Goal: Task Accomplishment & Management: Use online tool/utility

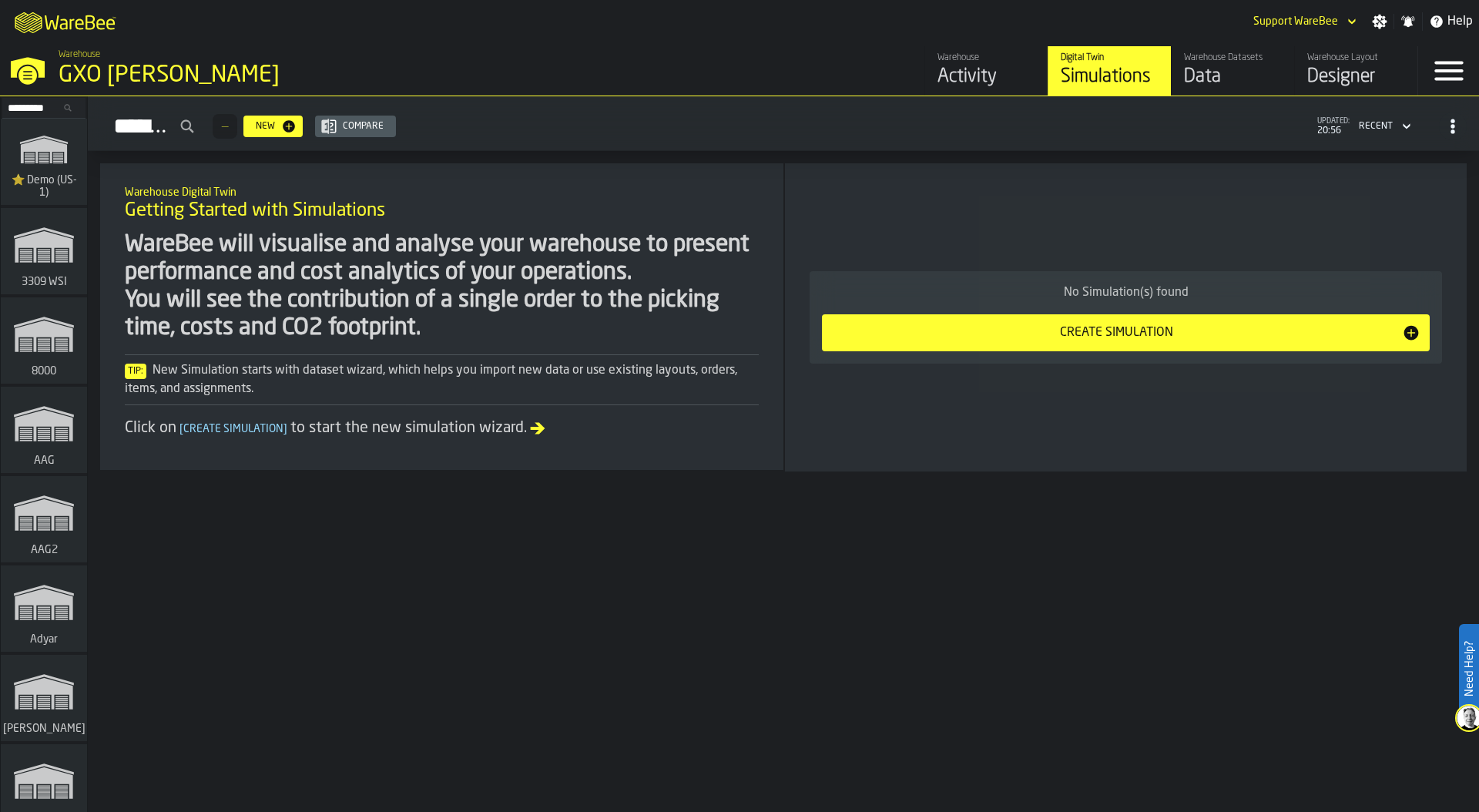
click at [50, 161] on icon "link-to-/wh/i/103622fe-4b04-4da1-b95f-2619b9c959cc/simulations" at bounding box center [44, 149] width 74 height 49
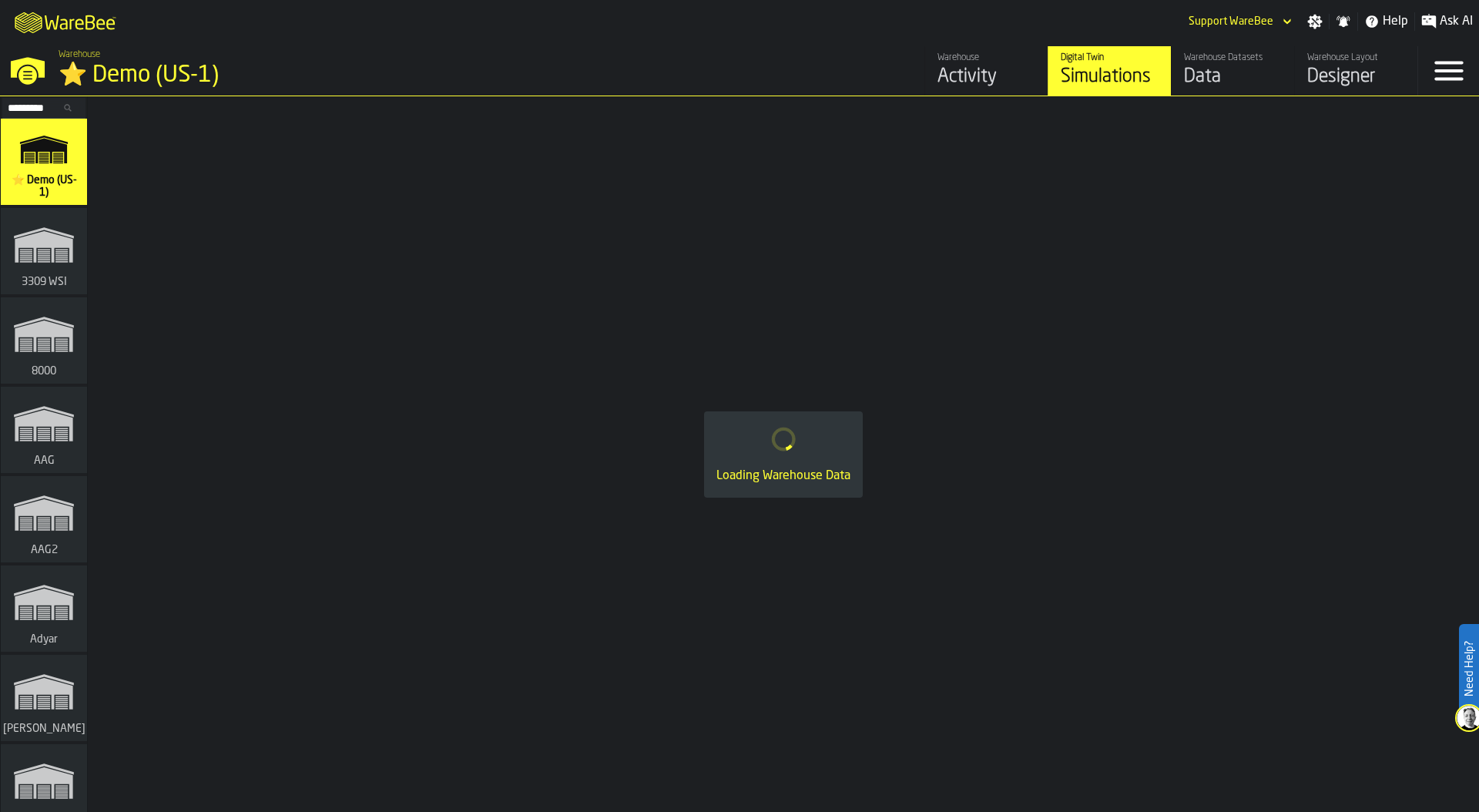
click at [147, 84] on div "⭐ Demo (US-1)" at bounding box center [267, 75] width 416 height 28
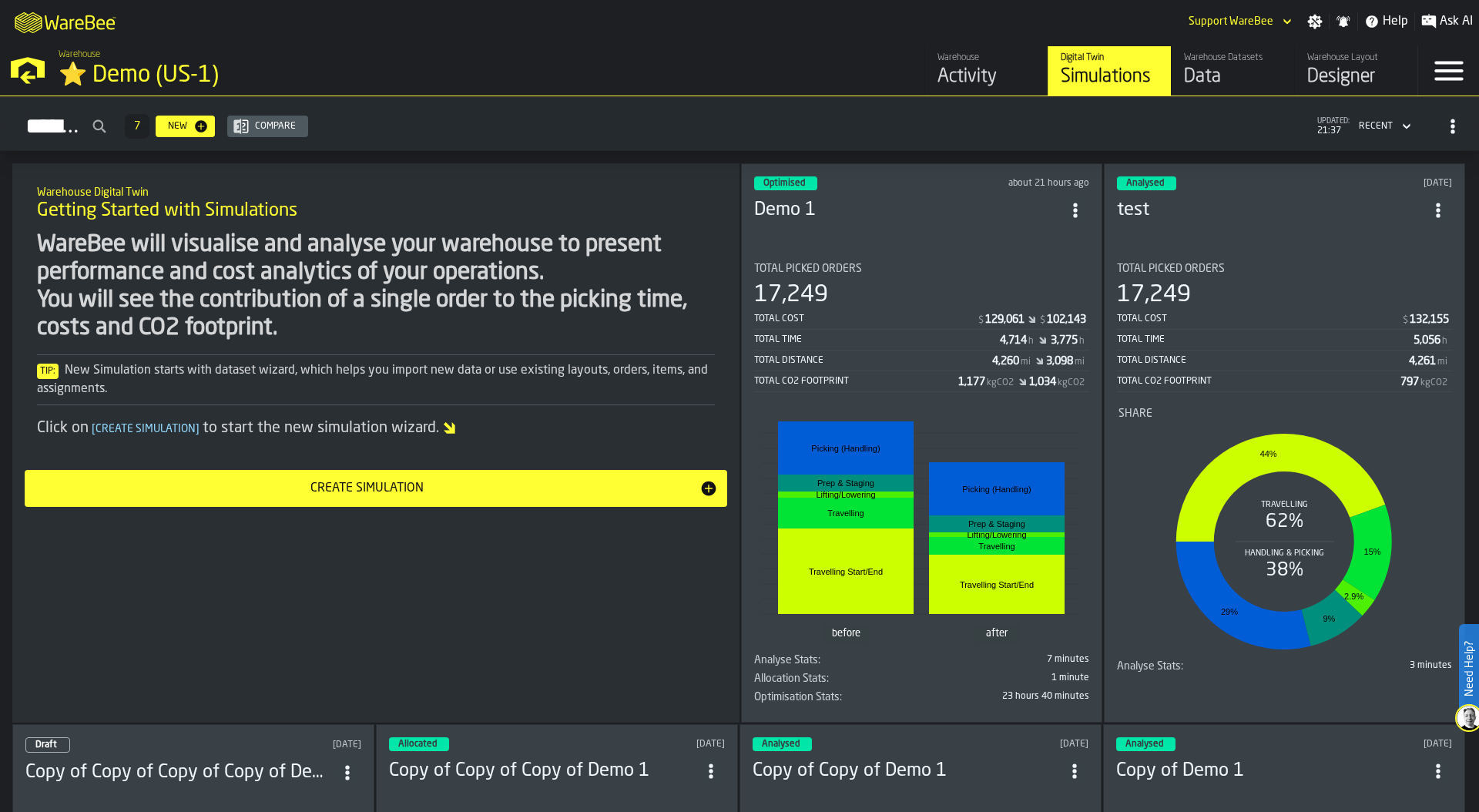
click at [191, 80] on div "⭐ Demo (US-1)" at bounding box center [267, 75] width 416 height 28
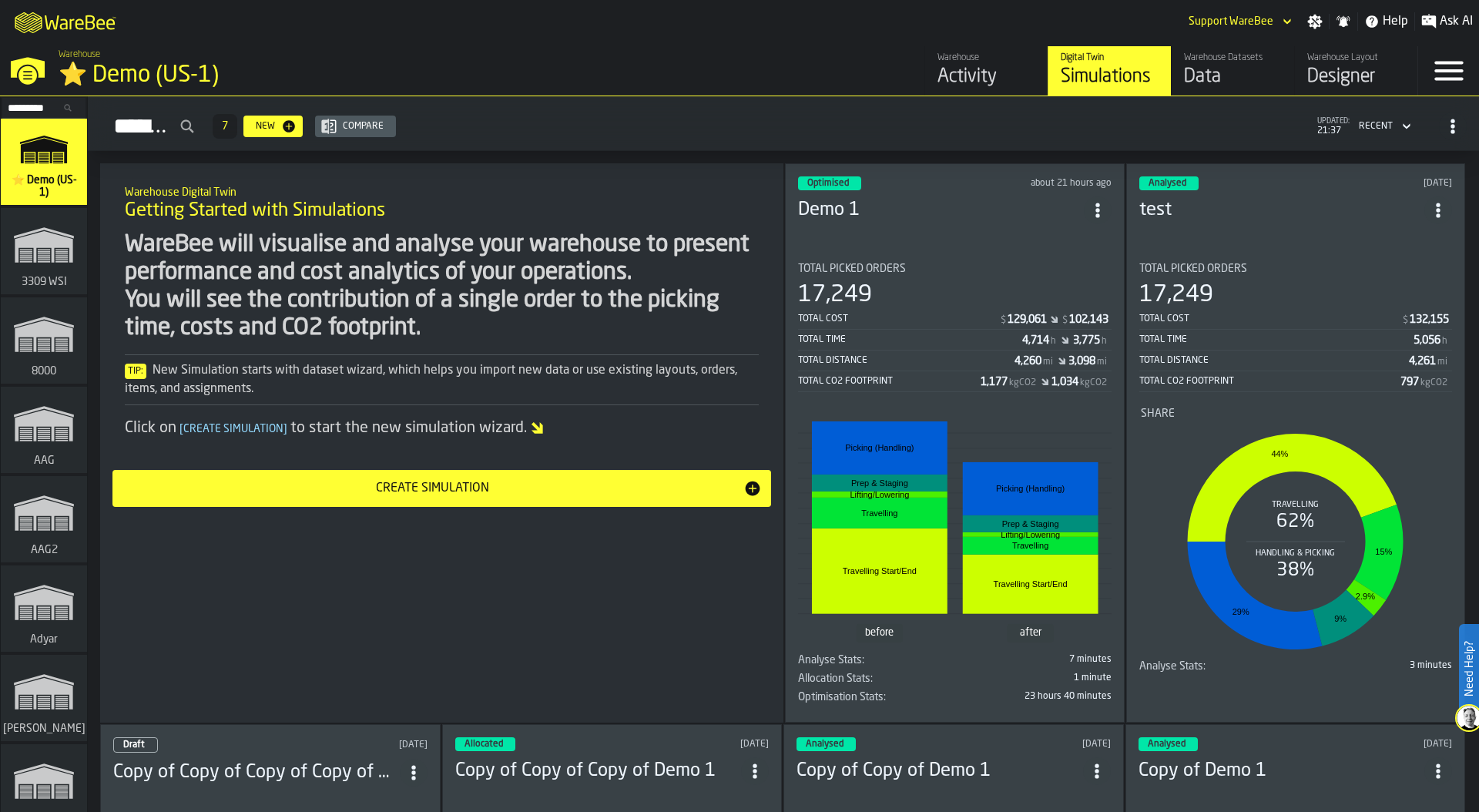
click at [31, 104] on input "Search..." at bounding box center [44, 108] width 80 height 17
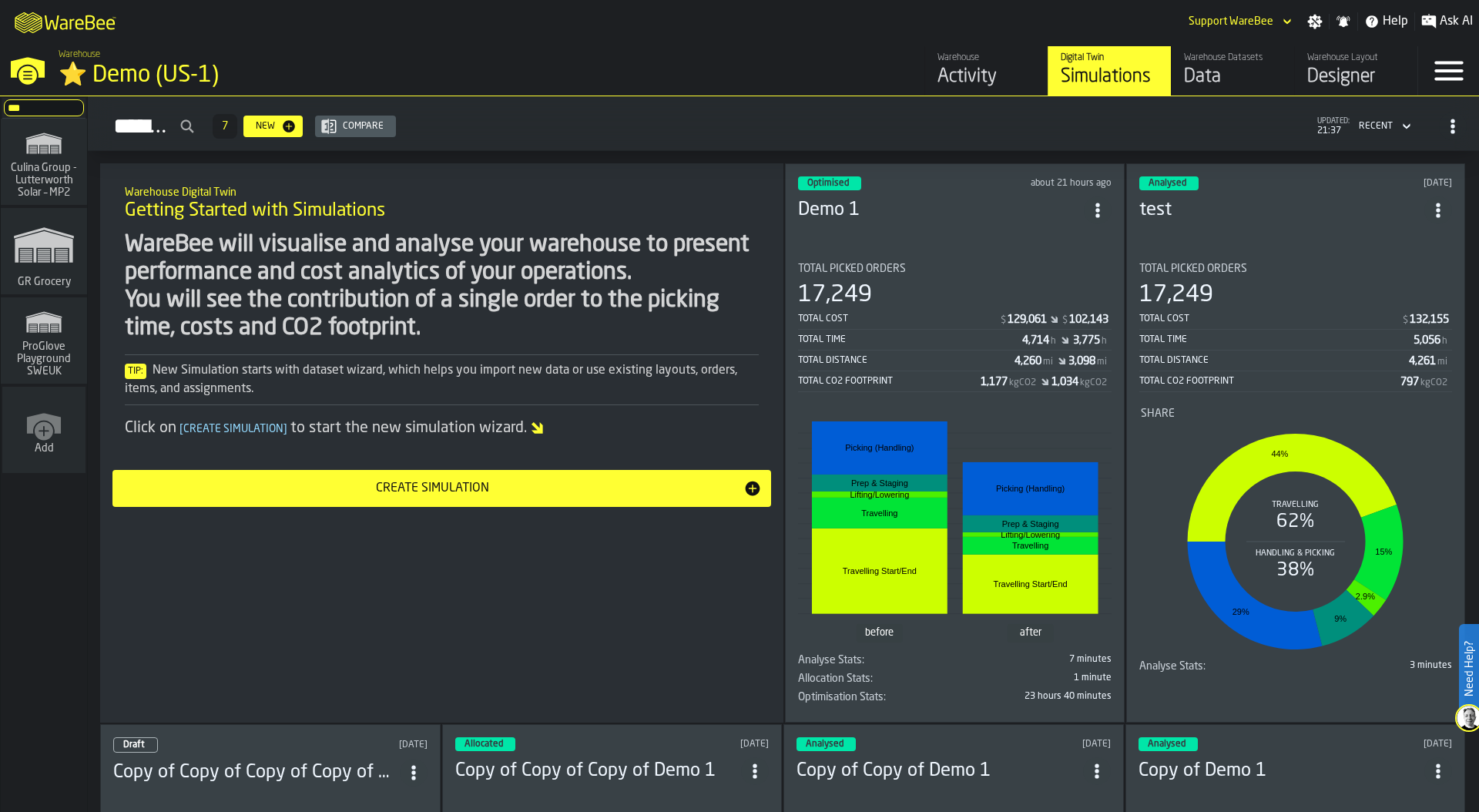
type input "****"
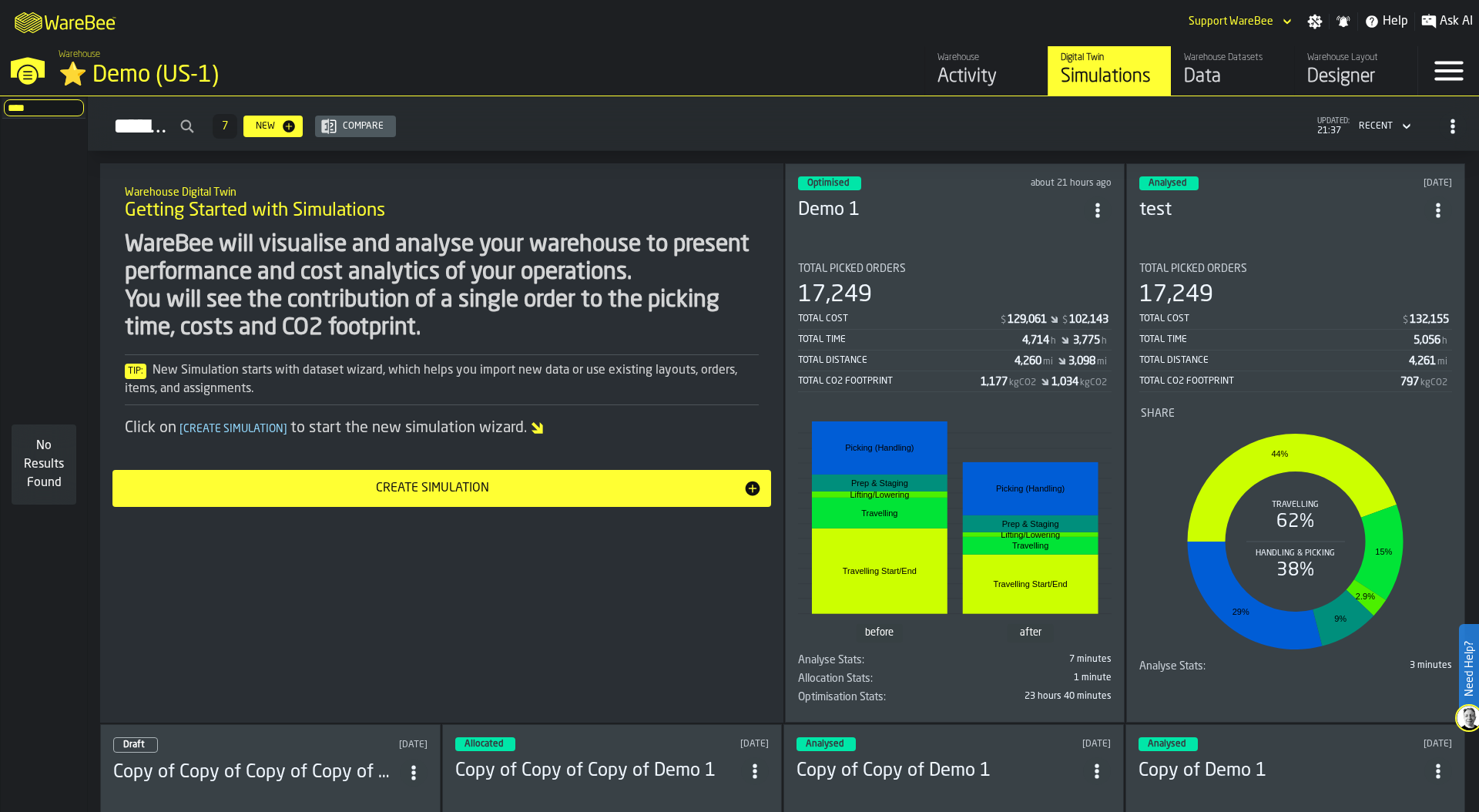
click at [71, 109] on input "****" at bounding box center [44, 108] width 80 height 17
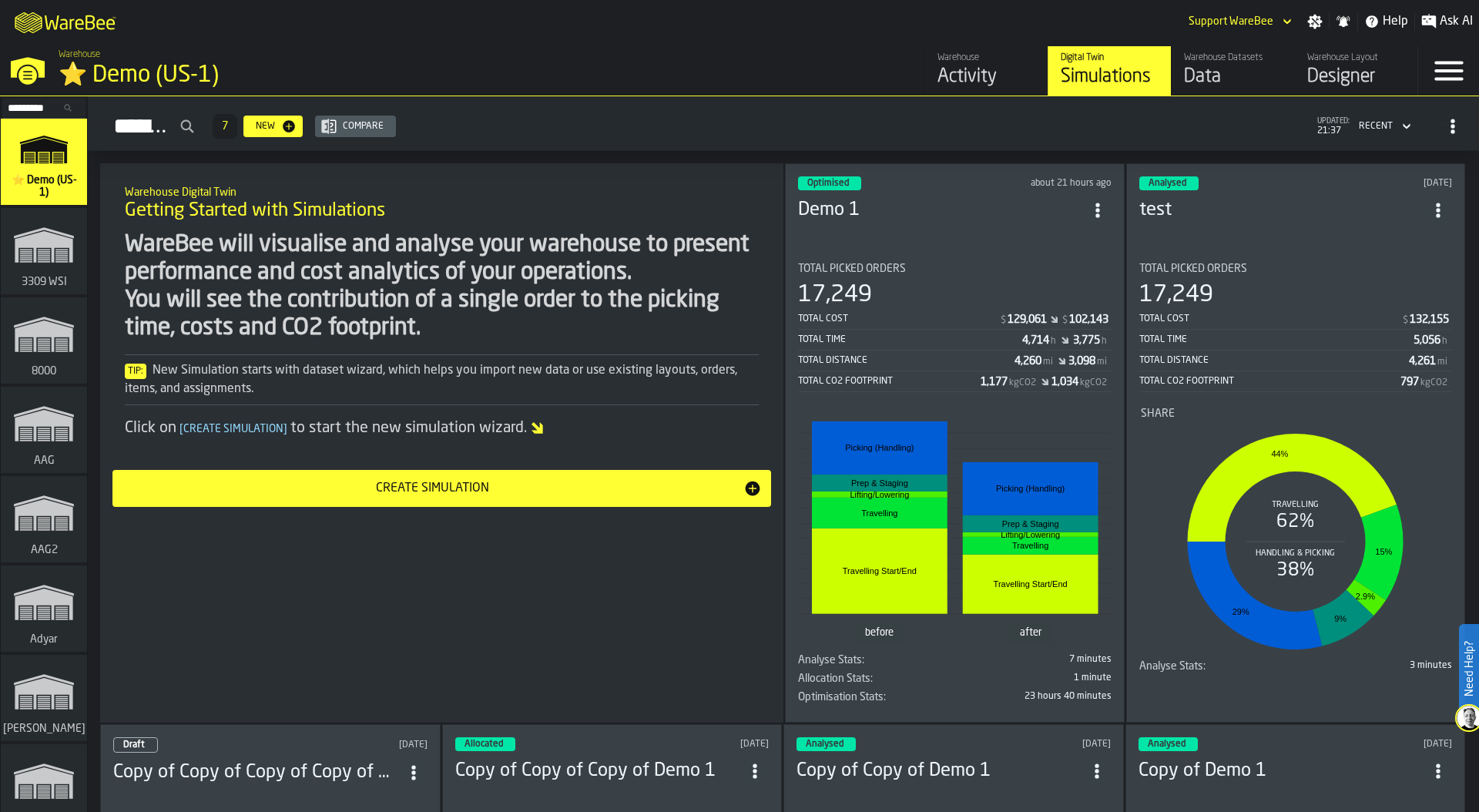
click at [39, 106] on input "Search..." at bounding box center [44, 108] width 80 height 17
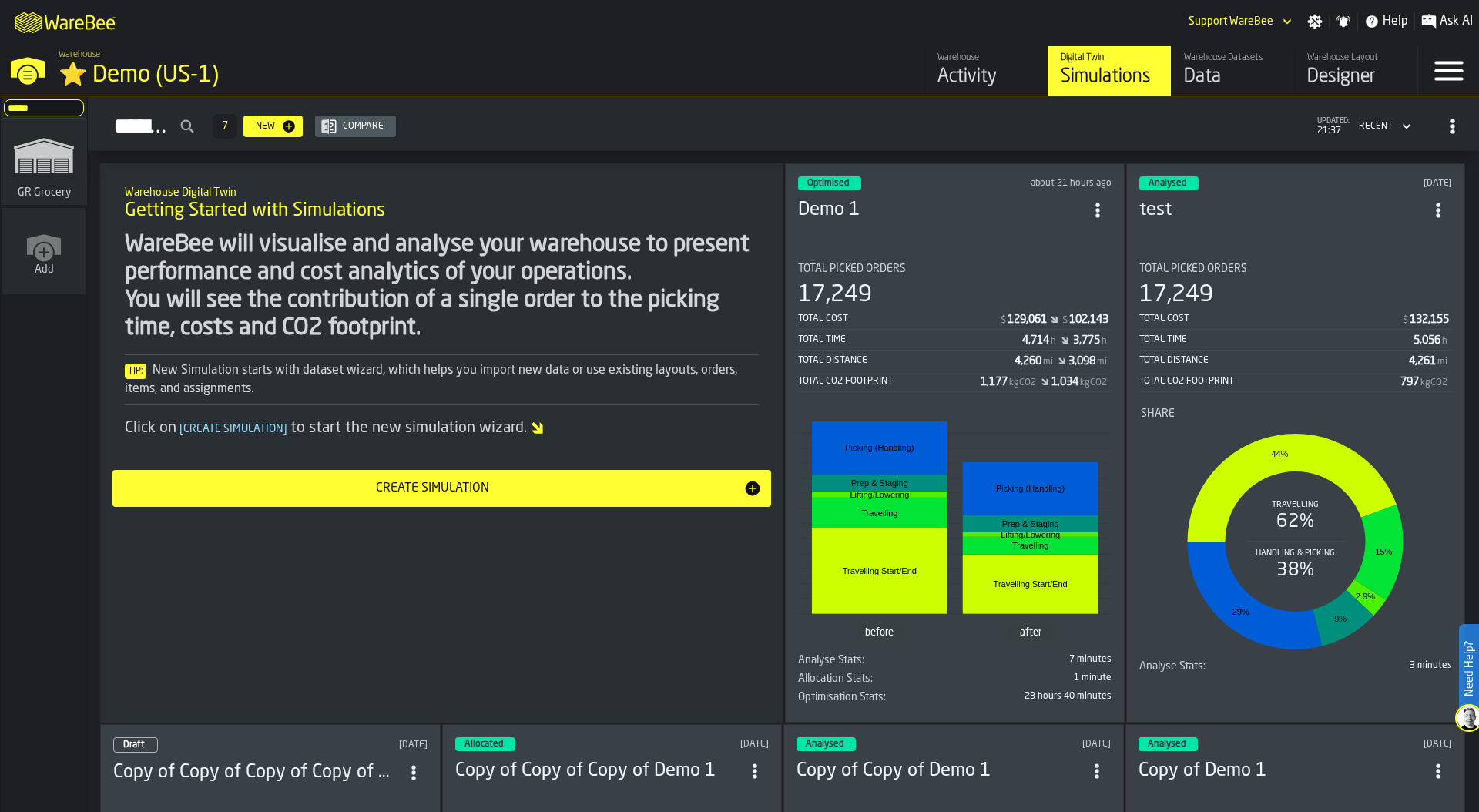
type input "*****"
click at [45, 135] on icon "link-to-/wh/i/e451d98b-95f6-4604-91ff-c80219f9c36d/simulations" at bounding box center [44, 155] width 74 height 62
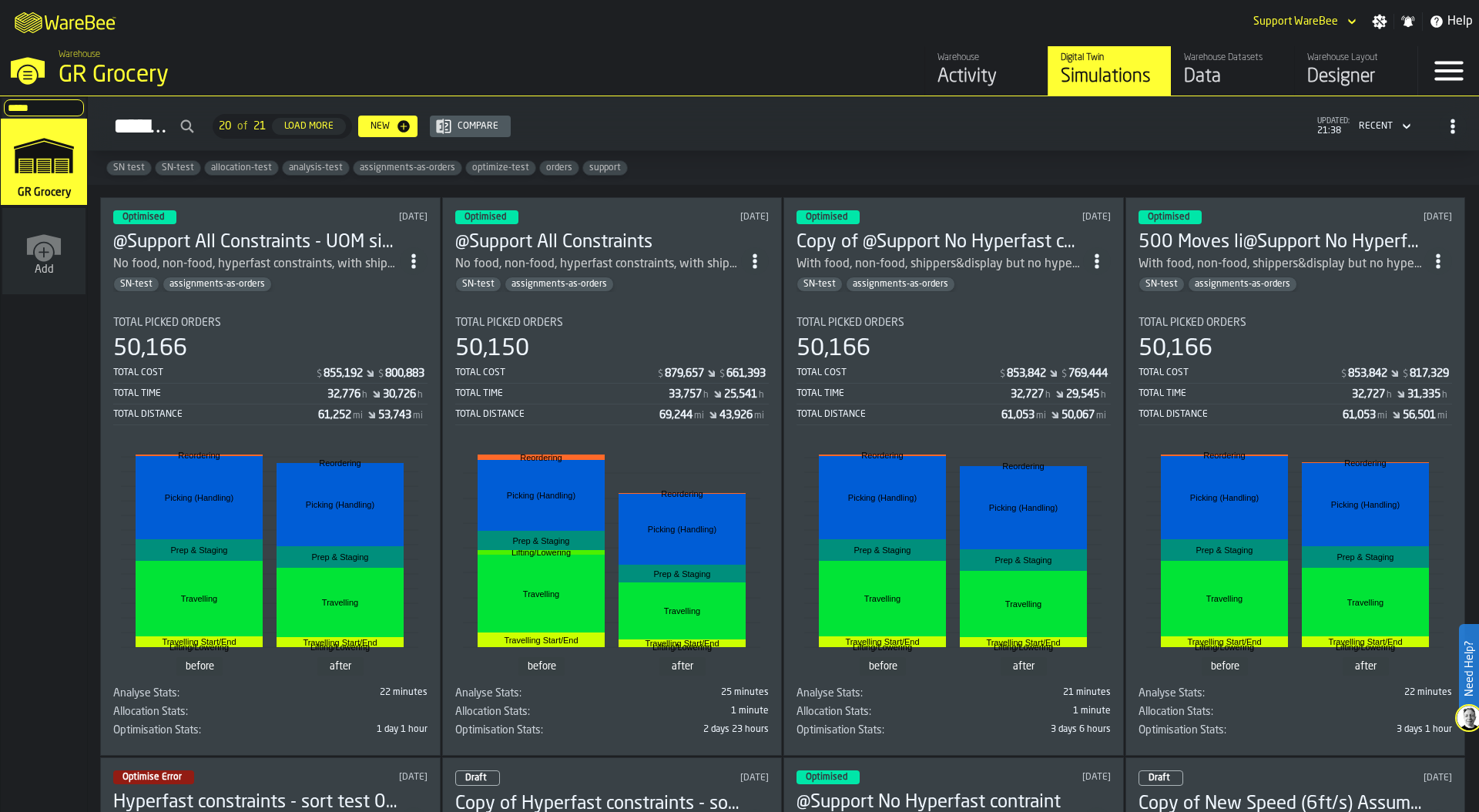
click at [291, 292] on div "Optimised 1 day ago @Support All Constraints - UOM siz fixes No food, non-food,…" at bounding box center [271, 475] width 341 height 558
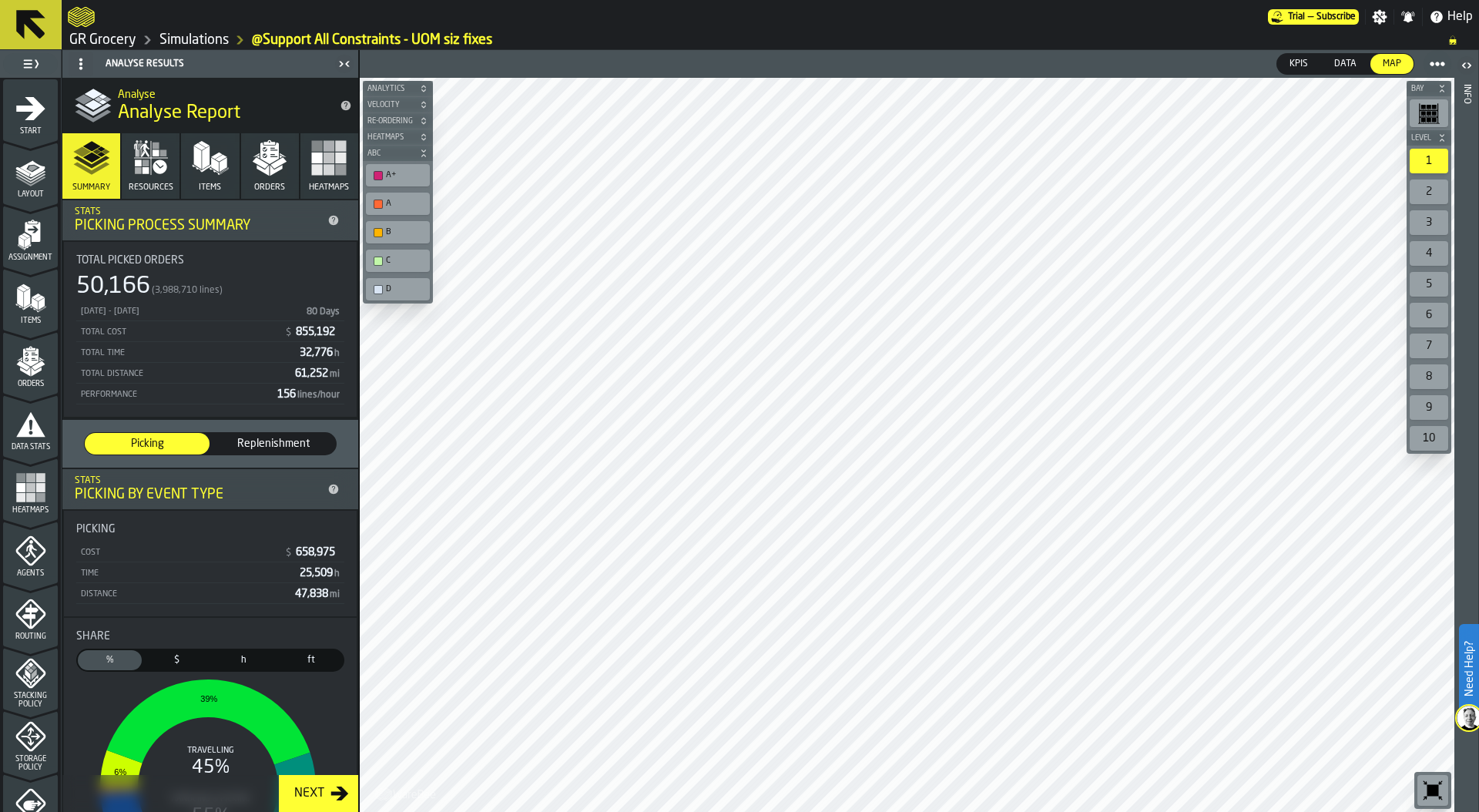
scroll to position [404, 0]
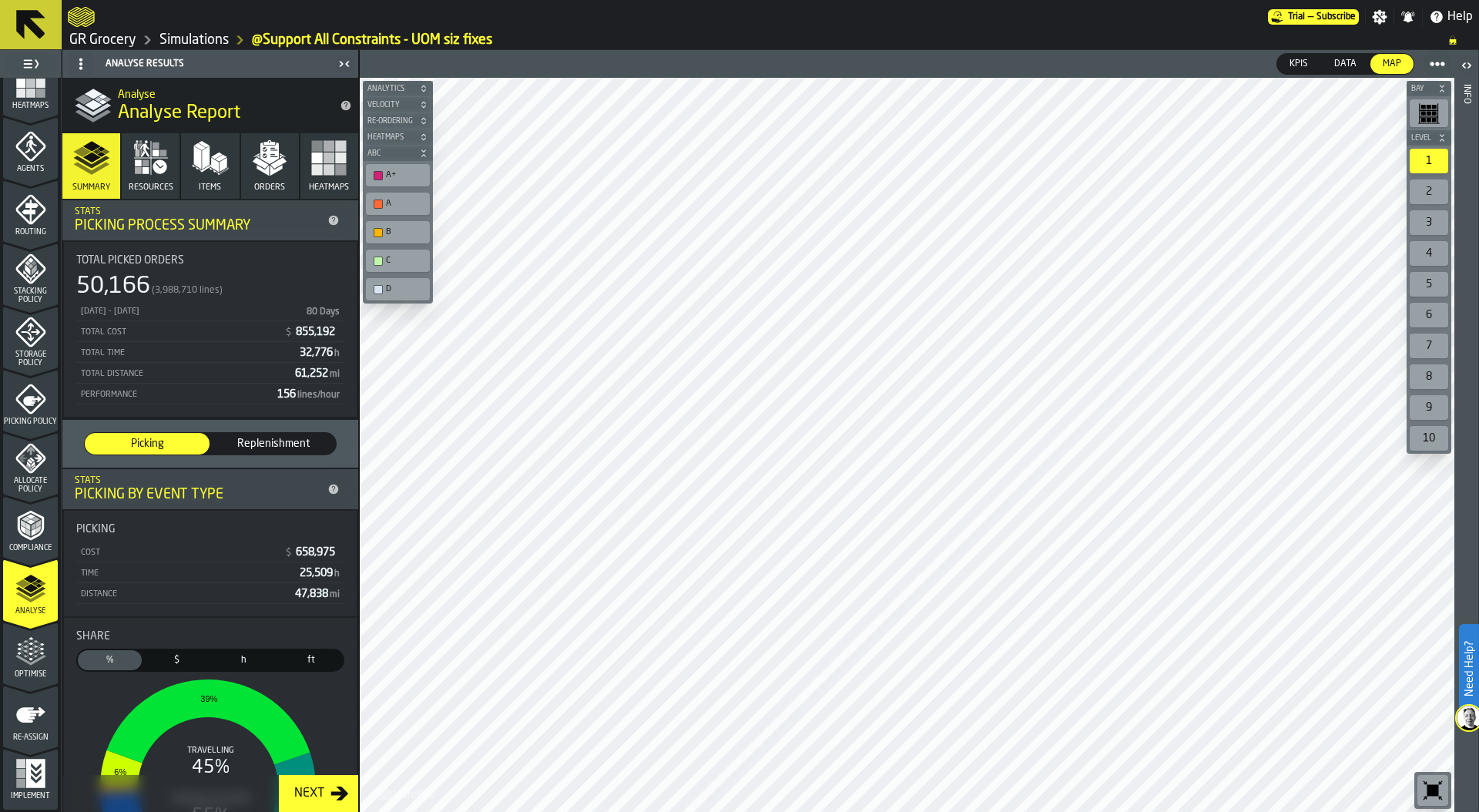
click at [31, 665] on icon "menu Optimise" at bounding box center [31, 651] width 31 height 31
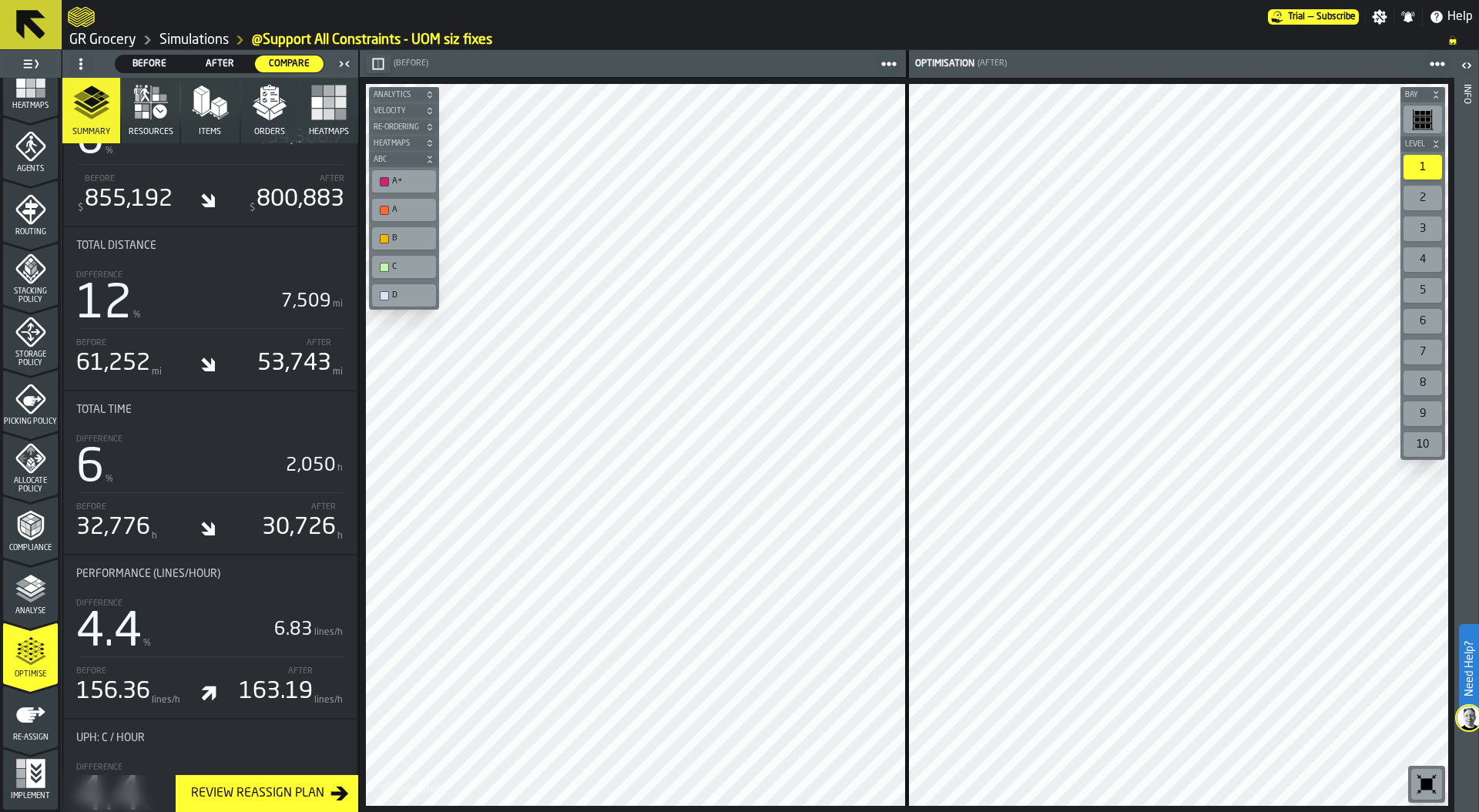
scroll to position [866, 0]
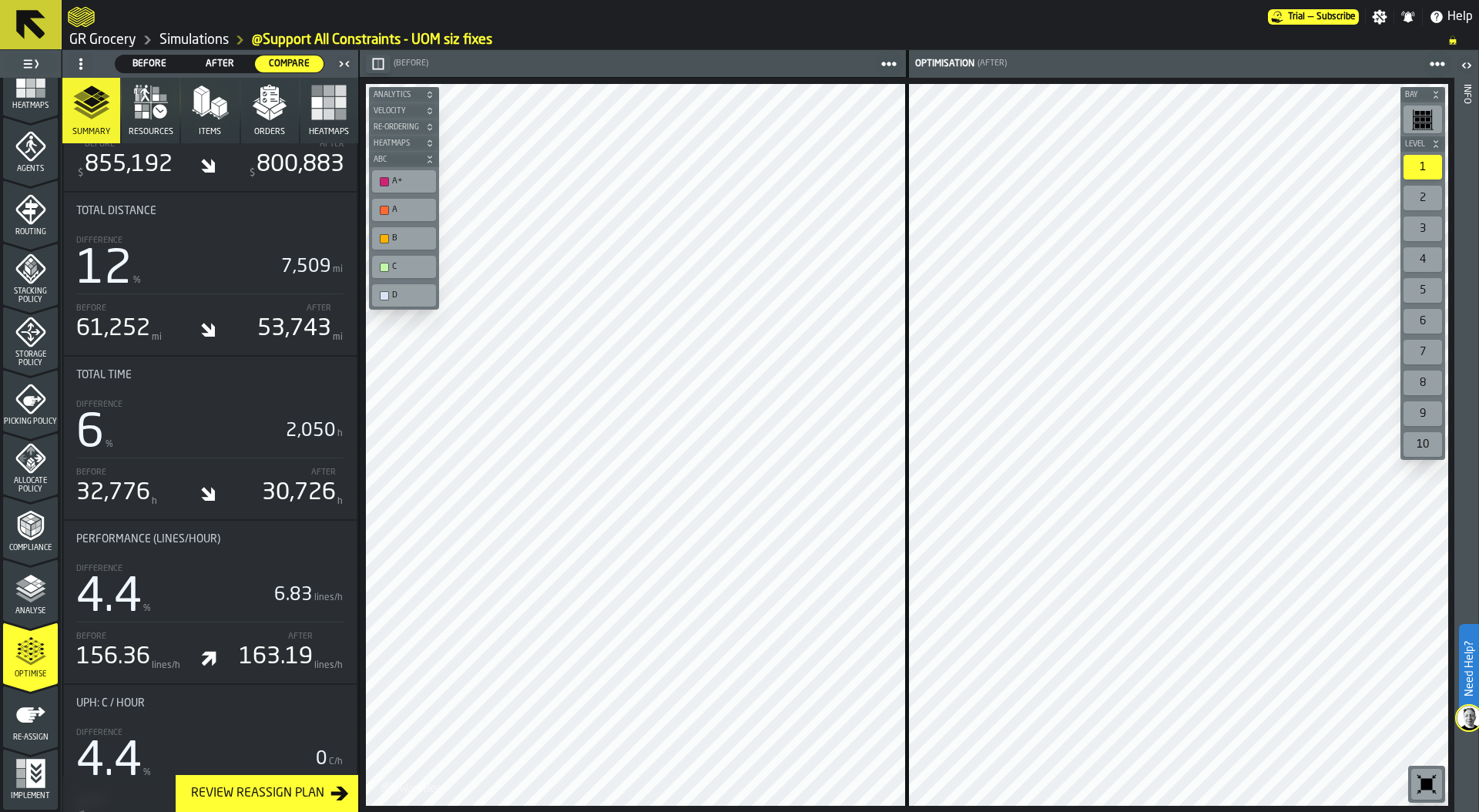
click at [33, 719] on icon "menu Re-assign" at bounding box center [31, 715] width 31 height 31
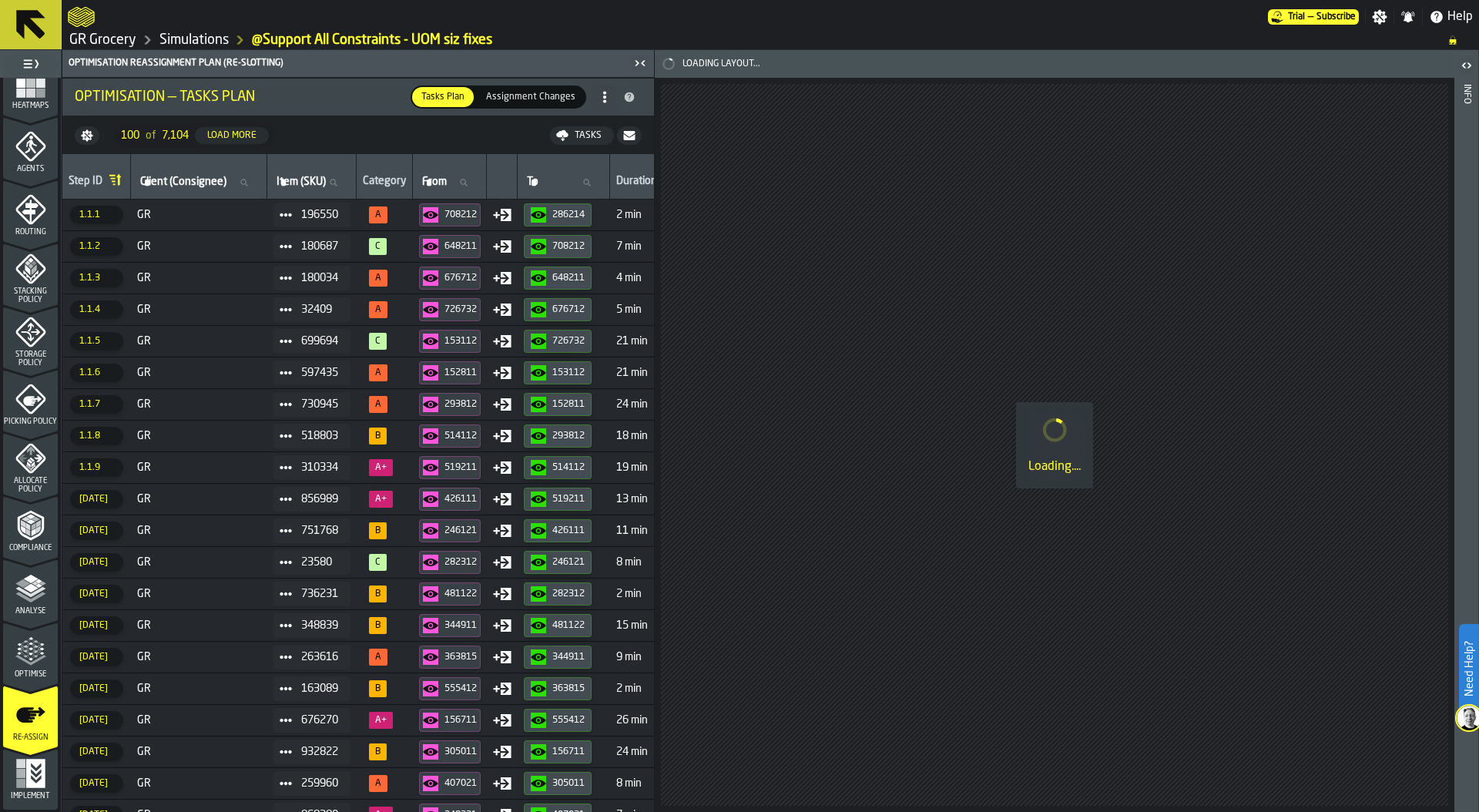
click at [37, 656] on icon "menu Optimise" at bounding box center [31, 651] width 31 height 31
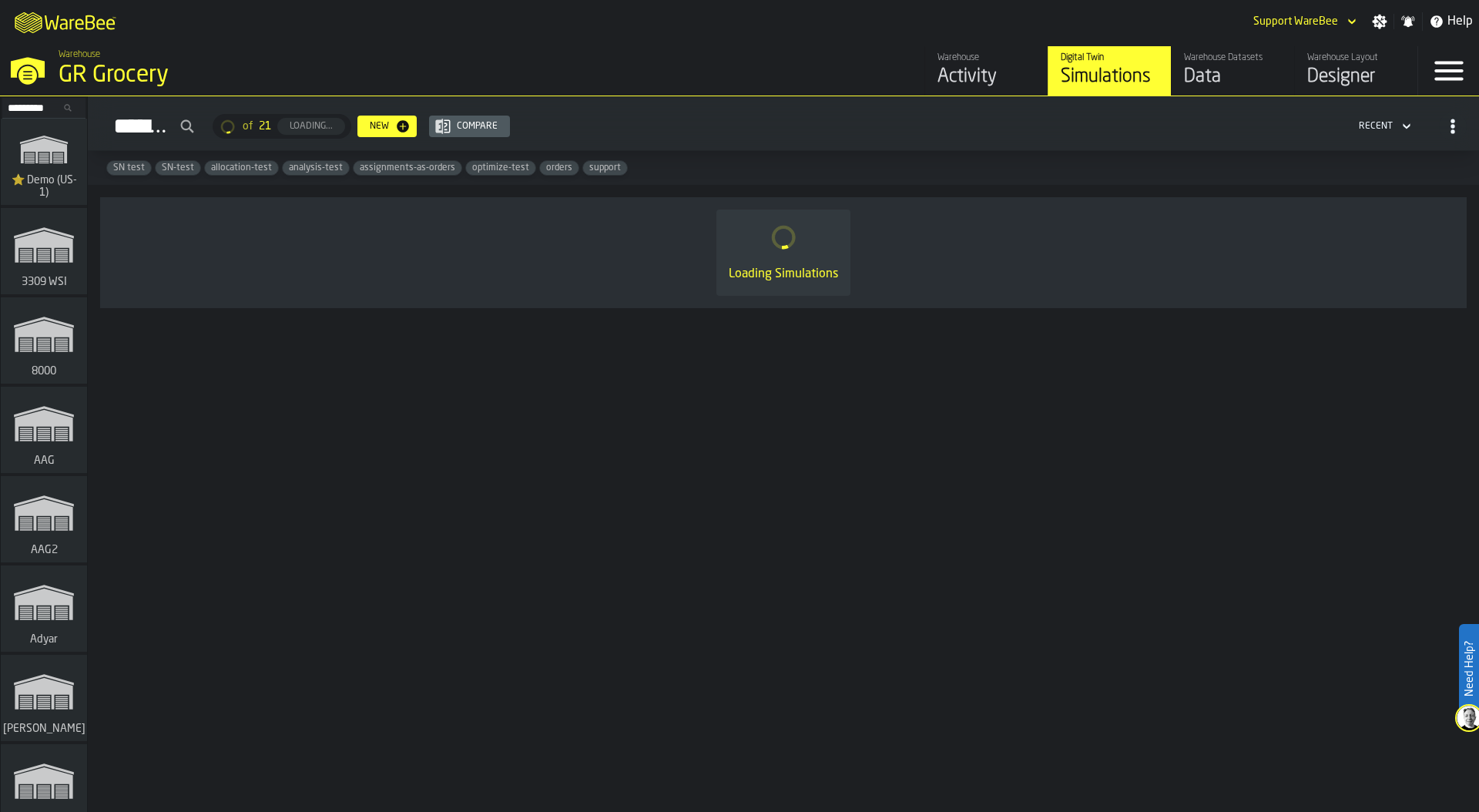
click at [29, 113] on input "Search..." at bounding box center [44, 108] width 80 height 17
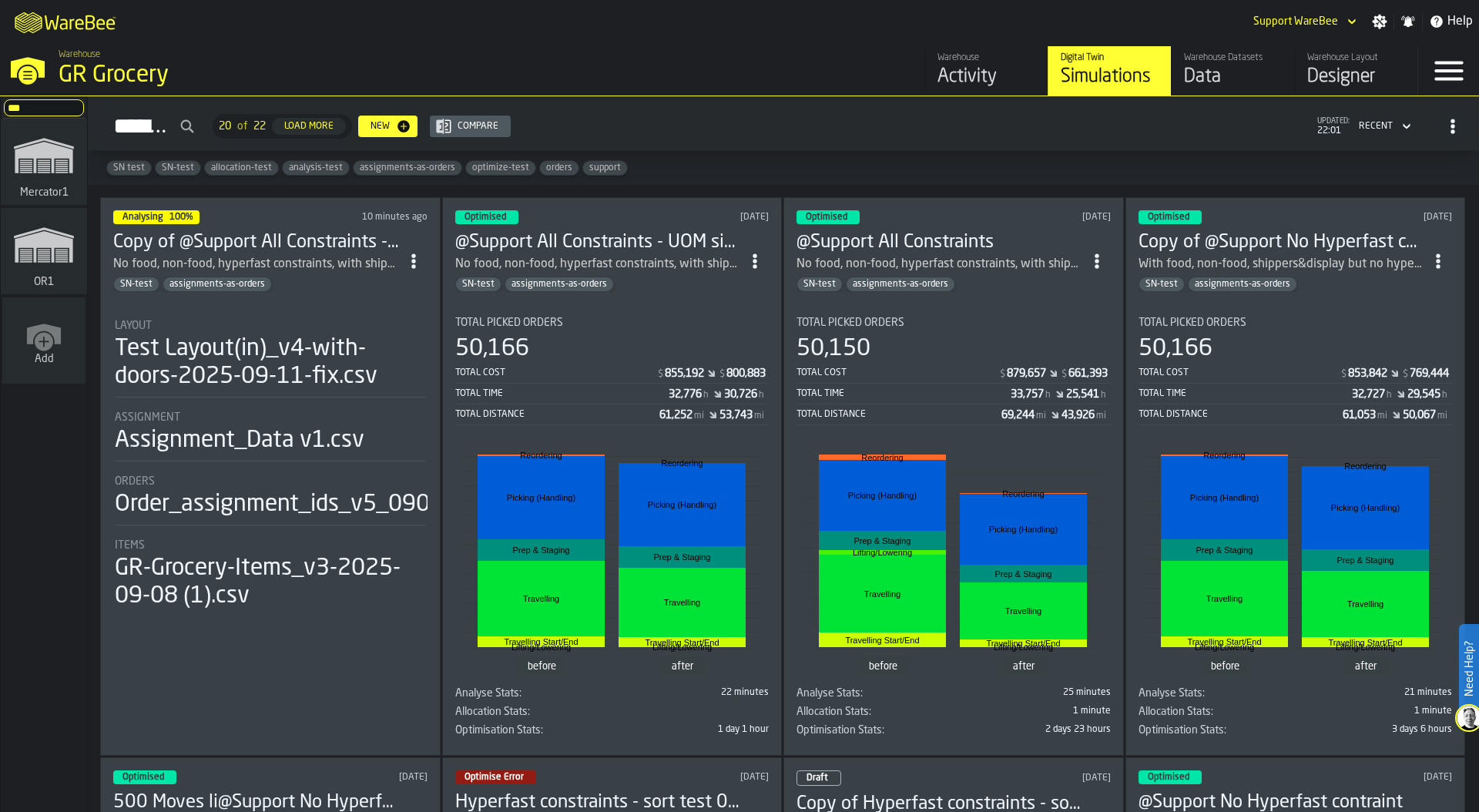
type input "***"
click at [46, 240] on polygon "link-to-/wh/i/02d92962-0f11-4133-9763-7cb092bceeef/simulations" at bounding box center [43, 247] width 58 height 31
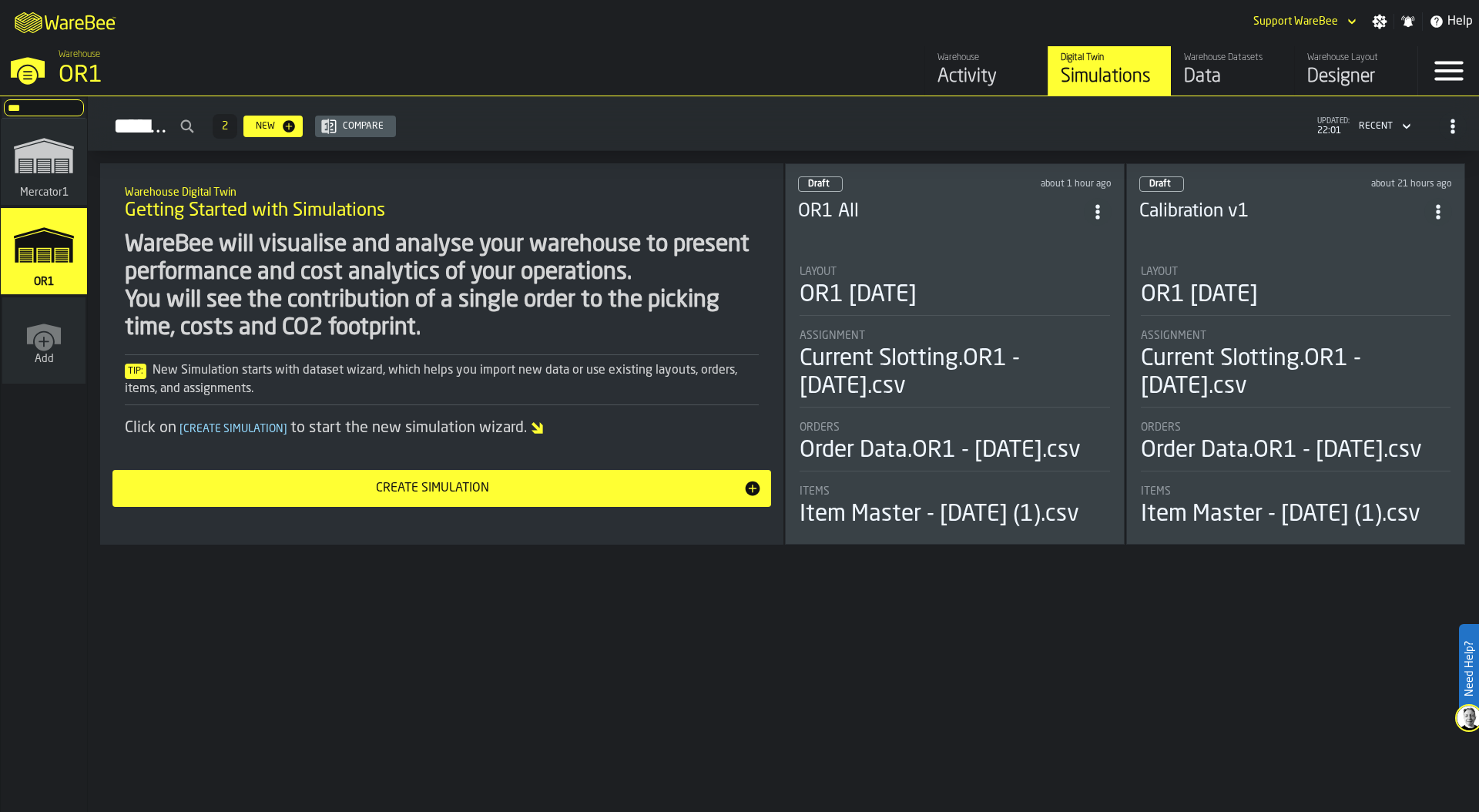
click at [1081, 27] on div "M A K I N G W A R E H O U S E S M O R E EF F I C I E N T Support WareBee Settin…" at bounding box center [739, 22] width 1479 height 43
click at [758, 35] on div "M A K I N G W A R E H O U S E S M O R E EF F I C I E N T Support WareBee Settin…" at bounding box center [739, 22] width 1479 height 43
click at [1017, 18] on div "M A K I N G W A R E H O U S E S M O R E EF F I C I E N T Support WareBee Settin…" at bounding box center [739, 22] width 1479 height 43
click at [921, 252] on li "Layout OR1 [DATE] Assignment Current Slotting.OR1 - [DATE].csv Orders Order Dat…" at bounding box center [954, 391] width 313 height 278
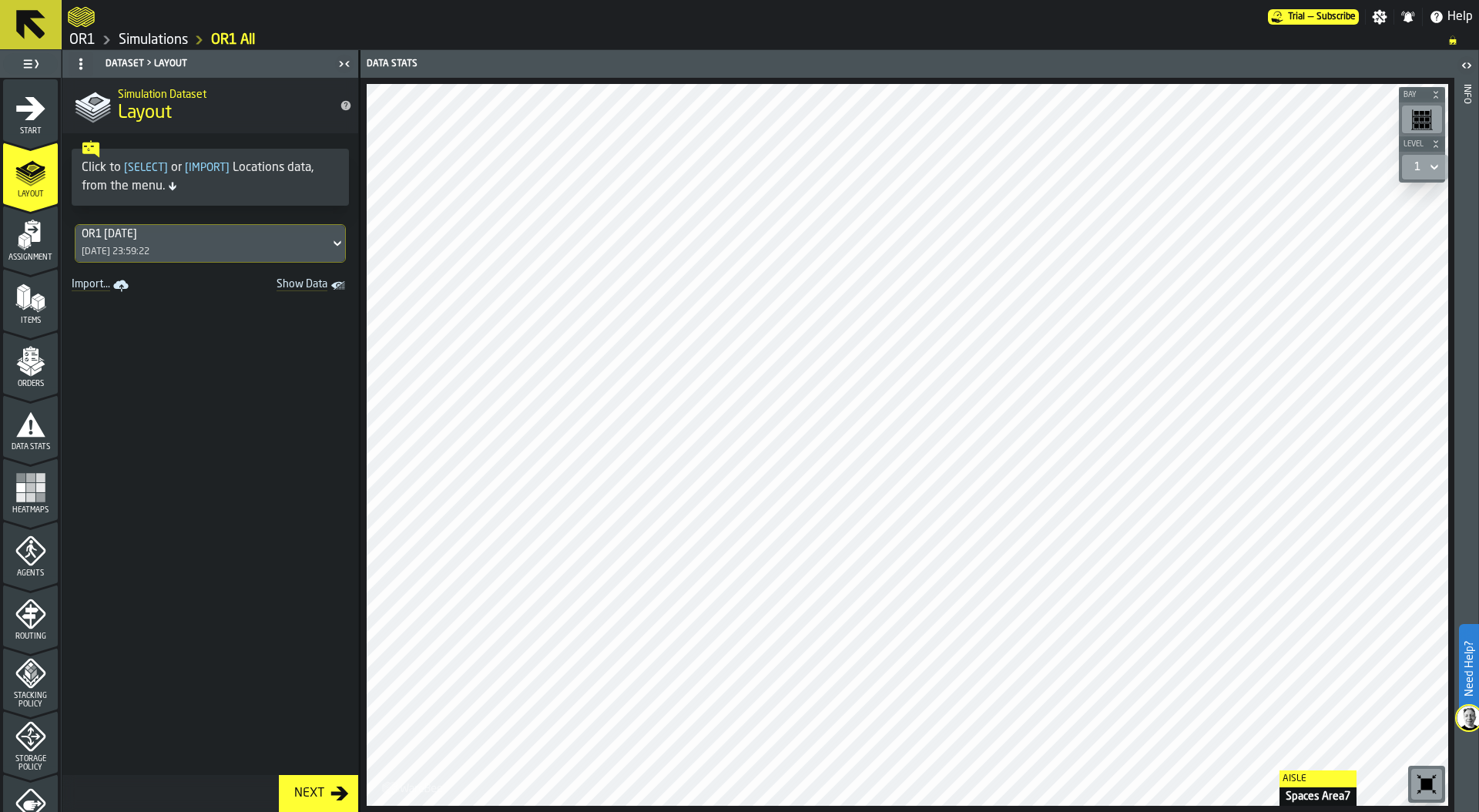
click at [167, 37] on link "Simulations" at bounding box center [153, 39] width 69 height 17
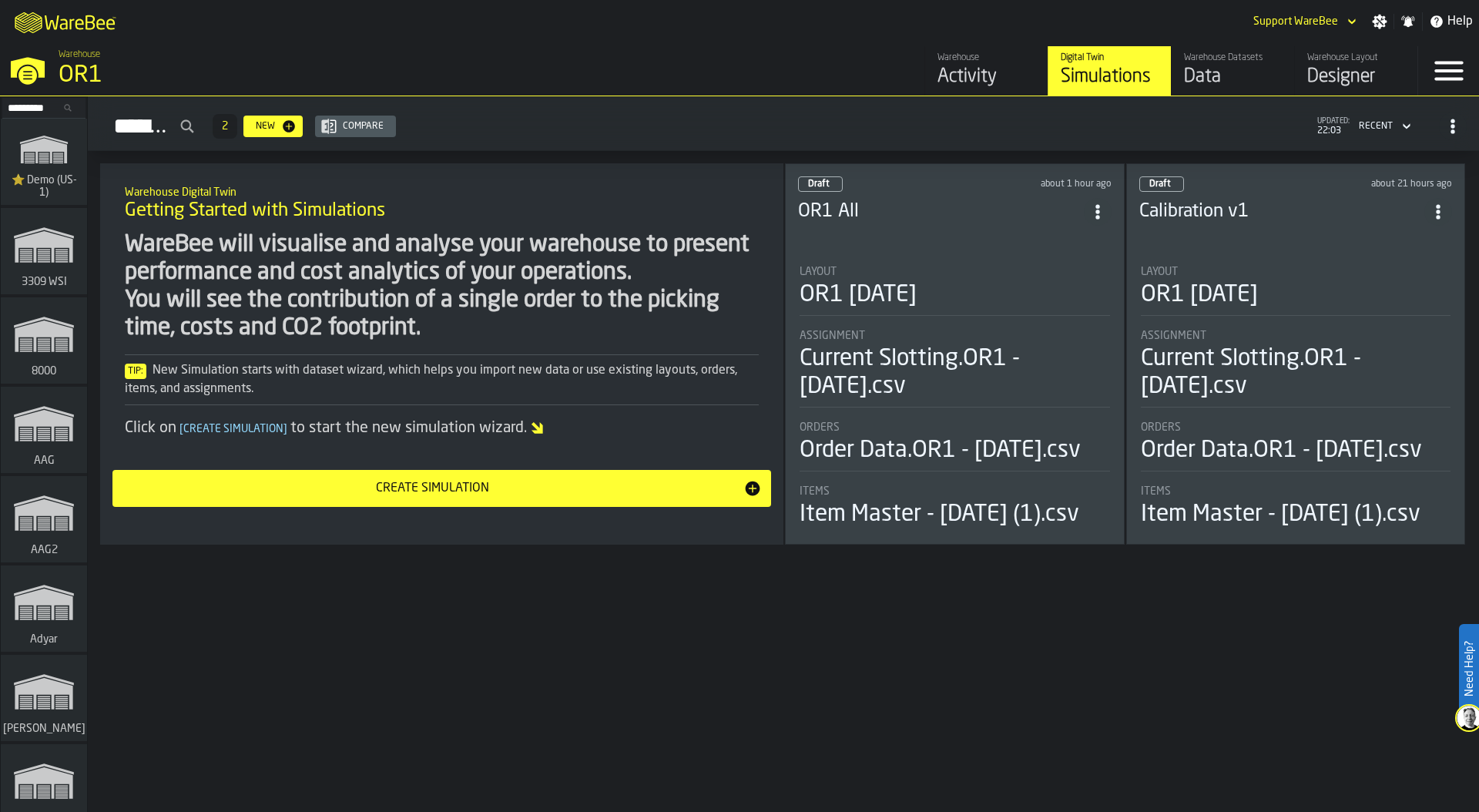
click at [1295, 300] on div "OR1 [DATE]" at bounding box center [1296, 295] width 310 height 28
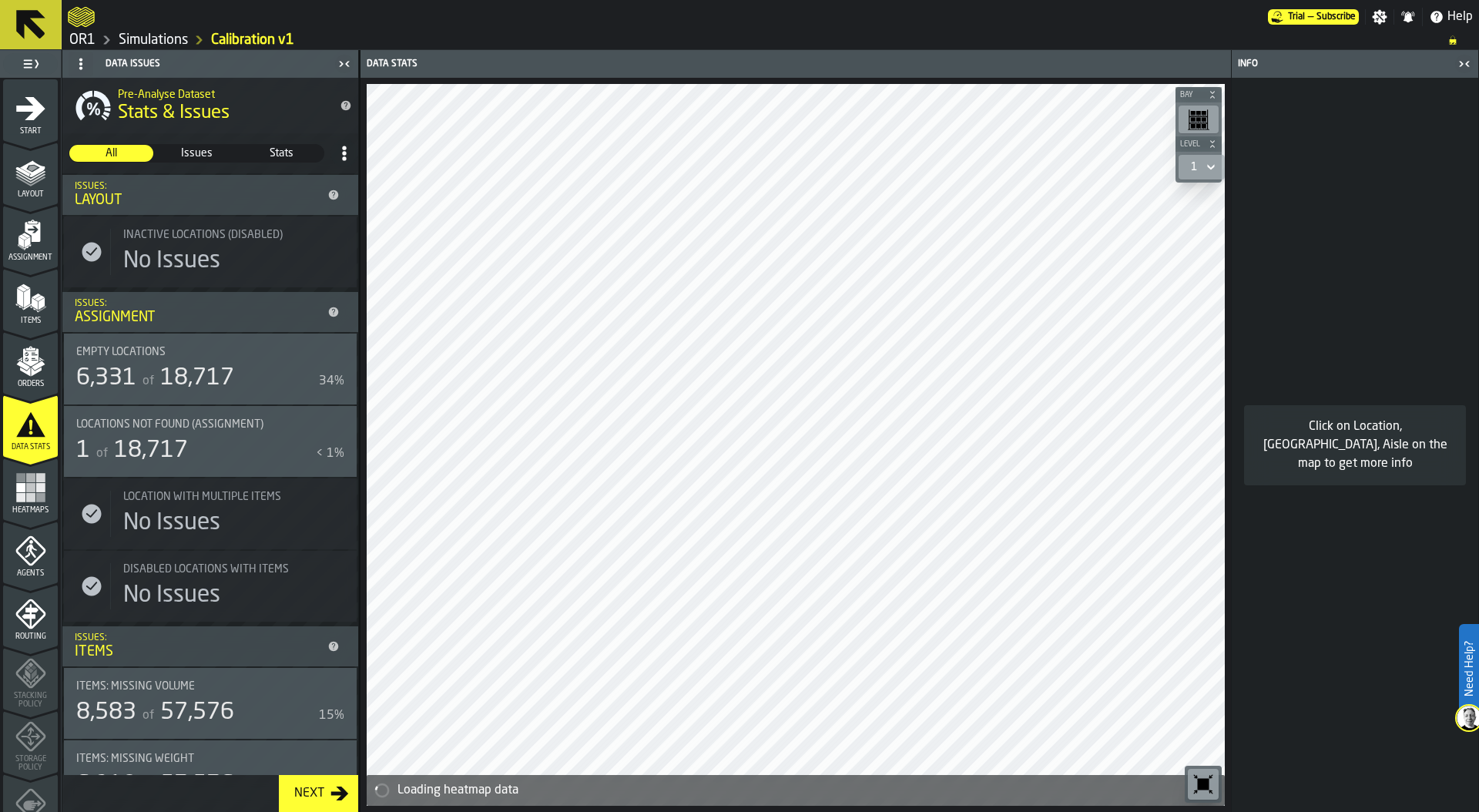
click at [28, 558] on icon "menu Agents" at bounding box center [31, 550] width 31 height 31
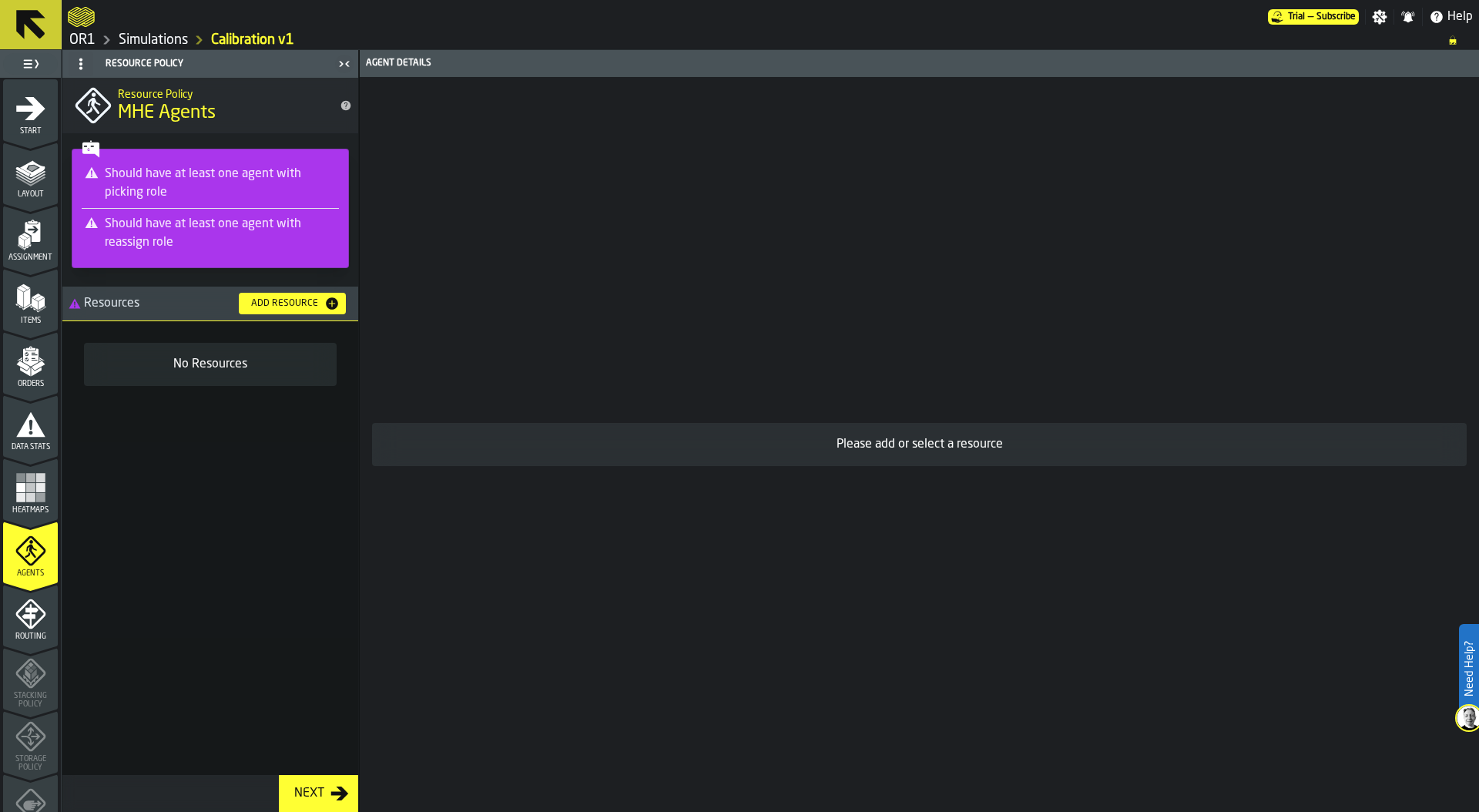
click at [166, 42] on link "Simulations" at bounding box center [153, 39] width 69 height 17
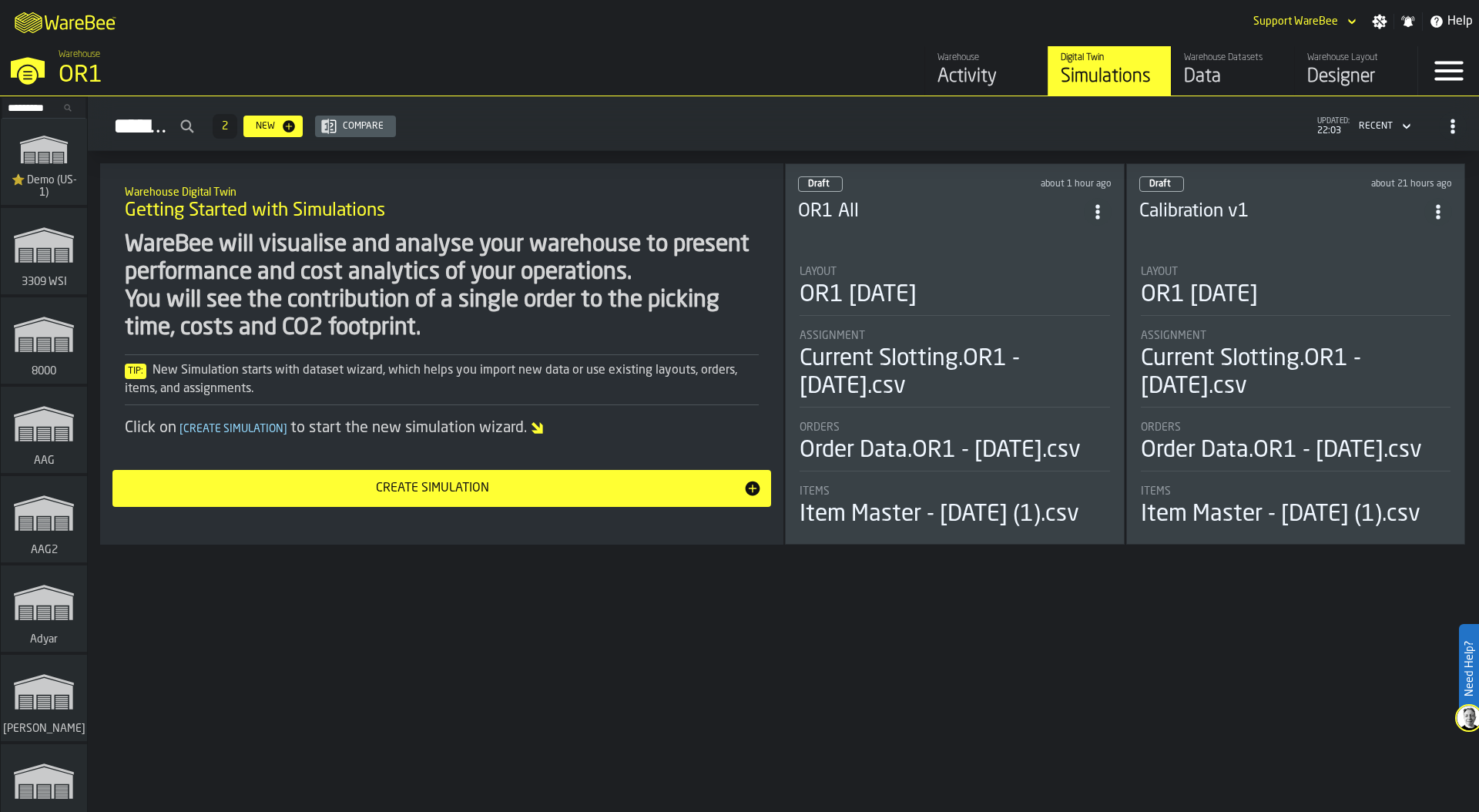
click at [909, 303] on div "OR1 [DATE]" at bounding box center [858, 295] width 117 height 28
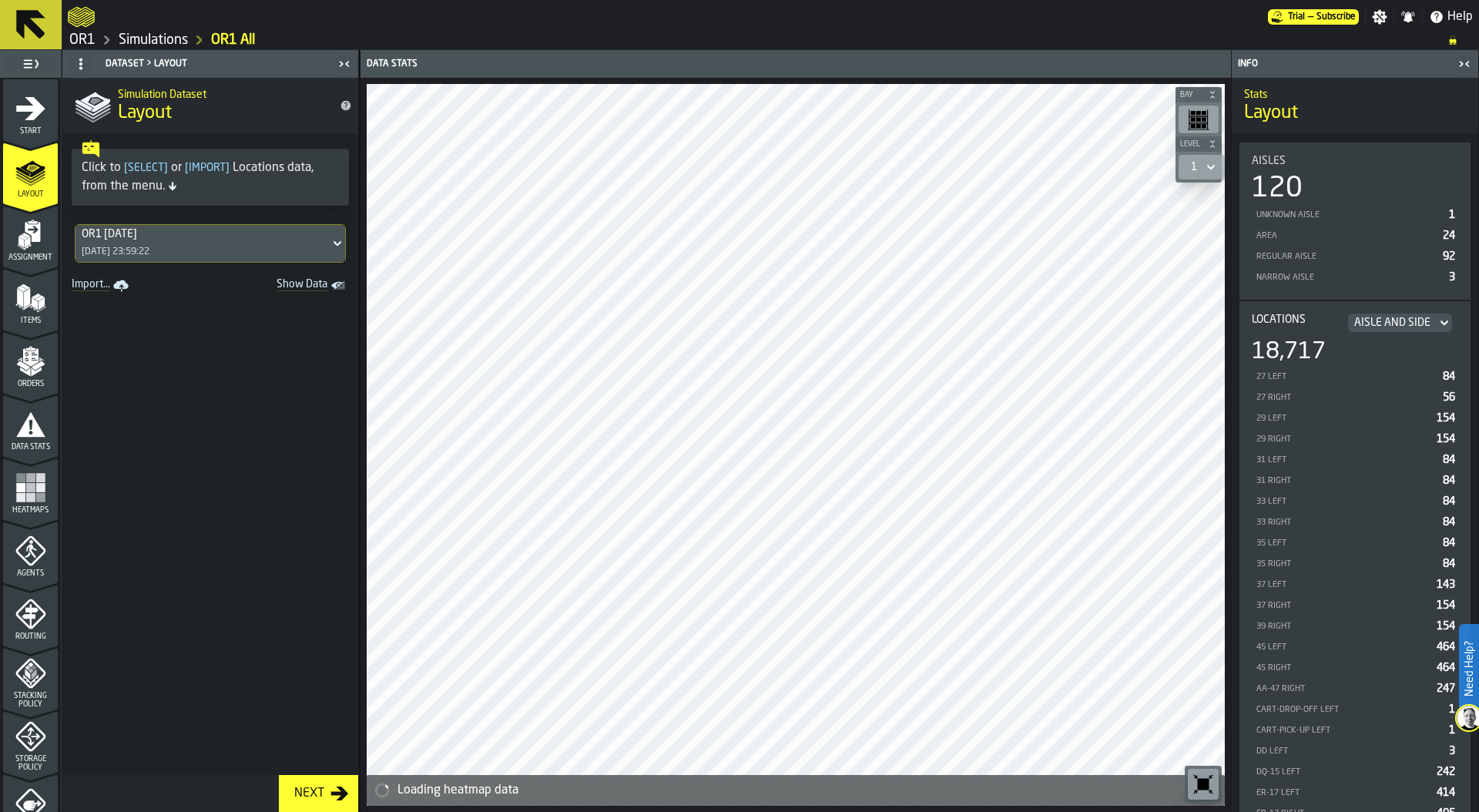
click at [32, 566] on div "Agents" at bounding box center [31, 556] width 55 height 43
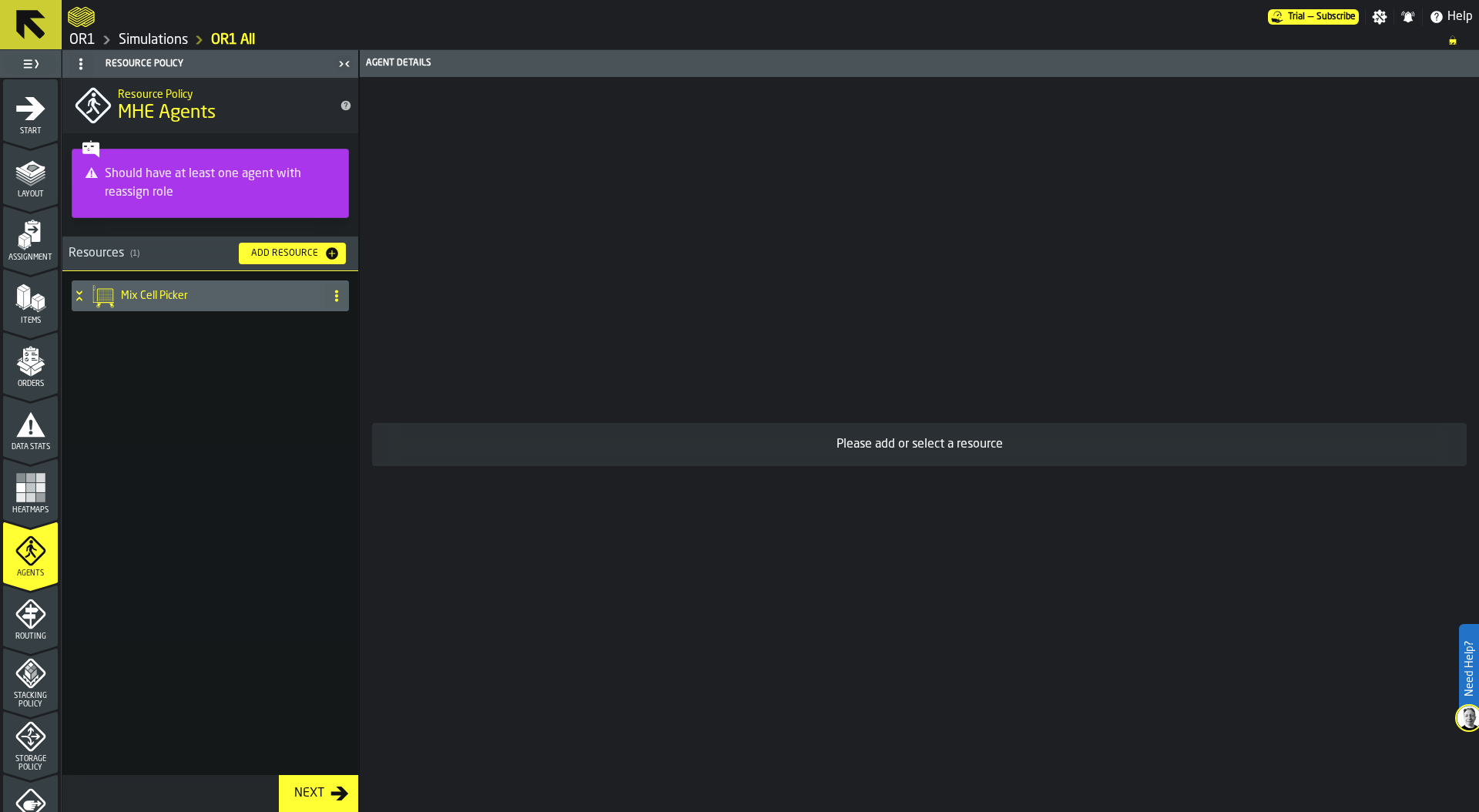
click at [97, 292] on icon at bounding box center [102, 296] width 25 height 25
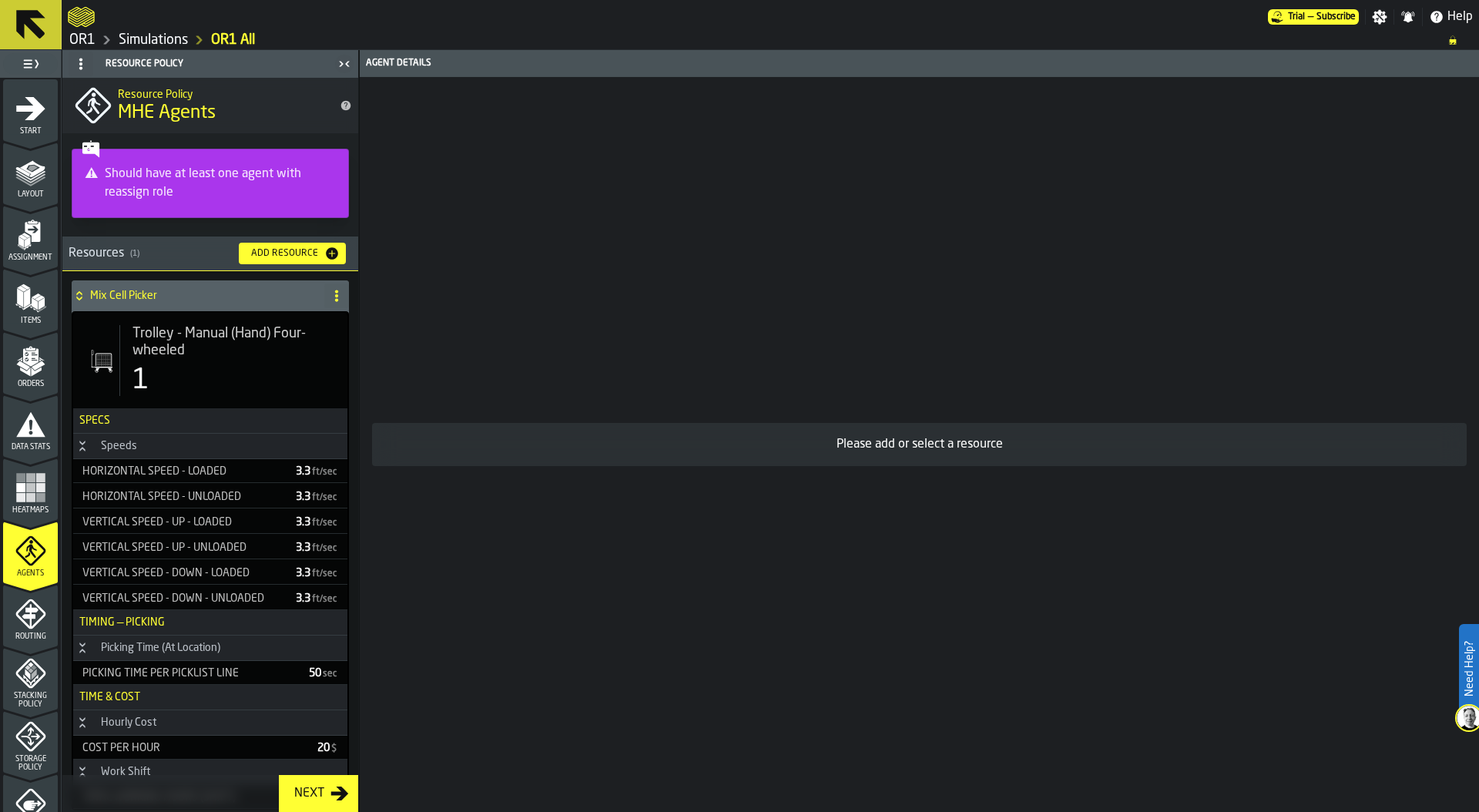
click at [231, 344] on span "Trolley - Manual (Hand) Four-wheeled" at bounding box center [234, 342] width 202 height 34
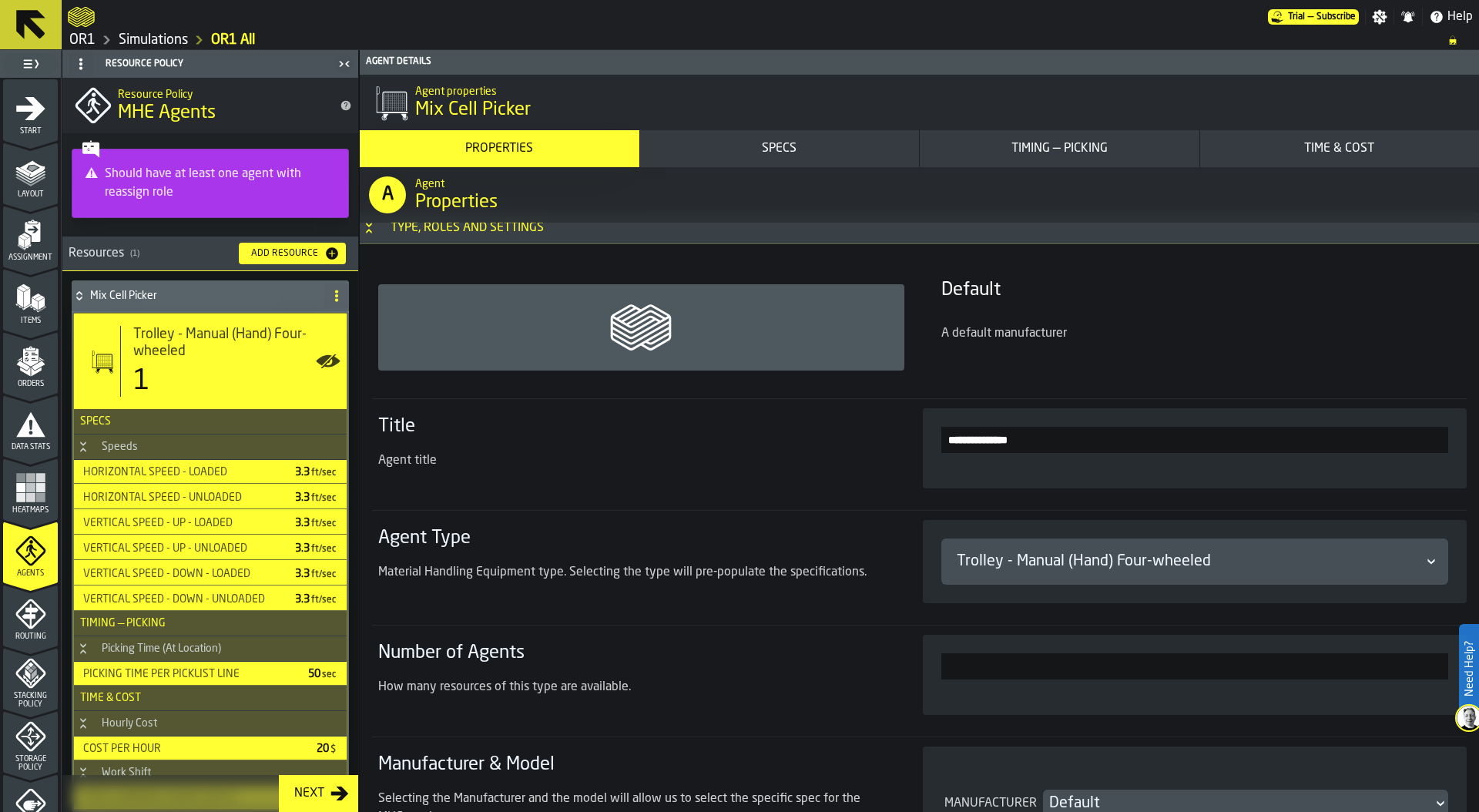
scroll to position [16, 0]
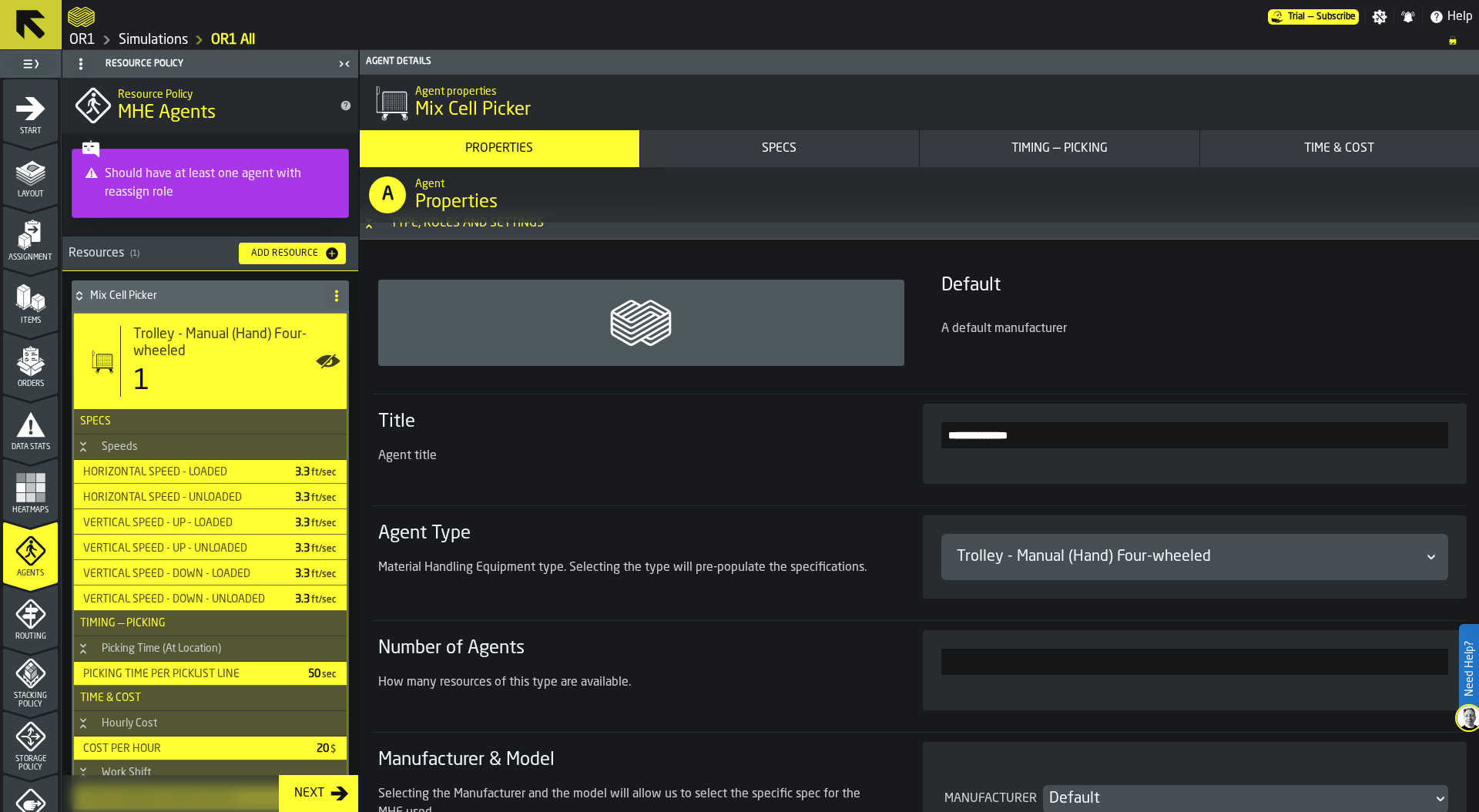
click at [1111, 159] on button "Timing — Picking" at bounding box center [1060, 149] width 280 height 37
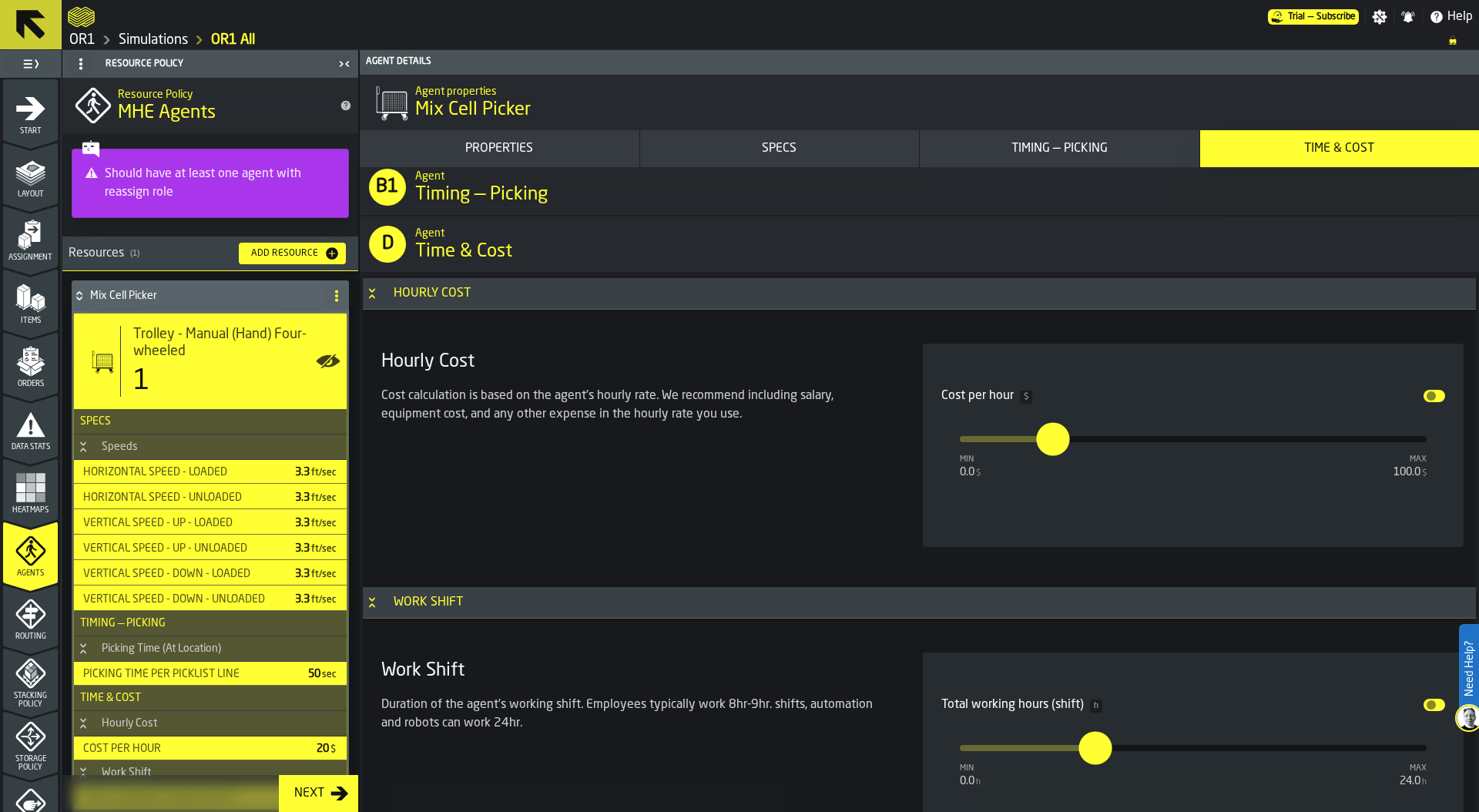
scroll to position [8139, 0]
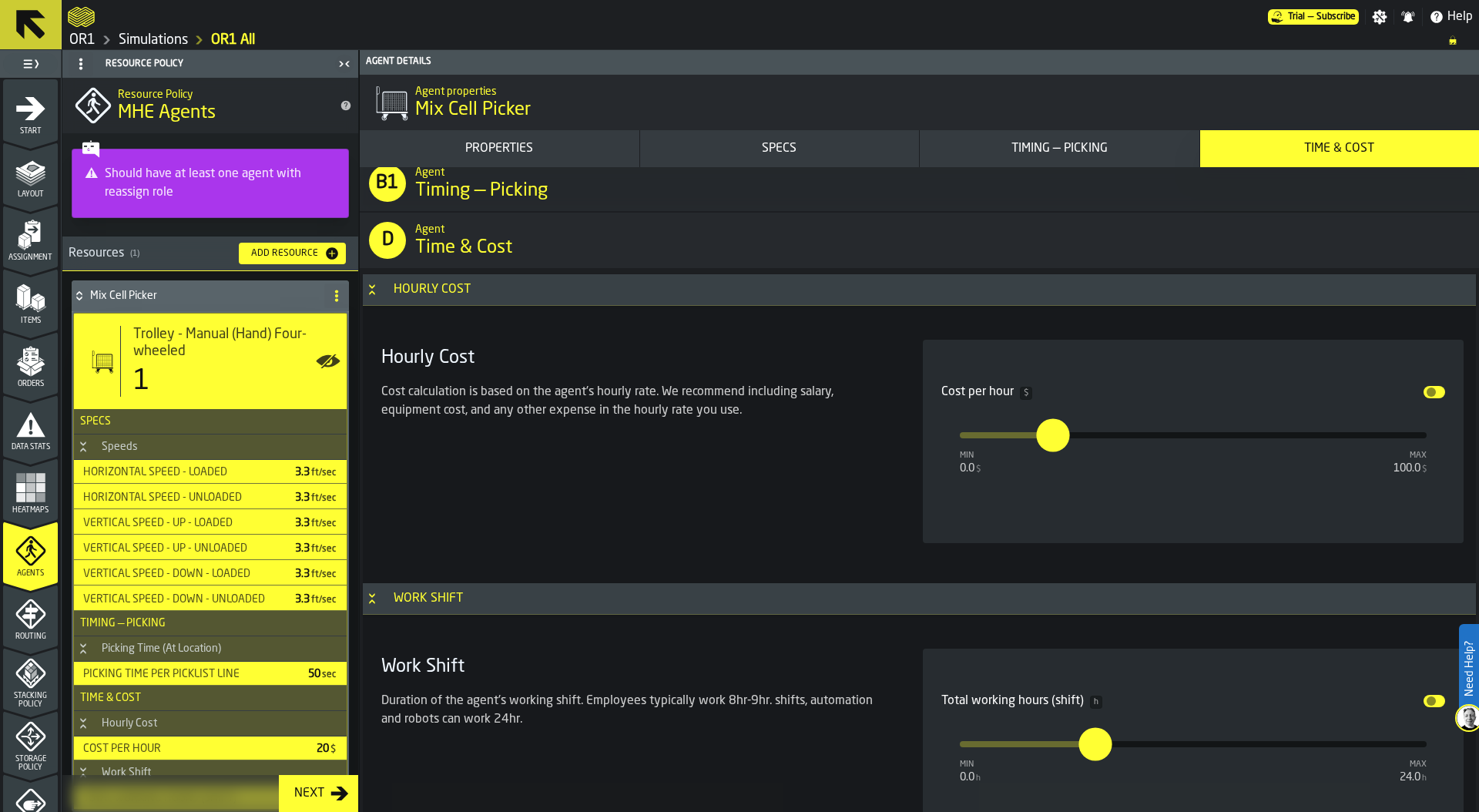
click at [43, 609] on icon "menu Routing" at bounding box center [31, 614] width 31 height 31
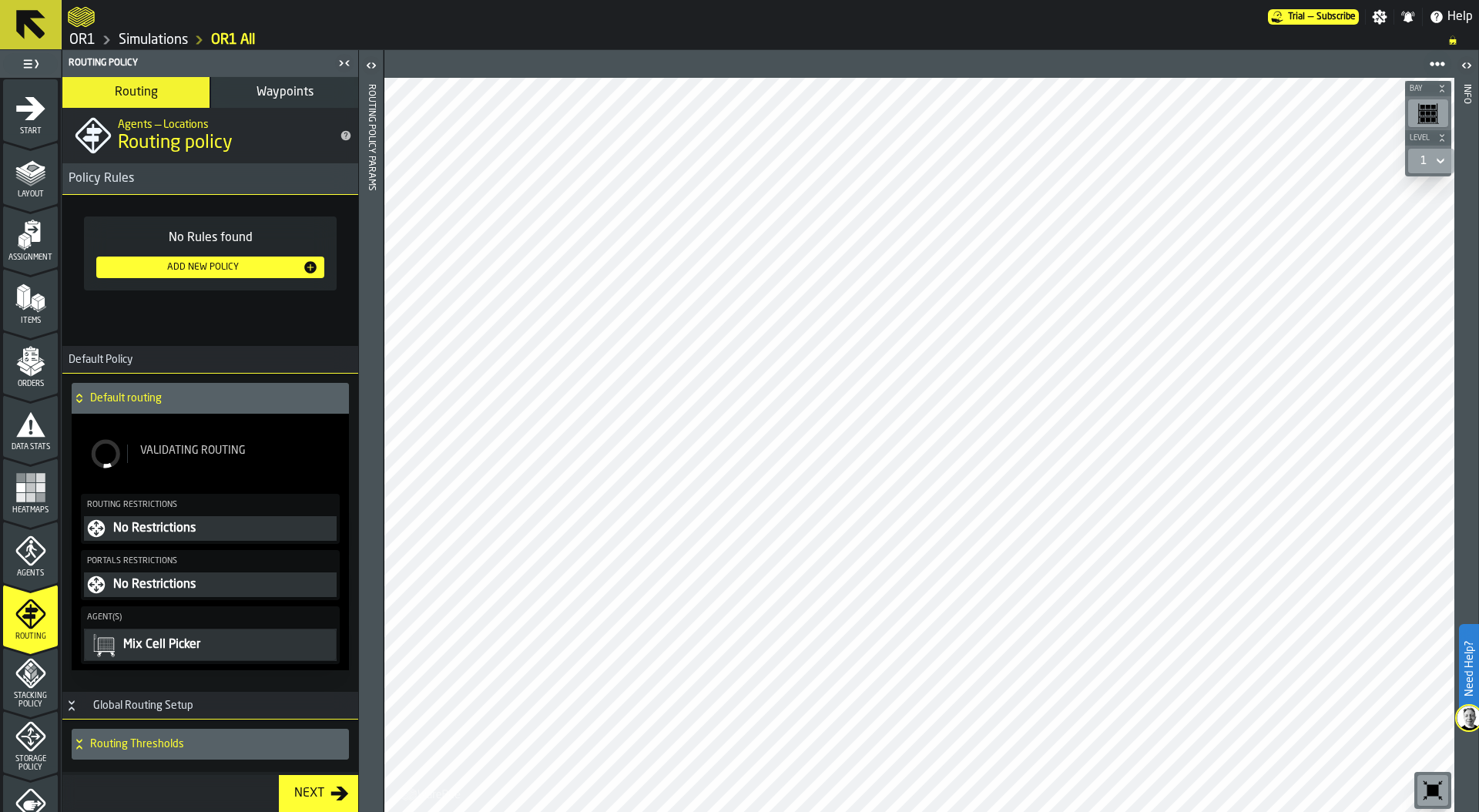
click at [273, 84] on button "Waypoints" at bounding box center [284, 92] width 147 height 31
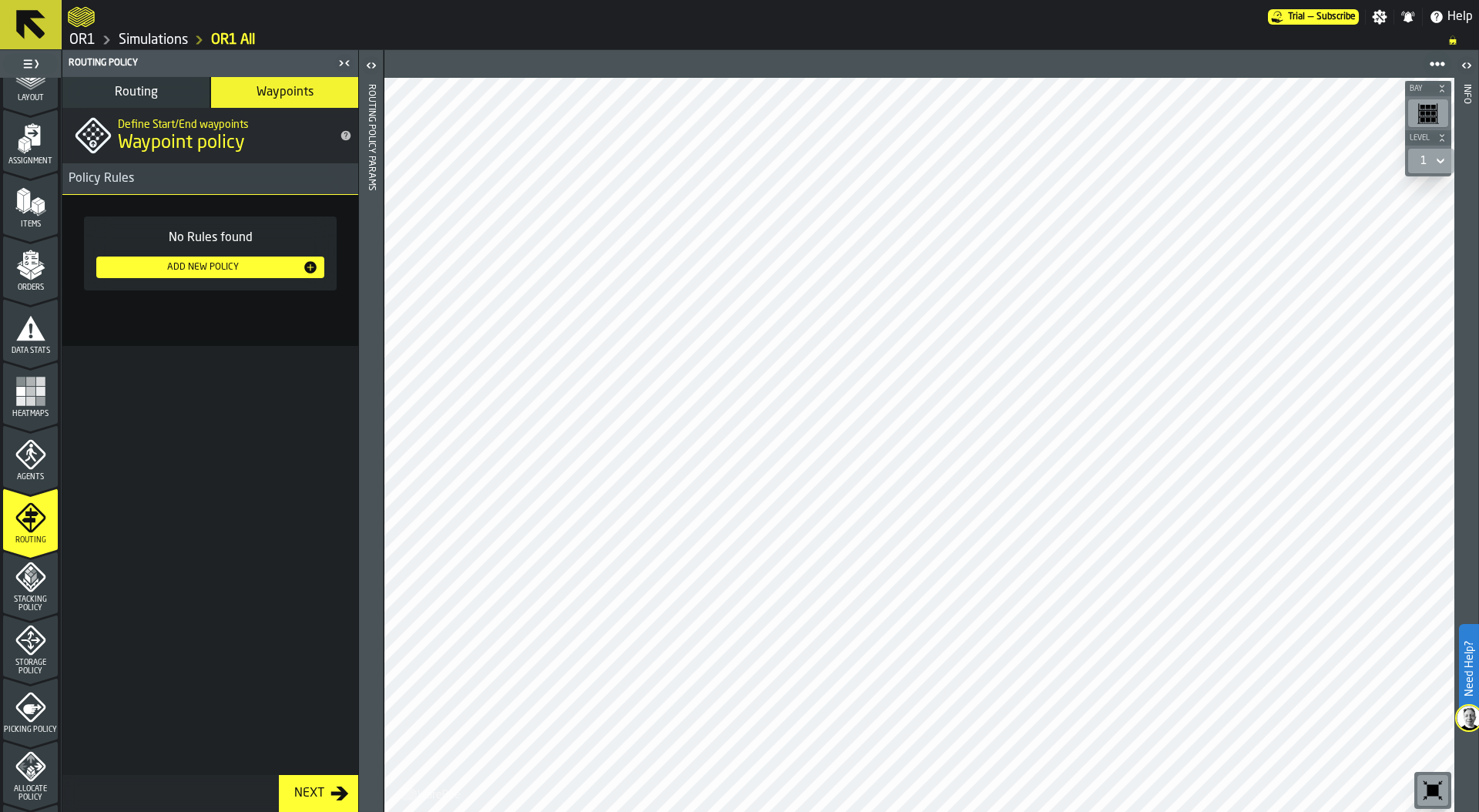
scroll to position [198, 0]
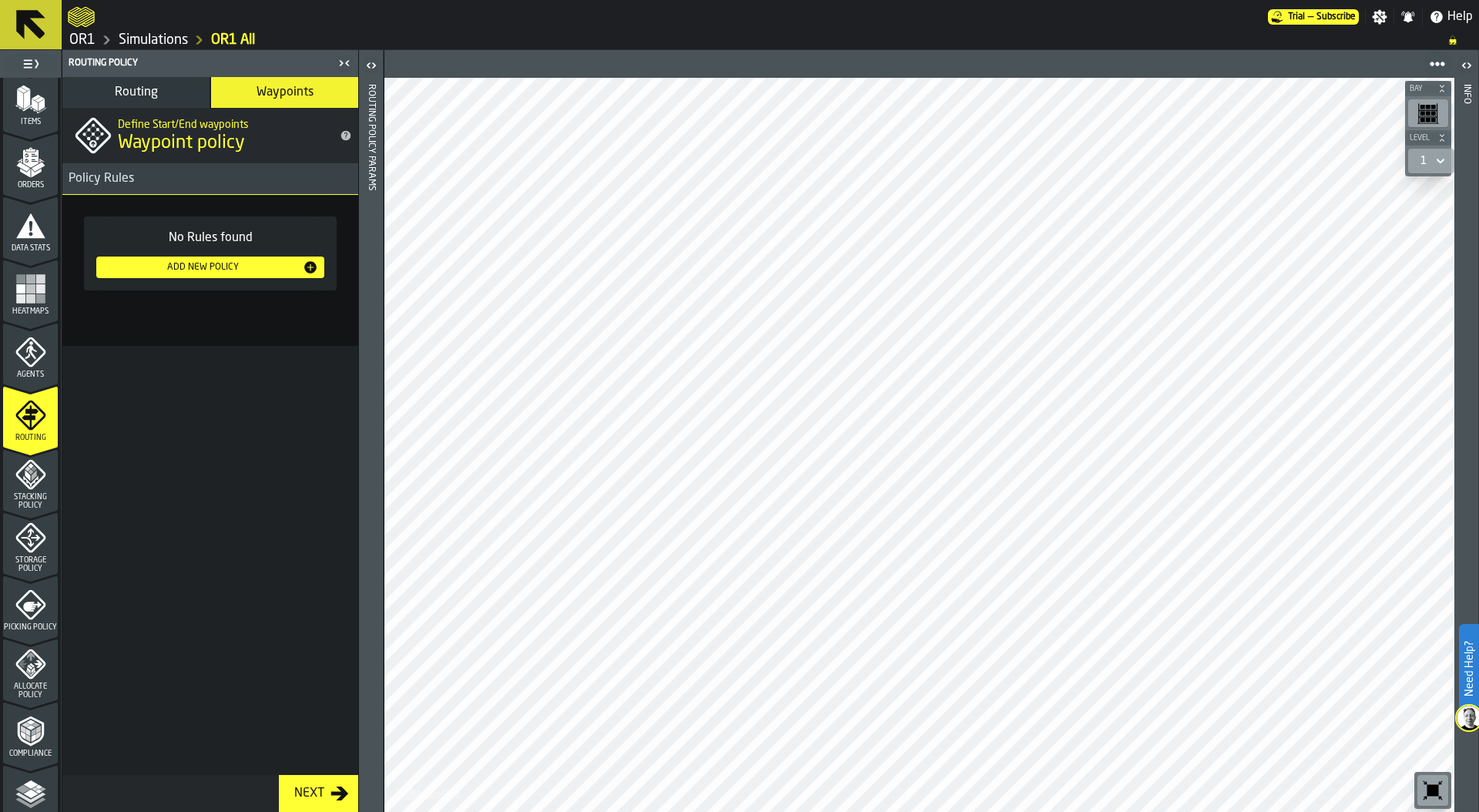
click at [24, 508] on span "Stacking Policy" at bounding box center [31, 501] width 55 height 17
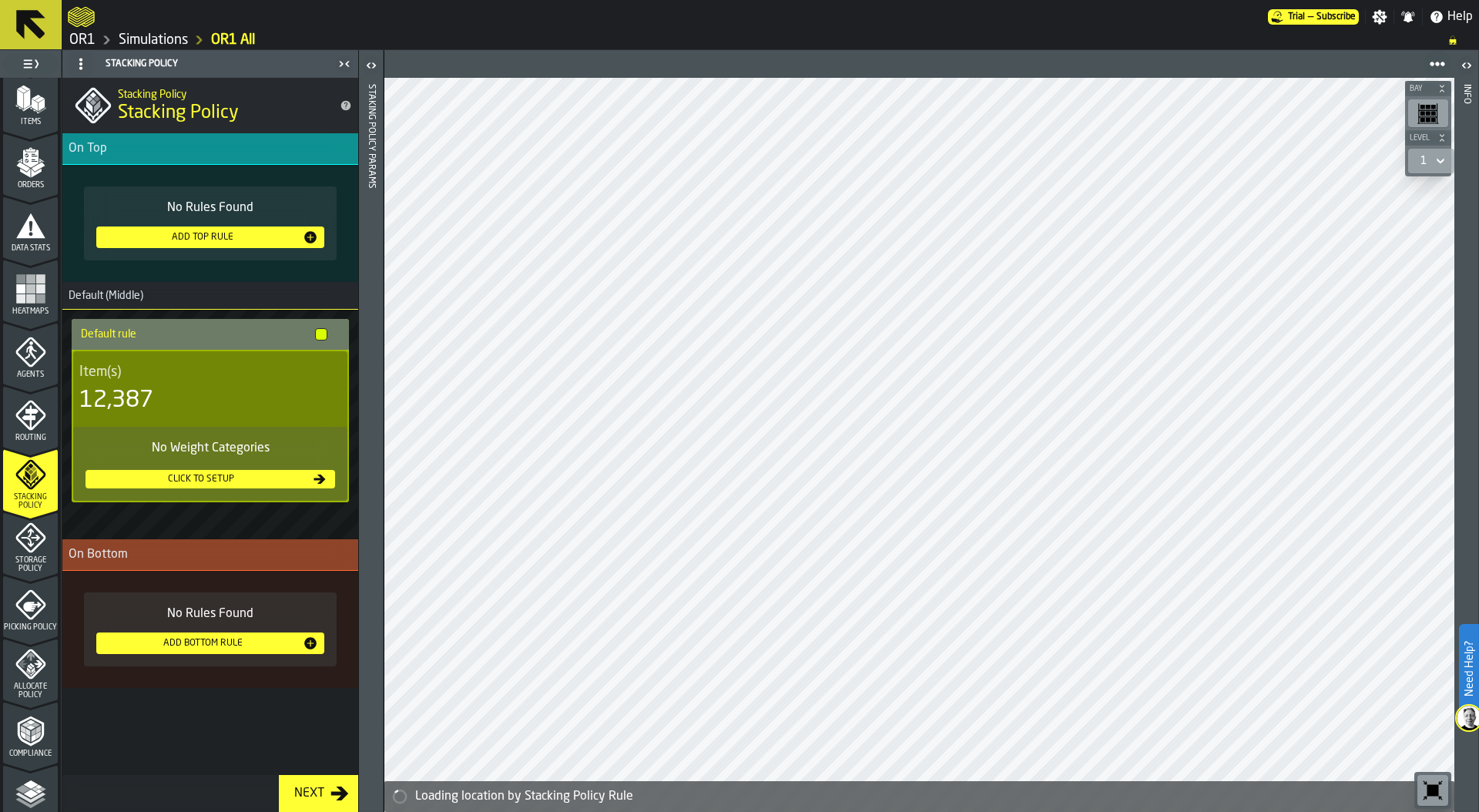
click at [22, 548] on icon "menu Storage Policy" at bounding box center [30, 537] width 30 height 30
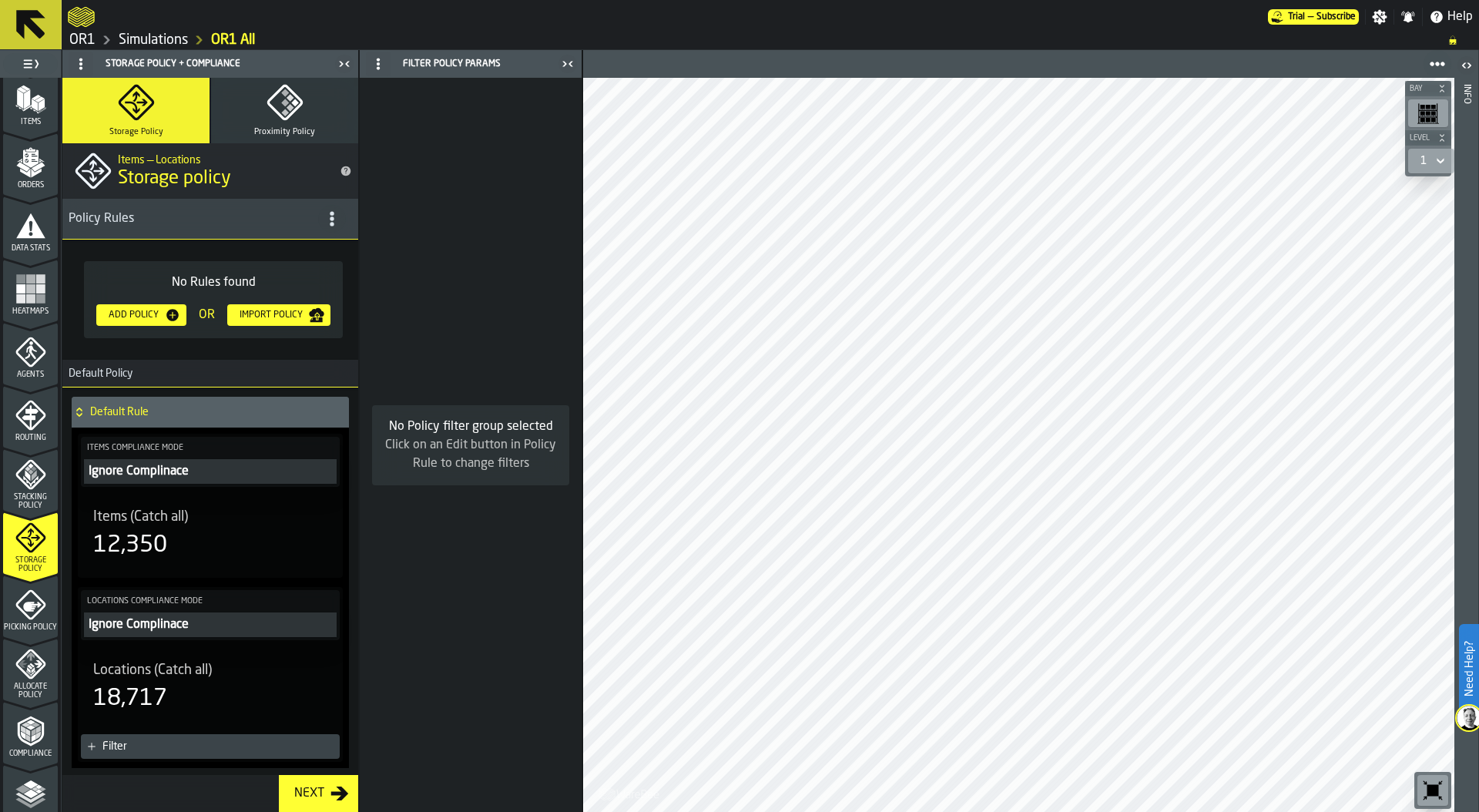
click at [31, 614] on icon "menu Picking Policy" at bounding box center [31, 604] width 31 height 31
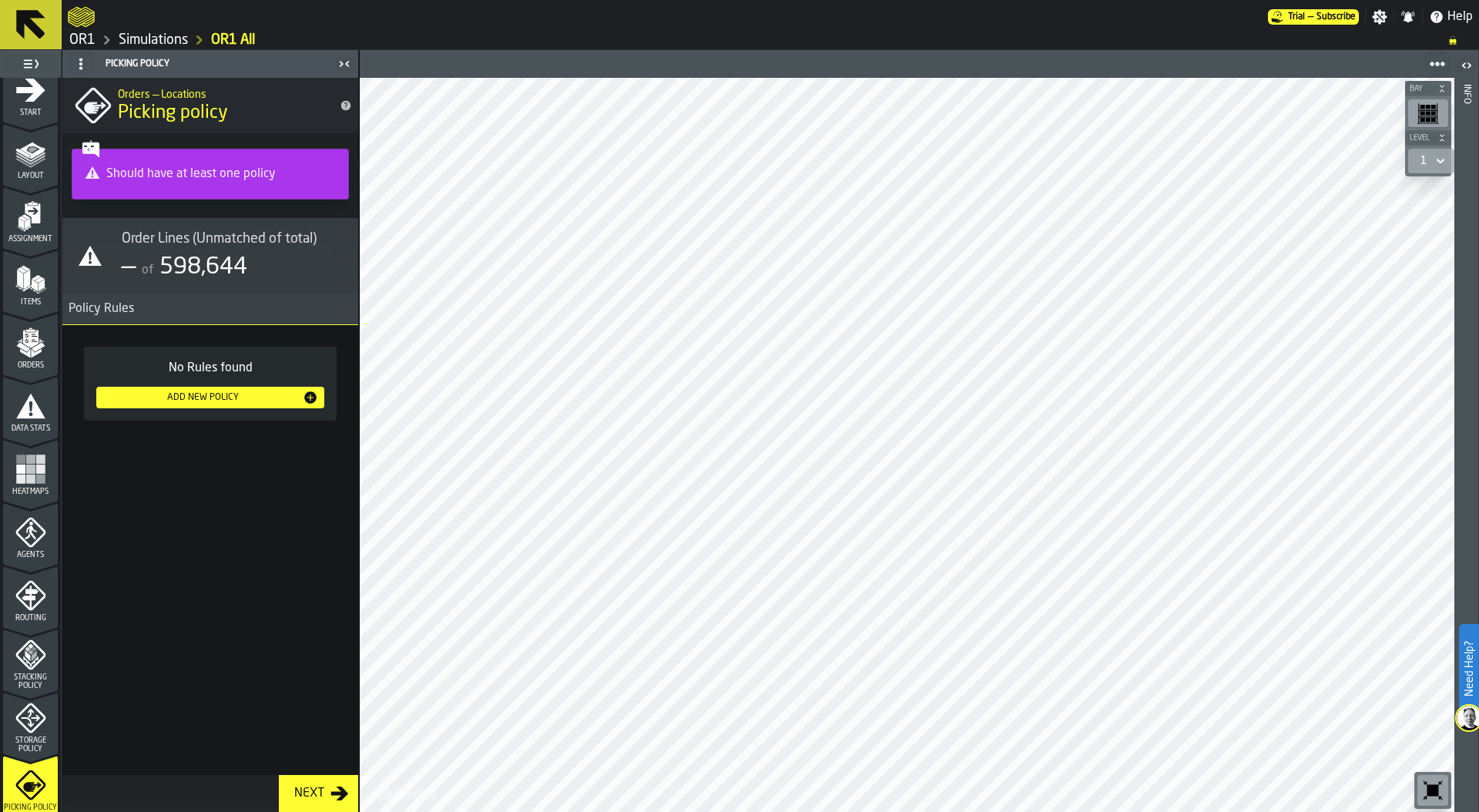
scroll to position [0, 0]
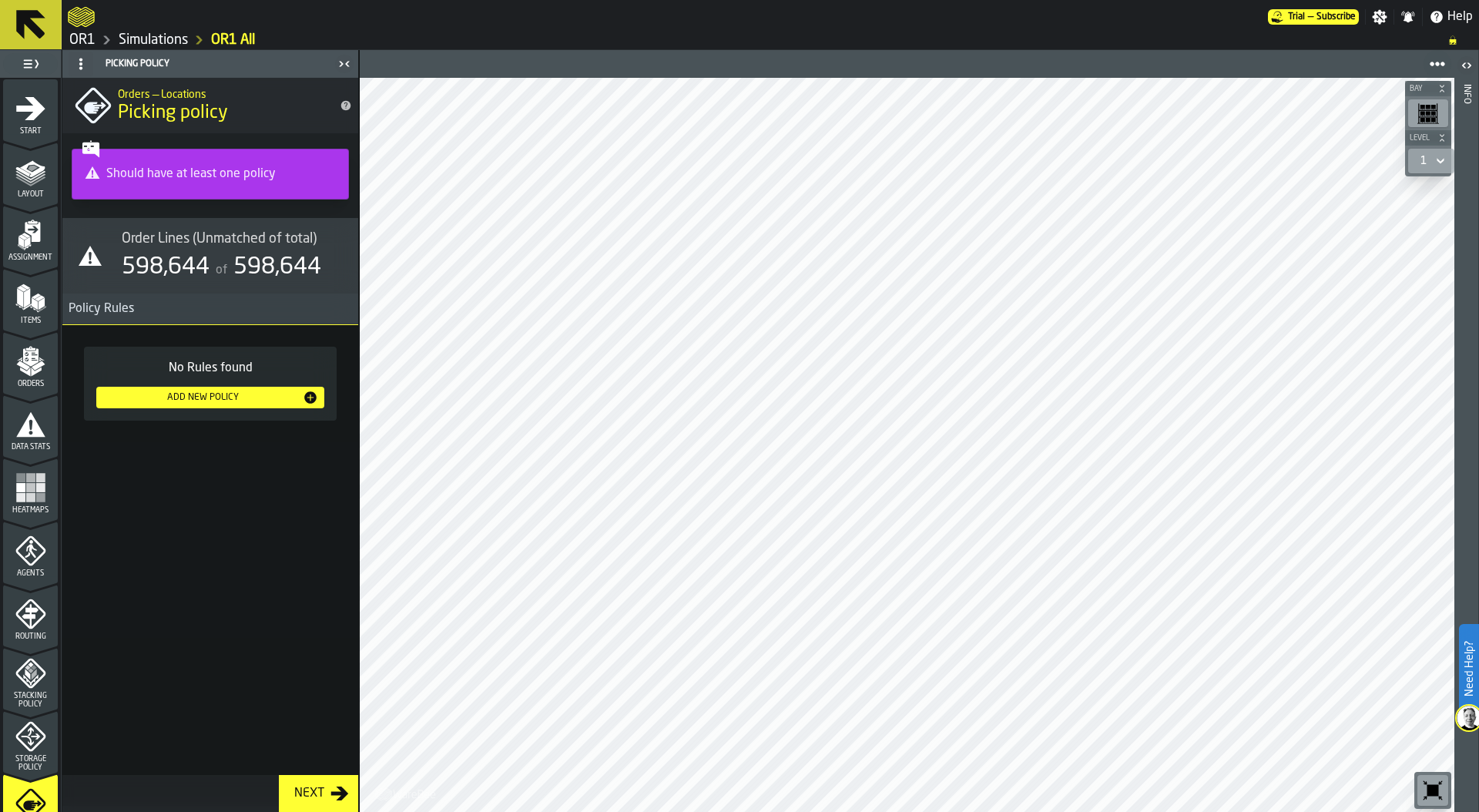
click at [29, 555] on icon "menu Agents" at bounding box center [31, 550] width 31 height 31
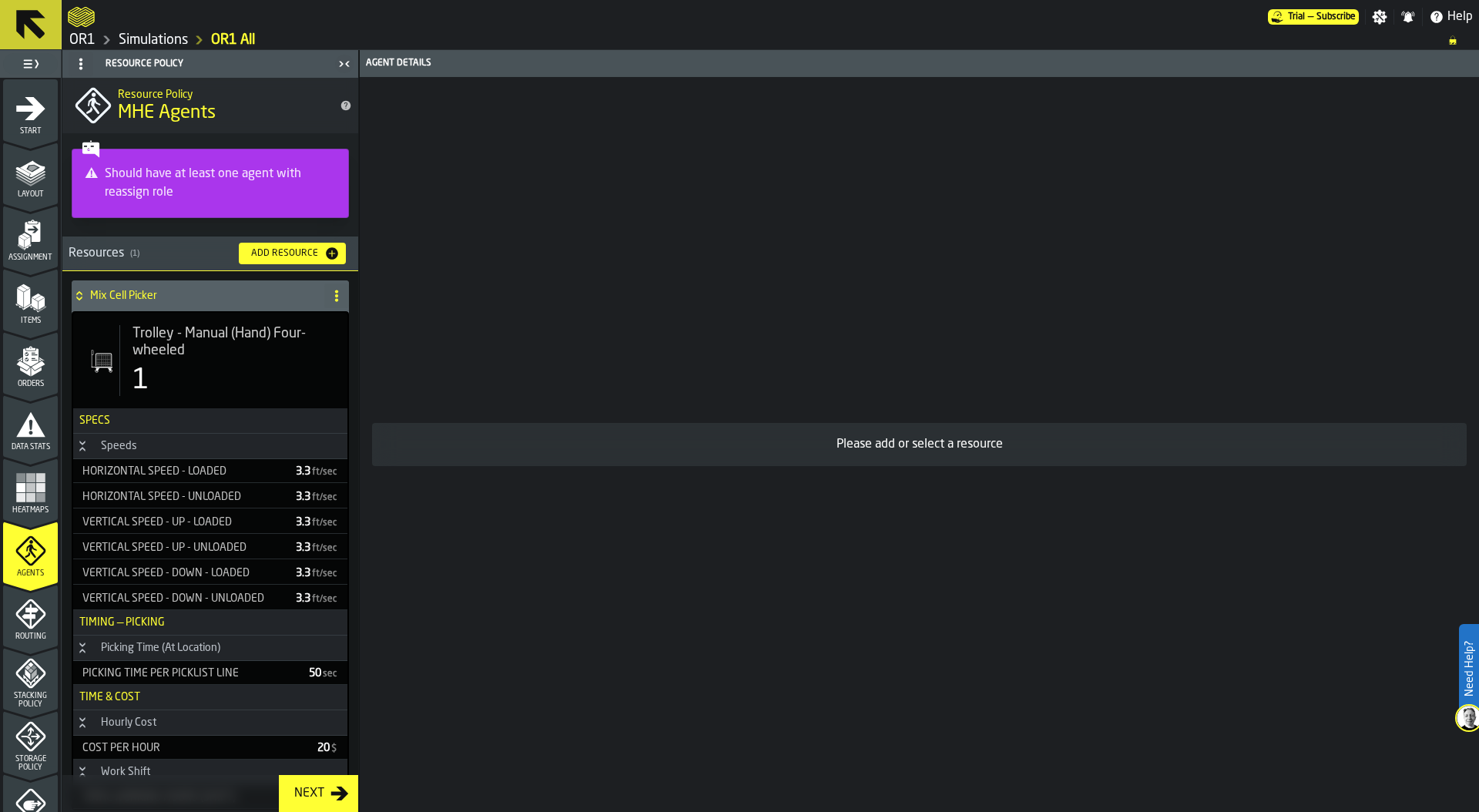
click at [189, 316] on div "Trolley - Manual (Hand) Four-wheeled 1" at bounding box center [210, 360] width 274 height 96
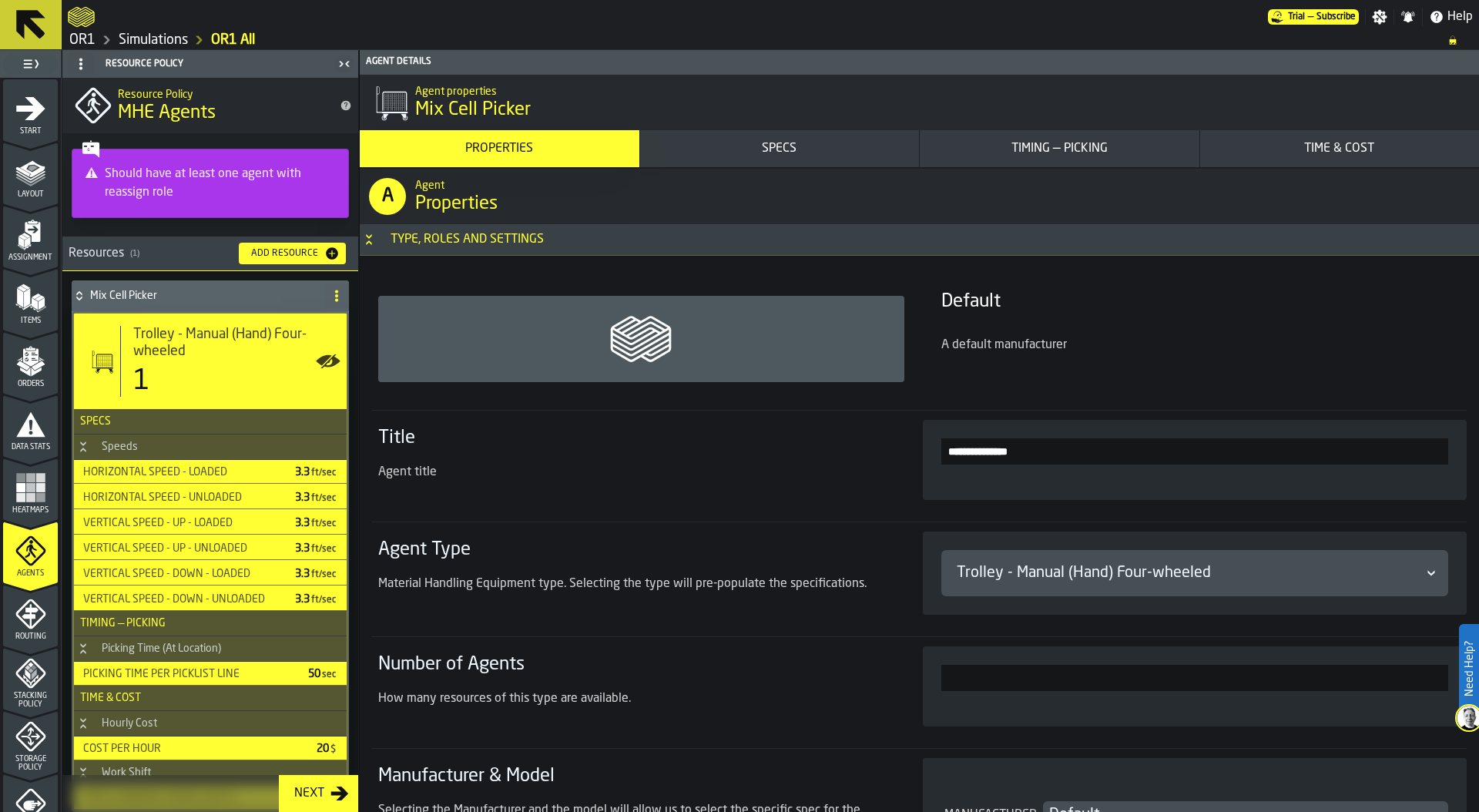
scroll to position [59, 0]
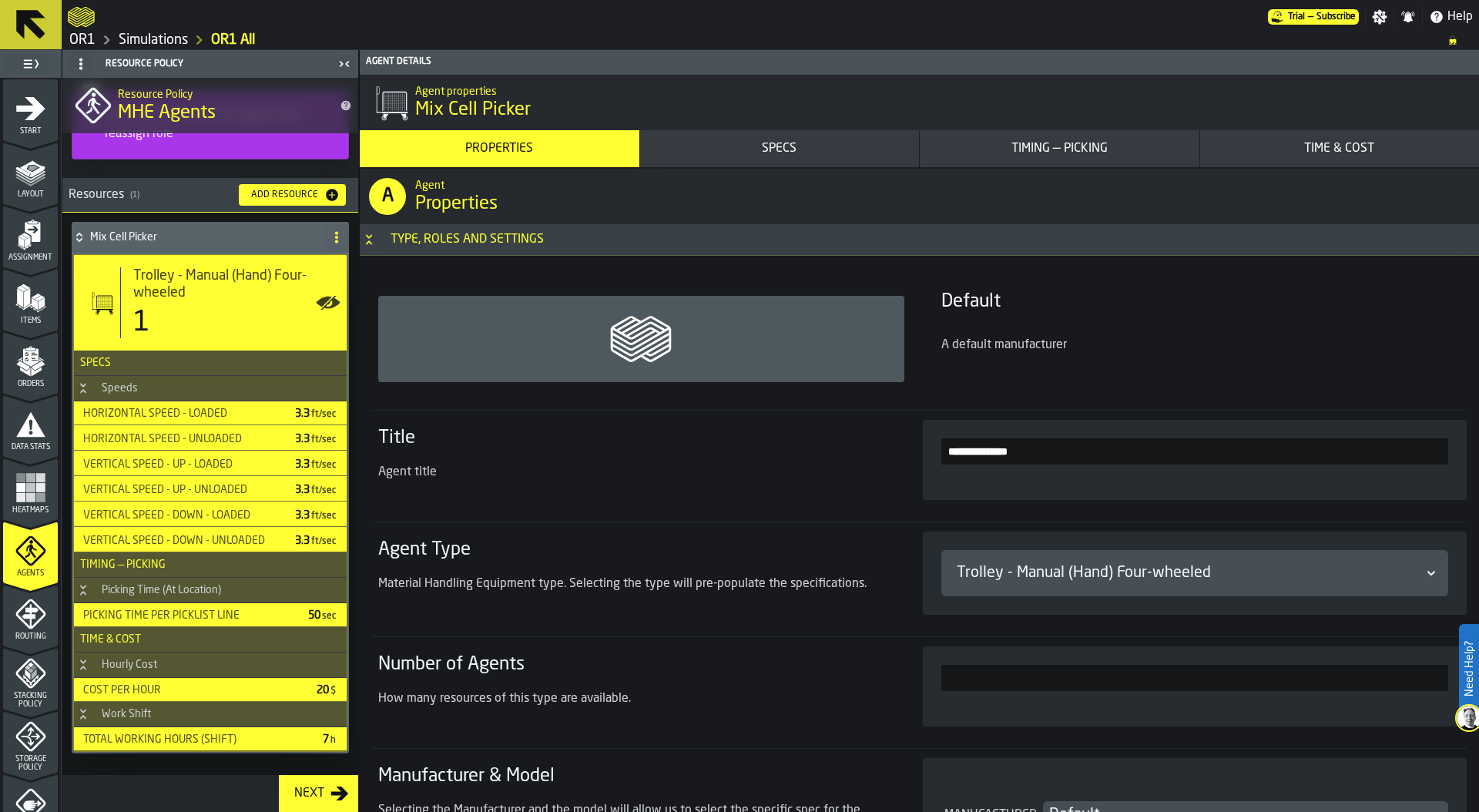
click at [1333, 152] on div "Time & Cost" at bounding box center [1340, 149] width 268 height 18
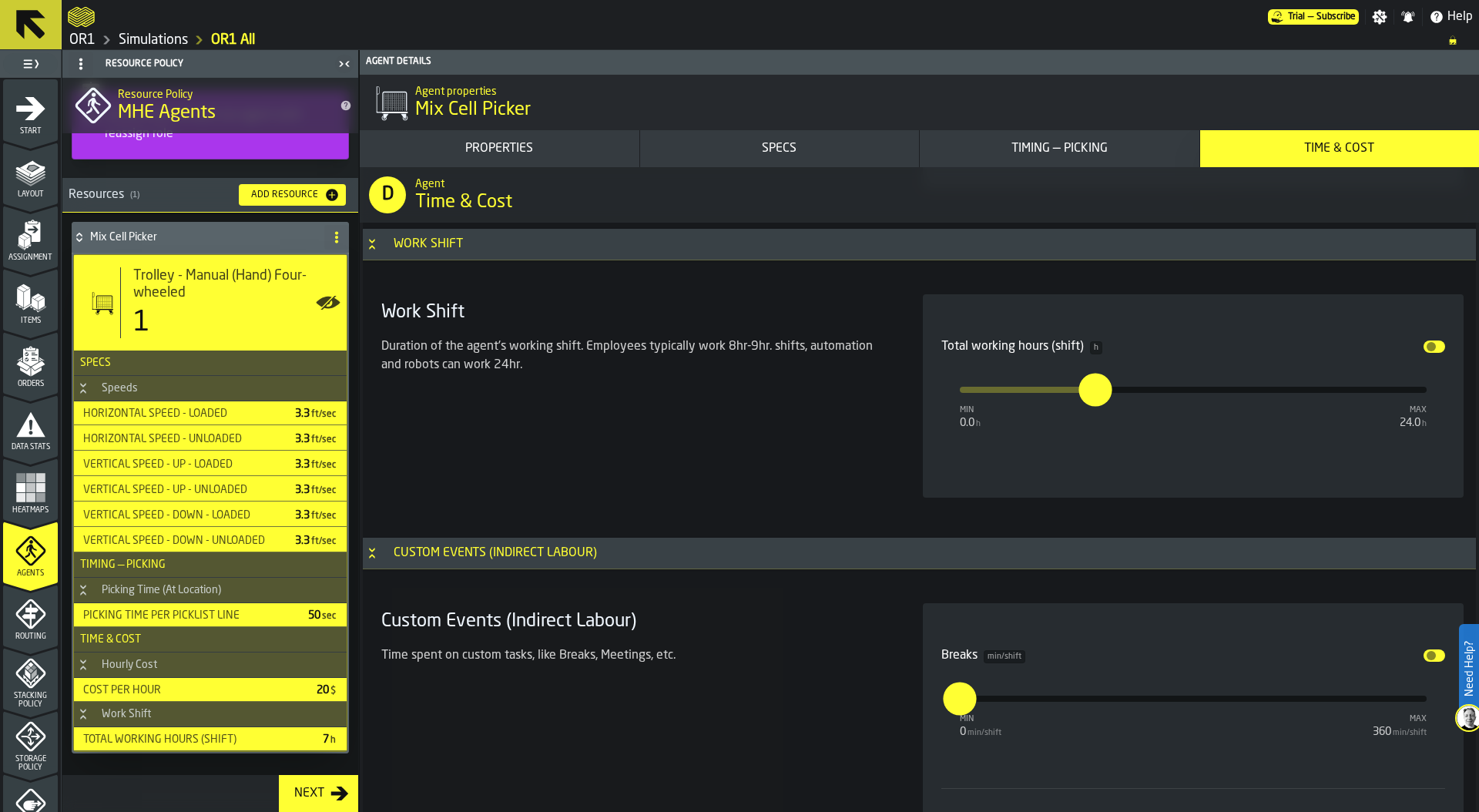
scroll to position [8492, 0]
type input "**"
drag, startPoint x: 1090, startPoint y: 397, endPoint x: 1424, endPoint y: 387, distance: 334.1
click at [1424, 387] on input "**" at bounding box center [1415, 375] width 24 height 47
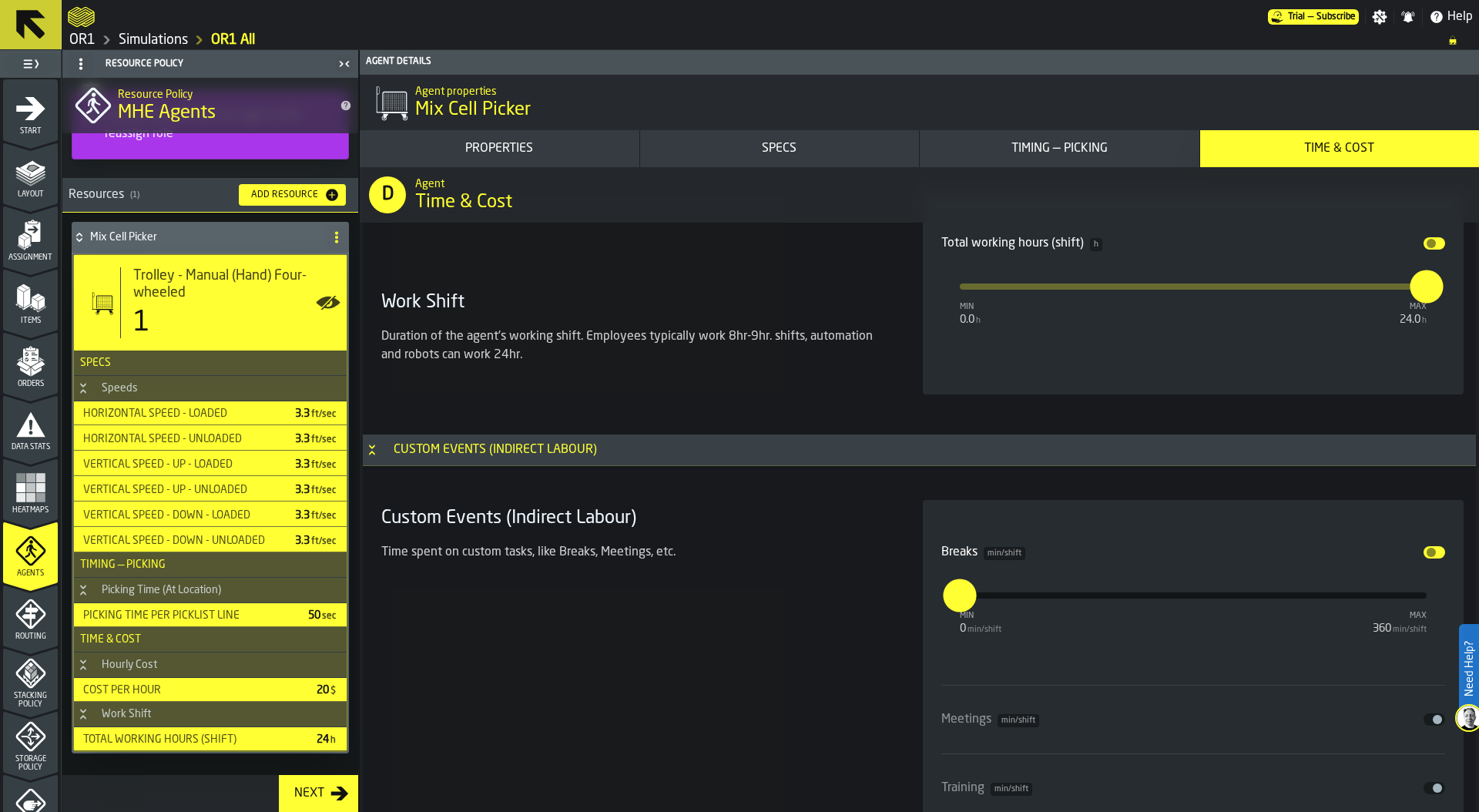
scroll to position [8523, 0]
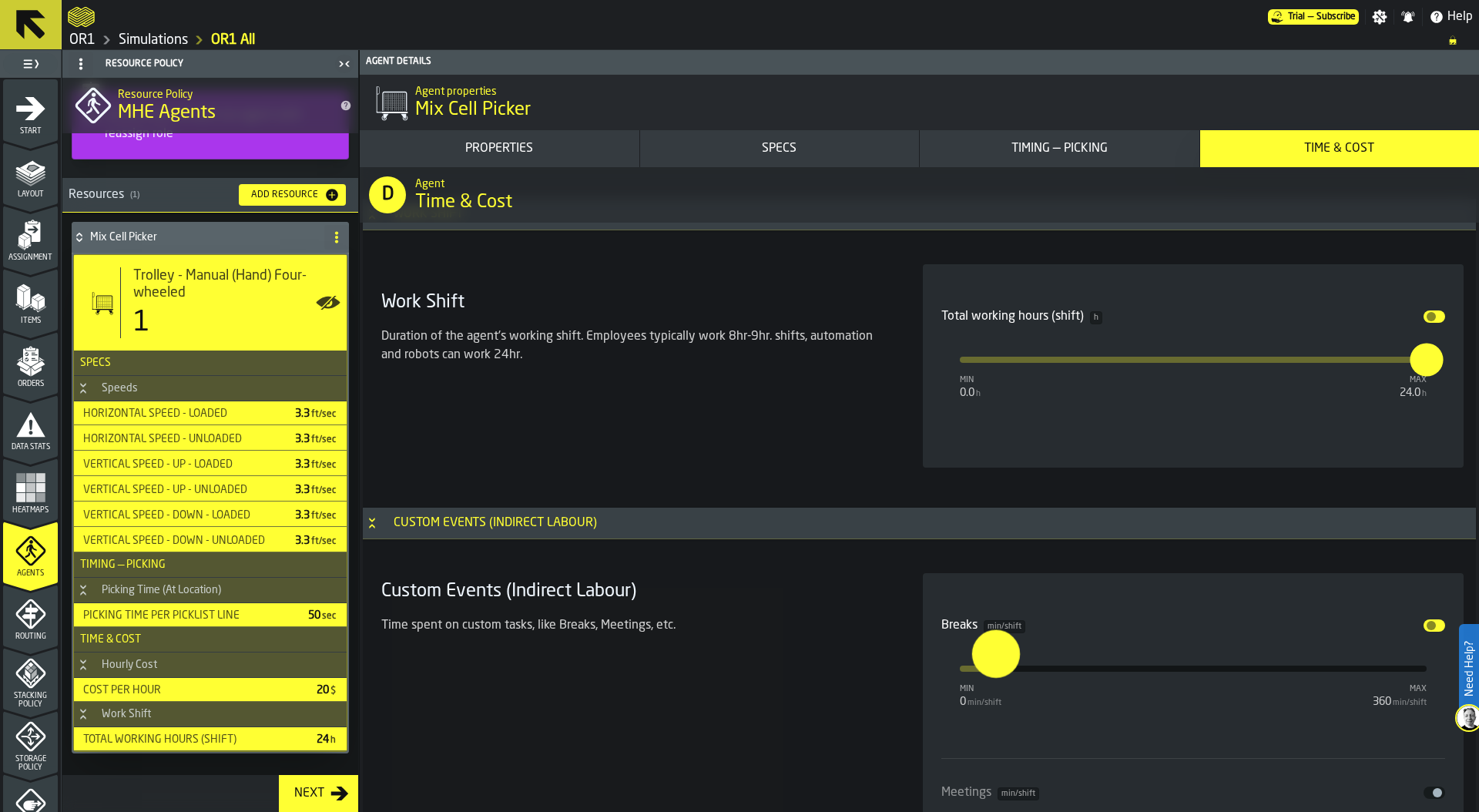
type input "**"
drag, startPoint x: 959, startPoint y: 668, endPoint x: 999, endPoint y: 663, distance: 40.3
click at [995, 663] on input "**" at bounding box center [983, 652] width 24 height 47
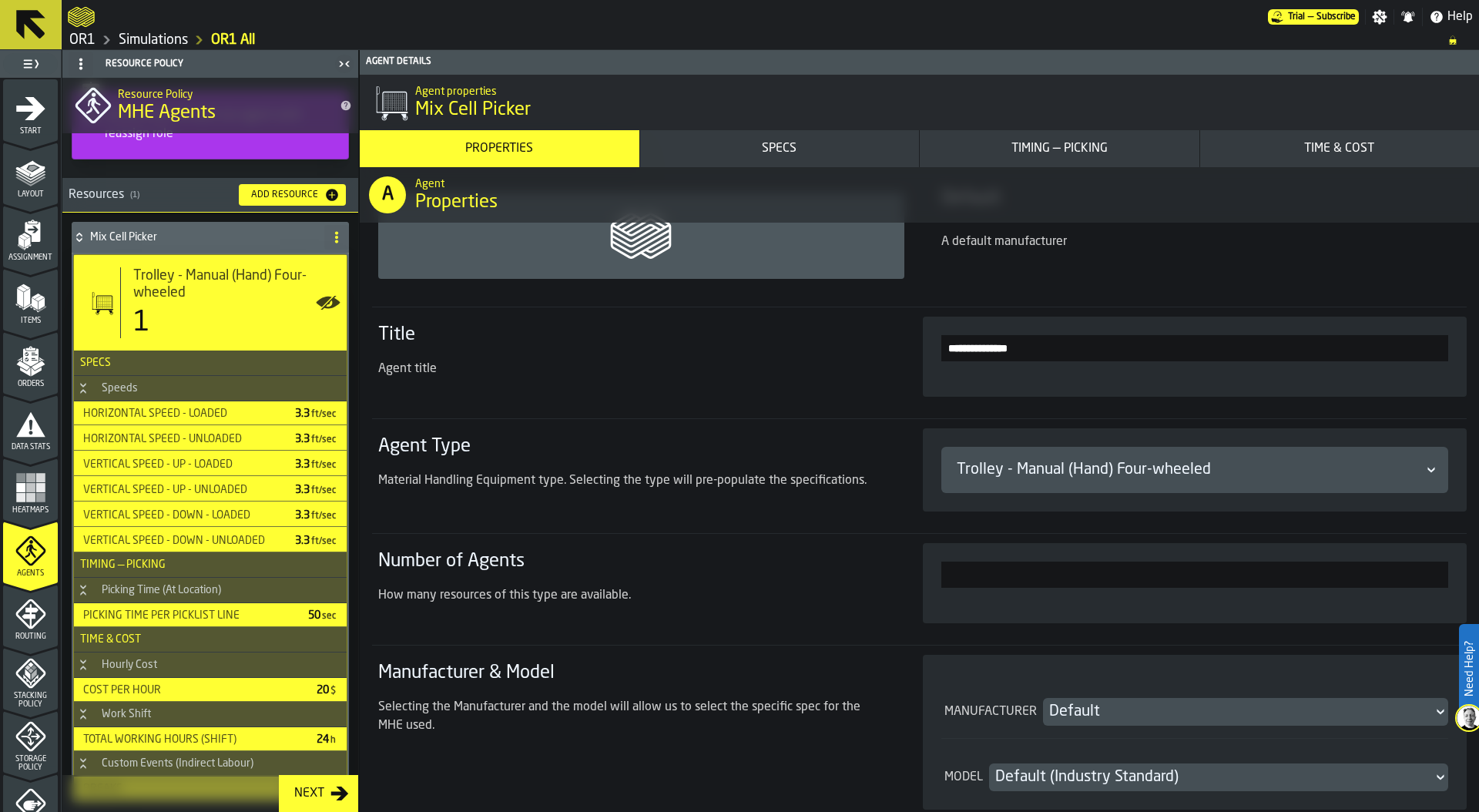
scroll to position [107, 0]
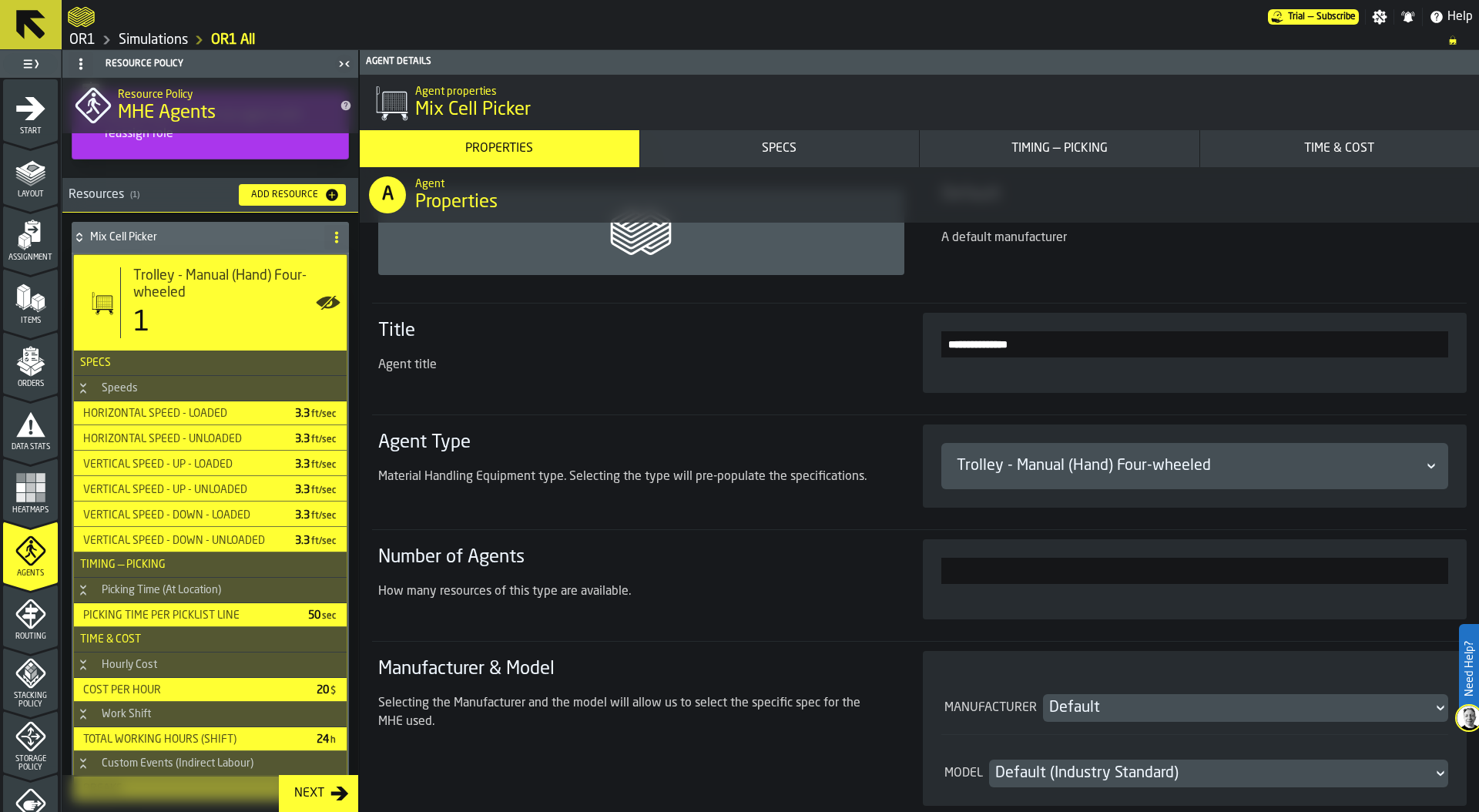
drag, startPoint x: 1397, startPoint y: 575, endPoint x: 1478, endPoint y: 578, distance: 81.1
click at [1478, 575] on div "**********" at bounding box center [919, 489] width 1119 height 645
drag, startPoint x: 1418, startPoint y: 569, endPoint x: 1478, endPoint y: 569, distance: 60.0
click at [1478, 569] on div "**********" at bounding box center [919, 489] width 1119 height 645
type input "**"
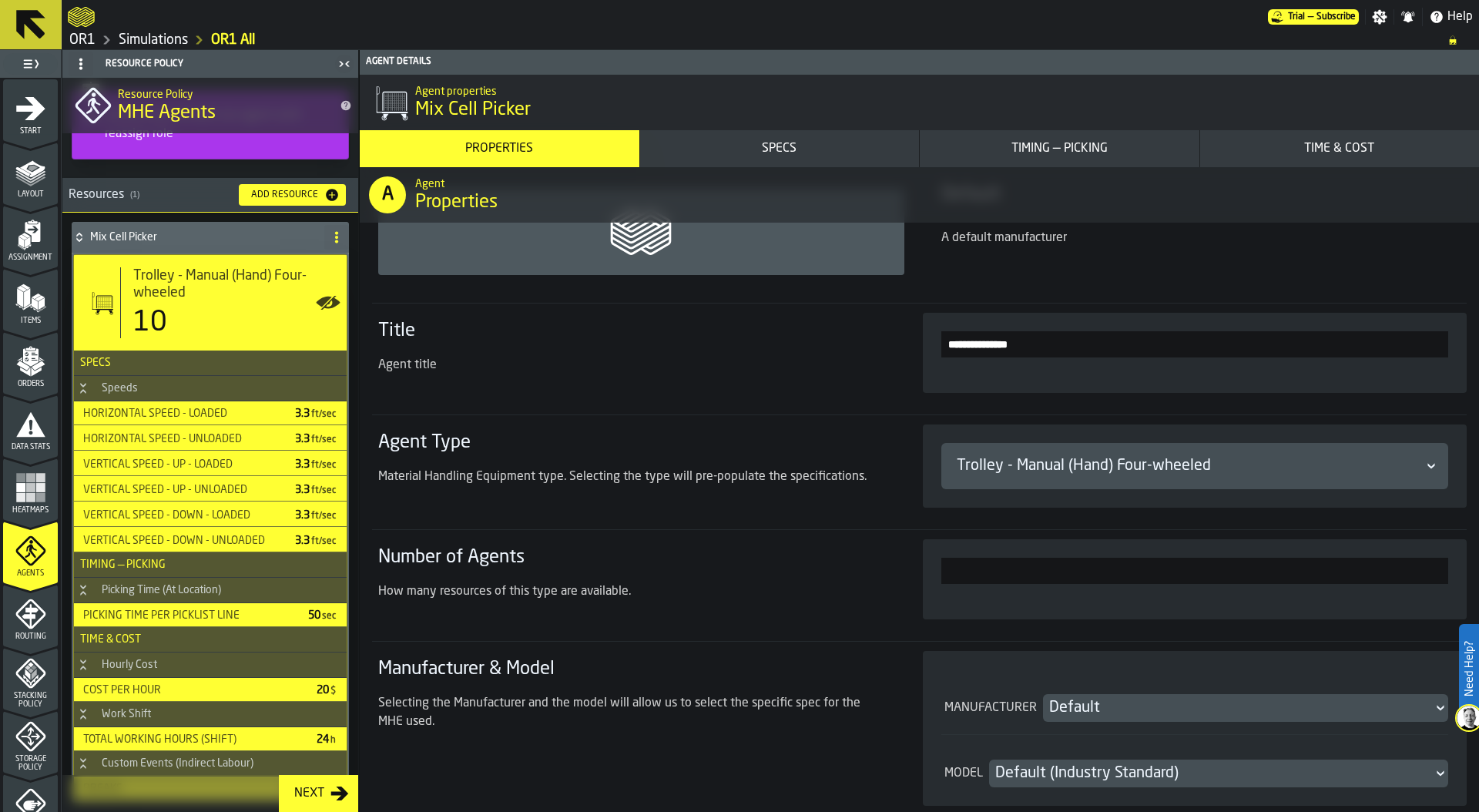
click at [627, 433] on h3 "Agent Type" at bounding box center [632, 443] width 508 height 25
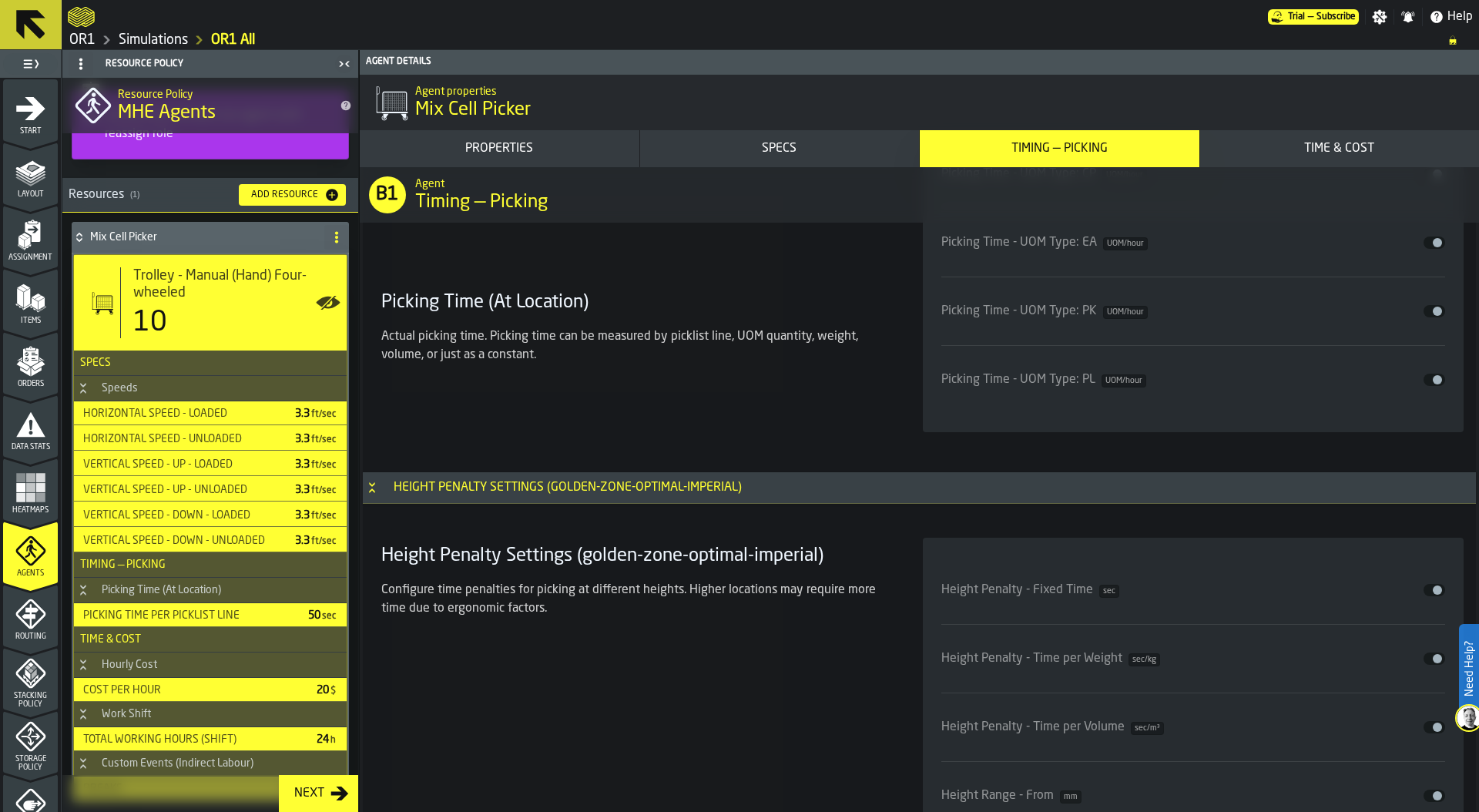
scroll to position [4904, 0]
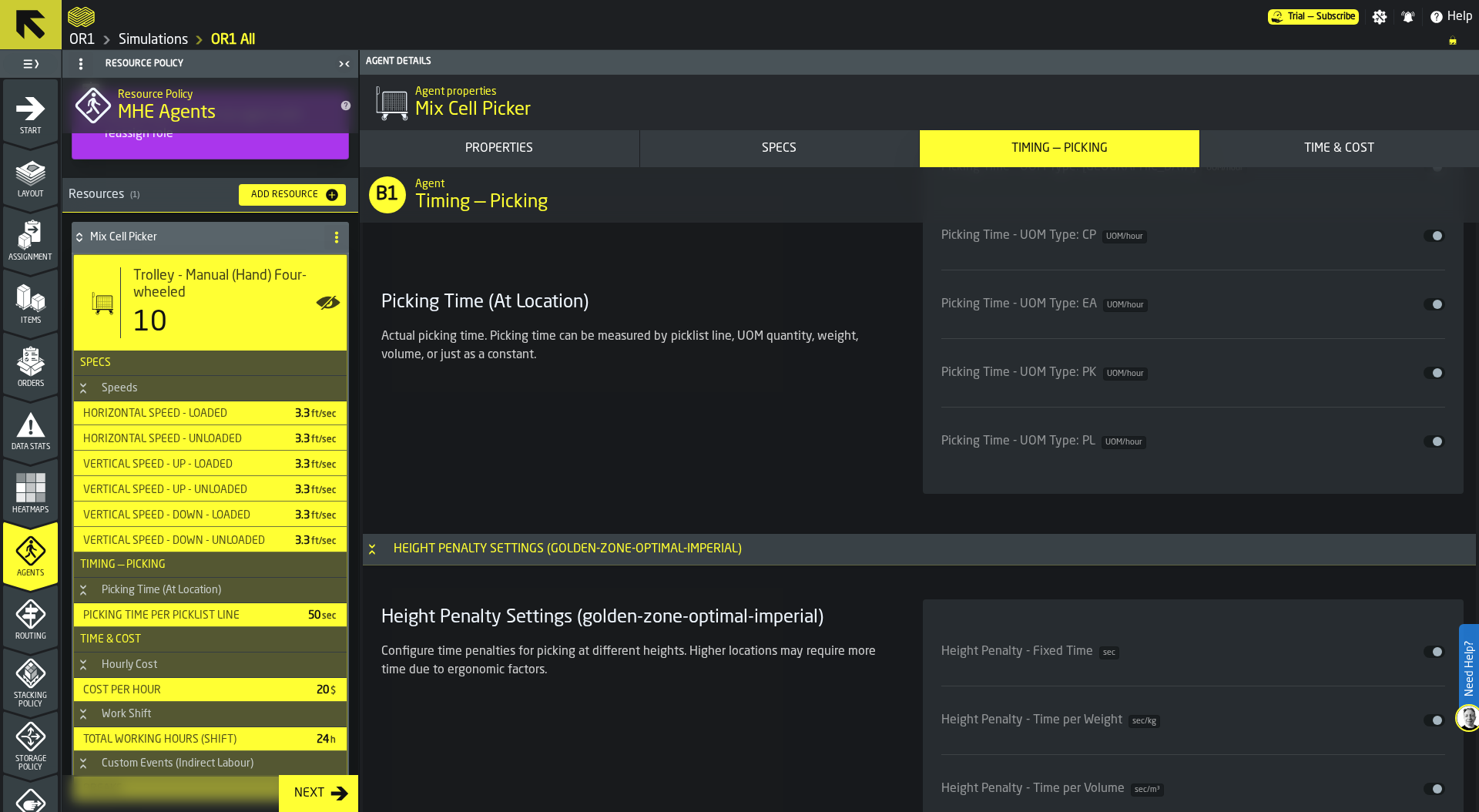
click at [30, 489] on rect "menu Heatmaps" at bounding box center [31, 488] width 10 height 10
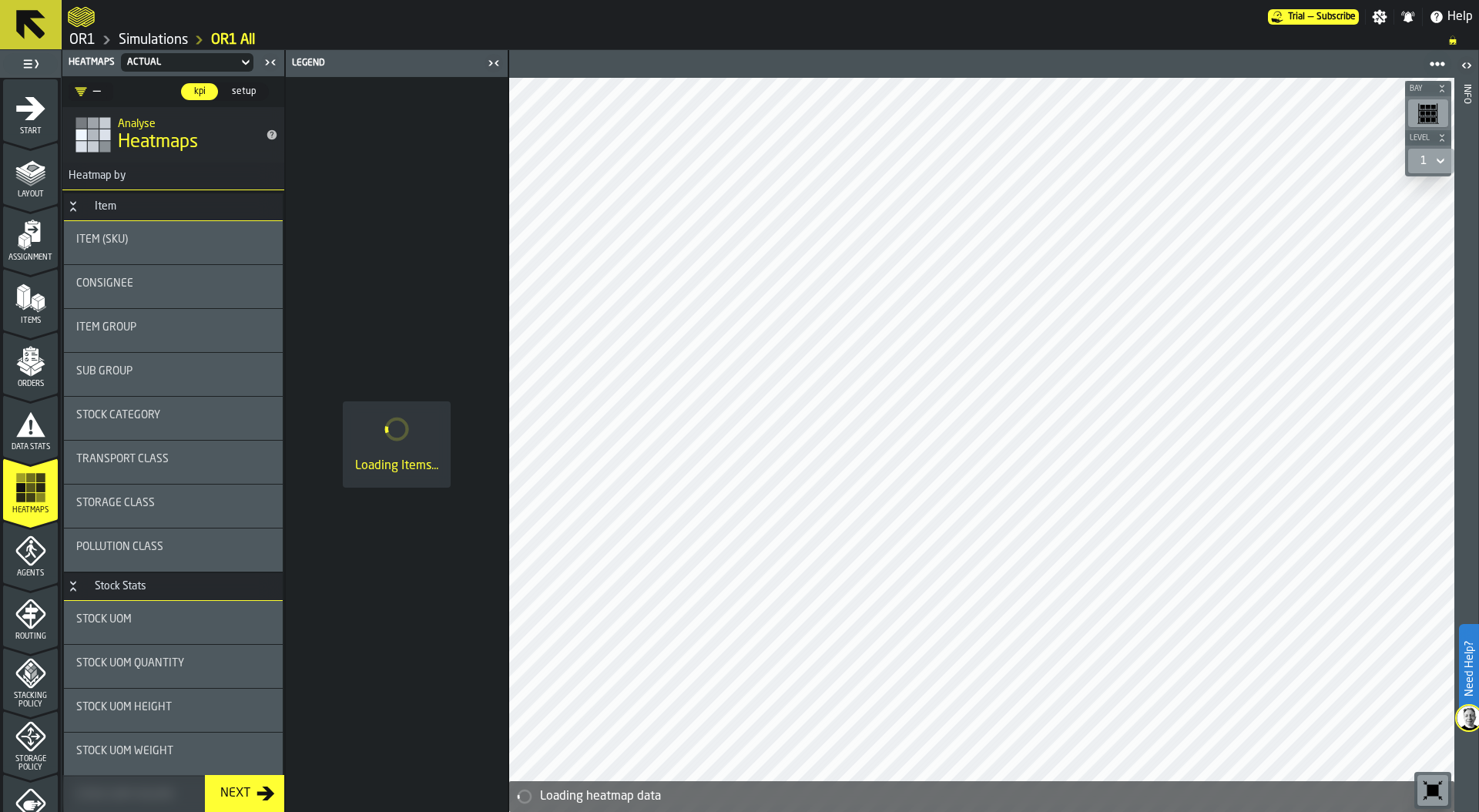
click at [33, 553] on icon "menu Agents" at bounding box center [31, 550] width 31 height 31
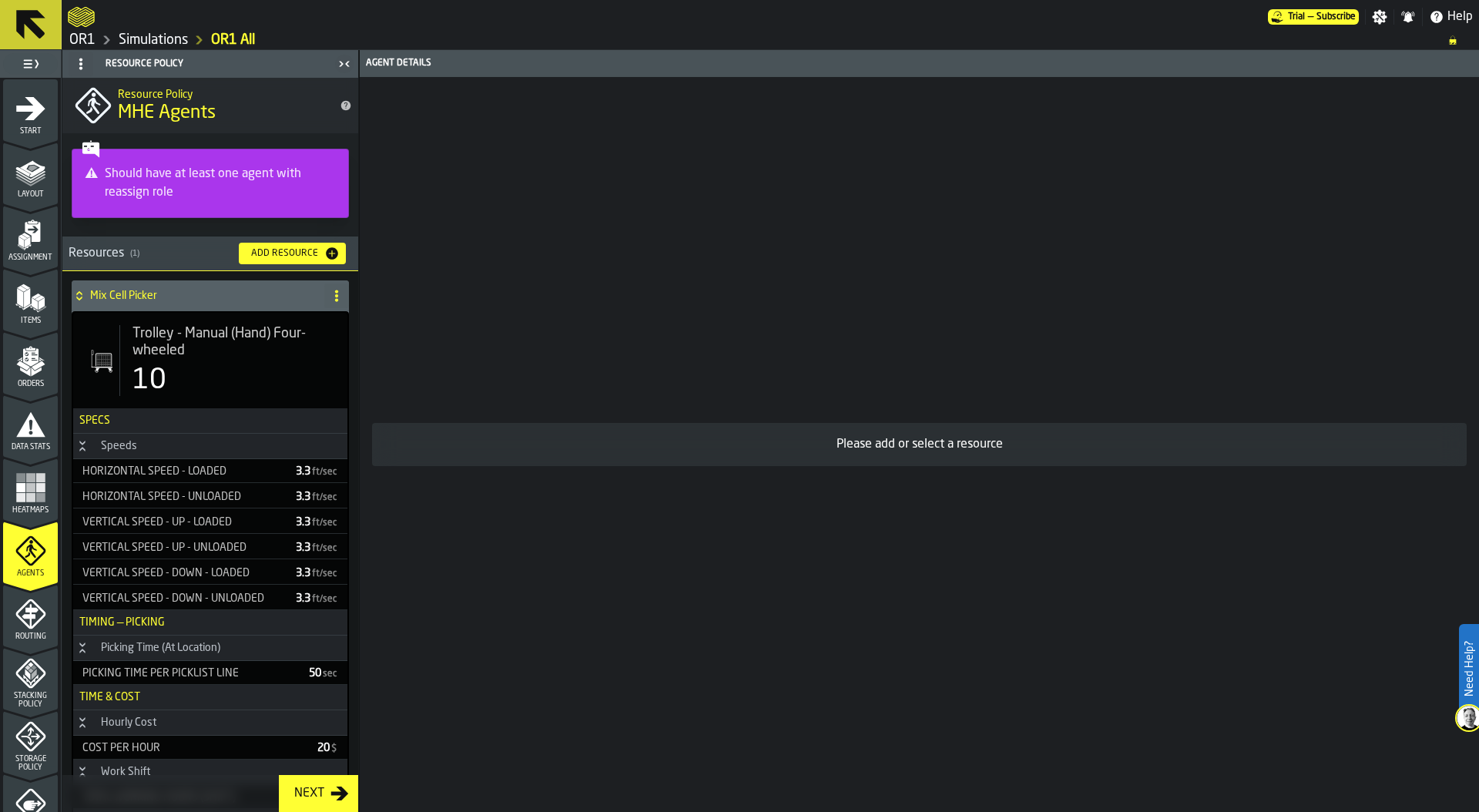
click at [175, 365] on div "10" at bounding box center [234, 380] width 202 height 31
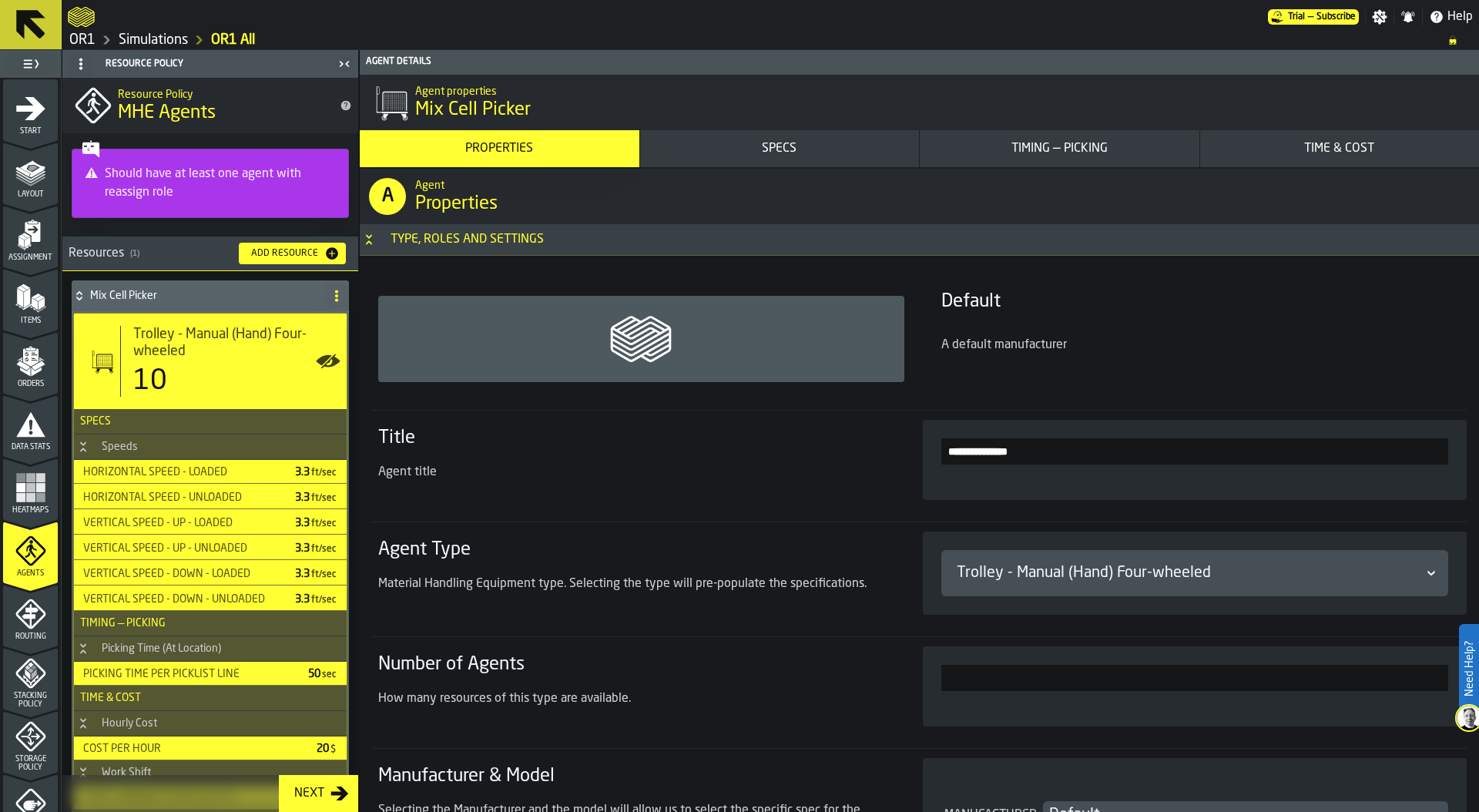
click at [1320, 149] on div "Time & Cost" at bounding box center [1340, 149] width 268 height 18
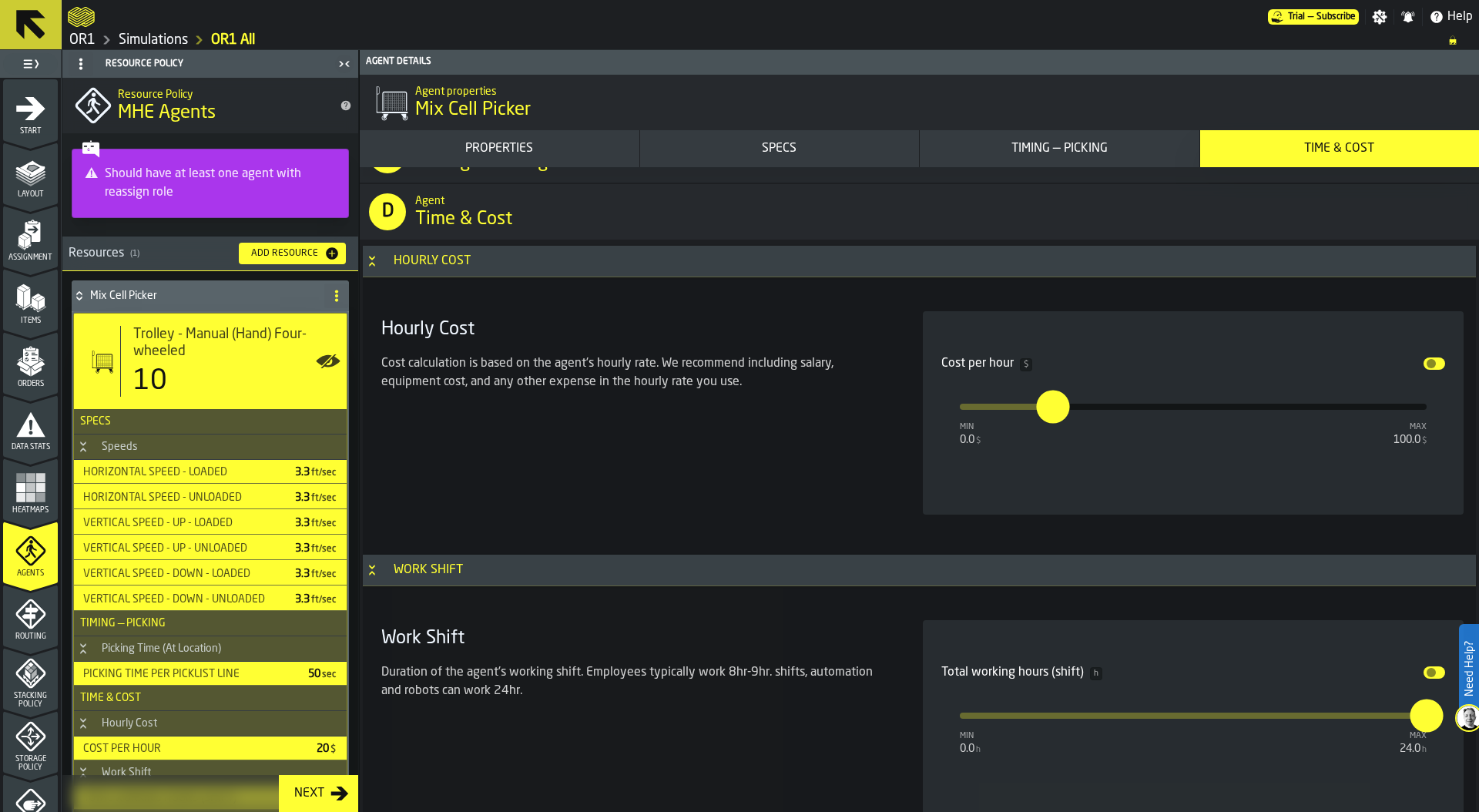
scroll to position [8184, 0]
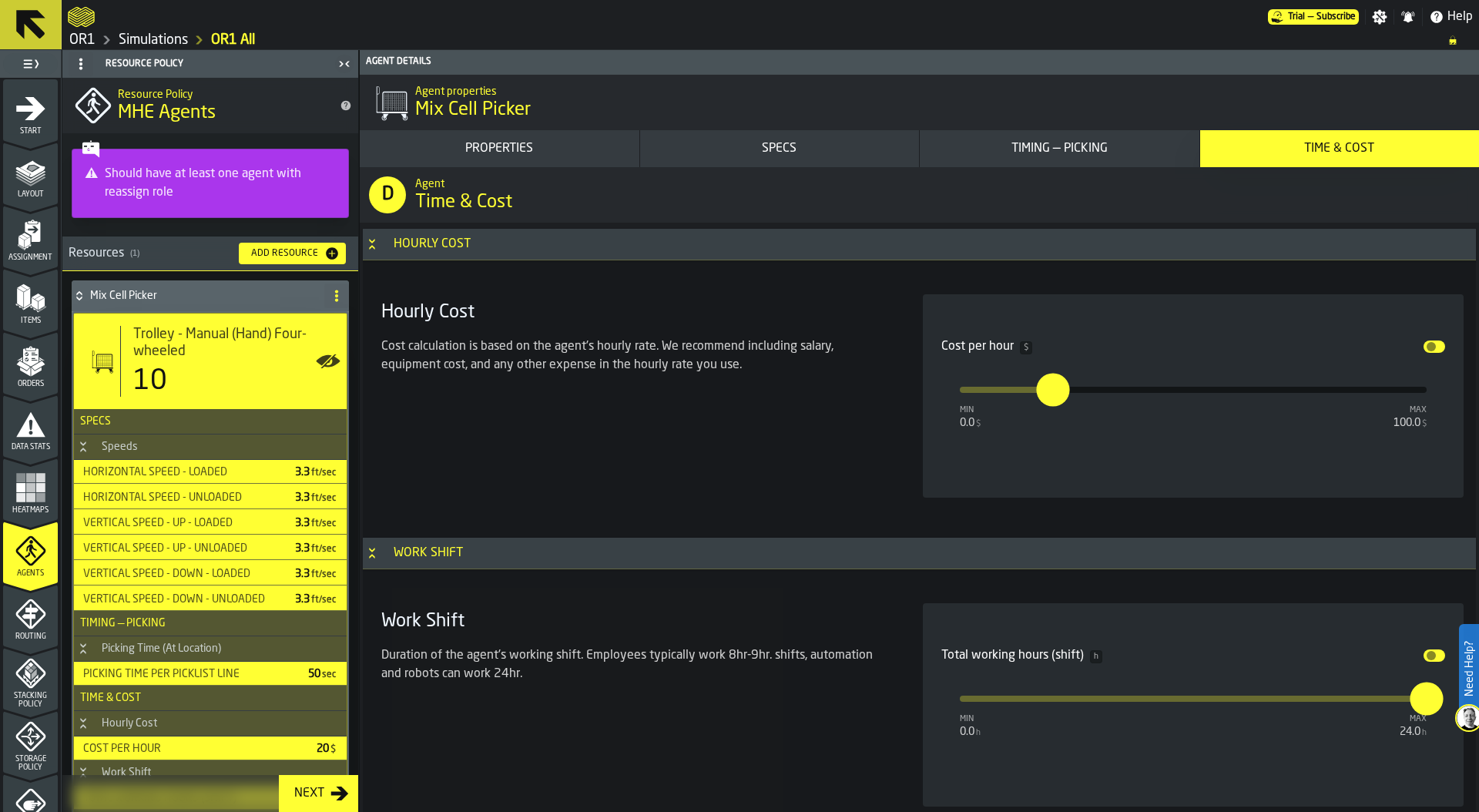
click at [1048, 397] on input "**" at bounding box center [1044, 389] width 17 height 33
click at [1048, 397] on input "**" at bounding box center [1041, 373] width 24 height 47
type input "**"
click at [754, 386] on div "Hourly Cost Cost calculation is based on the agent's hourly rate. We recommend …" at bounding box center [633, 395] width 517 height 203
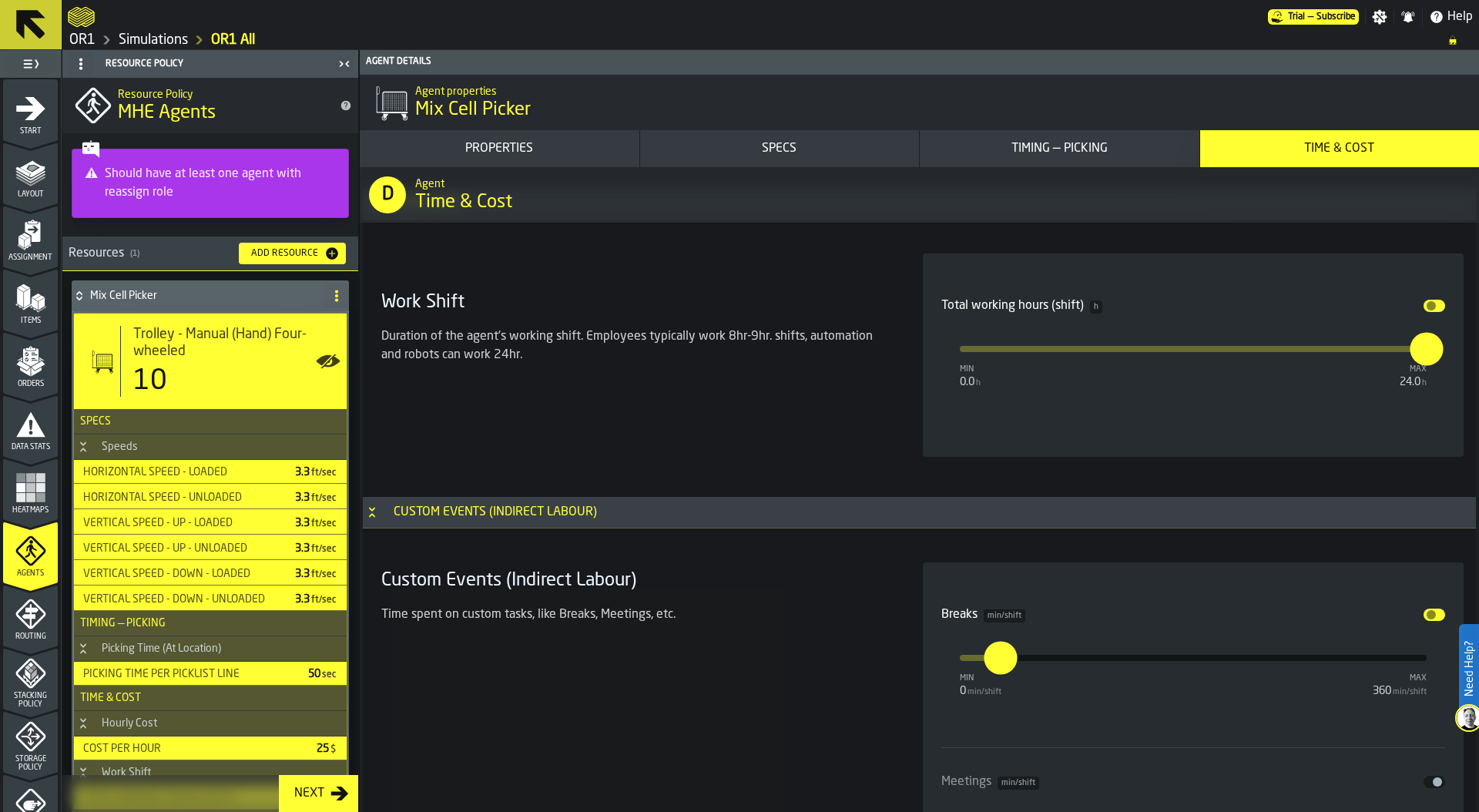
scroll to position [8591, 0]
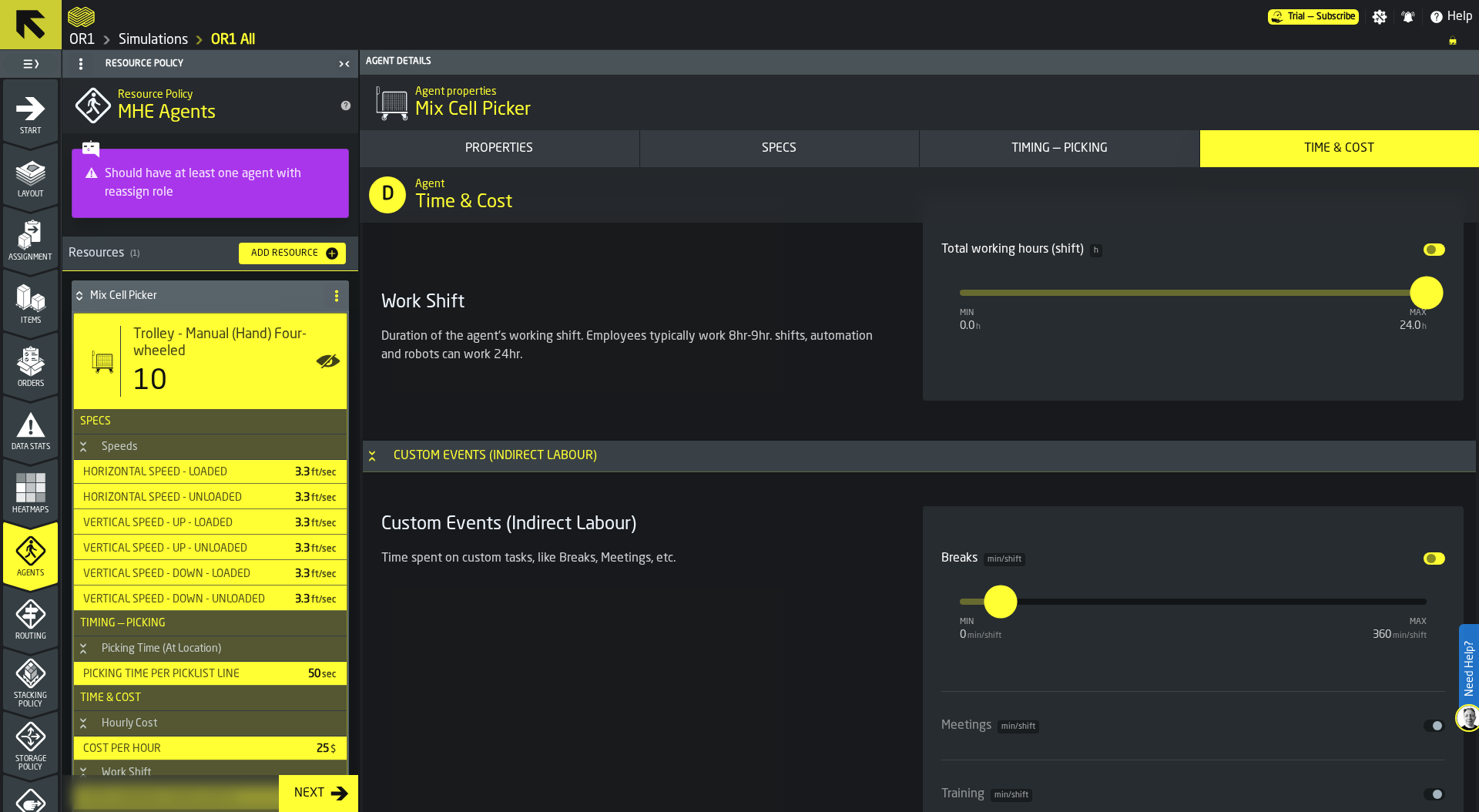
click at [994, 605] on input "**" at bounding box center [992, 601] width 17 height 33
click at [994, 605] on input "**" at bounding box center [989, 586] width 24 height 47
type input "***"
click at [805, 593] on div "Custom Events (Indirect Labour) Time spent on custom tasks, like Breaks, Meetin…" at bounding box center [633, 779] width 517 height 546
click at [761, 602] on div "Custom Events (Indirect Labour) Time spent on custom tasks, like Breaks, Meetin…" at bounding box center [633, 779] width 517 height 546
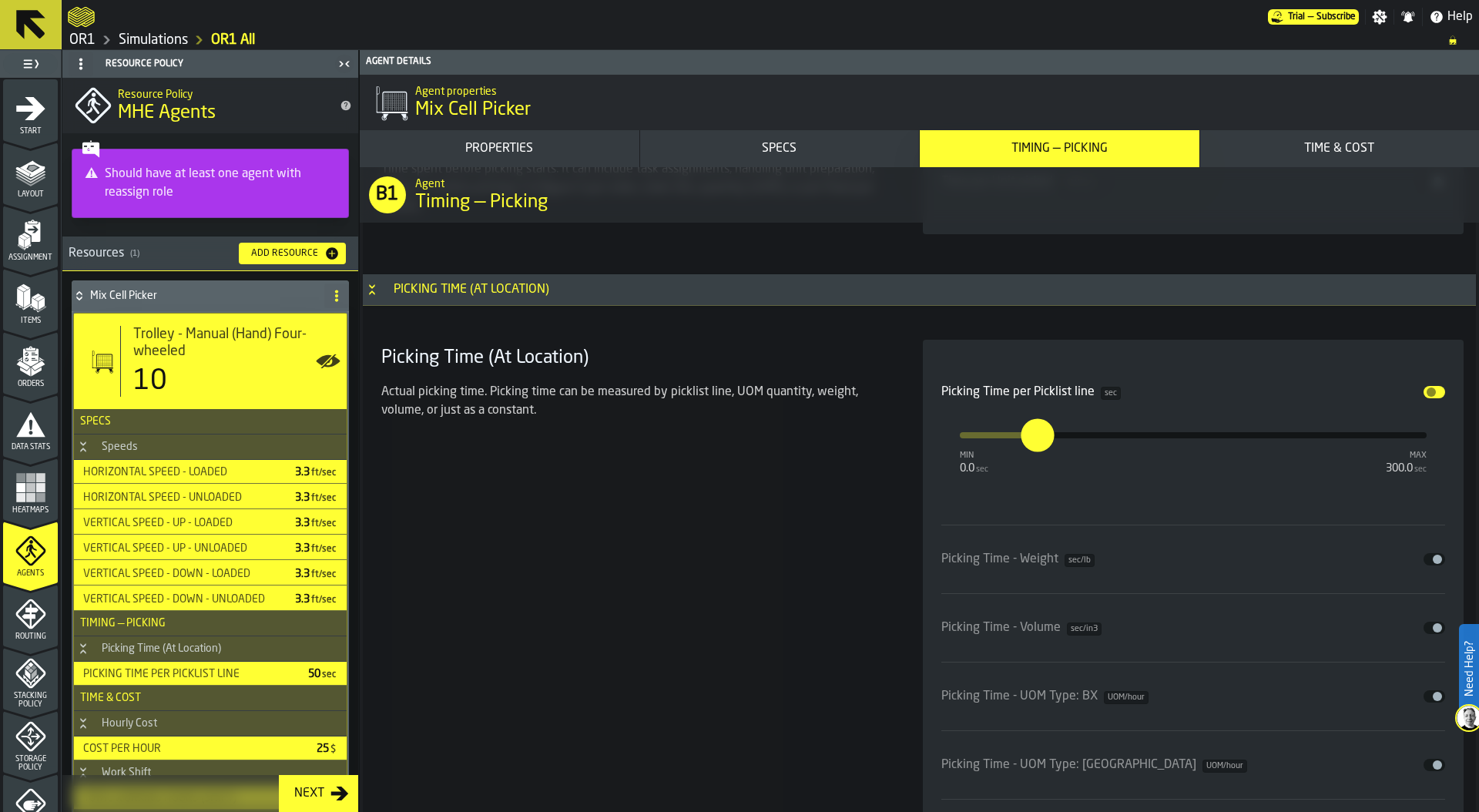
scroll to position [4283, 0]
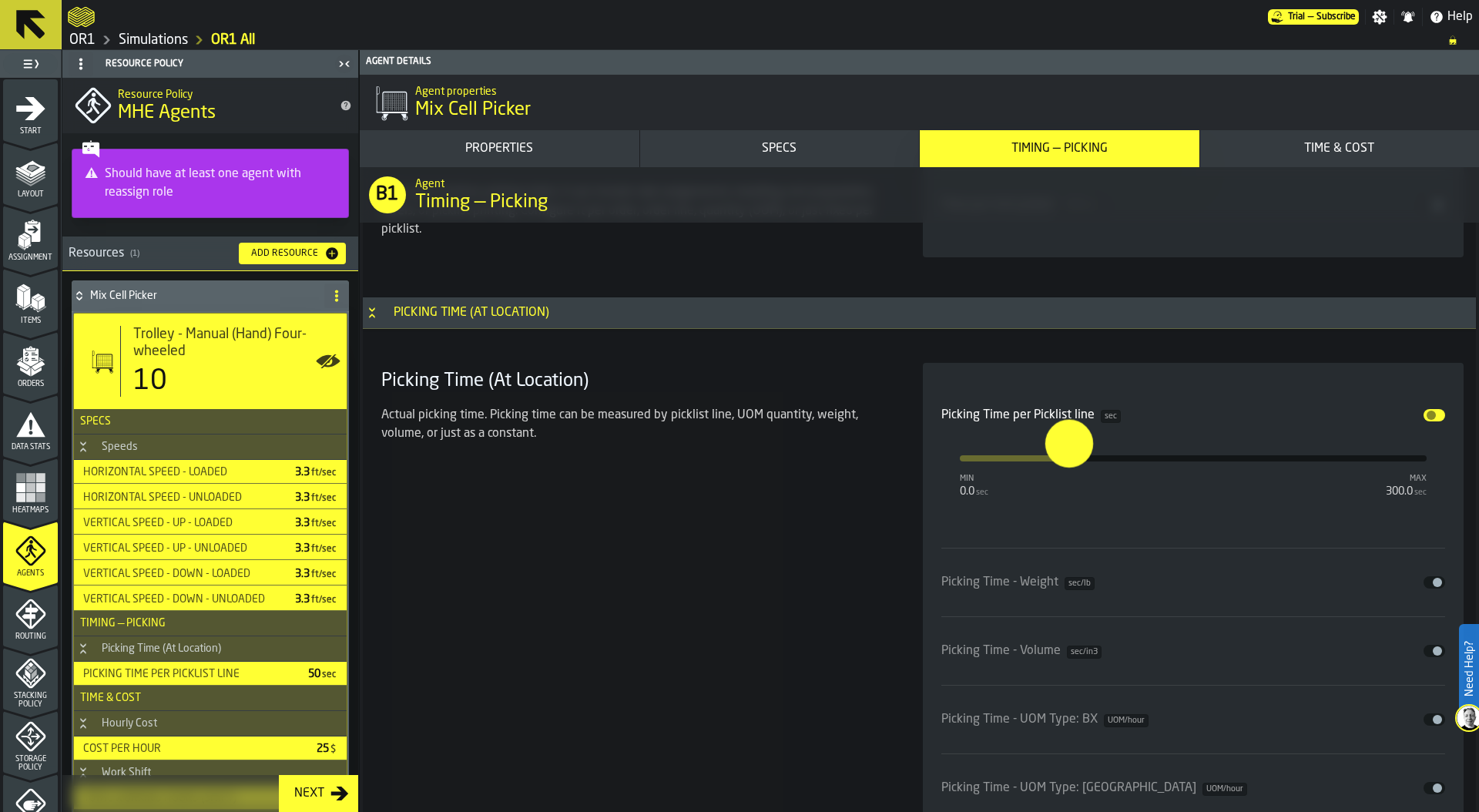
drag, startPoint x: 1036, startPoint y: 467, endPoint x: 1067, endPoint y: 466, distance: 31.0
click at [1063, 466] on input "****" at bounding box center [1054, 443] width 18 height 47
type input "**"
click at [805, 541] on div "Picking Time (At Location) Actual picking time. Picking time can be measured by…" at bounding box center [633, 739] width 517 height 752
click at [690, 476] on div "Picking Time (At Location) Actual picking time. Picking time can be measured by…" at bounding box center [633, 739] width 517 height 752
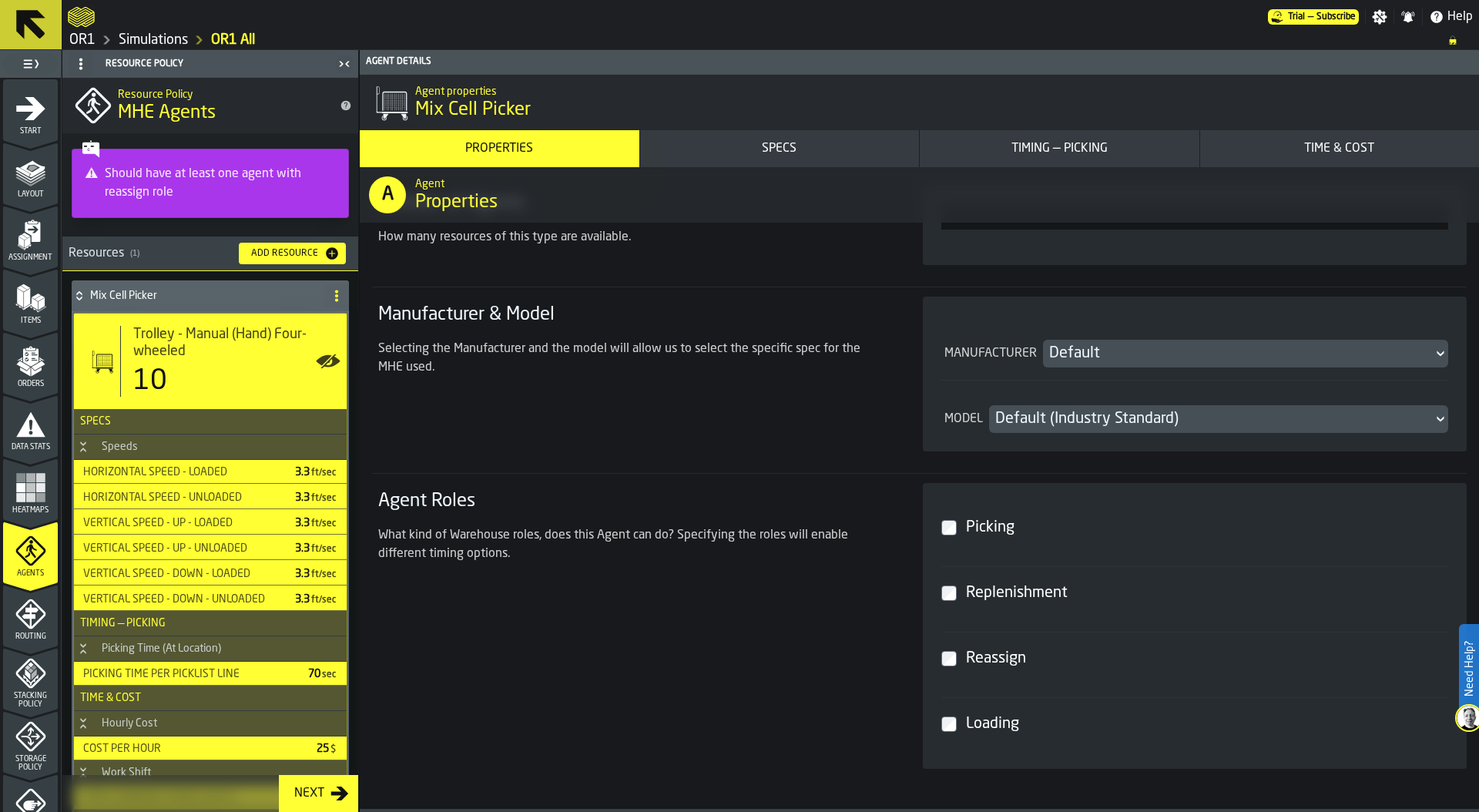
scroll to position [503, 0]
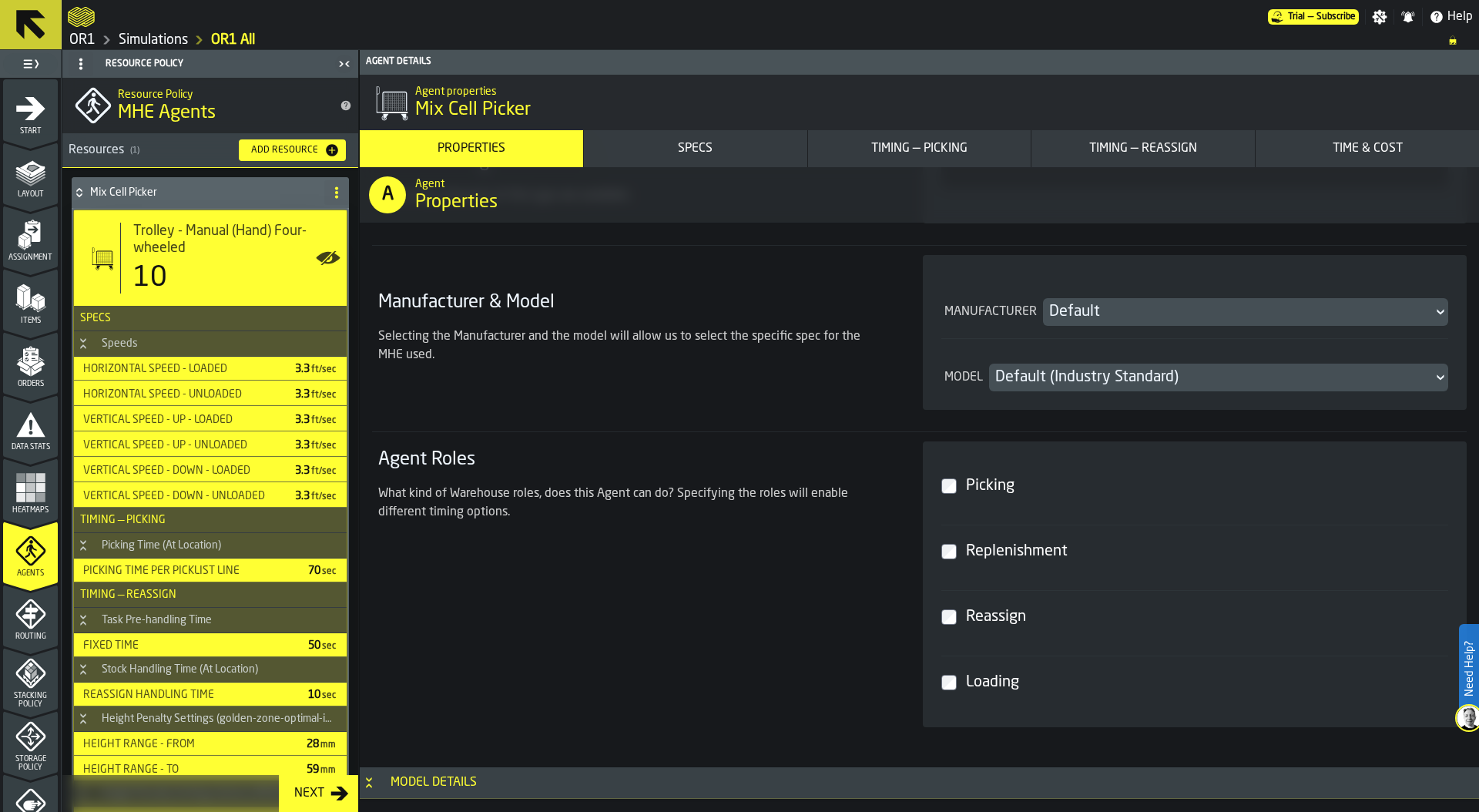
click at [1162, 153] on div "Timing — Reassign" at bounding box center [1143, 149] width 211 height 18
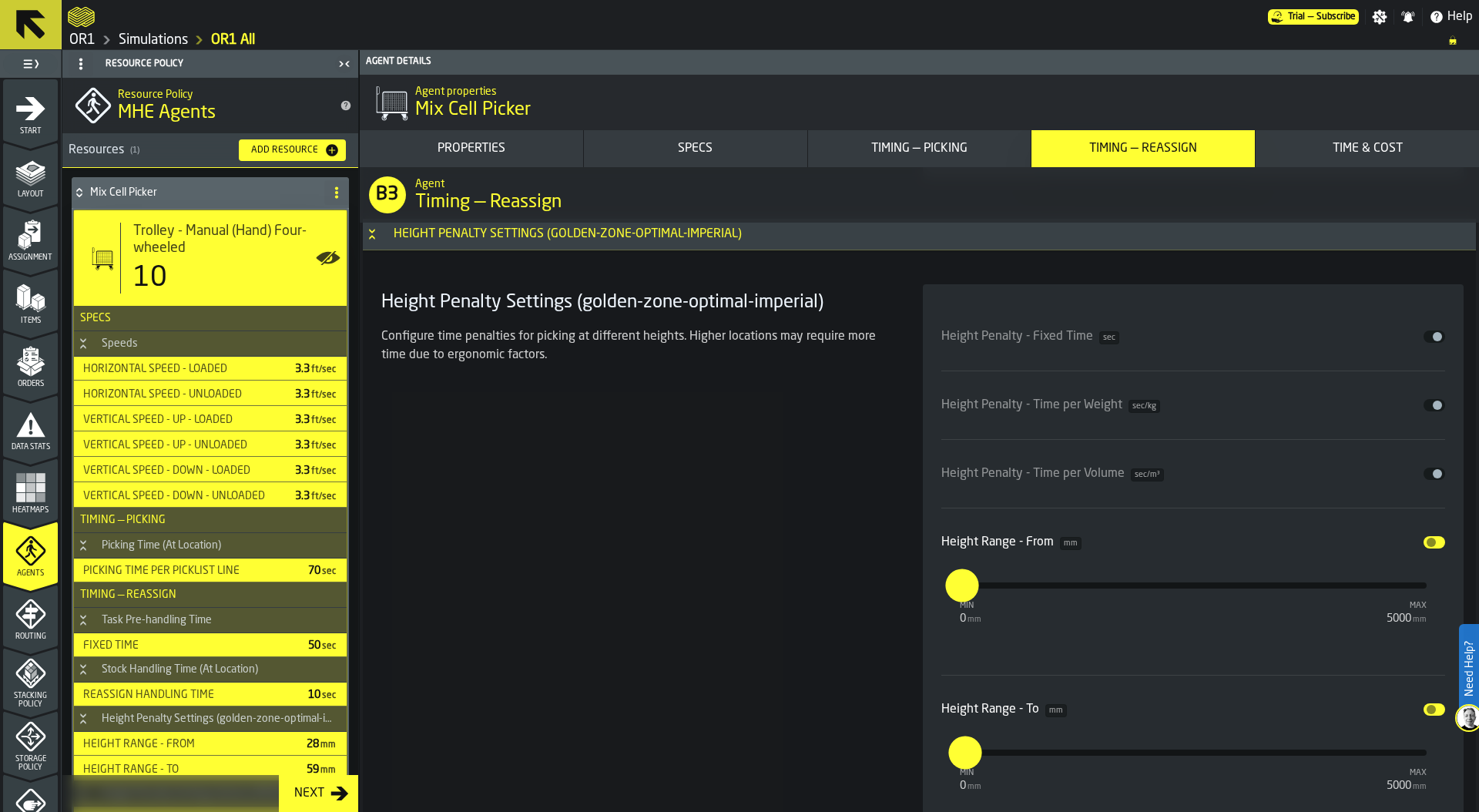
scroll to position [9846, 0]
click at [1434, 541] on button "Disable" at bounding box center [1434, 540] width 22 height 12
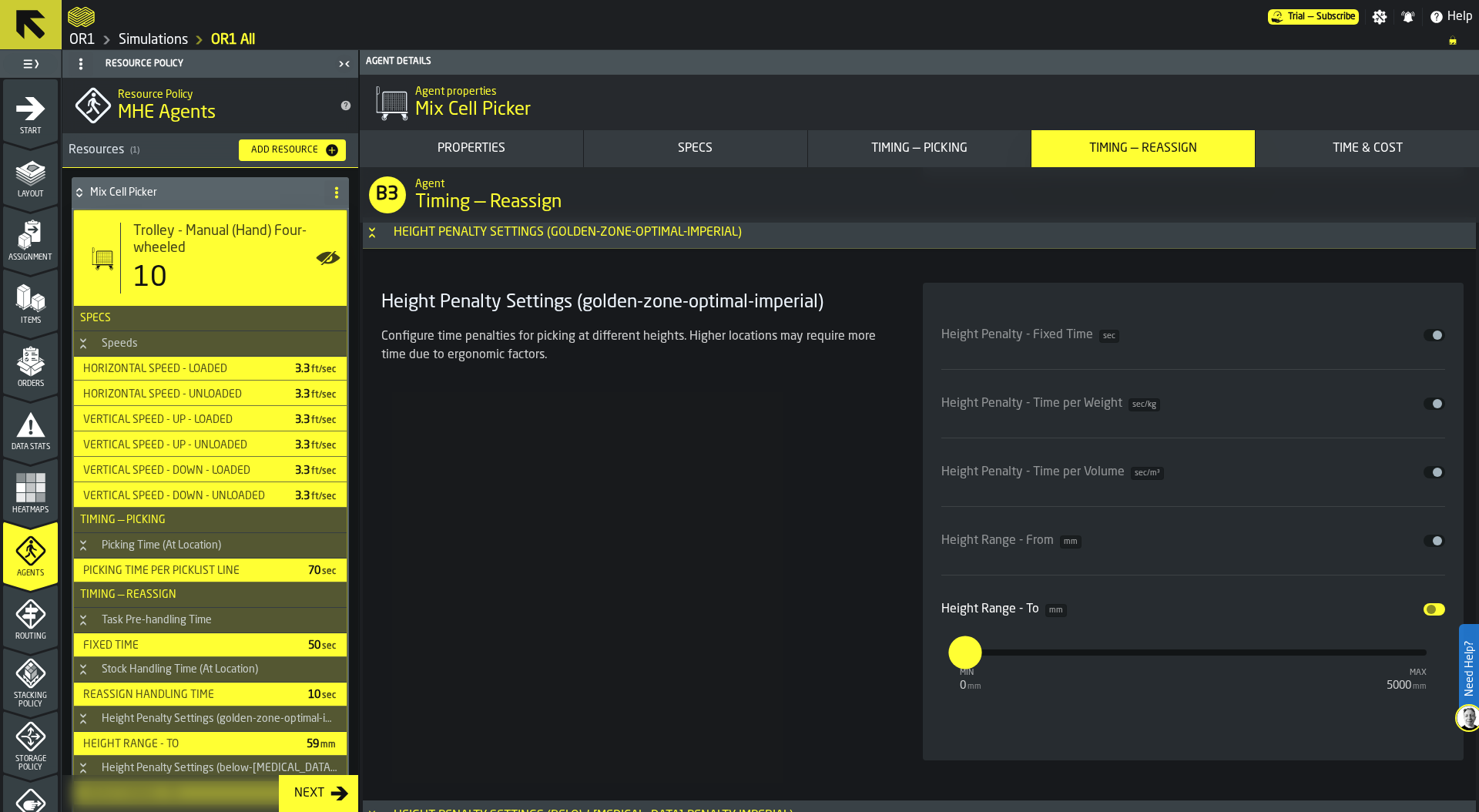
click at [1432, 607] on button "Disable" at bounding box center [1434, 609] width 22 height 12
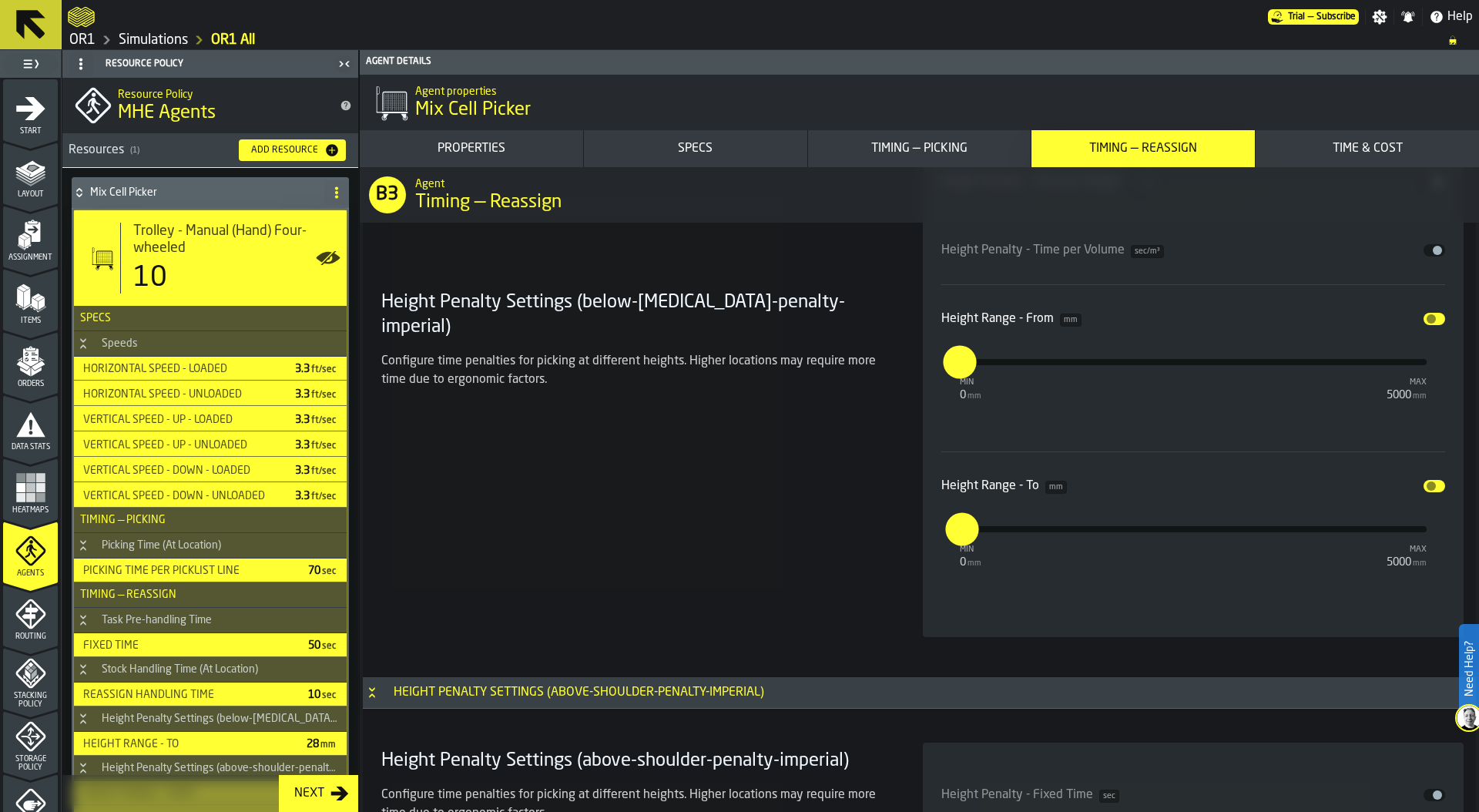
scroll to position [10475, 0]
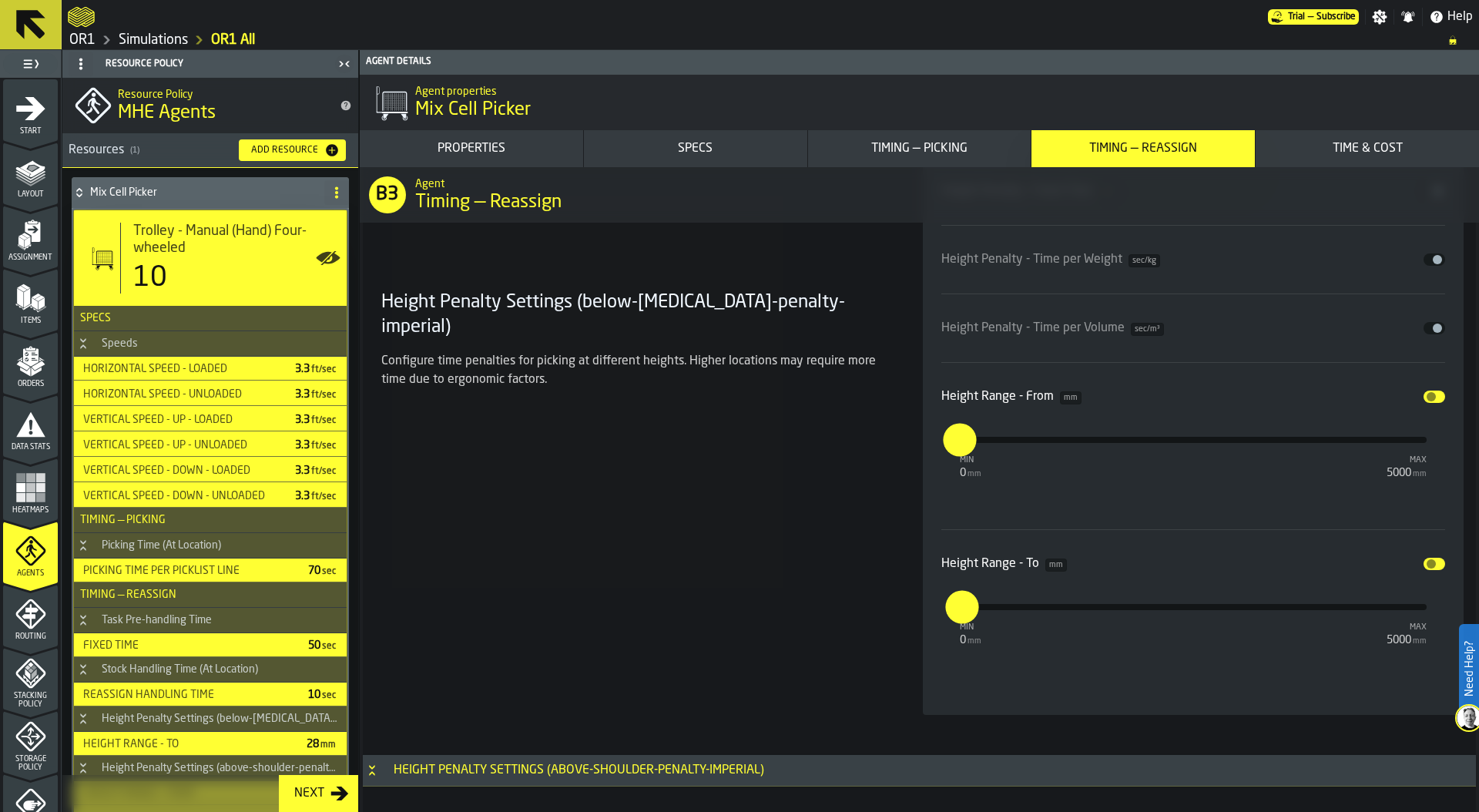
click at [1432, 391] on button "Disable" at bounding box center [1434, 396] width 22 height 12
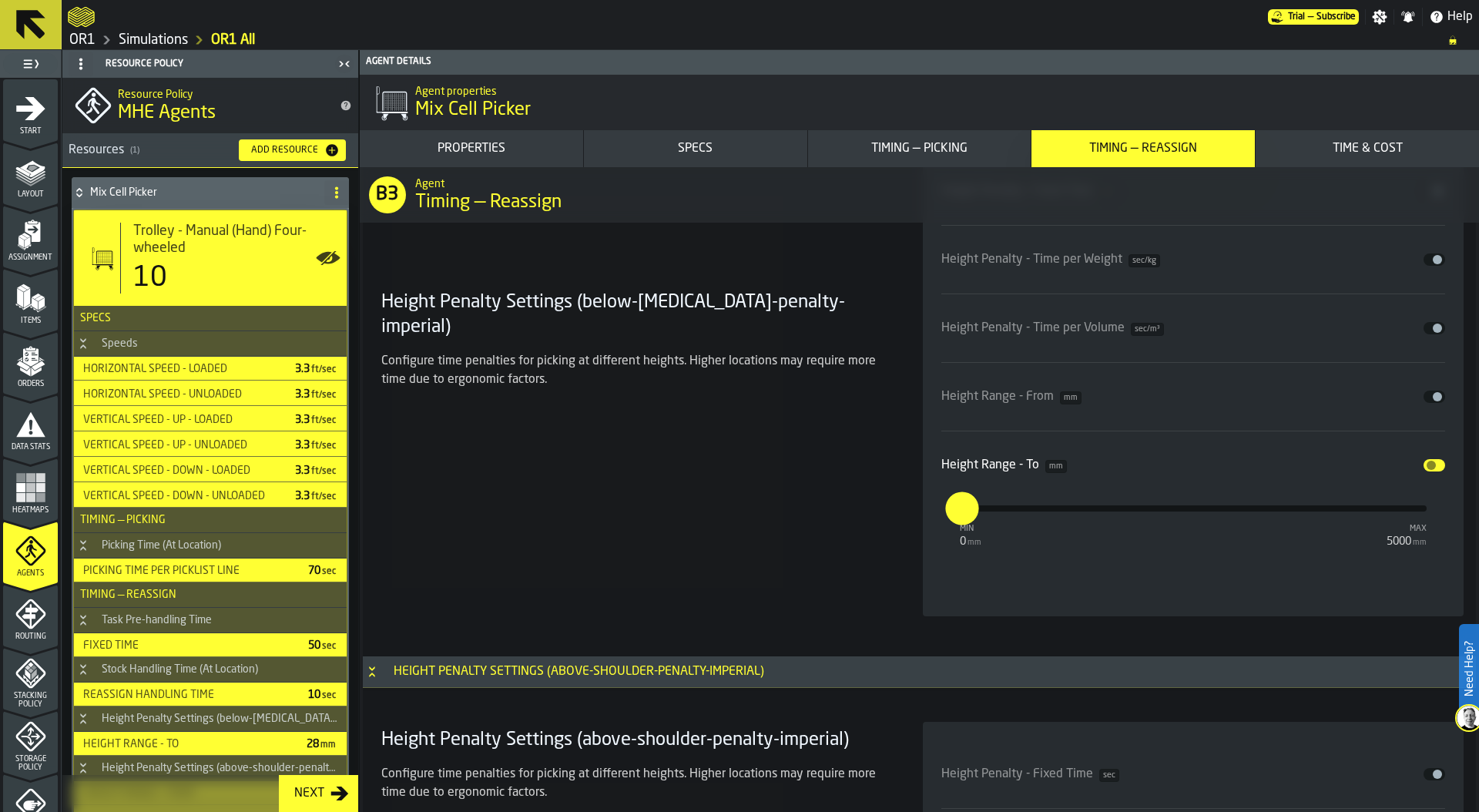
click at [1432, 464] on button "Disable" at bounding box center [1434, 464] width 22 height 12
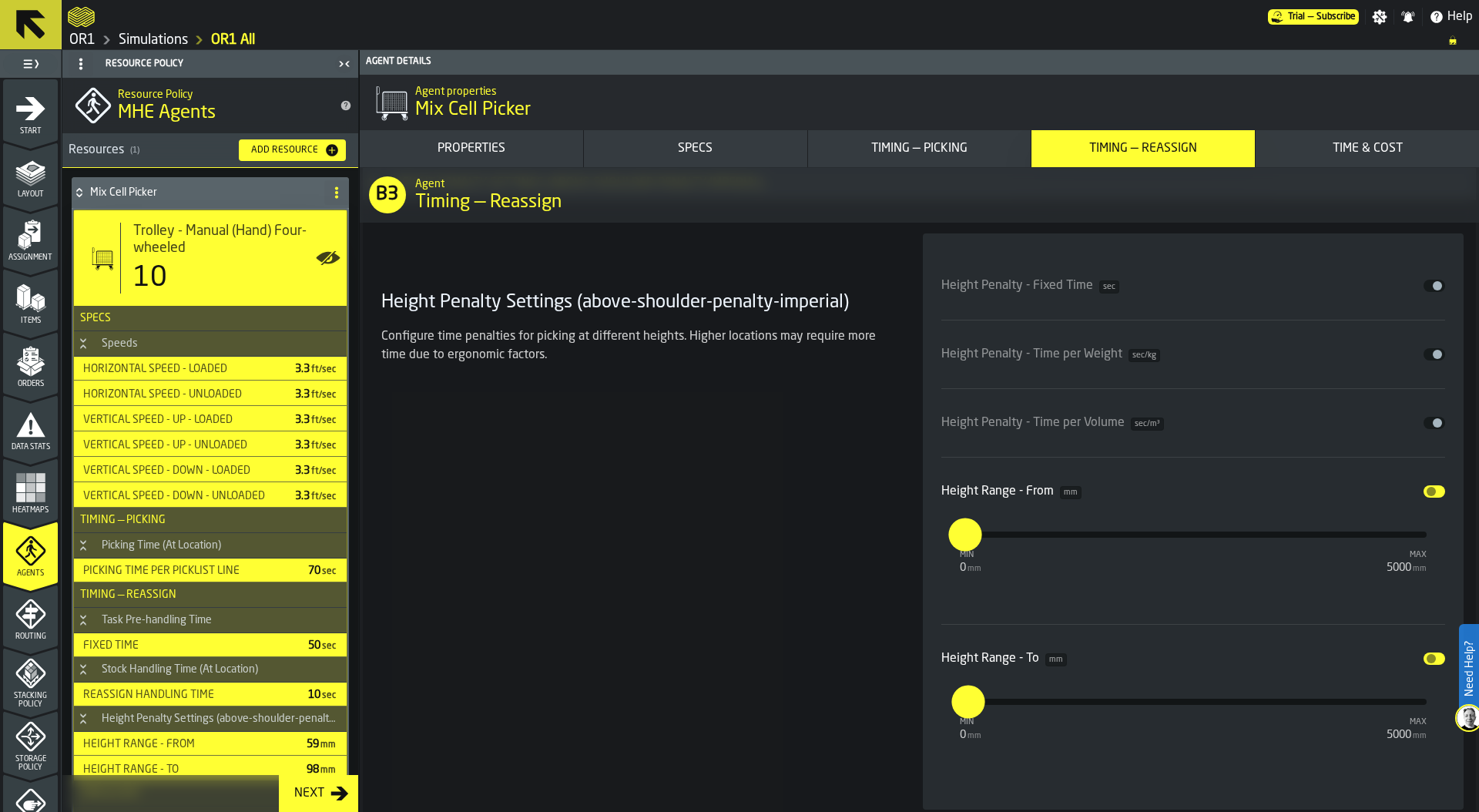
scroll to position [10866, 0]
click at [1428, 492] on span "input-slider-Height Range - From" at bounding box center [1432, 490] width 10 height 10
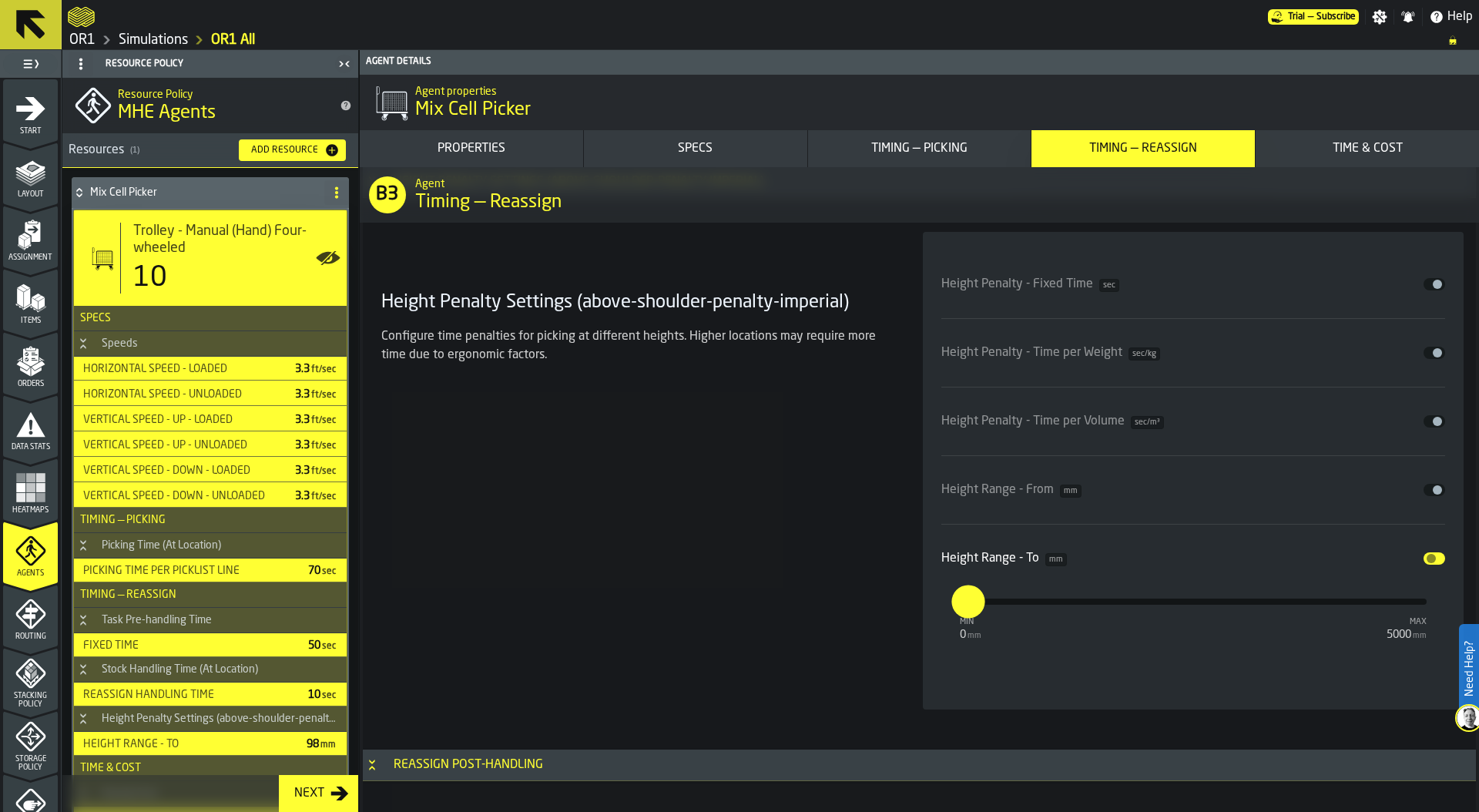
click at [1427, 561] on span "input-slider-Height Range - To" at bounding box center [1432, 558] width 10 height 10
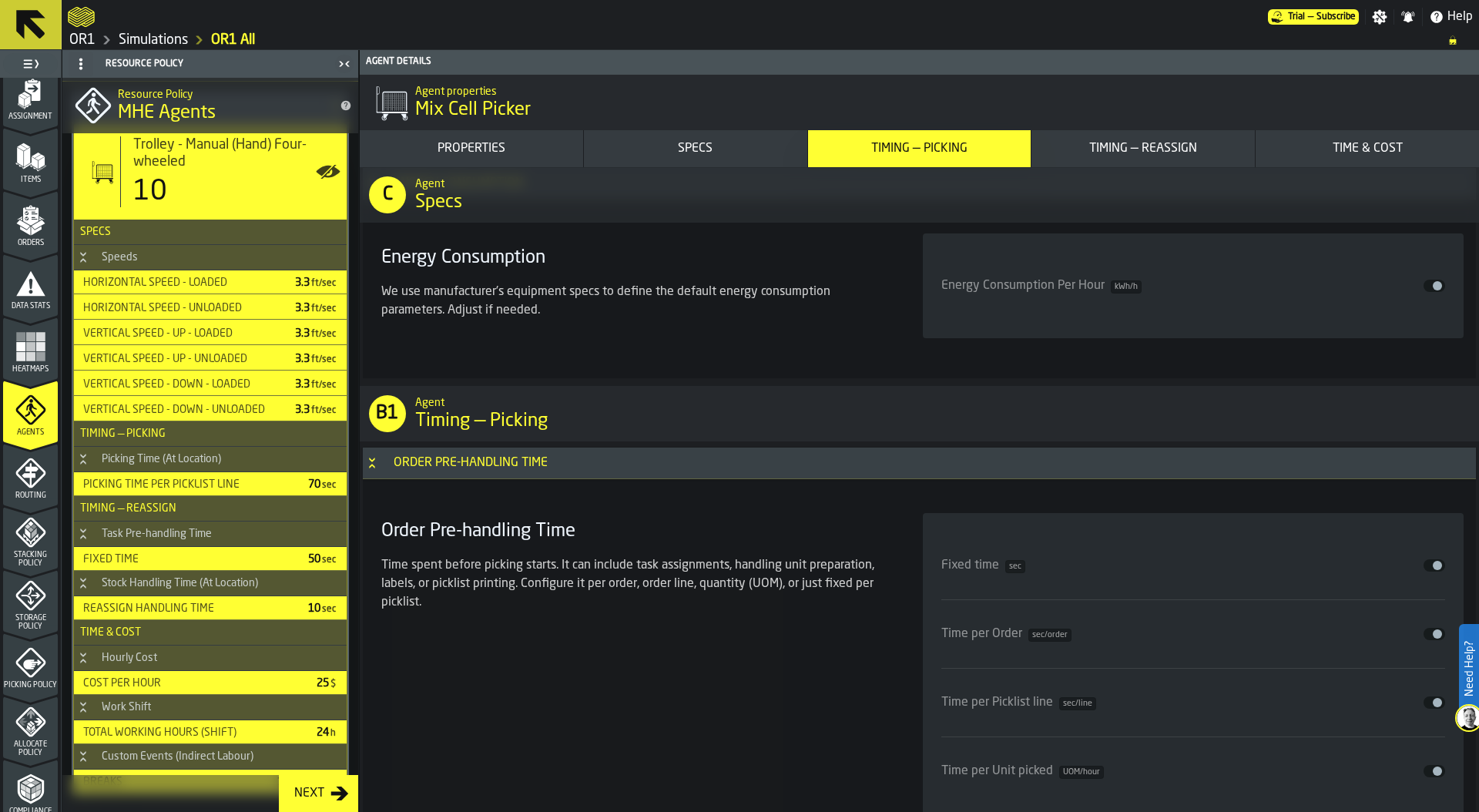
scroll to position [147, 0]
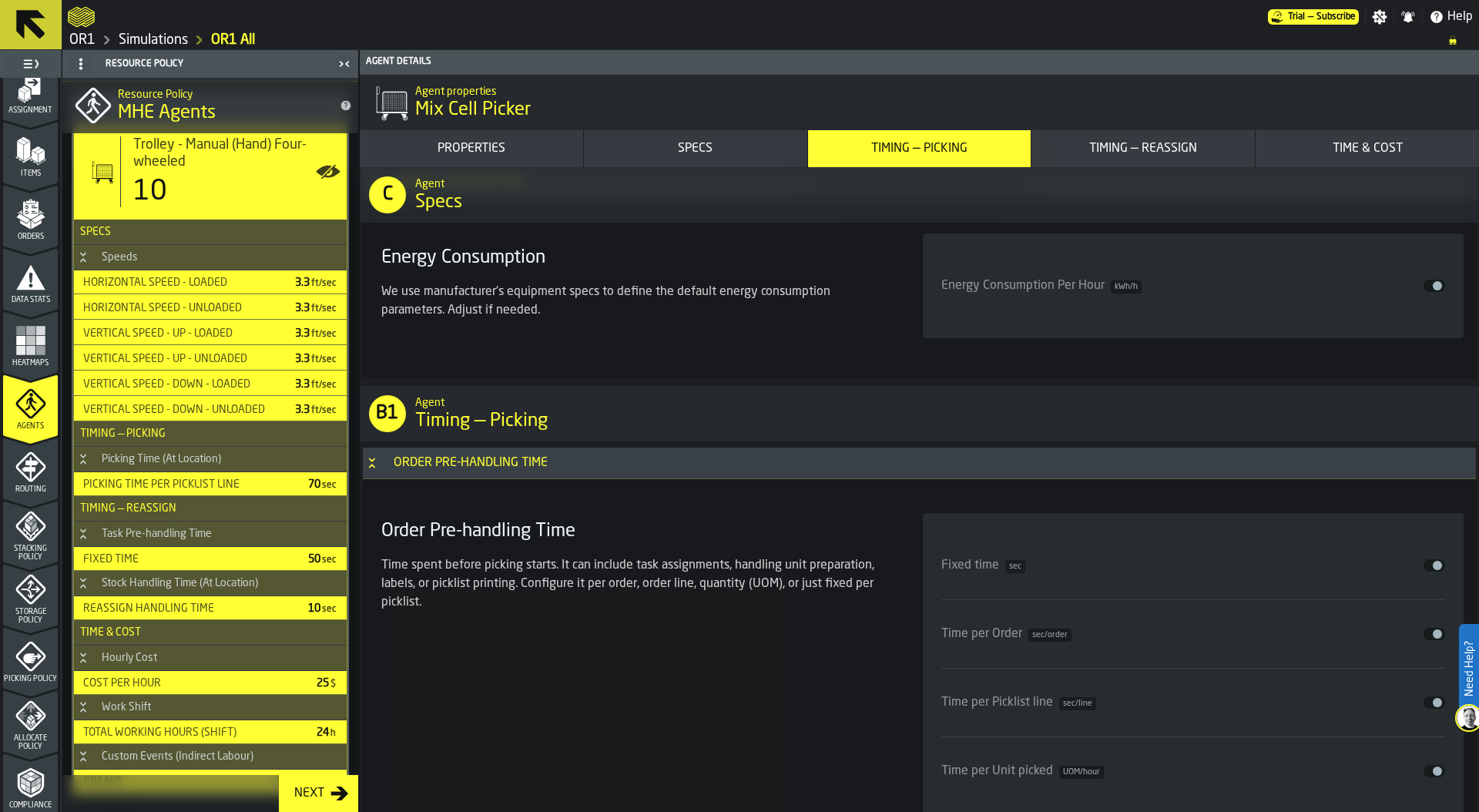
click at [28, 475] on icon "menu Routing" at bounding box center [30, 469] width 16 height 24
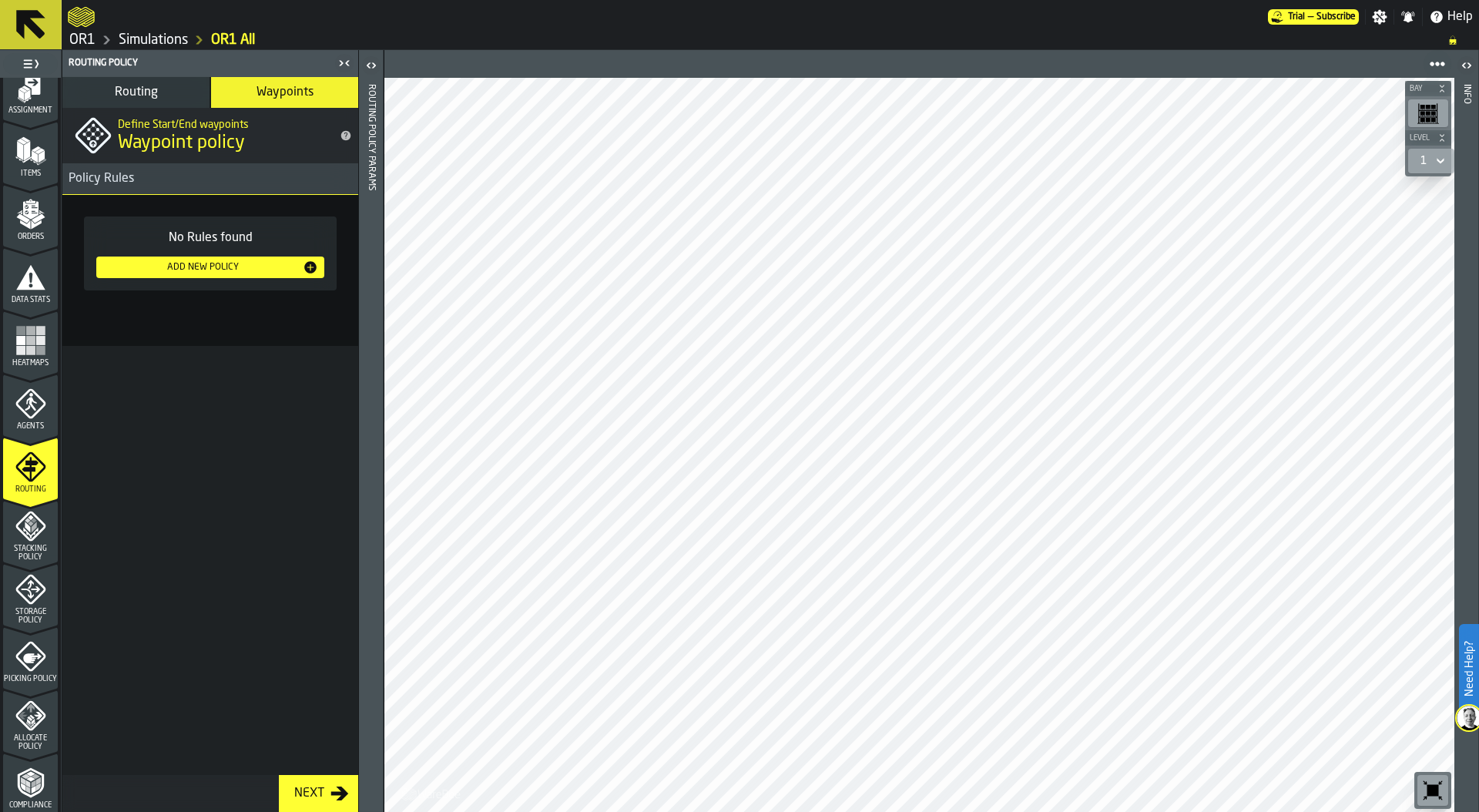
click at [239, 269] on div "Add New Policy" at bounding box center [202, 267] width 200 height 10
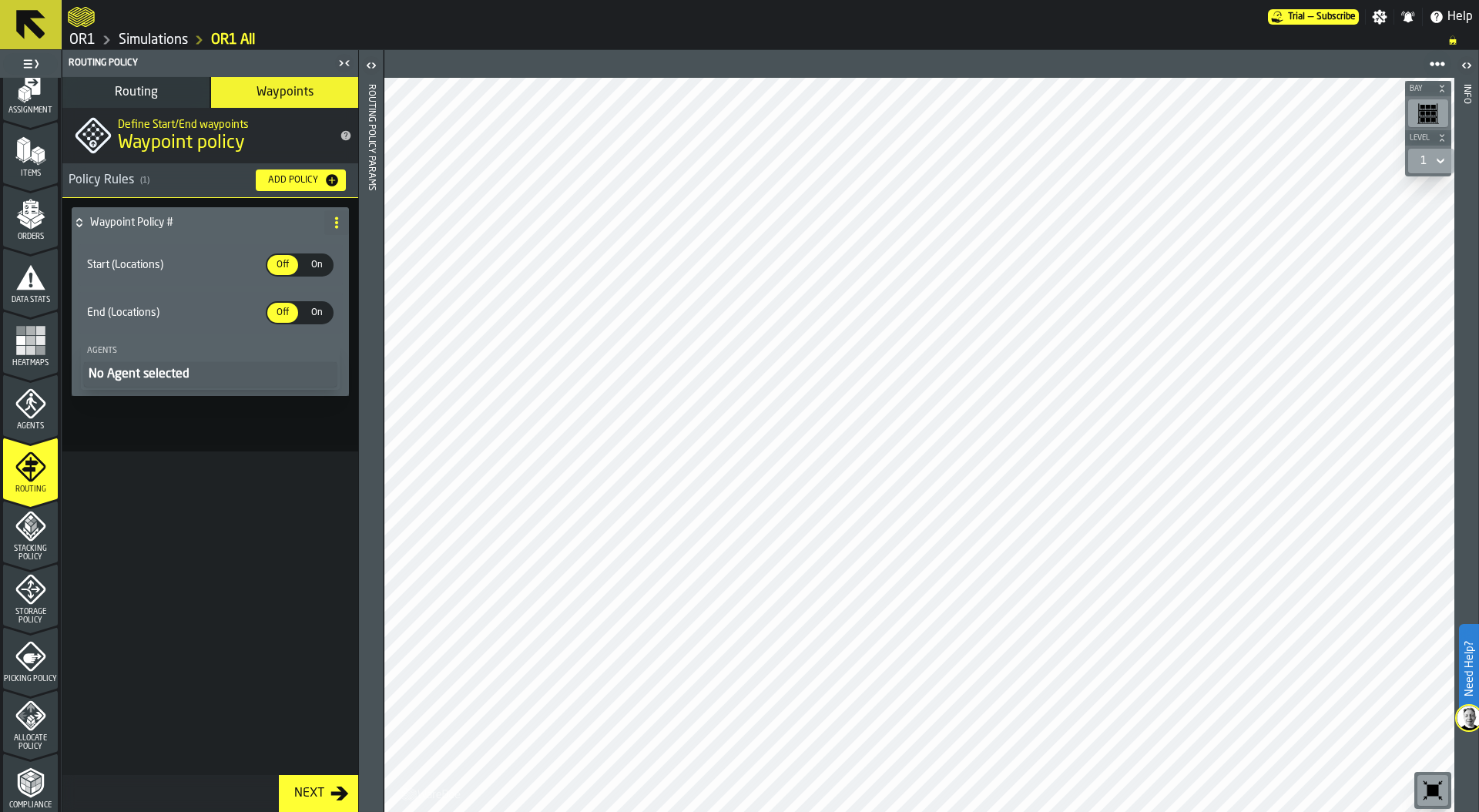
click at [338, 220] on icon at bounding box center [336, 222] width 12 height 12
click at [250, 252] on div "Rename" at bounding box center [275, 253] width 129 height 18
drag, startPoint x: 222, startPoint y: 219, endPoint x: 41, endPoint y: 223, distance: 181.0
click at [38, 222] on aside "**********" at bounding box center [191, 430] width 383 height 761
type input "********"
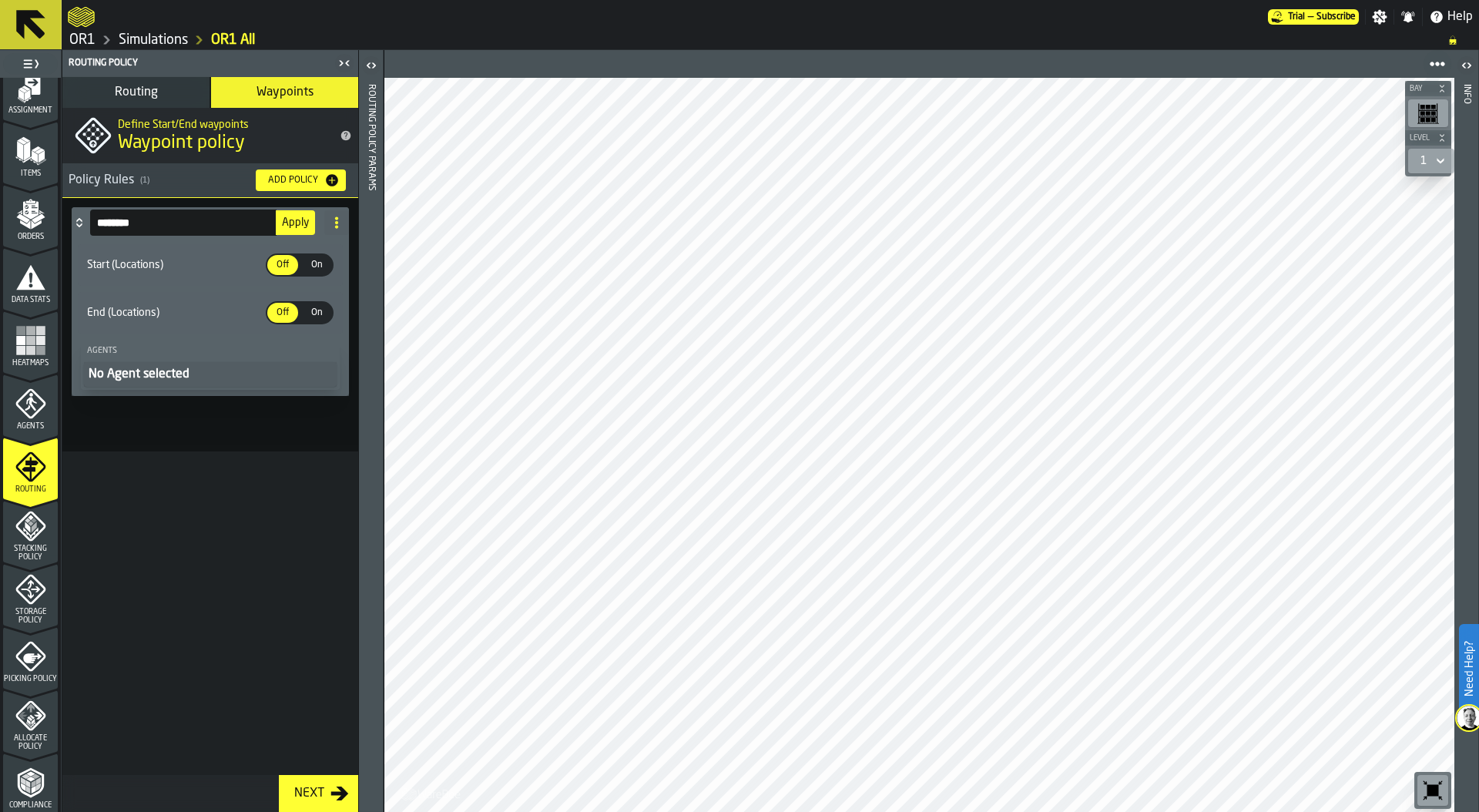
click at [294, 220] on span "Apply" at bounding box center [296, 222] width 27 height 10
click at [321, 266] on span "On" at bounding box center [317, 264] width 25 height 14
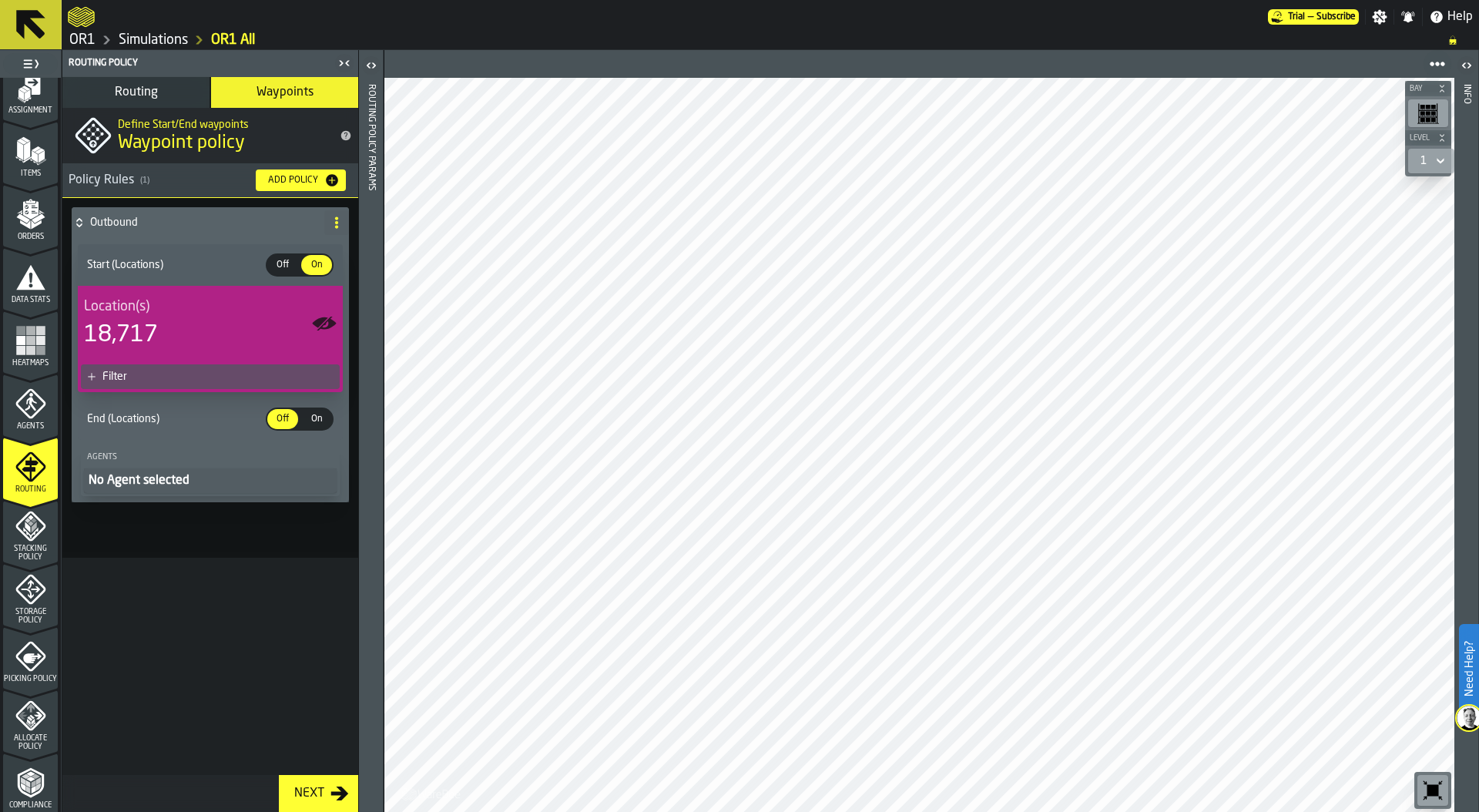
click at [219, 373] on div "Filter" at bounding box center [219, 376] width 231 height 12
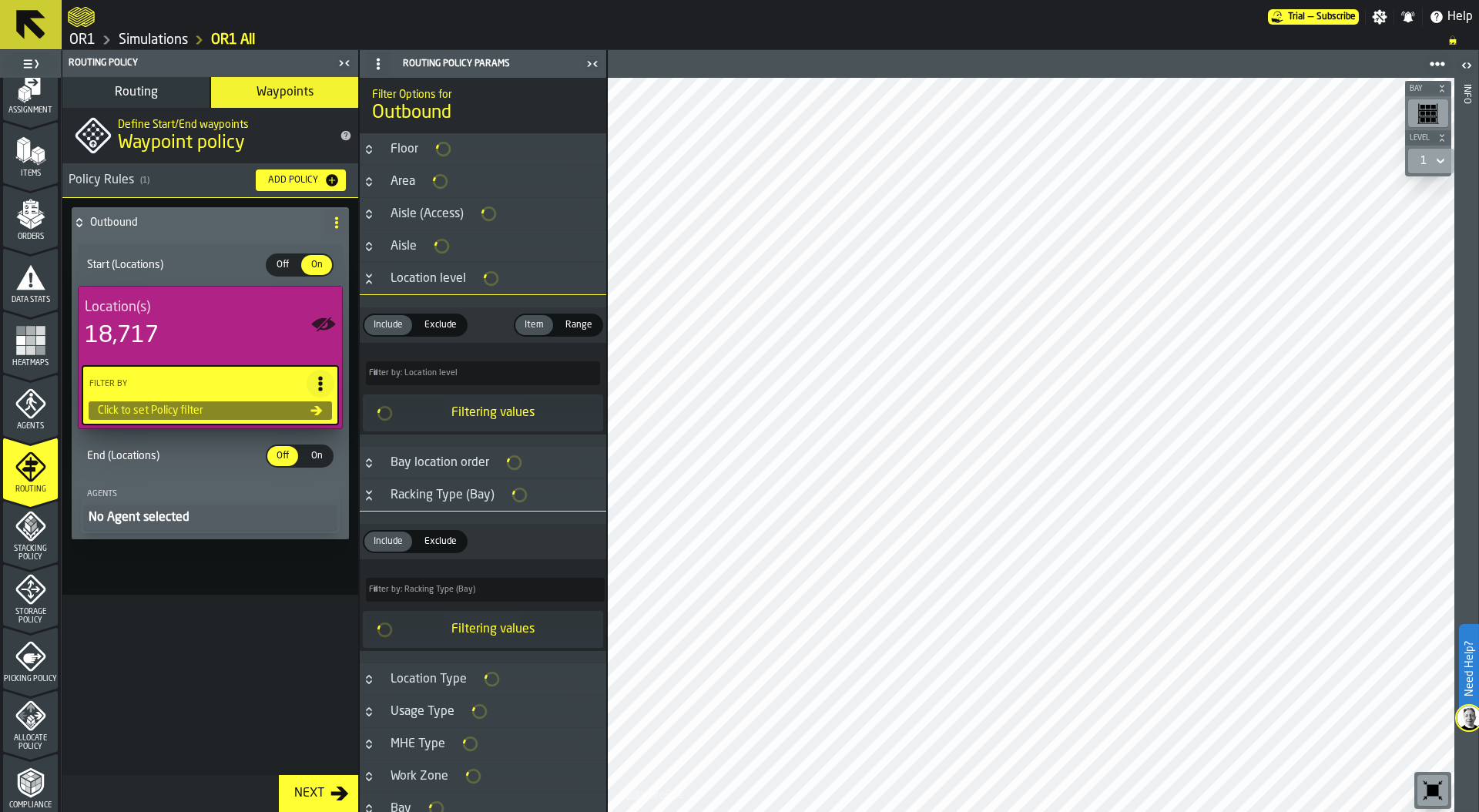
click at [369, 282] on icon "Button-Location level-open" at bounding box center [369, 278] width 12 height 12
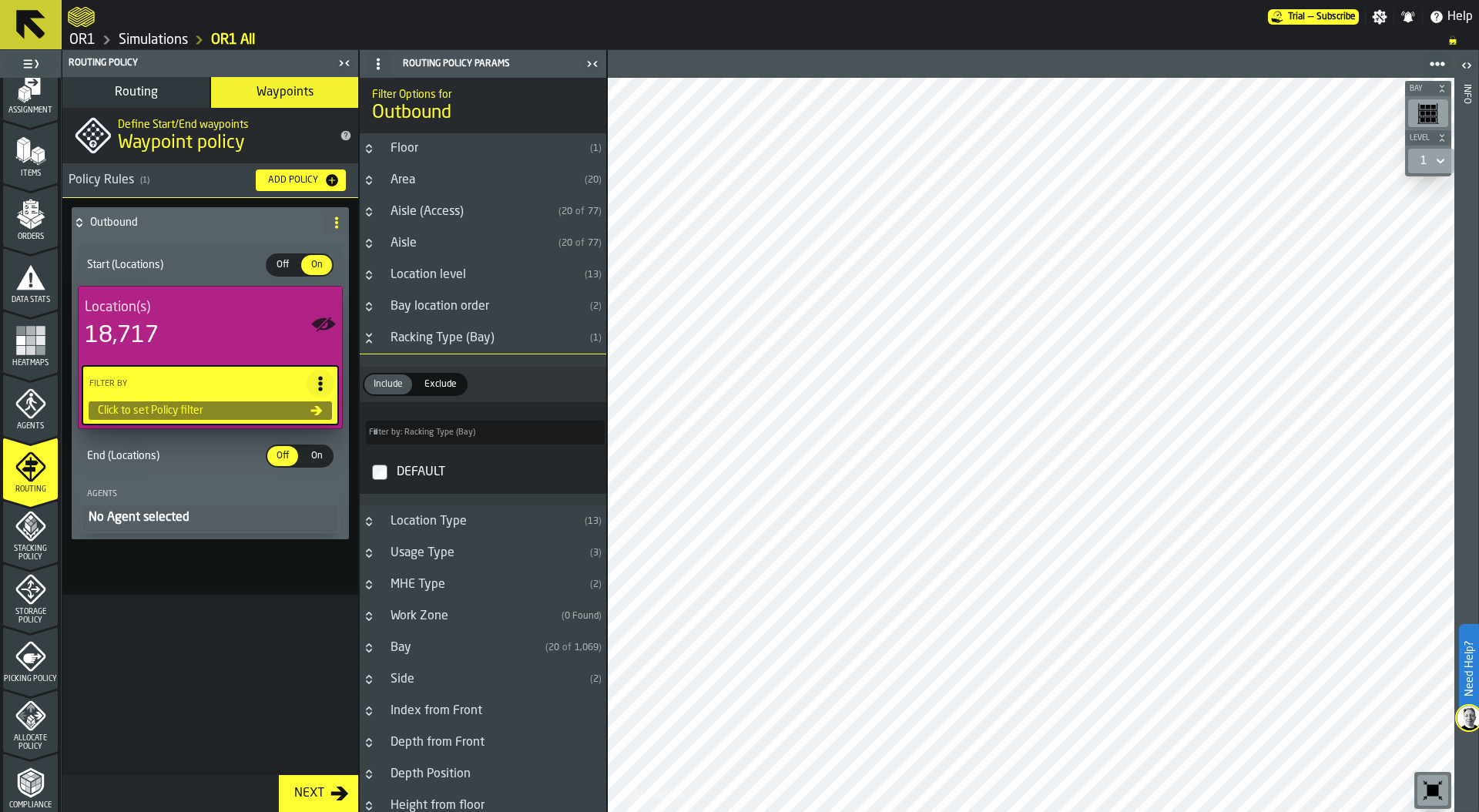
click at [369, 333] on icon "Button-Racking Type (Bay)-open" at bounding box center [369, 337] width 12 height 12
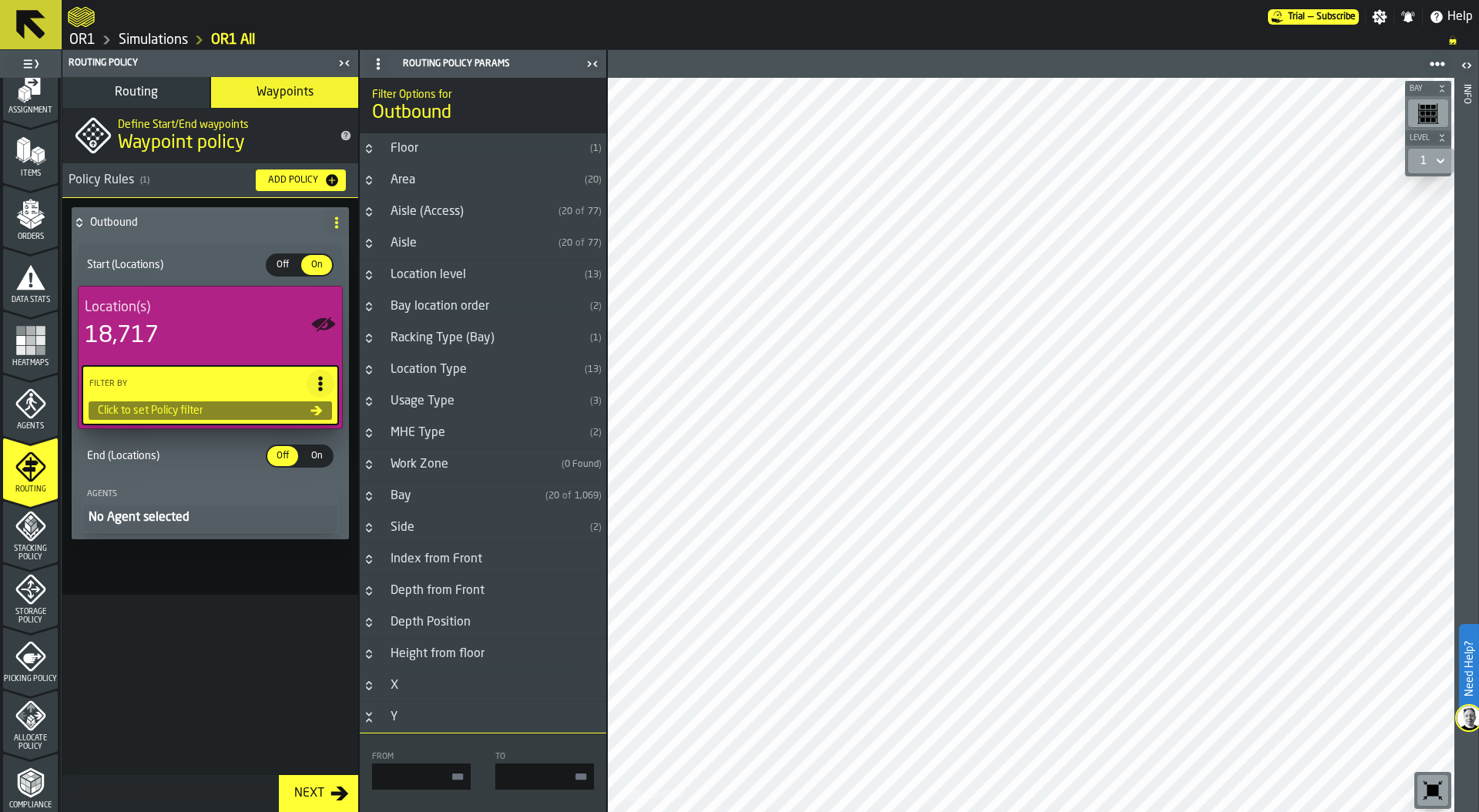
scroll to position [194, 0]
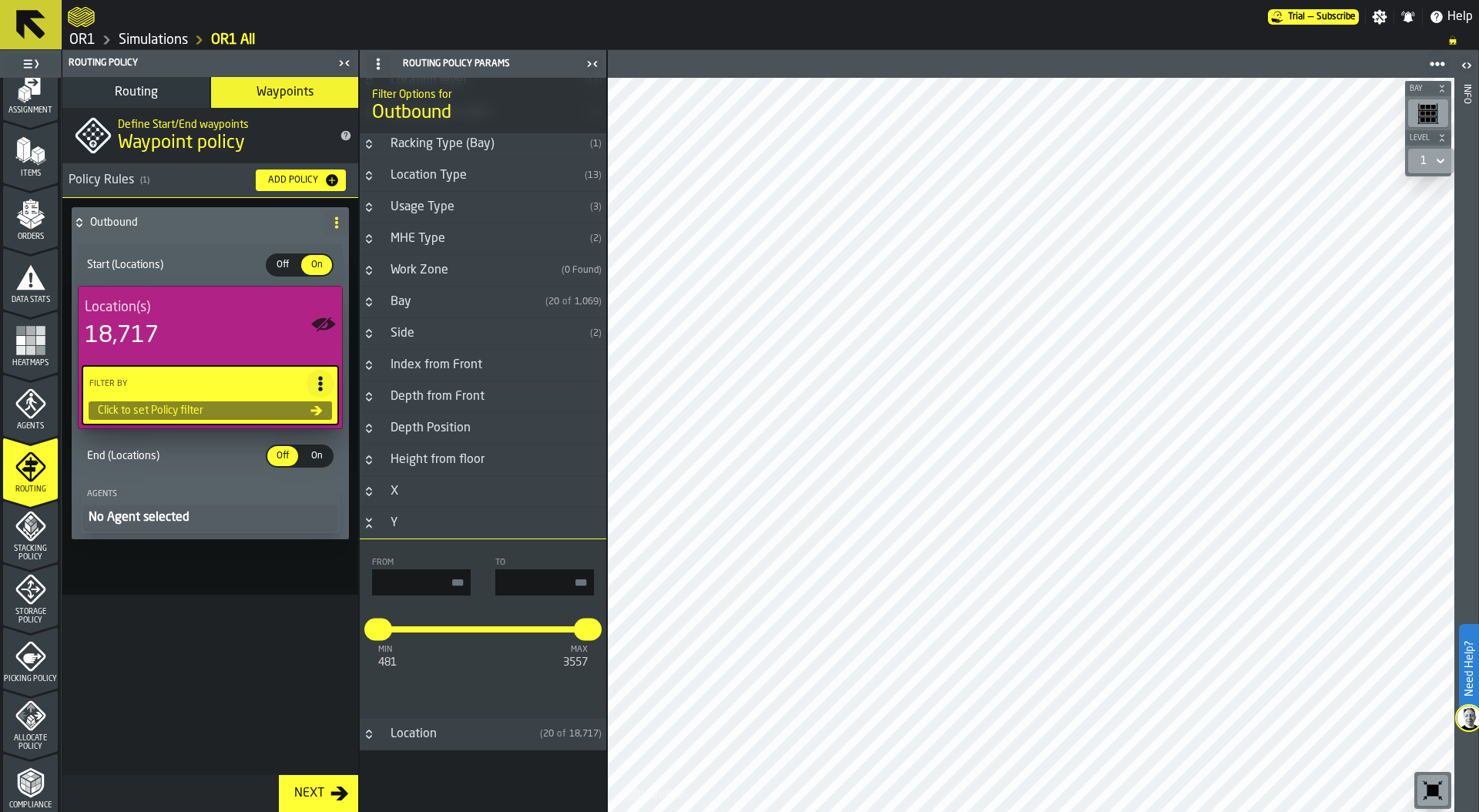
click at [366, 528] on icon "Button-Y-open" at bounding box center [368, 525] width 6 height 4
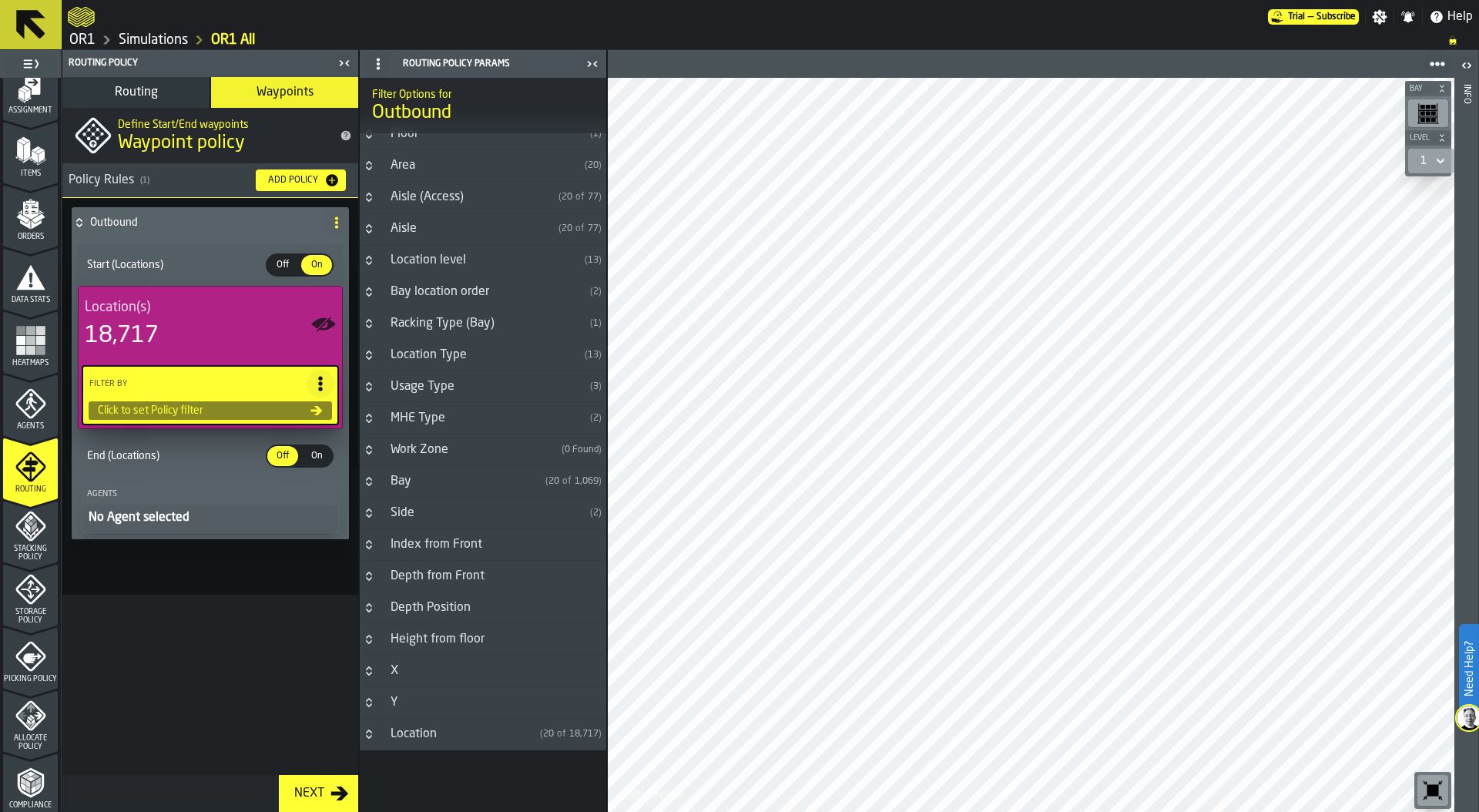
scroll to position [14, 0]
click at [374, 733] on icon "Button-Location-closed" at bounding box center [369, 733] width 12 height 12
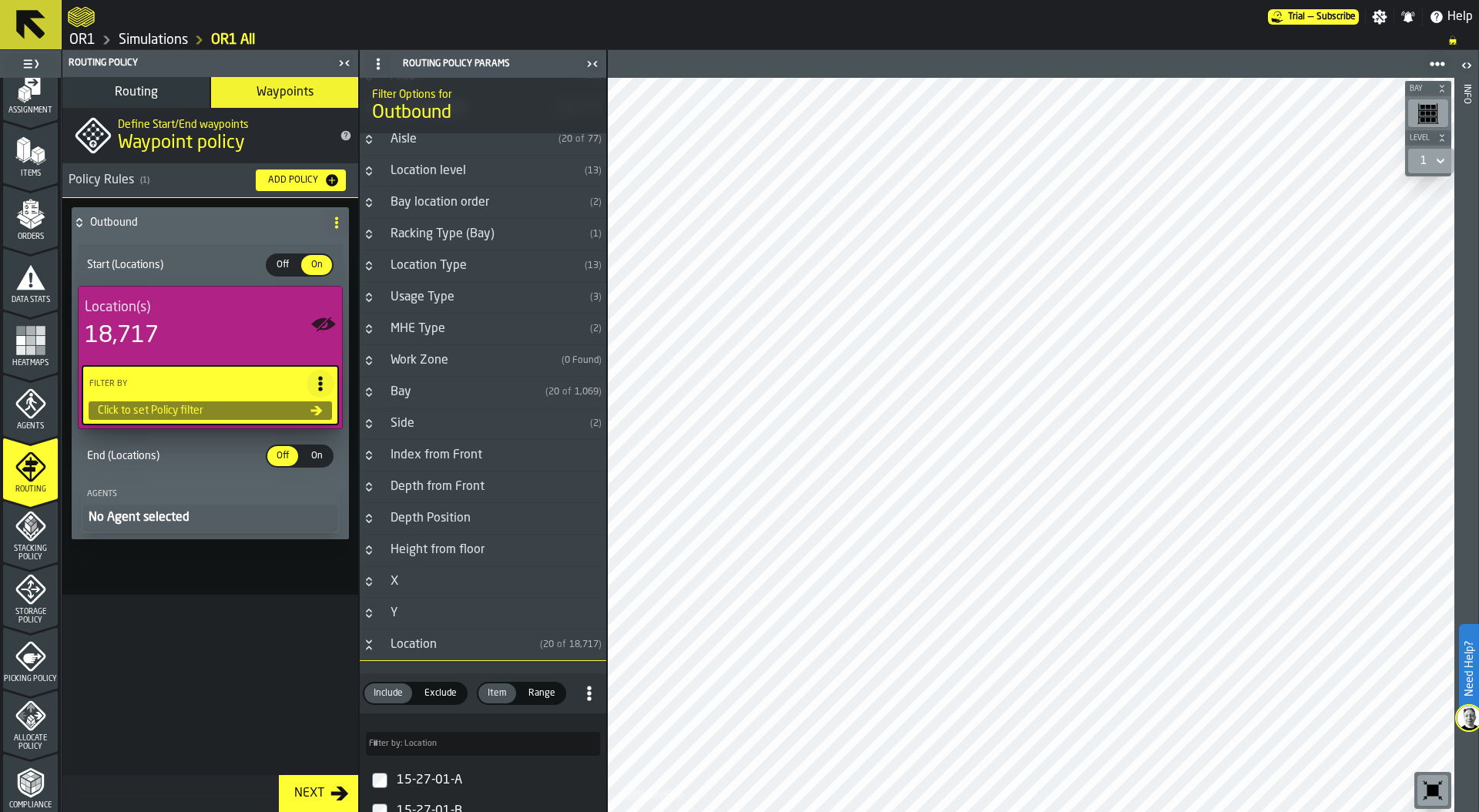
scroll to position [168, 0]
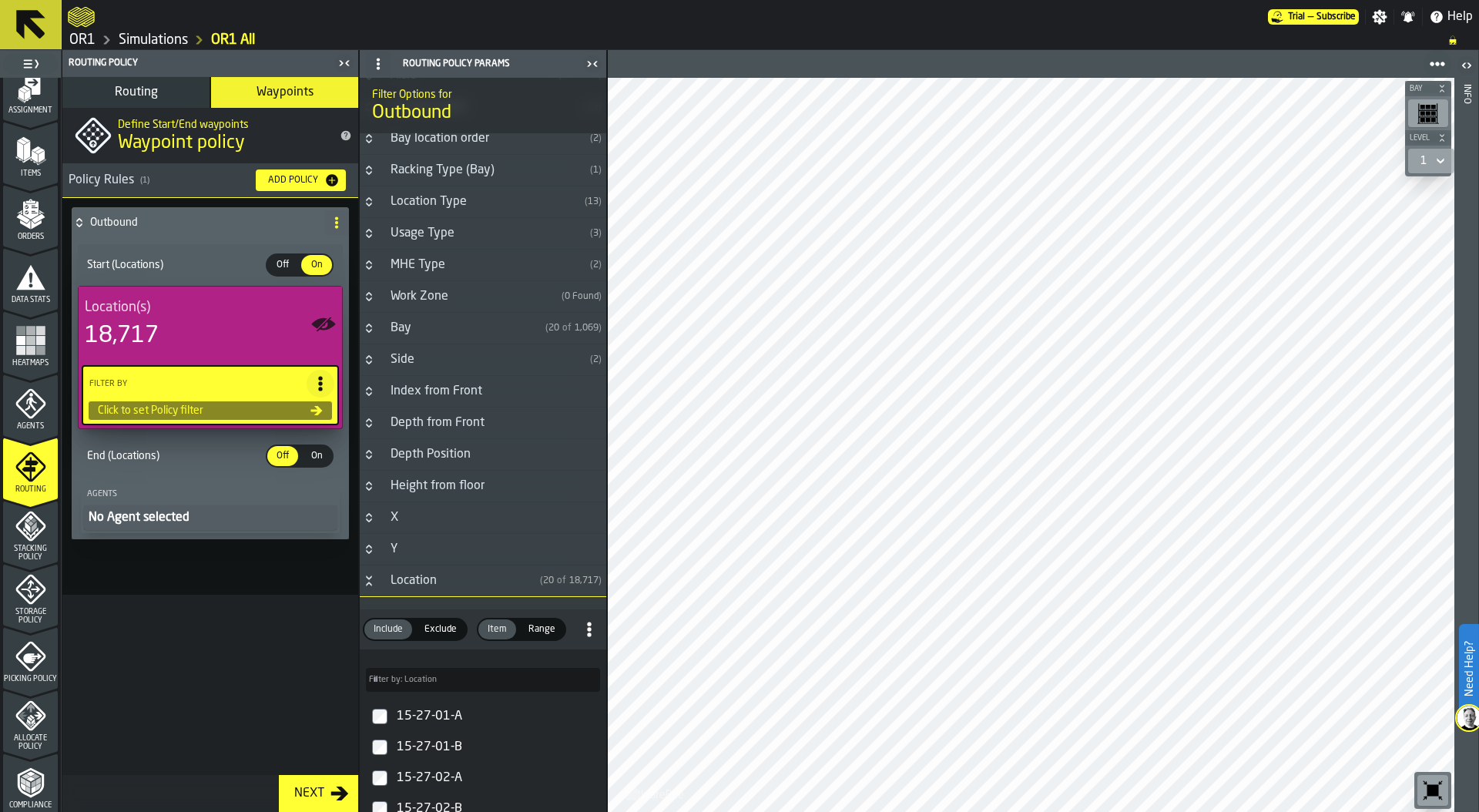
click at [419, 677] on label "Filter by: Location Filter by: Location" at bounding box center [482, 679] width 234 height 24
click at [419, 677] on input "Filter by: Location Filter by: Location" at bounding box center [482, 679] width 234 height 24
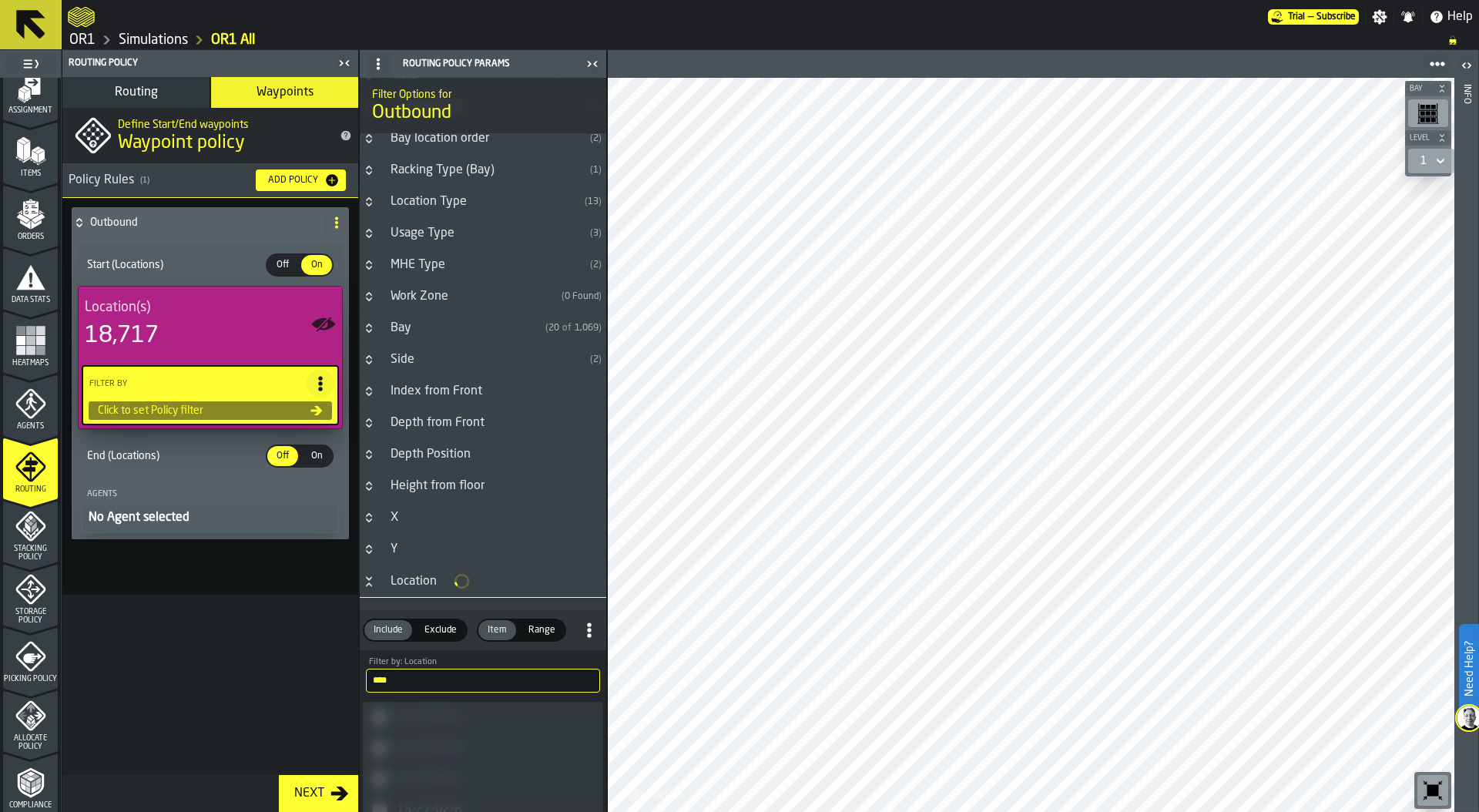
scroll to position [167, 0]
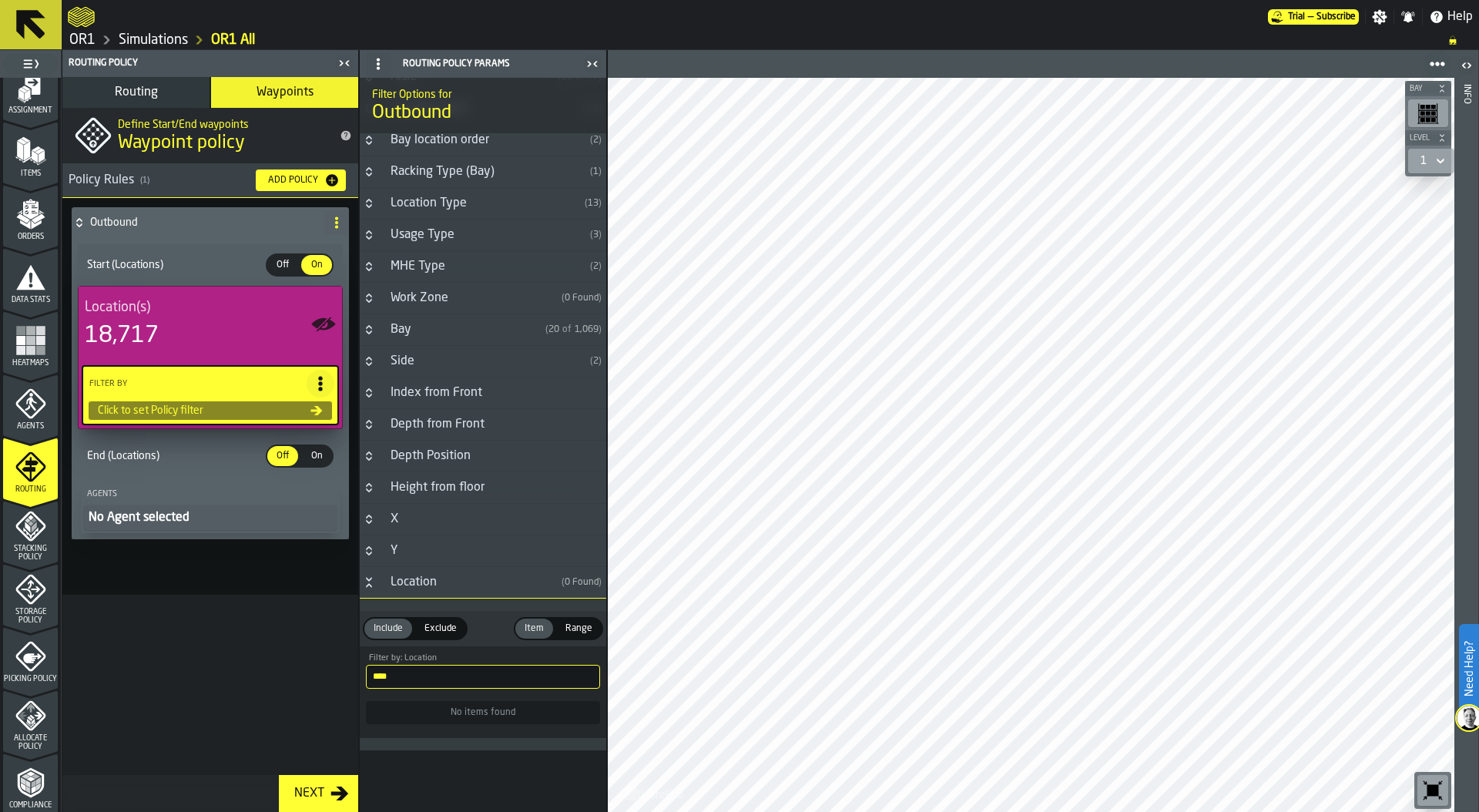
drag, startPoint x: 429, startPoint y: 672, endPoint x: 333, endPoint y: 672, distance: 96.0
click at [333, 672] on aside "1 Start 2 Layout 3 Assignment 4 Items 5 Orders 6 Data Stats 7 Heatmaps 8 Agents…" at bounding box center [304, 430] width 607 height 761
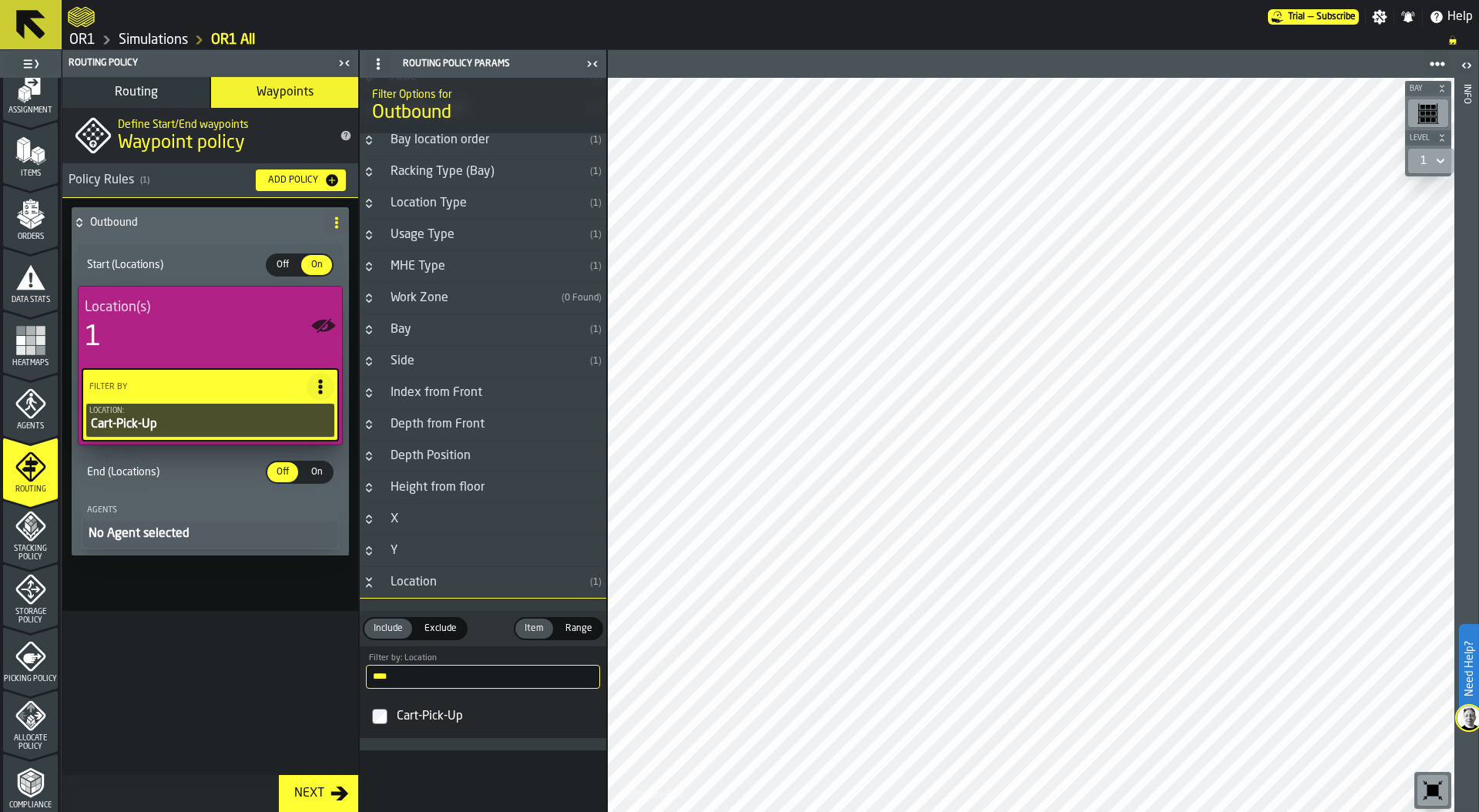
click at [321, 475] on span "On" at bounding box center [317, 471] width 25 height 14
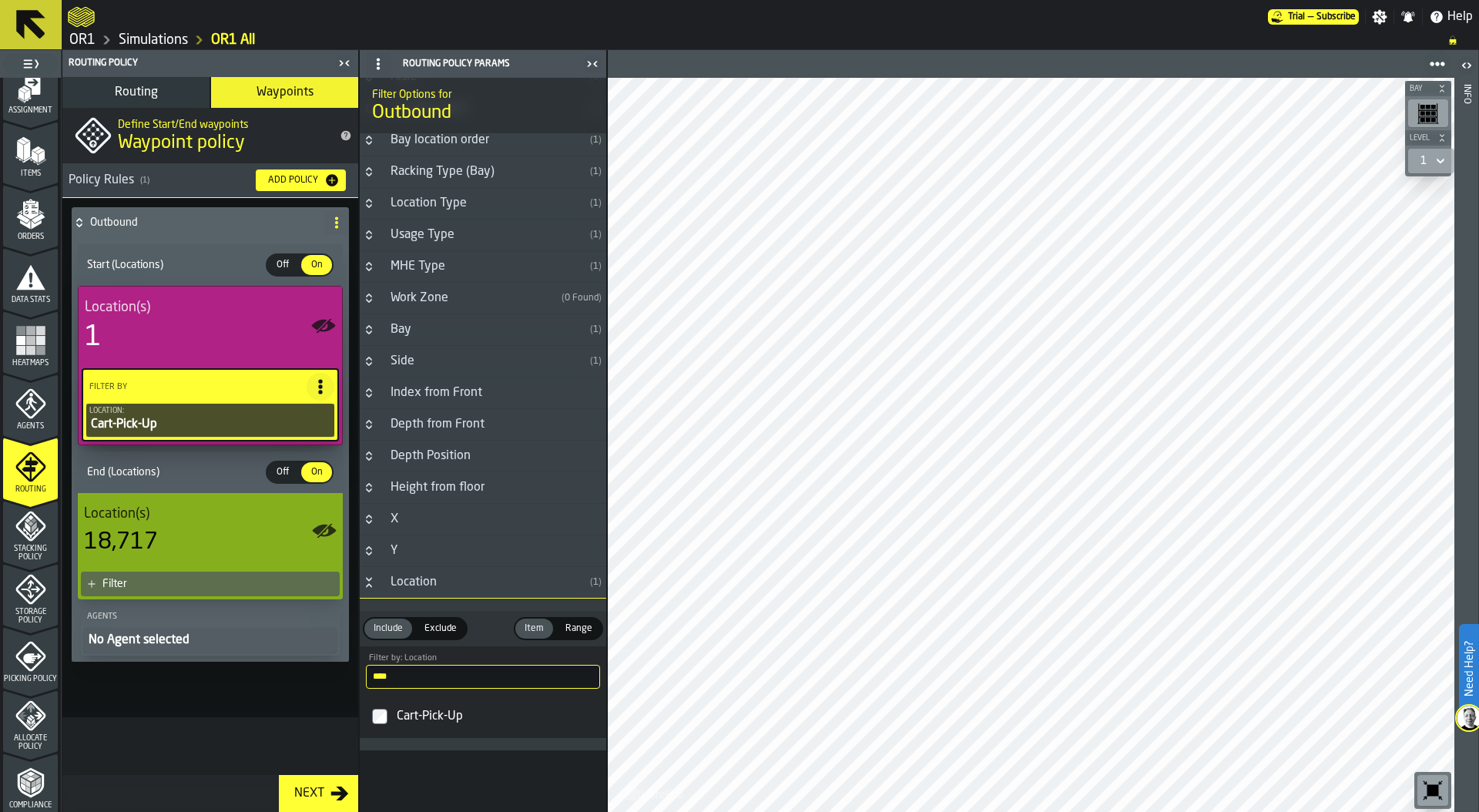
click at [223, 582] on div "Filter" at bounding box center [219, 583] width 231 height 12
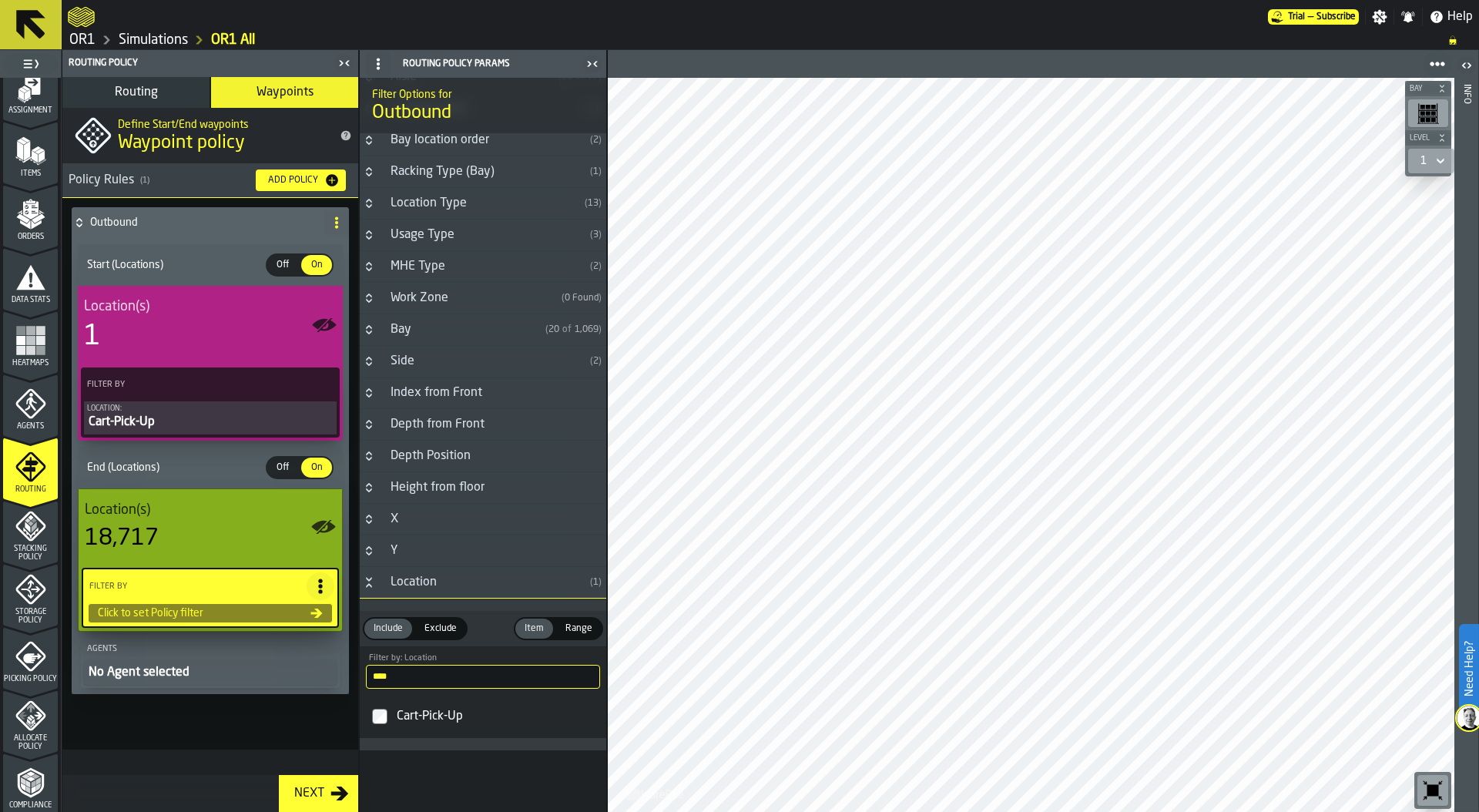
click at [397, 671] on input "****" at bounding box center [482, 676] width 234 height 24
drag, startPoint x: 397, startPoint y: 671, endPoint x: 369, endPoint y: 671, distance: 28.0
click at [369, 671] on input "****" at bounding box center [482, 676] width 234 height 24
type input "****"
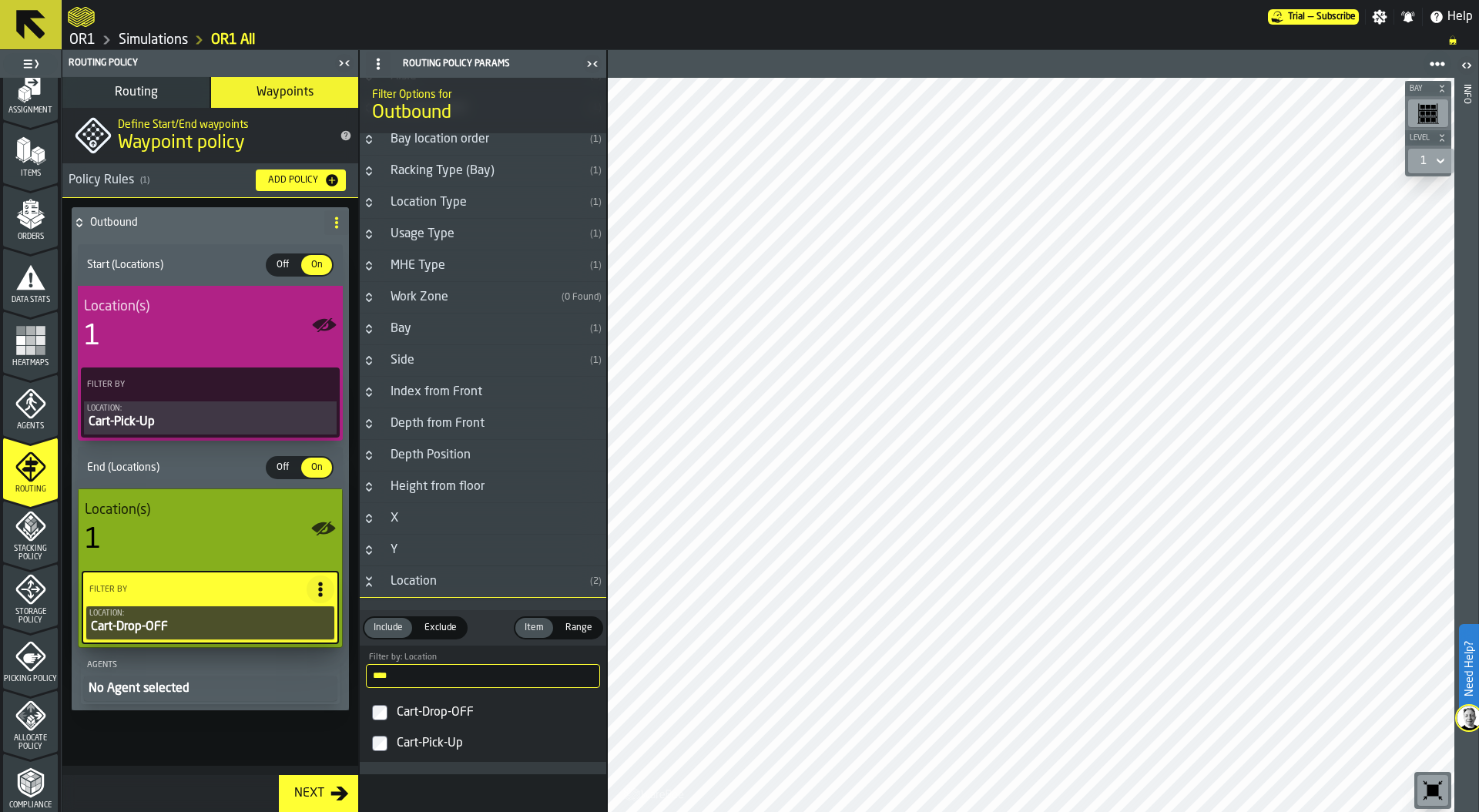
click at [287, 177] on div "Add Policy" at bounding box center [293, 180] width 63 height 10
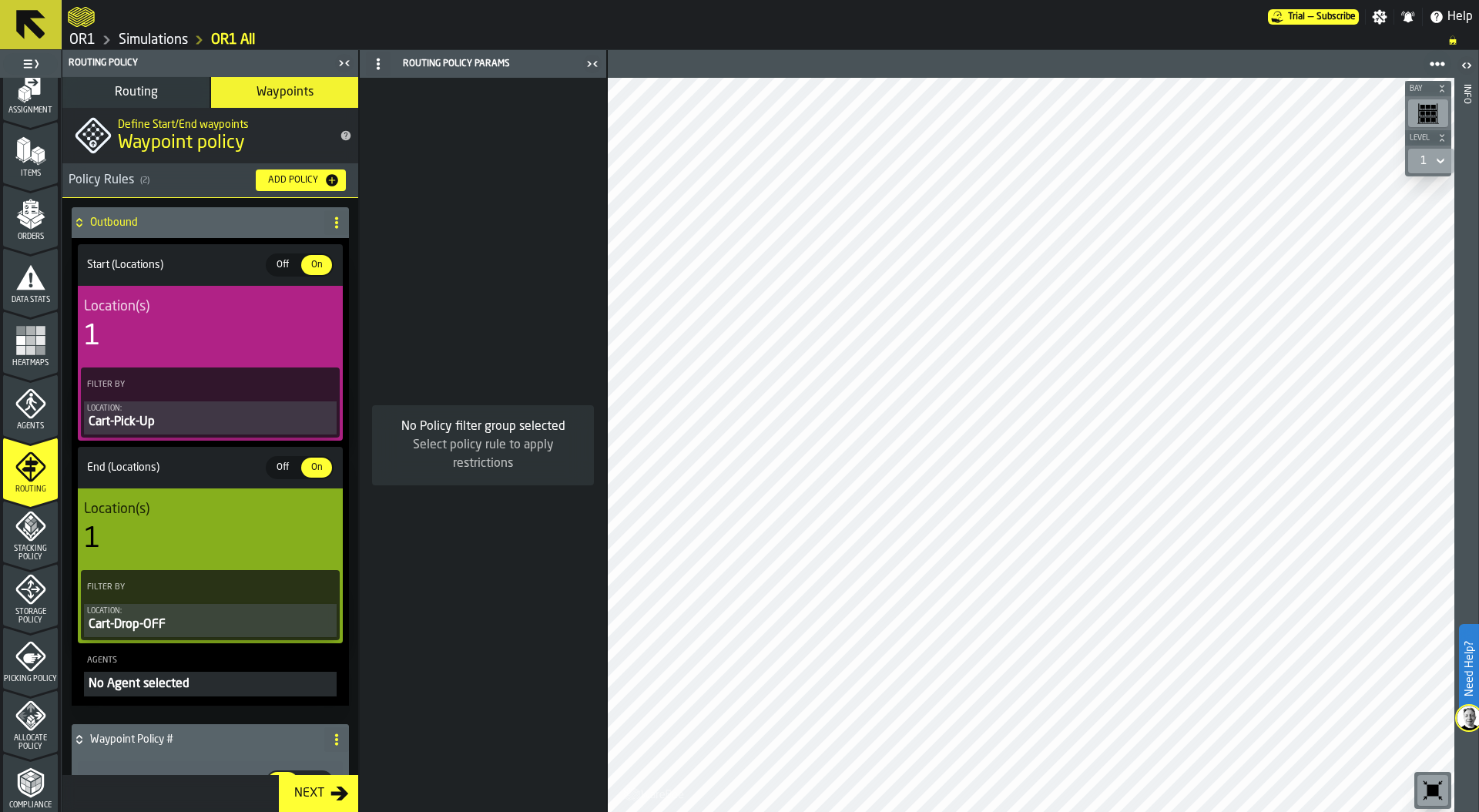
click at [83, 220] on icon at bounding box center [79, 222] width 15 height 12
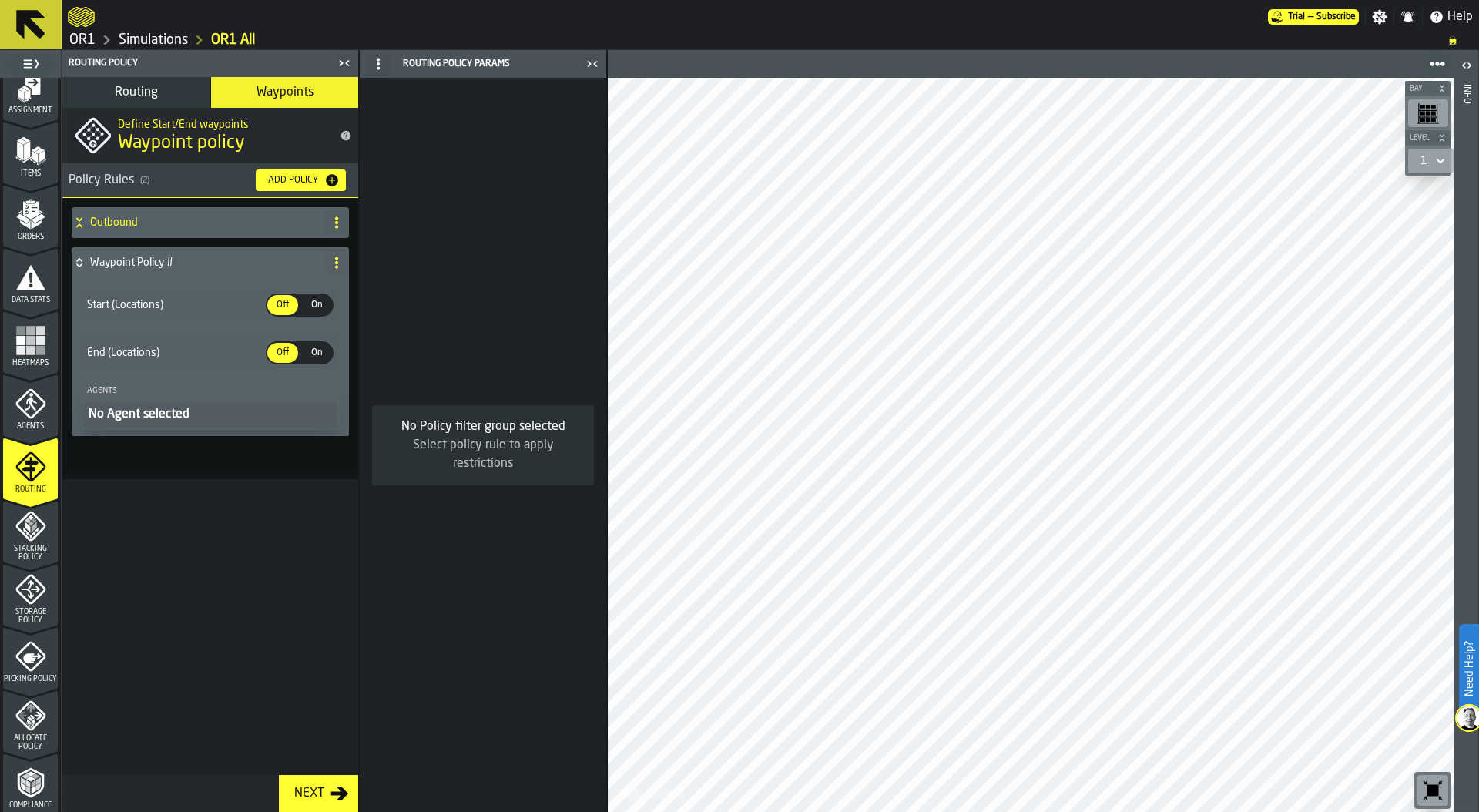
click at [332, 264] on icon at bounding box center [336, 262] width 12 height 12
click at [284, 291] on div "Rename" at bounding box center [275, 293] width 129 height 18
drag, startPoint x: 206, startPoint y: 265, endPoint x: 71, endPoint y: 267, distance: 135.0
click at [71, 267] on div "**********" at bounding box center [194, 263] width 247 height 31
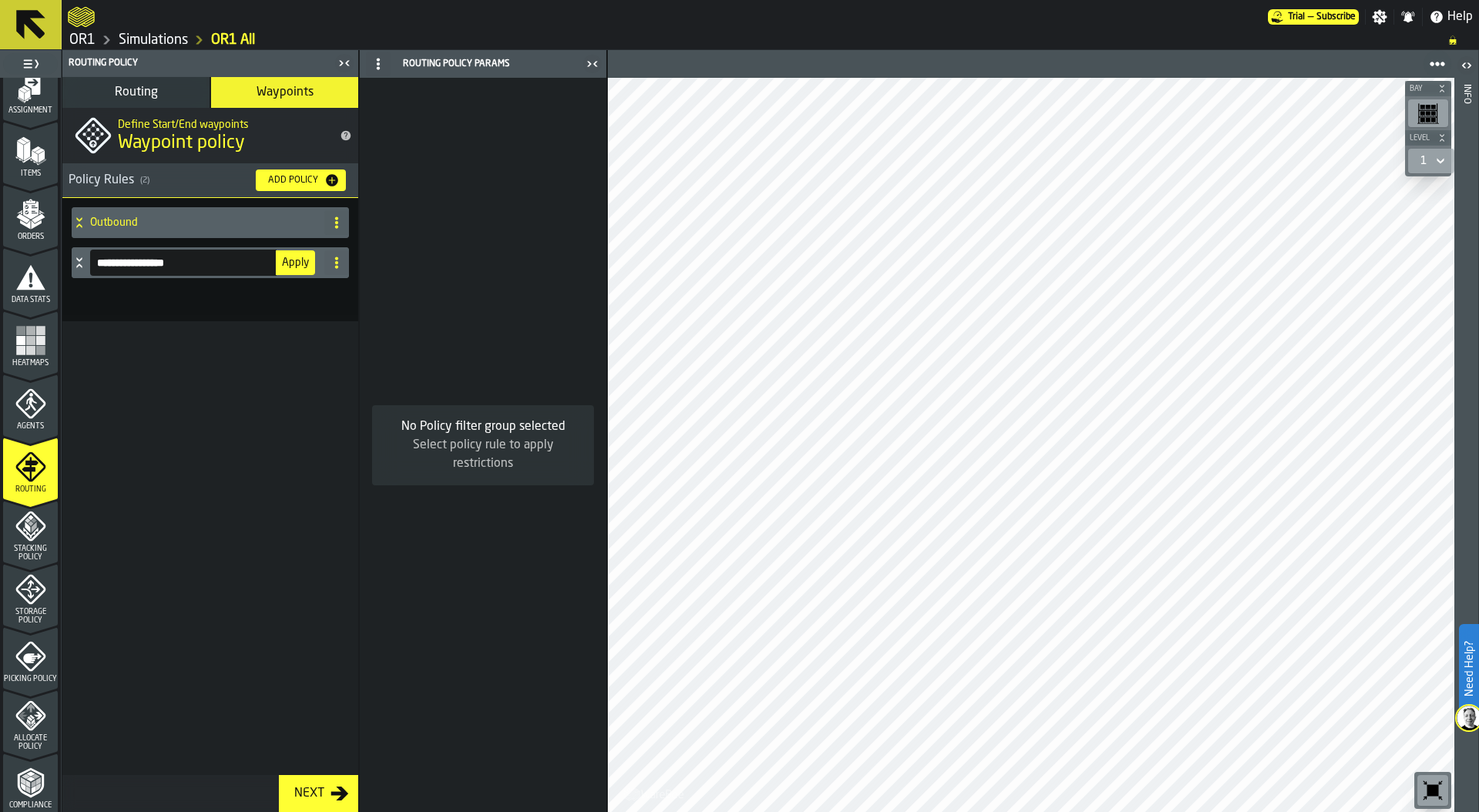
type input "*"
click at [346, 270] on span at bounding box center [337, 263] width 25 height 25
click at [288, 337] on div "Delete" at bounding box center [275, 330] width 129 height 18
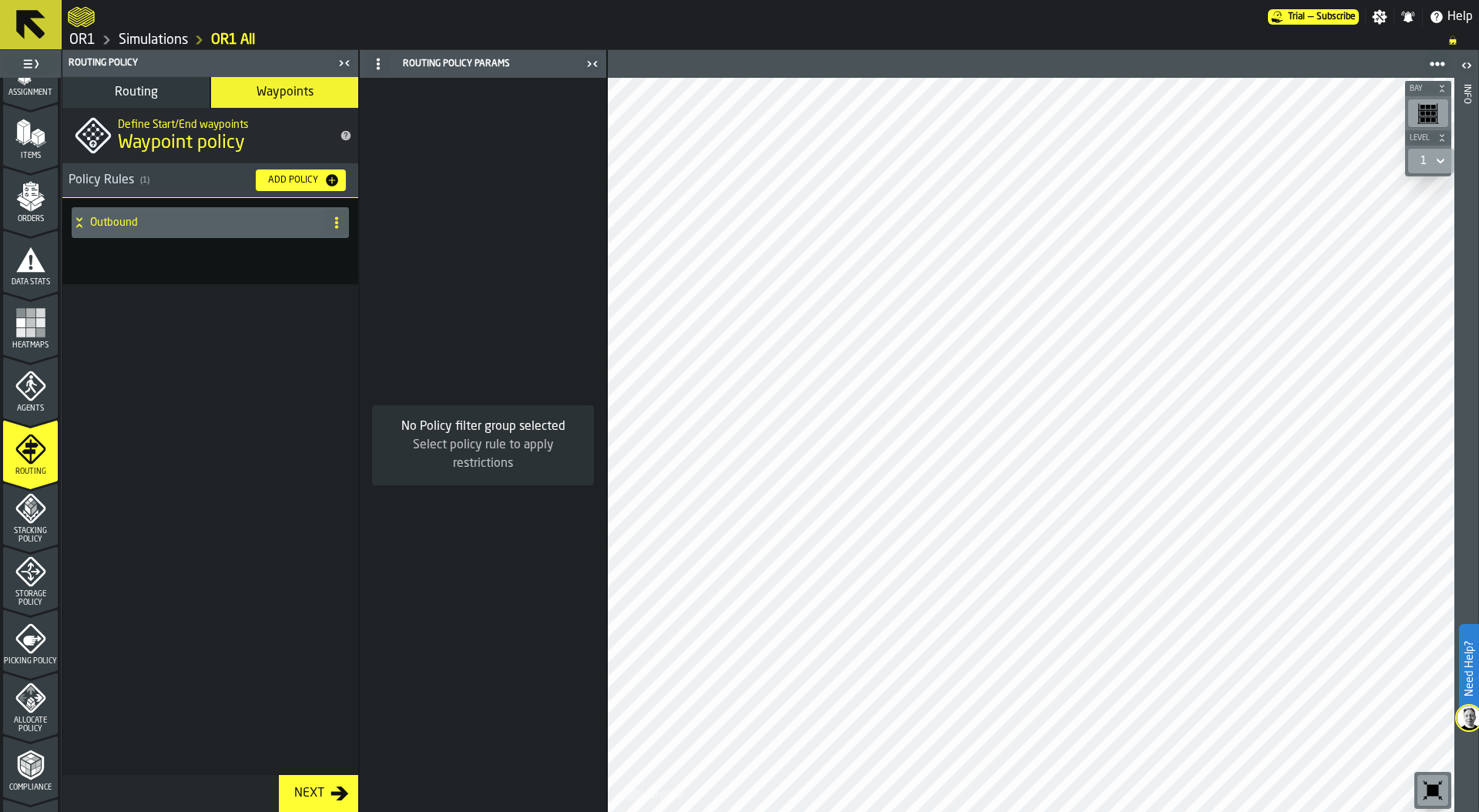
scroll to position [173, 0]
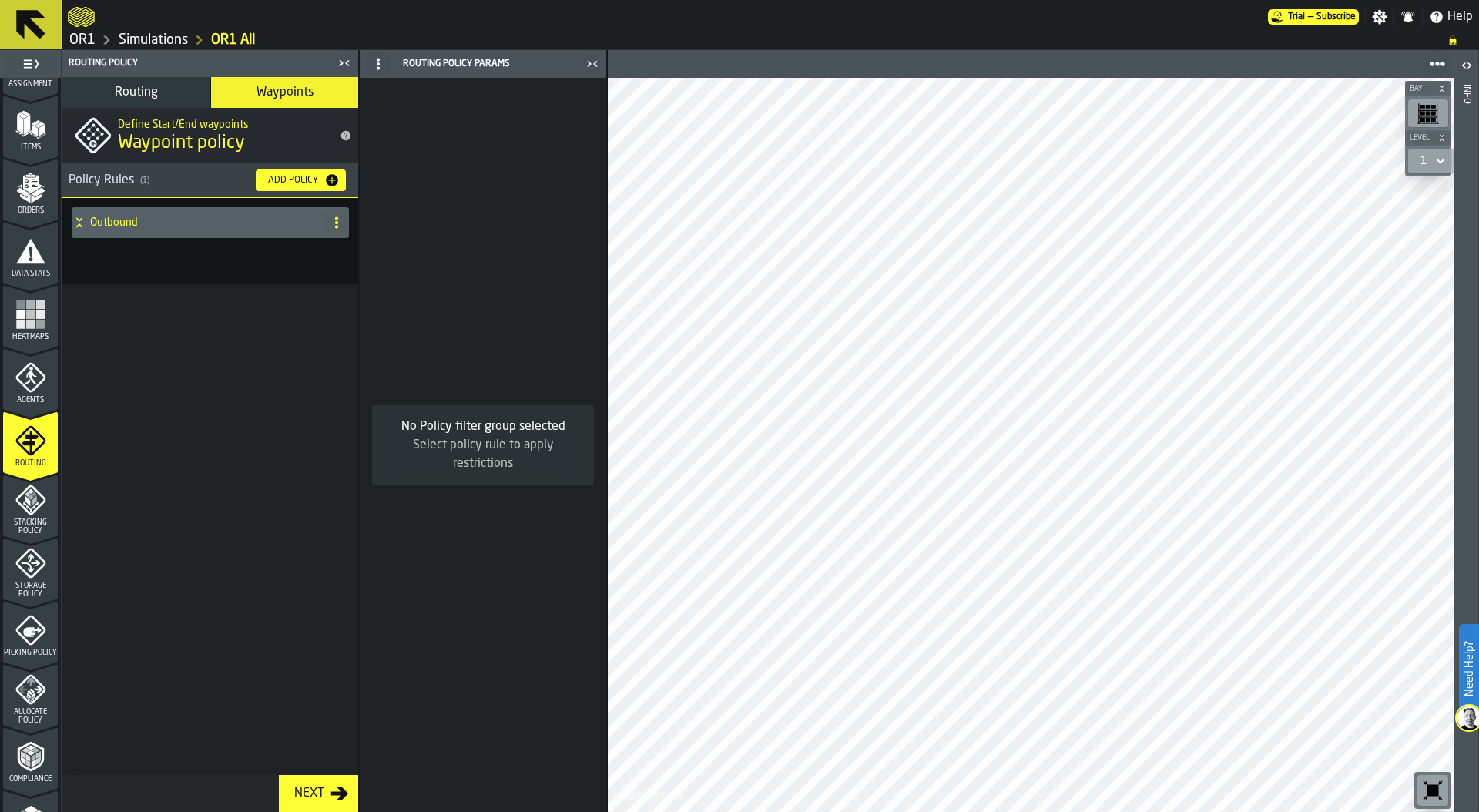
click at [31, 502] on polygon "menu Stacking Policy" at bounding box center [33, 500] width 6 height 10
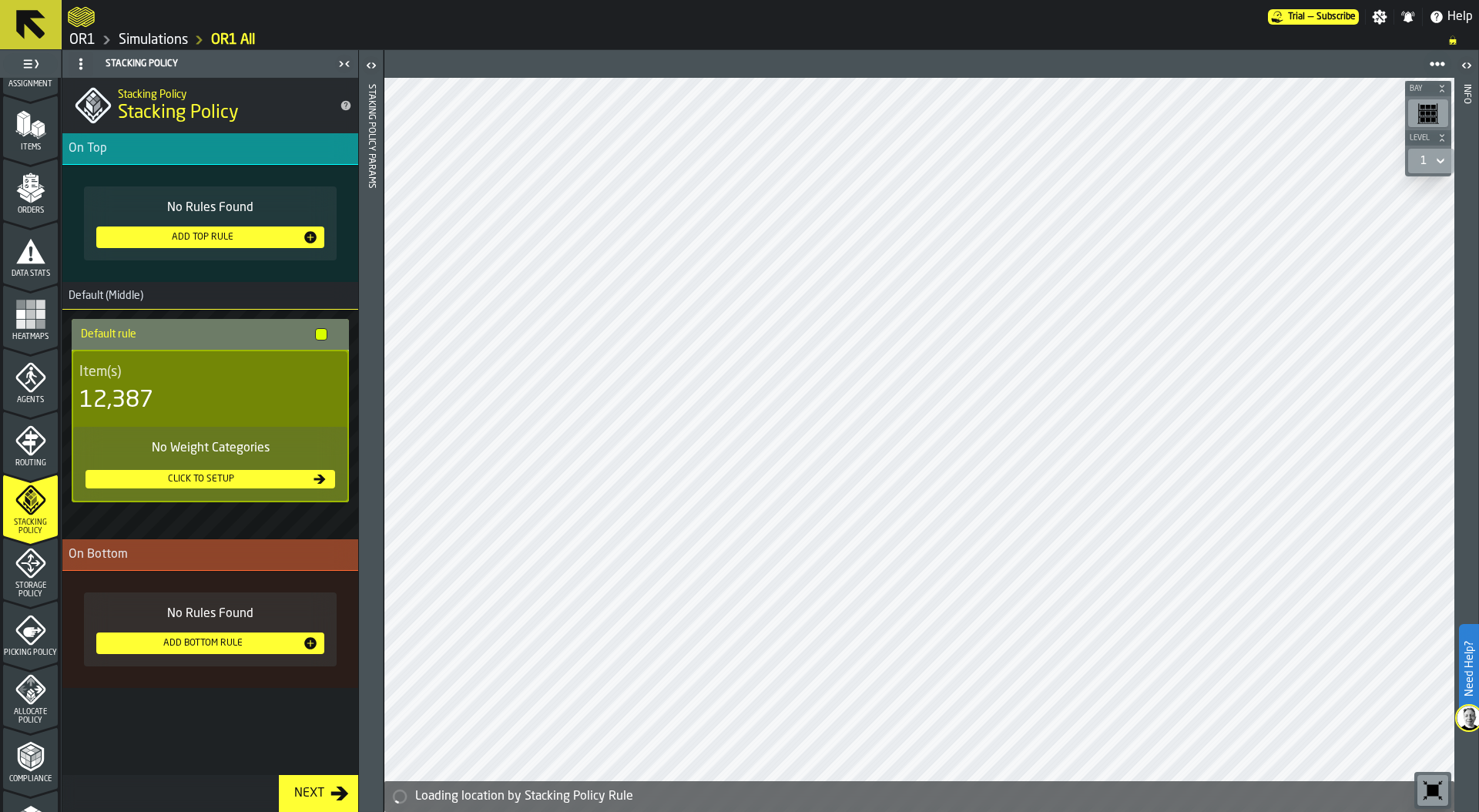
click at [32, 575] on icon "menu Storage Policy" at bounding box center [31, 563] width 31 height 31
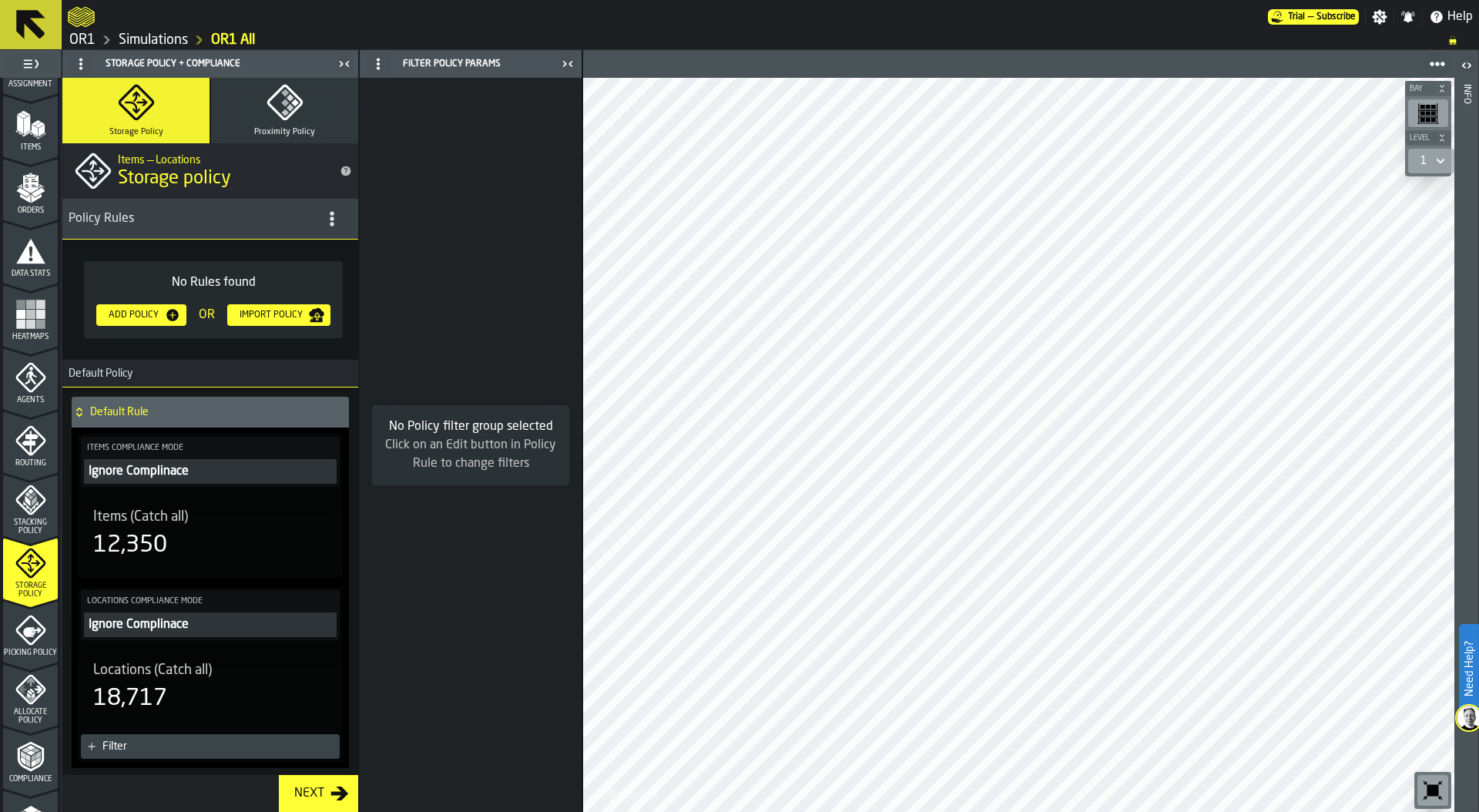
click at [140, 309] on div "Add Policy" at bounding box center [134, 314] width 63 height 10
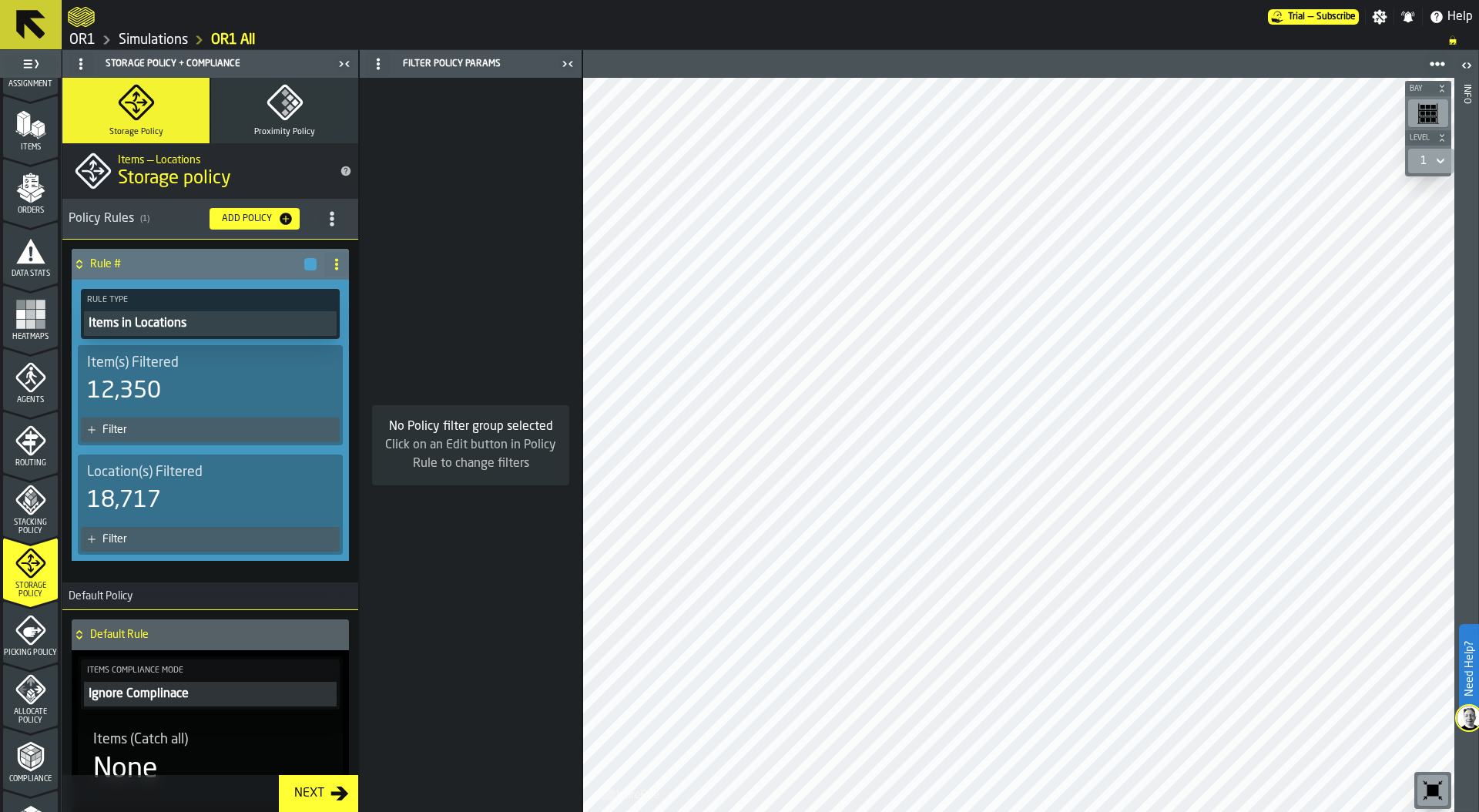
click at [177, 542] on div "Filter" at bounding box center [219, 538] width 231 height 12
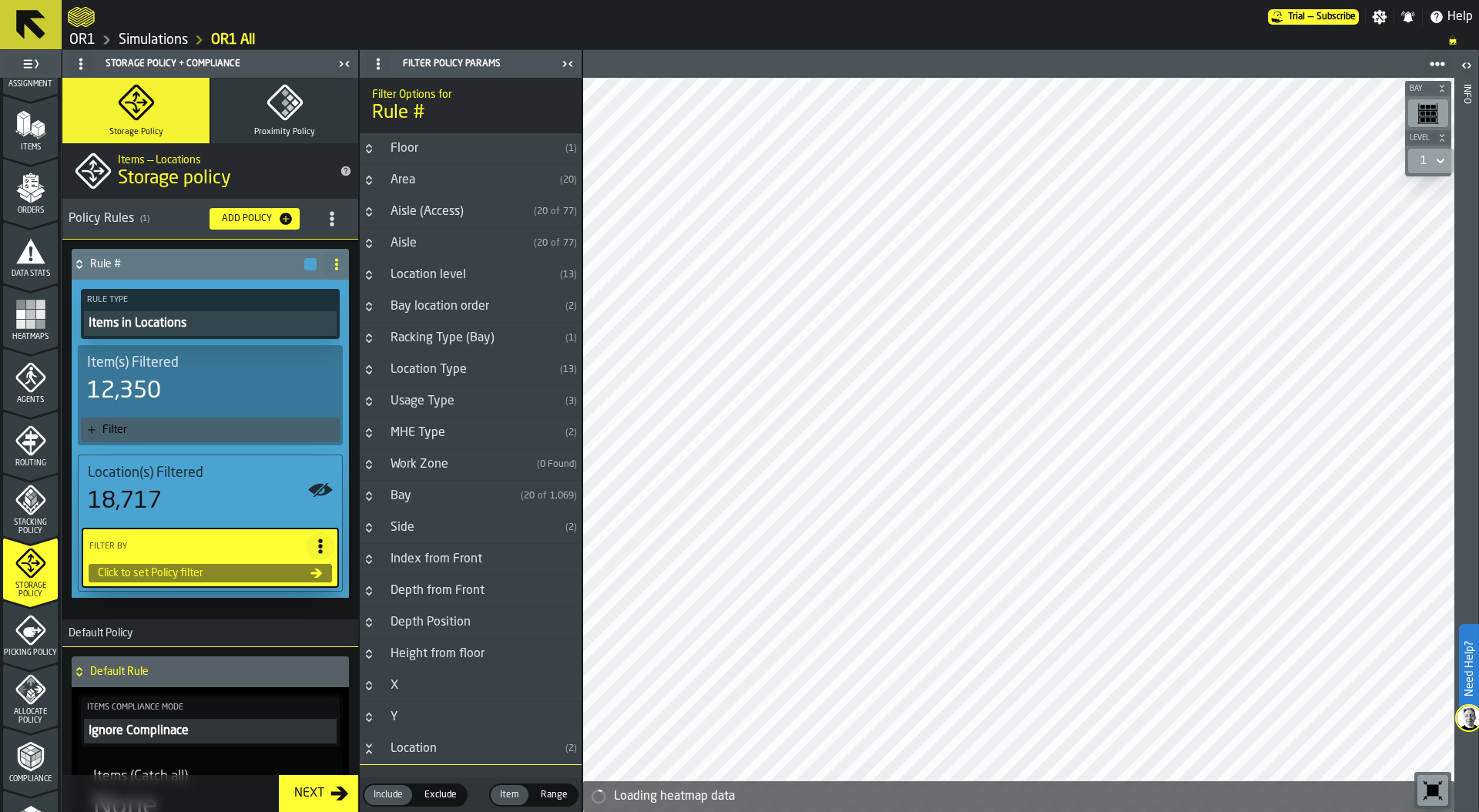
click at [365, 369] on icon "Button-Location Type-closed" at bounding box center [369, 369] width 12 height 12
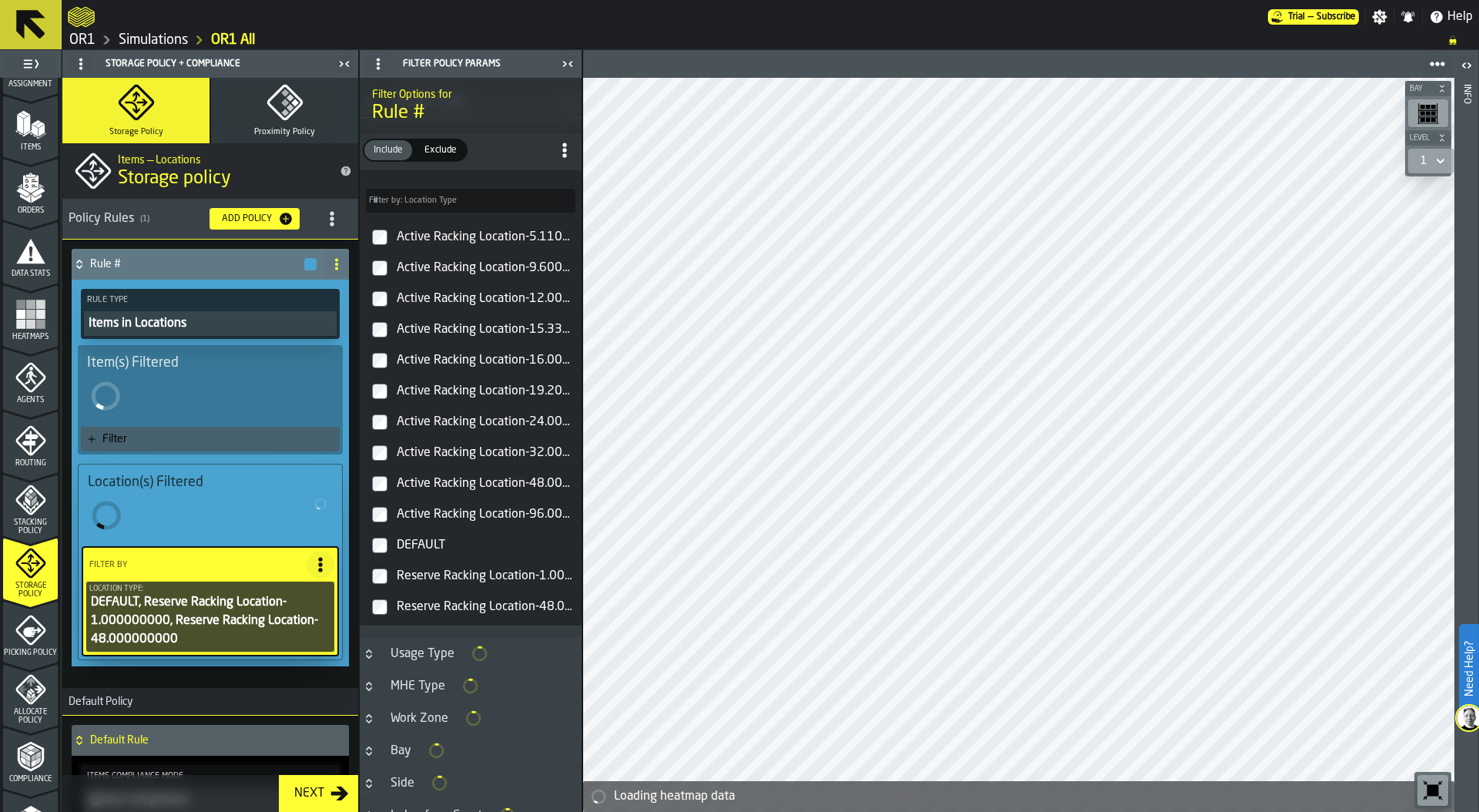
scroll to position [268, 0]
click at [446, 146] on span "Exclude" at bounding box center [441, 149] width 45 height 14
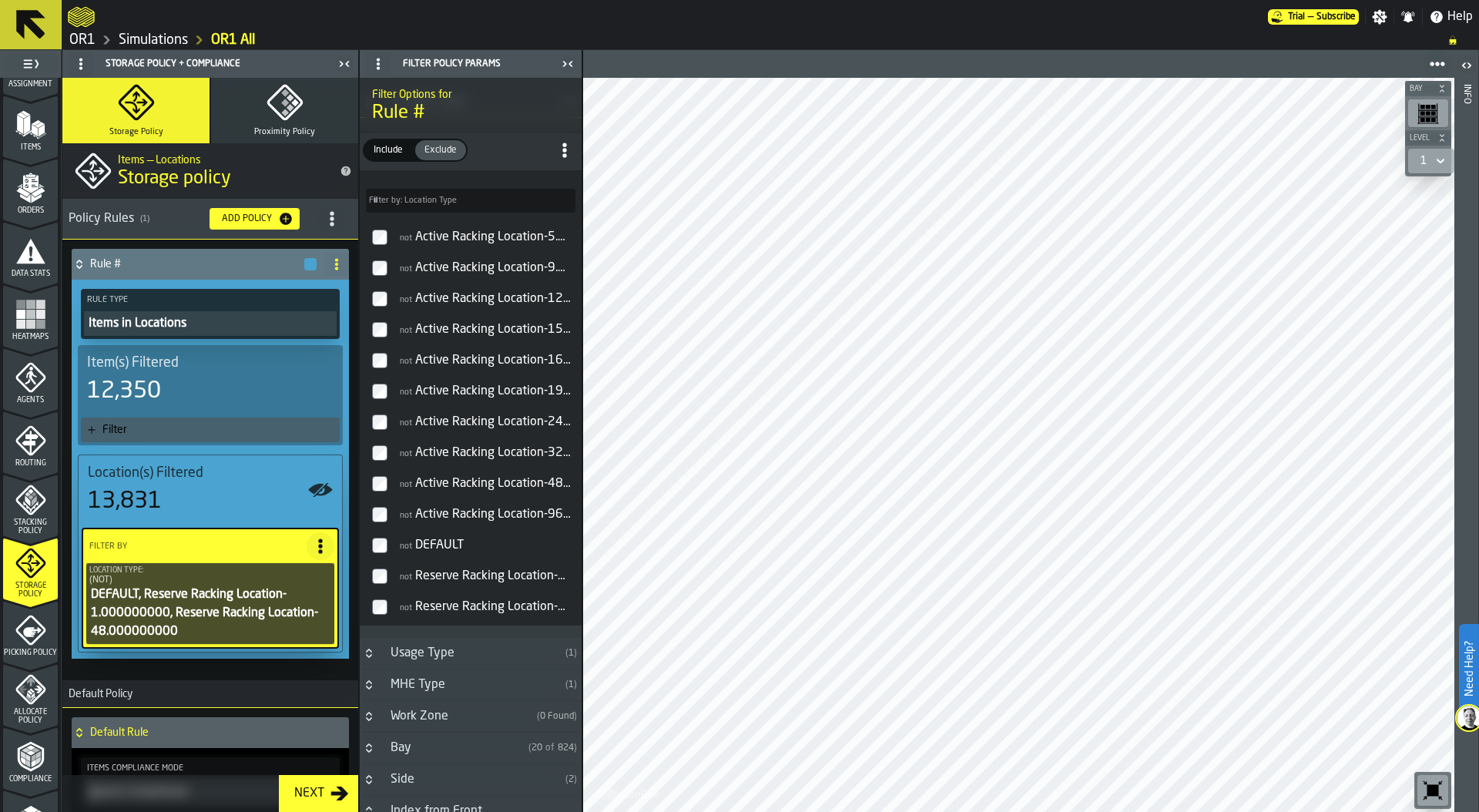
click at [1435, 780] on icon "button-toolbar-undefined" at bounding box center [1432, 790] width 25 height 25
click at [335, 264] on icon at bounding box center [336, 263] width 12 height 12
click at [246, 286] on div "Rename" at bounding box center [270, 295] width 129 height 18
drag, startPoint x: 164, startPoint y: 263, endPoint x: 64, endPoint y: 263, distance: 100.0
click at [63, 263] on div "****** Apply Rule Type Items in Locations Item(s) Filtered 12,350 Filter Locati…" at bounding box center [210, 459] width 296 height 440
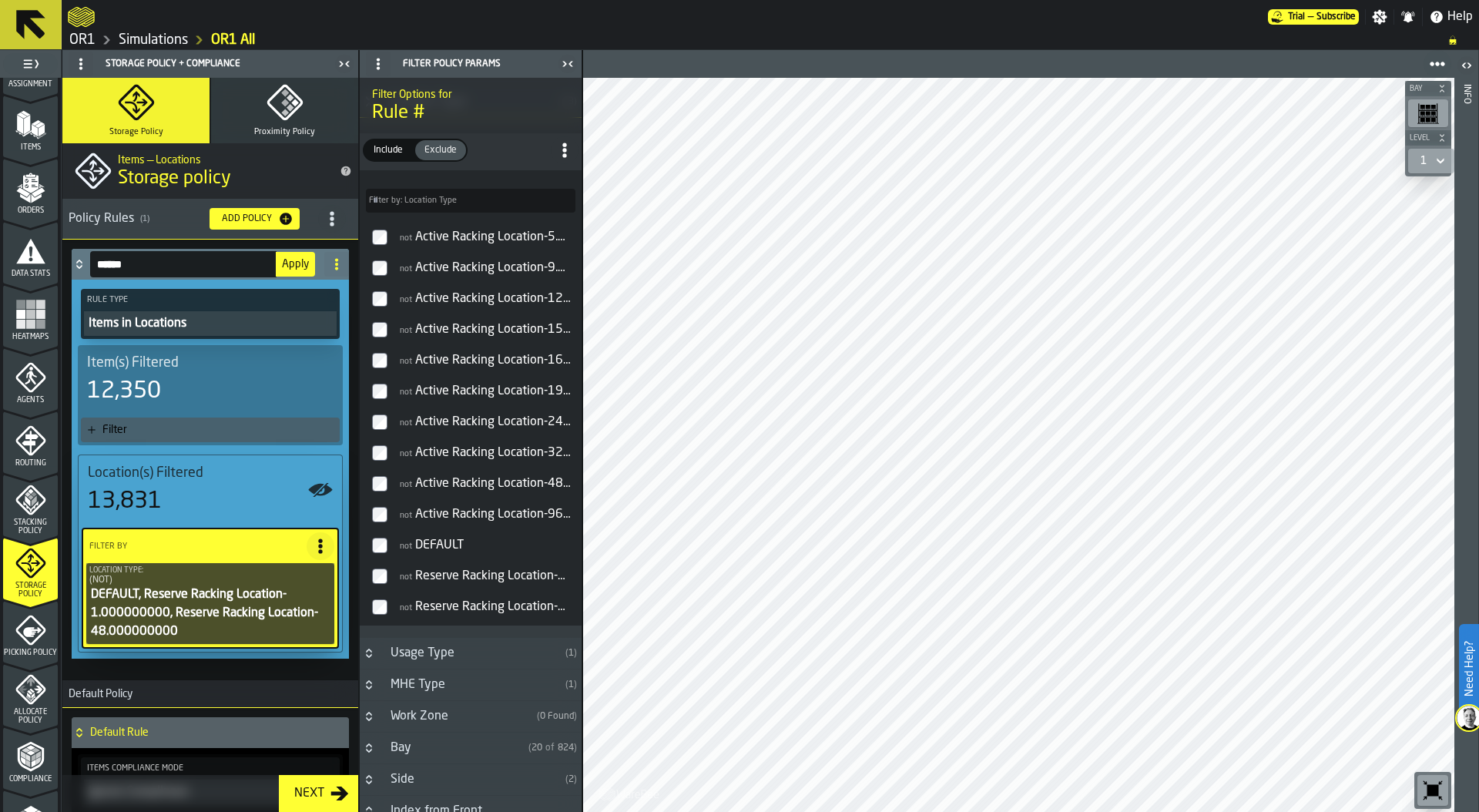
type input "******"
click at [282, 261] on span "Apply" at bounding box center [296, 263] width 27 height 10
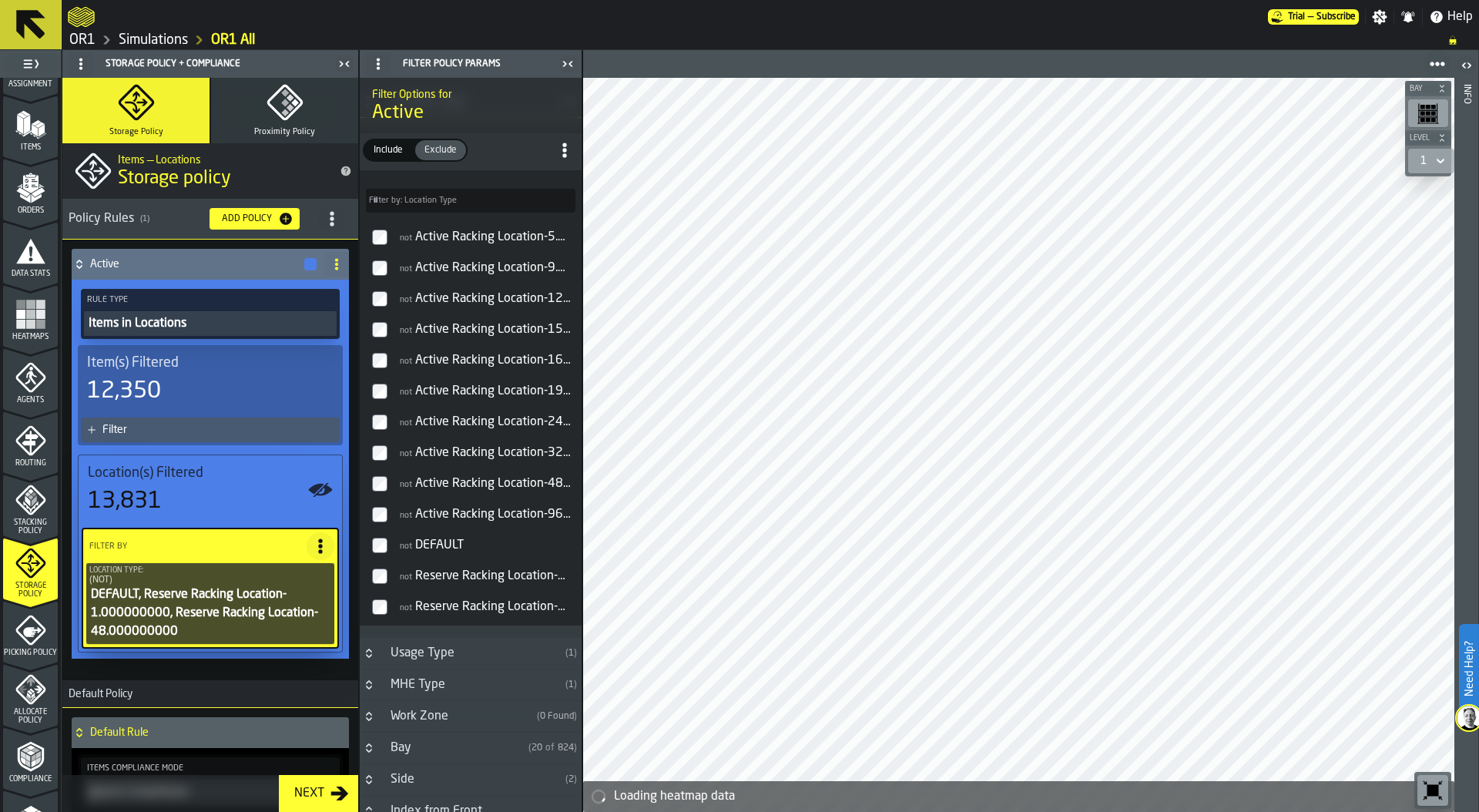
scroll to position [0, 0]
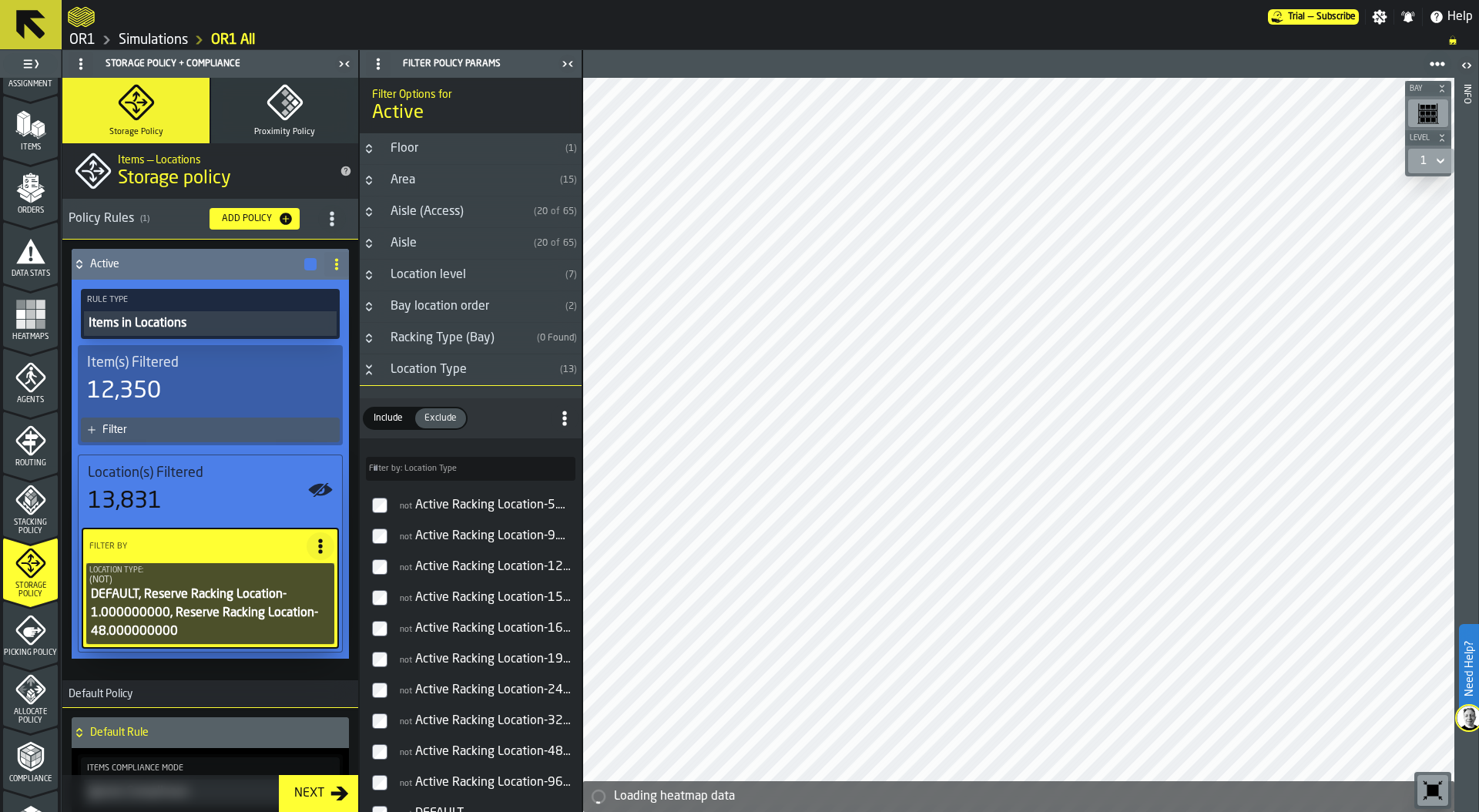
click at [370, 376] on h3 "Location Type ( 13 )" at bounding box center [471, 369] width 222 height 31
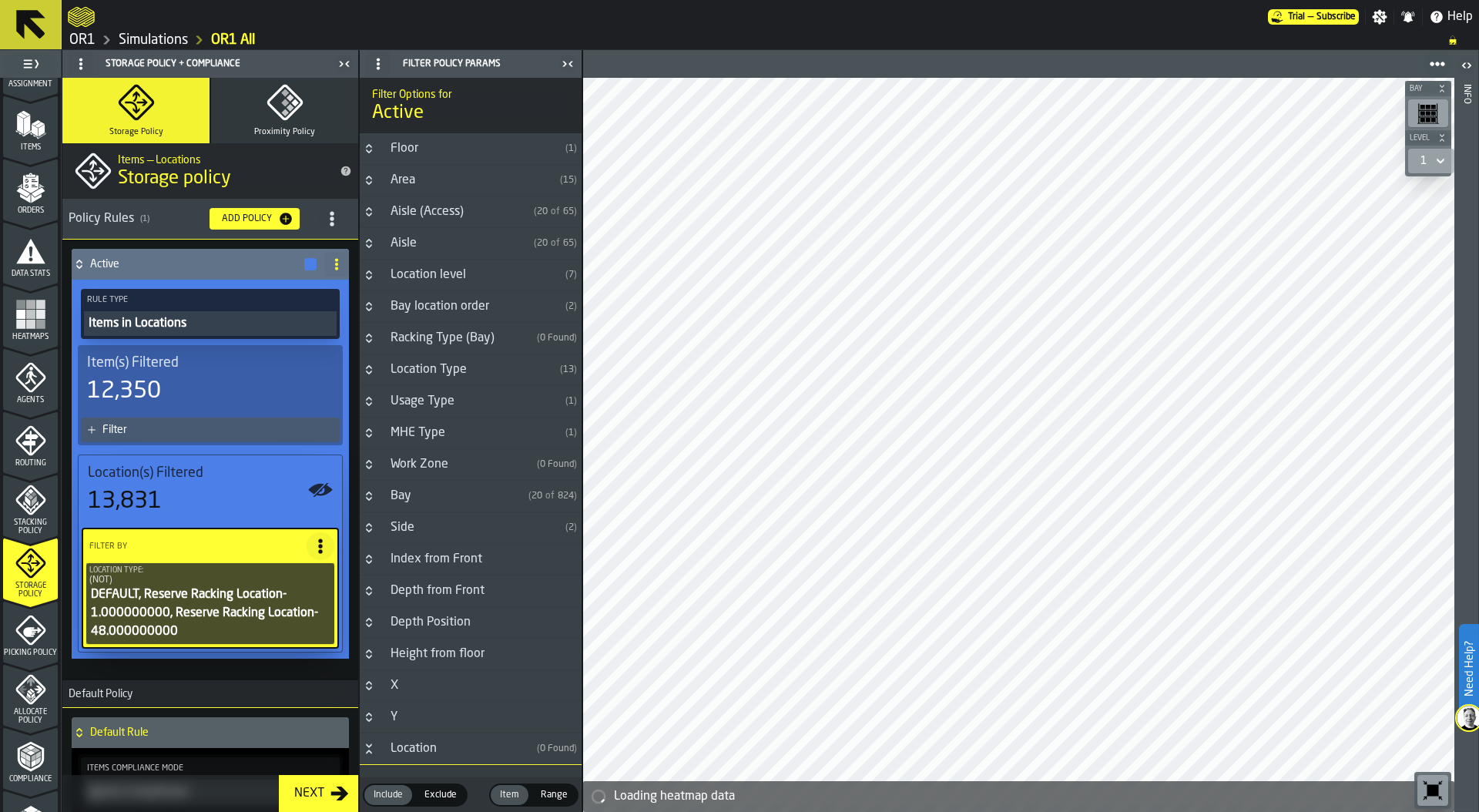
click at [372, 182] on icon "Button-Area-closed" at bounding box center [369, 180] width 12 height 12
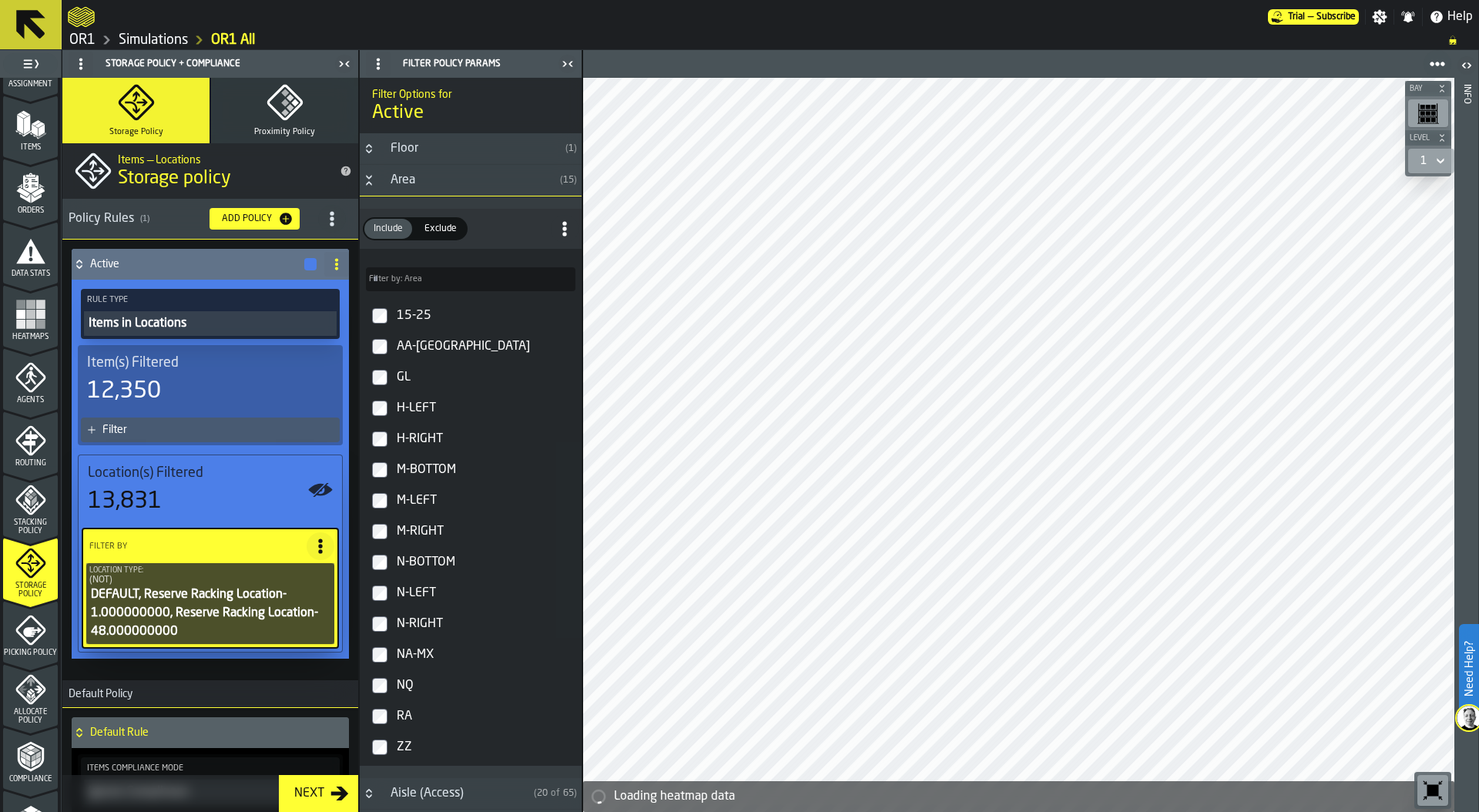
click at [373, 182] on icon "Button-Area-open" at bounding box center [369, 180] width 12 height 12
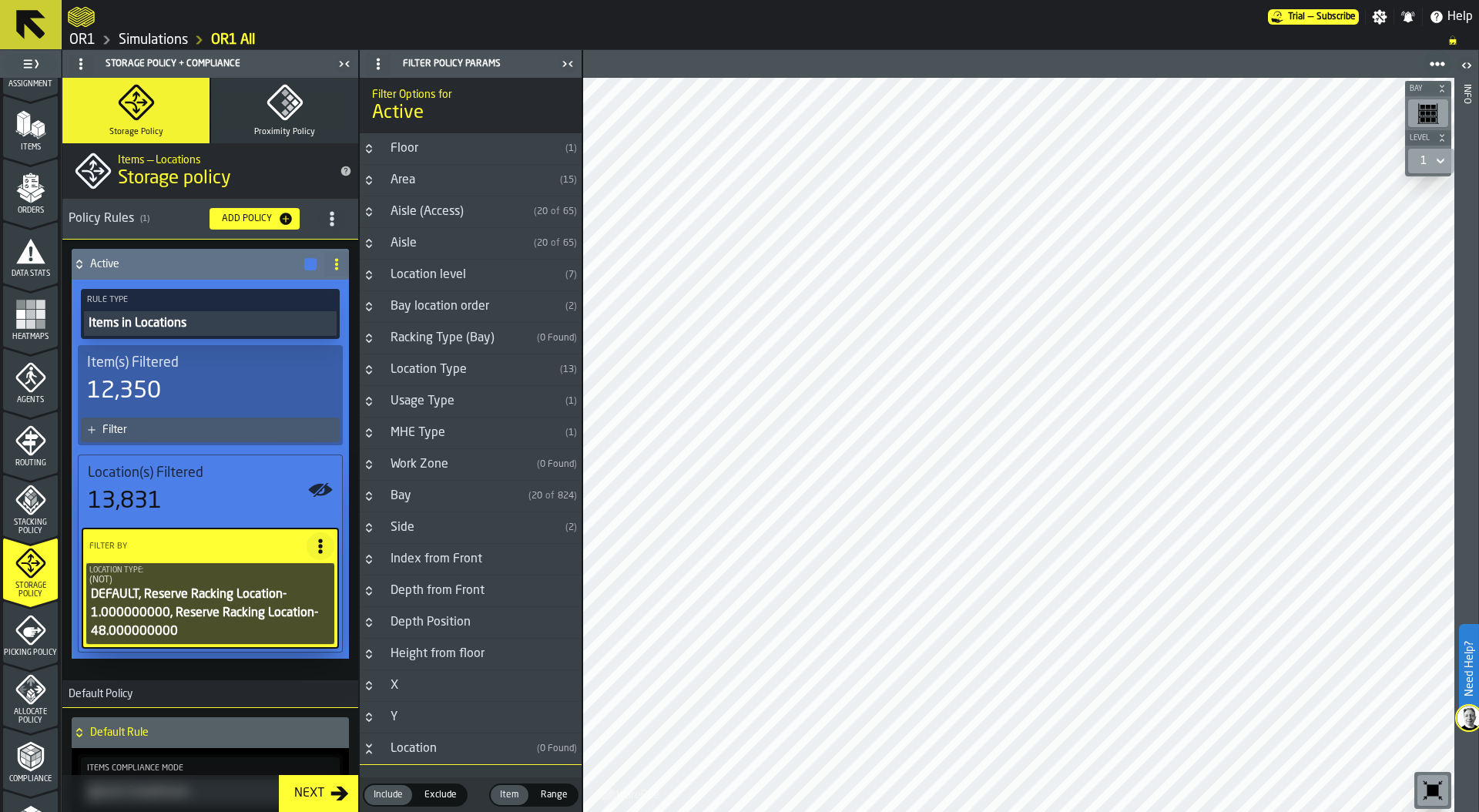
click at [372, 214] on icon "Button-Aisle (Access)-closed" at bounding box center [369, 211] width 12 height 12
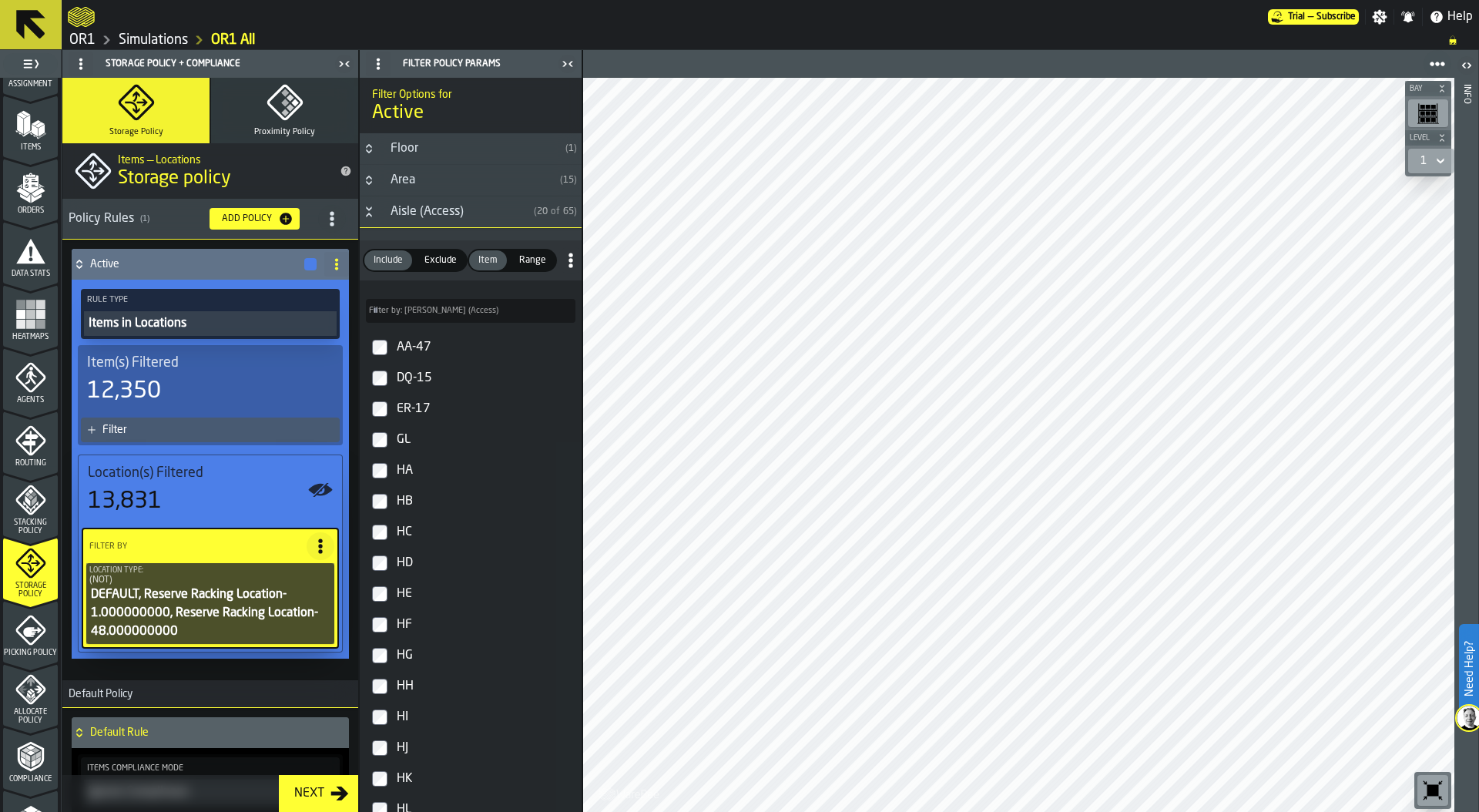
click at [405, 314] on label "Filter by: Aisle (Access) Filter by: Aisle (Access)" at bounding box center [470, 311] width 210 height 24
click at [405, 314] on input "Filter by: Aisle (Access) Filter by: Aisle (Access)" at bounding box center [470, 311] width 210 height 24
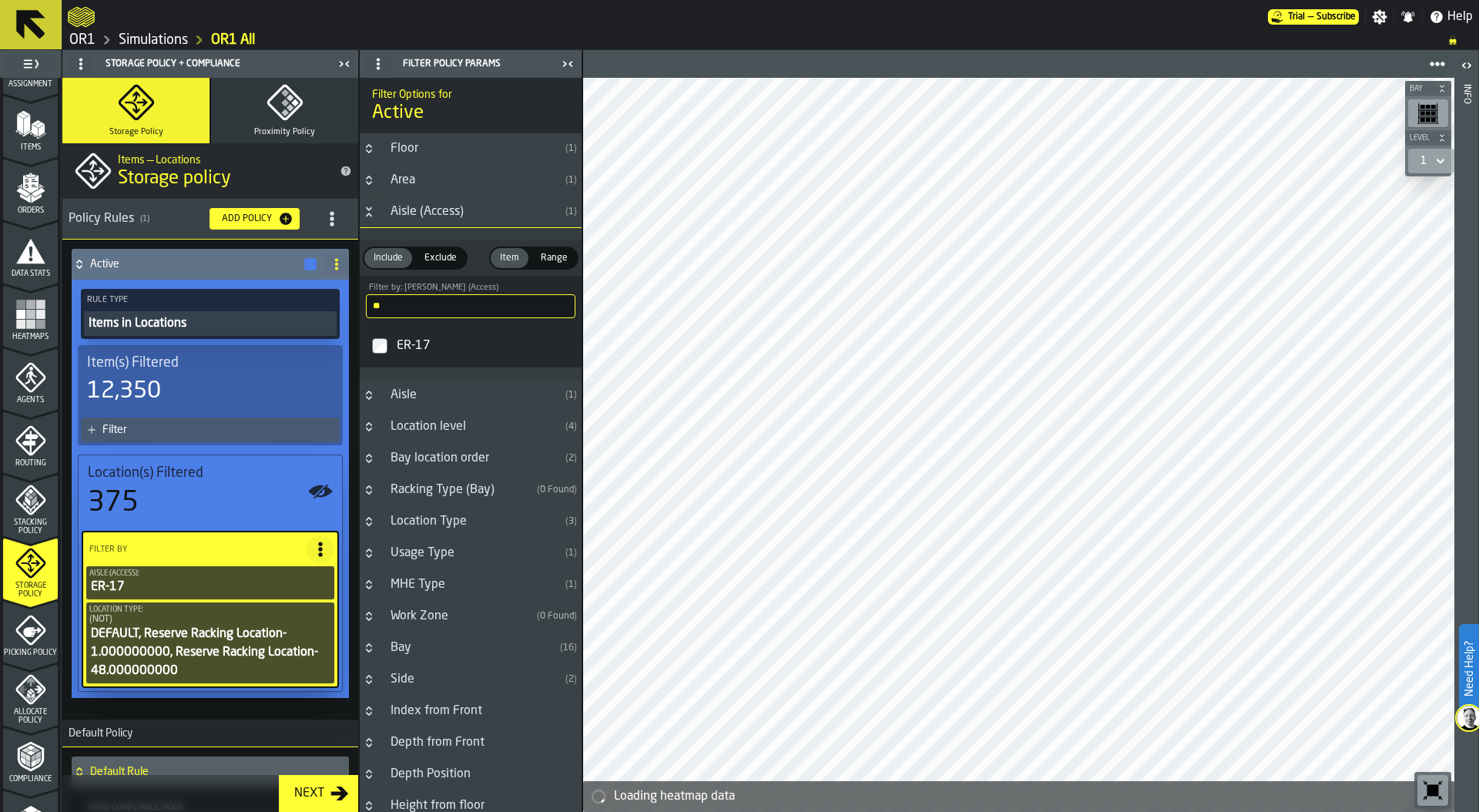
click at [443, 254] on span "Exclude" at bounding box center [441, 258] width 45 height 14
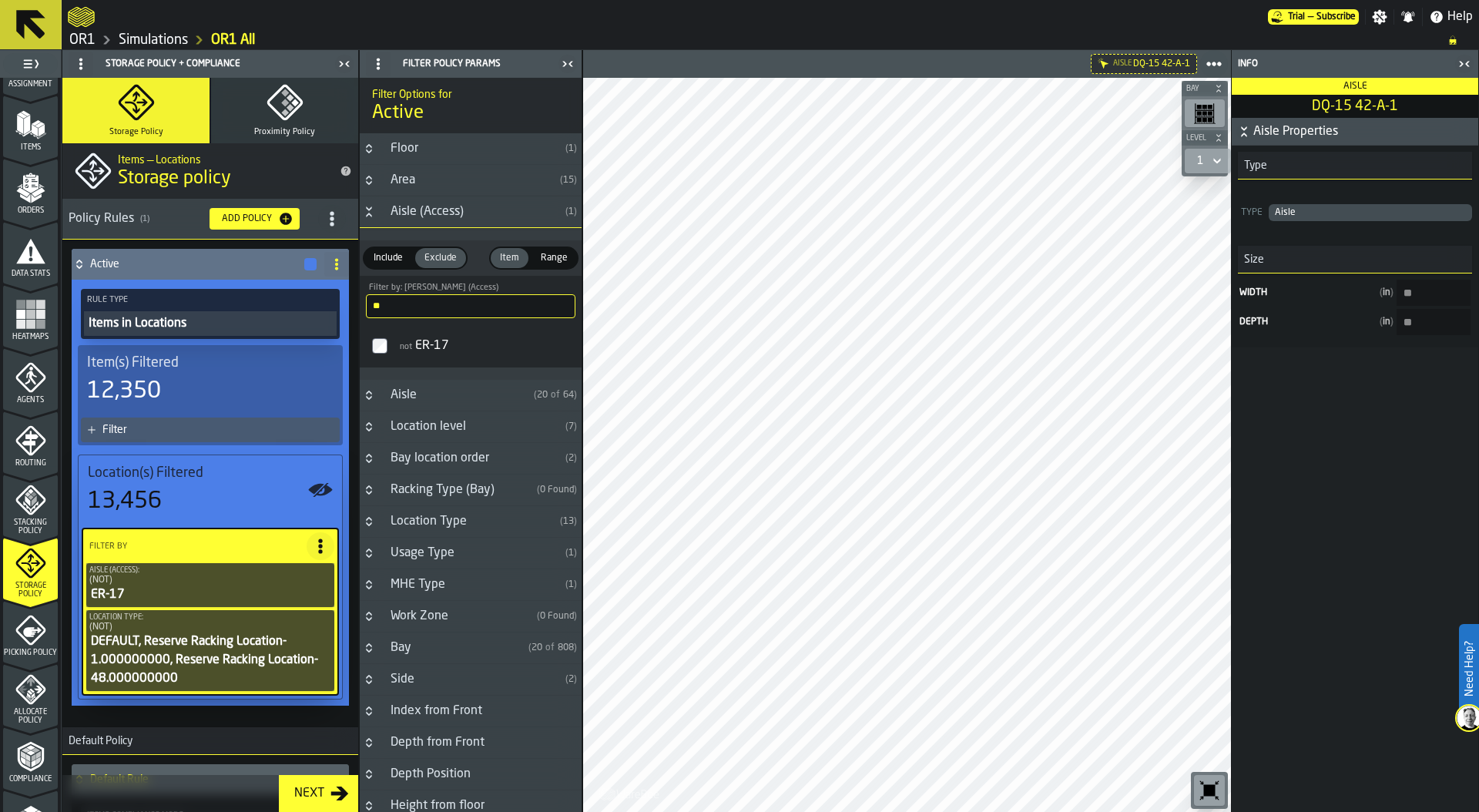
click at [1464, 55] on icon "button-toggle-Close me" at bounding box center [1464, 63] width 18 height 18
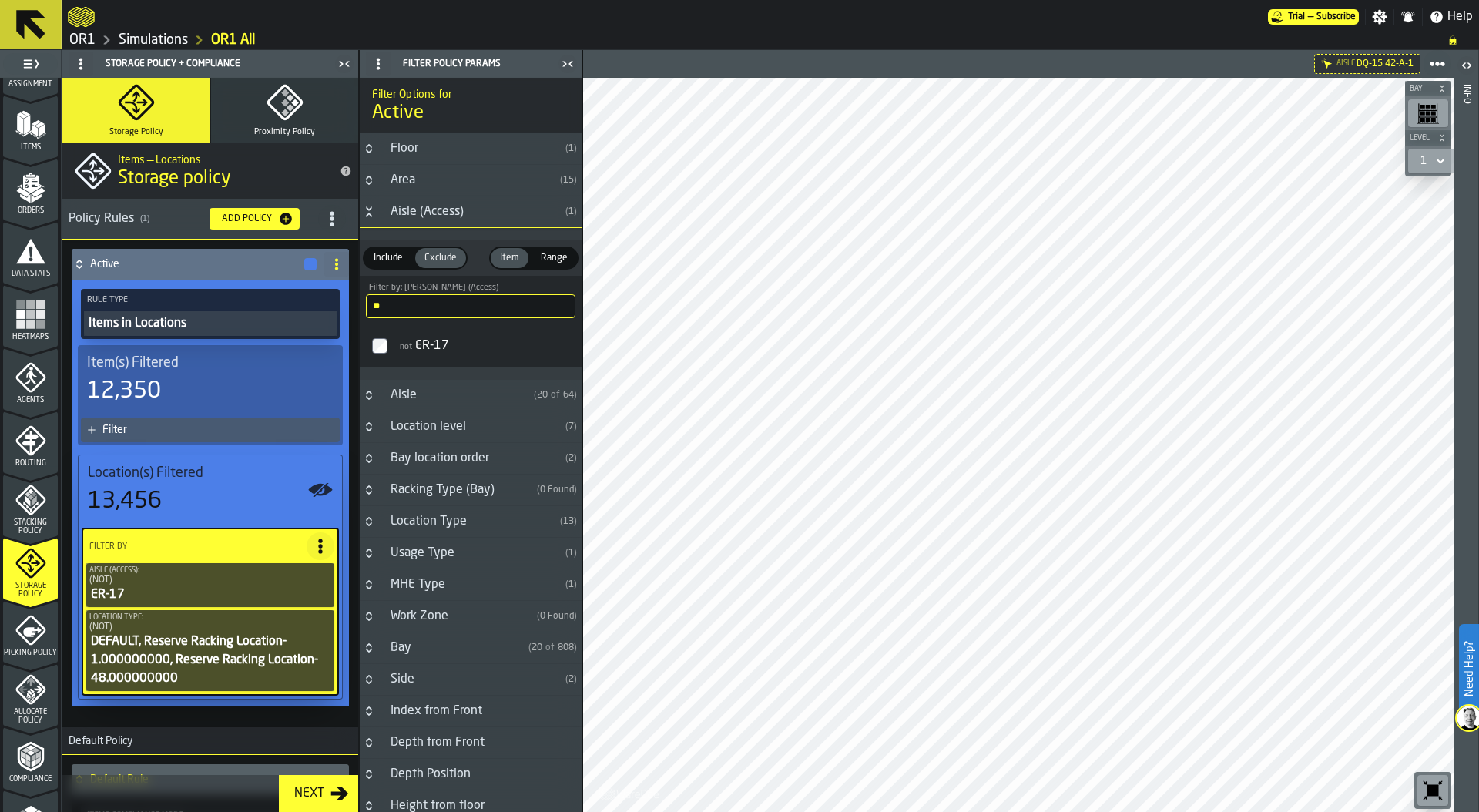
drag, startPoint x: 403, startPoint y: 308, endPoint x: 344, endPoint y: 304, distance: 59.1
click at [343, 304] on aside "1 Start 2 Layout 3 Assignment 4 Items 5 Orders 6 Data Stats 7 Heatmaps 8 Agents…" at bounding box center [291, 430] width 582 height 761
drag, startPoint x: 399, startPoint y: 303, endPoint x: 352, endPoint y: 303, distance: 47.0
click at [352, 303] on aside "1 Start 2 Layout 3 Assignment 4 Items 5 Orders 6 Data Stats 7 Heatmaps 8 Agents…" at bounding box center [291, 430] width 582 height 761
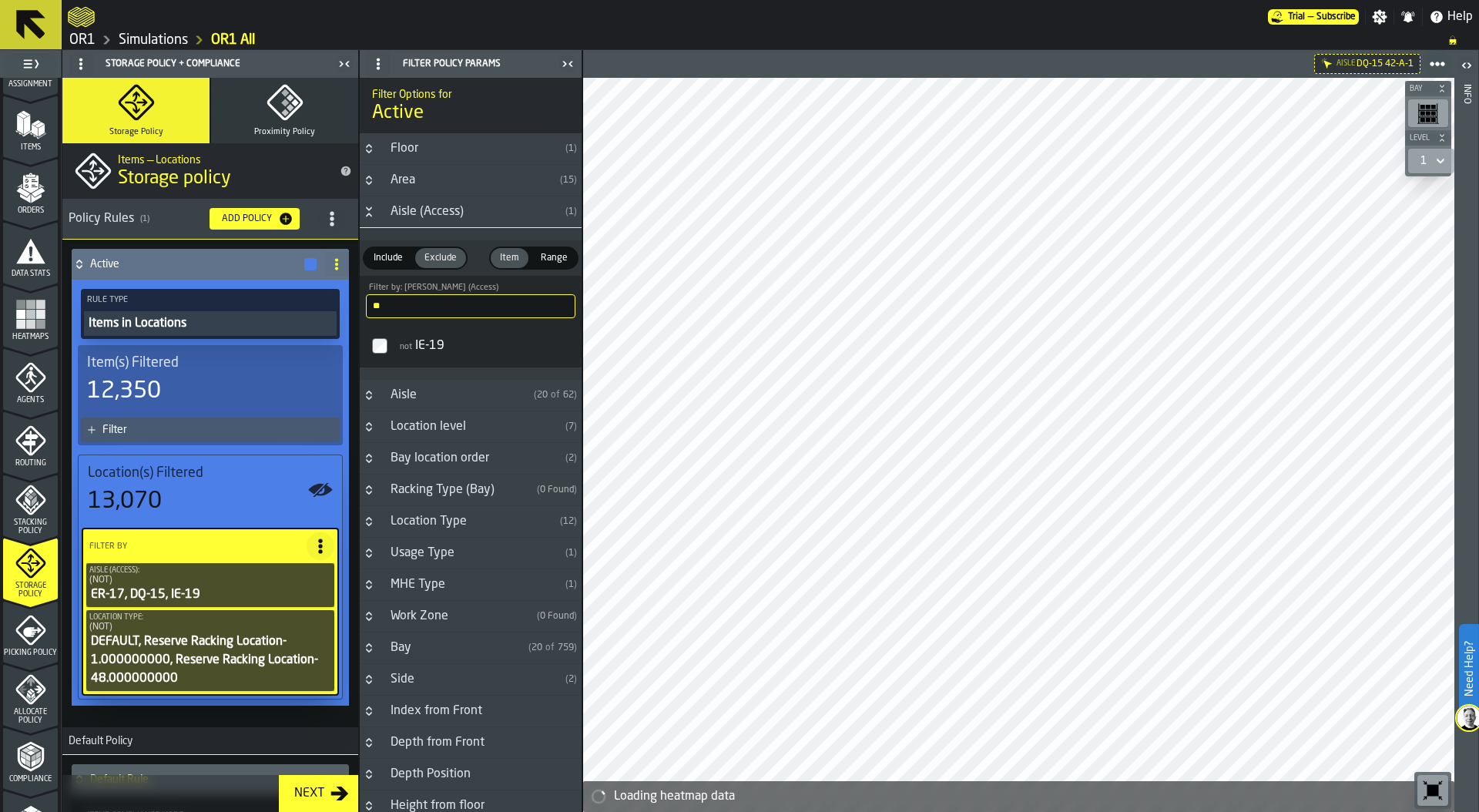
drag, startPoint x: 398, startPoint y: 301, endPoint x: 362, endPoint y: 303, distance: 36.1
click at [362, 303] on div "** Filter by: Aisle (Access) ie" at bounding box center [471, 300] width 222 height 48
drag, startPoint x: 402, startPoint y: 303, endPoint x: 370, endPoint y: 304, distance: 32.0
click at [370, 304] on input "**" at bounding box center [470, 306] width 210 height 24
drag, startPoint x: 390, startPoint y: 306, endPoint x: 347, endPoint y: 306, distance: 43.0
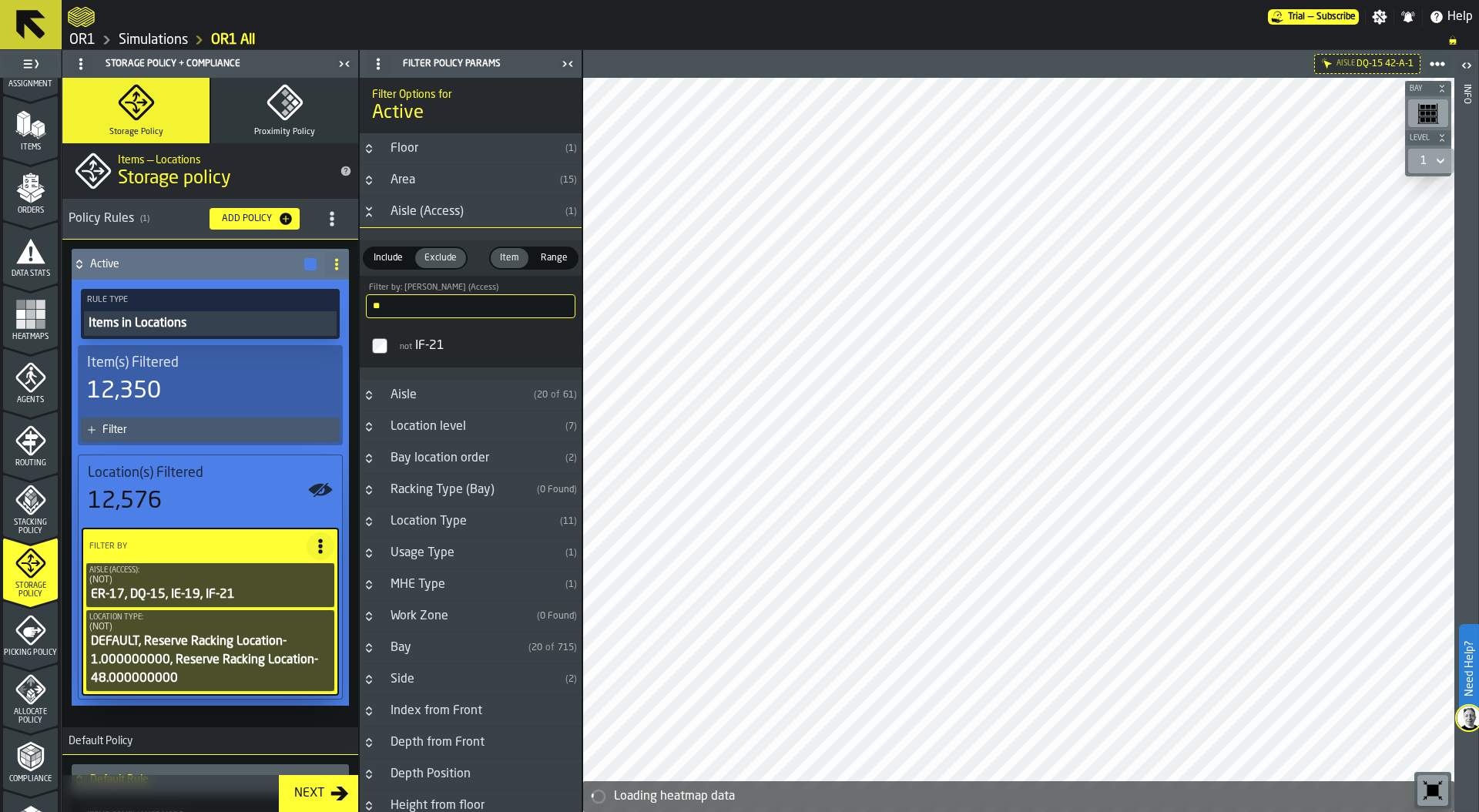
click at [347, 306] on aside "1 Start 2 Layout 3 Assignment 4 Items 5 Orders 6 Data Stats 7 Heatmaps 8 Agents…" at bounding box center [291, 430] width 582 height 761
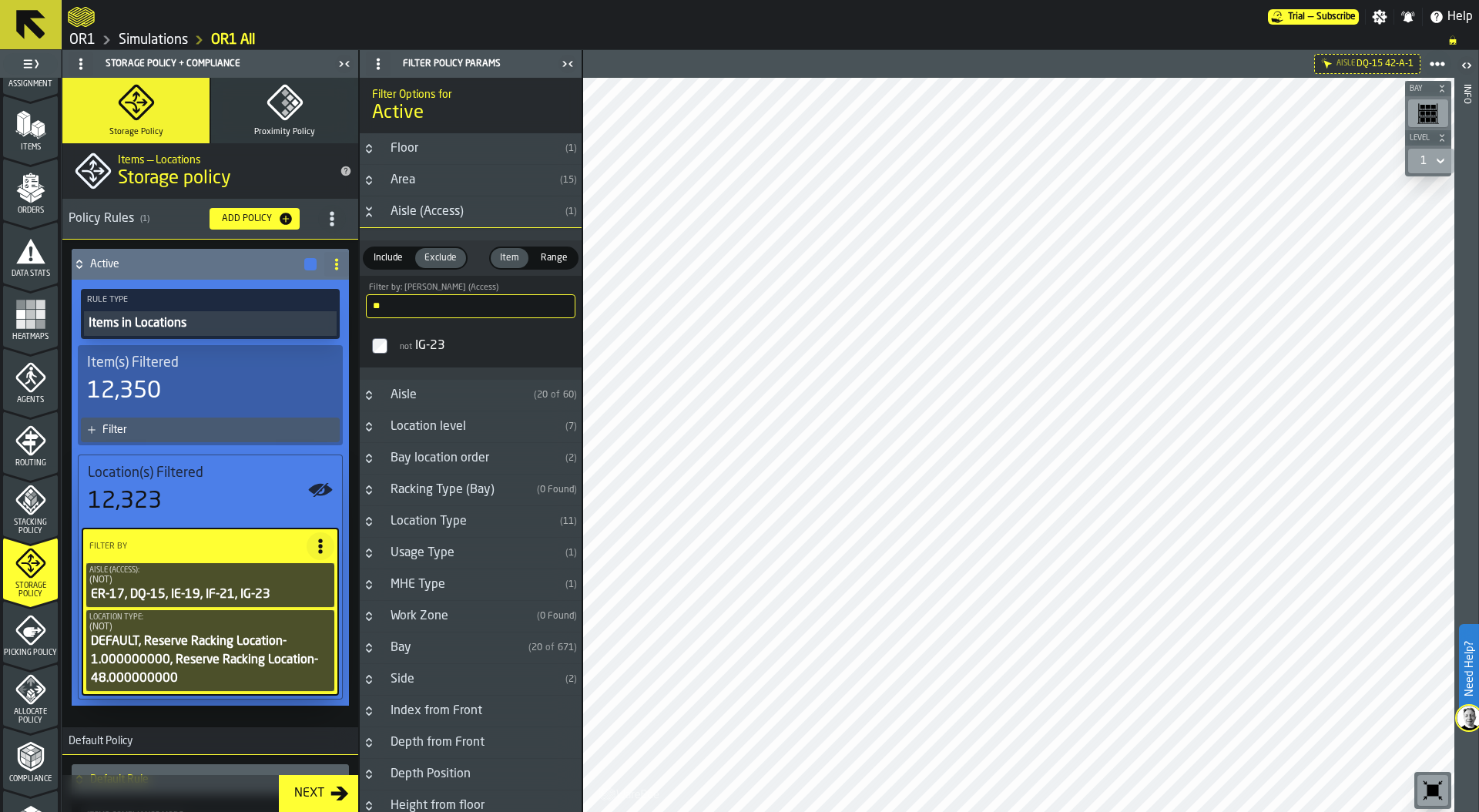
drag, startPoint x: 402, startPoint y: 314, endPoint x: 362, endPoint y: 314, distance: 40.0
click at [362, 314] on div "** Filter by: Aisle (Access) ig" at bounding box center [471, 300] width 222 height 48
drag, startPoint x: 419, startPoint y: 306, endPoint x: 351, endPoint y: 306, distance: 68.0
click at [351, 306] on aside "1 Start 2 Layout 3 Assignment 4 Items 5 Orders 6 Data Stats 7 Heatmaps 8 Agents…" at bounding box center [291, 430] width 582 height 761
type input "**"
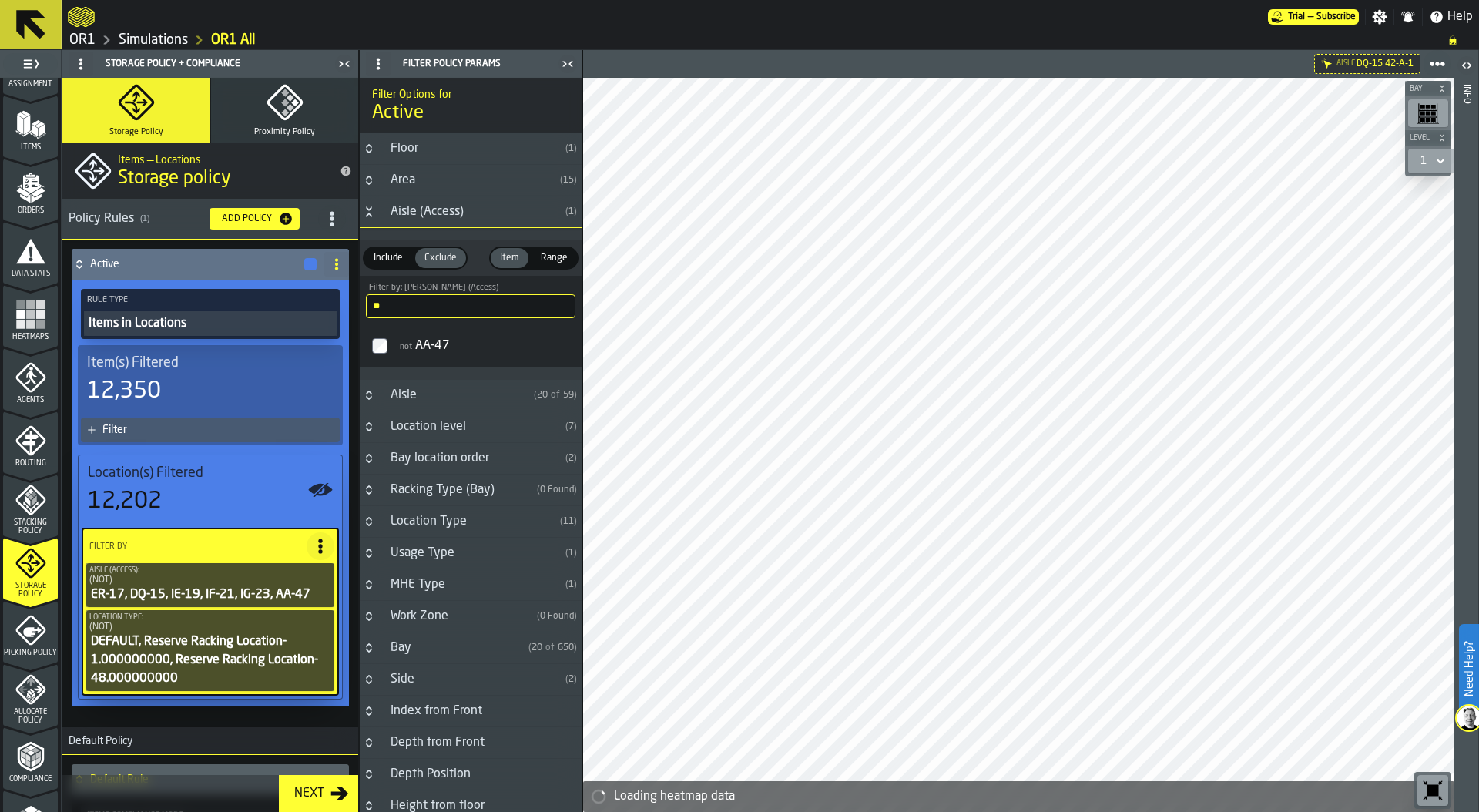
click at [319, 545] on icon at bounding box center [320, 545] width 15 height 15
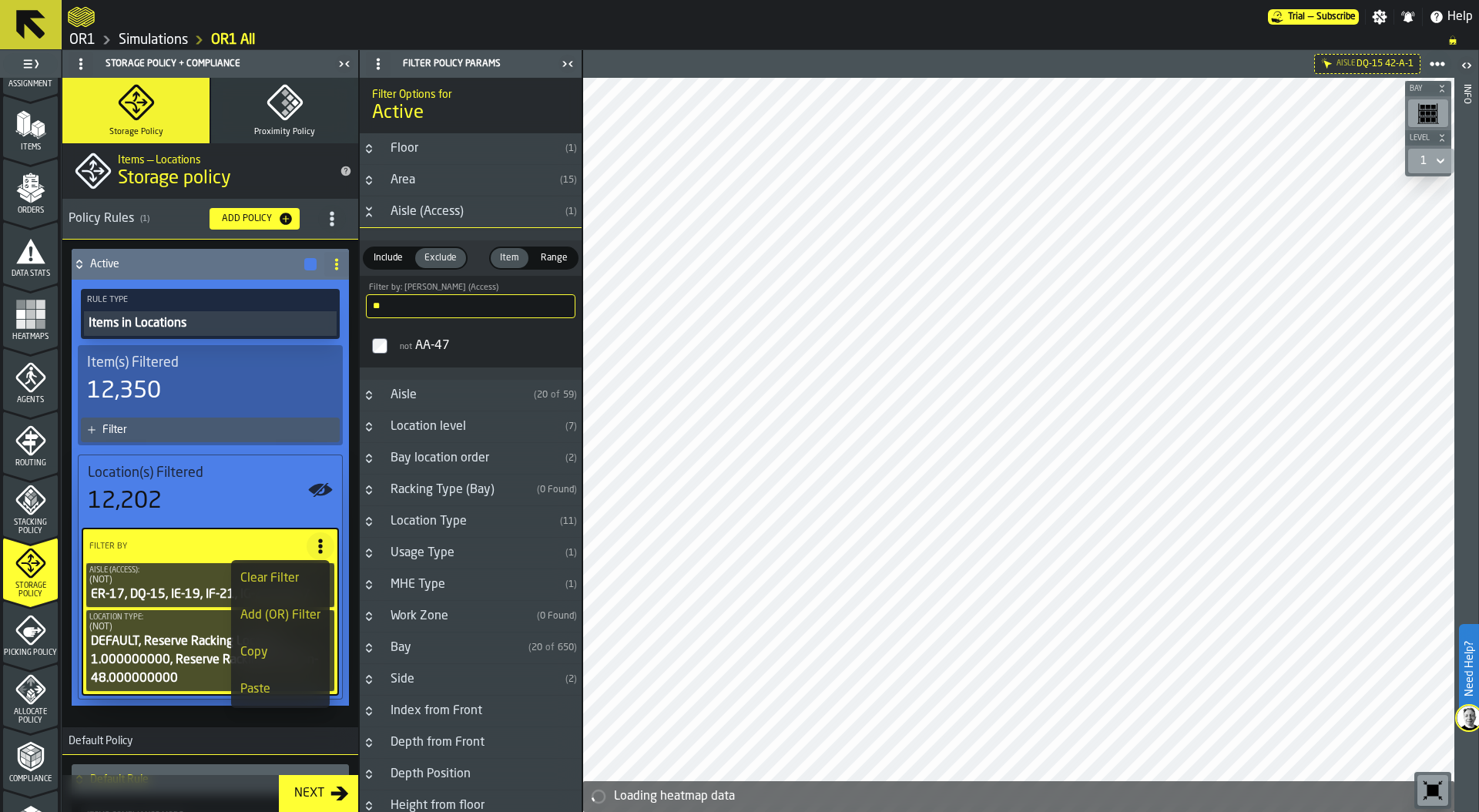
click at [288, 618] on div "Add (OR) Filter" at bounding box center [280, 615] width 80 height 18
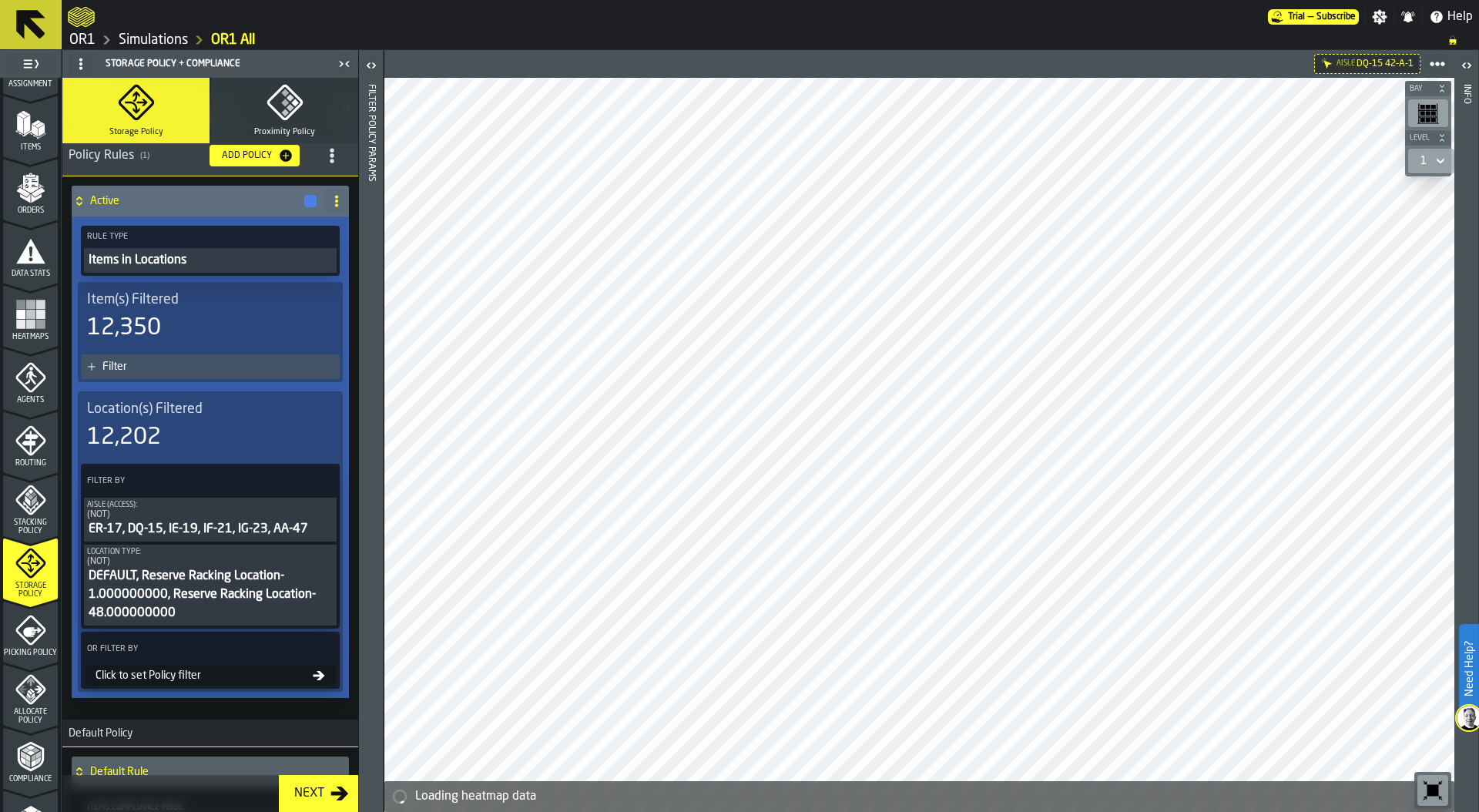
scroll to position [125, 0]
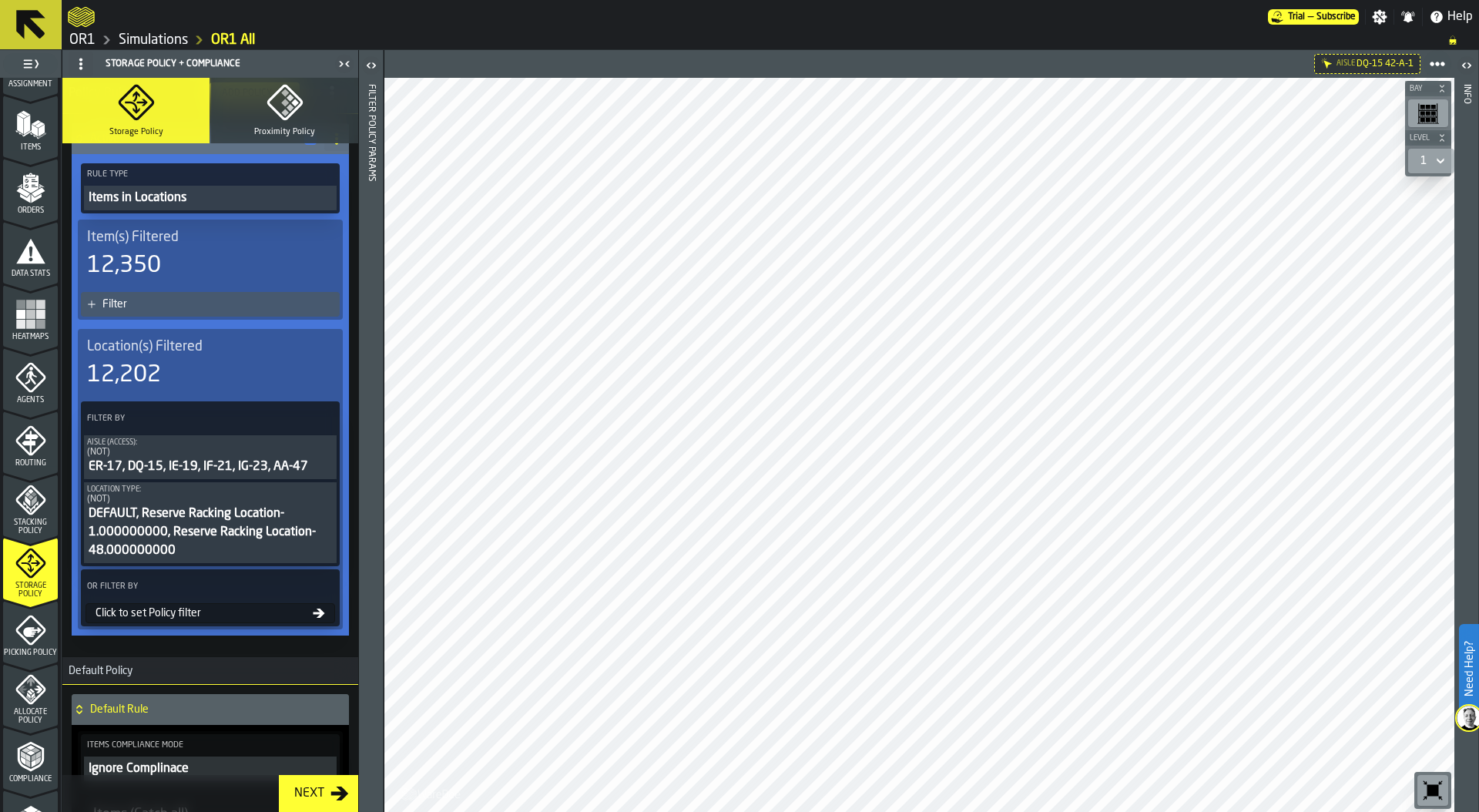
click at [211, 462] on div "ER-17, DQ-15, IE-19, IF-21, IG-23, AA-47" at bounding box center [210, 467] width 247 height 18
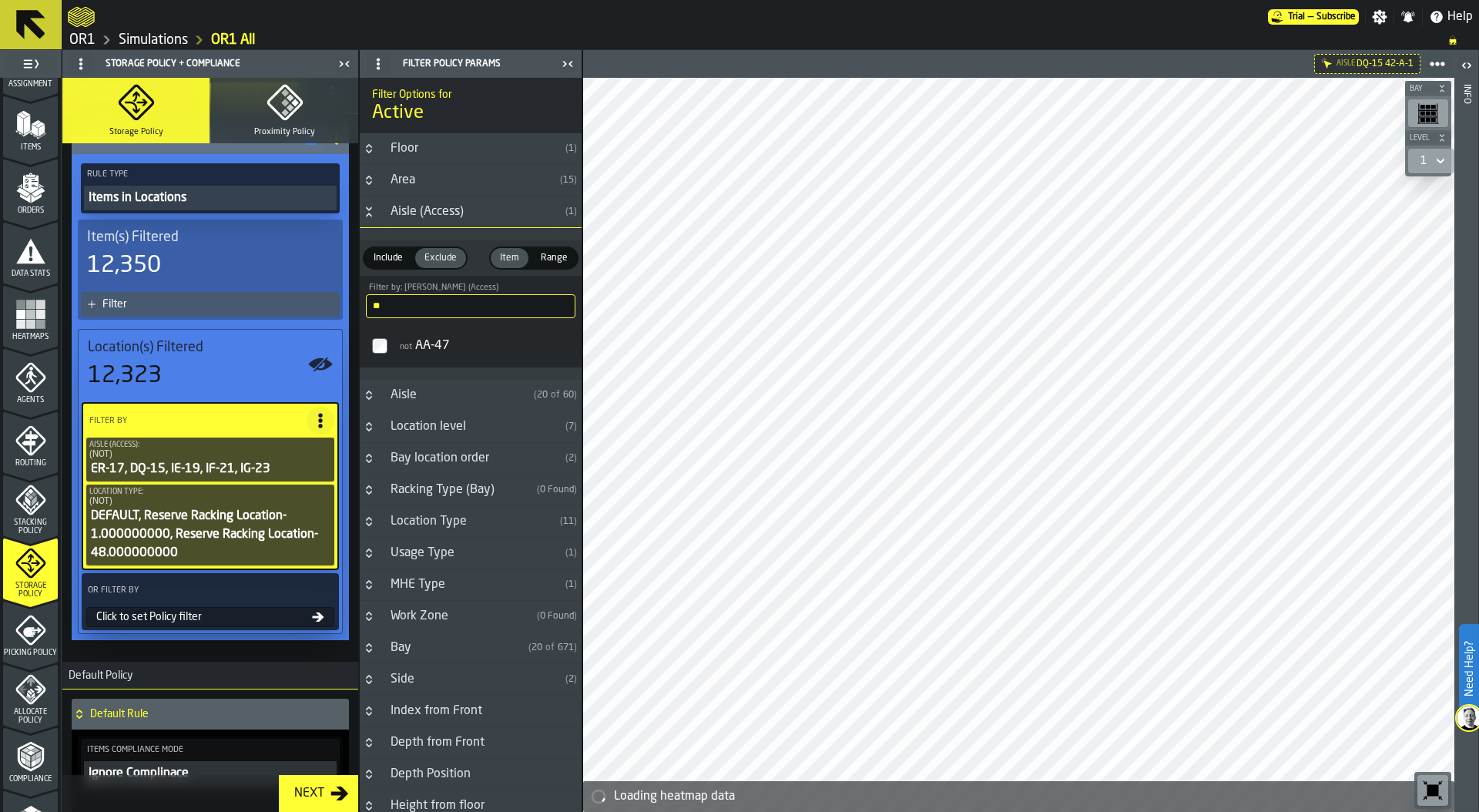
click at [369, 208] on icon "Button-Aisle (Access)-open" at bounding box center [369, 211] width 12 height 12
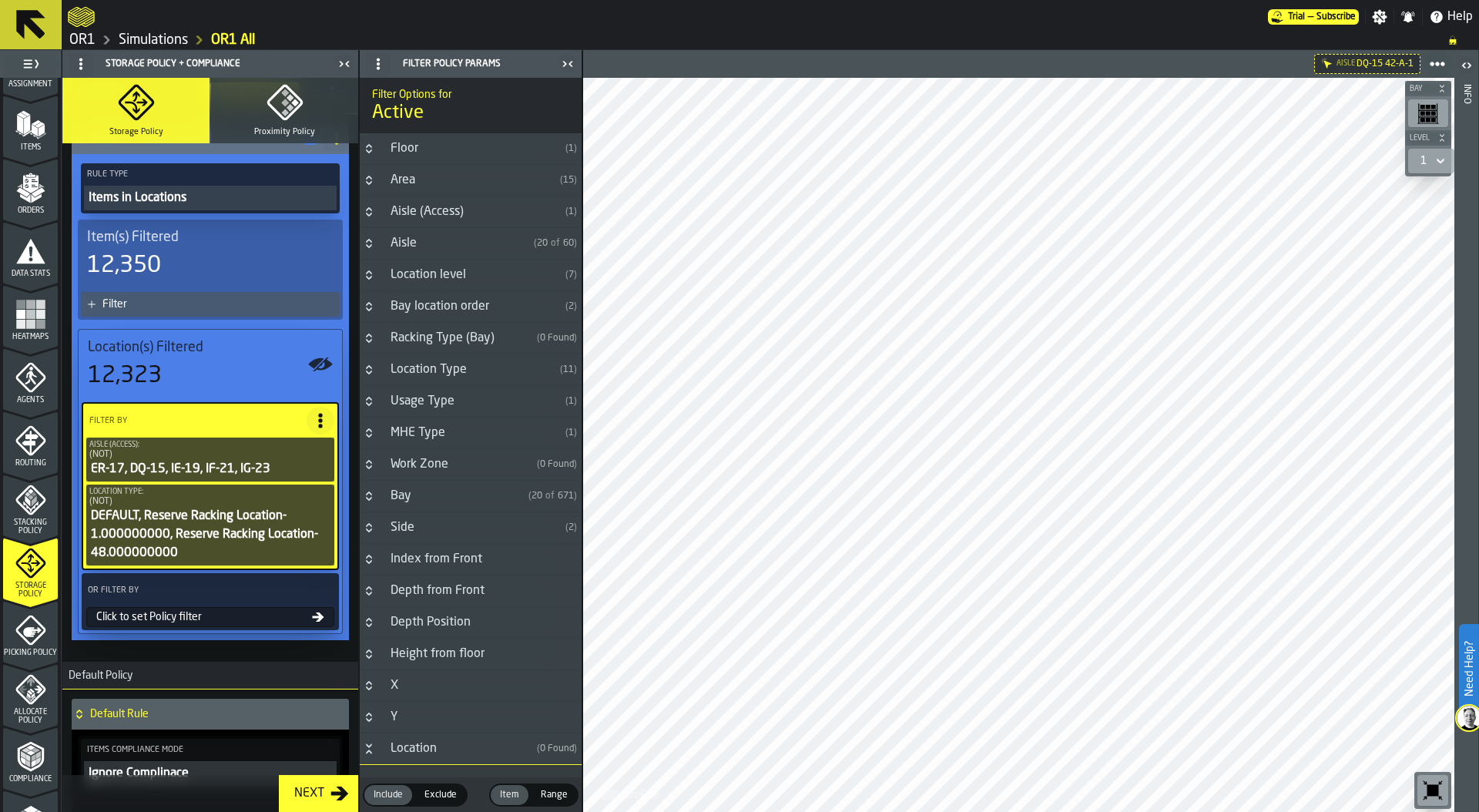
click at [372, 500] on icon "Button-Bay-closed" at bounding box center [369, 496] width 12 height 12
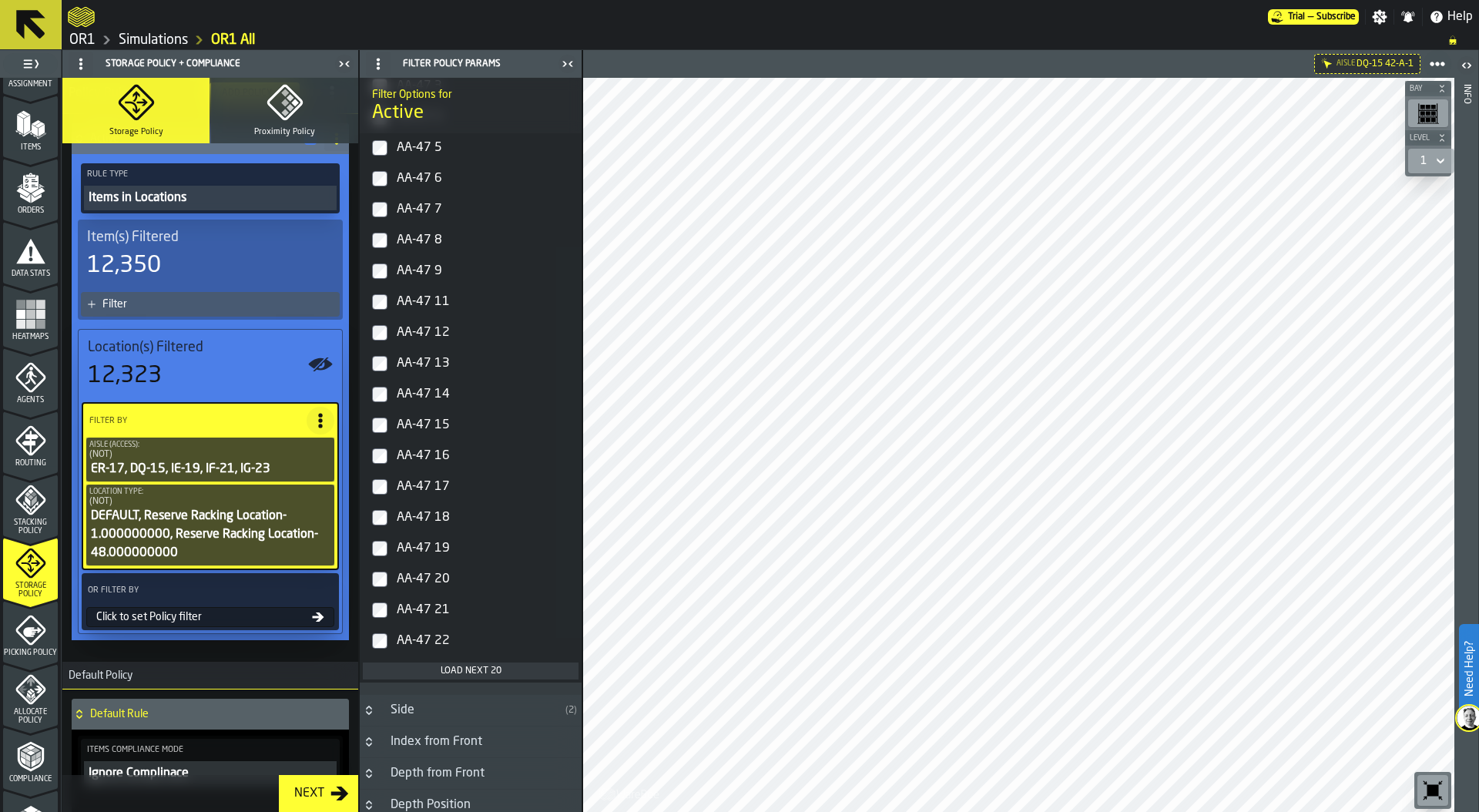
scroll to position [583, 0]
click at [460, 664] on div "Load next 20" at bounding box center [470, 663] width 203 height 10
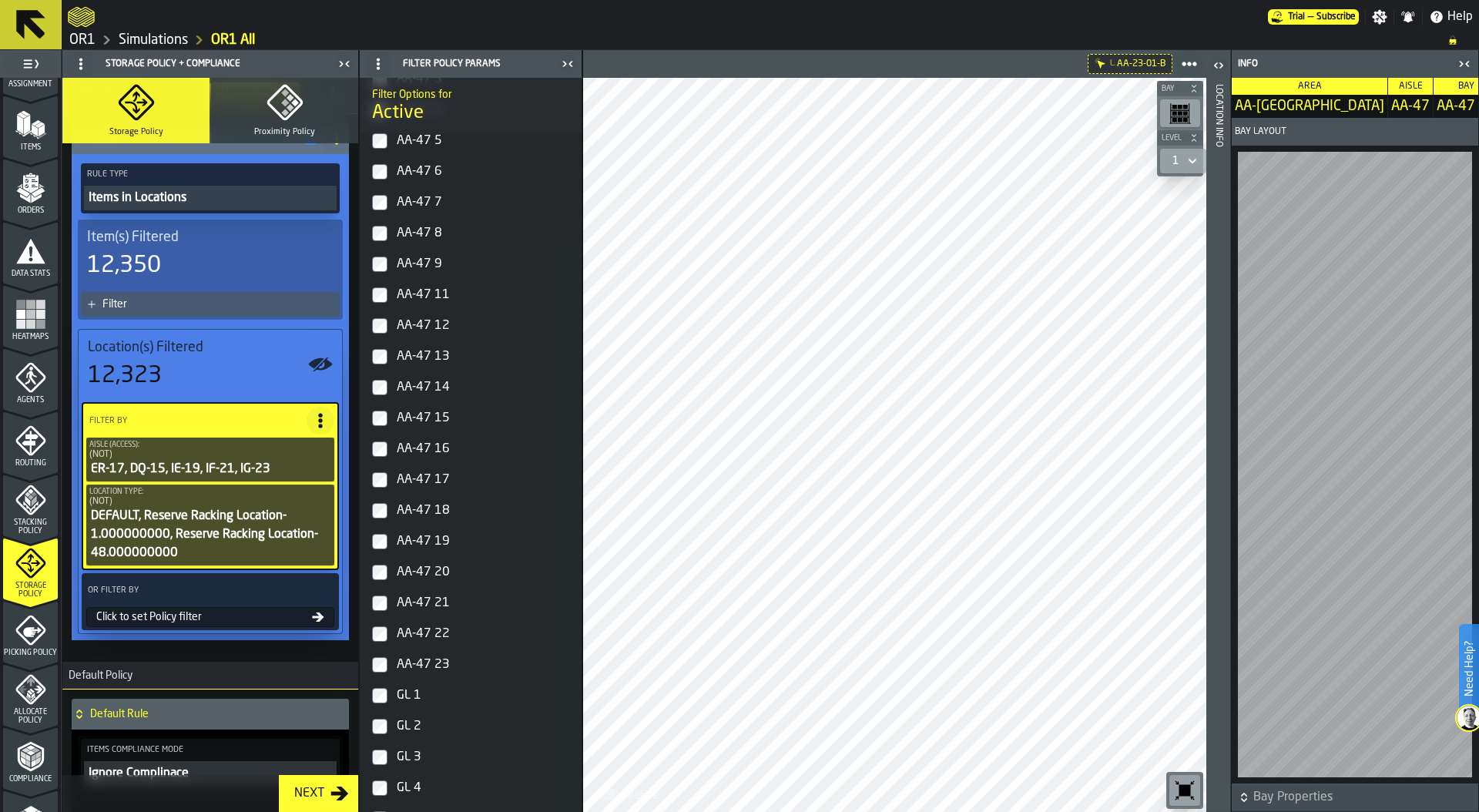
click at [369, 577] on label "AA-47 20" at bounding box center [471, 572] width 215 height 31
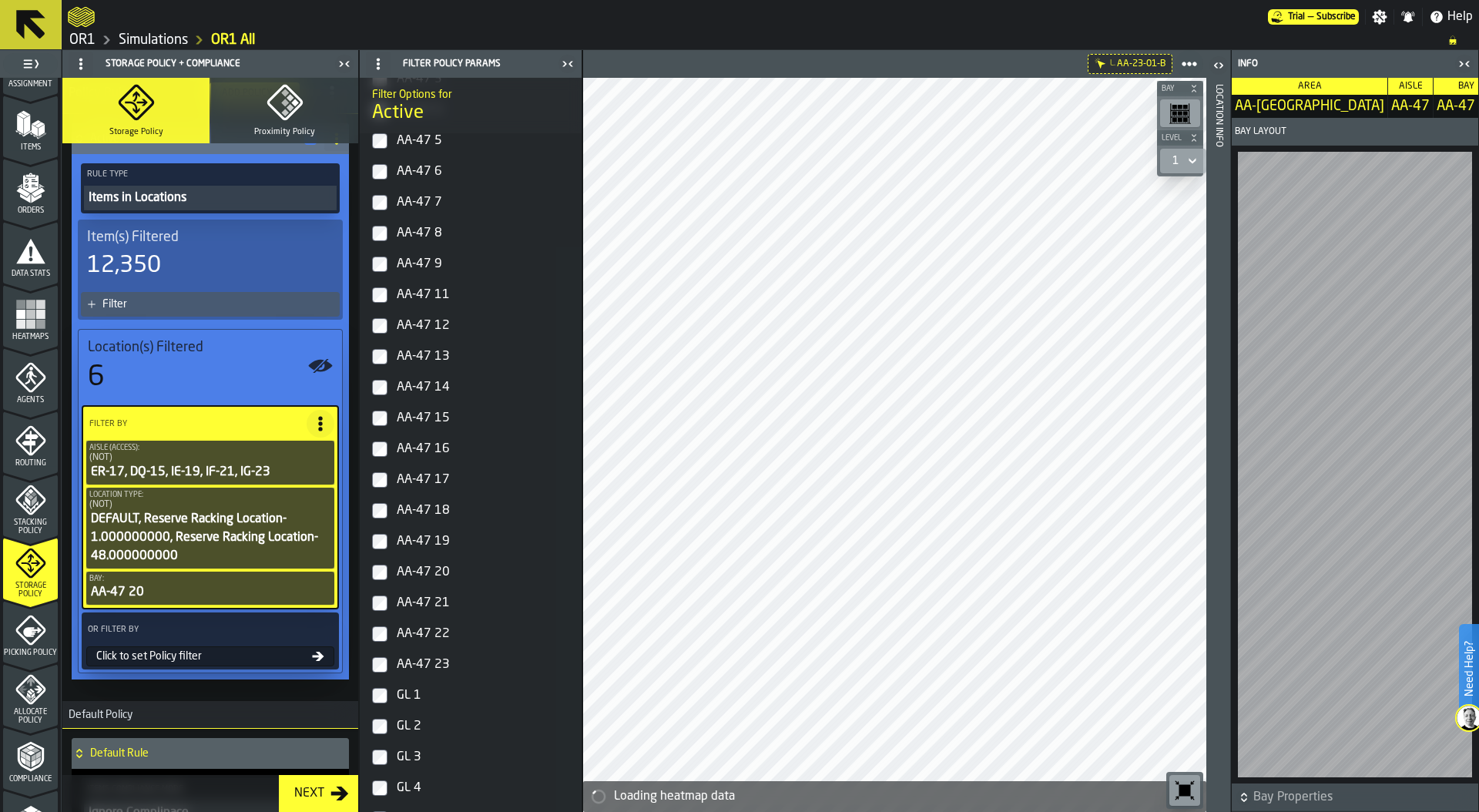
click at [378, 594] on label "AA-47 21" at bounding box center [471, 603] width 215 height 31
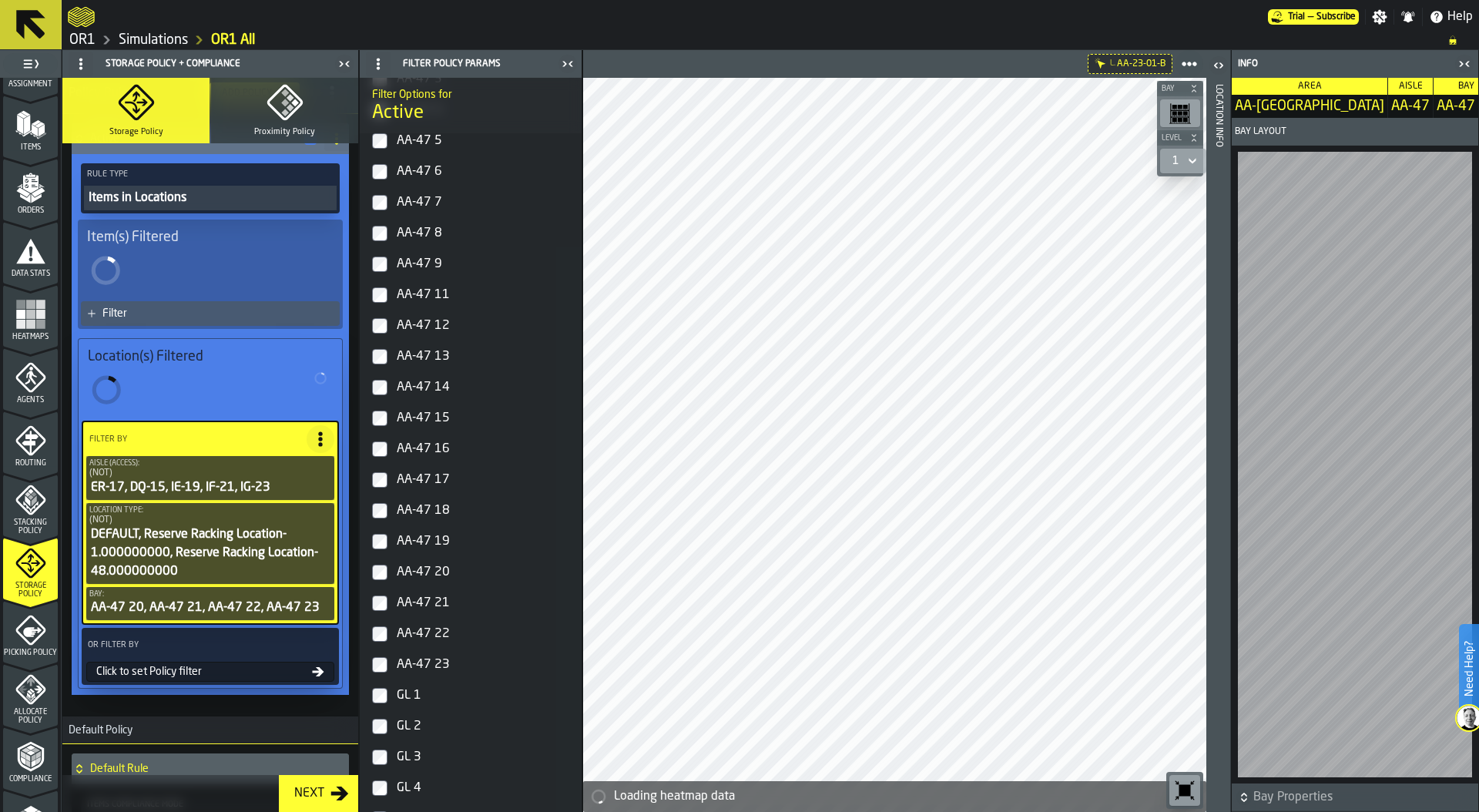
scroll to position [583, 0]
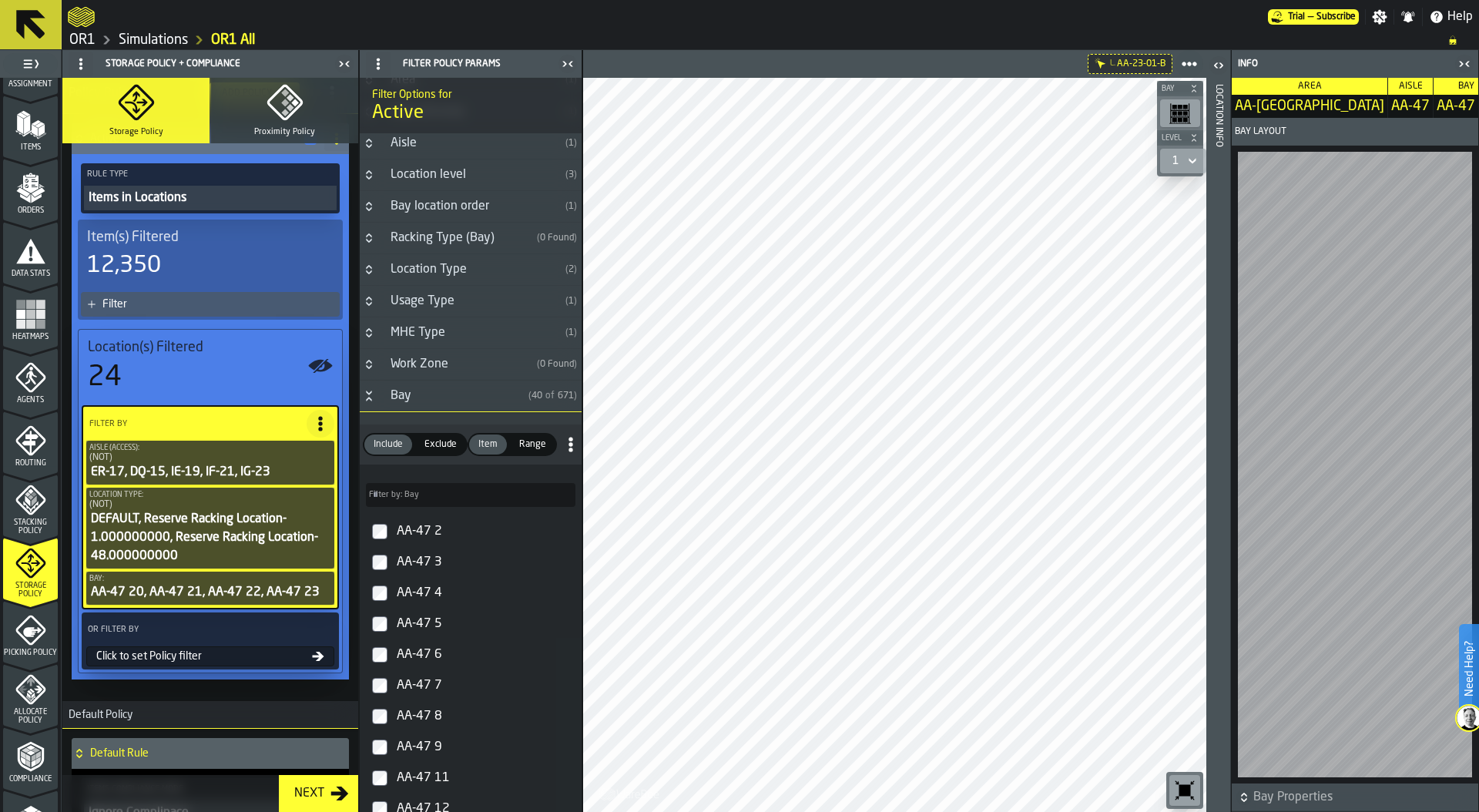
click at [452, 444] on span "Exclude" at bounding box center [441, 444] width 45 height 14
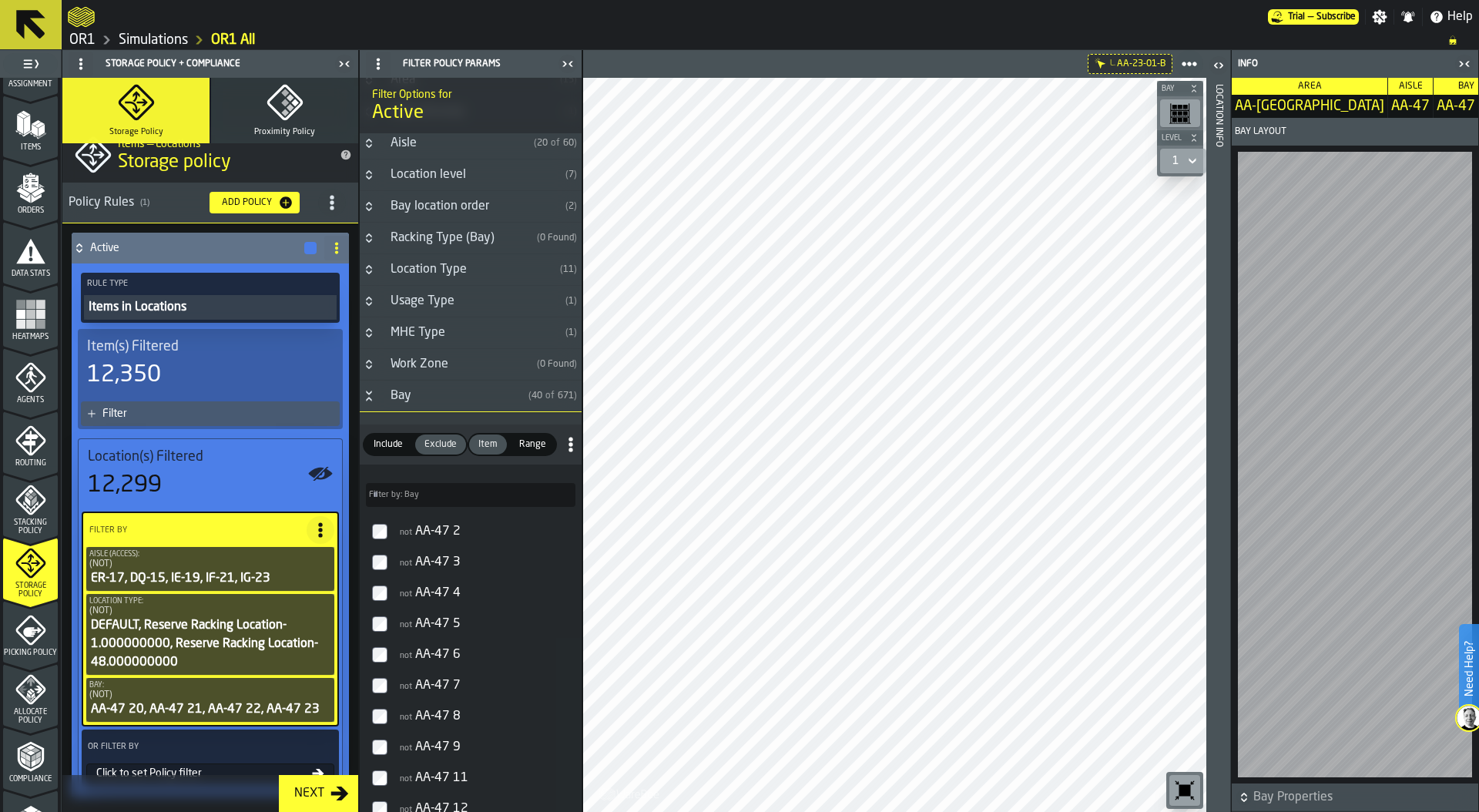
scroll to position [22, 0]
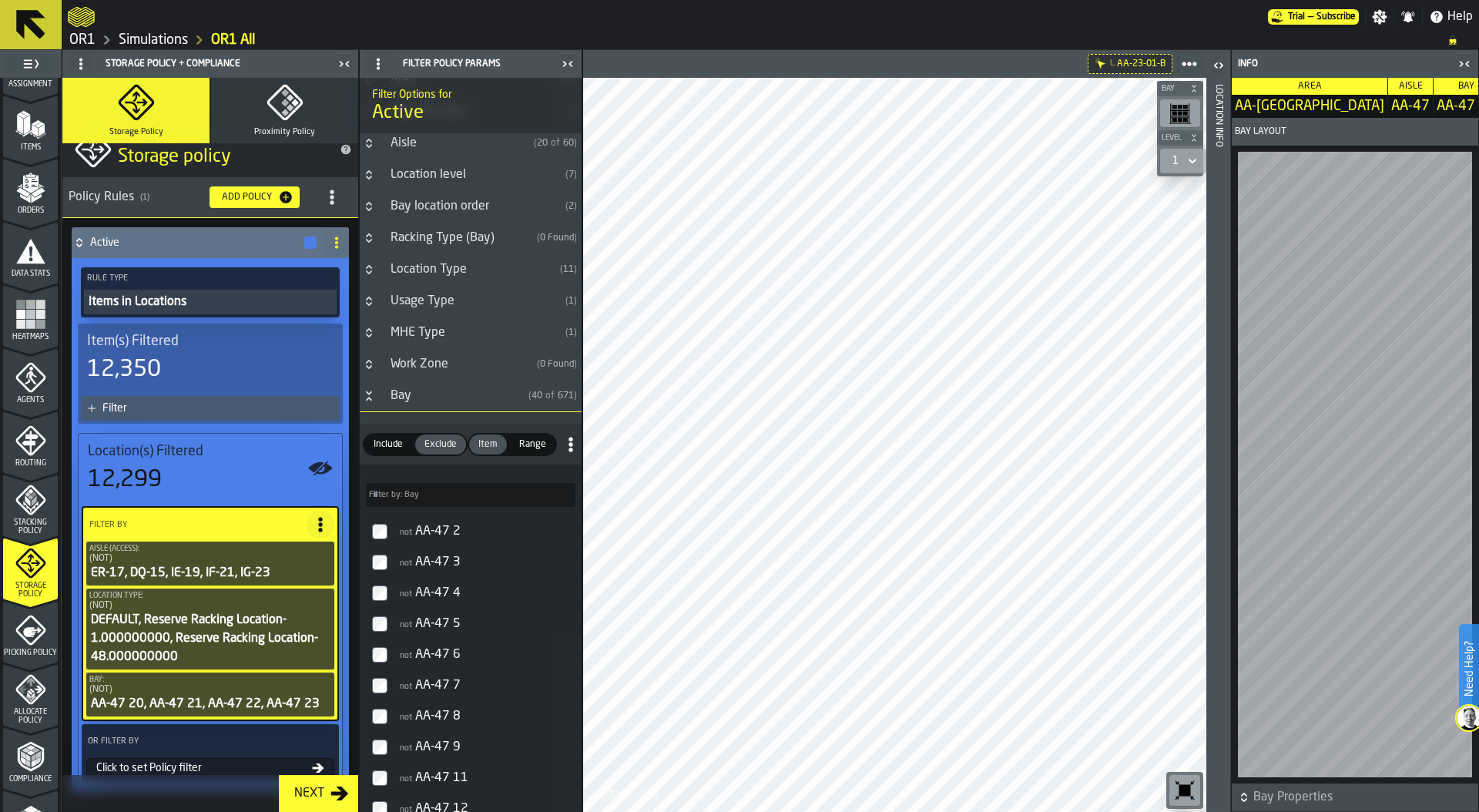
click at [194, 410] on div "Filter" at bounding box center [219, 408] width 231 height 12
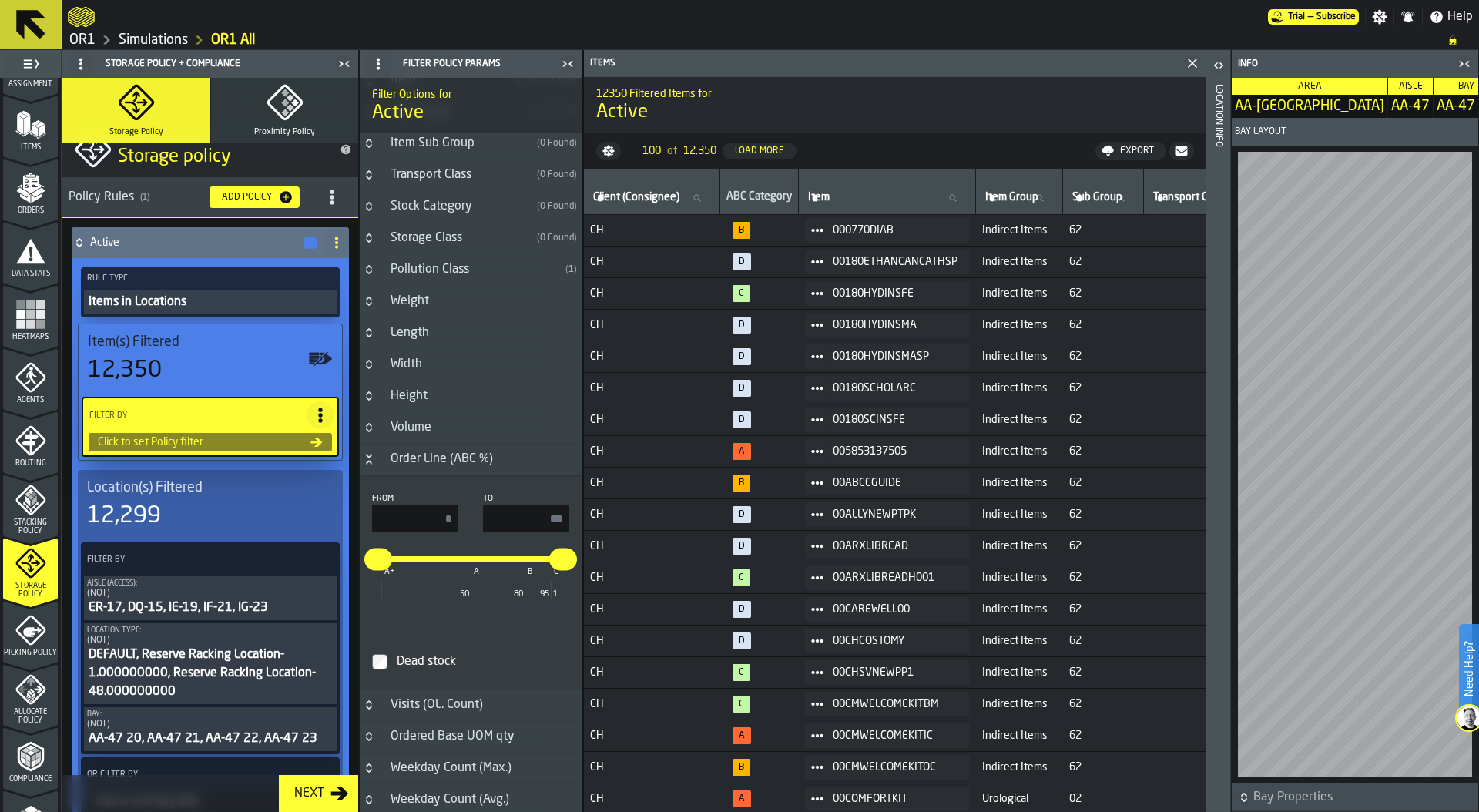
click at [369, 459] on icon "Button-Order Line (ABC %)-open" at bounding box center [369, 459] width 12 height 12
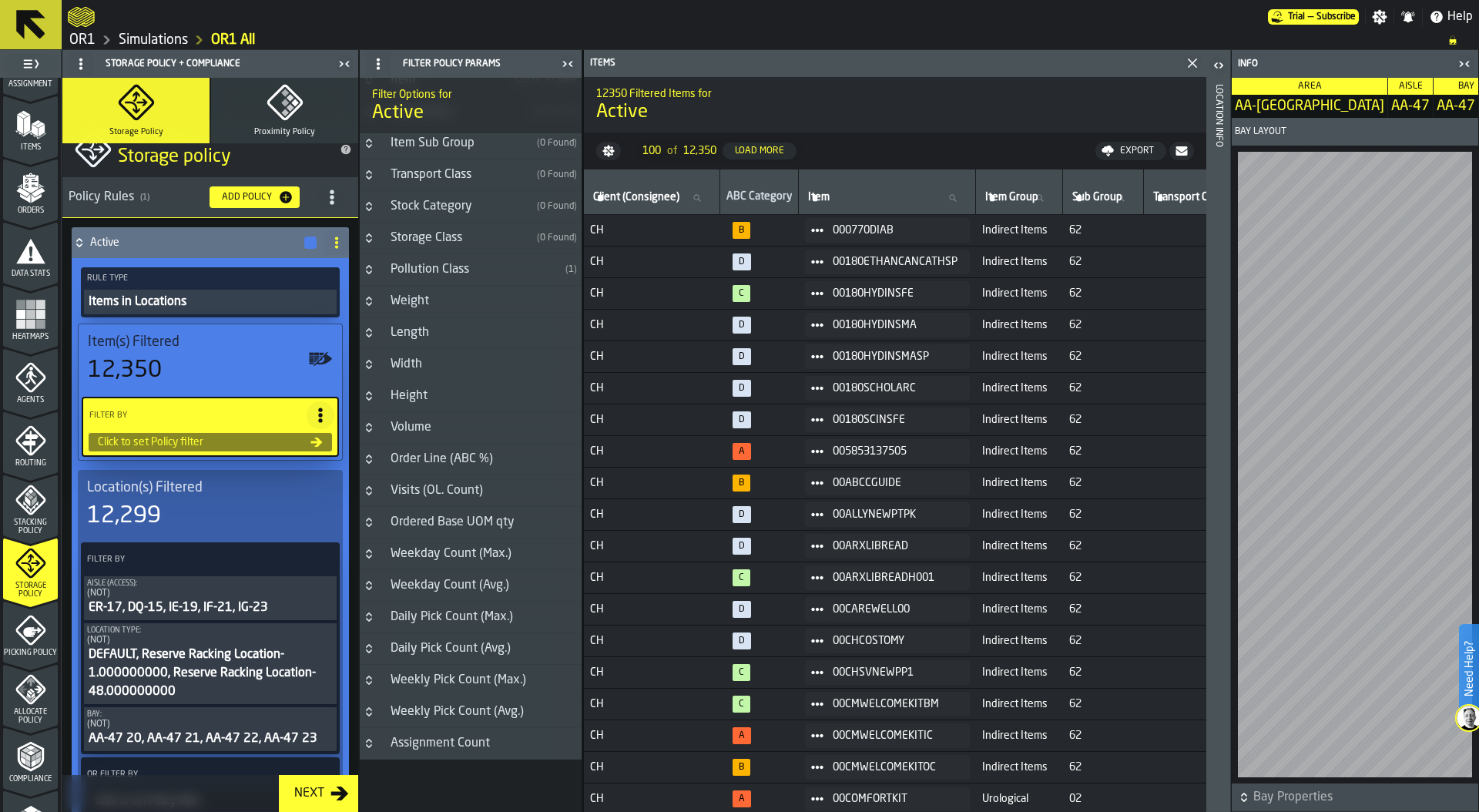
scroll to position [0, 0]
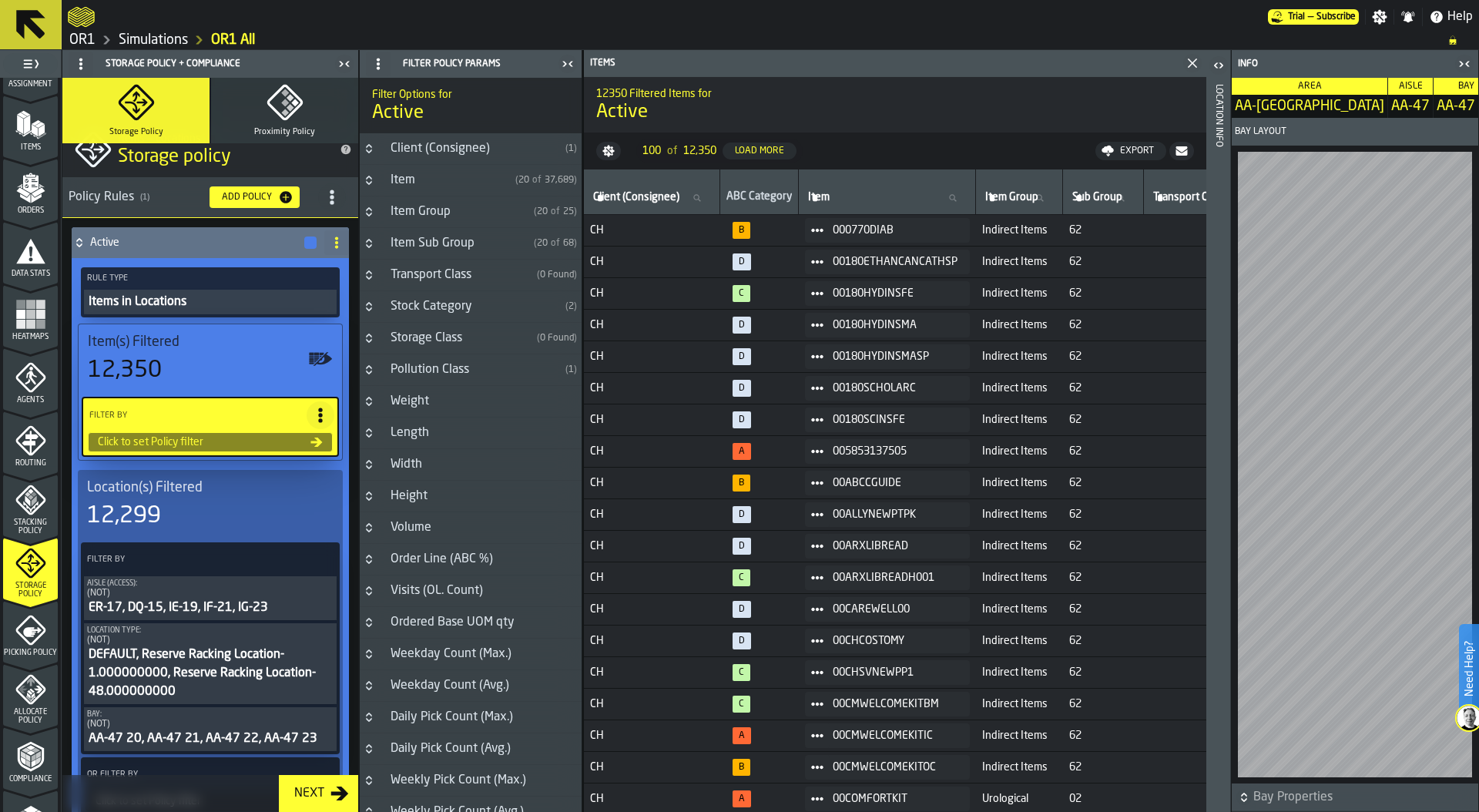
click at [374, 245] on icon "Button-Item Sub Group-closed" at bounding box center [369, 243] width 12 height 12
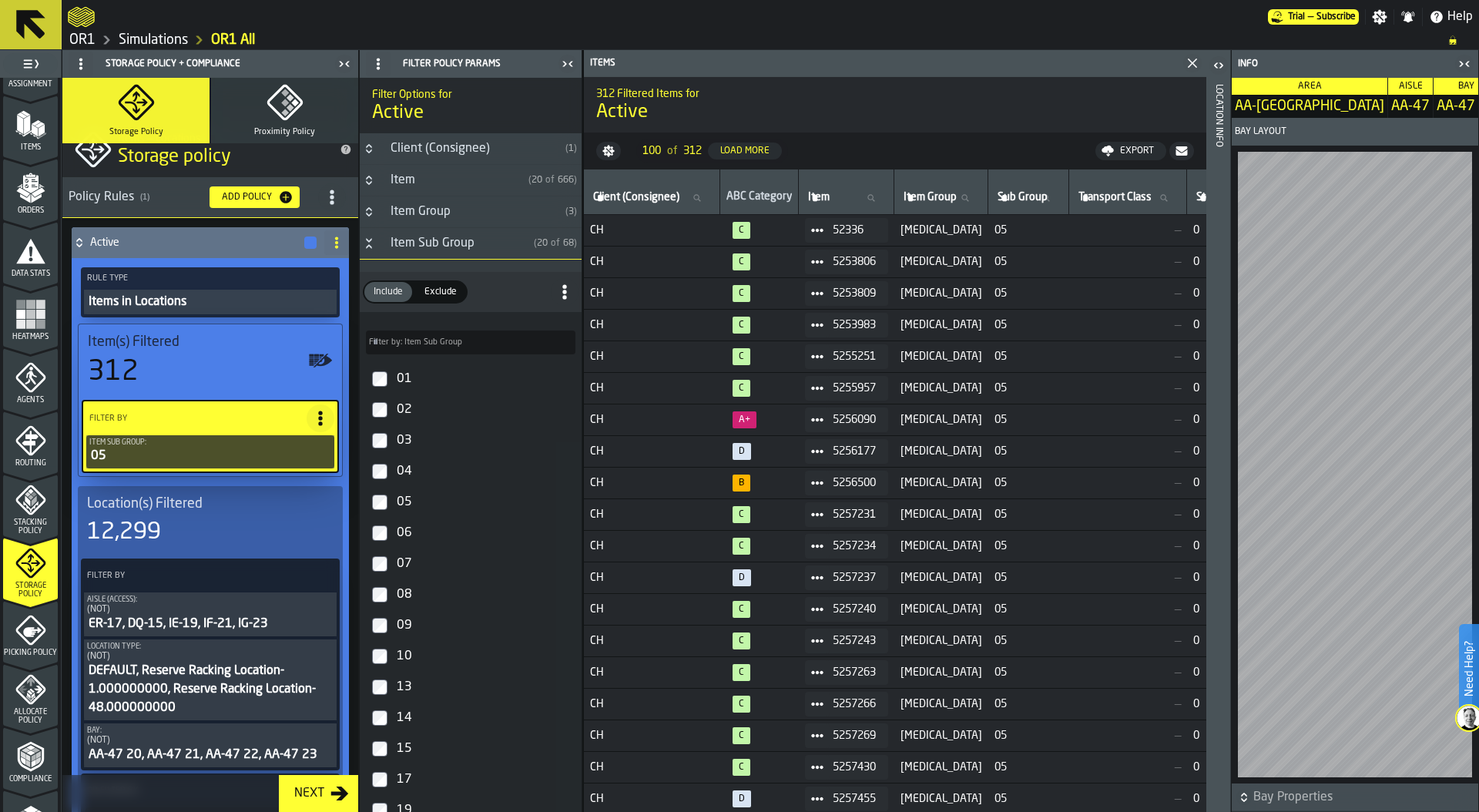
click at [435, 293] on span "Exclude" at bounding box center [441, 292] width 45 height 14
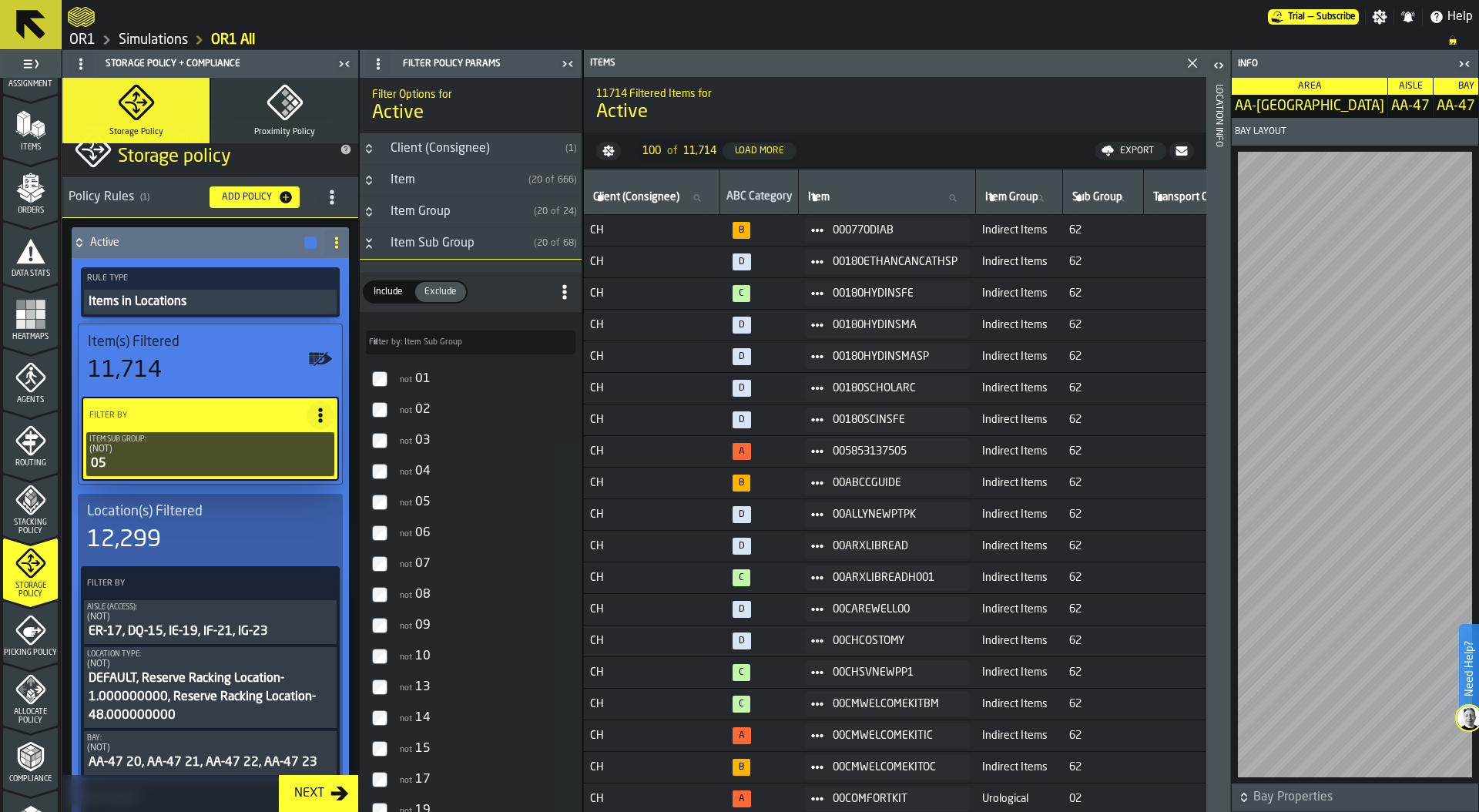
click at [427, 346] on label "Filter by: Item Sub Group Filter by: Item Sub Group" at bounding box center [470, 342] width 210 height 24
click at [427, 346] on input "Filter by: Item Sub Group Filter by: Item Sub Group" at bounding box center [470, 342] width 210 height 24
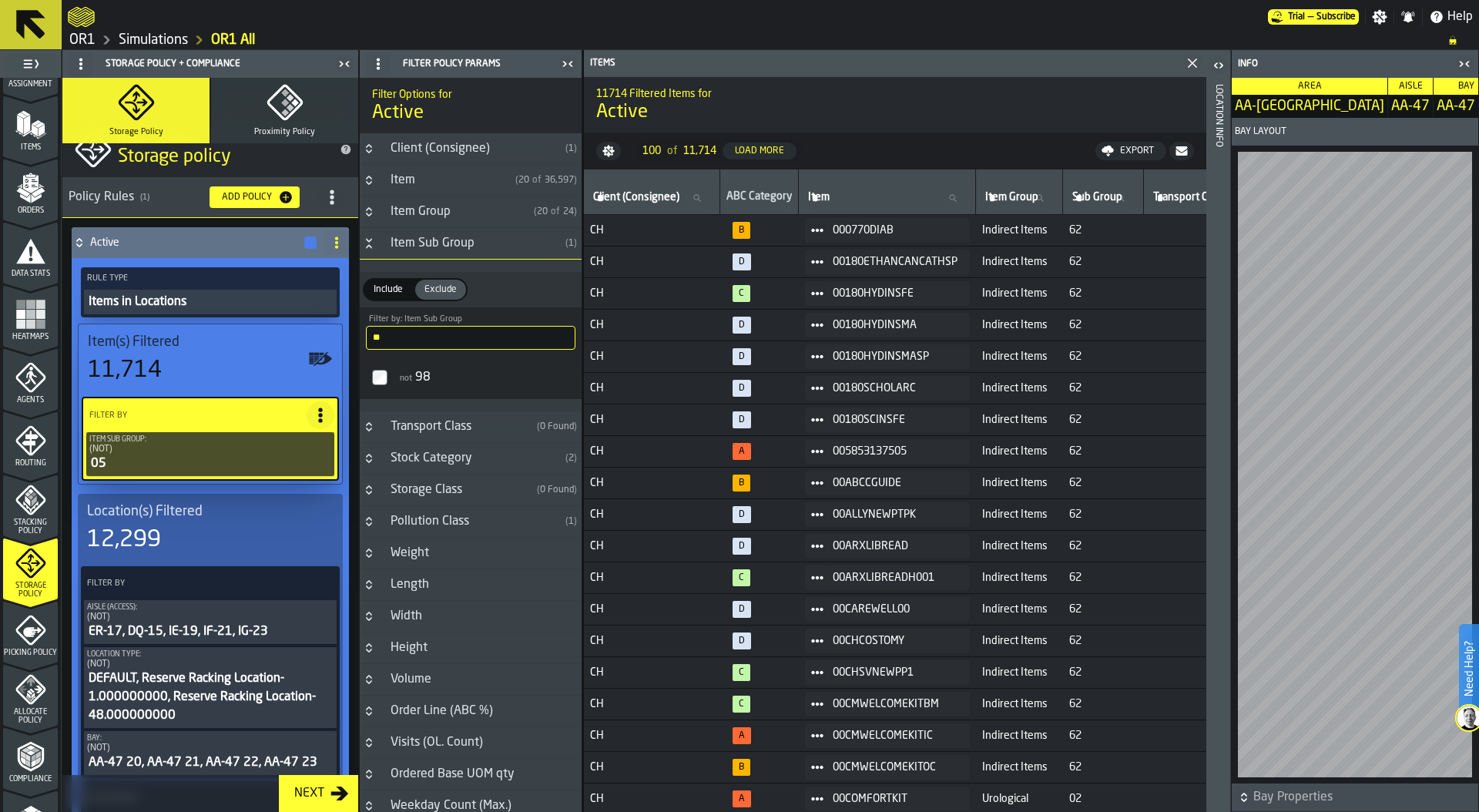
type input "**"
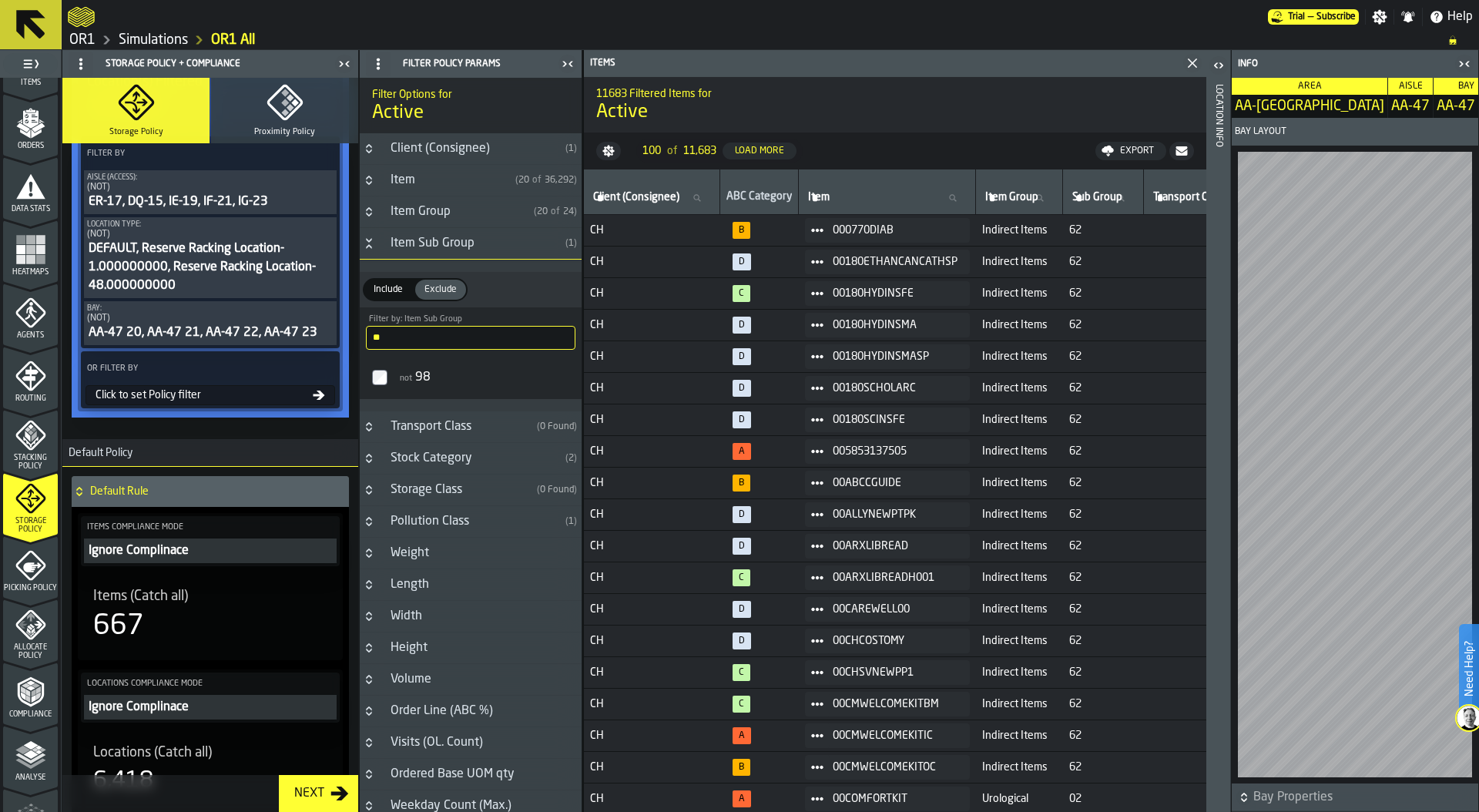
scroll to position [458, 0]
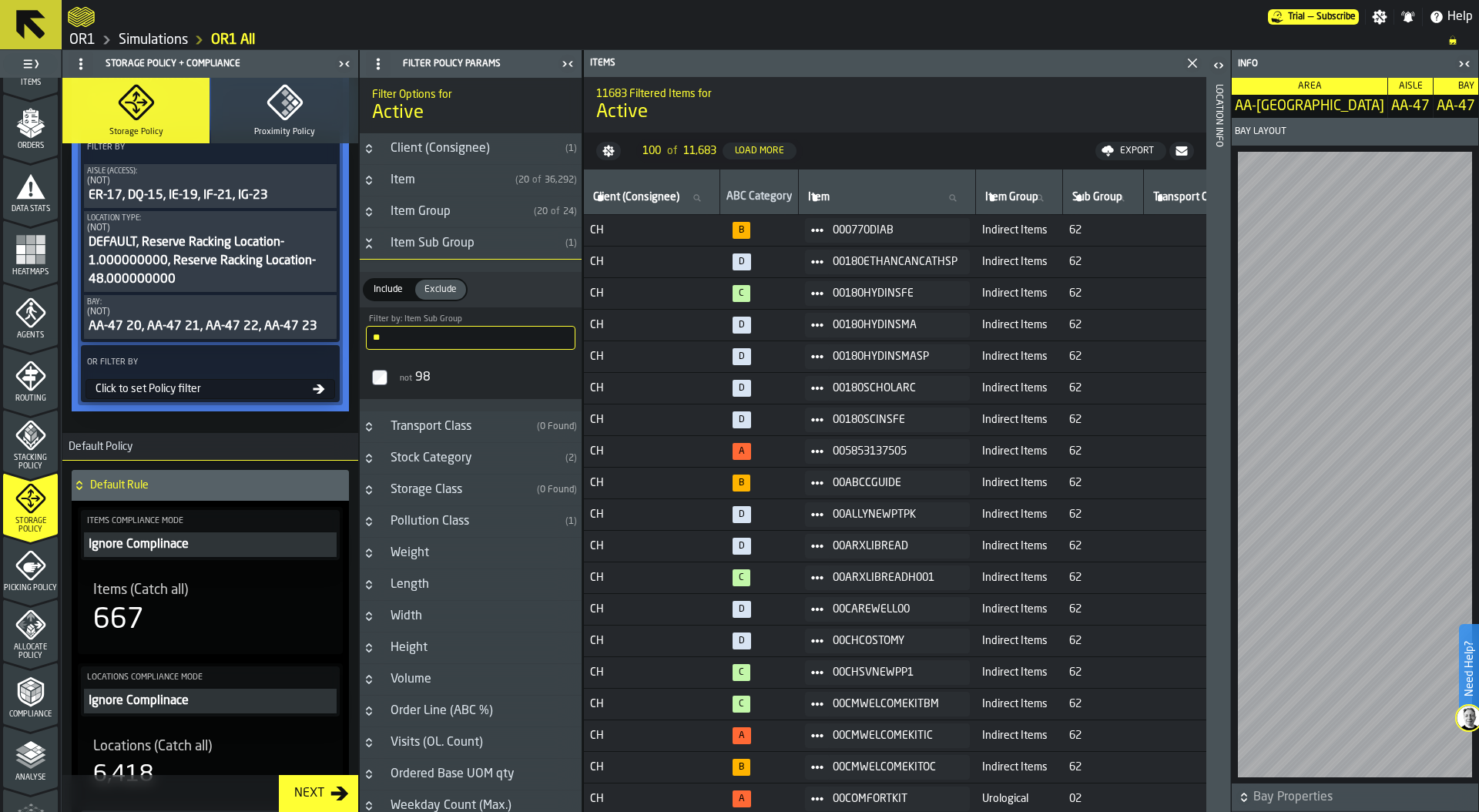
click at [198, 545] on div "Ignore Complinace" at bounding box center [210, 544] width 247 height 18
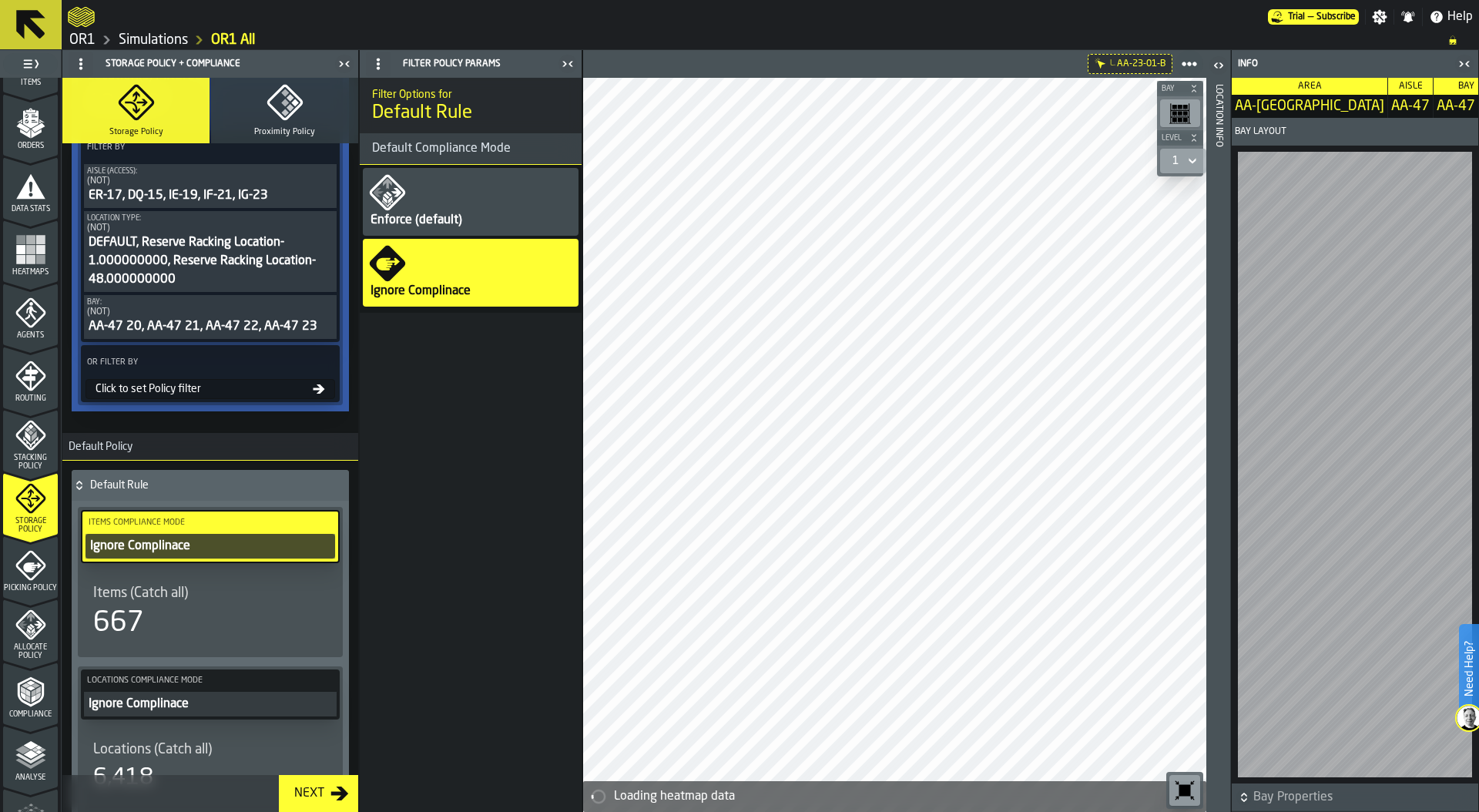
click at [468, 169] on div "Enforce (default)" at bounding box center [471, 202] width 215 height 67
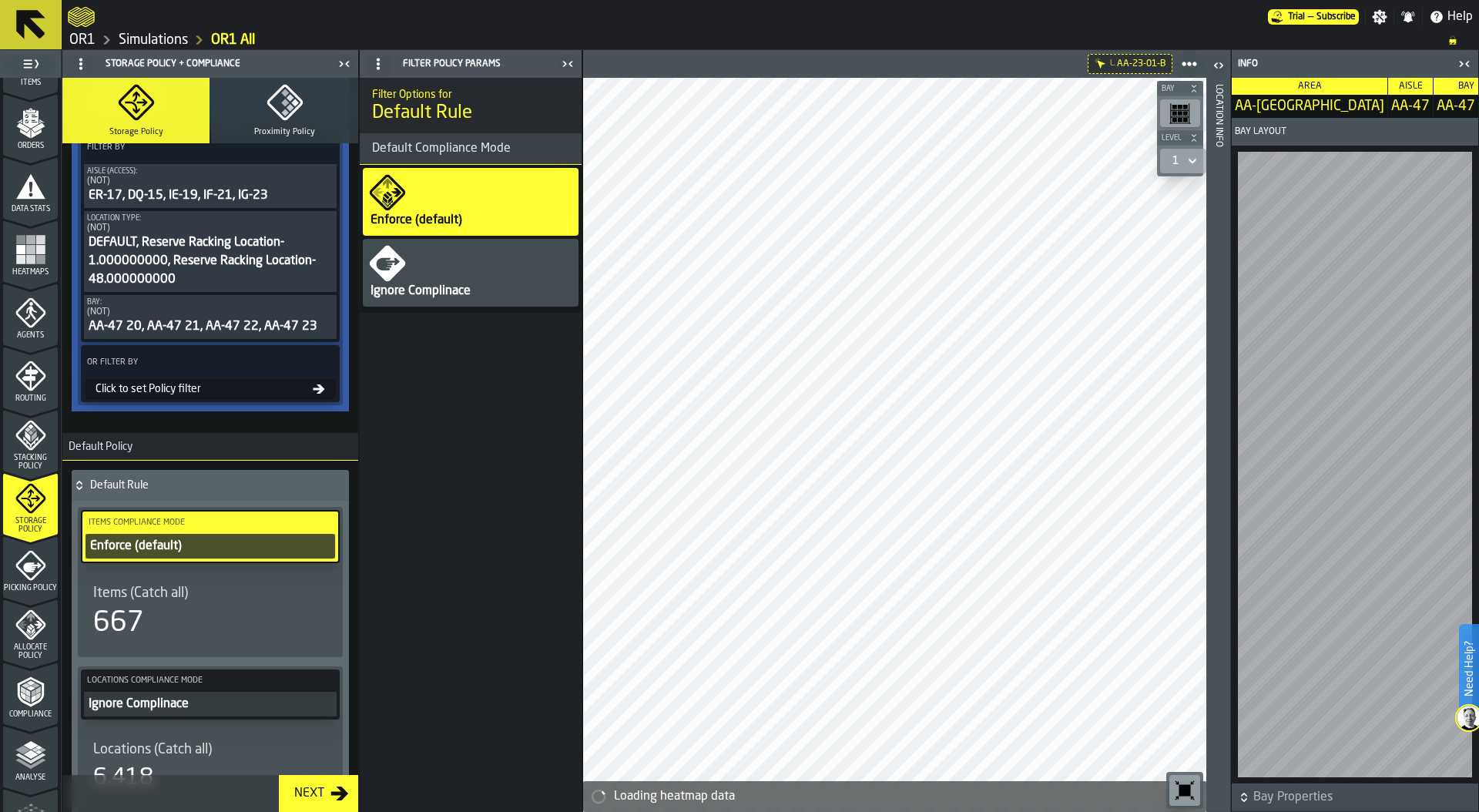
scroll to position [581, 0]
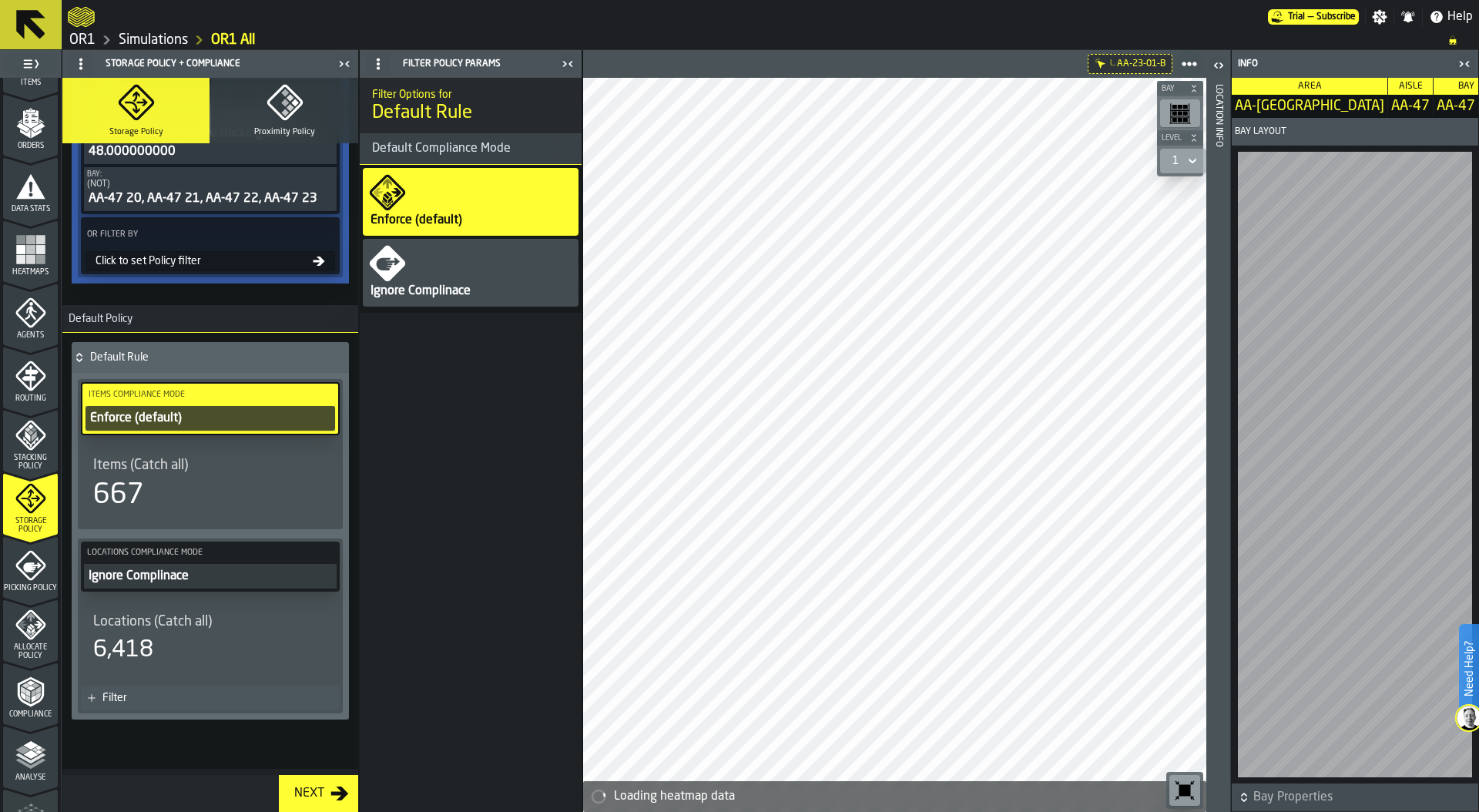
click at [233, 578] on div "Ignore Complinace" at bounding box center [210, 576] width 247 height 18
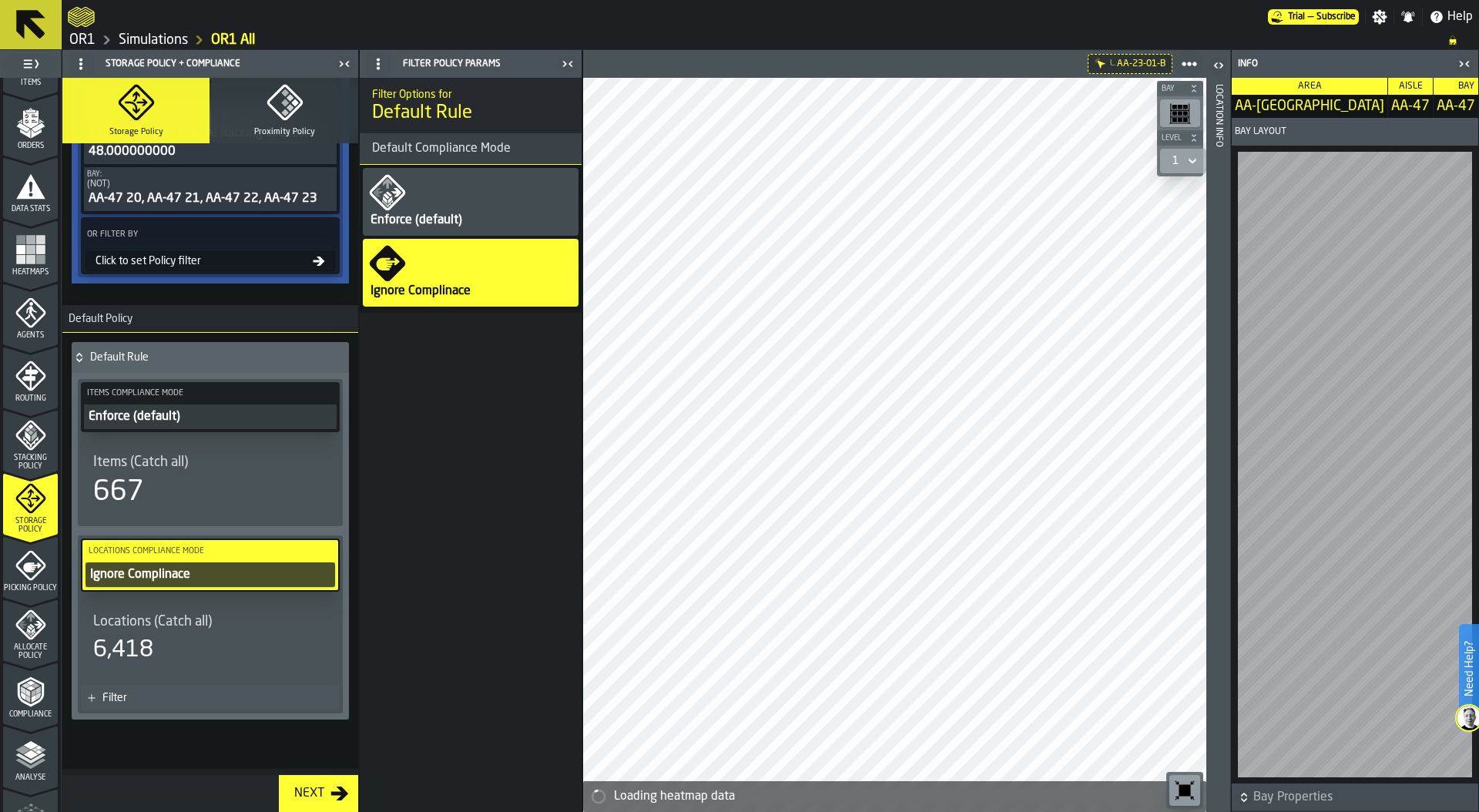
click at [471, 200] on div "Enforce (default)" at bounding box center [471, 202] width 215 height 67
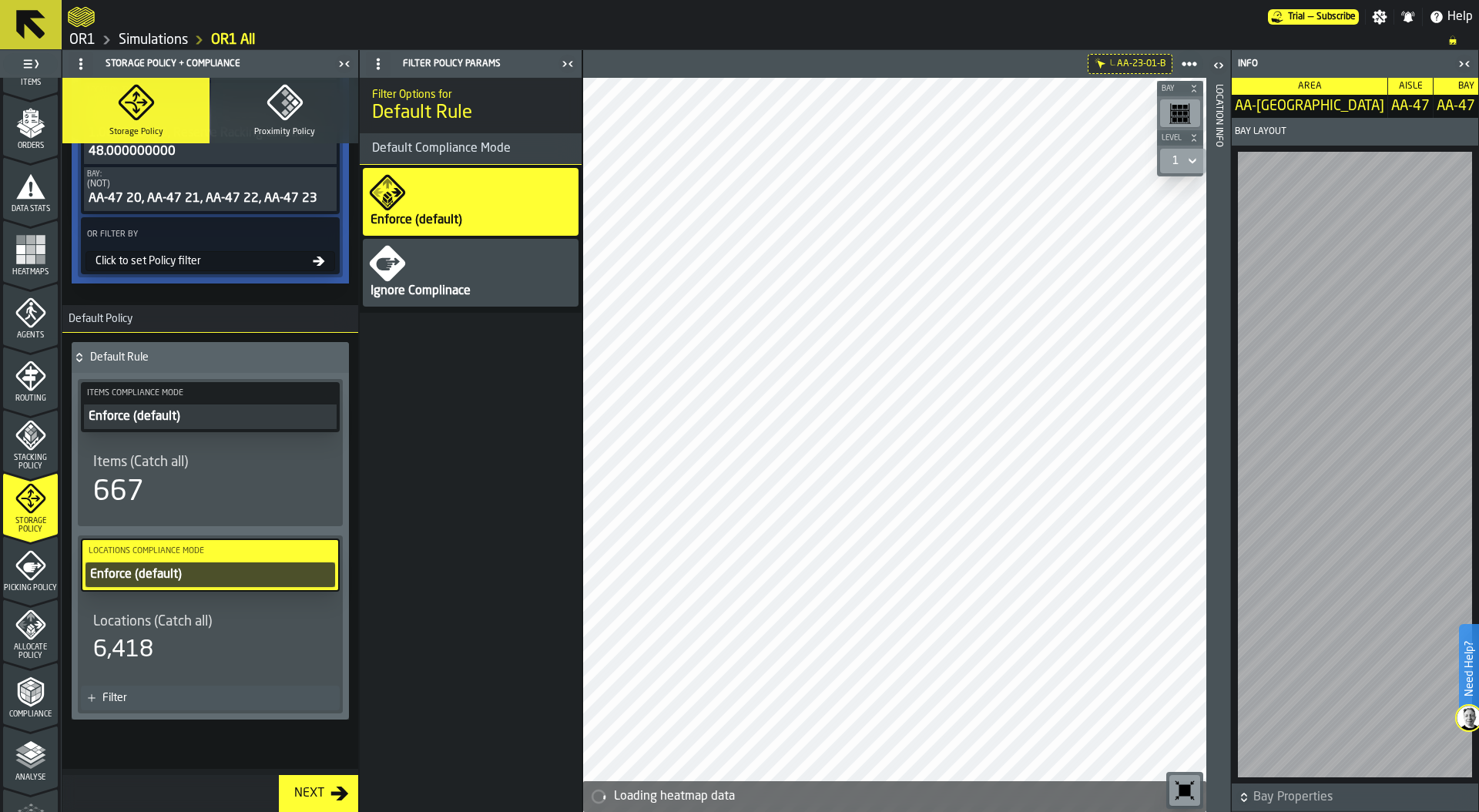
click at [79, 357] on icon at bounding box center [79, 357] width 15 height 12
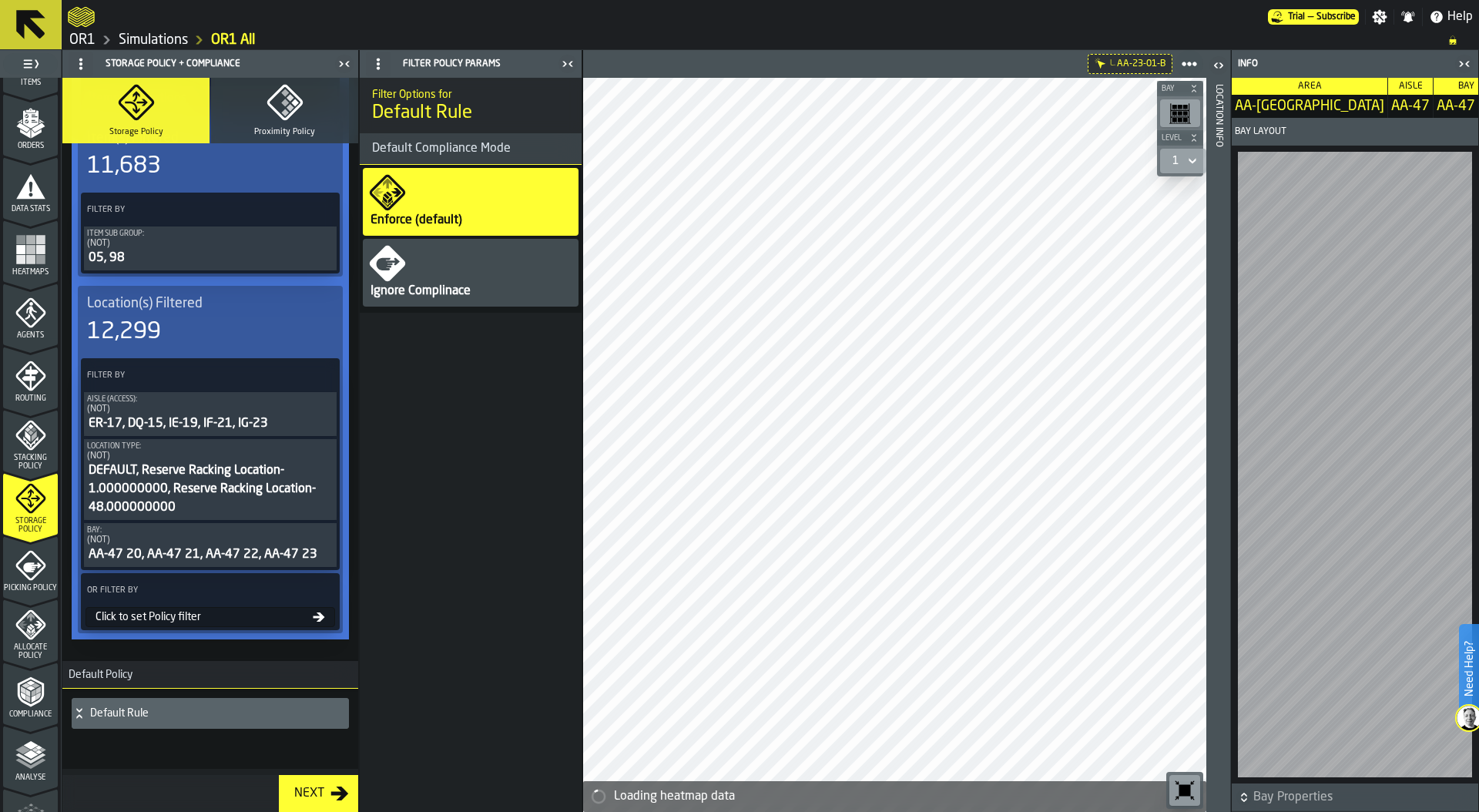
scroll to position [0, 0]
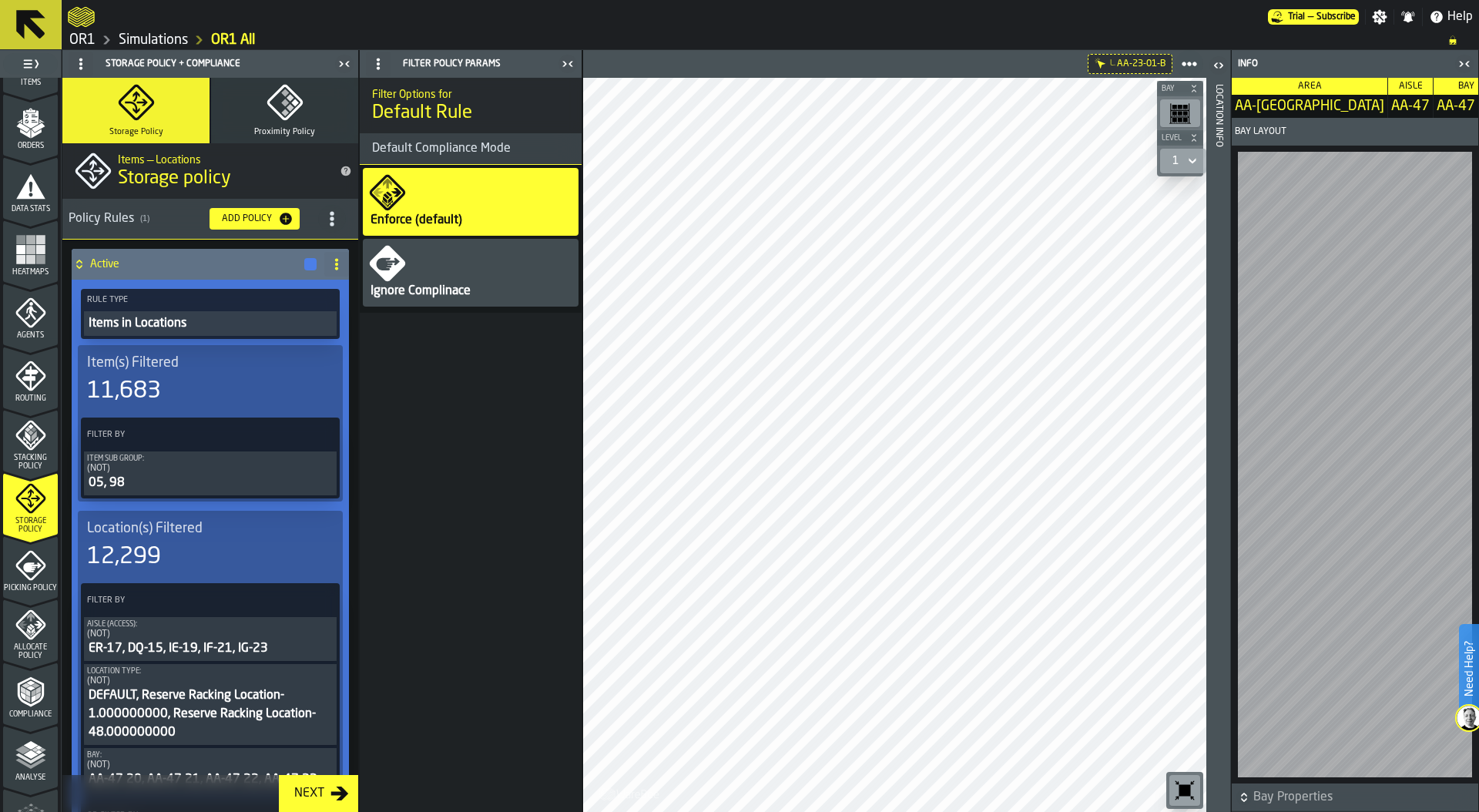
click at [174, 545] on div "12,299" at bounding box center [210, 557] width 247 height 28
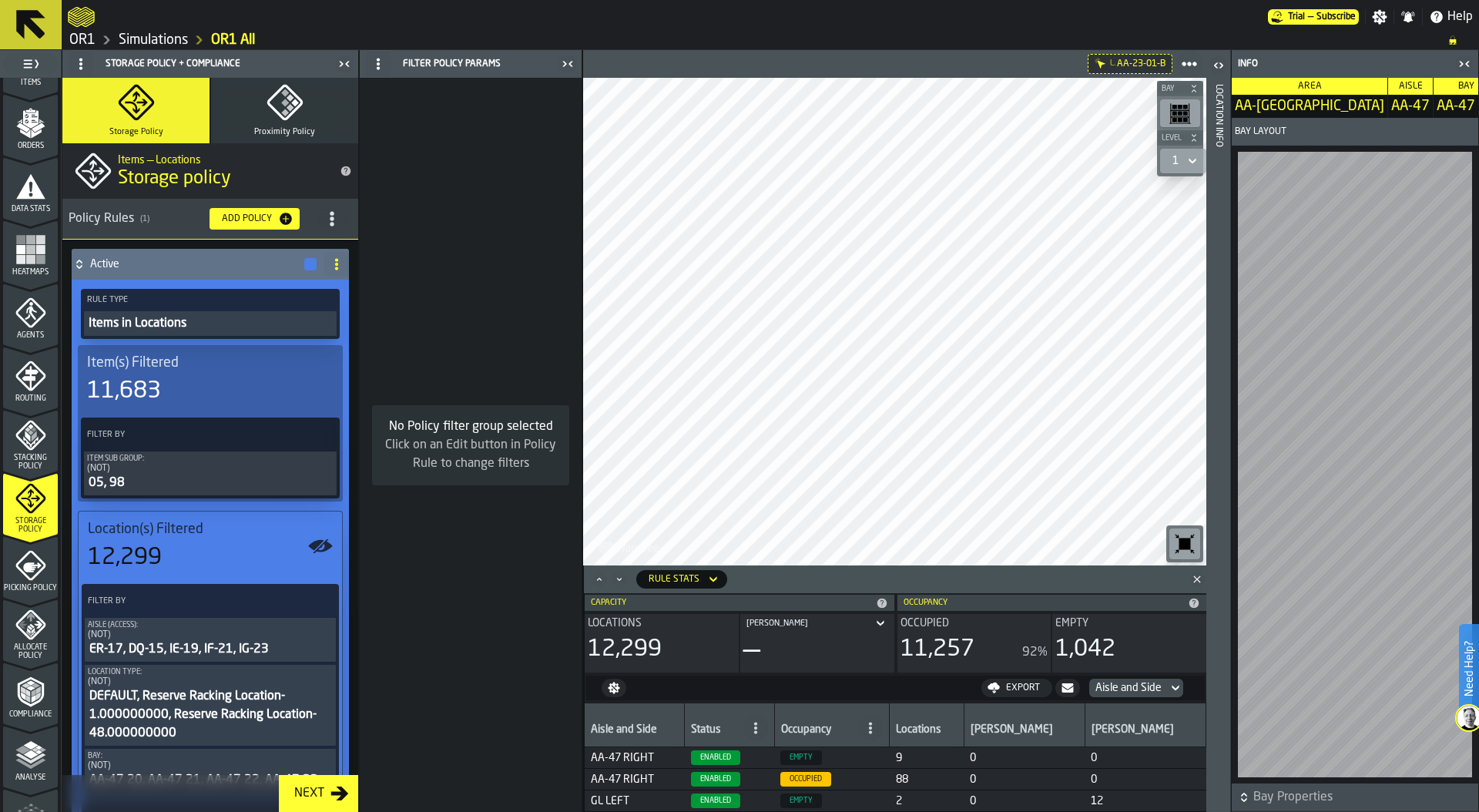
click at [1467, 65] on icon "button-toggle-Close me" at bounding box center [1467, 63] width 4 height 6
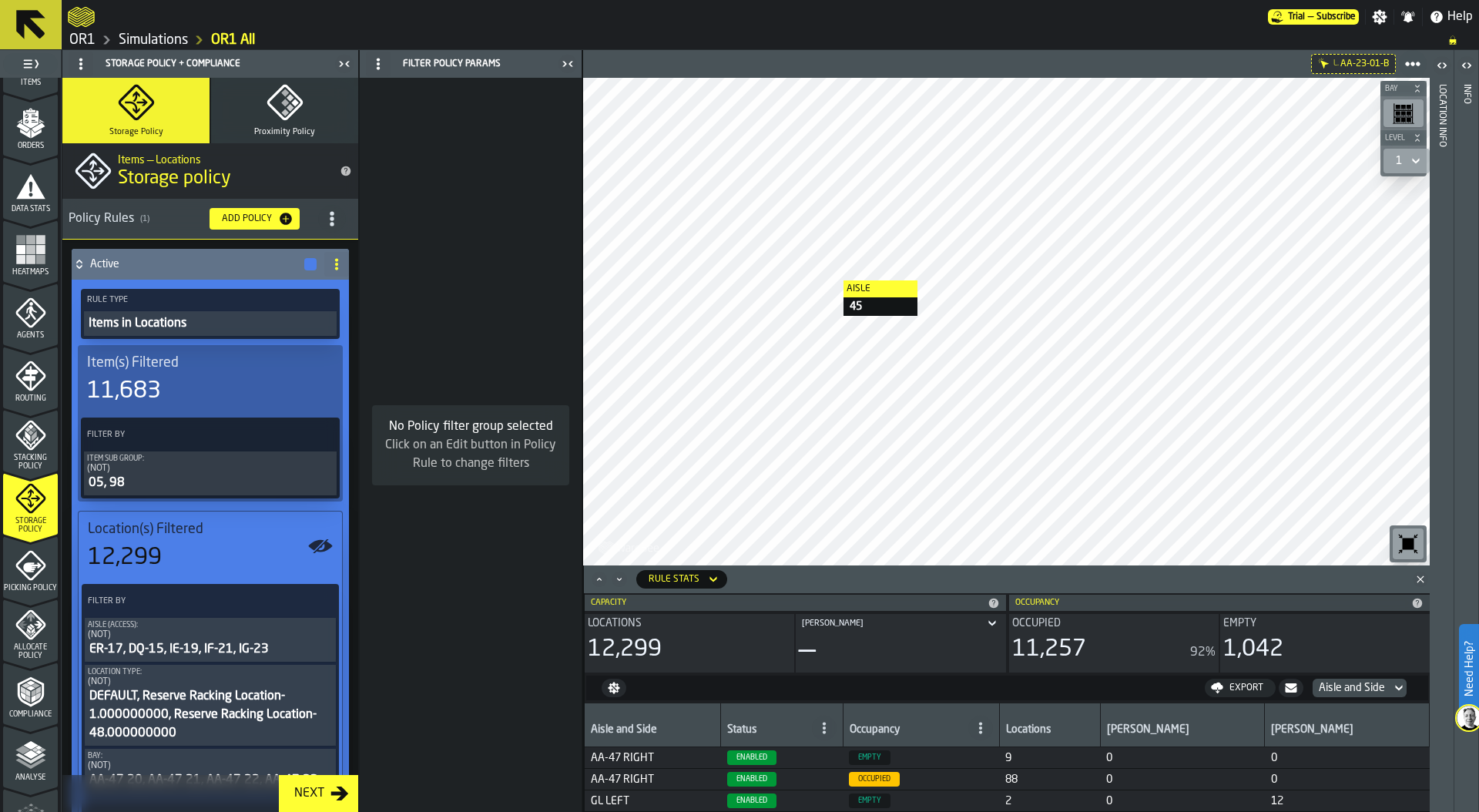
click at [23, 266] on div "Heatmaps" at bounding box center [31, 255] width 55 height 43
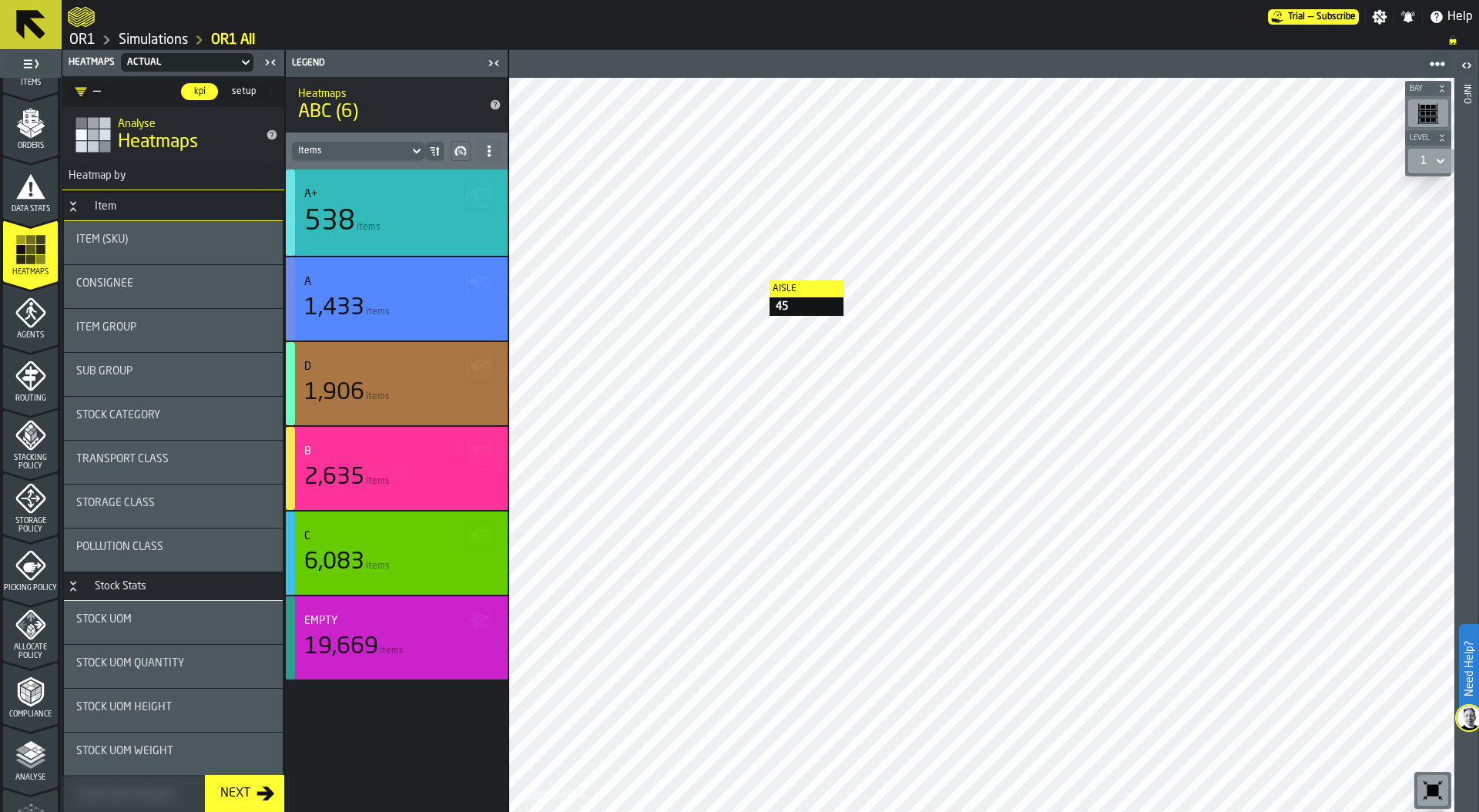
click at [153, 324] on div "Item Group" at bounding box center [174, 327] width 194 height 12
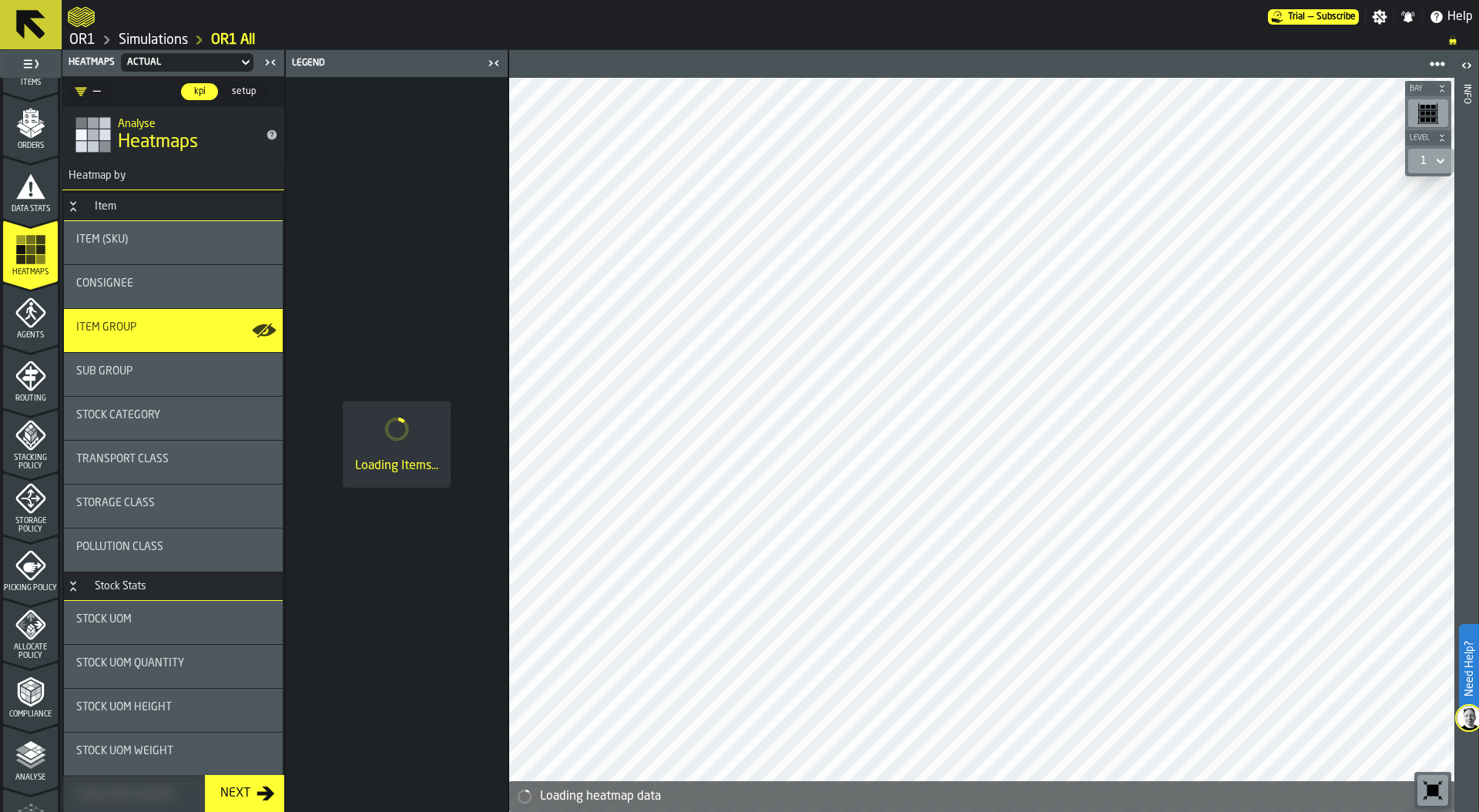
click at [1427, 793] on icon "button-toolbar-undefined" at bounding box center [1432, 790] width 25 height 25
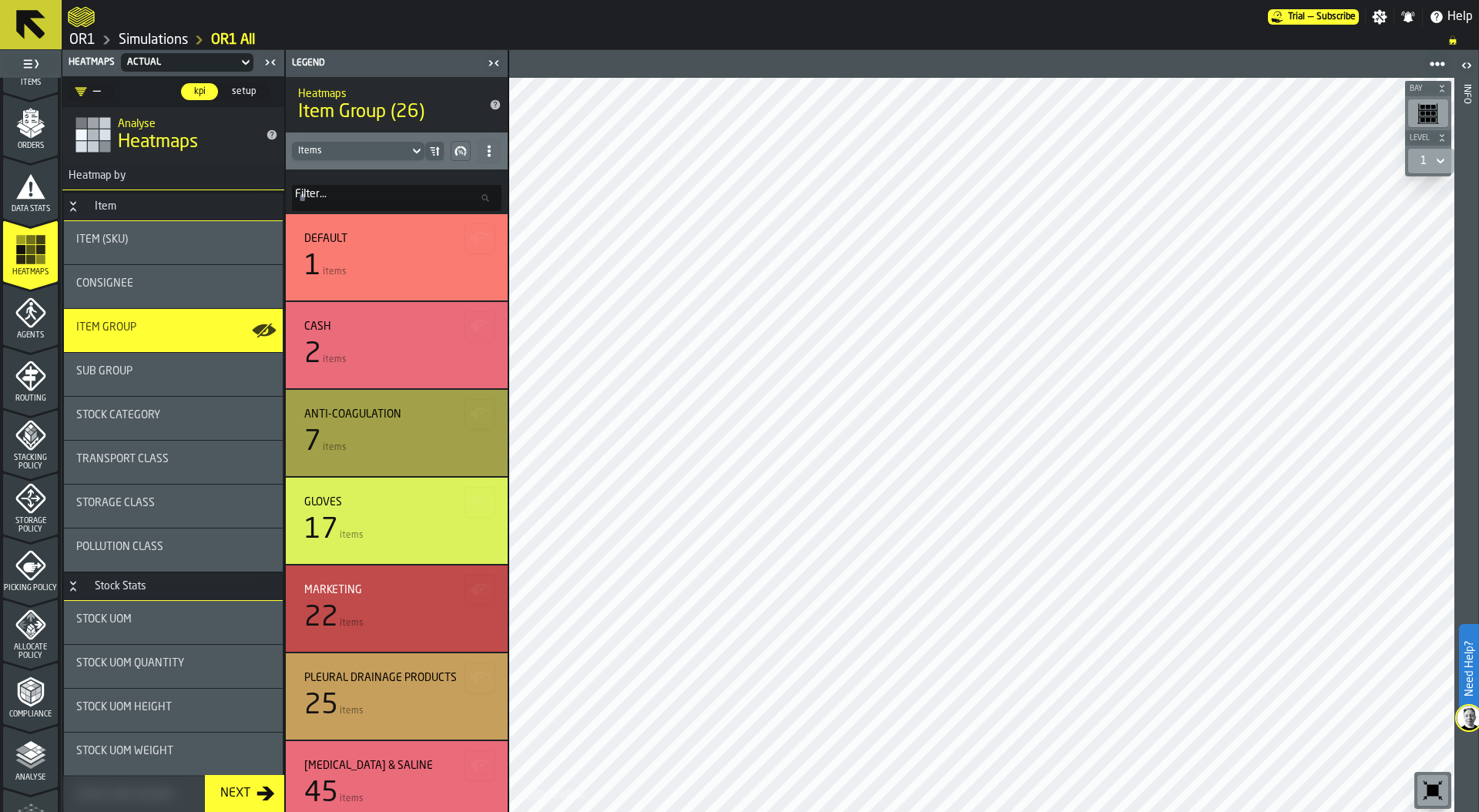
click at [348, 182] on div "Filter... Filter..." at bounding box center [397, 192] width 222 height 45
click at [344, 196] on input "Filter... Filter..." at bounding box center [396, 198] width 210 height 27
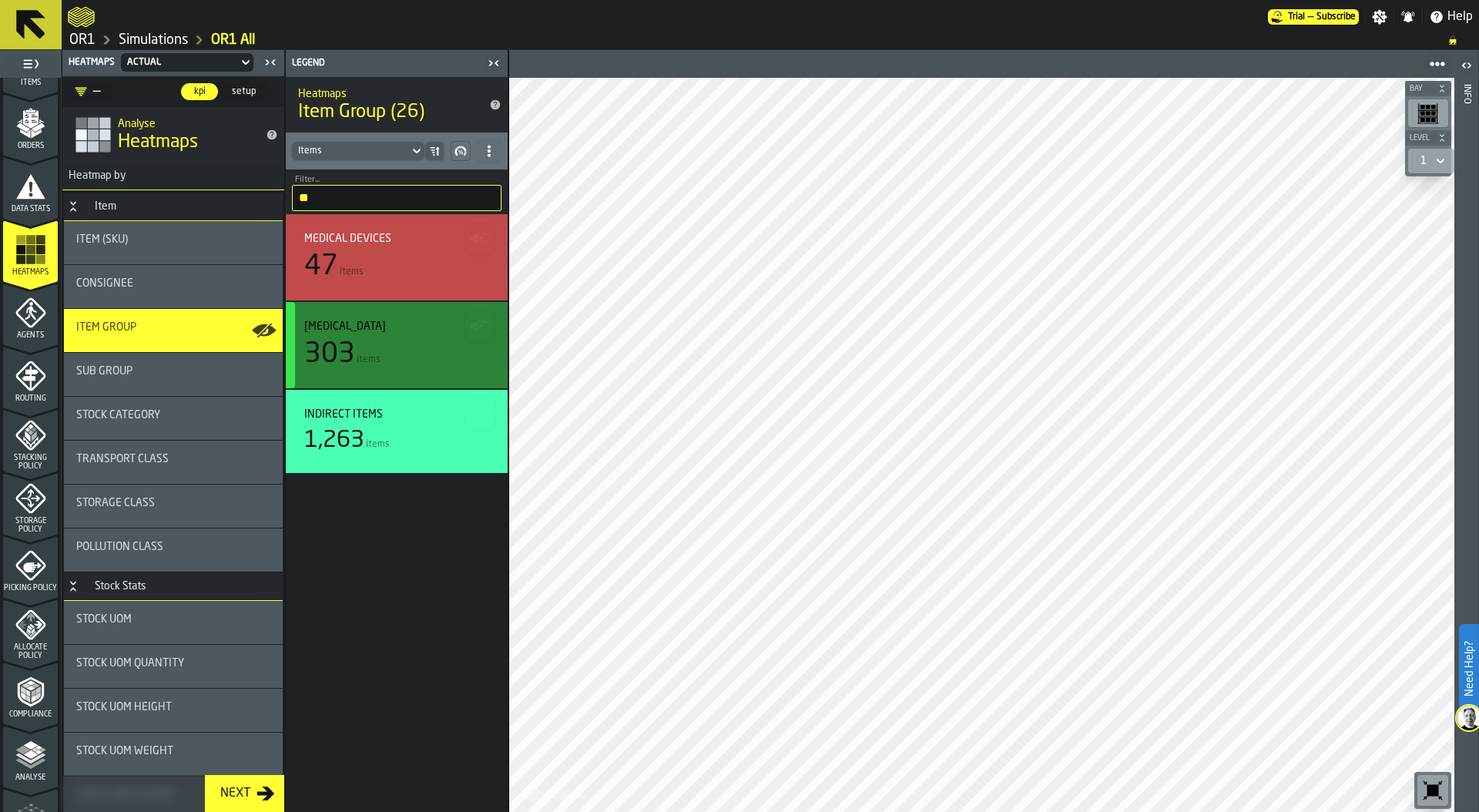
type input "**"
click at [375, 355] on span "items" at bounding box center [369, 359] width 24 height 10
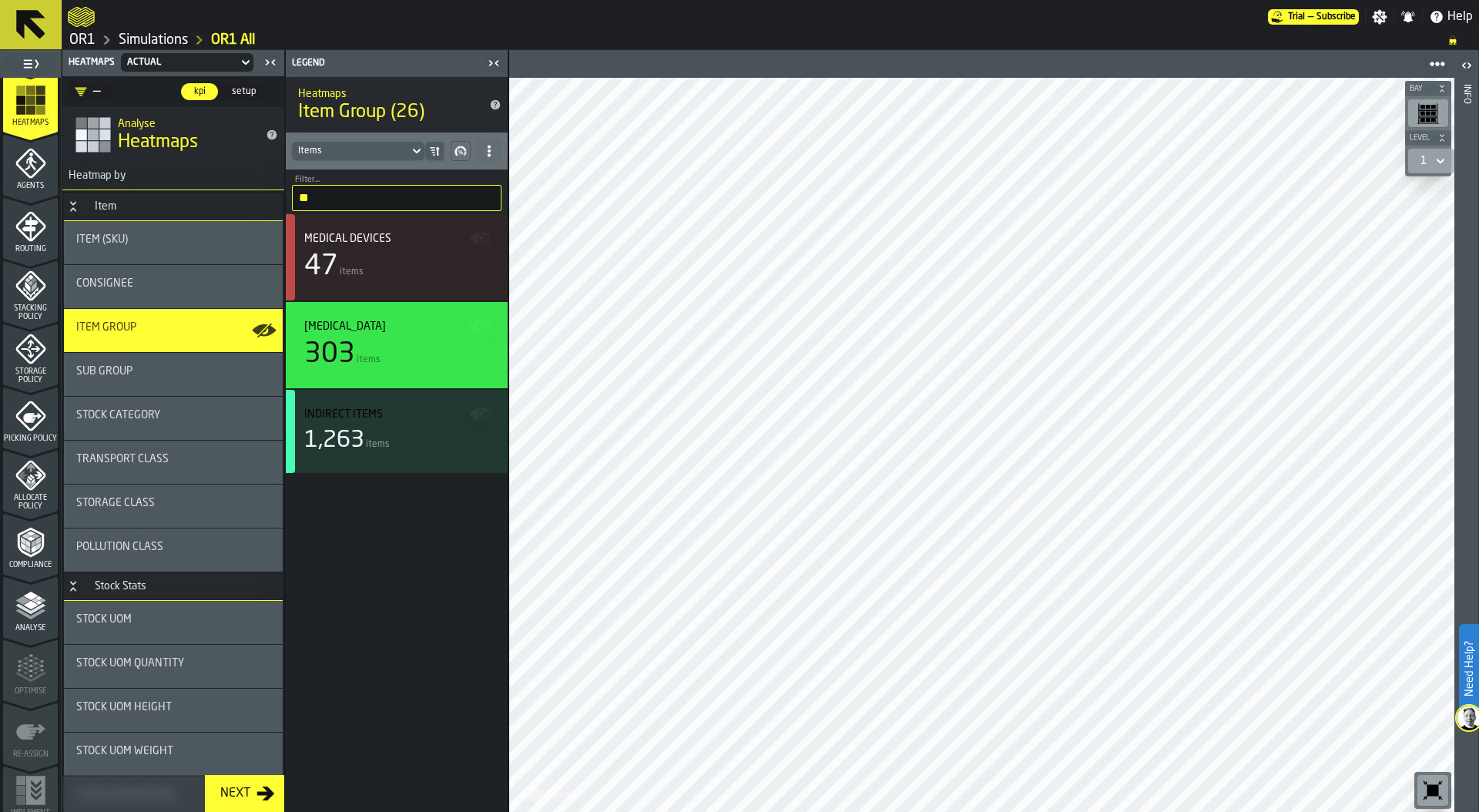
scroll to position [404, 0]
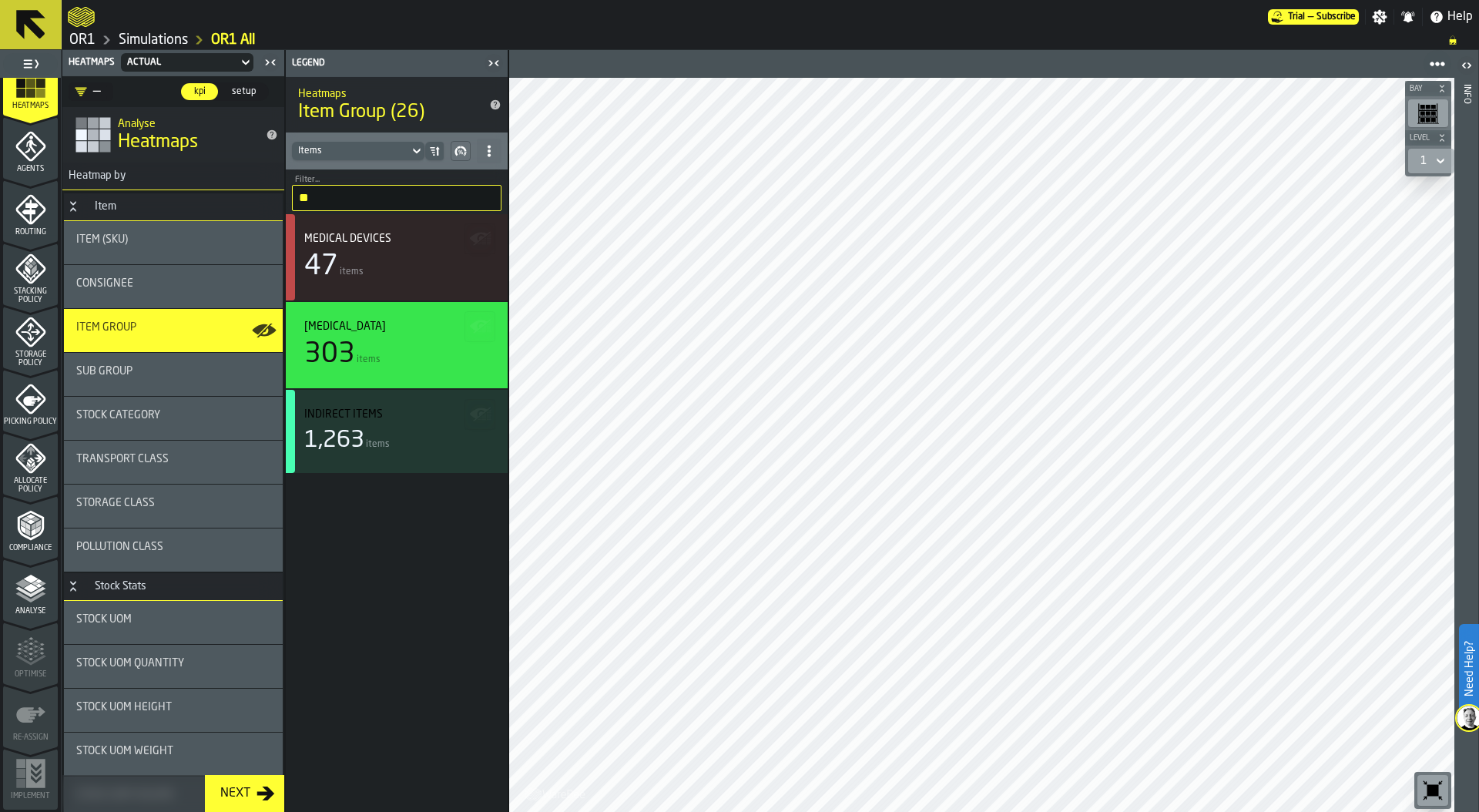
click at [26, 351] on span "Storage Policy" at bounding box center [31, 358] width 55 height 17
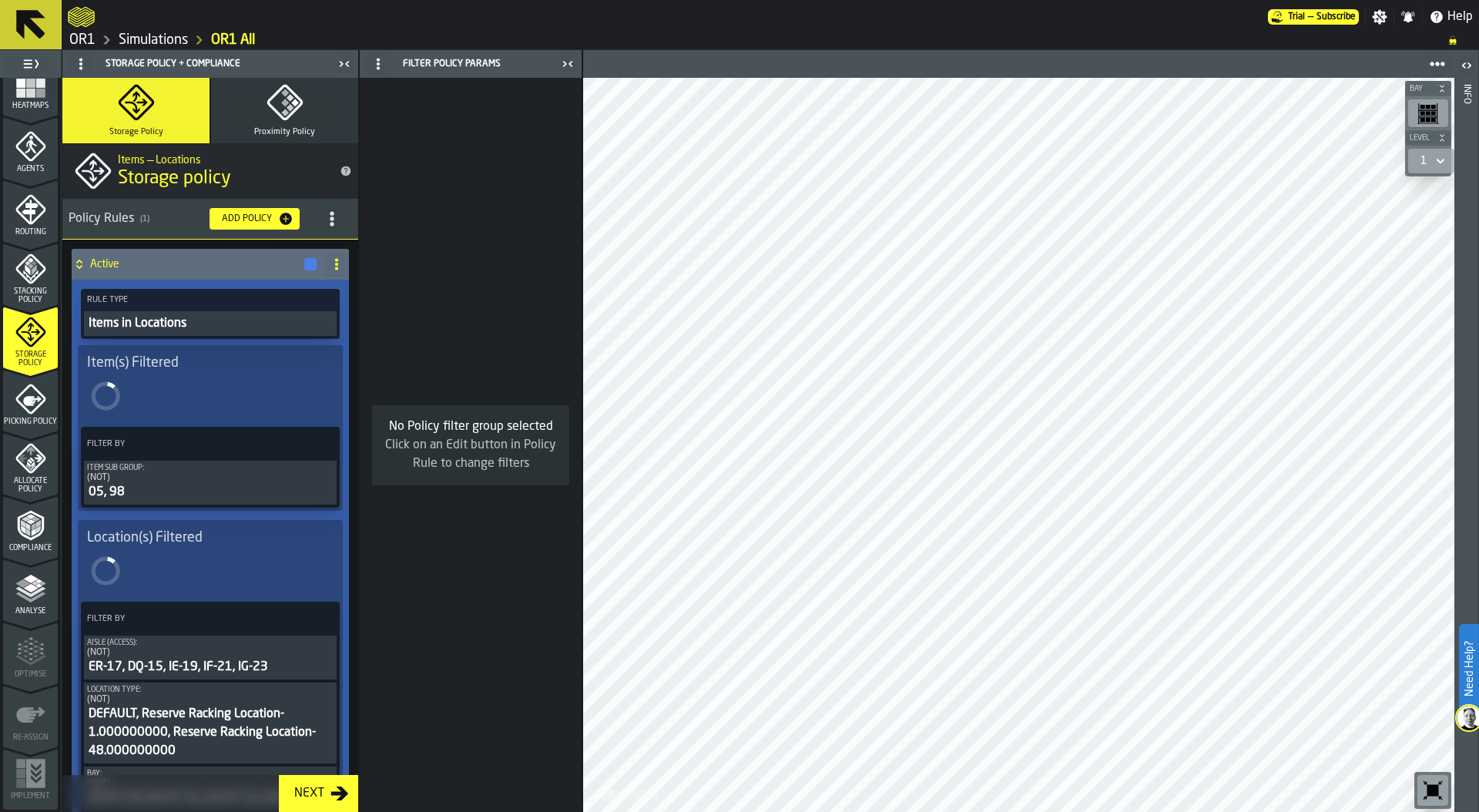
click at [268, 215] on div "Add Policy" at bounding box center [247, 218] width 63 height 10
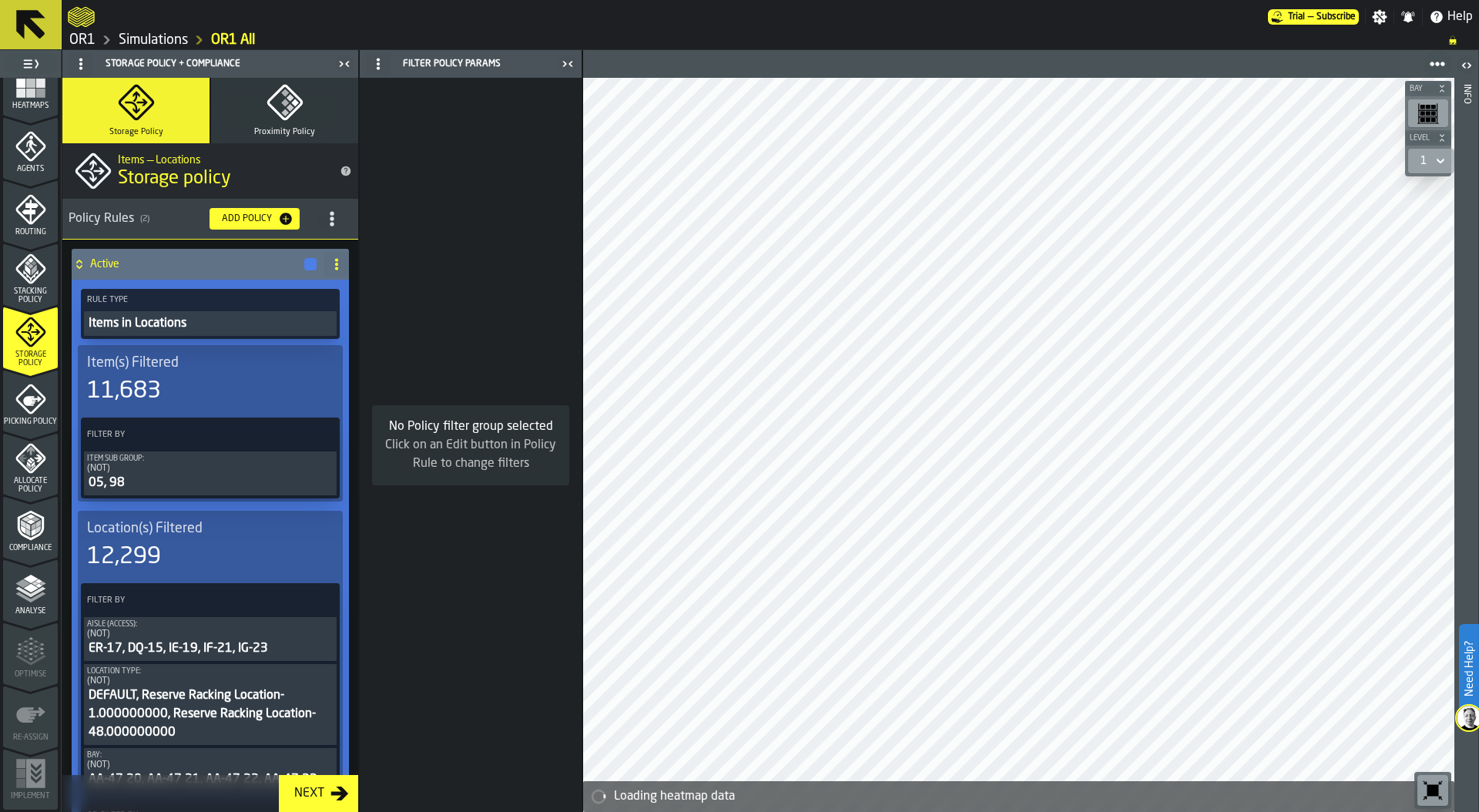
click at [81, 265] on icon at bounding box center [79, 267] width 6 height 4
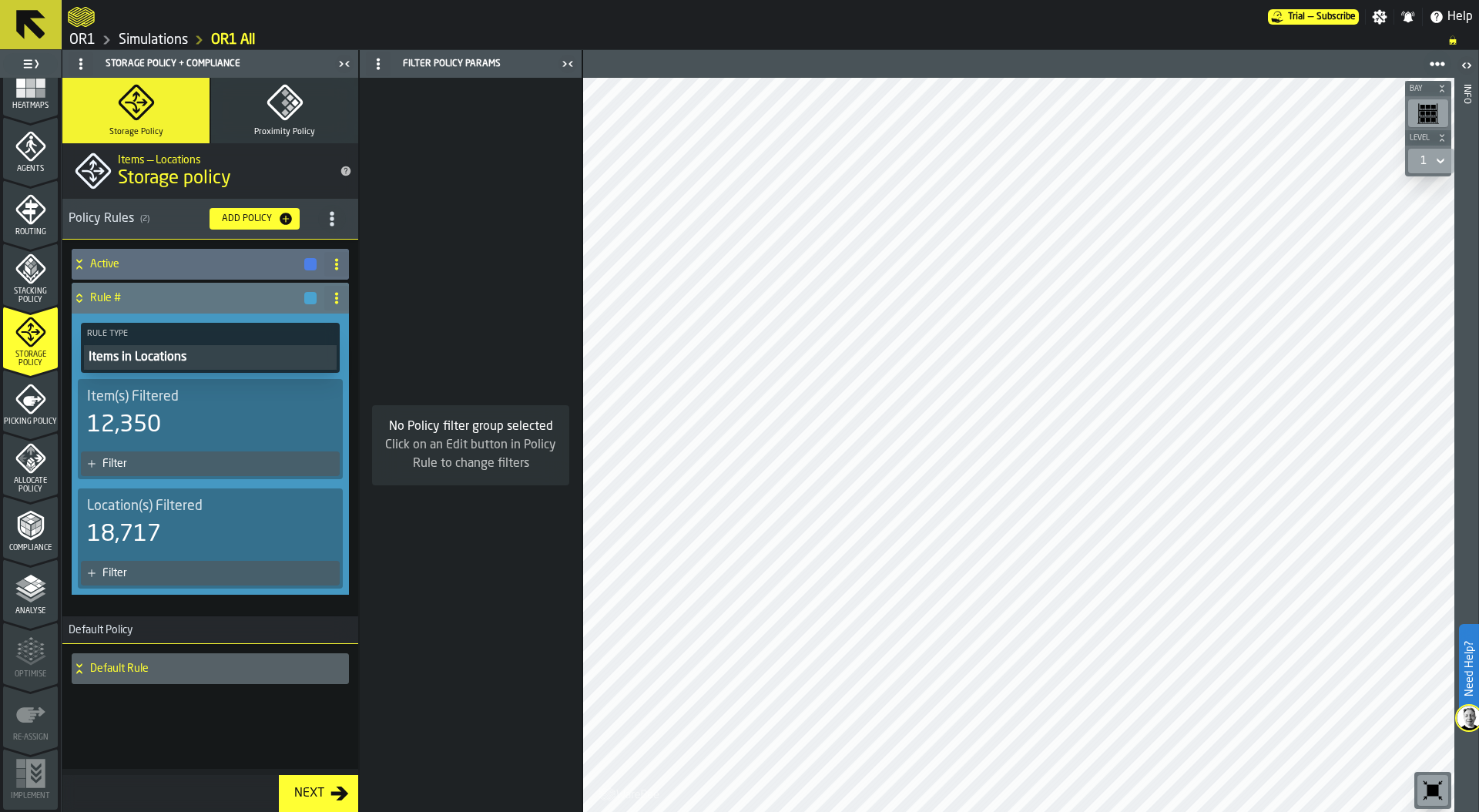
click at [333, 296] on icon at bounding box center [336, 297] width 12 height 12
click at [269, 323] on div "Rename" at bounding box center [275, 328] width 129 height 18
drag, startPoint x: 178, startPoint y: 293, endPoint x: 67, endPoint y: 293, distance: 111.0
click at [68, 293] on div "Active ****** Apply Rule Type Items in Locations Item(s) Filtered 12,350 Filter…" at bounding box center [210, 428] width 284 height 365
type input "********"
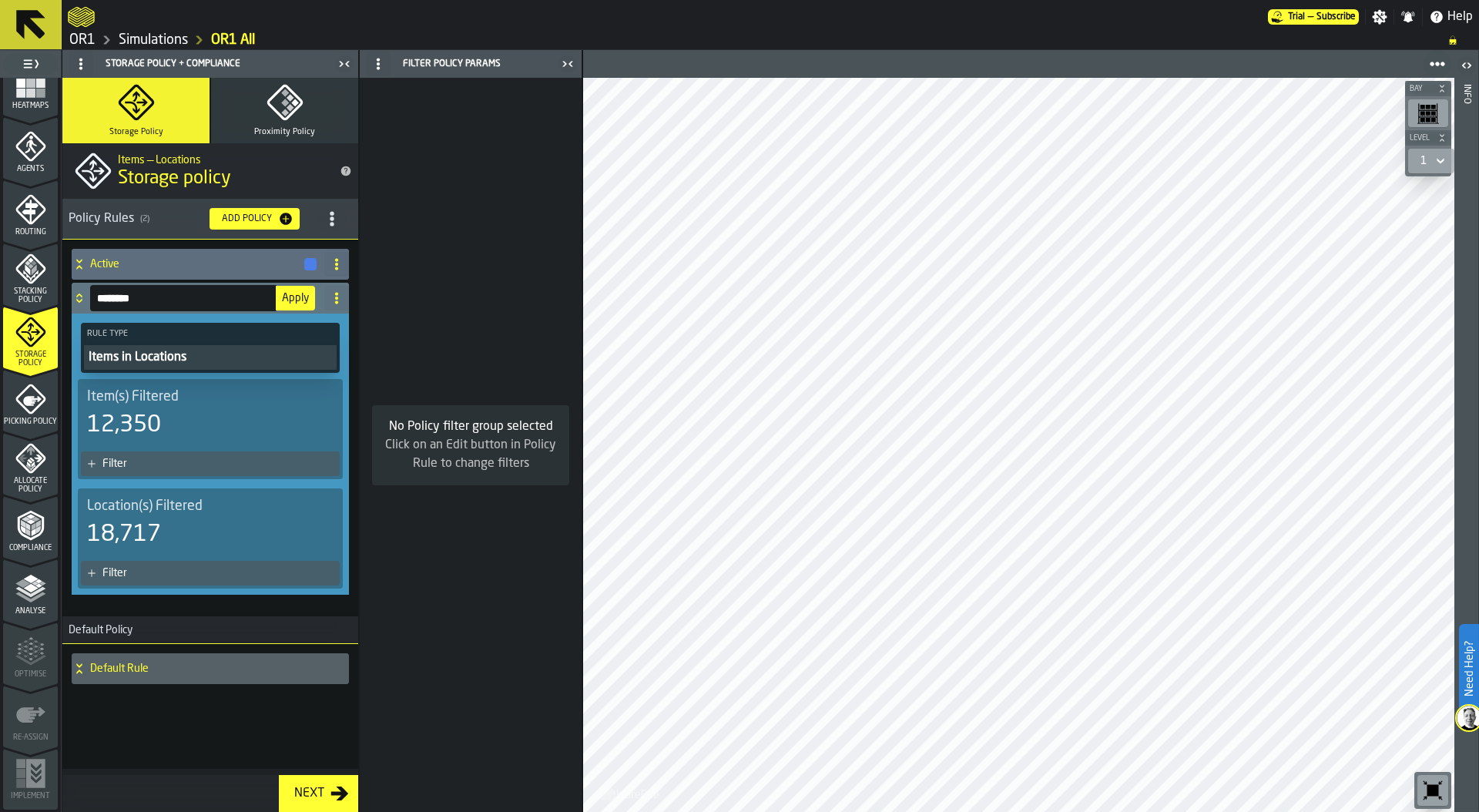
click at [304, 301] on span "Apply" at bounding box center [296, 297] width 27 height 10
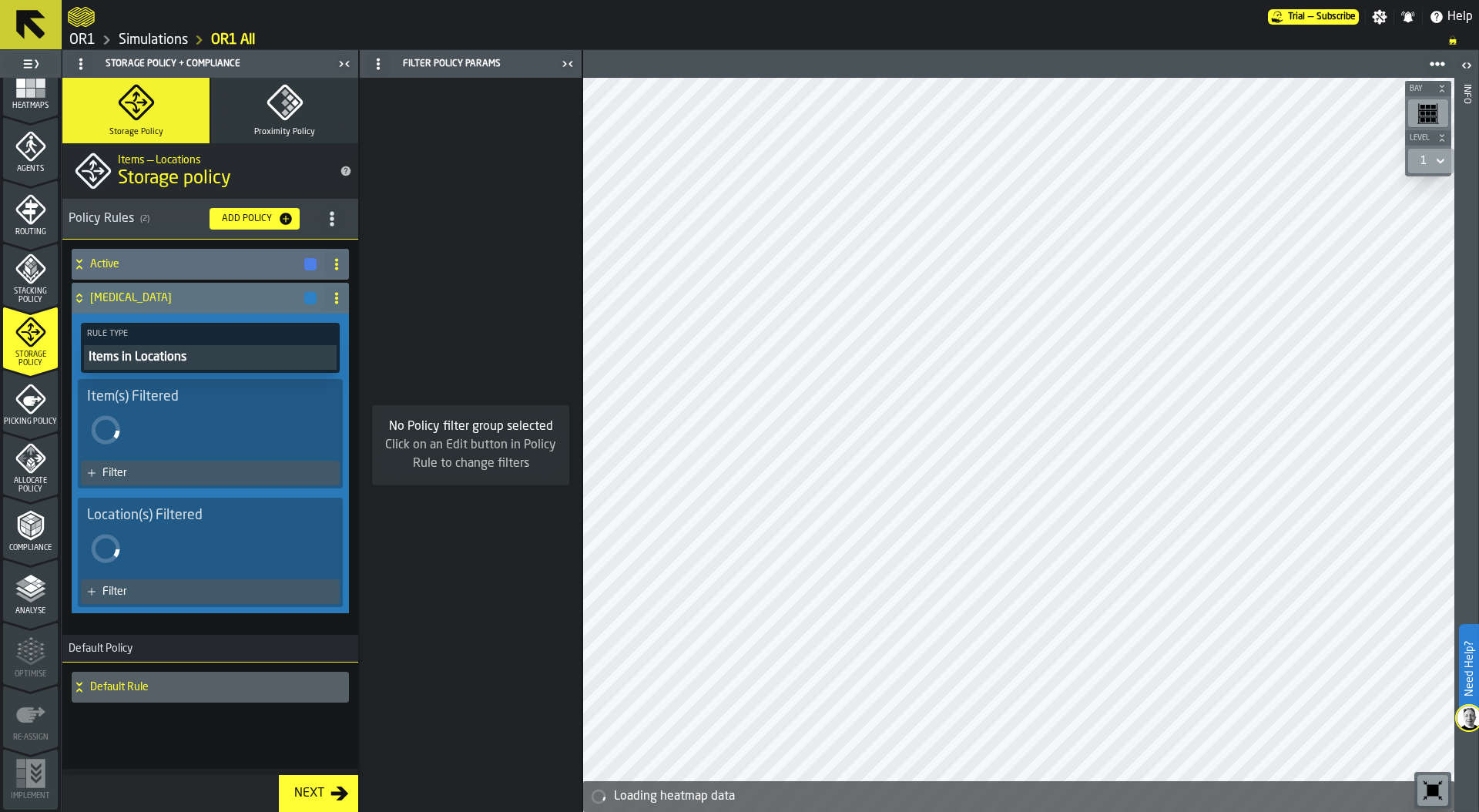
click at [206, 361] on div "Items in Locations" at bounding box center [210, 357] width 247 height 18
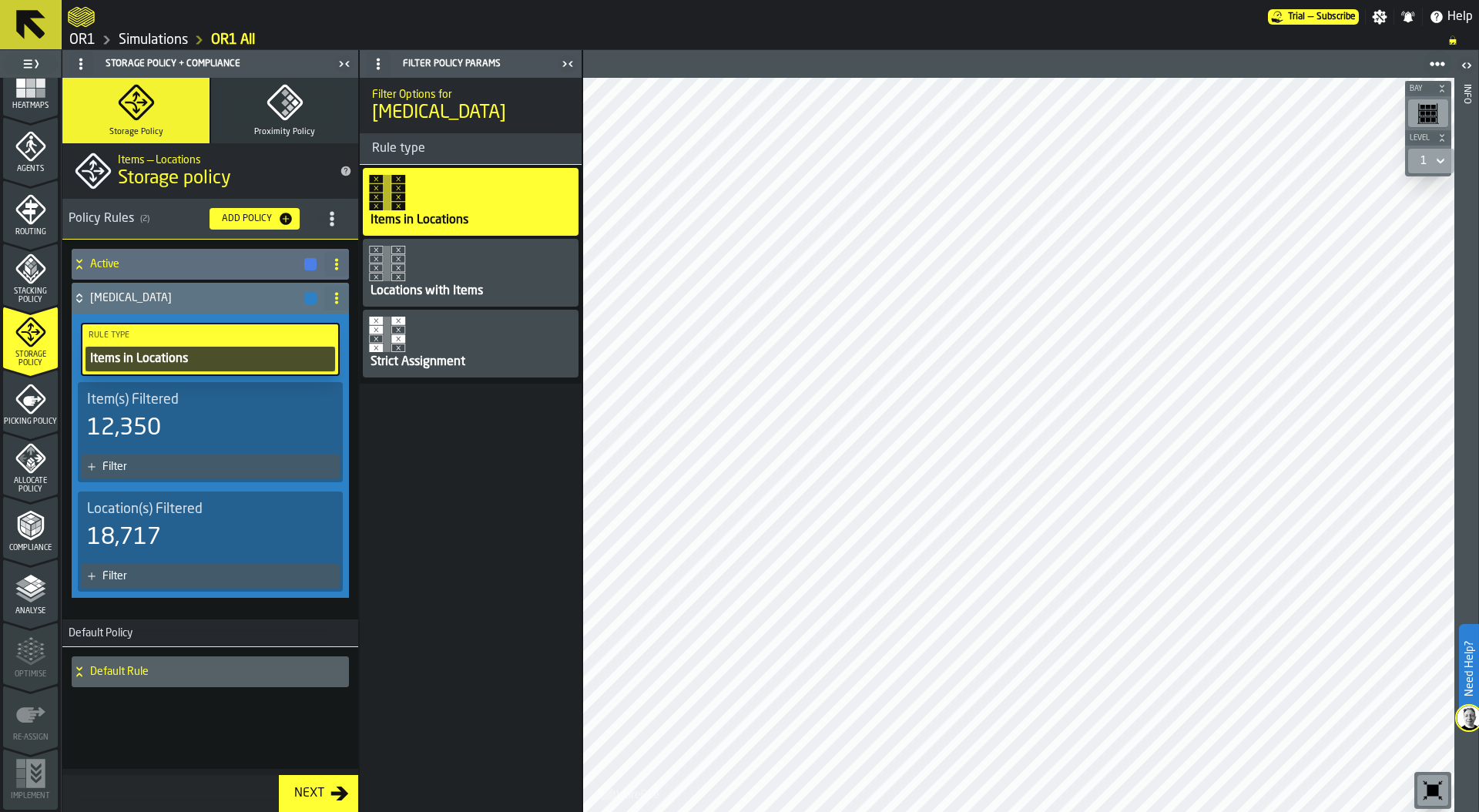
click at [212, 467] on div "Filter" at bounding box center [219, 466] width 231 height 12
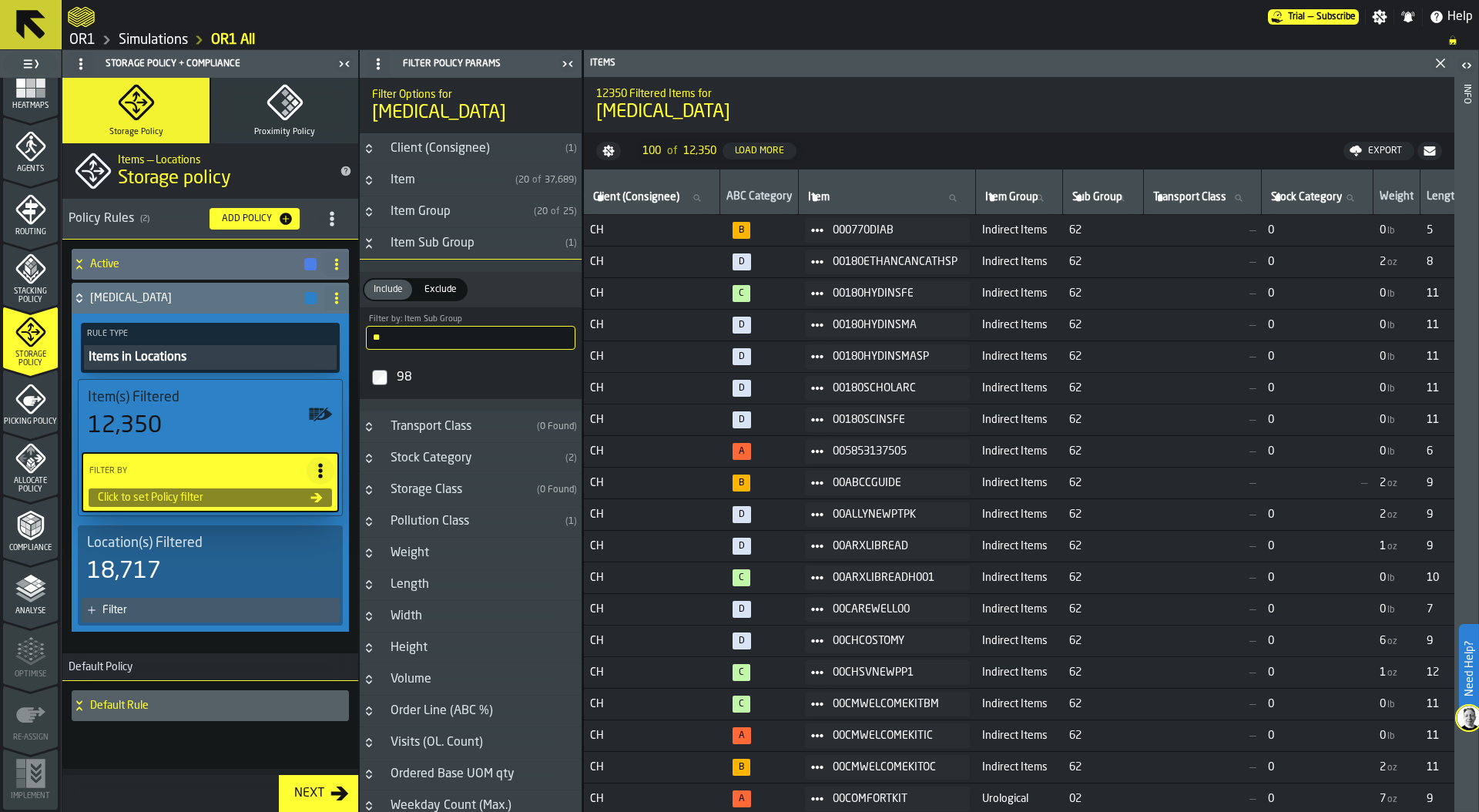
click at [374, 243] on icon "Button-Item Sub Group-open" at bounding box center [369, 243] width 12 height 12
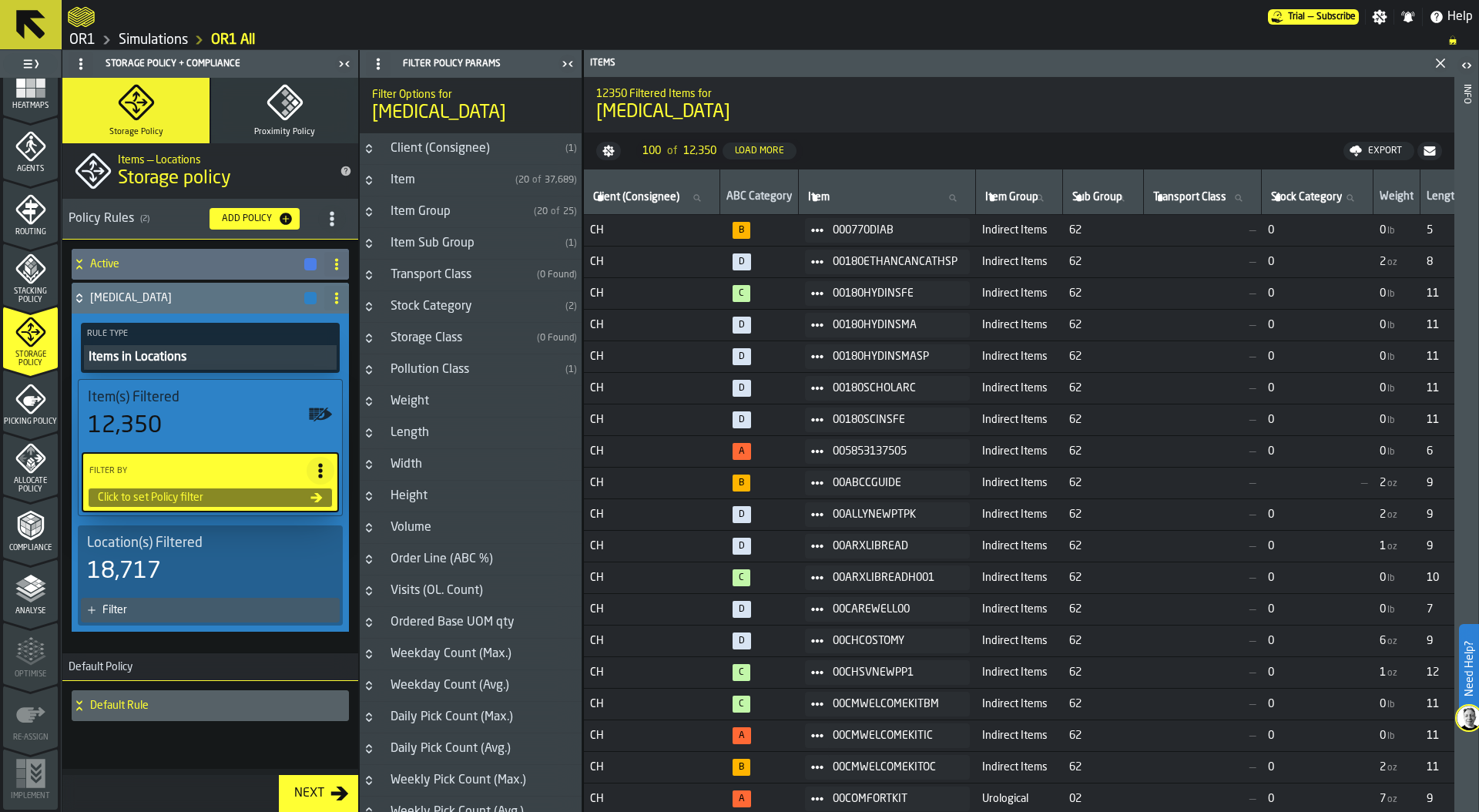
click at [369, 211] on icon "Button-Item Group-closed" at bounding box center [369, 211] width 12 height 12
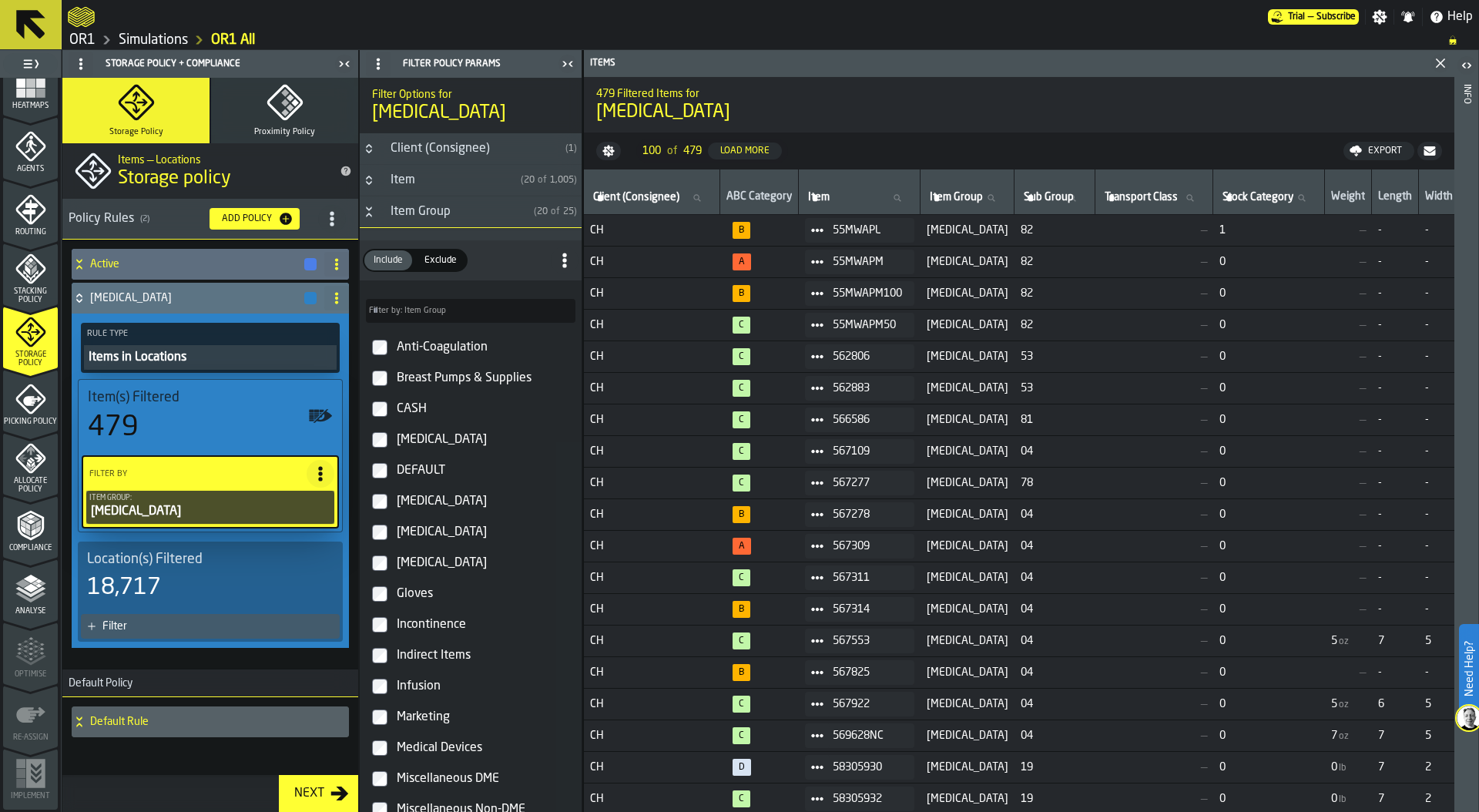
click at [325, 218] on icon "title-section-[object Object]" at bounding box center [332, 218] width 15 height 15
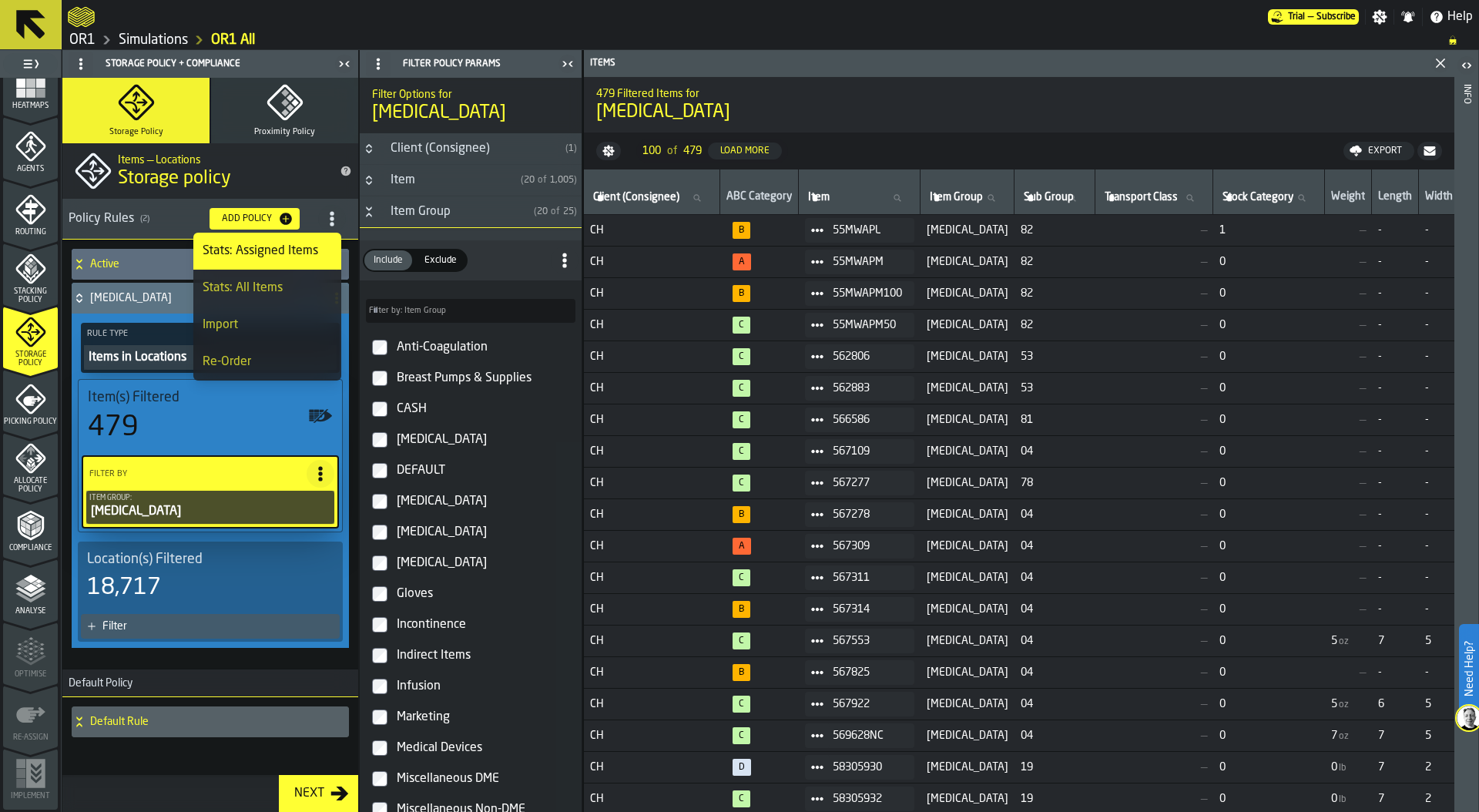
click at [325, 218] on icon "title-section-[object Object]" at bounding box center [332, 218] width 15 height 15
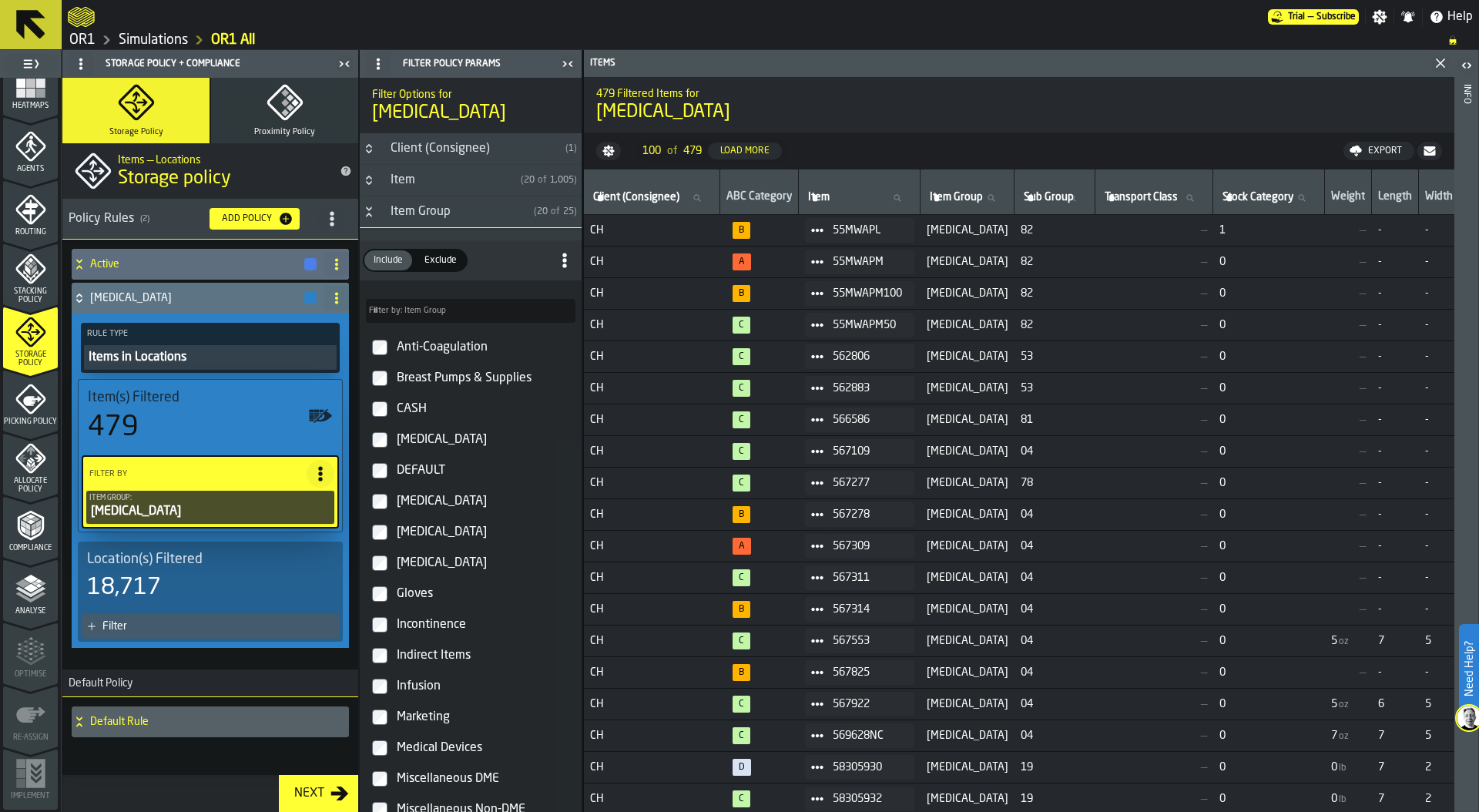
click at [187, 629] on div "Filter" at bounding box center [219, 626] width 231 height 12
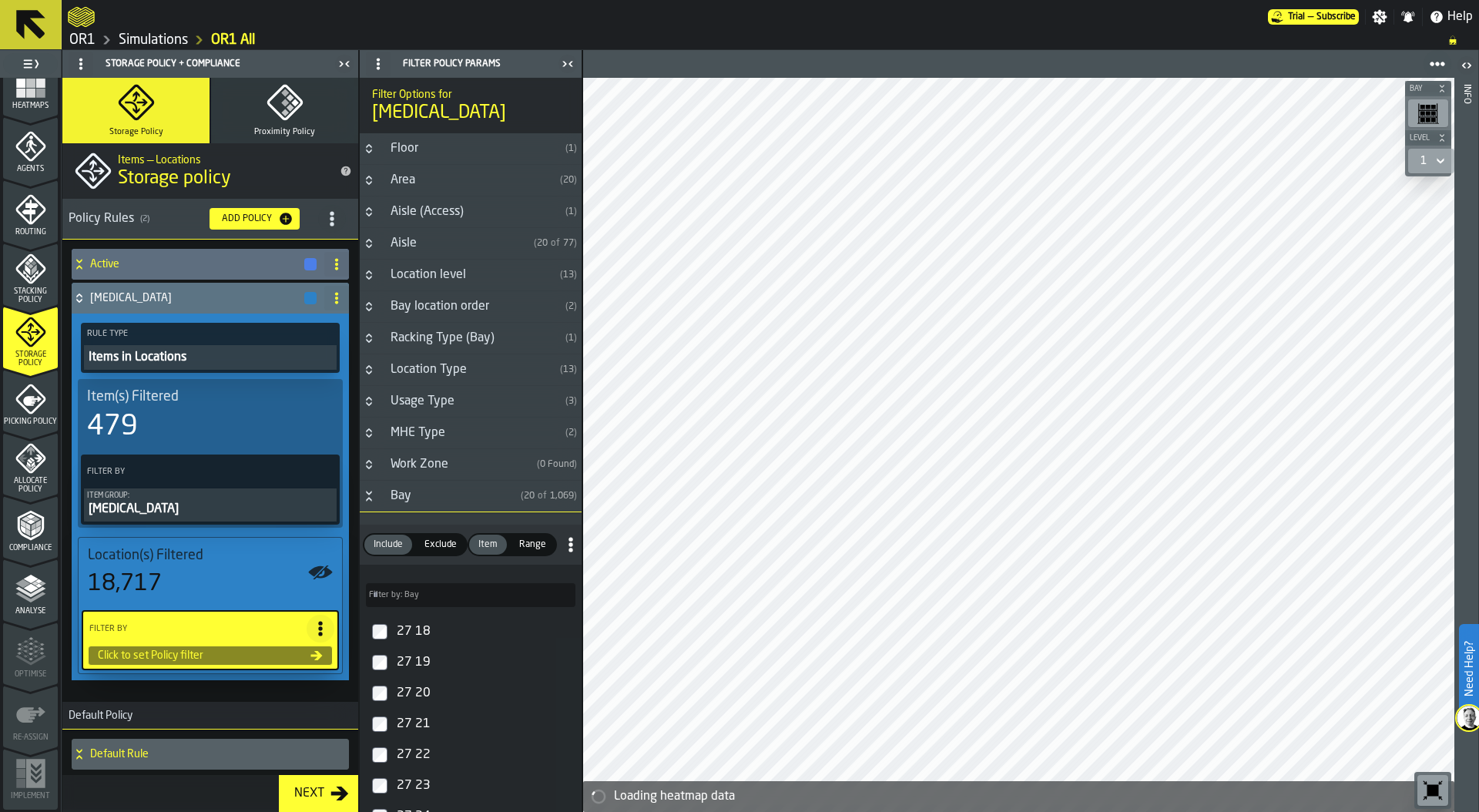
click at [370, 243] on icon "Button-Aisle-closed" at bounding box center [369, 243] width 12 height 12
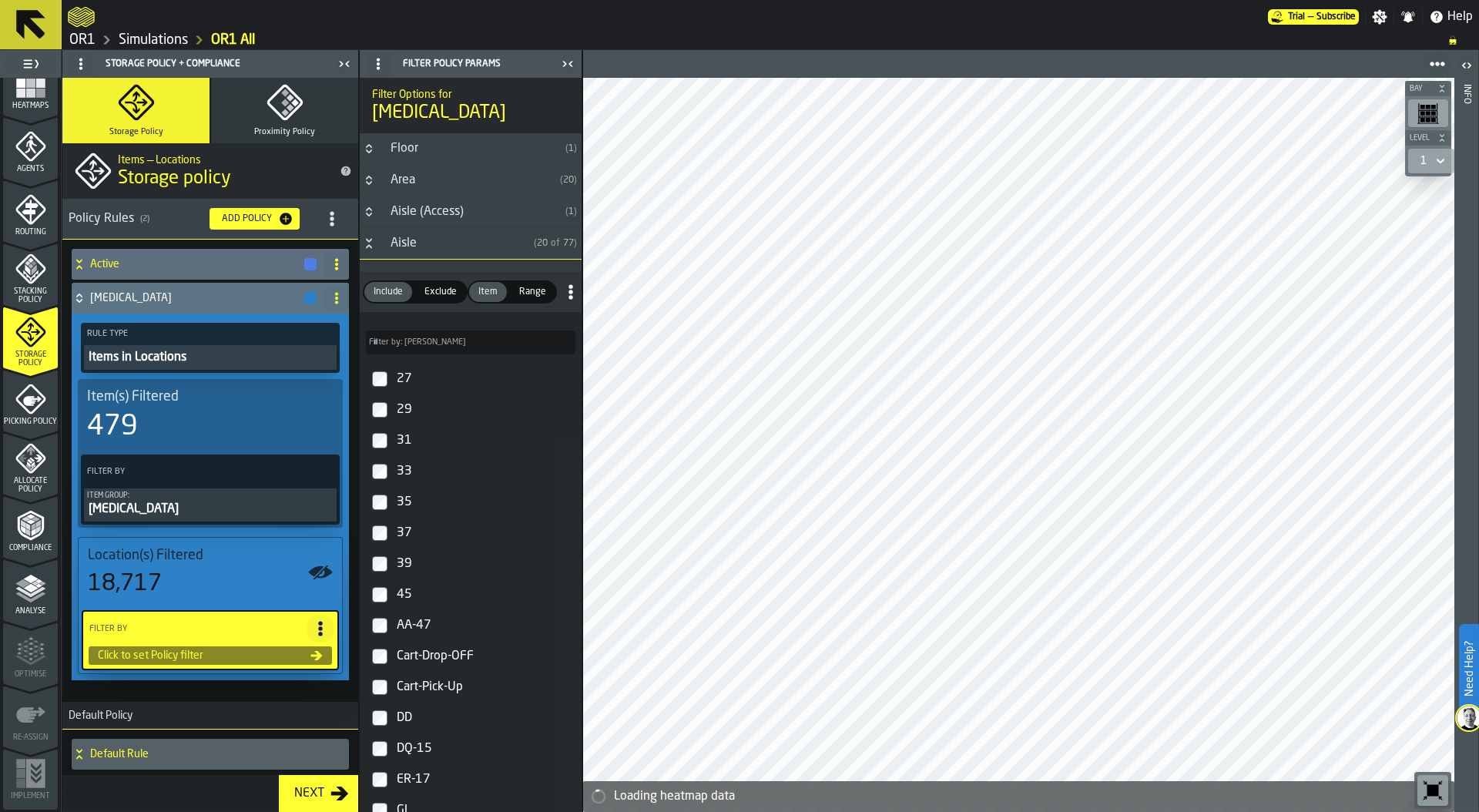
click at [415, 345] on label "Filter by: Aisle Filter by: Aisle" at bounding box center [470, 342] width 210 height 24
click at [415, 345] on input "Filter by: Aisle Filter by: Aisle" at bounding box center [470, 342] width 210 height 24
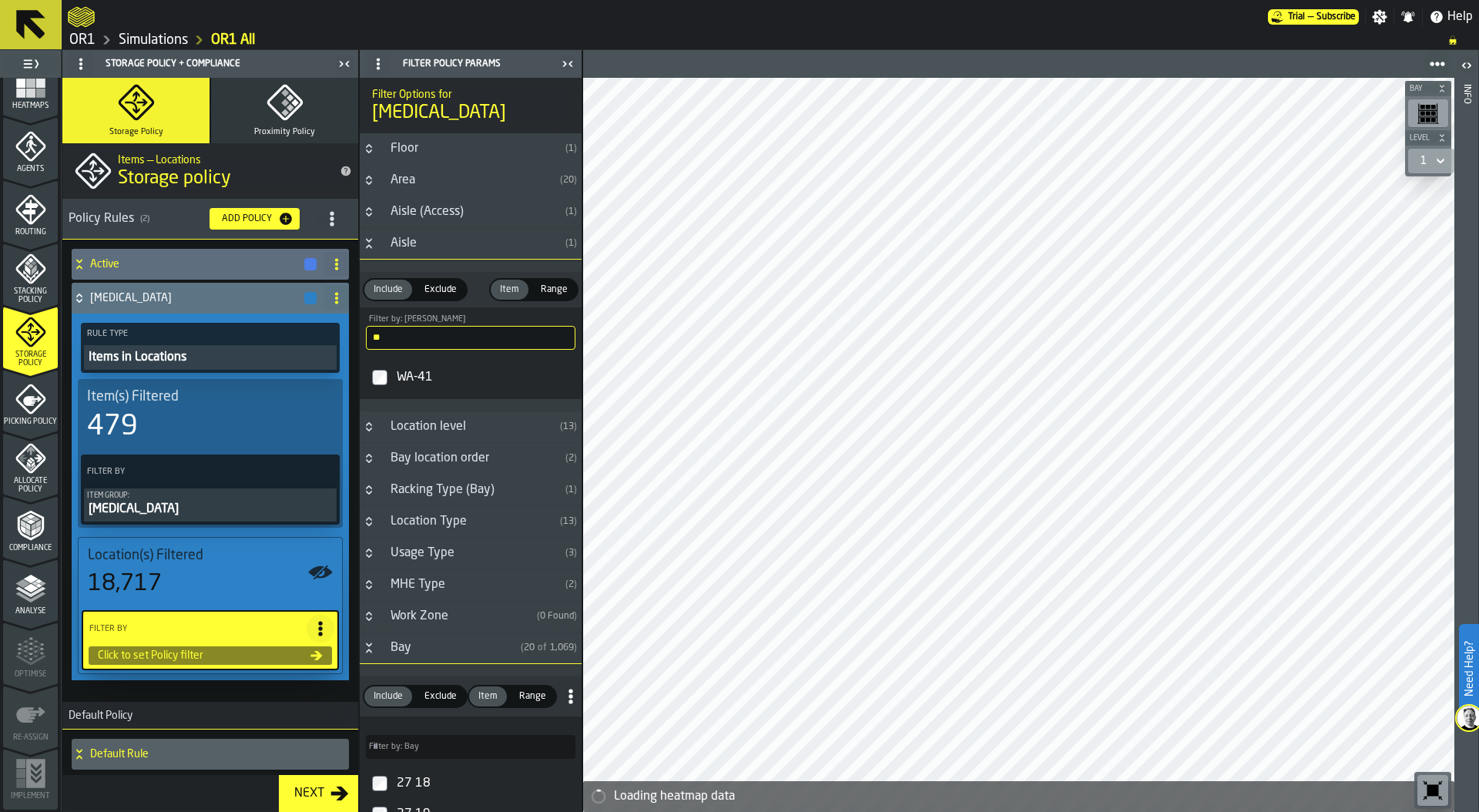
type input "**"
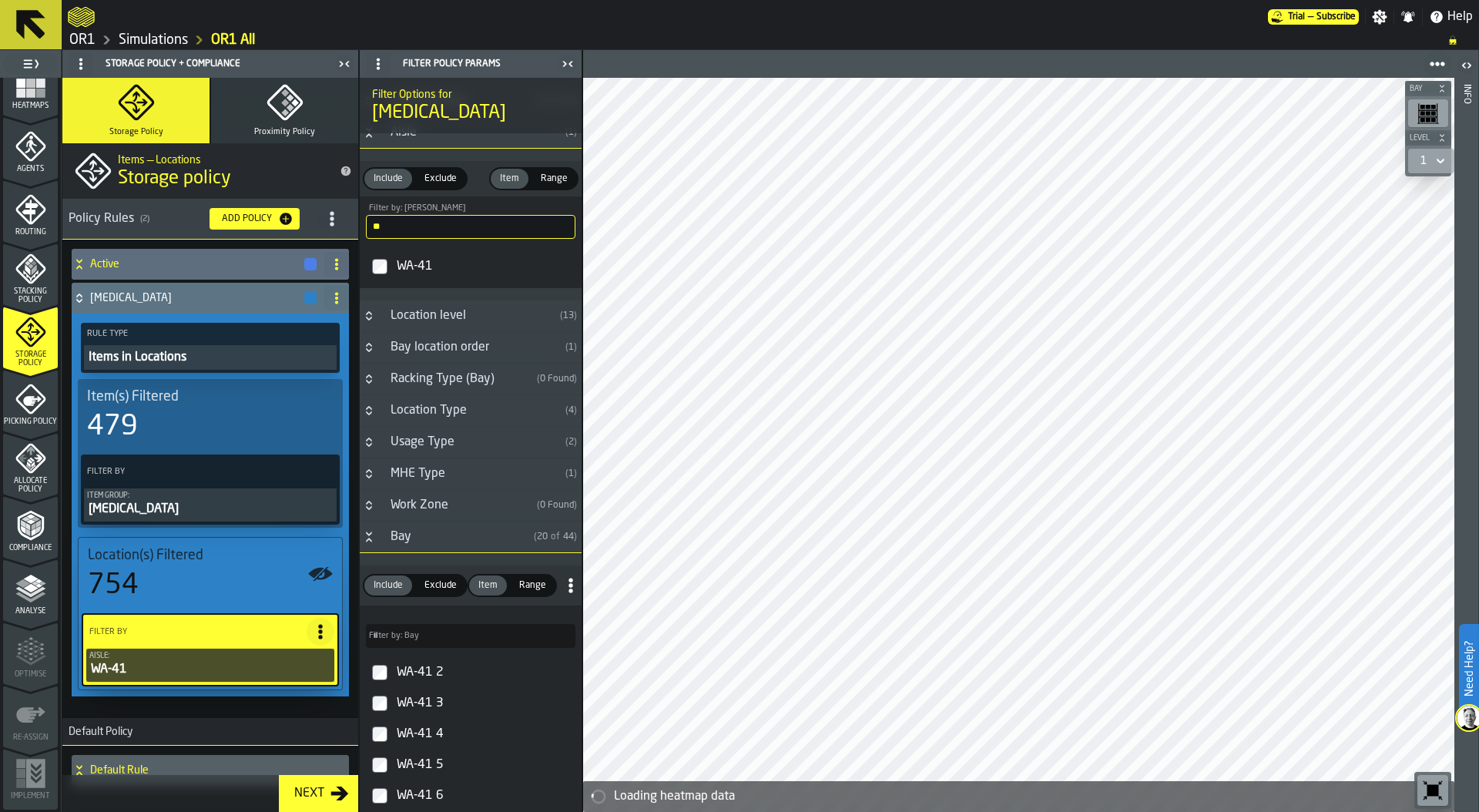
scroll to position [130, 0]
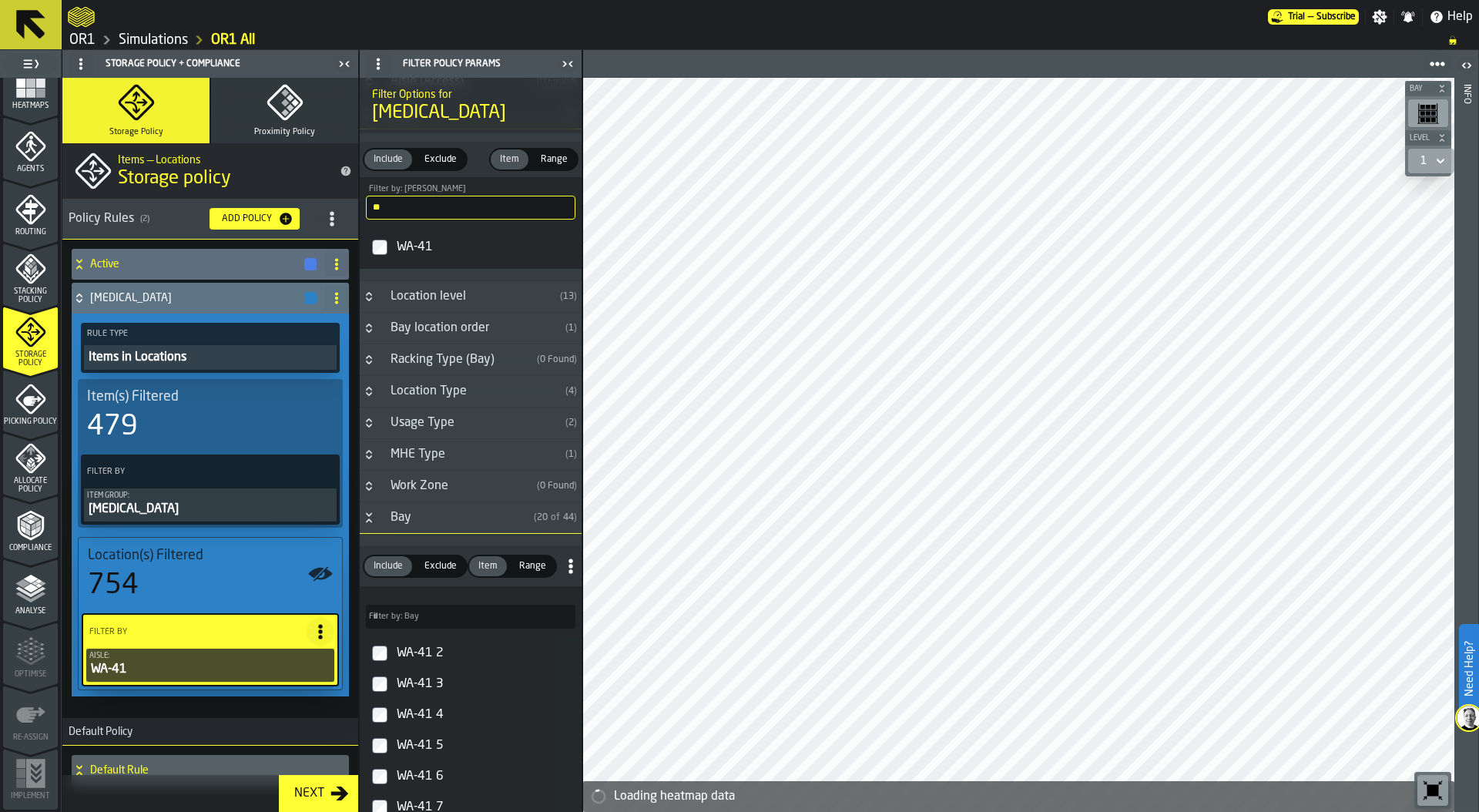
click at [372, 510] on h3 "Bay ( 20 of 44 )" at bounding box center [471, 517] width 222 height 31
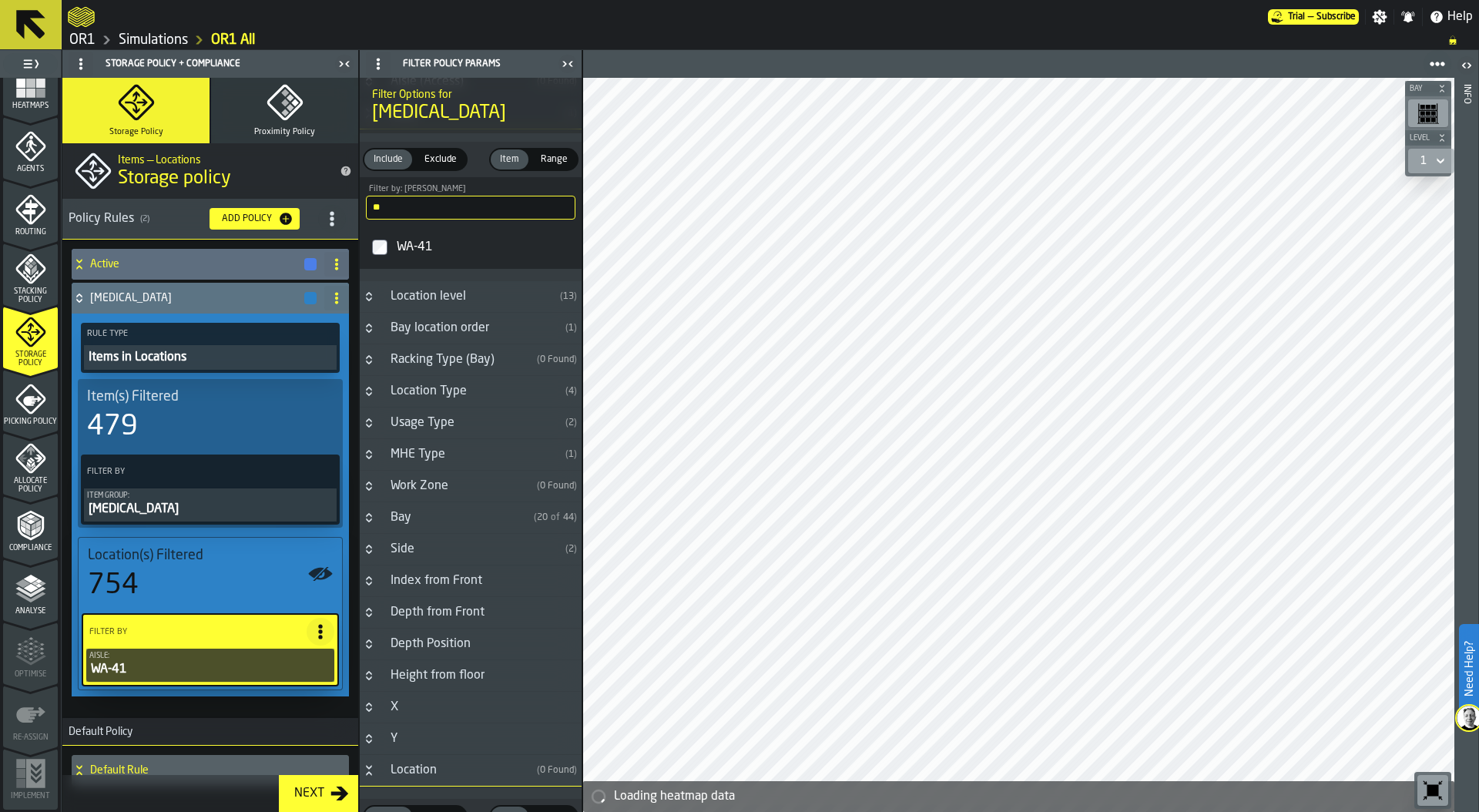
click at [366, 387] on icon "Button-Location Type-closed" at bounding box center [369, 390] width 12 height 12
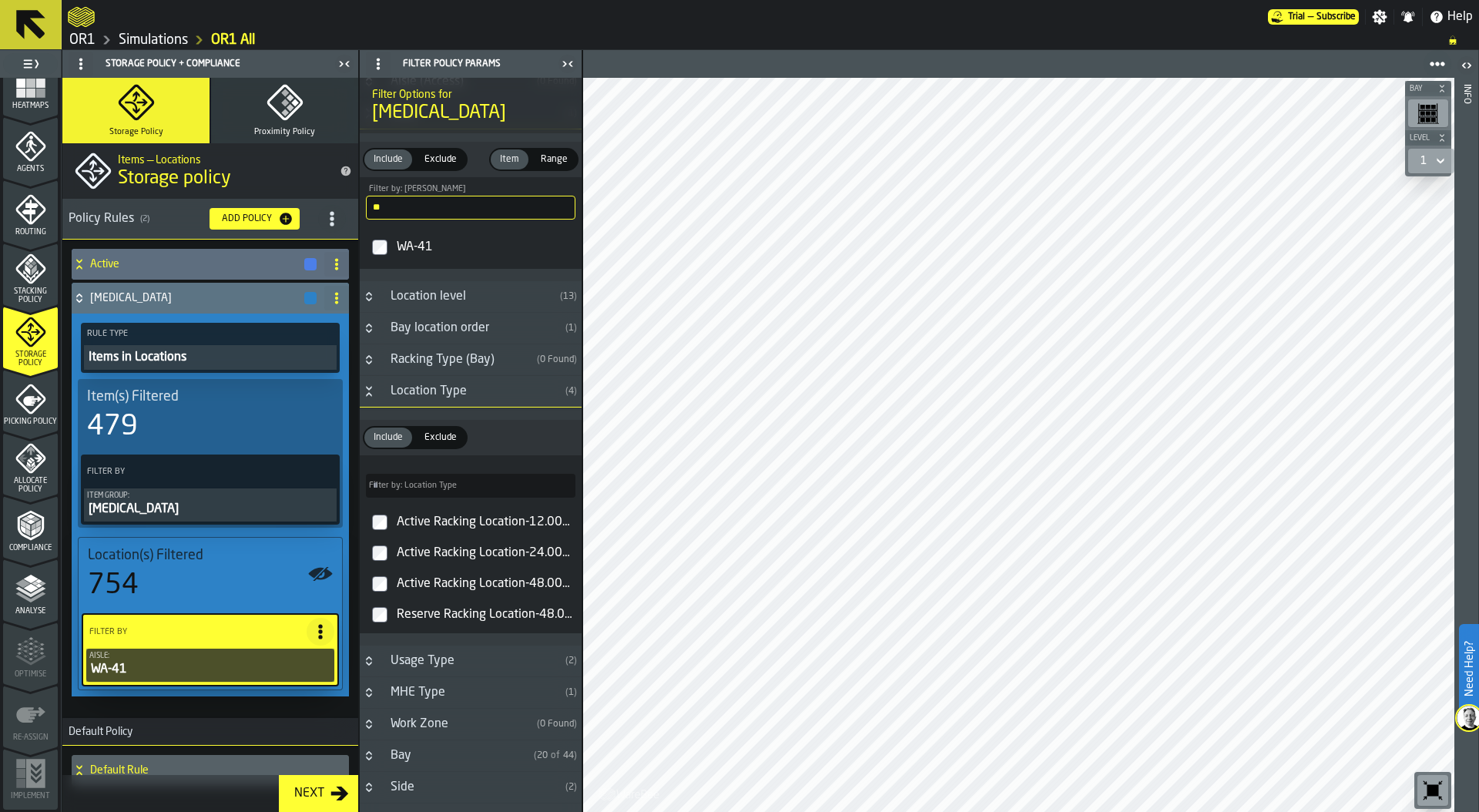
click at [439, 438] on span "Exclude" at bounding box center [441, 437] width 45 height 14
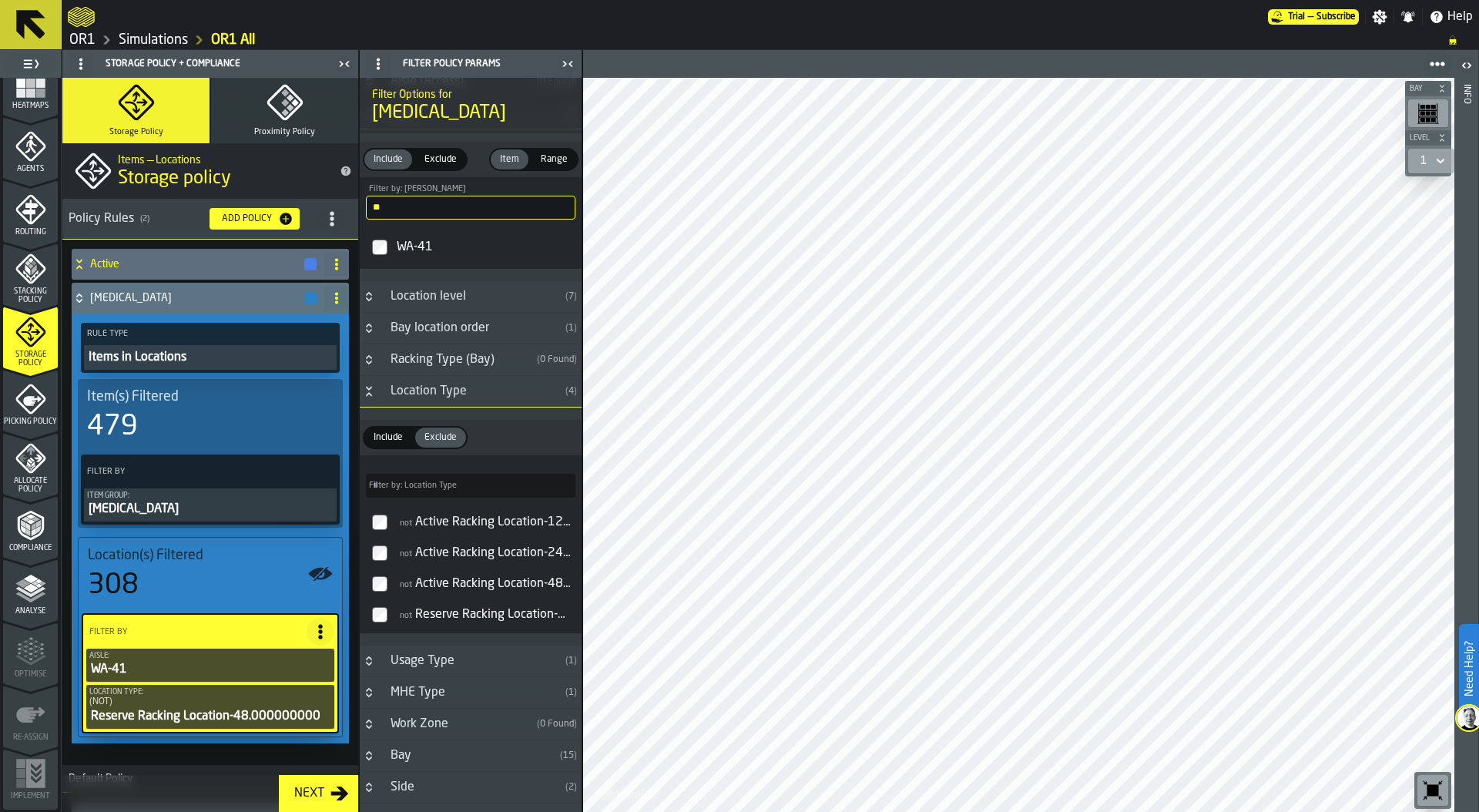
click at [217, 357] on div "Items in Locations" at bounding box center [210, 357] width 247 height 18
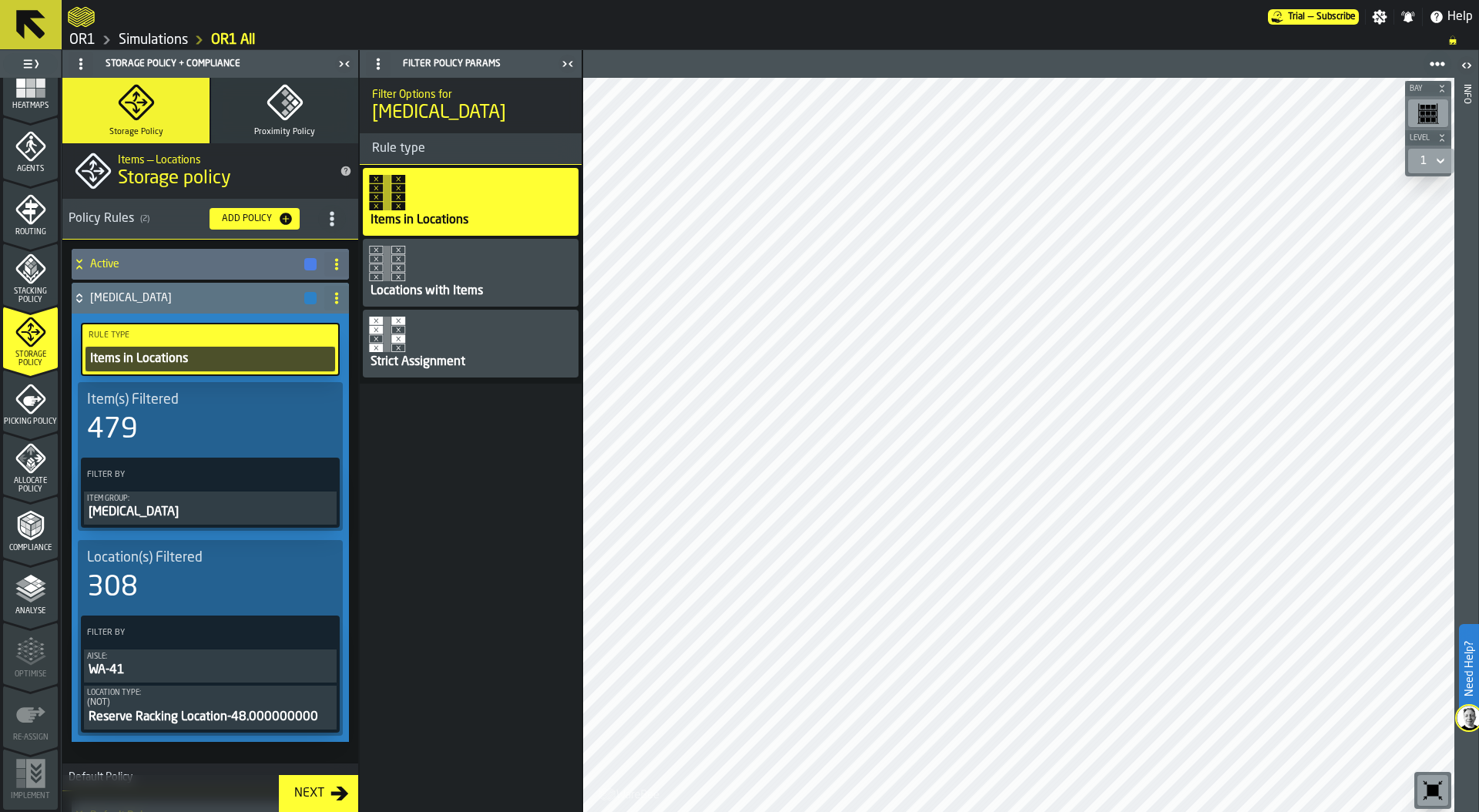
scroll to position [0, 0]
click at [437, 346] on div "Strict Assignment" at bounding box center [471, 343] width 215 height 67
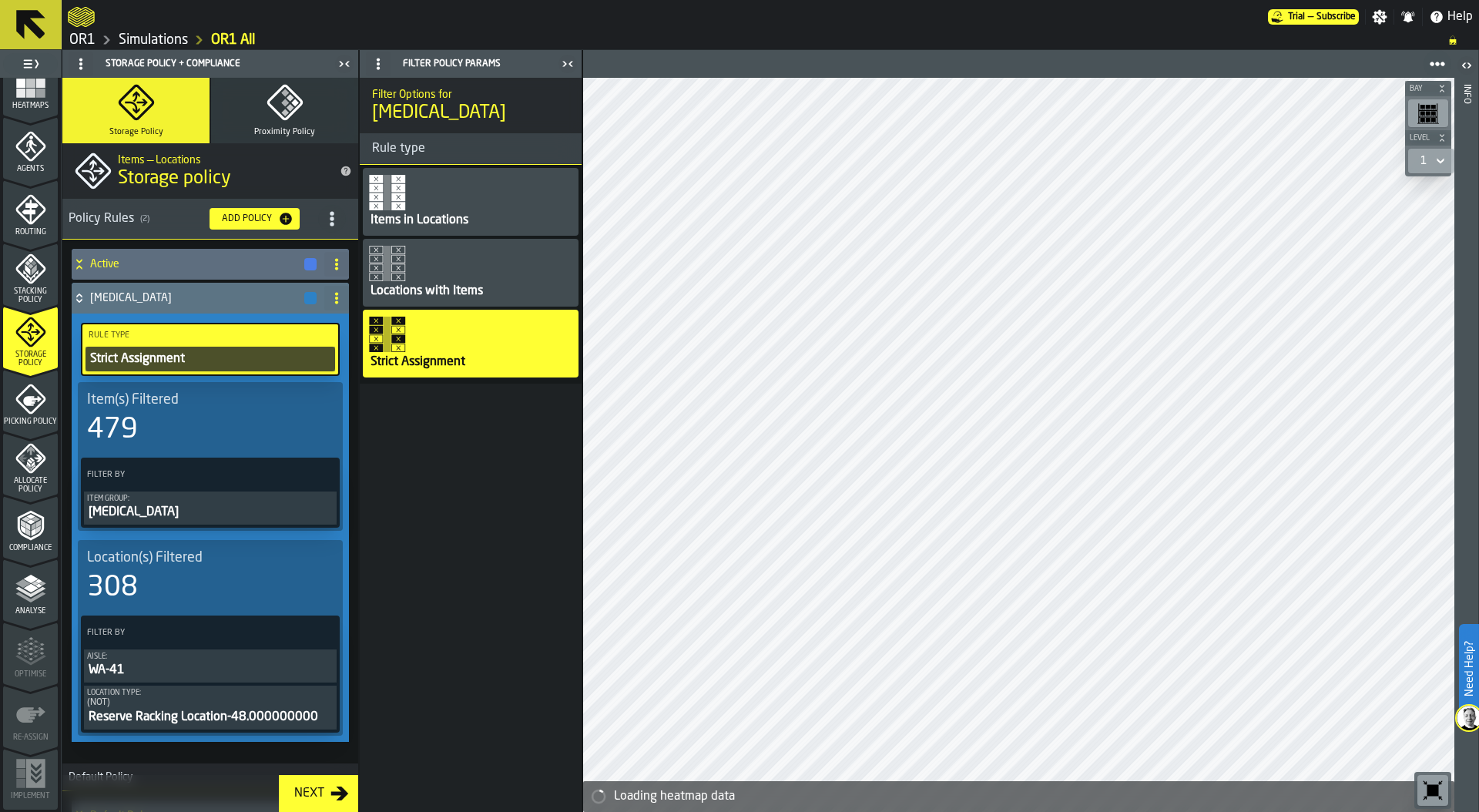
click at [80, 296] on icon at bounding box center [79, 297] width 15 height 12
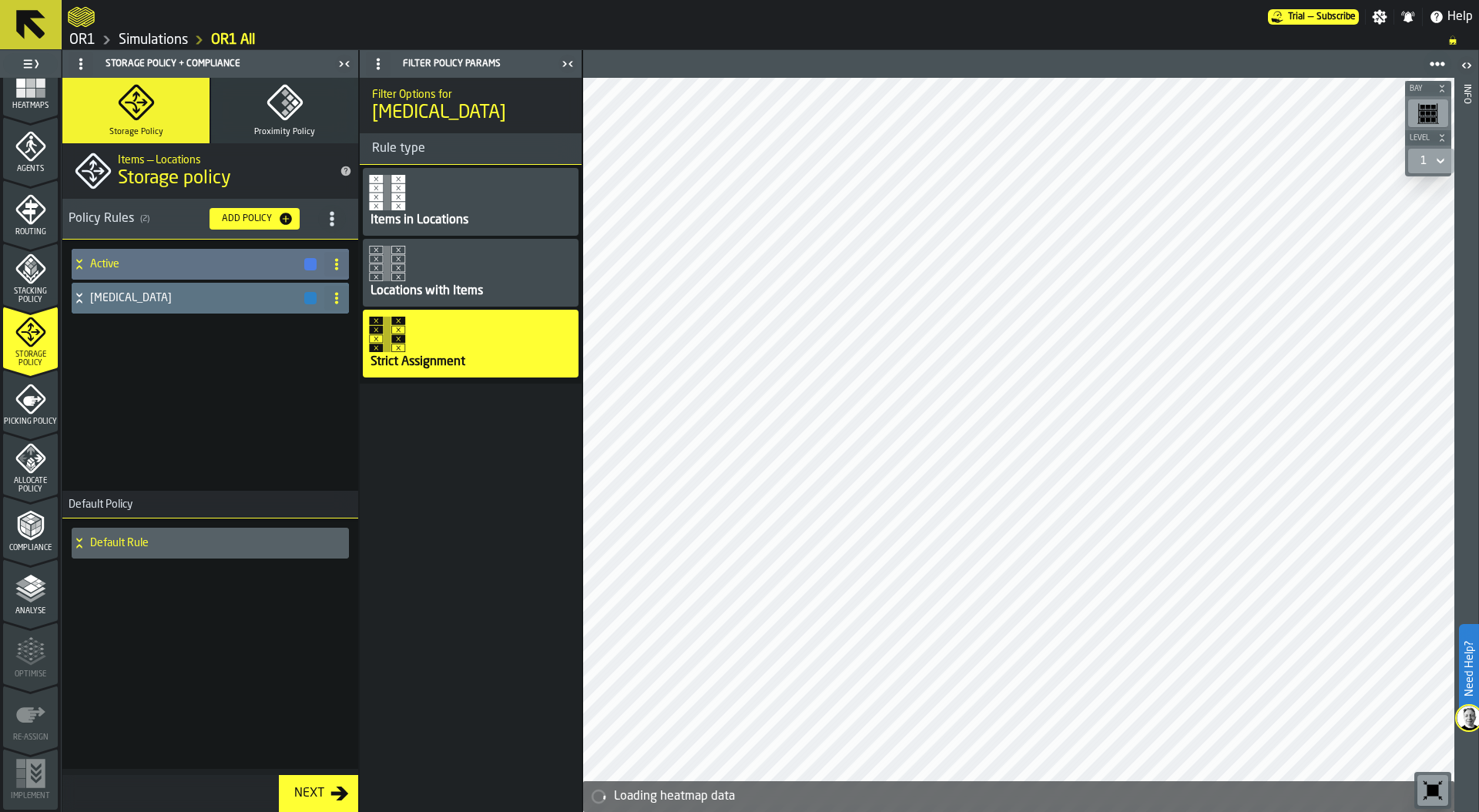
click at [76, 261] on icon at bounding box center [79, 263] width 15 height 12
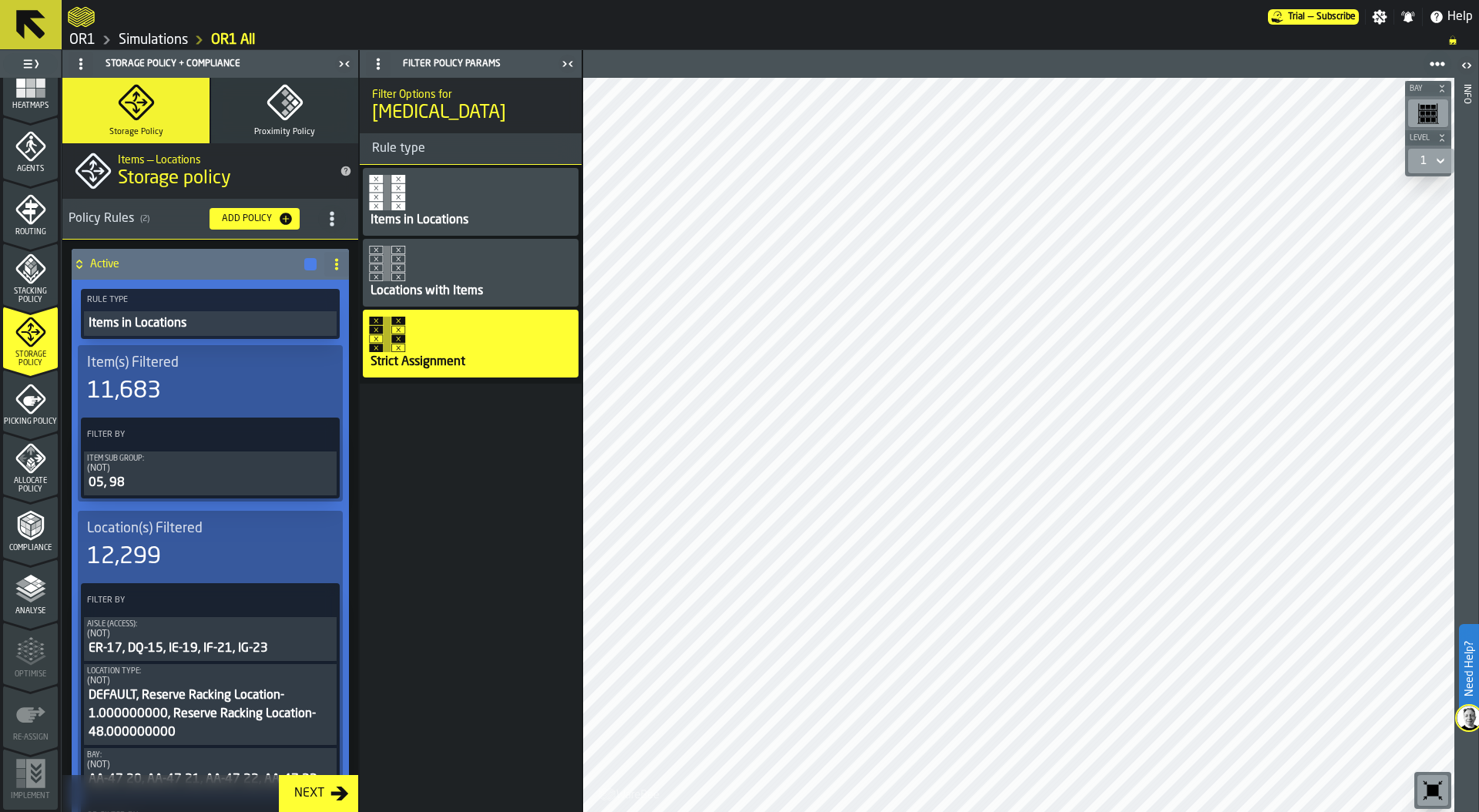
click at [80, 262] on icon at bounding box center [79, 263] width 15 height 12
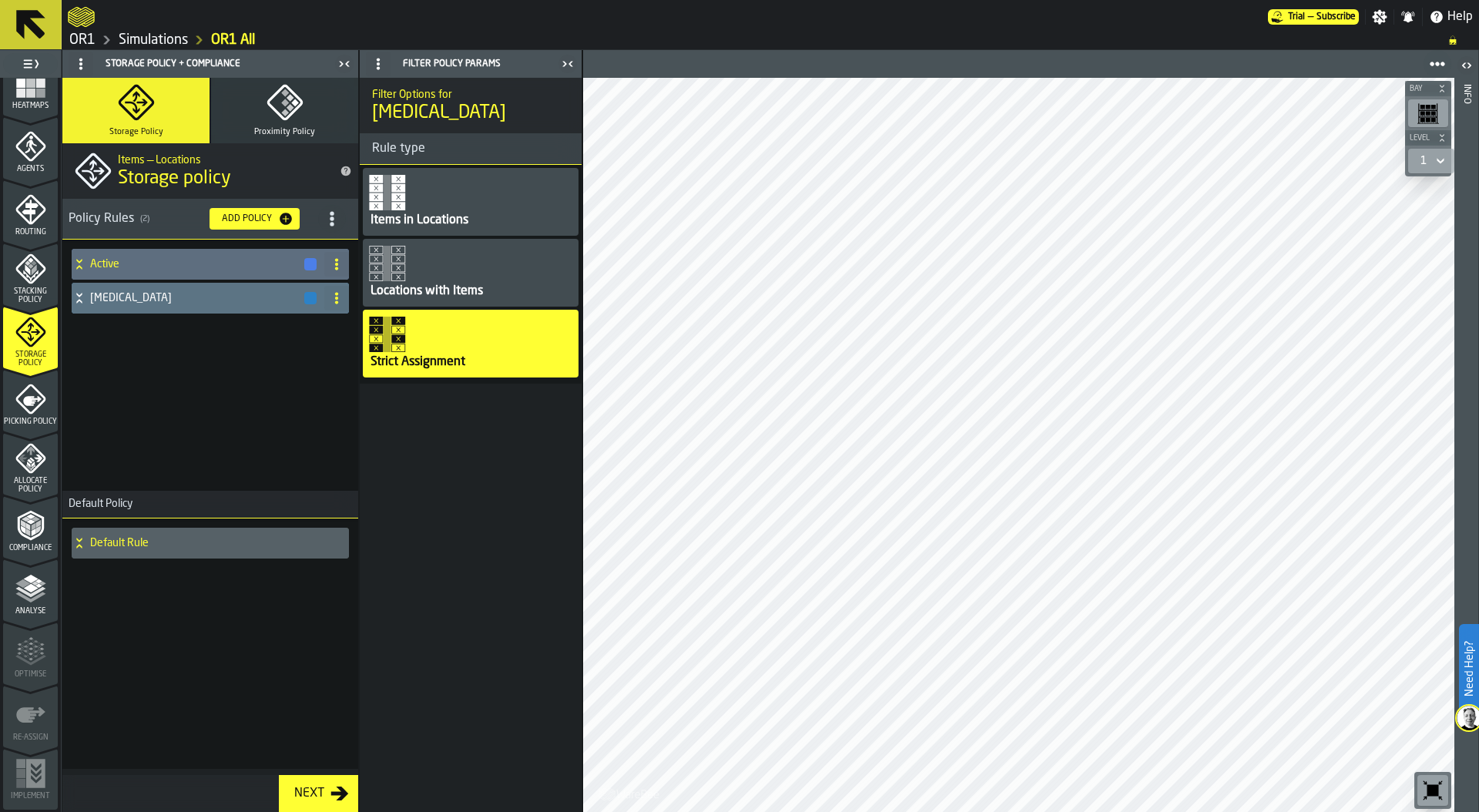
click at [84, 298] on icon at bounding box center [79, 297] width 15 height 12
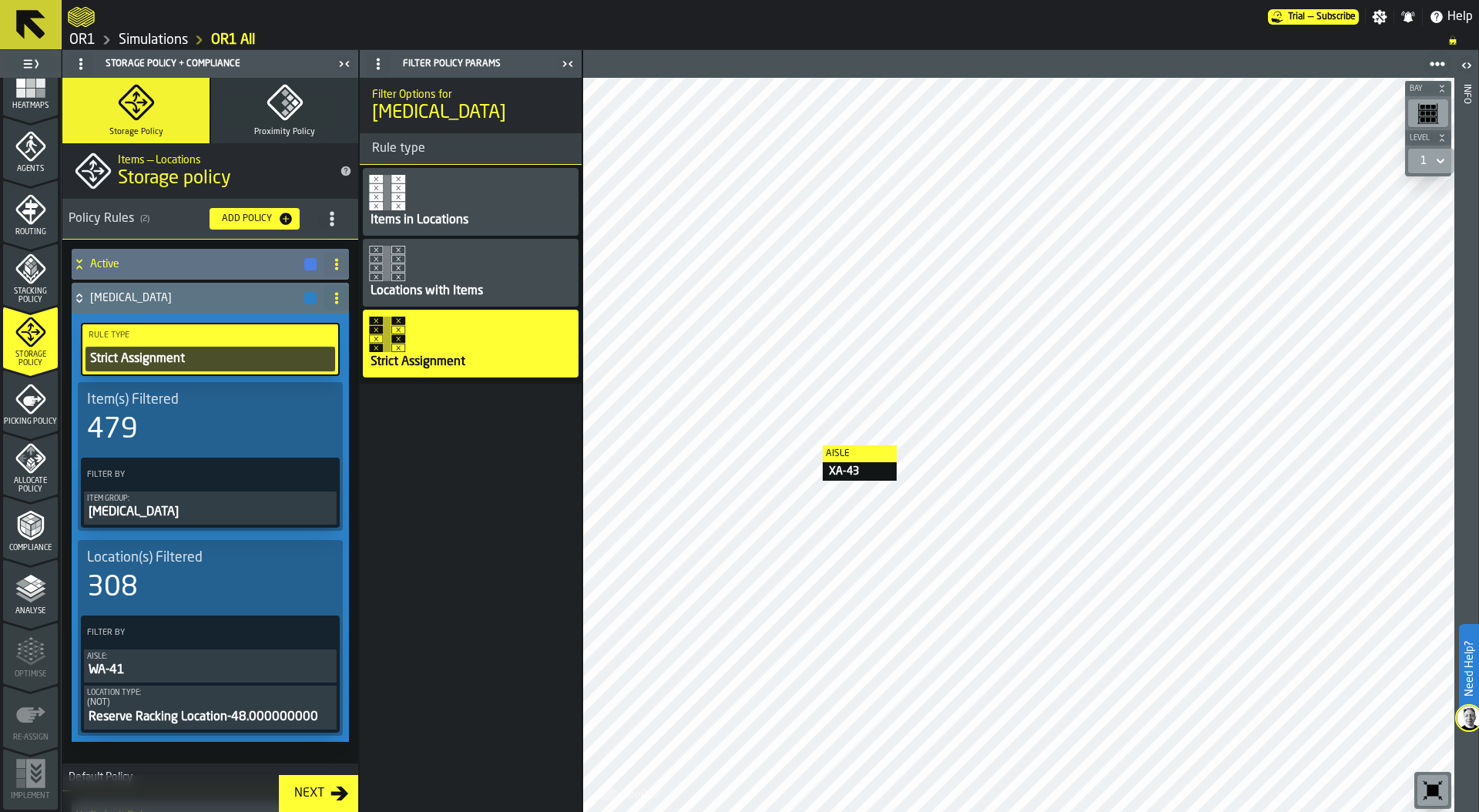
click at [84, 258] on icon at bounding box center [79, 263] width 15 height 12
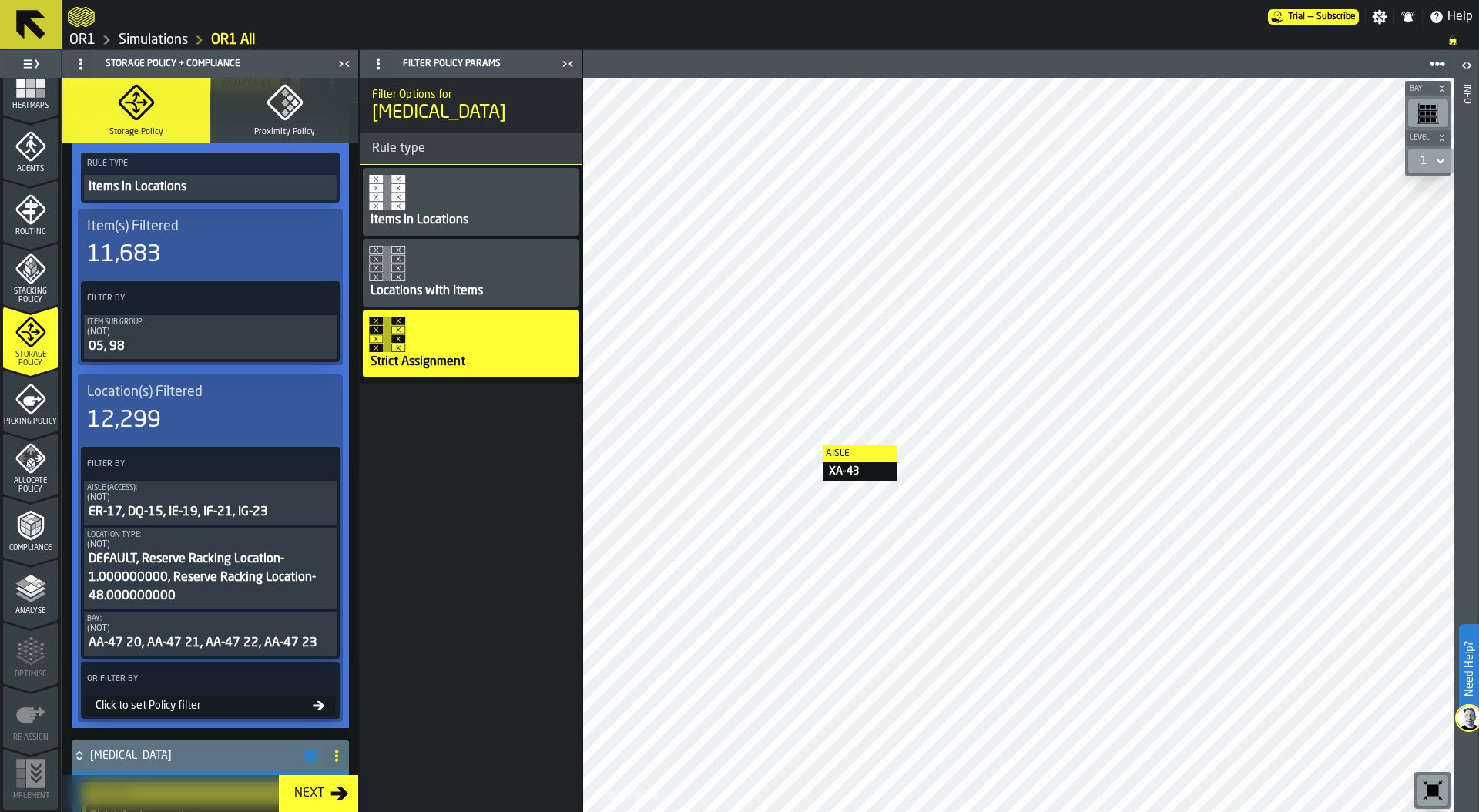
scroll to position [149, 0]
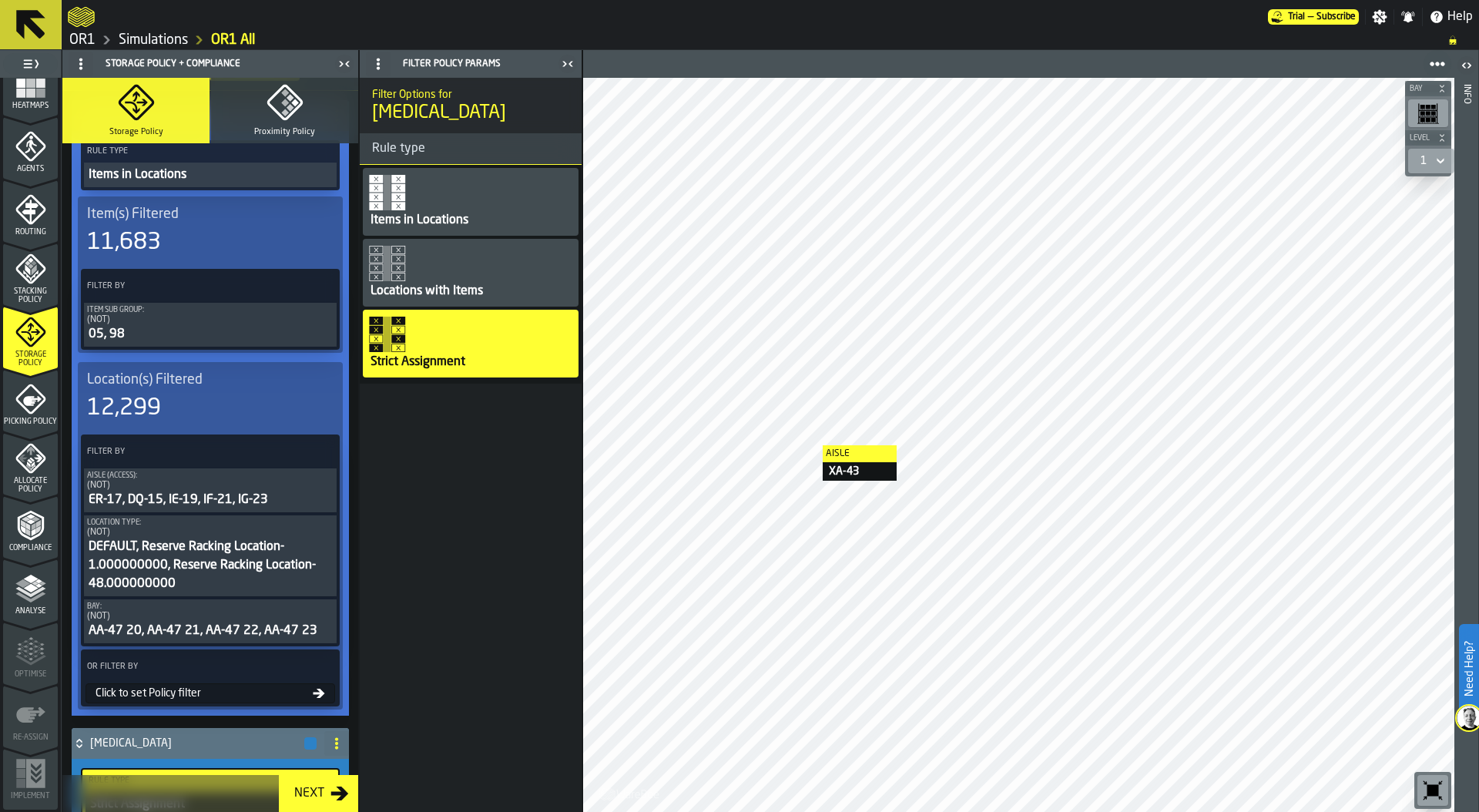
click at [173, 477] on div "Aisle (Access):" at bounding box center [210, 475] width 247 height 9
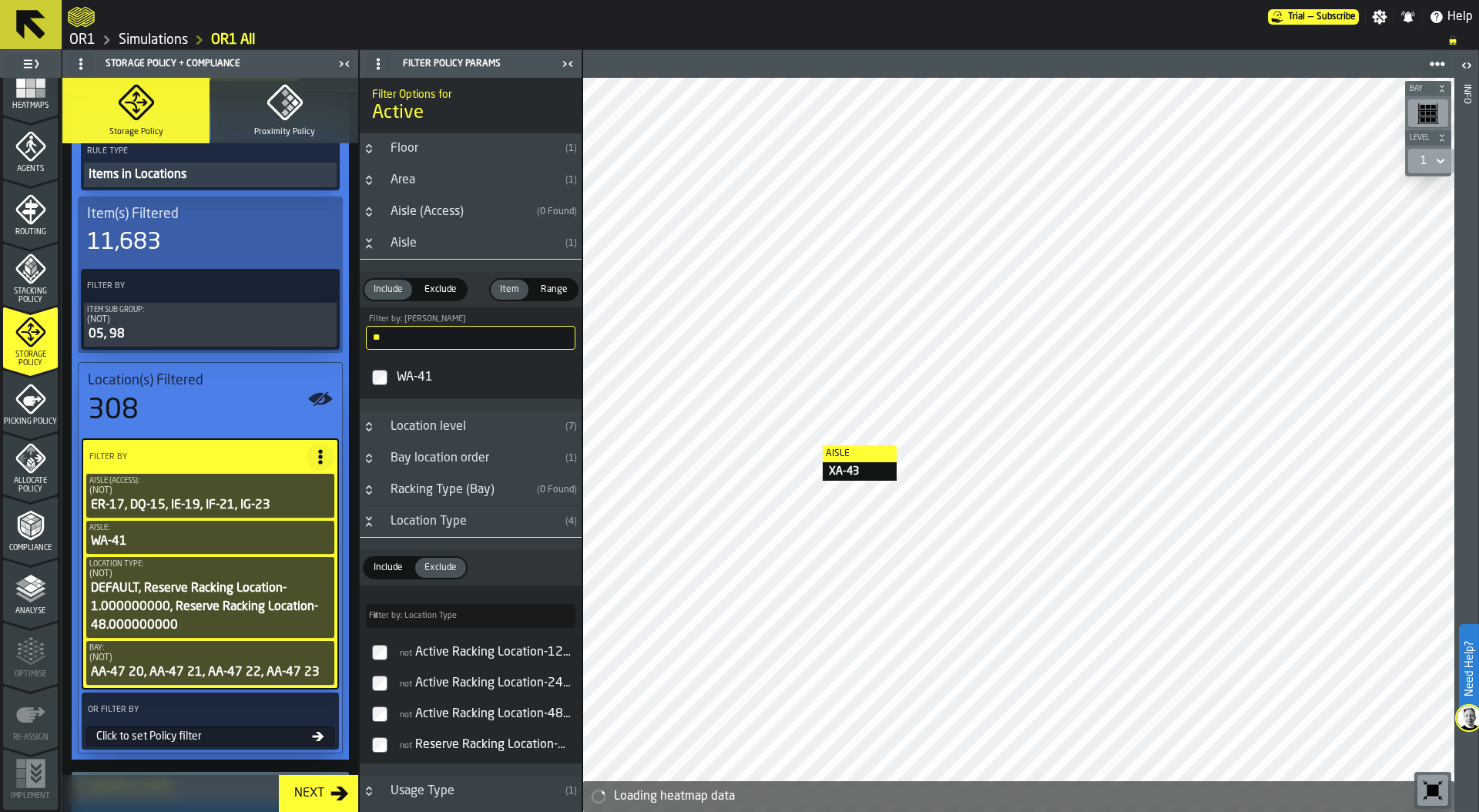
click at [447, 292] on span "Exclude" at bounding box center [441, 289] width 45 height 14
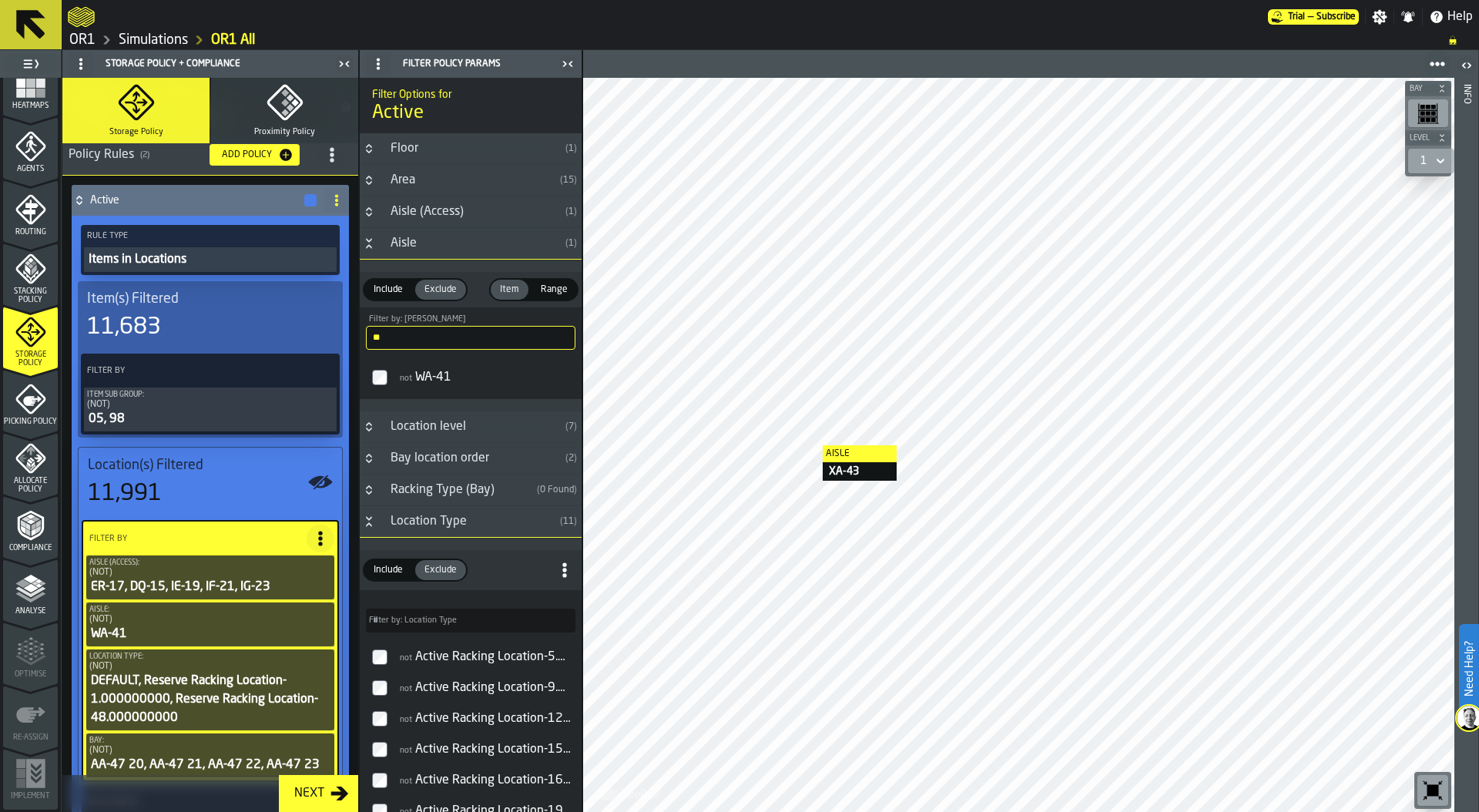
scroll to position [0, 0]
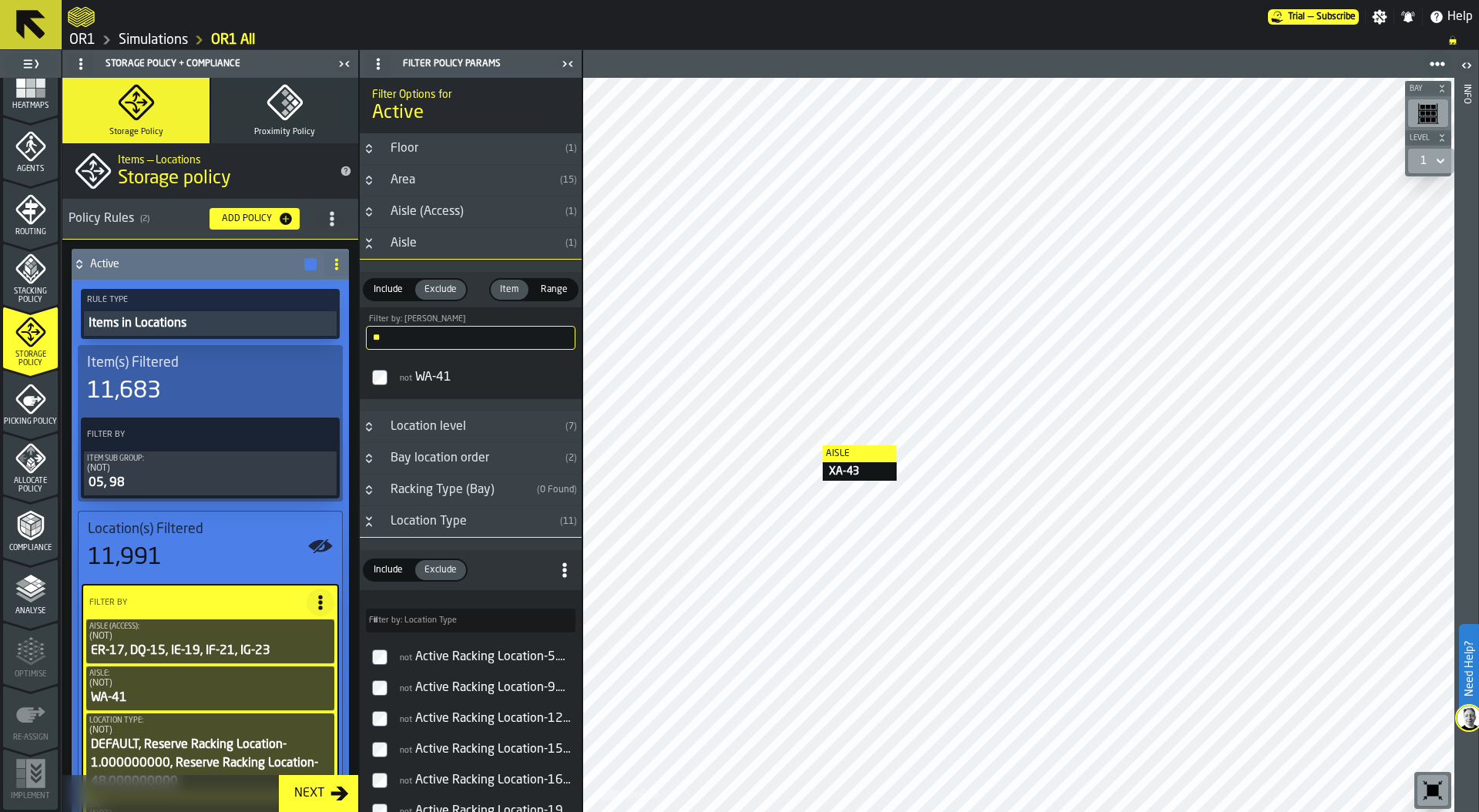
click at [79, 264] on icon at bounding box center [79, 263] width 15 height 12
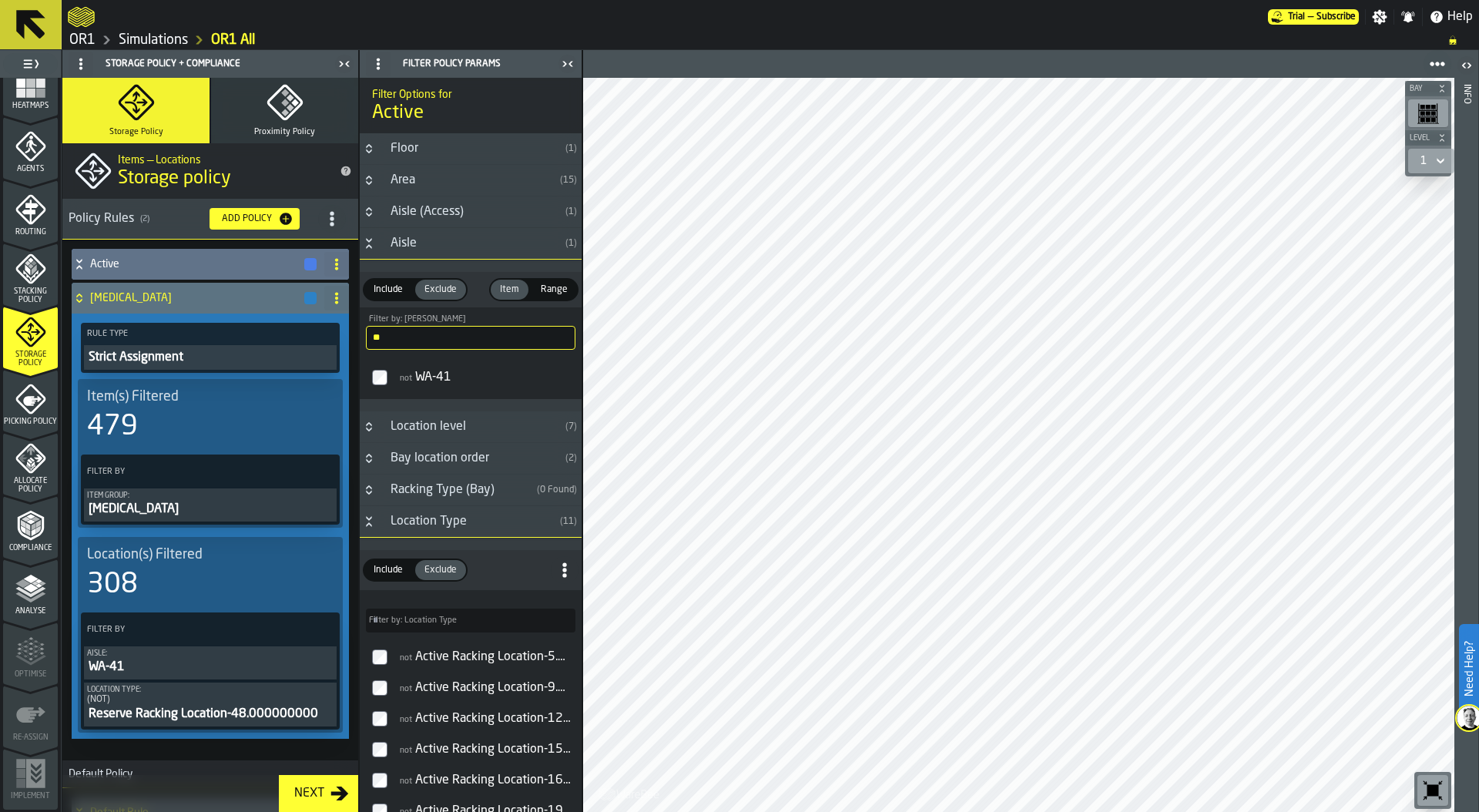
click at [187, 664] on div "WA-41" at bounding box center [210, 667] width 247 height 18
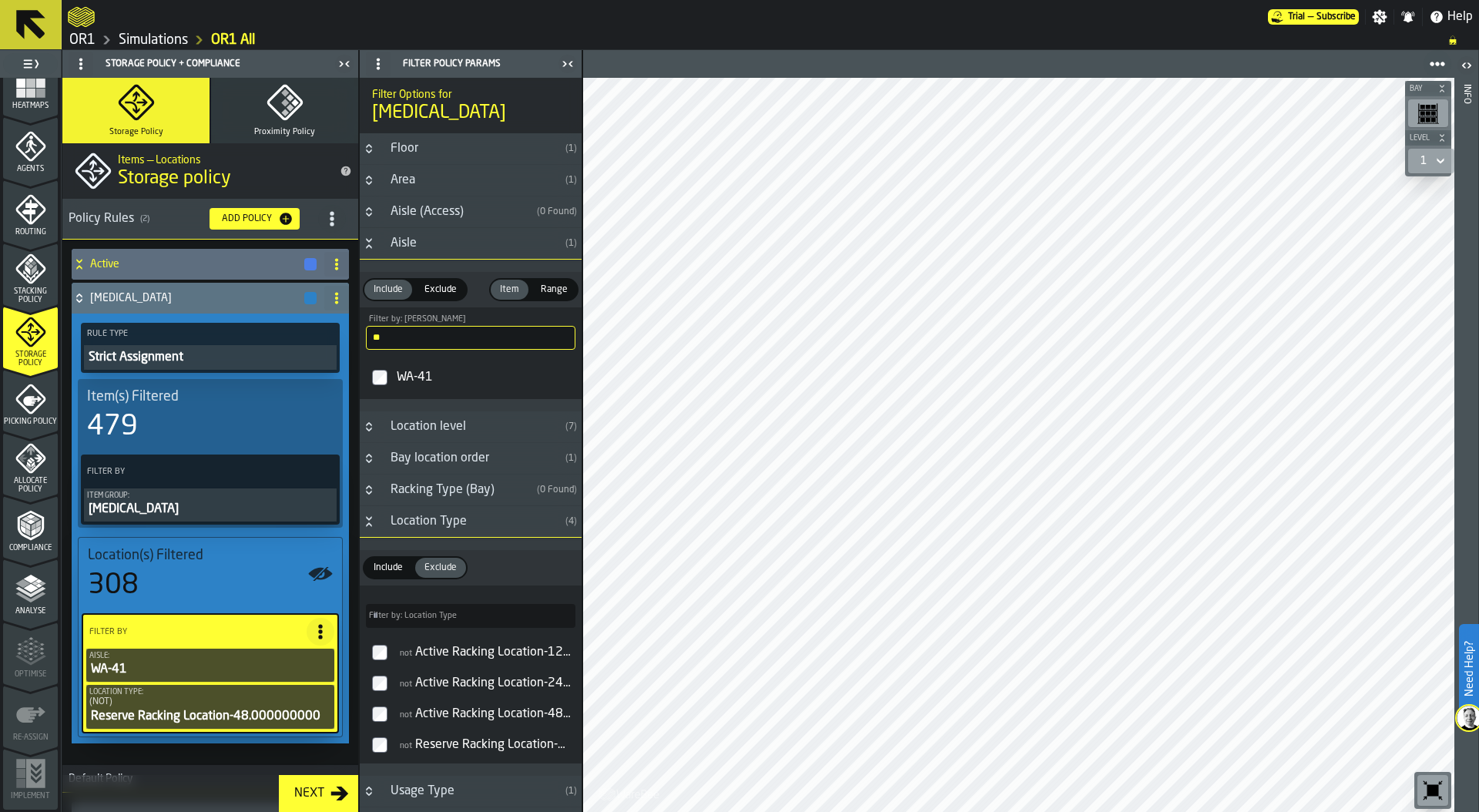
drag, startPoint x: 403, startPoint y: 335, endPoint x: 291, endPoint y: 336, distance: 112.0
click at [290, 335] on aside "1 Start 2 Layout 3 Assignment 4 Items 5 Orders 6 Data Stats 7 Heatmaps 8 Agents…" at bounding box center [291, 430] width 582 height 761
type input "**"
click at [75, 254] on div "Active" at bounding box center [194, 264] width 247 height 31
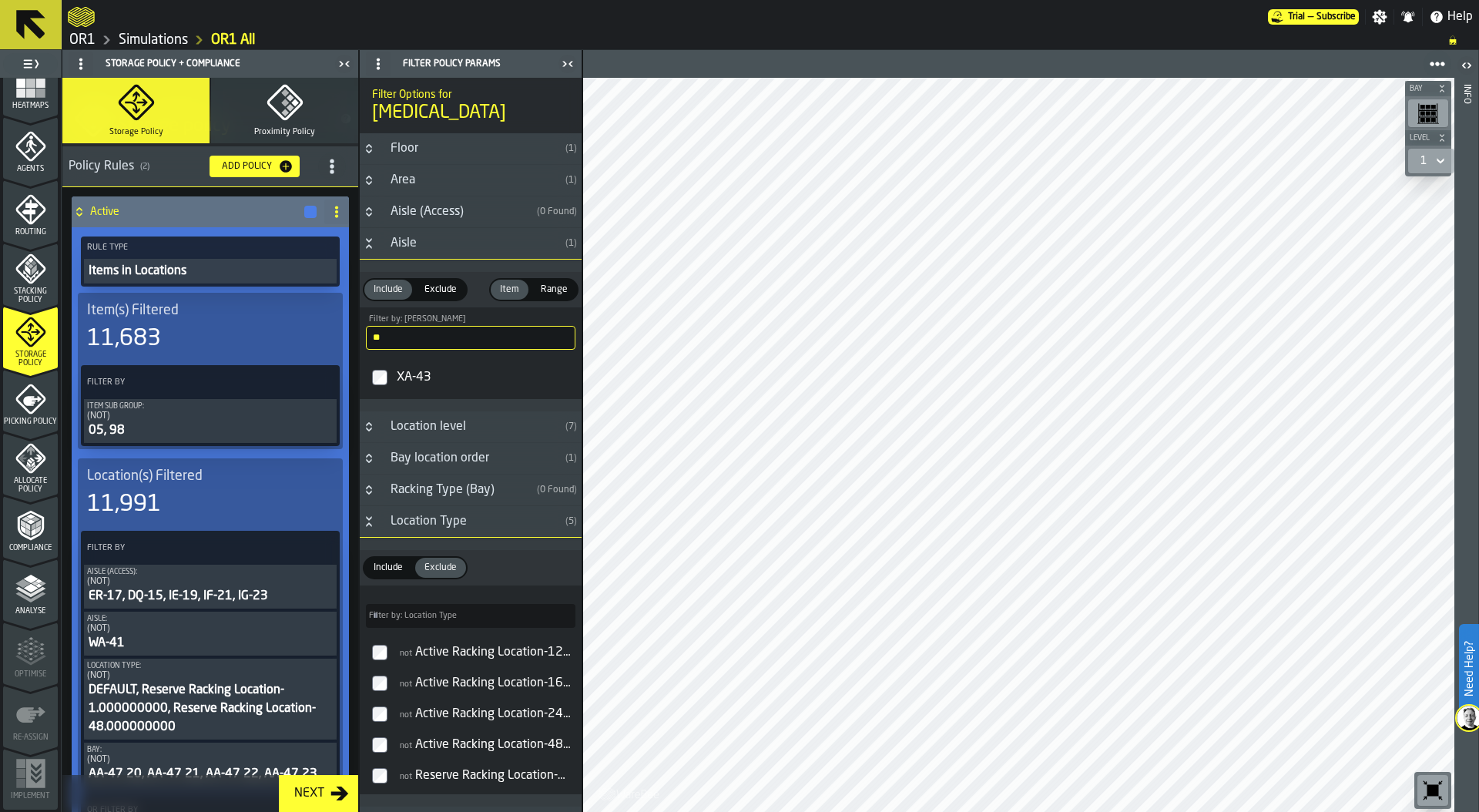
scroll to position [53, 0]
drag, startPoint x: 199, startPoint y: 573, endPoint x: 211, endPoint y: 566, distance: 13.9
click at [199, 573] on div "Aisle (Access):" at bounding box center [210, 571] width 247 height 9
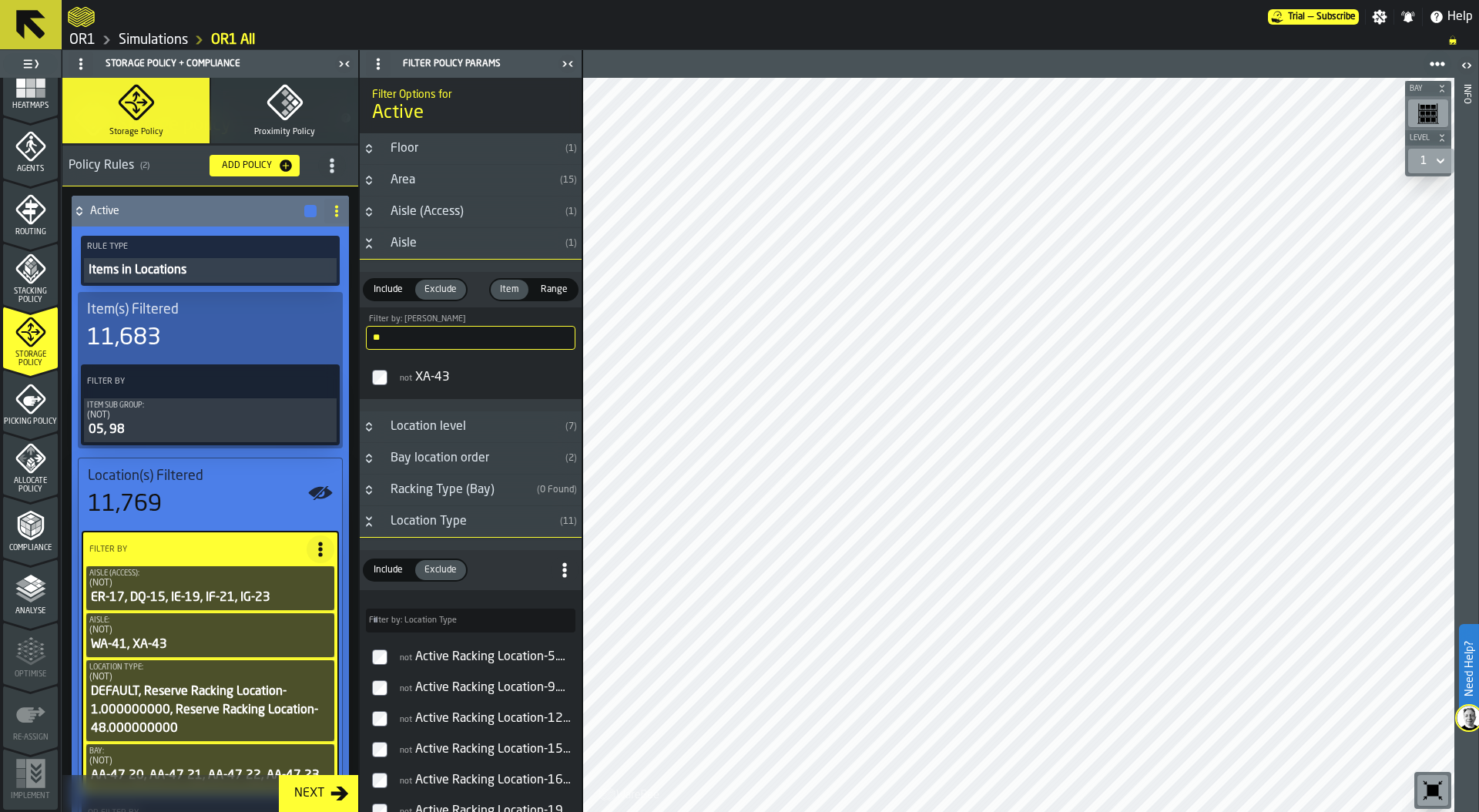
click at [80, 202] on div "Active" at bounding box center [194, 211] width 247 height 31
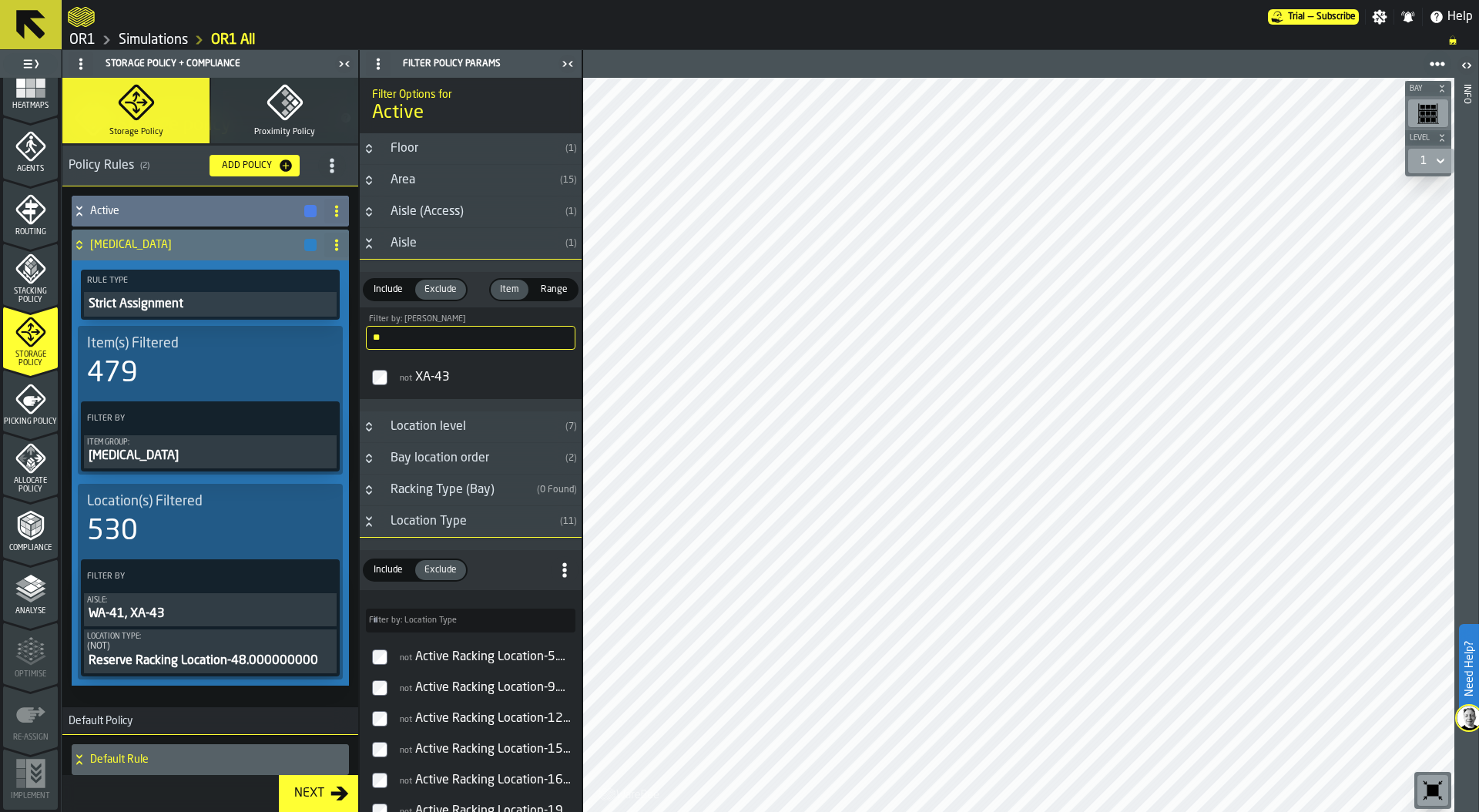
click at [80, 246] on icon at bounding box center [79, 244] width 15 height 12
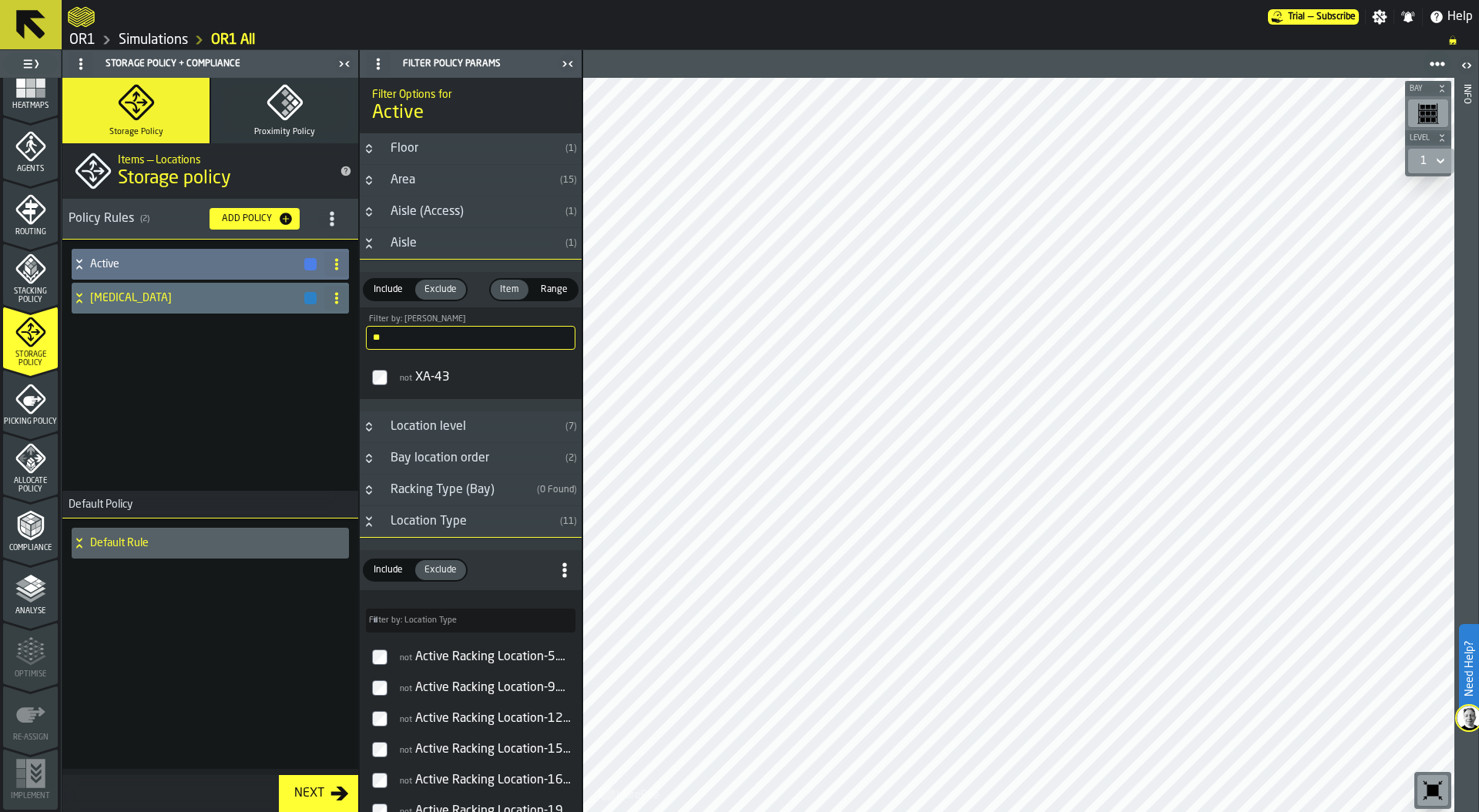
scroll to position [0, 0]
click at [138, 308] on div "[MEDICAL_DATA]" at bounding box center [194, 298] width 247 height 31
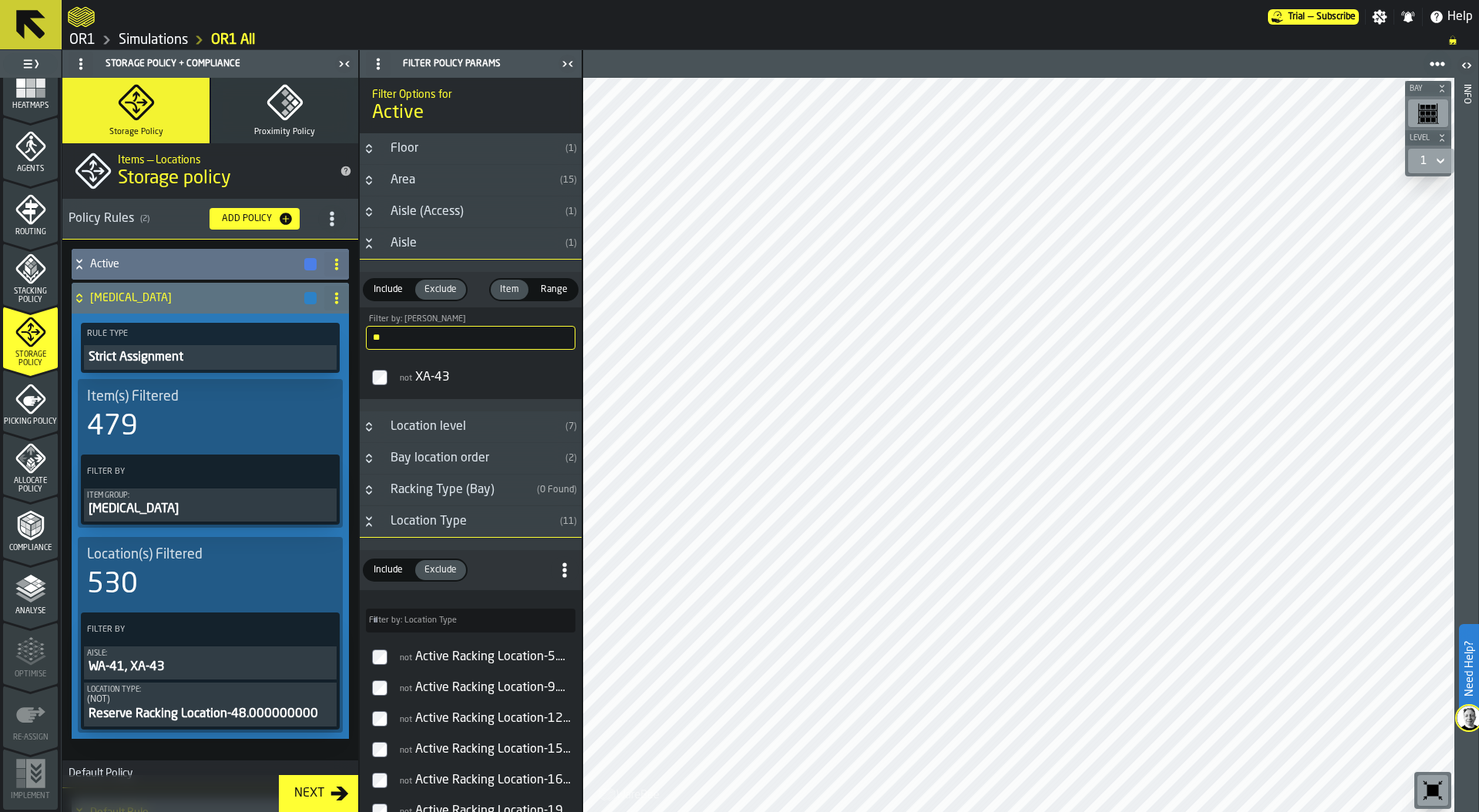
click at [165, 570] on div "530" at bounding box center [210, 585] width 247 height 31
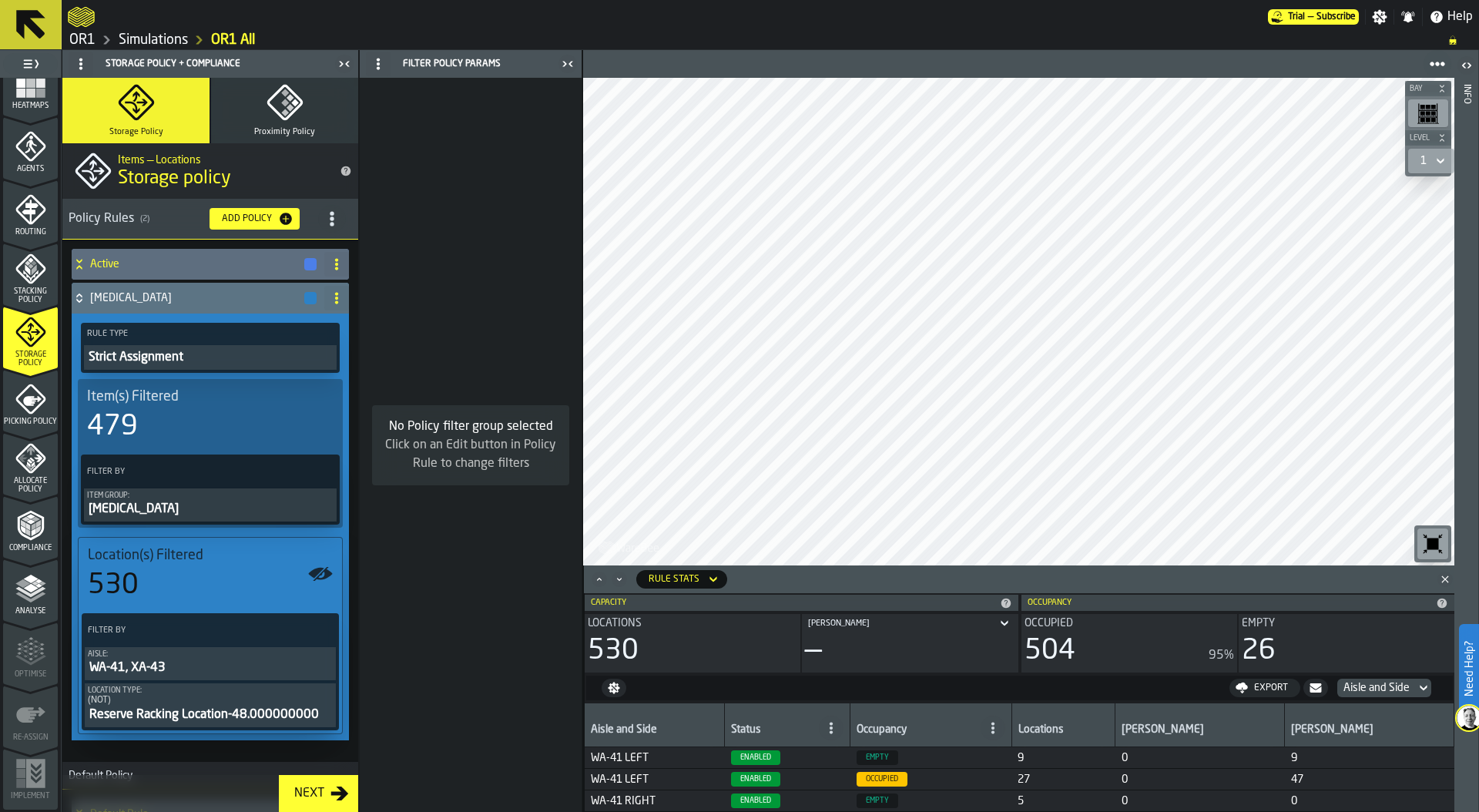
click at [307, 297] on div "button-" at bounding box center [310, 297] width 12 height 12
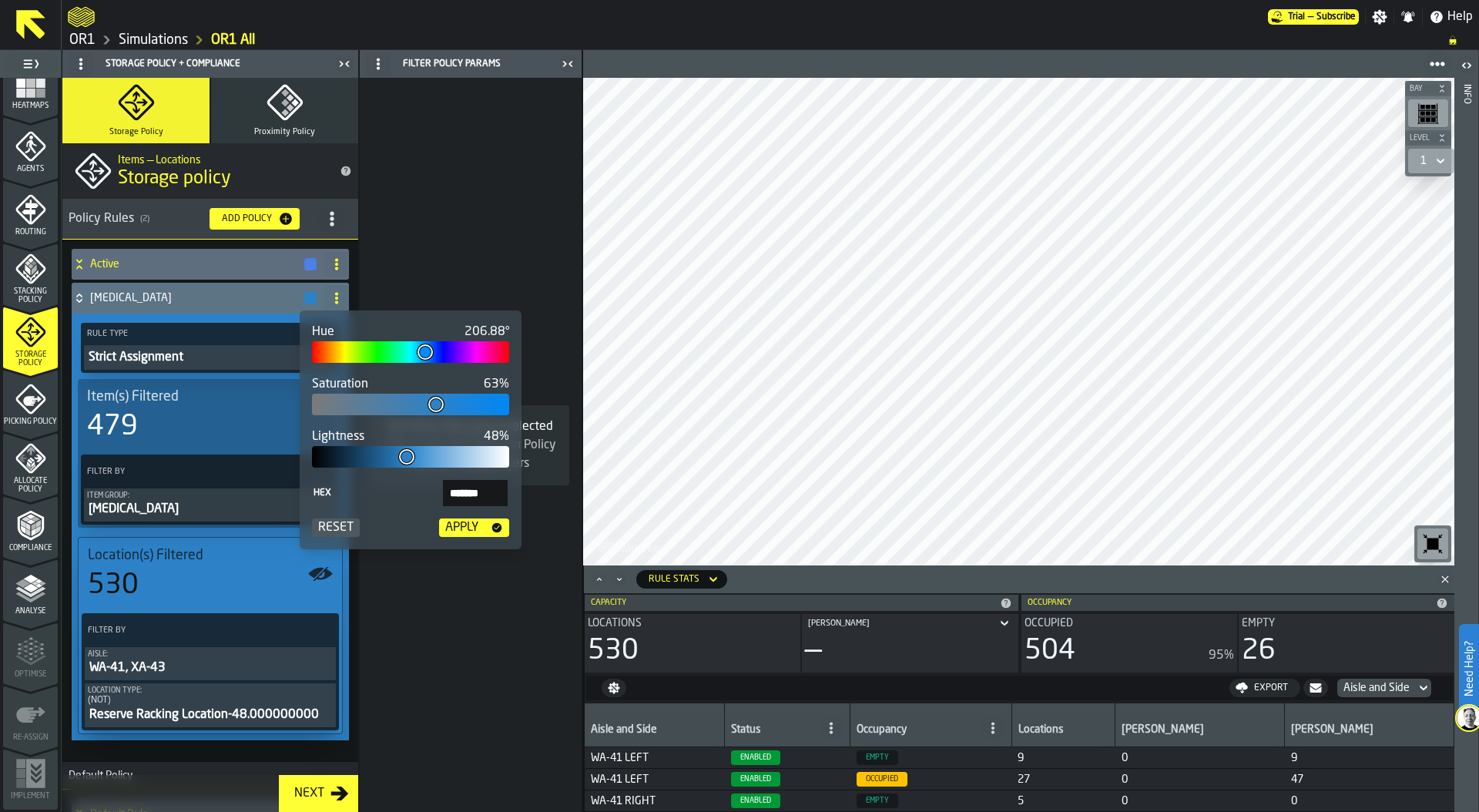
type input "***"
type input "*******"
click at [372, 349] on div at bounding box center [410, 352] width 197 height 22
click at [481, 532] on div "Apply" at bounding box center [462, 527] width 46 height 18
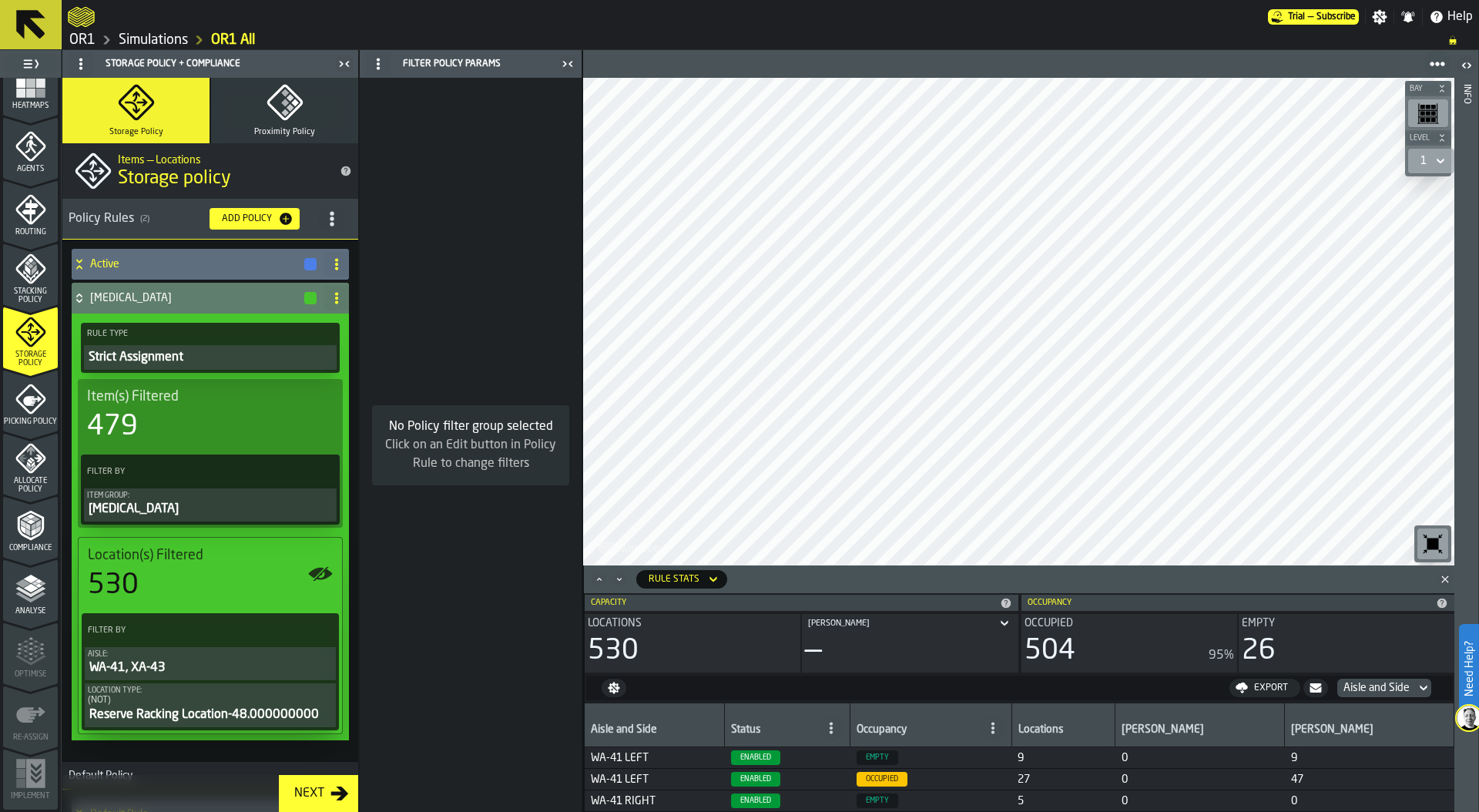
click at [82, 293] on icon at bounding box center [79, 297] width 15 height 12
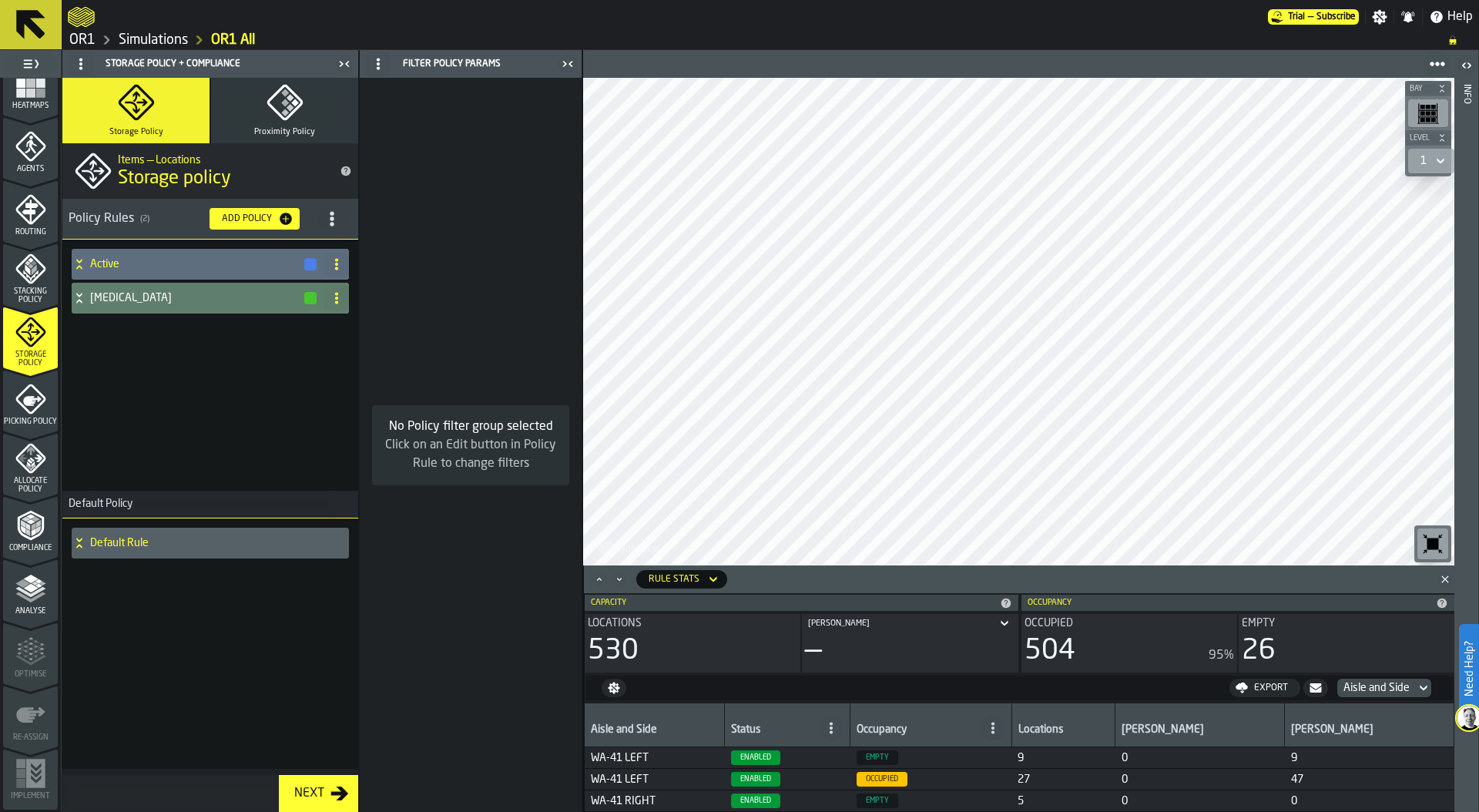
click at [136, 300] on h4 "[MEDICAL_DATA]" at bounding box center [196, 297] width 213 height 12
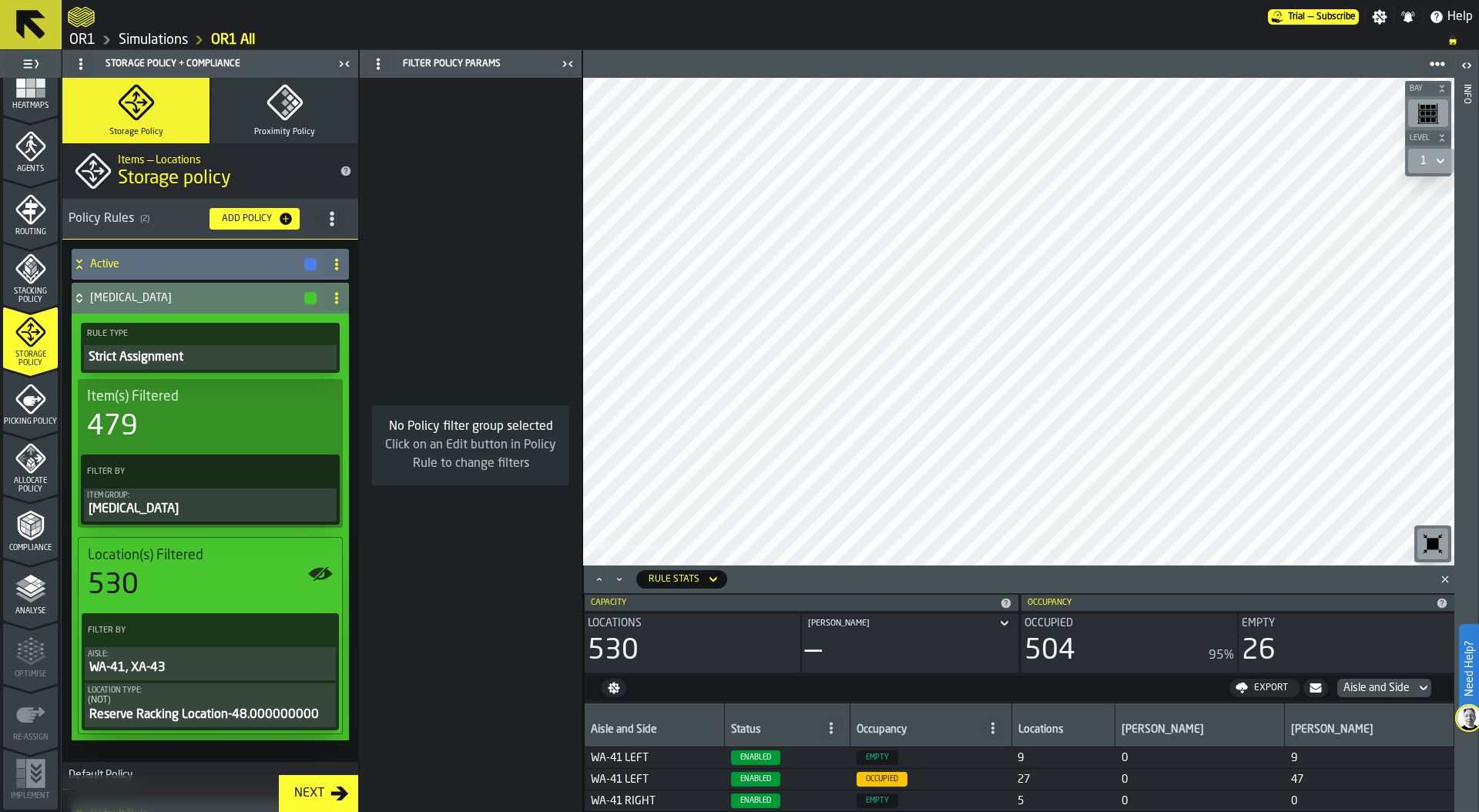
click at [153, 585] on div "530" at bounding box center [210, 586] width 245 height 31
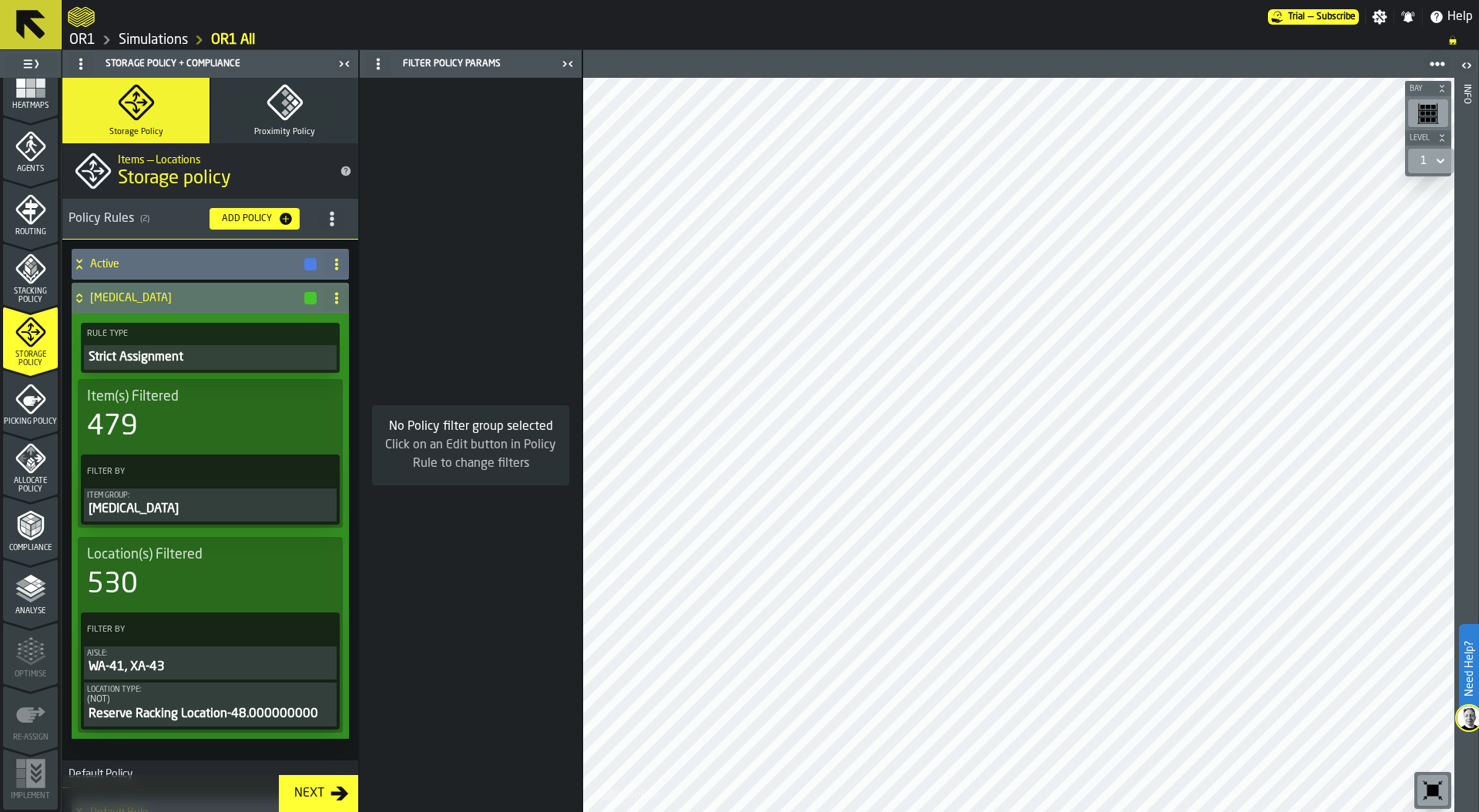
click at [25, 418] on span "Picking Policy" at bounding box center [31, 422] width 55 height 9
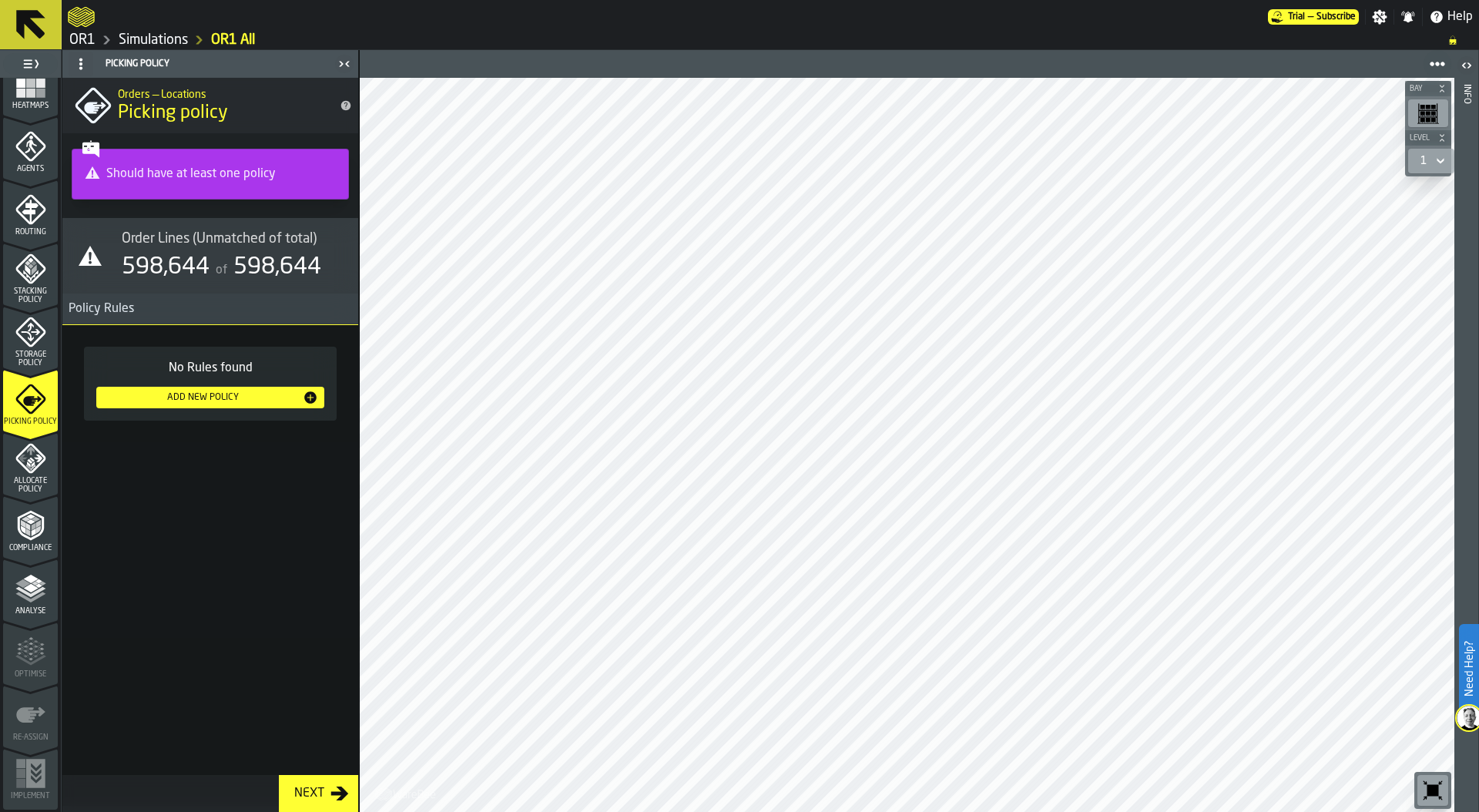
click at [189, 401] on div "Add New Policy" at bounding box center [202, 397] width 200 height 10
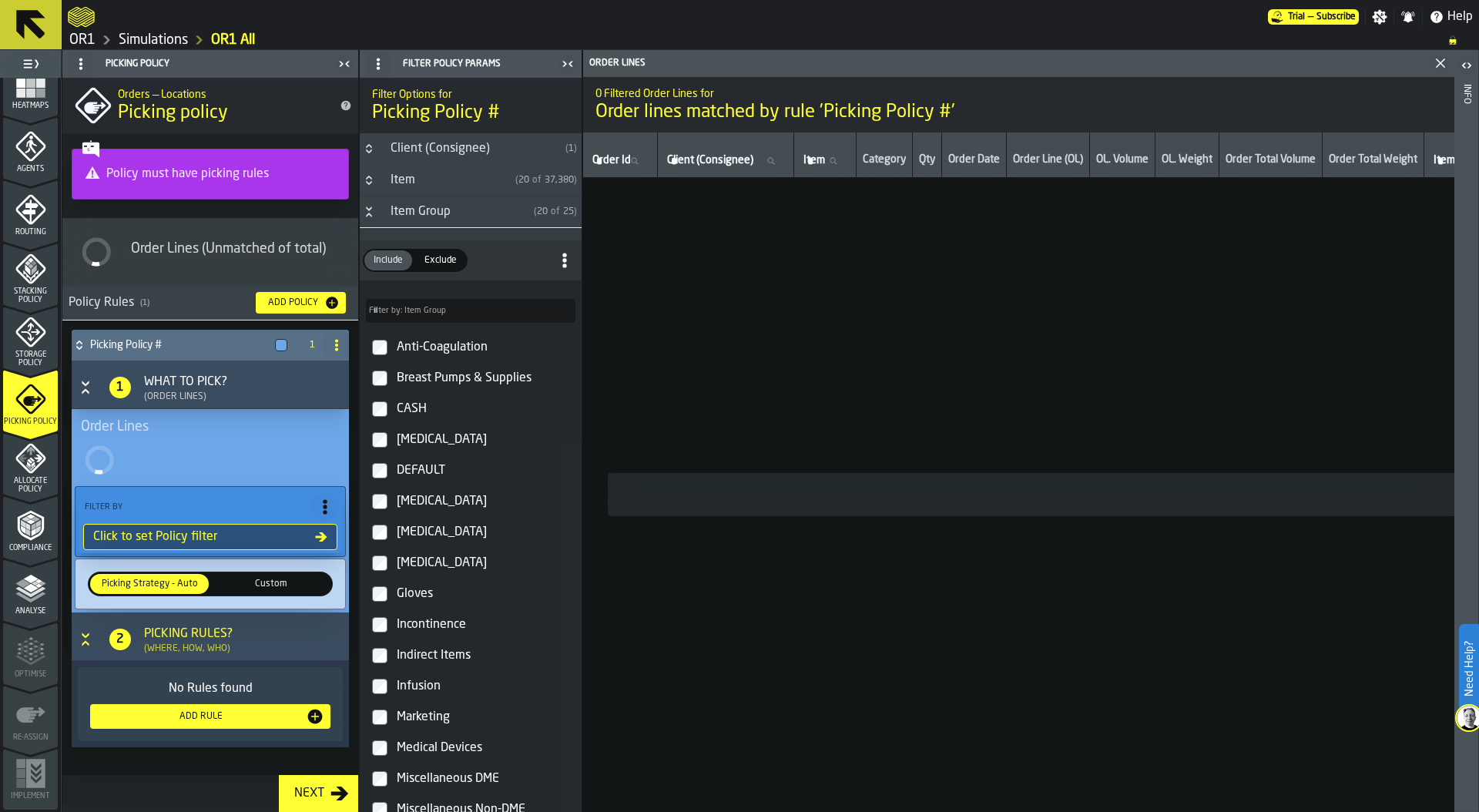
click at [371, 210] on icon "Button-Item Group-open" at bounding box center [369, 211] width 12 height 12
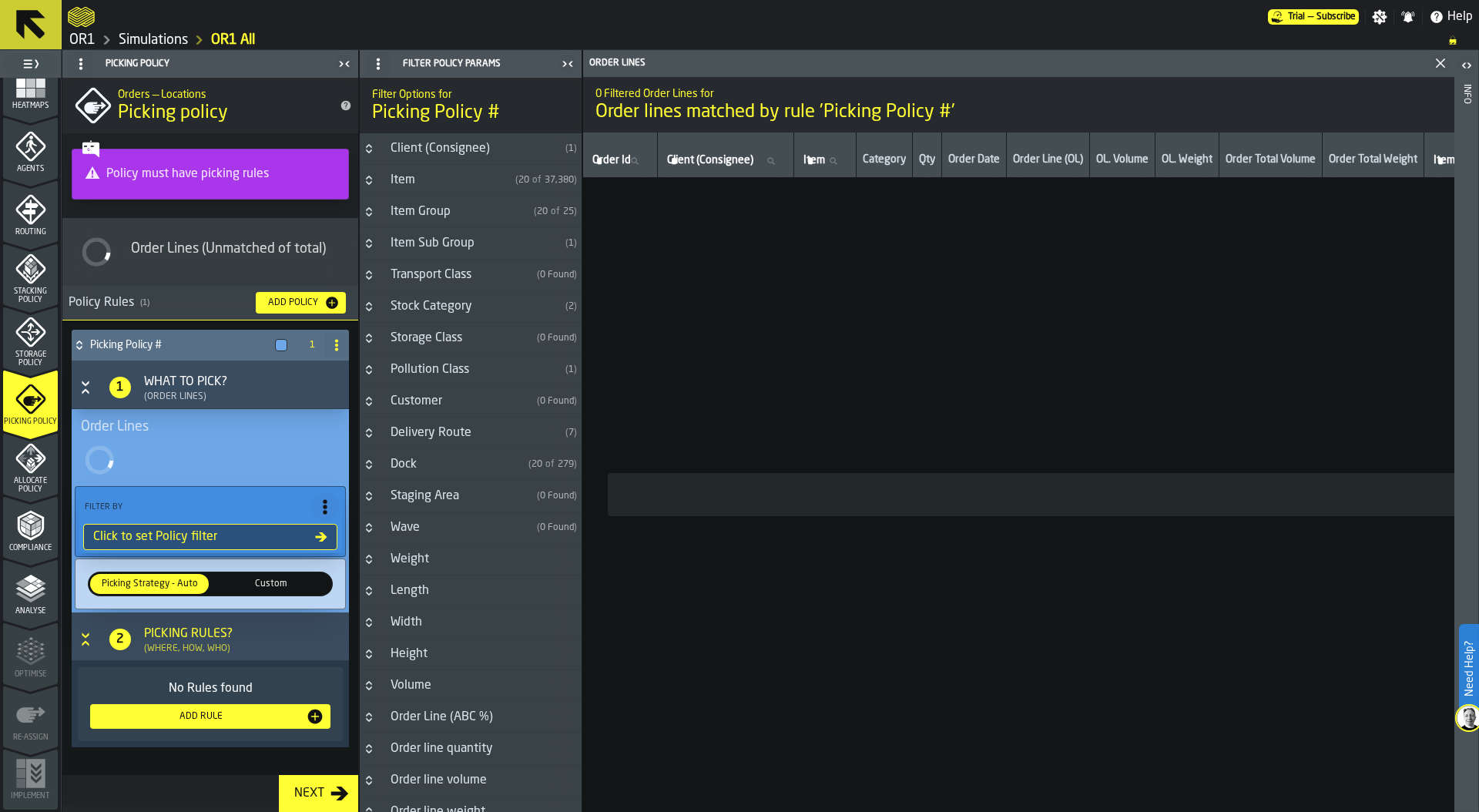
click at [370, 151] on icon "Button-Client (Consignee)-closed" at bounding box center [368, 151] width 6 height 4
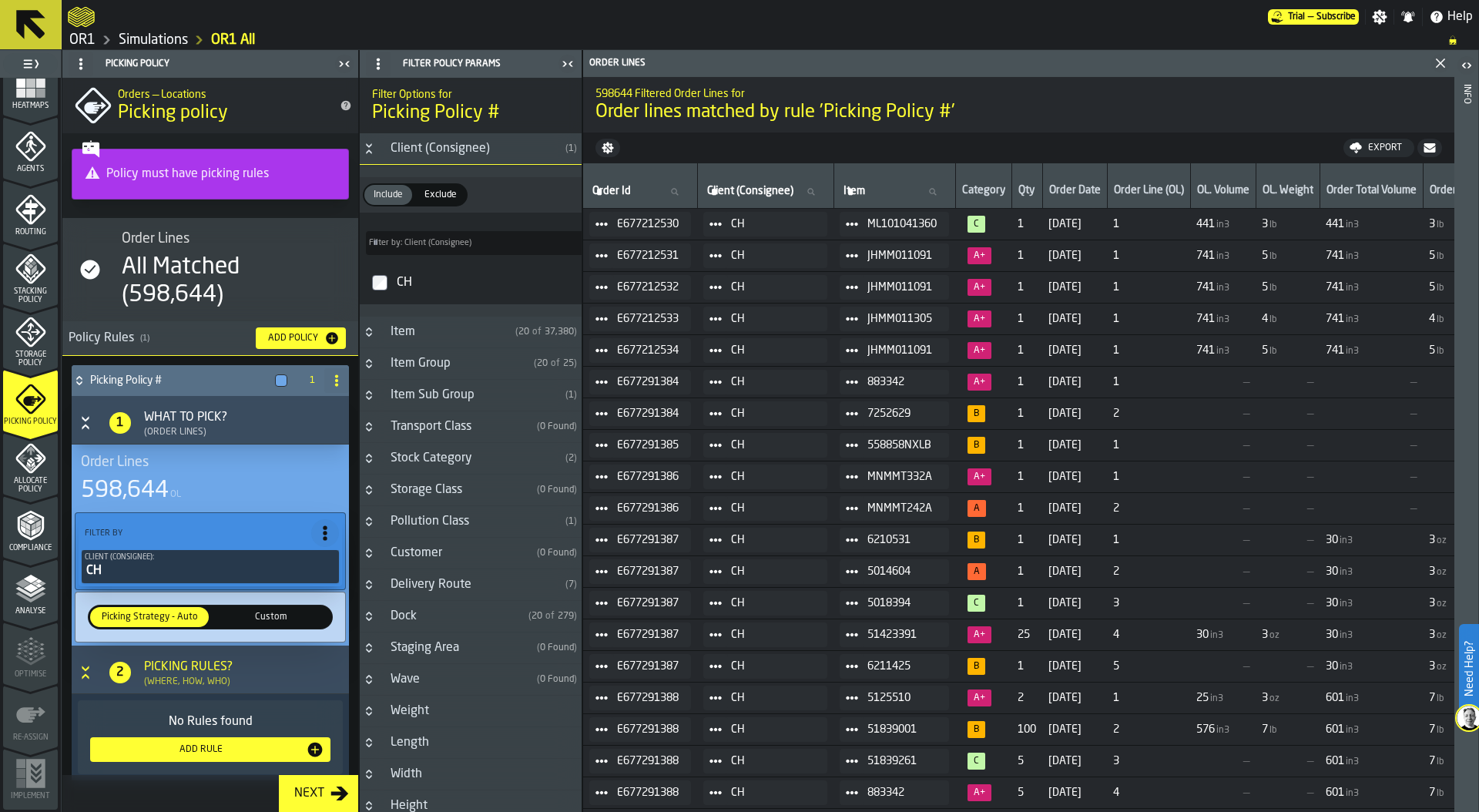
scroll to position [24, 0]
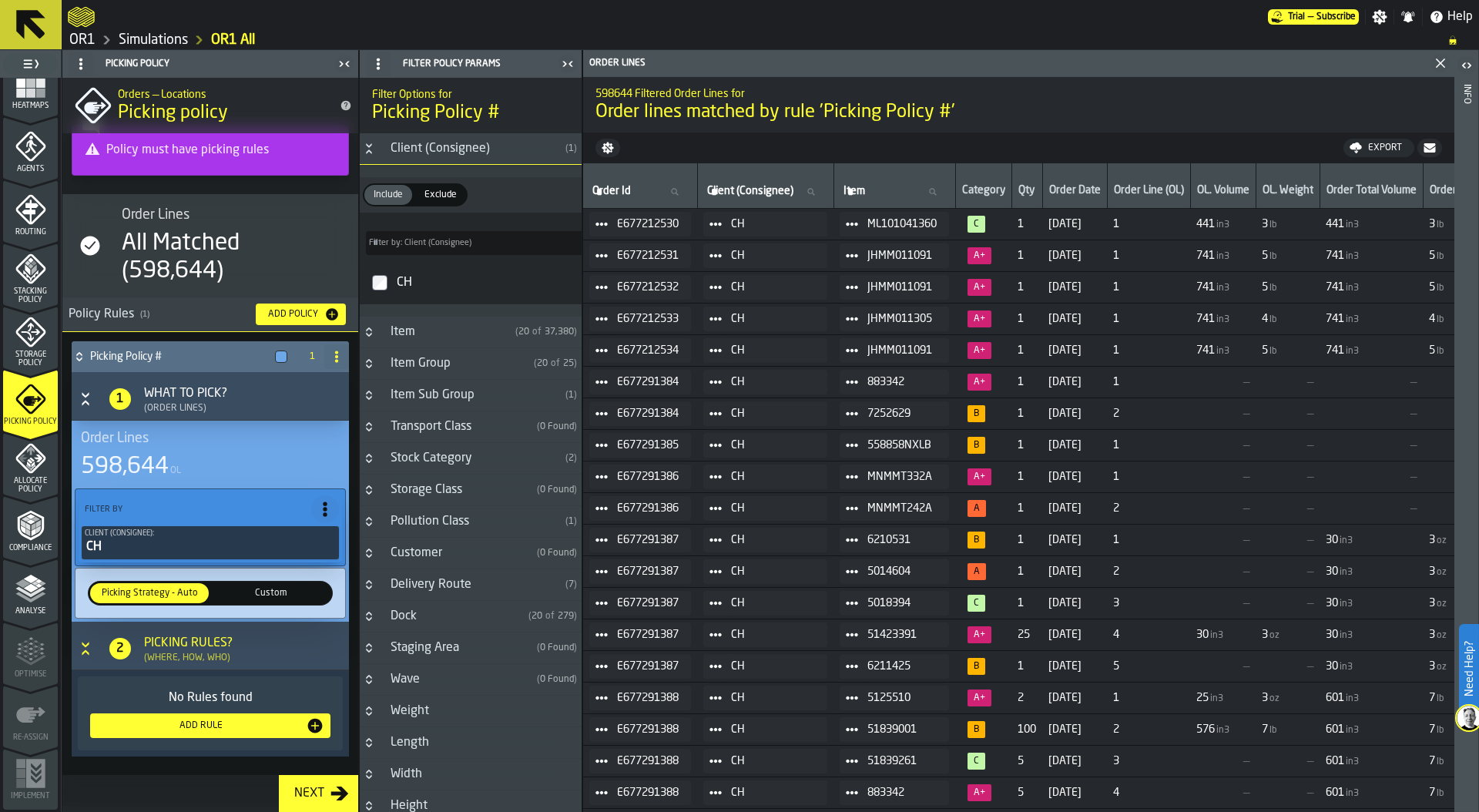
click at [194, 728] on div "Add Rule" at bounding box center [201, 724] width 210 height 10
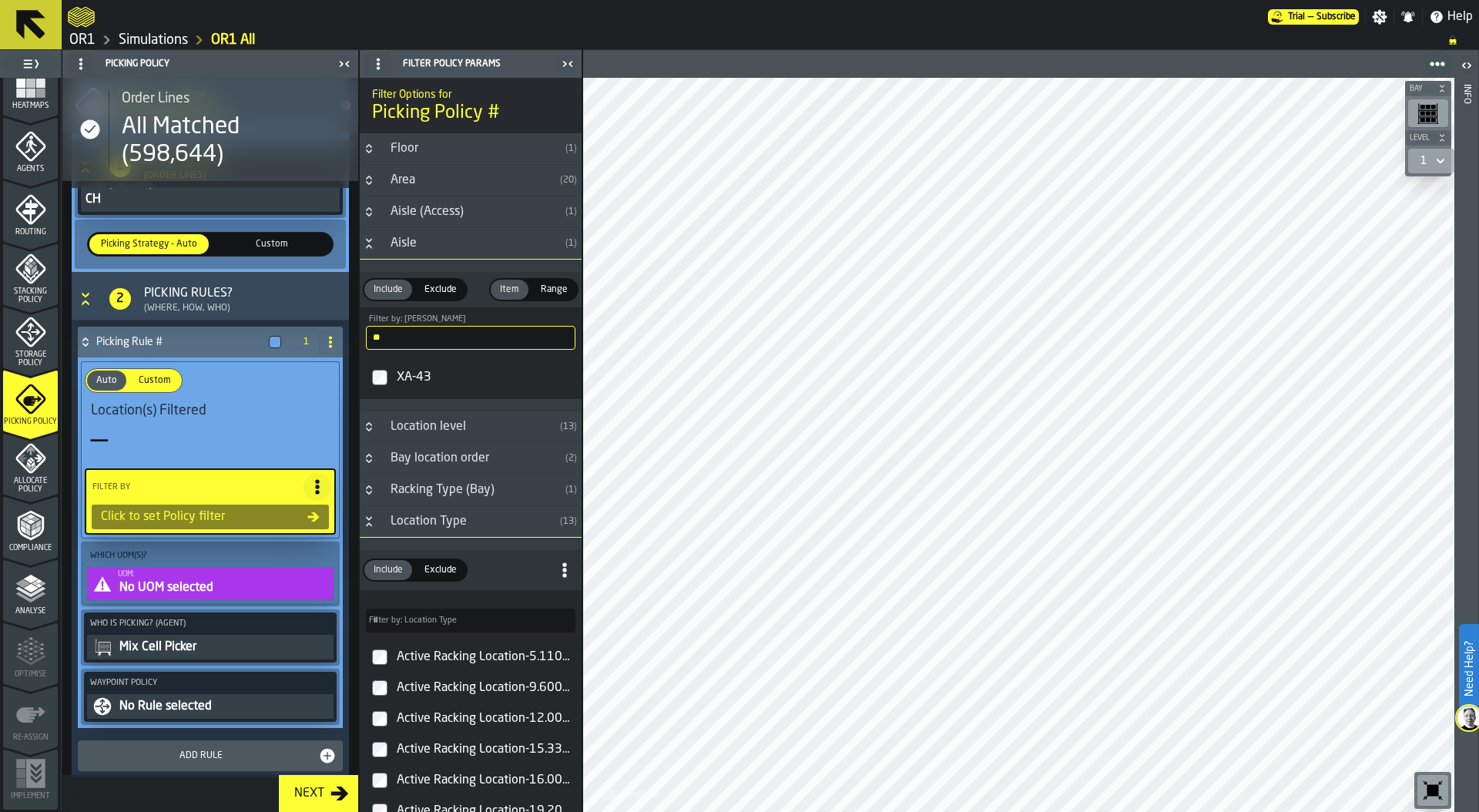
scroll to position [397, 0]
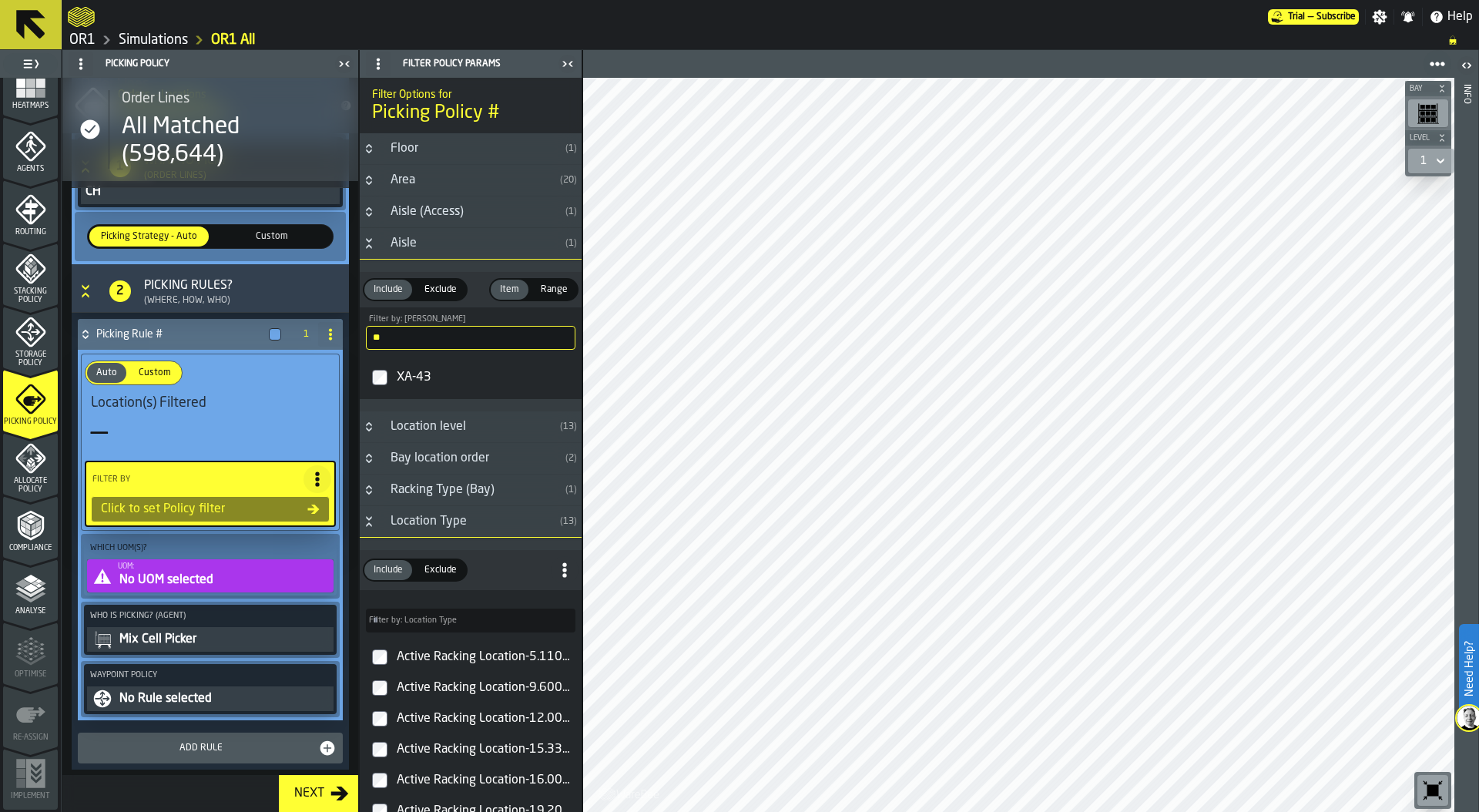
click at [369, 239] on icon "Button-Aisle-open" at bounding box center [369, 243] width 12 height 12
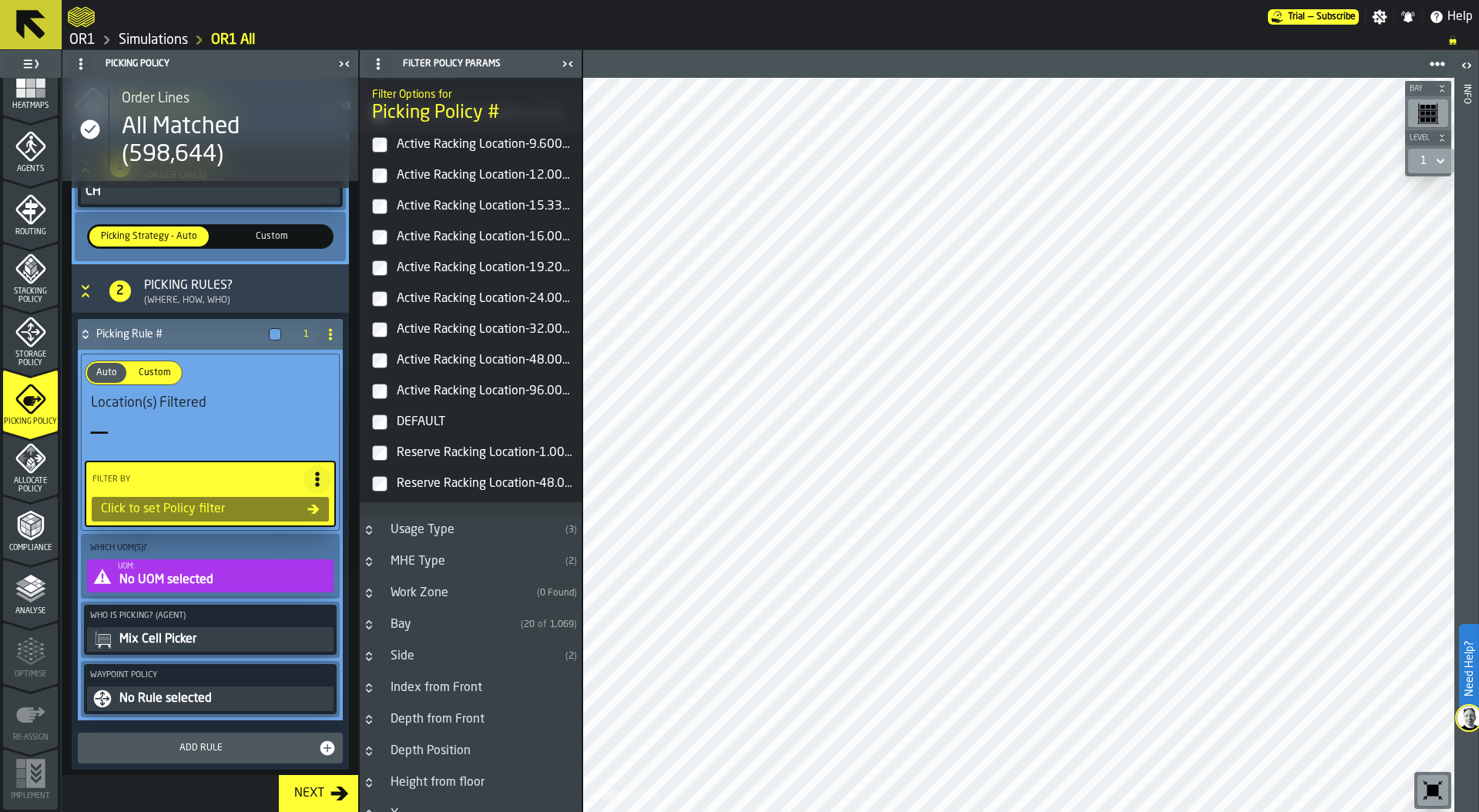
scroll to position [361, 0]
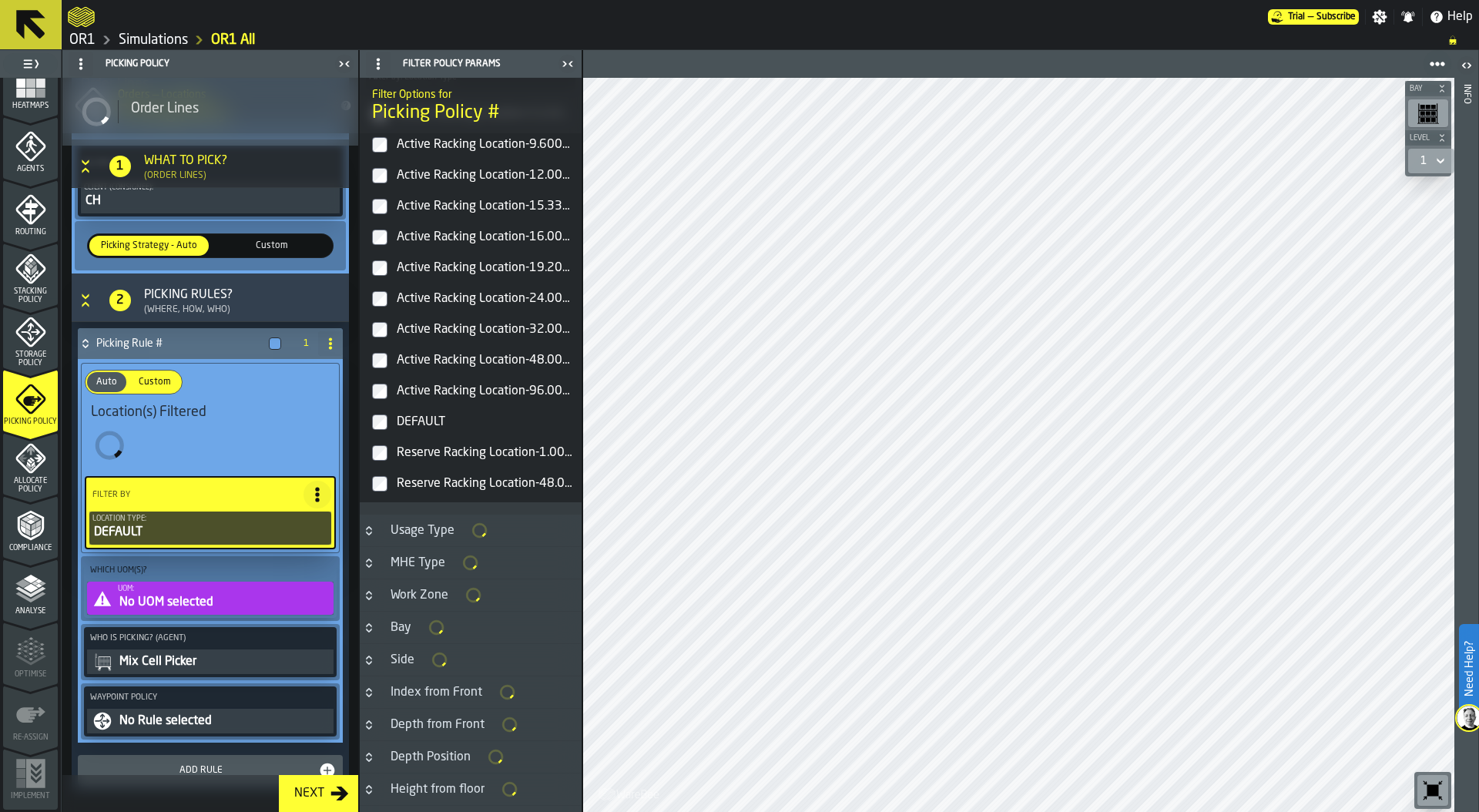
click at [382, 463] on label "Reserve Racking Location-1.000000000" at bounding box center [471, 453] width 215 height 31
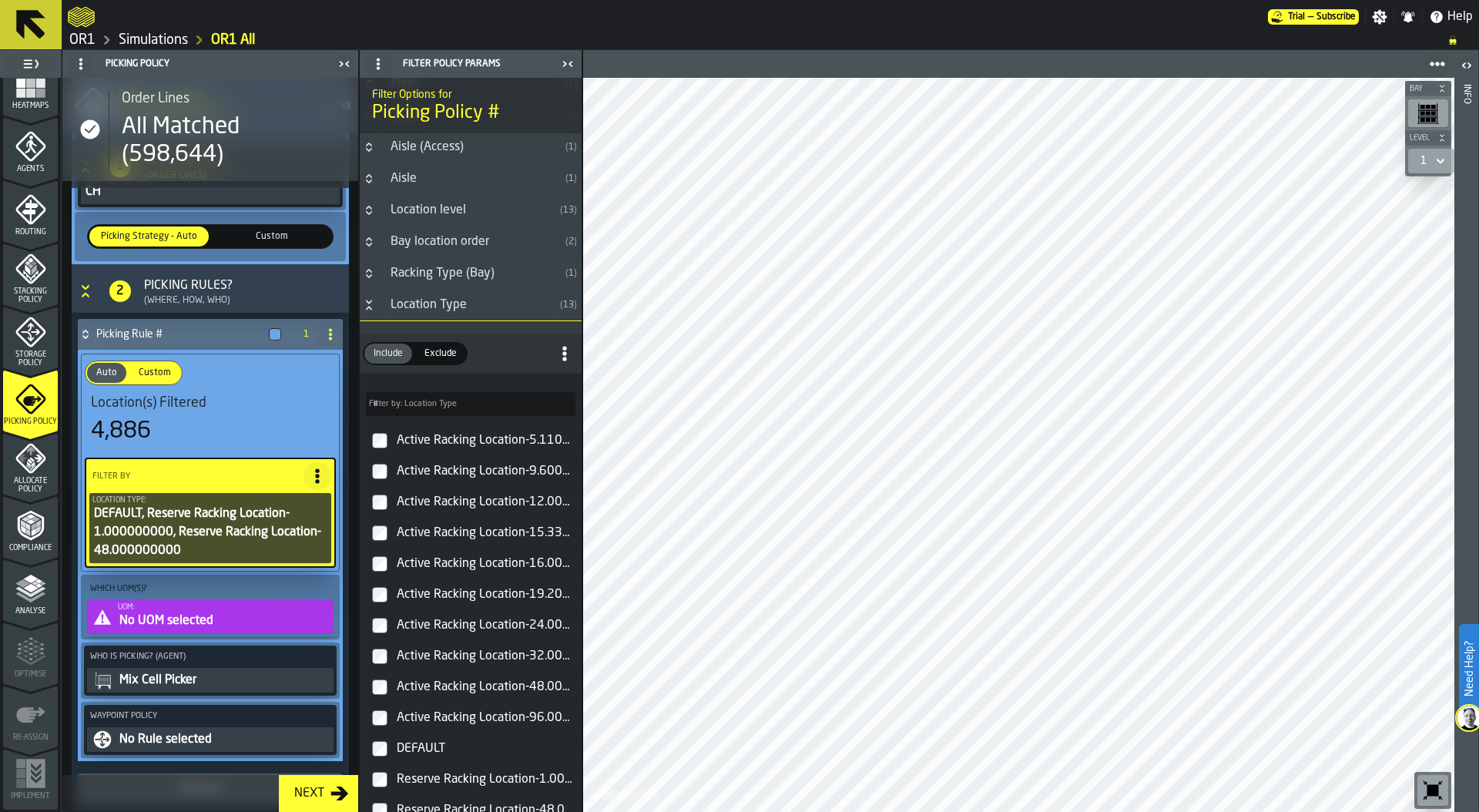
scroll to position [62, 0]
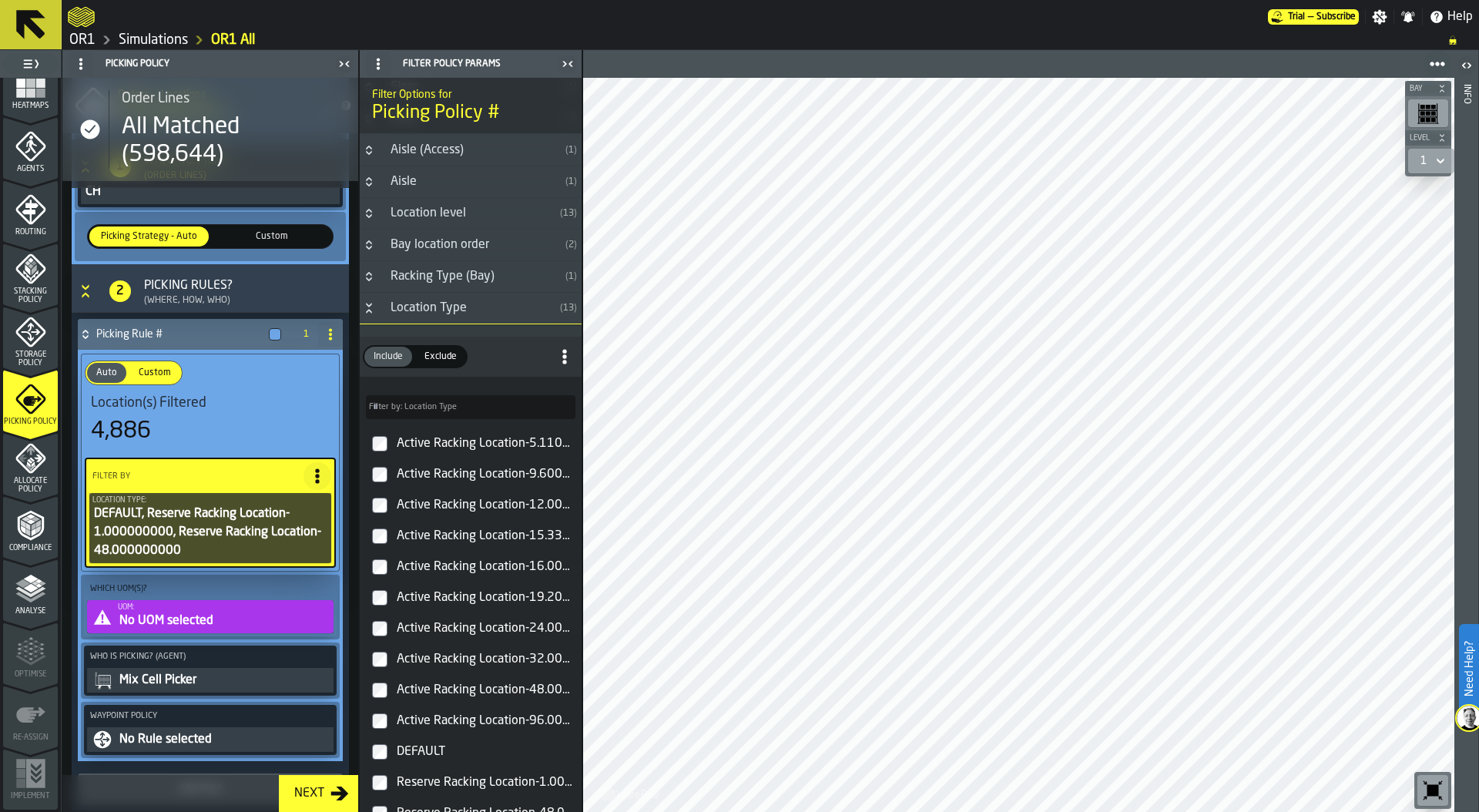
click at [442, 356] on span "Exclude" at bounding box center [441, 356] width 45 height 14
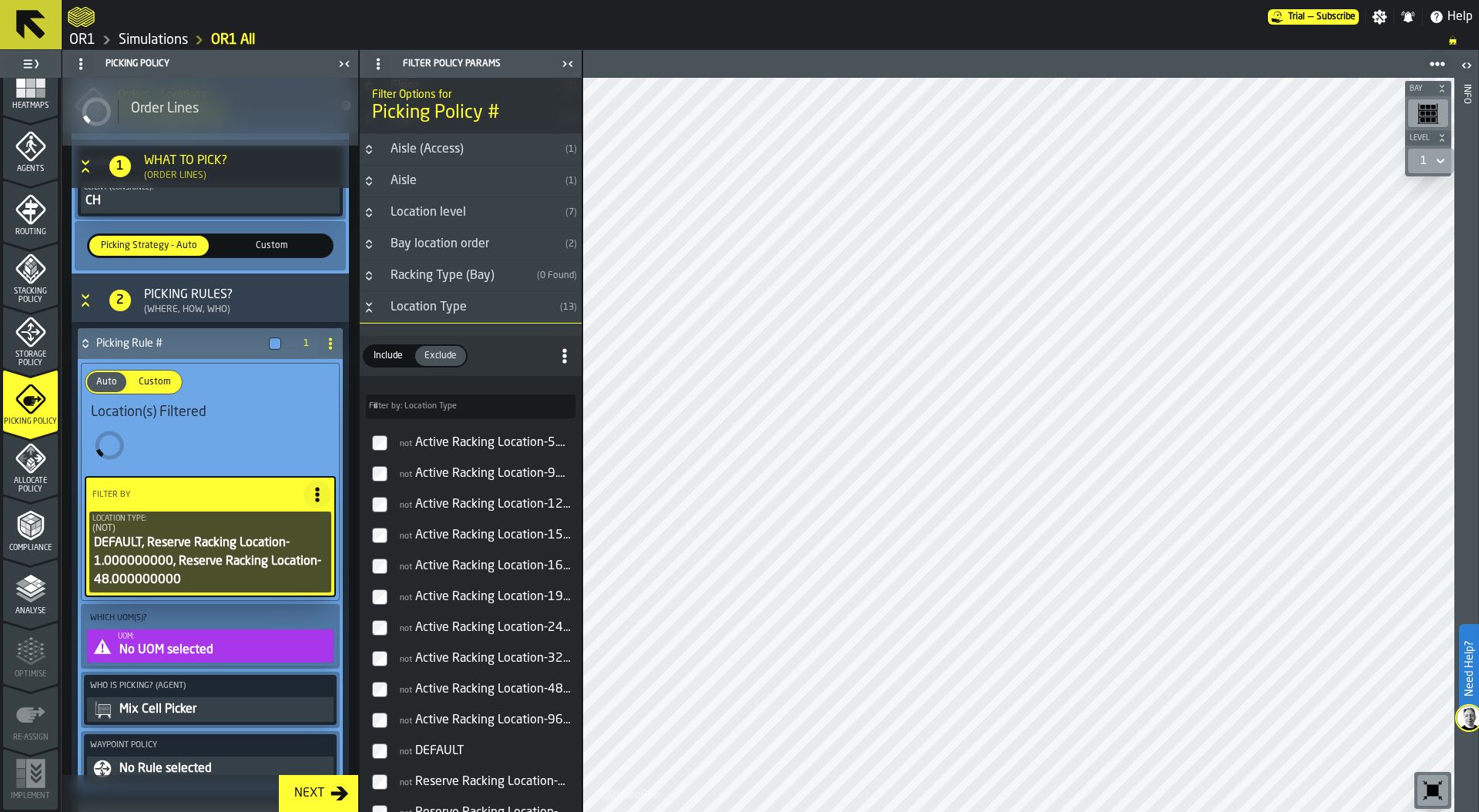
scroll to position [397, 0]
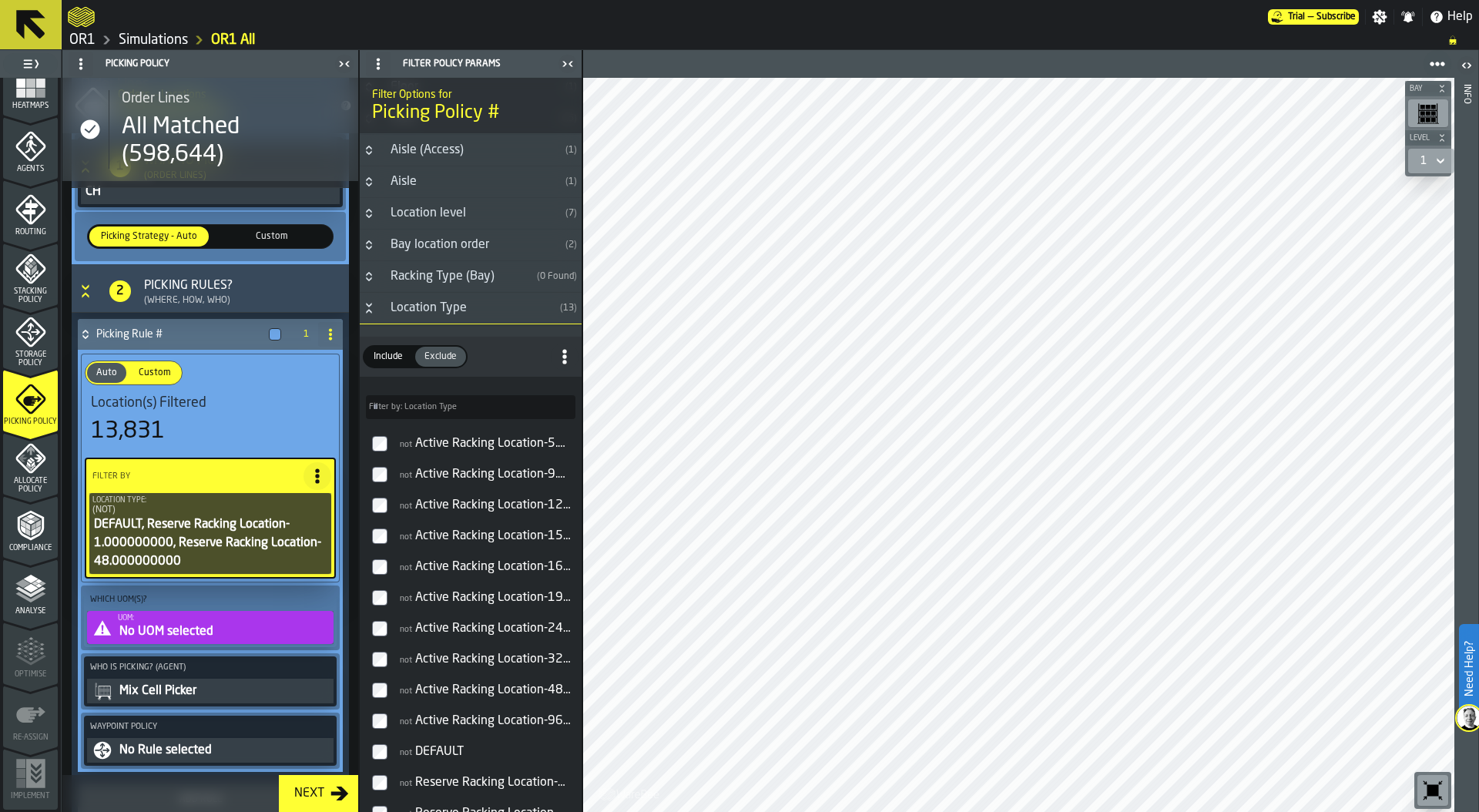
click at [172, 628] on div "No UOM selected" at bounding box center [224, 631] width 213 height 18
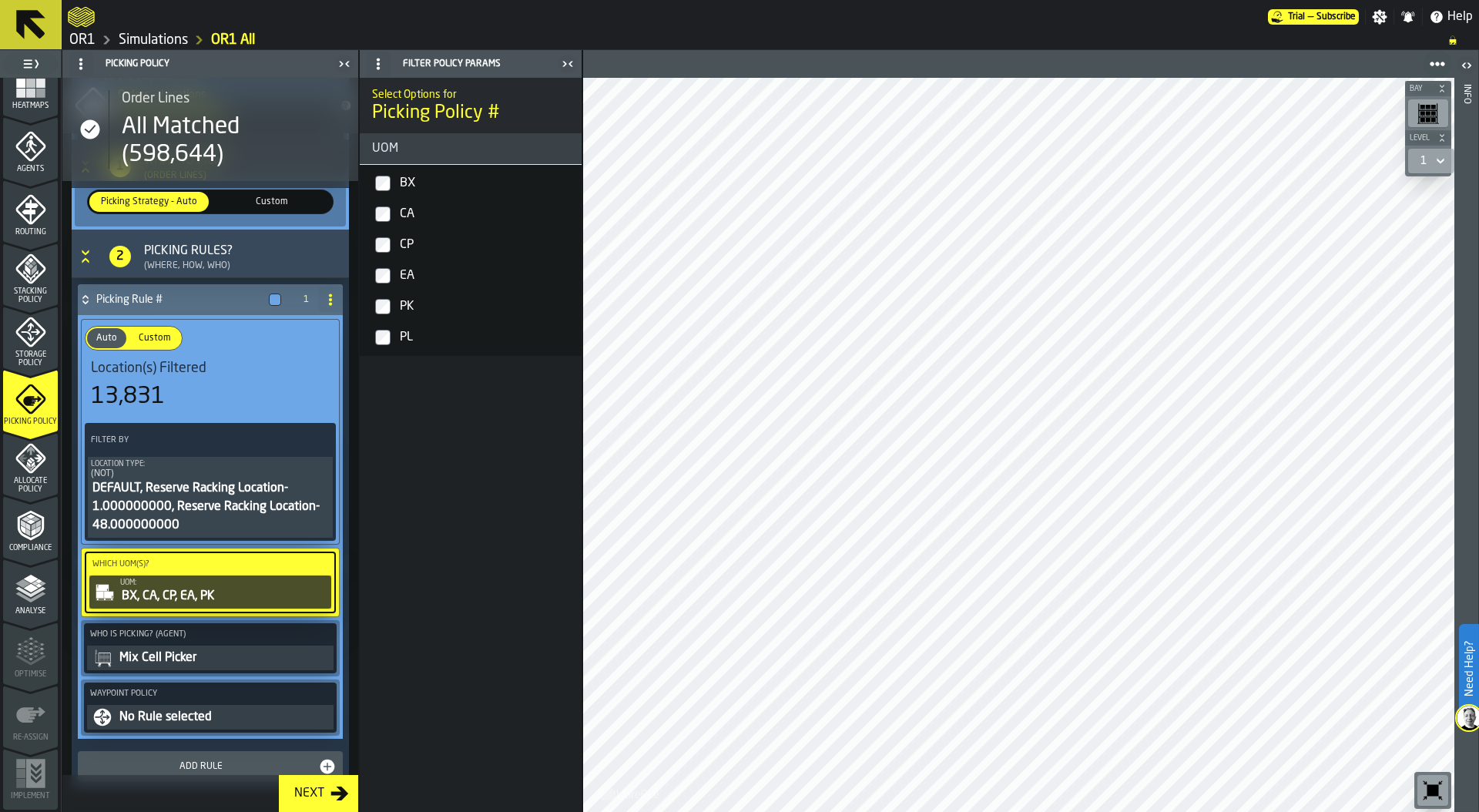
scroll to position [360, 0]
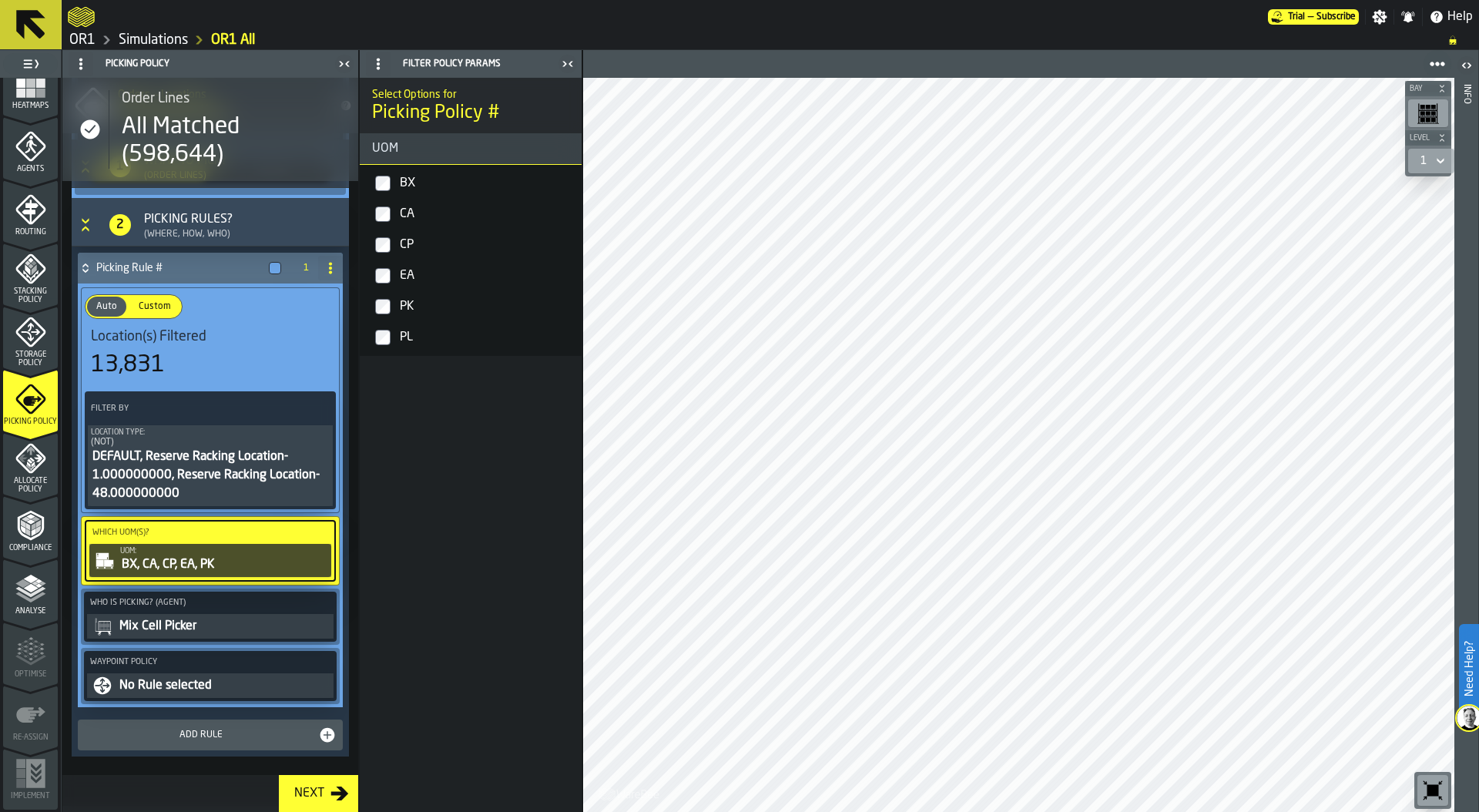
click at [194, 683] on div "No Rule selected" at bounding box center [224, 685] width 213 height 18
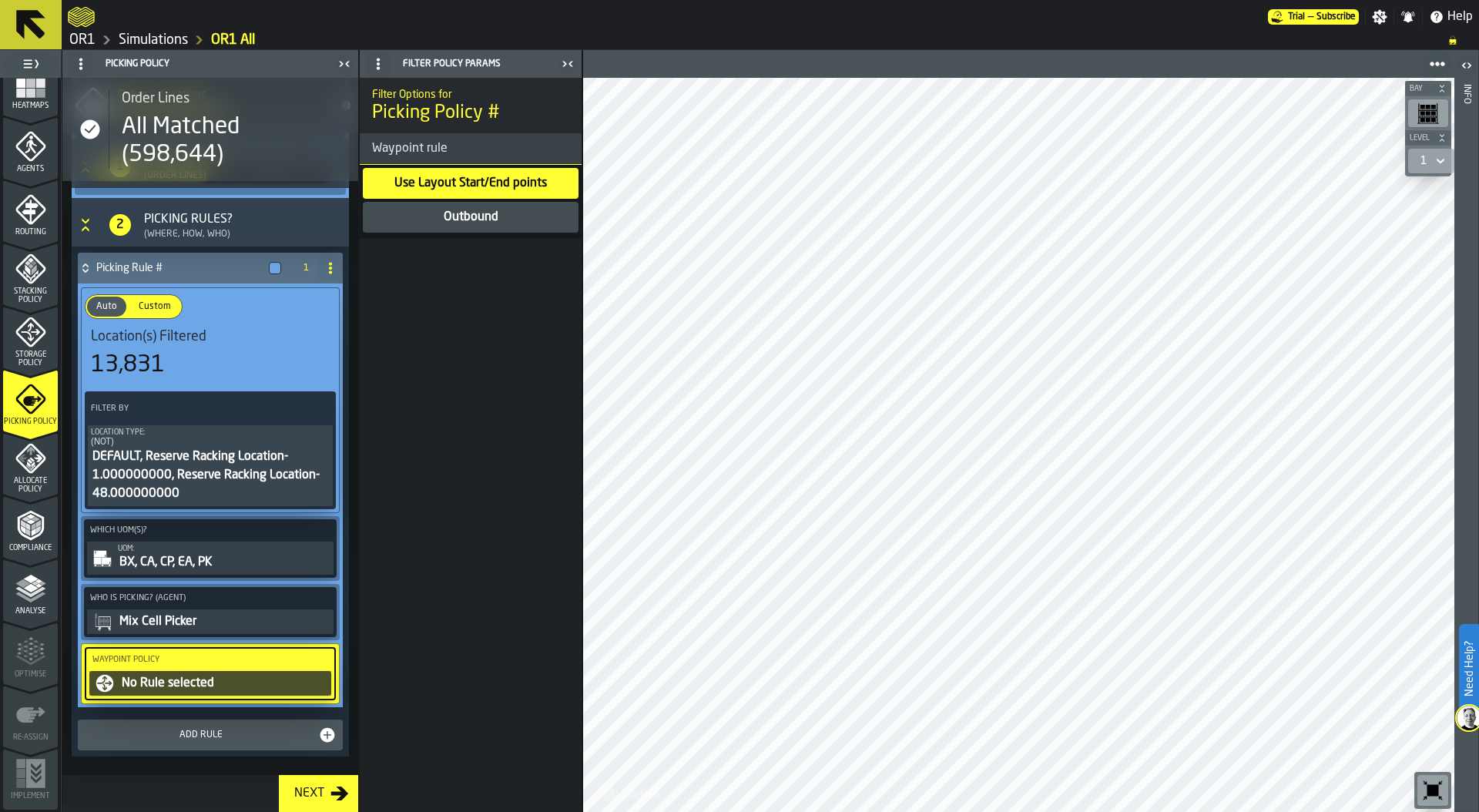
click at [464, 222] on div "Outbound" at bounding box center [471, 217] width 58 height 18
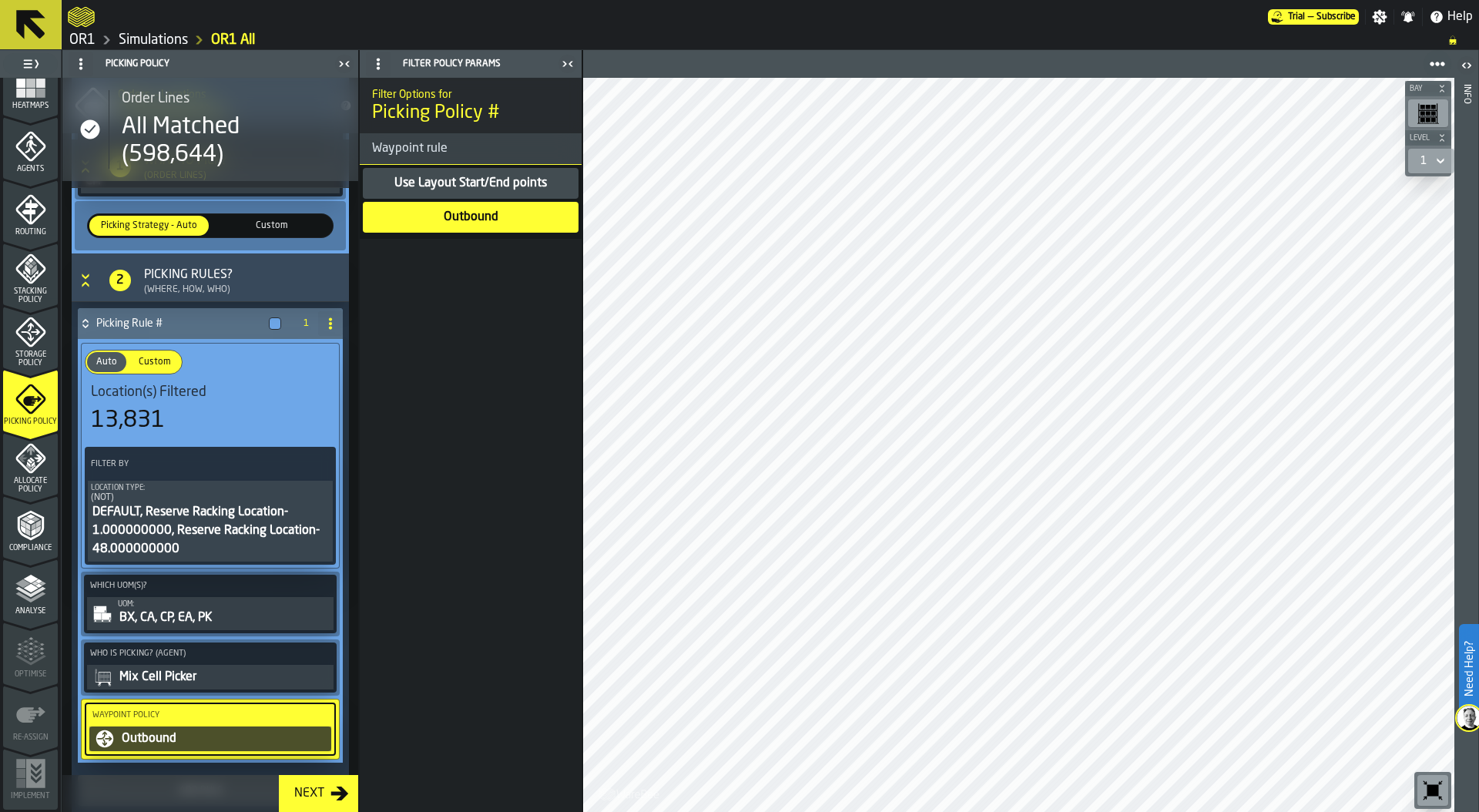
scroll to position [282, 0]
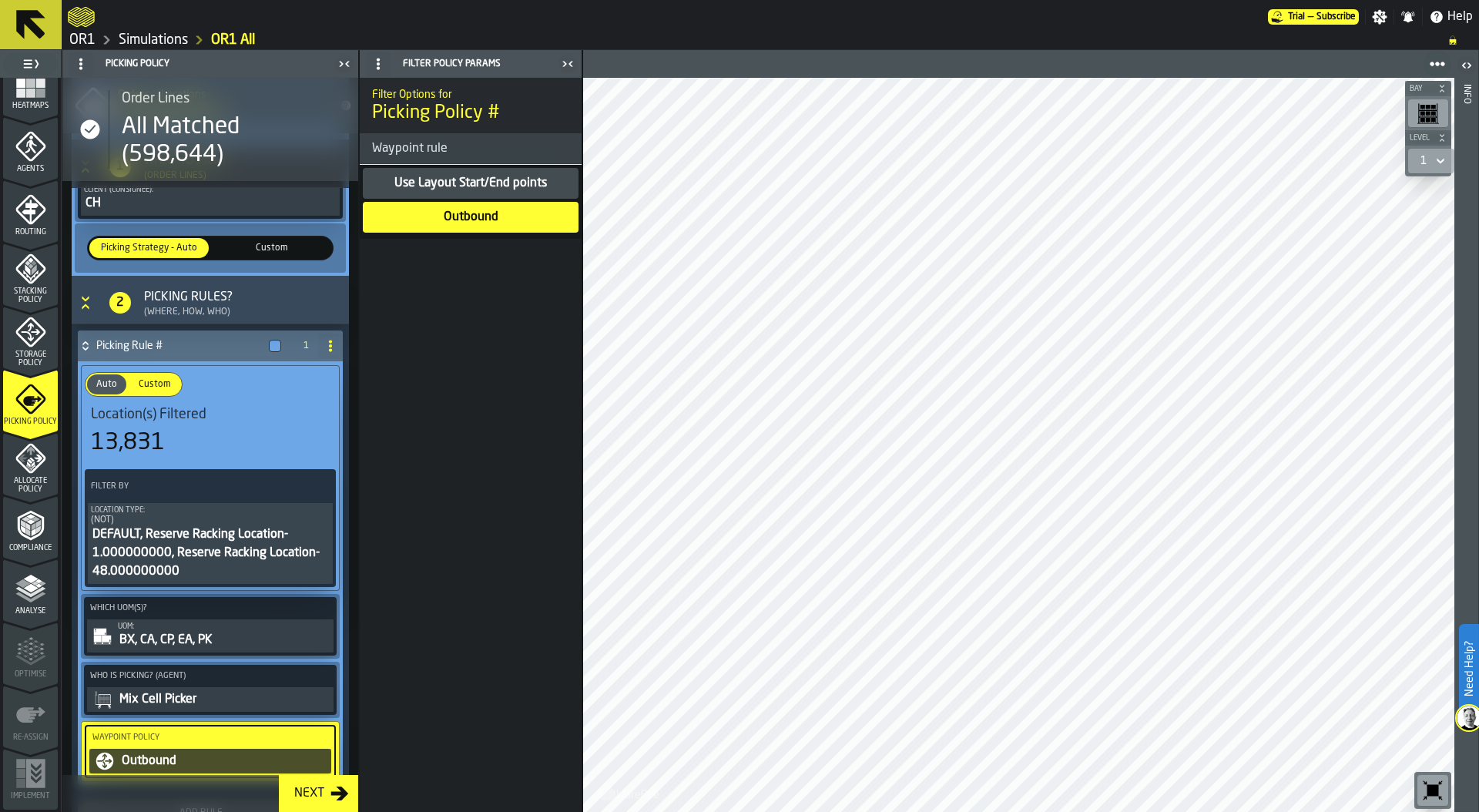
click at [198, 533] on div "DEFAULT, Reserve Racking Location-1.000000000, Reserve Racking Location-48.0000…" at bounding box center [210, 553] width 239 height 55
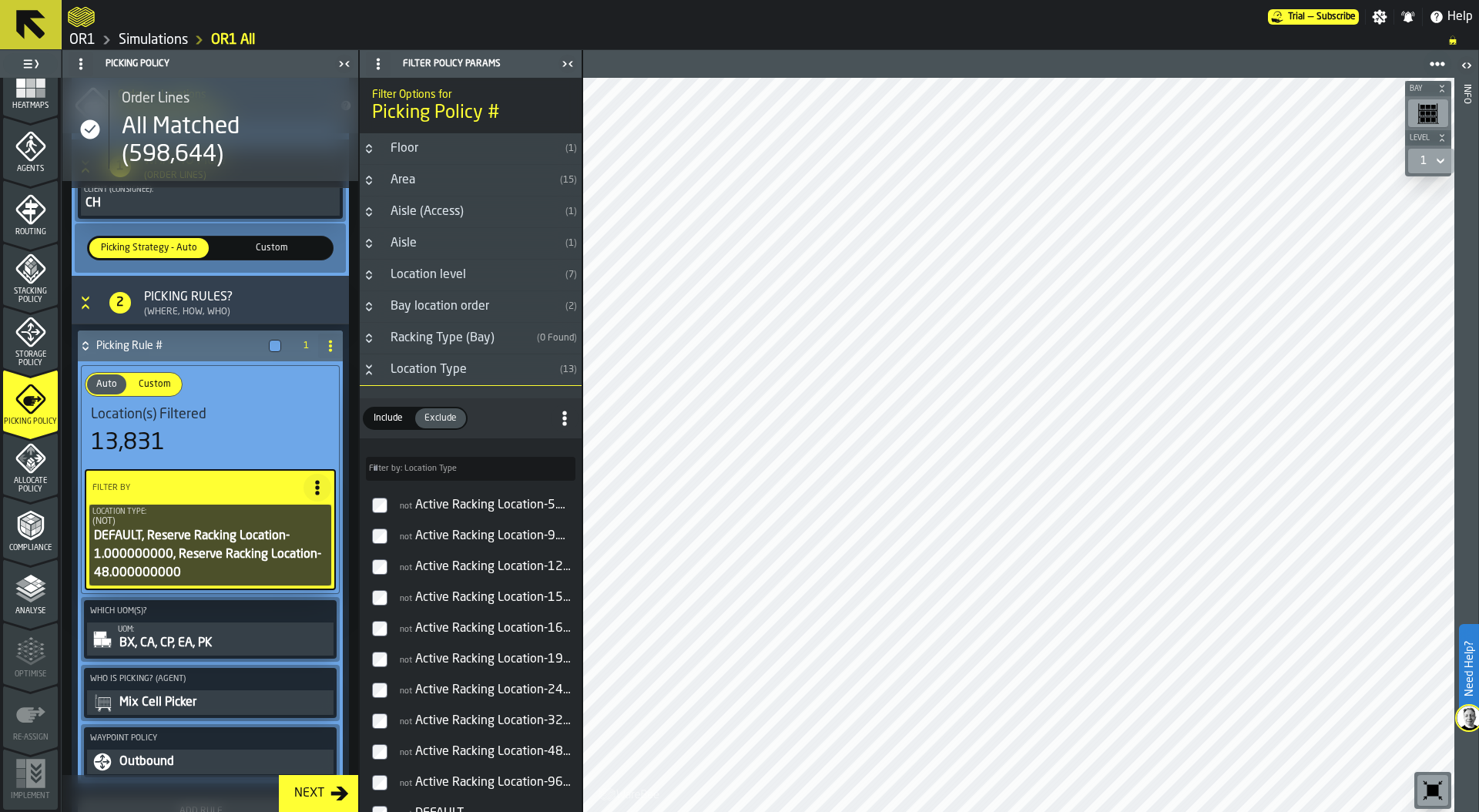
click at [366, 372] on icon "Button-Location Type-open" at bounding box center [369, 369] width 12 height 12
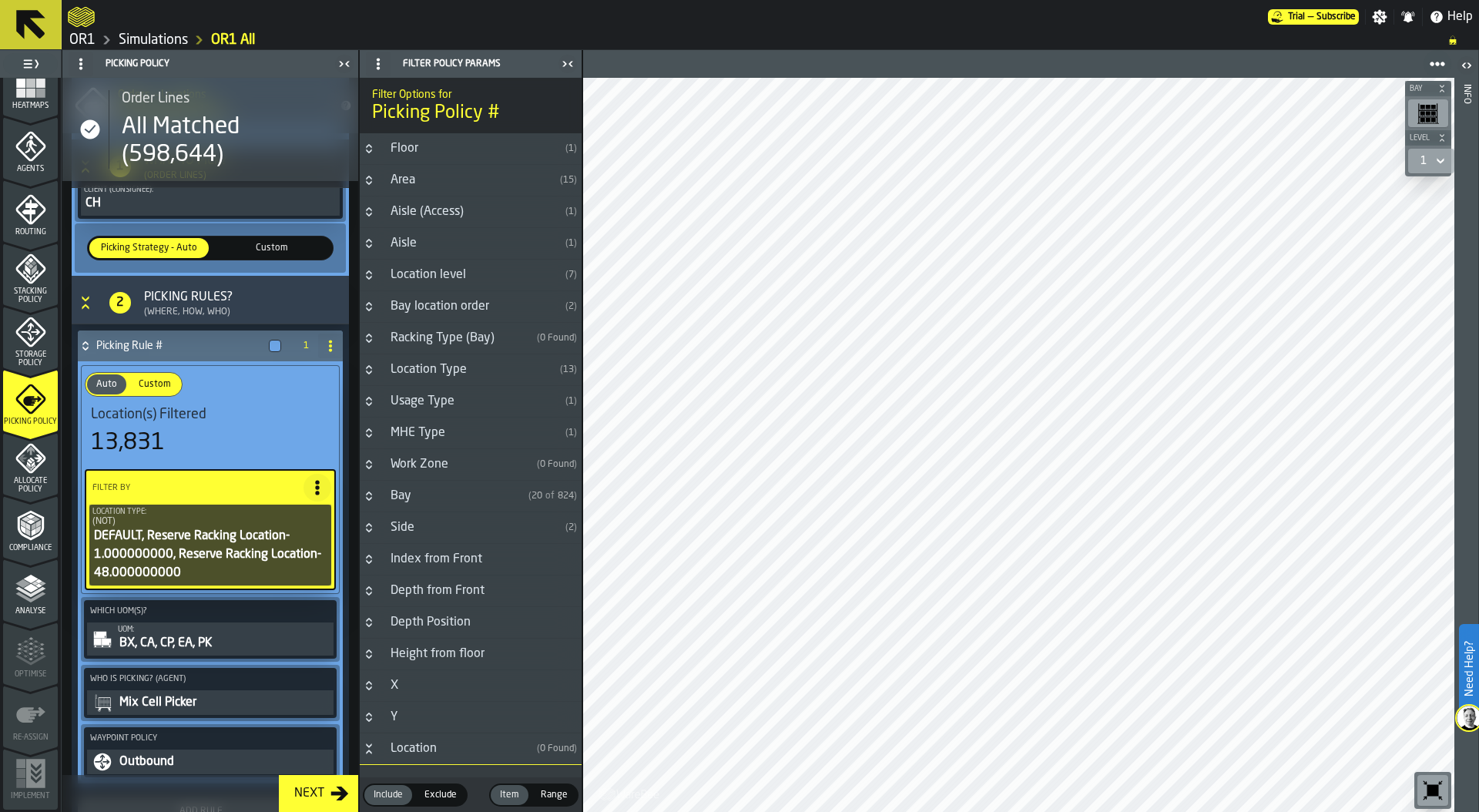
click at [374, 235] on h3 "Aisle ( 1 )" at bounding box center [471, 243] width 222 height 31
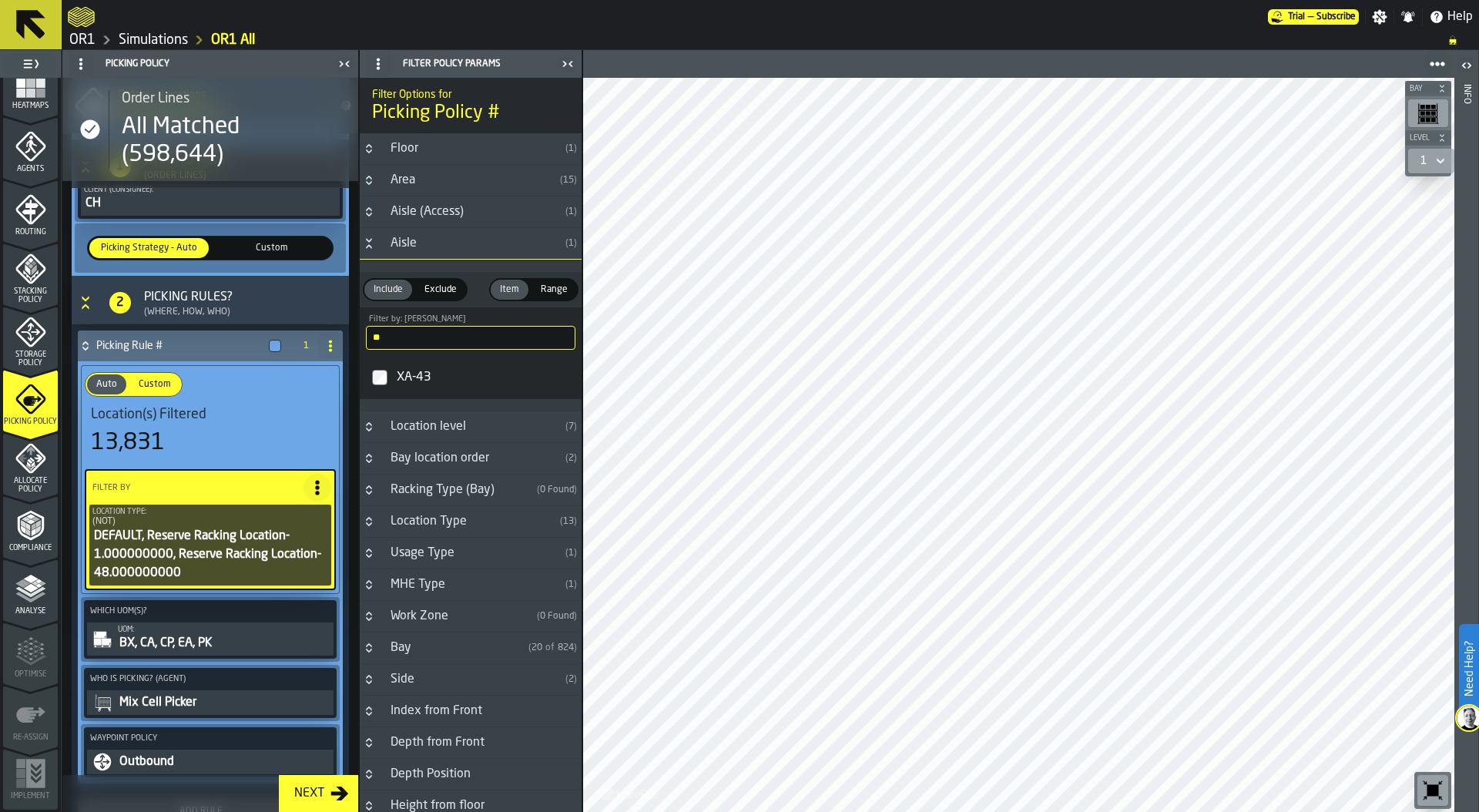
drag, startPoint x: 399, startPoint y: 333, endPoint x: 347, endPoint y: 338, distance: 52.2
click at [347, 338] on aside "1 Start 2 Layout 3 Assignment 4 Items 5 Orders 6 Data Stats 7 Heatmaps 8 Agents…" at bounding box center [291, 430] width 582 height 761
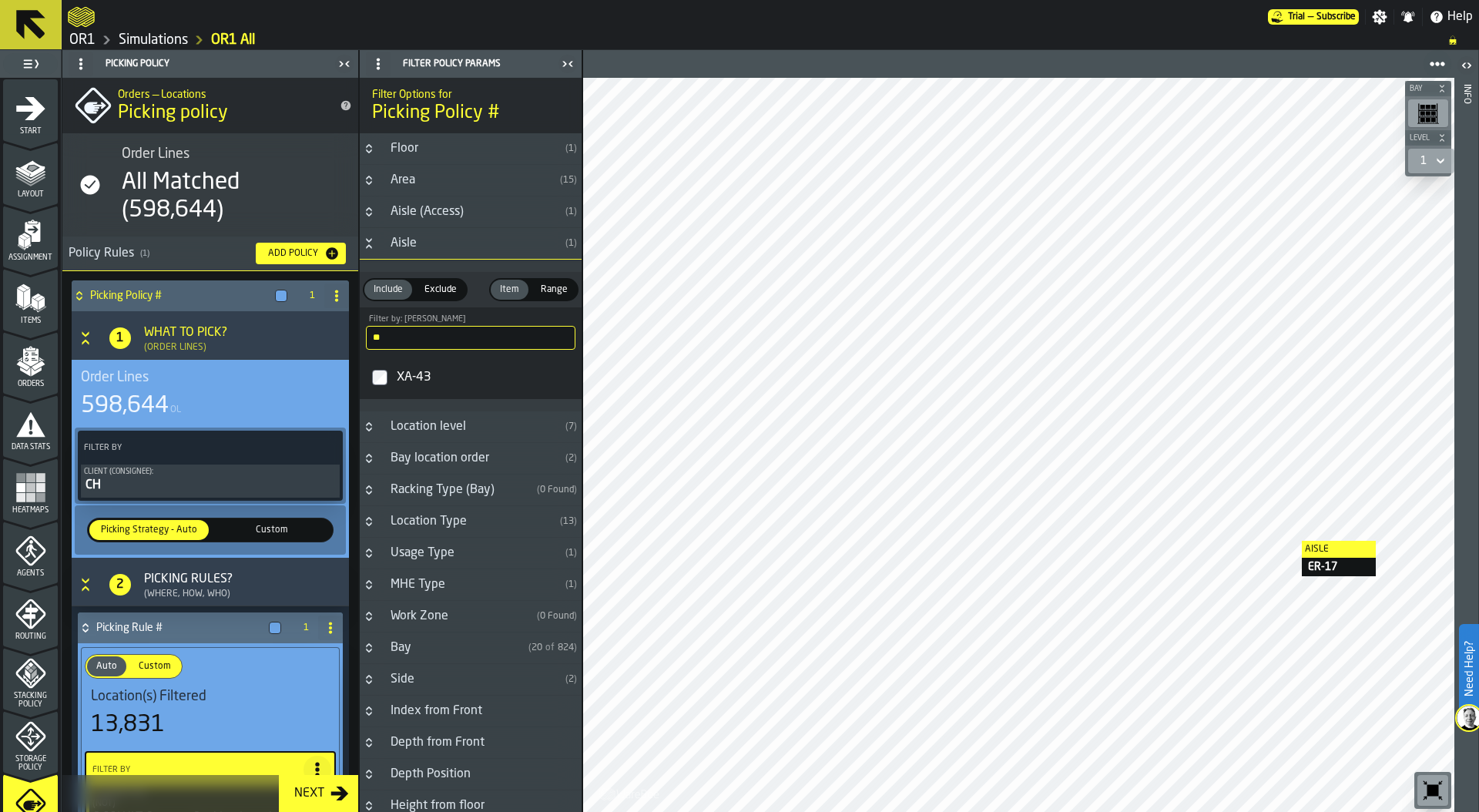
scroll to position [282, 0]
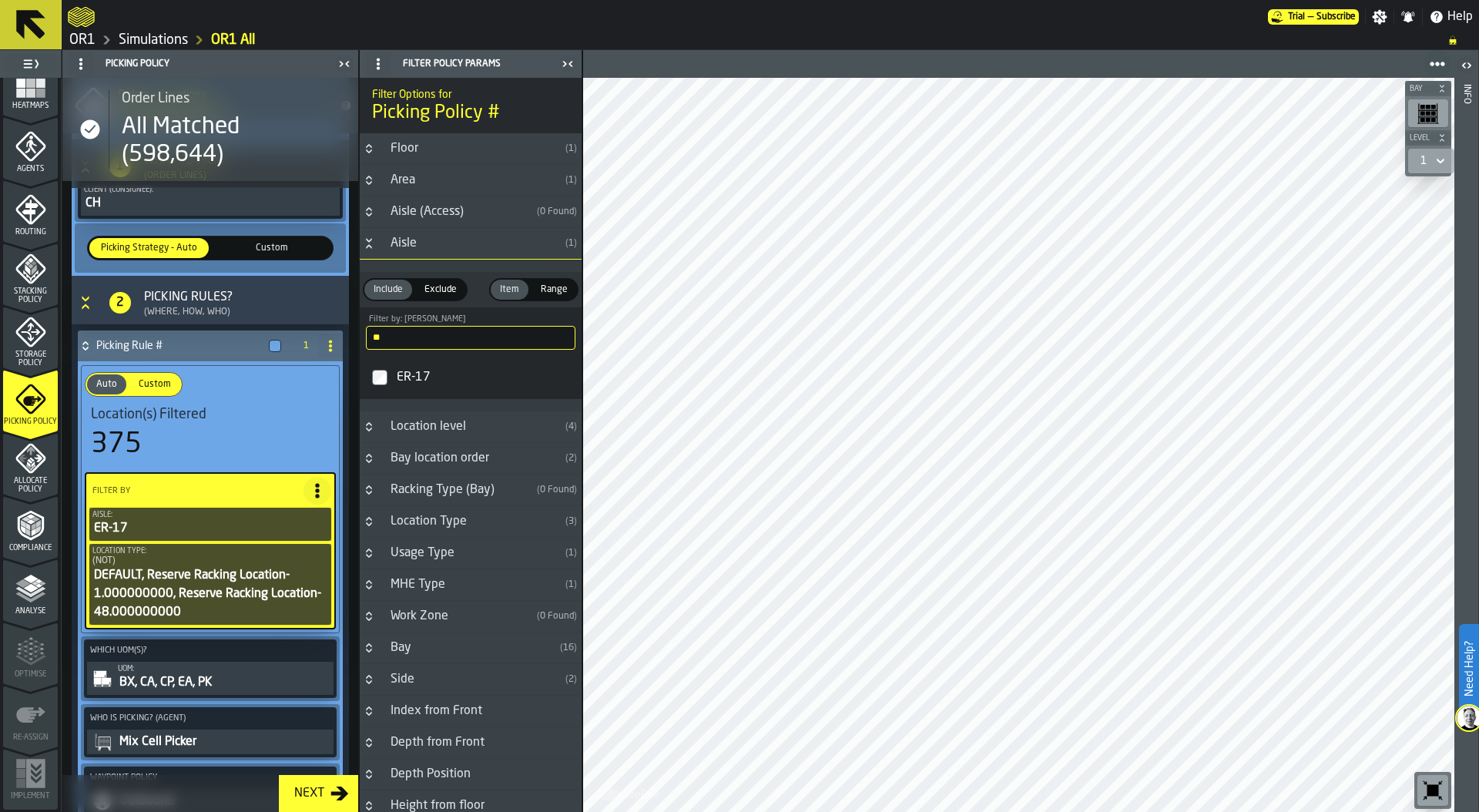
click at [439, 288] on span "Exclude" at bounding box center [441, 289] width 45 height 14
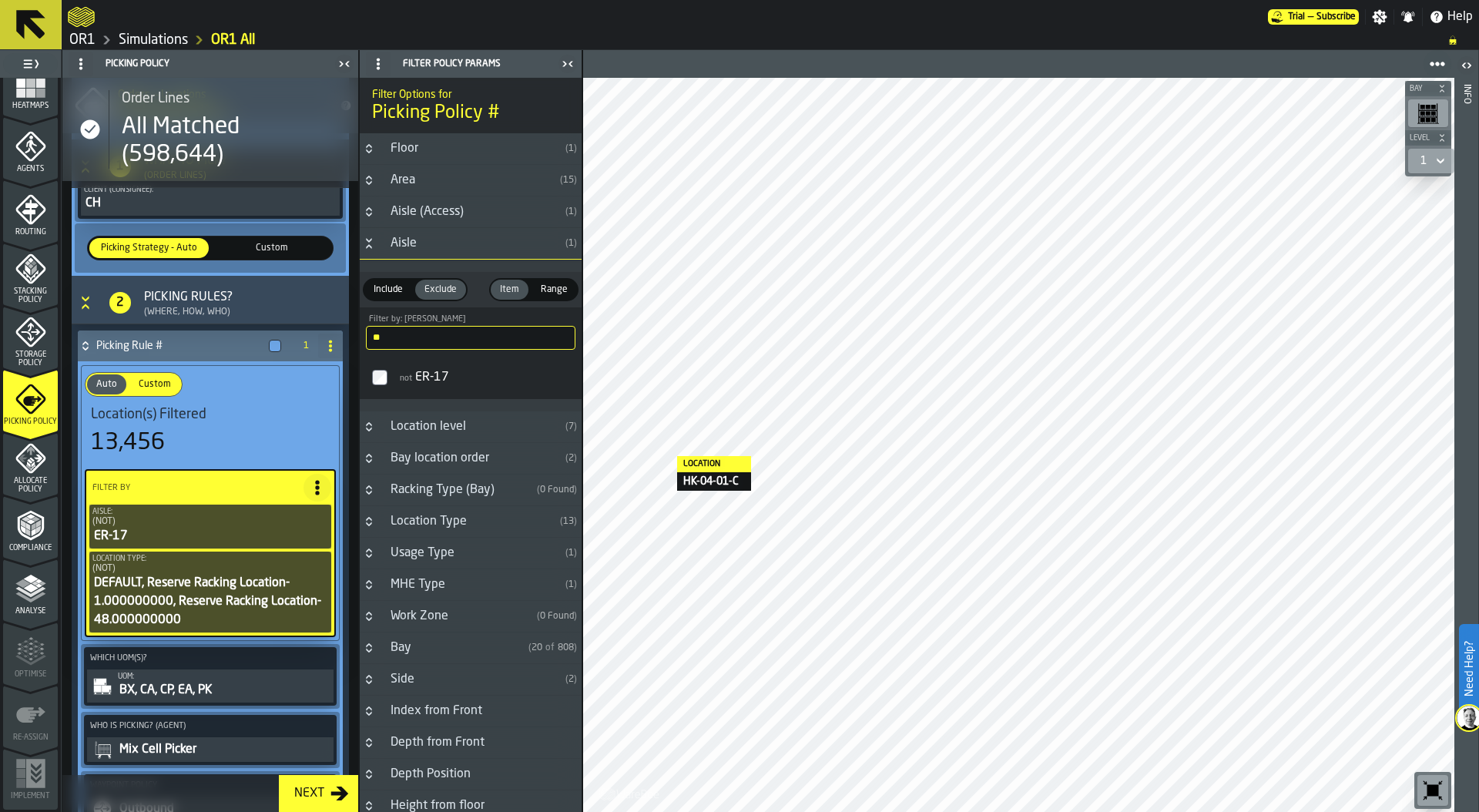
drag, startPoint x: 405, startPoint y: 336, endPoint x: 326, endPoint y: 335, distance: 79.0
click at [326, 335] on aside "1 Start 2 Layout 3 Assignment 4 Items 5 Orders 6 Data Stats 7 Heatmaps 8 Agents…" at bounding box center [291, 430] width 582 height 761
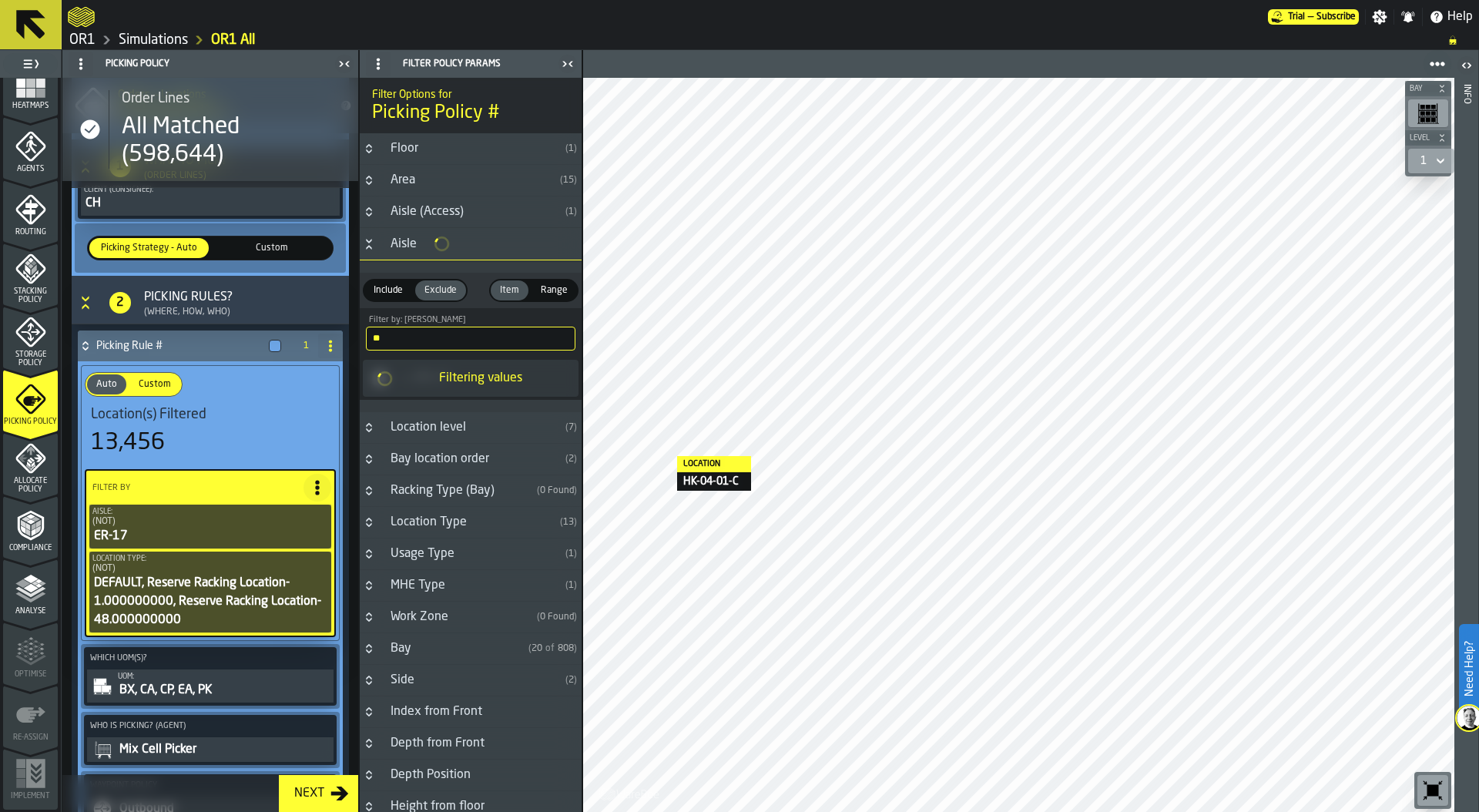
click at [521, 393] on div "Filtering values" at bounding box center [471, 378] width 215 height 37
click at [409, 348] on input "**" at bounding box center [470, 338] width 210 height 24
drag, startPoint x: 394, startPoint y: 341, endPoint x: 353, endPoint y: 341, distance: 41.0
click at [353, 341] on aside "1 Start 2 Layout 3 Assignment 4 Items 5 Orders 6 Data Stats 7 Heatmaps 8 Agents…" at bounding box center [291, 430] width 582 height 761
click at [386, 375] on label "not IE-19" at bounding box center [471, 377] width 215 height 37
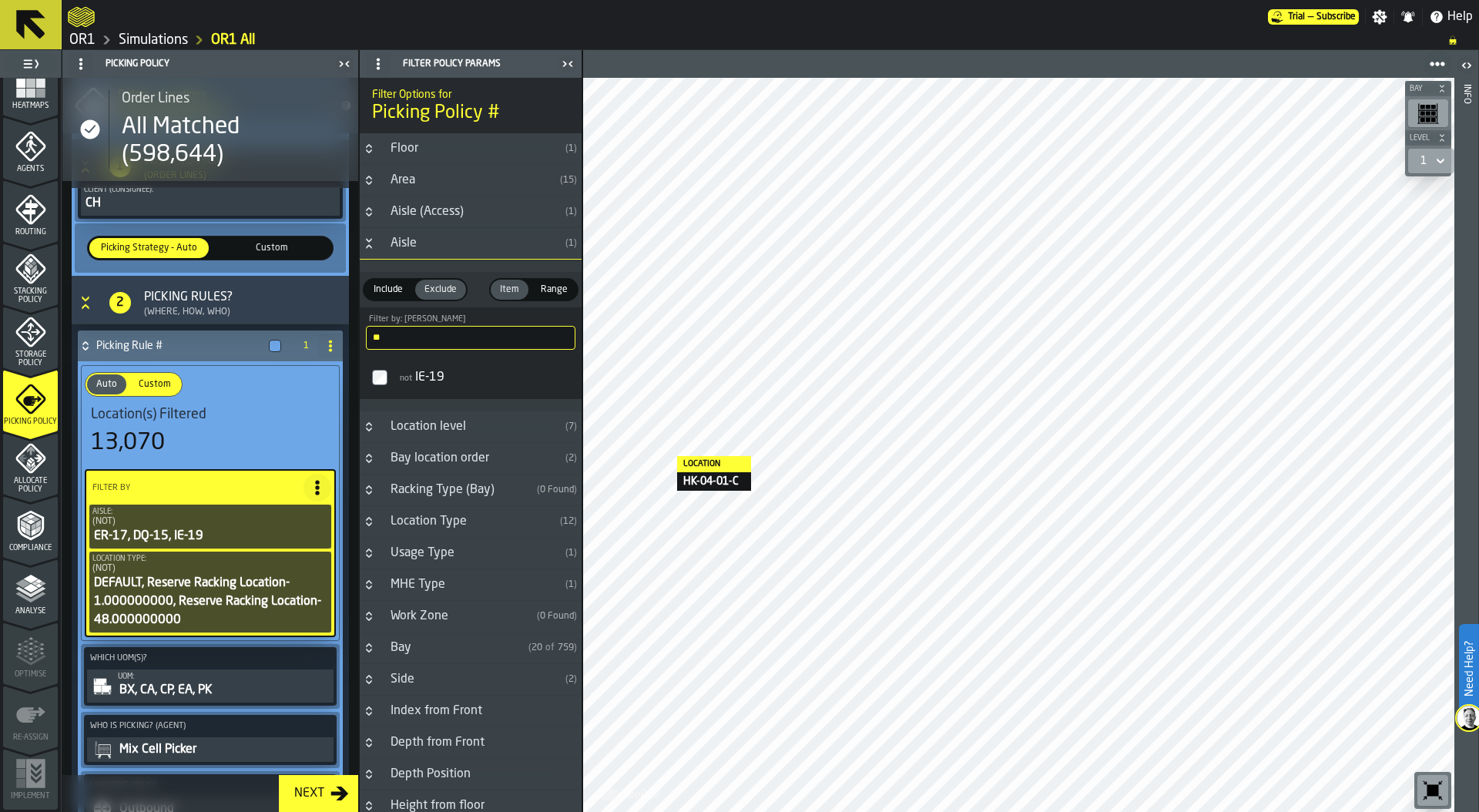
drag, startPoint x: 403, startPoint y: 337, endPoint x: 361, endPoint y: 337, distance: 42.0
click at [361, 337] on div "** Filter by: Aisle ie" at bounding box center [471, 332] width 222 height 48
drag, startPoint x: 407, startPoint y: 337, endPoint x: 361, endPoint y: 337, distance: 46.0
click at [361, 337] on div "** Filter by: Aisle if" at bounding box center [471, 332] width 222 height 48
type input "**"
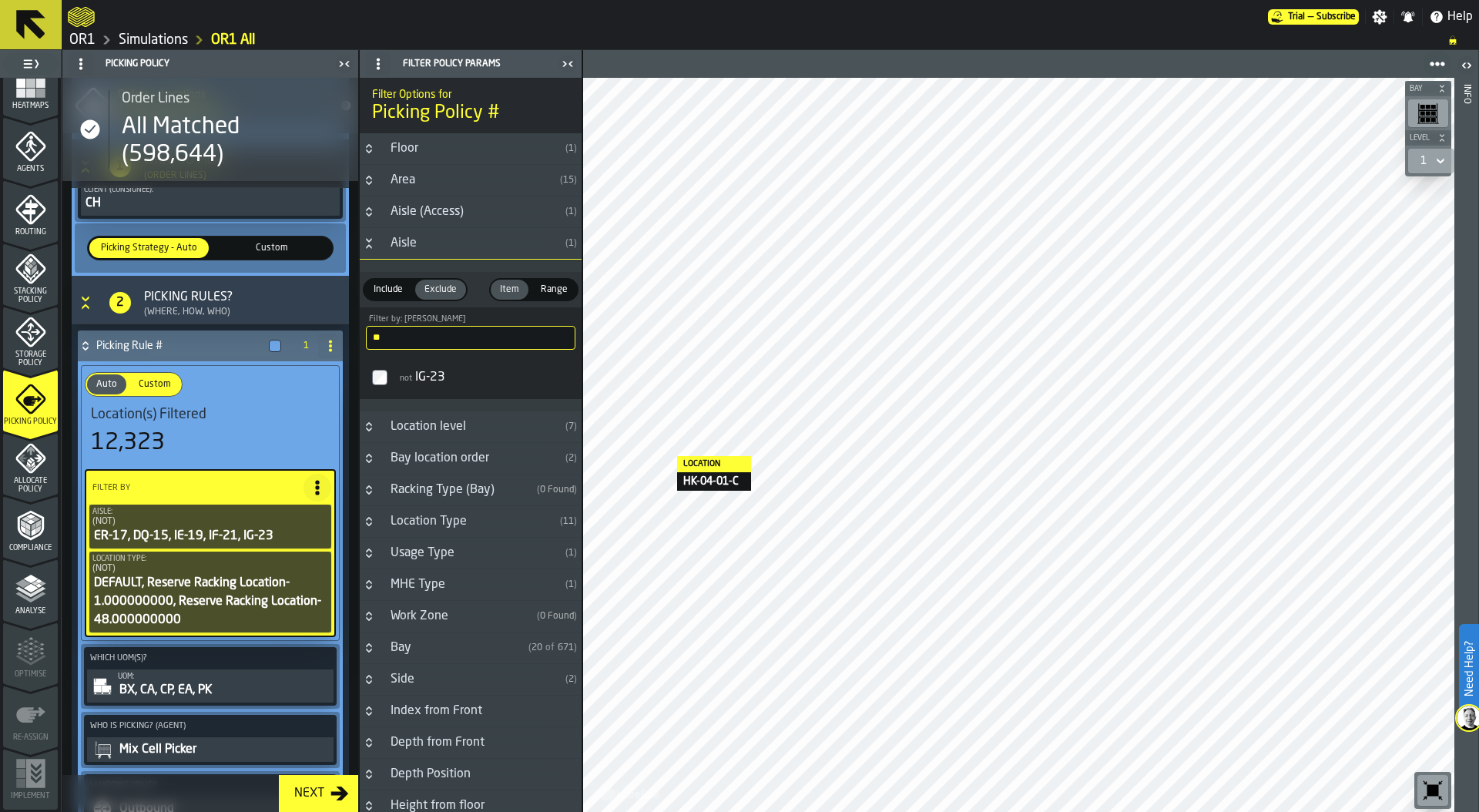
click at [373, 237] on icon "Button-Aisle-open" at bounding box center [369, 243] width 12 height 12
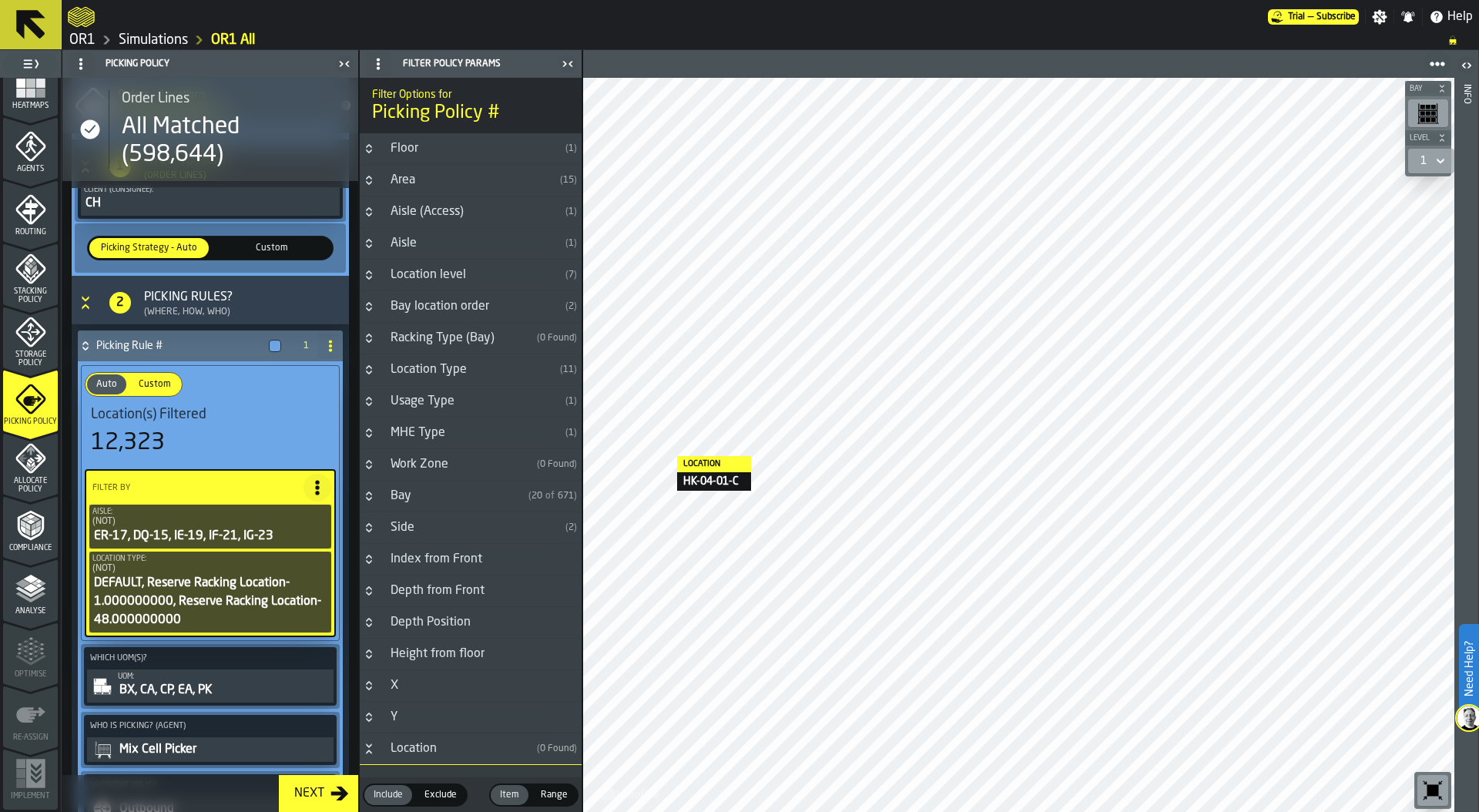
click at [368, 488] on h3 "Bay ( 20 of 671 )" at bounding box center [471, 496] width 222 height 31
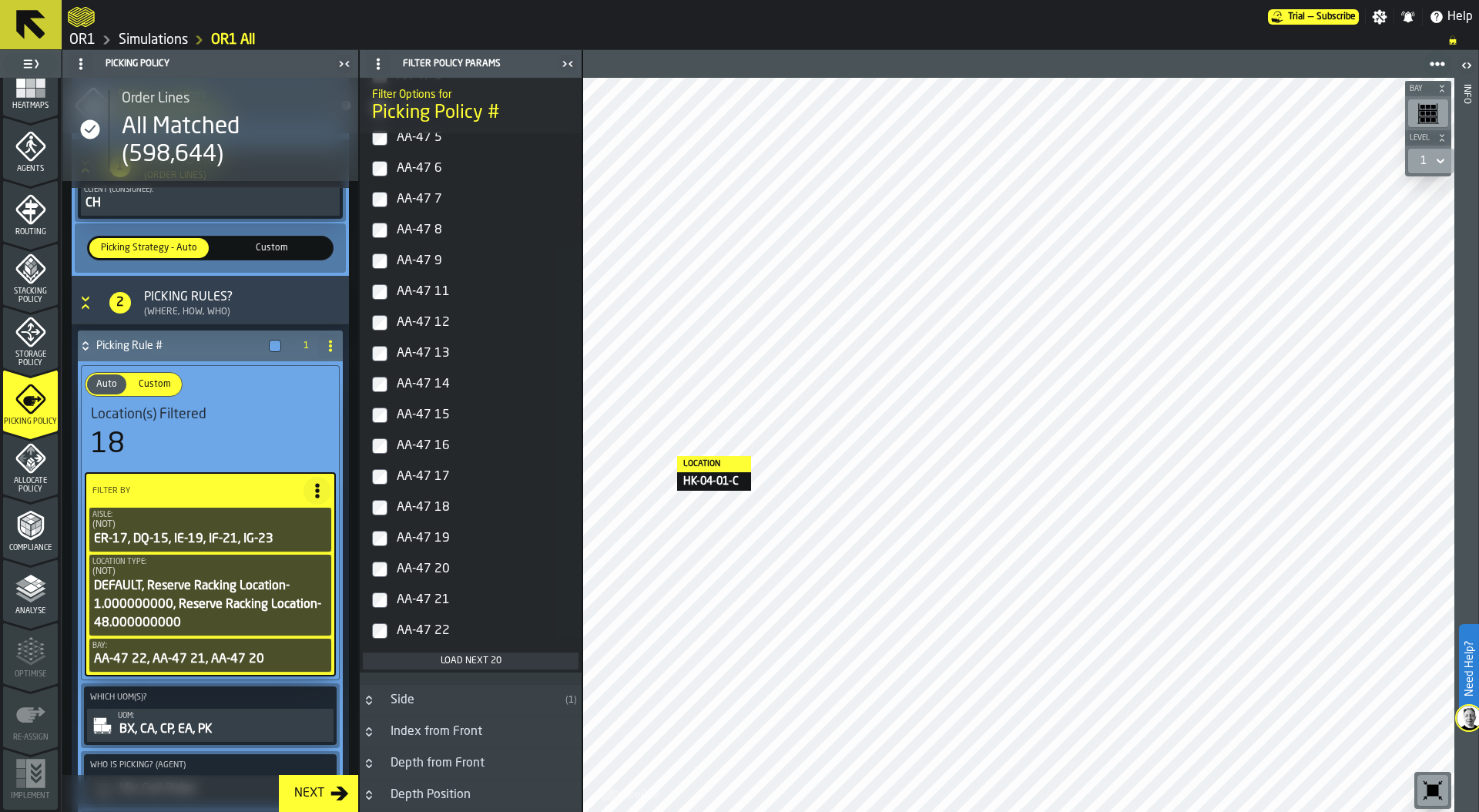
click at [466, 664] on div "Load next 20" at bounding box center [470, 660] width 203 height 10
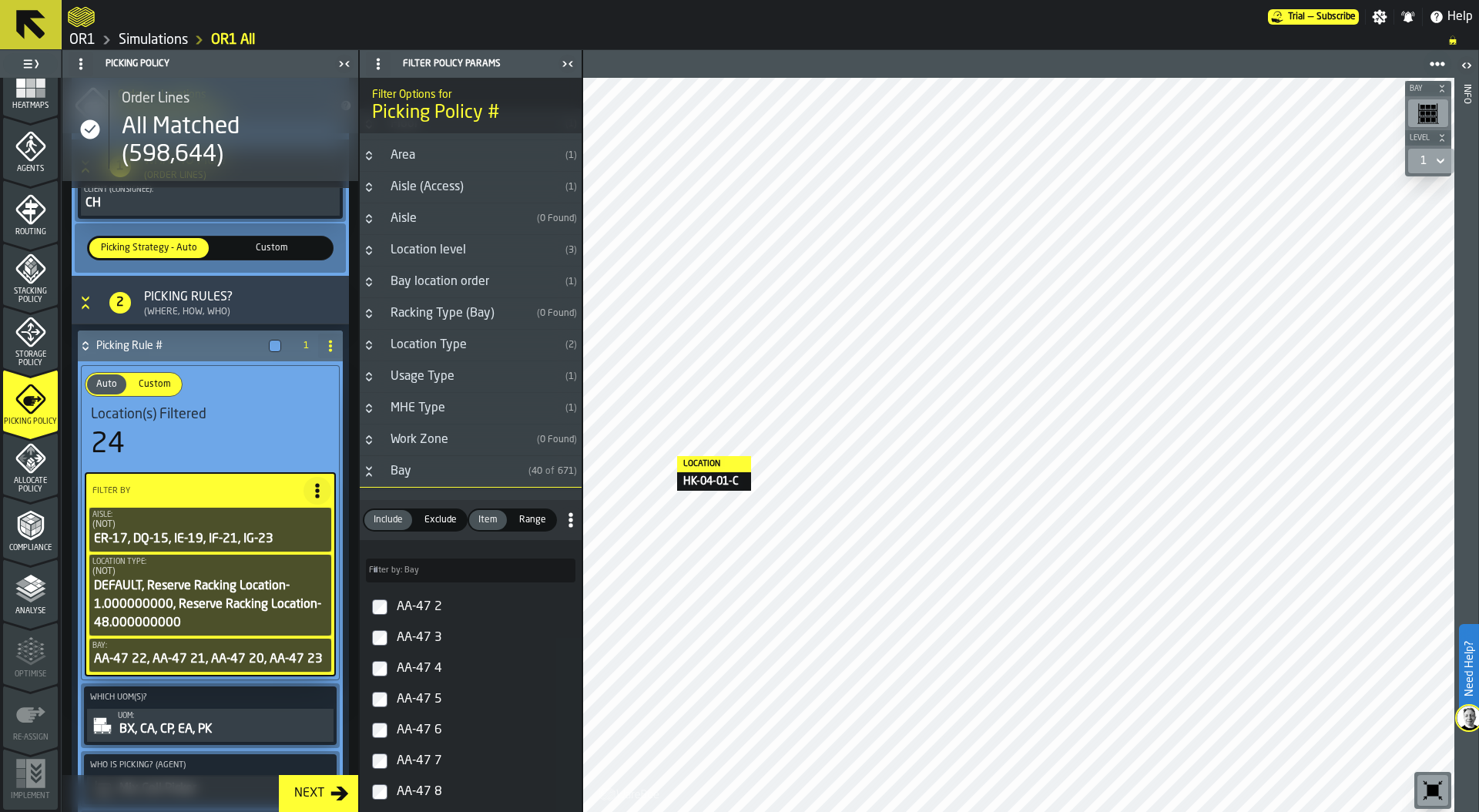
scroll to position [0, 0]
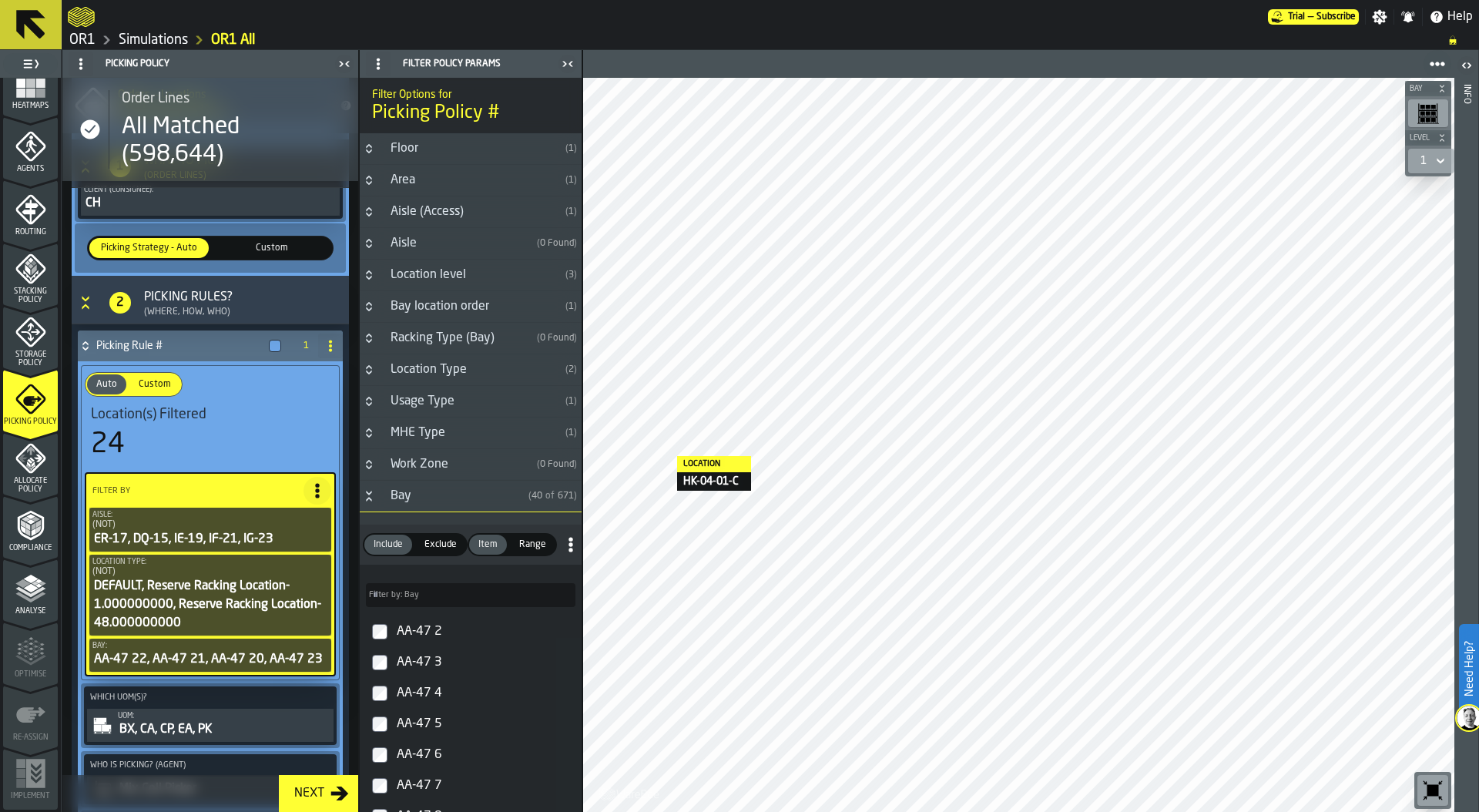
click at [433, 541] on span "Exclude" at bounding box center [441, 544] width 45 height 14
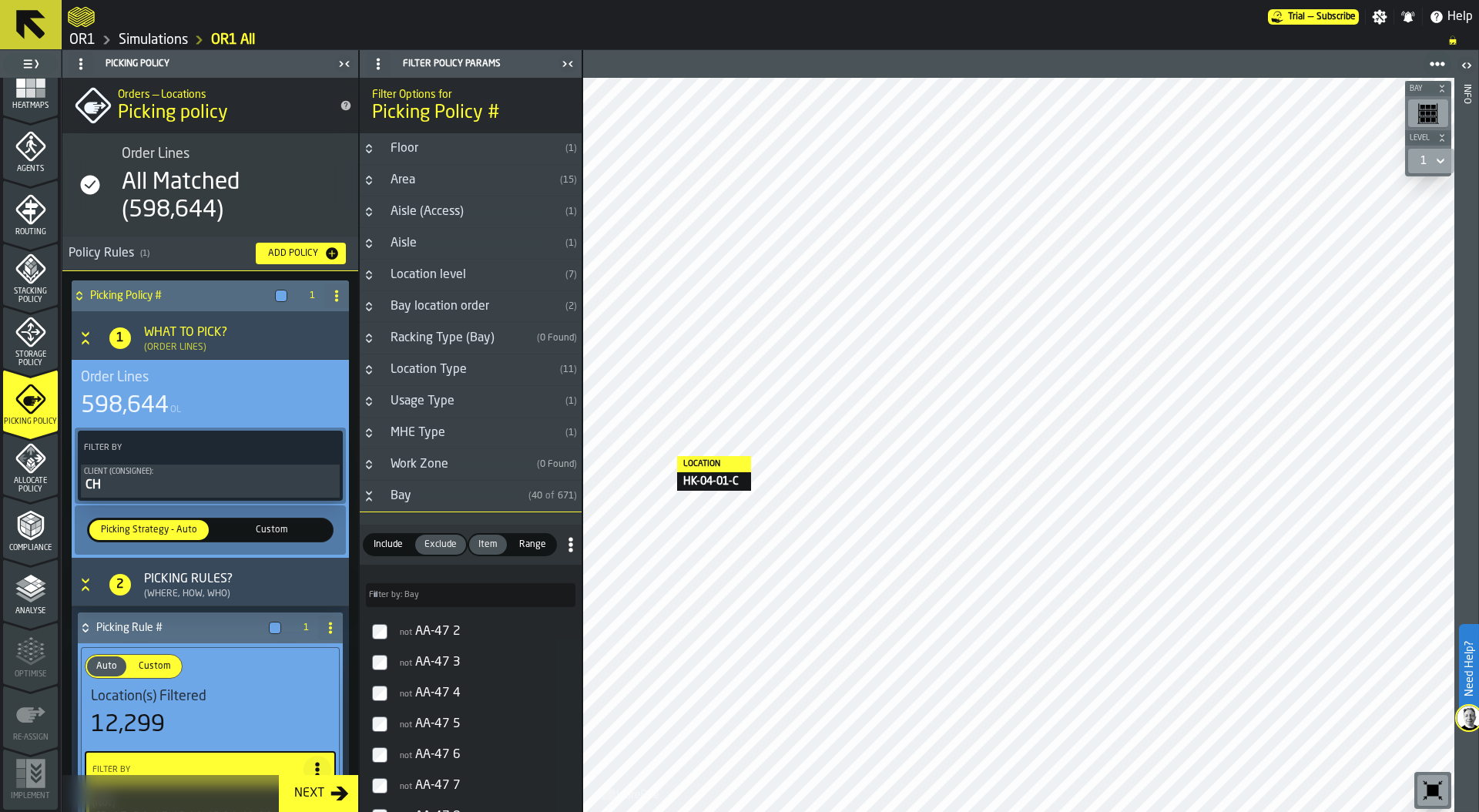
click at [330, 296] on icon at bounding box center [336, 296] width 12 height 12
click at [235, 325] on div "Rename" at bounding box center [270, 326] width 129 height 18
drag, startPoint x: 189, startPoint y: 293, endPoint x: 99, endPoint y: 296, distance: 90.0
click at [98, 296] on input "**********" at bounding box center [183, 296] width 186 height 27
type input "********"
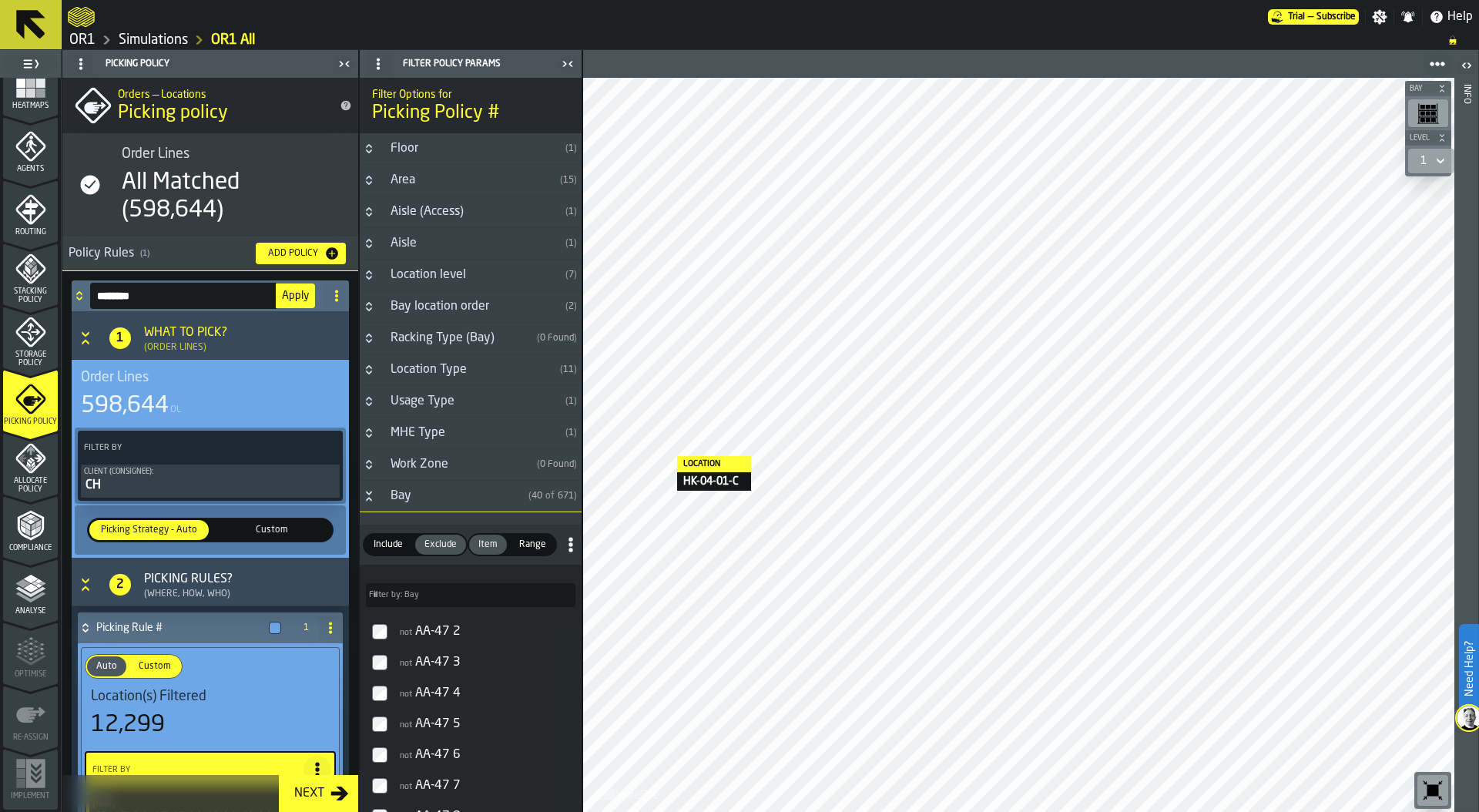
click at [282, 292] on span "Apply" at bounding box center [296, 295] width 27 height 10
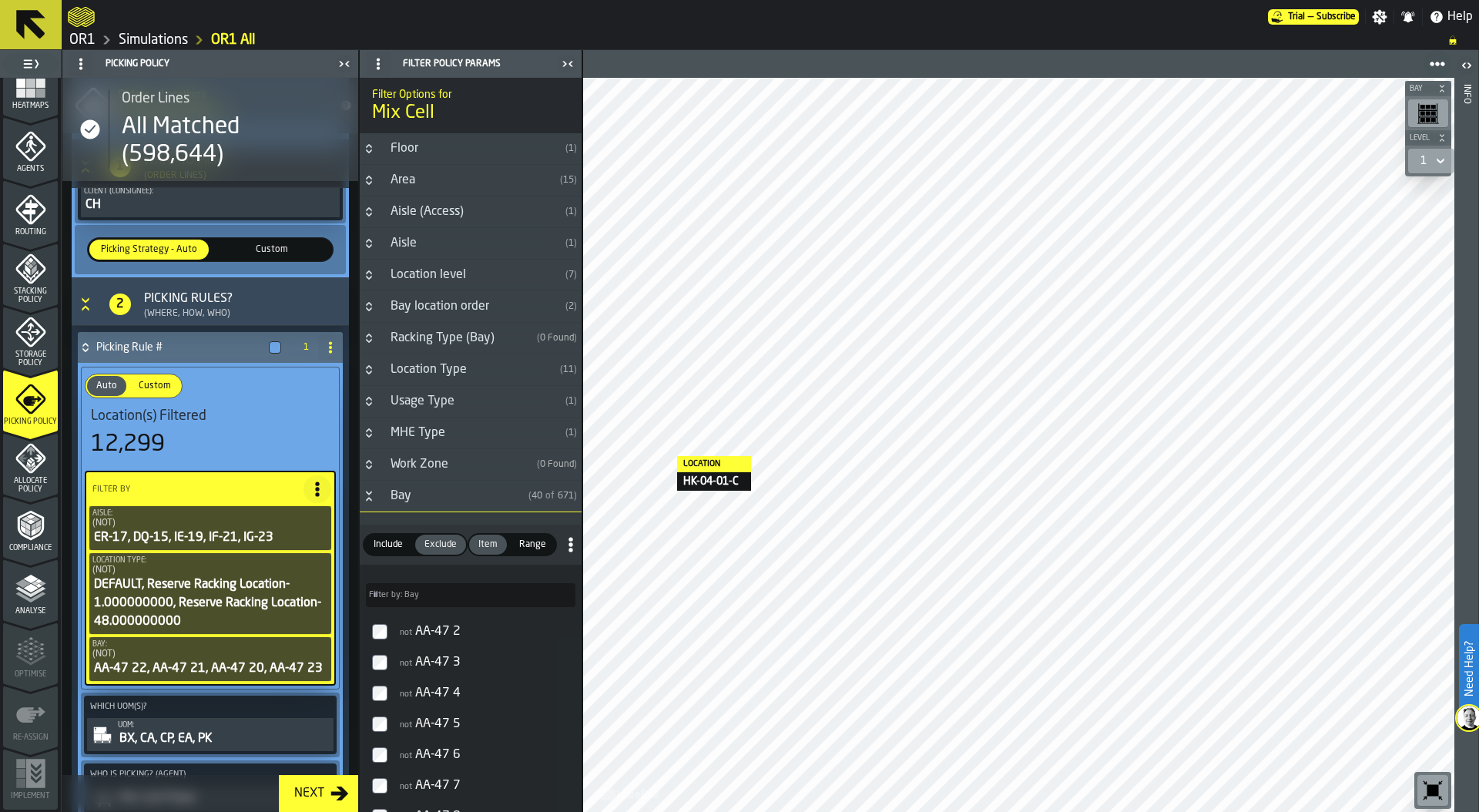
scroll to position [300, 0]
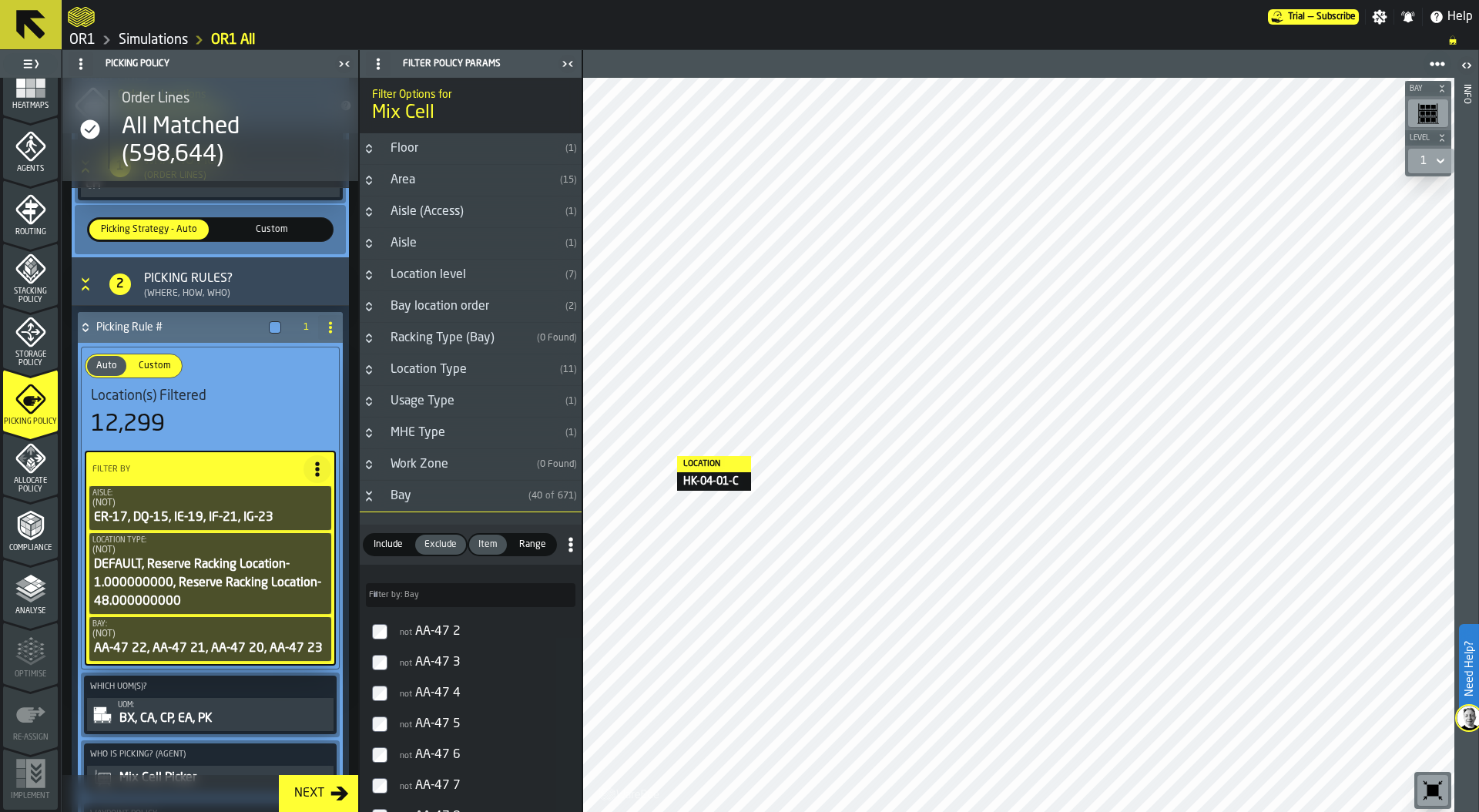
click at [329, 333] on icon at bounding box center [330, 327] width 12 height 12
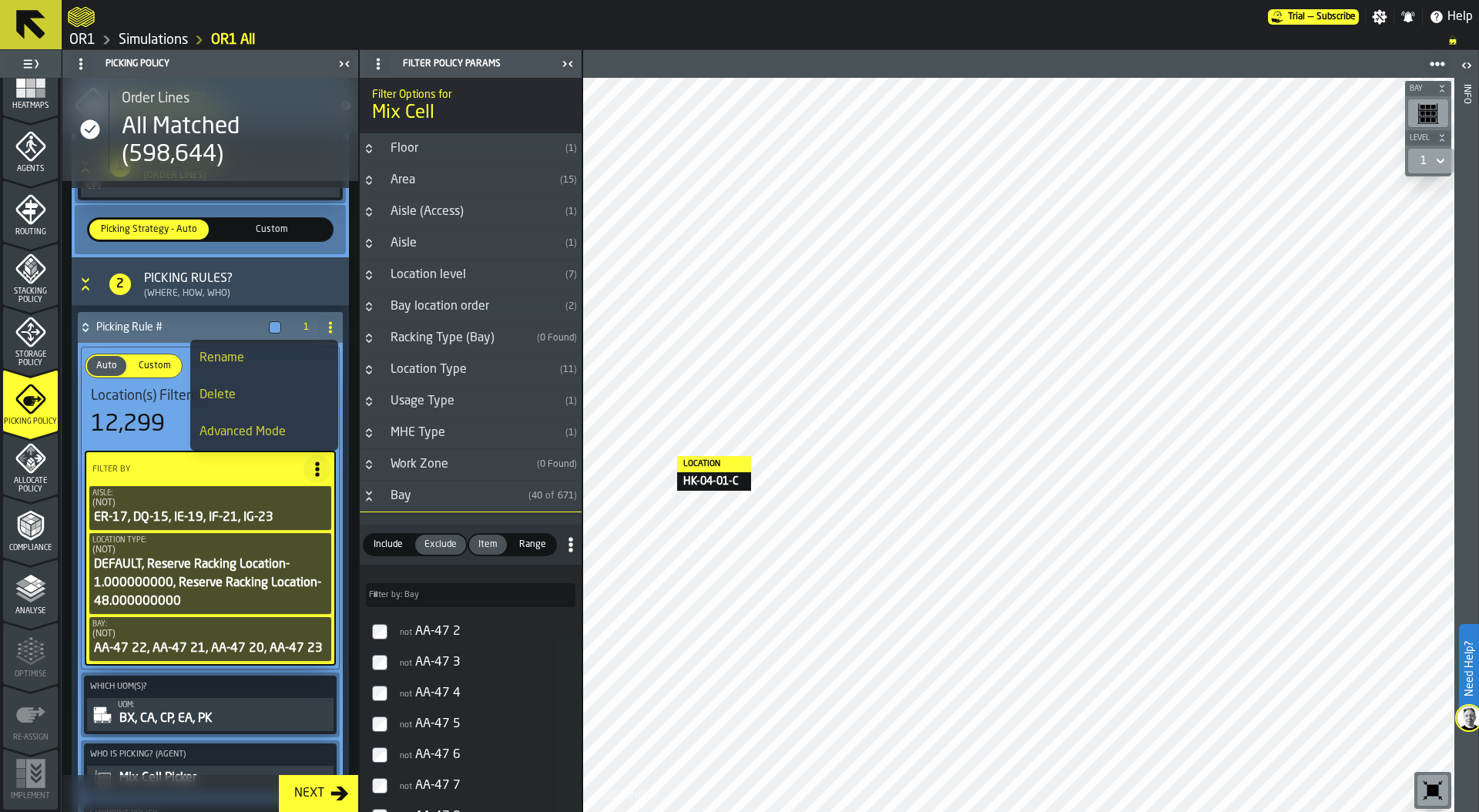
click at [261, 353] on div "Rename" at bounding box center [264, 357] width 129 height 18
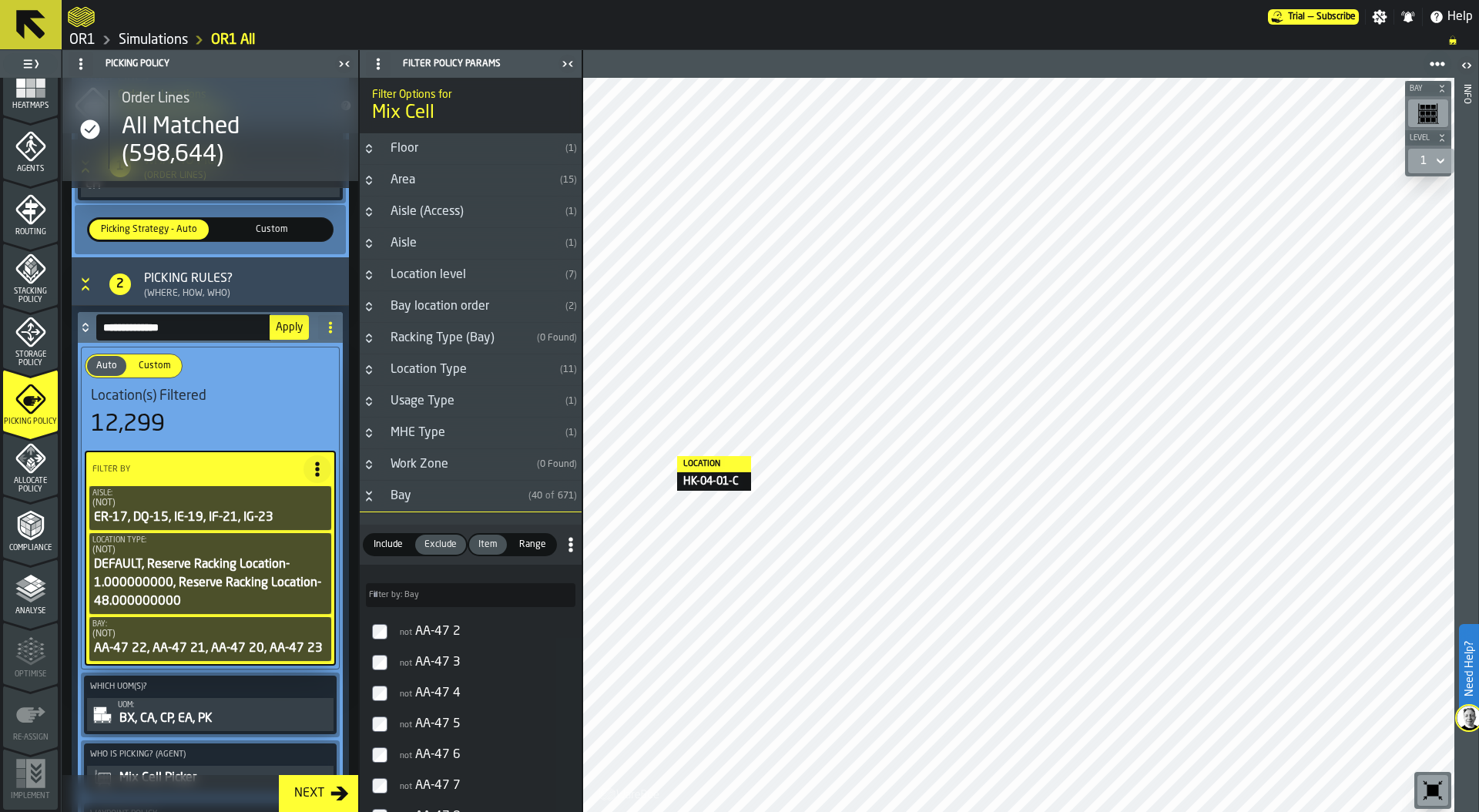
drag, startPoint x: 190, startPoint y: 327, endPoint x: 95, endPoint y: 327, distance: 95.0
click at [95, 327] on div "**********" at bounding box center [194, 327] width 234 height 31
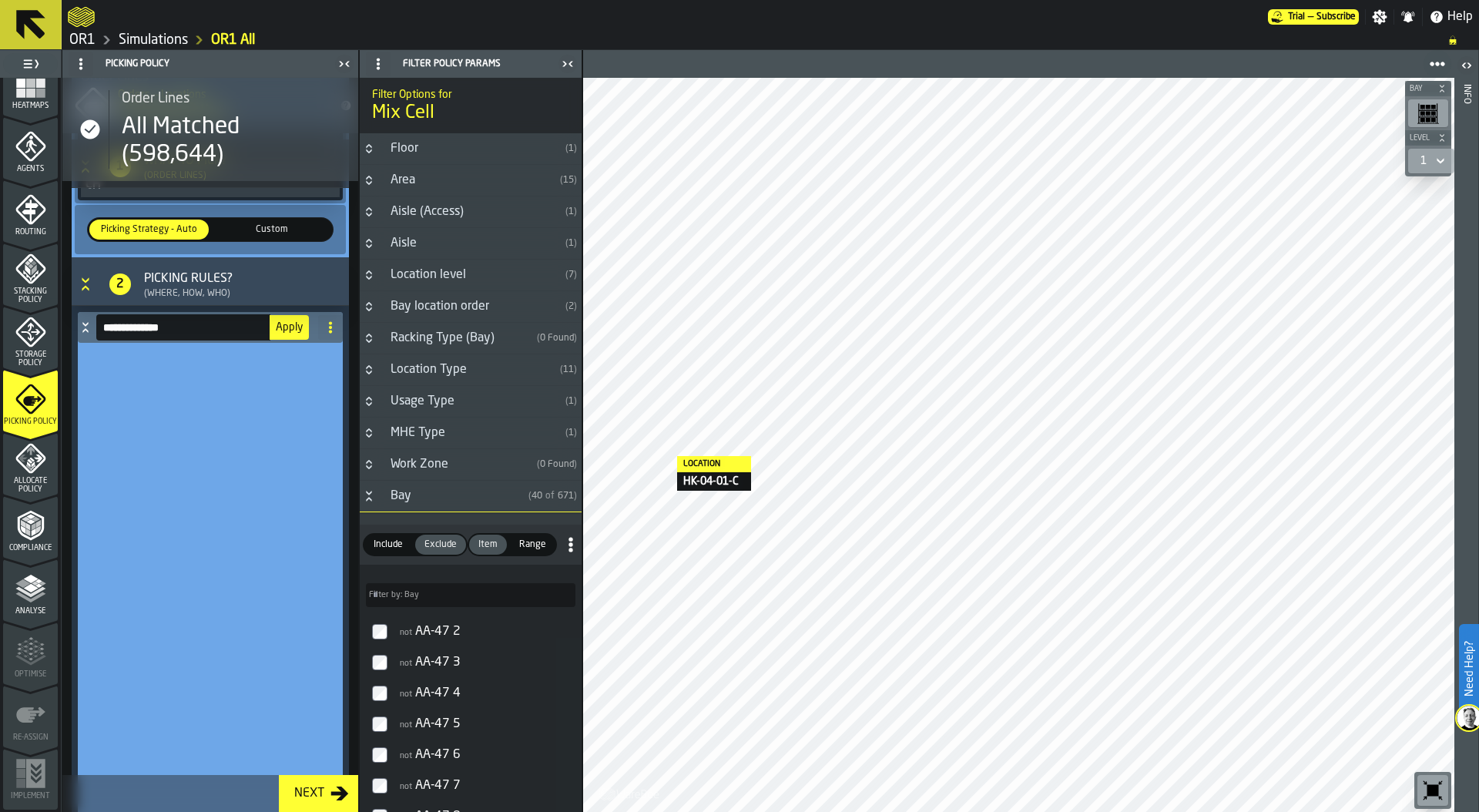
scroll to position [0, 0]
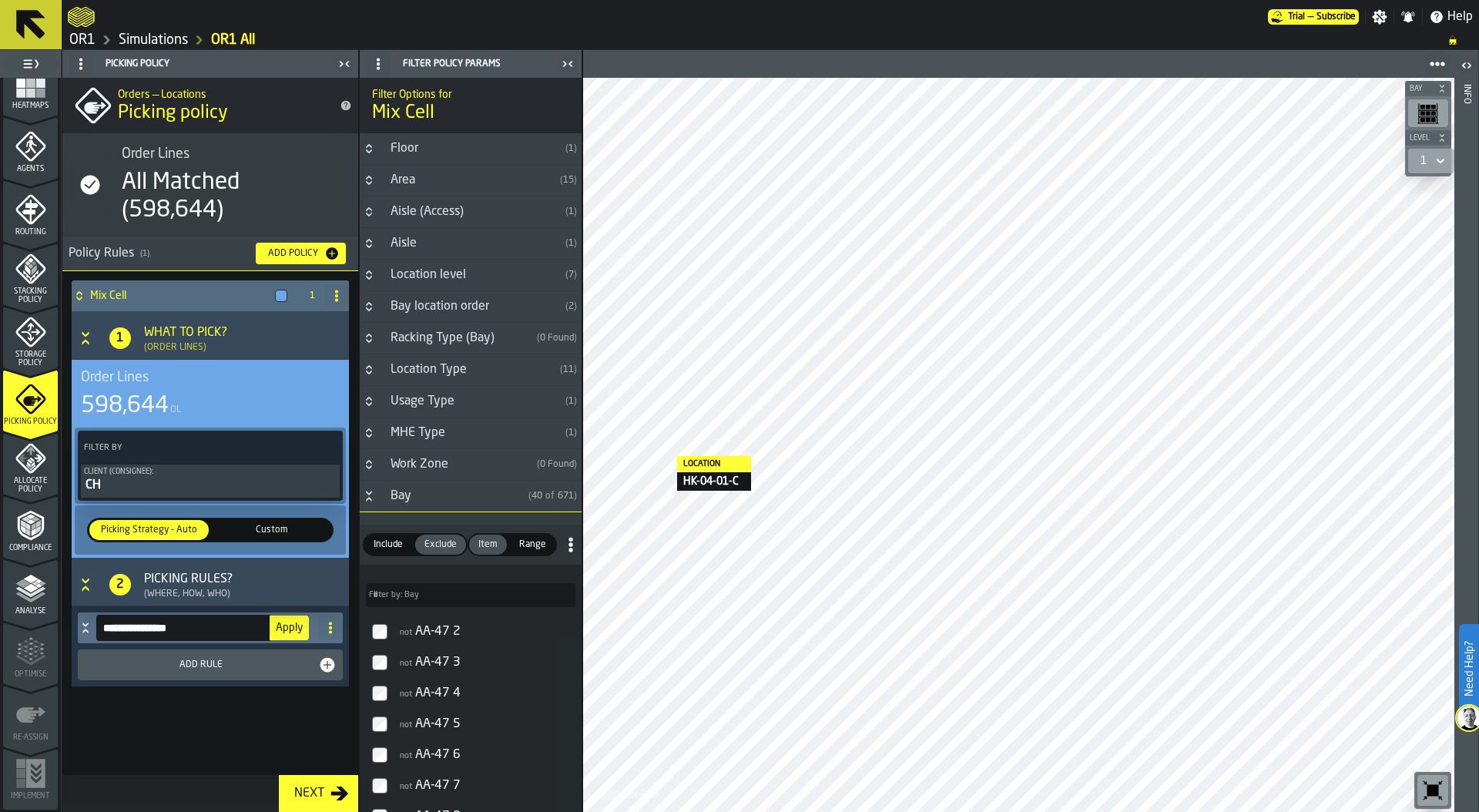
type input "**********"
click at [291, 633] on button "Apply" at bounding box center [289, 627] width 39 height 25
click at [84, 636] on div "Active Locations" at bounding box center [182, 627] width 210 height 31
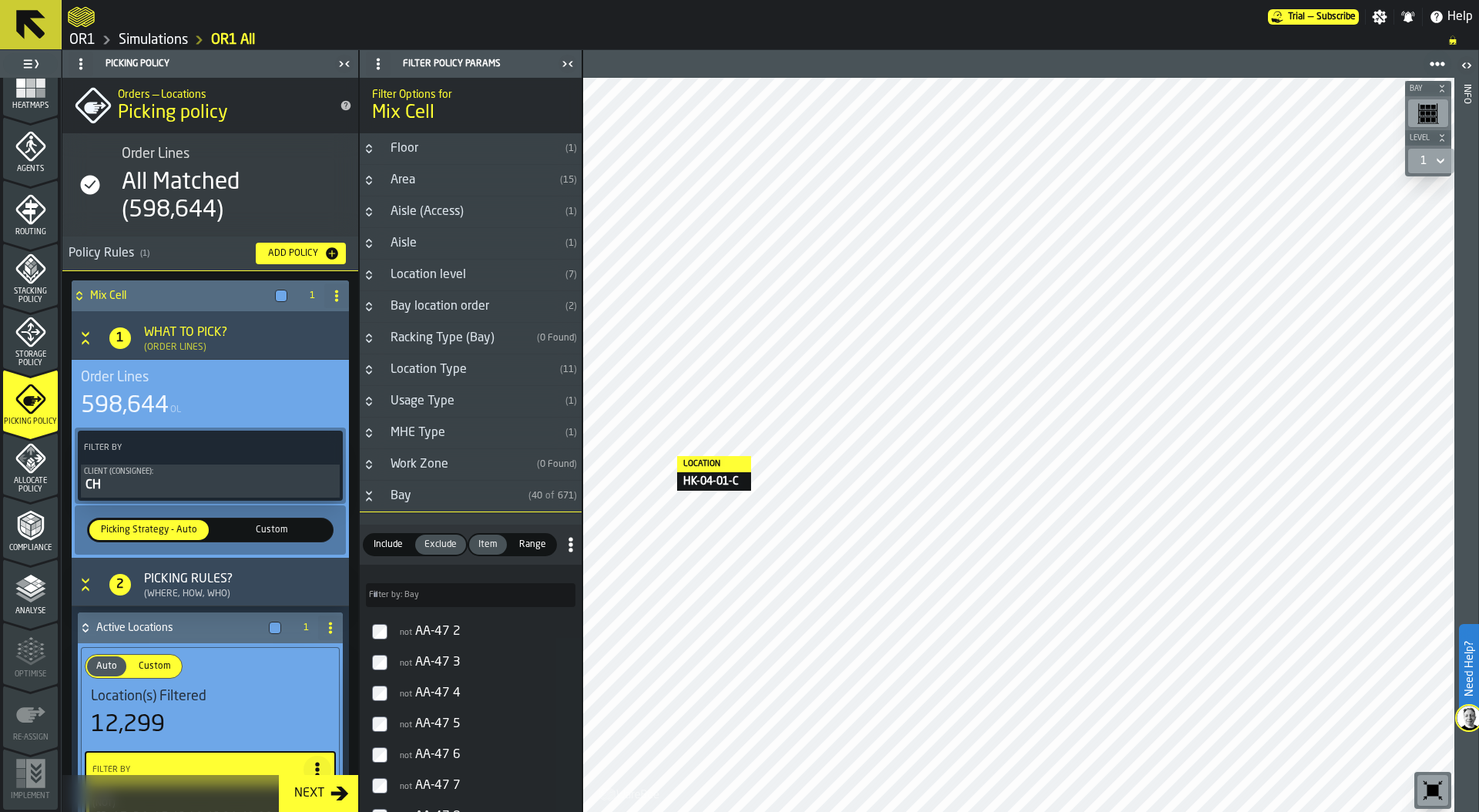
click at [126, 702] on span "Location(s) Filtered" at bounding box center [149, 696] width 116 height 17
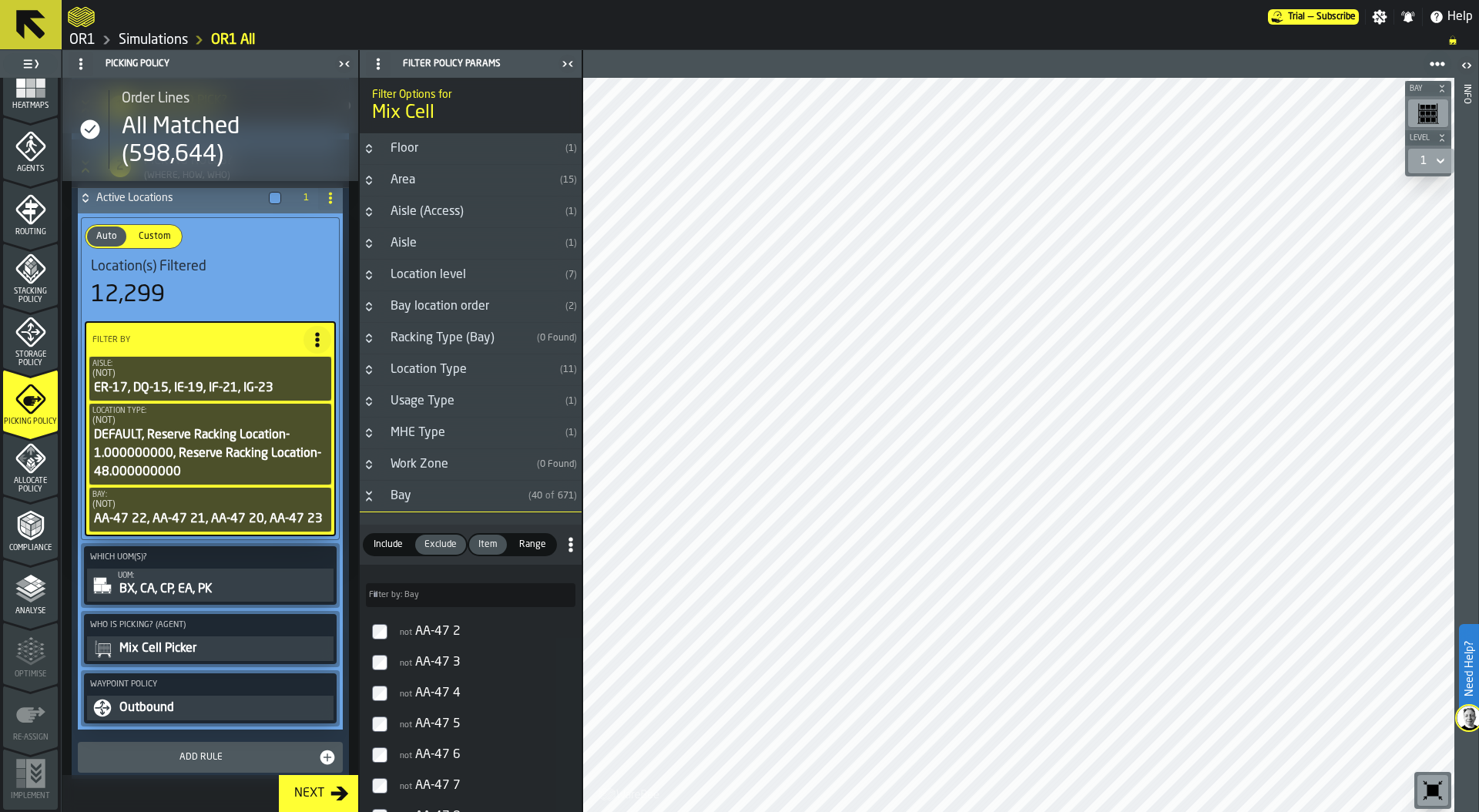
scroll to position [435, 0]
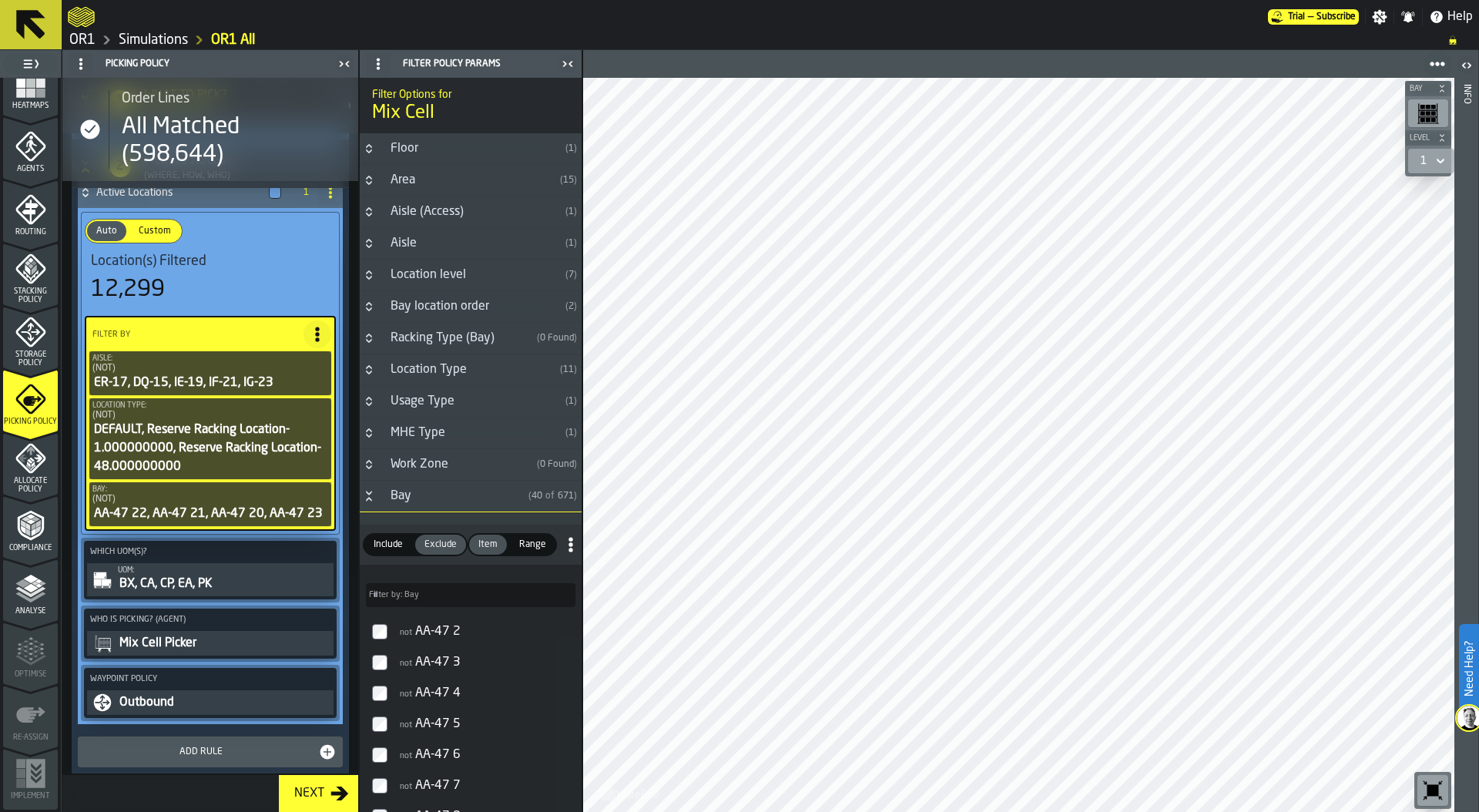
click at [310, 333] on icon at bounding box center [317, 334] width 15 height 15
click at [292, 397] on div "Add (OR) Filter" at bounding box center [277, 403] width 80 height 18
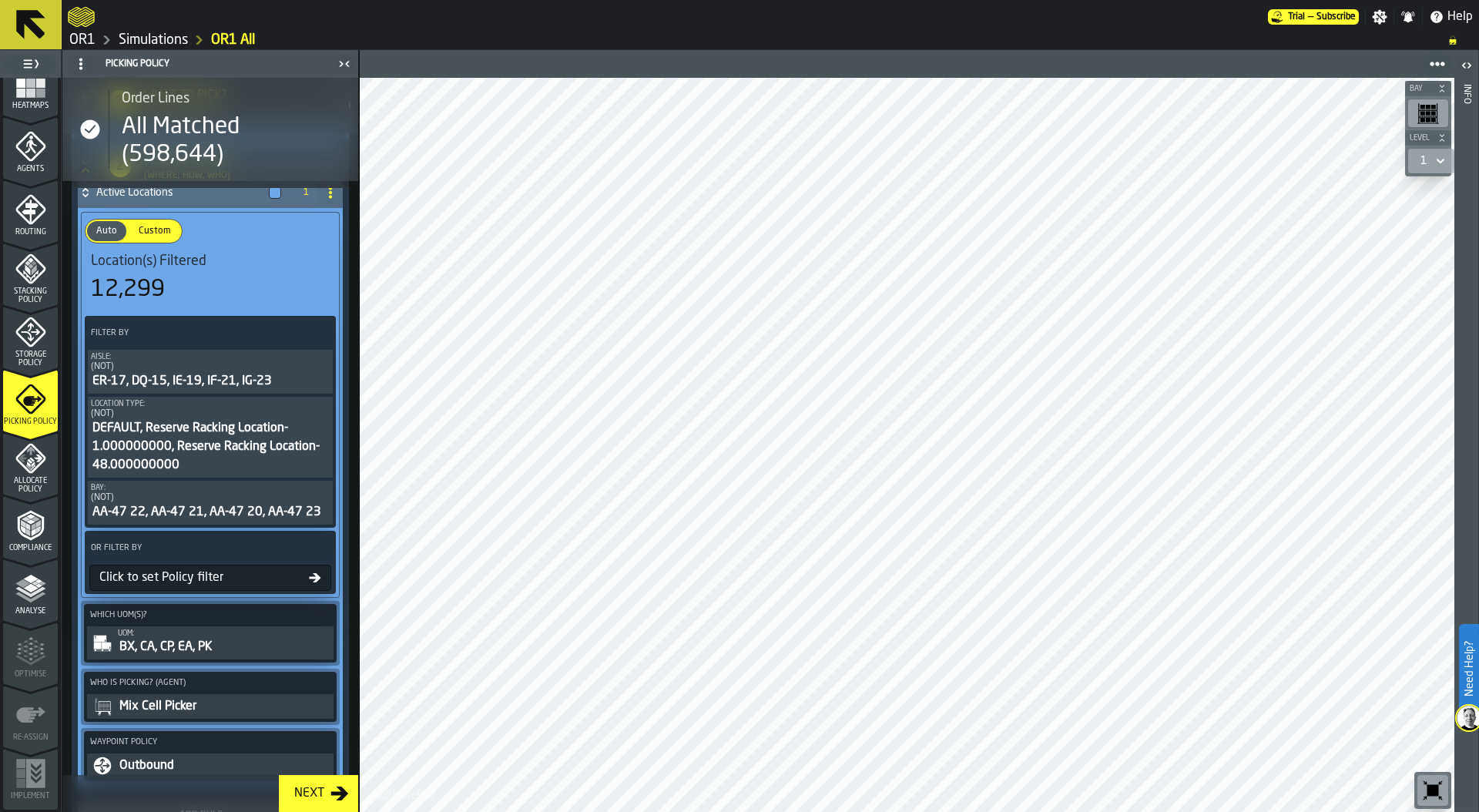
click at [192, 577] on div "Click to set Policy filter" at bounding box center [201, 577] width 215 height 18
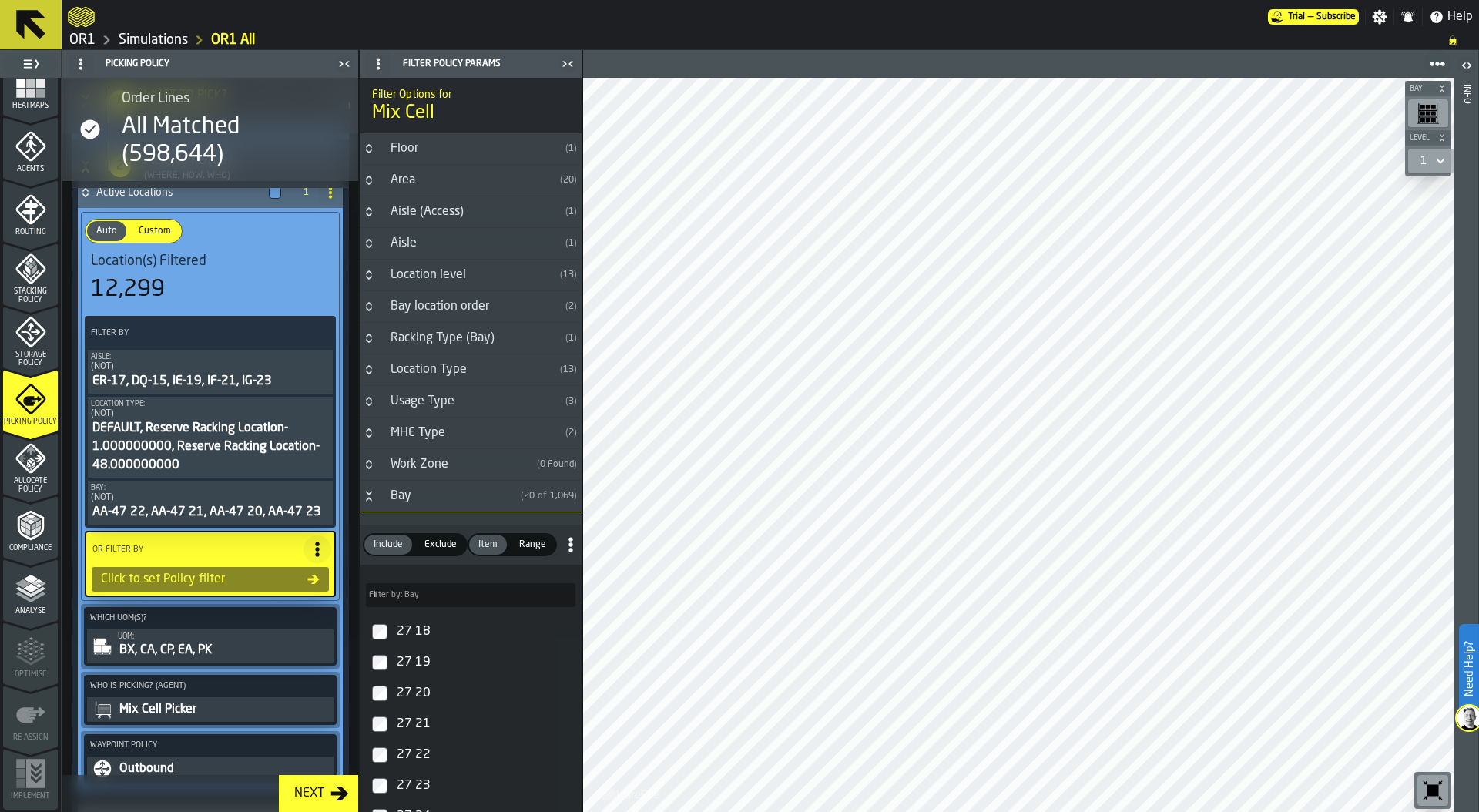
click at [369, 243] on icon "Button-Aisle-closed" at bounding box center [369, 243] width 12 height 12
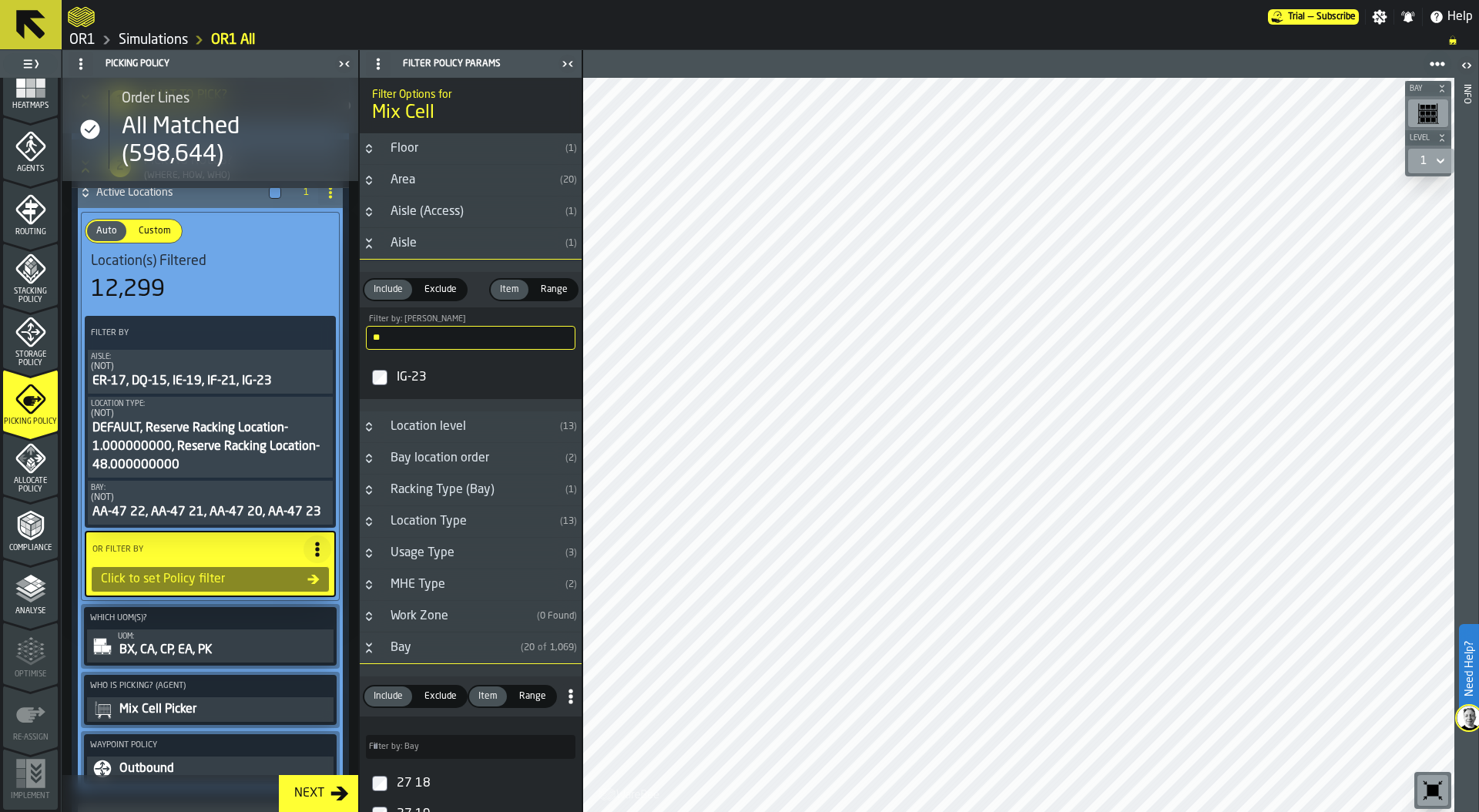
drag, startPoint x: 386, startPoint y: 333, endPoint x: 363, endPoint y: 333, distance: 23.0
click at [363, 333] on div "** Filter by: Aisle ig" at bounding box center [471, 332] width 222 height 48
type input "**"
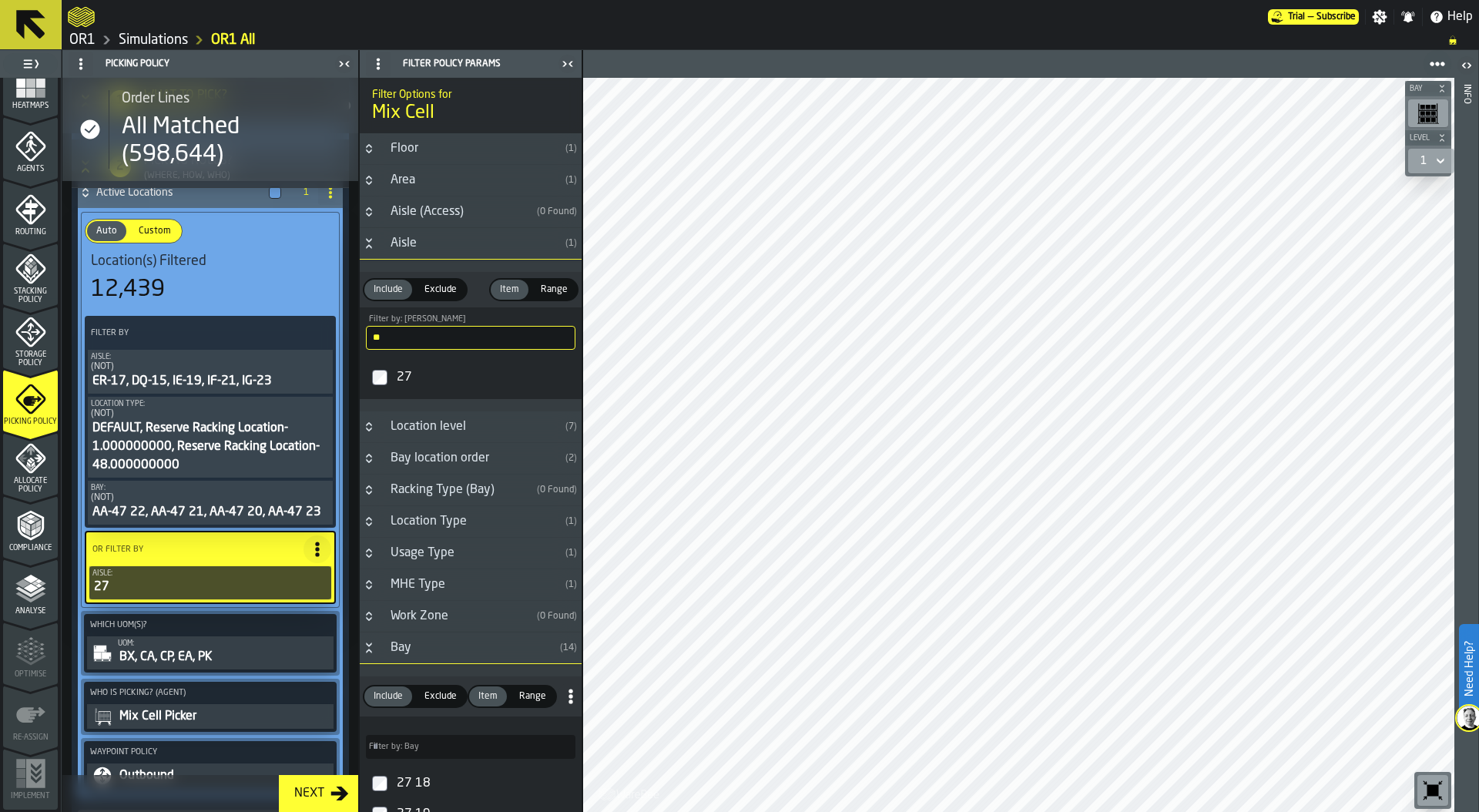
click at [370, 418] on h3 "Location level ( 7 )" at bounding box center [471, 426] width 222 height 31
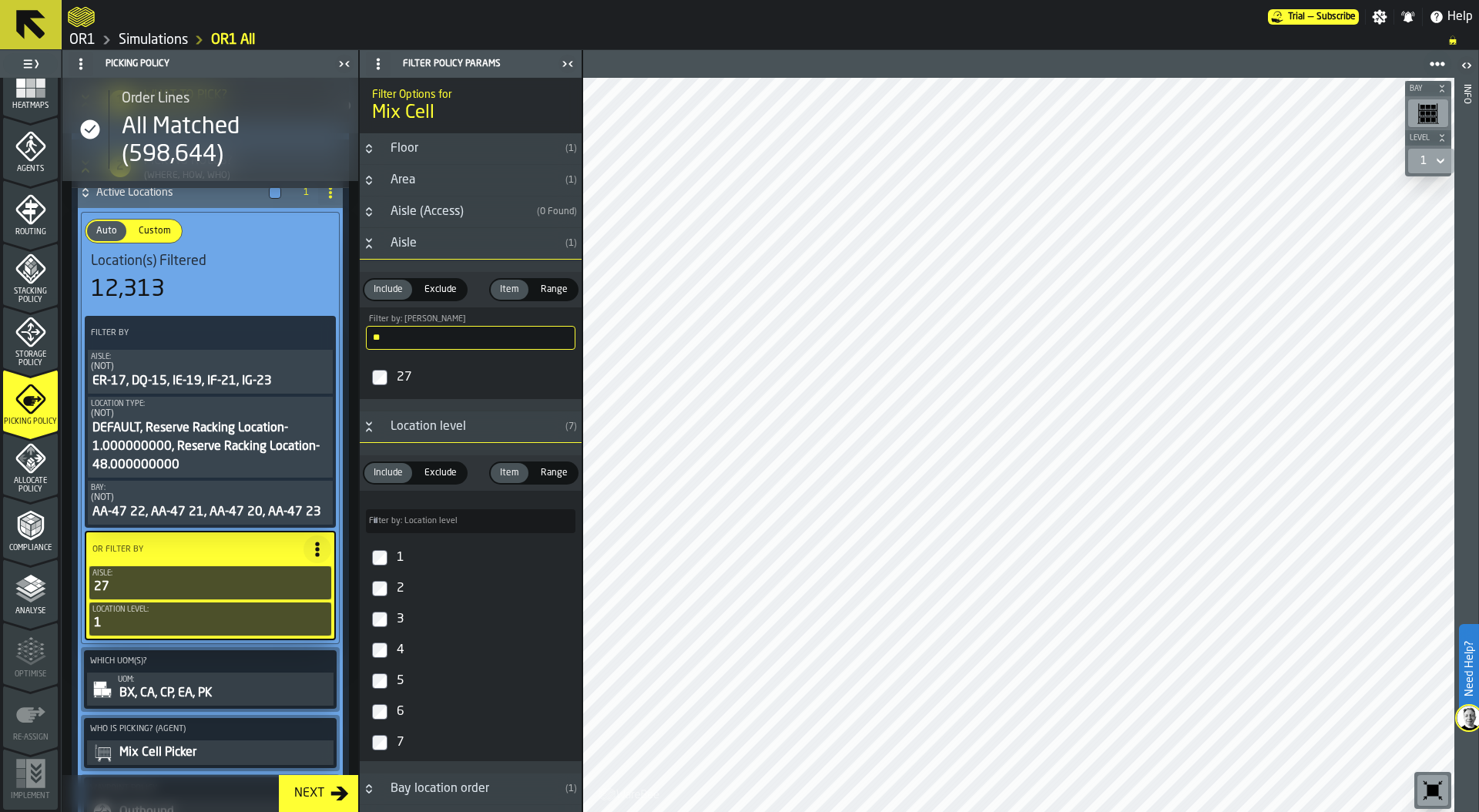
click at [1438, 111] on div "button-toolbar-undefined" at bounding box center [1428, 113] width 40 height 28
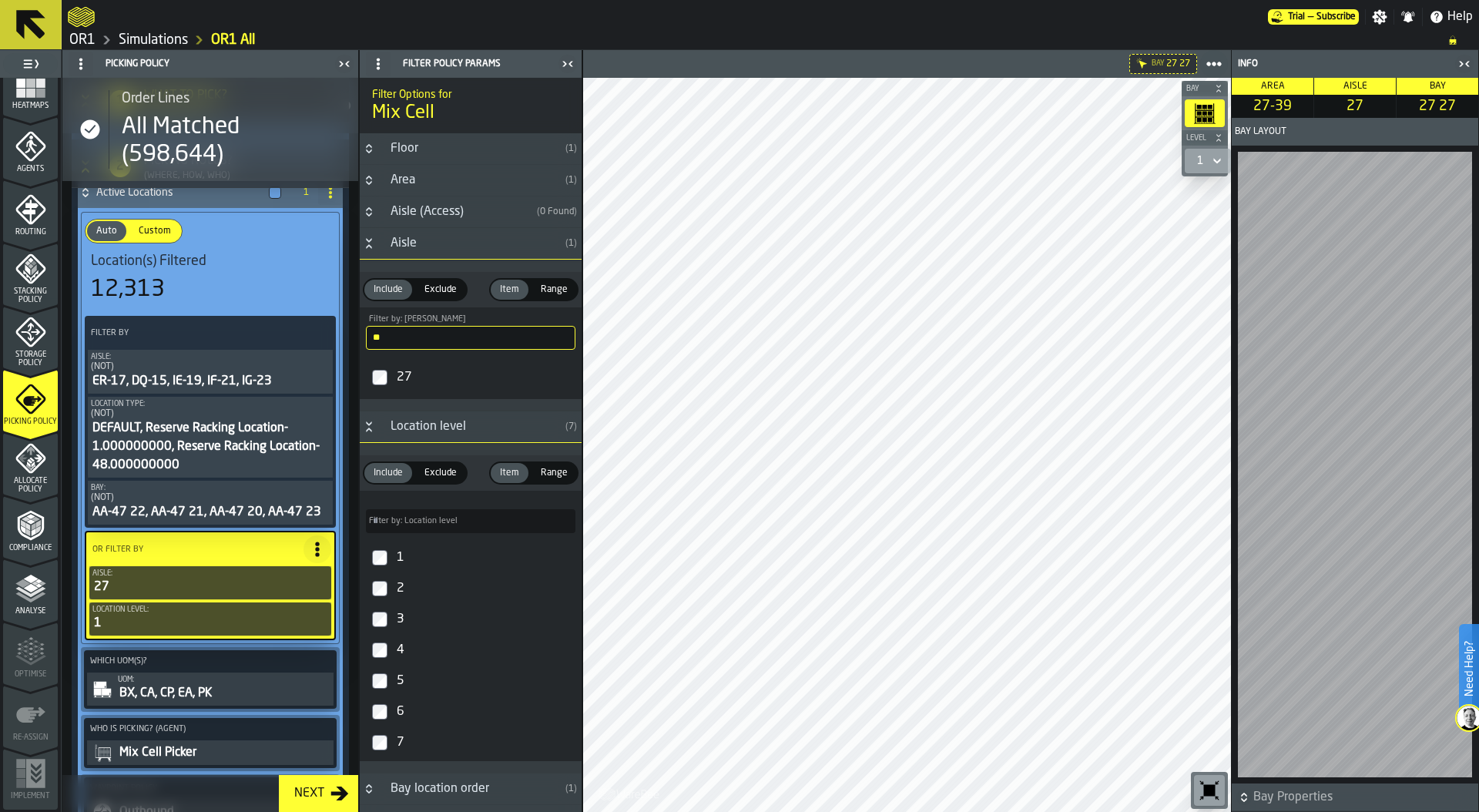
click at [1207, 159] on div "1" at bounding box center [1199, 161] width 18 height 18
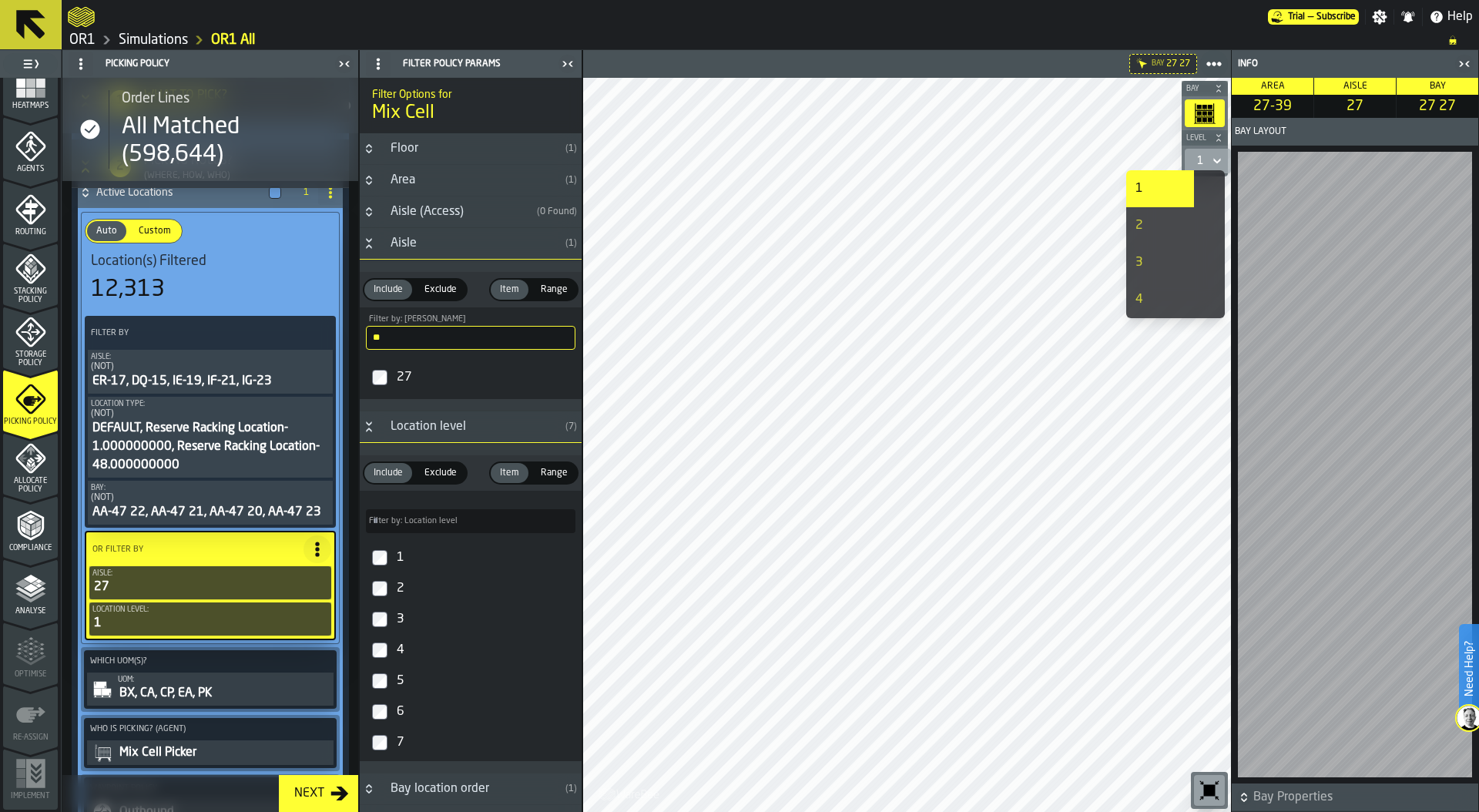
click at [1159, 186] on div "1" at bounding box center [1159, 188] width 49 height 18
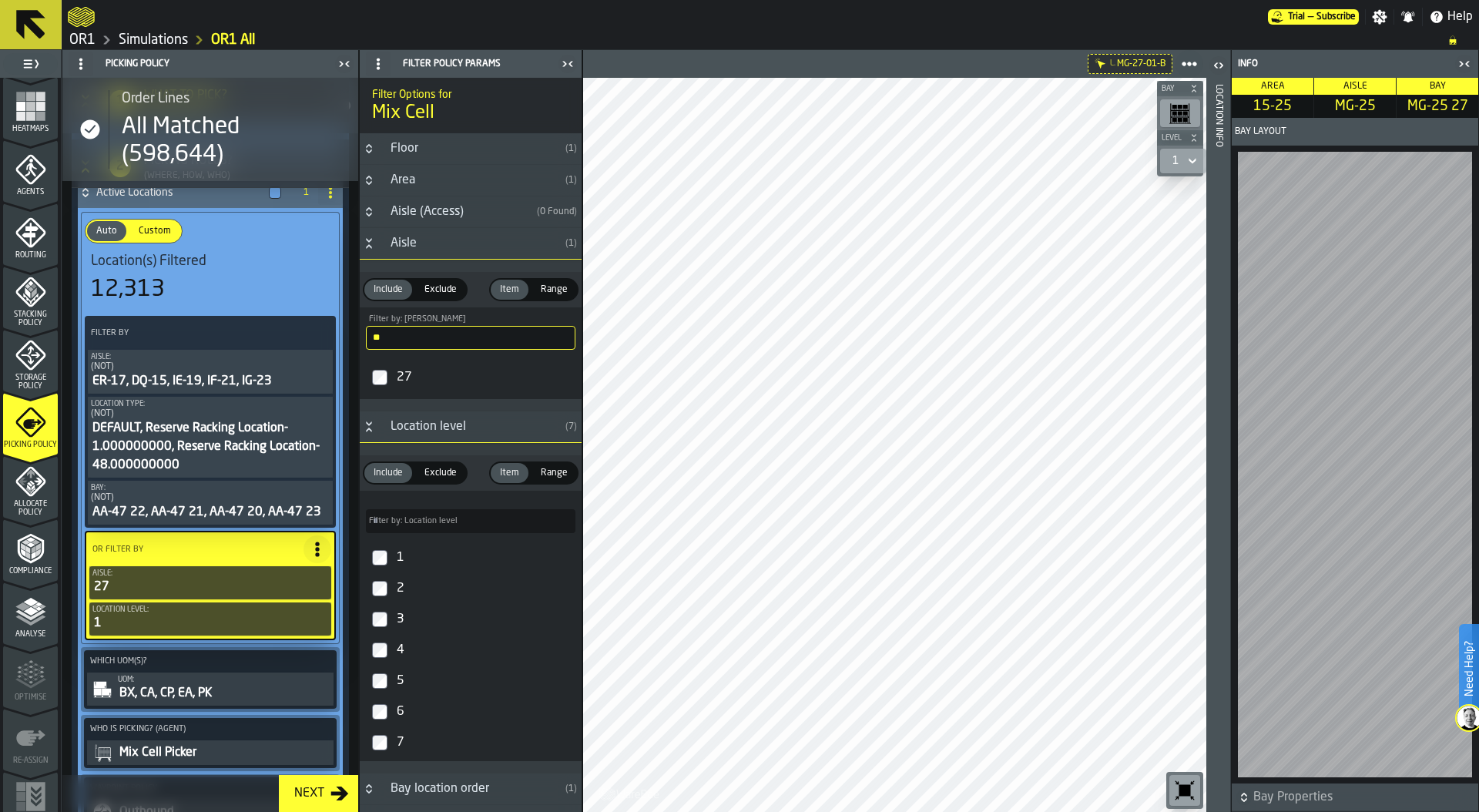
scroll to position [378, 0]
click at [27, 348] on icon "menu Storage Policy" at bounding box center [31, 358] width 31 height 31
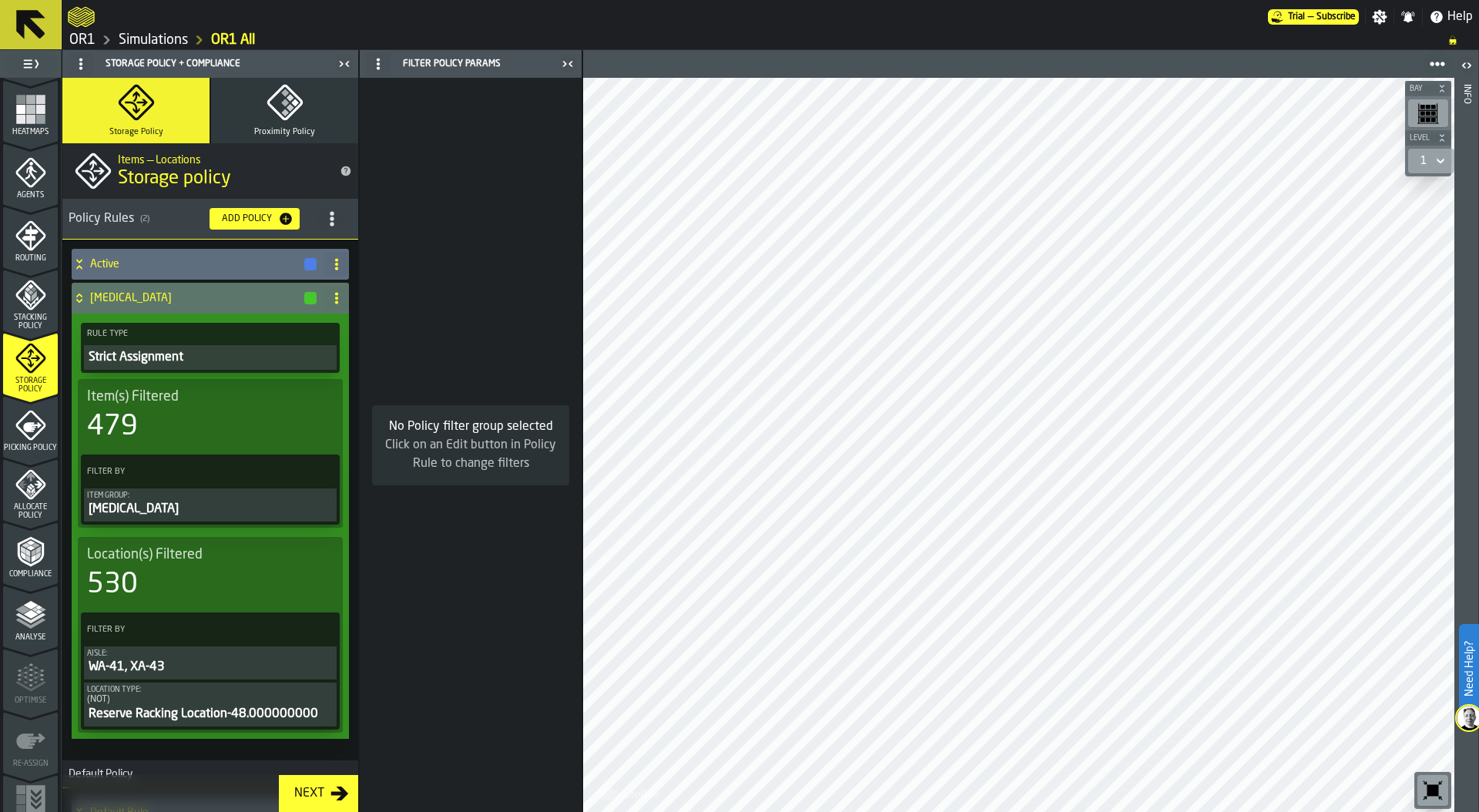
click at [84, 298] on icon at bounding box center [79, 297] width 15 height 12
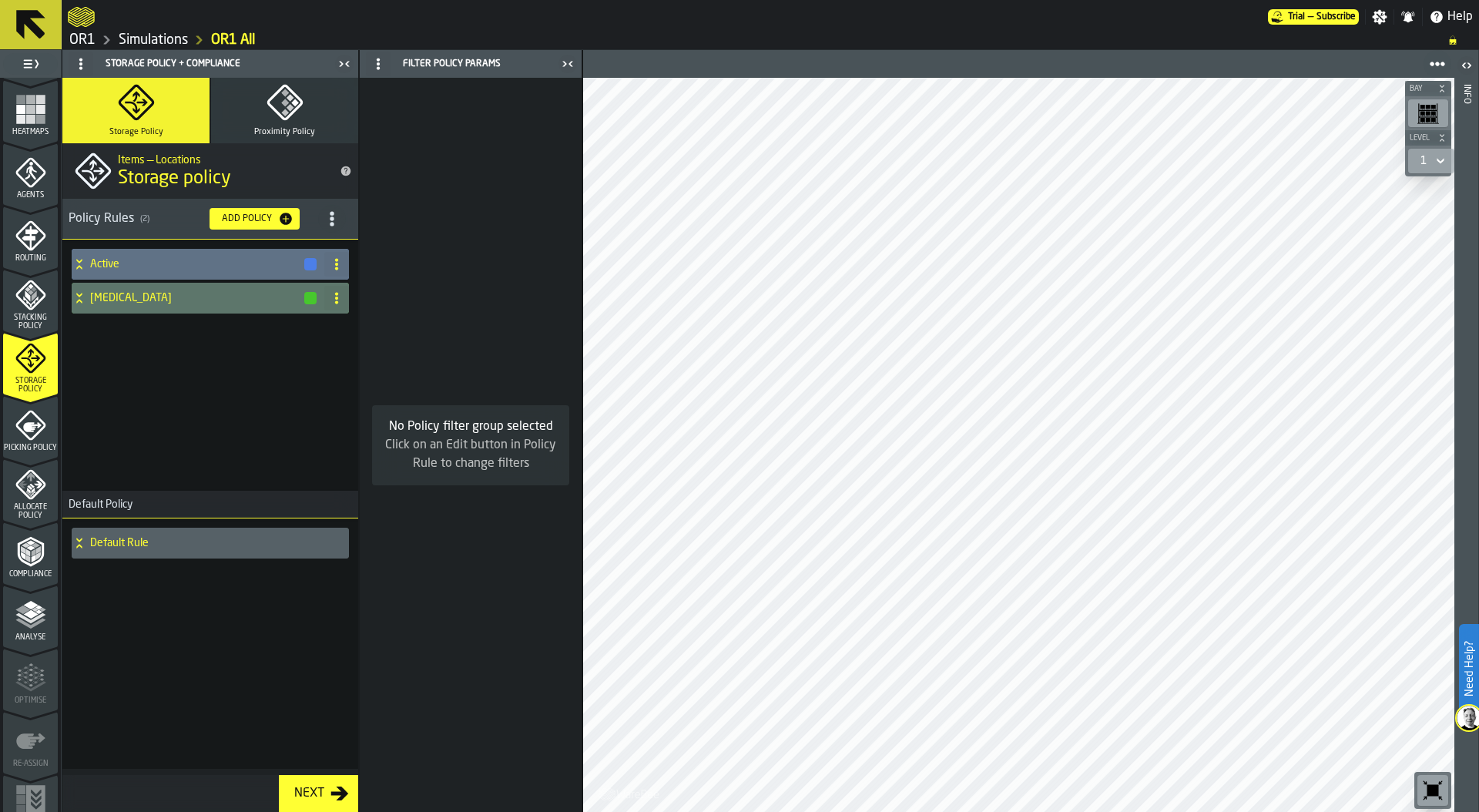
click at [83, 270] on icon at bounding box center [79, 263] width 15 height 12
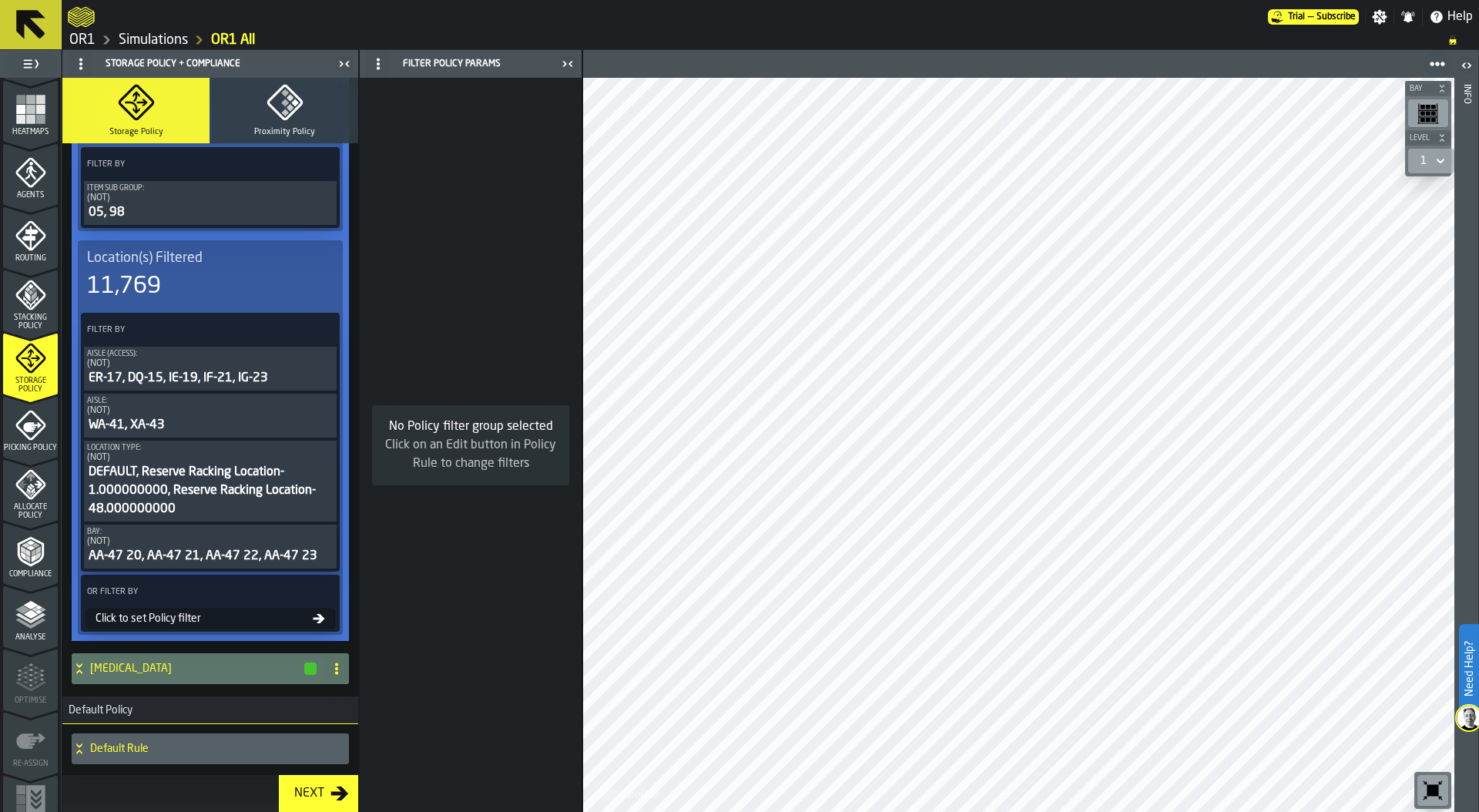
scroll to position [255, 0]
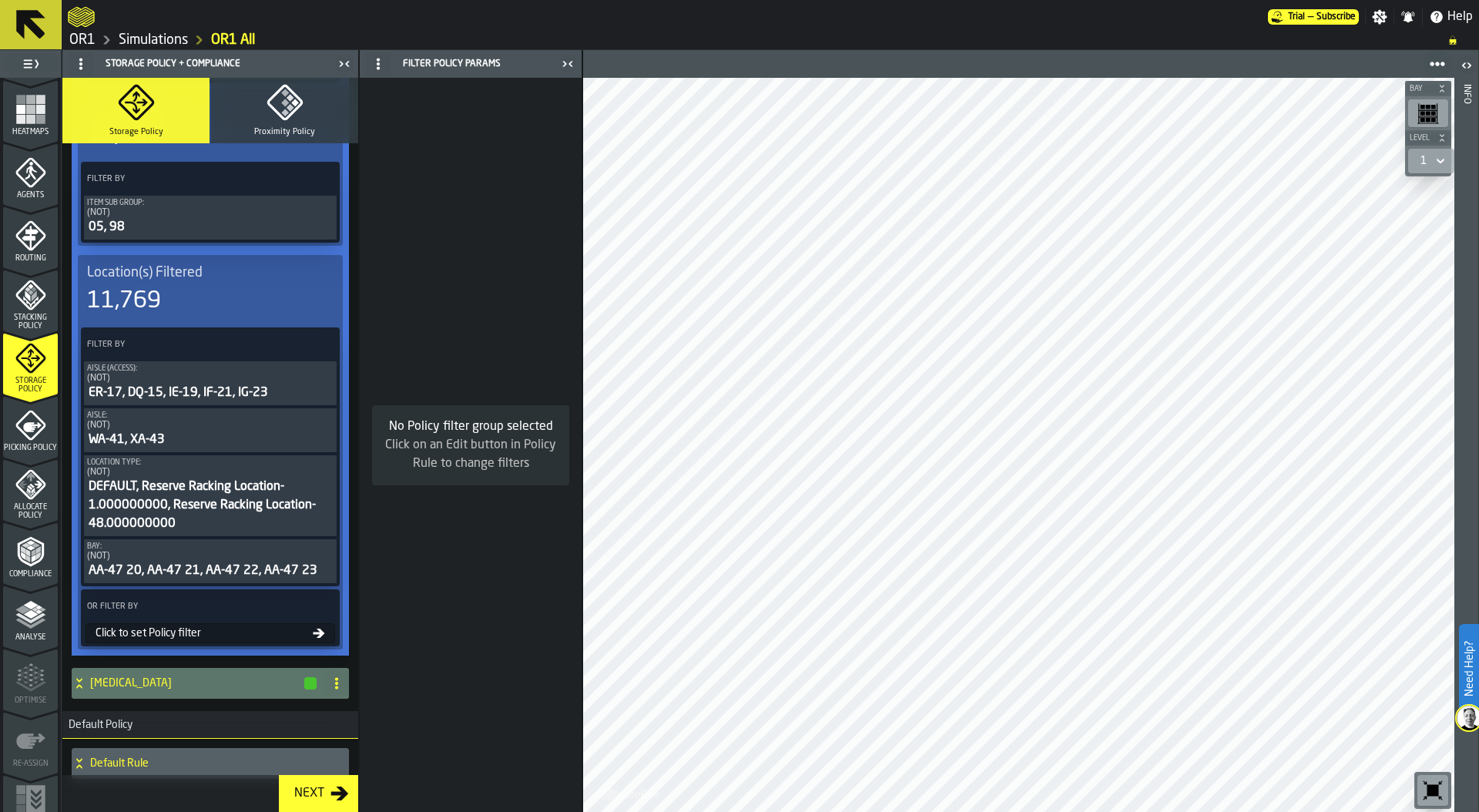
click at [318, 328] on div "Filter By Aisle (Access): (NOT) ER-17, DQ-15, IE-19, IF-21, IG-23 Aisle: (NOT) …" at bounding box center [210, 456] width 259 height 259
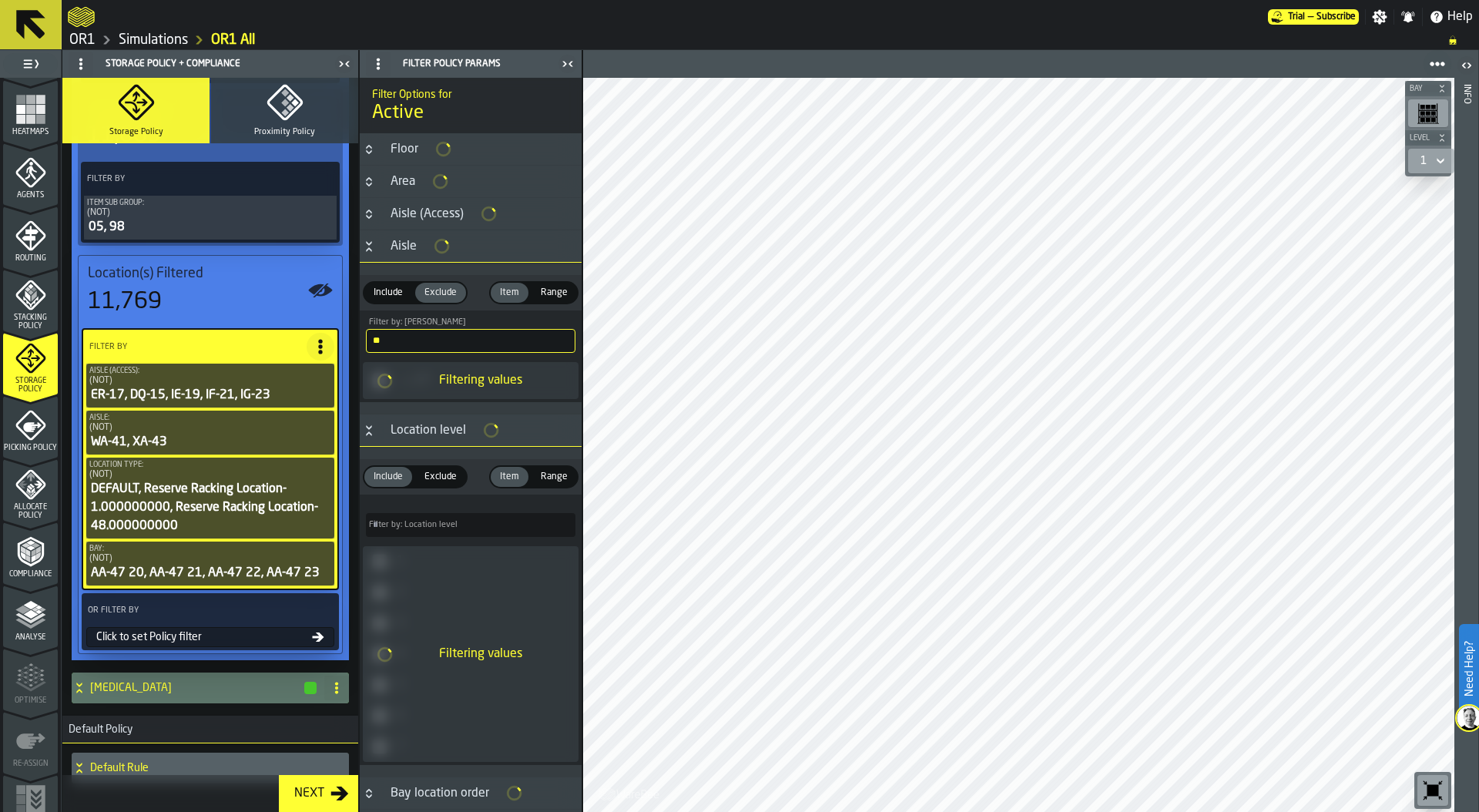
click at [318, 345] on icon at bounding box center [320, 346] width 15 height 15
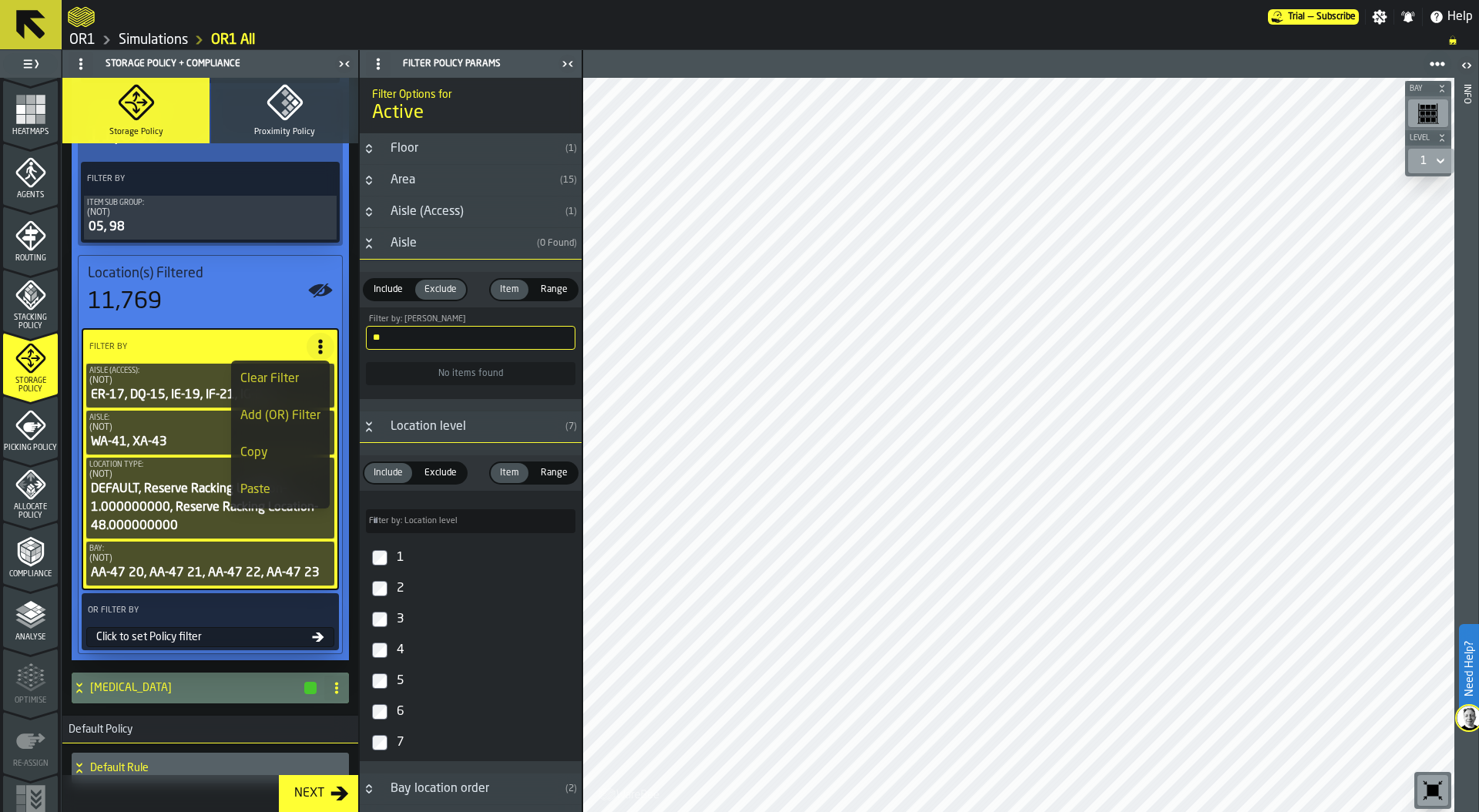
click at [298, 410] on div "Add (OR) Filter" at bounding box center [280, 415] width 80 height 18
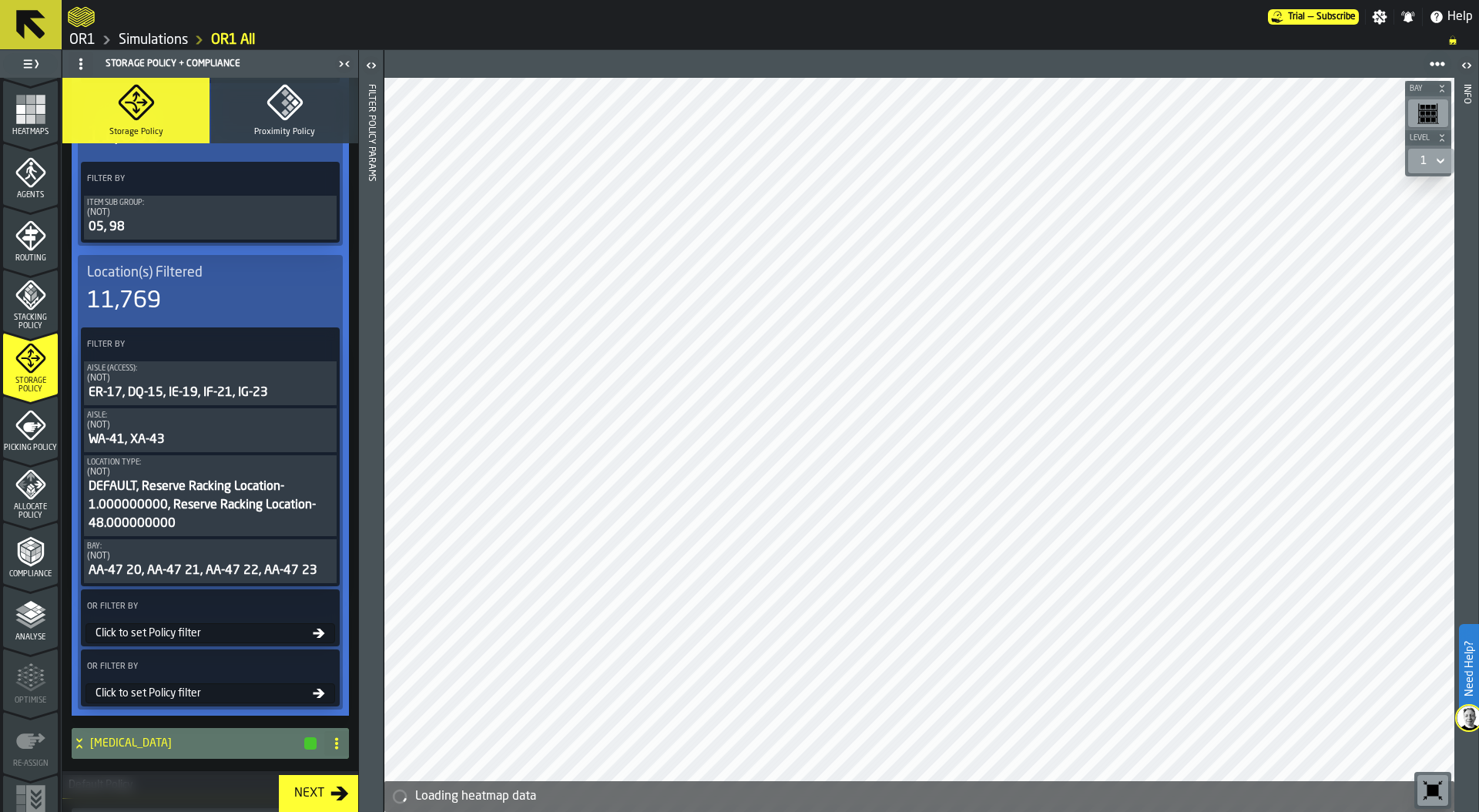
click at [321, 659] on icon at bounding box center [322, 666] width 15 height 15
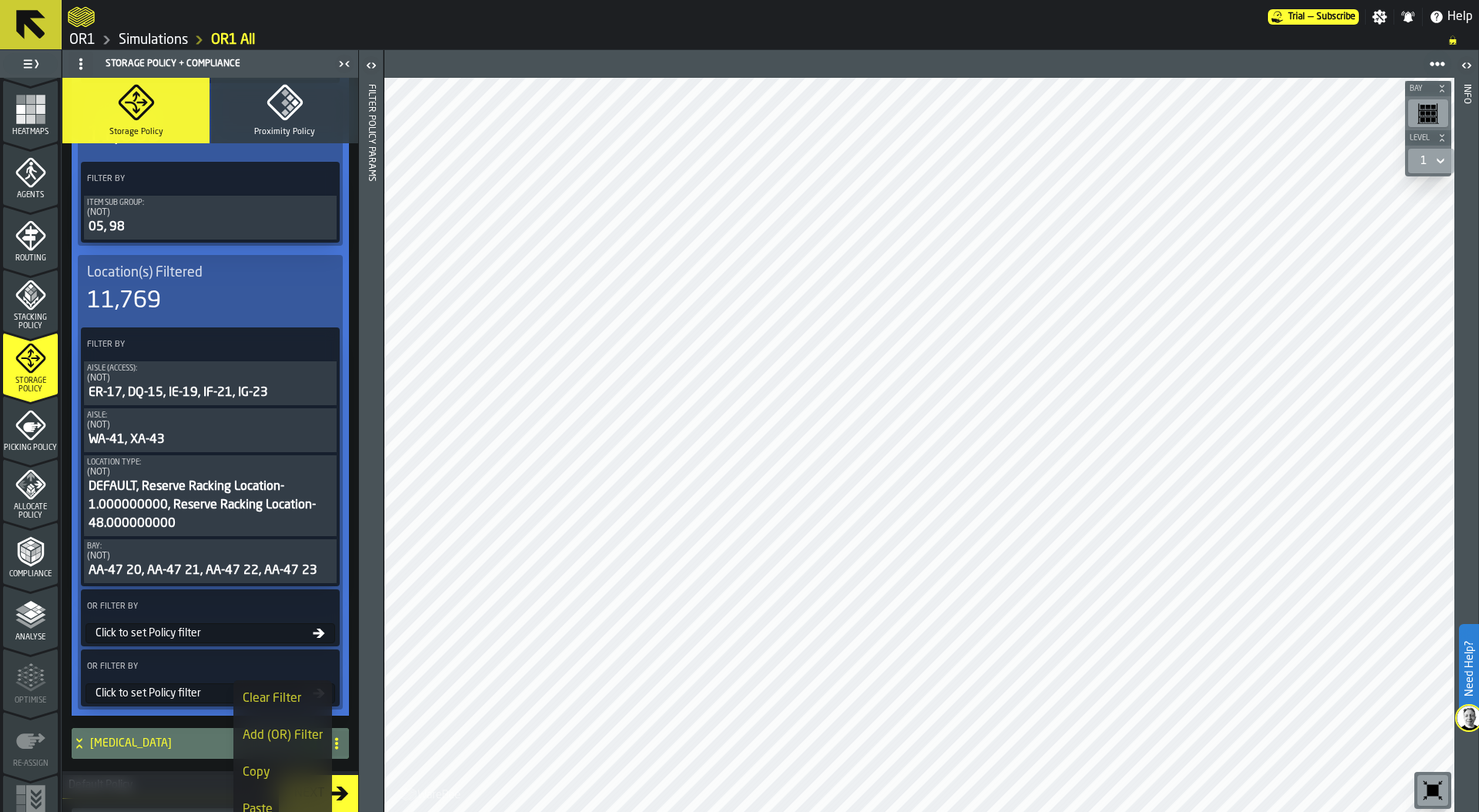
click at [284, 705] on div "Clear Filter" at bounding box center [283, 698] width 80 height 18
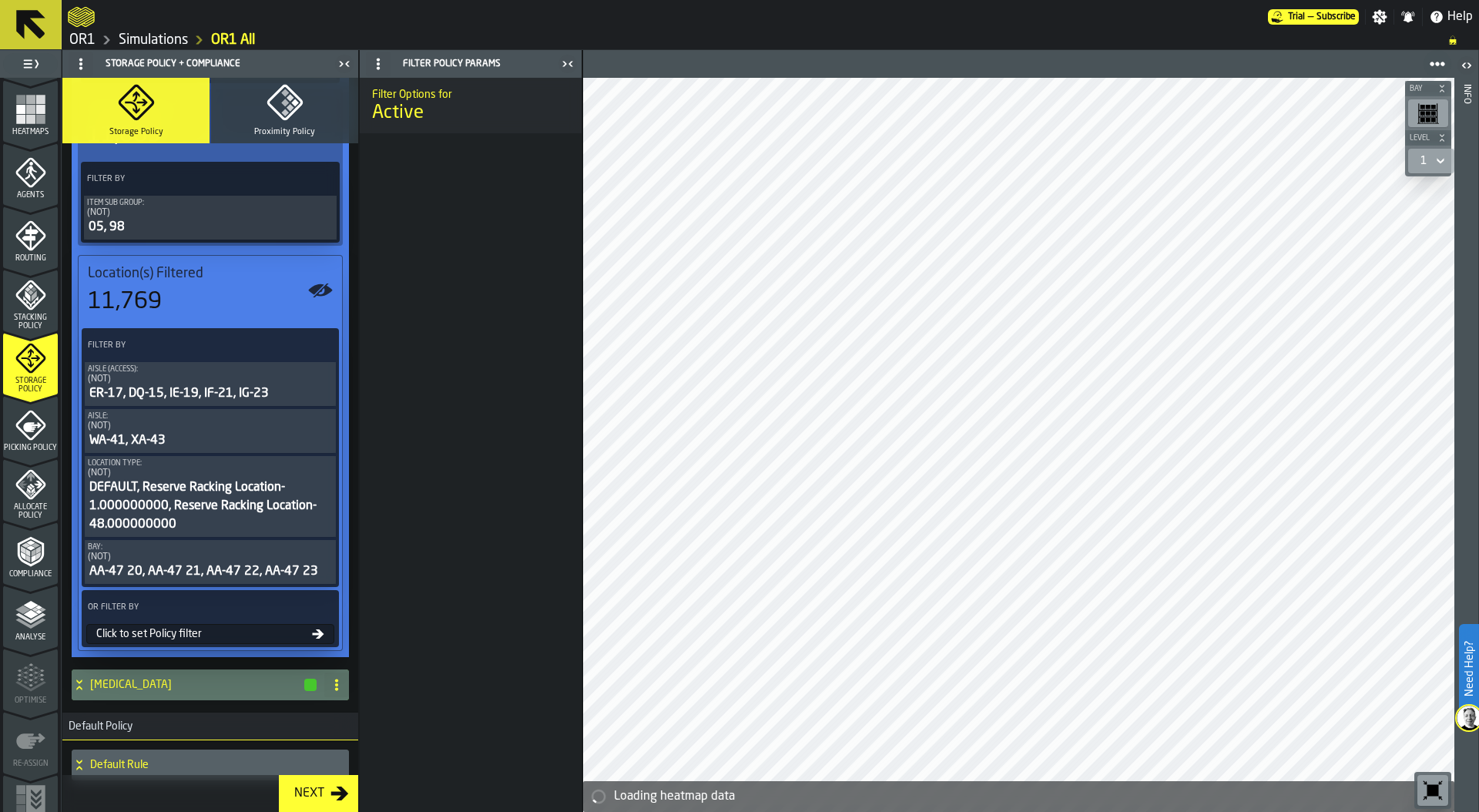
click at [223, 632] on div "Click to set Policy filter" at bounding box center [201, 633] width 222 height 12
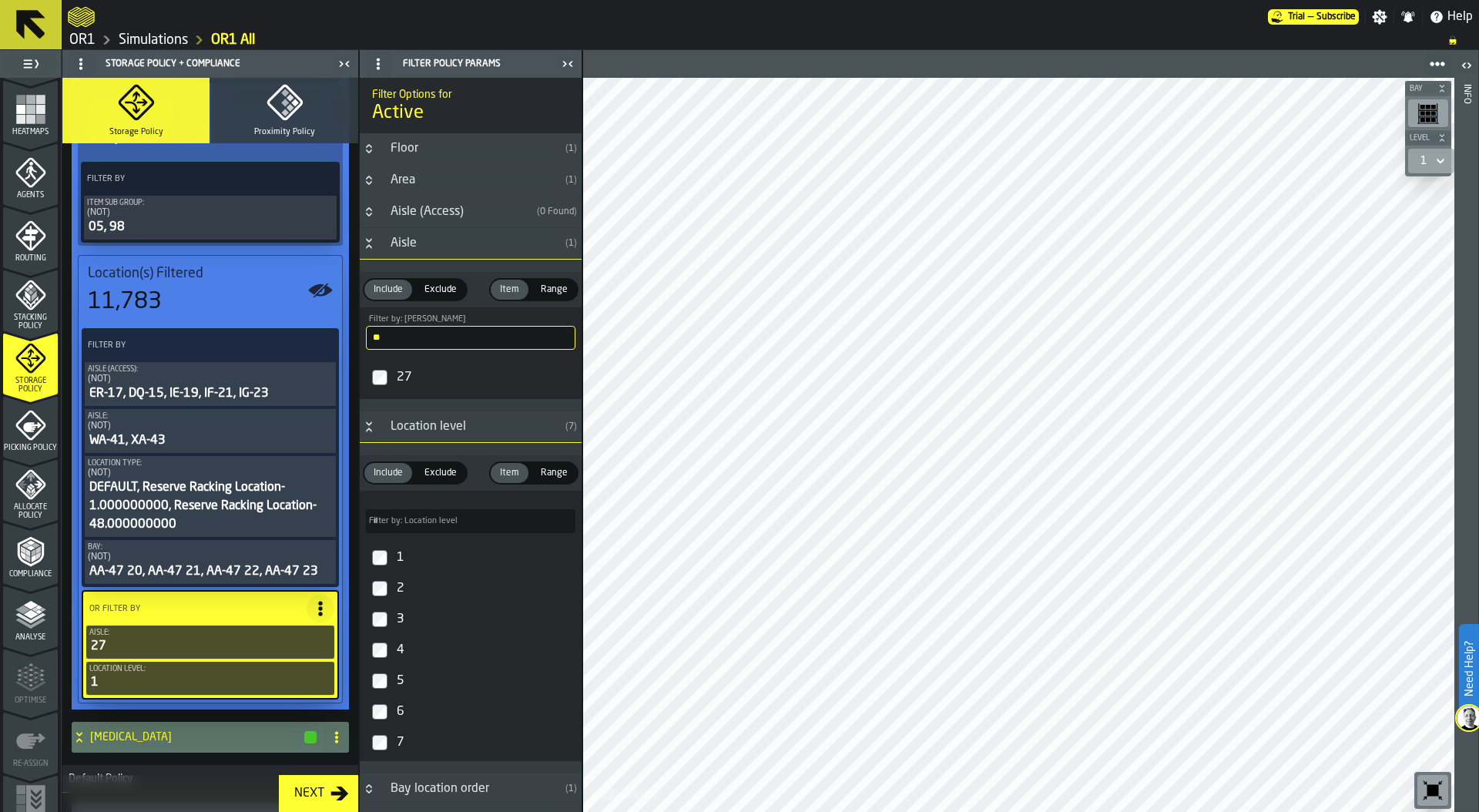
click at [31, 435] on icon "menu Picking Policy" at bounding box center [31, 425] width 31 height 31
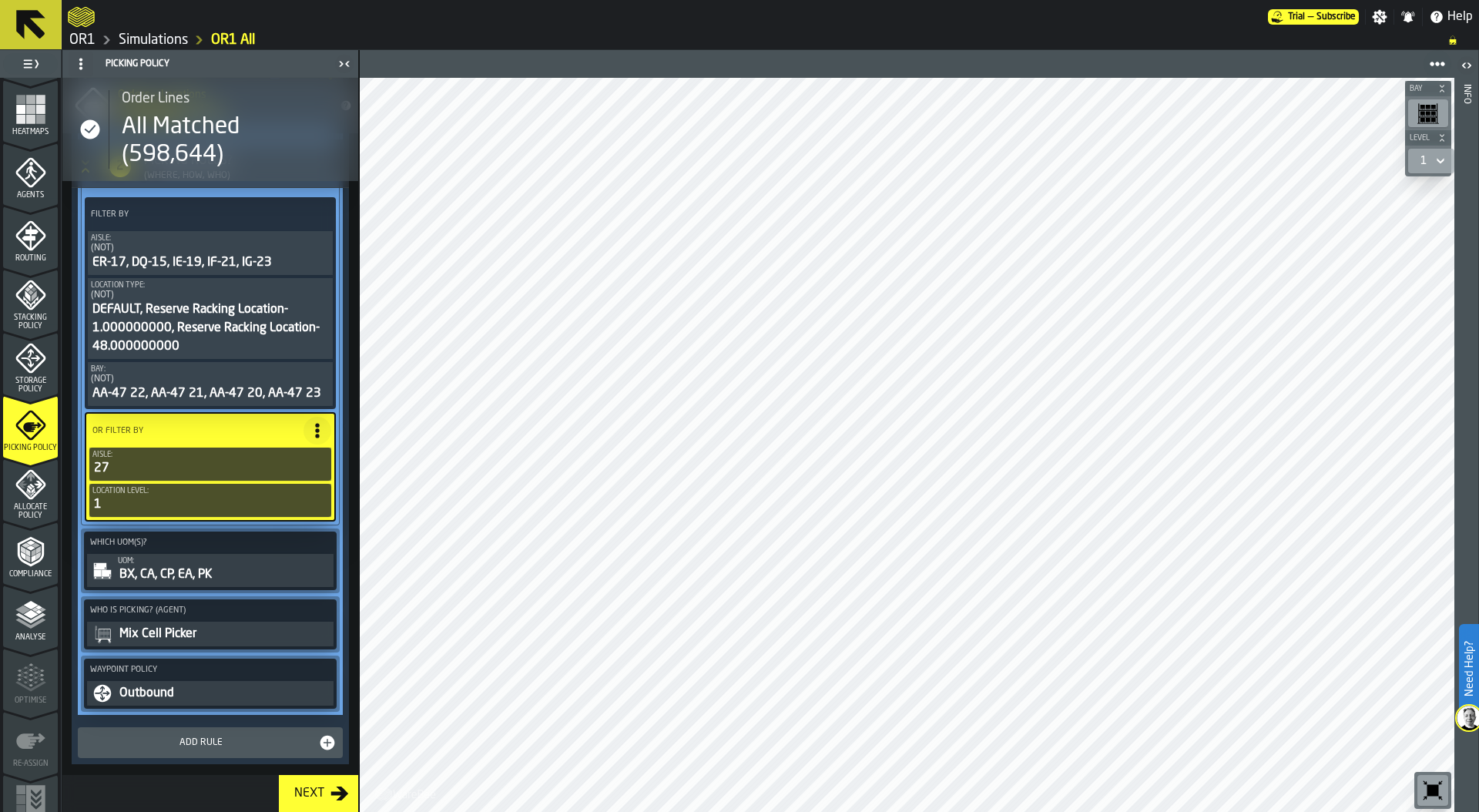
scroll to position [561, 0]
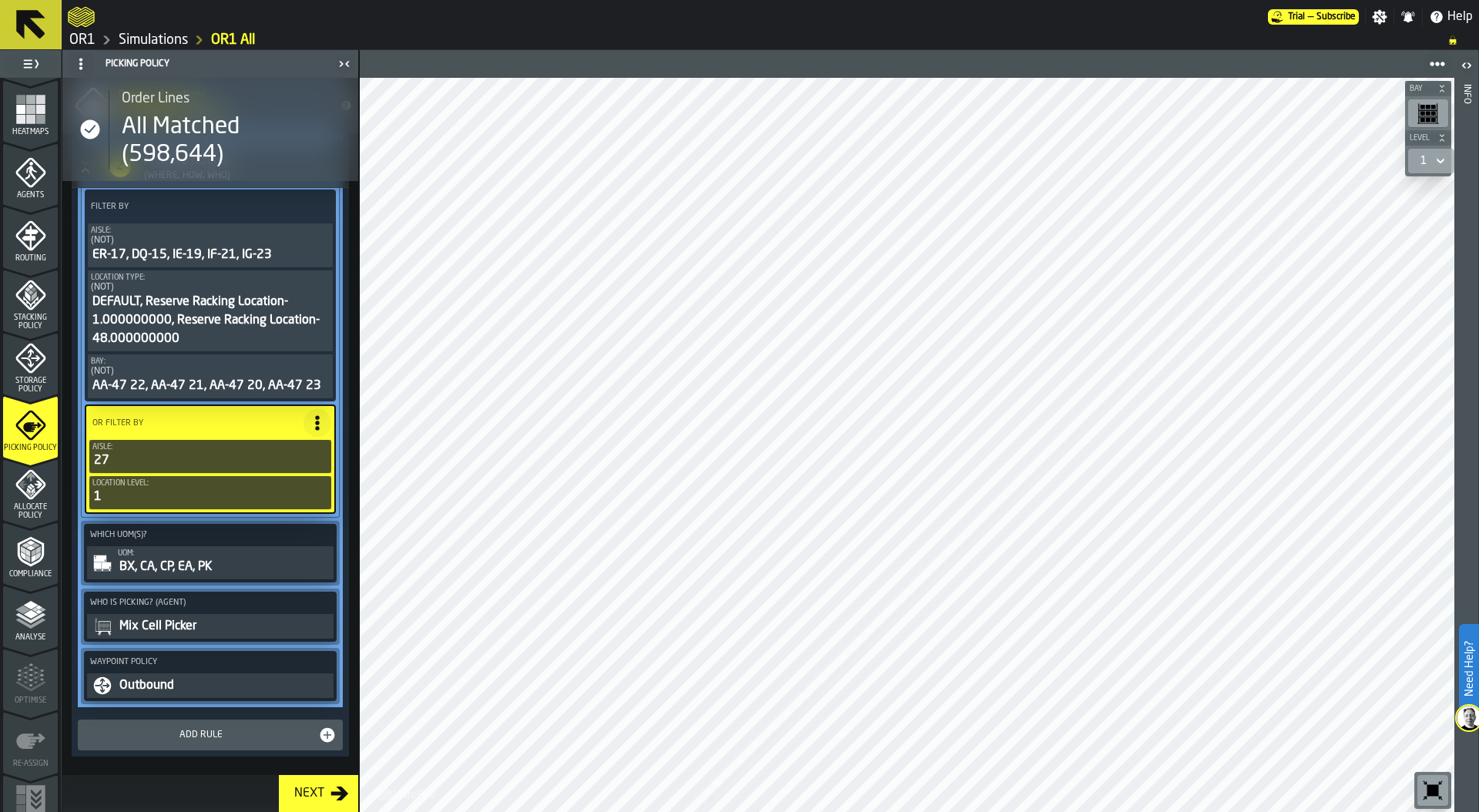
click at [1433, 785] on icon "button-toolbar-undefined" at bounding box center [1433, 790] width 11 height 11
click at [27, 105] on rect "menu Heatmaps" at bounding box center [31, 109] width 10 height 10
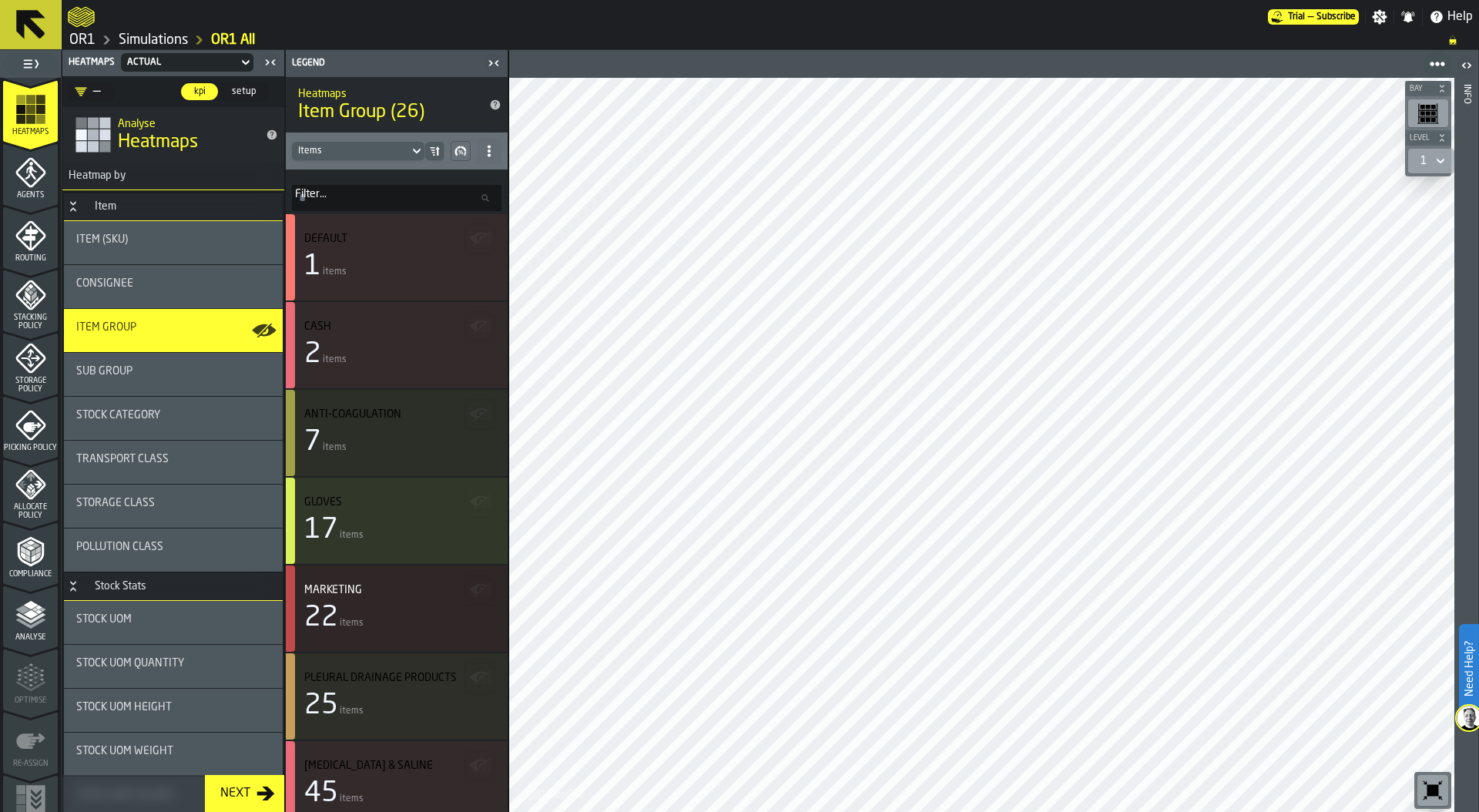
click at [486, 145] on icon at bounding box center [488, 150] width 12 height 12
click at [451, 186] on div "Show All Stats" at bounding box center [435, 182] width 116 height 18
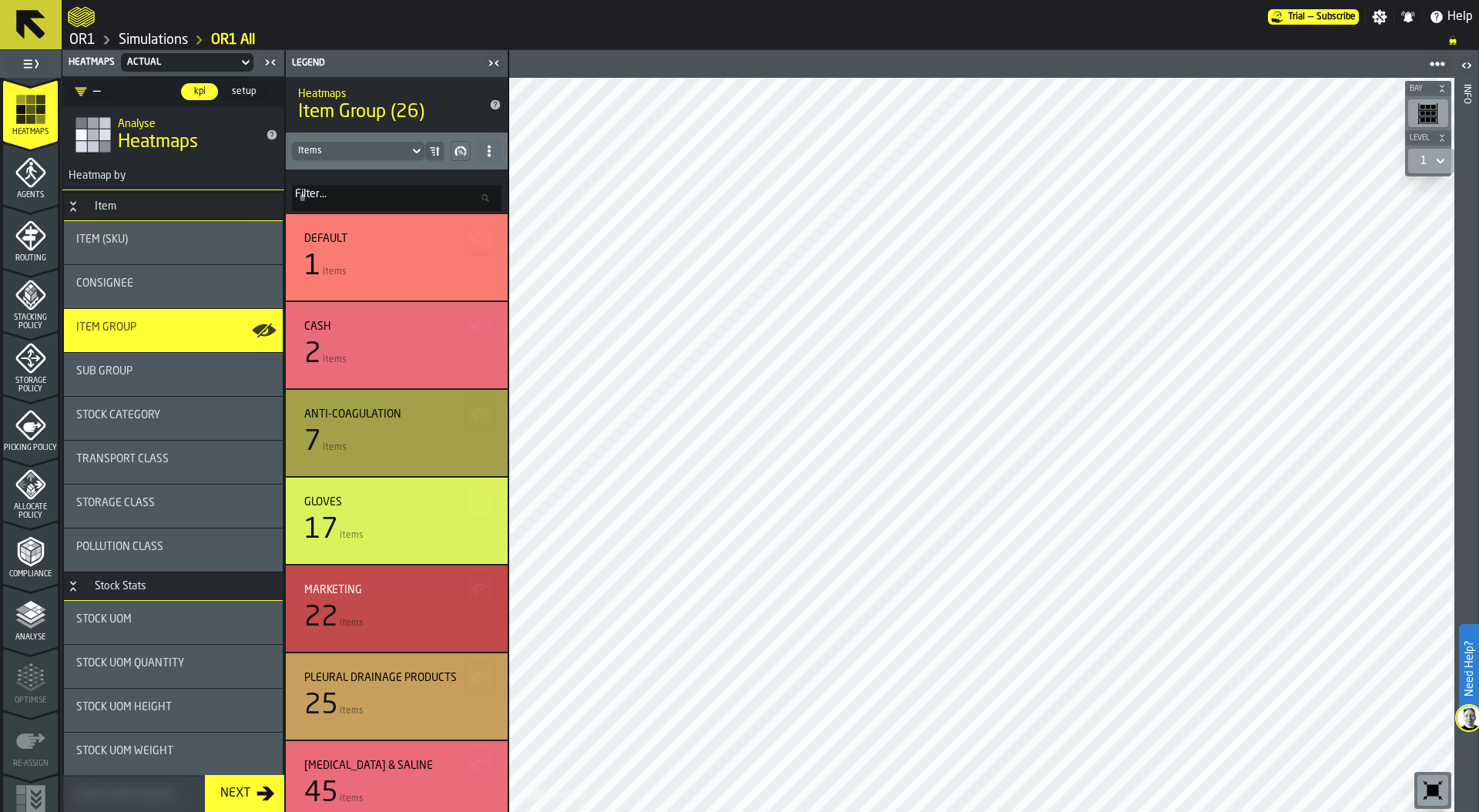
click at [330, 185] on input "Filter... Filter..." at bounding box center [396, 198] width 210 height 27
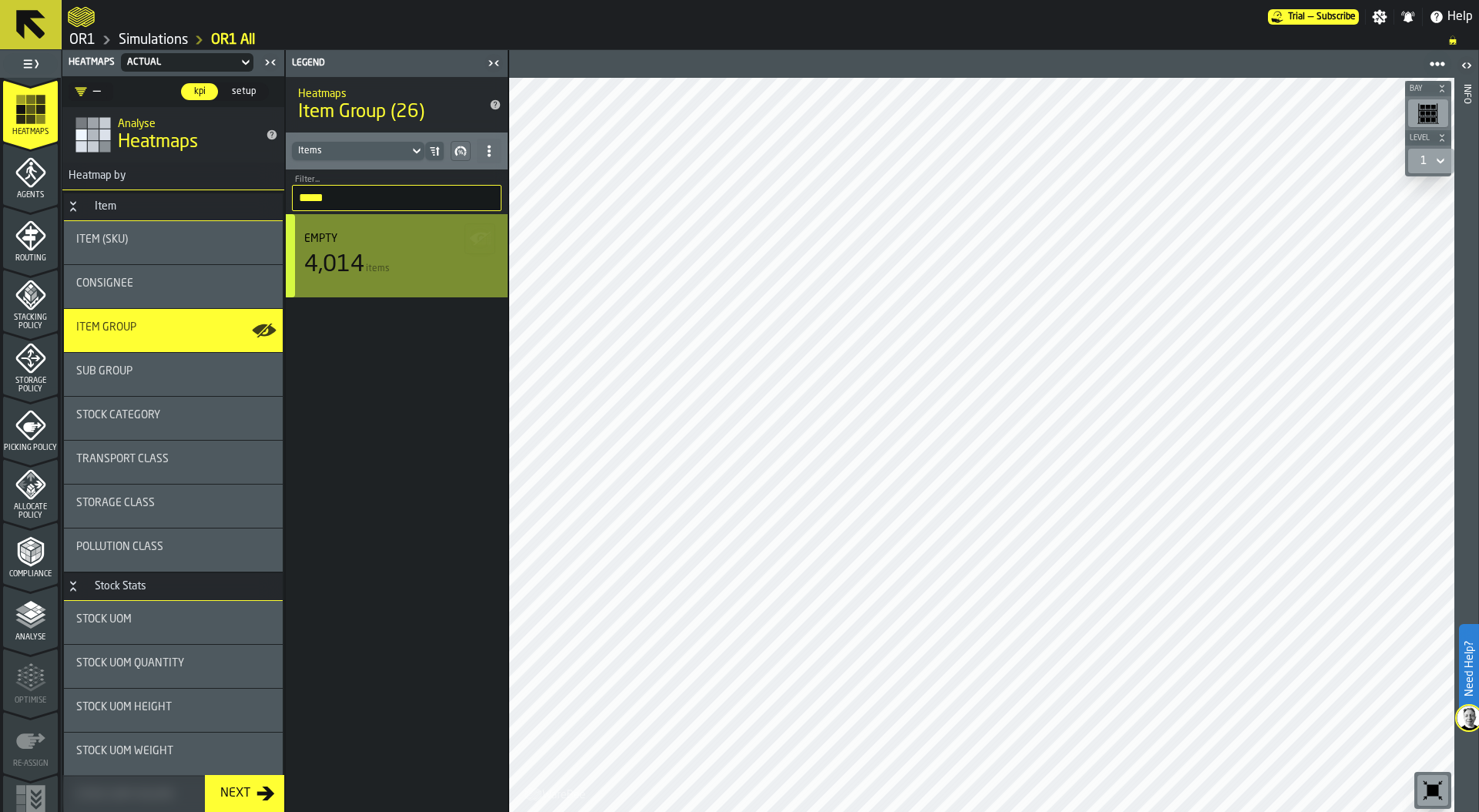
type input "*****"
click at [392, 255] on div "4,014 items" at bounding box center [397, 265] width 185 height 28
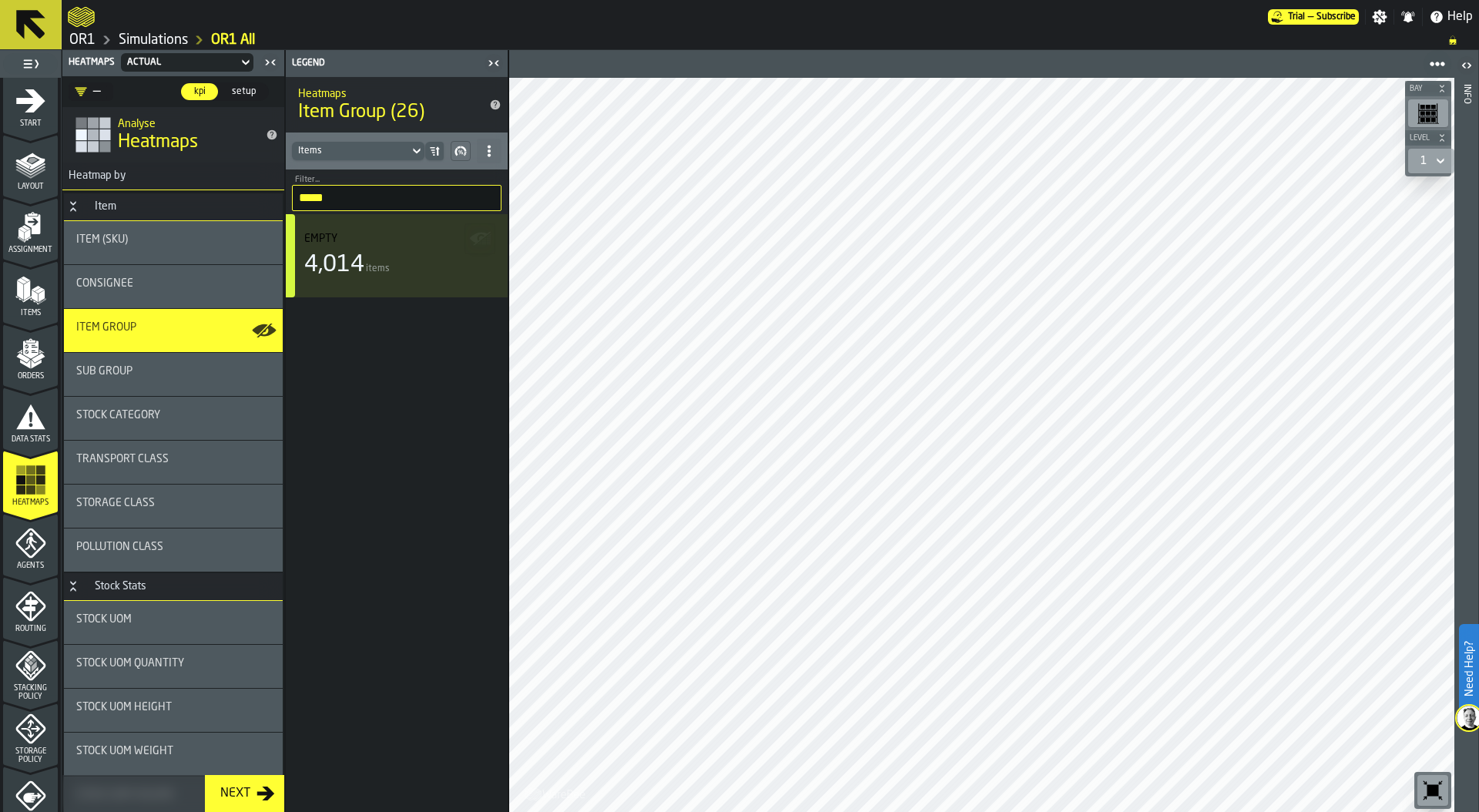
scroll to position [0, 0]
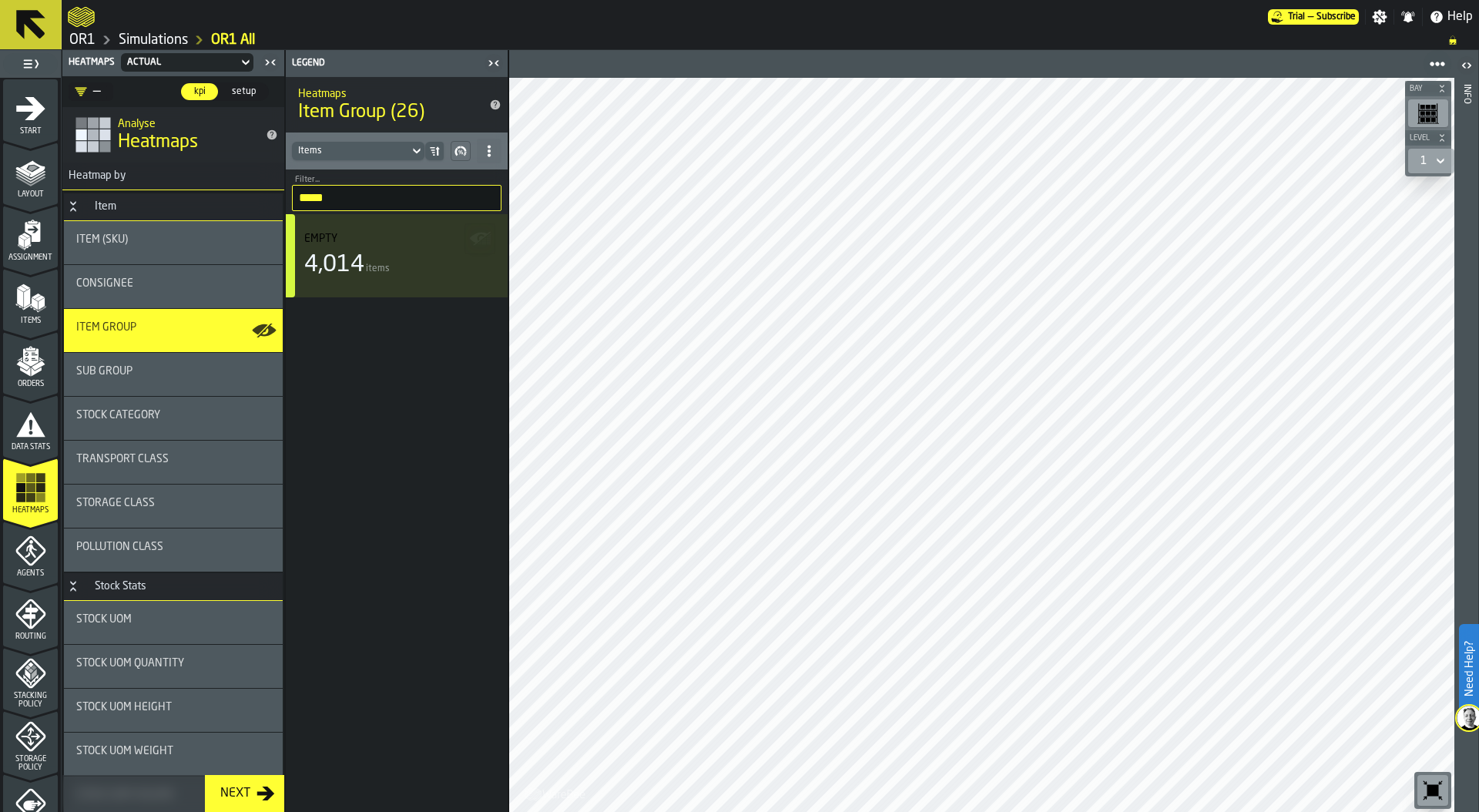
click at [35, 363] on icon "menu Orders" at bounding box center [31, 361] width 31 height 31
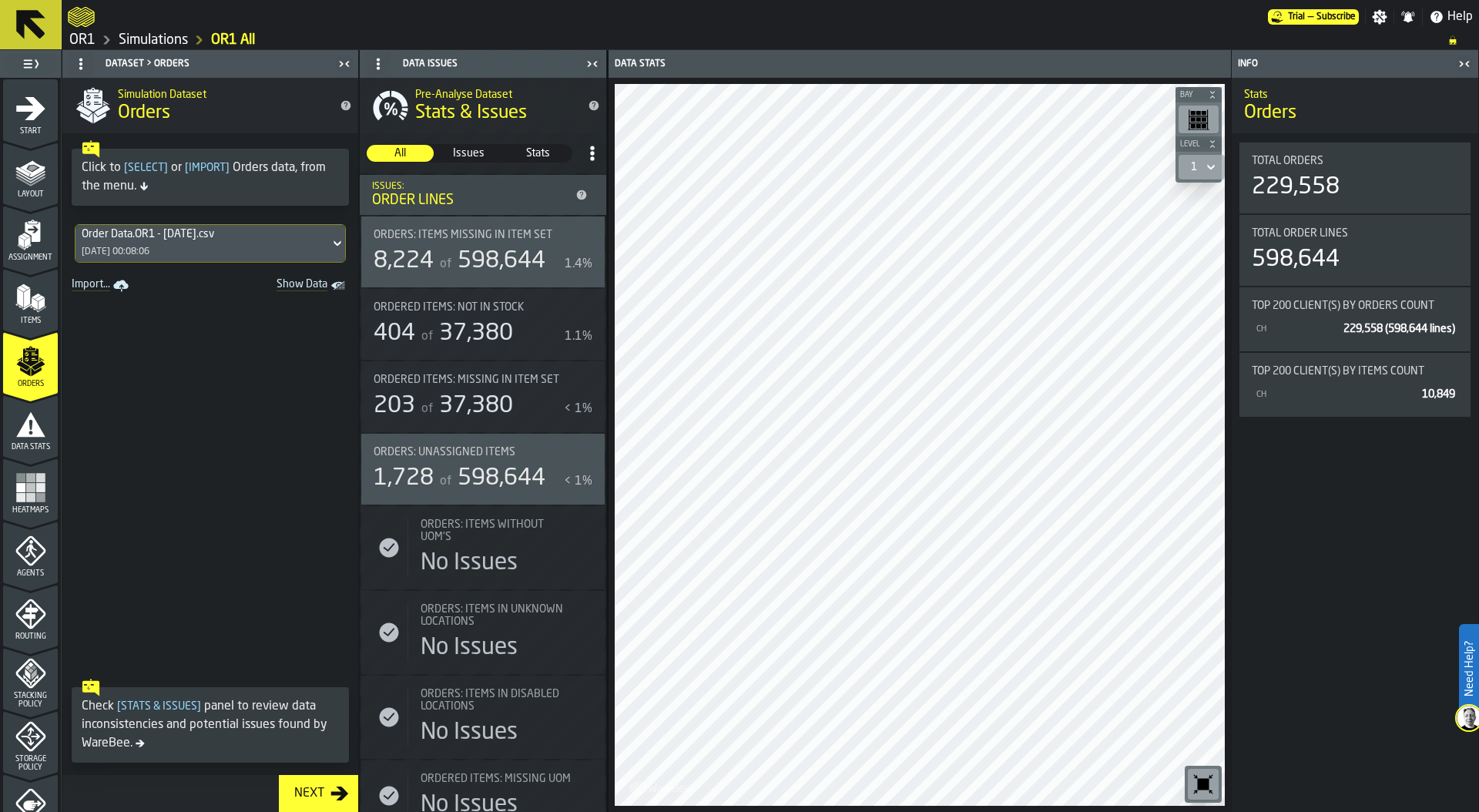
click at [1464, 65] on icon "button-toggle-Close me" at bounding box center [1464, 63] width 18 height 18
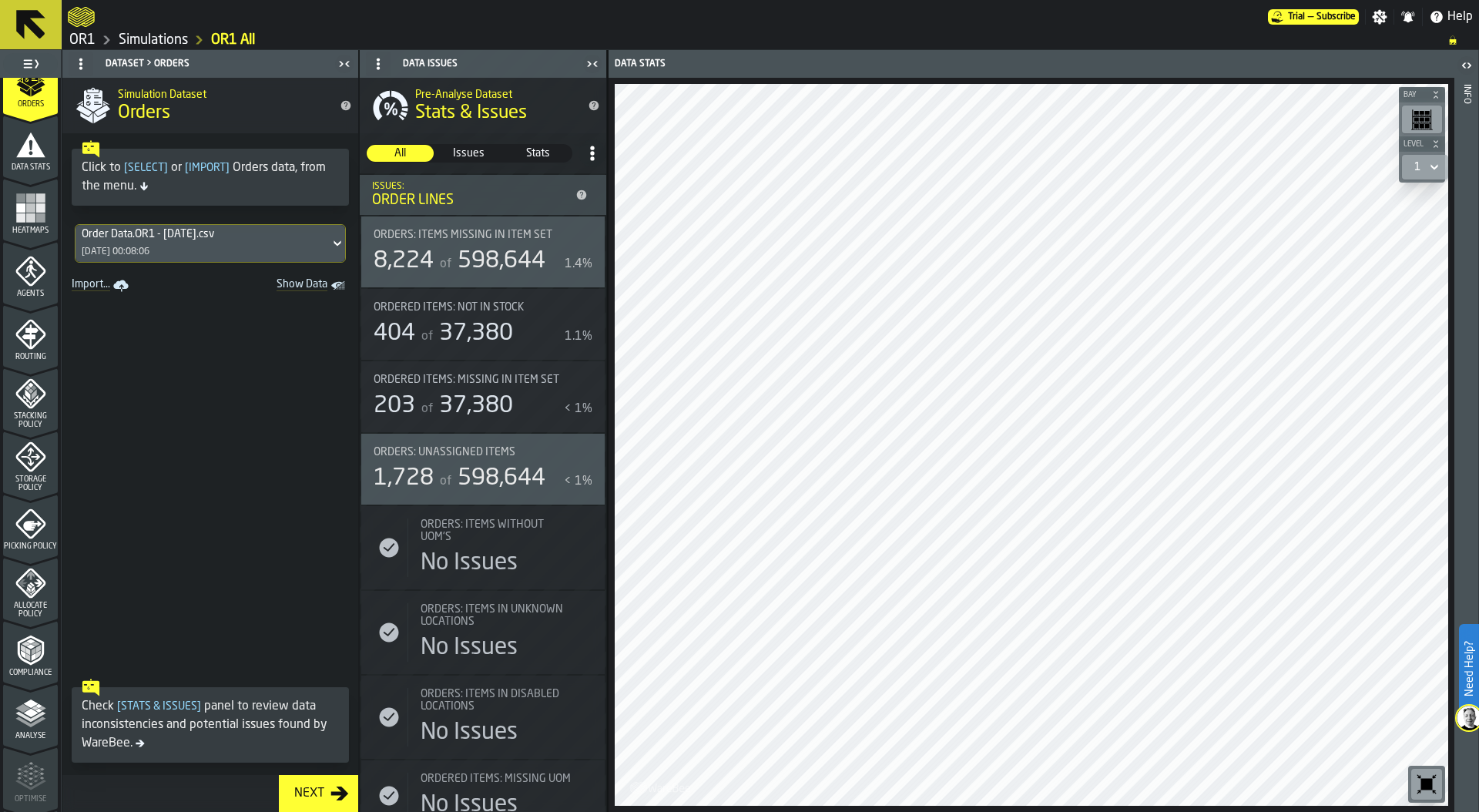
scroll to position [404, 0]
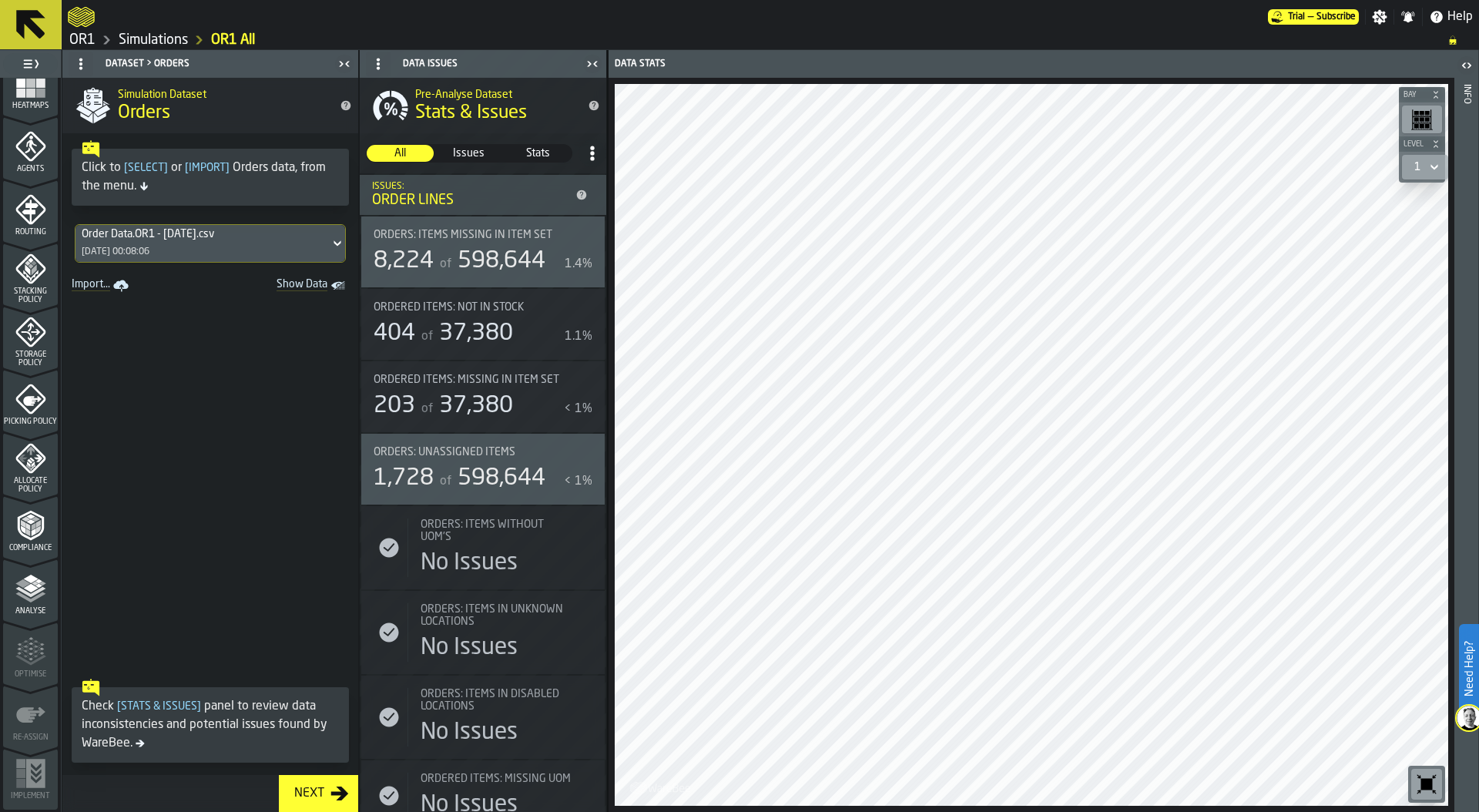
click at [35, 602] on icon "menu Analyse" at bounding box center [31, 588] width 31 height 31
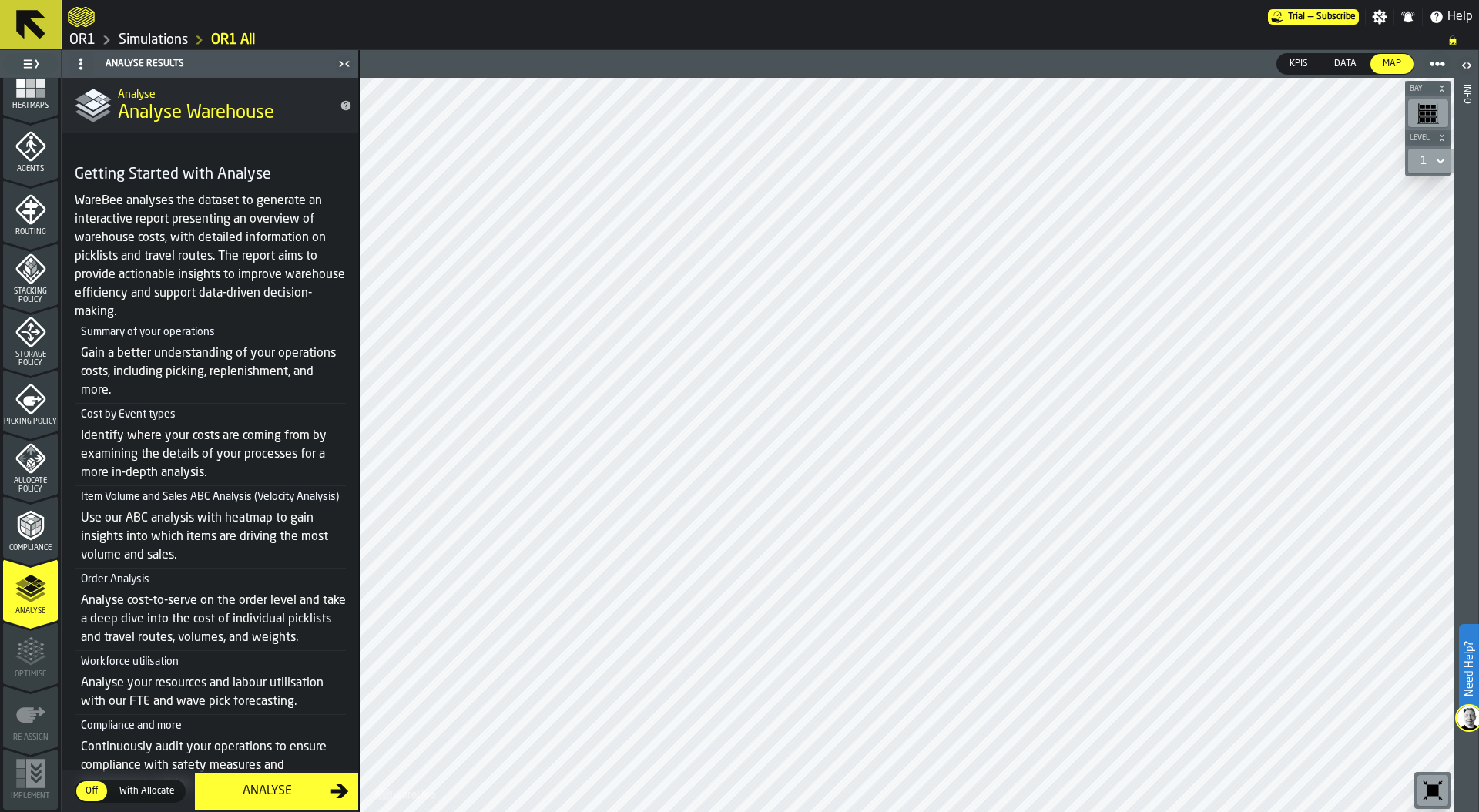
click at [27, 532] on polyline "menu Compliance" at bounding box center [28, 532] width 5 height 8
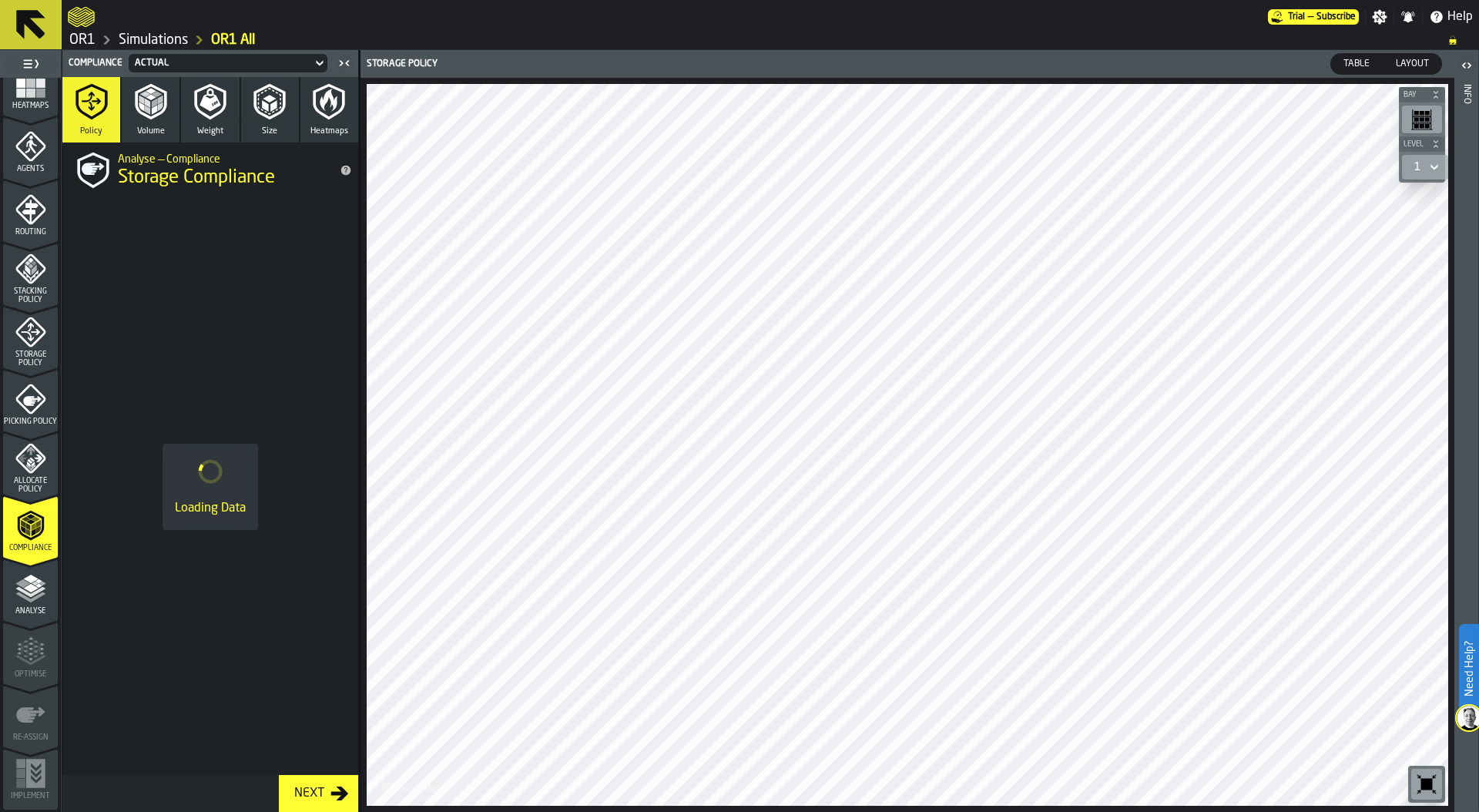
click at [28, 589] on polygon "menu Analyse" at bounding box center [31, 588] width 14 height 9
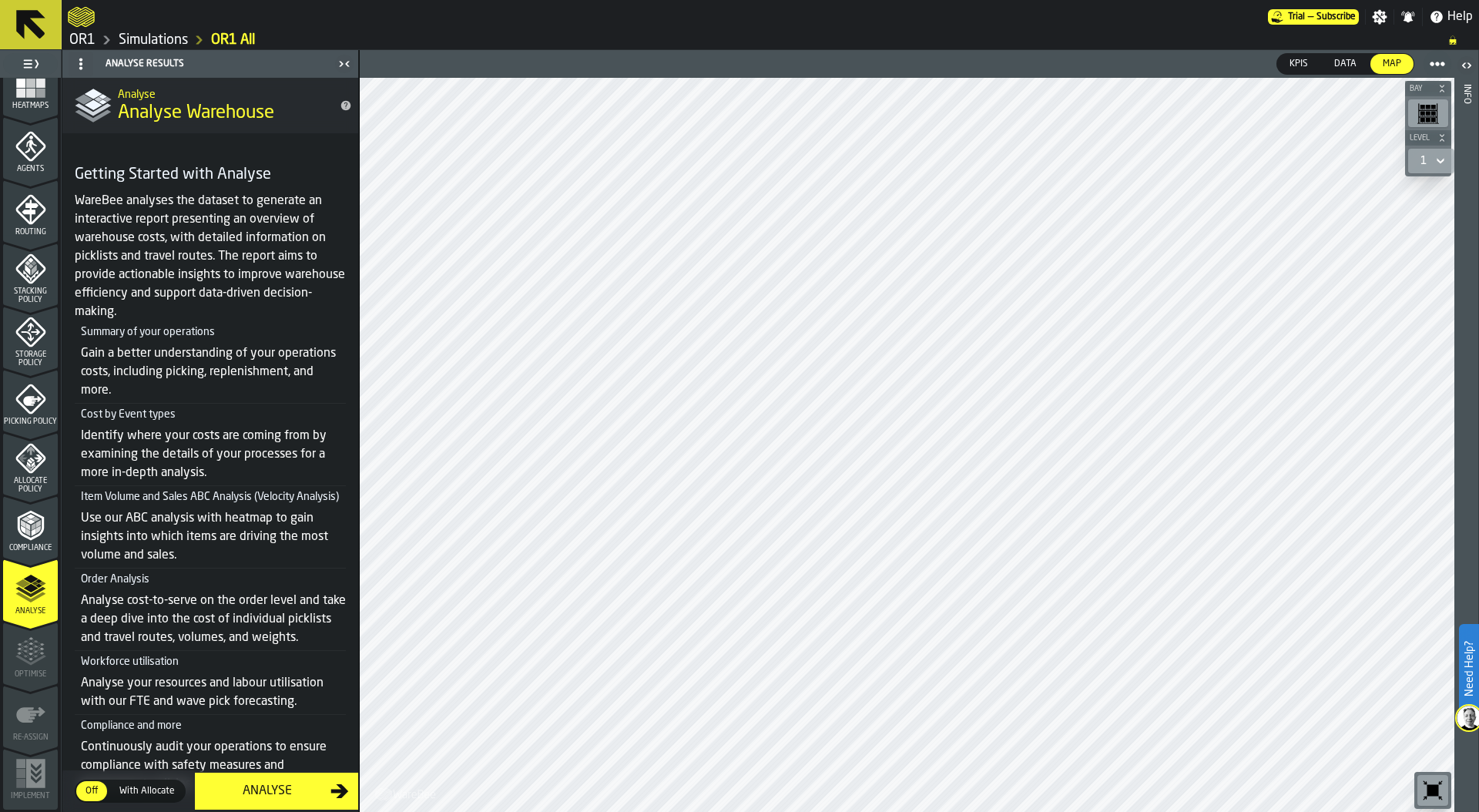
click at [283, 790] on div "Analyse" at bounding box center [267, 790] width 126 height 18
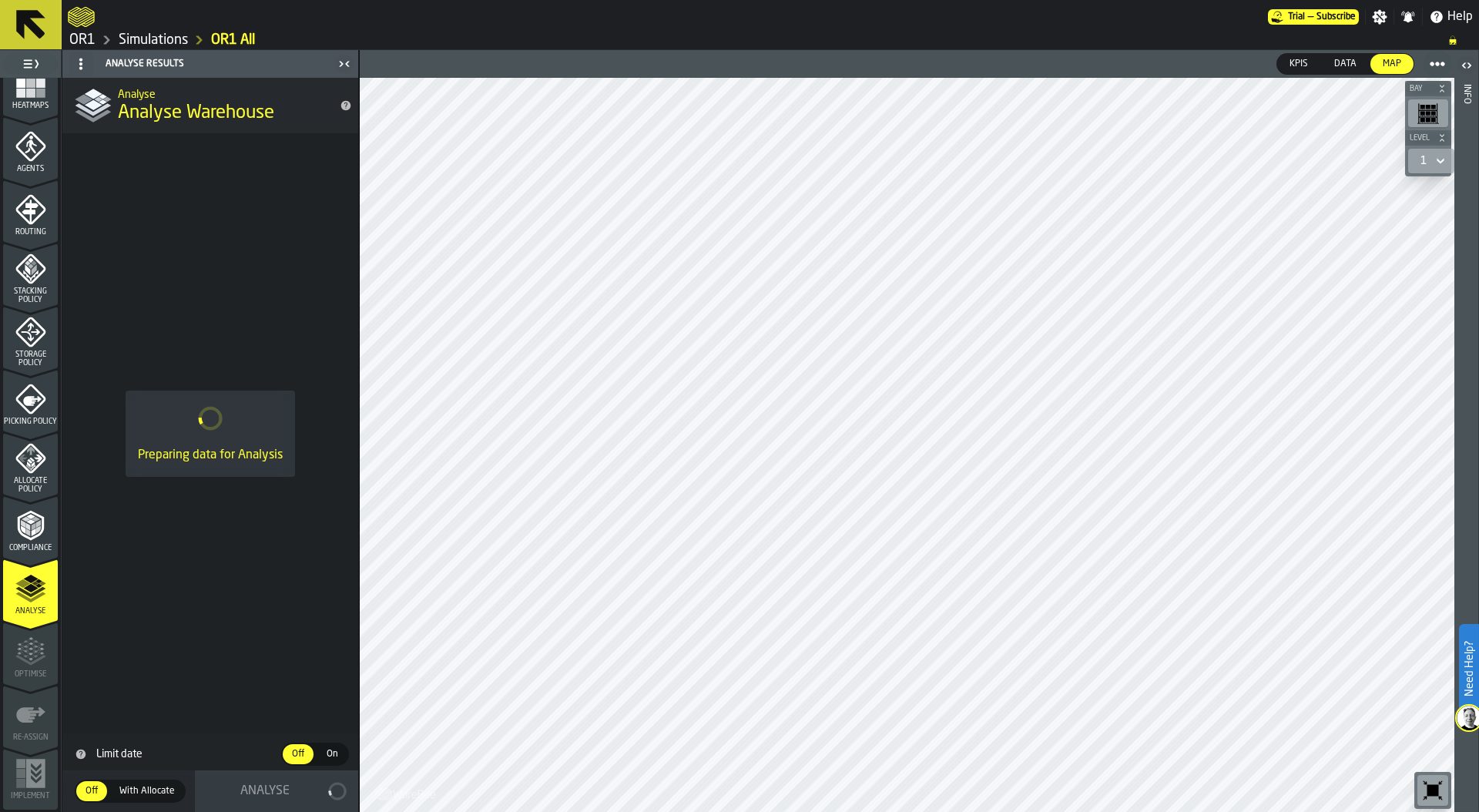
click at [36, 524] on polyline "menu Compliance" at bounding box center [39, 524] width 5 height 8
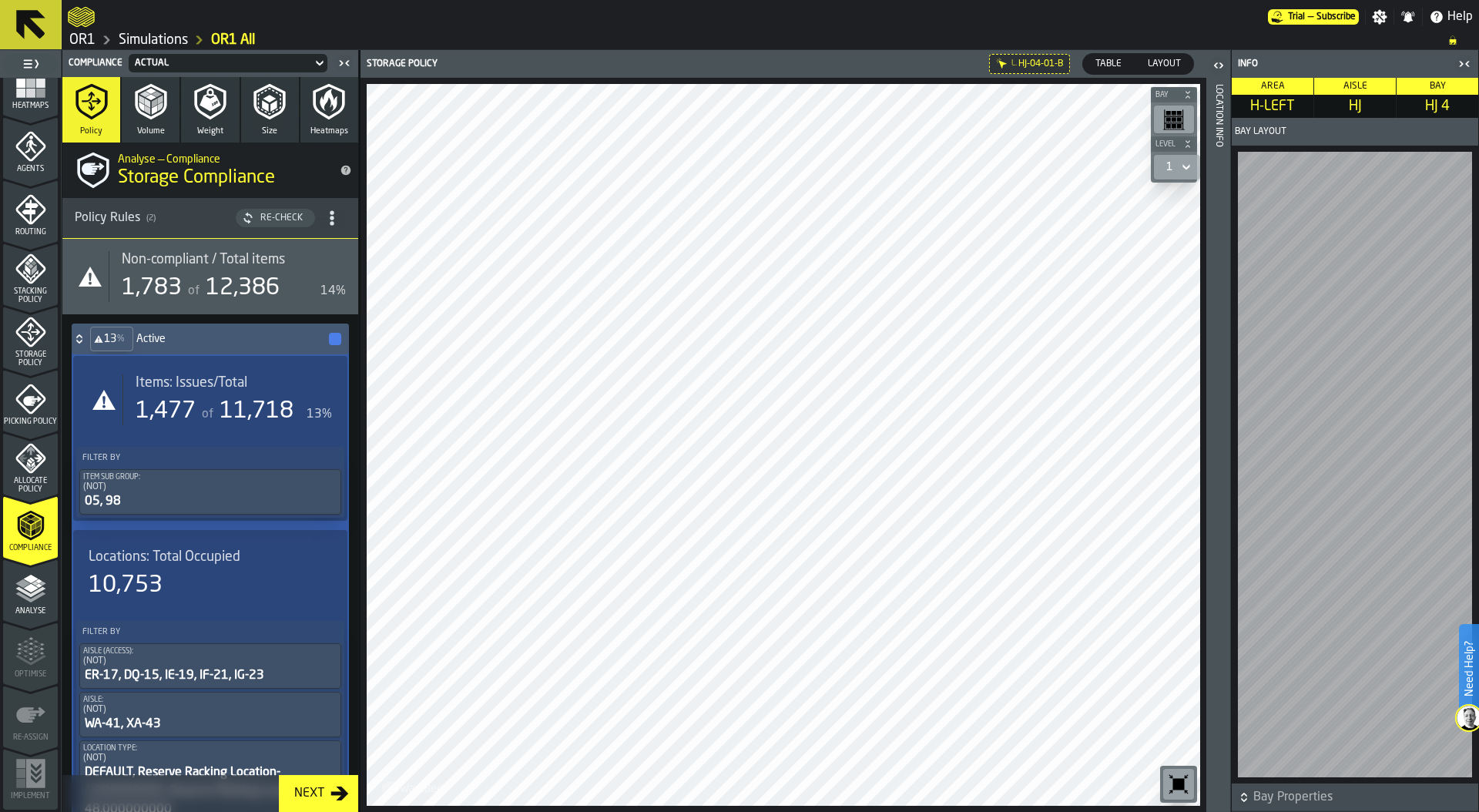
click at [1220, 443] on div "Location Info" at bounding box center [1218, 444] width 10 height 727
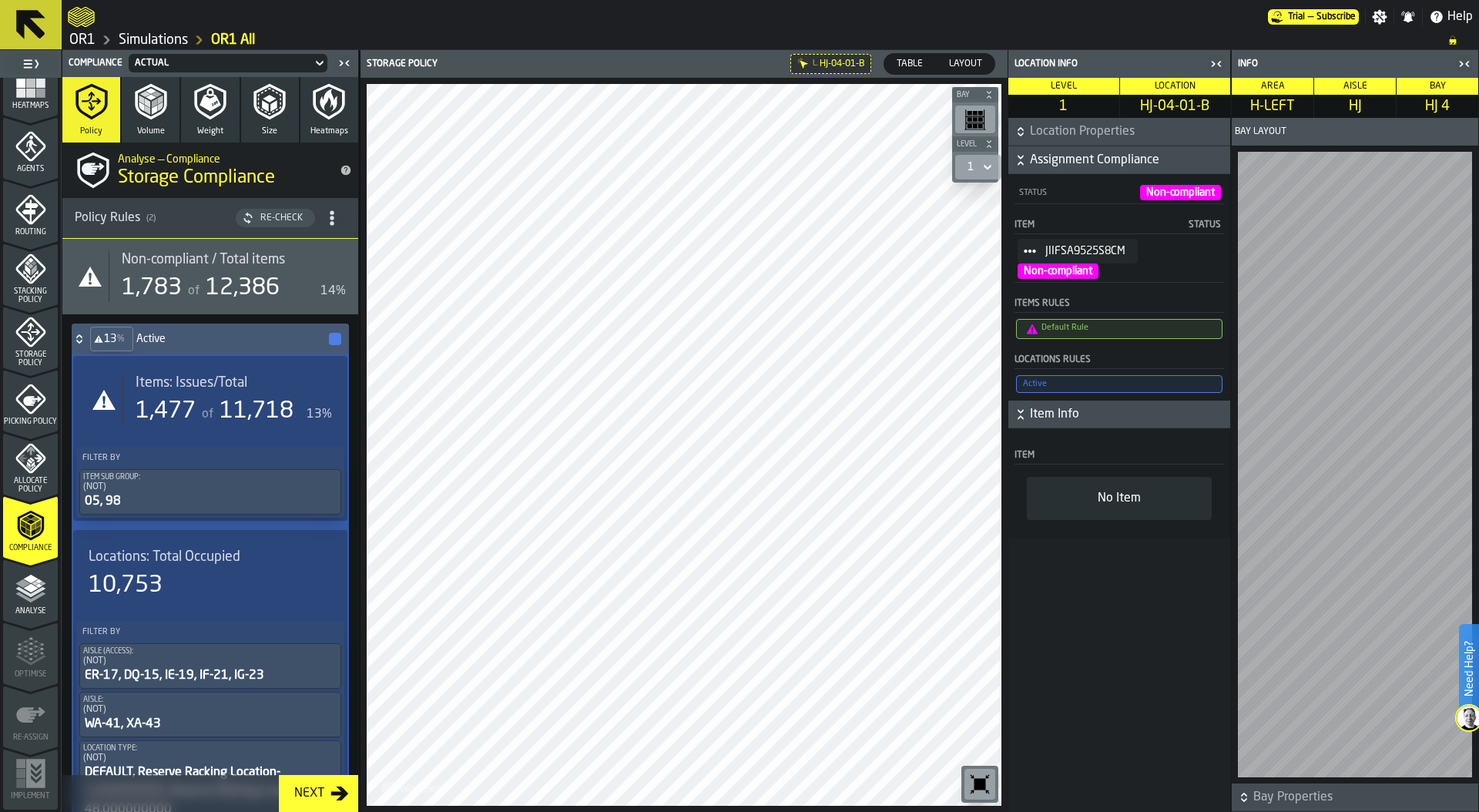
click at [914, 63] on span "Table" at bounding box center [909, 63] width 39 height 14
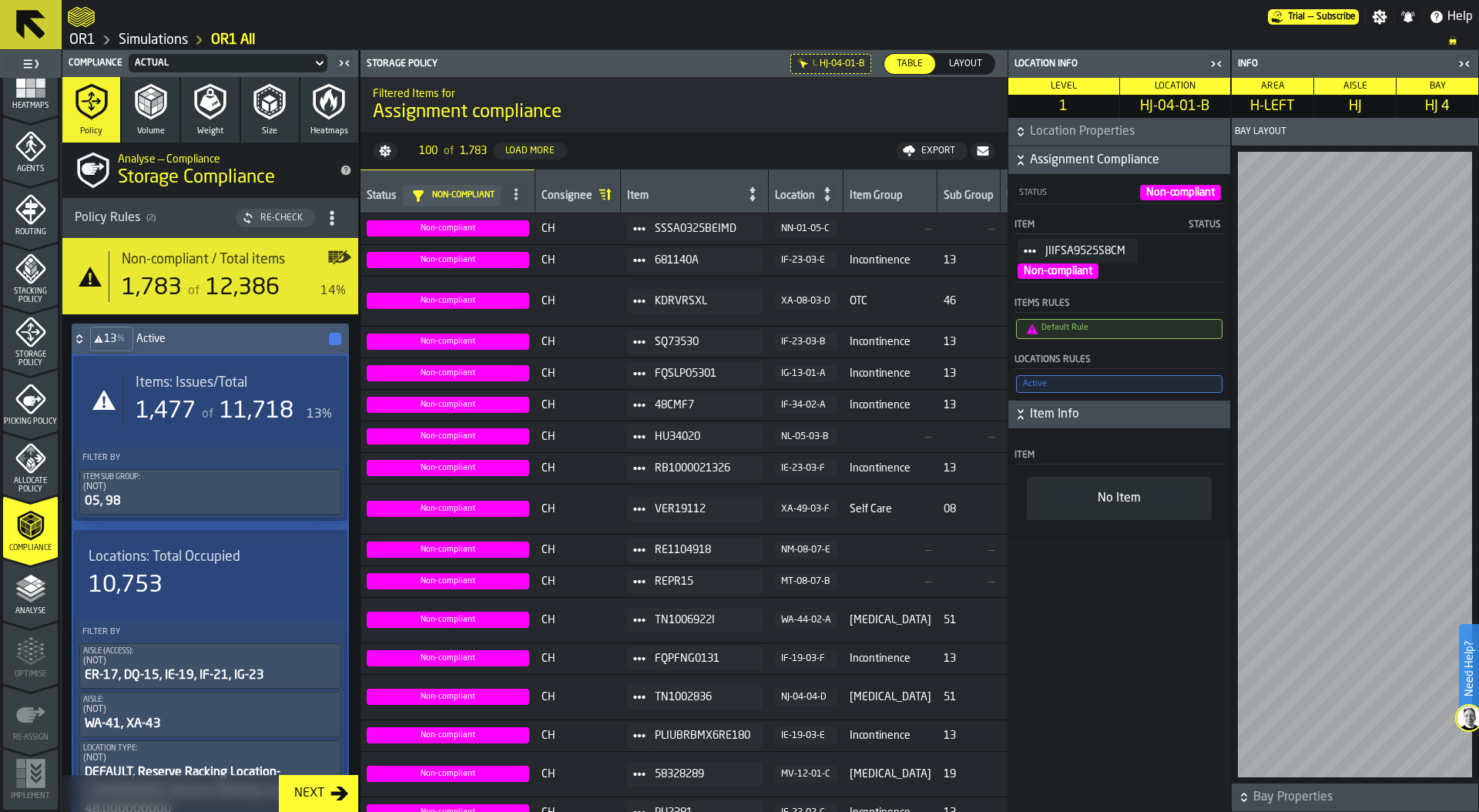
click at [1220, 59] on icon "button-toggle-Close me" at bounding box center [1215, 63] width 18 height 18
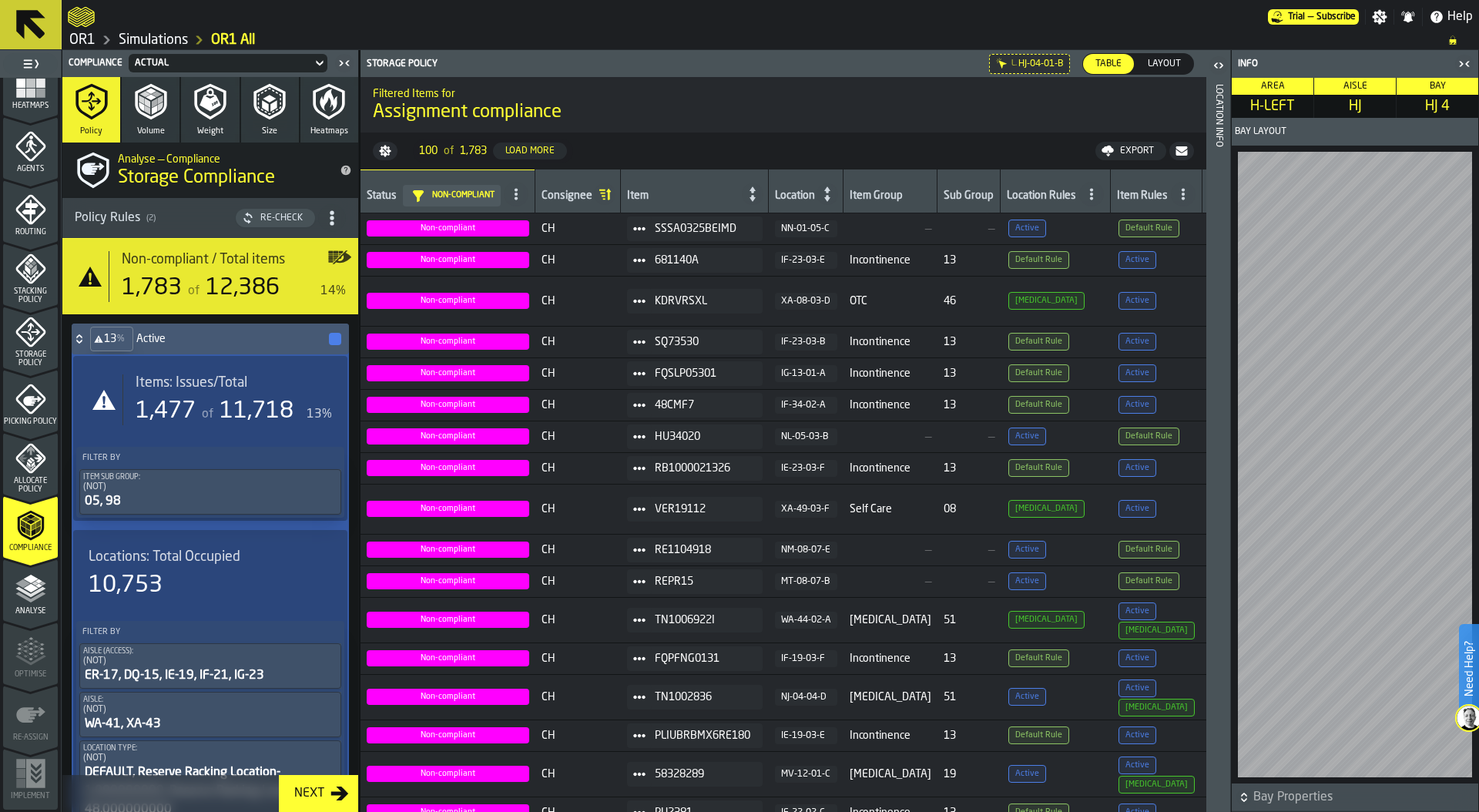
click at [1465, 66] on icon "button-toggle-Close me" at bounding box center [1464, 63] width 18 height 18
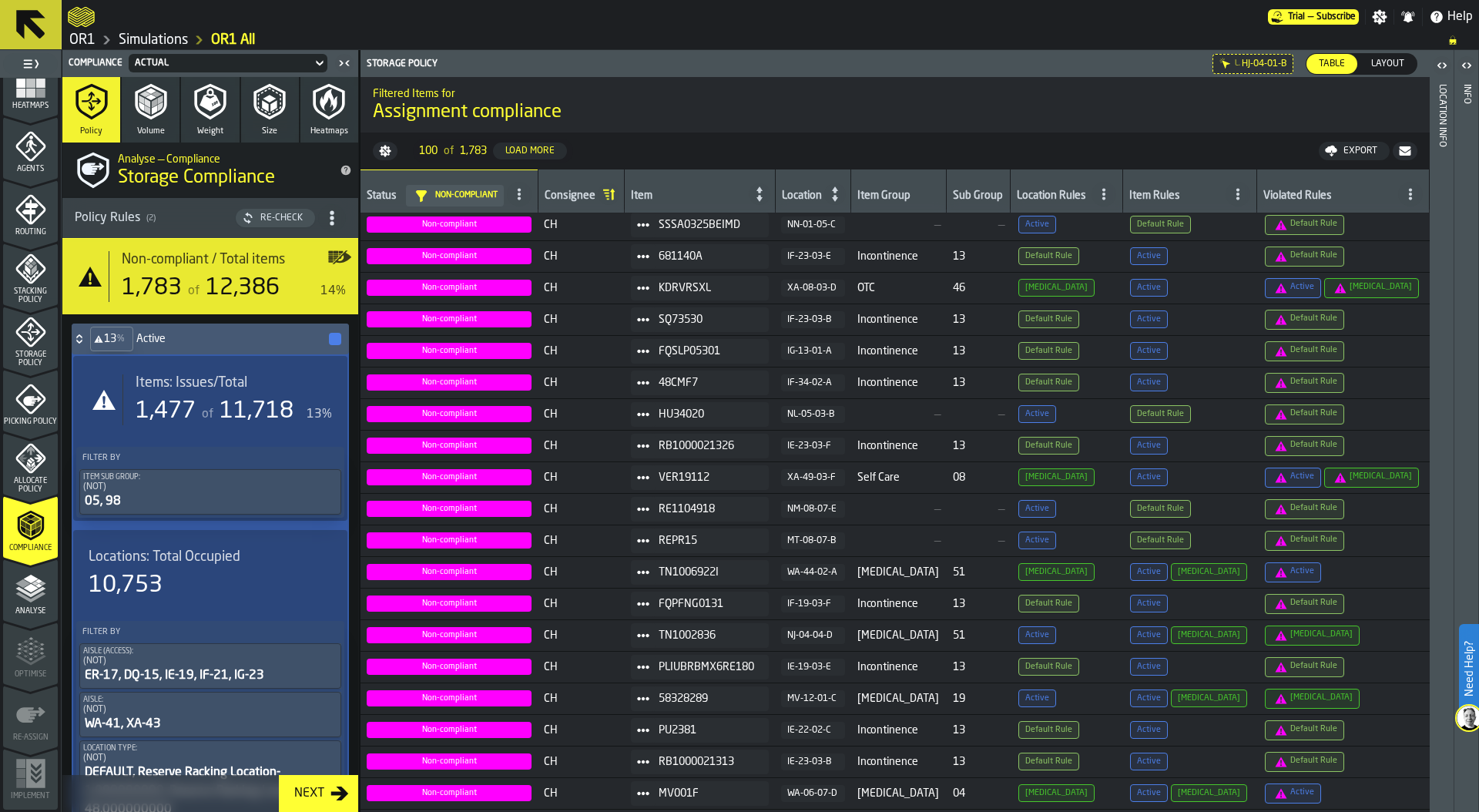
scroll to position [0, 0]
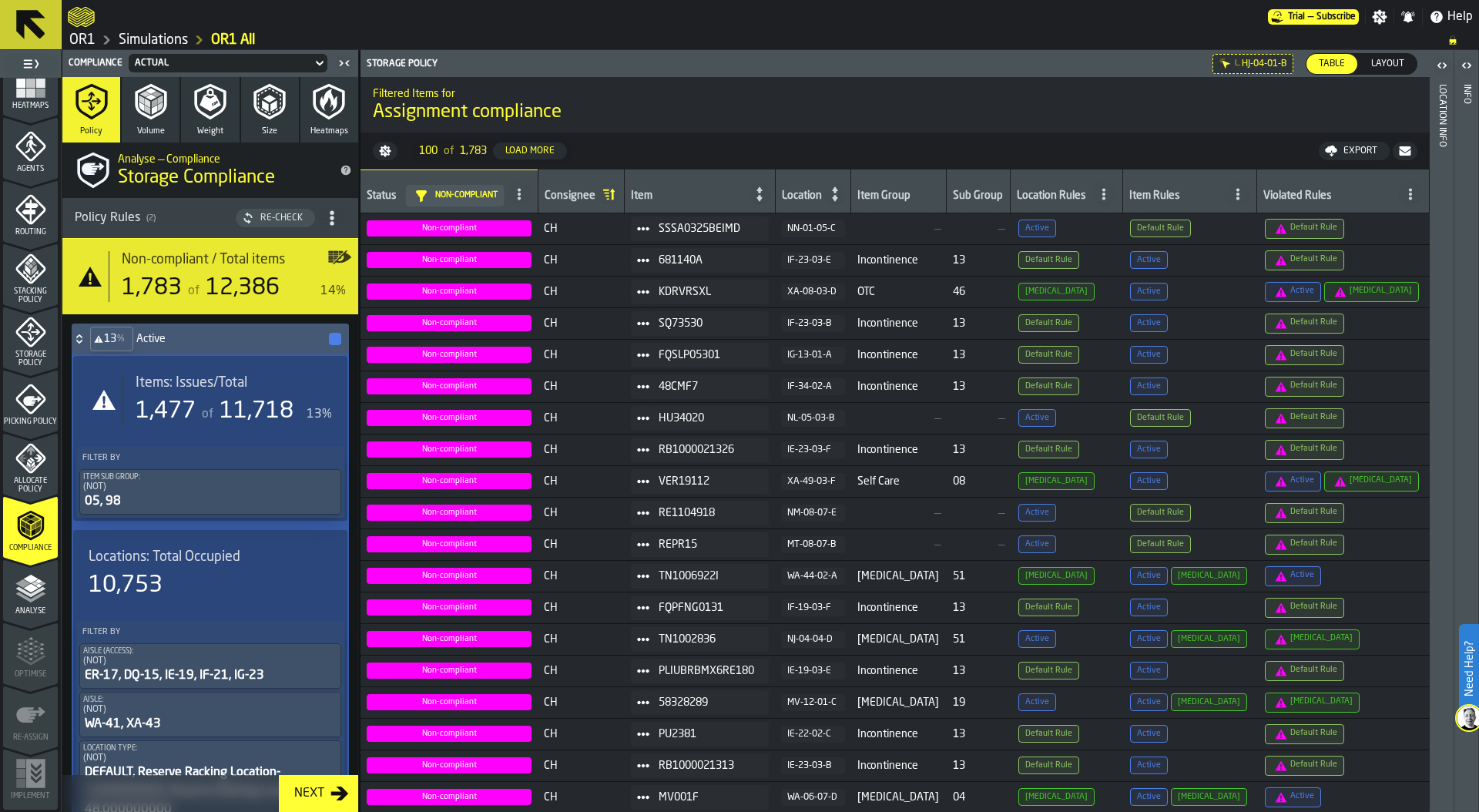
click at [1244, 192] on icon at bounding box center [1237, 194] width 12 height 12
click at [1241, 263] on div "Default rule" at bounding box center [1211, 261] width 90 height 18
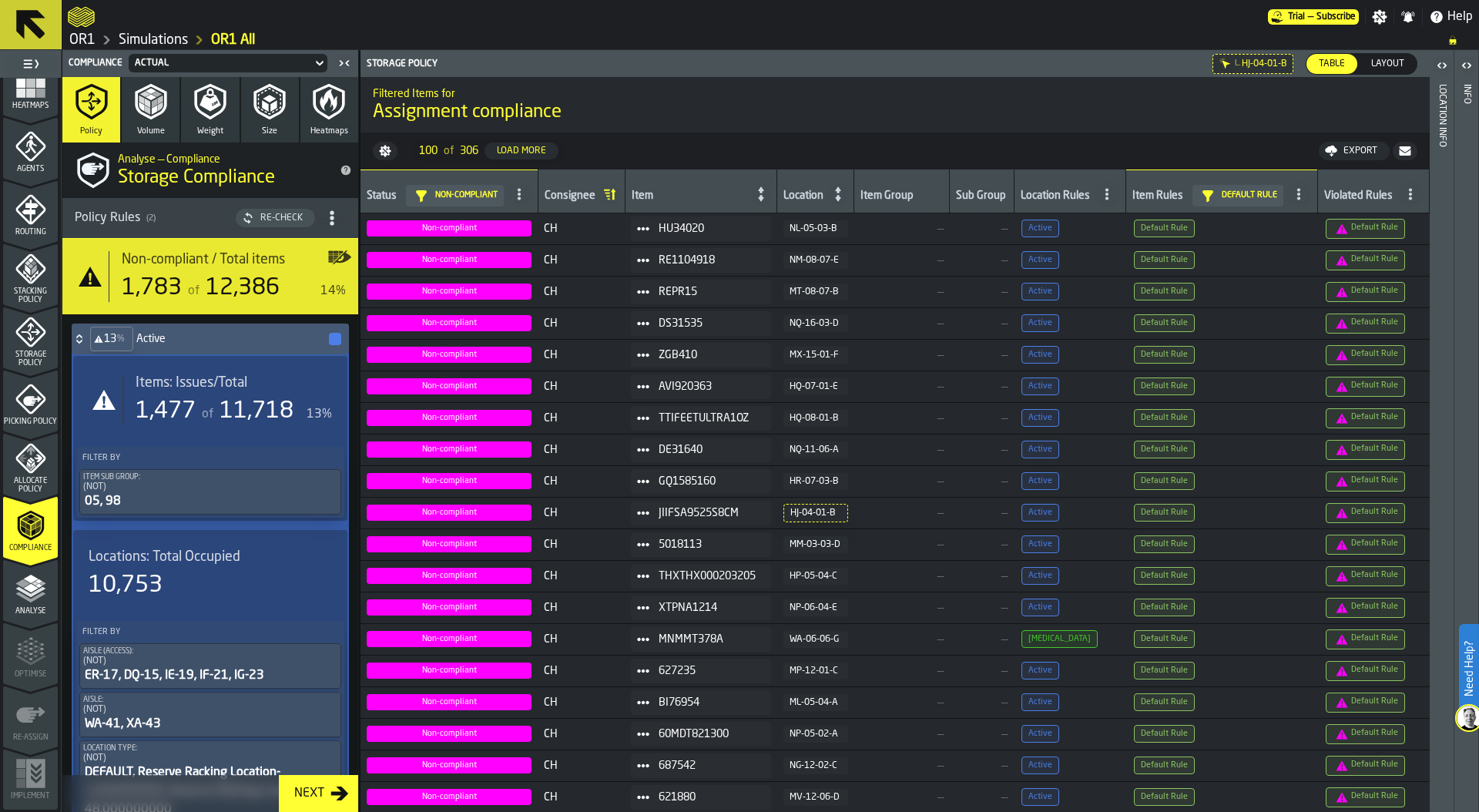
click at [909, 249] on td "—" at bounding box center [901, 259] width 96 height 31
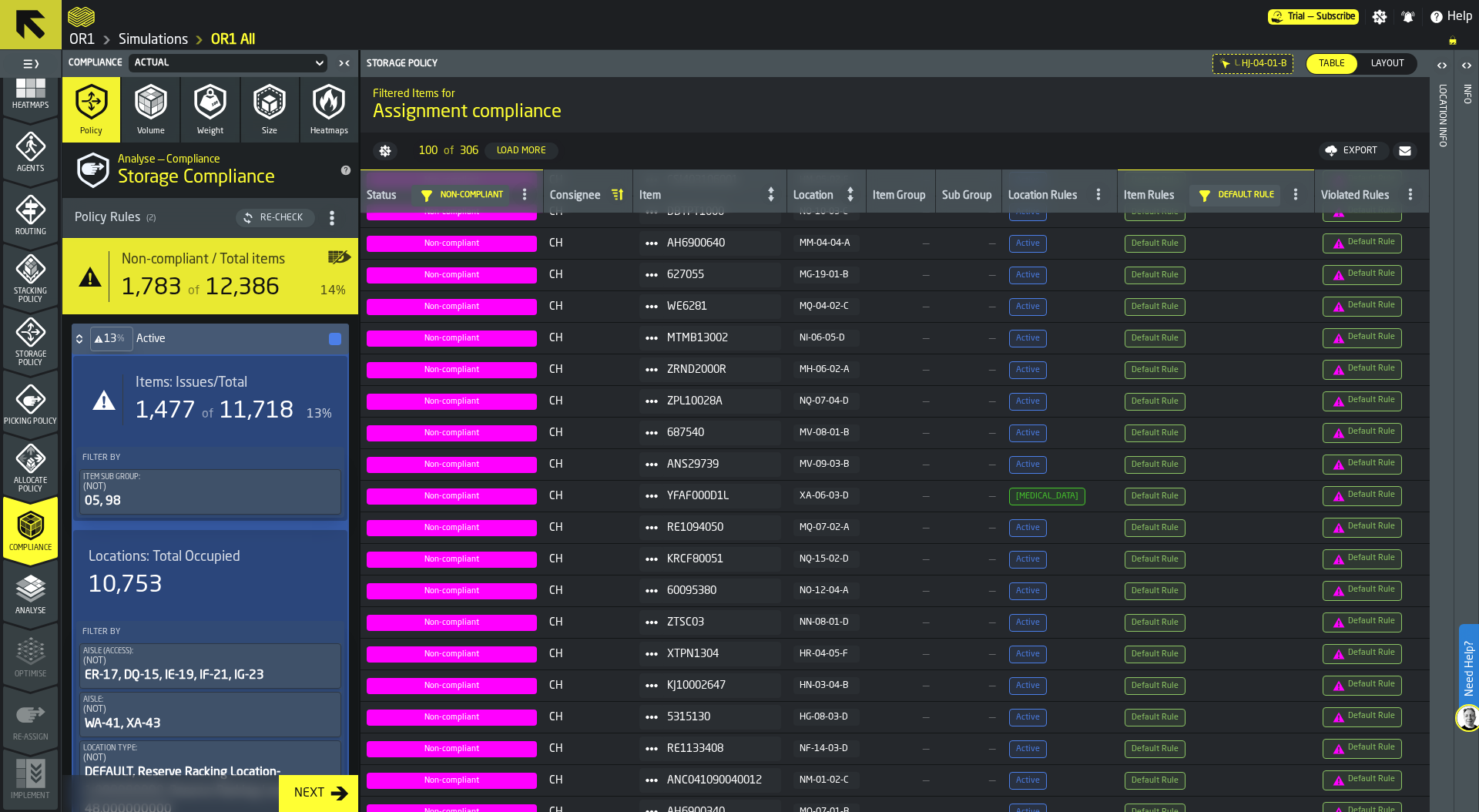
scroll to position [1035, 0]
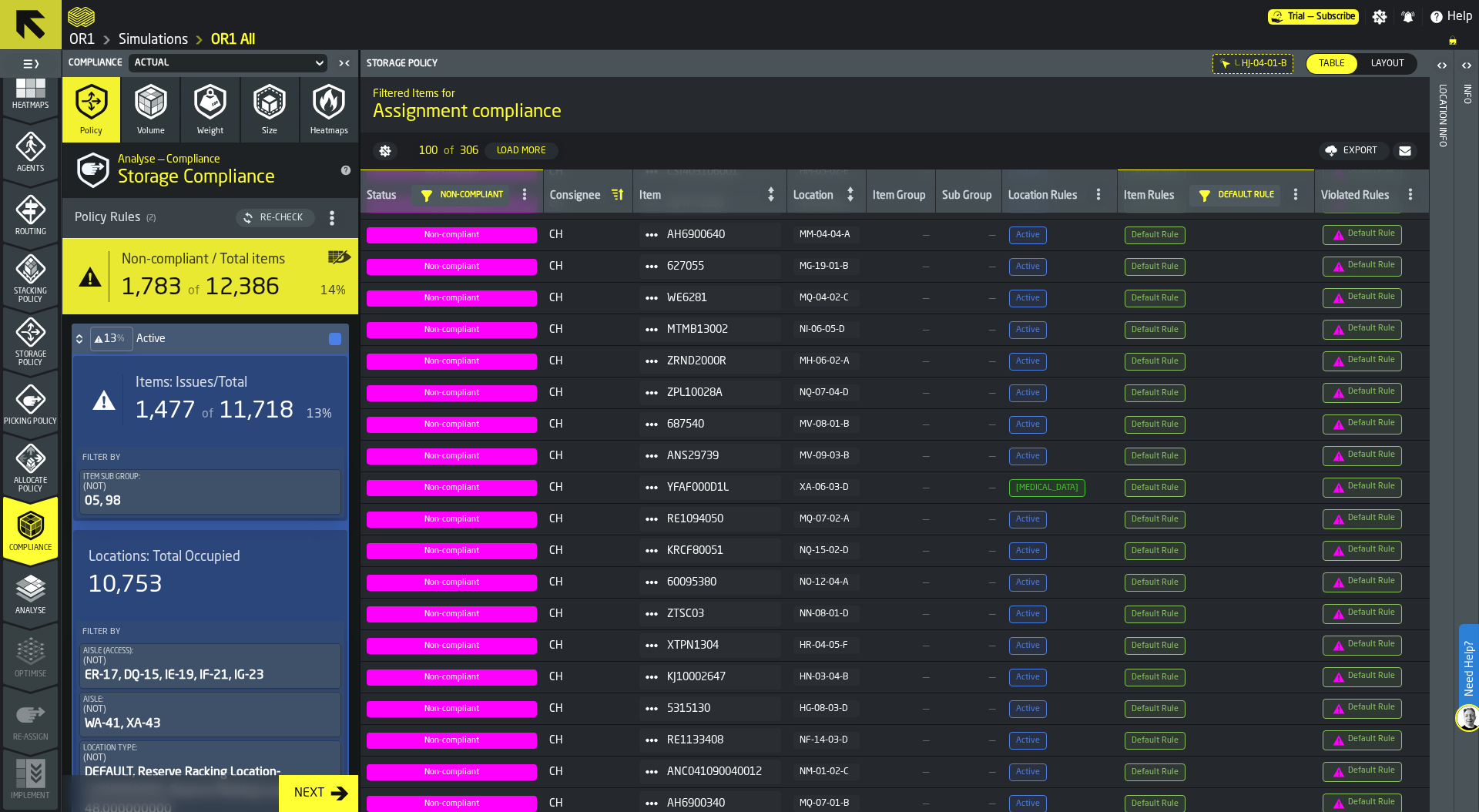
click at [18, 546] on span "Compliance" at bounding box center [31, 548] width 55 height 9
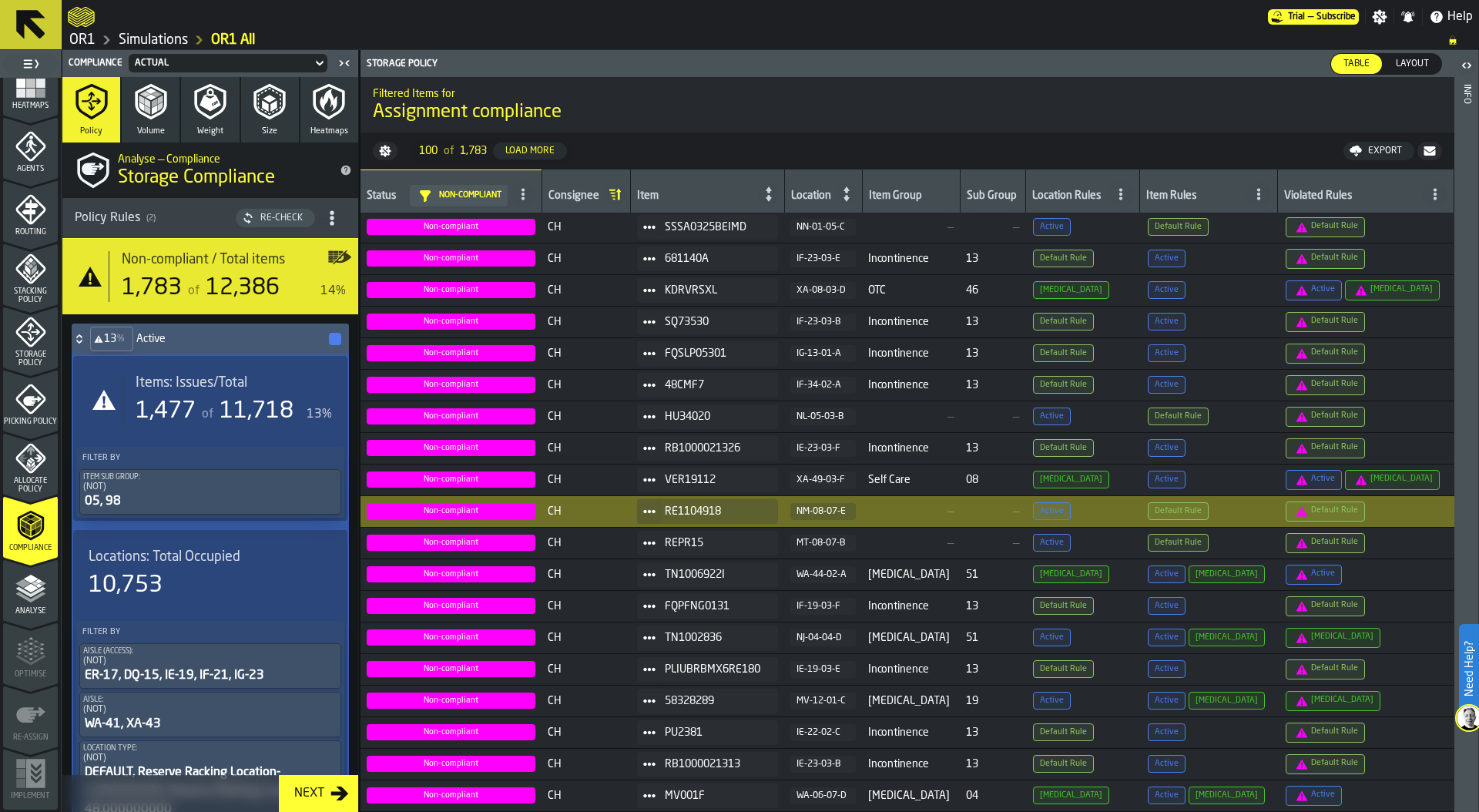
scroll to position [0, 0]
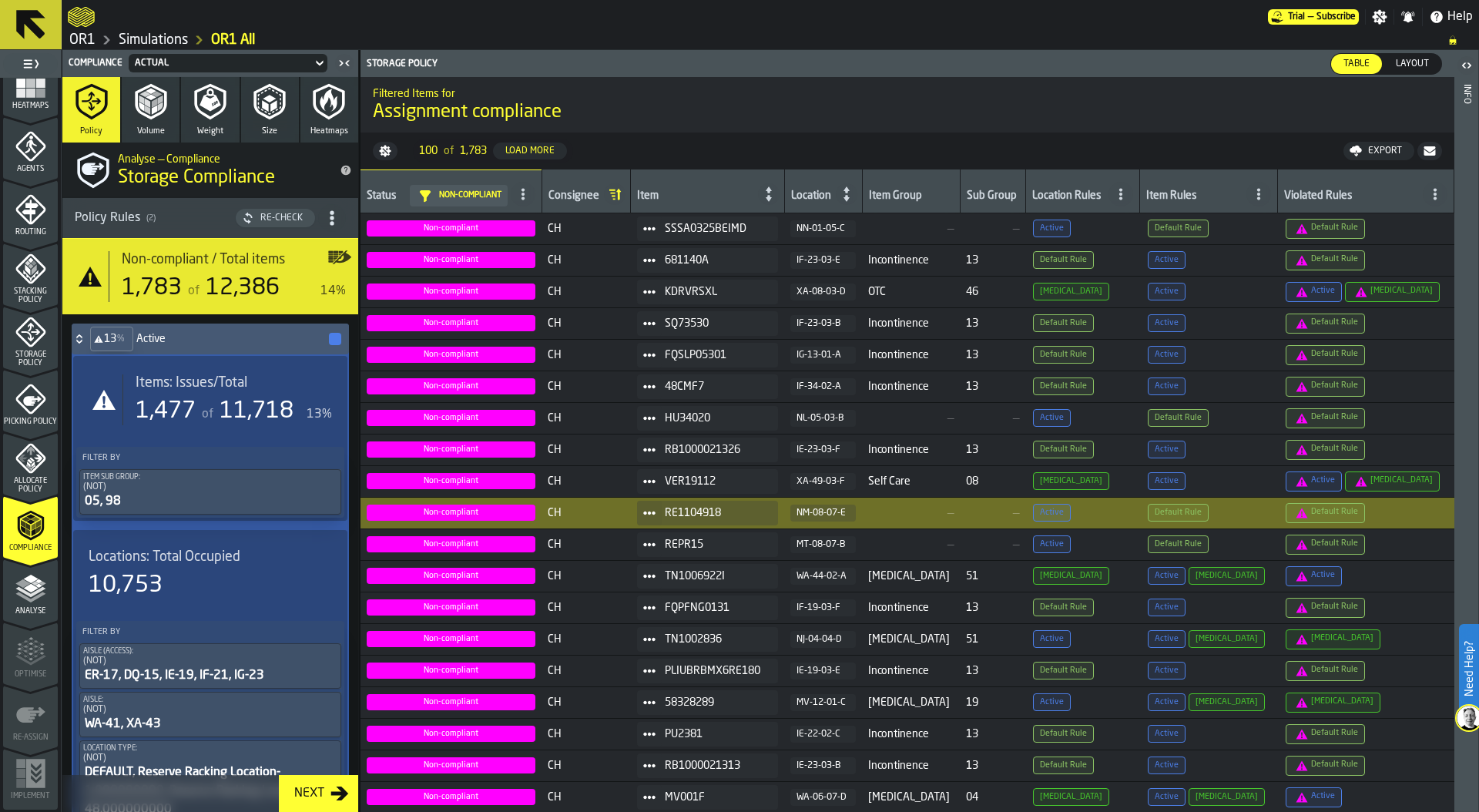
click at [1127, 191] on icon at bounding box center [1120, 194] width 12 height 12
click at [1129, 333] on div "Diabetes" at bounding box center [1119, 336] width 90 height 18
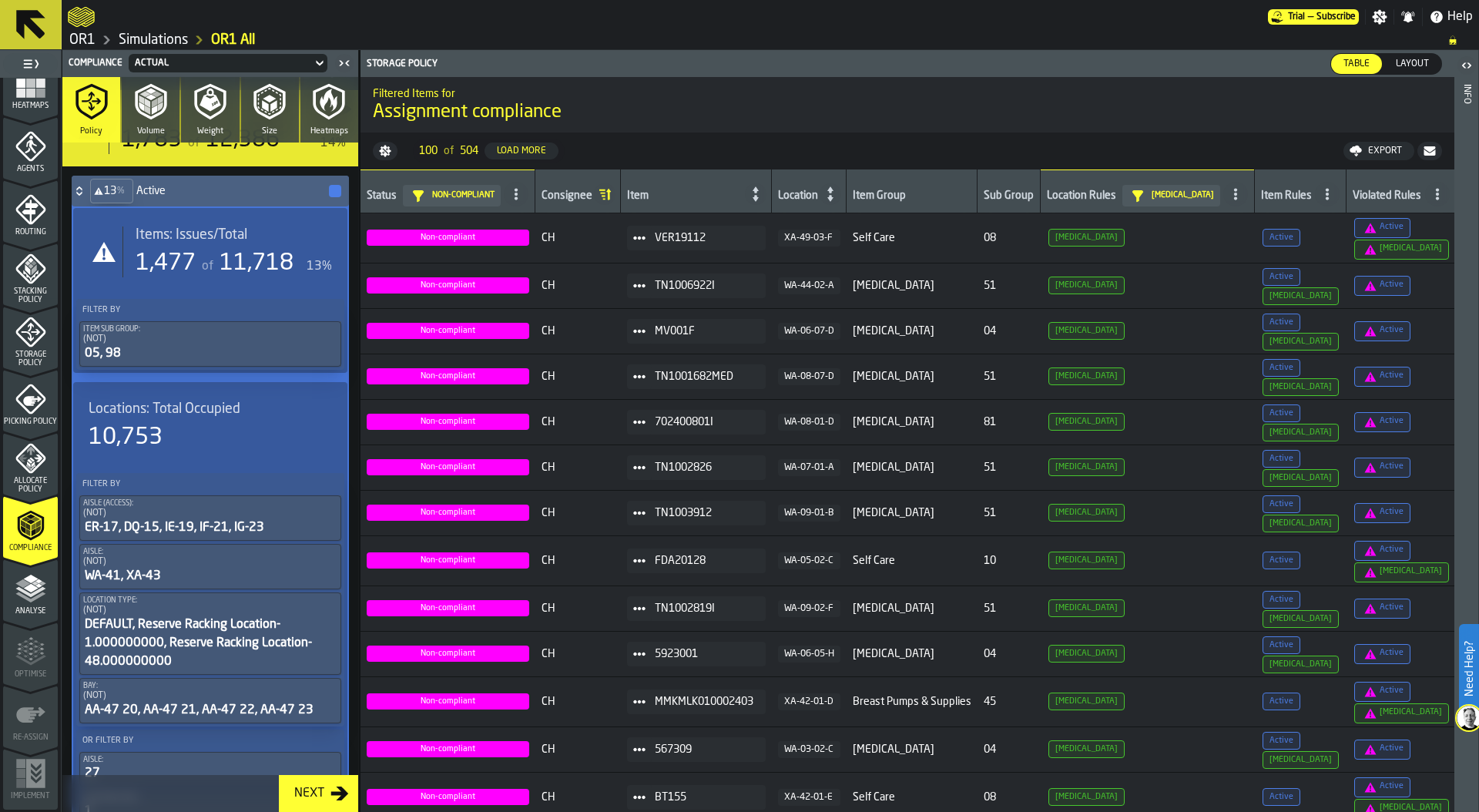
scroll to position [374, 0]
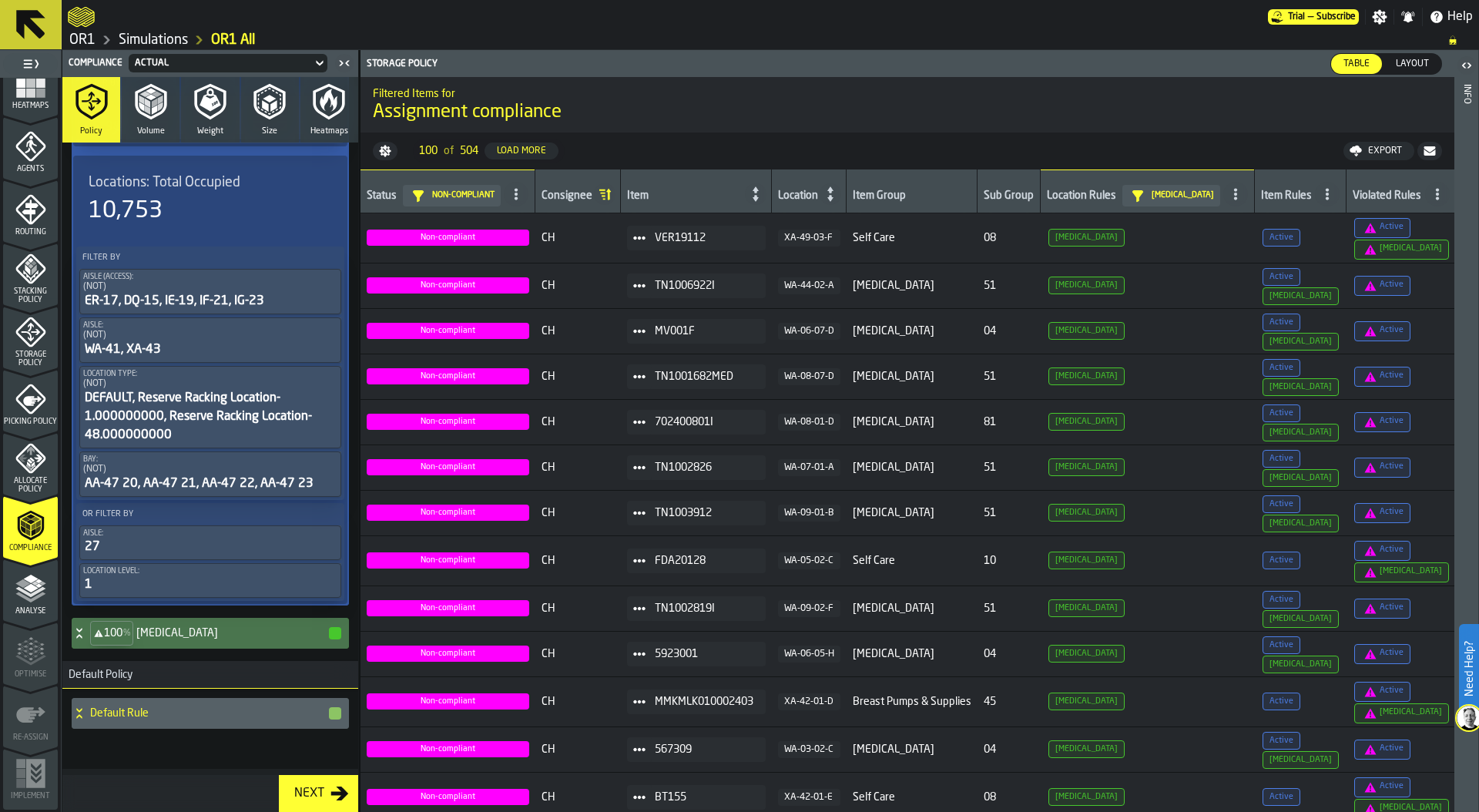
click at [206, 630] on h4 "Diabetes" at bounding box center [232, 632] width 191 height 12
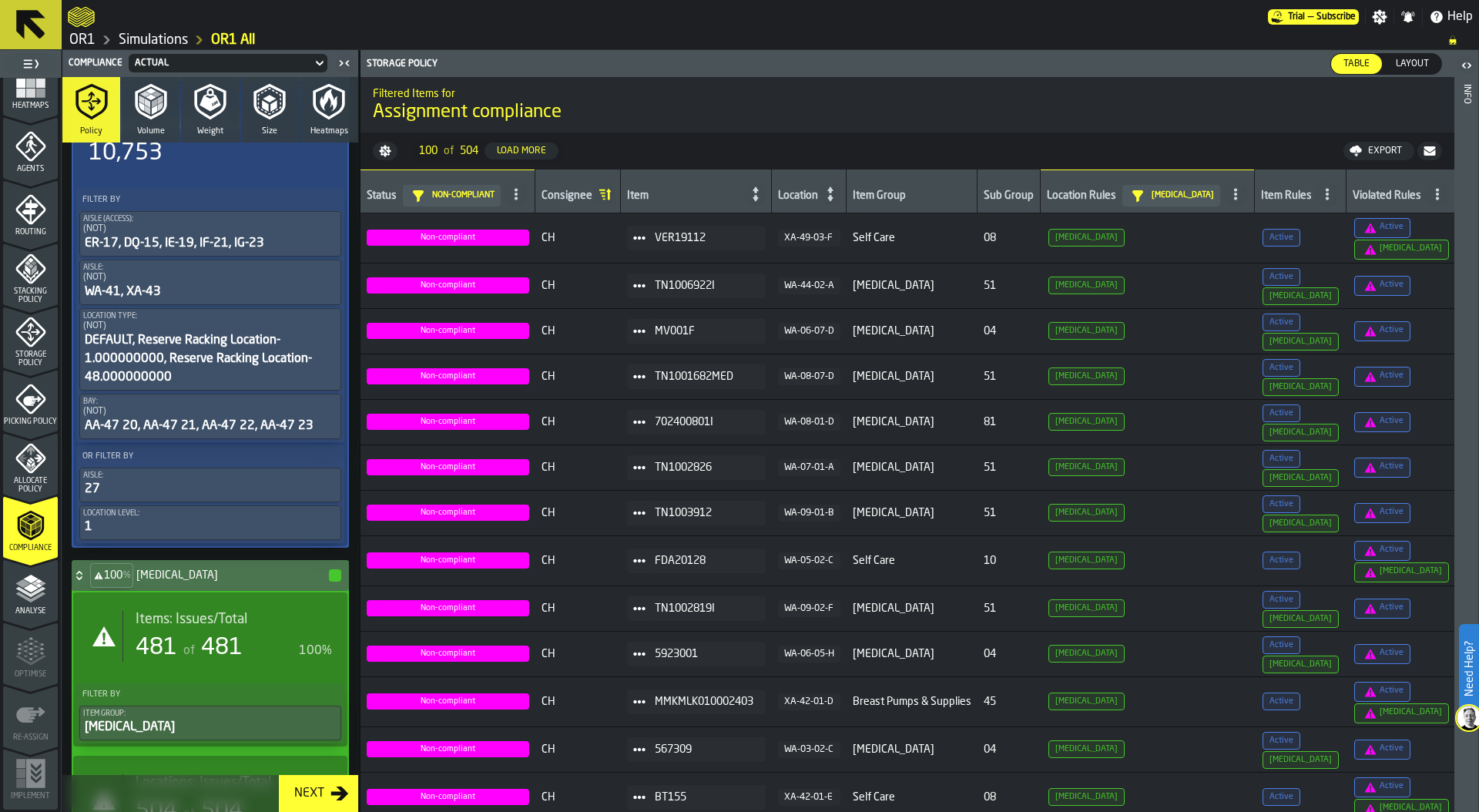
scroll to position [435, 0]
click at [203, 639] on span "481" at bounding box center [222, 645] width 42 height 23
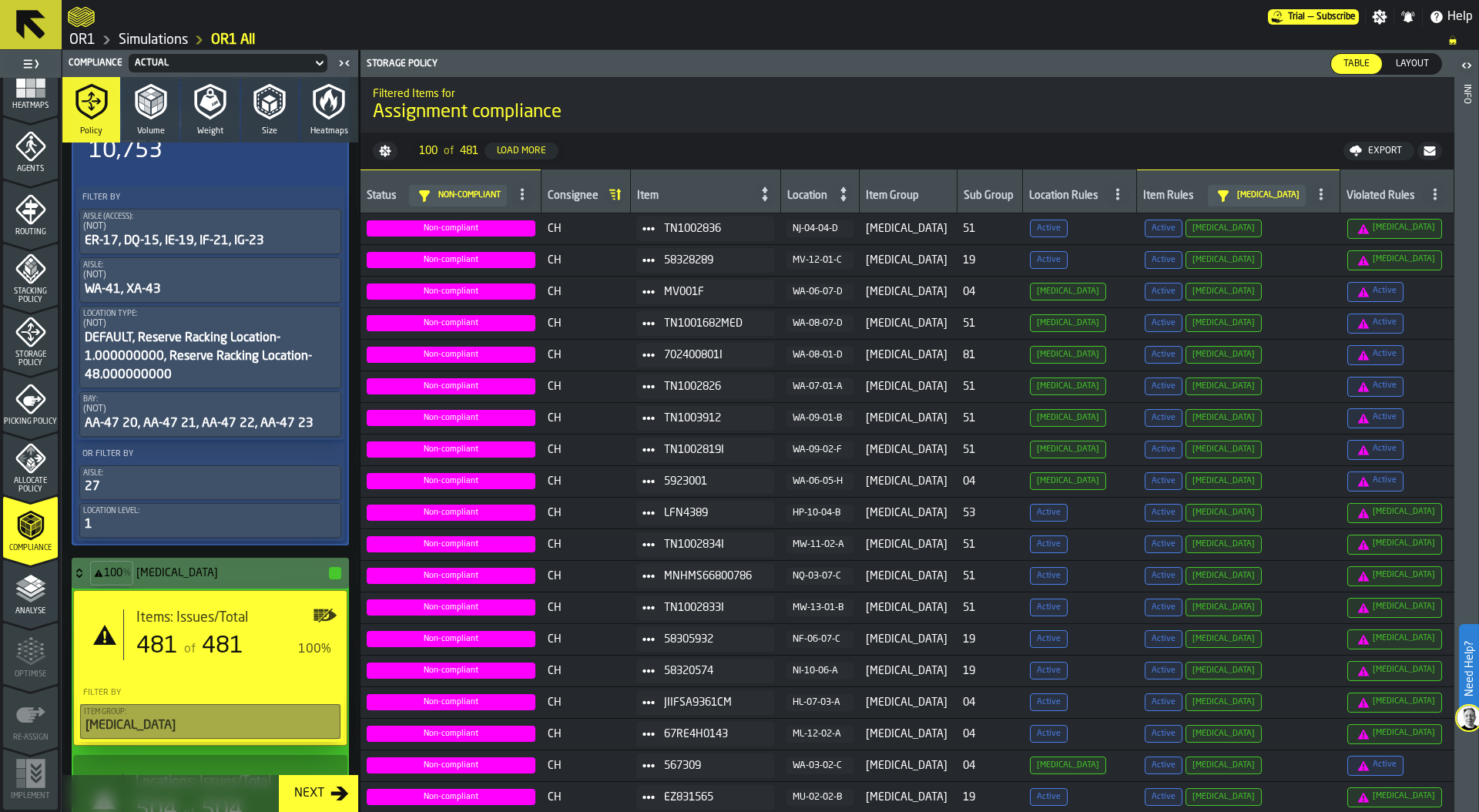
click at [1429, 196] on icon at bounding box center [1435, 194] width 12 height 12
click at [1395, 336] on div "Diabetes" at bounding box center [1388, 336] width 90 height 18
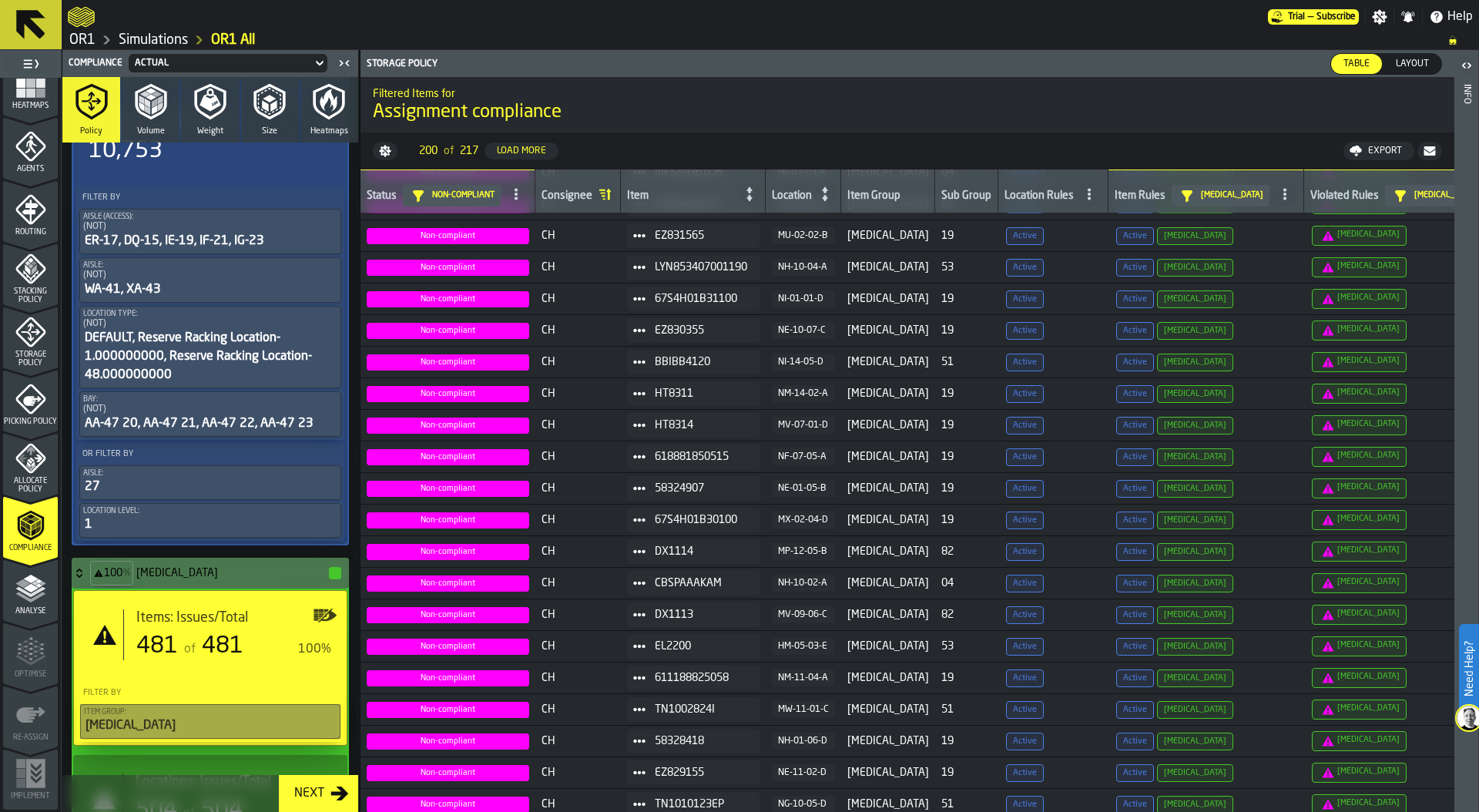
scroll to position [0, 0]
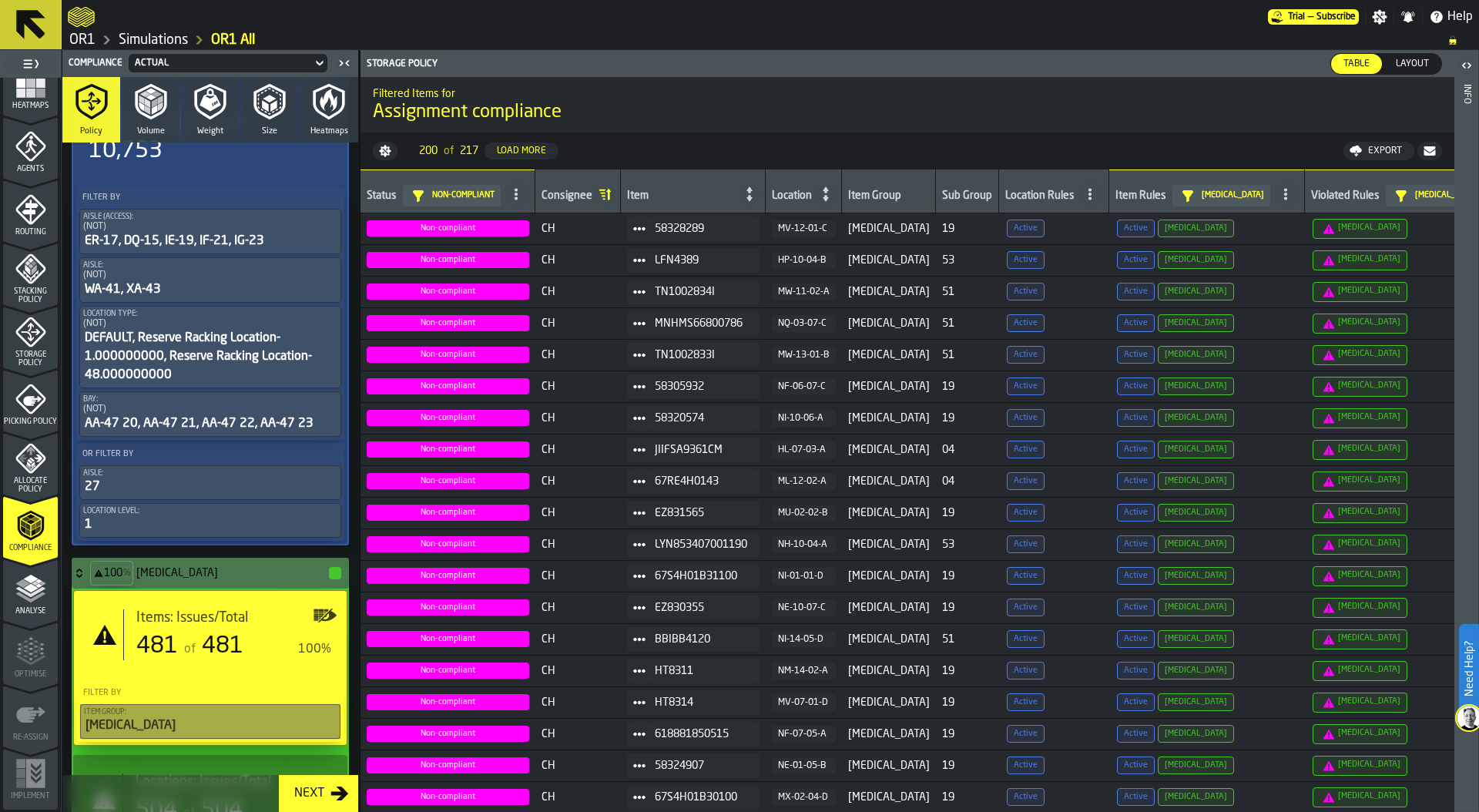
click at [0, 0] on icon at bounding box center [0, 0] width 0 height 0
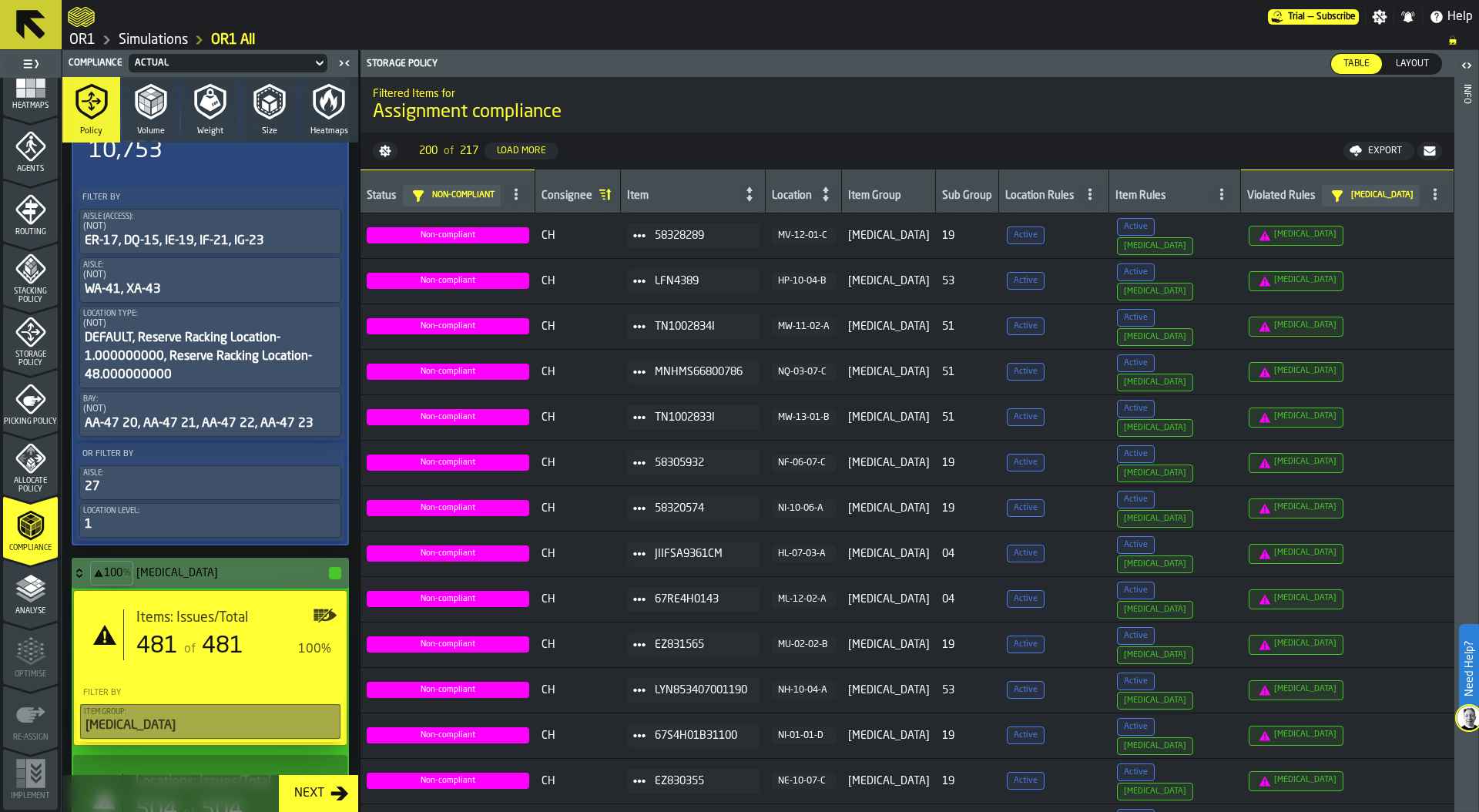
click at [1224, 198] on icon at bounding box center [1221, 194] width 12 height 12
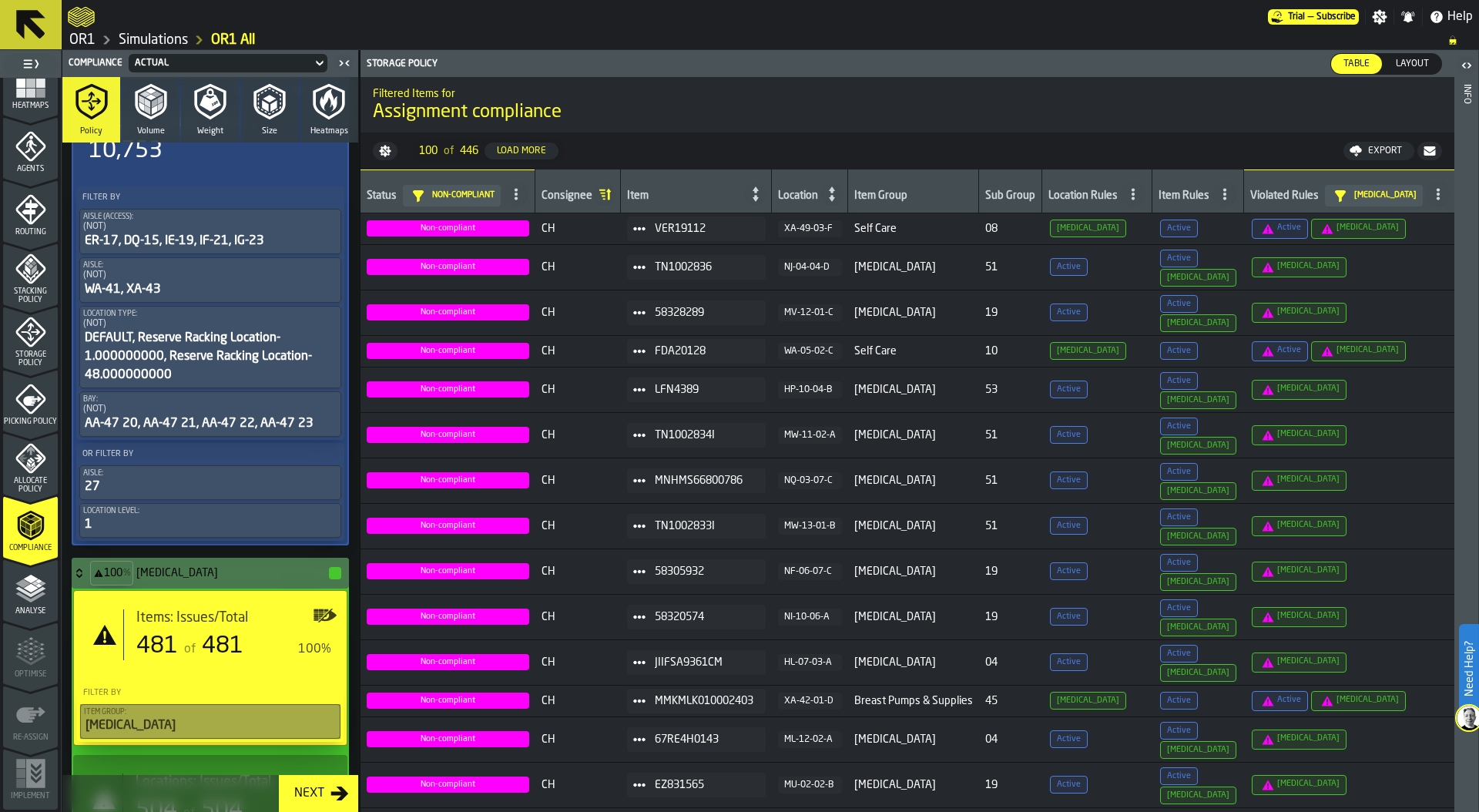
click at [1226, 194] on circle at bounding box center [1225, 194] width 3 height 3
click at [1219, 296] on div "Active" at bounding box center [1199, 299] width 90 height 18
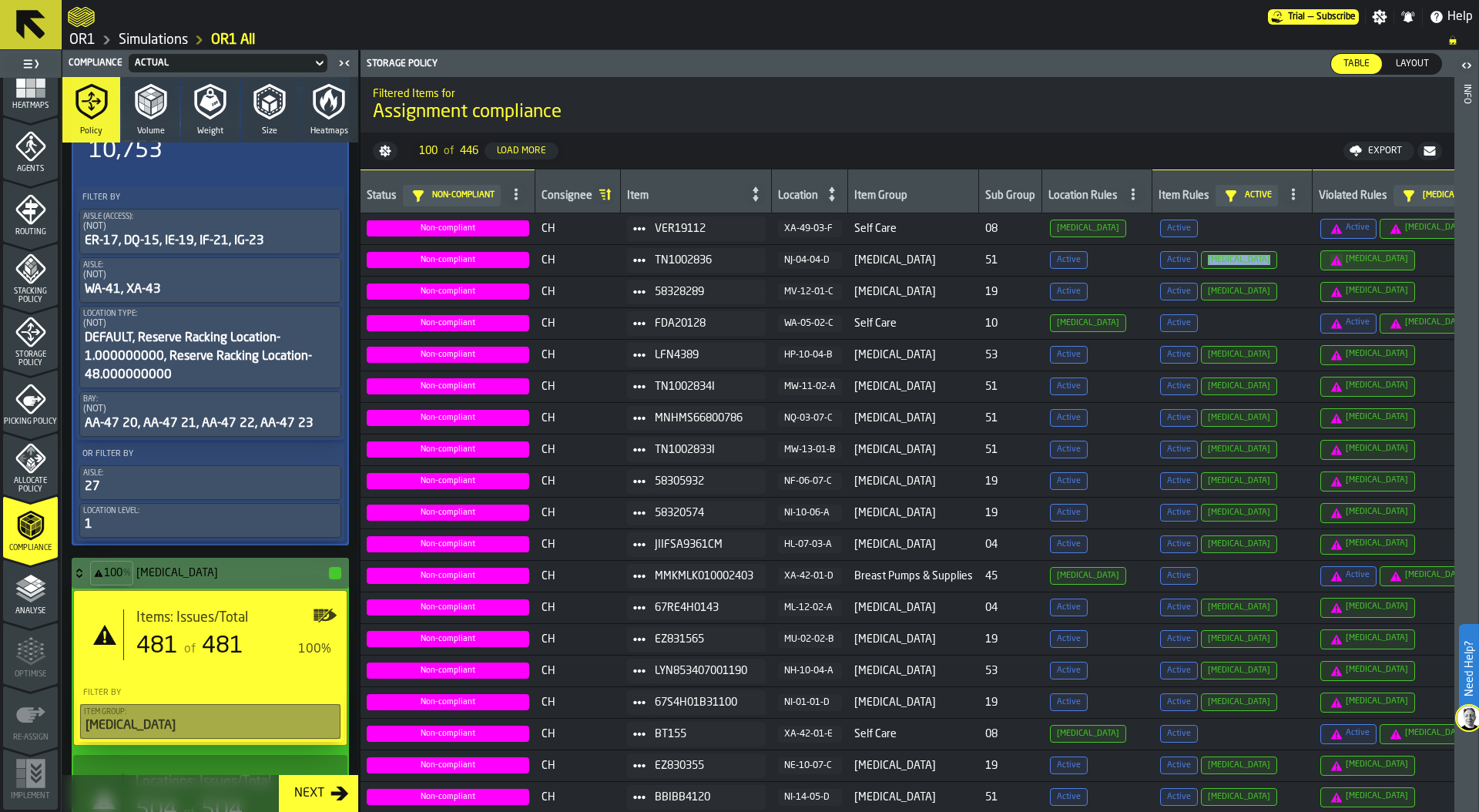
drag, startPoint x: 1344, startPoint y: 266, endPoint x: 1148, endPoint y: 264, distance: 196.0
click at [1148, 264] on tr "Non-compliant CH TN1002836 NJ-04-04-D Diabetes 51 Active Active Diabetes Diabet…" at bounding box center [943, 259] width 1166 height 31
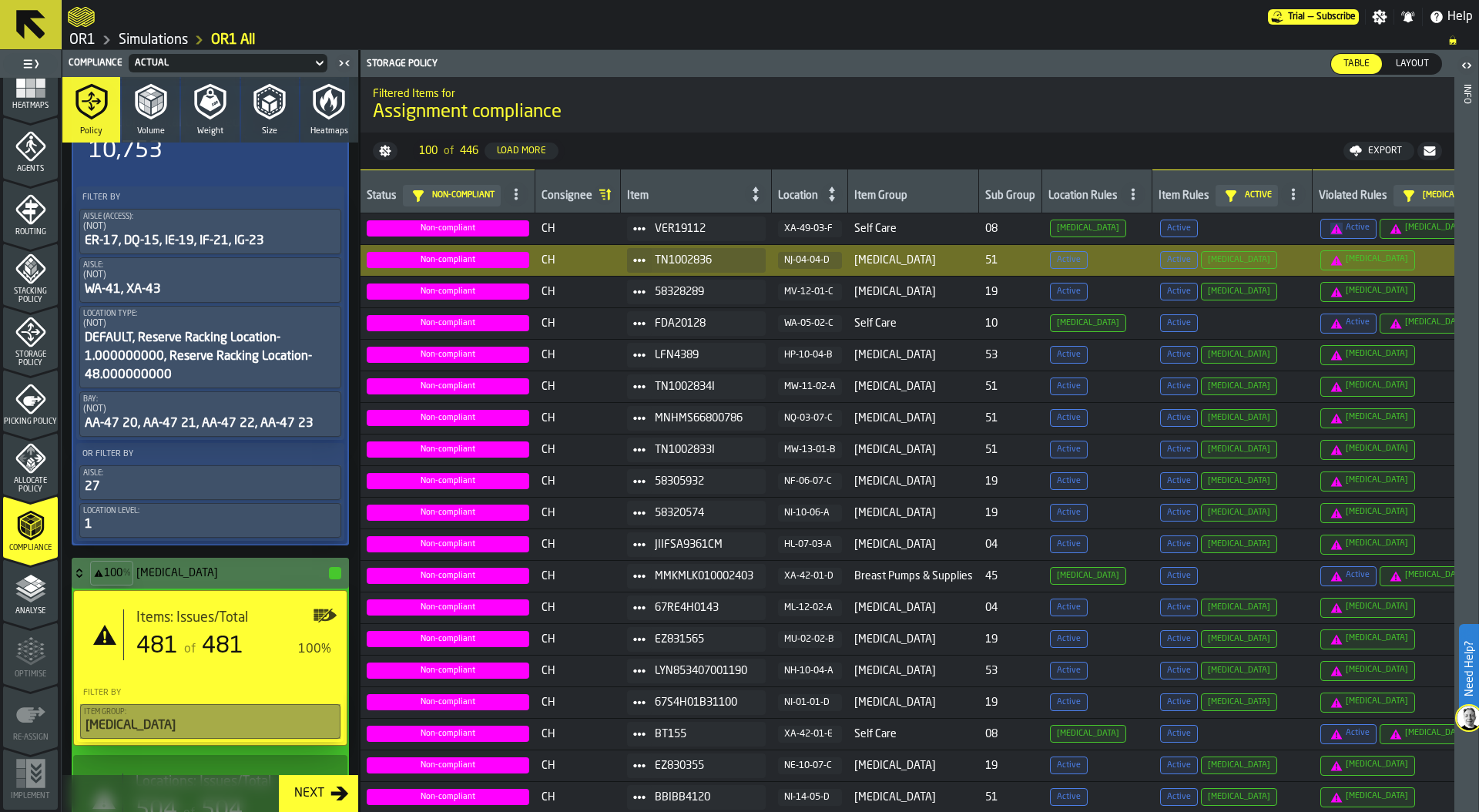
click at [0, 0] on icon at bounding box center [0, 0] width 0 height 0
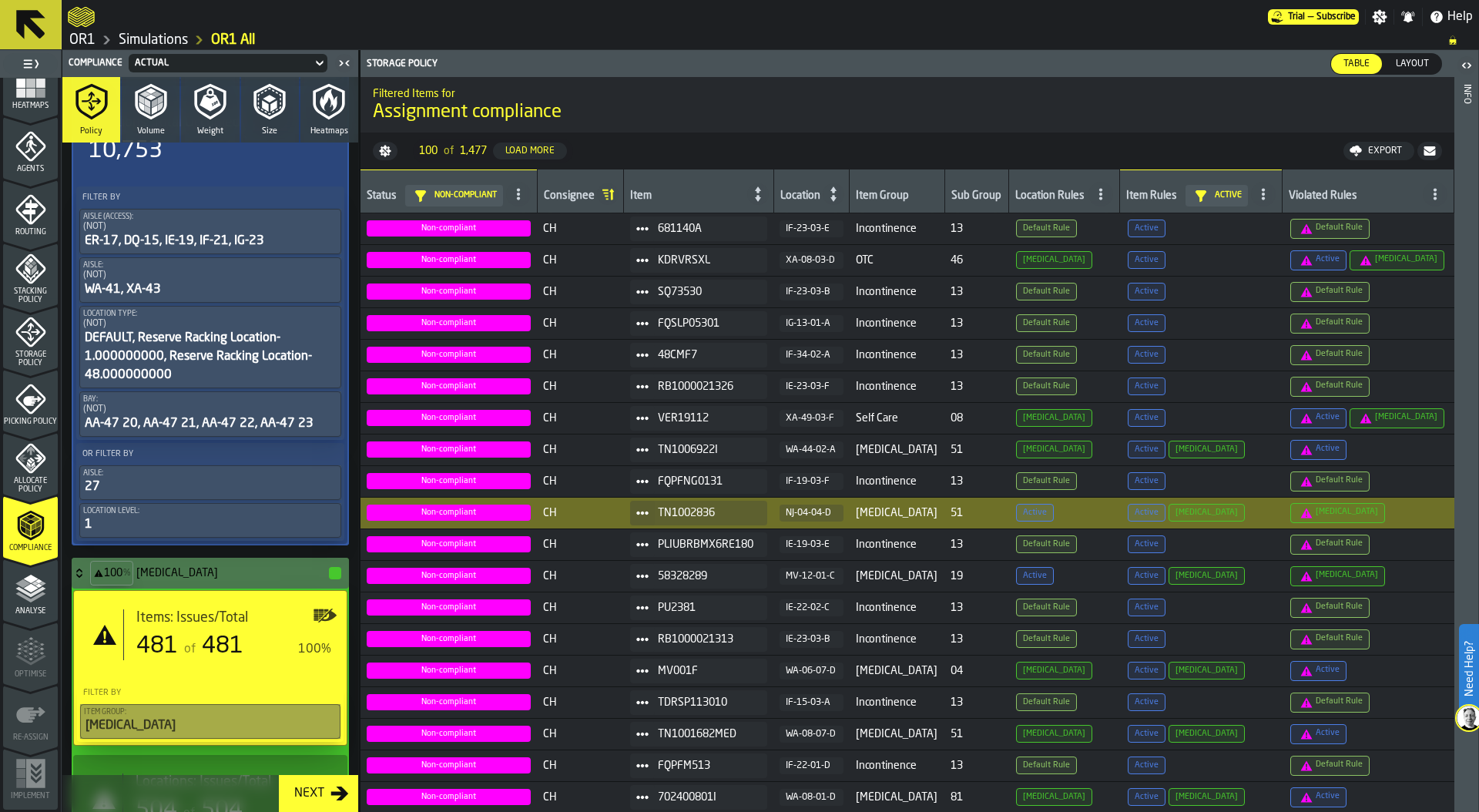
click at [1429, 197] on icon at bounding box center [1435, 194] width 12 height 12
click at [1401, 329] on div "Diabetes" at bounding box center [1388, 336] width 90 height 18
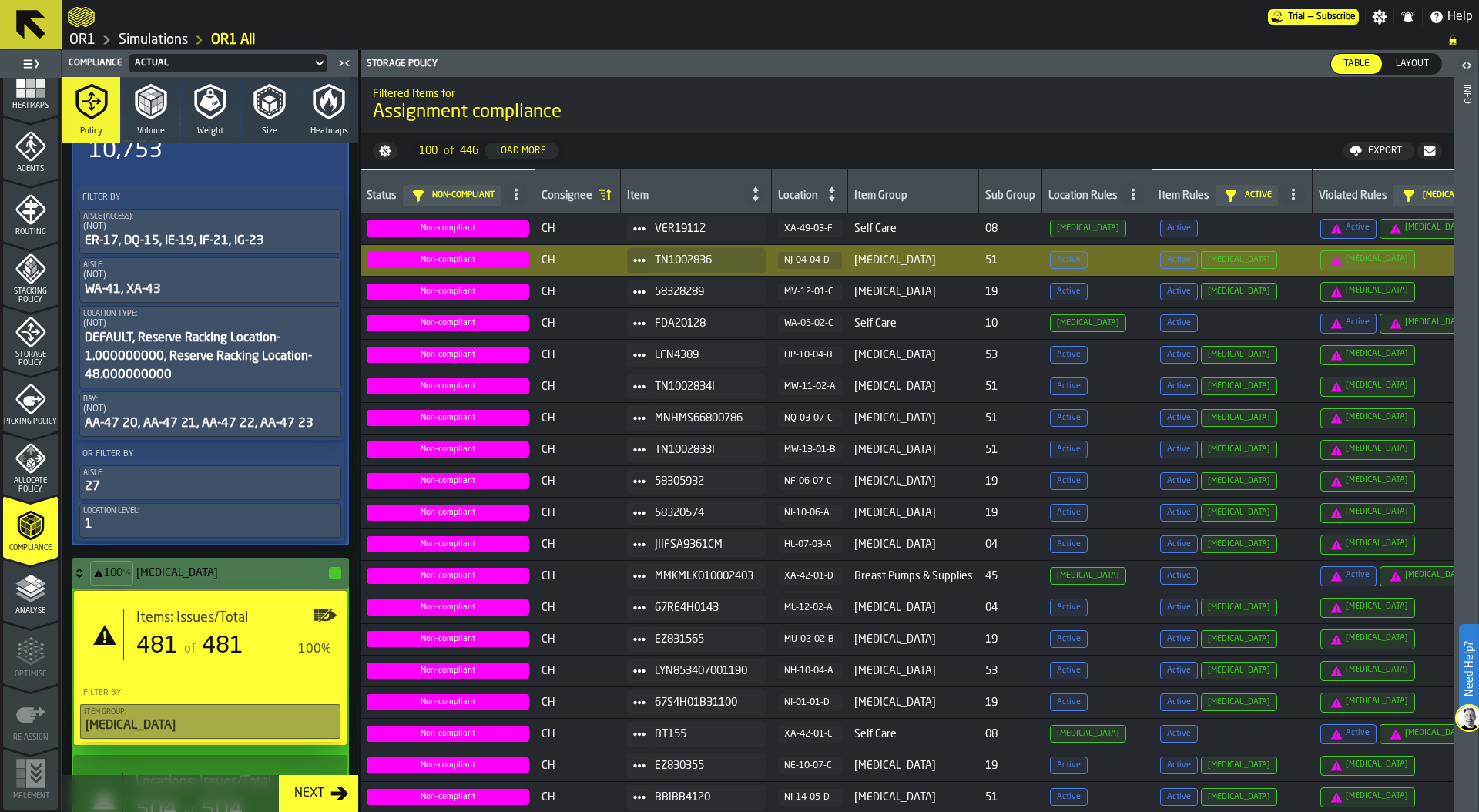
click at [1132, 196] on icon at bounding box center [1133, 194] width 12 height 12
click at [1112, 328] on div "Diabetes" at bounding box center [1090, 336] width 90 height 18
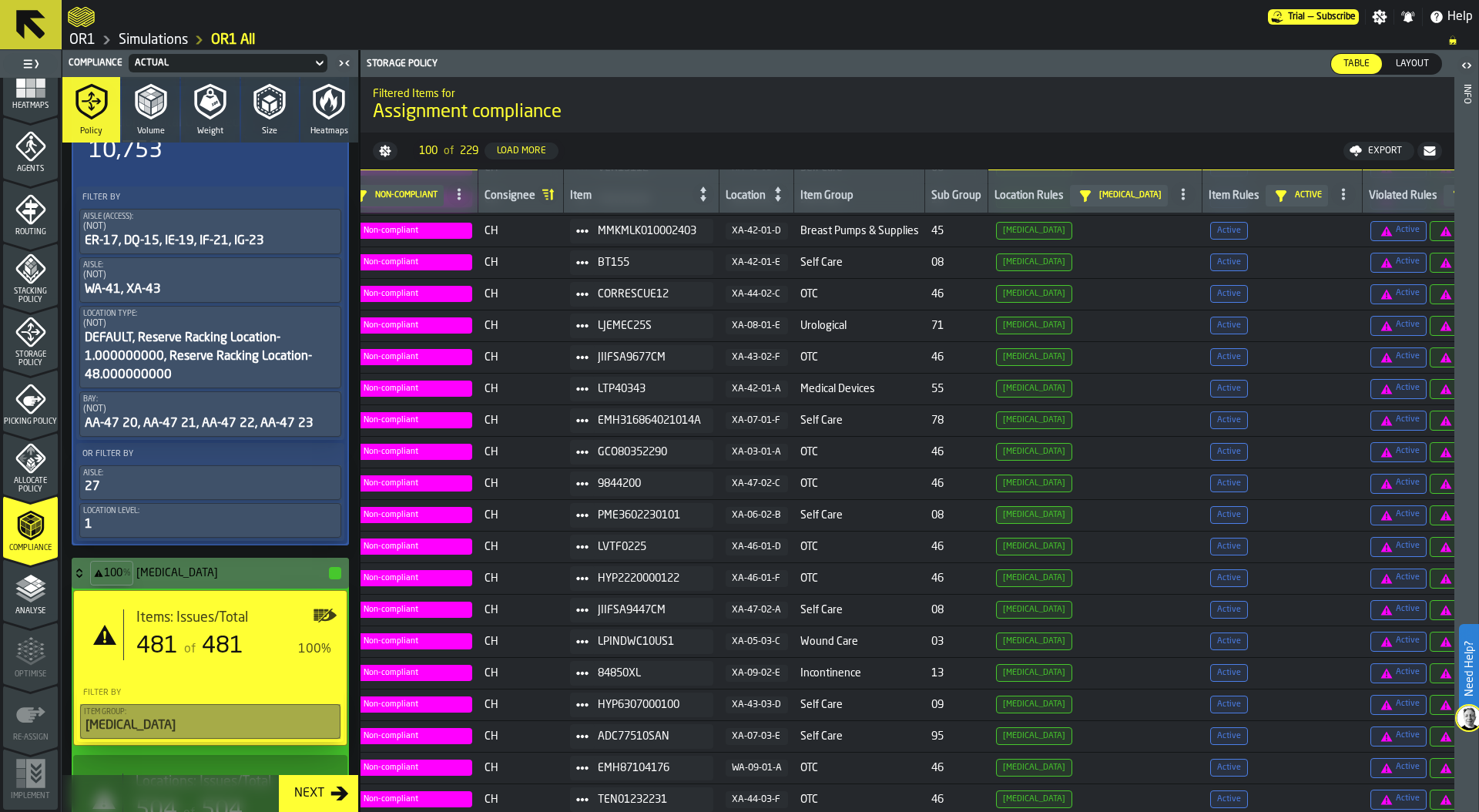
scroll to position [0, 57]
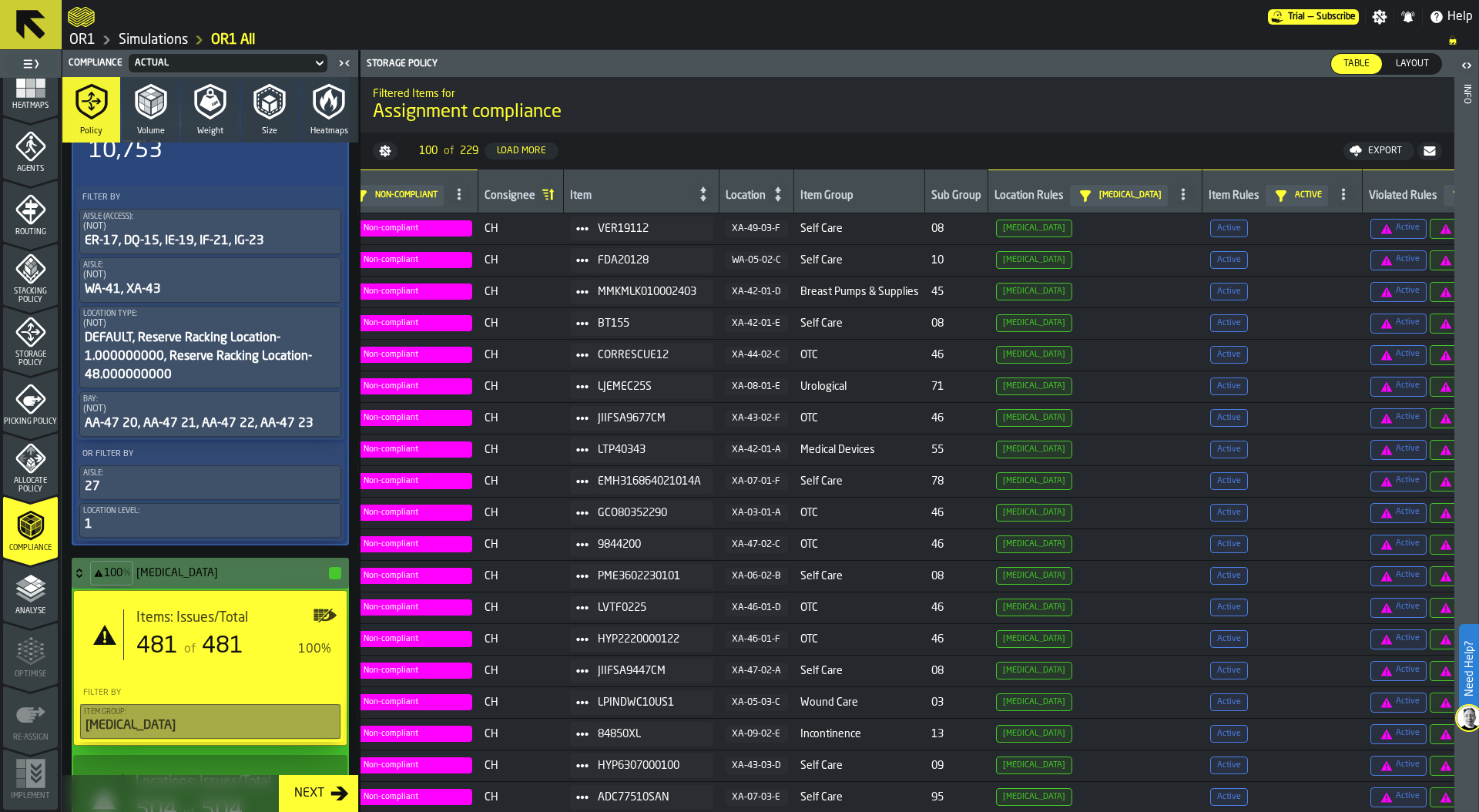
click at [28, 595] on polyline "menu Analyse" at bounding box center [30, 592] width 30 height 10
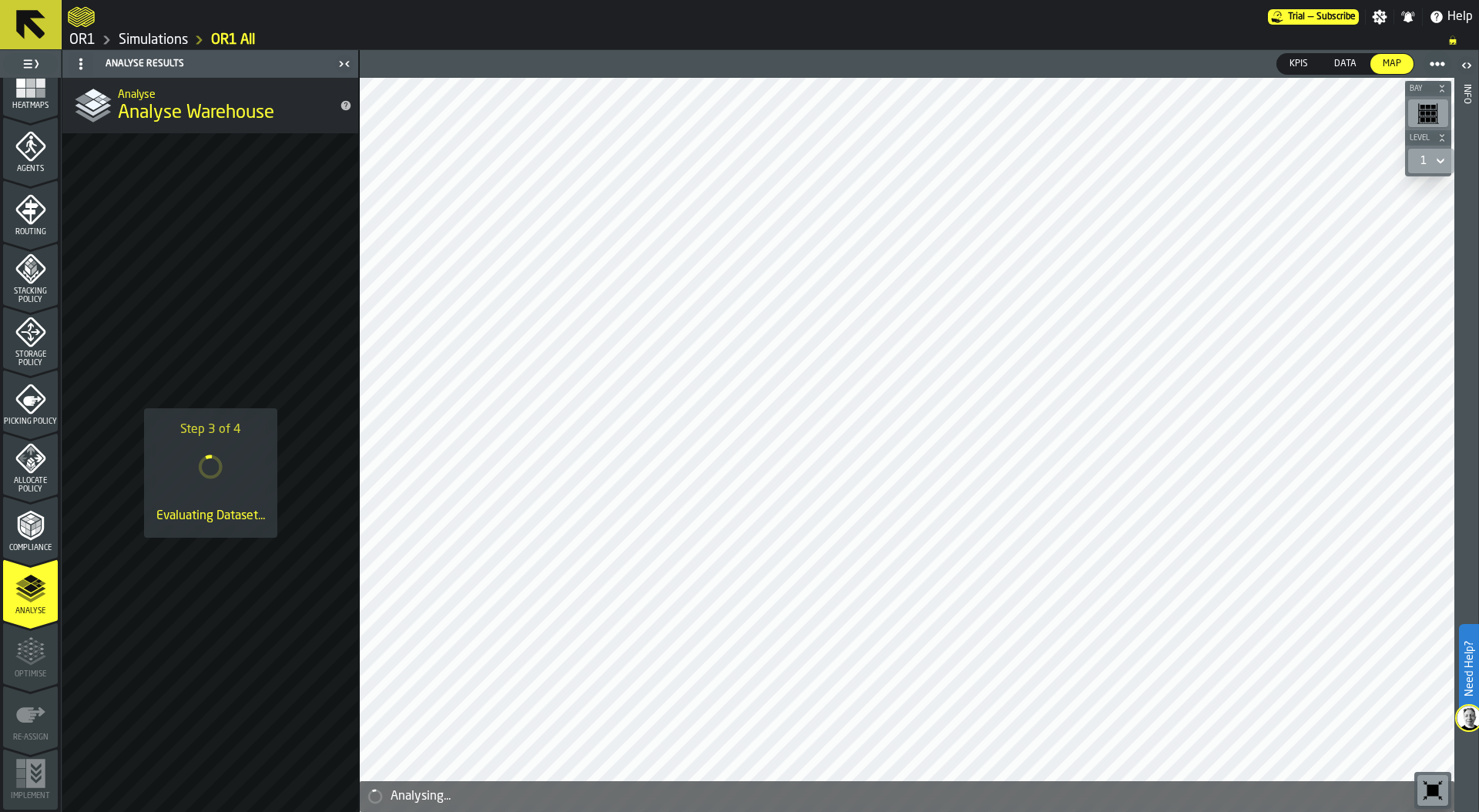
click at [155, 39] on link "Simulations" at bounding box center [153, 39] width 69 height 17
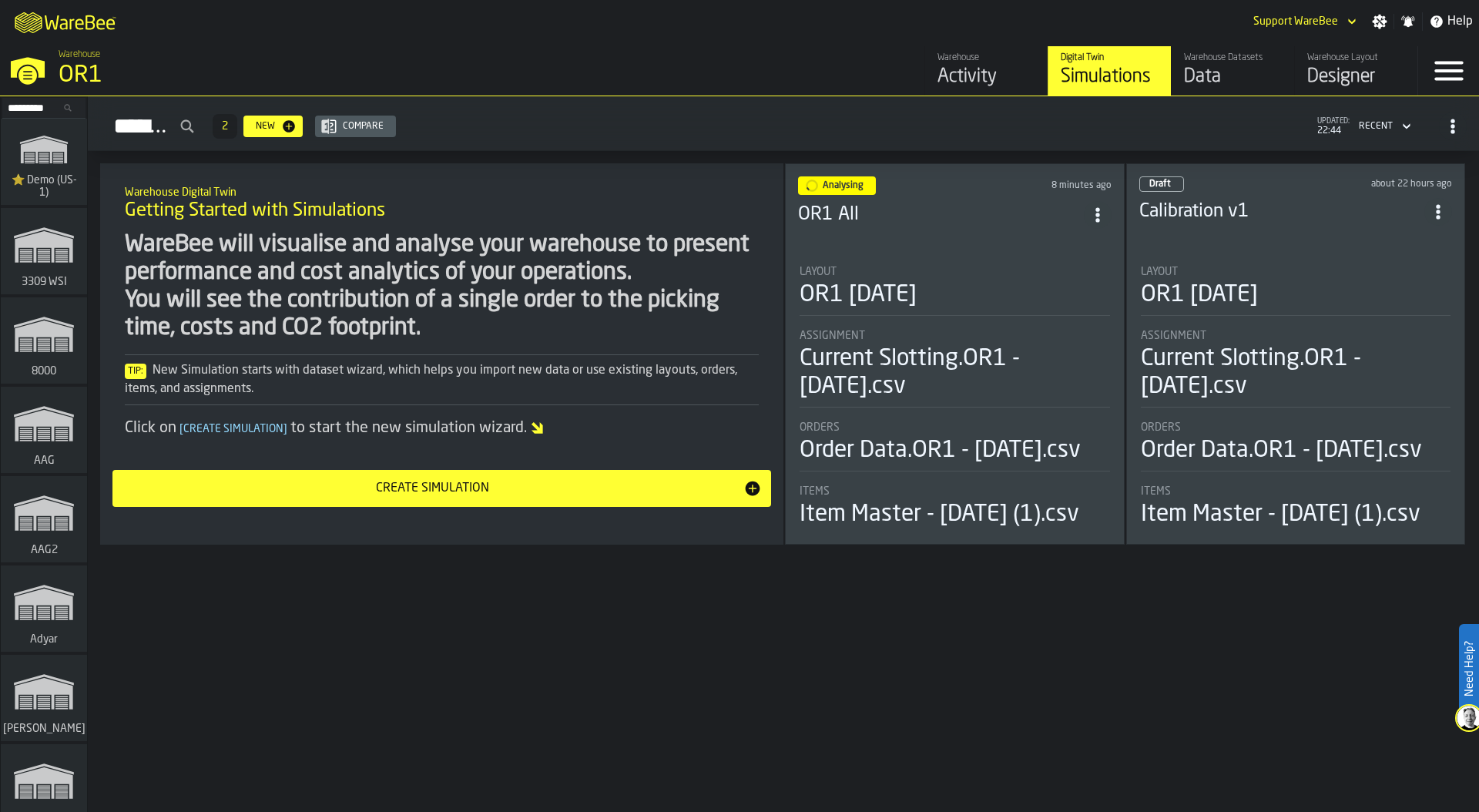
click at [1099, 213] on circle "ItemListCard-DashboardItemContainer" at bounding box center [1097, 214] width 4 height 4
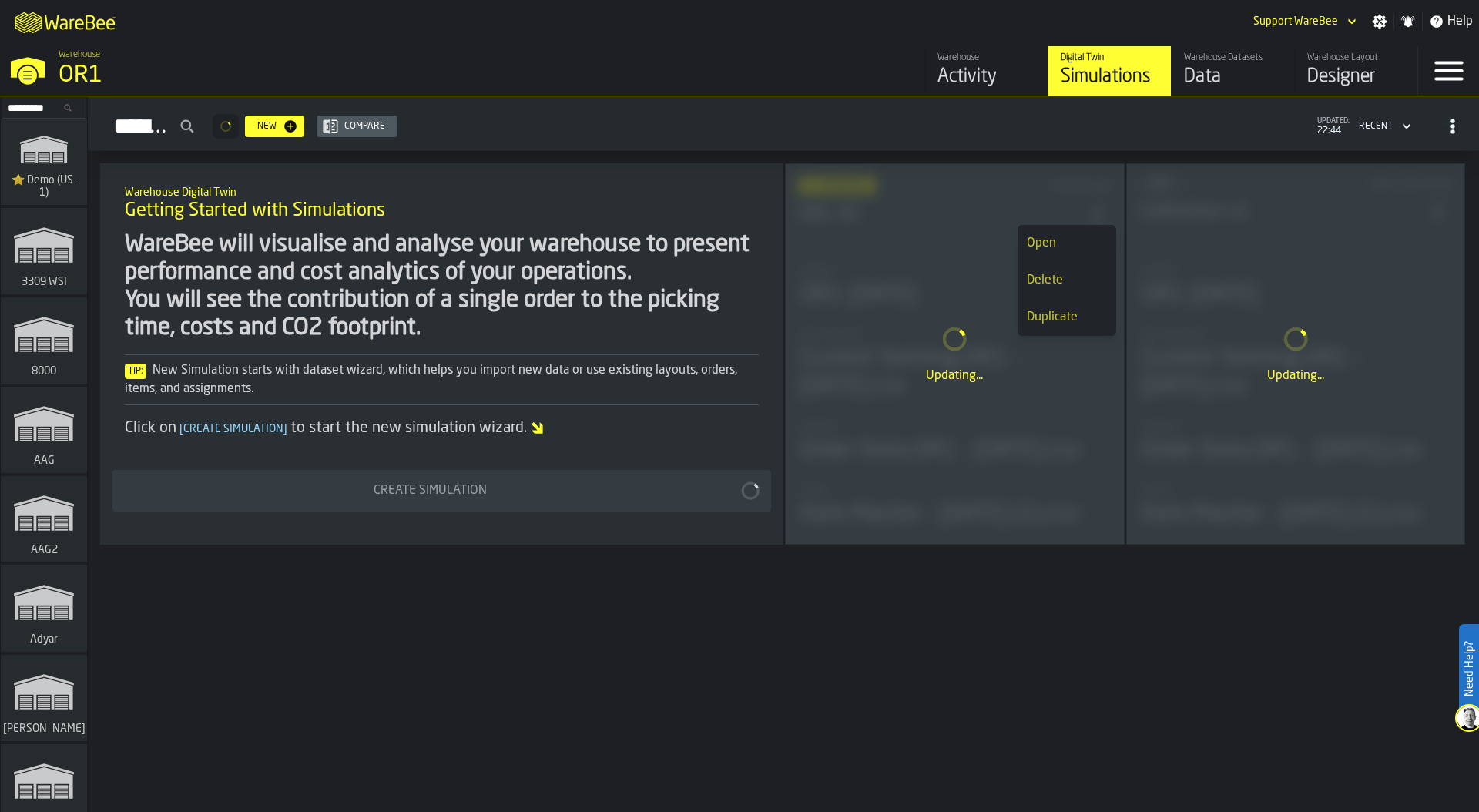
click at [84, 67] on div "OR1" at bounding box center [267, 75] width 416 height 28
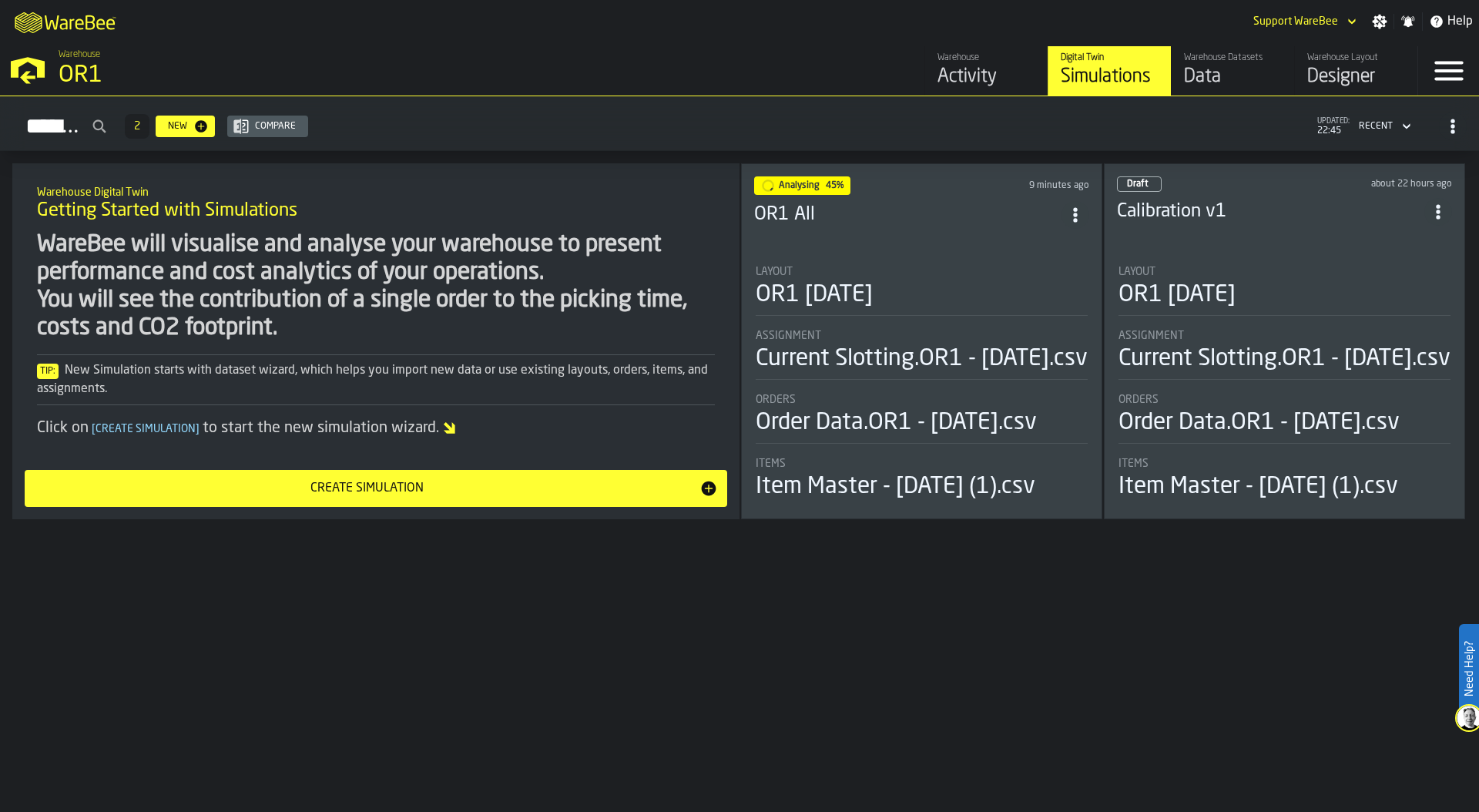
click at [987, 242] on div "Analysing 45% 9 minutes ago OR1 All Layout OR1 10-08-25 Assignment Current Slot…" at bounding box center [921, 341] width 362 height 356
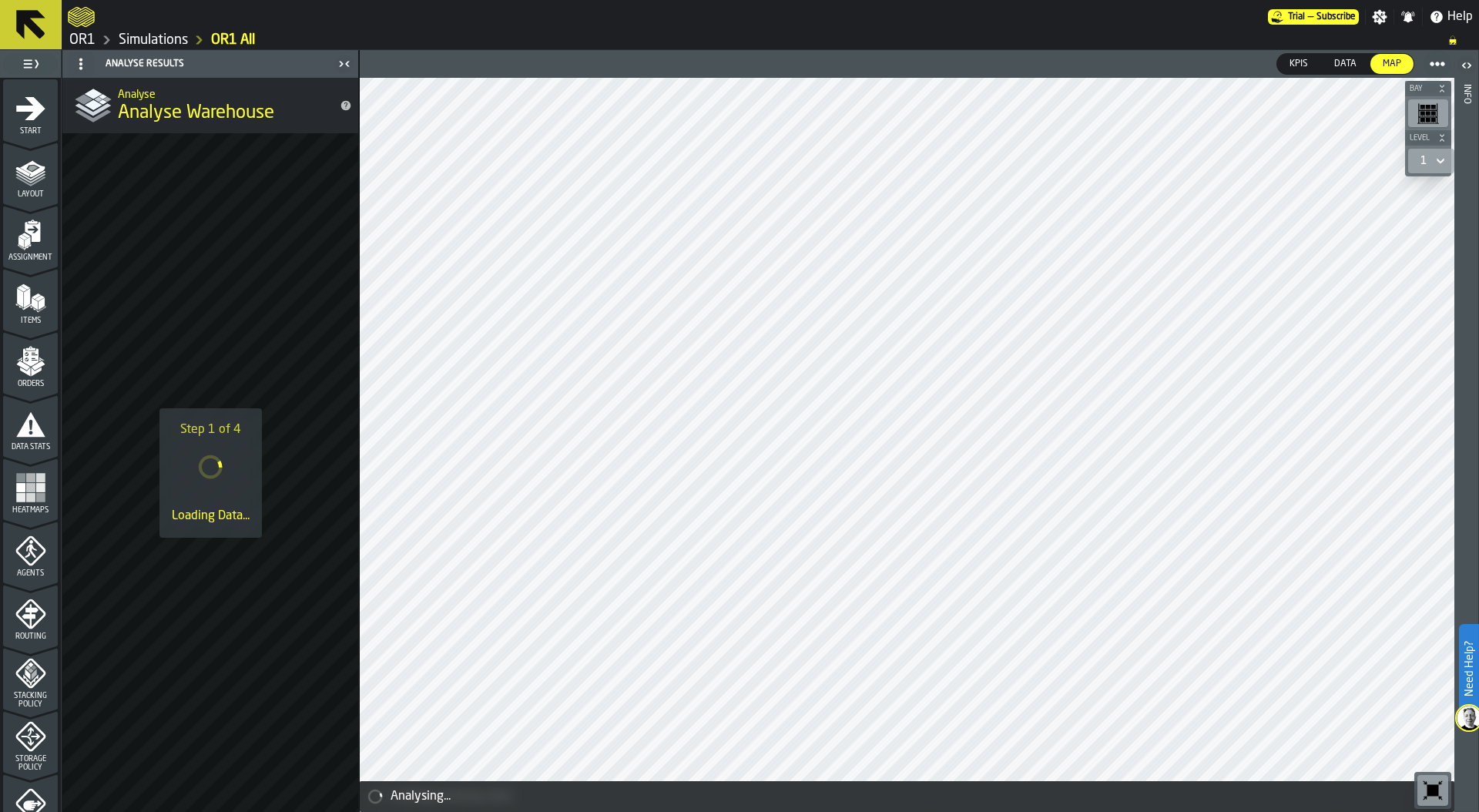
click at [28, 369] on icon "menu Orders" at bounding box center [31, 361] width 31 height 31
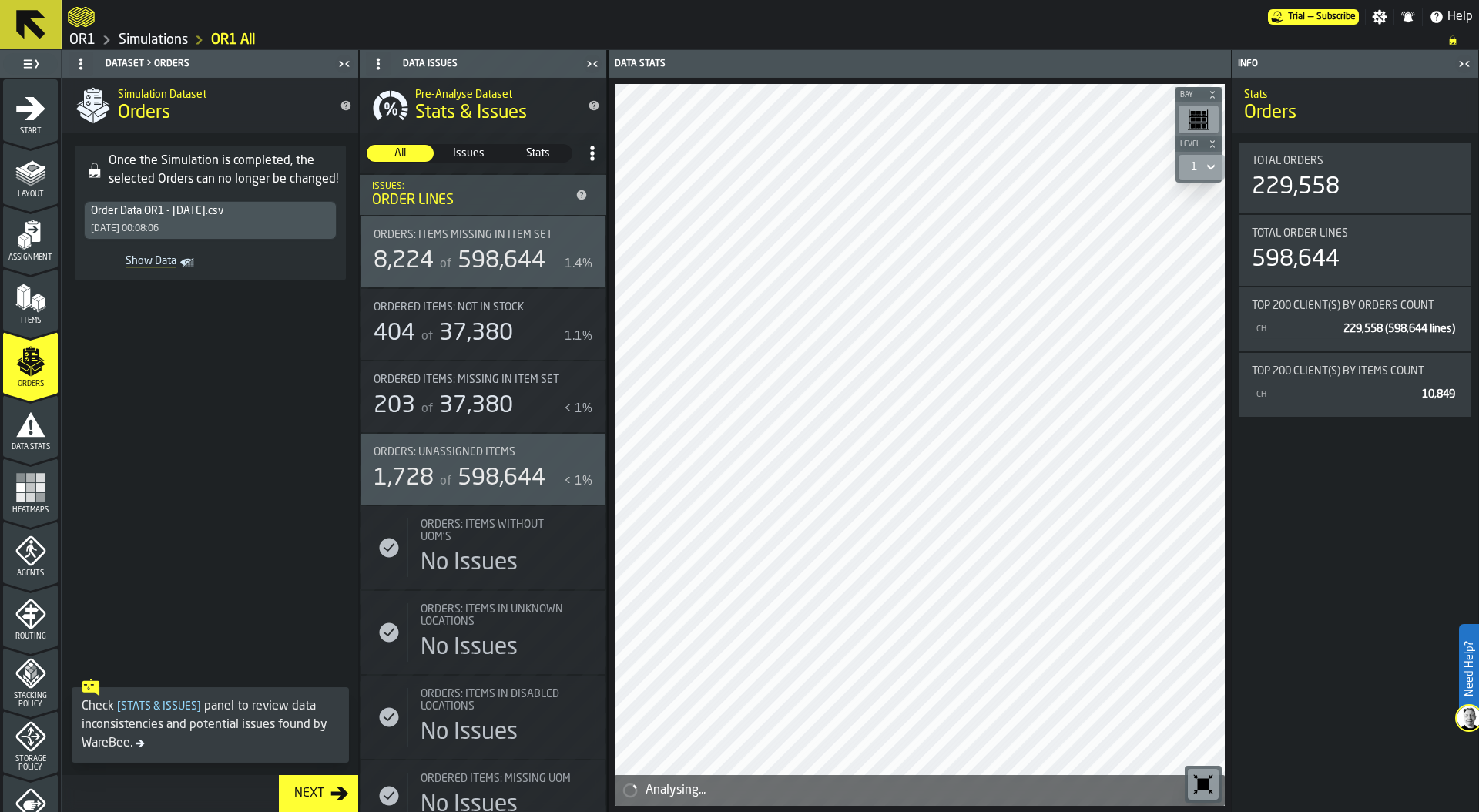
click at [0, 0] on polygon "Show Data" at bounding box center [0, 0] width 0 height 0
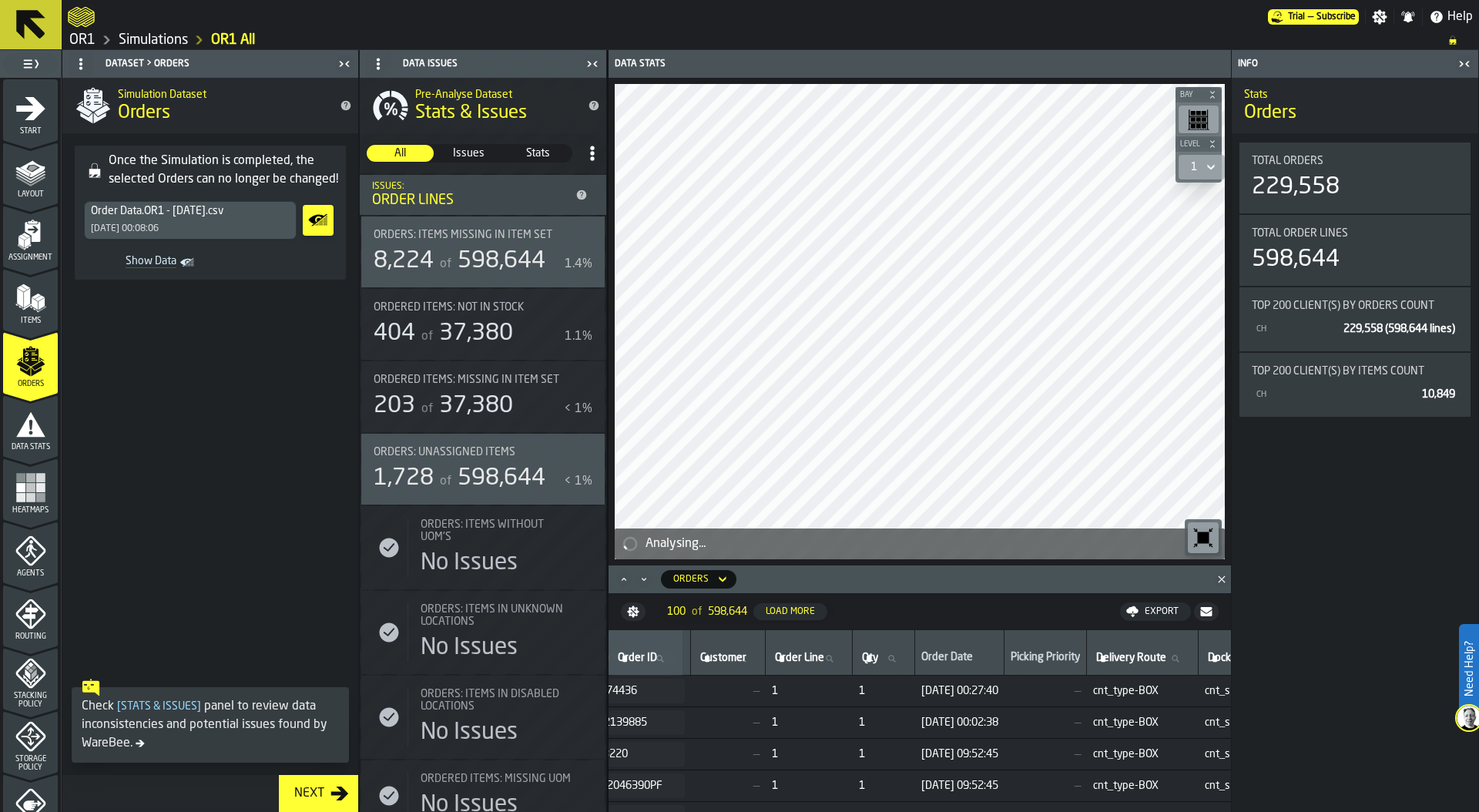
scroll to position [0, 433]
click at [156, 39] on link "Simulations" at bounding box center [153, 39] width 69 height 17
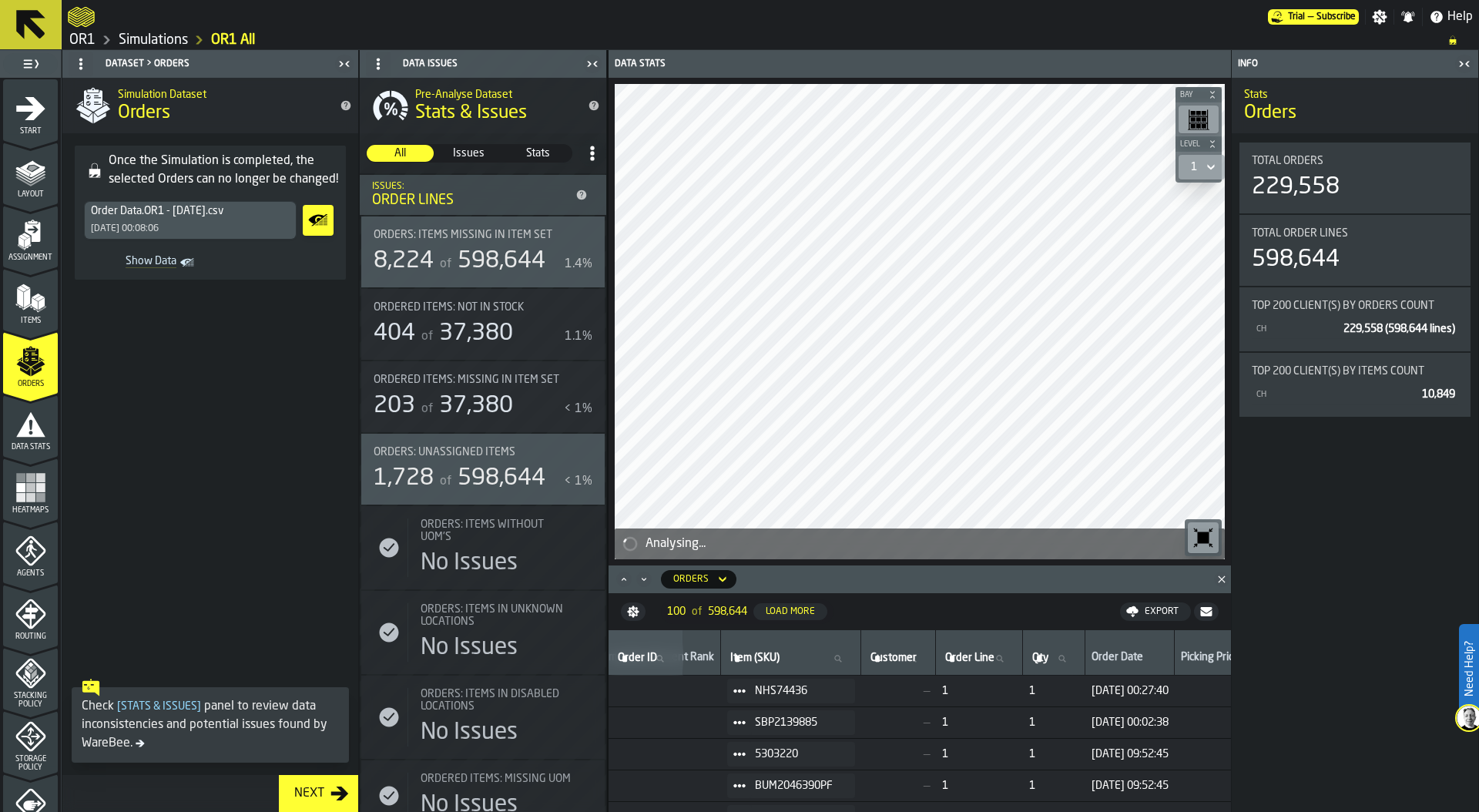
scroll to position [0, 0]
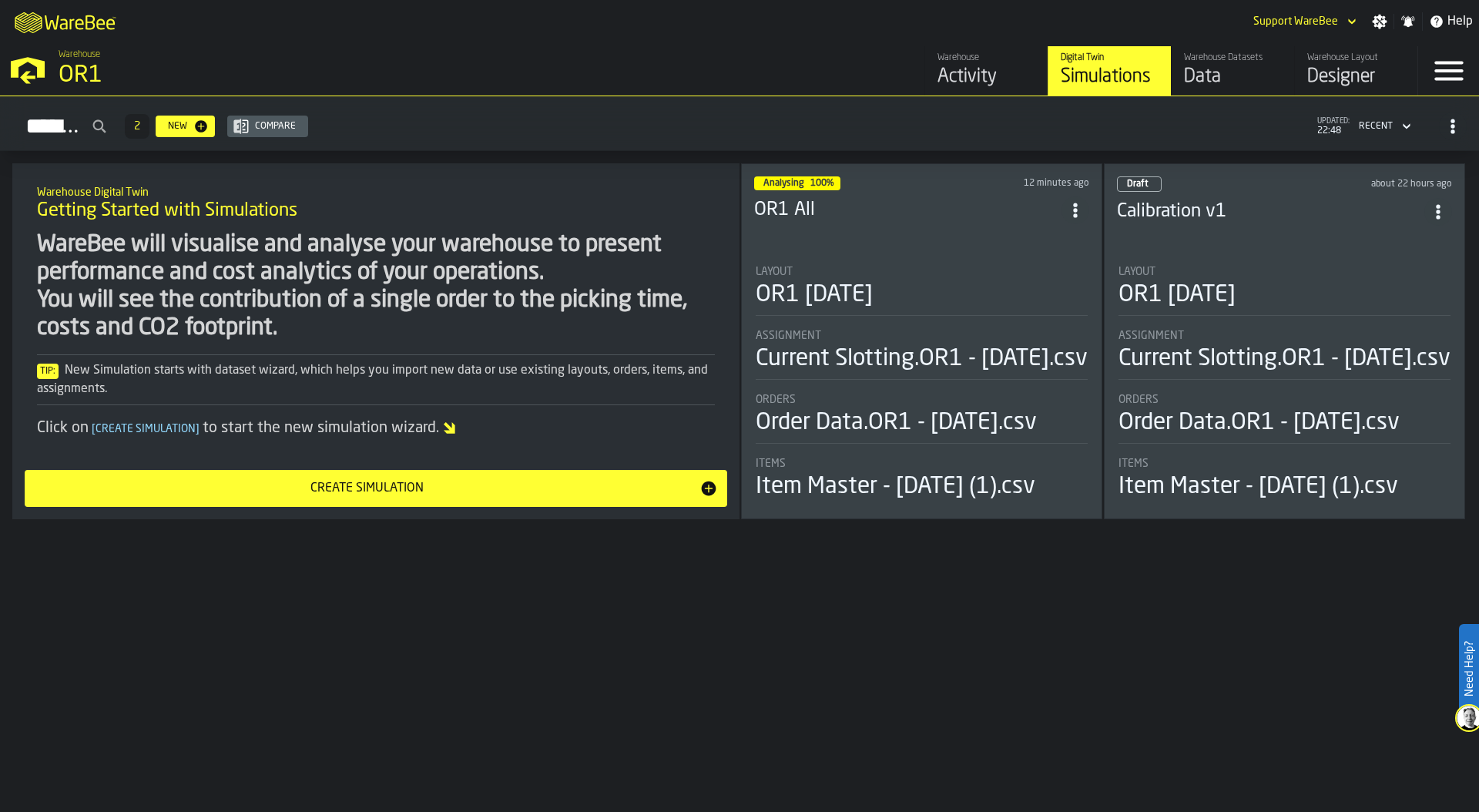
click at [1223, 74] on div "Data" at bounding box center [1233, 77] width 98 height 25
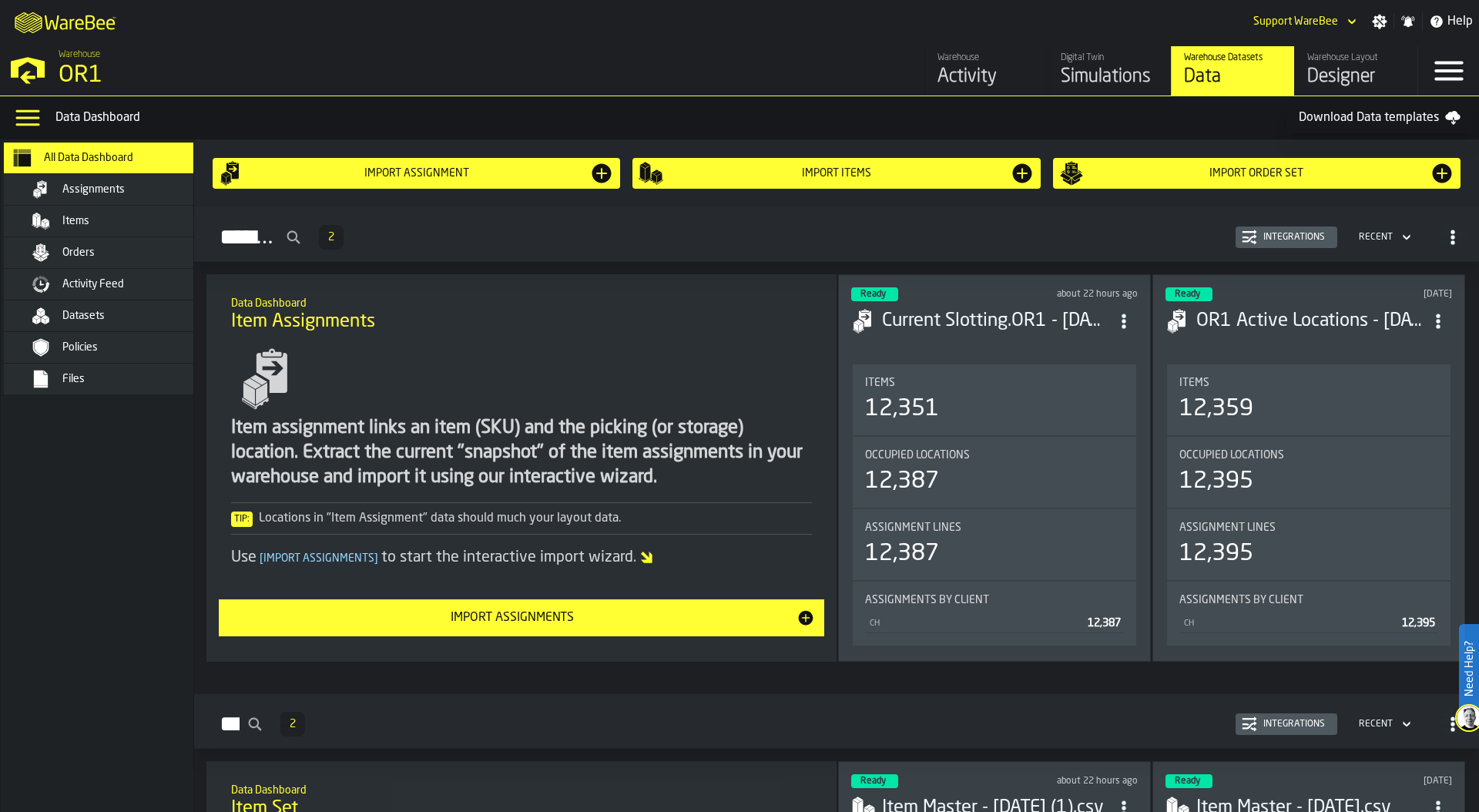
click at [108, 394] on div "Files" at bounding box center [112, 379] width 215 height 31
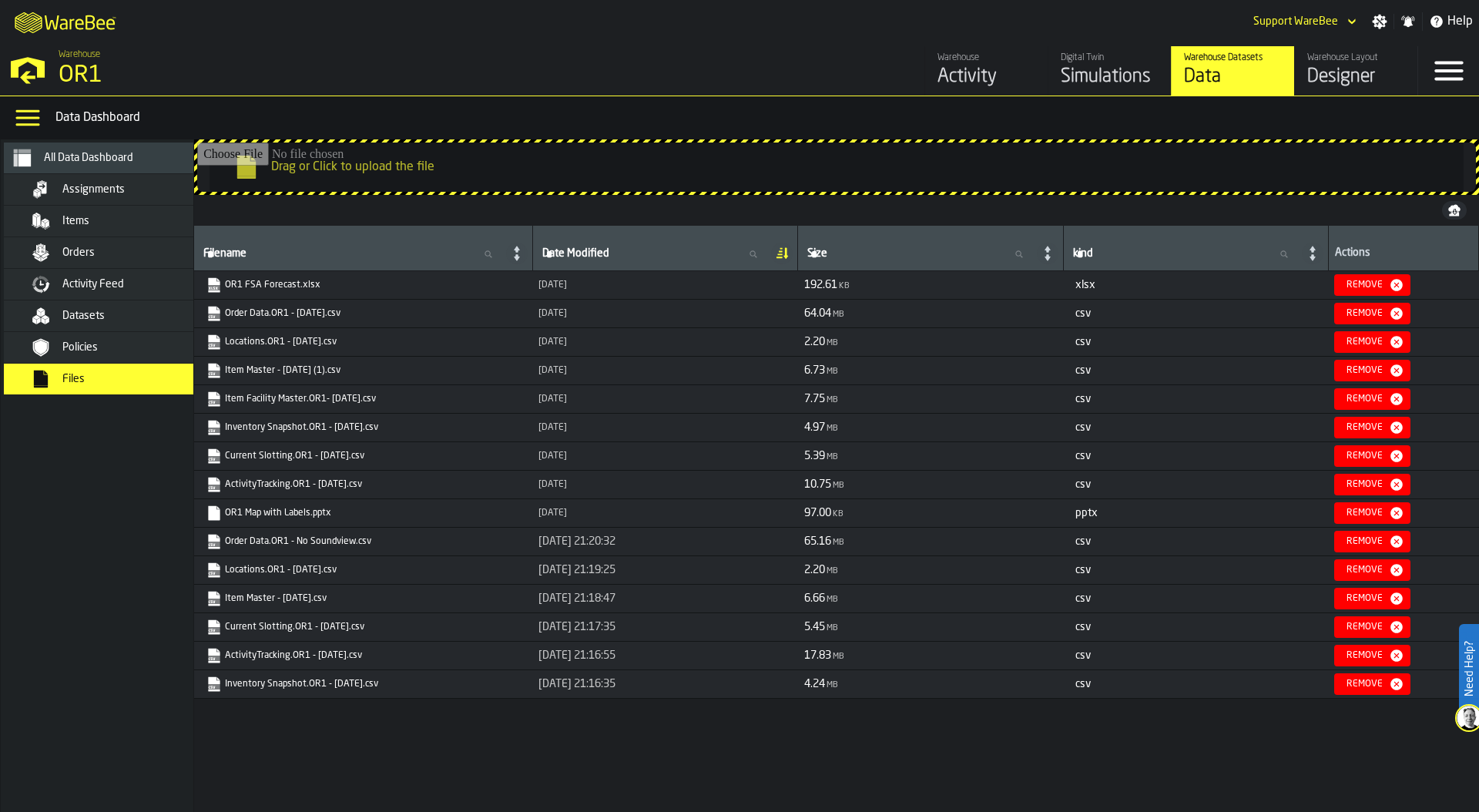
click at [291, 284] on link "OR1 FSA Forecast.xlsx" at bounding box center [362, 284] width 310 height 15
click at [105, 251] on div "Orders" at bounding box center [138, 252] width 151 height 12
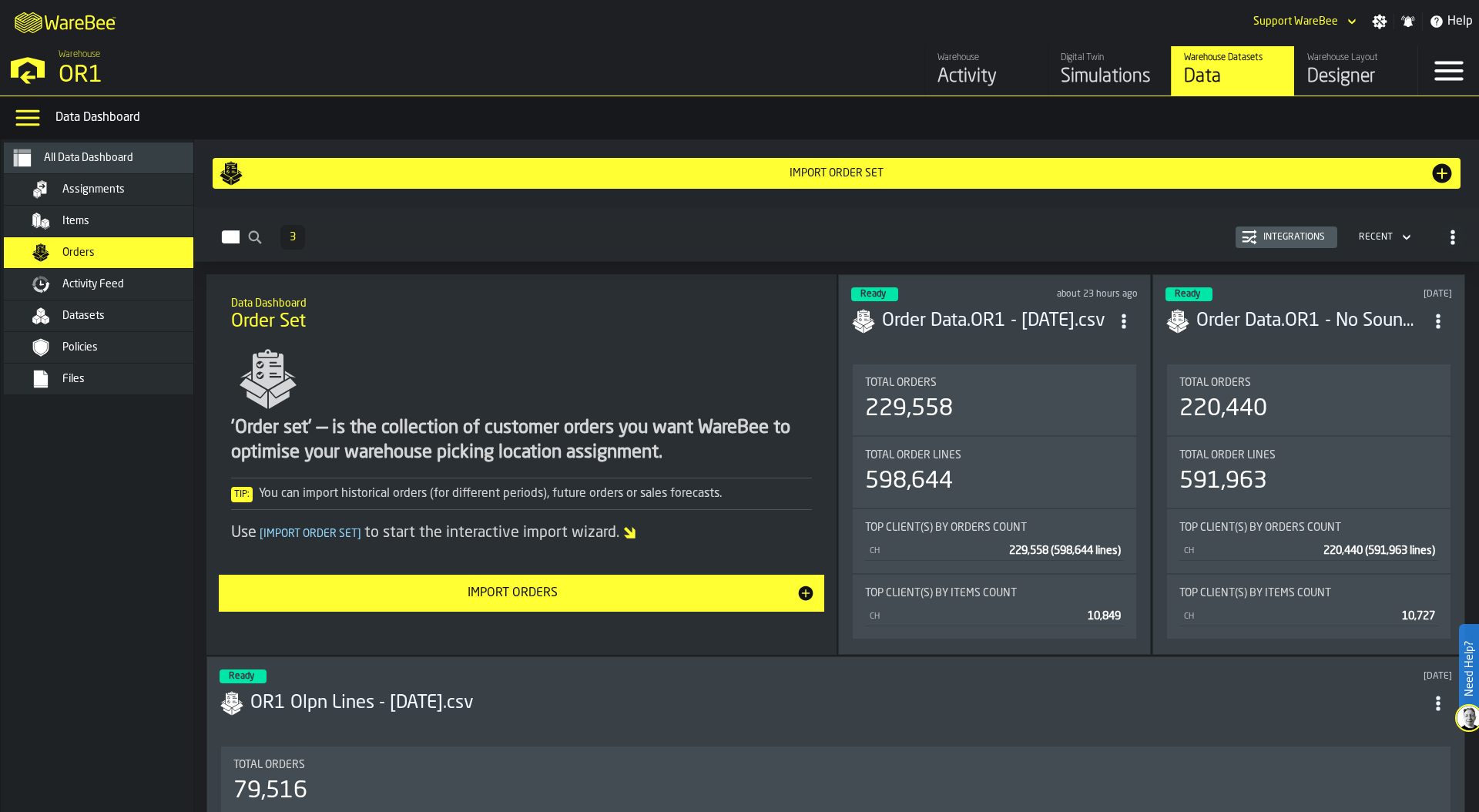
click at [700, 165] on div "Import Order Set" at bounding box center [836, 173] width 1236 height 25
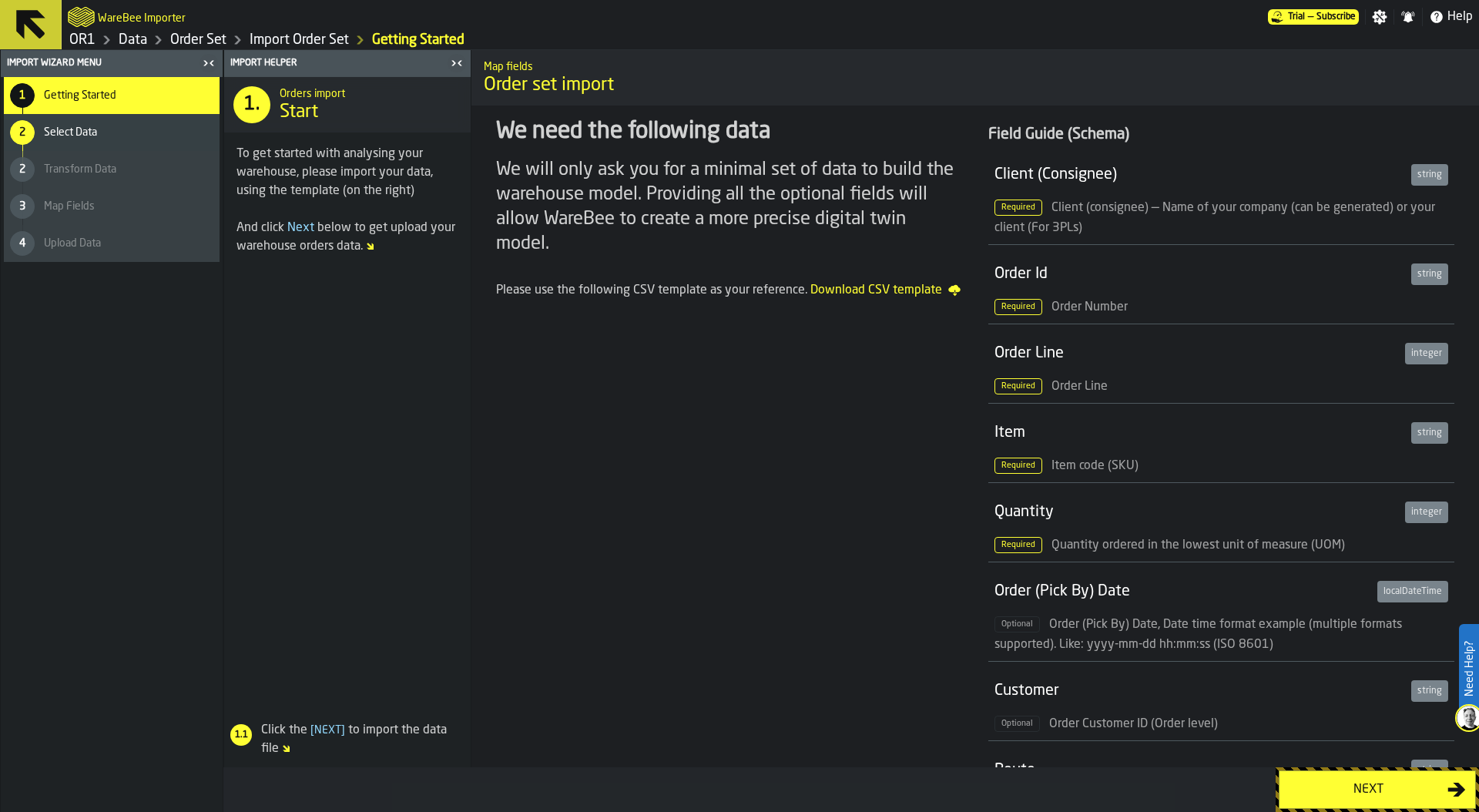
click at [1343, 792] on div "Next" at bounding box center [1368, 789] width 159 height 18
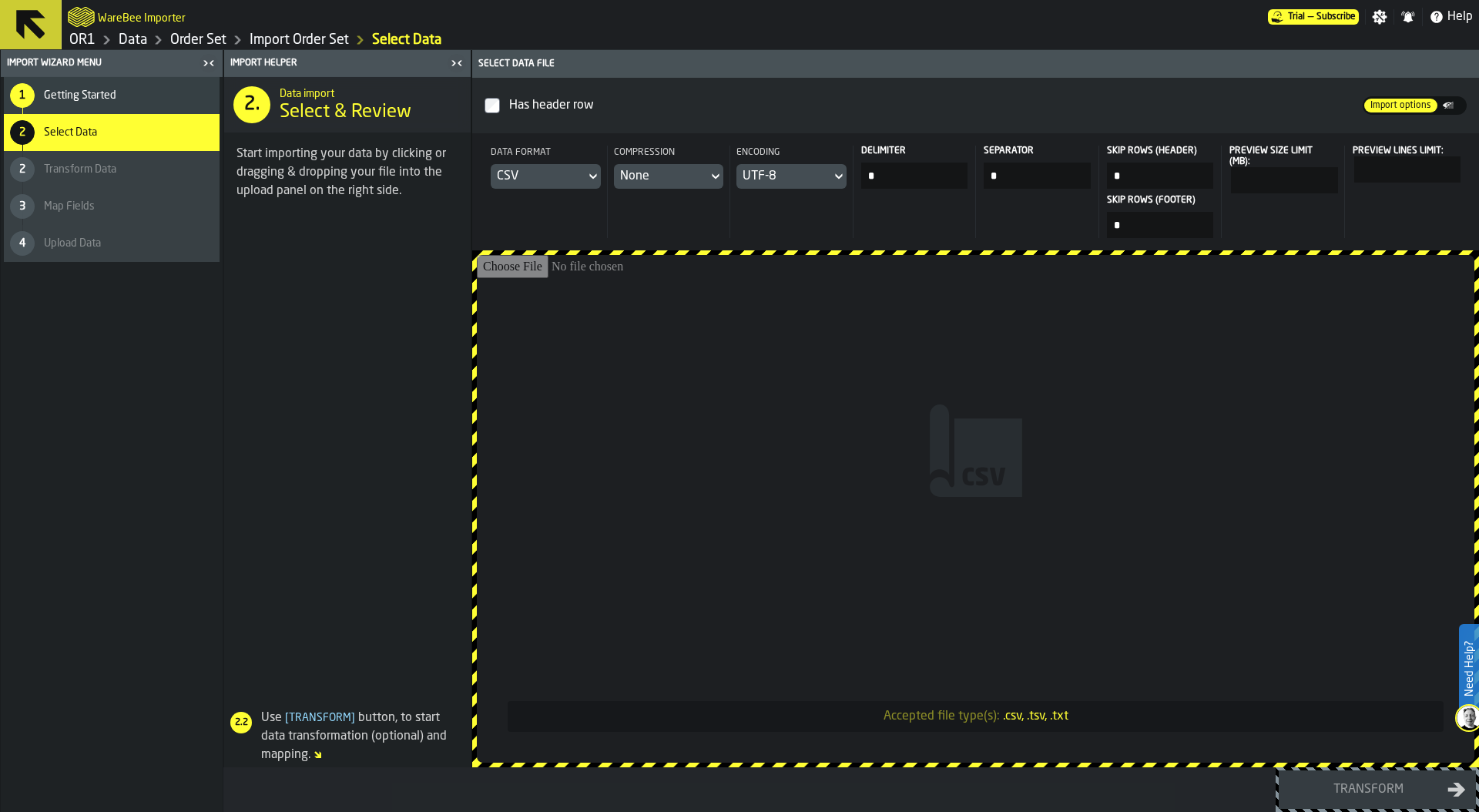
click at [746, 427] on input "Accepted file type(s): .csv, .tsv, .txt" at bounding box center [976, 508] width 998 height 508
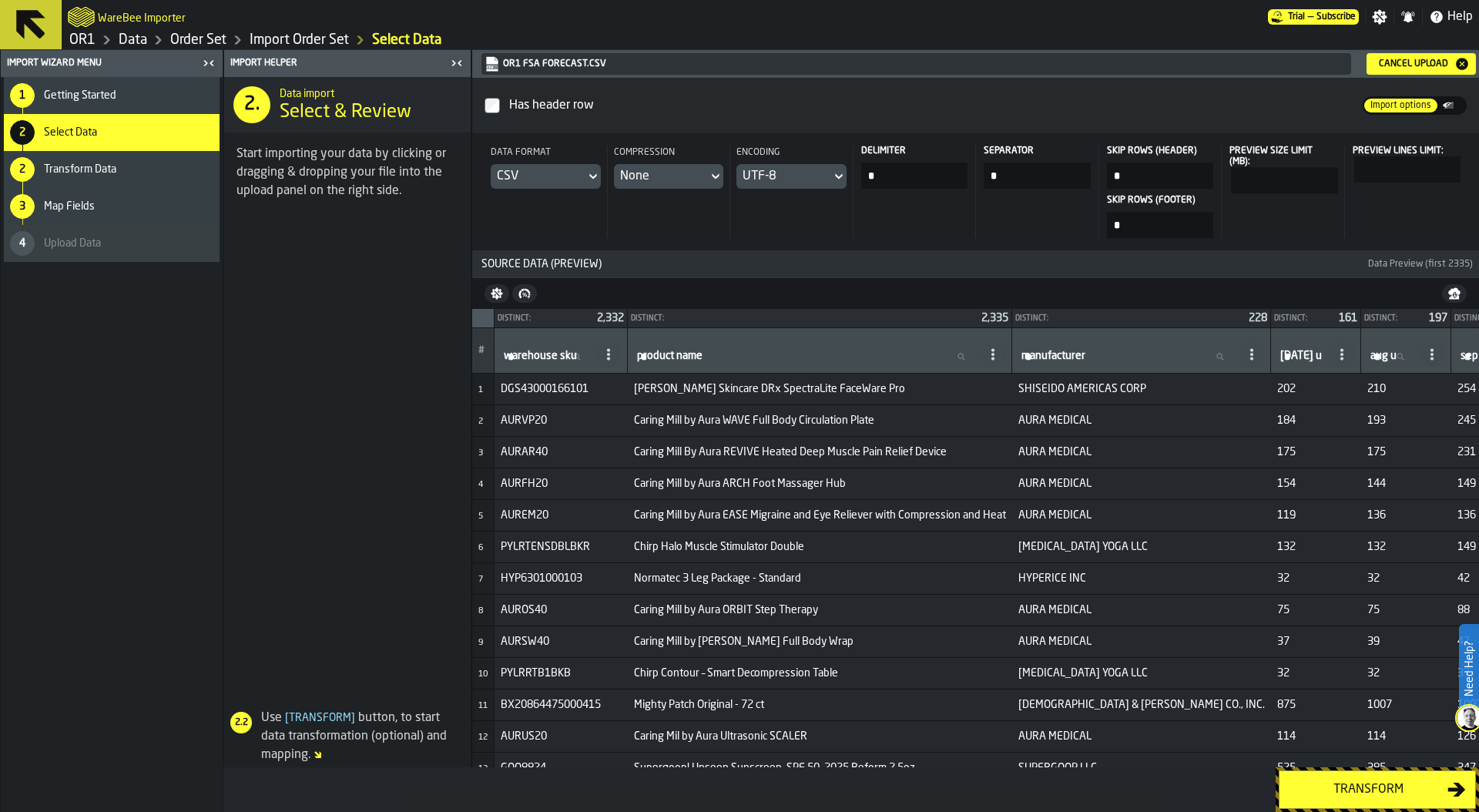
click at [1364, 782] on div "Transform" at bounding box center [1368, 789] width 159 height 18
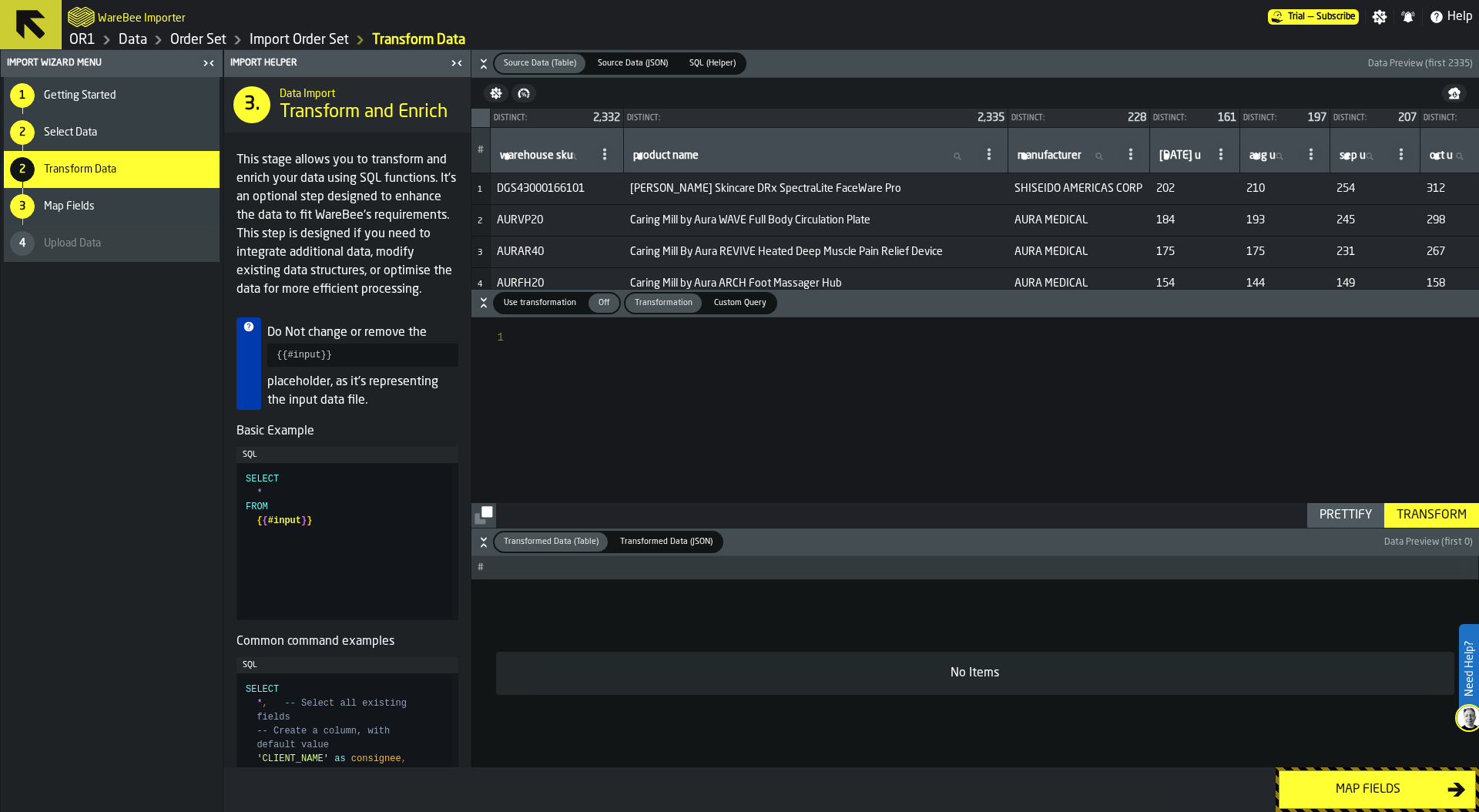
click at [536, 298] on span "Use transformation" at bounding box center [539, 303] width 84 height 13
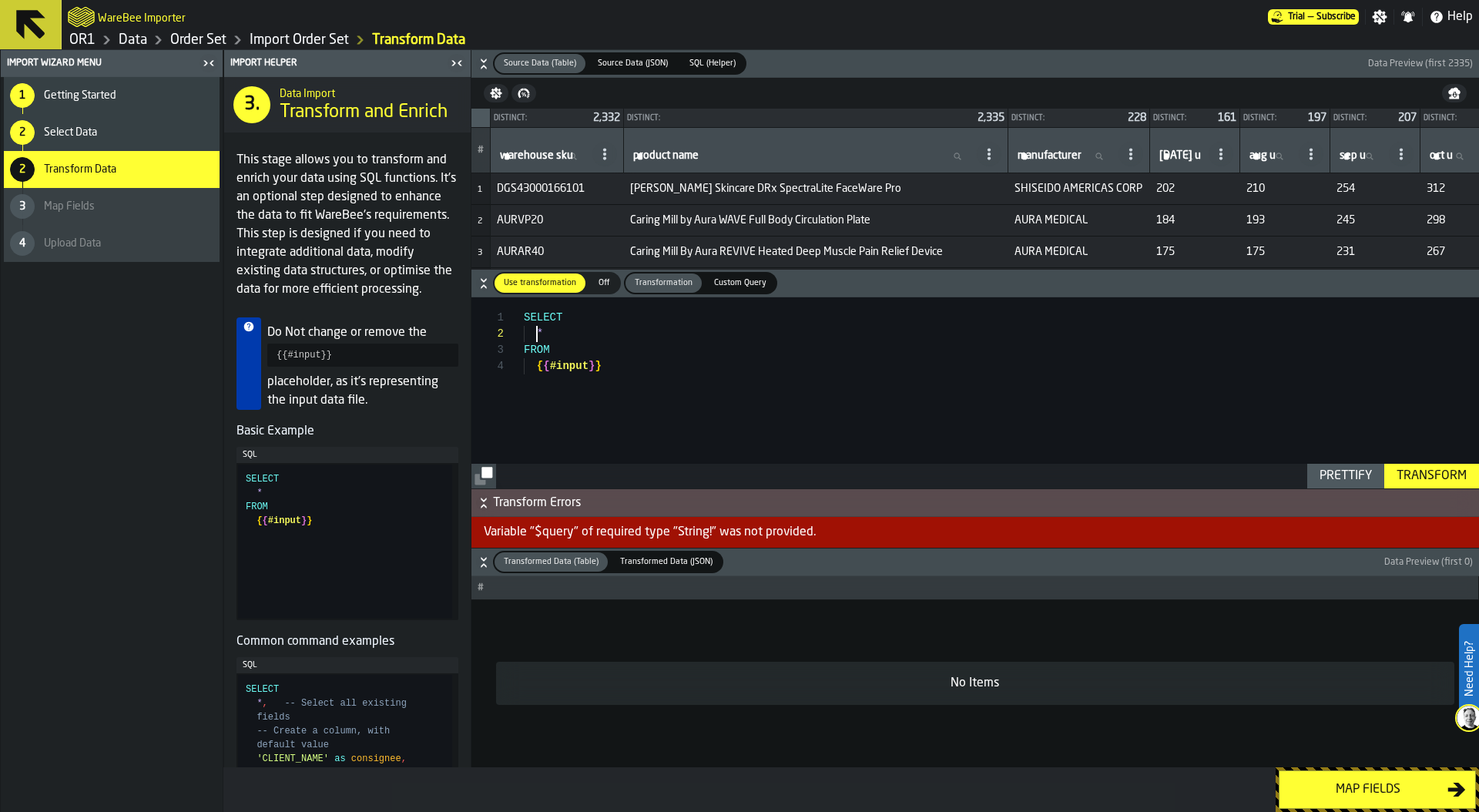
scroll to position [16, 0]
drag, startPoint x: 535, startPoint y: 328, endPoint x: 565, endPoint y: 328, distance: 30.0
click at [565, 328] on div "SELECT * FROM { { #input } }" at bounding box center [1001, 393] width 955 height 191
click at [607, 155] on circle at bounding box center [605, 154] width 3 height 3
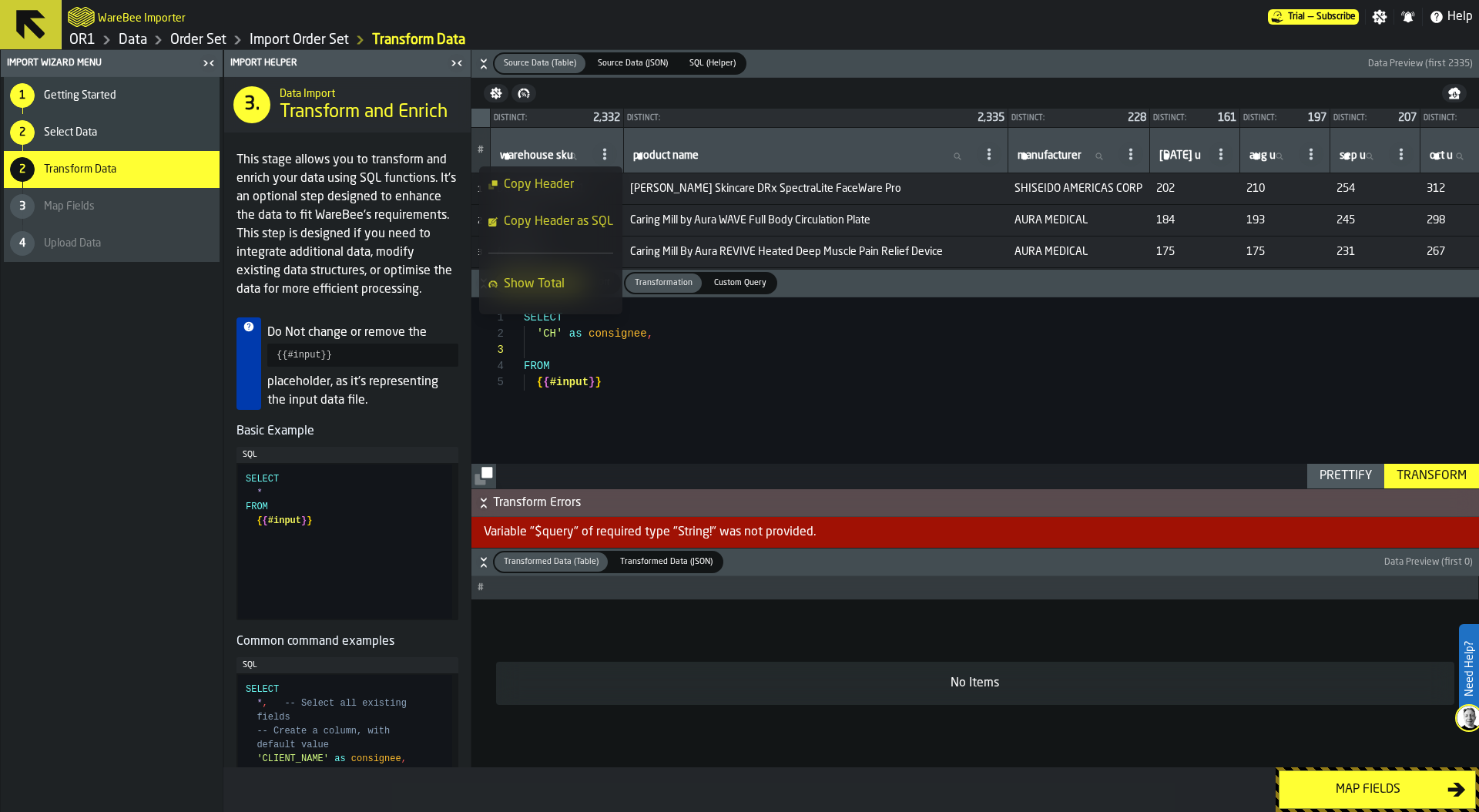
click at [601, 224] on span "Copy Header as SQL" at bounding box center [558, 222] width 109 height 18
click at [572, 349] on div "SELECT 'CH' as consignee , FROM { { #input } }" at bounding box center [1001, 393] width 955 height 191
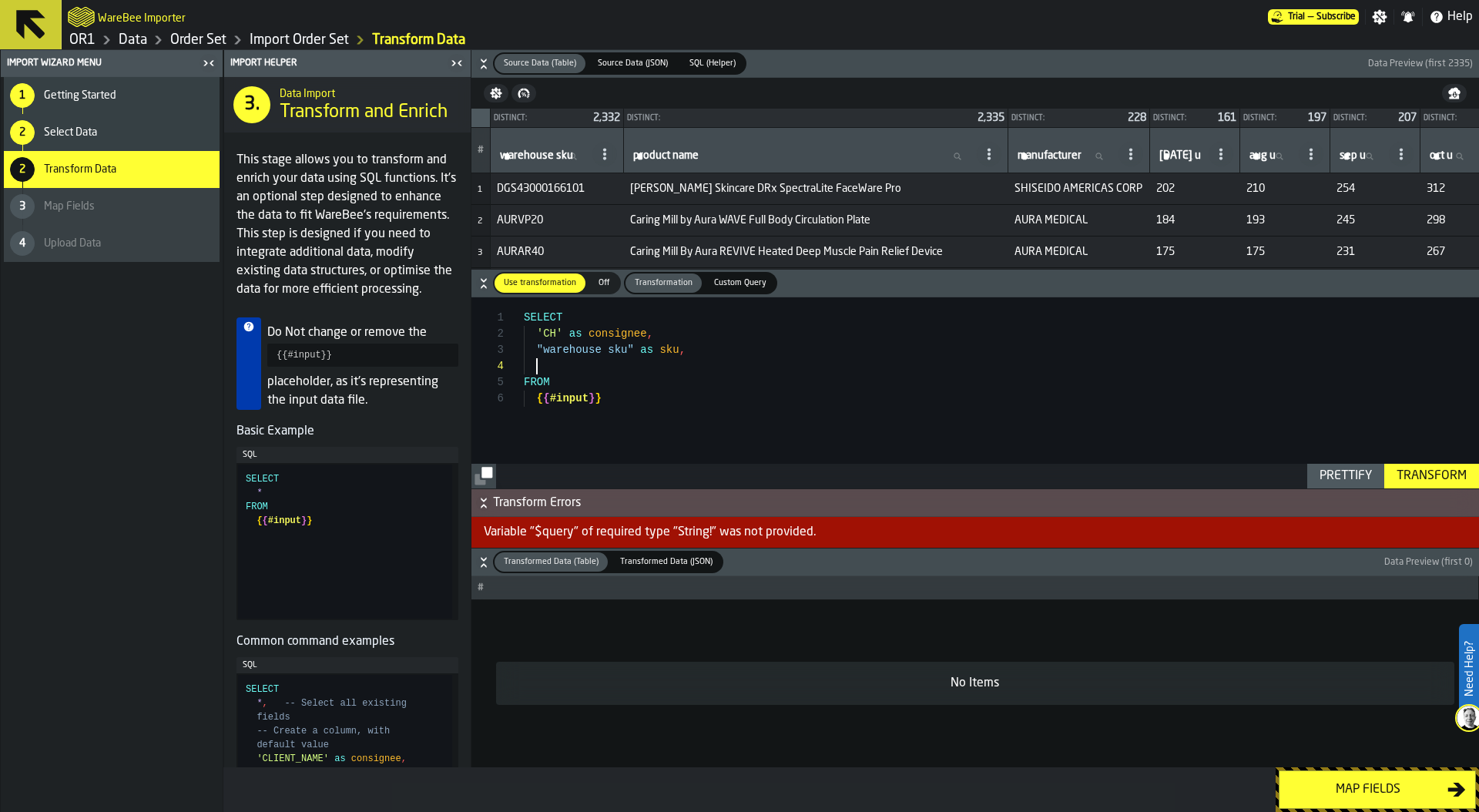
scroll to position [48, 0]
click at [676, 335] on div "SELECT 'CH' as consignee , FROM "warehouse sku" as sku , { { #input } }" at bounding box center [1001, 393] width 955 height 191
click at [536, 345] on div "SELECT 'CH' as consignee , FROM "warehouse sku" as sku , Forecast_dec_25 { { #i…" at bounding box center [1001, 393] width 955 height 191
click at [648, 351] on div "SELECT 'CH' as consignee , FROM "warehouse sku" as sku, 'Forecast_dec_25 {{#inp…" at bounding box center [1001, 393] width 955 height 191
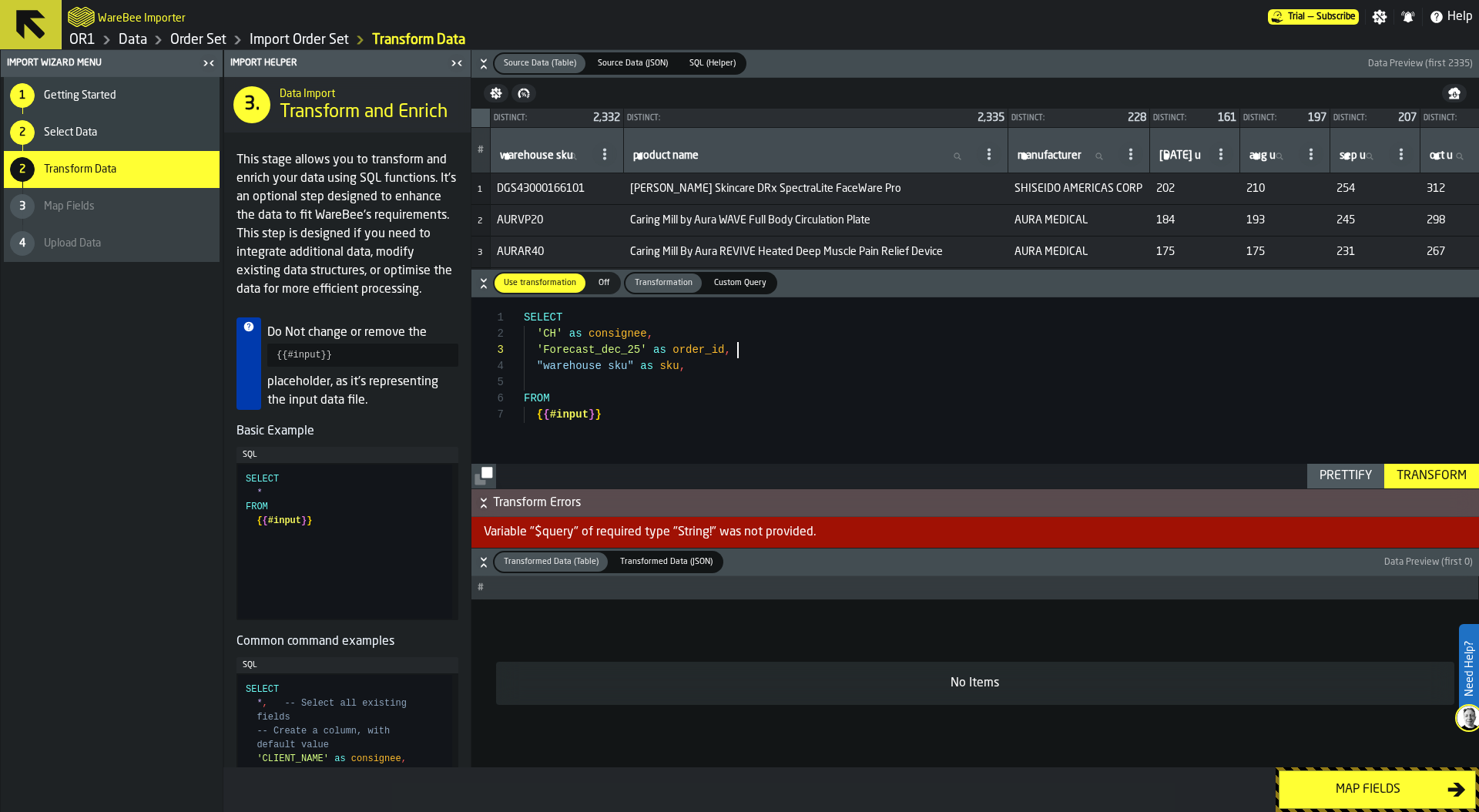
scroll to position [48, 0]
click at [692, 384] on div "SELECT 'CH' as consignee , FROM "warehouse sku" as sku , 'Forecast_dec_25' as o…" at bounding box center [1001, 393] width 955 height 191
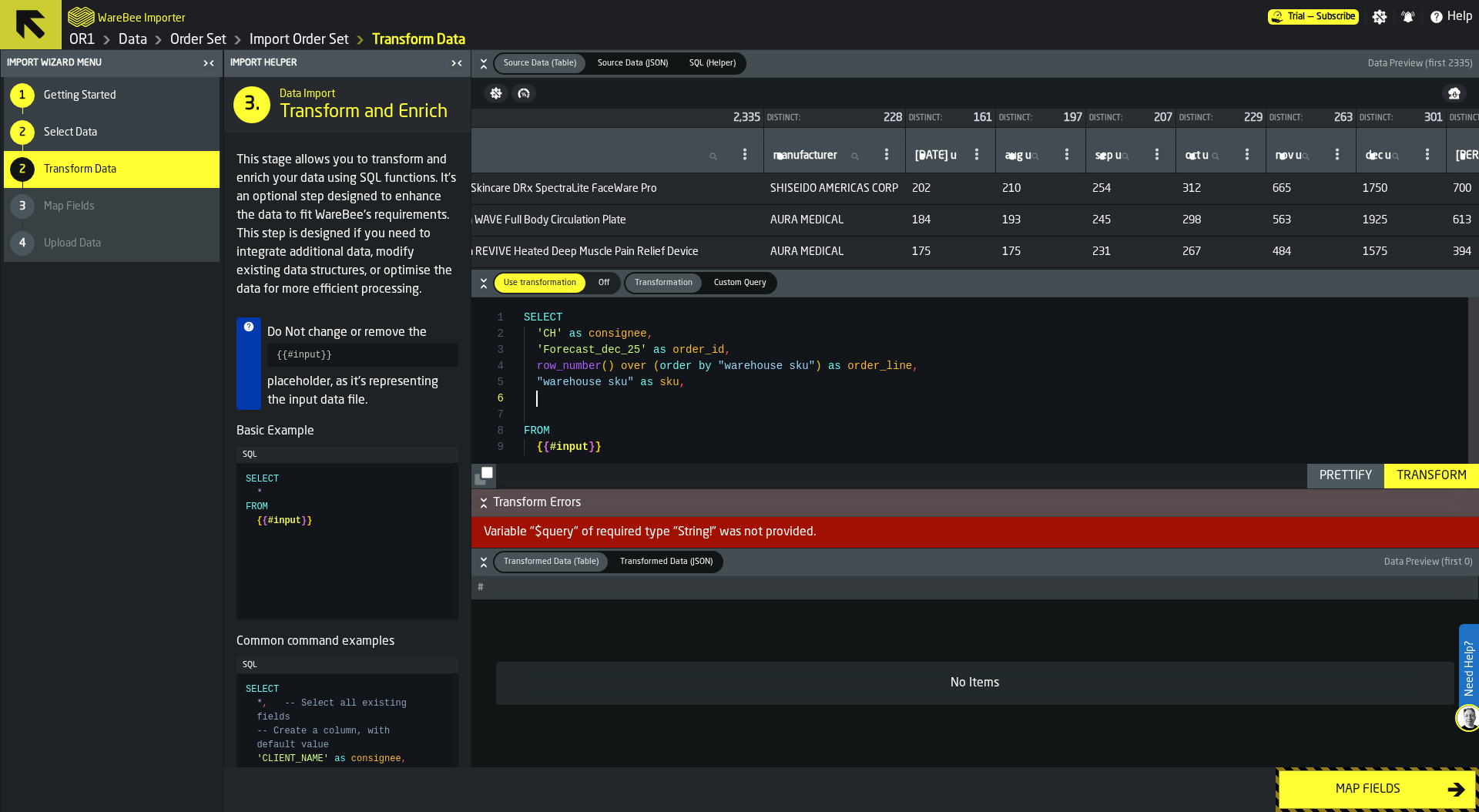
scroll to position [0, 327]
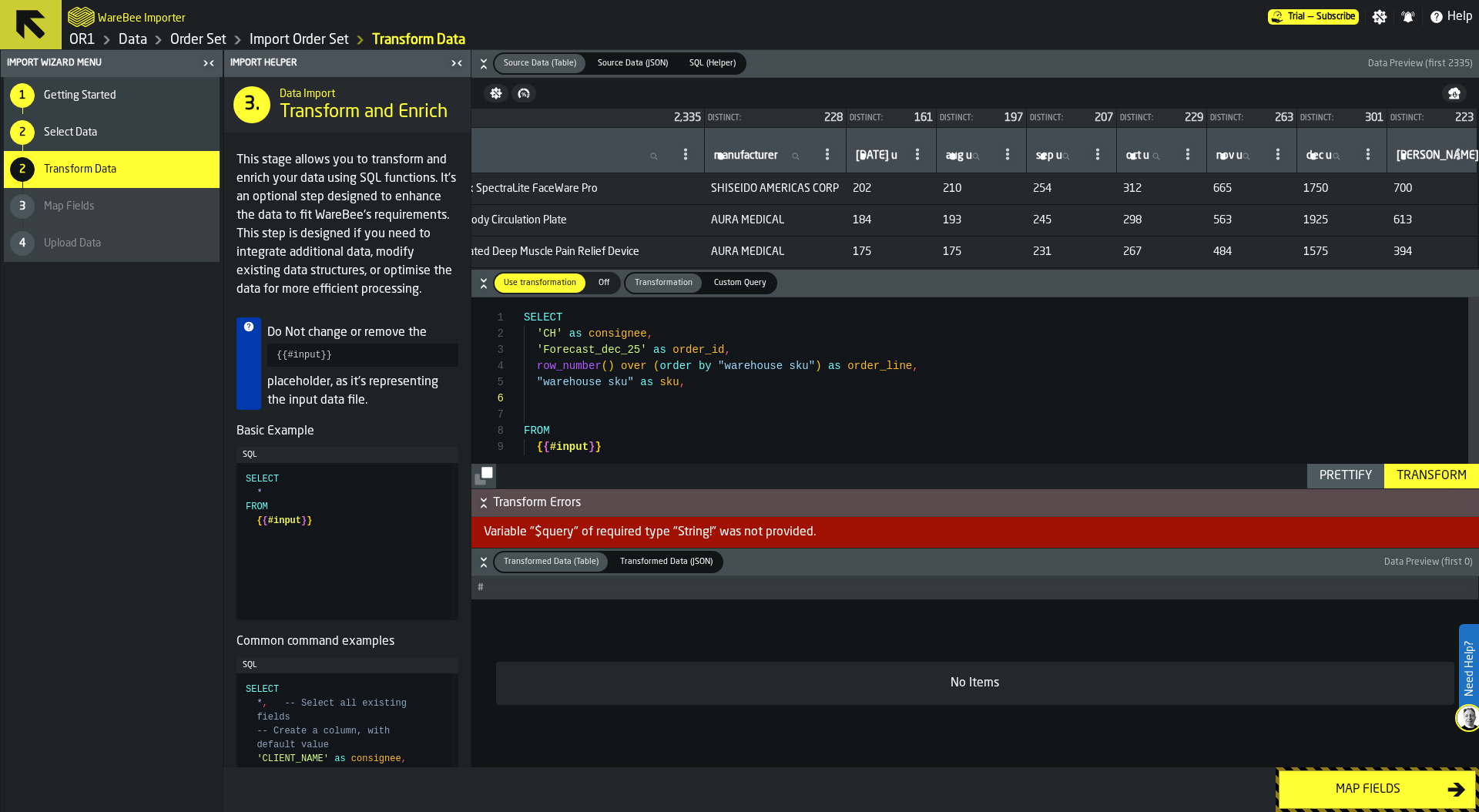
click at [1363, 154] on icon at bounding box center [1367, 153] width 12 height 12
click at [1345, 214] on span "Copy Header as SQL" at bounding box center [1310, 222] width 109 height 18
click at [564, 394] on div "SELECT 'CH' as consignee , FROM "warehouse sku" as sku , 'Forecast_dec_25' as o…" at bounding box center [1001, 394] width 955 height 195
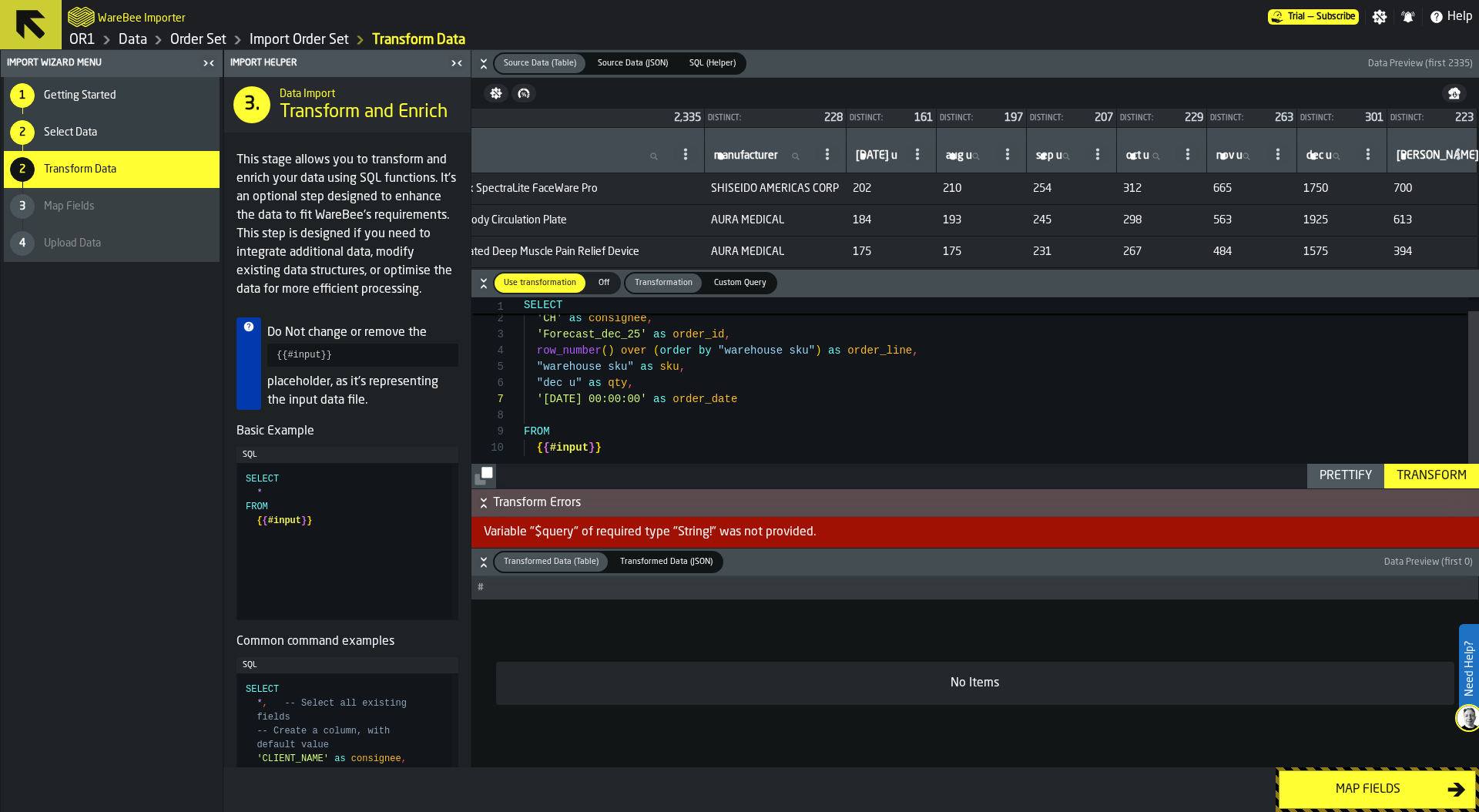
click at [1314, 471] on div "Prettify" at bounding box center [1346, 475] width 65 height 18
type textarea "**********"
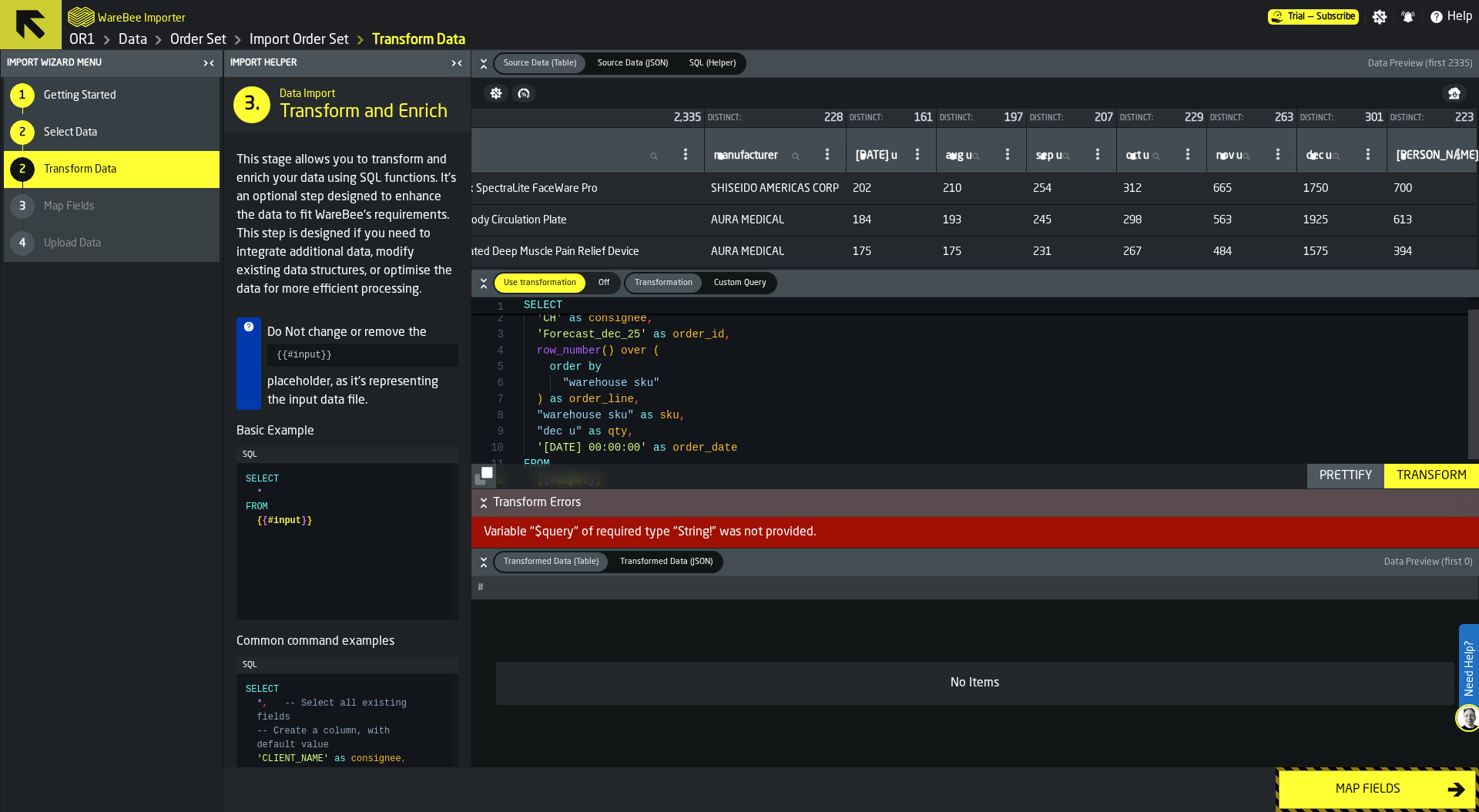
click at [1440, 484] on div "Transform" at bounding box center [1432, 475] width 83 height 18
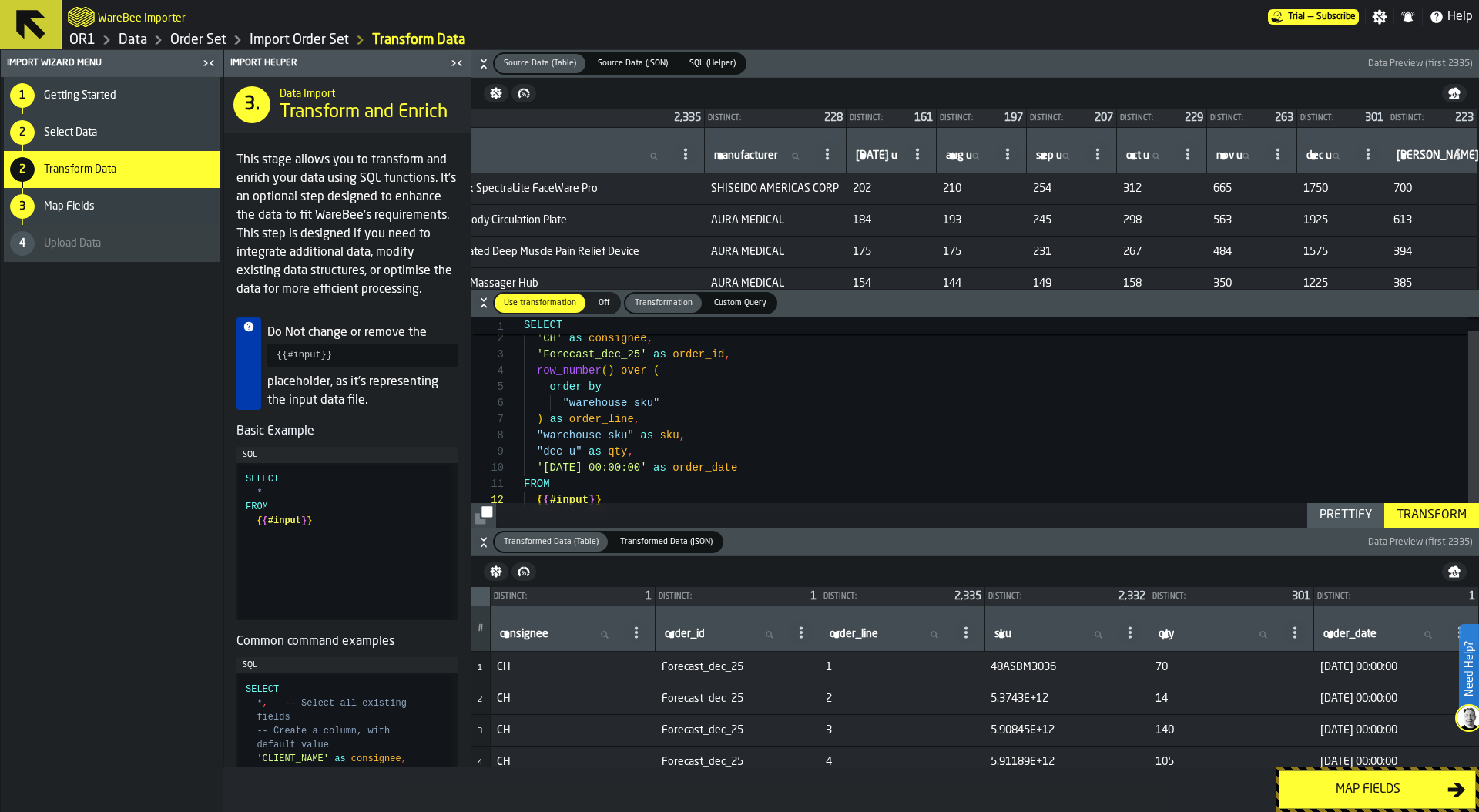
click at [1366, 788] on div "Map fields" at bounding box center [1368, 789] width 159 height 18
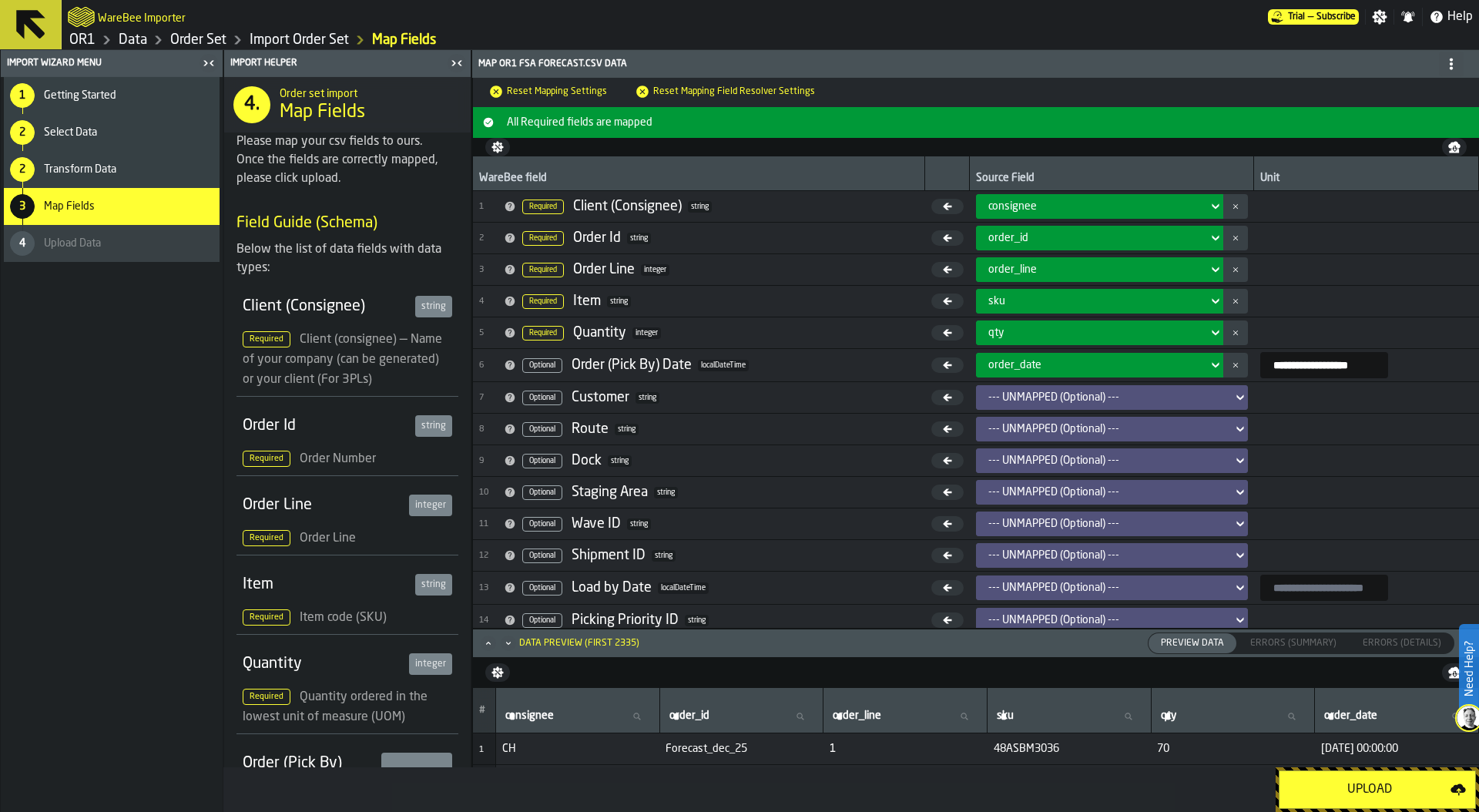
click at [131, 169] on div "Transform Data" at bounding box center [129, 169] width 170 height 12
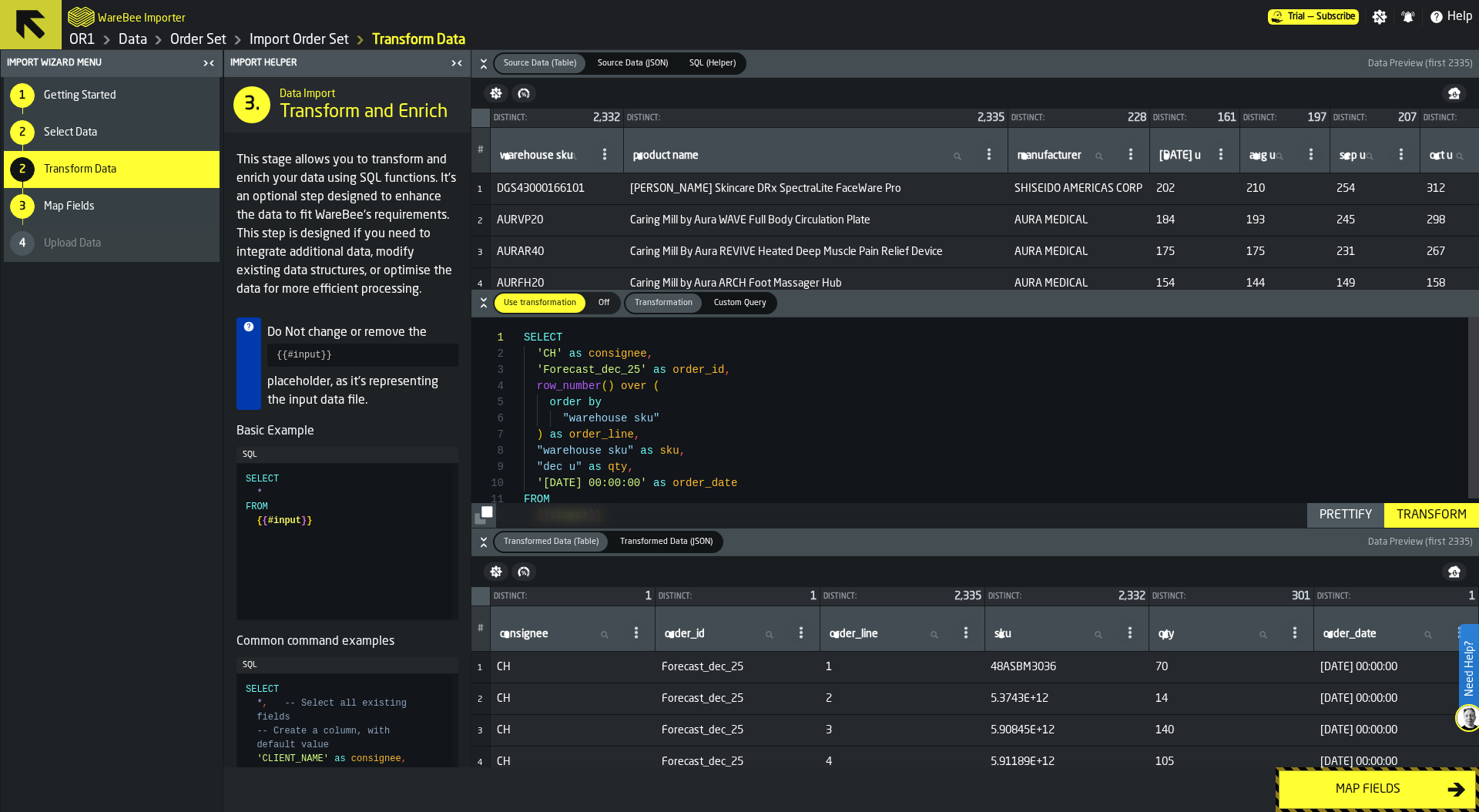
scroll to position [145, 0]
click at [647, 484] on span "'2025-01-12 00:00:00'" at bounding box center [591, 483] width 110 height 12
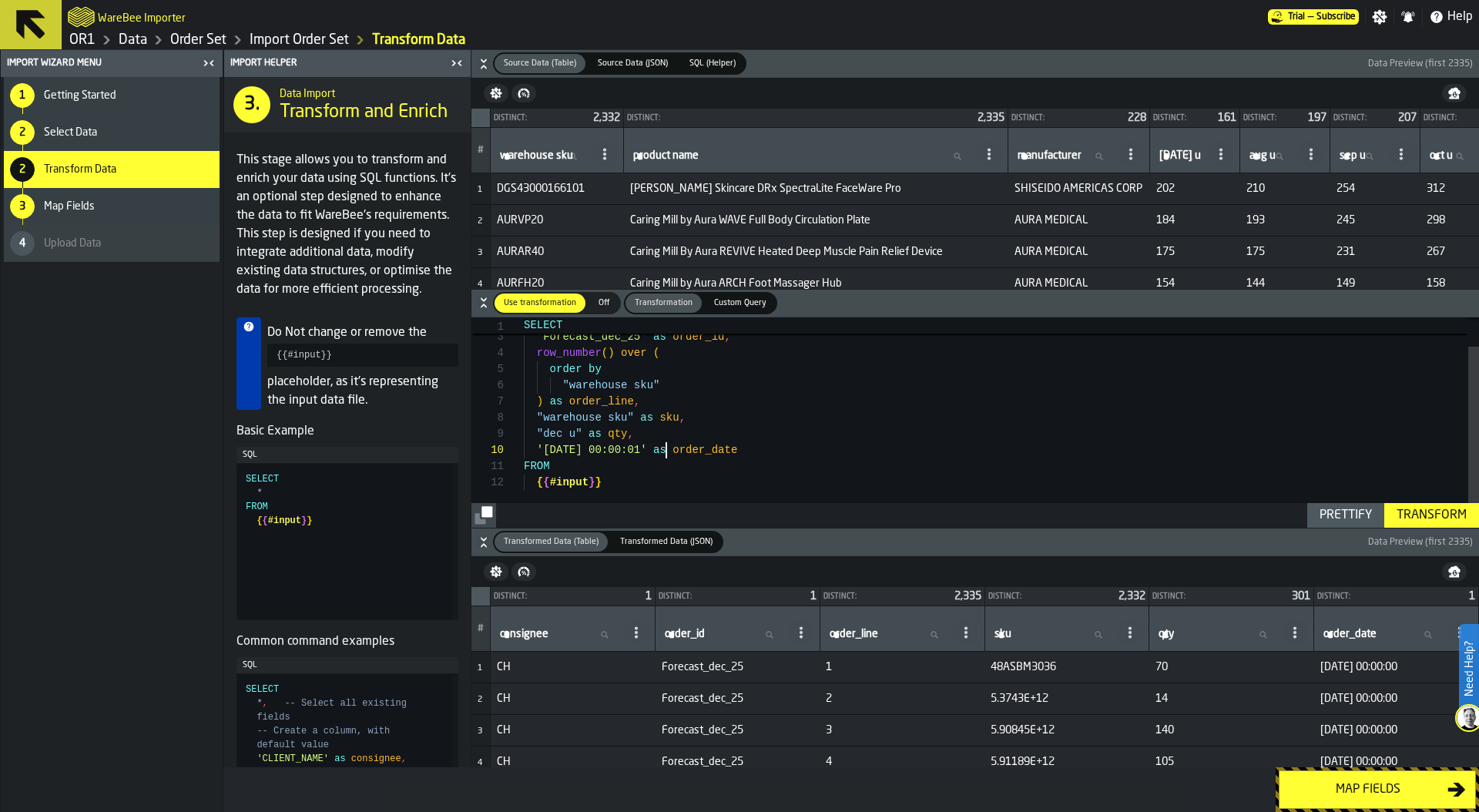
type textarea "**********"
click at [1428, 518] on div "Transform" at bounding box center [1432, 515] width 83 height 18
click at [1359, 790] on div "Map fields" at bounding box center [1368, 789] width 159 height 18
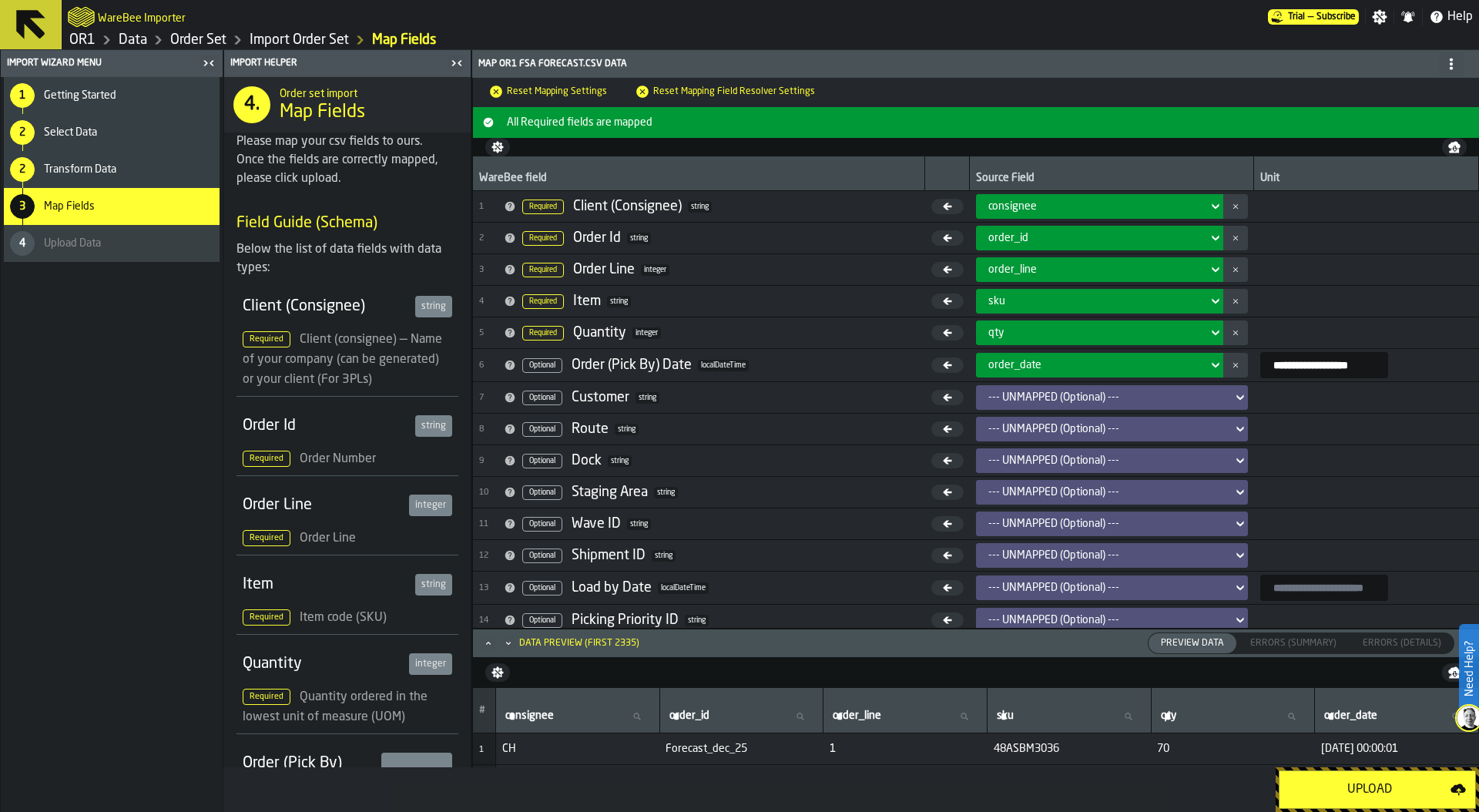
click at [1359, 790] on div "Upload" at bounding box center [1369, 789] width 161 height 18
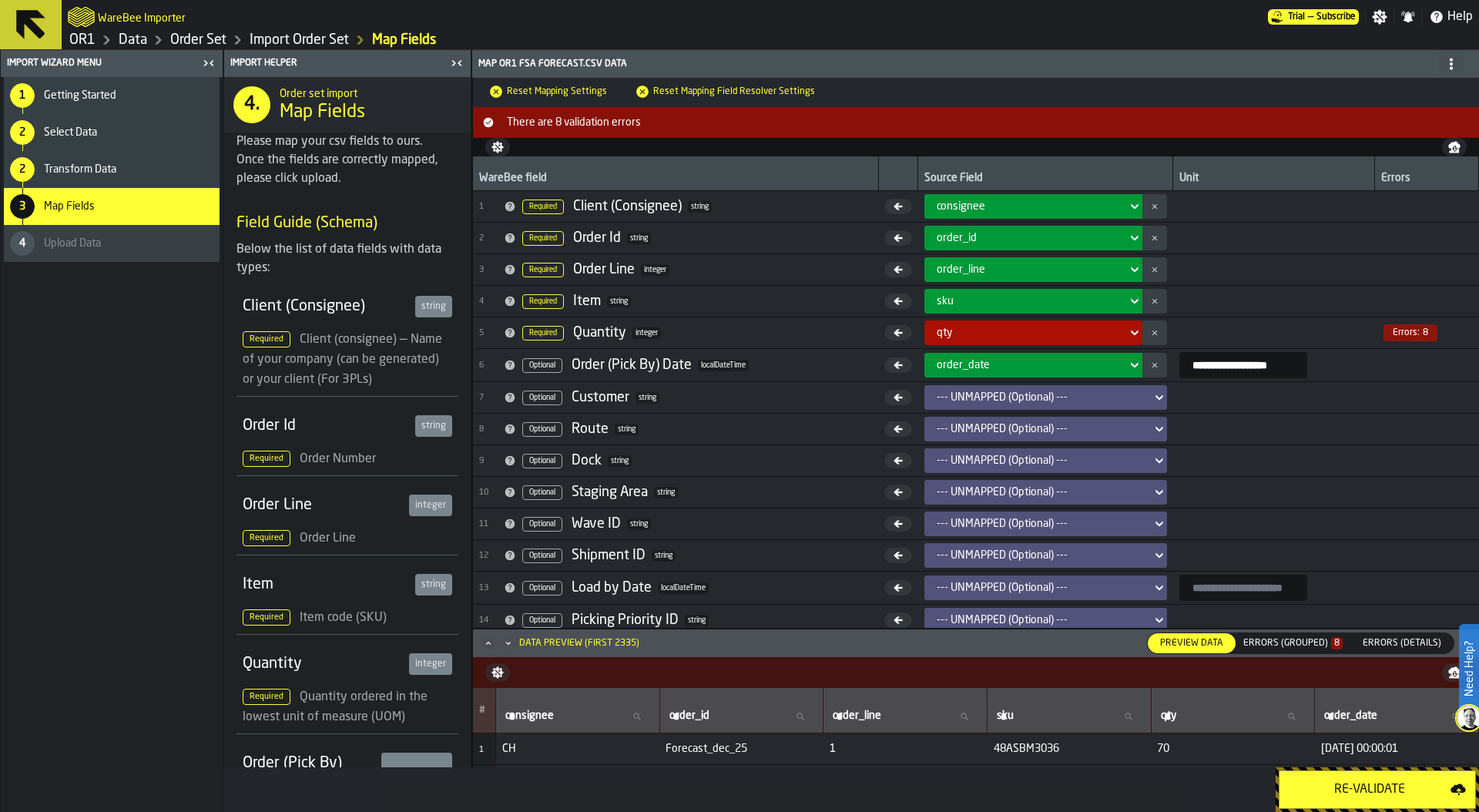
click at [1296, 643] on div "Errors (Grouped) 8" at bounding box center [1293, 643] width 100 height 10
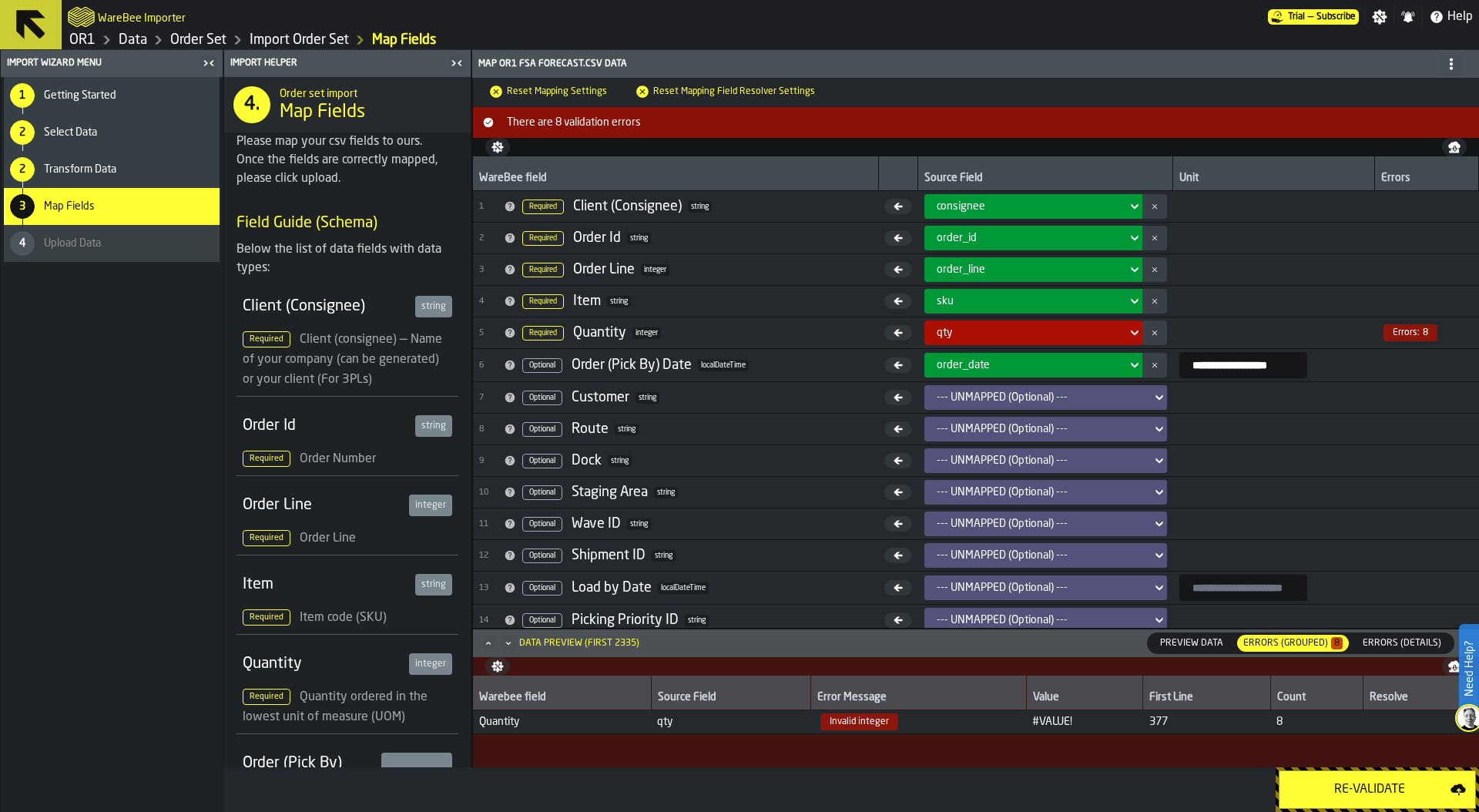
click at [63, 169] on span "Transform Data" at bounding box center [80, 169] width 72 height 12
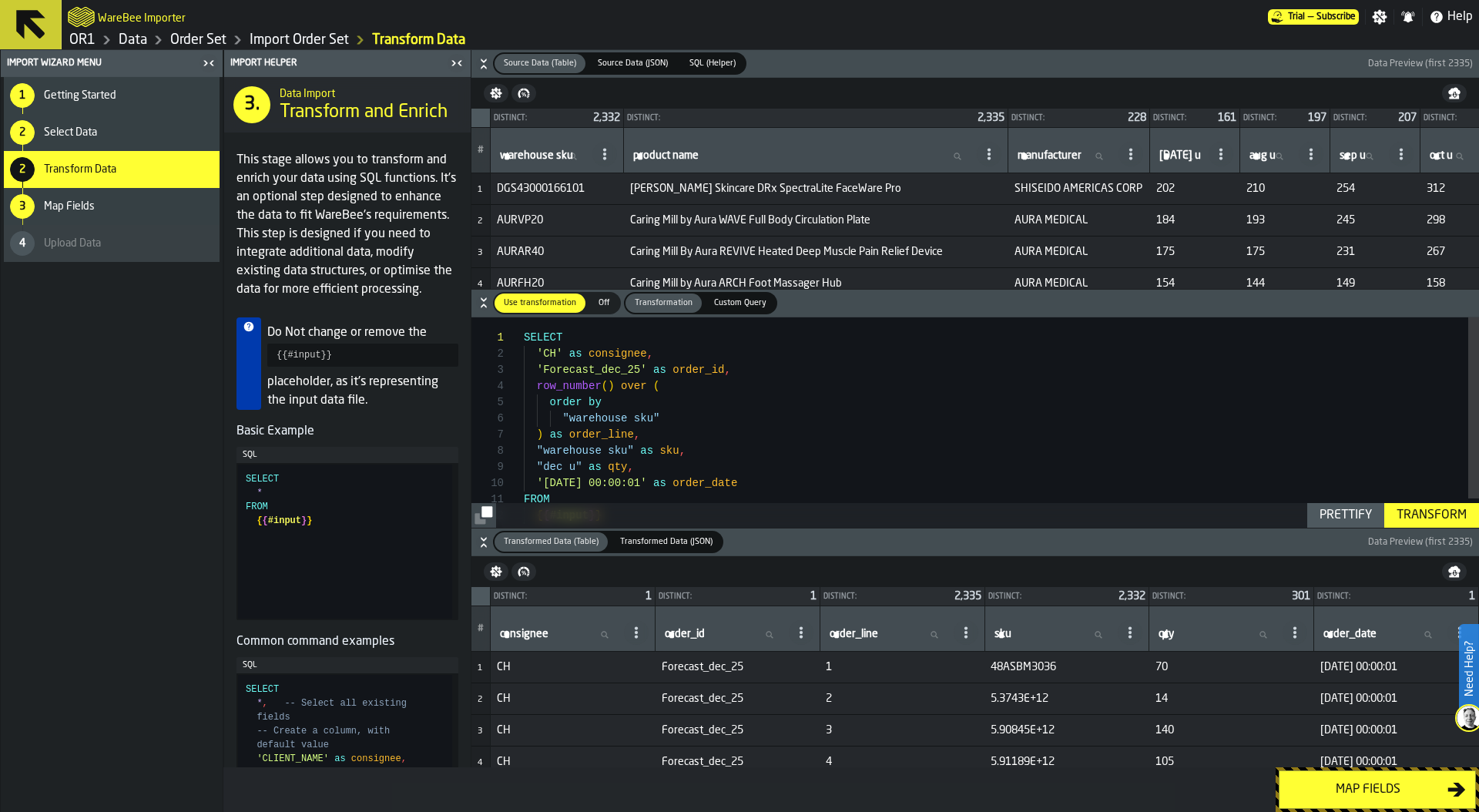
scroll to position [129, 0]
click at [811, 469] on div "SELECT 'CH' as consignee , 'Forecast_dec_25' as order_id , row_number ( ) over …" at bounding box center [1001, 439] width 955 height 243
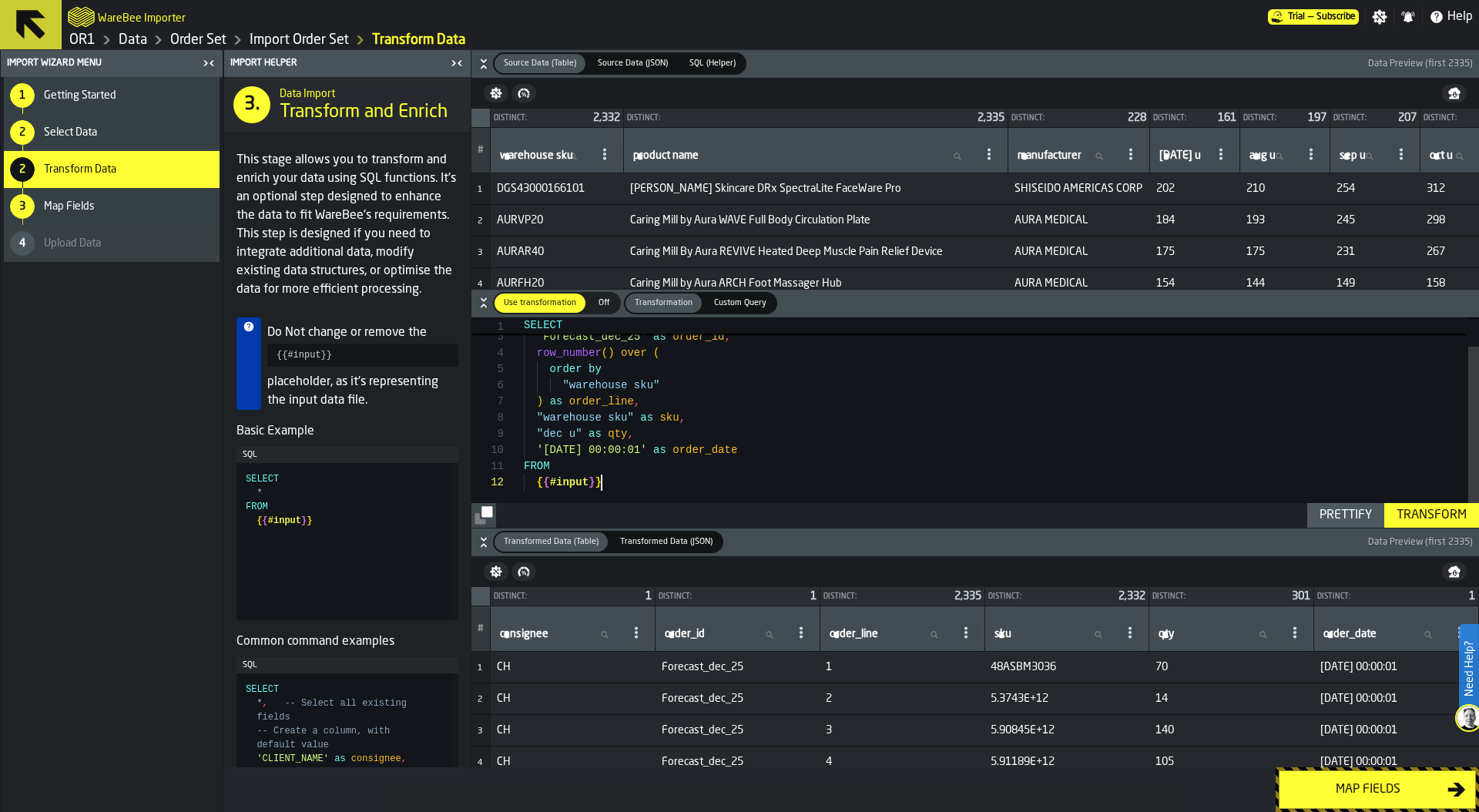
click at [731, 484] on div "'CH' as consignee , 'Forecast_dec_25' as order_id , row_number ( ) over ( order…" at bounding box center [1001, 406] width 955 height 243
type textarea "**********"
click at [1410, 516] on div "Transform" at bounding box center [1432, 515] width 83 height 18
click at [1370, 788] on div "Map fields" at bounding box center [1368, 789] width 159 height 18
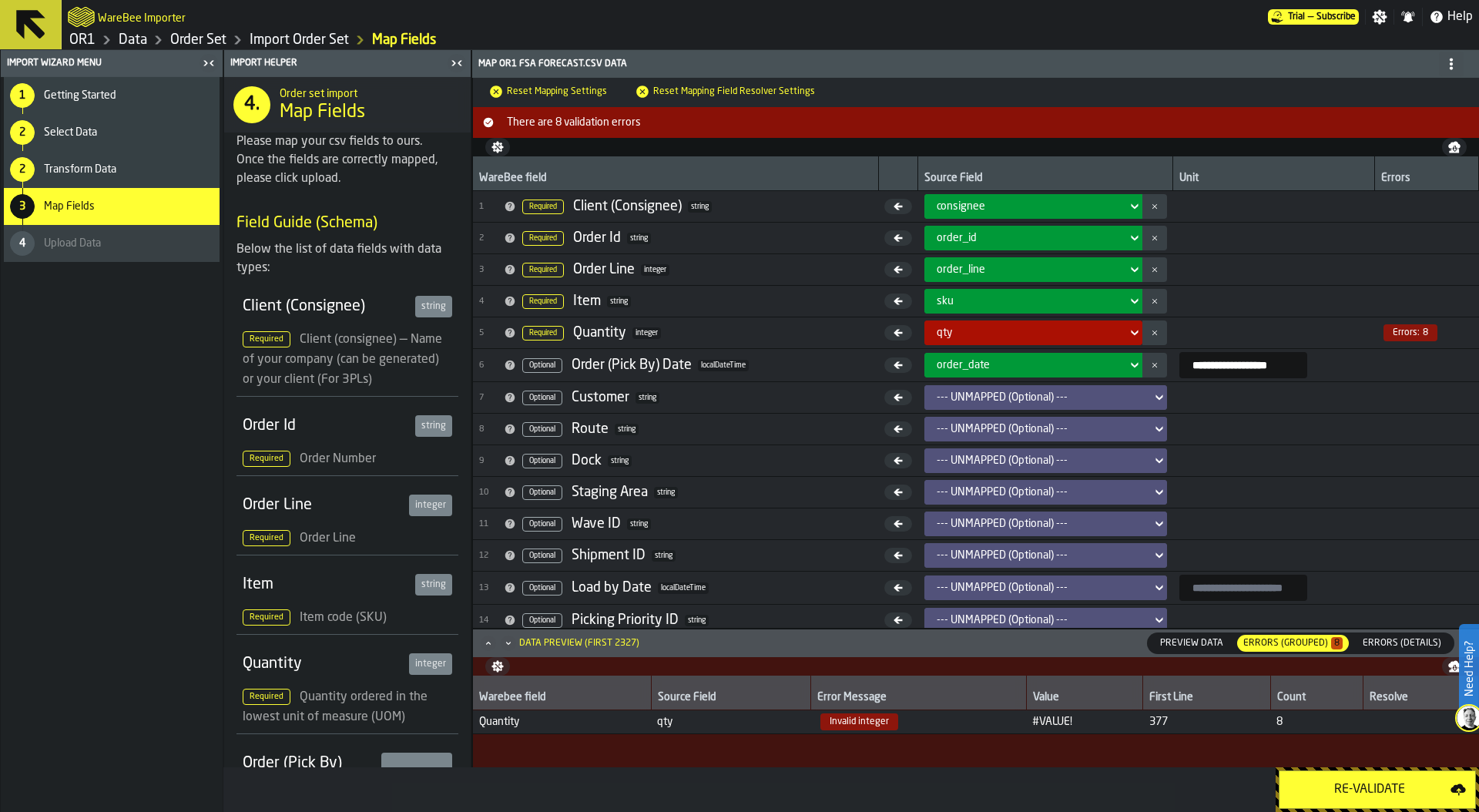
click at [1370, 788] on div "Re-Validate" at bounding box center [1369, 789] width 161 height 18
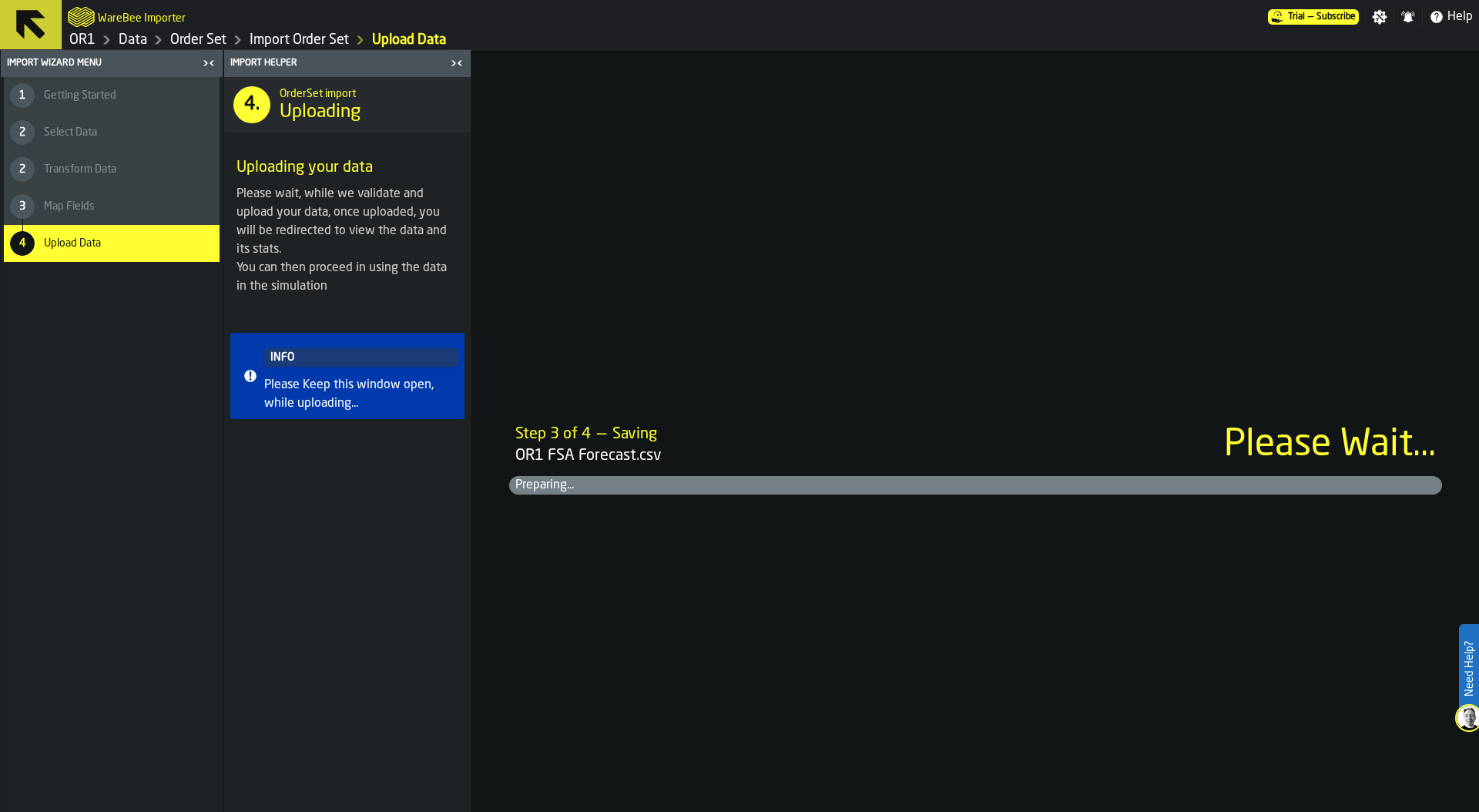
click at [194, 39] on link "Order Set" at bounding box center [198, 39] width 56 height 17
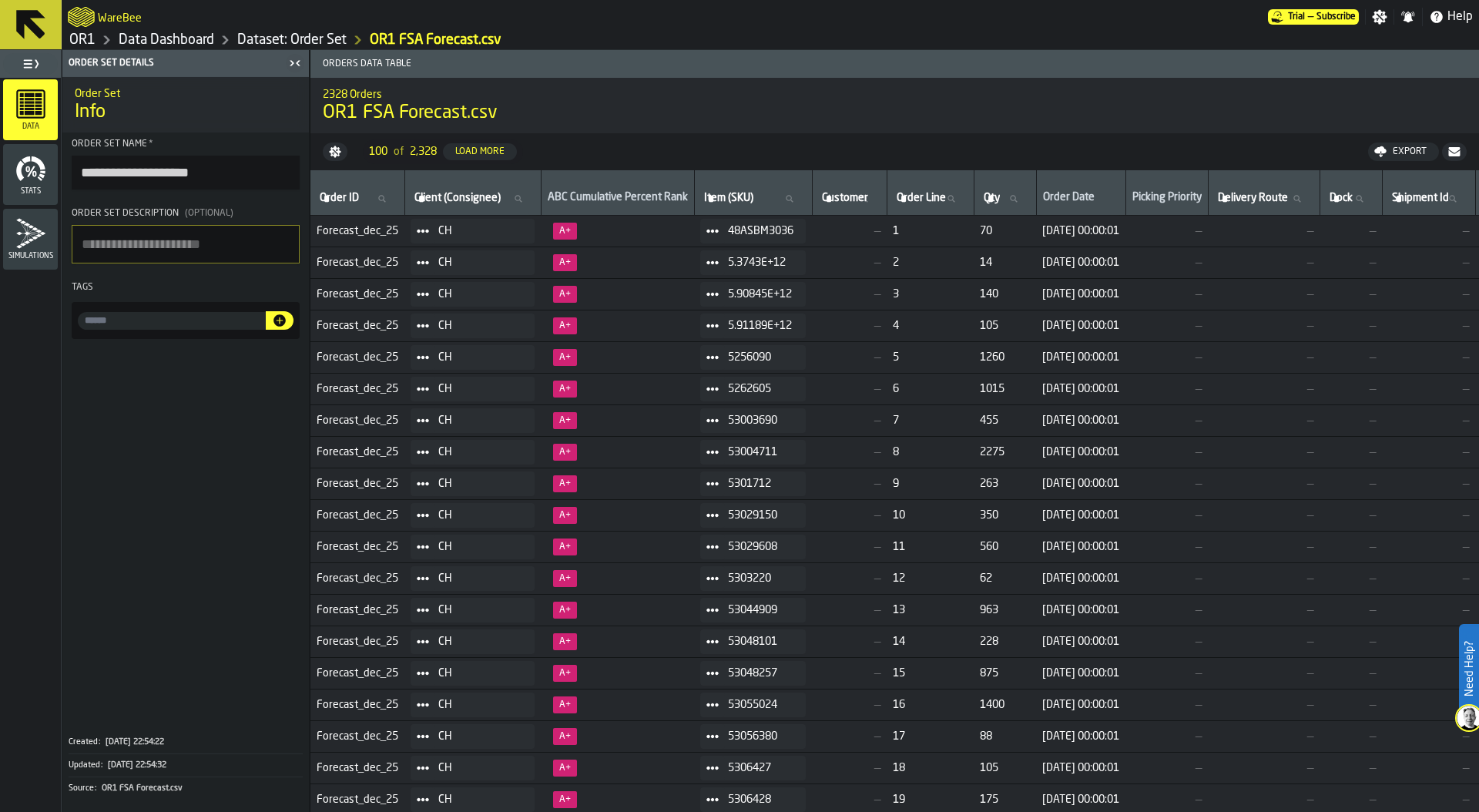
drag, startPoint x: 234, startPoint y: 173, endPoint x: 84, endPoint y: 173, distance: 150.0
click at [84, 173] on input "**********" at bounding box center [186, 173] width 228 height 34
click at [148, 173] on input "**********" at bounding box center [186, 173] width 228 height 34
click at [188, 173] on input "**********" at bounding box center [186, 173] width 228 height 34
type input "**********"
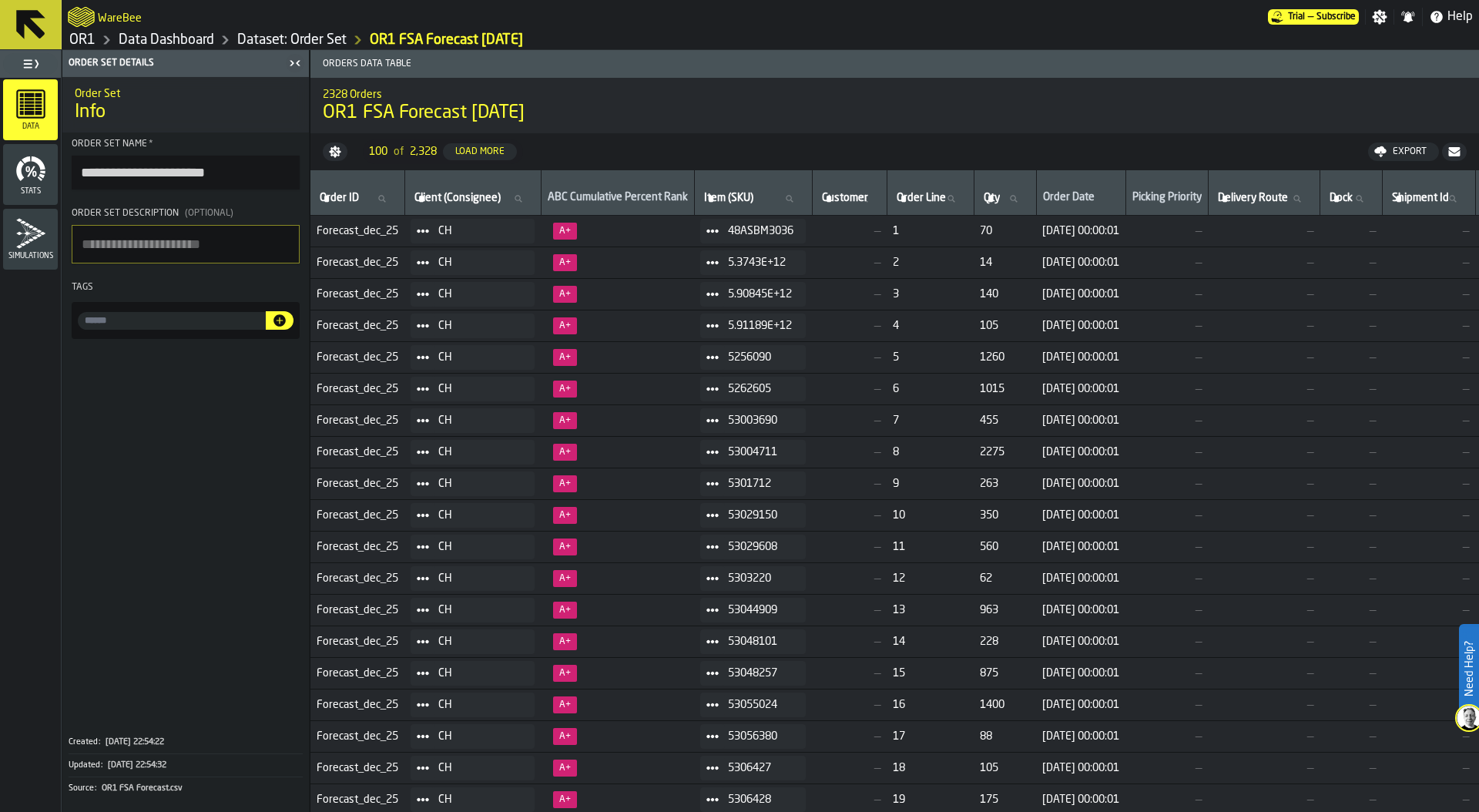
click at [295, 42] on link "Dataset: Order Set" at bounding box center [292, 39] width 109 height 17
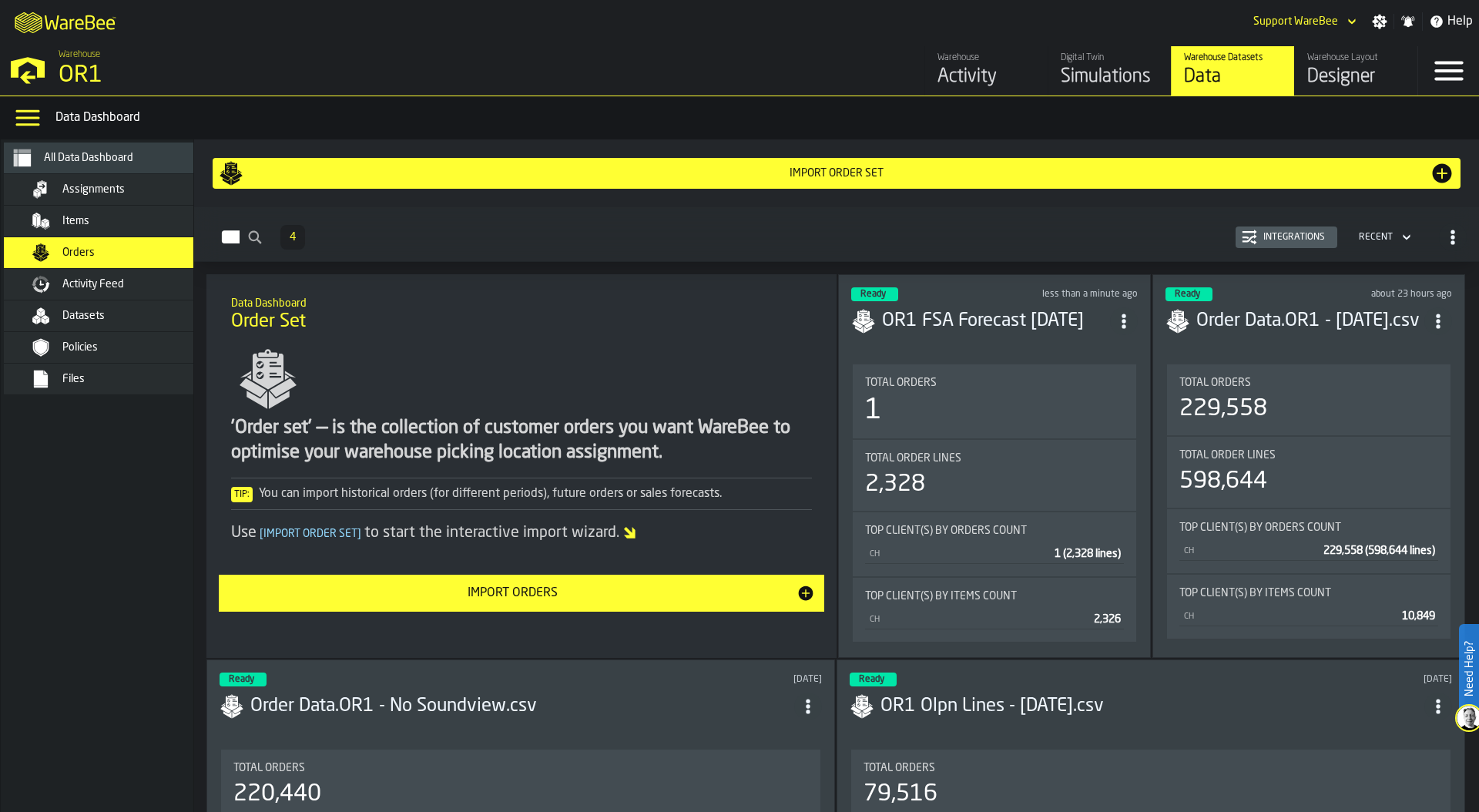
click at [1311, 239] on div "Integrations" at bounding box center [1294, 237] width 74 height 10
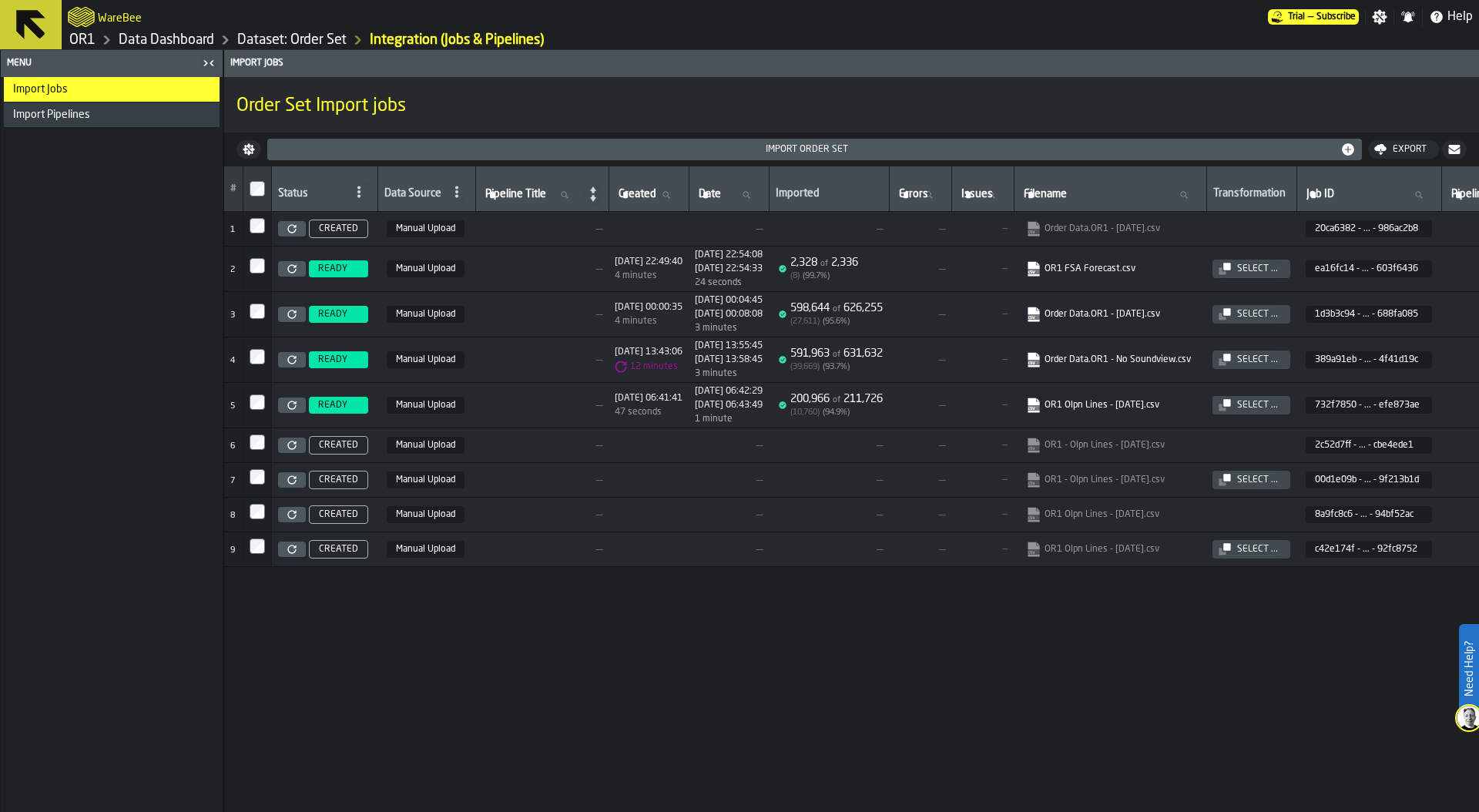
click at [1284, 312] on div "Select ..." at bounding box center [1257, 313] width 53 height 10
click at [278, 40] on link "Dataset: Order Set" at bounding box center [292, 39] width 109 height 17
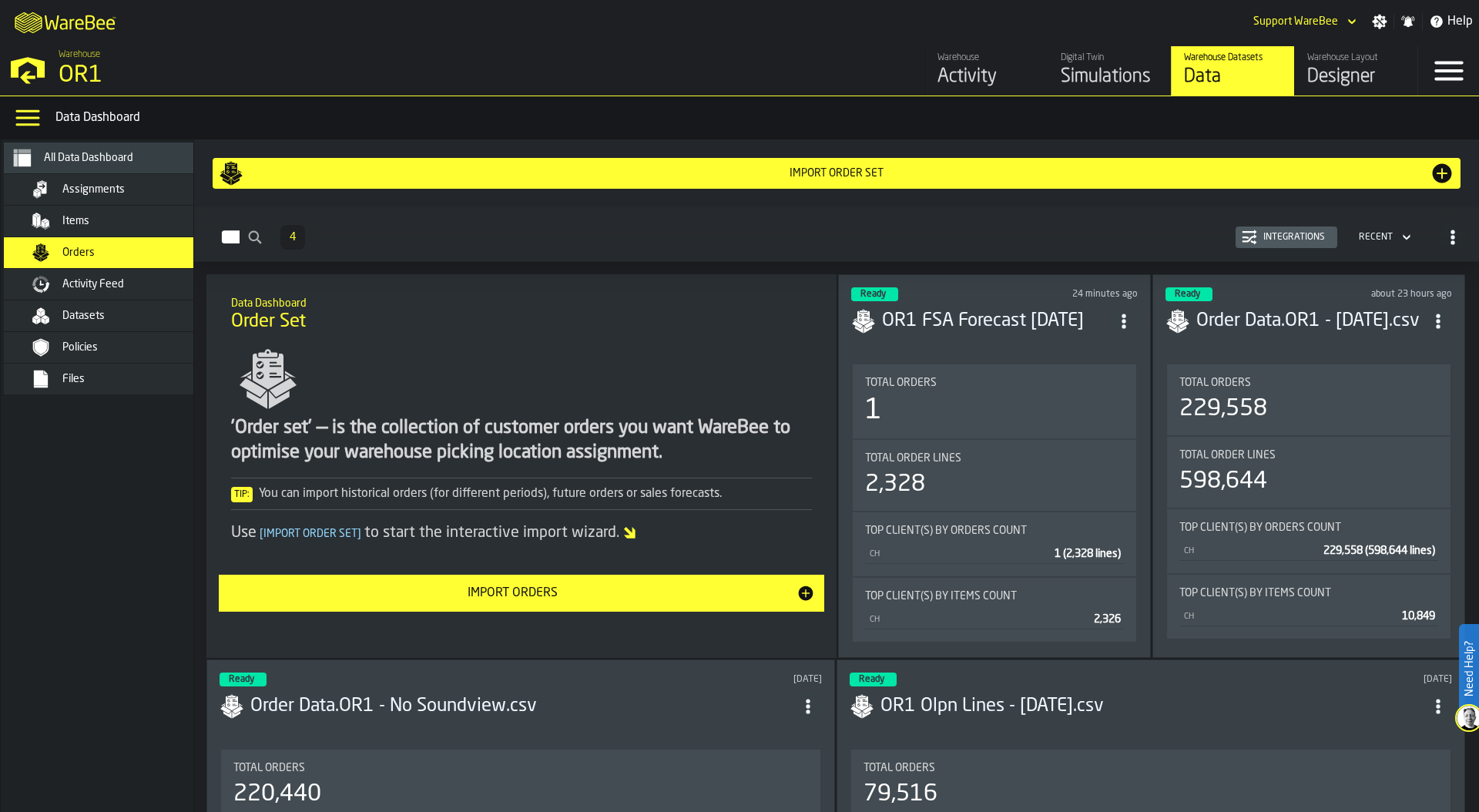
click at [1010, 365] on div "Total Orders 1" at bounding box center [994, 402] width 284 height 74
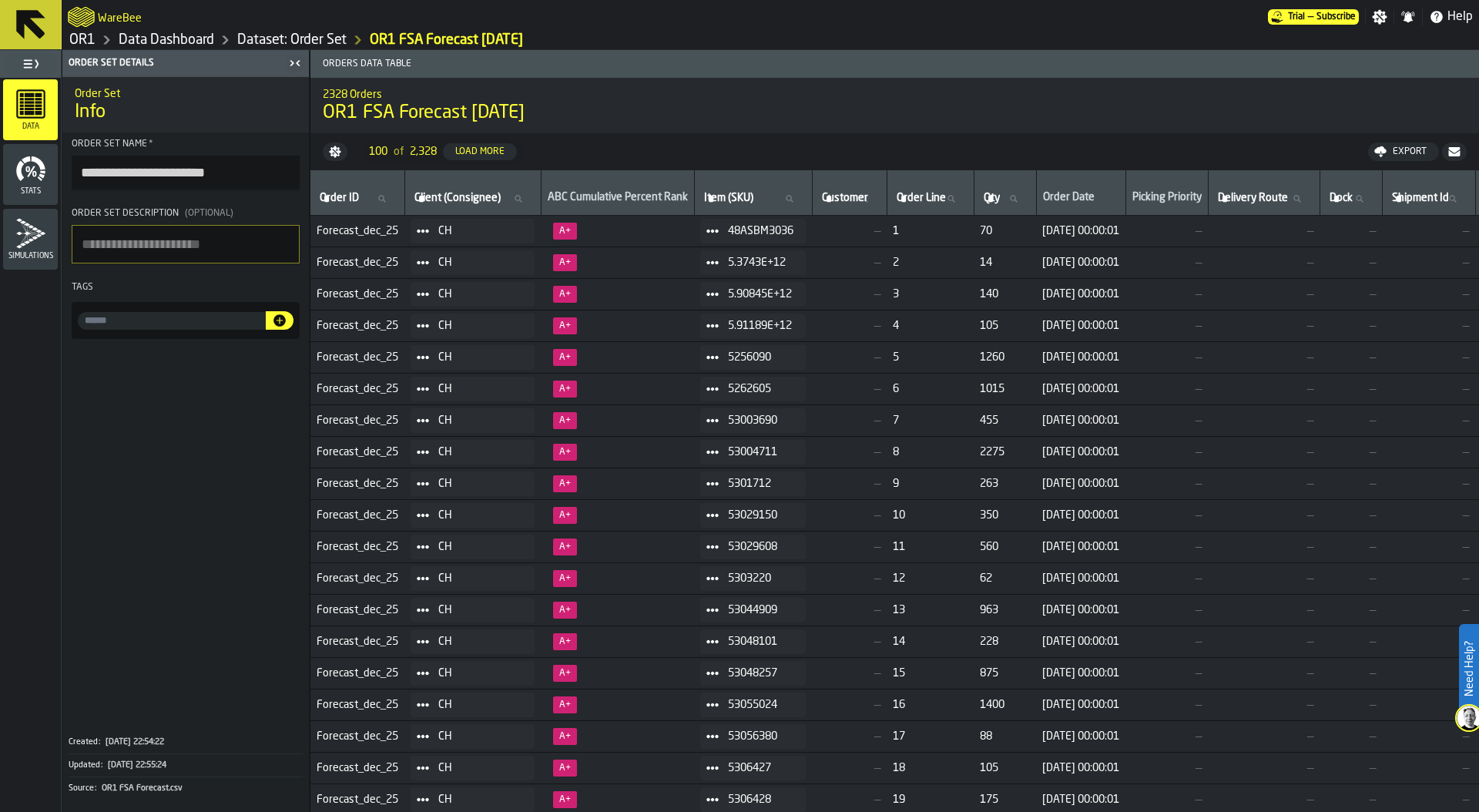
click at [129, 320] on input "input-value-" at bounding box center [172, 320] width 188 height 18
type input "********"
click at [300, 317] on section "**********" at bounding box center [186, 239] width 247 height 213
click at [277, 322] on icon "button-" at bounding box center [279, 320] width 12 height 12
click at [306, 31] on div "Dataset: Order Set" at bounding box center [280, 39] width 133 height 18
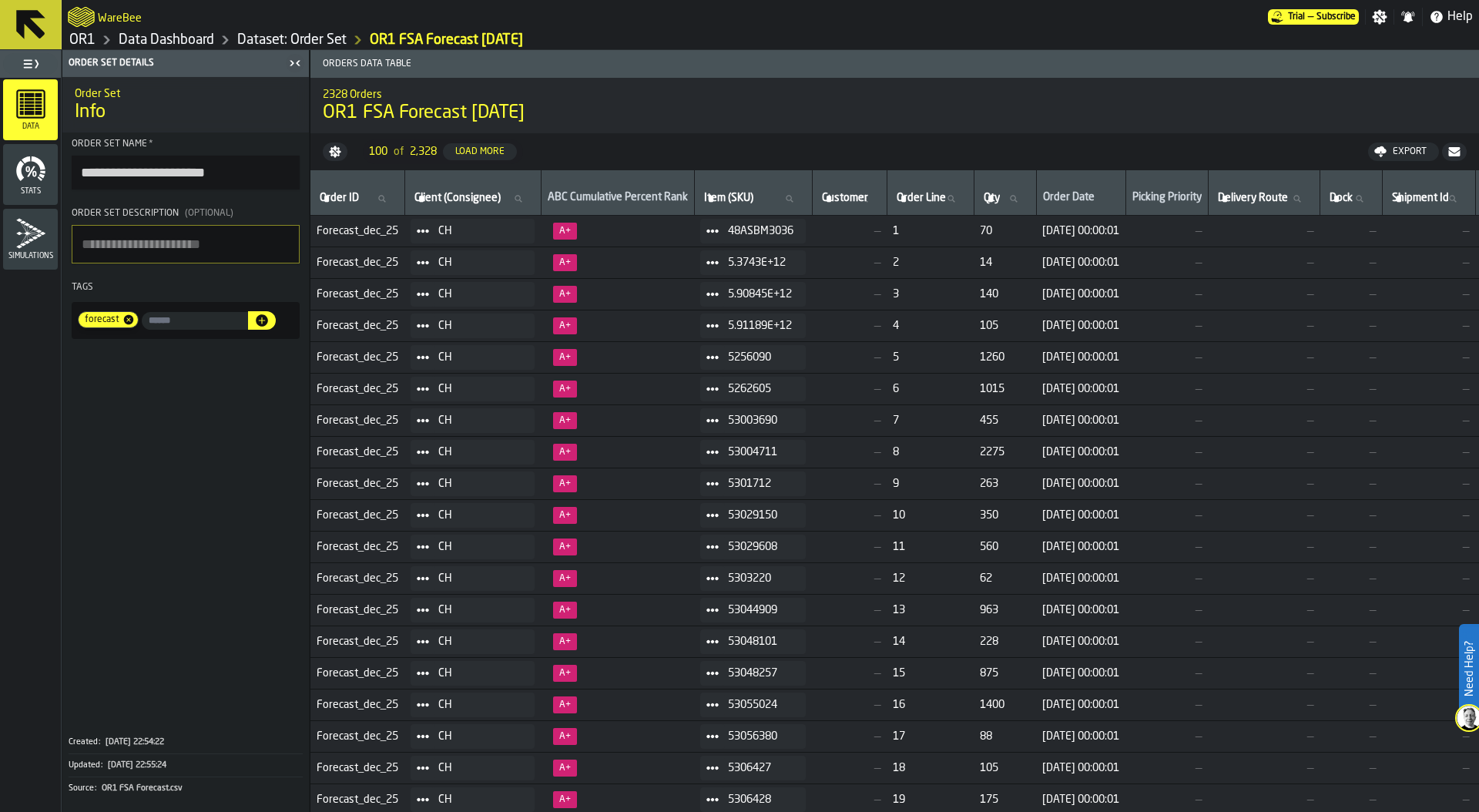
click at [304, 36] on link "Dataset: Order Set" at bounding box center [292, 39] width 109 height 17
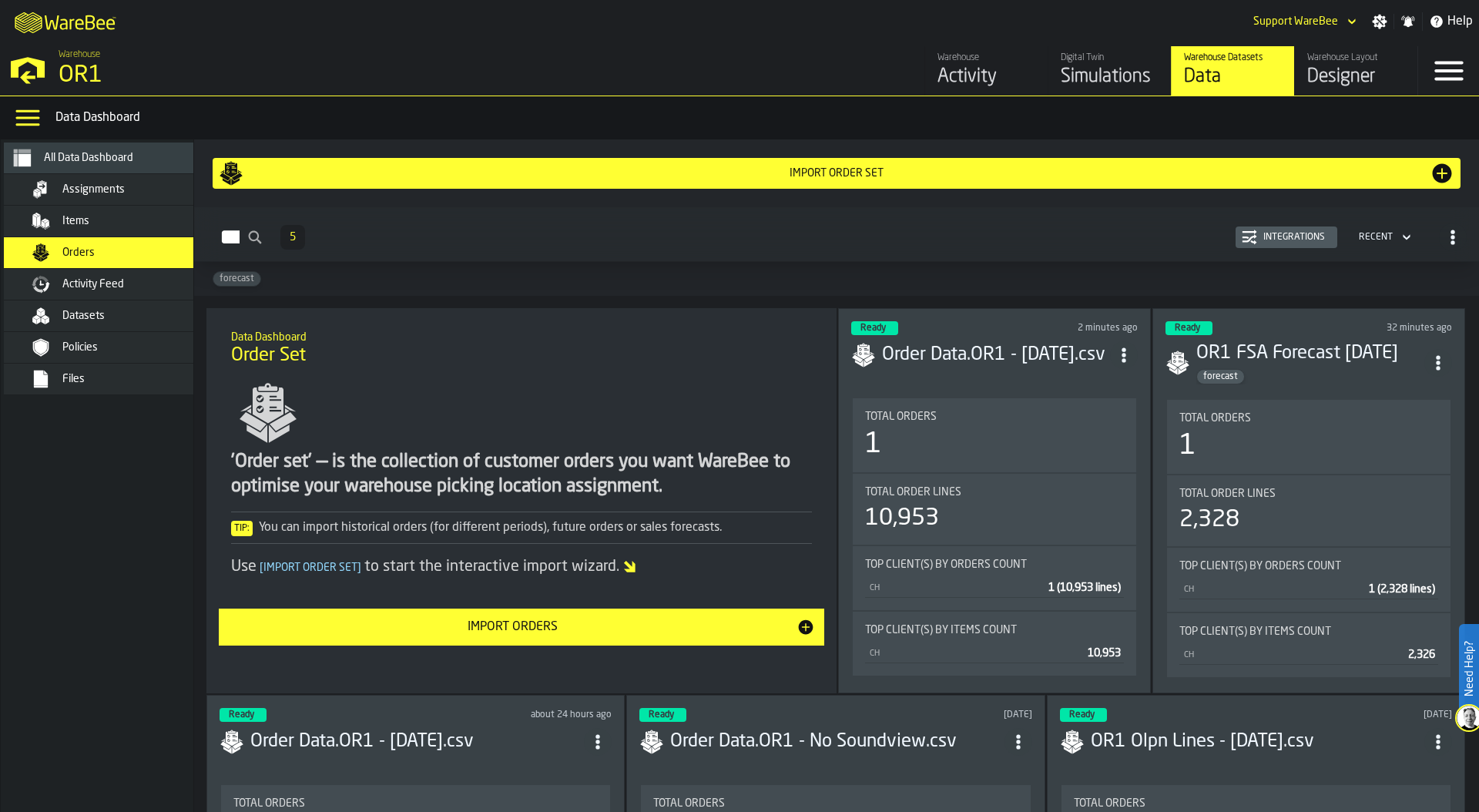
click at [1110, 72] on div "Simulations" at bounding box center [1109, 77] width 98 height 25
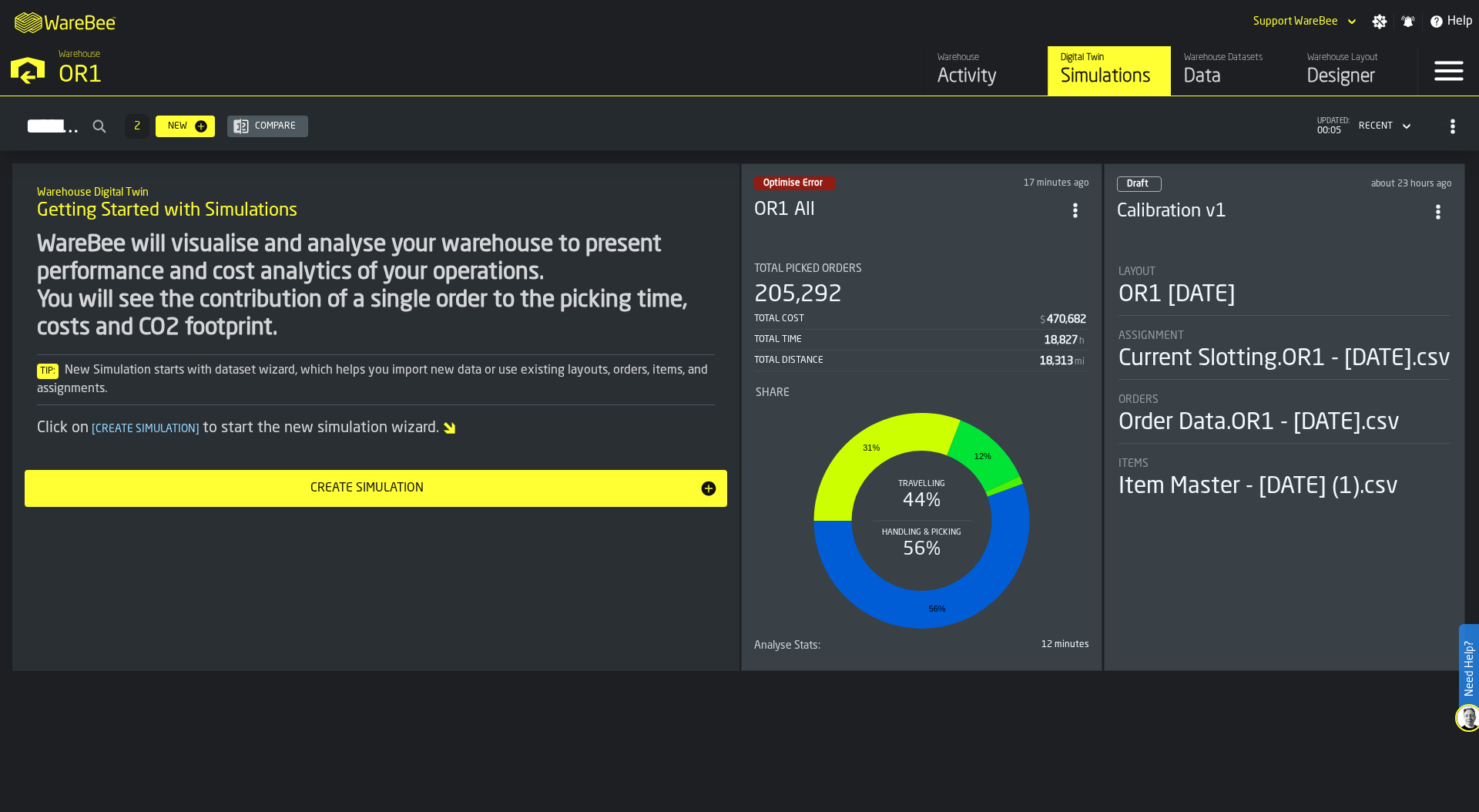
click at [1220, 70] on div "Data" at bounding box center [1233, 77] width 98 height 25
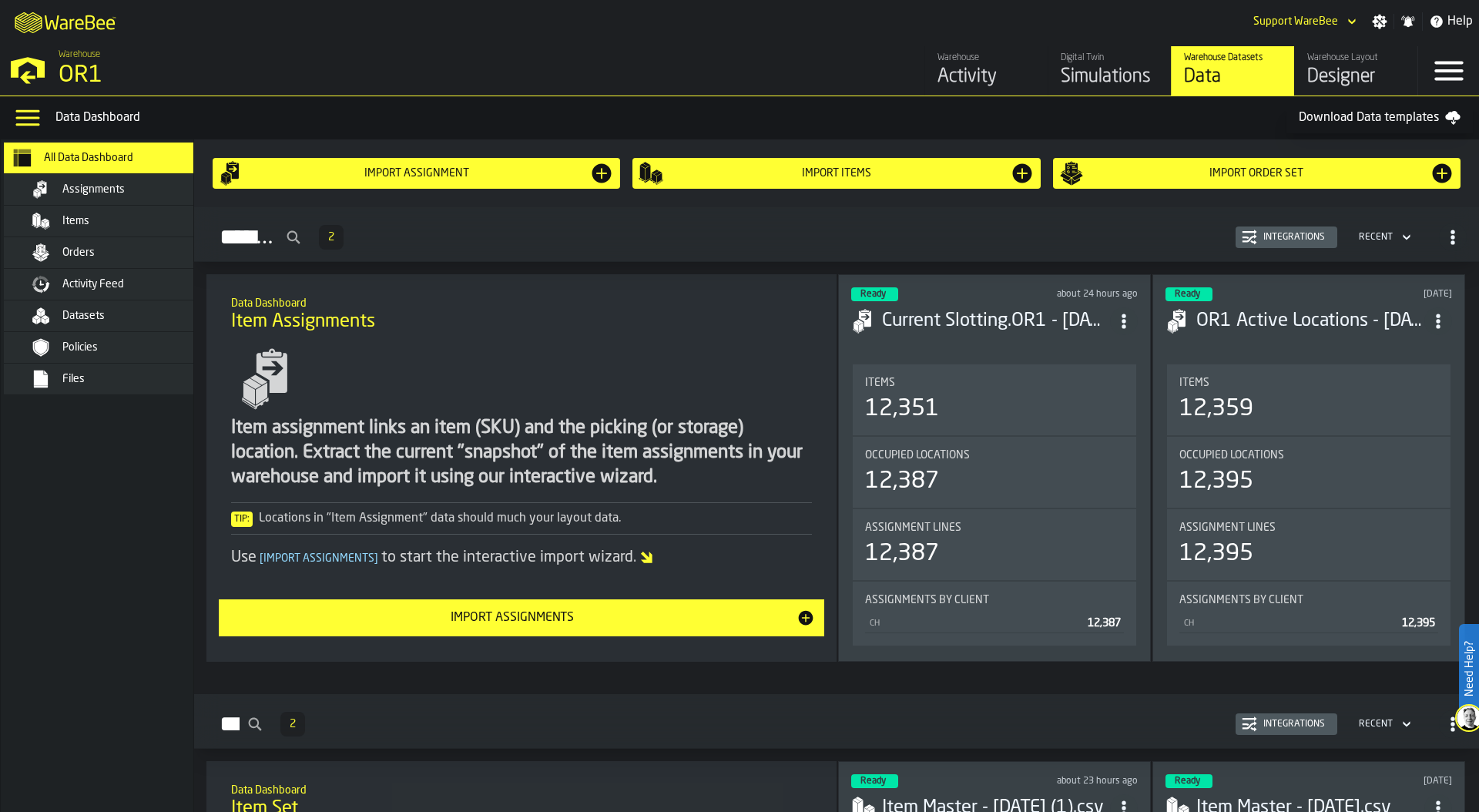
click at [119, 244] on div "Orders" at bounding box center [120, 252] width 188 height 18
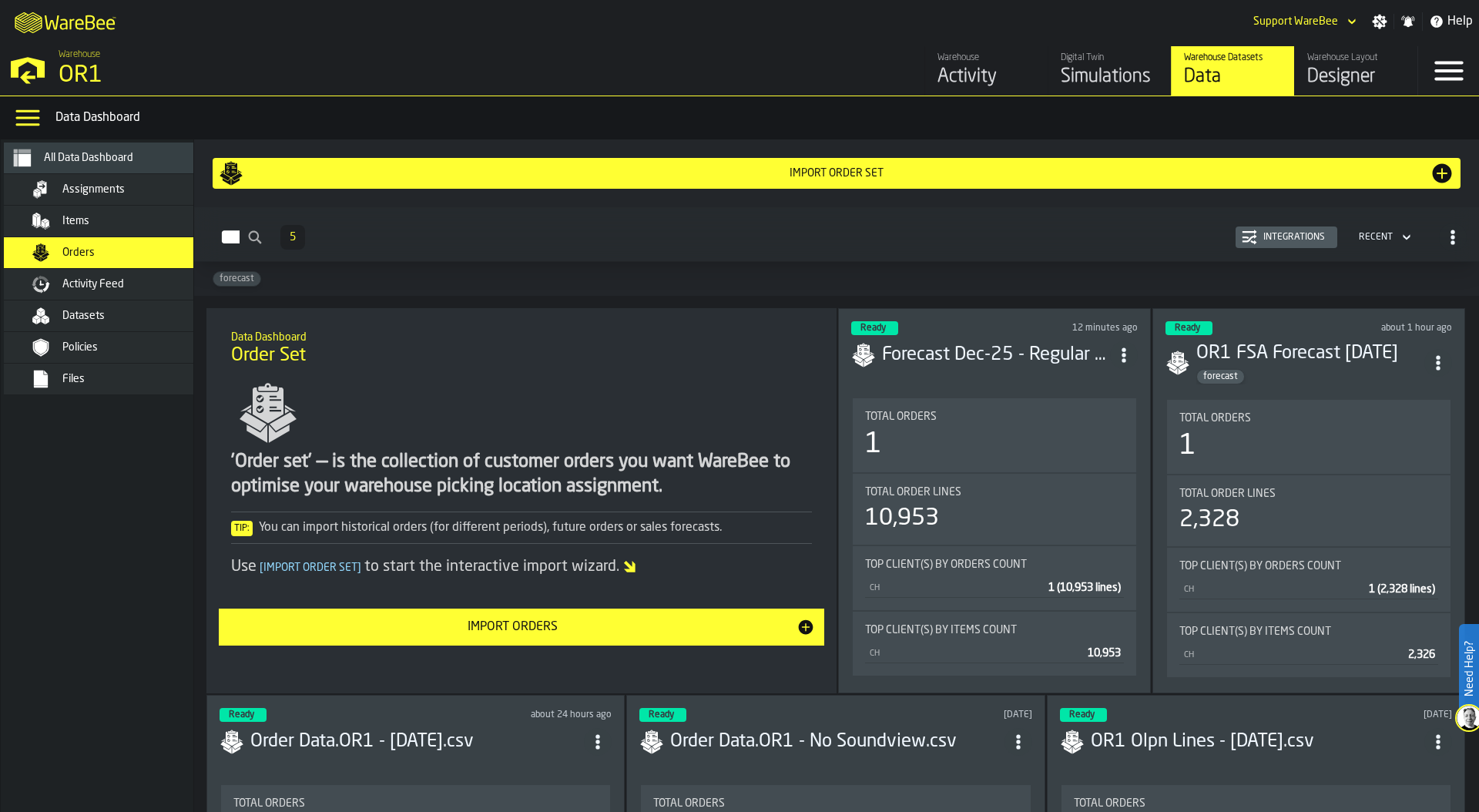
click at [979, 429] on div "1" at bounding box center [995, 444] width 259 height 31
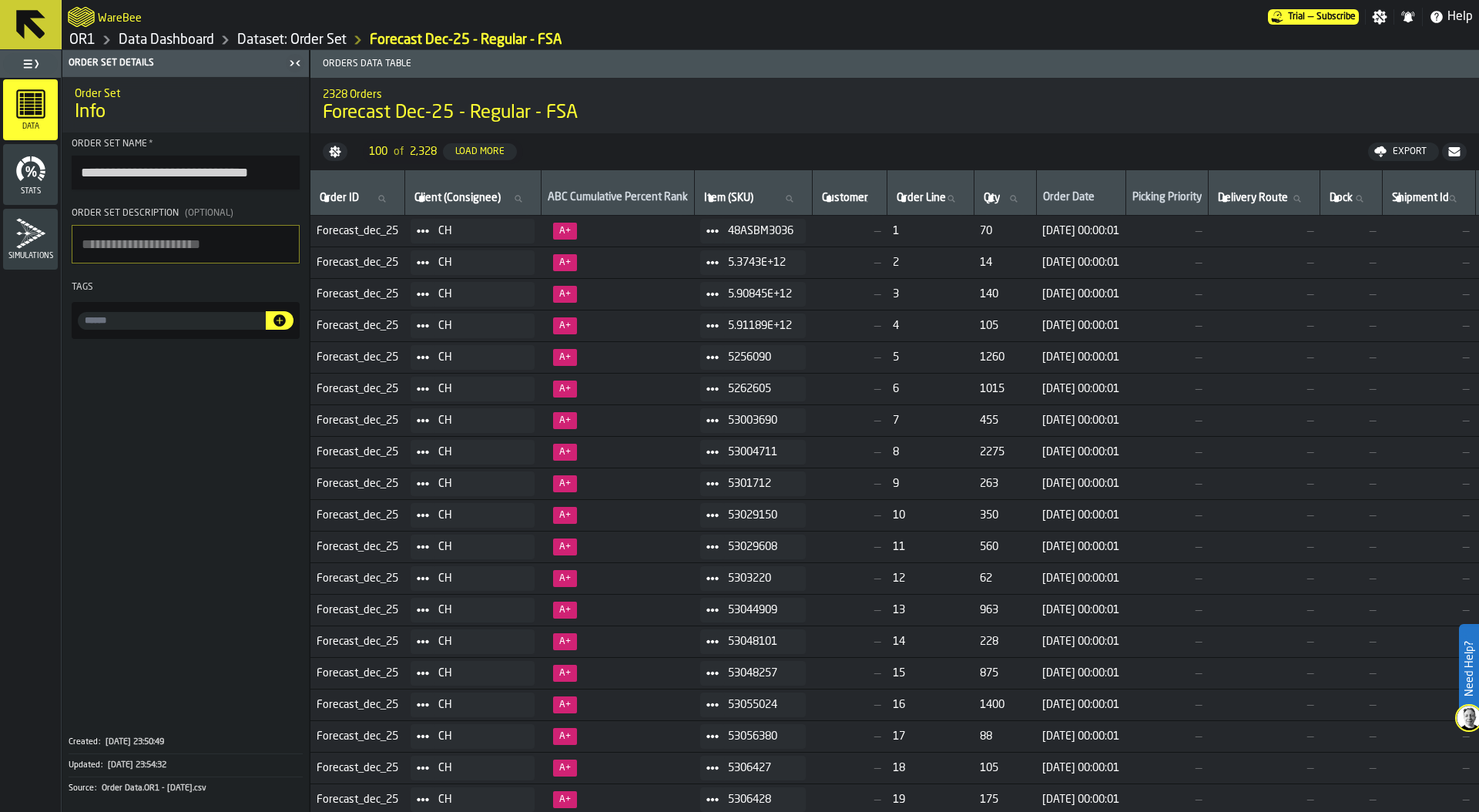
drag, startPoint x: 240, startPoint y: 171, endPoint x: 249, endPoint y: 172, distance: 9.1
click at [249, 172] on input "**********" at bounding box center [186, 173] width 228 height 34
click at [243, 173] on input "**********" at bounding box center [186, 173] width 228 height 34
type input "**********"
click at [293, 39] on link "Dataset: Order Set" at bounding box center [292, 39] width 109 height 17
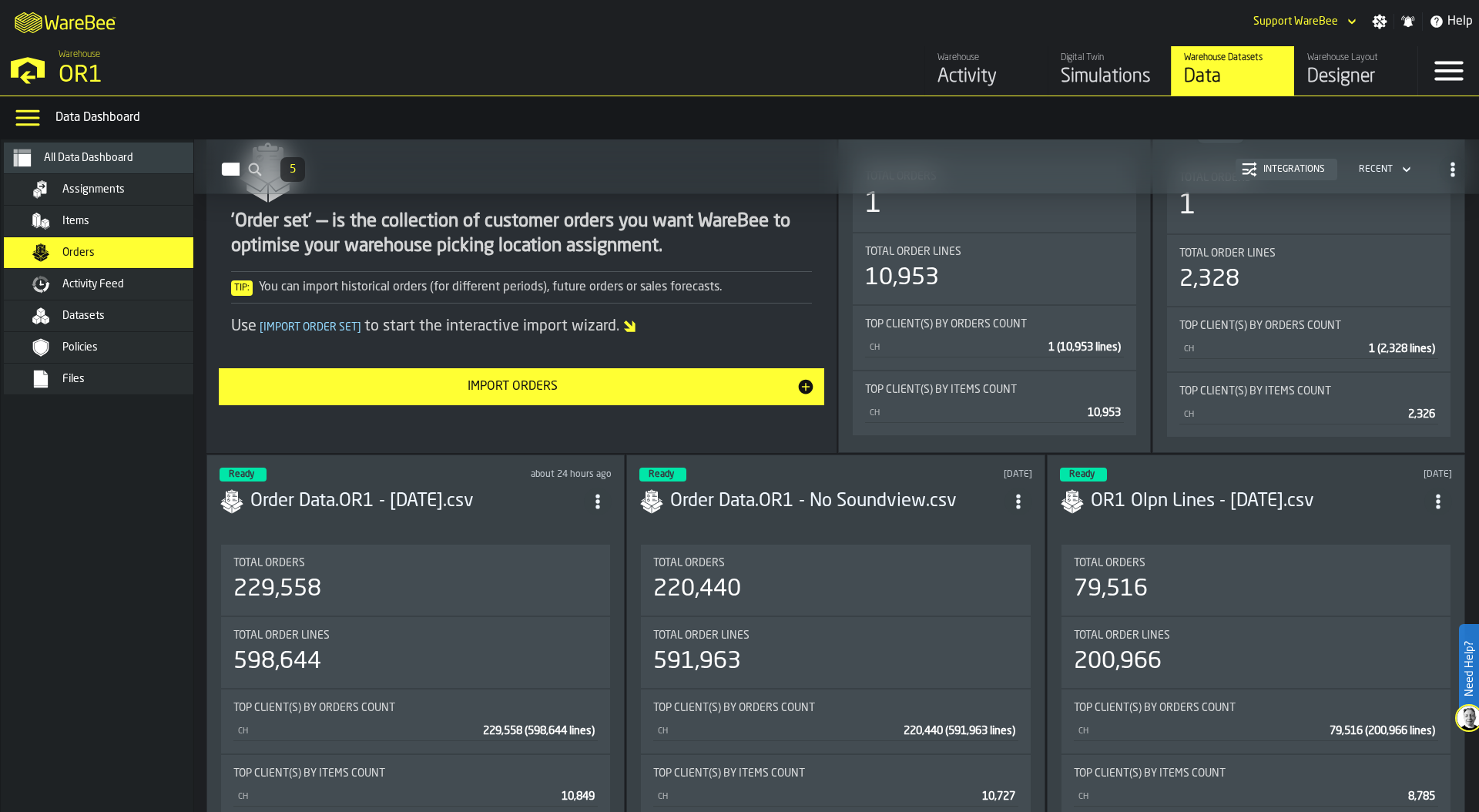
scroll to position [231, 0]
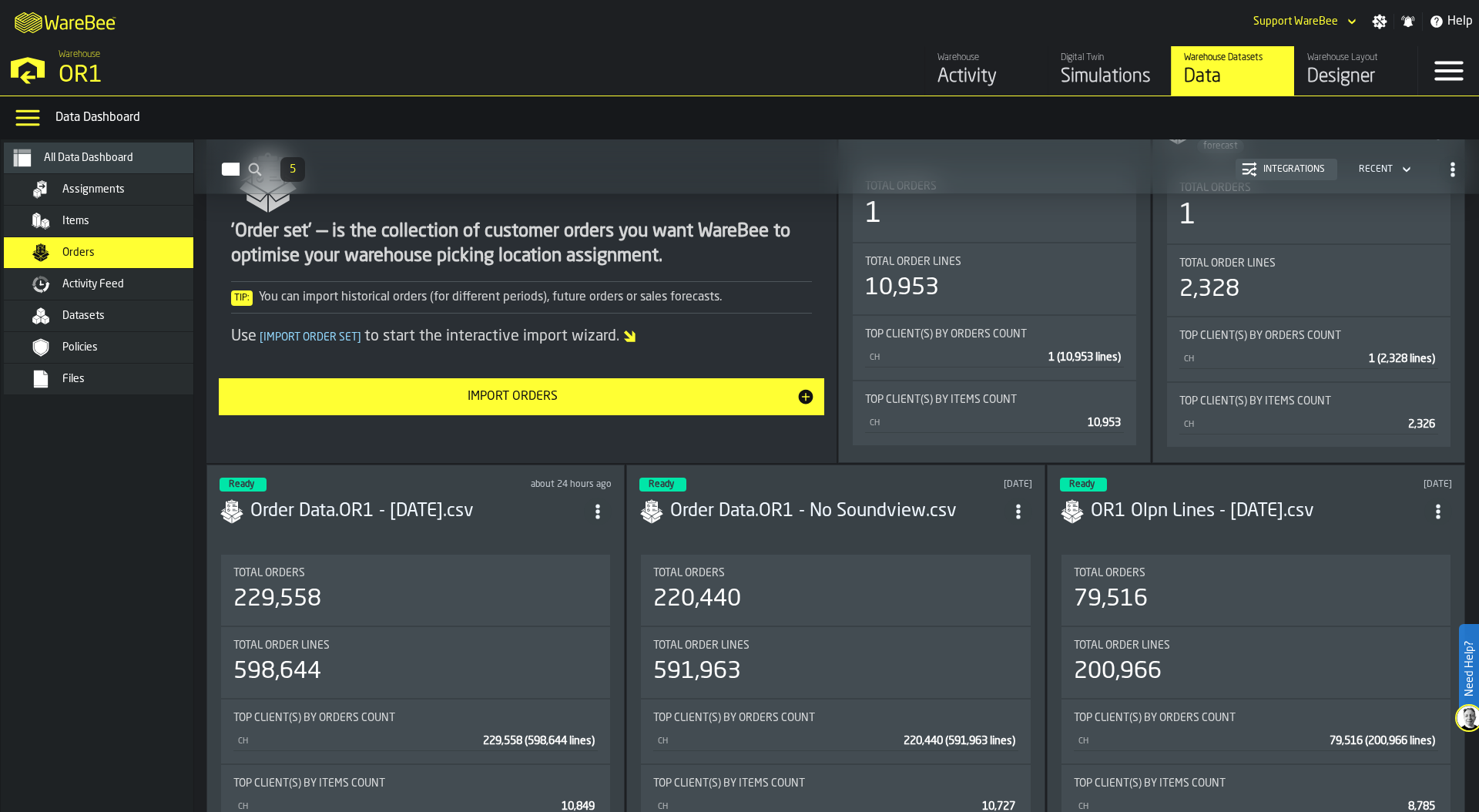
click at [587, 393] on div "Import Orders" at bounding box center [513, 396] width 569 height 18
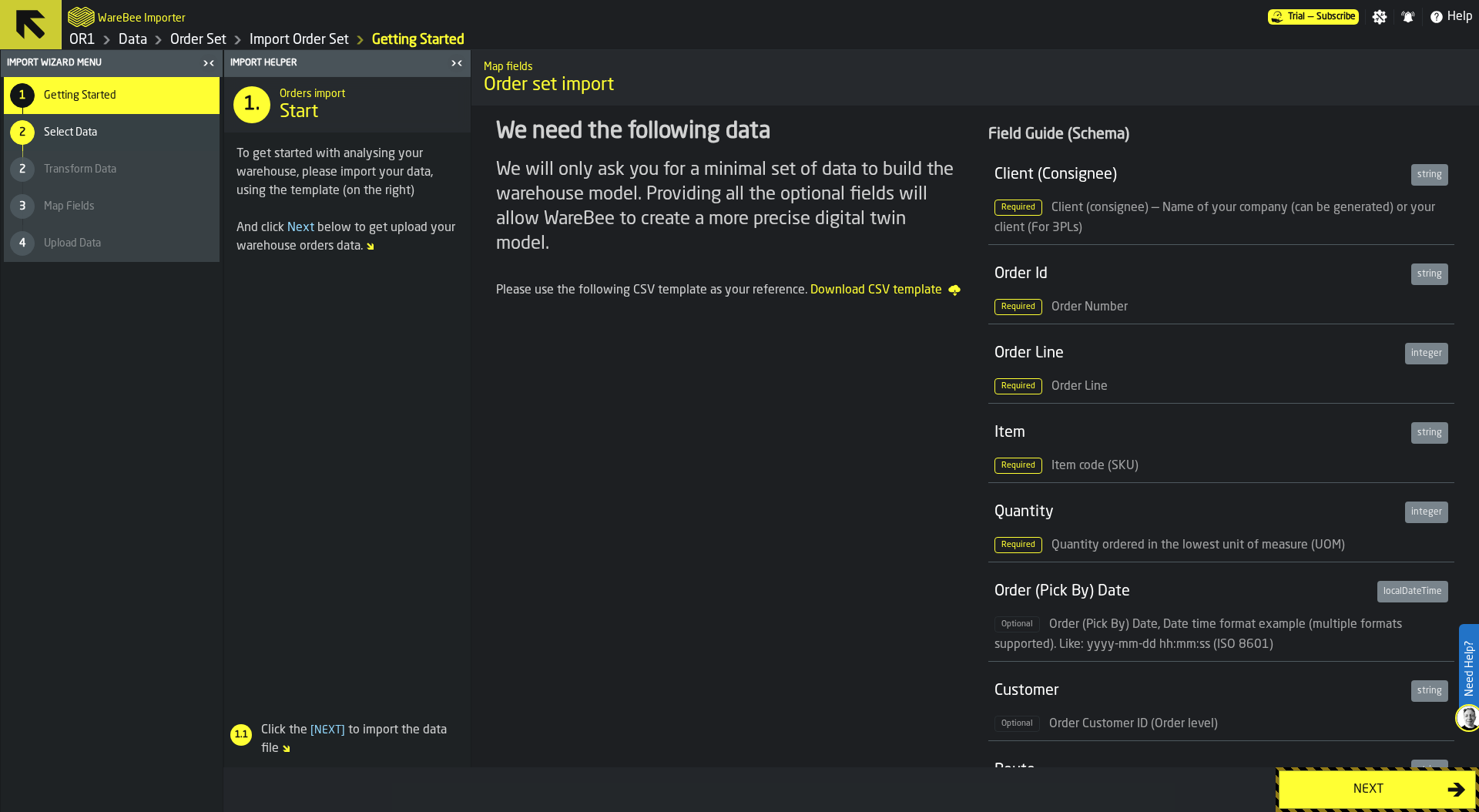
click at [1387, 792] on div "Next" at bounding box center [1368, 789] width 159 height 18
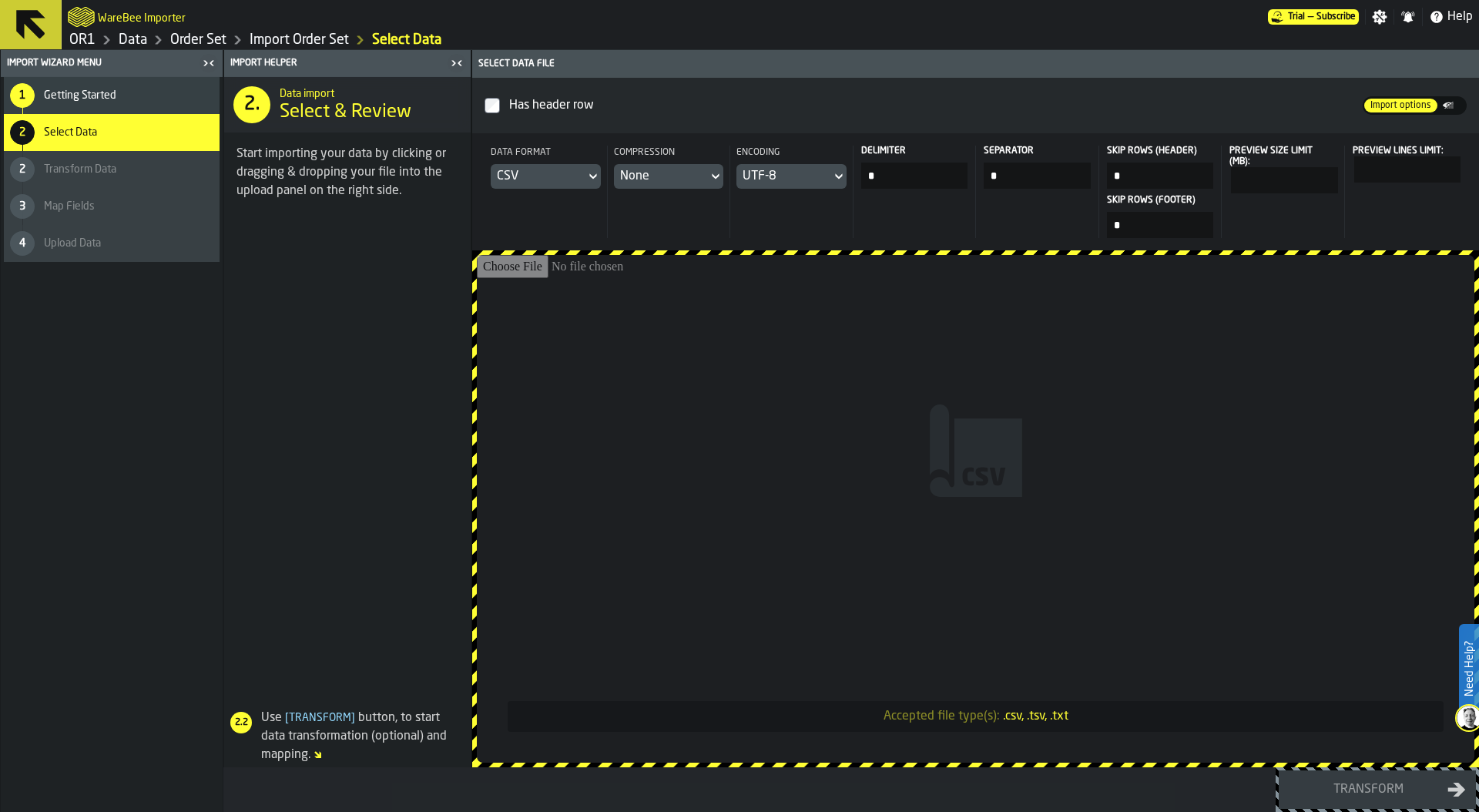
click at [792, 328] on input "Accepted file type(s): .csv, .tsv, .txt" at bounding box center [976, 508] width 998 height 508
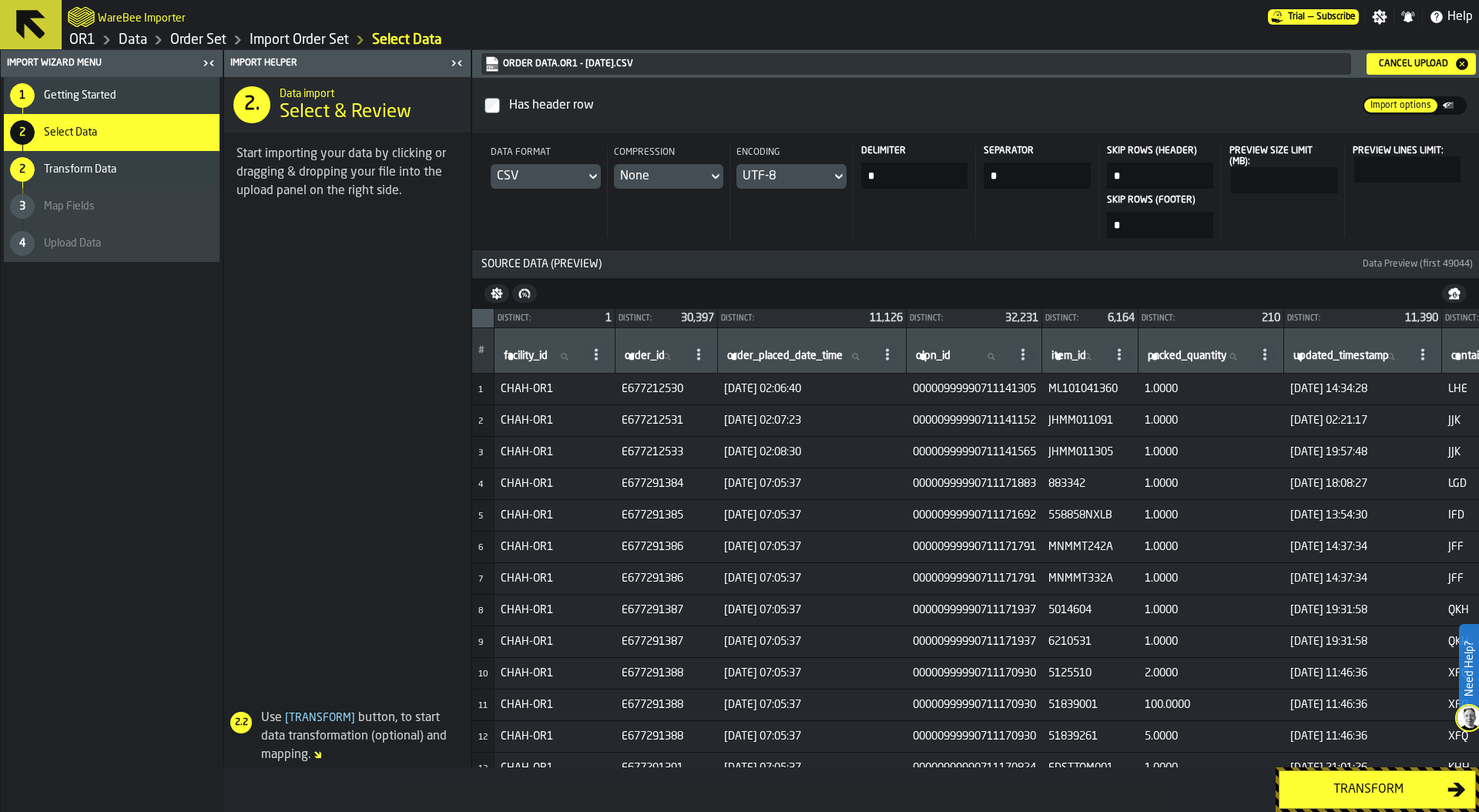
click at [1338, 783] on div "Transform" at bounding box center [1368, 789] width 159 height 18
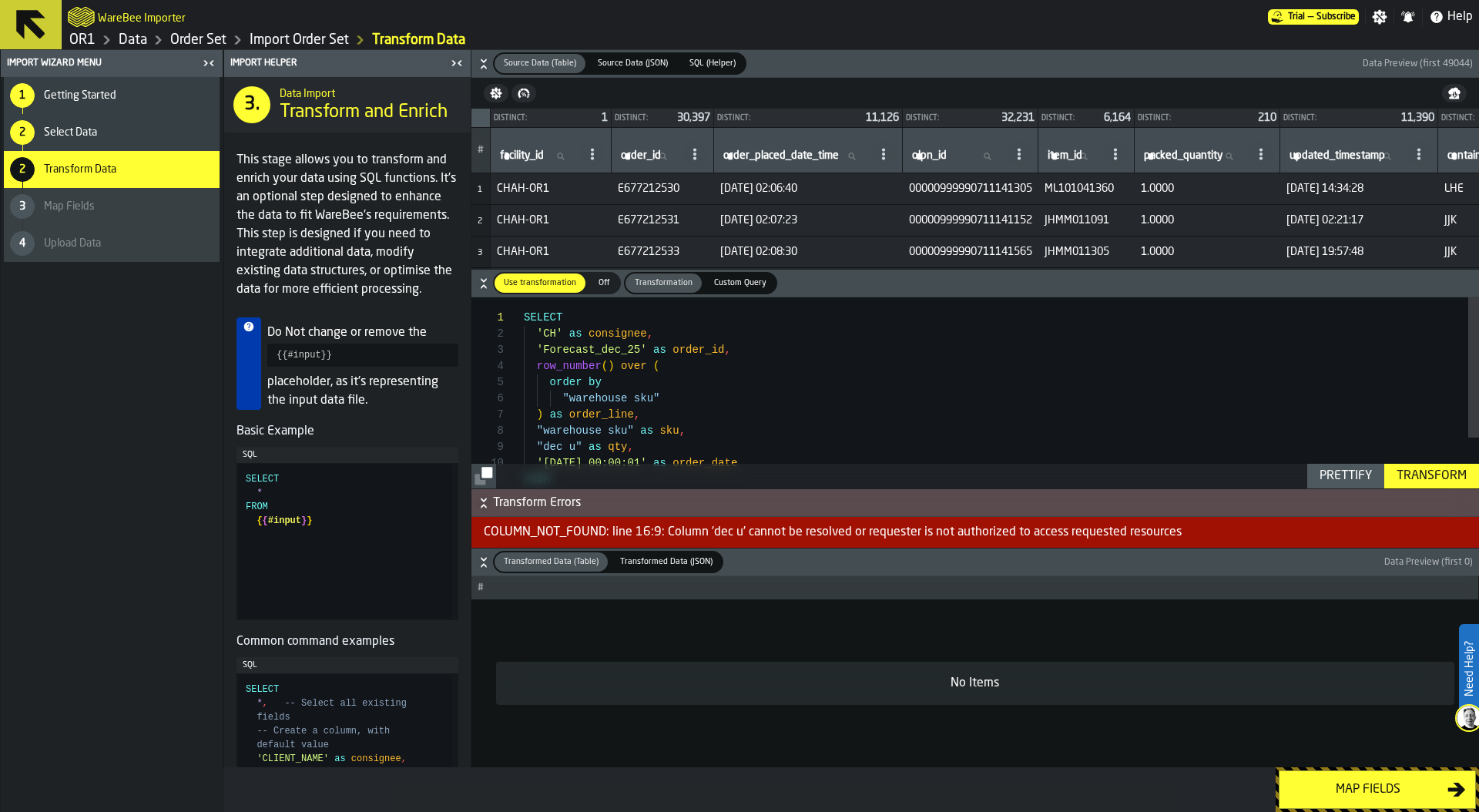
click at [637, 358] on div "SELECT 'CH' as consignee , 'Forecast_dec_25' as order_id , row_number ( ) over …" at bounding box center [1001, 426] width 955 height 259
type textarea "**********"
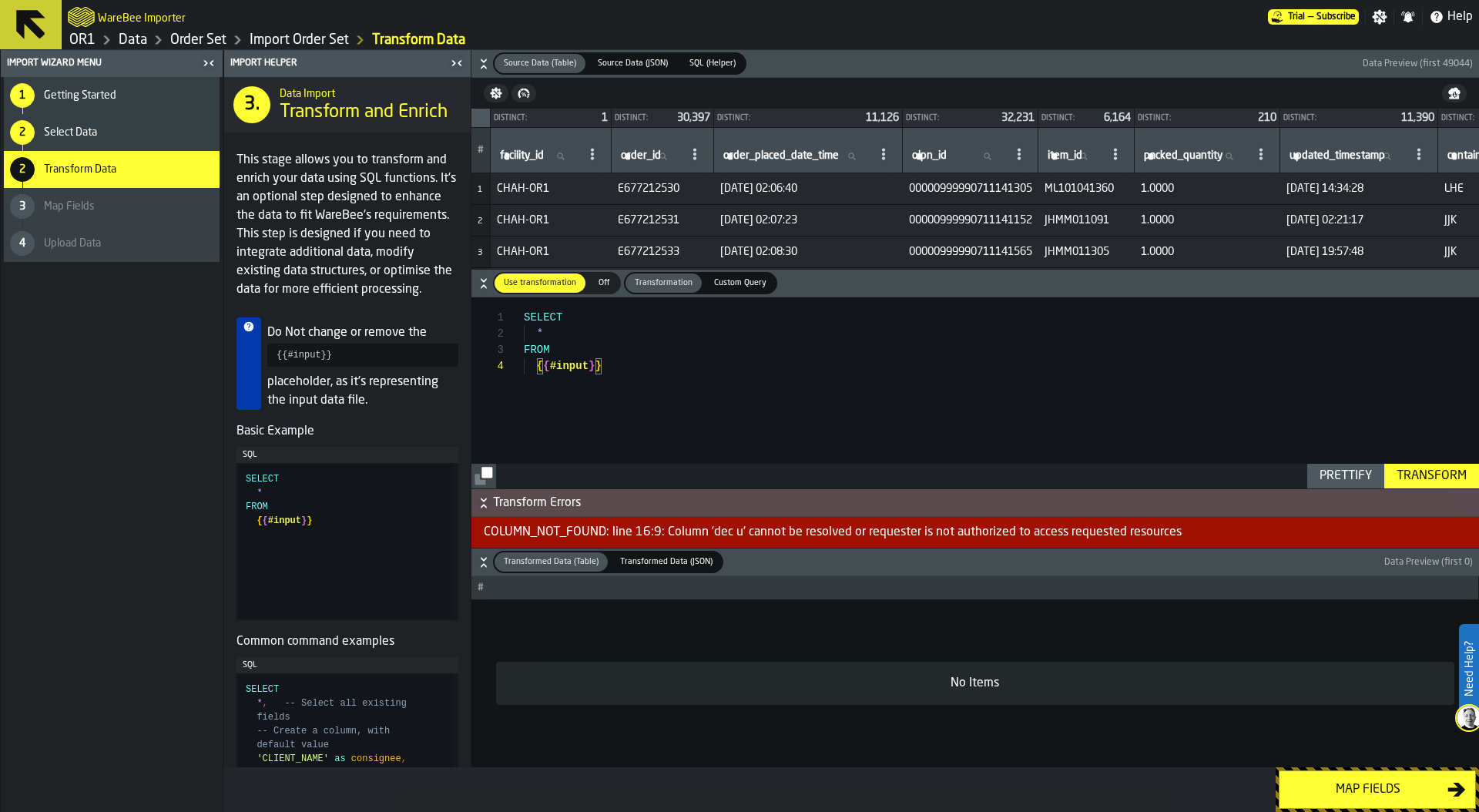
scroll to position [0, 0]
drag, startPoint x: 614, startPoint y: 369, endPoint x: 469, endPoint y: 284, distance: 168.1
click at [524, 297] on div "SELECT * FROM { { #input } }" at bounding box center [1001, 393] width 955 height 191
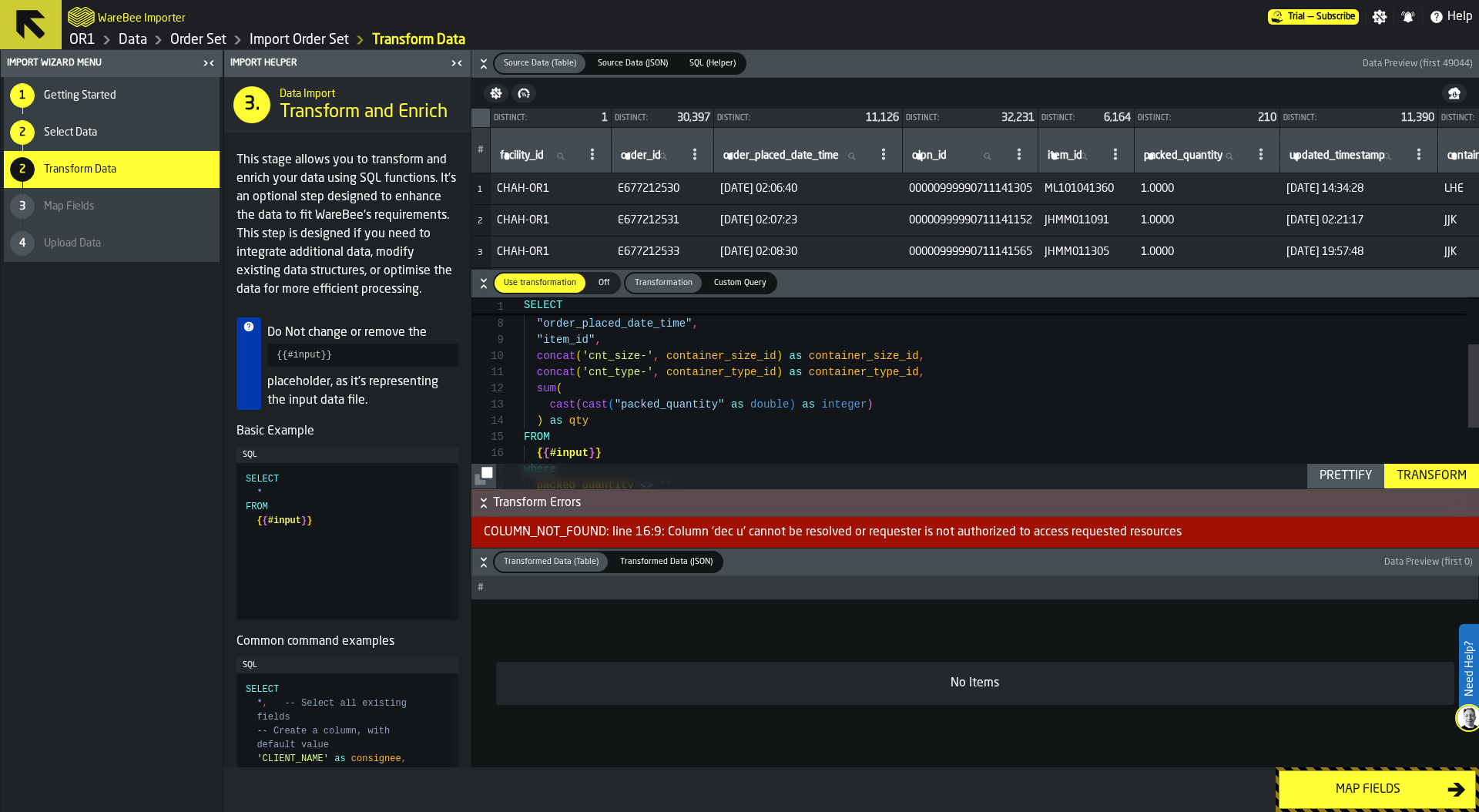
click at [1424, 473] on div "Transform" at bounding box center [1432, 475] width 83 height 18
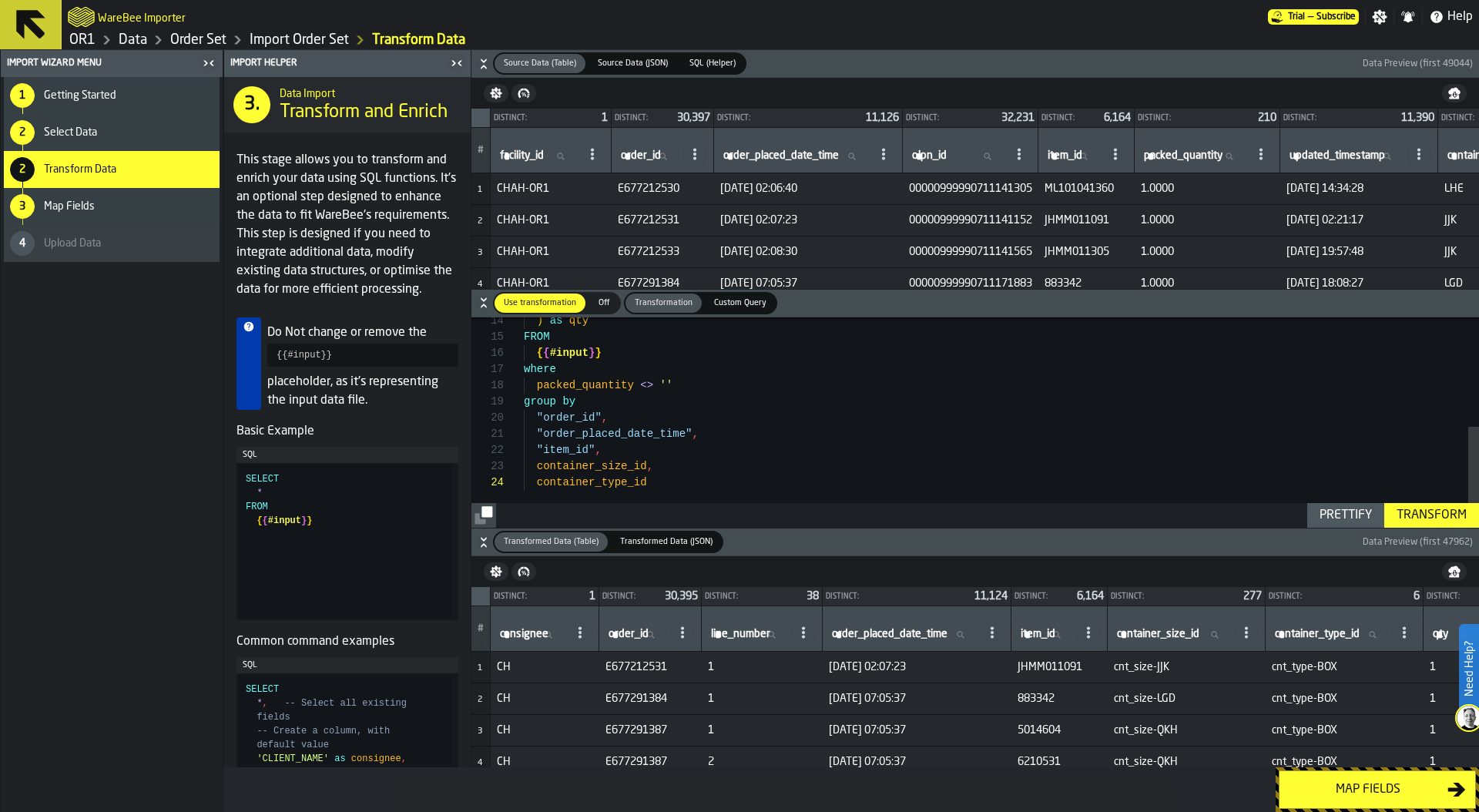
click at [705, 383] on div "FROM { { #input } } where packed_quantity <> '' ) as qty group by "order_id" , …" at bounding box center [1001, 308] width 955 height 438
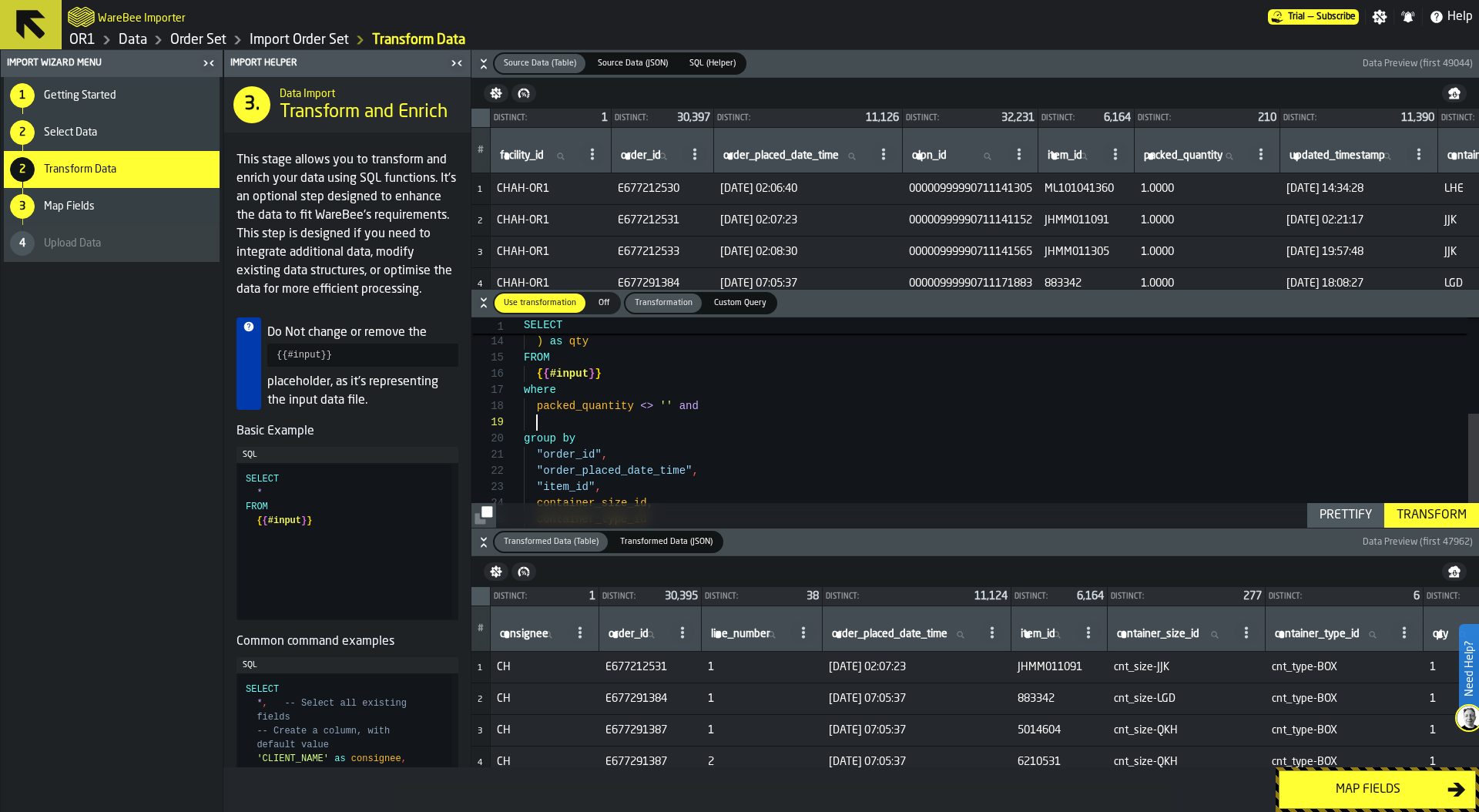
scroll to position [129, 0]
click at [740, 471] on div "FROM { { #input } } where packed_quantity <> '' and group by "order_id" , "orde…" at bounding box center [1001, 300] width 955 height 454
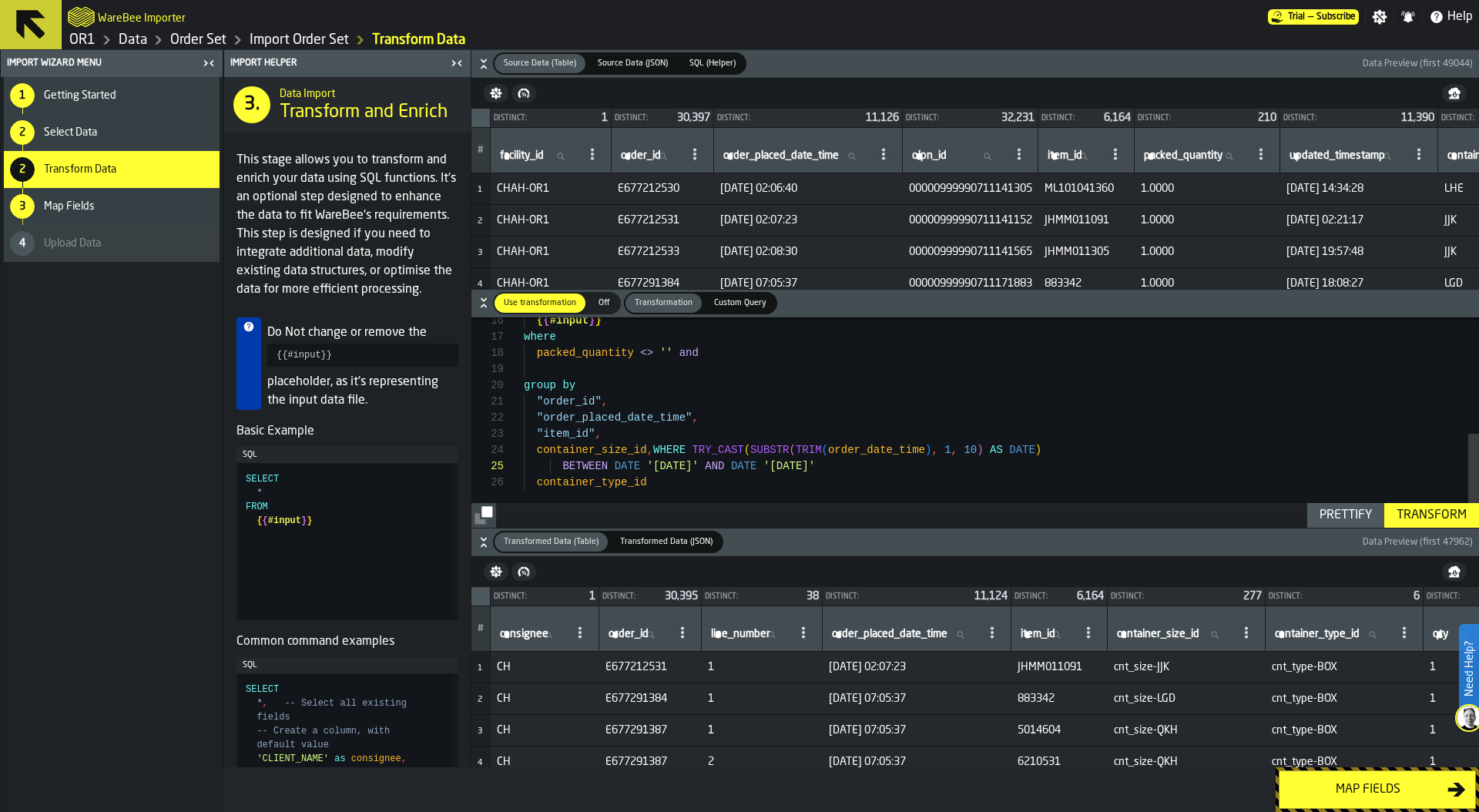
scroll to position [48, 0]
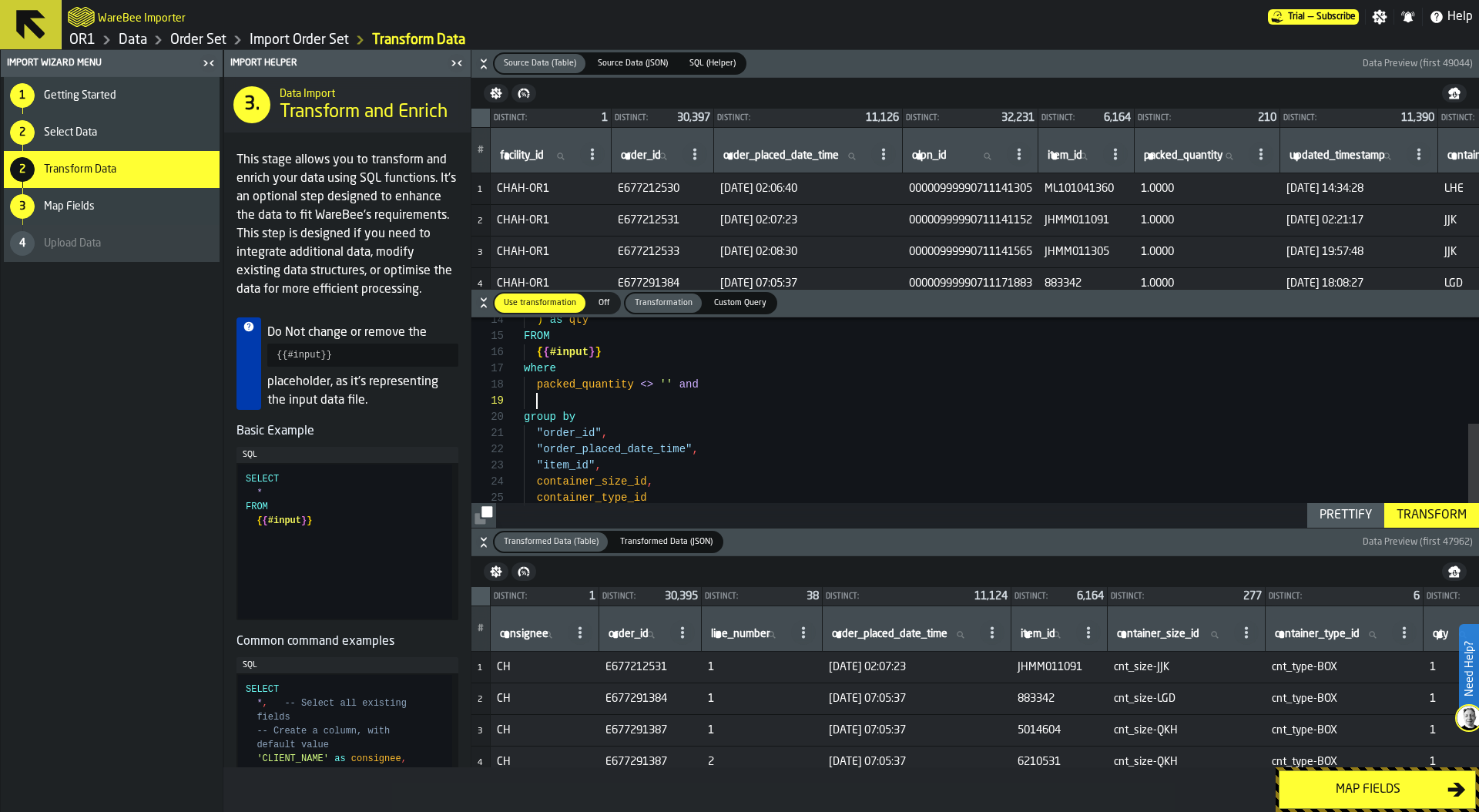
click at [645, 401] on div "{ { #input } } where packed_quantity <> '' and group by "order_id" , "order_pla…" at bounding box center [1001, 316] width 955 height 454
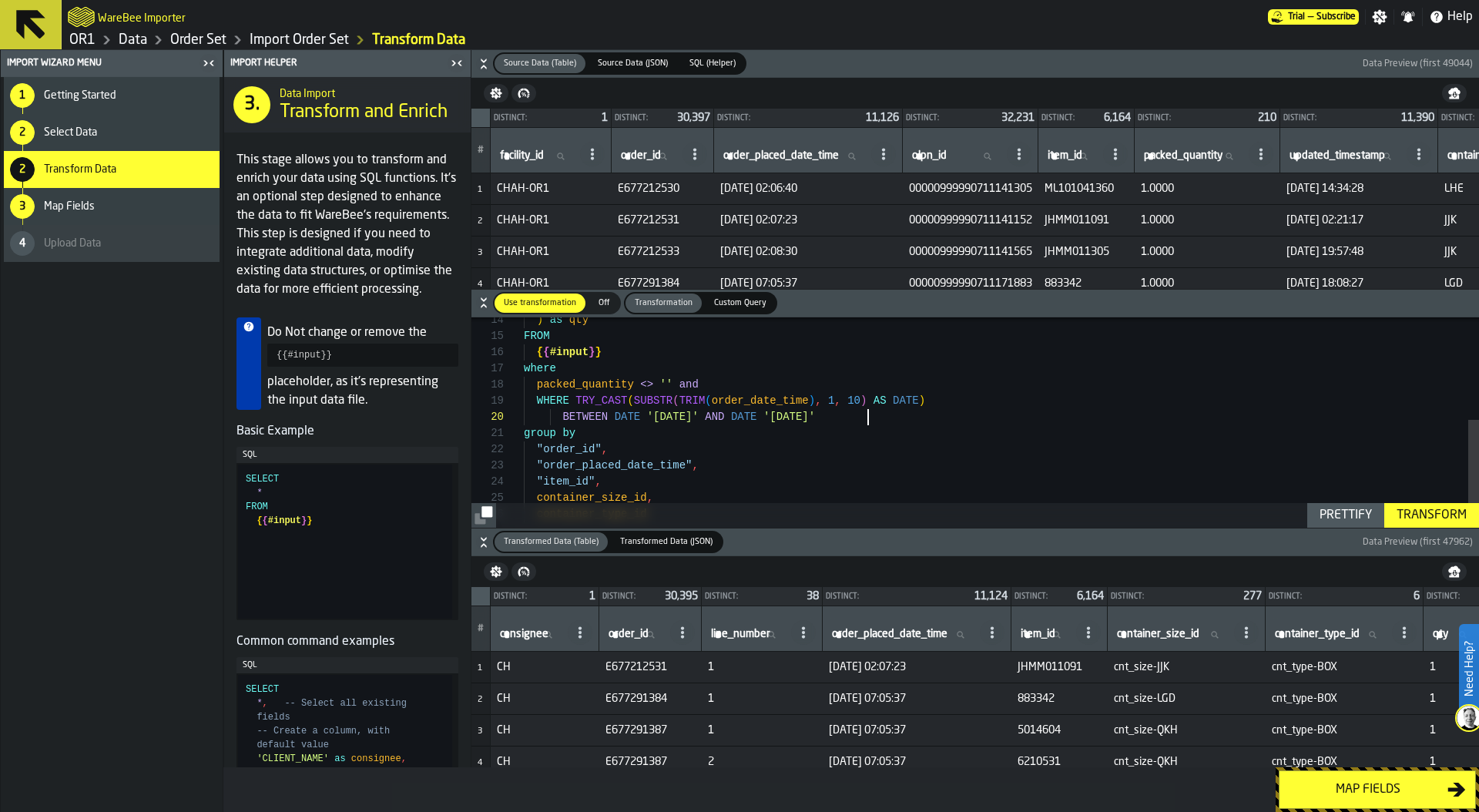
scroll to position [145, 0]
click at [554, 402] on div "{ { #input } } where packed_quantity <> '' and WHERE TRY_CAST ( SUBSTR ( TRIM (…" at bounding box center [1001, 324] width 955 height 470
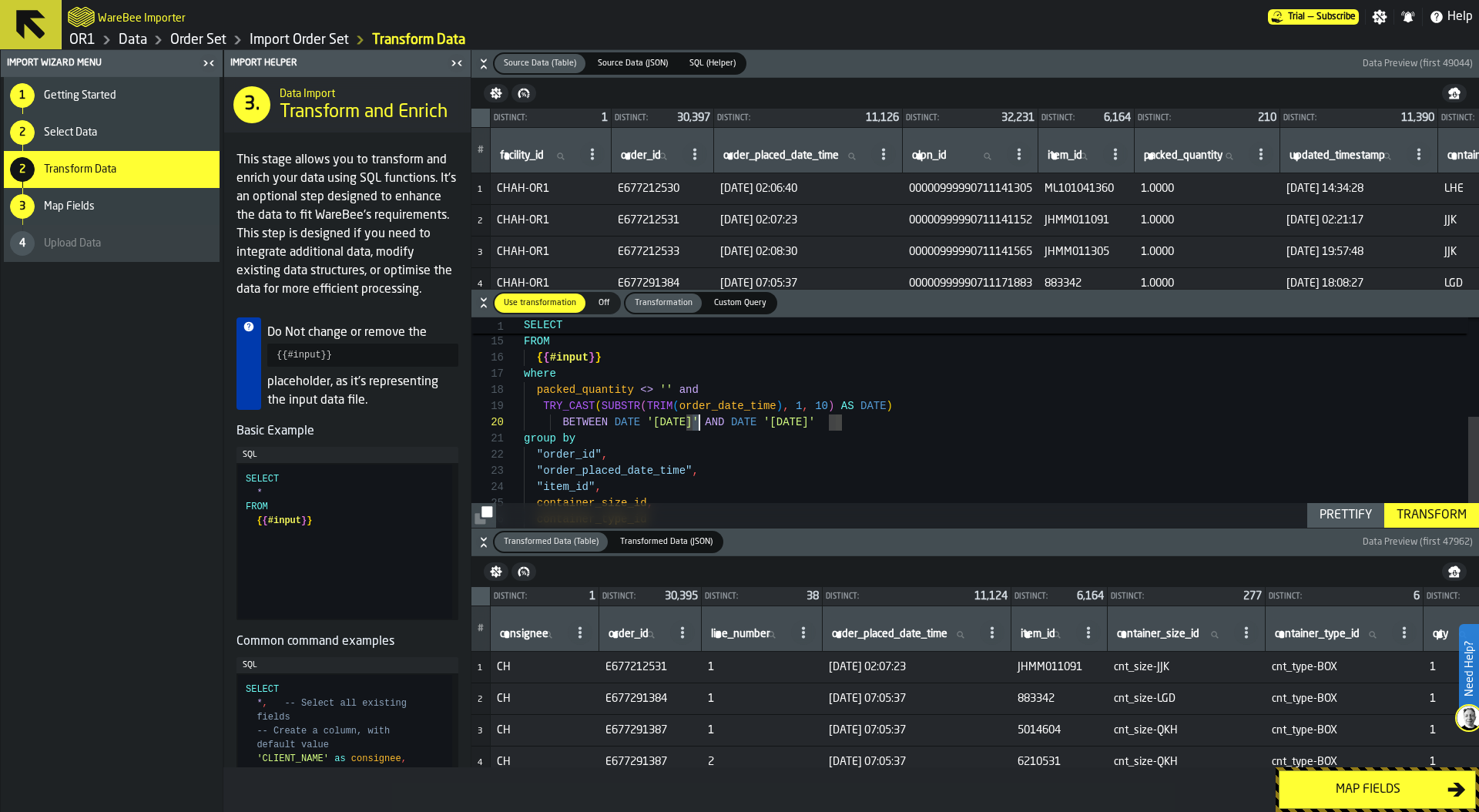
click at [698, 422] on div "{ { #input } } where packed_quantity <> '' and TRY_CAST ( SUBSTR ( TRIM ( order…" at bounding box center [1001, 329] width 955 height 470
click at [835, 422] on div "{ { #input } } where packed_quantity <> '' and TRY_CAST ( SUBSTR ( TRIM ( order…" at bounding box center [1001, 329] width 955 height 470
click at [1433, 521] on div "Transform" at bounding box center [1432, 515] width 83 height 18
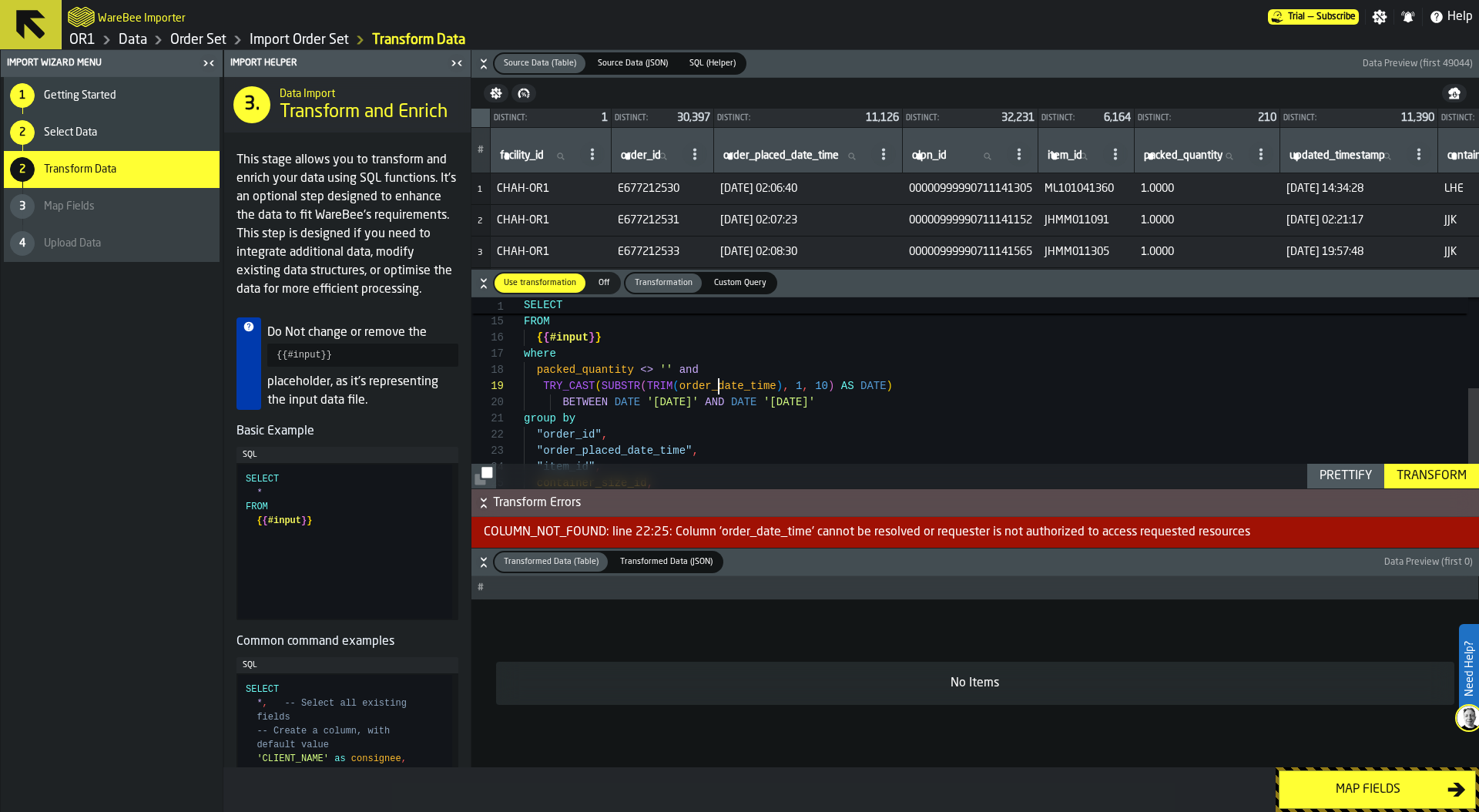
click at [717, 388] on div "{ { #input } } where packed_quantity <> '' and TRY_CAST ( SUBSTR ( TRIM ( order…" at bounding box center [1001, 309] width 955 height 470
click at [889, 155] on icon at bounding box center [883, 153] width 12 height 12
click at [882, 214] on span "Copy Header as SQL" at bounding box center [849, 222] width 109 height 18
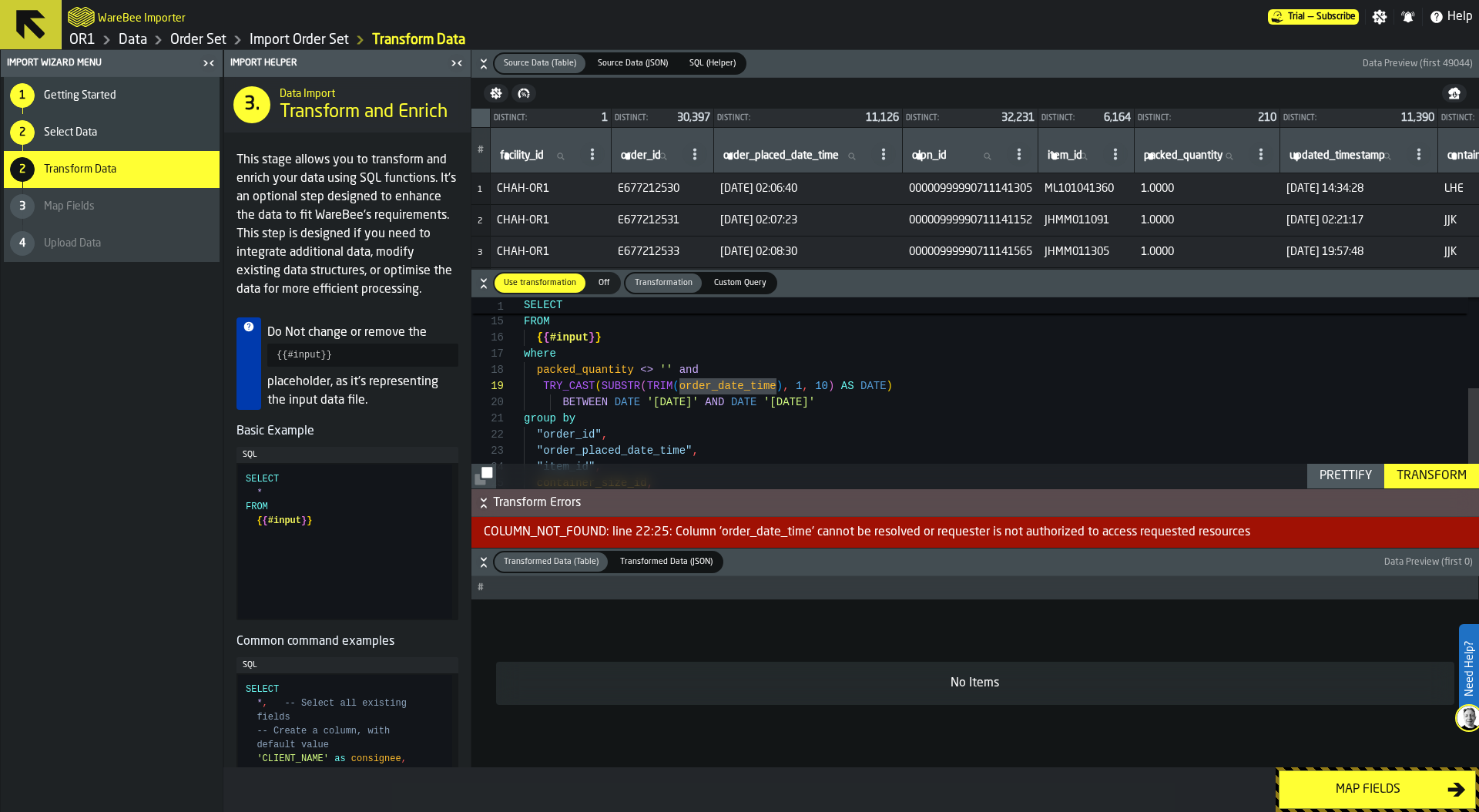
click at [746, 383] on div "{ { #input } } where packed_quantity <> '' and TRY_CAST ( SUBSTR ( TRIM ( order…" at bounding box center [1001, 309] width 955 height 470
type textarea "**********"
click at [1463, 475] on div "Transform" at bounding box center [1432, 475] width 83 height 18
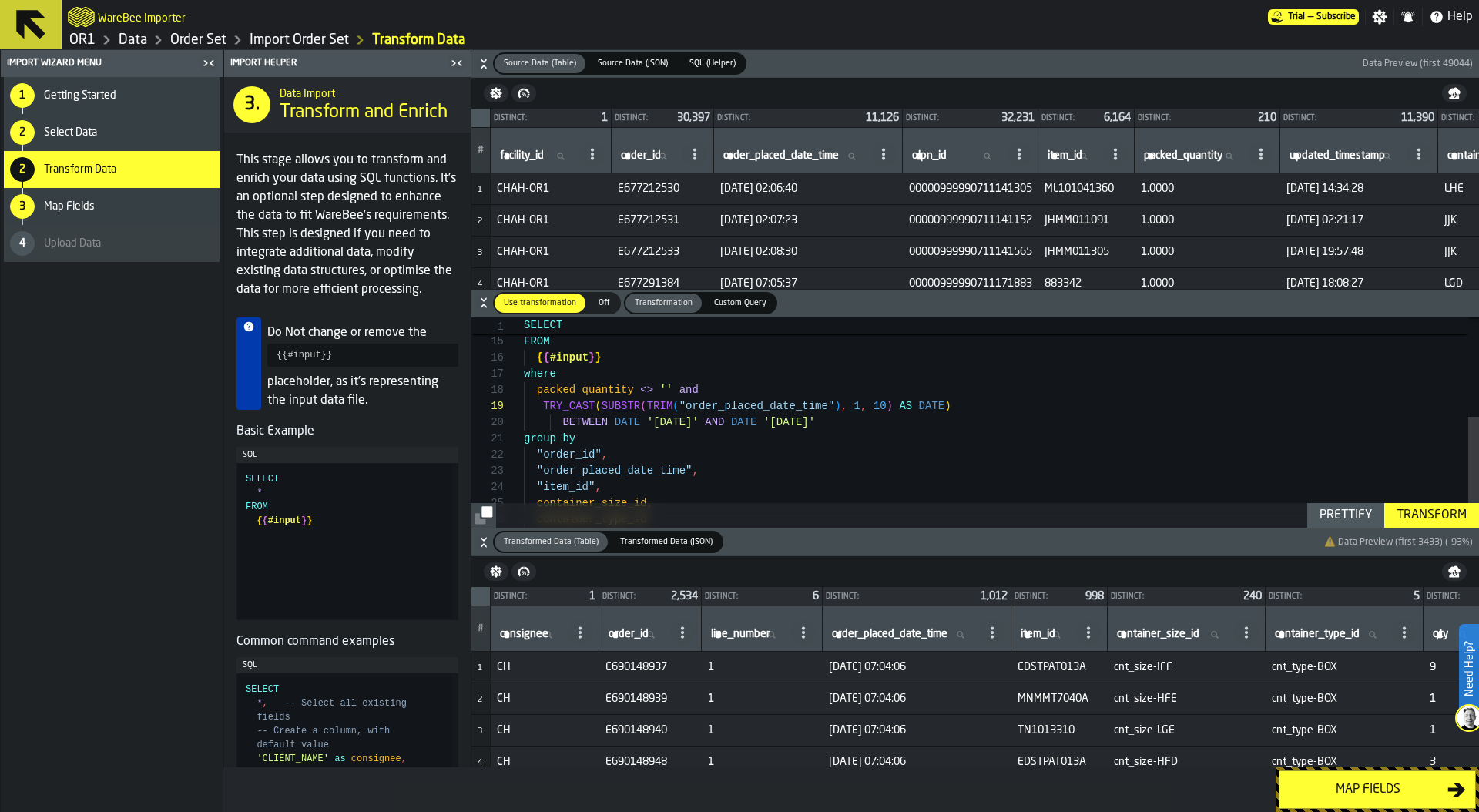
click at [1355, 791] on div "Map fields" at bounding box center [1368, 789] width 159 height 18
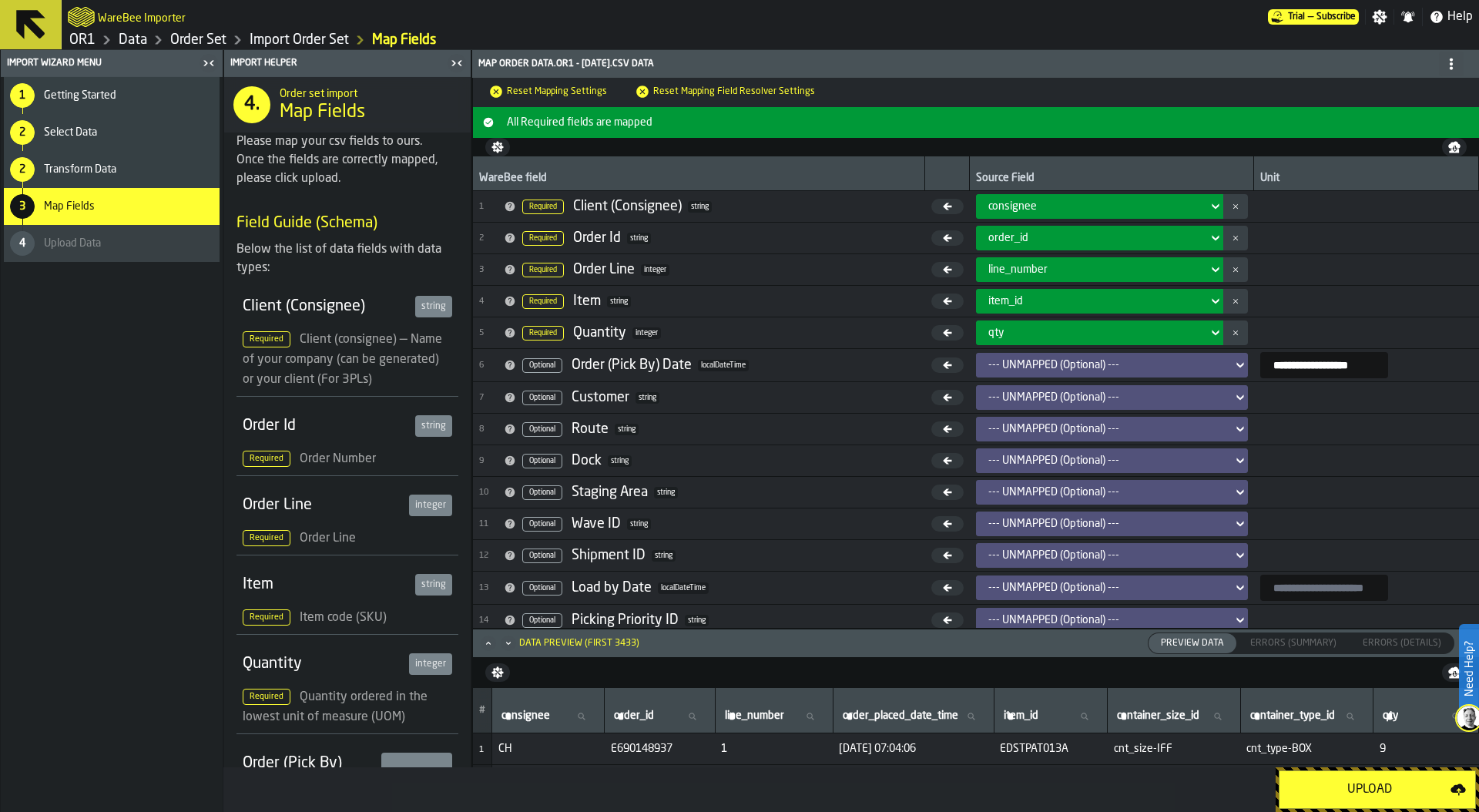
click at [1055, 360] on div "--- UNMAPPED (Optional) ---" at bounding box center [1107, 365] width 238 height 12
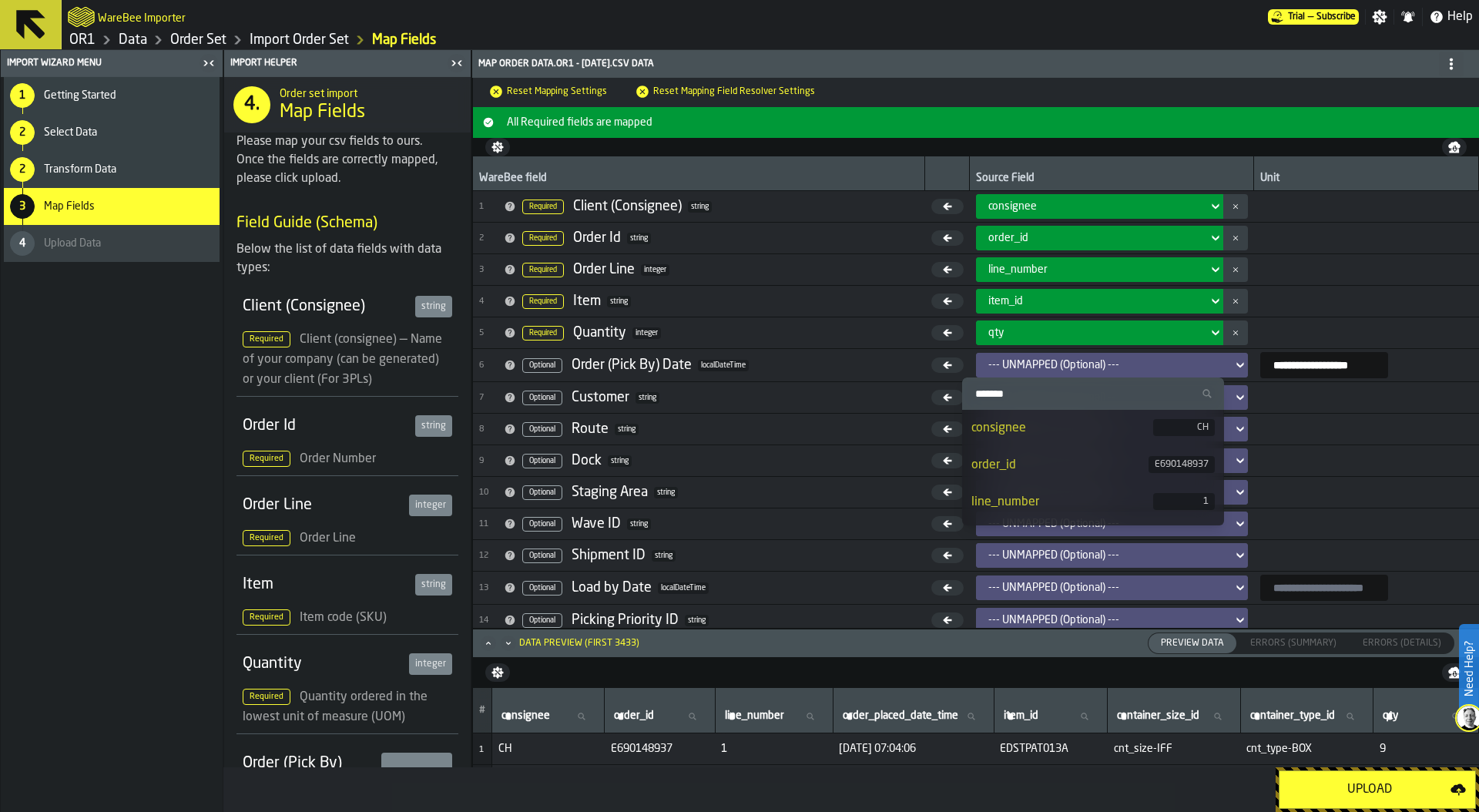
click at [1034, 398] on input "Search" at bounding box center [1093, 393] width 249 height 20
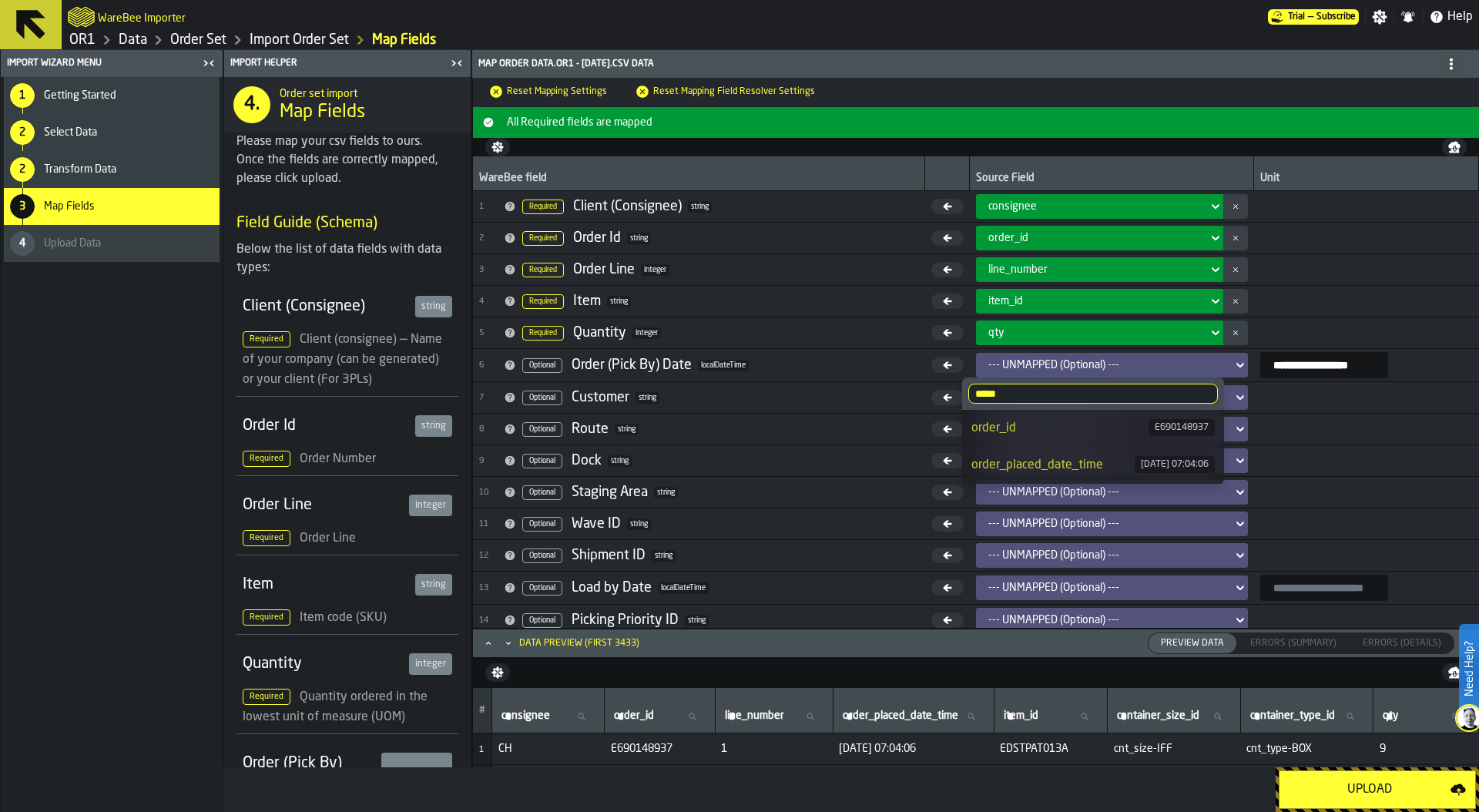
type input "*****"
click at [1059, 465] on div "order_placed_date_time" at bounding box center [1052, 465] width 162 height 18
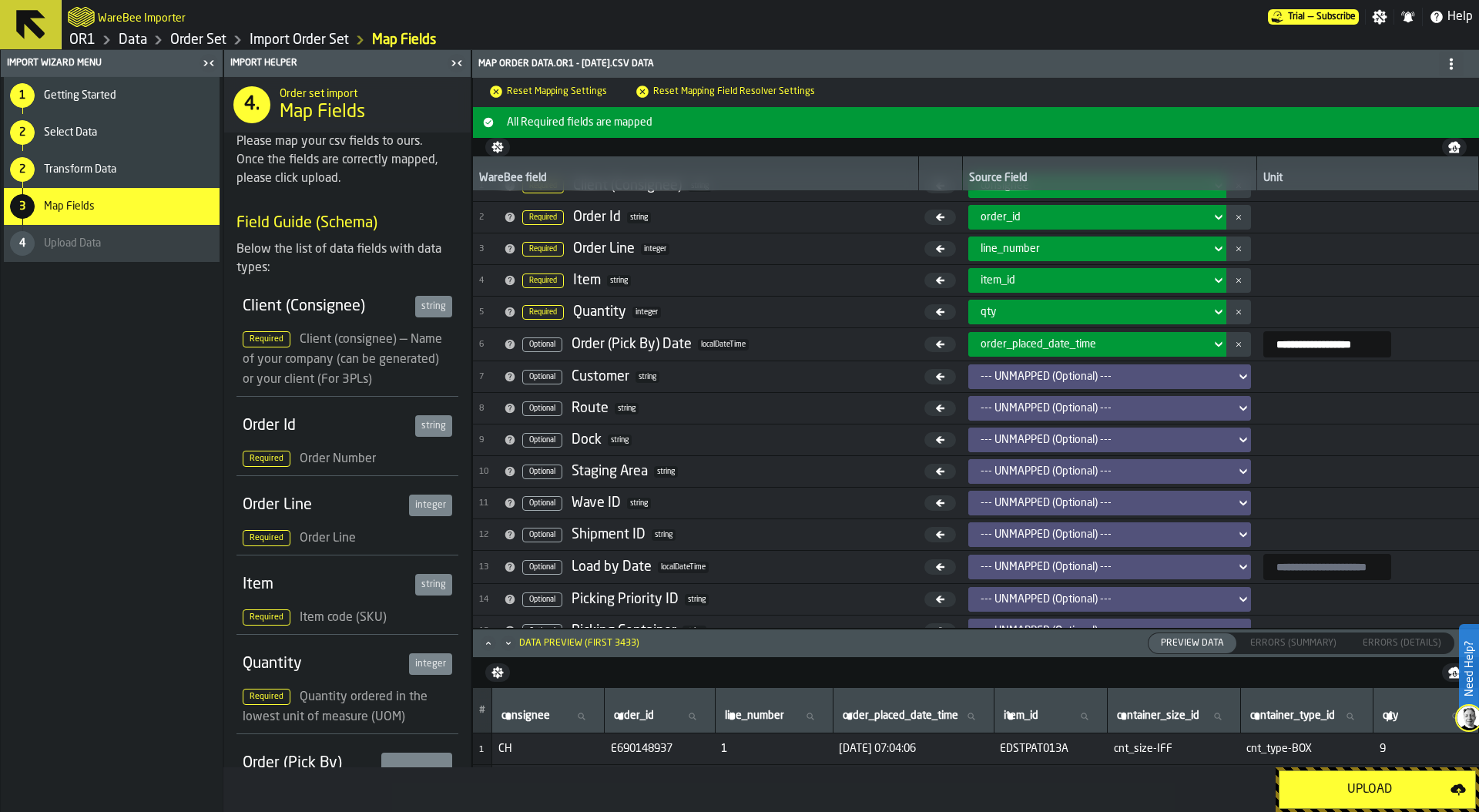
scroll to position [40, 0]
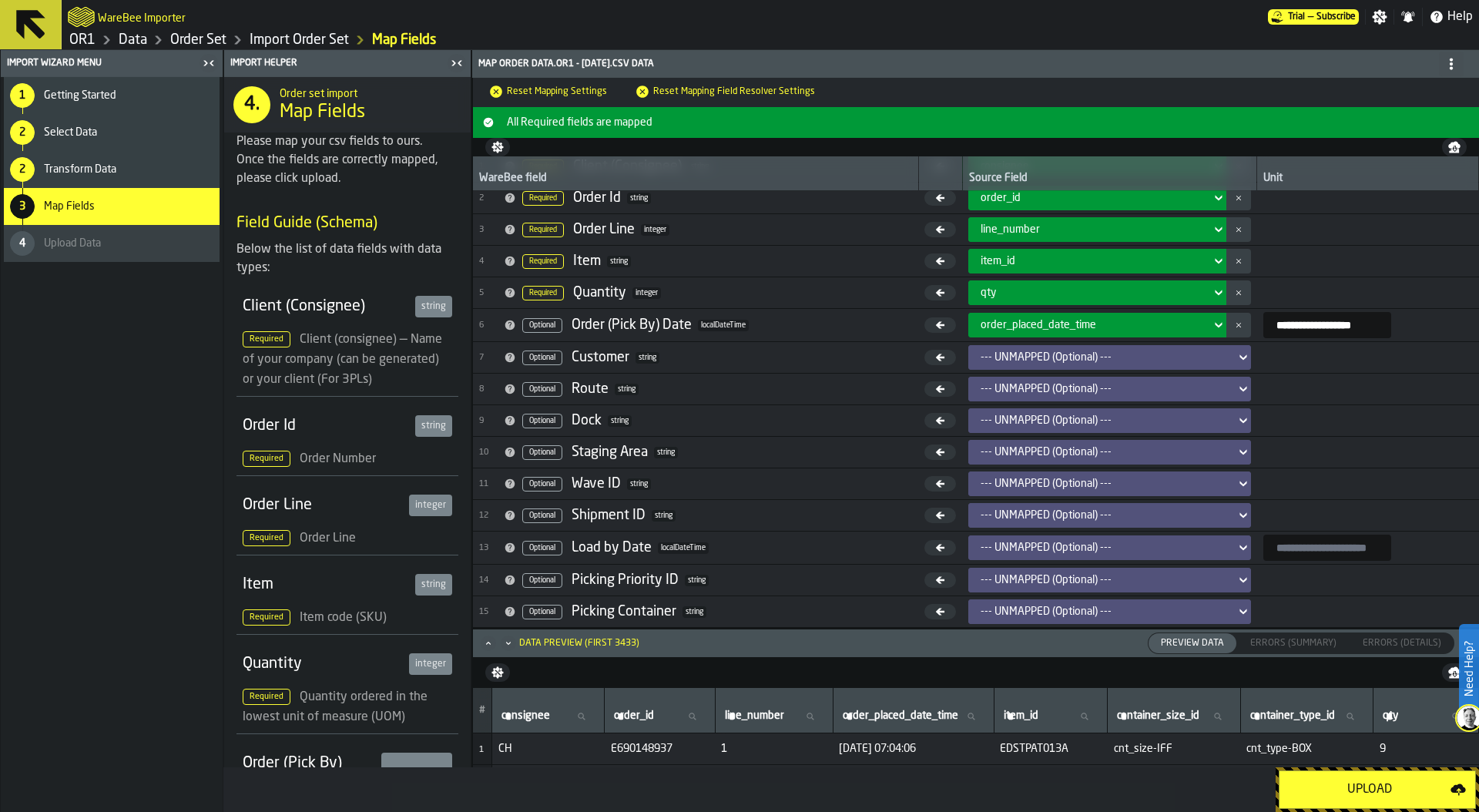
click at [981, 385] on div "--- UNMAPPED (Optional) ---" at bounding box center [1105, 389] width 248 height 12
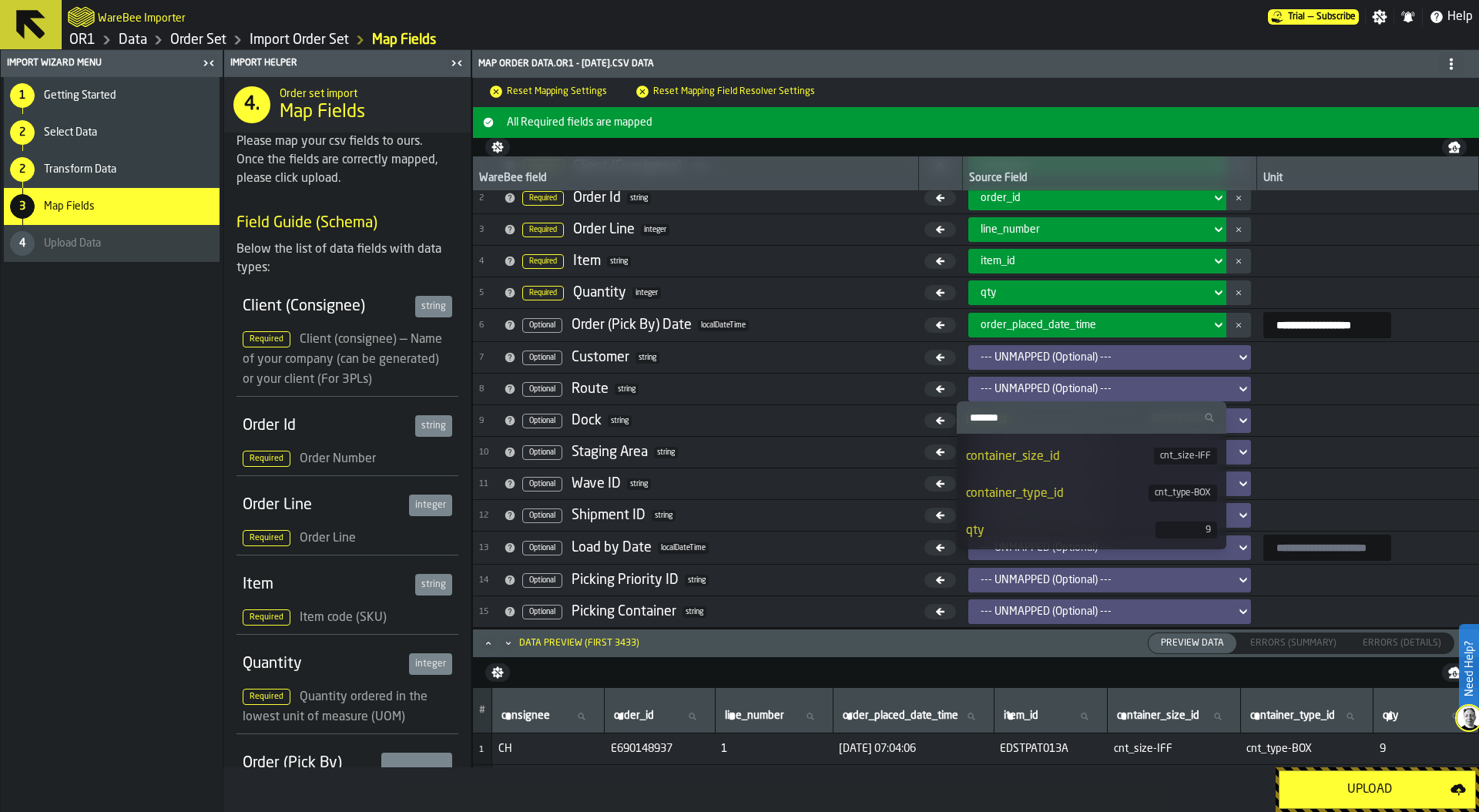
scroll to position [167, 0]
click at [1048, 511] on div "container_type_id" at bounding box center [1056, 506] width 182 height 18
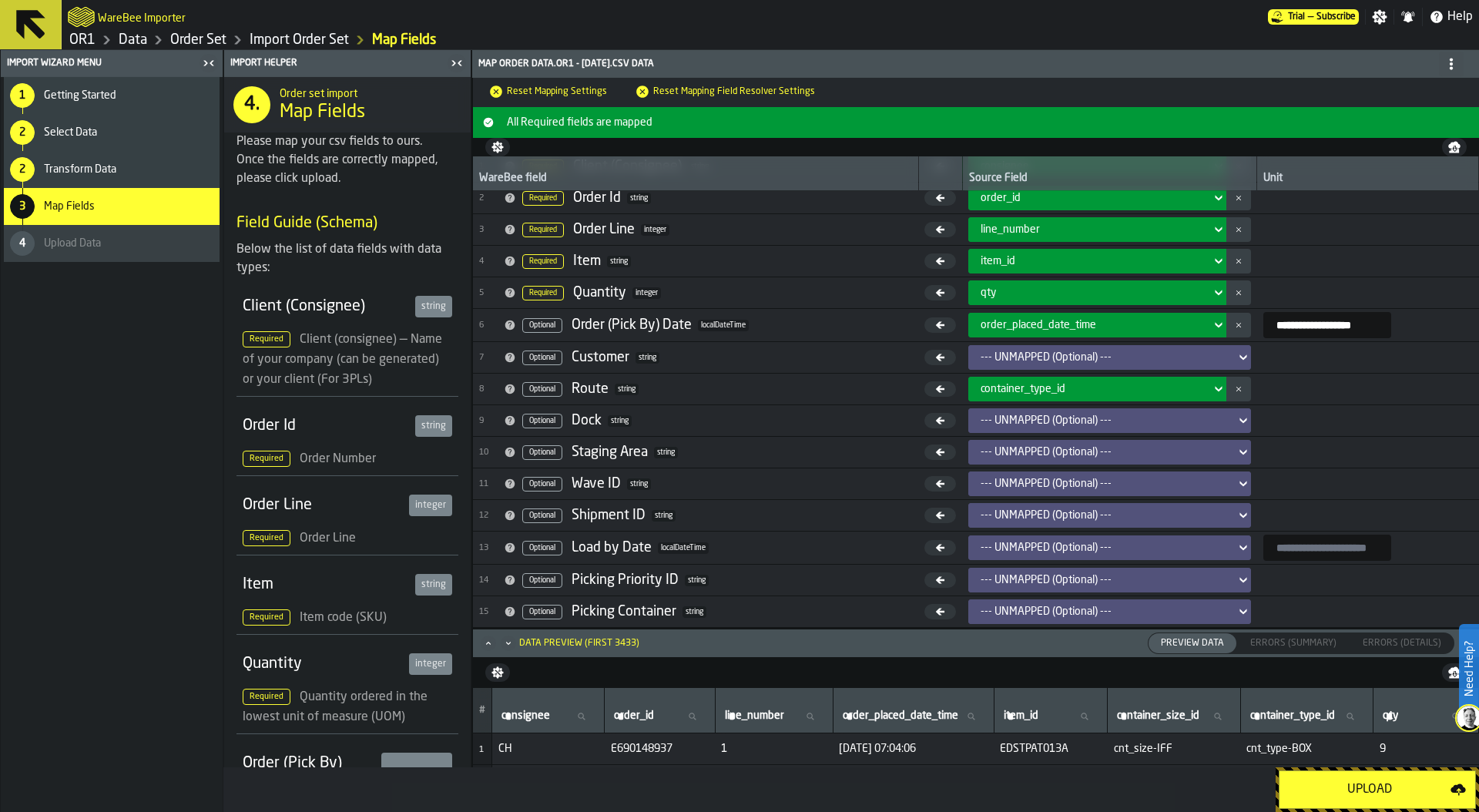
click at [1044, 421] on div "--- UNMAPPED (Optional) ---" at bounding box center [1105, 420] width 248 height 12
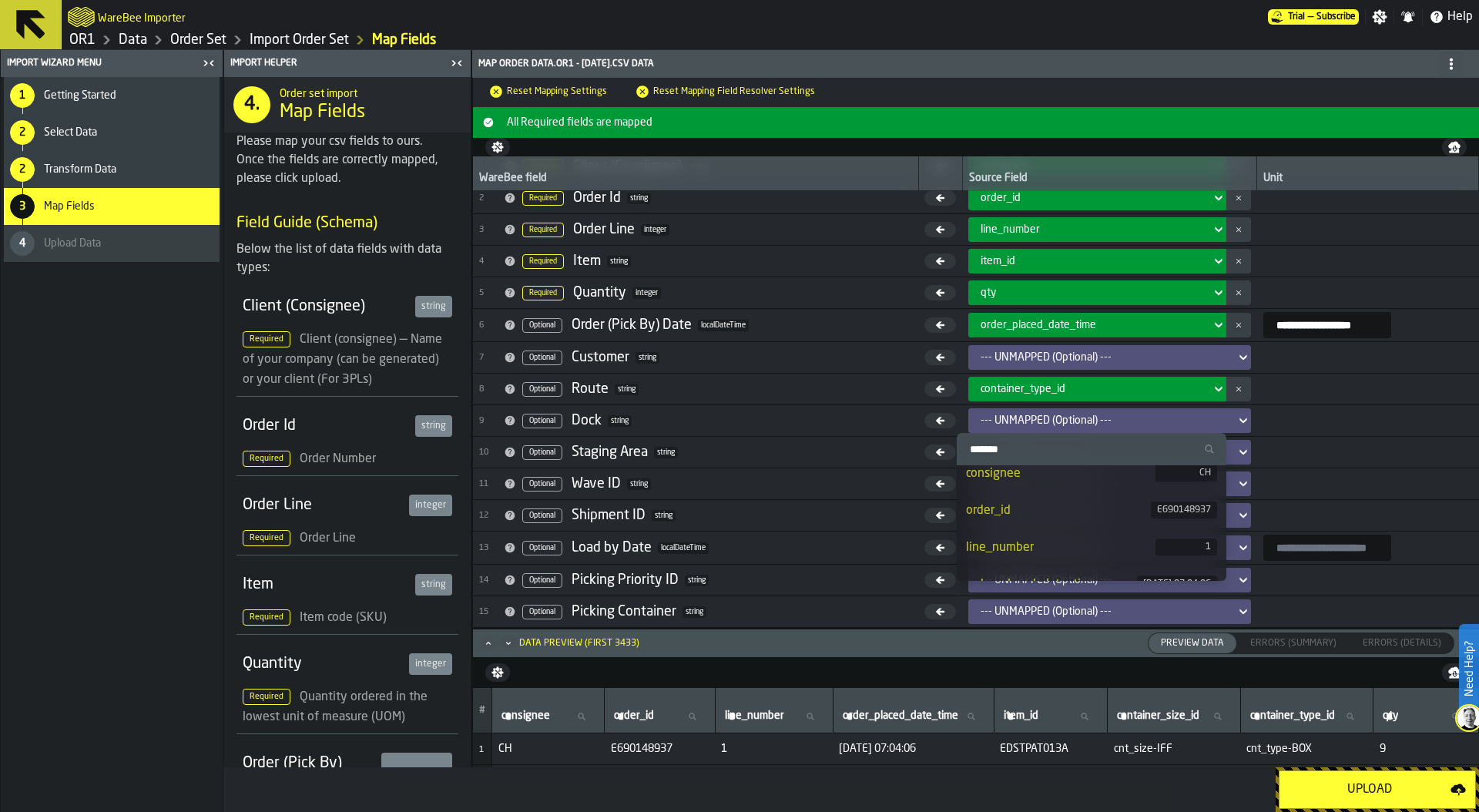
scroll to position [180, 0]
click at [1077, 486] on div "container_size_id" at bounding box center [1060, 488] width 188 height 18
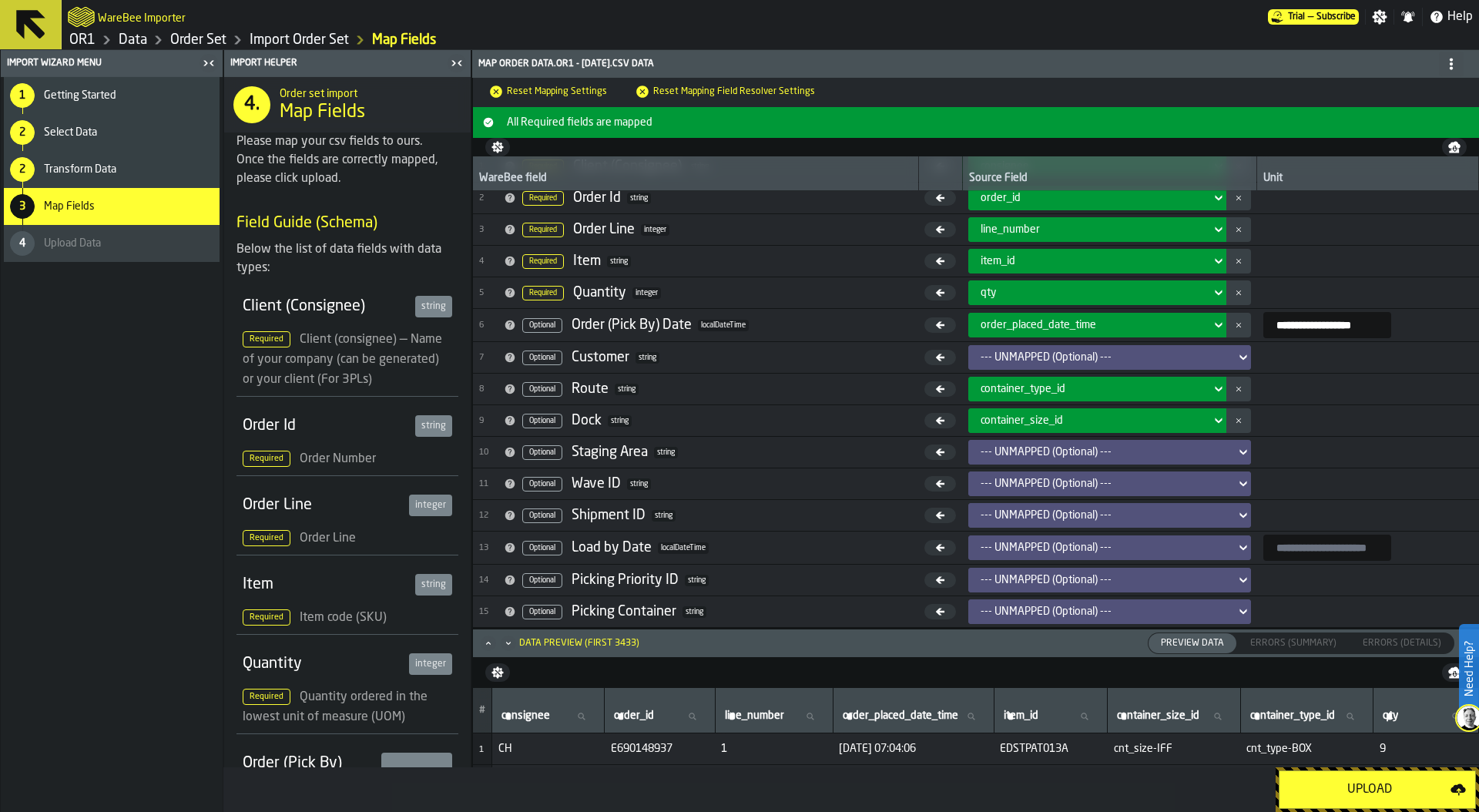
click at [1365, 794] on div "Upload" at bounding box center [1369, 789] width 161 height 18
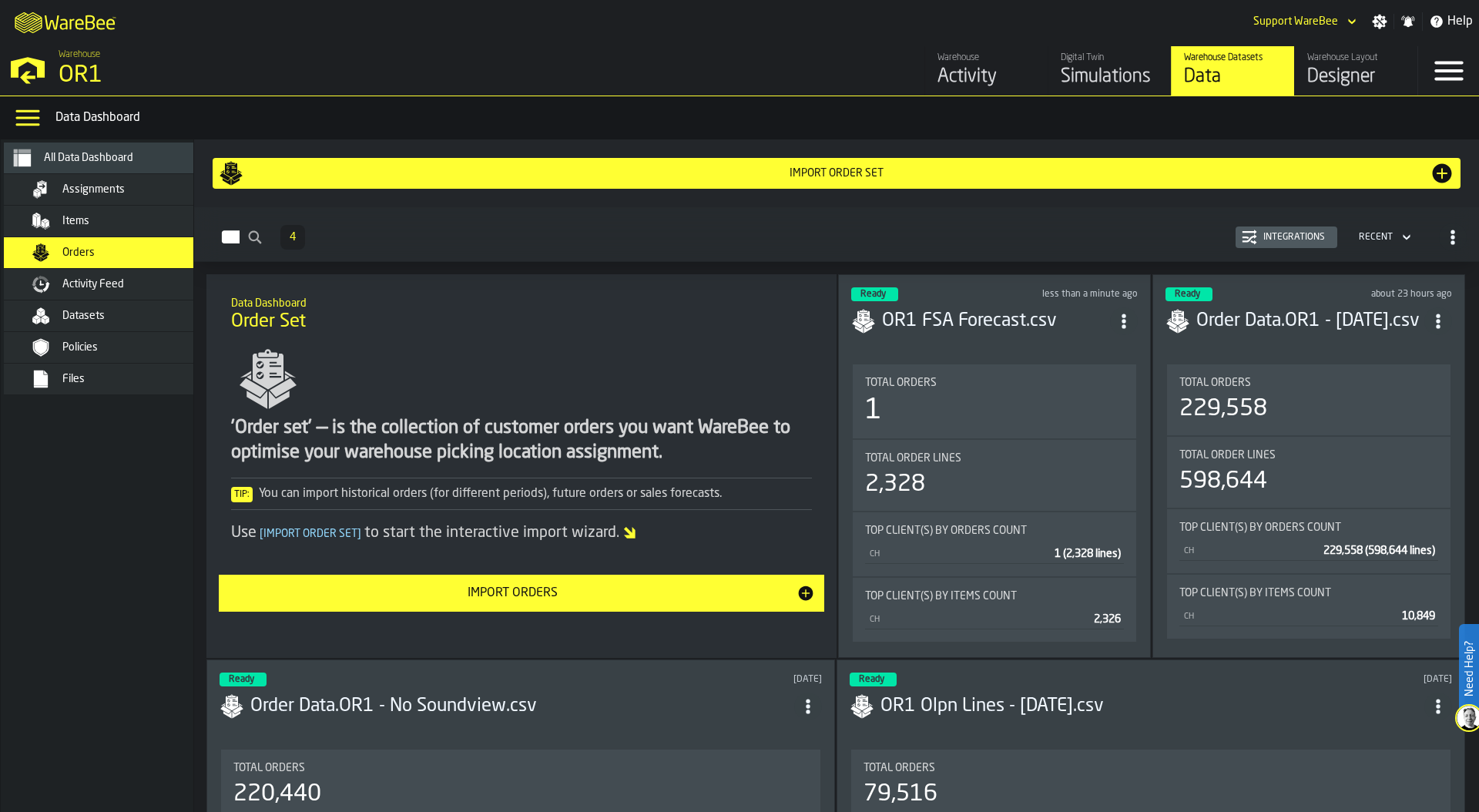
click at [99, 255] on div "Orders" at bounding box center [138, 252] width 151 height 12
click at [1202, 177] on div "Import Order Set" at bounding box center [836, 173] width 1187 height 12
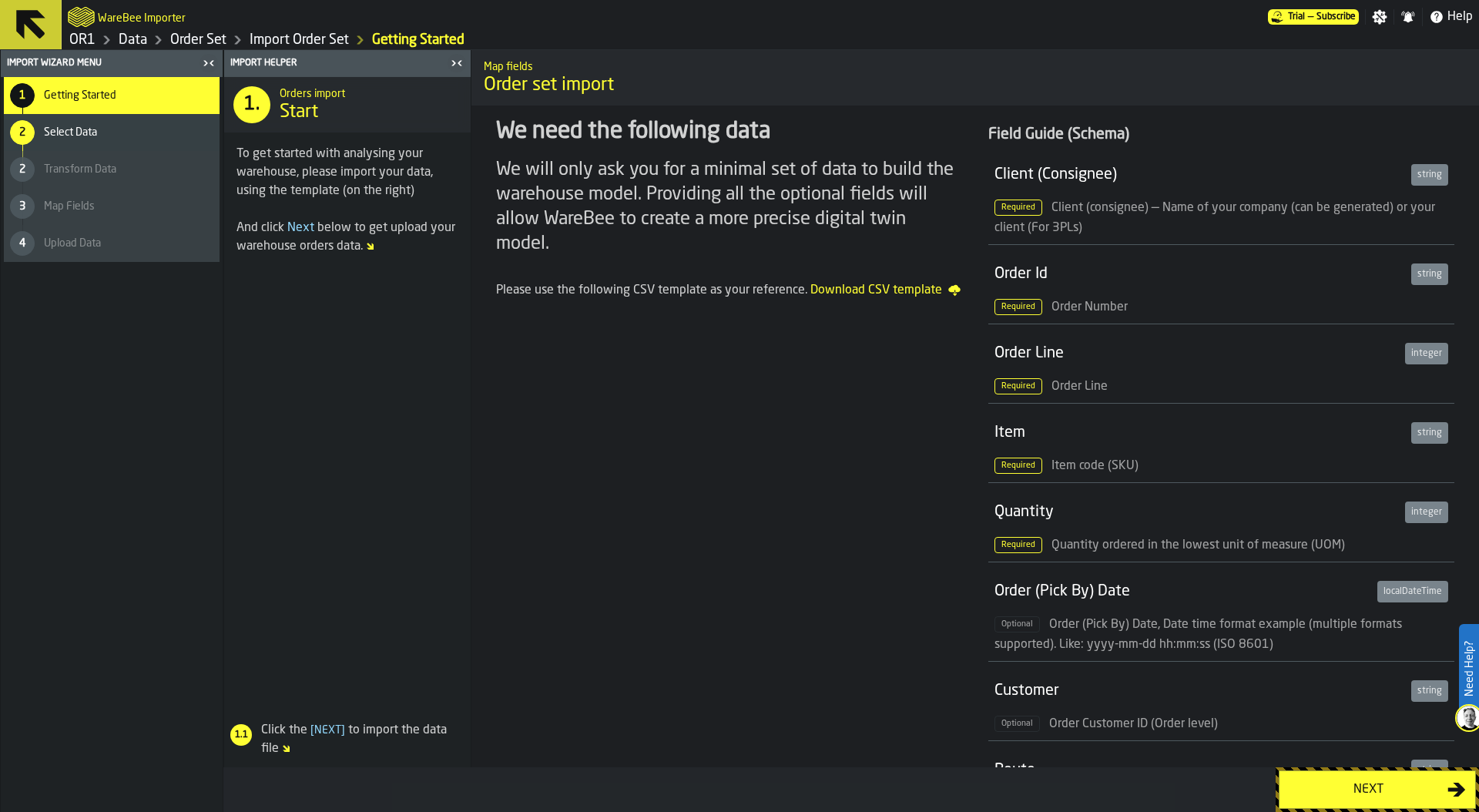
click at [1361, 780] on div "Next" at bounding box center [1368, 789] width 159 height 18
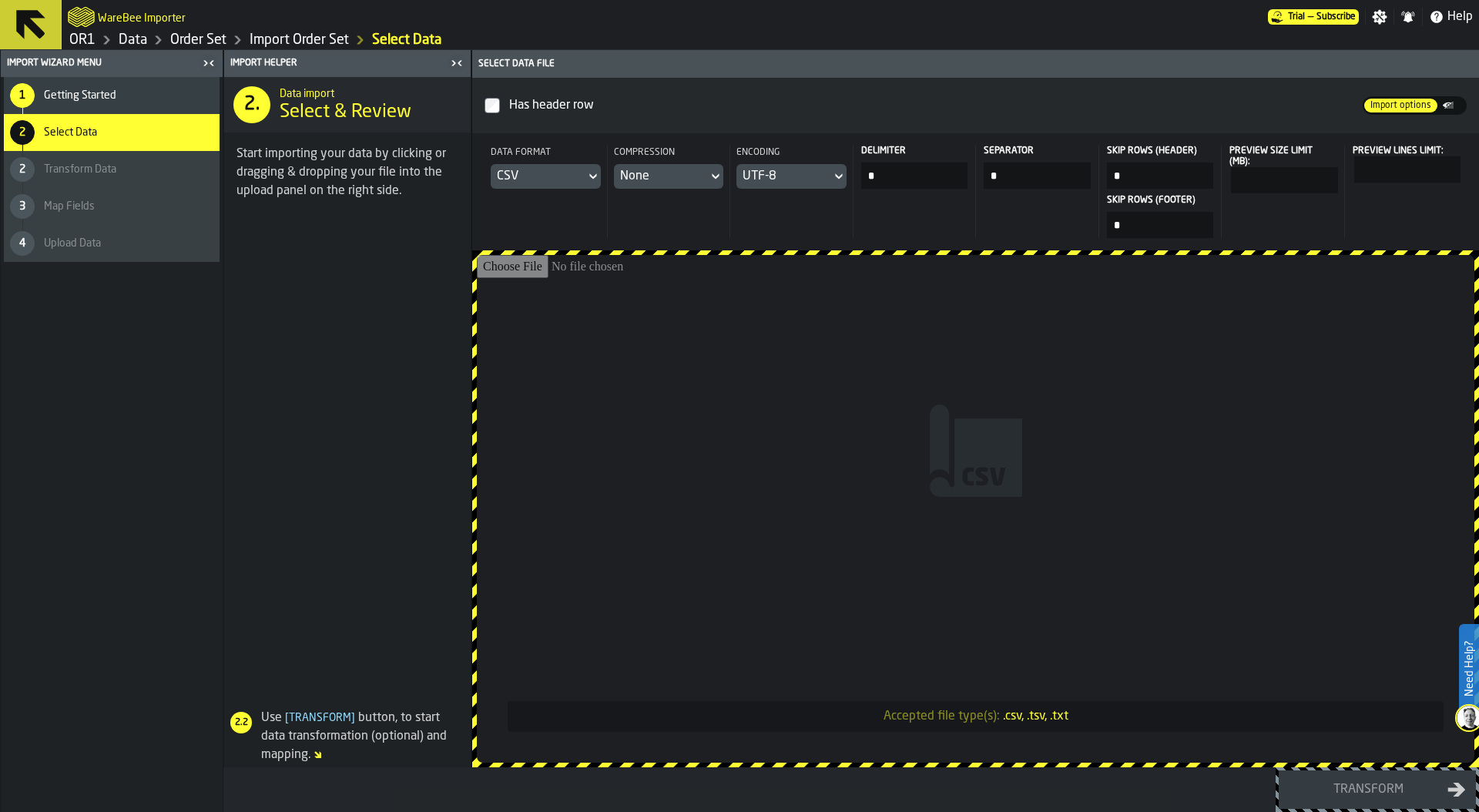
click at [897, 447] on input "Accepted file type(s): .csv, .tsv, .txt" at bounding box center [976, 508] width 998 height 508
click at [762, 429] on input "Accepted file type(s): .csv, .tsv, .txt" at bounding box center [976, 508] width 998 height 508
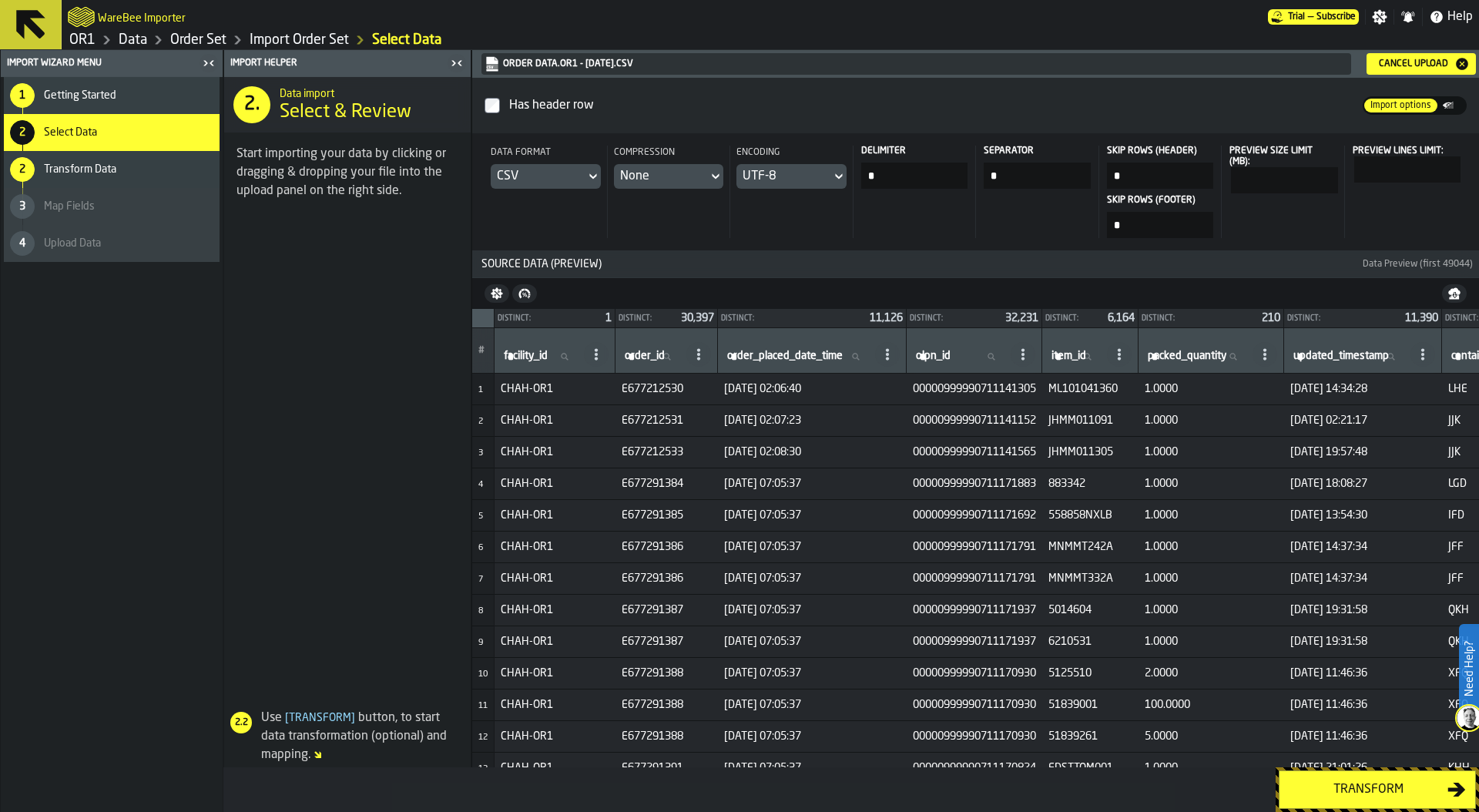
click at [1334, 785] on div "Transform" at bounding box center [1368, 789] width 159 height 18
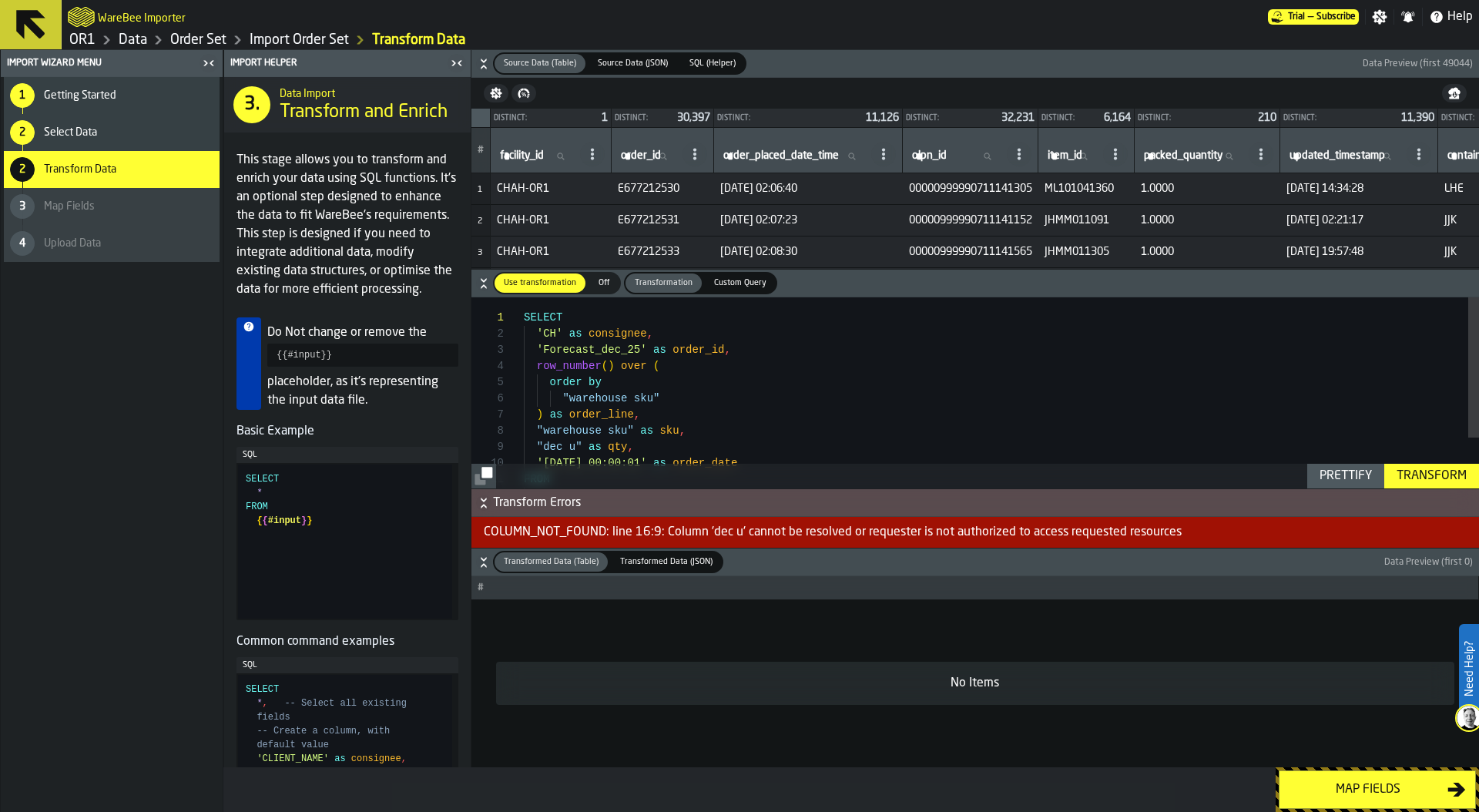
click at [779, 363] on div "SELECT 'CH' as consignee , 'Forecast_dec_25' as order_id , row_number ( ) over …" at bounding box center [1001, 426] width 955 height 259
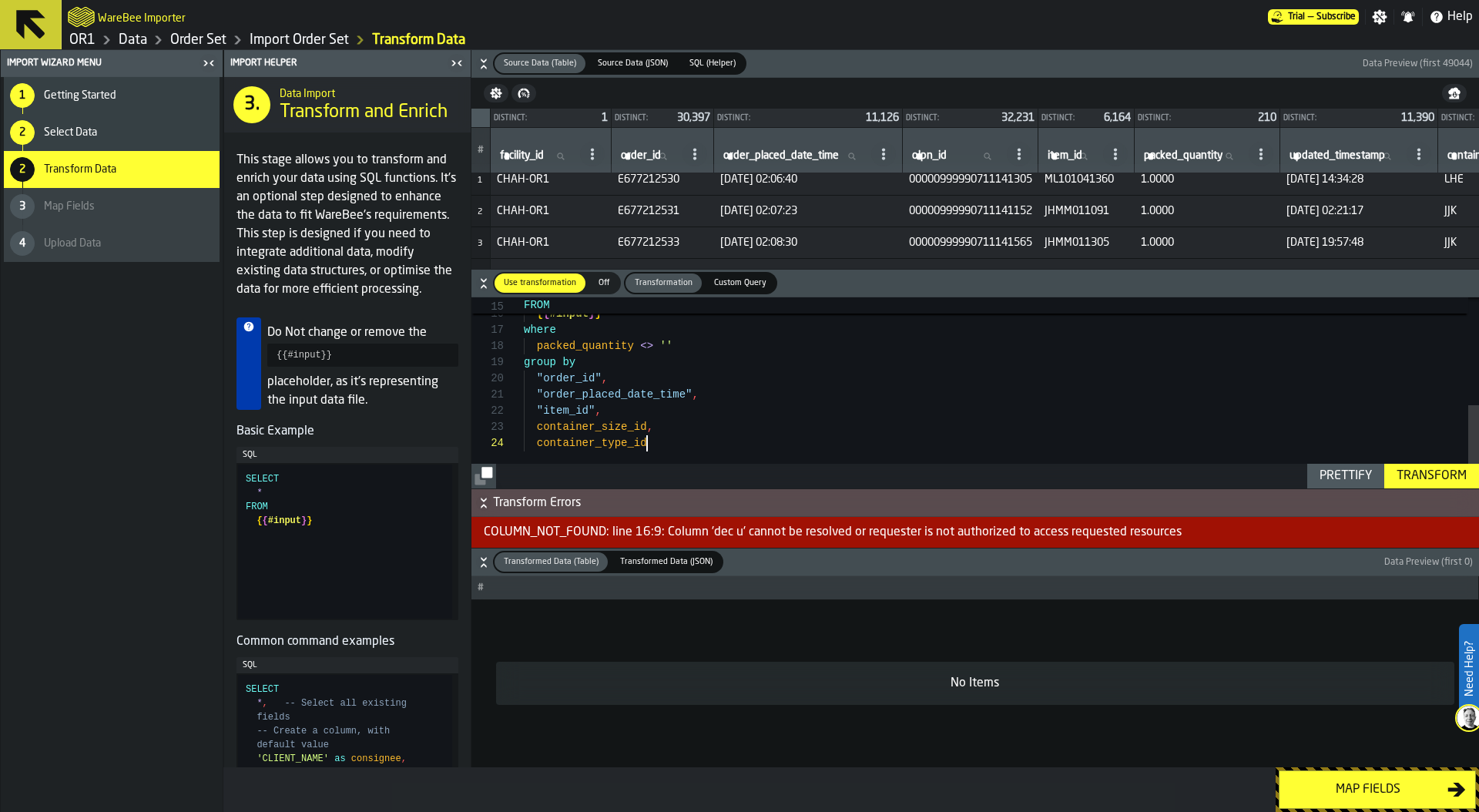
scroll to position [6, 0]
drag, startPoint x: 727, startPoint y: 182, endPoint x: 856, endPoint y: 182, distance: 129.0
click at [856, 182] on span "[DATE] 02:06:40" at bounding box center [808, 182] width 177 height 12
copy span "[DATE] 02:06:40"
click at [698, 346] on div "FROM { { #input } } where packed_quantity <> '' group by "order_id" , "order_pl…" at bounding box center [1001, 269] width 955 height 438
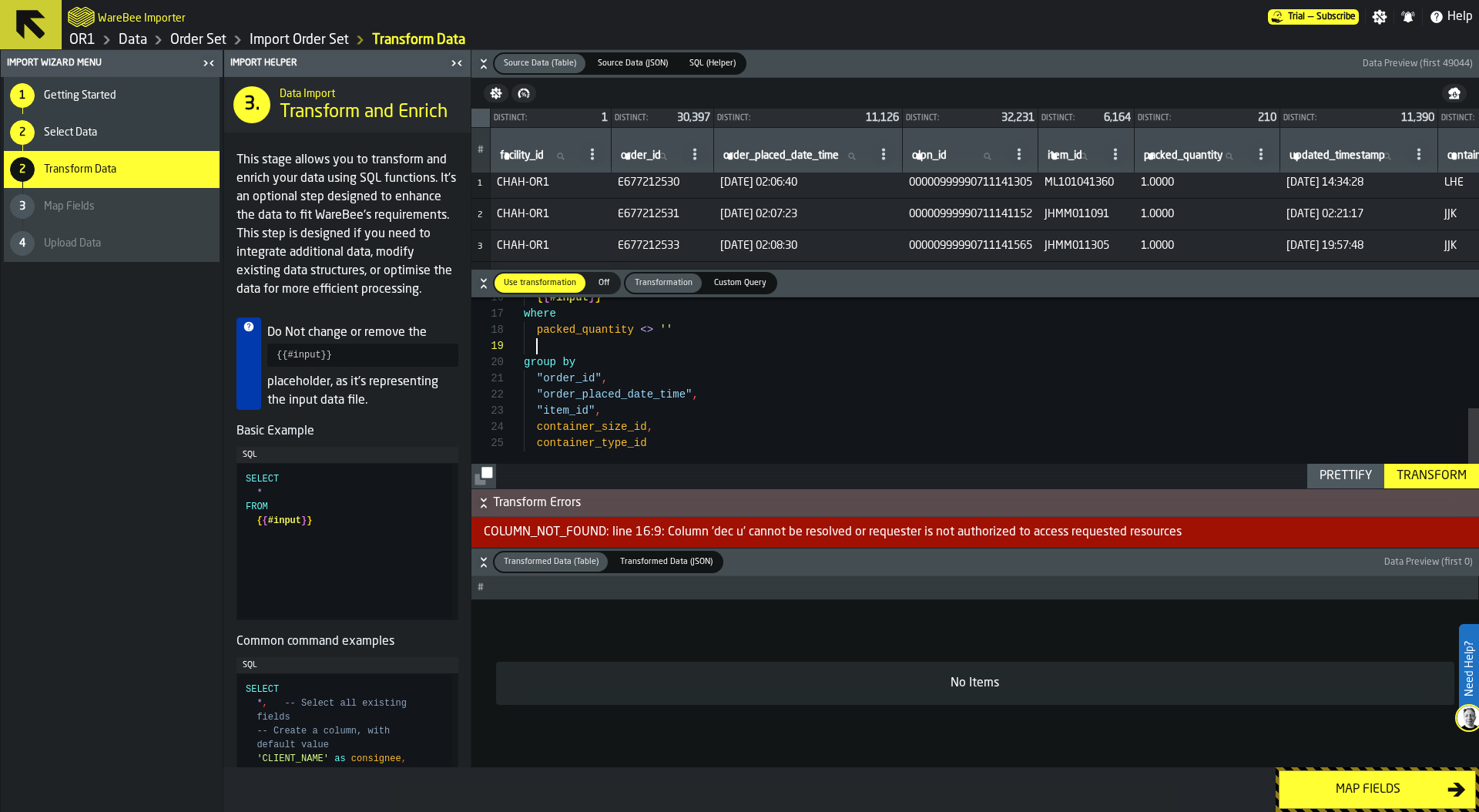
scroll to position [0, 0]
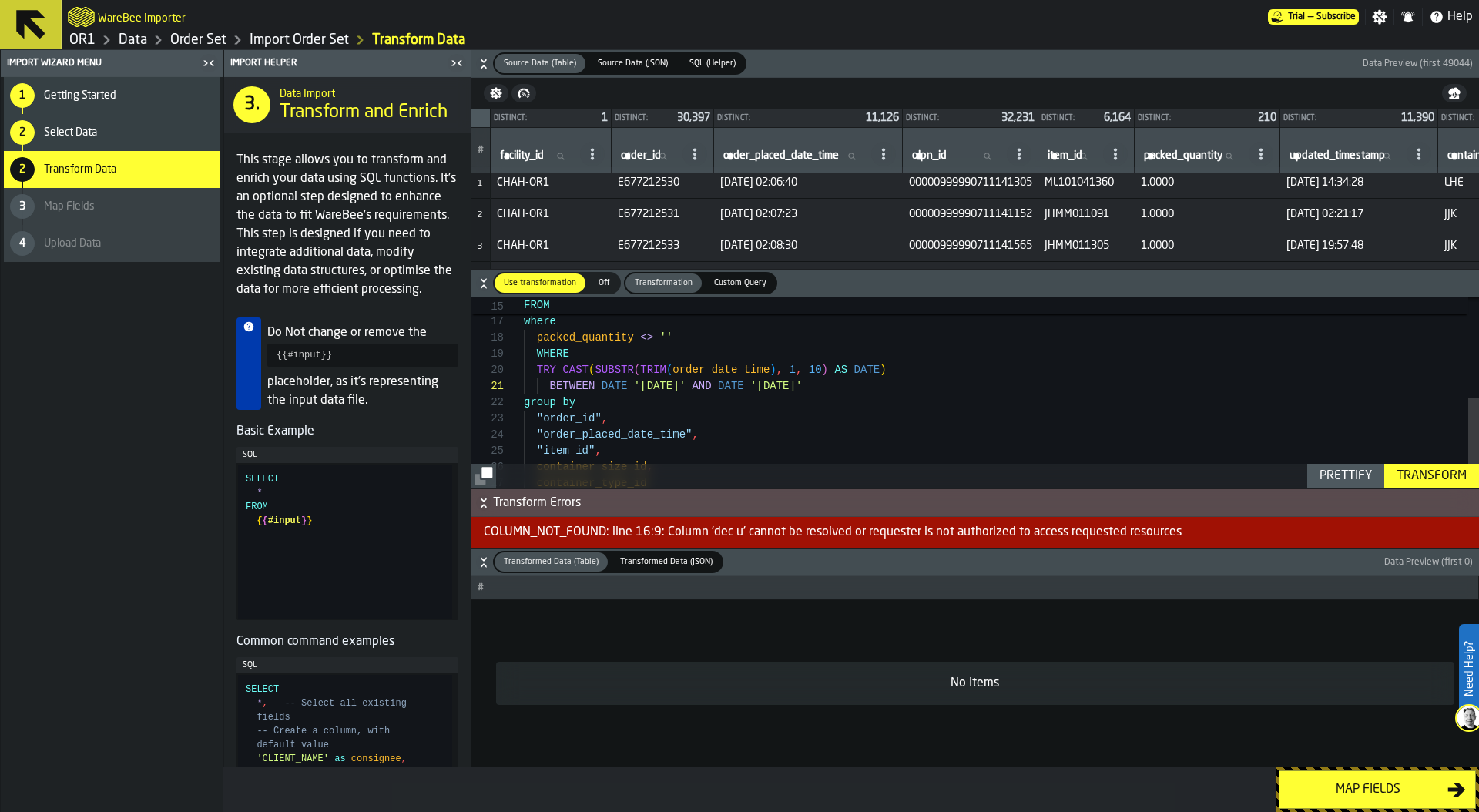
click at [569, 352] on div "{ { #input } } where packed_quantity <> '' WHERE group by "order_id" , "order_p…" at bounding box center [1001, 285] width 955 height 486
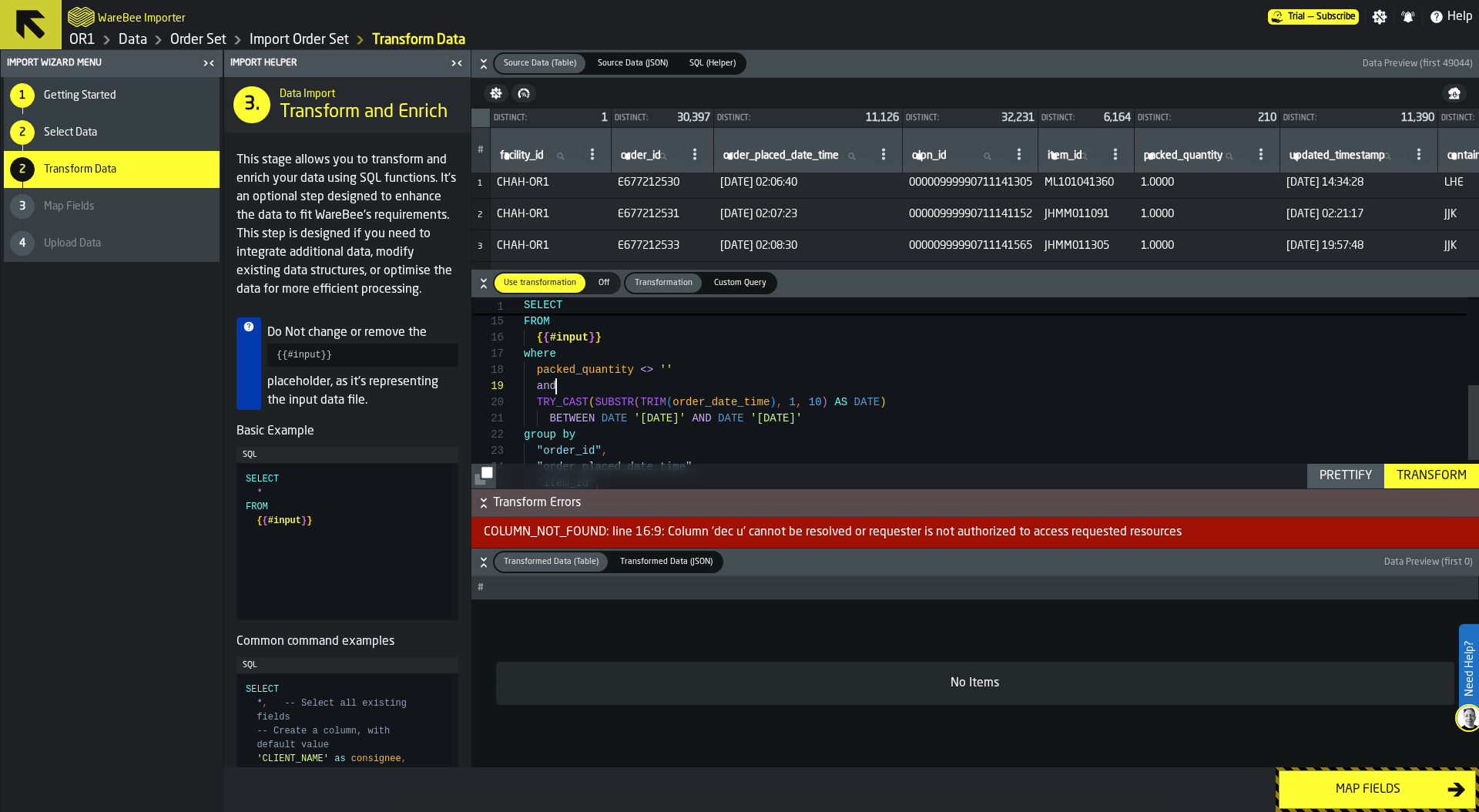
click at [889, 149] on icon at bounding box center [883, 153] width 12 height 12
click at [868, 213] on span "Copy Header as SQL" at bounding box center [849, 222] width 109 height 18
click at [729, 403] on div "{ { #input } } where packed_quantity <> '' and group by "order_id" , "order_pla…" at bounding box center [1001, 317] width 955 height 486
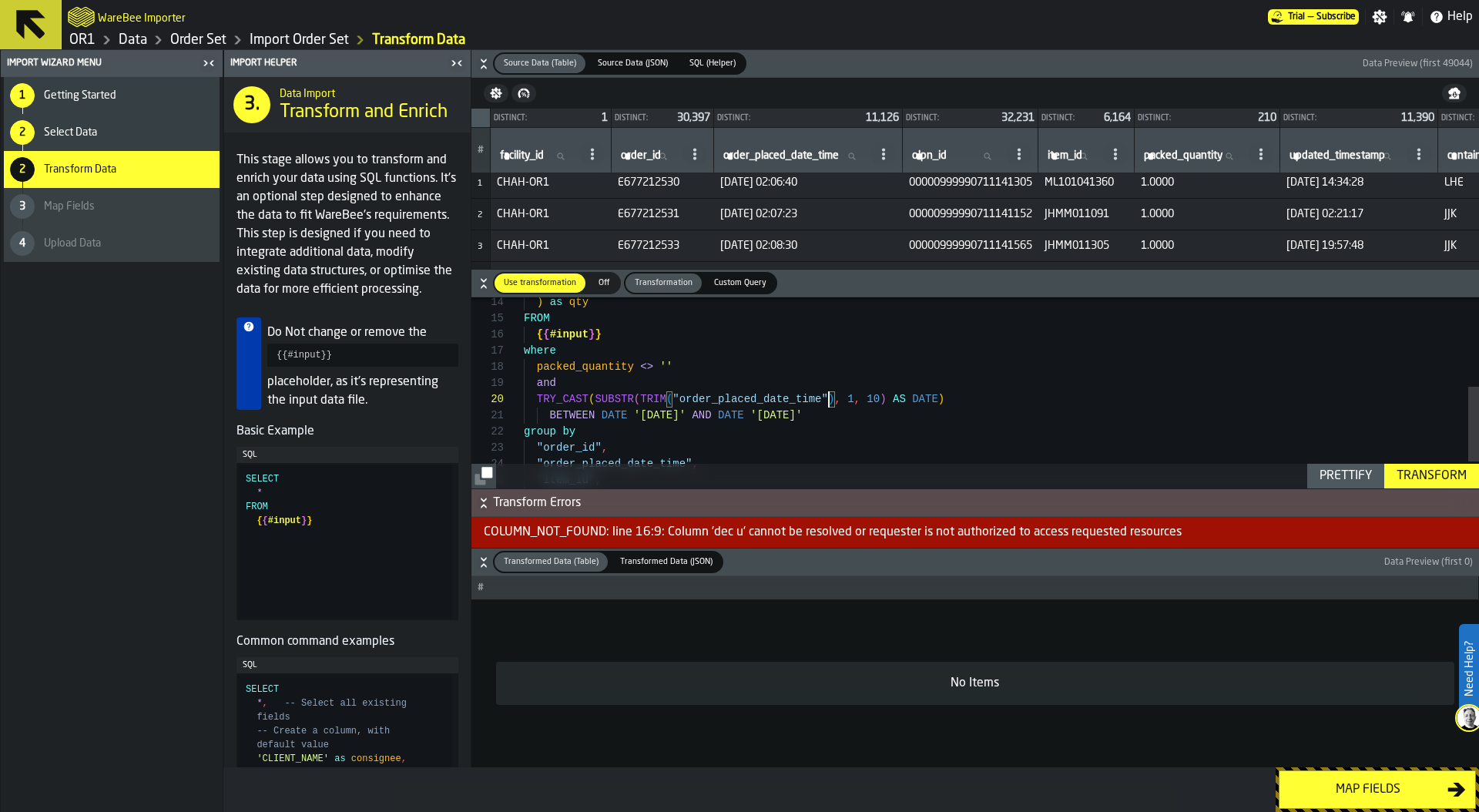
click at [889, 155] on icon at bounding box center [883, 153] width 12 height 12
click at [755, 433] on div "{ { #input } } where packed_quantity <> '' and group by "order_id" , "order_pla…" at bounding box center [1001, 314] width 955 height 486
click at [683, 411] on div "{ { #input } } where packed_quantity <> '' and group by "order_id" , "order_pla…" at bounding box center [1001, 314] width 955 height 486
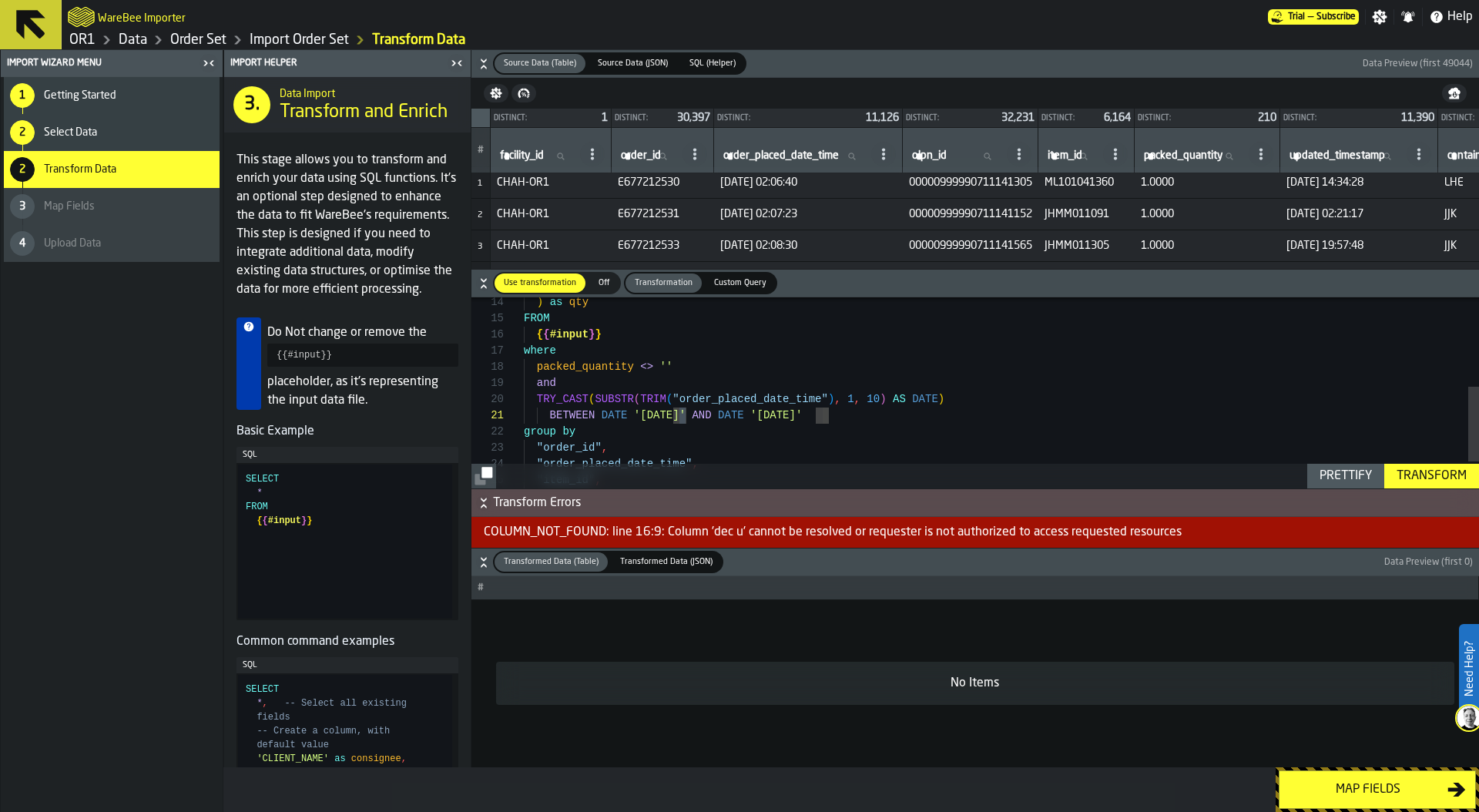
click at [688, 414] on div "{ { #input } } where packed_quantity <> '' and group by "order_id" , "order_pla…" at bounding box center [1001, 314] width 955 height 486
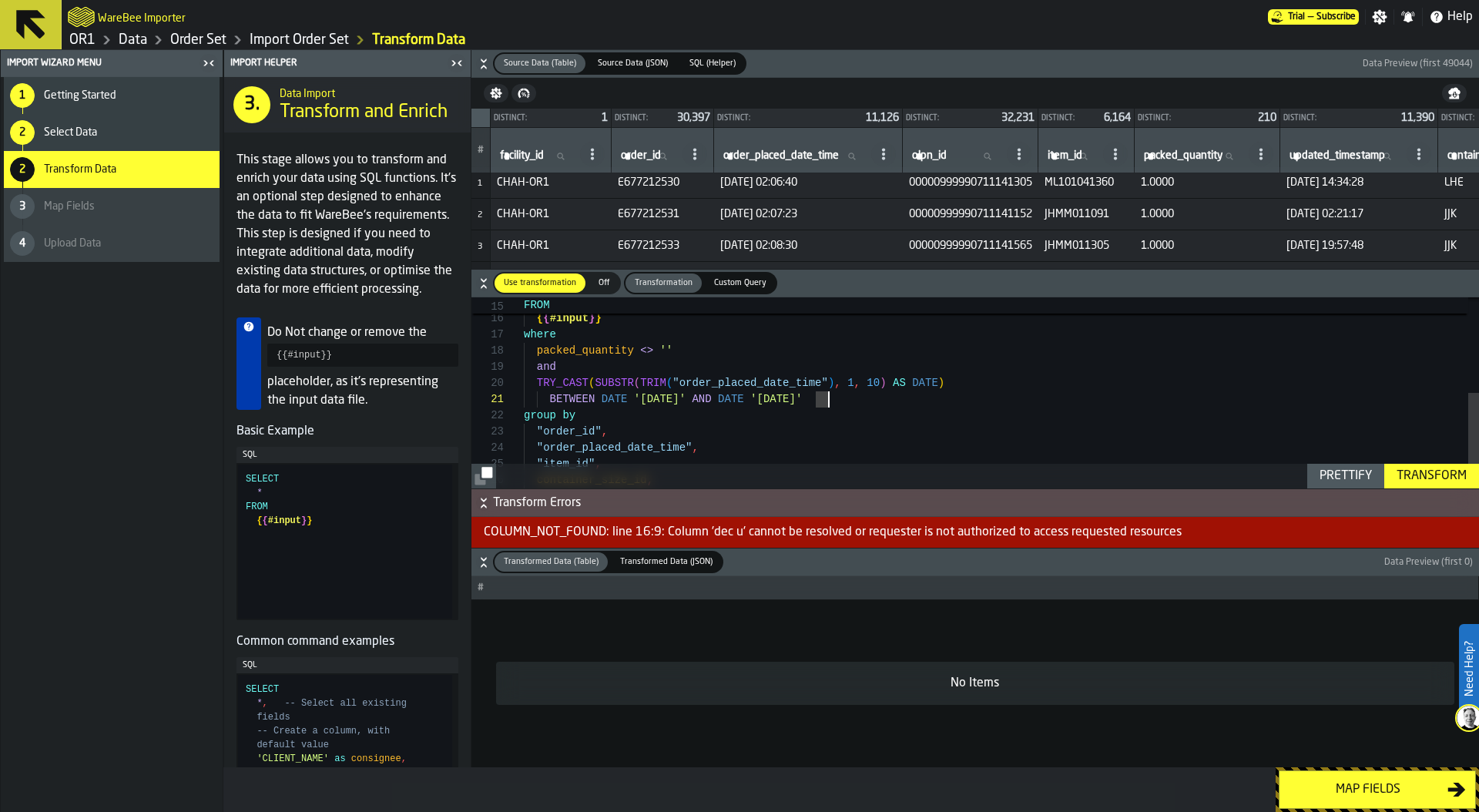
click at [826, 397] on div "{ { #input } } where packed_quantity <> '' and group by "order_id" , "order_pla…" at bounding box center [1001, 298] width 955 height 486
click at [702, 399] on div "{ { #input } } where packed_quantity <> '' and group by "order_id" , "order_pla…" at bounding box center [1001, 298] width 955 height 486
drag, startPoint x: 828, startPoint y: 398, endPoint x: 815, endPoint y: 398, distance: 13.0
click at [815, 398] on div "{ { #input } } where packed_quantity <> '' and group by "order_id" , "order_pla…" at bounding box center [1001, 298] width 955 height 486
drag, startPoint x: 848, startPoint y: 396, endPoint x: 838, endPoint y: 396, distance: 10.0
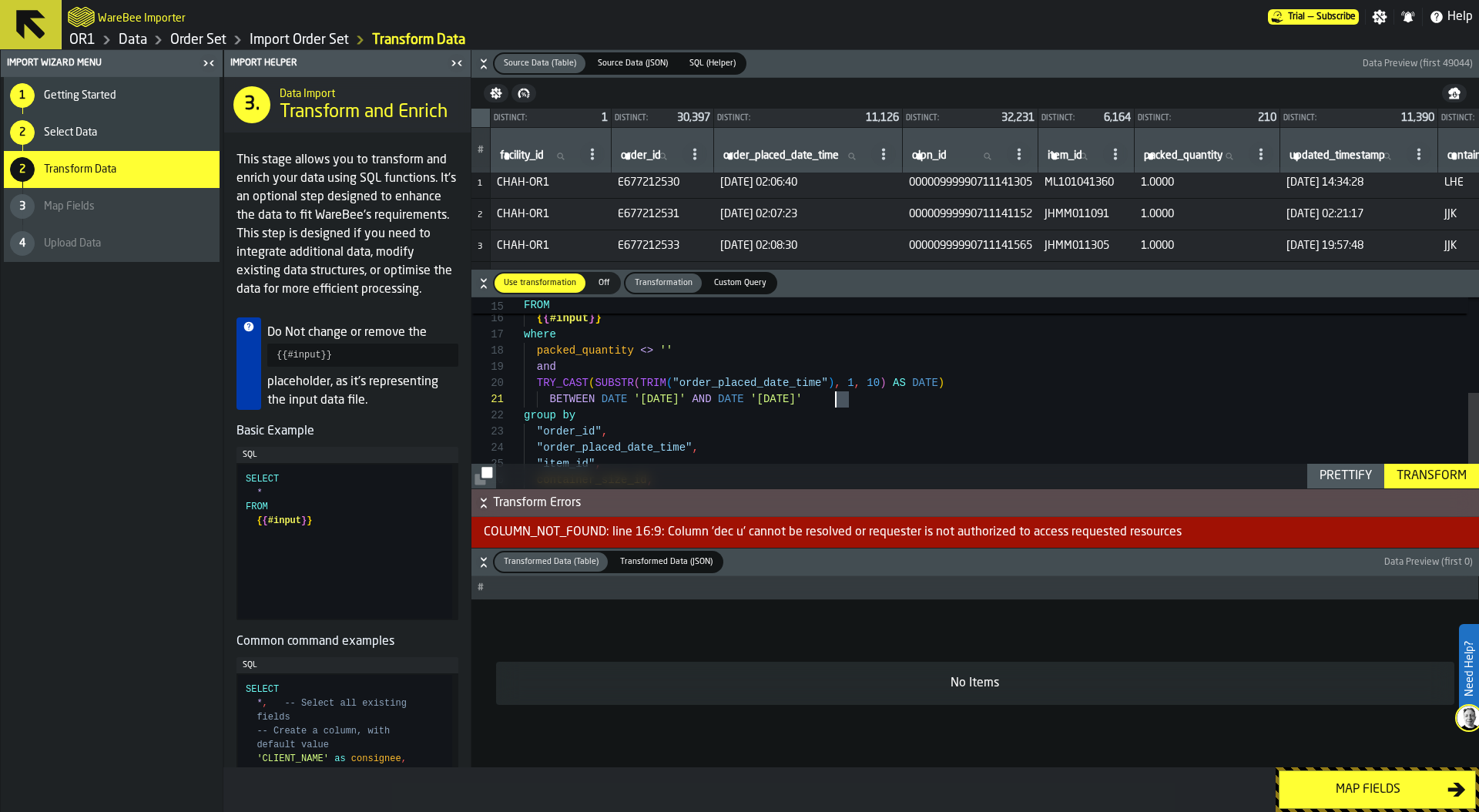
click at [838, 396] on div "{ { #input } } where packed_quantity <> '' and group by "order_id" , "order_pla…" at bounding box center [1001, 298] width 955 height 486
click at [700, 398] on div "{ { #input } } where packed_quantity <> '' and group by "order_id" , "order_pla…" at bounding box center [1001, 298] width 955 height 486
drag, startPoint x: 850, startPoint y: 398, endPoint x: 836, endPoint y: 397, distance: 14.0
click at [836, 397] on div "{ { #input } } where packed_quantity <> '' and group by "order_id" , "order_pla…" at bounding box center [1001, 298] width 955 height 486
click at [1354, 477] on div "Prettify" at bounding box center [1346, 475] width 65 height 18
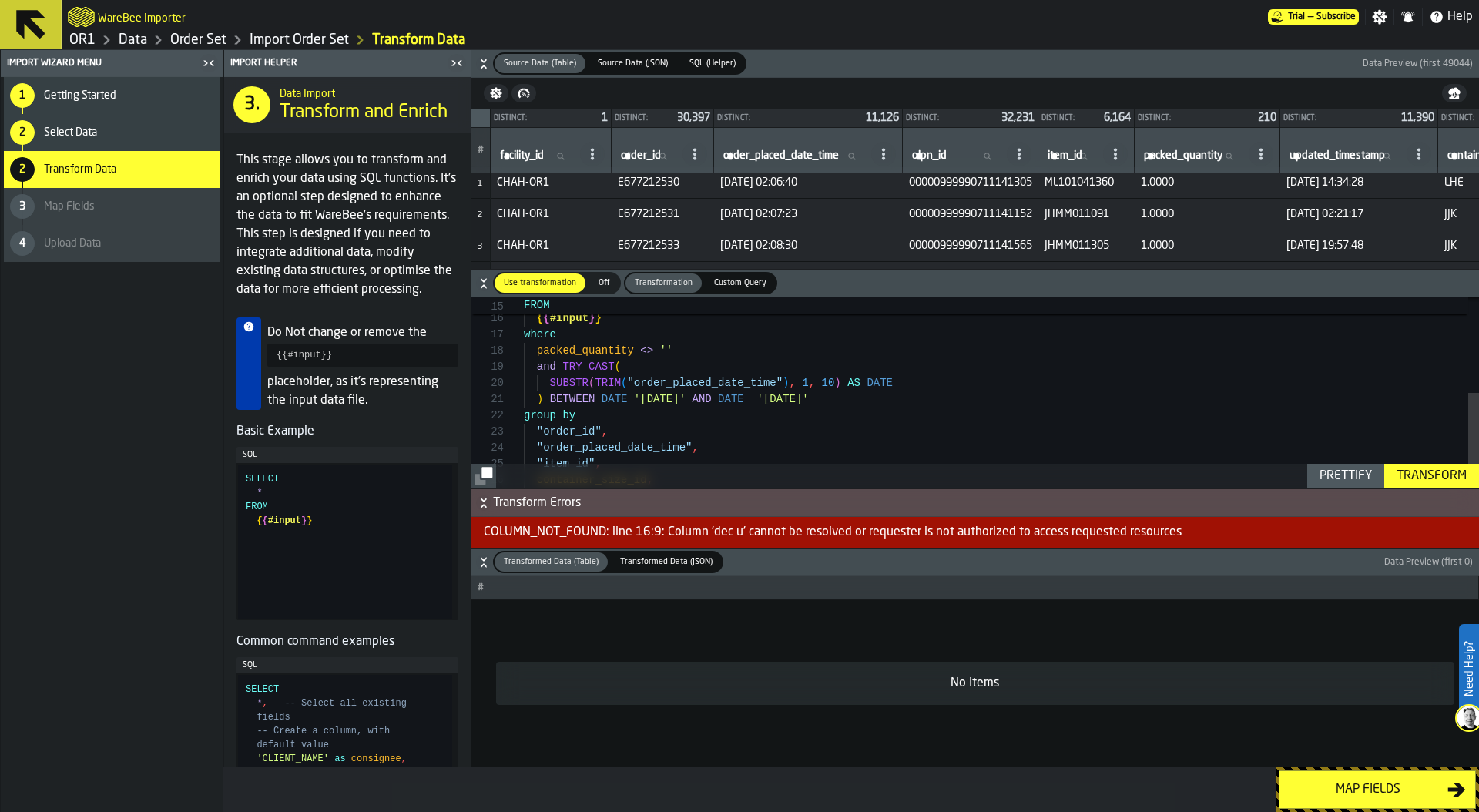
click at [1432, 477] on div "Transform" at bounding box center [1432, 475] width 83 height 18
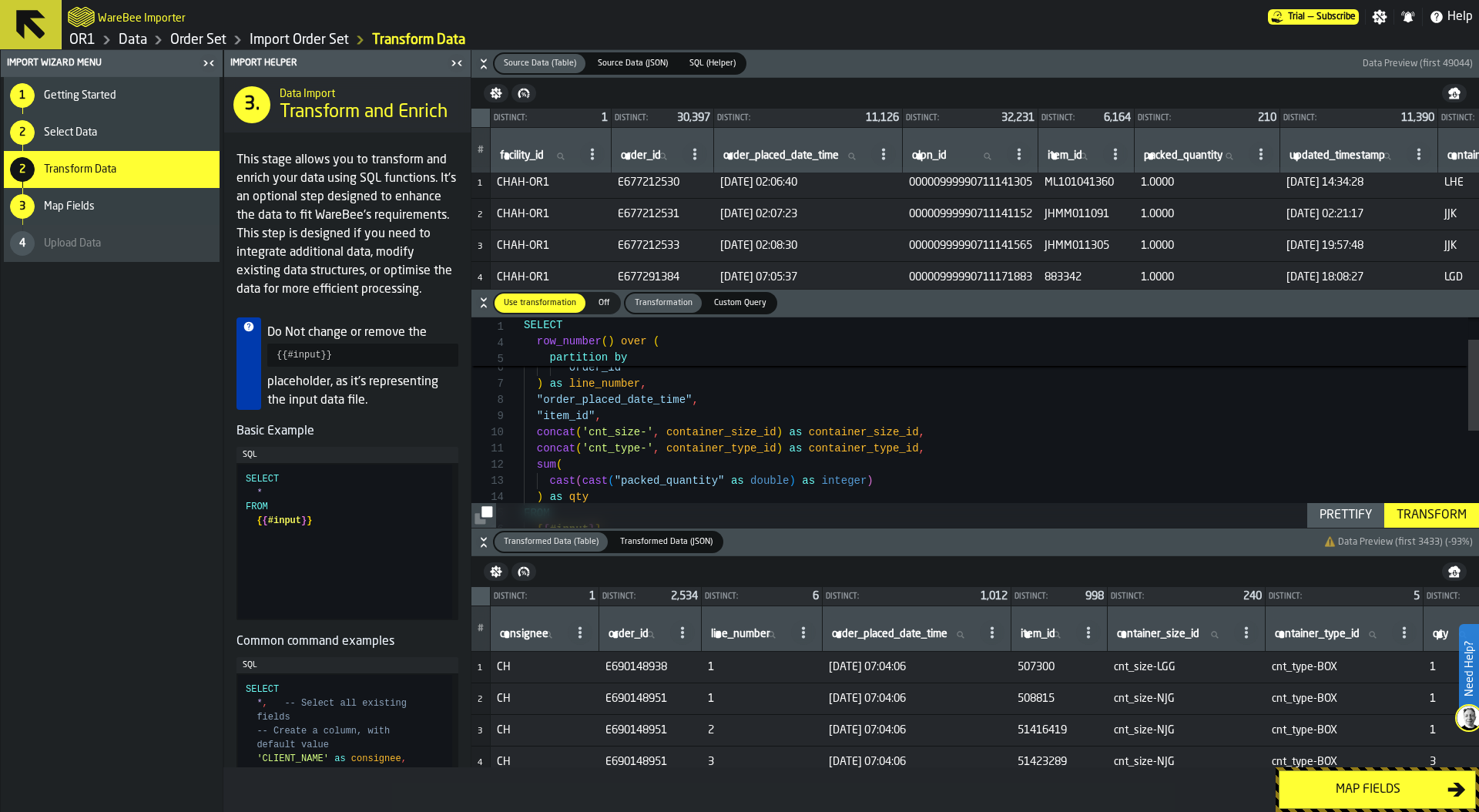
click at [716, 402] on div "cast ( cast ( "packed_quantity" as double ) as integer ) sum ( concat ( 'cnt_ty…" at bounding box center [1001, 509] width 955 height 486
drag, startPoint x: 537, startPoint y: 401, endPoint x: 690, endPoint y: 400, distance: 153.0
click at [690, 400] on div "cast ( cast ( "packed_quantity" as double ) as integer ) sum ( concat ( 'cnt_ty…" at bounding box center [1001, 509] width 955 height 486
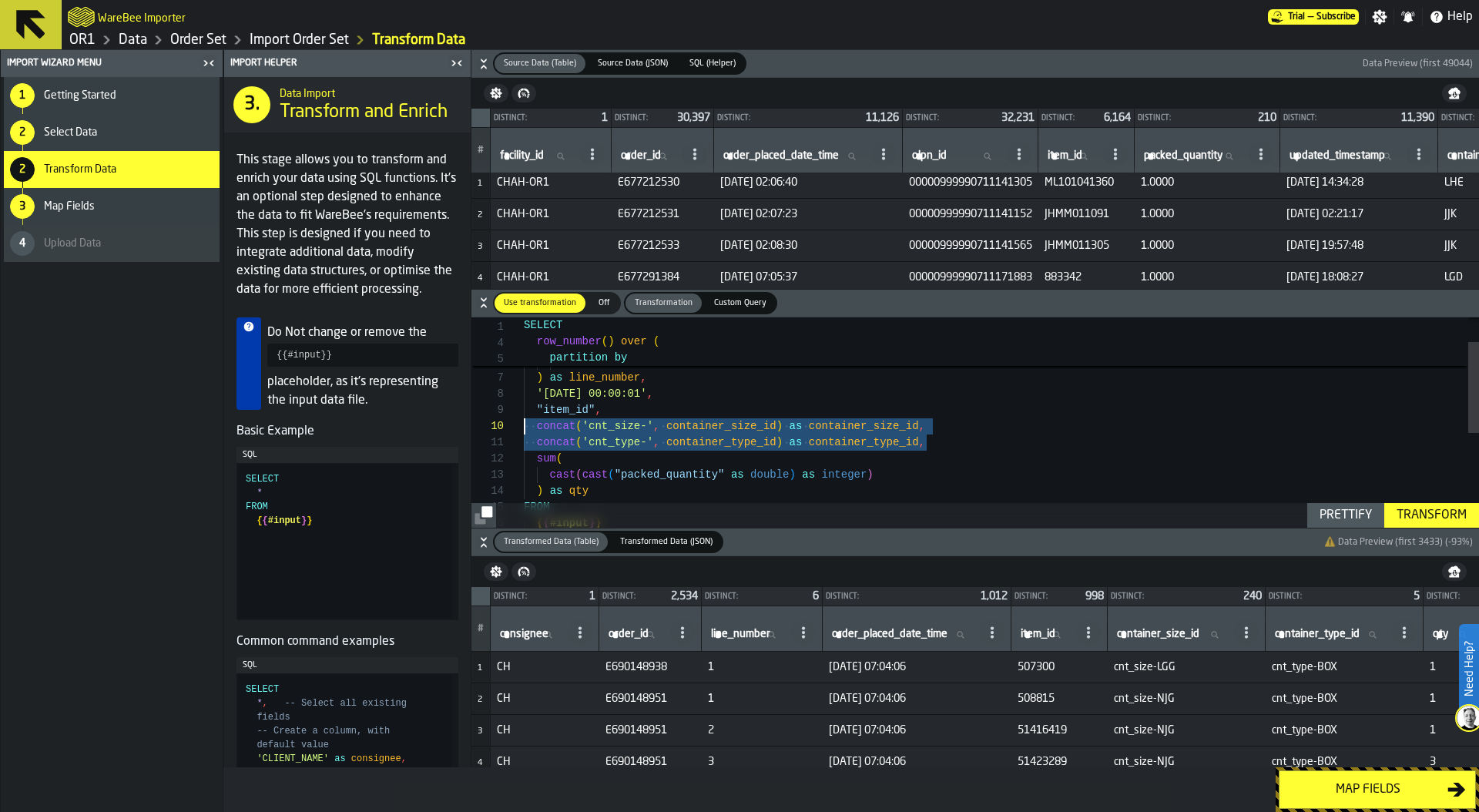
scroll to position [145, 0]
drag, startPoint x: 944, startPoint y: 444, endPoint x: 431, endPoint y: 430, distance: 513.2
click at [524, 430] on div "cast ( cast ( "packed_quantity" as double ) as integer ) sum ( concat ( 'cnt_ty…" at bounding box center [1001, 503] width 955 height 486
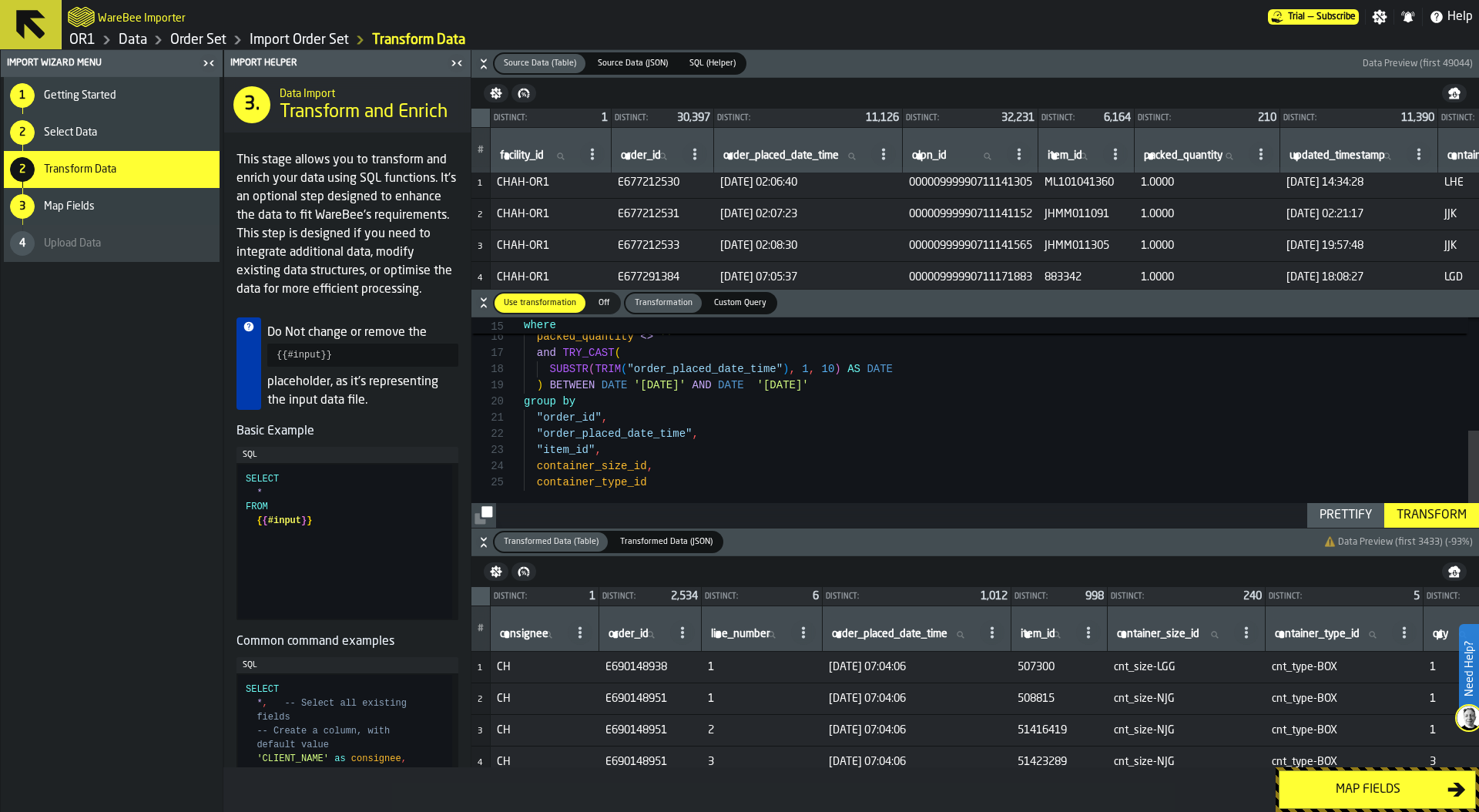
scroll to position [0, 0]
drag, startPoint x: 617, startPoint y: 421, endPoint x: 473, endPoint y: 421, distance: 144.0
click at [524, 421] on div "where packed_quantity <> '' and TRY_CAST ( SUBSTR ( TRIM ( "order_placed_date_t…" at bounding box center [1001, 300] width 955 height 454
drag, startPoint x: 718, startPoint y: 431, endPoint x: 268, endPoint y: 431, distance: 450.0
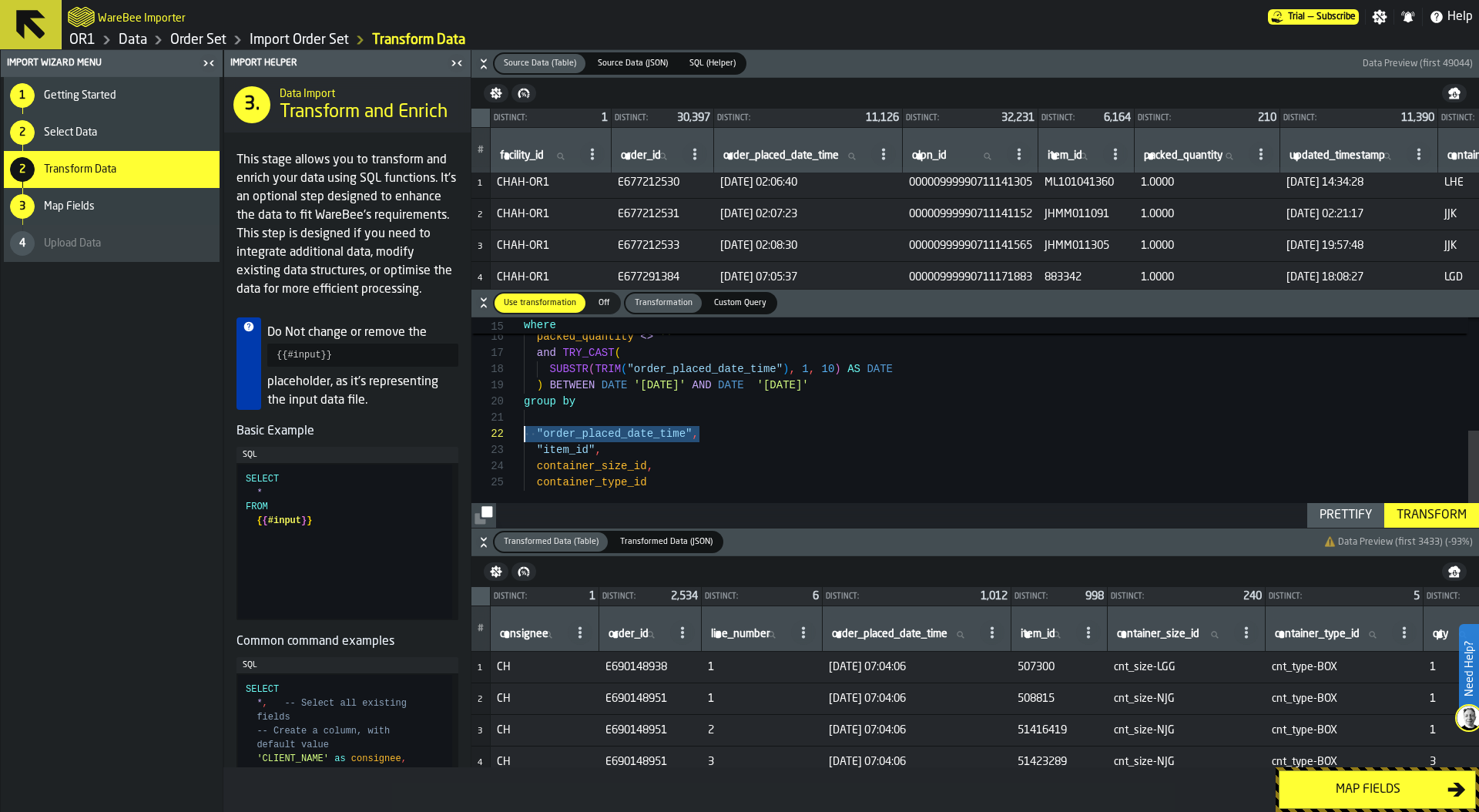
click at [524, 431] on div "where packed_quantity <> '' and TRY_CAST ( SUBSTR ( TRIM ( "order_placed_date_t…" at bounding box center [1001, 300] width 955 height 454
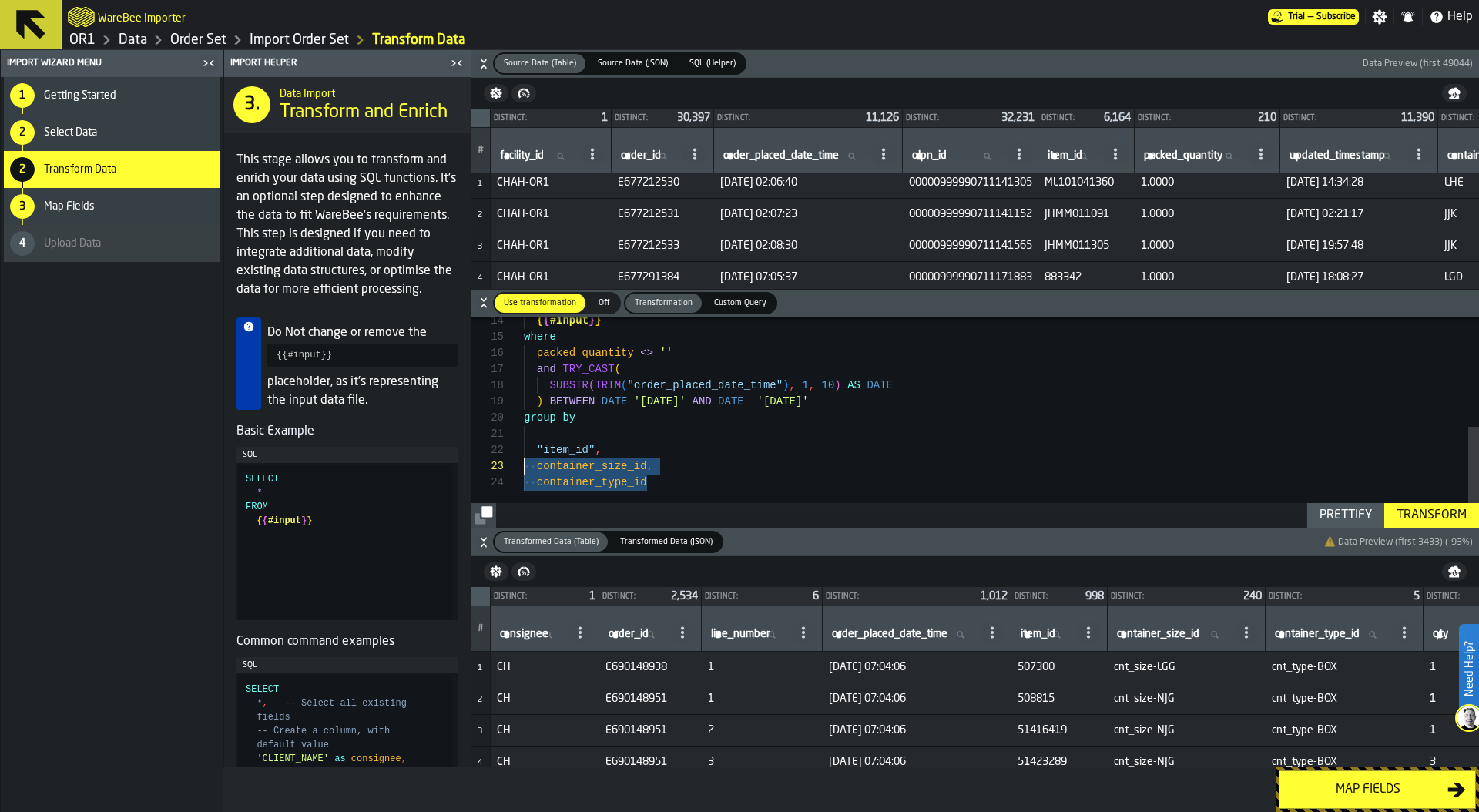
scroll to position [32, 0]
drag, startPoint x: 668, startPoint y: 479, endPoint x: 468, endPoint y: 468, distance: 200.3
click at [524, 468] on div "{ { #input } } where packed_quantity <> '' and TRY_CAST ( SUBSTR ( TRIM ( "orde…" at bounding box center [1001, 308] width 955 height 438
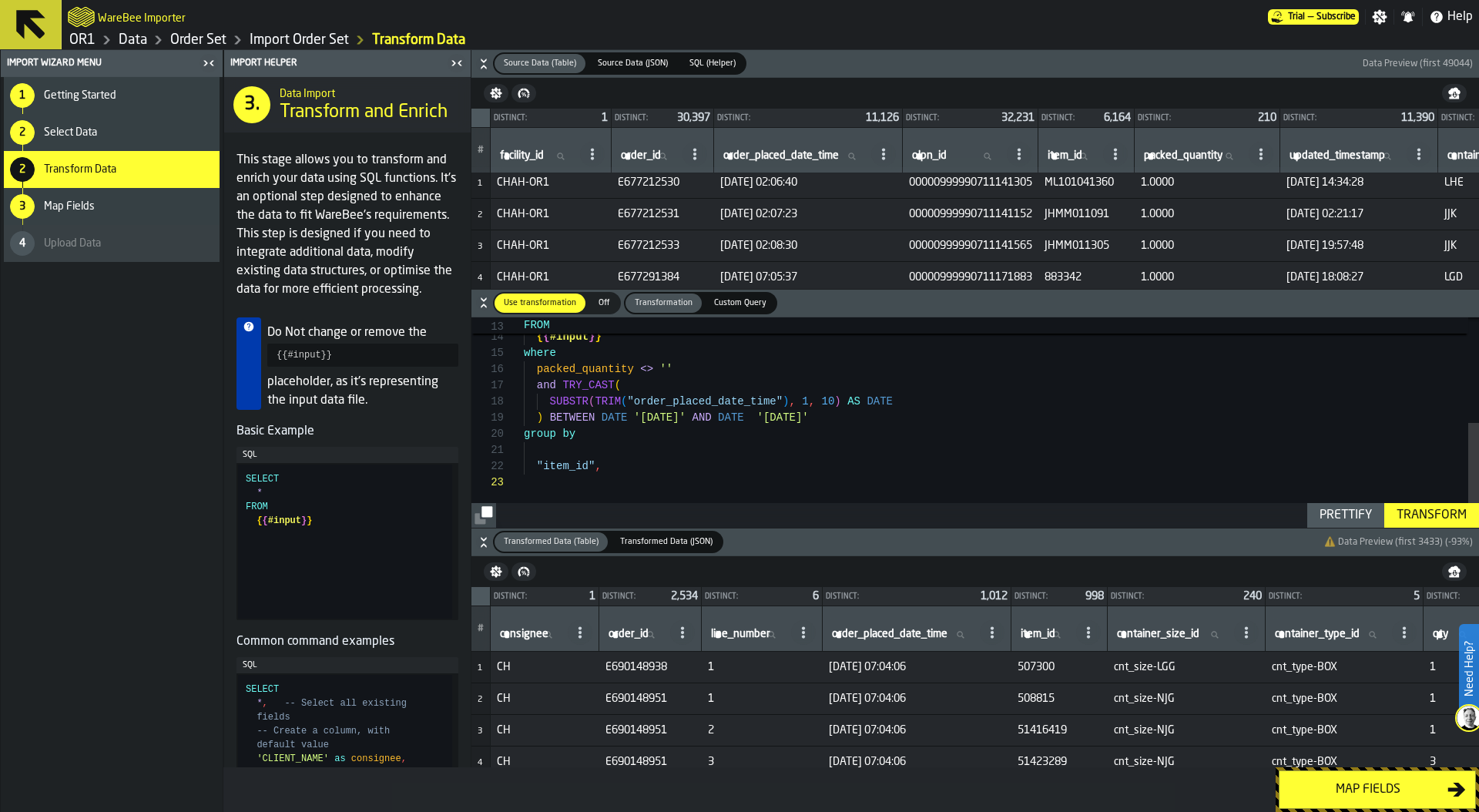
click at [1340, 506] on div "Prettify" at bounding box center [1346, 515] width 65 height 18
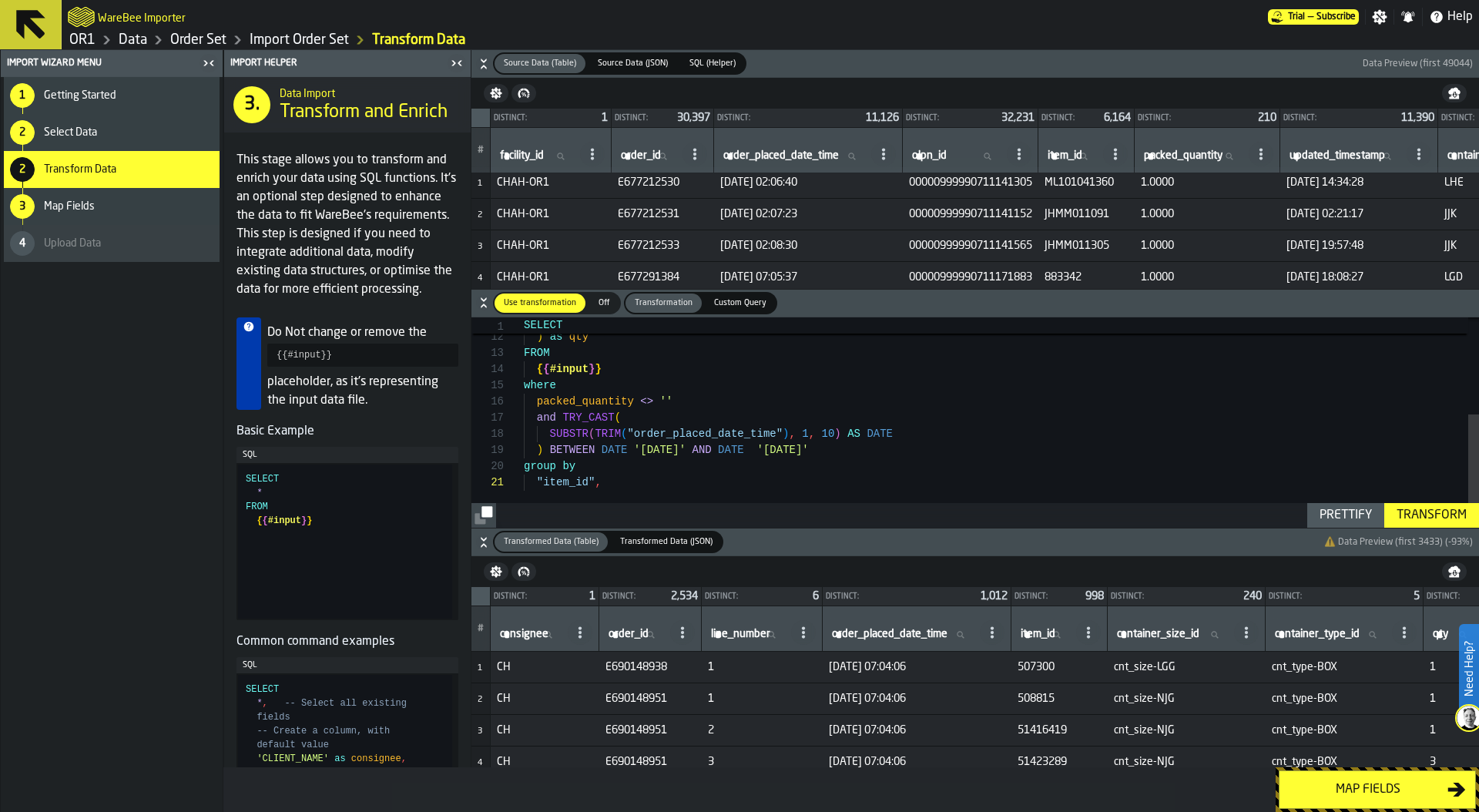
click at [1449, 510] on div "Transform" at bounding box center [1432, 515] width 83 height 18
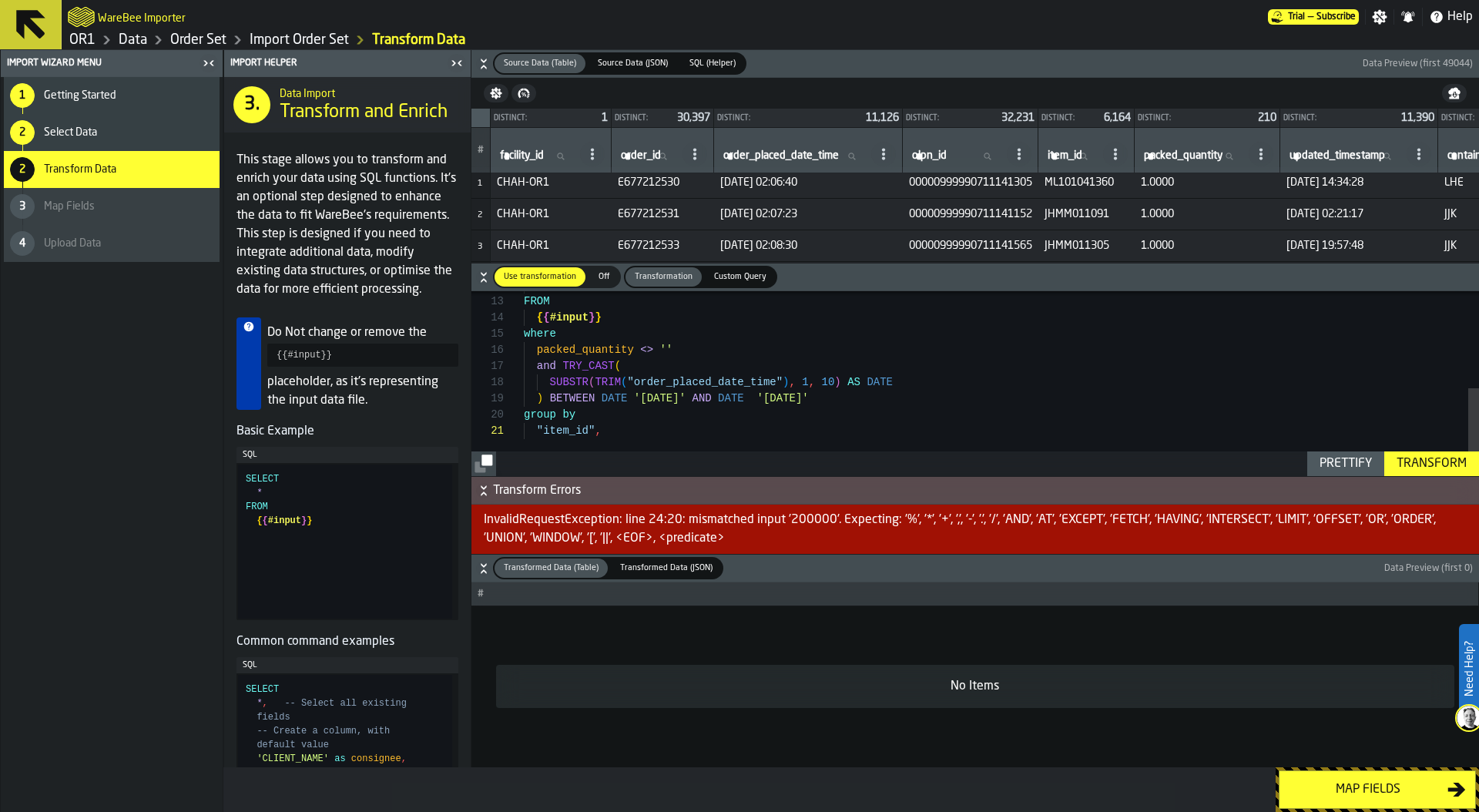
click at [618, 432] on div ") as qty FROM { { #input } } where packed_quantity <> '' and TRY_CAST ( SUBSTR …" at bounding box center [1001, 281] width 955 height 389
click at [1439, 465] on div "Transform" at bounding box center [1432, 463] width 83 height 18
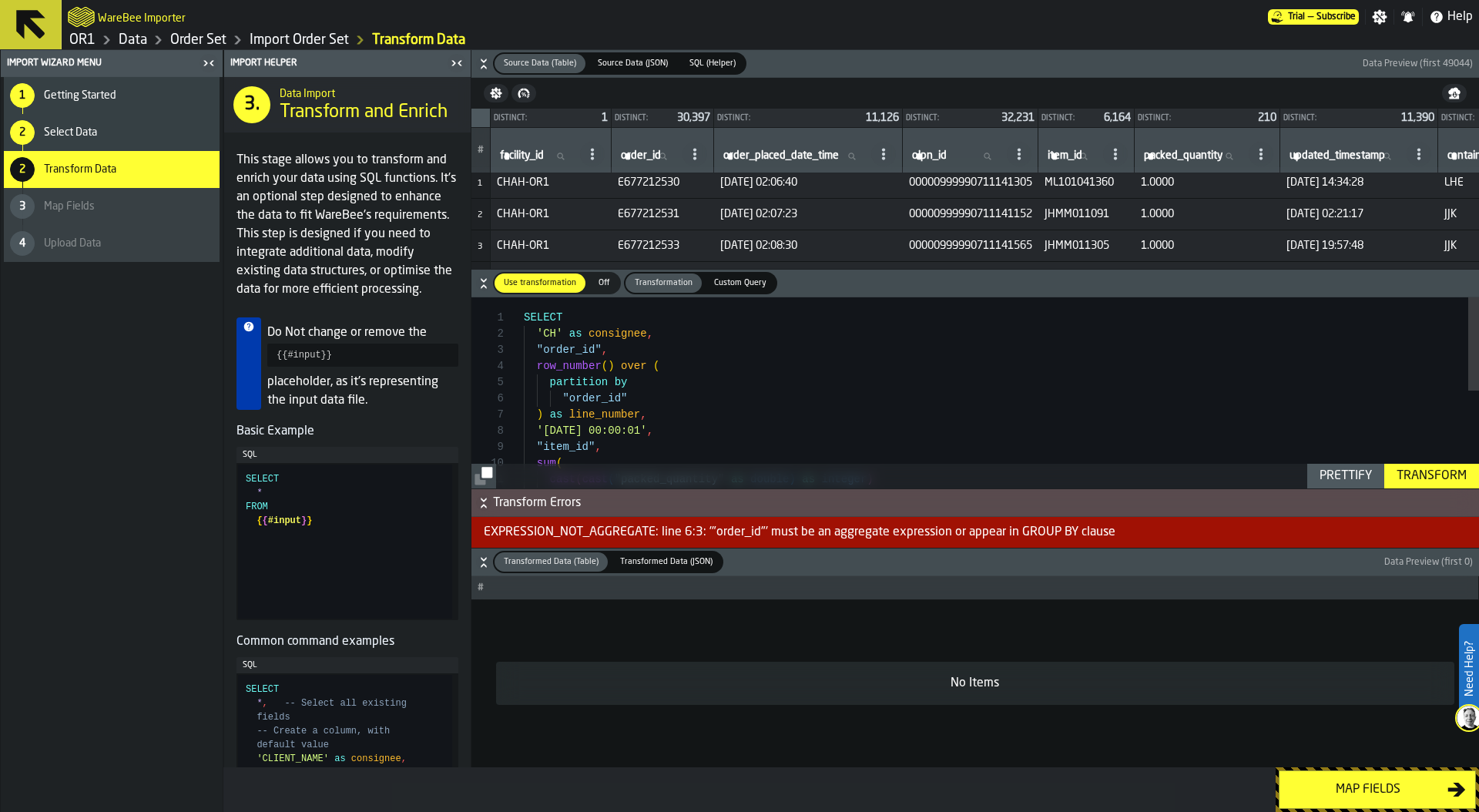
scroll to position [32, 0]
drag, startPoint x: 536, startPoint y: 348, endPoint x: 597, endPoint y: 347, distance: 61.0
click at [597, 347] on div ") as qty cast ( cast ( "packed_quantity" as double ) as integer ) sum ( "item_i…" at bounding box center [1001, 492] width 955 height 389
click at [1375, 477] on div "Prettify" at bounding box center [1346, 475] width 65 height 18
click at [1421, 474] on div "Transform" at bounding box center [1432, 475] width 83 height 18
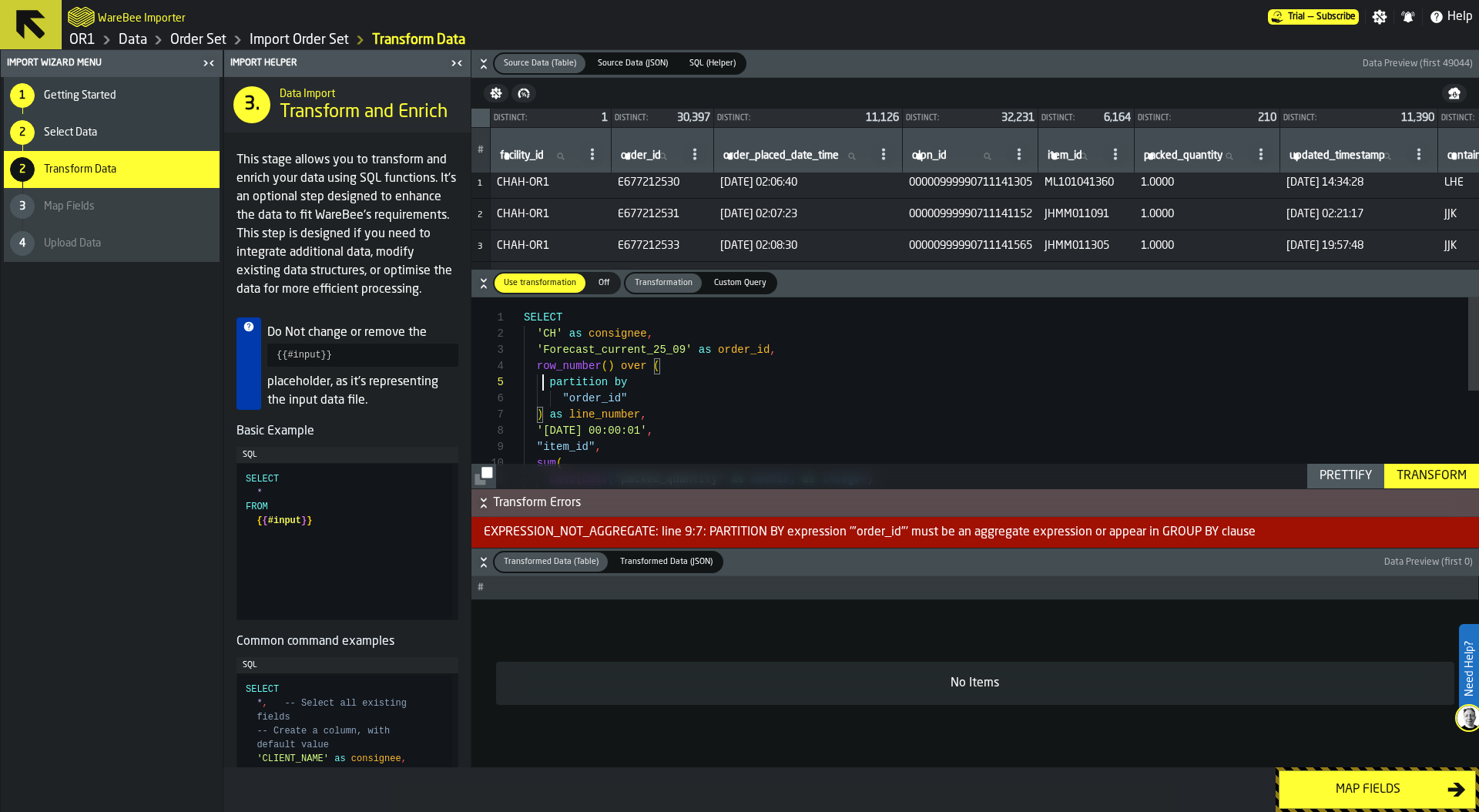
scroll to position [65, 0]
drag, startPoint x: 545, startPoint y: 382, endPoint x: 645, endPoint y: 396, distance: 101.0
click at [645, 396] on div ") as qty cast ( cast ( "packed_quantity" as double ) as integer ) sum ( "item_i…" at bounding box center [1001, 492] width 955 height 389
drag, startPoint x: 536, startPoint y: 430, endPoint x: 592, endPoint y: 430, distance: 56.0
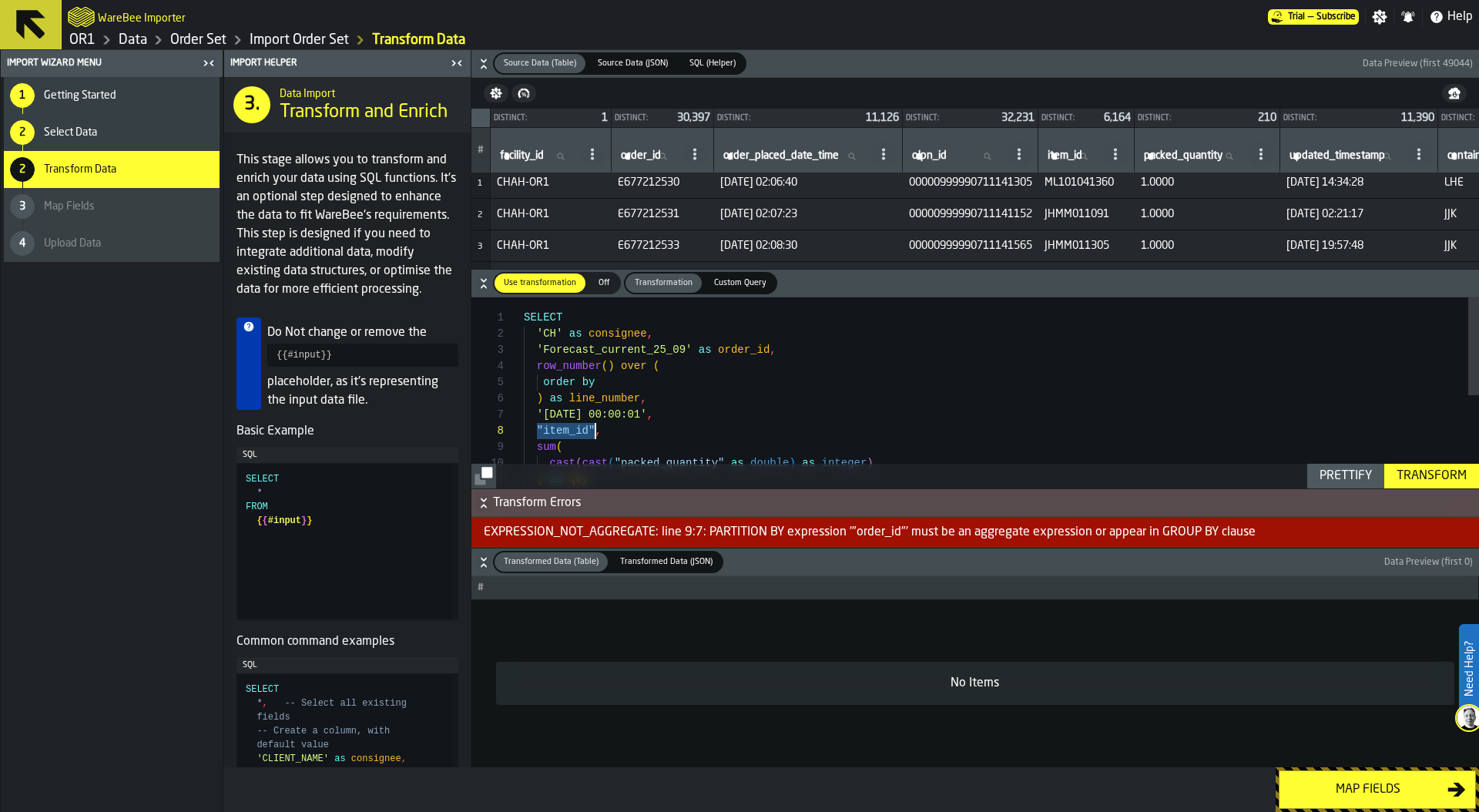
click at [592, 431] on span ""item_id"" at bounding box center [566, 430] width 59 height 12
click at [627, 370] on div ") as qty cast ( cast ( "packed_quantity" as double ) as integer ) sum ( "item_i…" at bounding box center [1001, 484] width 955 height 373
click at [616, 380] on div ") as qty cast ( cast ( "packed_quantity" as double ) as integer ) sum ( "item_i…" at bounding box center [1001, 484] width 955 height 373
click at [1339, 470] on div "Prettify" at bounding box center [1346, 475] width 65 height 18
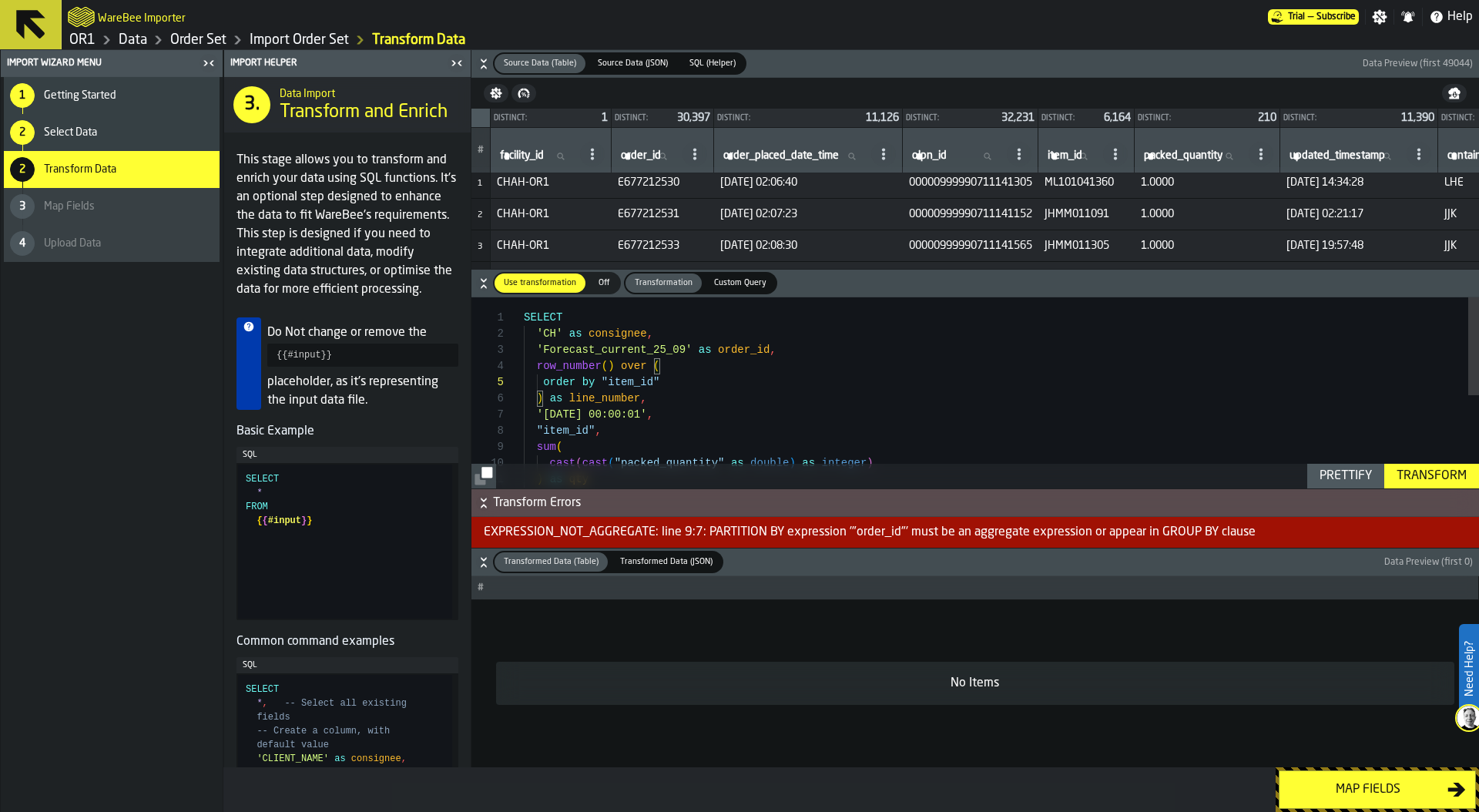
scroll to position [0, 0]
click at [1465, 475] on div "Transform" at bounding box center [1432, 475] width 83 height 18
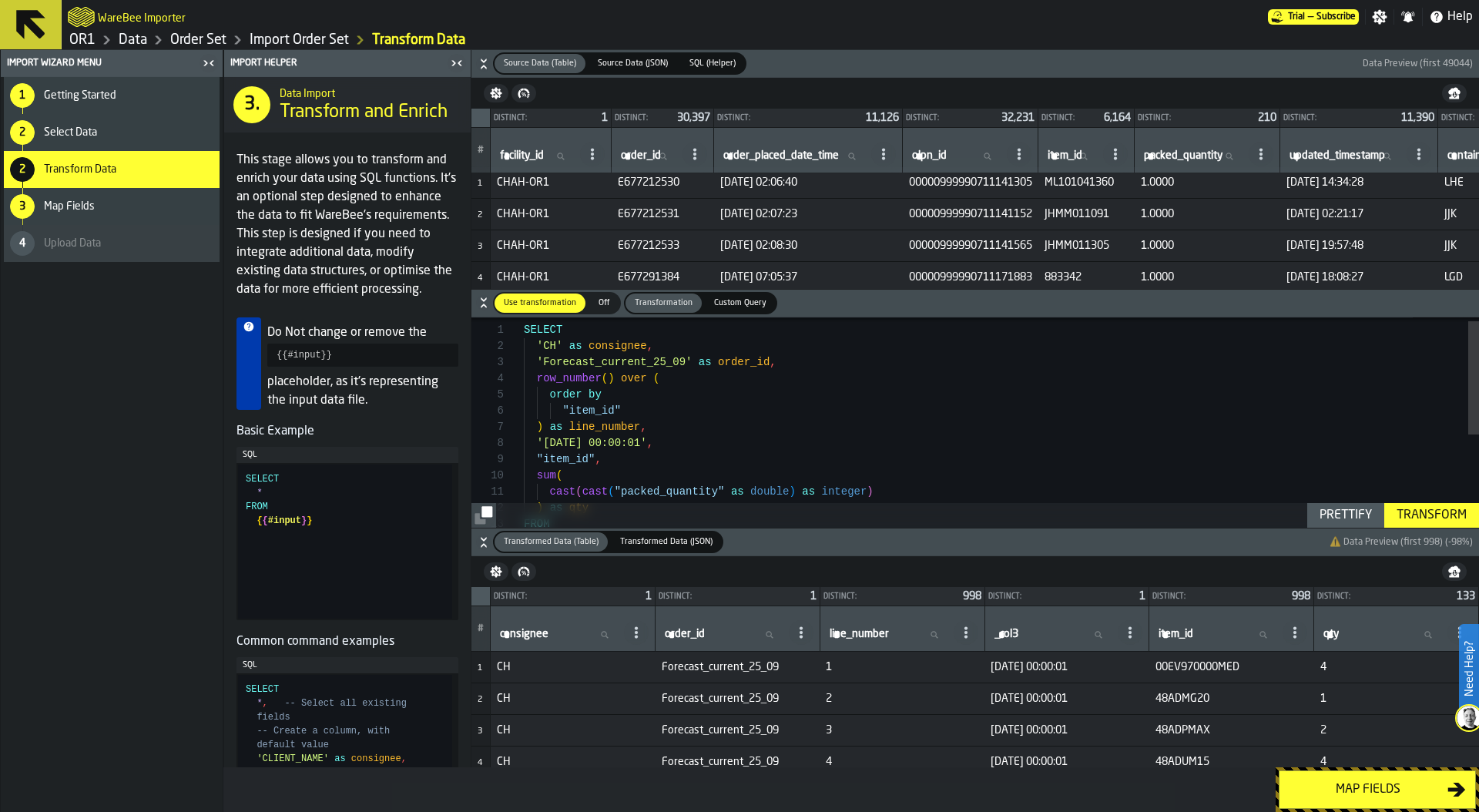
click at [676, 443] on div "cast ( cast ( "packed_quantity" as double ) as integer ) sum ( "item_id" , '202…" at bounding box center [1001, 504] width 955 height 389
click at [823, 439] on div "cast ( cast ( "packed_quantity" as double ) as integer ) sum ( "item_id" , '202…" at bounding box center [1001, 500] width 955 height 389
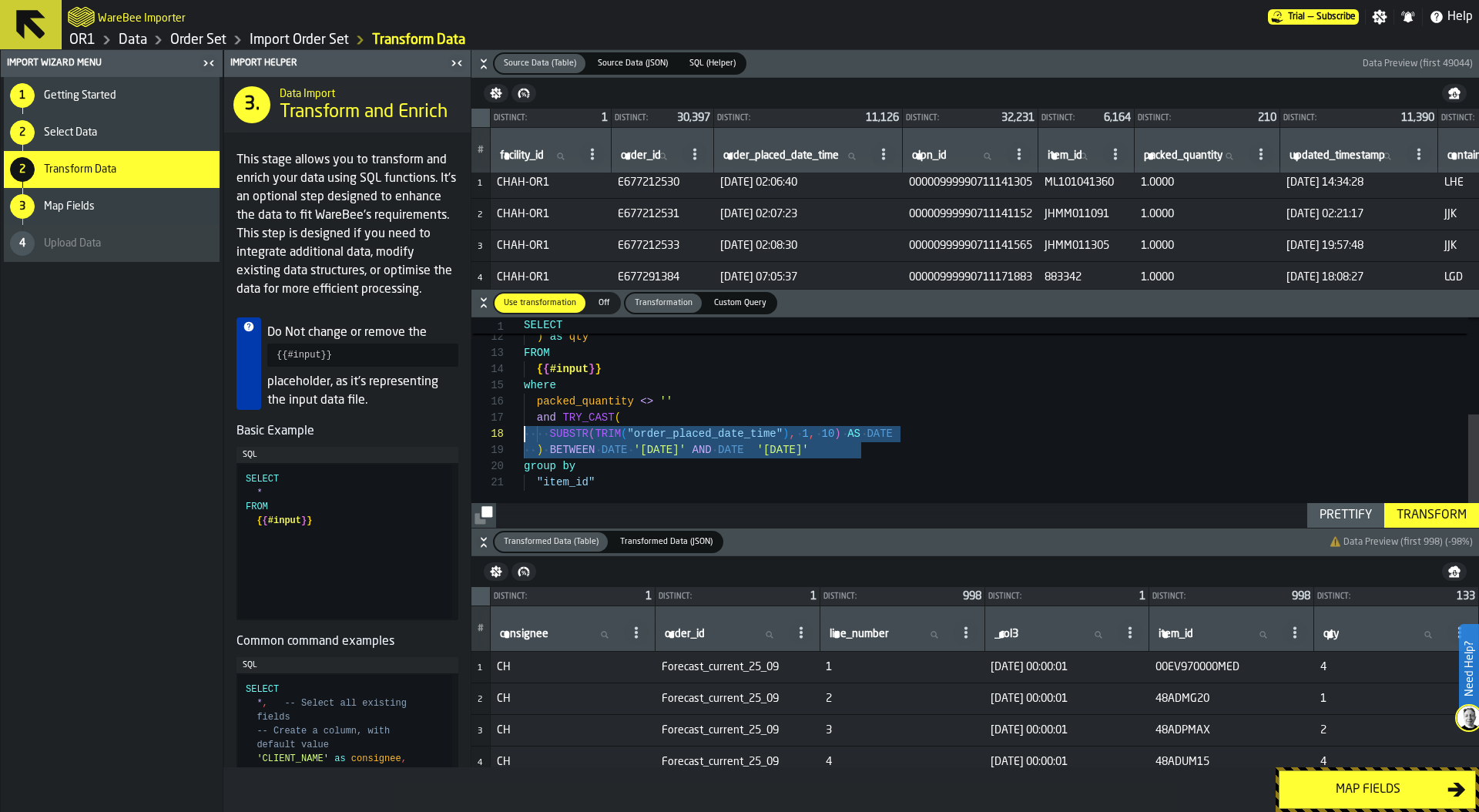
scroll to position [97, 0]
drag, startPoint x: 872, startPoint y: 453, endPoint x: 454, endPoint y: 423, distance: 419.1
click at [454, 422] on div "Import Helper 3. Data Import Transform and Enrich This stage allows you to tran…" at bounding box center [851, 408] width 1256 height 717
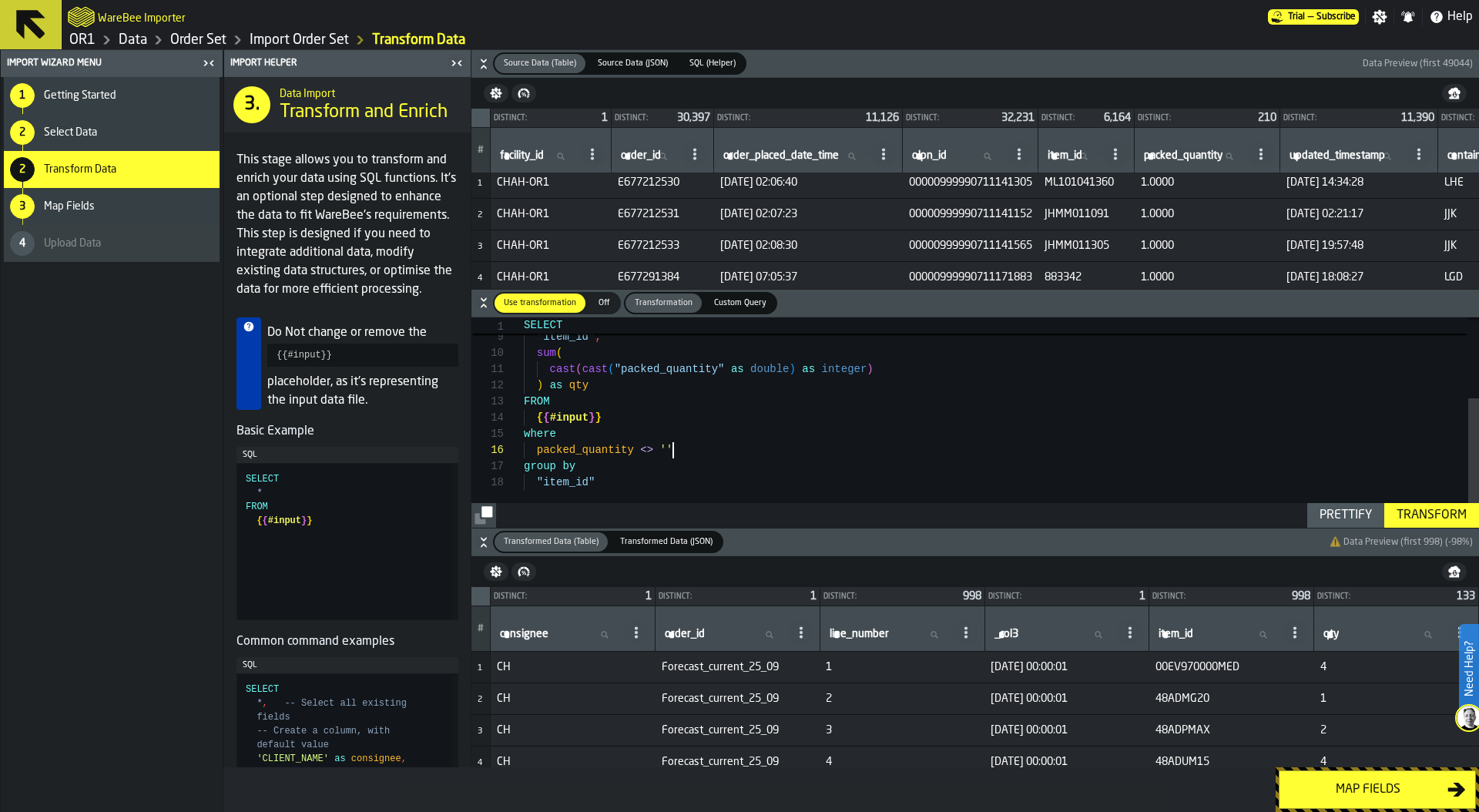
scroll to position [81, 0]
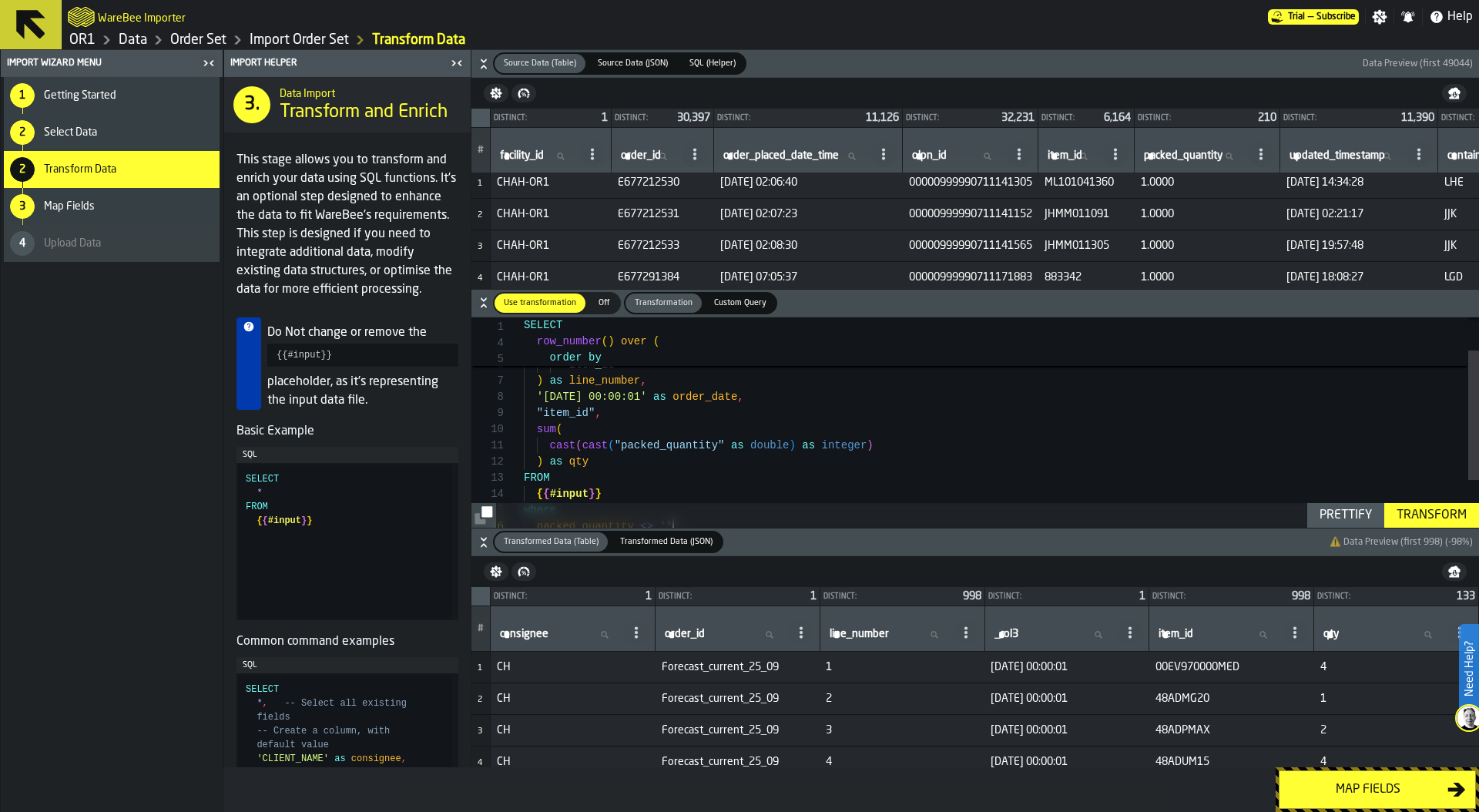
click at [673, 415] on div "cast ( cast ( "packed_quantity" as double ) as integer ) ) as qty FROM "item_id…" at bounding box center [1001, 434] width 955 height 341
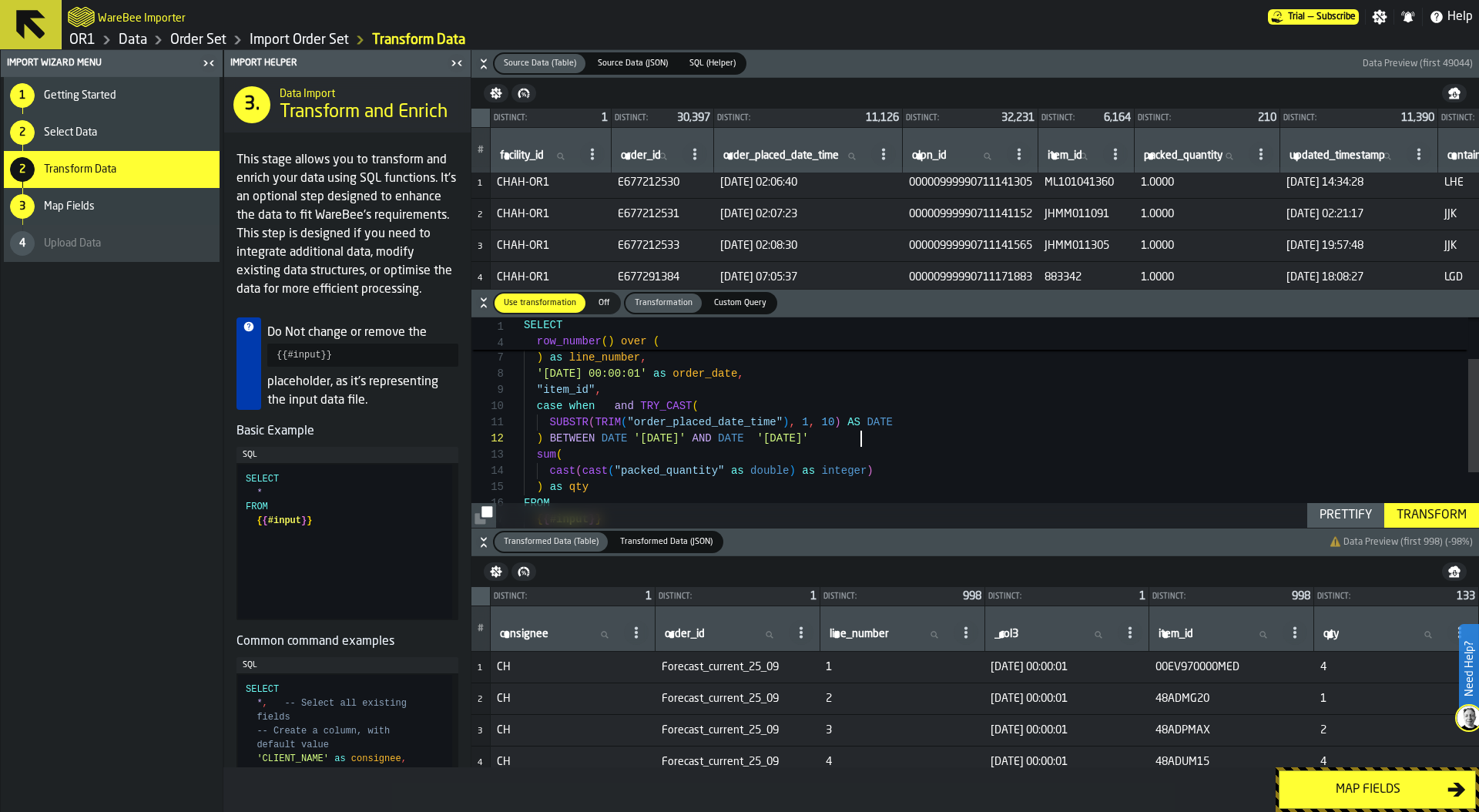
scroll to position [145, 0]
click at [611, 407] on div "cast ( cast ( "packed_quantity" as double ) as integer ) ) as qty FROM "item_id…" at bounding box center [1001, 435] width 955 height 389
click at [626, 407] on div "cast ( cast ( "packed_quantity" as double ) as integer ) ) as qty FROM "item_id…" at bounding box center [1001, 435] width 955 height 389
click at [886, 437] on div "cast ( cast ( "packed_quantity" as double ) as integer ) ) as qty FROM "item_id…" at bounding box center [1001, 435] width 955 height 389
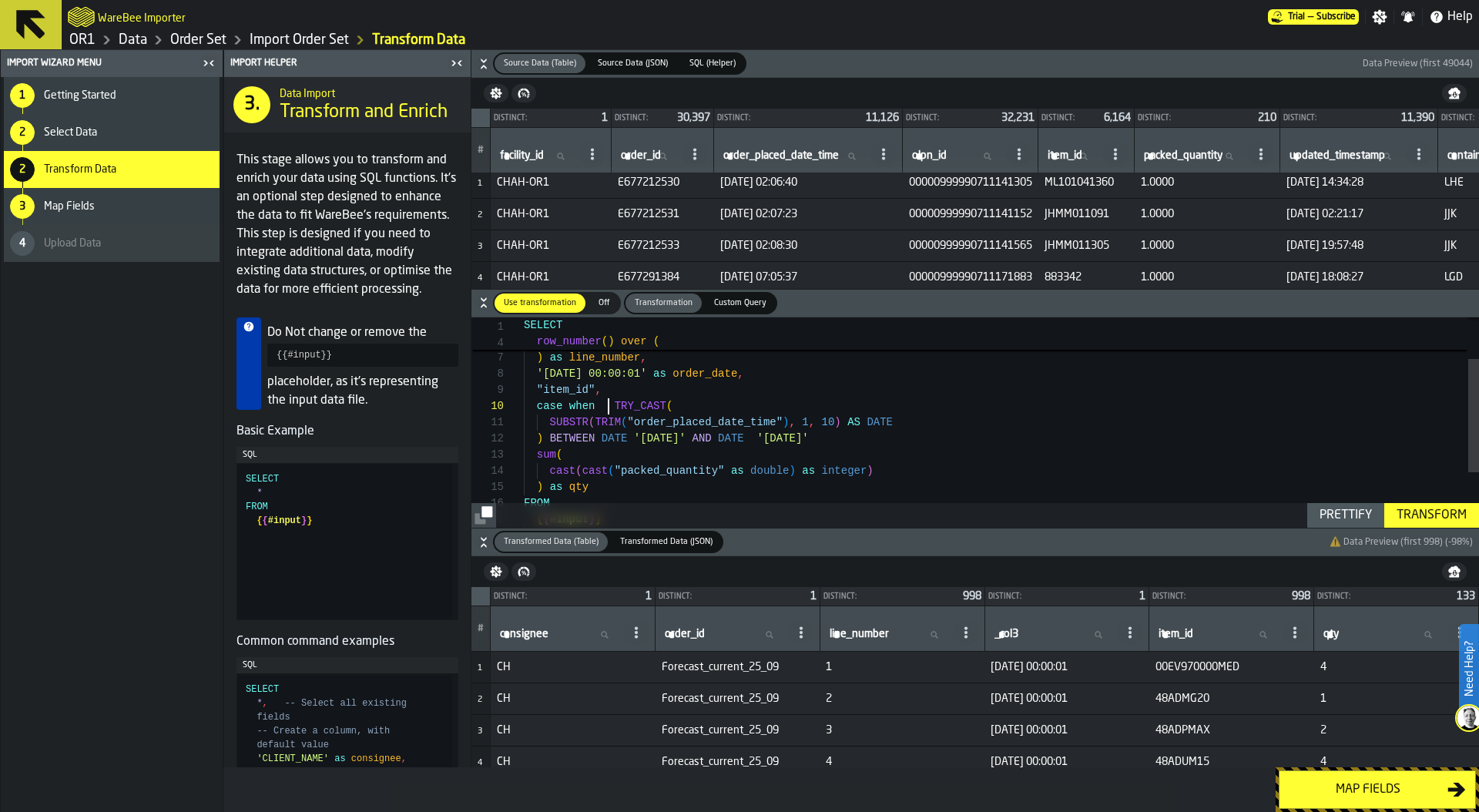
scroll to position [16, 0]
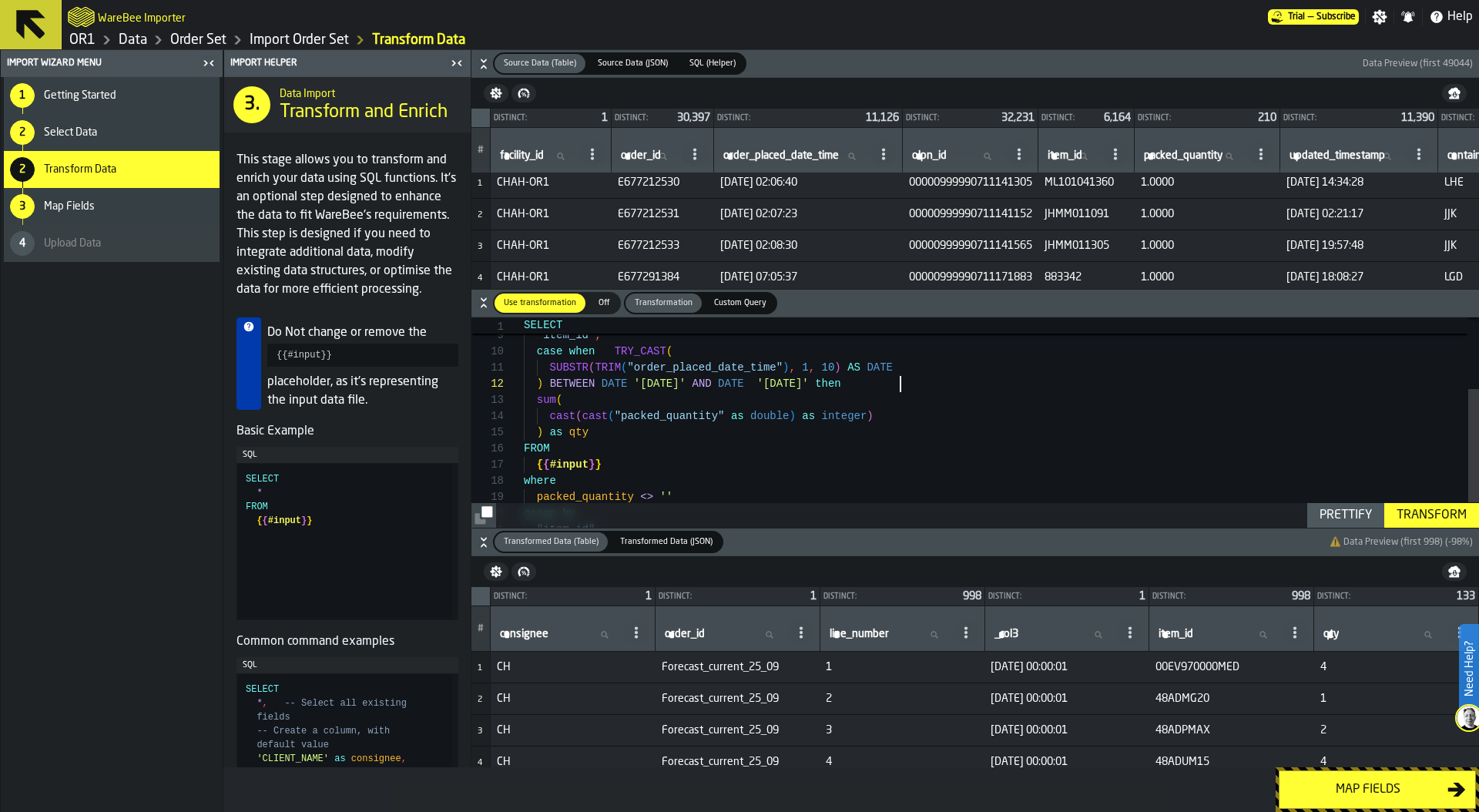
click at [547, 427] on div "cast ( cast ( "packed_quantity" as double ) as integer ) ) as qty FROM "item_id…" at bounding box center [1001, 380] width 955 height 389
click at [672, 435] on div "cast ( cast ( "packed_quantity" as double ) as integer ) ) else 0 end as qty FR…" at bounding box center [1001, 380] width 955 height 389
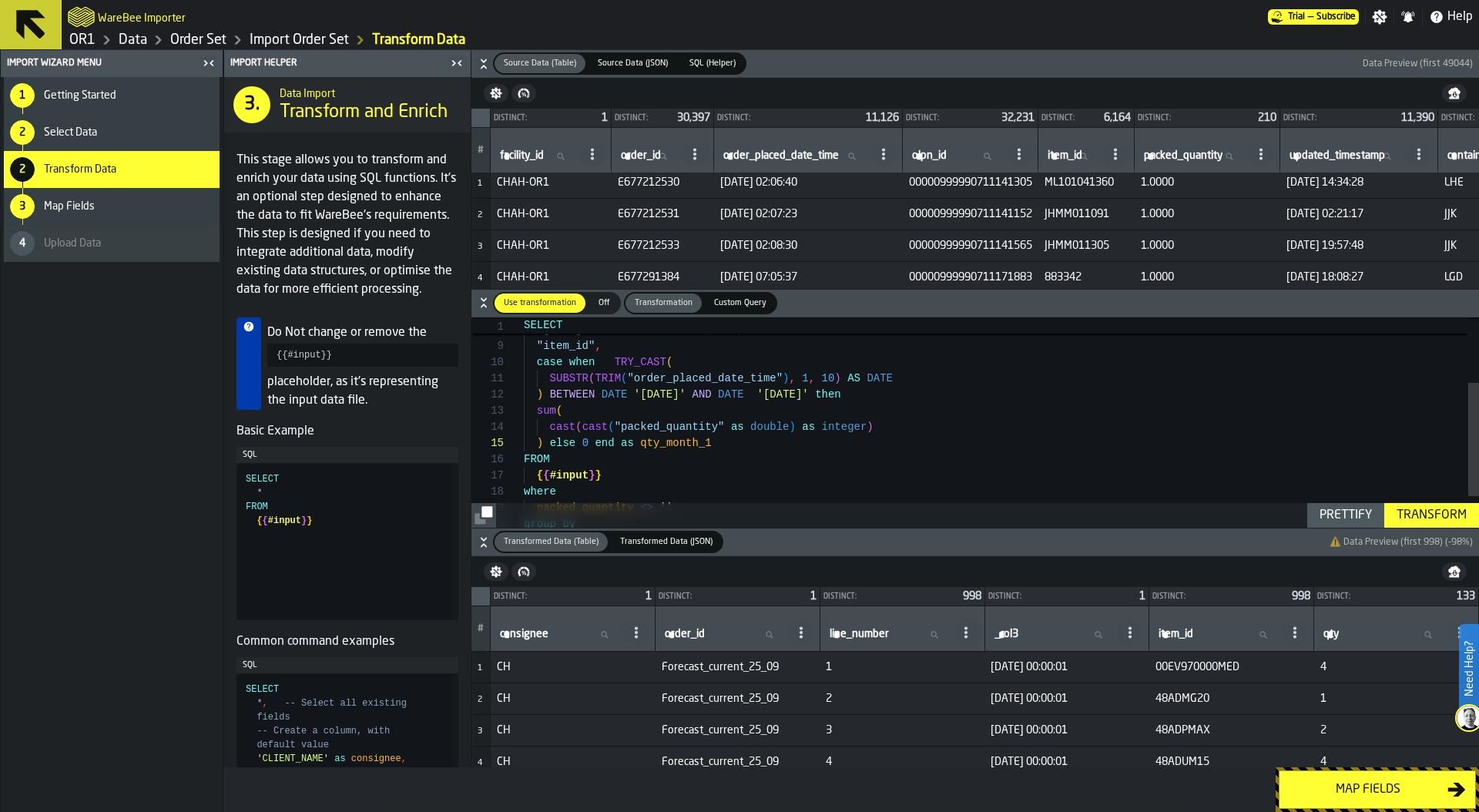
click at [1335, 510] on div "Prettify" at bounding box center [1346, 515] width 65 height 18
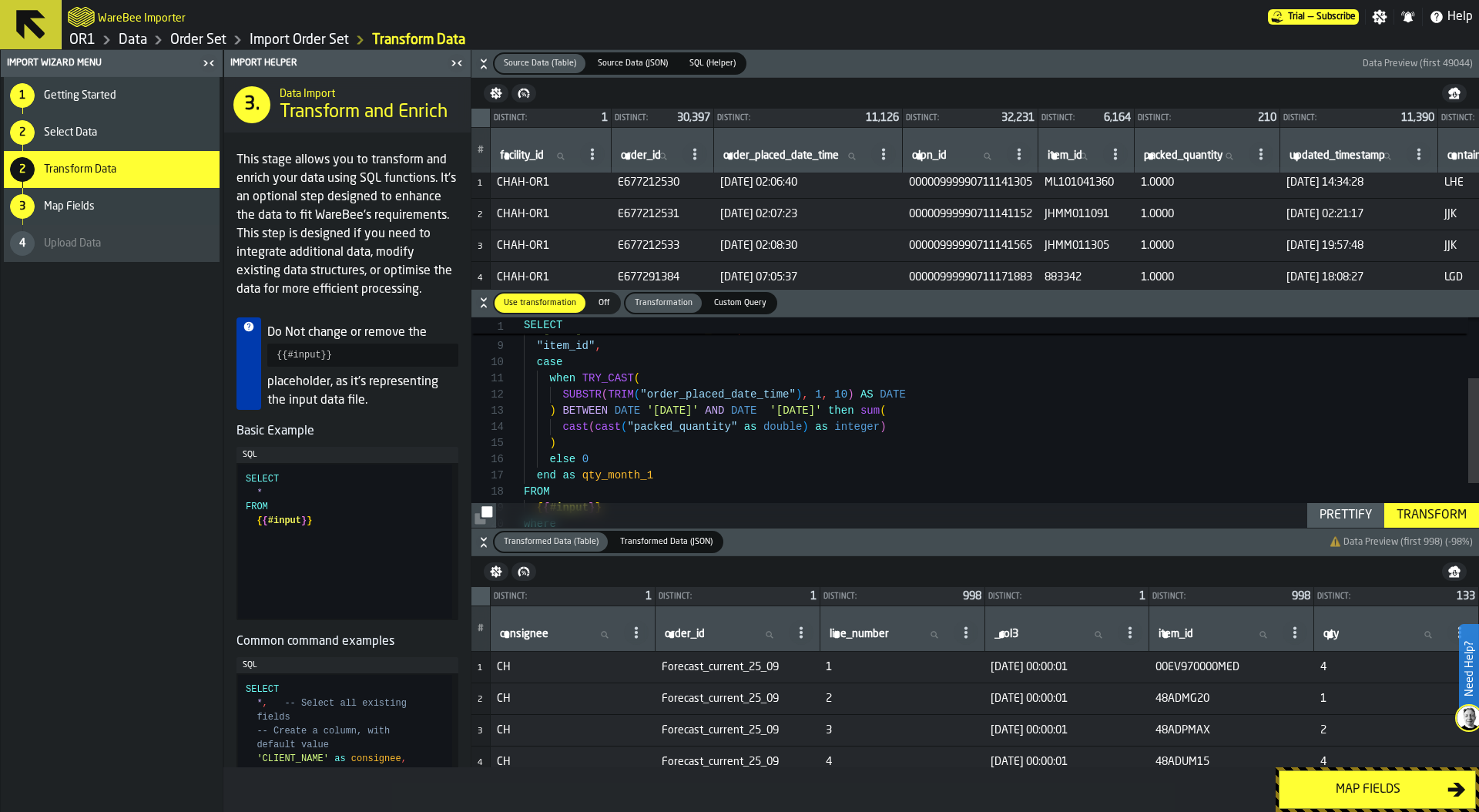
click at [1443, 516] on div "Transform" at bounding box center [1432, 515] width 83 height 18
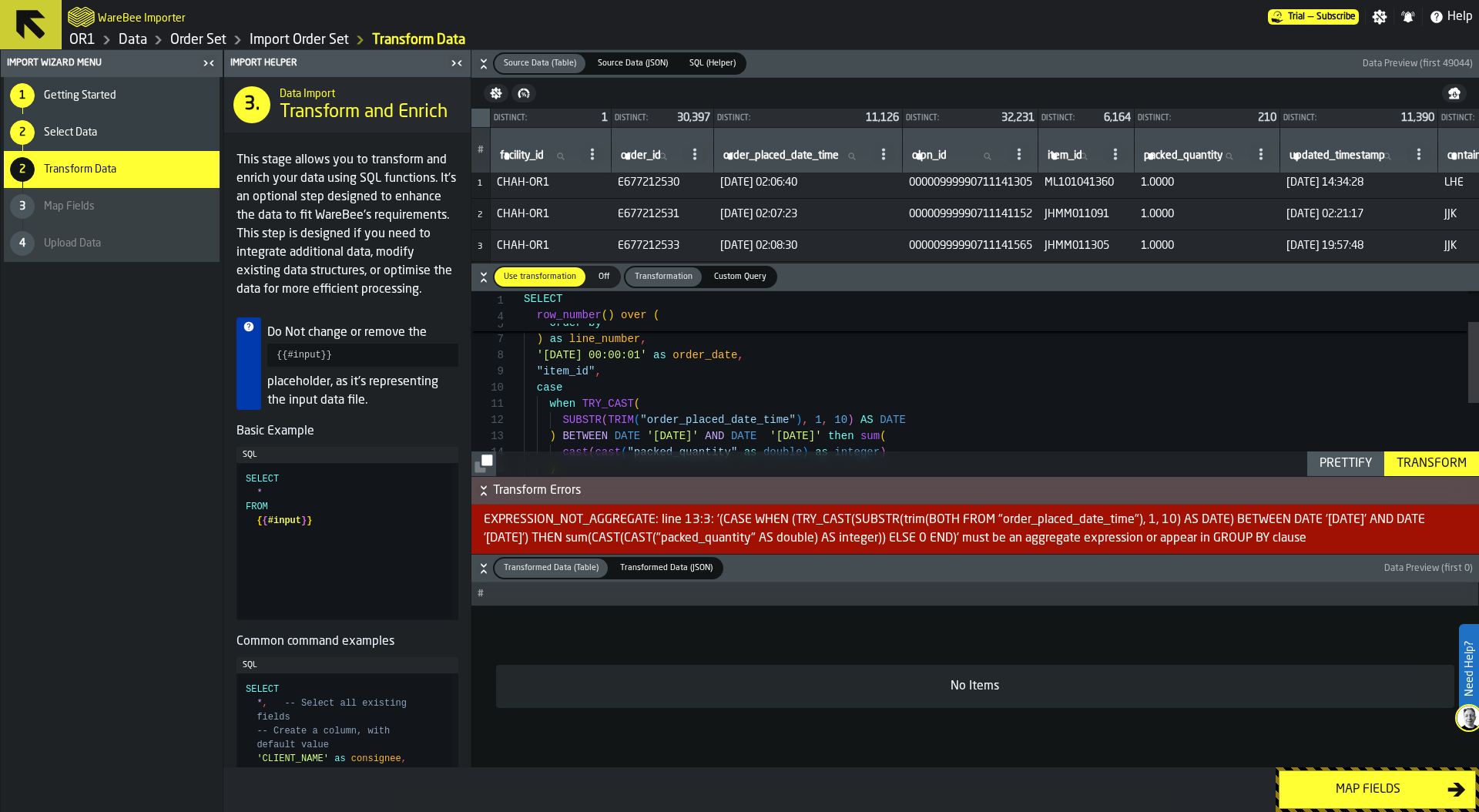
scroll to position [0, 0]
click at [713, 409] on div "cast ( cast ( "packed_quantity" as double ) as integer ) "item_id" , ) BETWEEN …" at bounding box center [1001, 432] width 955 height 421
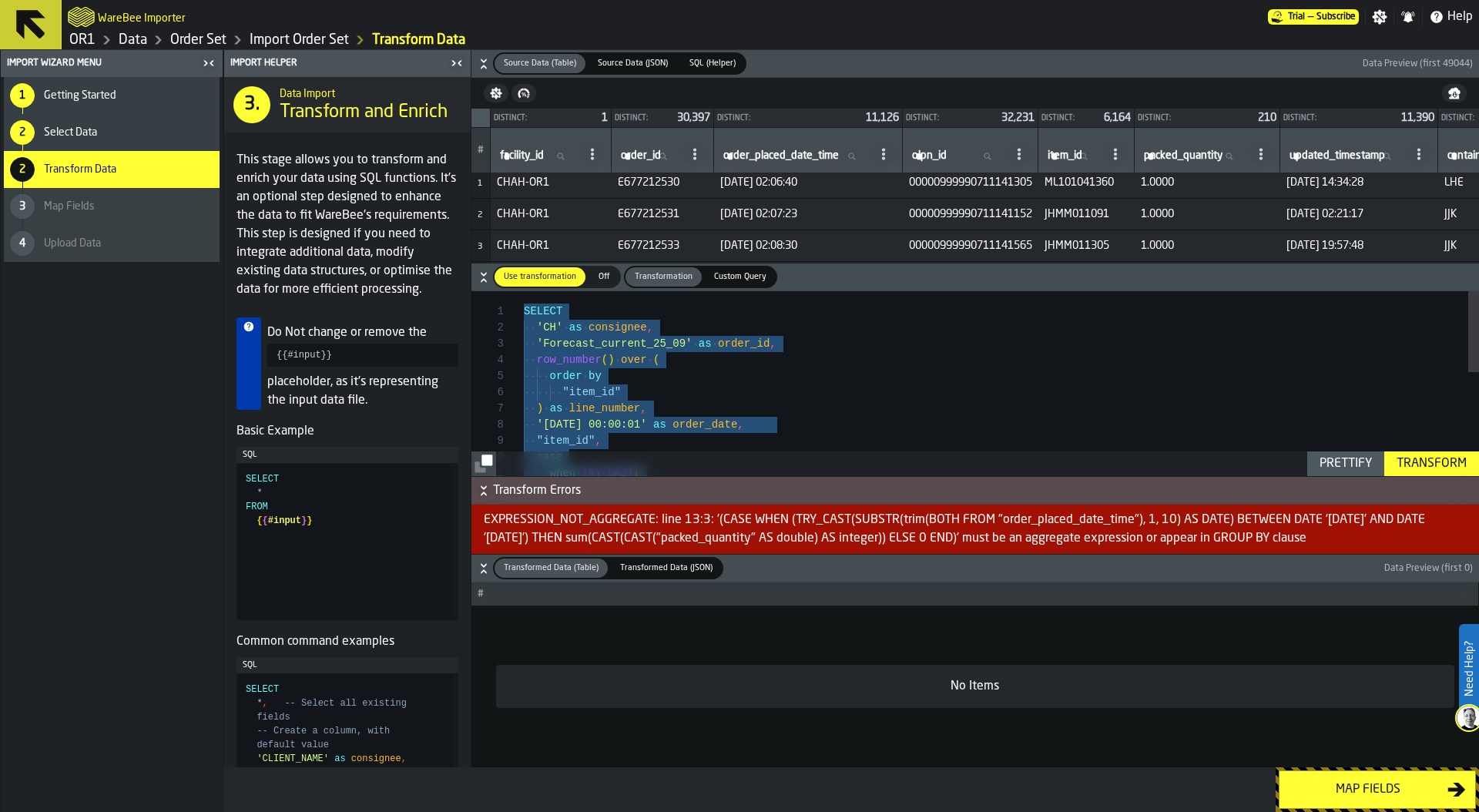
click at [526, 308] on div ""item_id" , case when TRY_CAST ( '2025-12-01 00:00:01' as order_date , ) as lin…" at bounding box center [1001, 501] width 955 height 421
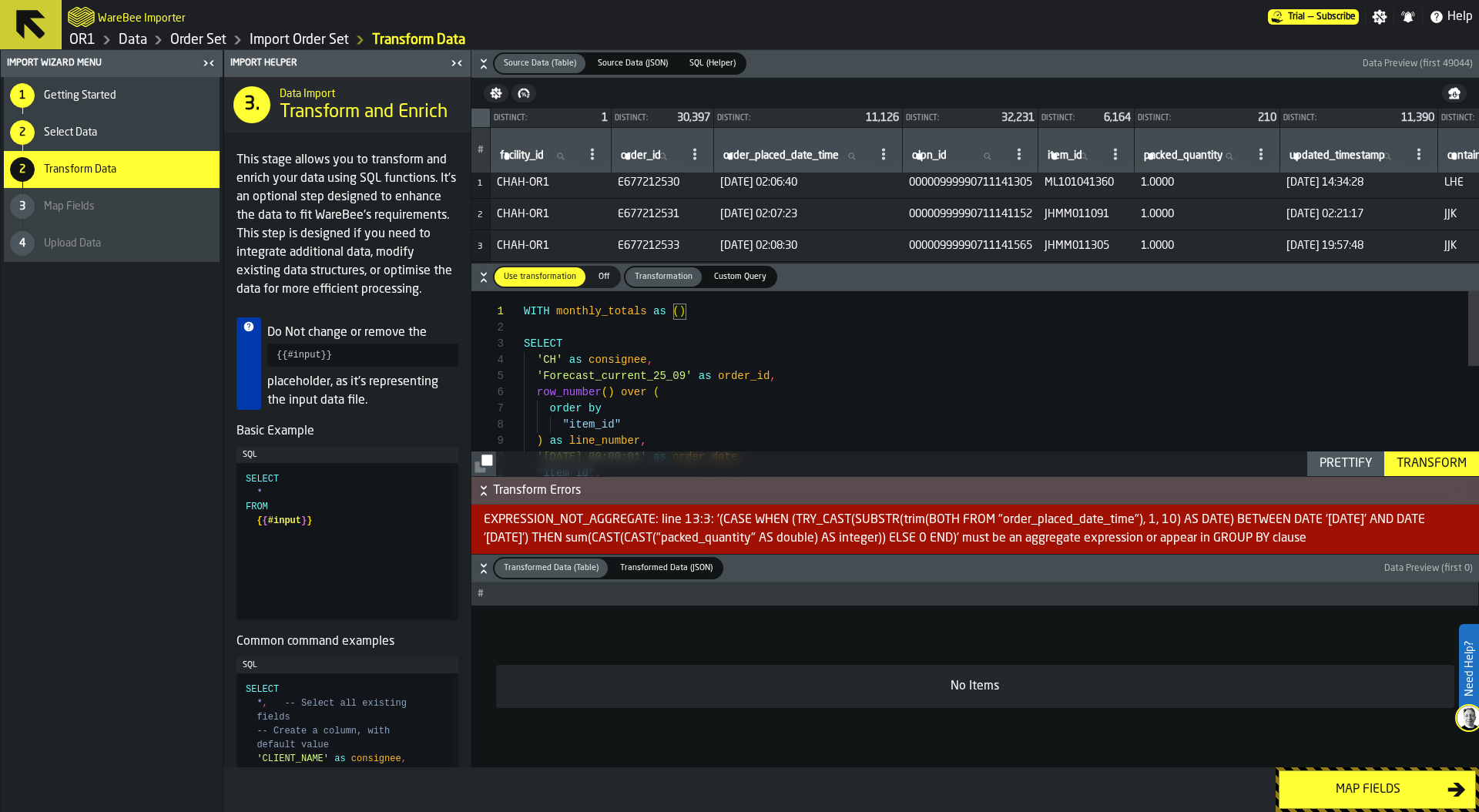
scroll to position [16, 0]
click at [598, 358] on div ") as line_number , "item_id" order by row_number ( ) over ( 'Forecast_current_2…" at bounding box center [1001, 533] width 955 height 486
click at [621, 327] on div ") as line_number , "item_id" order by row_number ( ) over ( 'Forecast_current_2…" at bounding box center [1001, 525] width 955 height 470
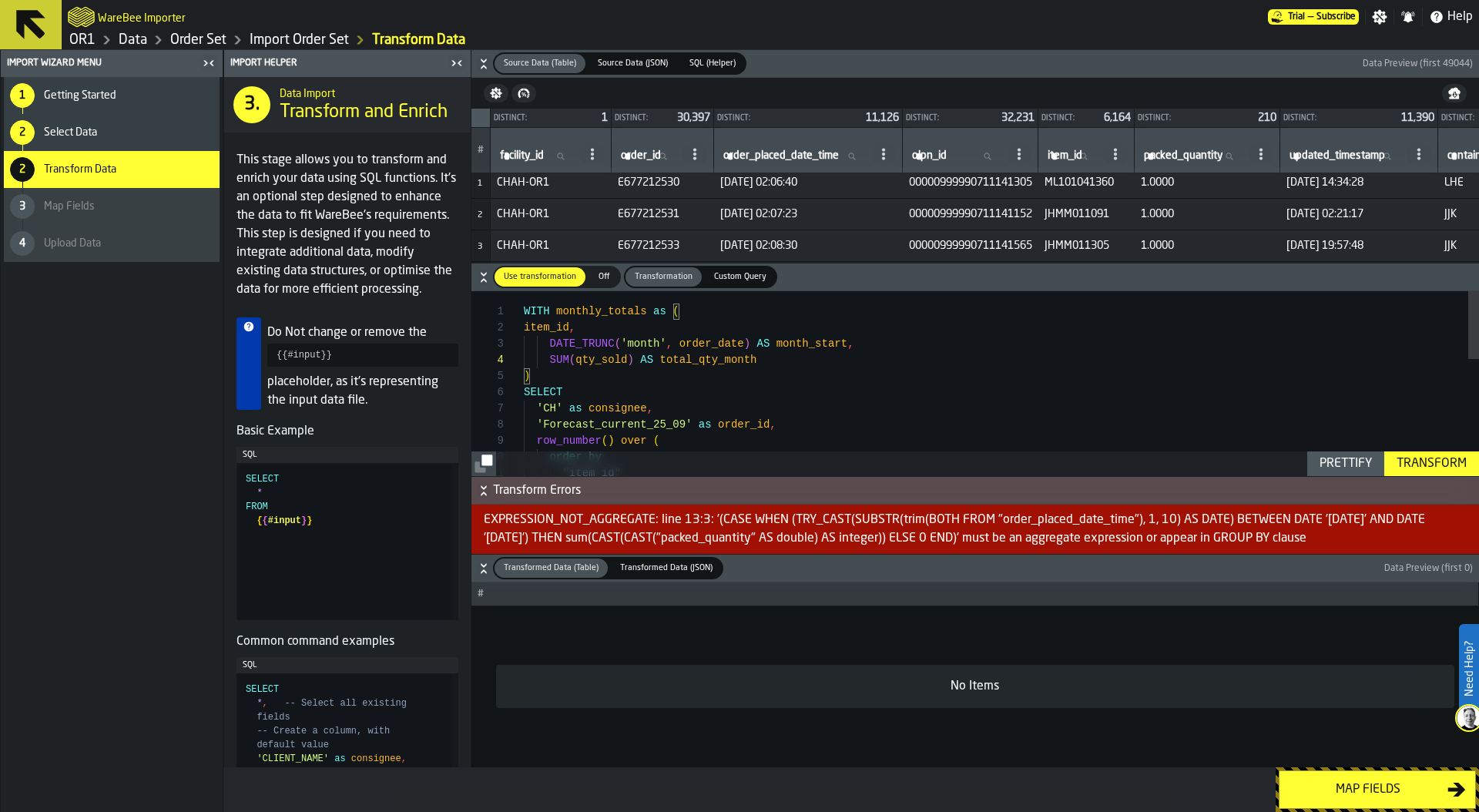
click at [706, 342] on div ""item_id" order by row_number ( ) over ( 'Forecast_current_25_09' as order_id ,…" at bounding box center [1001, 541] width 955 height 502
click at [599, 360] on div ""item_id" order by row_number ( ) over ( 'Forecast_current_25_09' as order_id ,…" at bounding box center [1001, 541] width 955 height 502
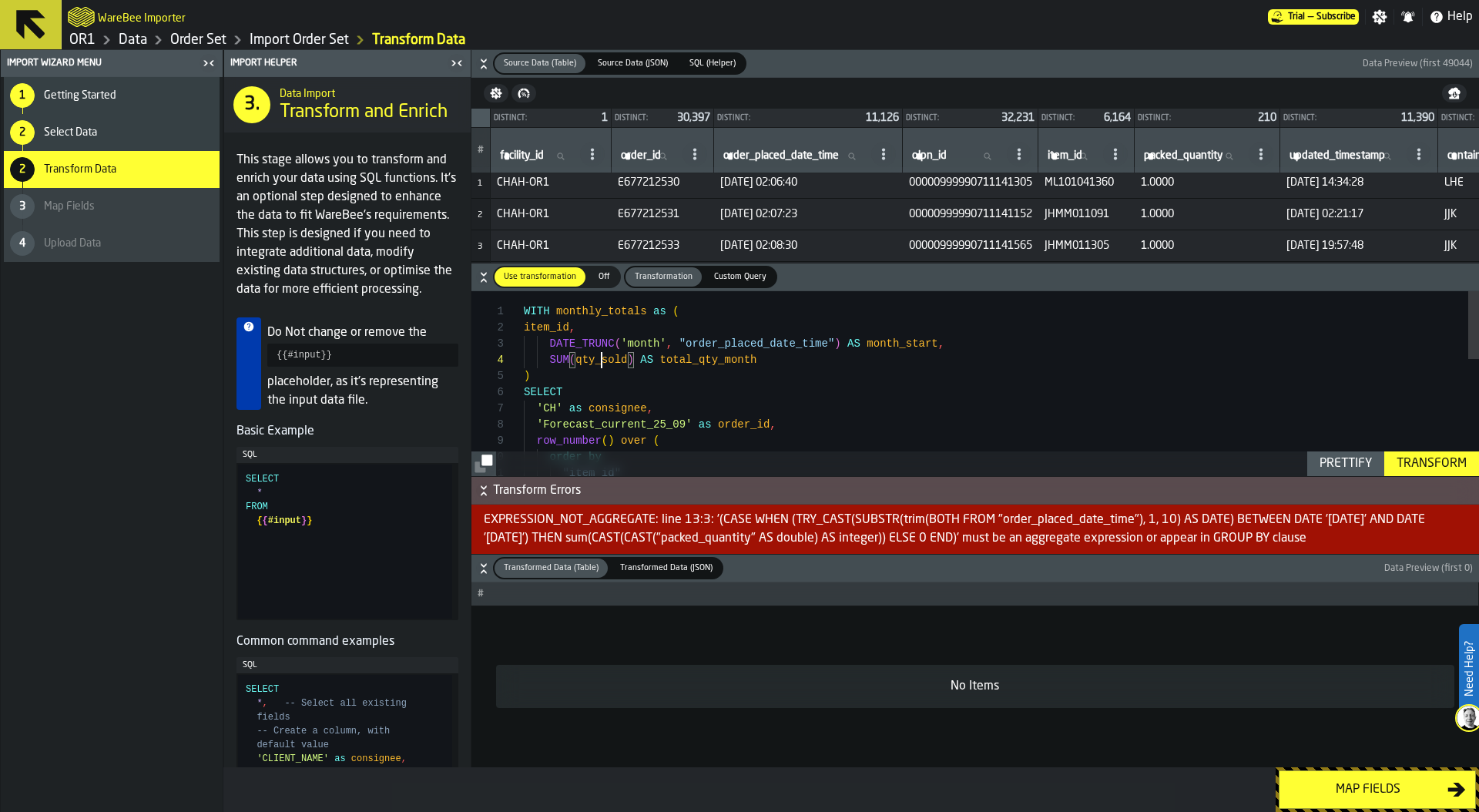
click at [599, 360] on div ""item_id" order by row_number ( ) over ( 'Forecast_current_25_09' as order_id ,…" at bounding box center [1001, 541] width 955 height 502
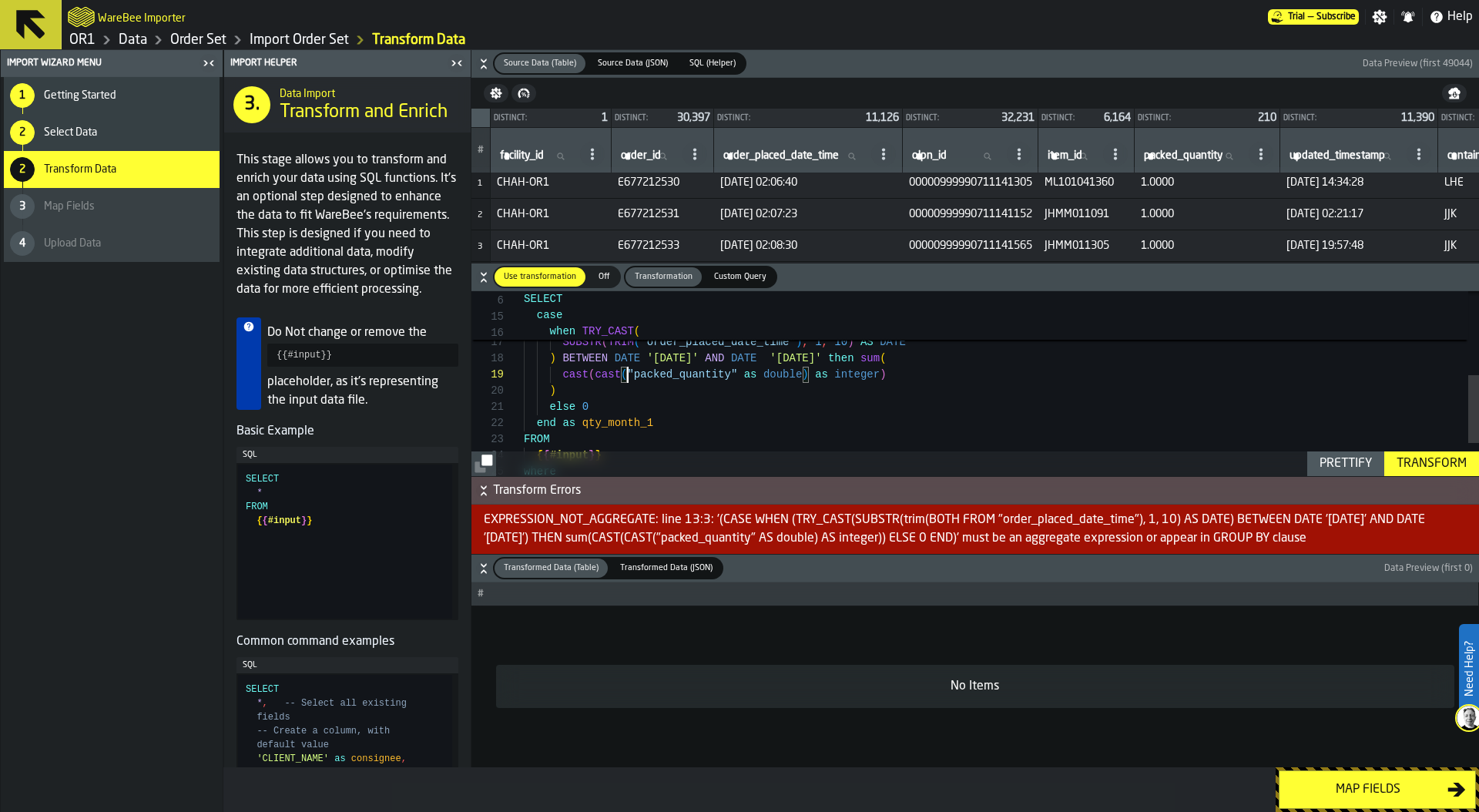
scroll to position [129, 0]
drag, startPoint x: 627, startPoint y: 373, endPoint x: 739, endPoint y: 370, distance: 112.0
click at [739, 370] on div ""item_id" , case when TRY_CAST ( SUBSTR ( TRIM ( "order_placed_date_time" ) , 1…" at bounding box center [1001, 314] width 955 height 502
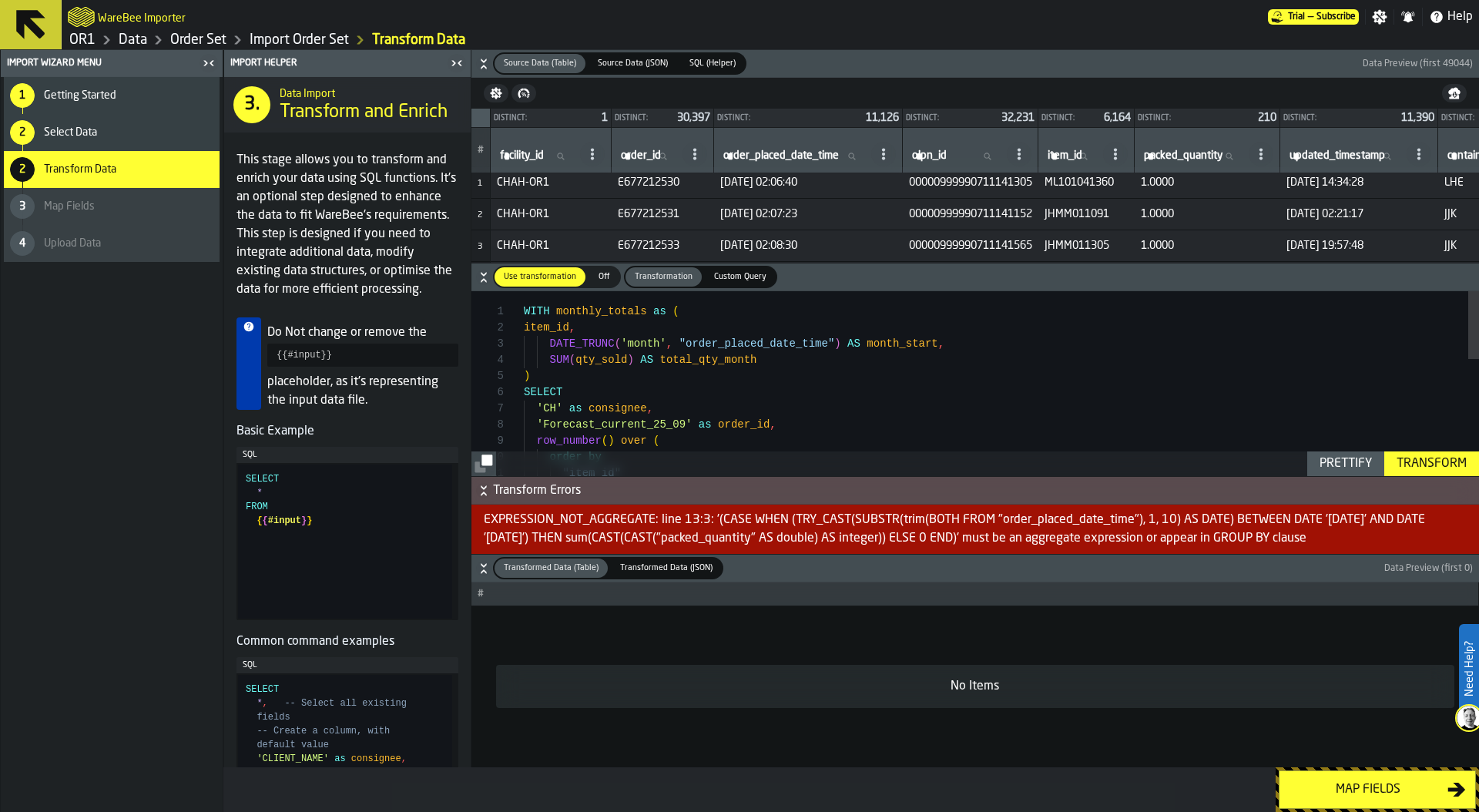
scroll to position [48, 0]
click at [603, 361] on div ""item_id" 'Forecast_current_25_09' as order_id , row_number ( ) over ( order by…" at bounding box center [1001, 541] width 955 height 502
click at [871, 361] on div ""item_id" 'Forecast_current_25_09' as order_id , row_number ( ) over ( order by…" at bounding box center [1001, 541] width 955 height 502
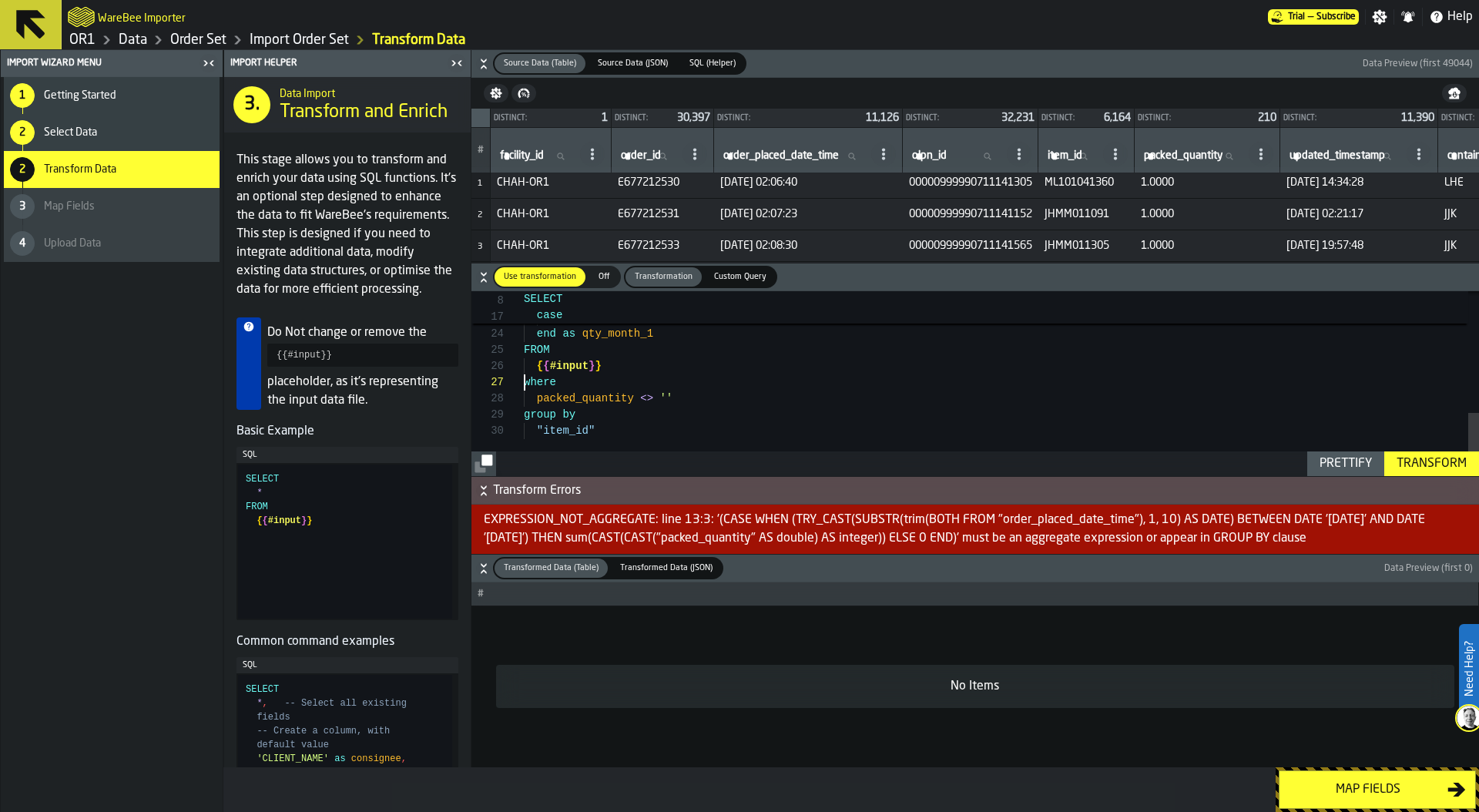
scroll to position [97, 0]
drag, startPoint x: 524, startPoint y: 382, endPoint x: 693, endPoint y: 401, distance: 170.1
click at [693, 401] on div "cast ( cast ( "packed_quantity" as double ) as integer ) ) else 0 end as qty_mo…" at bounding box center [1001, 208] width 955 height 534
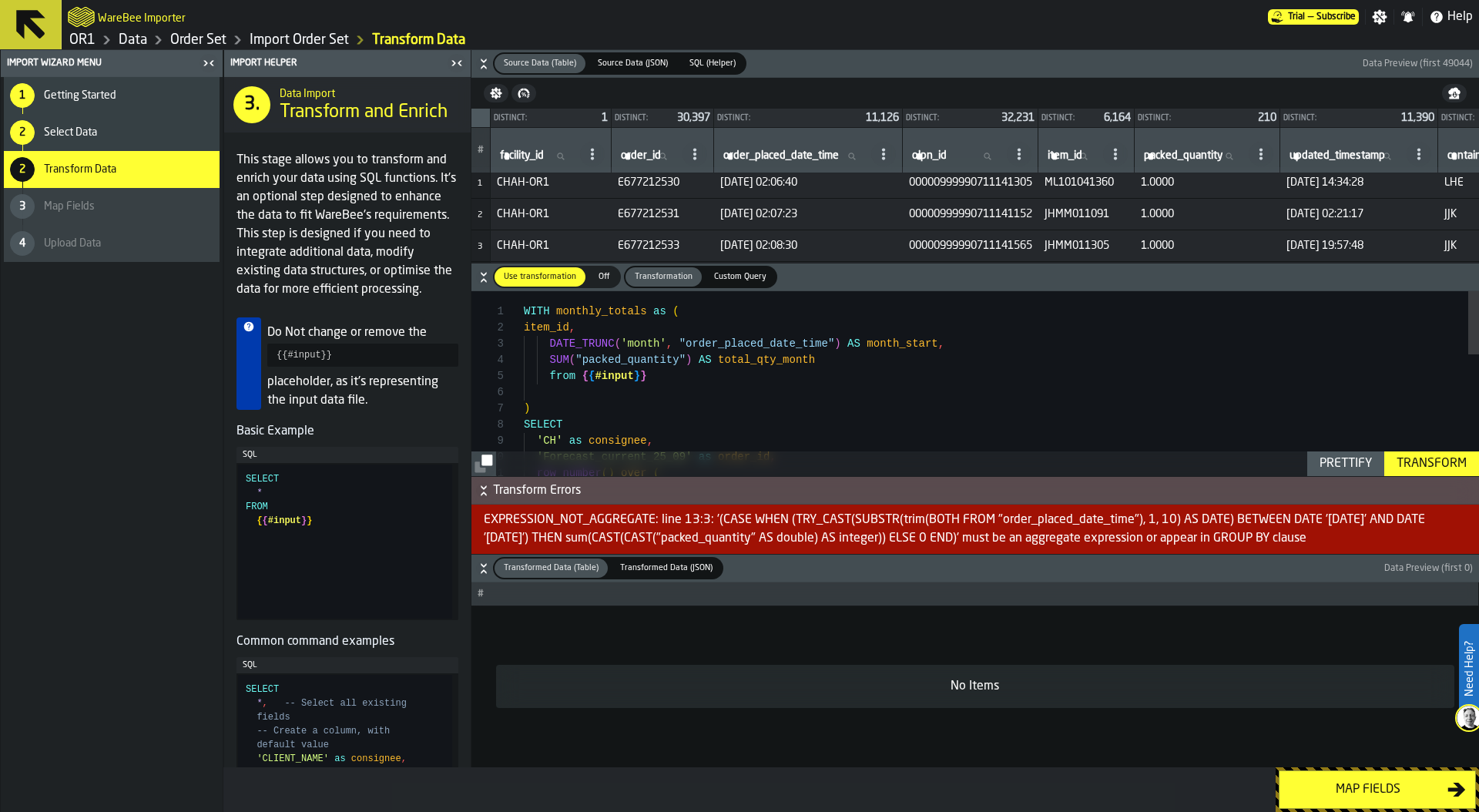
click at [593, 387] on div "'Forecast_current_25_09' as order_id , row_number ( ) over ( SELECT 'CH' as con…" at bounding box center [1001, 557] width 955 height 534
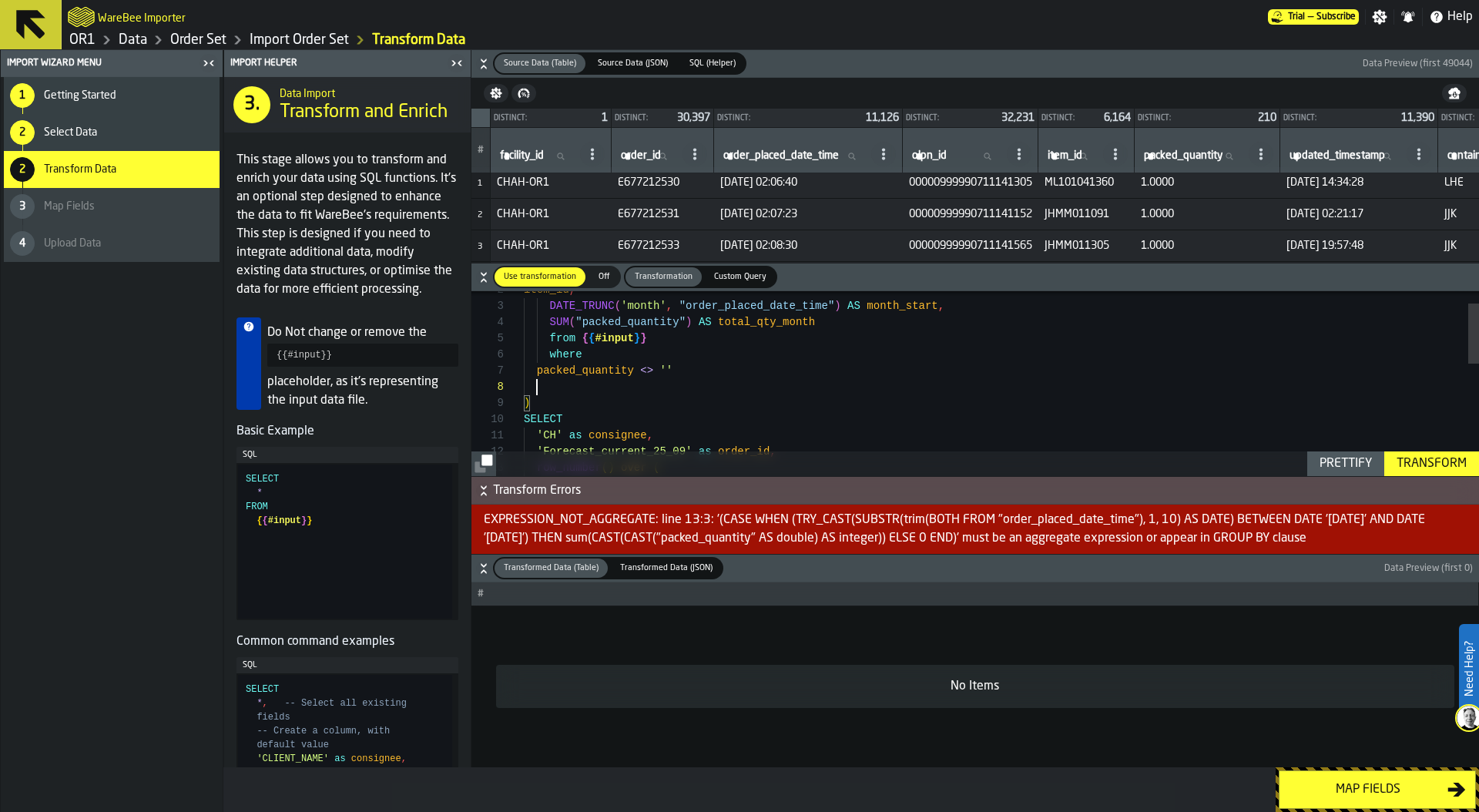
scroll to position [113, 0]
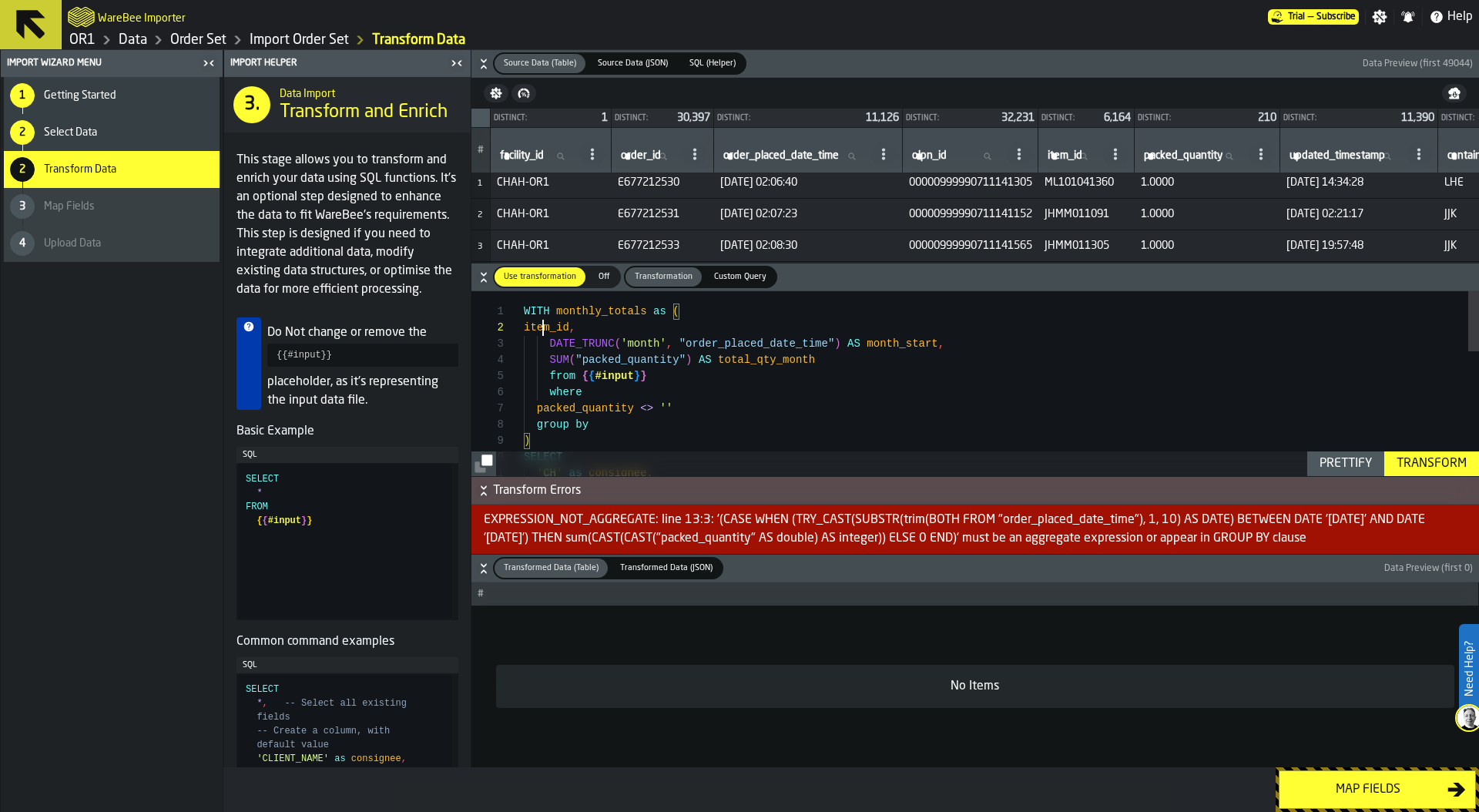
click at [540, 327] on div "SELECT 'CH' as consignee , where ) SUM ( "packed_quantity" ) AS total_qty_month…" at bounding box center [1001, 574] width 955 height 567
click at [635, 421] on div "SELECT 'CH' as consignee , where ) SUM ( "packed_quantity" ) AS total_qty_month…" at bounding box center [1001, 574] width 955 height 567
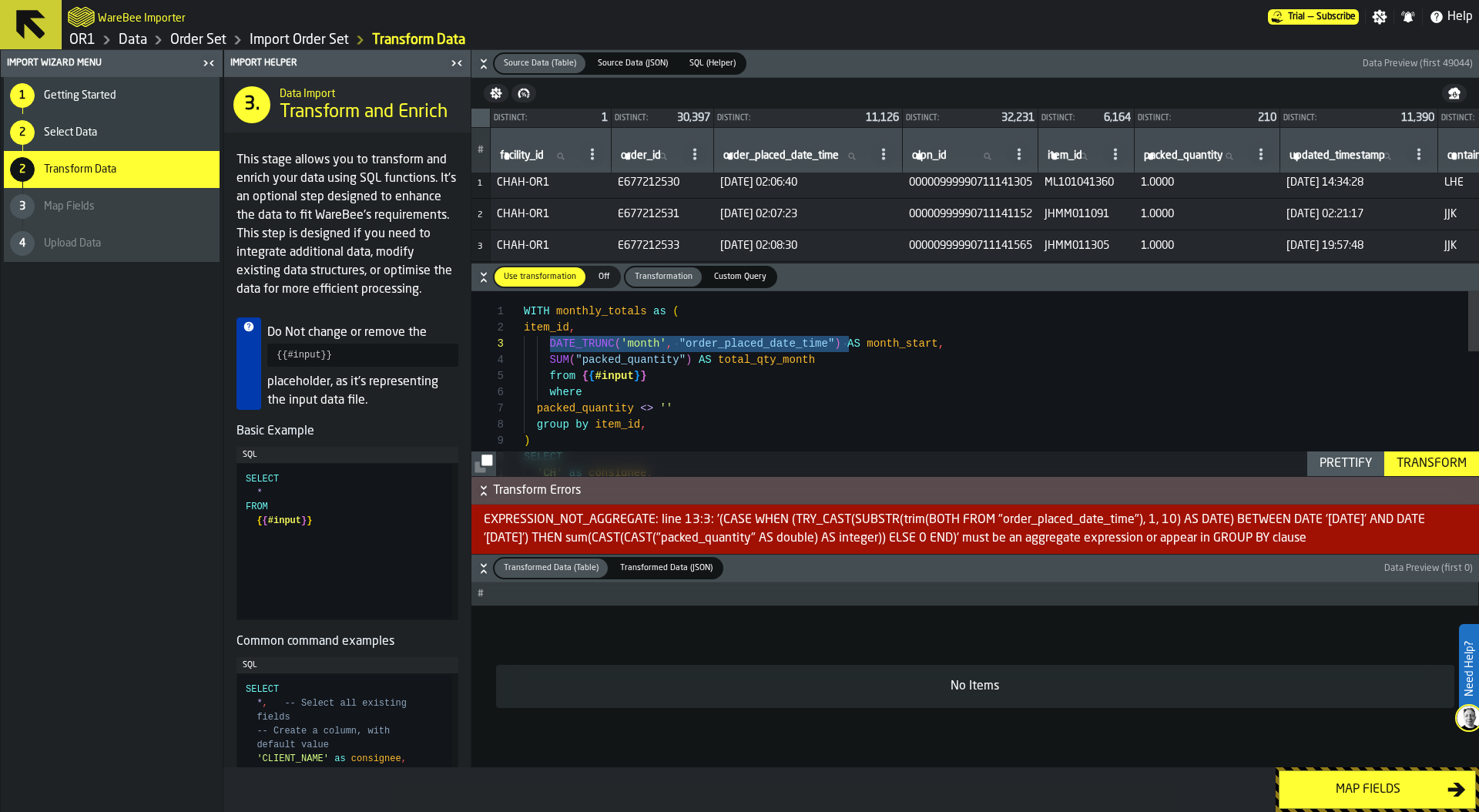
drag, startPoint x: 550, startPoint y: 343, endPoint x: 846, endPoint y: 345, distance: 296.0
click at [846, 345] on div "SELECT 'CH' as consignee , where ) SUM ( "packed_quantity" ) AS total_qty_month…" at bounding box center [1001, 574] width 955 height 567
click at [694, 410] on div "SELECT 'CH' as consignee , where ) SUM ( "packed_quantity" ) AS total_qty_month…" at bounding box center [1001, 574] width 955 height 567
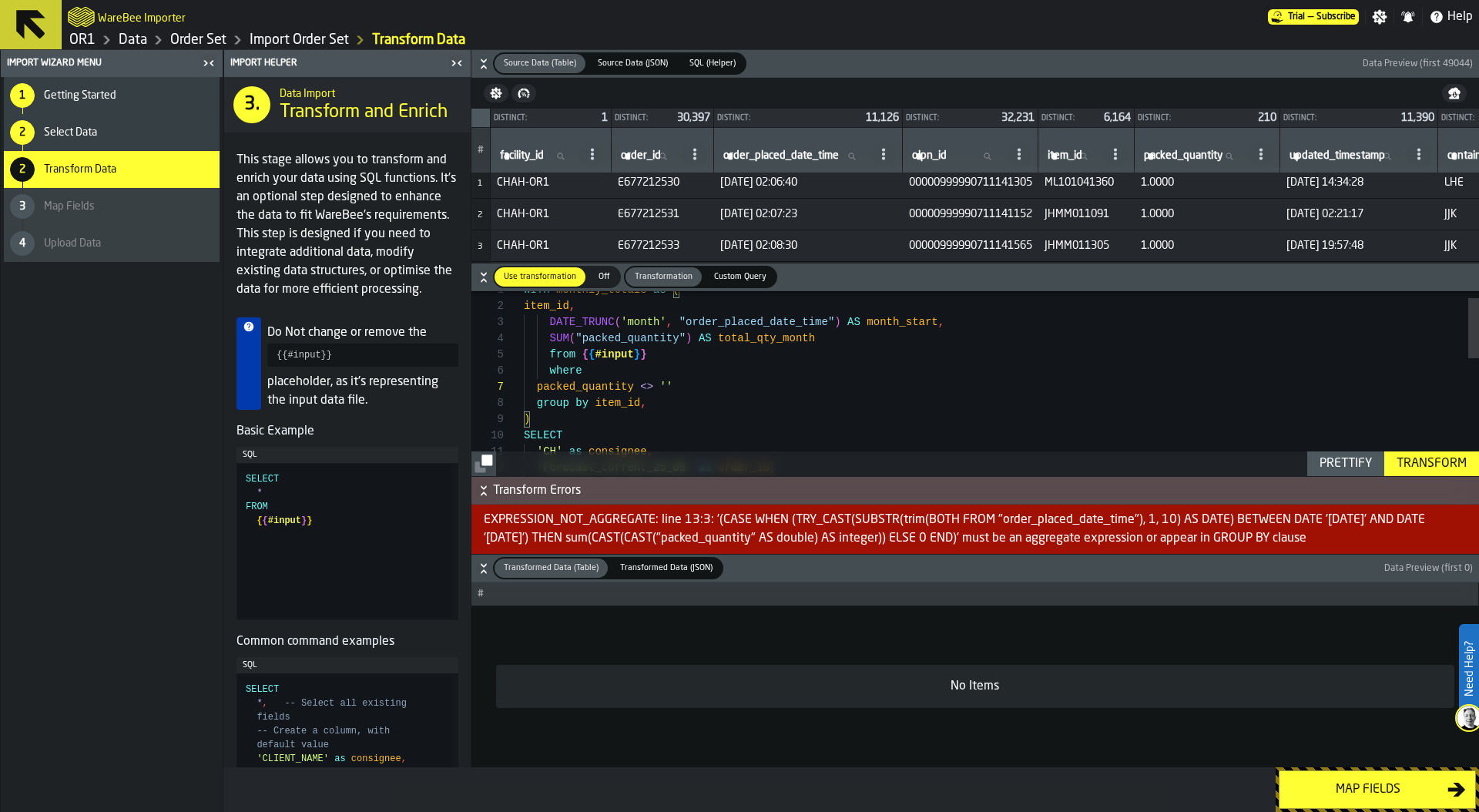
click at [673, 407] on div "SELECT 'CH' as consignee , where ) SUM ( "packed_quantity" ) AS total_qty_month…" at bounding box center [1001, 553] width 955 height 567
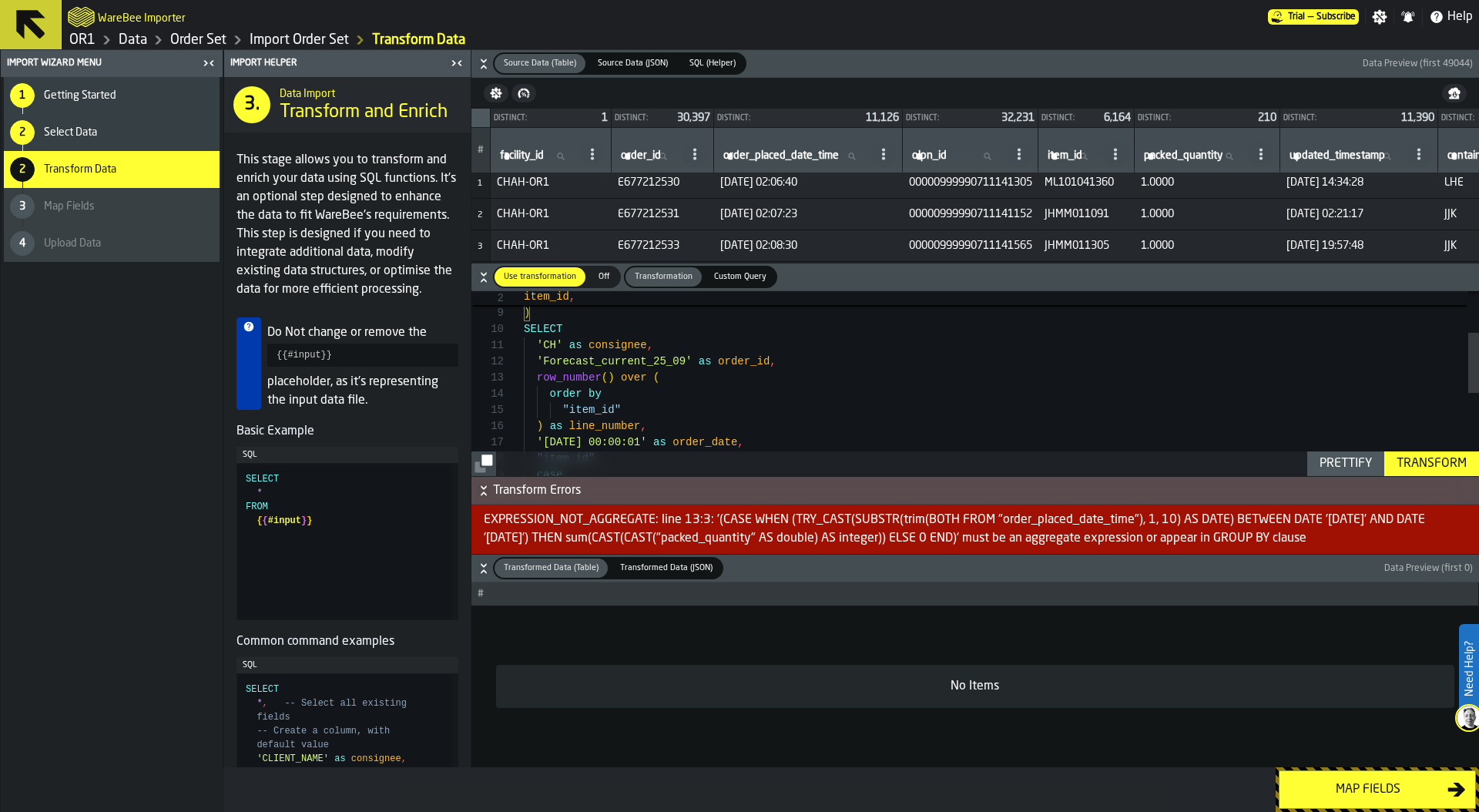
scroll to position [32, 0]
drag, startPoint x: 537, startPoint y: 379, endPoint x: 720, endPoint y: 413, distance: 186.1
click at [720, 413] on div "row_number ( ) over ( order by 'Forecast_current_25_09' as order_id , 'CH' as c…" at bounding box center [1001, 447] width 955 height 567
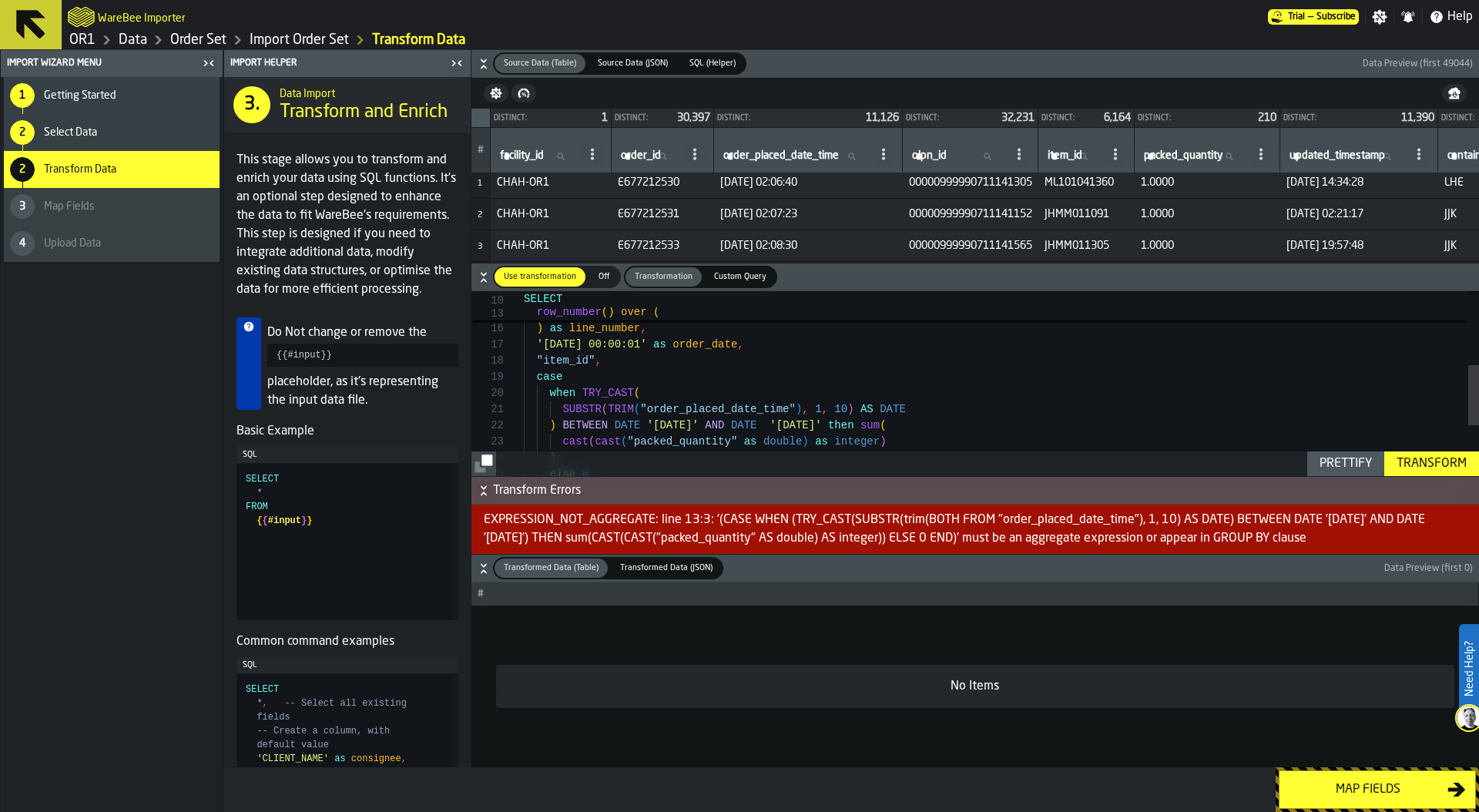
scroll to position [129, 0]
drag, startPoint x: 533, startPoint y: 377, endPoint x: 648, endPoint y: 391, distance: 115.8
click at [648, 392] on div ""item_id" ) as line_number , '2025-12-01 00:00:01' as order_date , "item_id" , …" at bounding box center [1001, 349] width 955 height 567
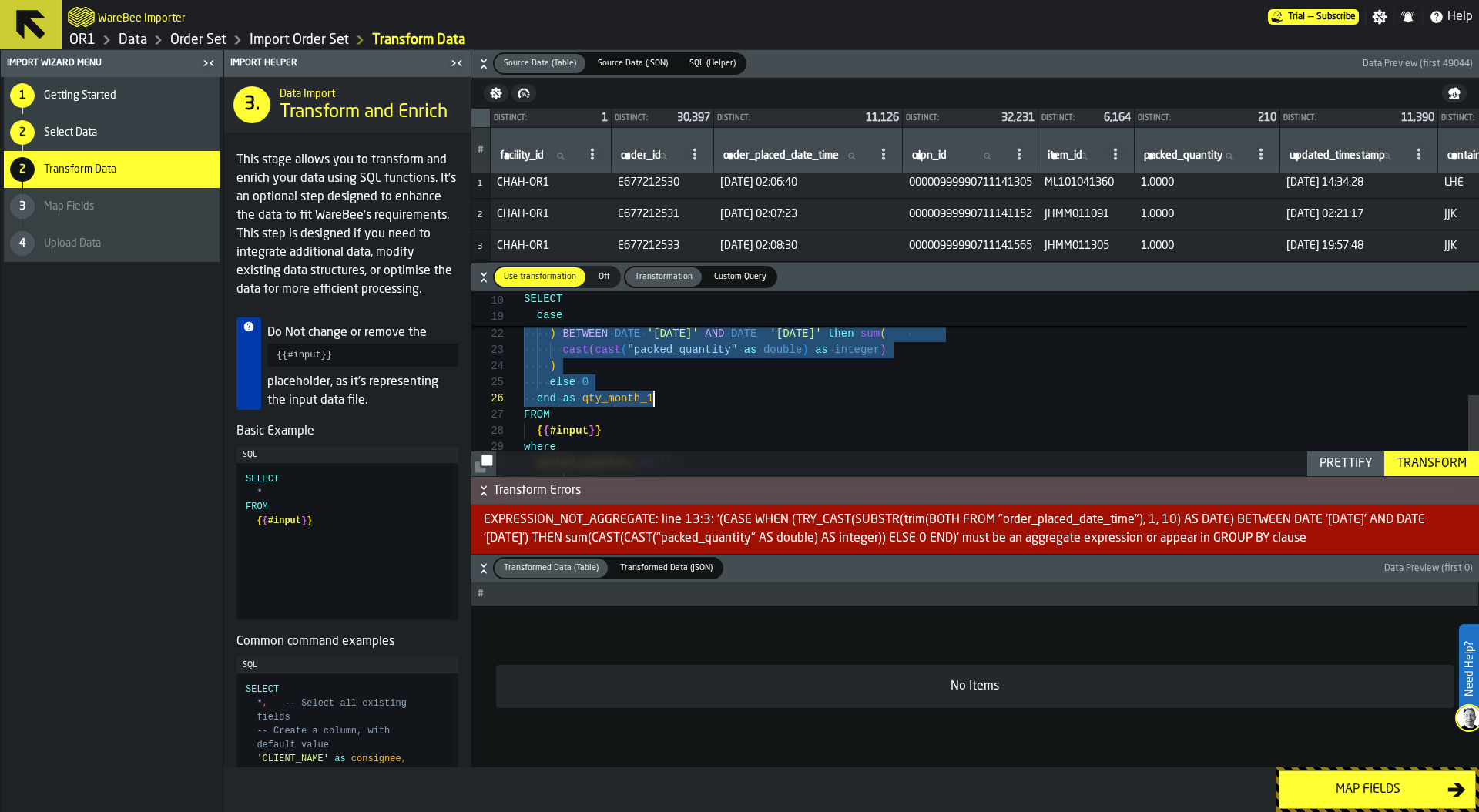
click at [670, 397] on div "case when TRY_CAST ( SUBSTR ( TRIM ( "order_placed_date_time" ) , 1 , 10 ) AS D…" at bounding box center [1001, 257] width 955 height 567
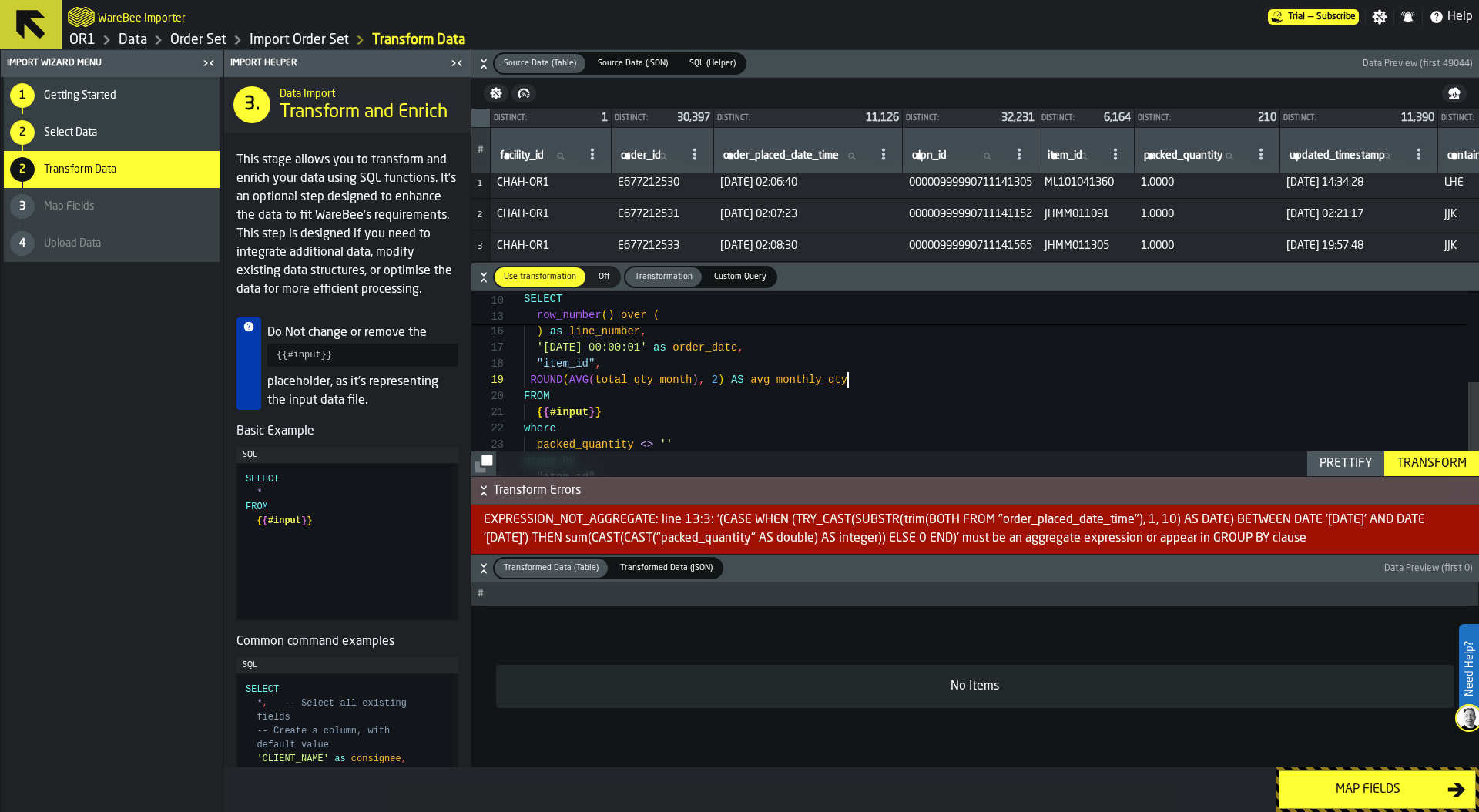
click at [643, 379] on div "ROUND ( AVG ( total_qty_month ) , 2 ) AS avg_monthly_qty FROM { { #input } } wh…" at bounding box center [1001, 295] width 955 height 454
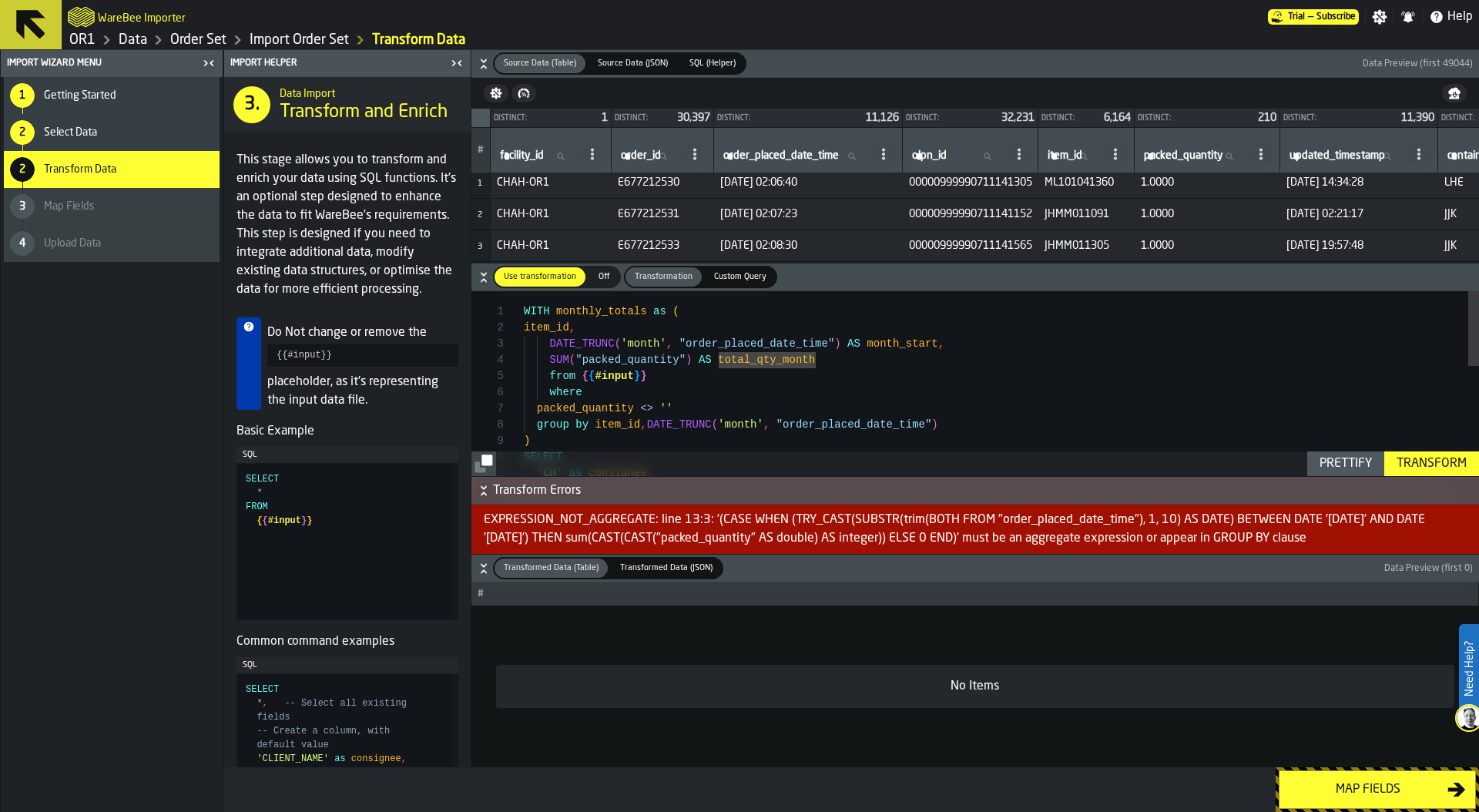
click at [771, 359] on div "'CH' as consignee , ) SELECT group by item_id , DATE_TRUNC ( 'month' , "order_p…" at bounding box center [1001, 517] width 955 height 454
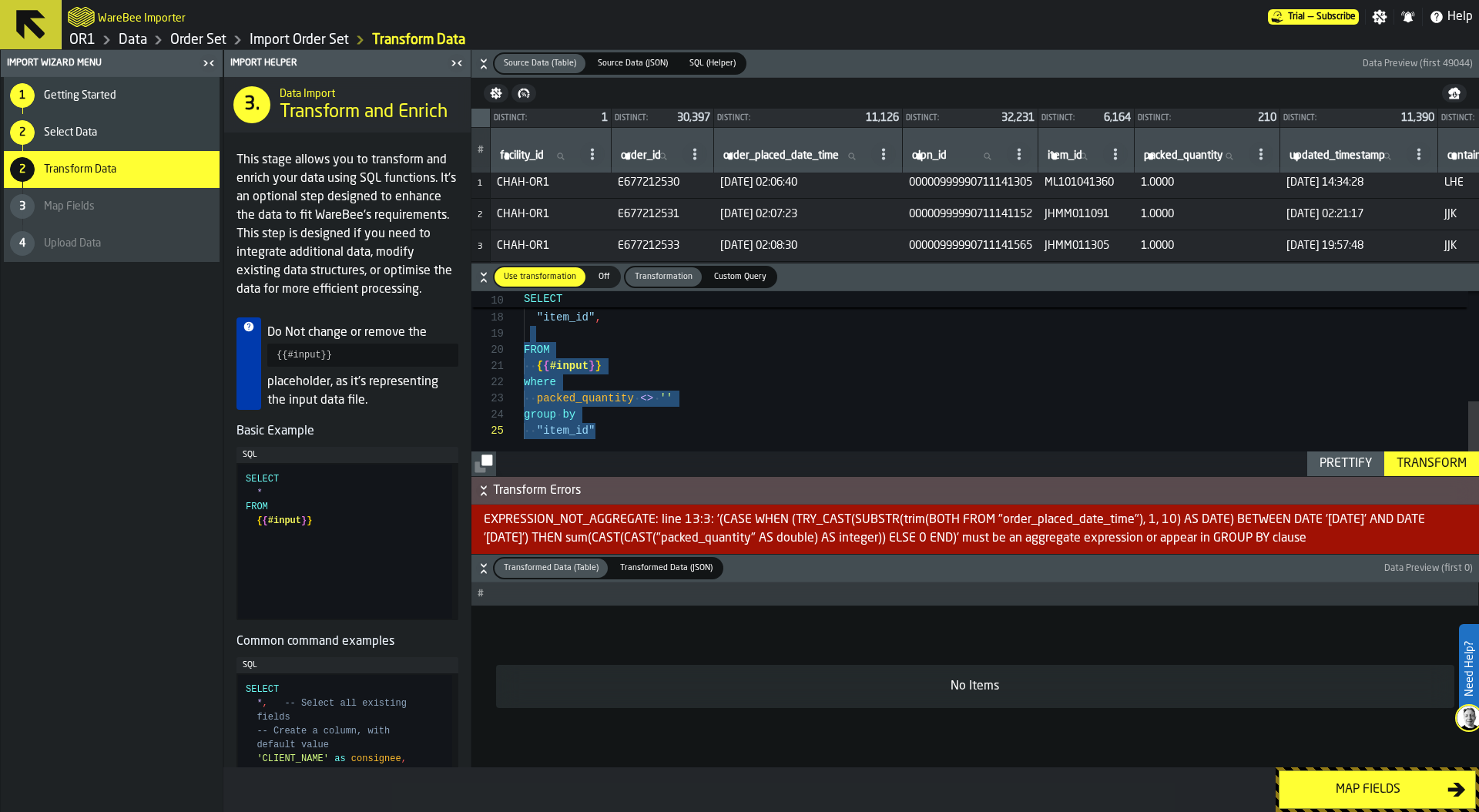
drag, startPoint x: 527, startPoint y: 353, endPoint x: 656, endPoint y: 491, distance: 188.9
click at [656, 476] on div ""item_id" , '2025-12-01 00:00:01' as order_date , ) as line_number , FROM { { #…" at bounding box center [1001, 249] width 955 height 454
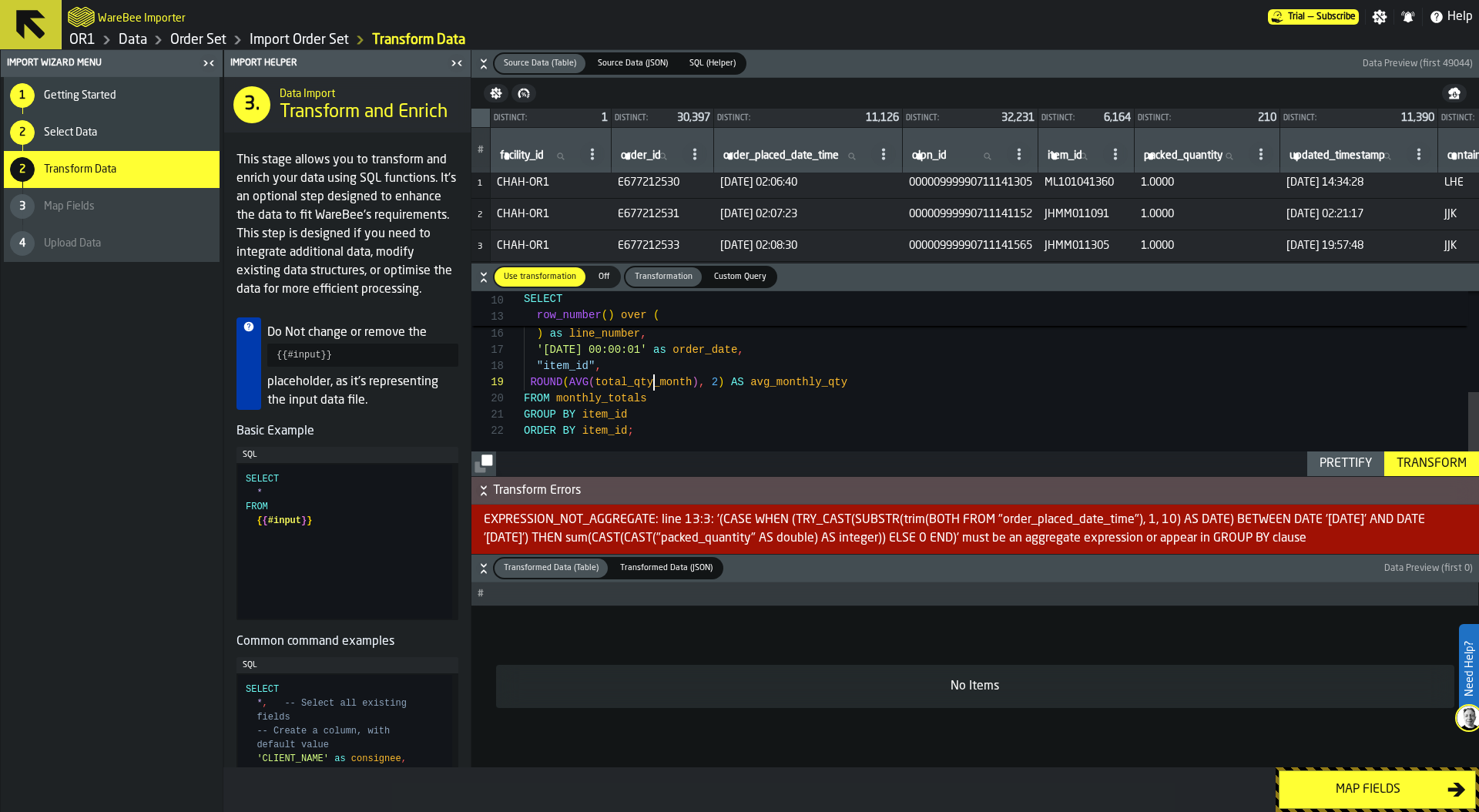
click at [655, 383] on div "ROUND ( AVG ( total_qty_month ) , 2 ) AS avg_monthly_qty "item_id" , '2025-12-0…" at bounding box center [1001, 273] width 955 height 405
click at [660, 435] on div "ROUND ( AVG ( total_qty_month ) , 2 ) AS avg_monthly_qty "item_id" , '2025-12-0…" at bounding box center [1001, 285] width 955 height 405
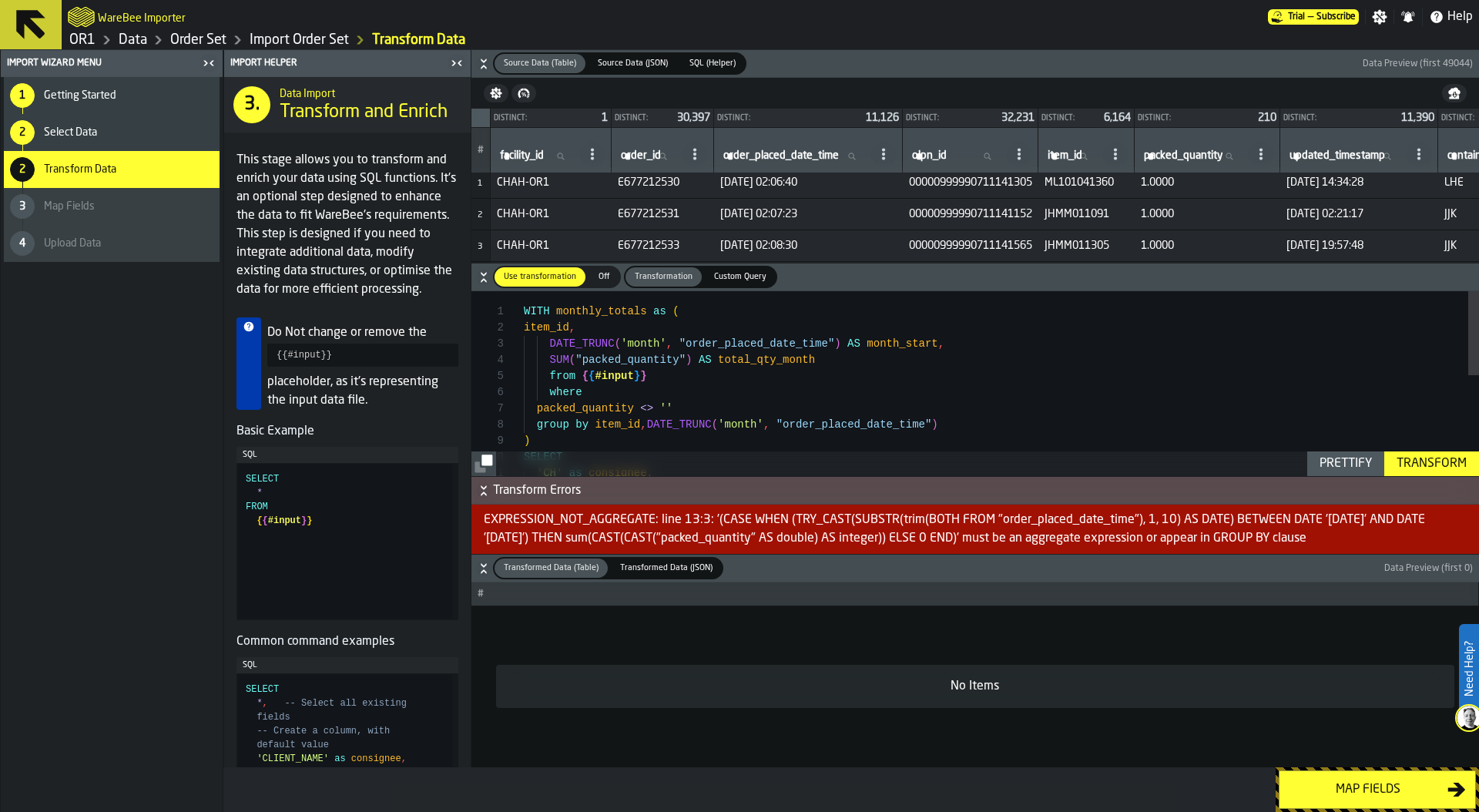
click at [1326, 461] on div "Prettify" at bounding box center [1346, 463] width 65 height 18
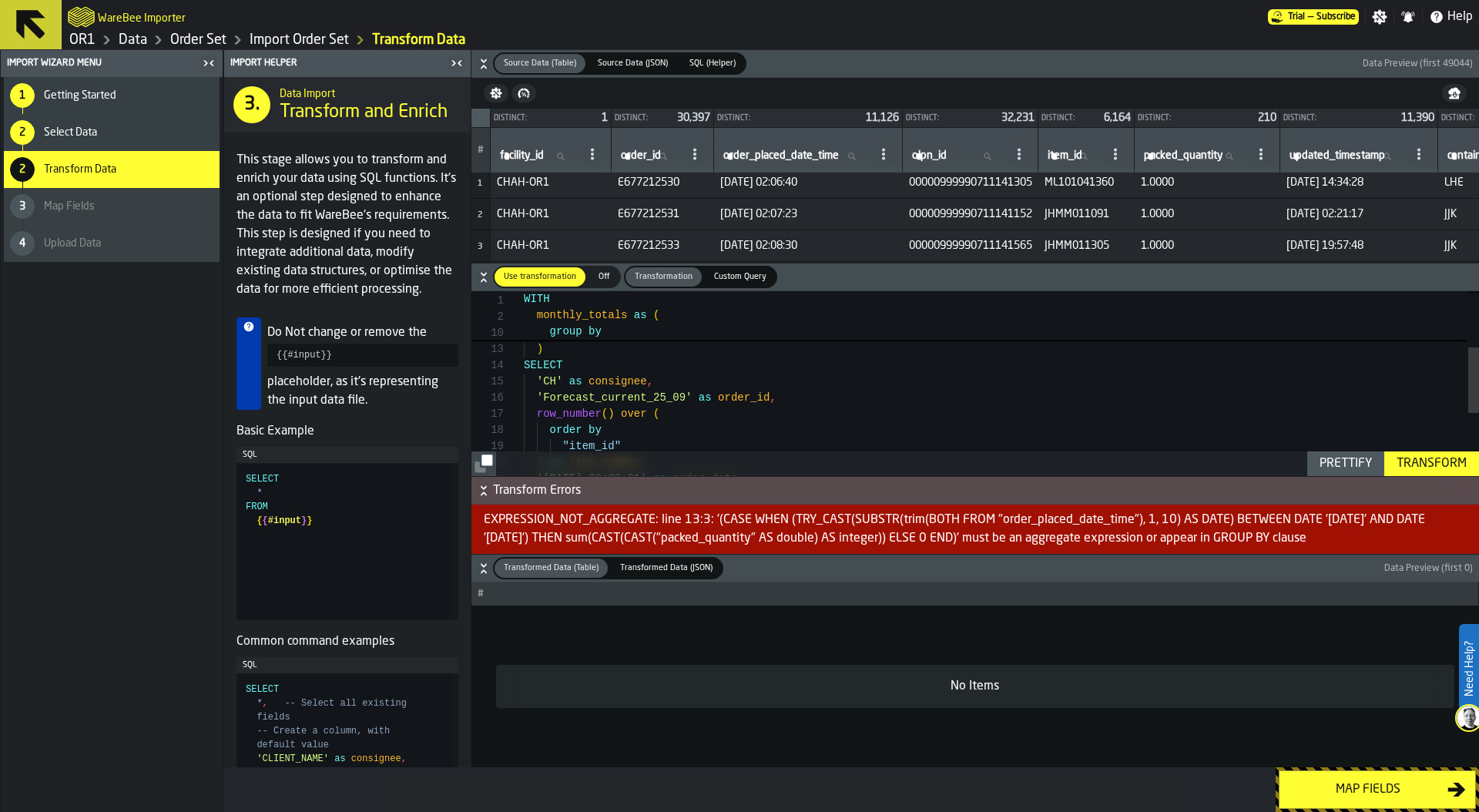
scroll to position [129, 0]
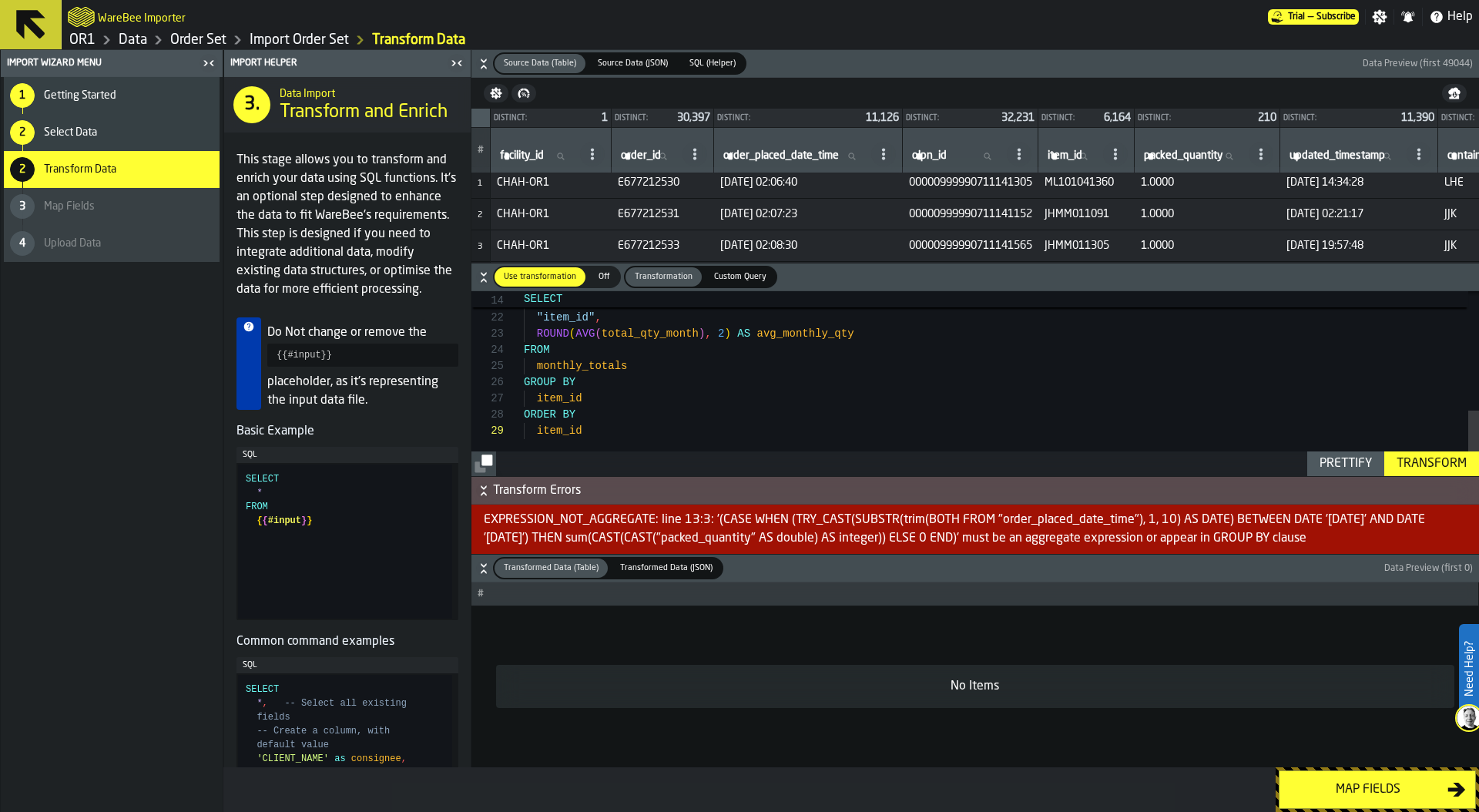
click at [1429, 460] on div "Transform" at bounding box center [1432, 463] width 83 height 18
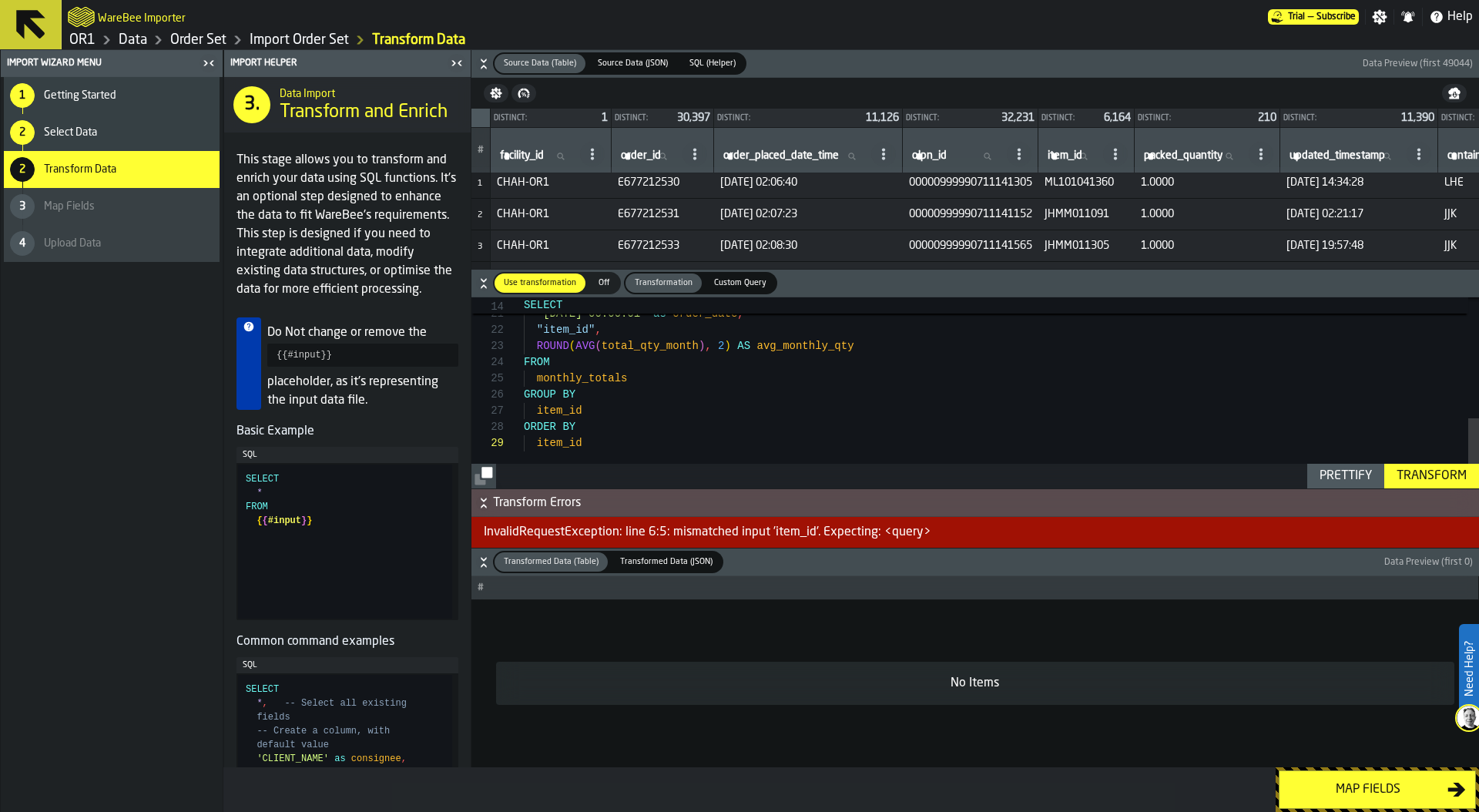
click at [782, 533] on div "InvalidRequestException: line 6:5: mismatched input 'item_id'. Expecting: <quer…" at bounding box center [975, 532] width 1007 height 31
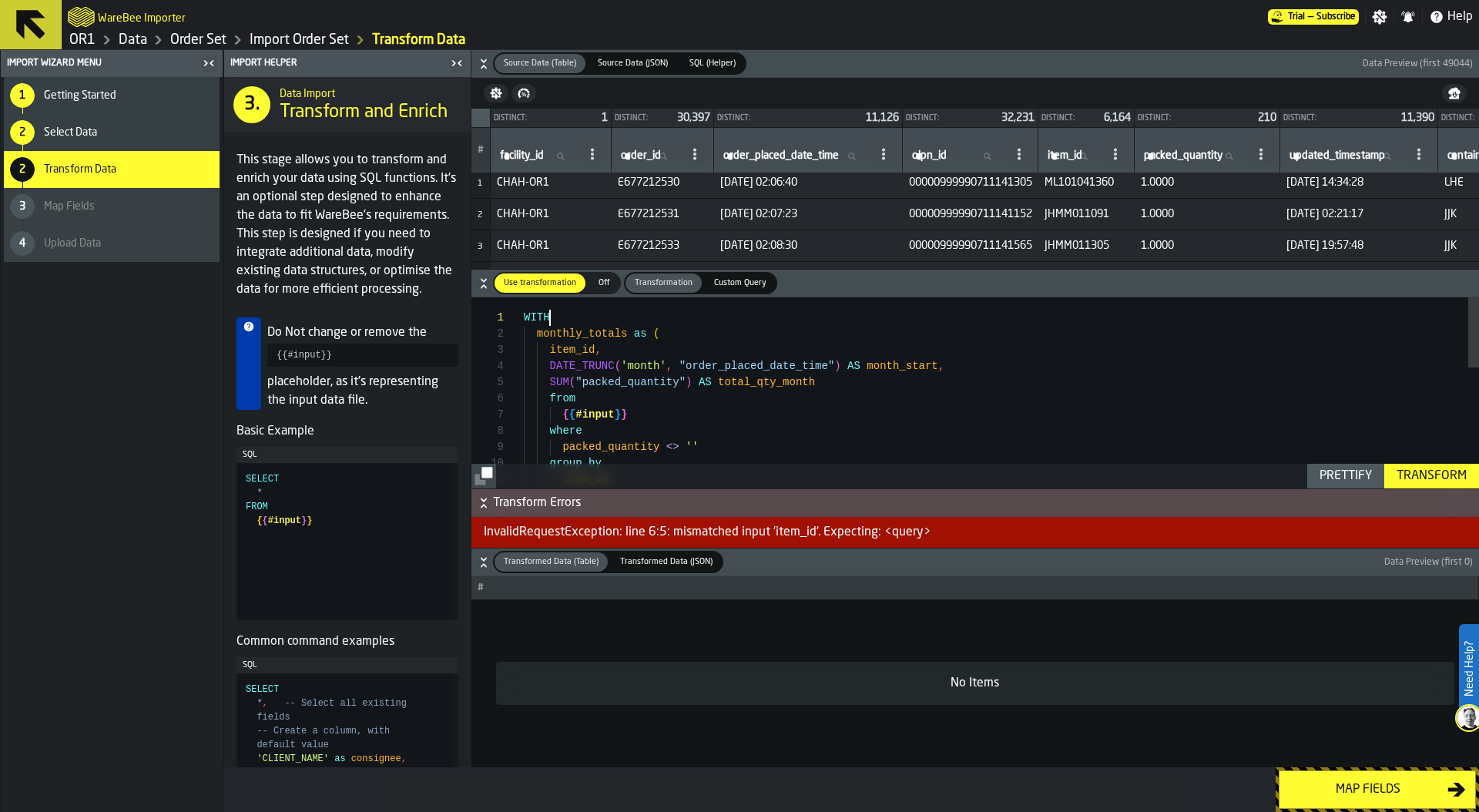
scroll to position [0, 0]
click at [691, 316] on div "DATE_TRUNC ( 'month' , "order_placed_date_time" ) item_id , group by where pack…" at bounding box center [1001, 556] width 955 height 518
click at [691, 326] on div "DATE_TRUNC ( 'month' , "order_placed_date_time" ) item_id , group by where pack…" at bounding box center [1001, 556] width 955 height 518
click at [1326, 467] on div "Prettify" at bounding box center [1346, 475] width 65 height 18
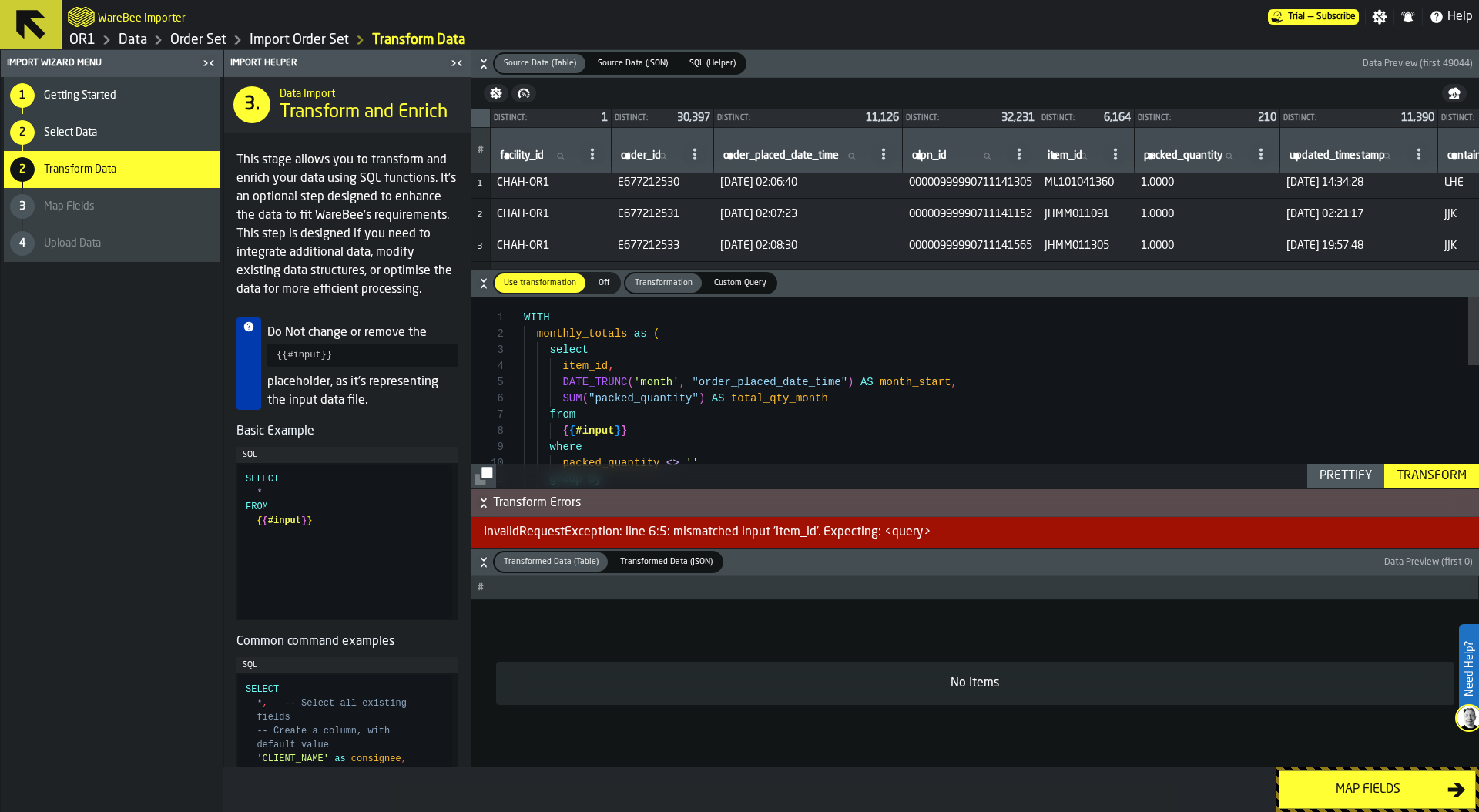
click at [1423, 478] on div "Transform" at bounding box center [1432, 475] width 83 height 18
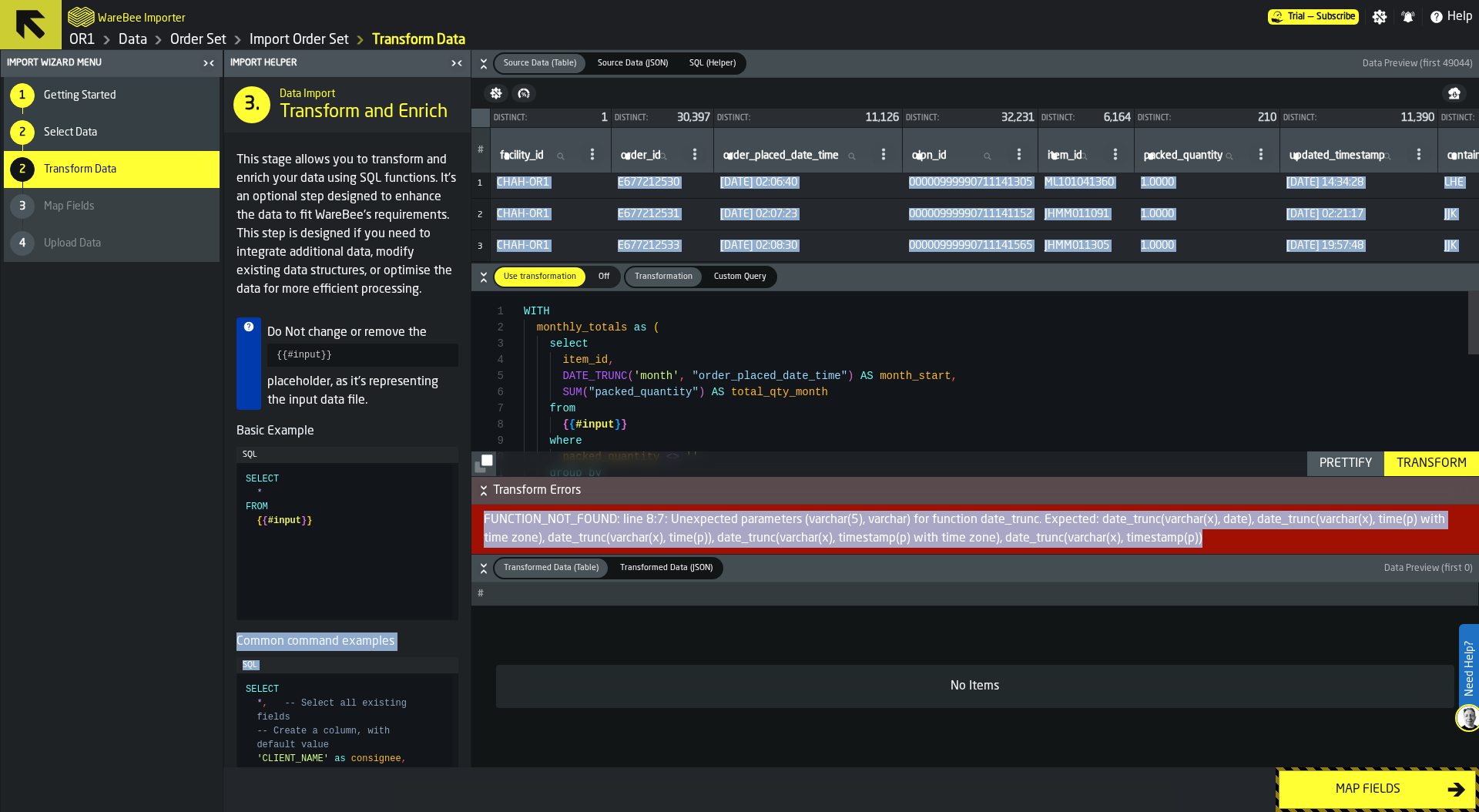
drag, startPoint x: 1208, startPoint y: 543, endPoint x: 417, endPoint y: 529, distance: 791.1
click at [417, 529] on div "Import Helper 3. Data Import Transform and Enrich This stage allows you to tran…" at bounding box center [851, 408] width 1256 height 717
copy div "FROM { { #input } } Common command examples SQL SELECT * , -- Select all existi…"
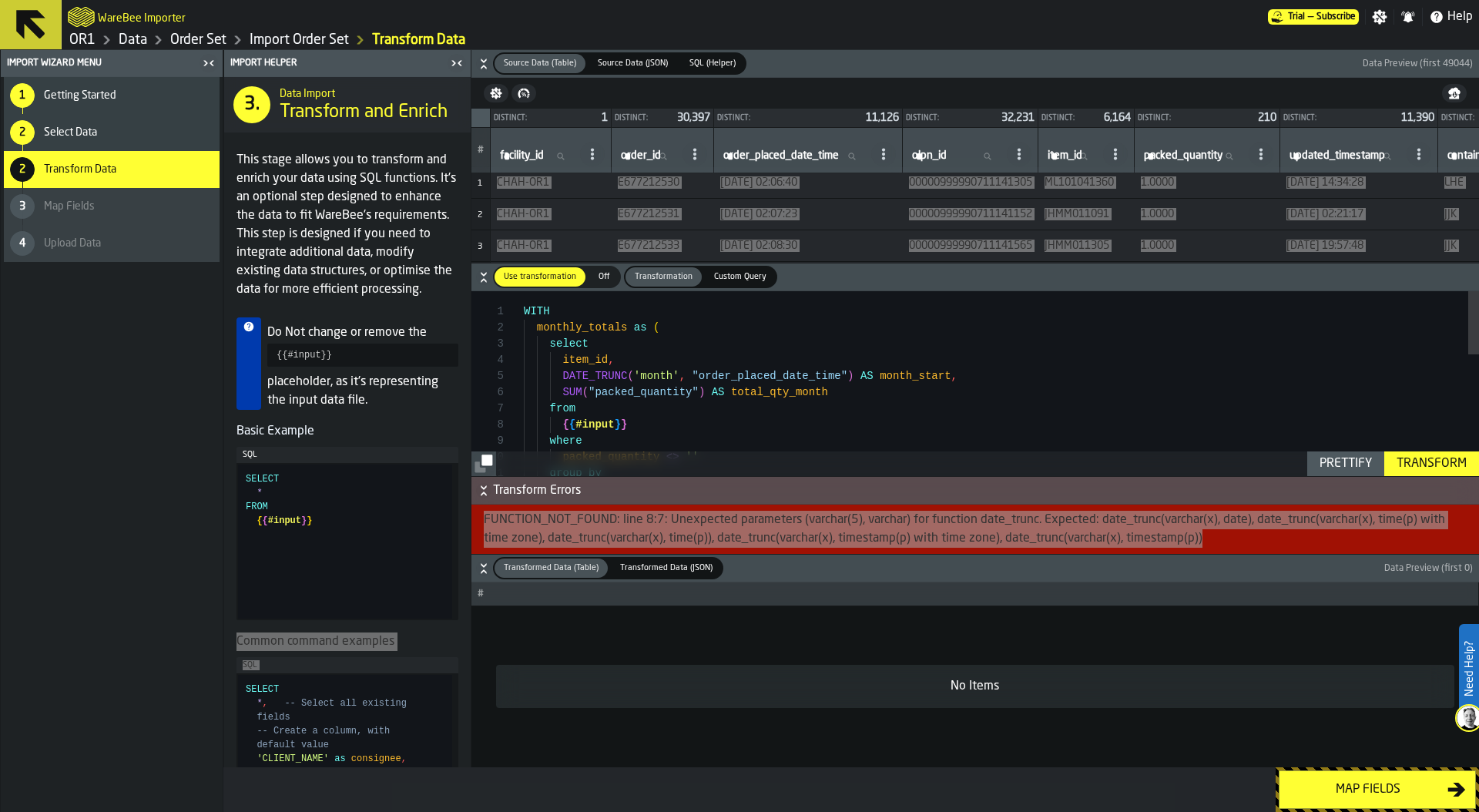
copy div "FROM { { #input } } Common command examples SQL SELECT * , -- Select all existi…"
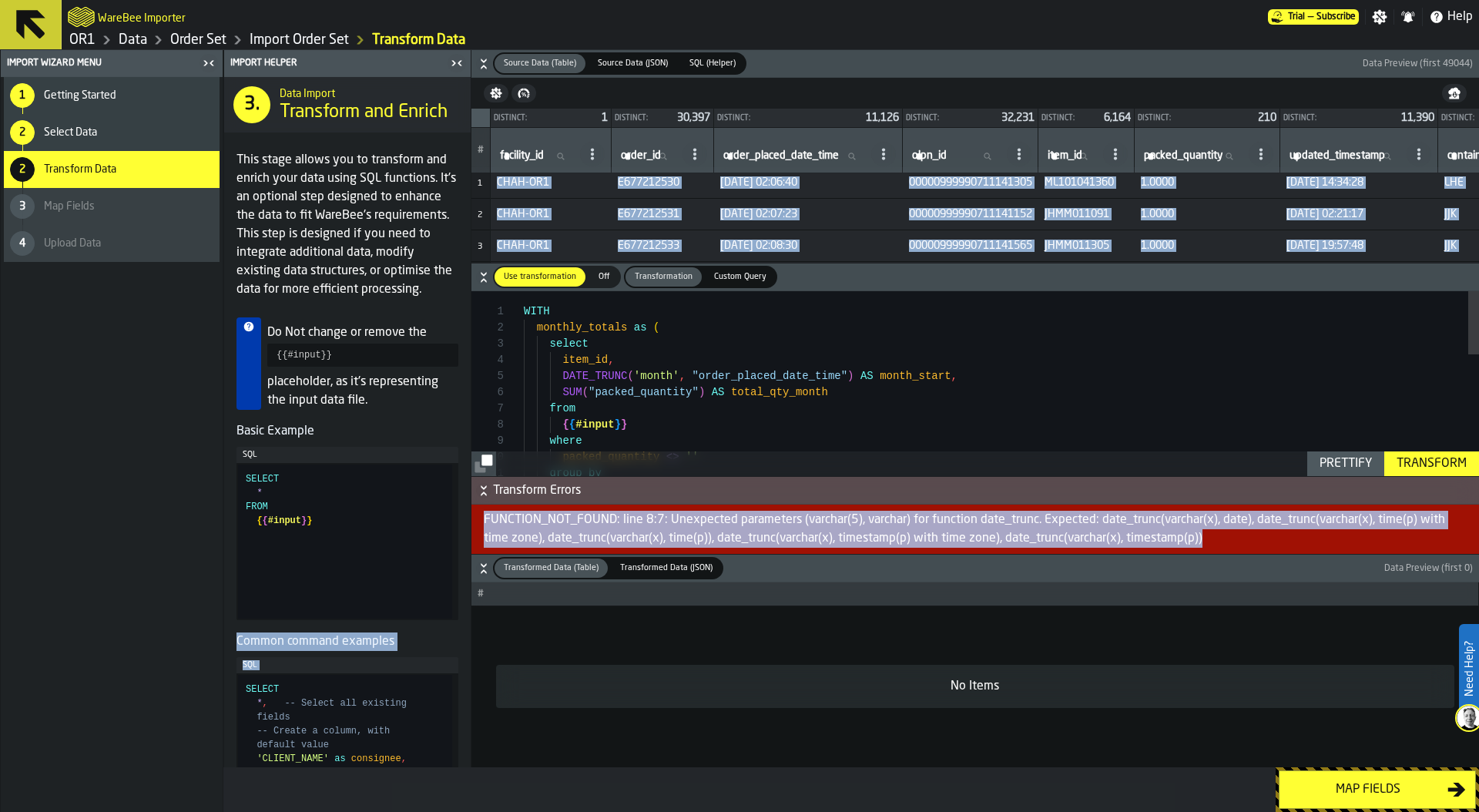
click at [552, 524] on div "FUNCTION_NOT_FOUND: line 8:7: Unexpected parameters (varchar(5), varchar) for f…" at bounding box center [975, 528] width 1007 height 49
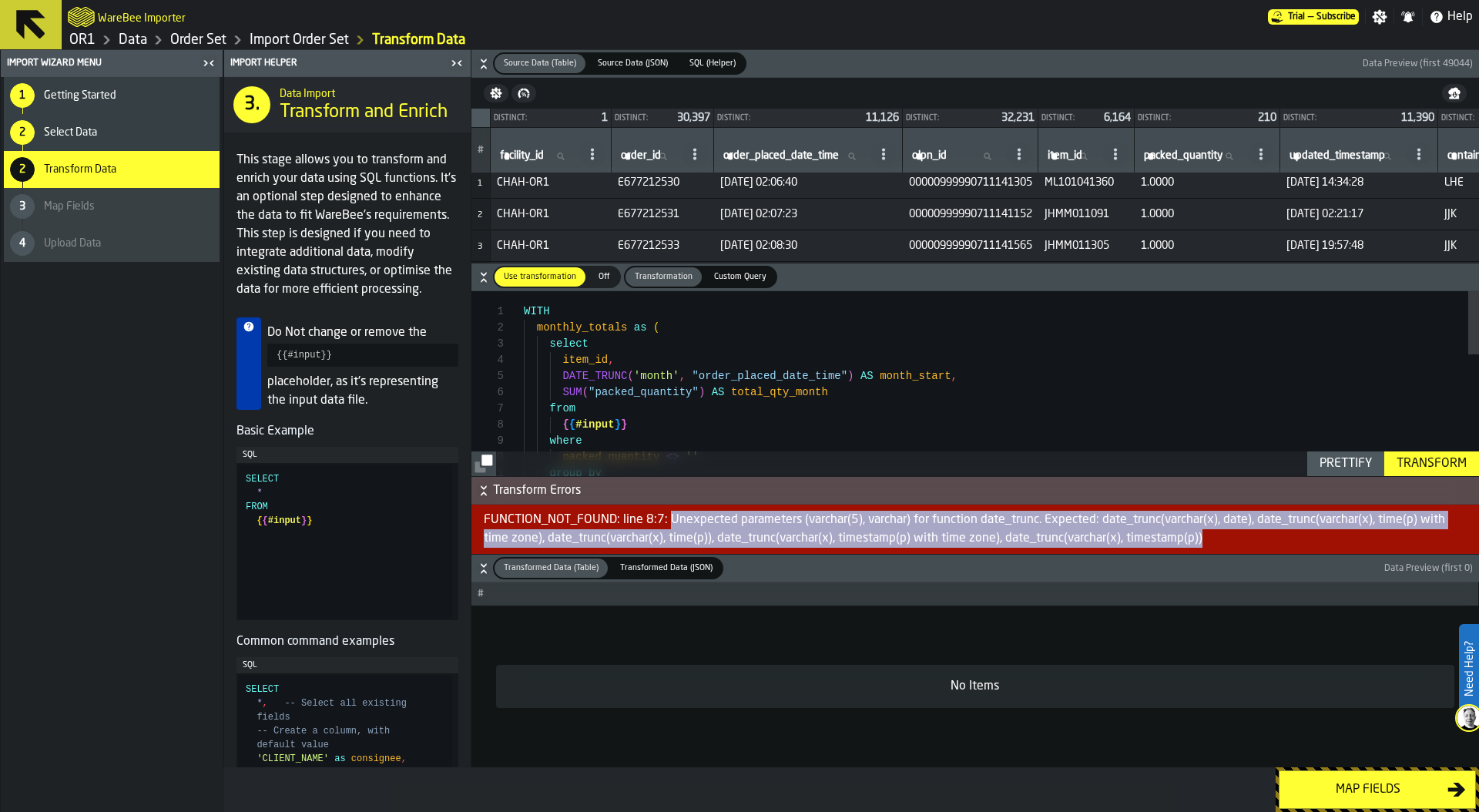
drag, startPoint x: 669, startPoint y: 516, endPoint x: 1212, endPoint y: 533, distance: 543.3
click at [1212, 533] on div "FUNCTION_NOT_FOUND: line 8:7: Unexpected parameters (varchar(5), varchar) for f…" at bounding box center [975, 528] width 1007 height 49
copy div "Unexpected parameters (varchar(5), varchar) for function date_trunc. Expected: …"
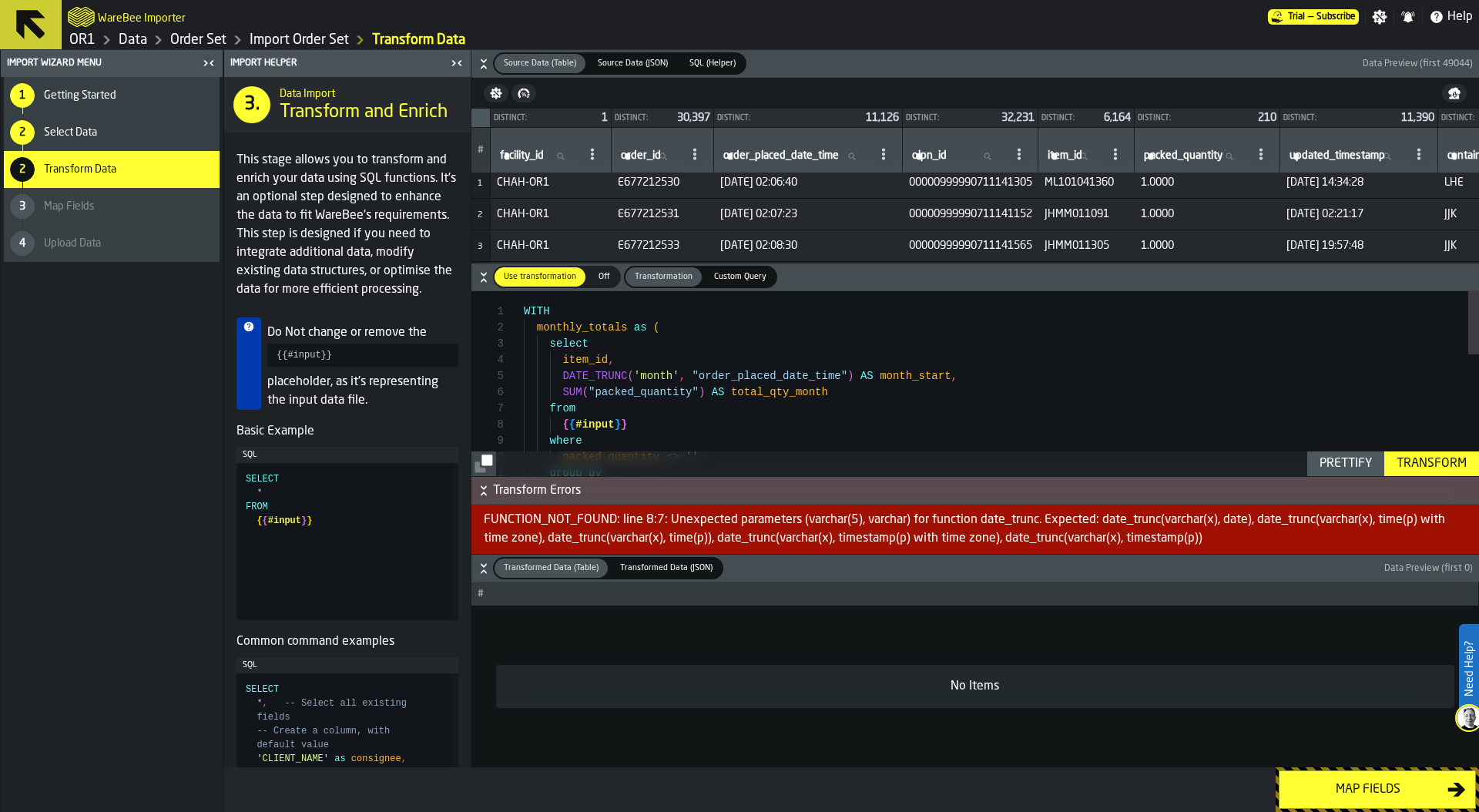
scroll to position [65, 0]
click at [692, 377] on div "group by packed_quantity <> '' { { #input } } where from SUM ( "packed_quantity…" at bounding box center [1001, 557] width 955 height 534
drag, startPoint x: 692, startPoint y: 377, endPoint x: 848, endPoint y: 376, distance: 156.0
click at [848, 376] on div "group by packed_quantity <> '' { { #input } } where from SUM ( "packed_quantity…" at bounding box center [1001, 557] width 955 height 534
click at [1351, 461] on div "Prettify" at bounding box center [1346, 463] width 65 height 18
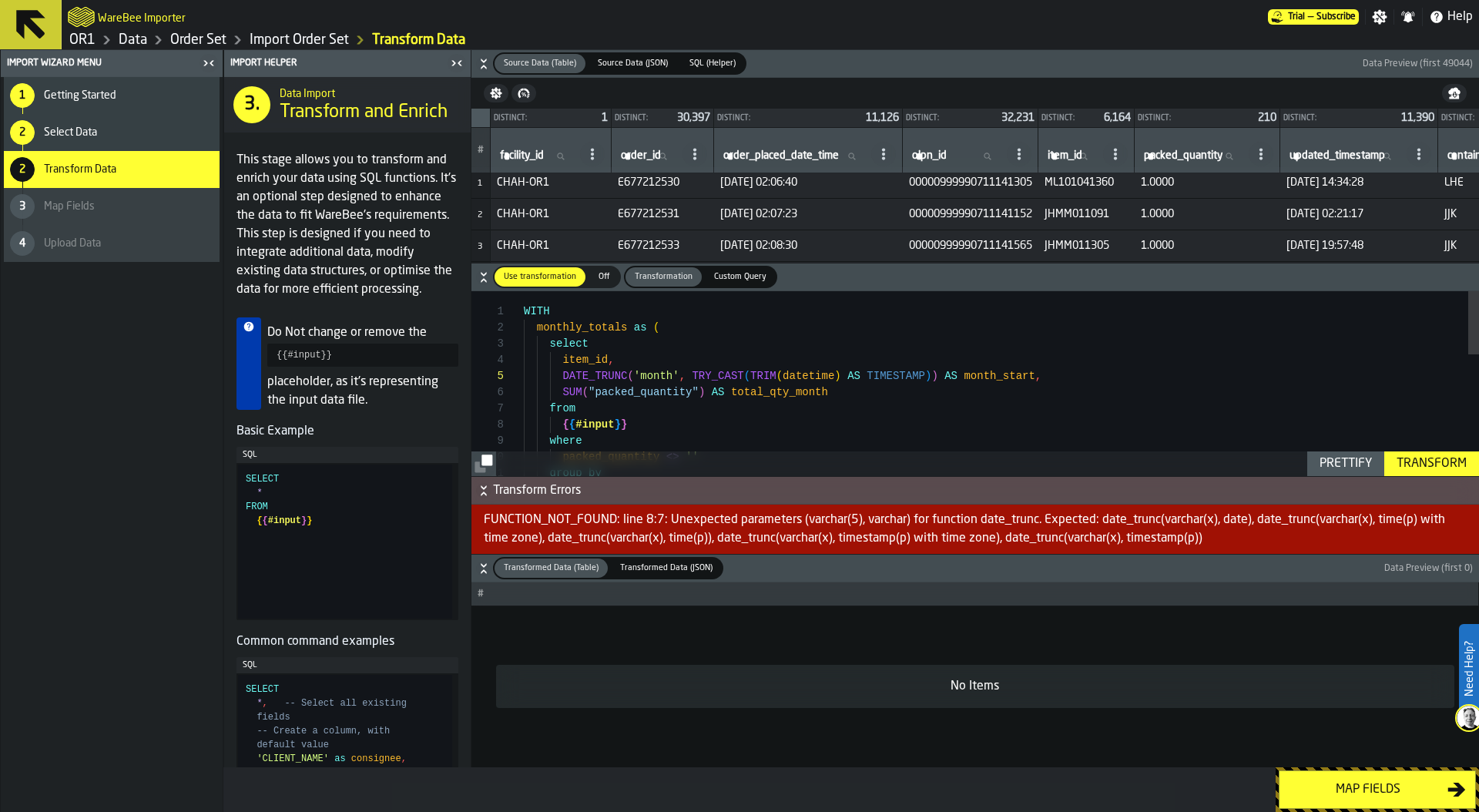
click at [1441, 460] on div "Transform" at bounding box center [1432, 463] width 83 height 18
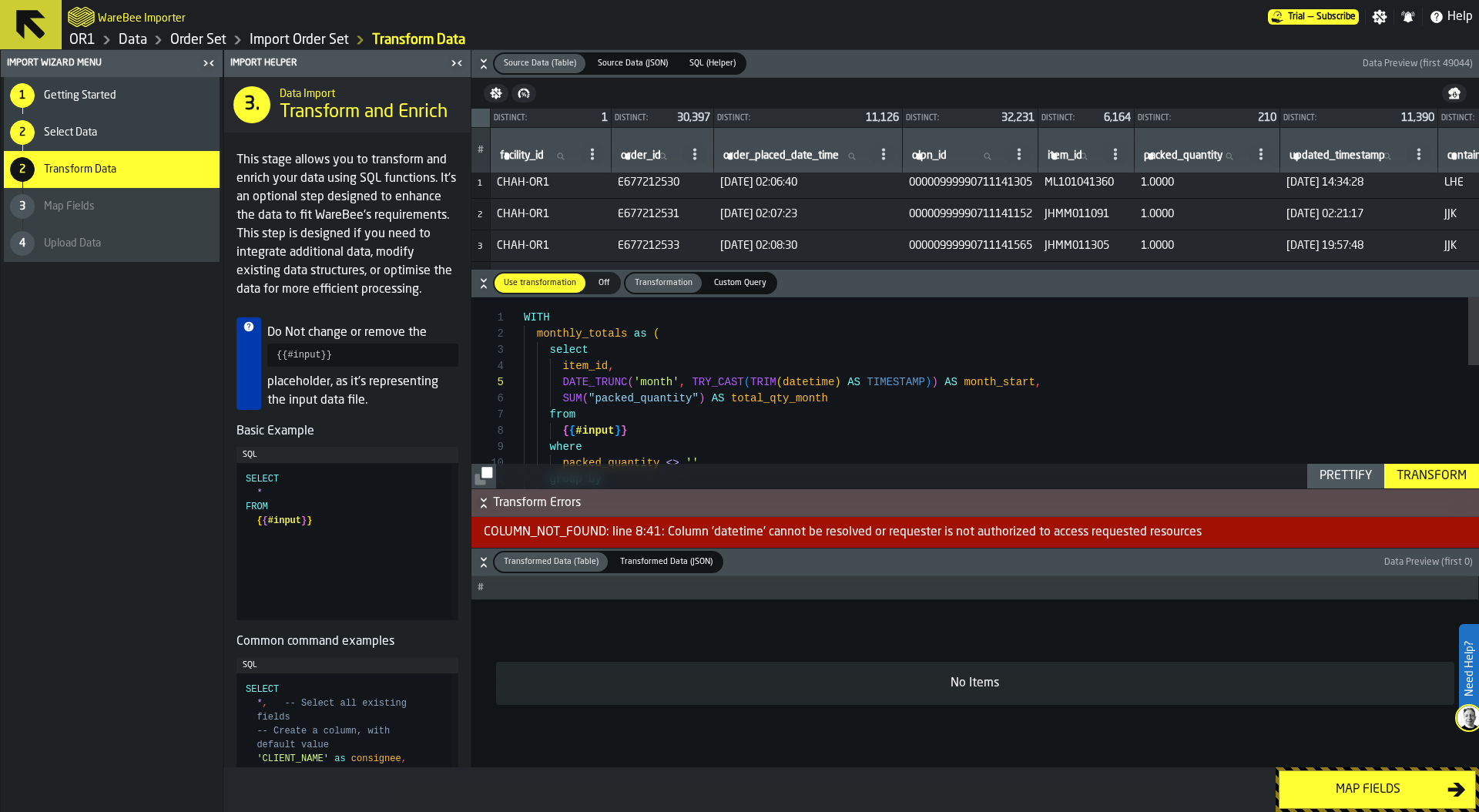
click at [820, 377] on div "group by packed_quantity <> '' { { #input } } where from SUM ( "packed_quantity…" at bounding box center [1001, 564] width 955 height 534
drag, startPoint x: 693, startPoint y: 380, endPoint x: 1044, endPoint y: 382, distance: 351.0
click at [1044, 382] on div "group by item_id , packed_quantity <> '' where { { #input } } from SUM ( "packe…" at bounding box center [1001, 564] width 955 height 534
click at [1037, 383] on div "group by item_id , packed_quantity <> '' where { { #input } } from SUM ( "packe…" at bounding box center [1001, 564] width 955 height 534
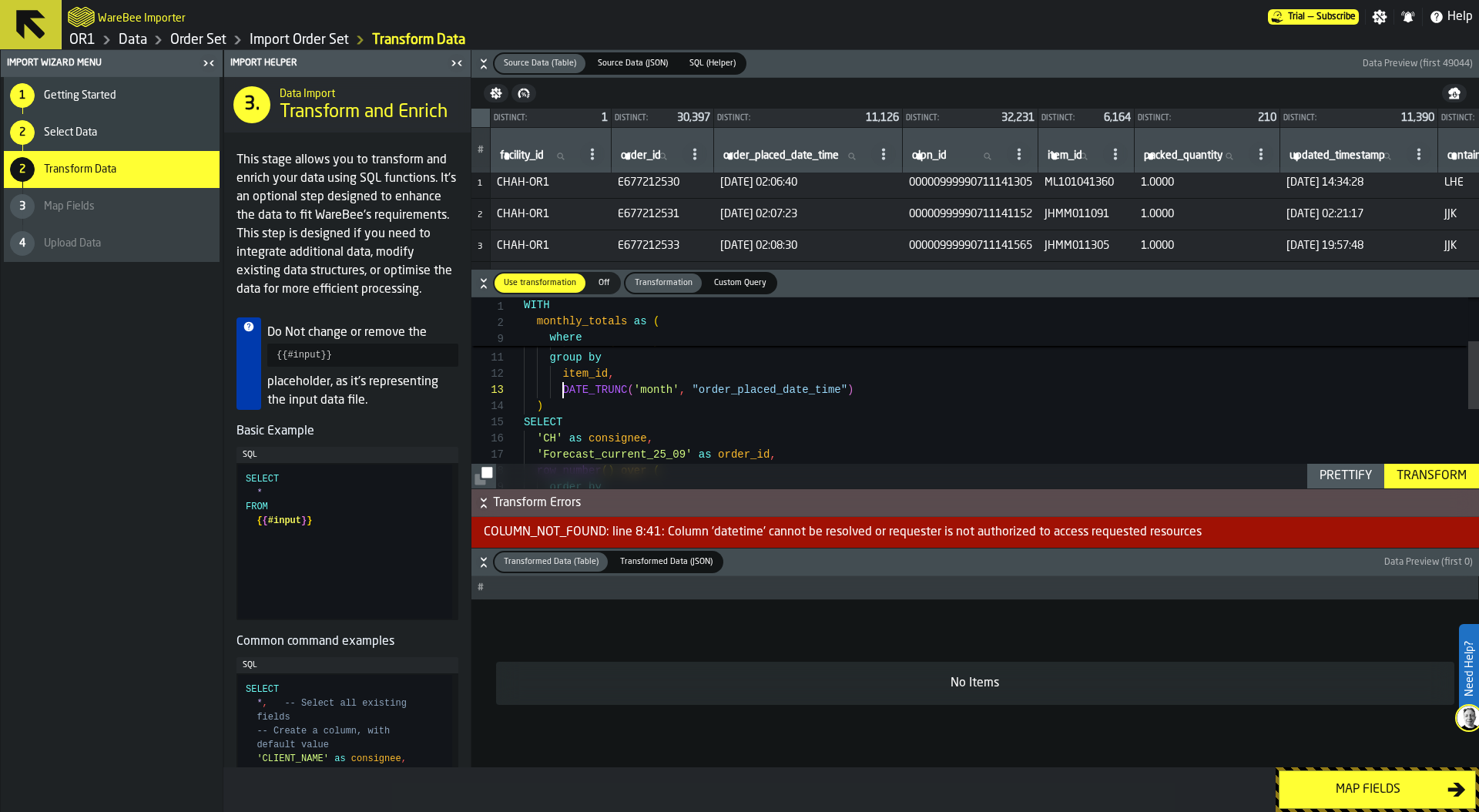
scroll to position [32, 0]
drag, startPoint x: 562, startPoint y: 393, endPoint x: 887, endPoint y: 397, distance: 325.0
click at [887, 397] on div "DATE_TRUNC ( 'month' , "order_placed_date_time" )" at bounding box center [1001, 390] width 955 height 16
click at [1343, 471] on div "Prettify" at bounding box center [1346, 475] width 65 height 18
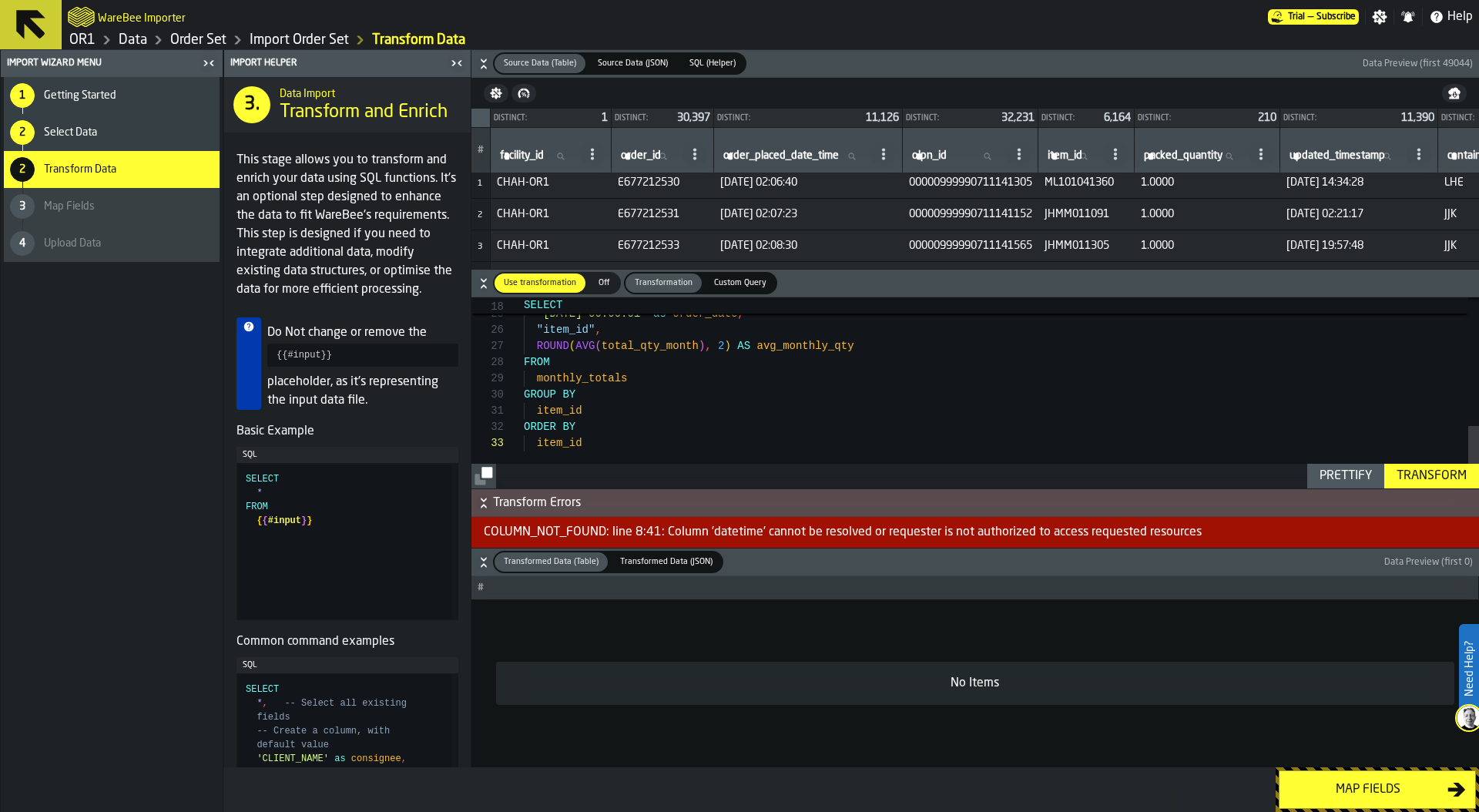
click at [1425, 474] on div "Transform" at bounding box center [1432, 475] width 83 height 18
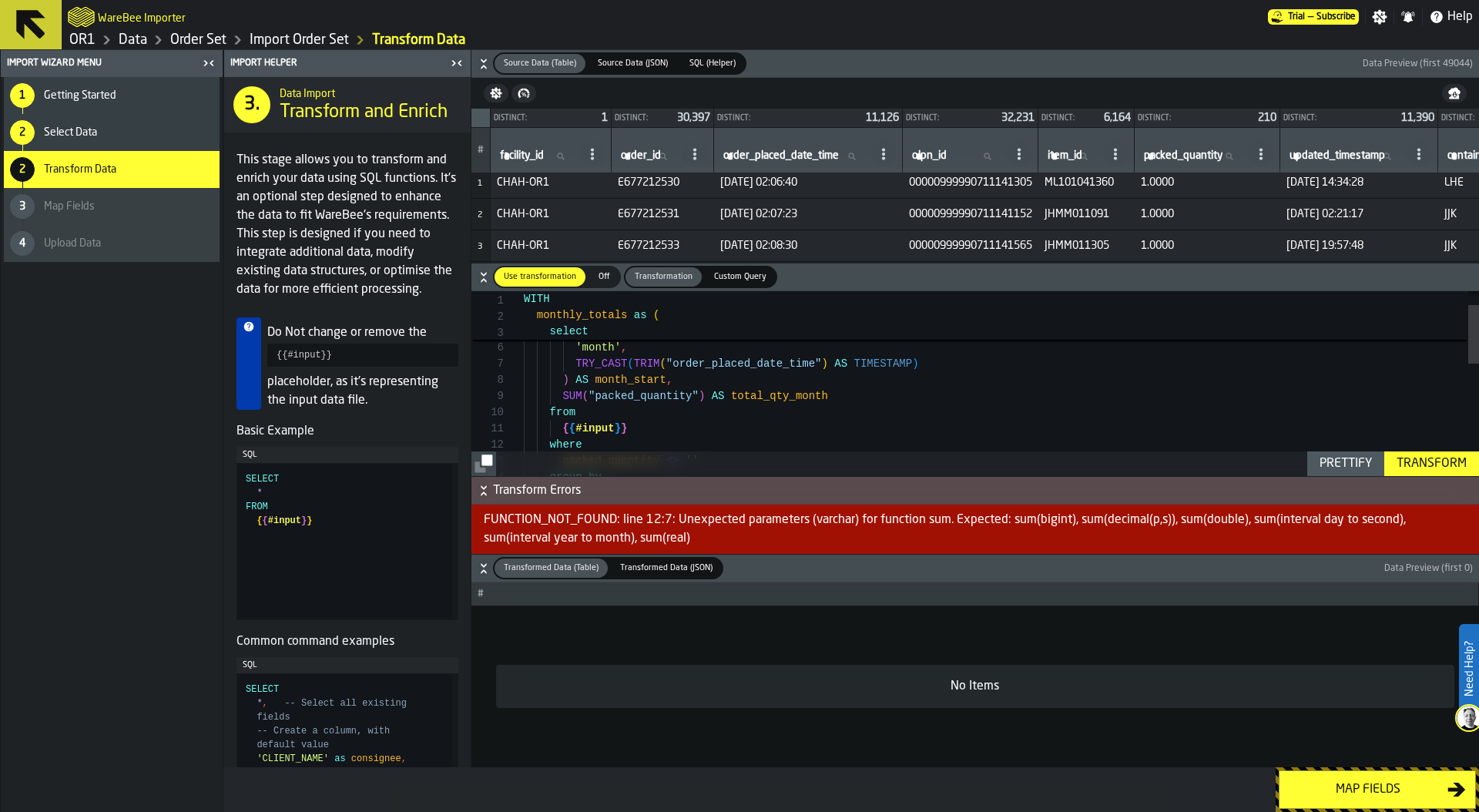
click at [588, 398] on div "group by packed_quantity <> '' where { { #input } } from SUM ( "packed_quantity…" at bounding box center [1001, 538] width 955 height 583
click at [733, 387] on div "group by packed_quantity <> '' where { { #input } } from SUM ( cast ( "packed_q…" at bounding box center [1001, 528] width 955 height 583
click at [590, 387] on div "group by packed_quantity <> '' where { { #input } } from SUM ( cast ( "packed_q…" at bounding box center [1001, 528] width 955 height 583
click at [1420, 455] on div "Transform" at bounding box center [1432, 463] width 83 height 18
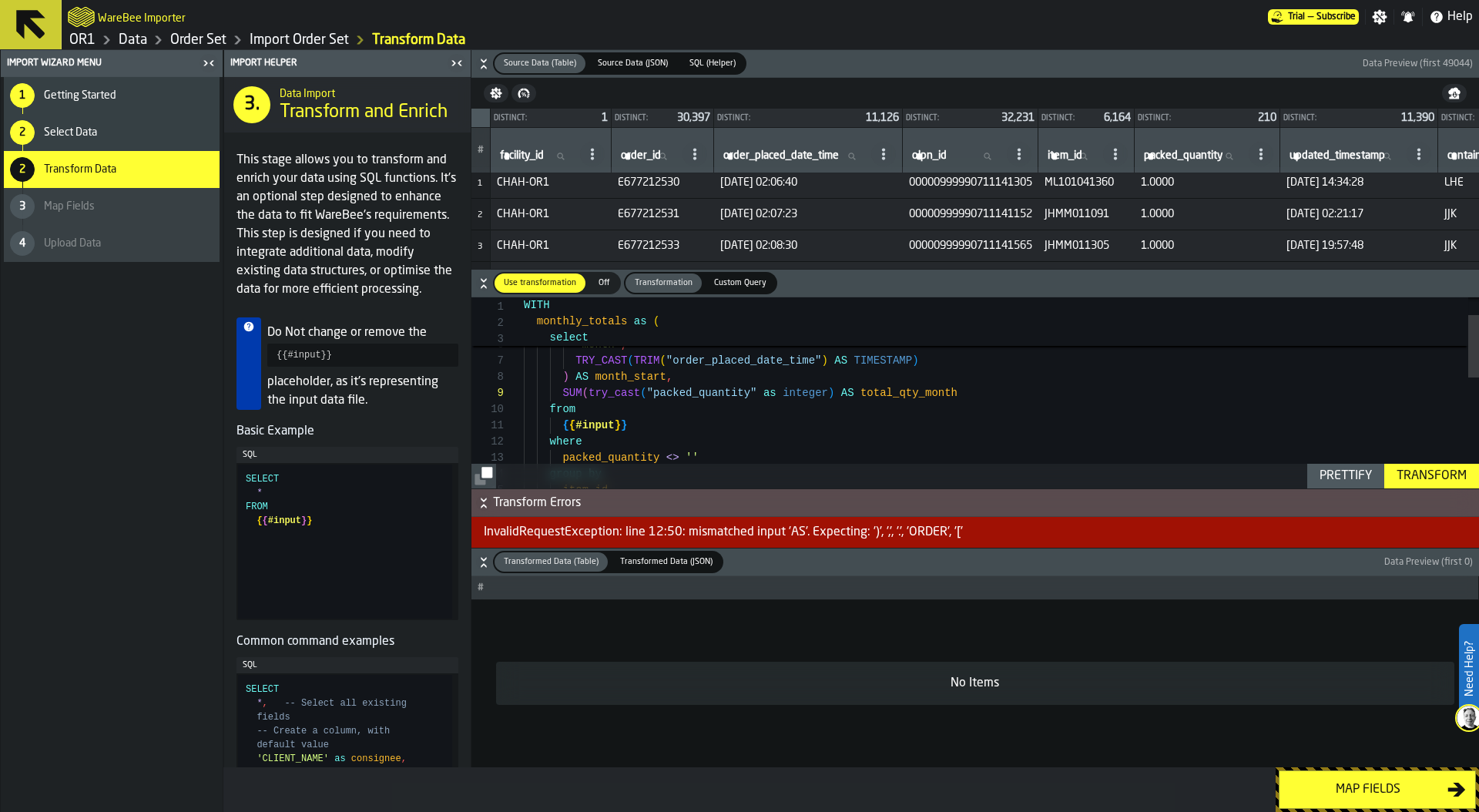
click at [832, 393] on div "group by packed_quantity <> '' where { { #input } } from SUM ( try_cast ( "pack…" at bounding box center [1001, 535] width 955 height 583
click at [1420, 472] on div "Transform" at bounding box center [1432, 475] width 83 height 18
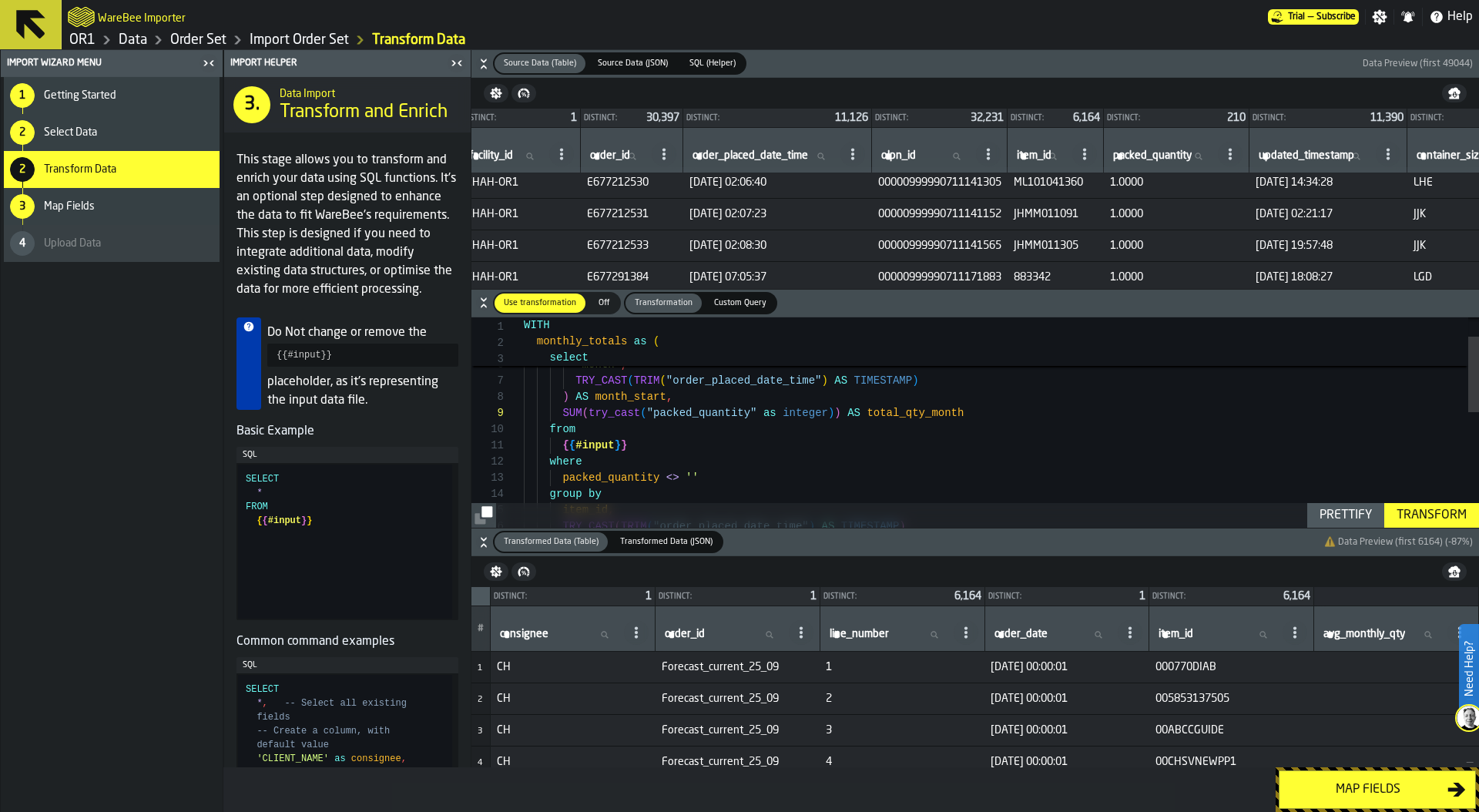
scroll to position [6, 31]
click at [1154, 182] on span "1.0000" at bounding box center [1176, 182] width 133 height 12
click at [613, 415] on div "group by packed_quantity <> '' where { { #input } } from SUM ( try_cast ( "pack…" at bounding box center [1001, 555] width 955 height 583
click at [1412, 511] on div "Transform" at bounding box center [1432, 515] width 83 height 18
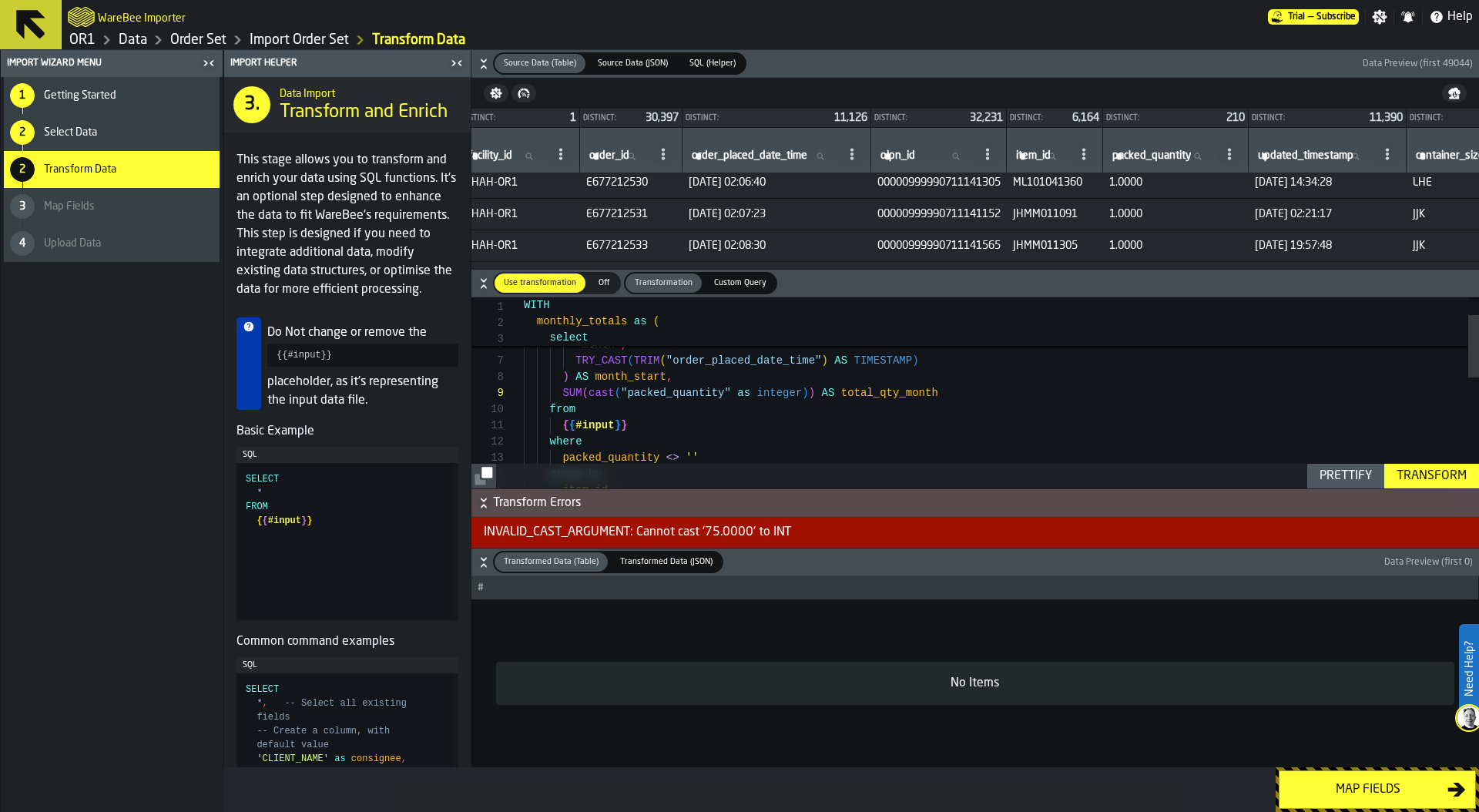
click at [777, 394] on div "group by packed_quantity <> '' where { { #input } } from SUM ( cast ( "packed_q…" at bounding box center [1001, 535] width 955 height 583
click at [1409, 477] on div "Transform" at bounding box center [1432, 475] width 83 height 18
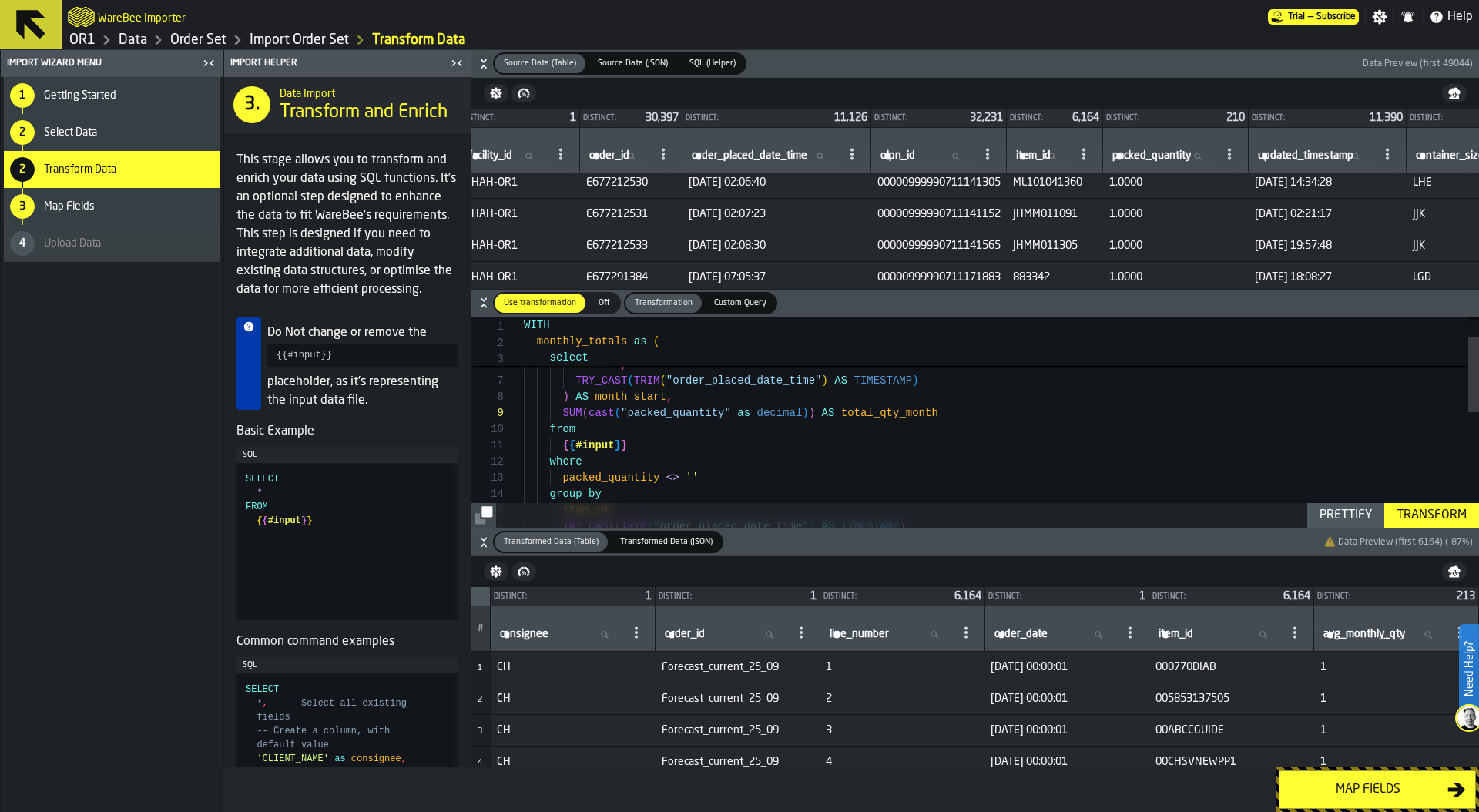
scroll to position [6, 0]
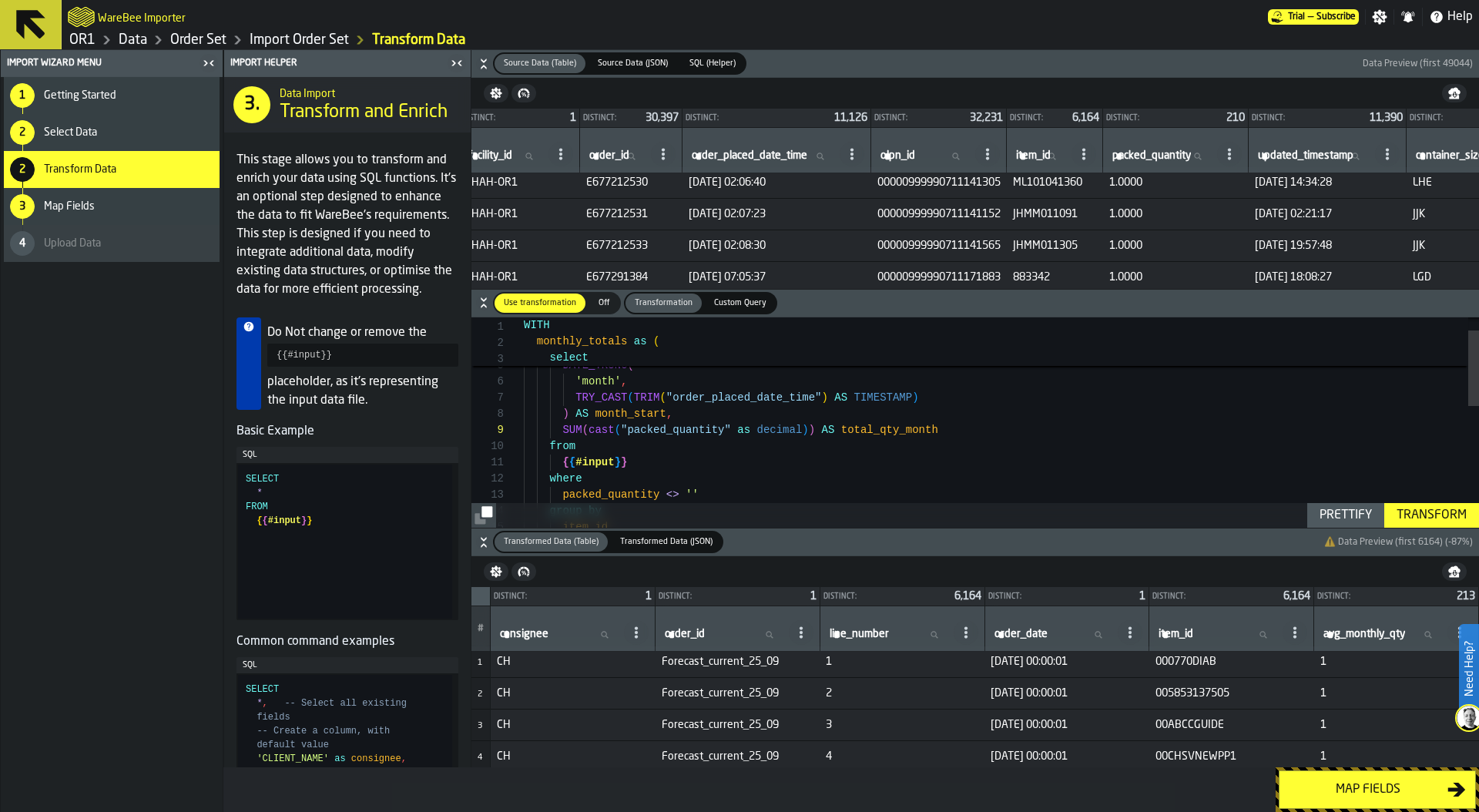
click at [589, 426] on div "group by packed_quantity <> '' where { { #input } } from SUM ( cast ( "packed_q…" at bounding box center [1001, 572] width 955 height 583
click at [843, 430] on div "group by packed_quantity <> '' where { { #input } } from SUM ( cast ( cast ( "p…" at bounding box center [1001, 572] width 955 height 583
click at [1440, 514] on div "Transform" at bounding box center [1432, 515] width 83 height 18
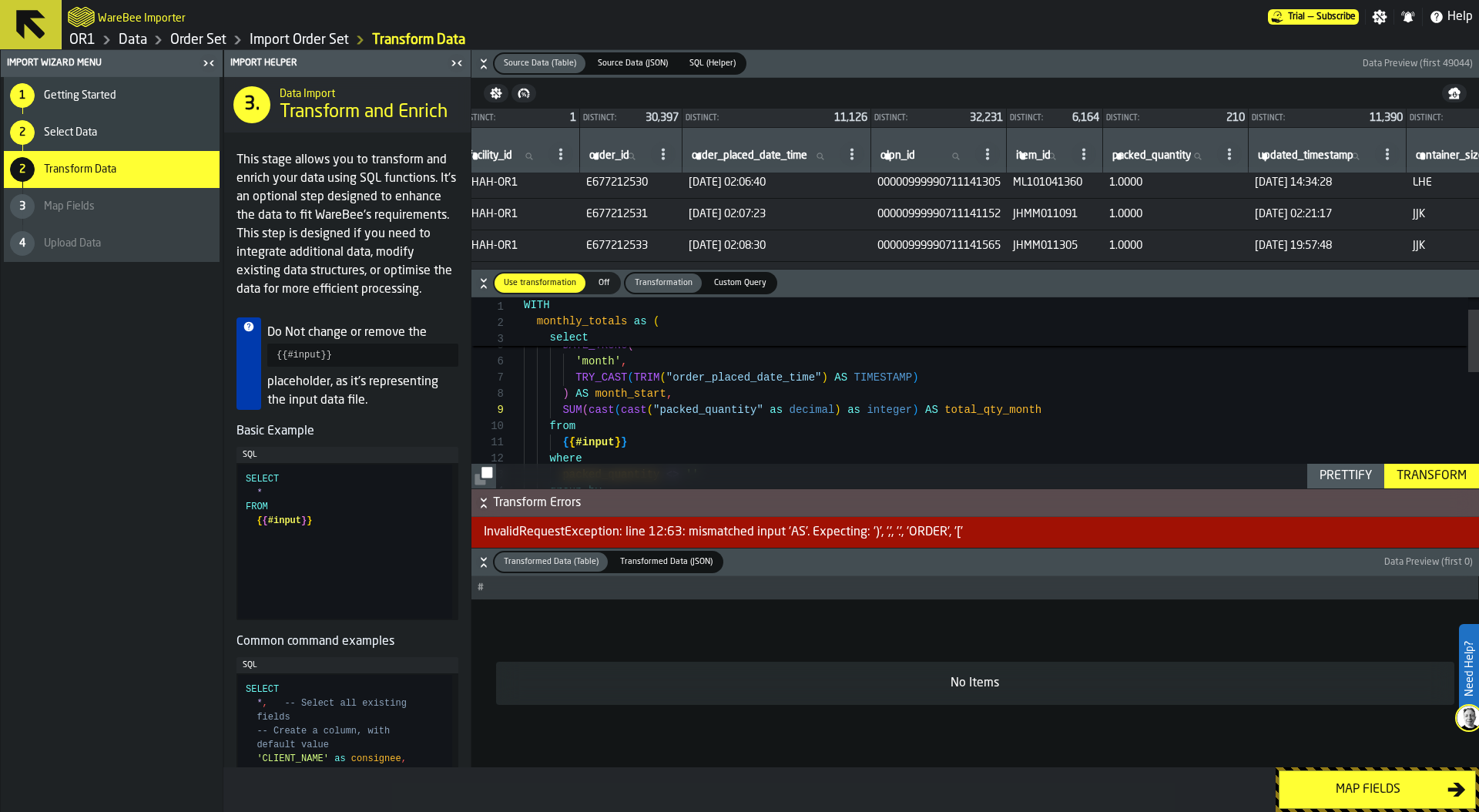
scroll to position [0, 0]
click at [914, 407] on div "group by packed_quantity <> '' where { { #input } } from SUM ( cast ( cast ( "p…" at bounding box center [1001, 552] width 955 height 583
click at [1417, 471] on div "Transform" at bounding box center [1432, 475] width 83 height 18
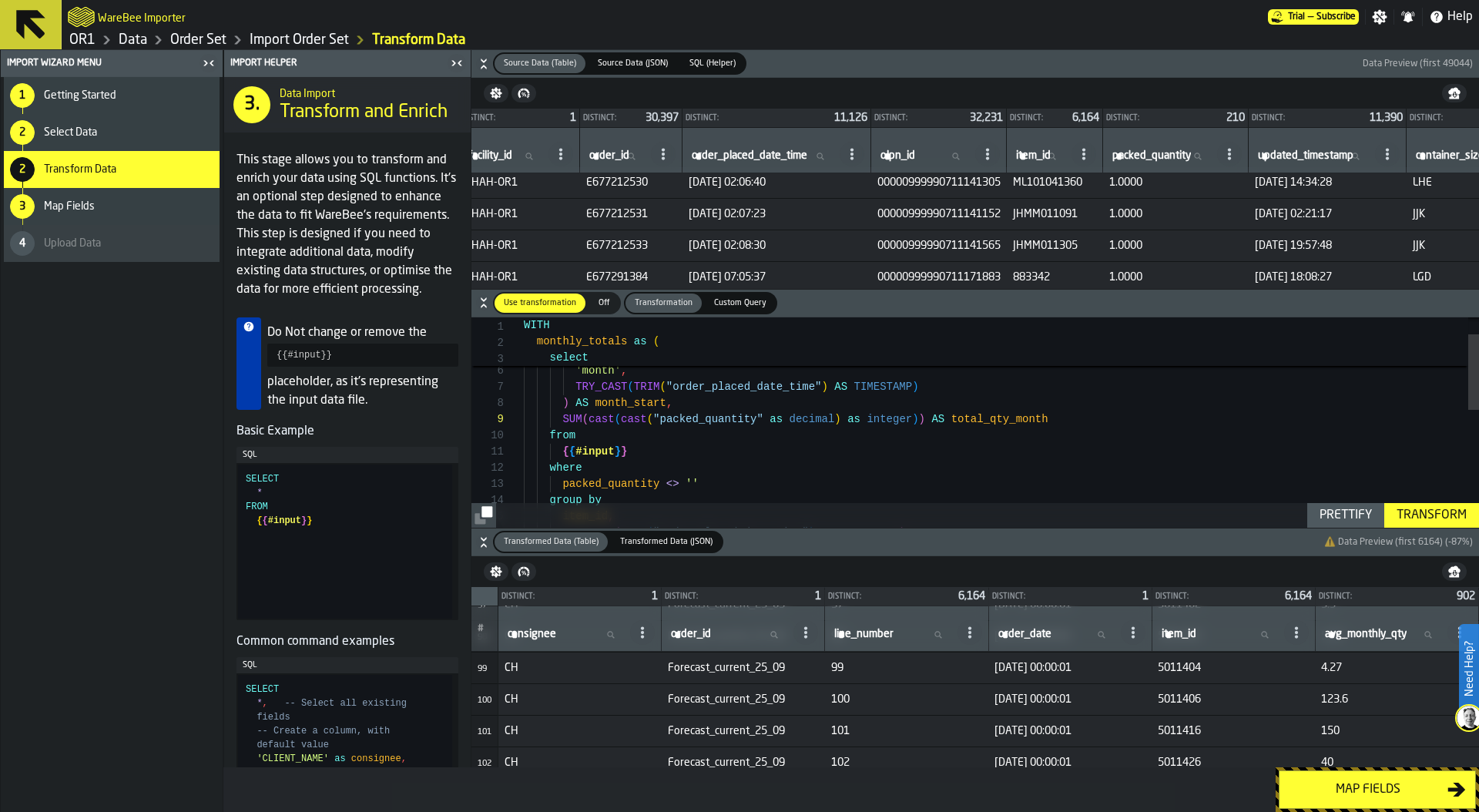
scroll to position [3095, 0]
click at [799, 452] on div "group by packed_quantity <> '' where { { #input } } from SUM ( cast ( cast ( "p…" at bounding box center [1001, 561] width 955 height 583
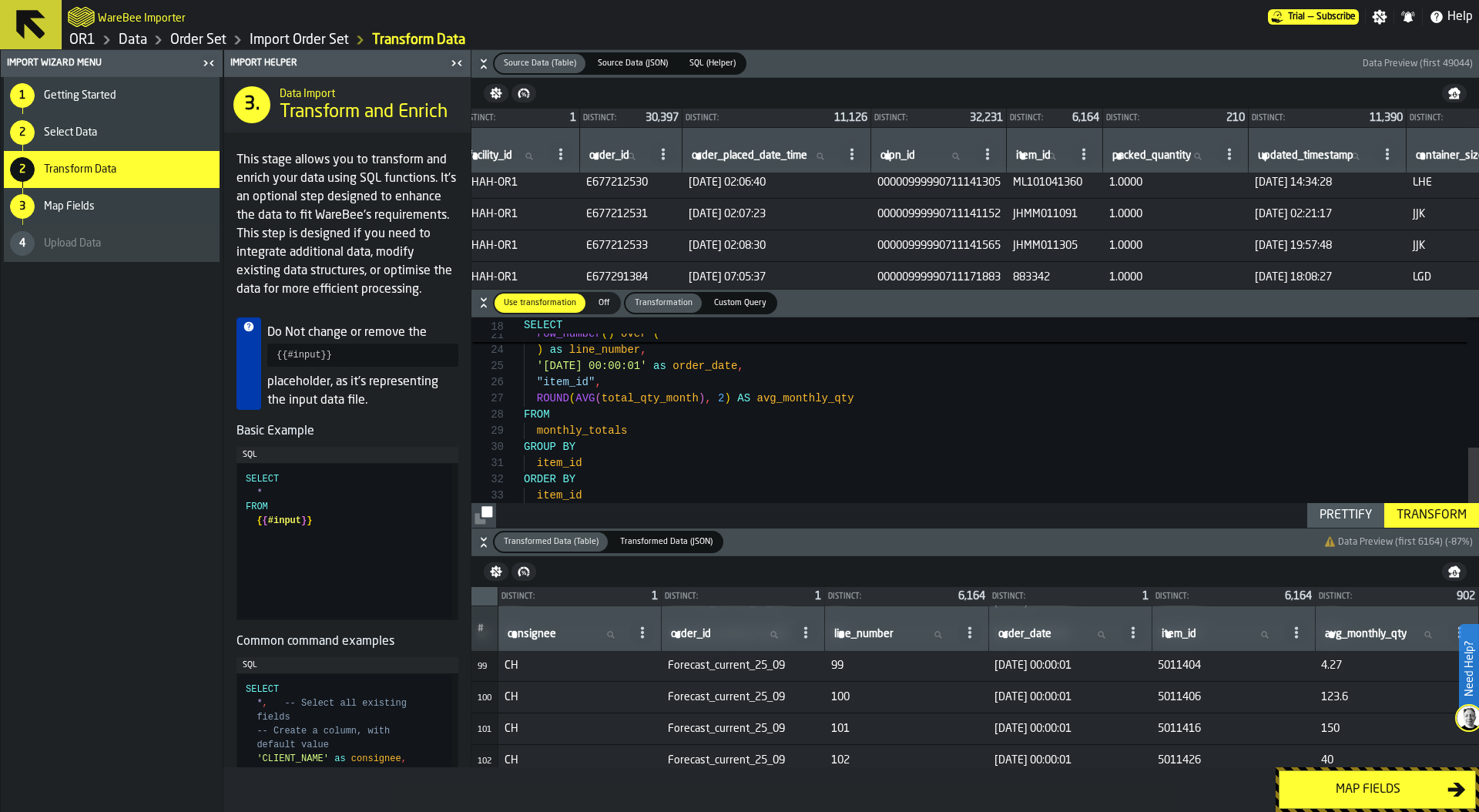
click at [725, 397] on div "order by "item_id" ) as line_number , '2025-12-01 00:00:01' as order_date , "it…" at bounding box center [1001, 249] width 955 height 583
click at [1442, 513] on div "Transform" at bounding box center [1432, 515] width 83 height 18
click at [818, 410] on div "order by "item_id" ) as line_number , '2025-12-01 00:00:01' as order_date , "it…" at bounding box center [1001, 257] width 955 height 583
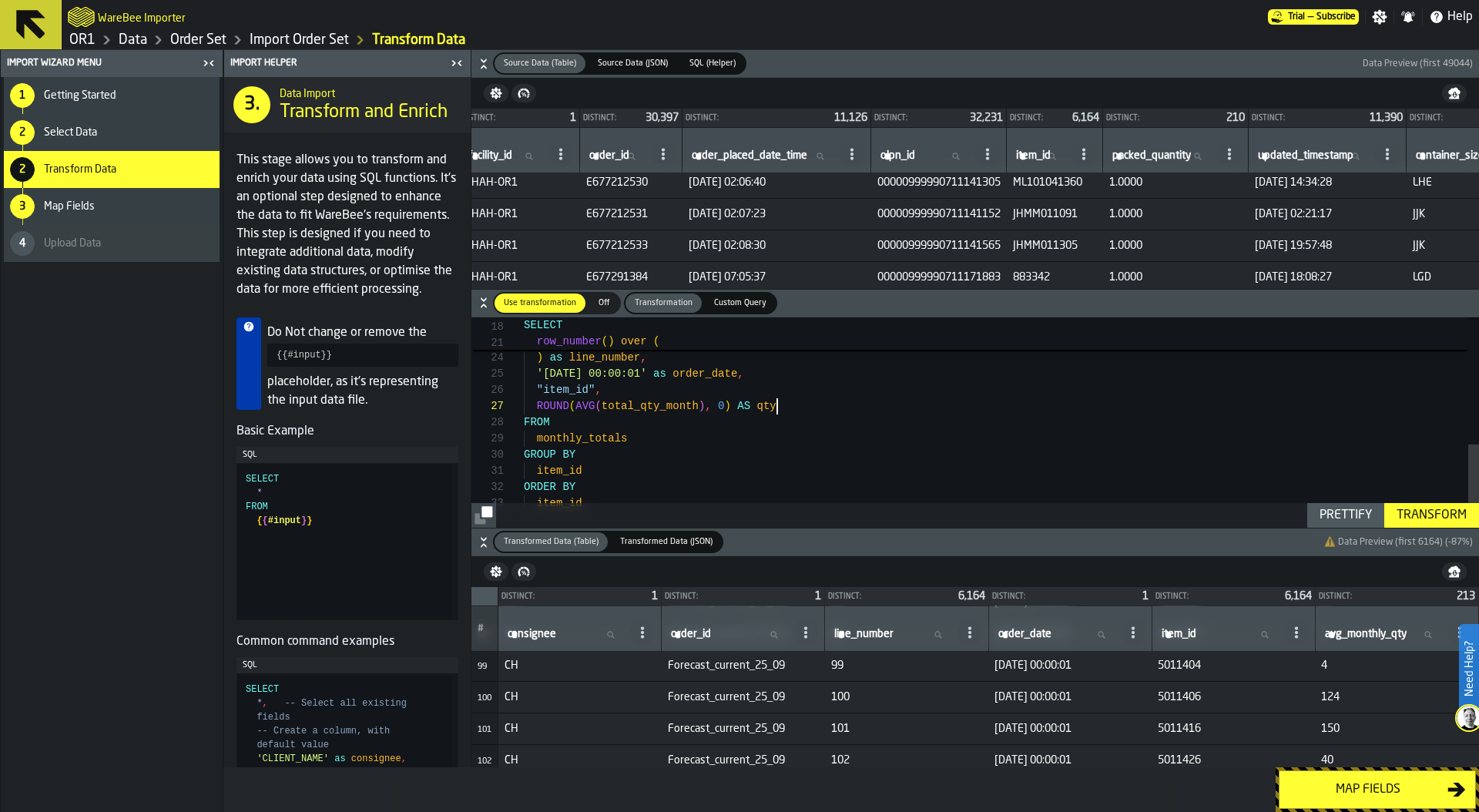
click at [1432, 509] on div "Transform" at bounding box center [1432, 515] width 83 height 18
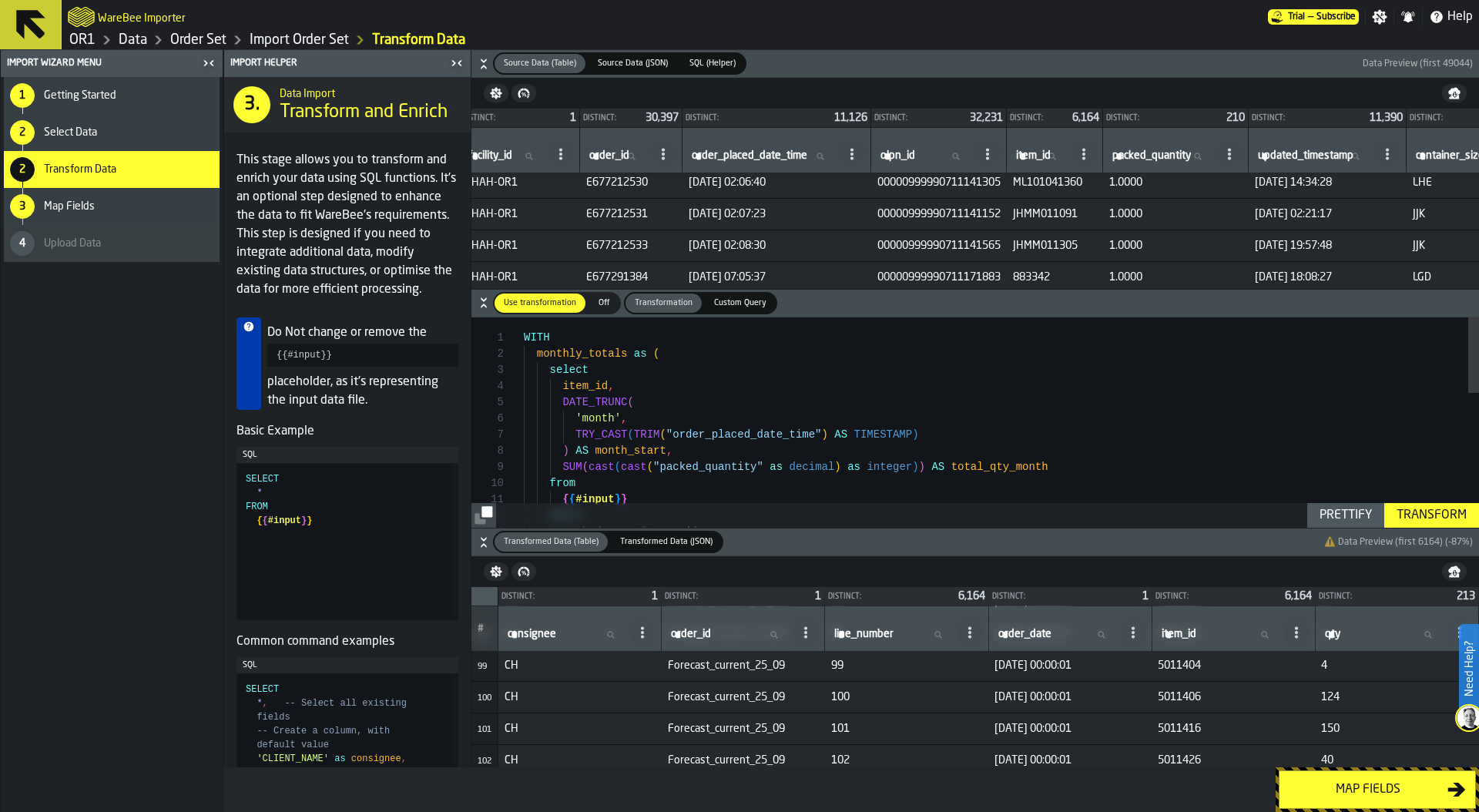
click at [596, 339] on div "packed_quantity <> '' where { { #input } } from SUM ( cast ( cast ( "packed_qua…" at bounding box center [1001, 609] width 955 height 583
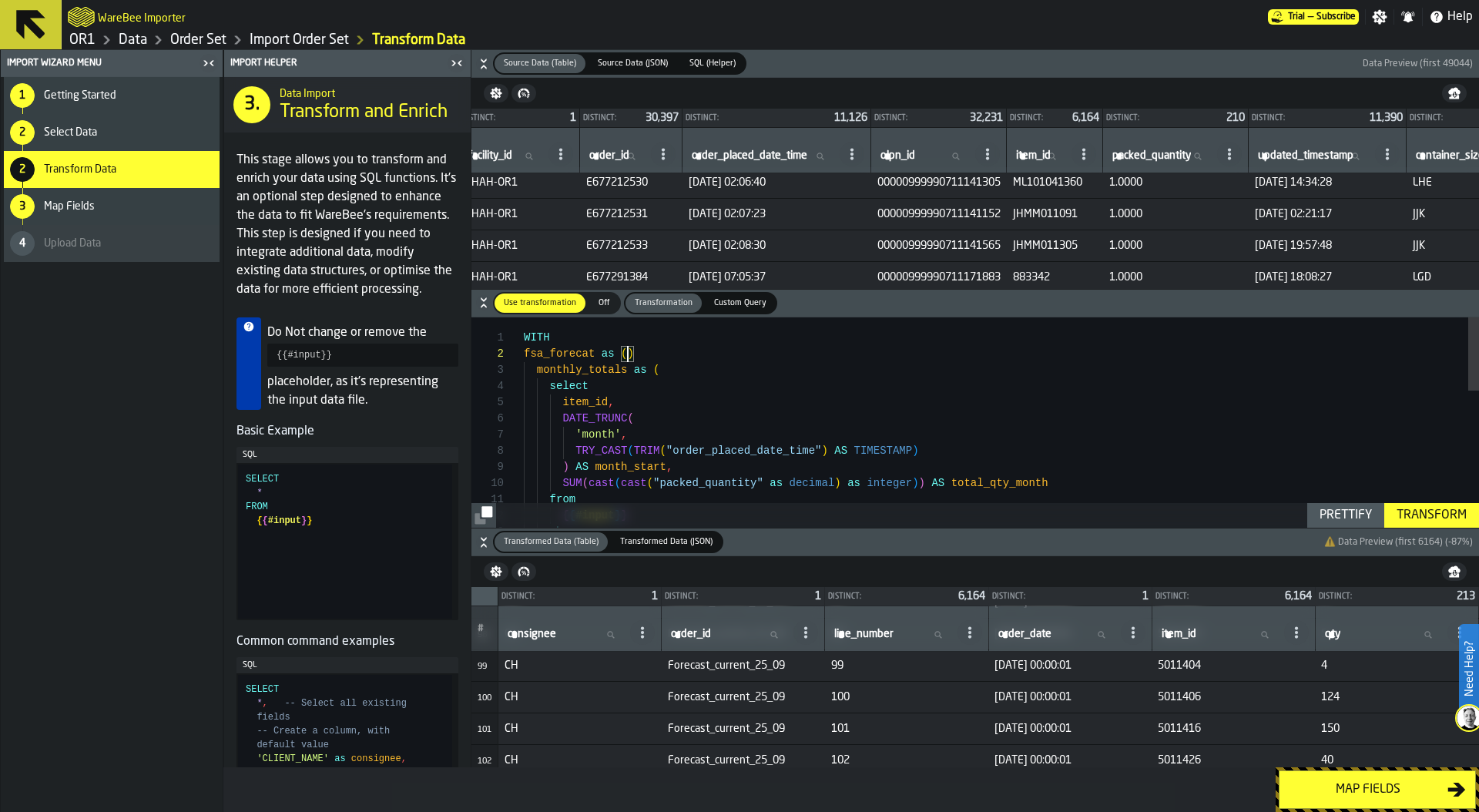
scroll to position [32, 0]
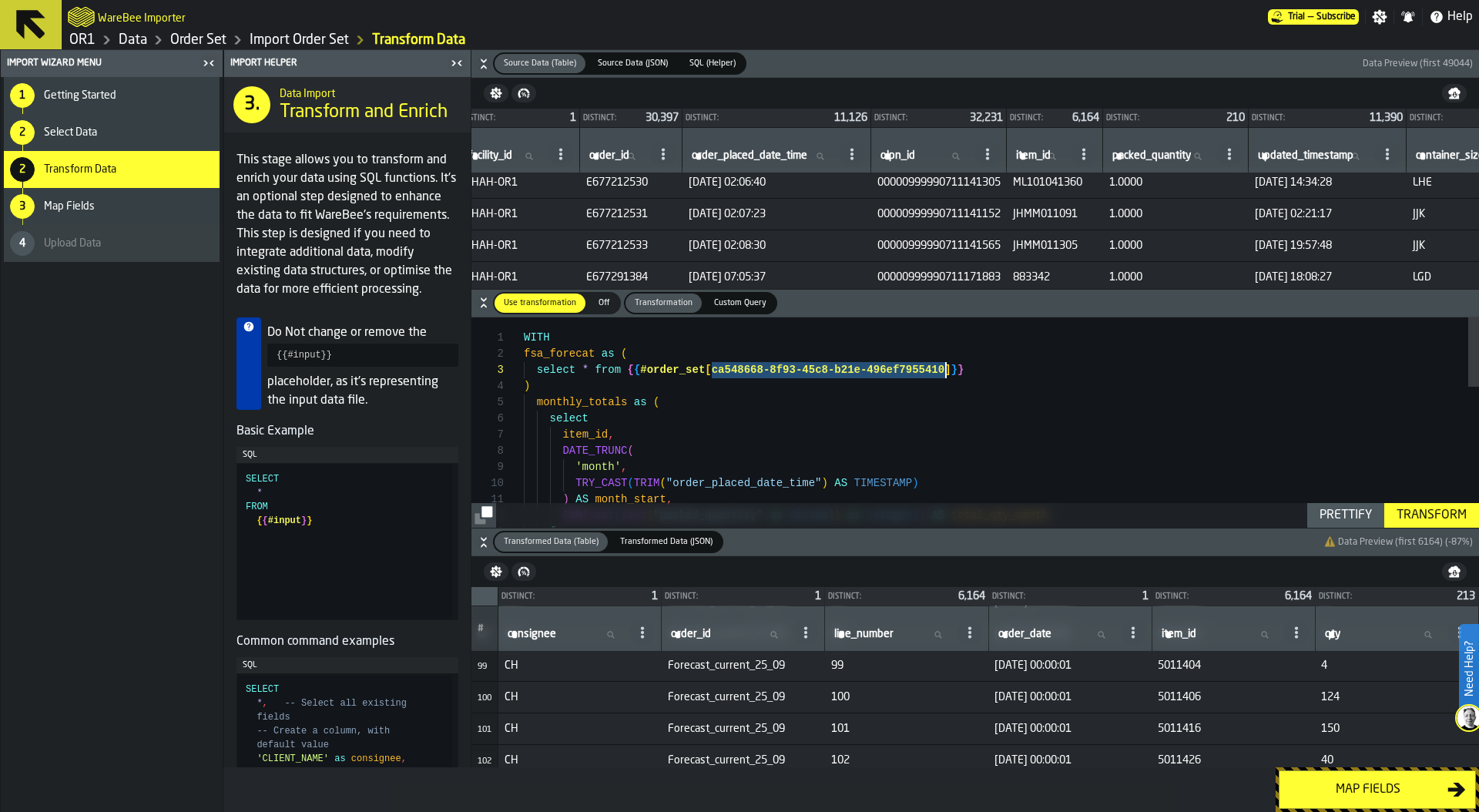
drag, startPoint x: 712, startPoint y: 372, endPoint x: 945, endPoint y: 377, distance: 233.1
click at [945, 377] on div "from SUM ( cast ( cast ( "packed_quantity" as decimal ) as integer ) ) AS total…" at bounding box center [1001, 633] width 955 height 631
click at [554, 351] on div "from SUM ( cast ( cast ( "packed_quantity" as decimal ) as integer ) ) AS total…" at bounding box center [1001, 633] width 955 height 631
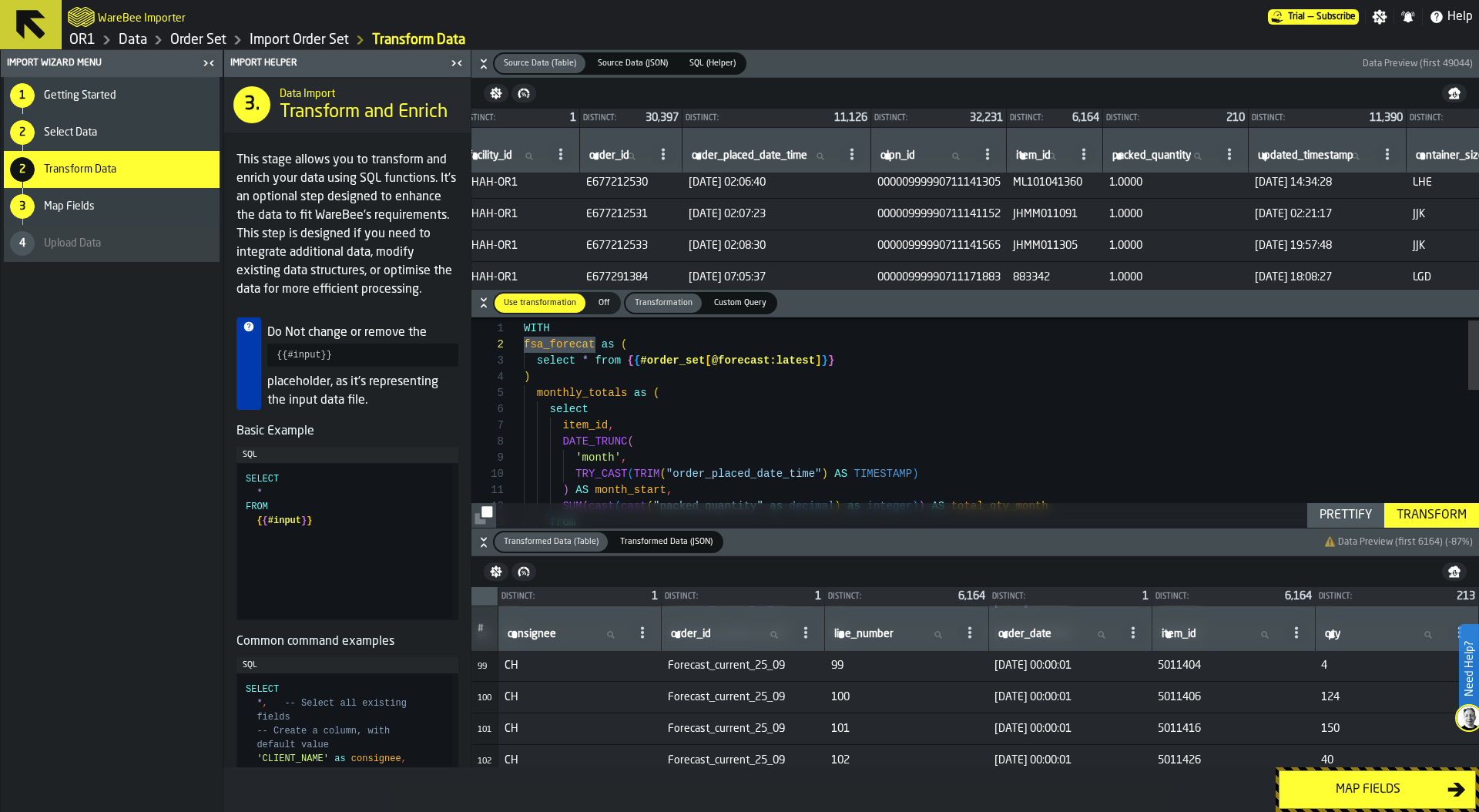
scroll to position [32, 0]
drag, startPoint x: 535, startPoint y: 358, endPoint x: 852, endPoint y: 365, distance: 317.1
click at [852, 365] on div "select * from { { #order_set [ @forecast:latest ] } }" at bounding box center [1001, 361] width 955 height 16
click at [1419, 512] on div "Transform" at bounding box center [1432, 515] width 83 height 18
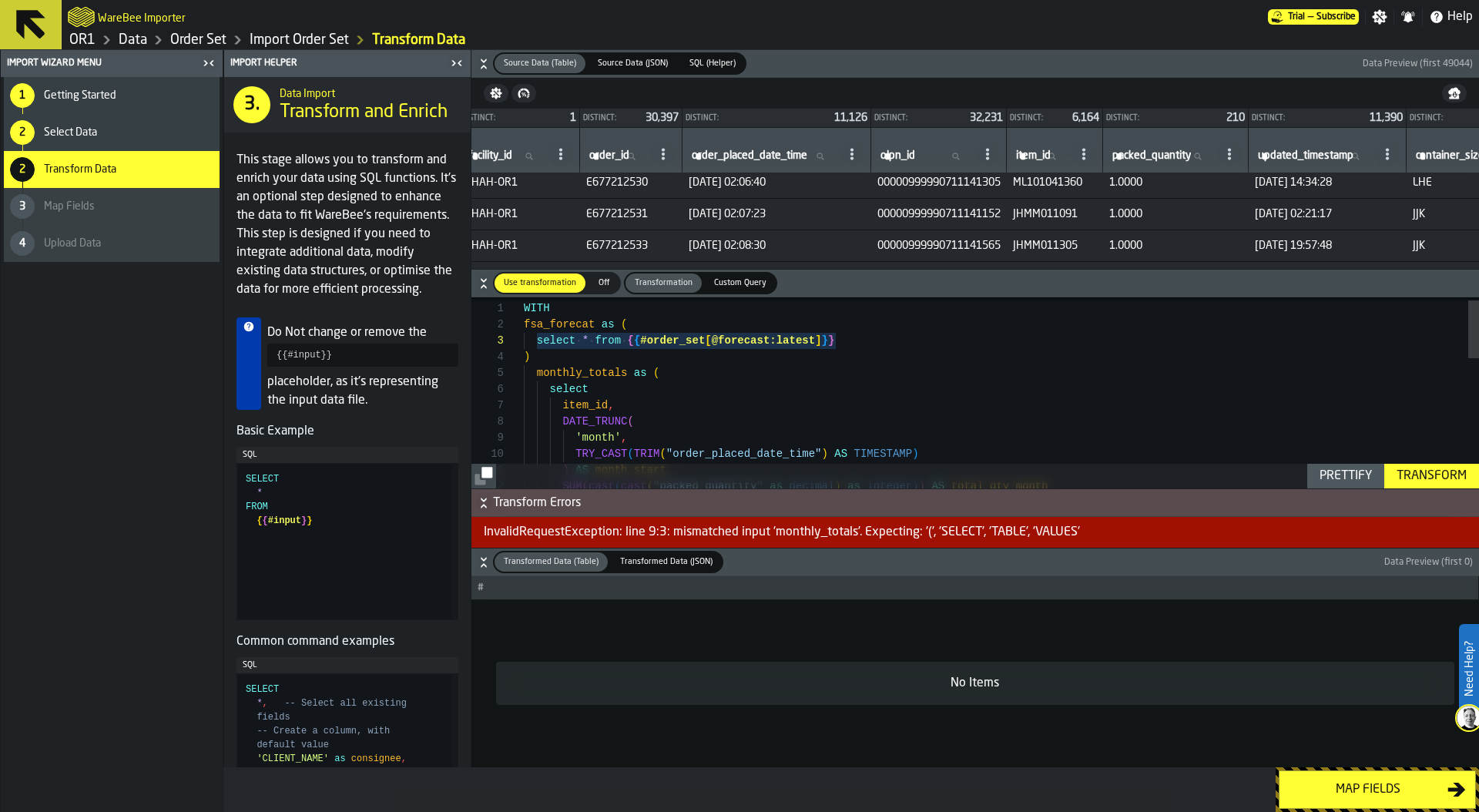
scroll to position [0, 0]
click at [670, 358] on div "SUM ( cast ( cast ( "packed_quantity" as decimal ) as integer ) ) AS total_qty_…" at bounding box center [1001, 604] width 955 height 631
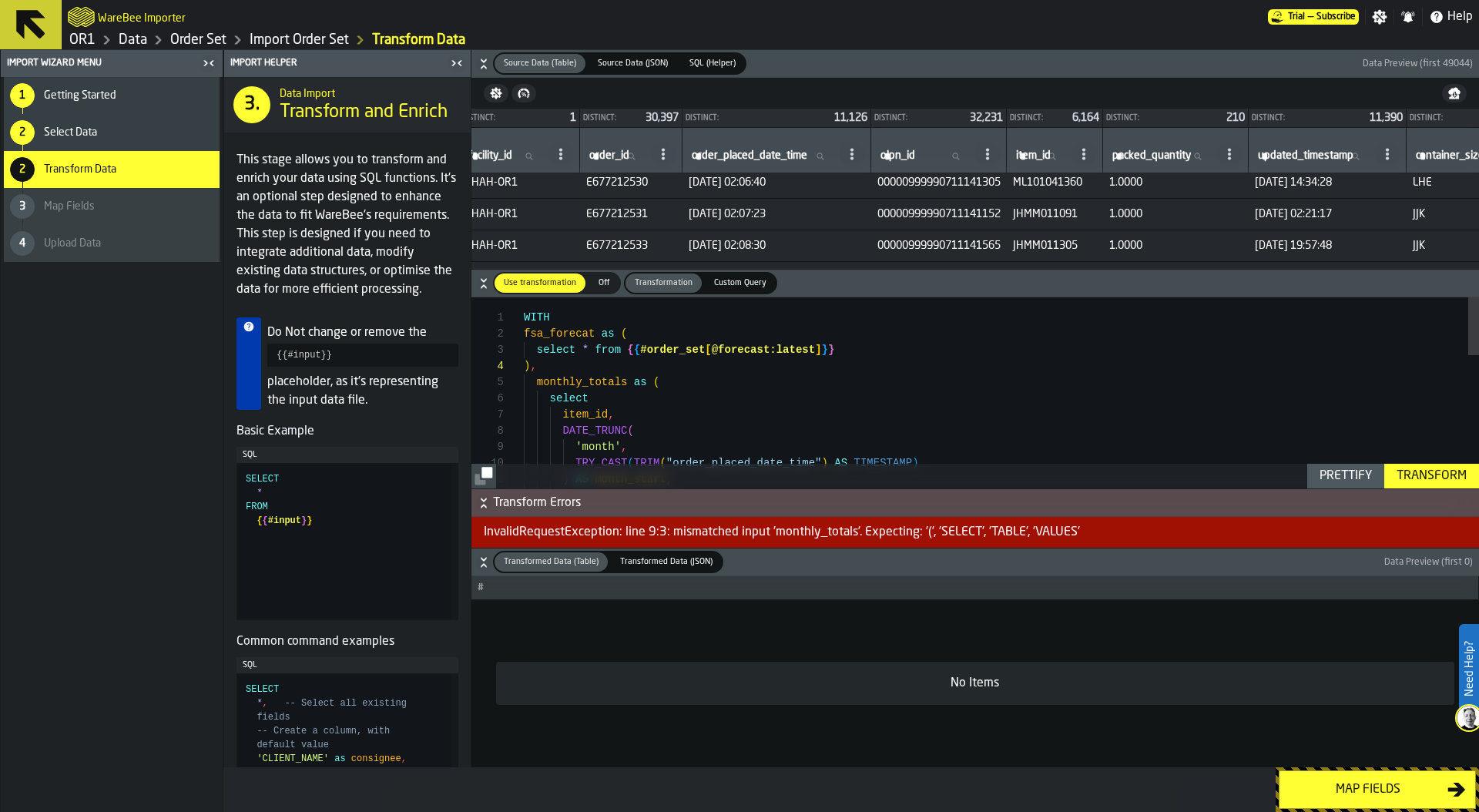
type textarea "**********"
click at [1424, 477] on div "Transform" at bounding box center [1432, 475] width 83 height 18
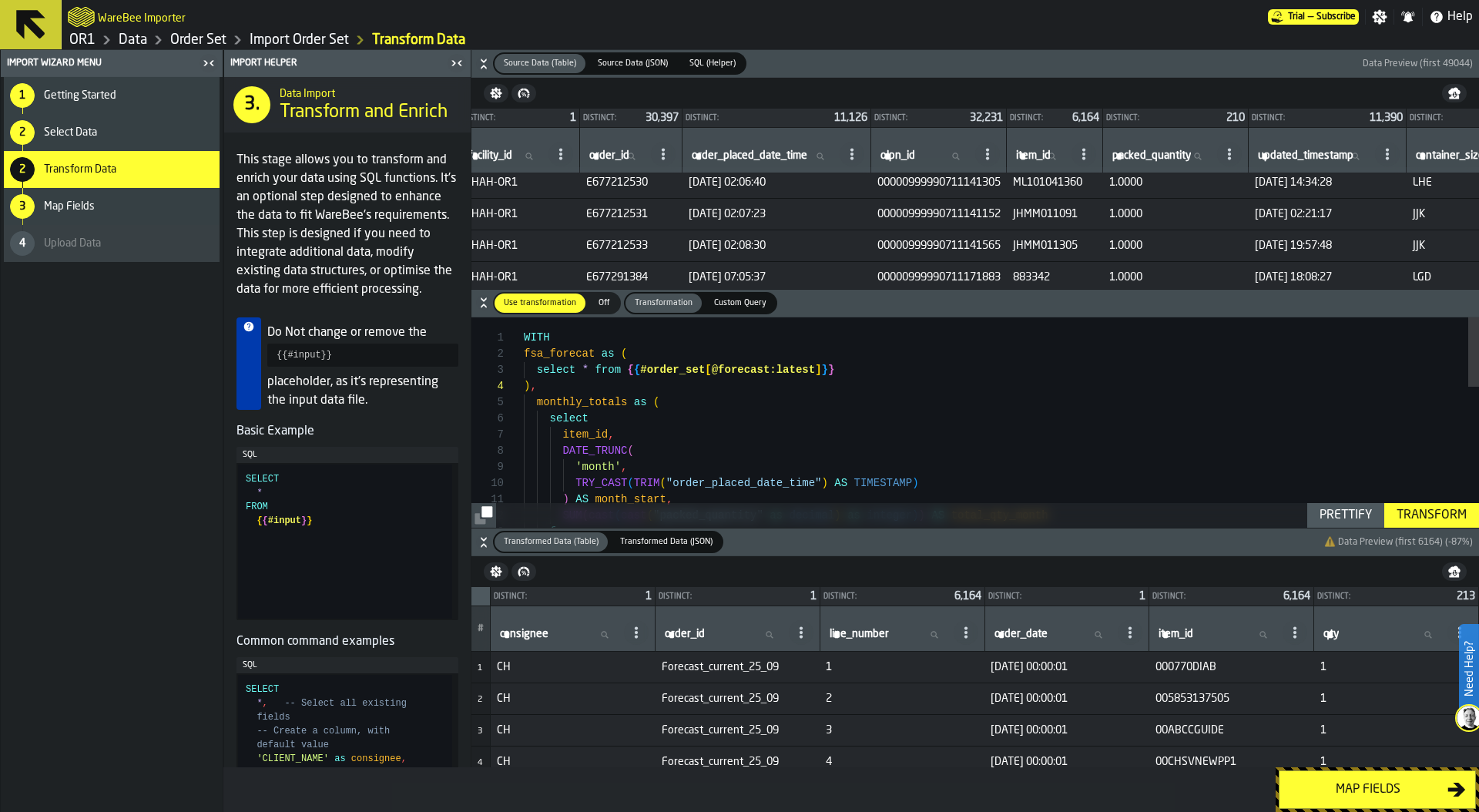
click at [730, 307] on span "Custom Query" at bounding box center [740, 303] width 65 height 13
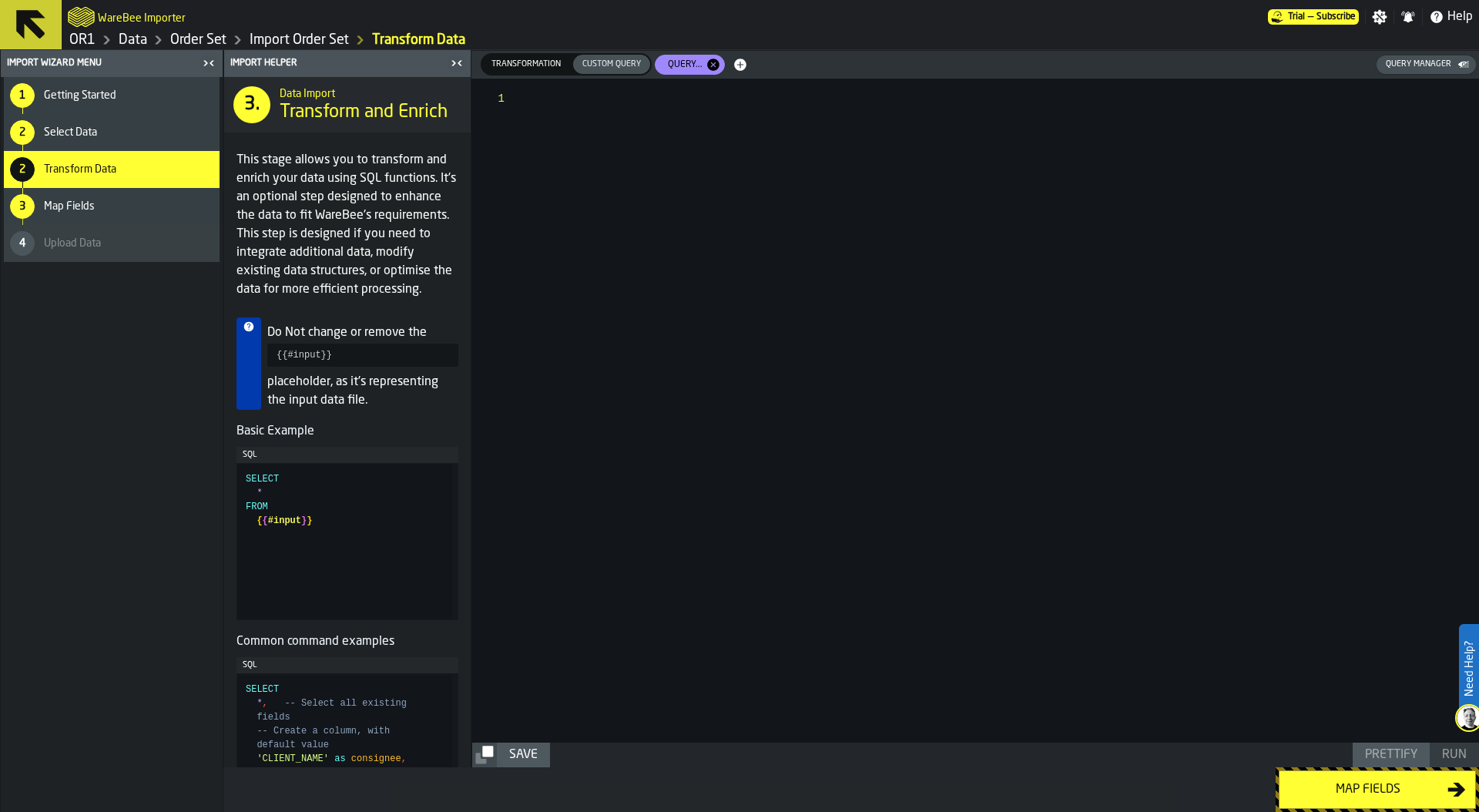
click at [564, 106] on div at bounding box center [1002, 410] width 954 height 663
type textarea "**********"
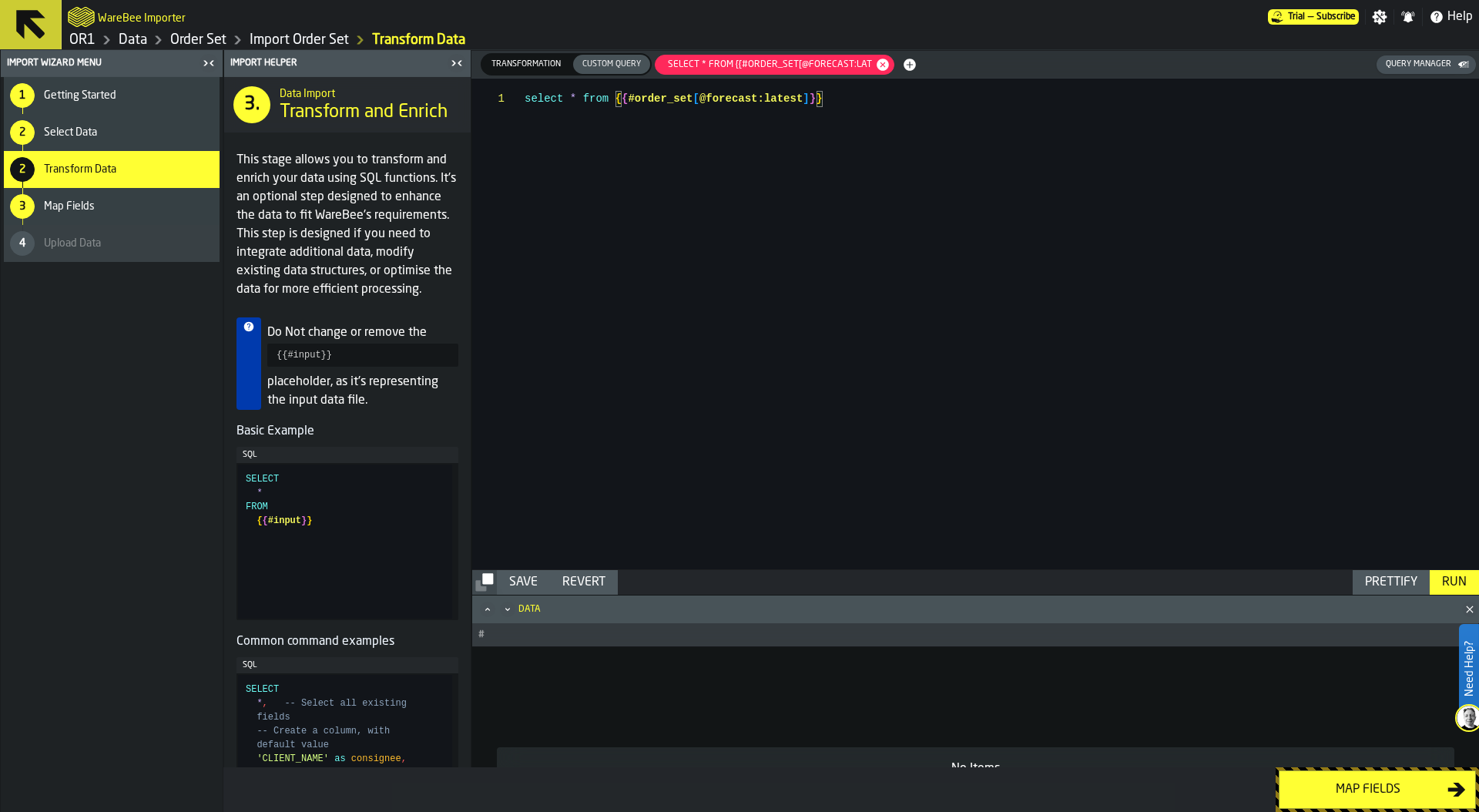
click at [1464, 586] on div "Run" at bounding box center [1454, 581] width 37 height 18
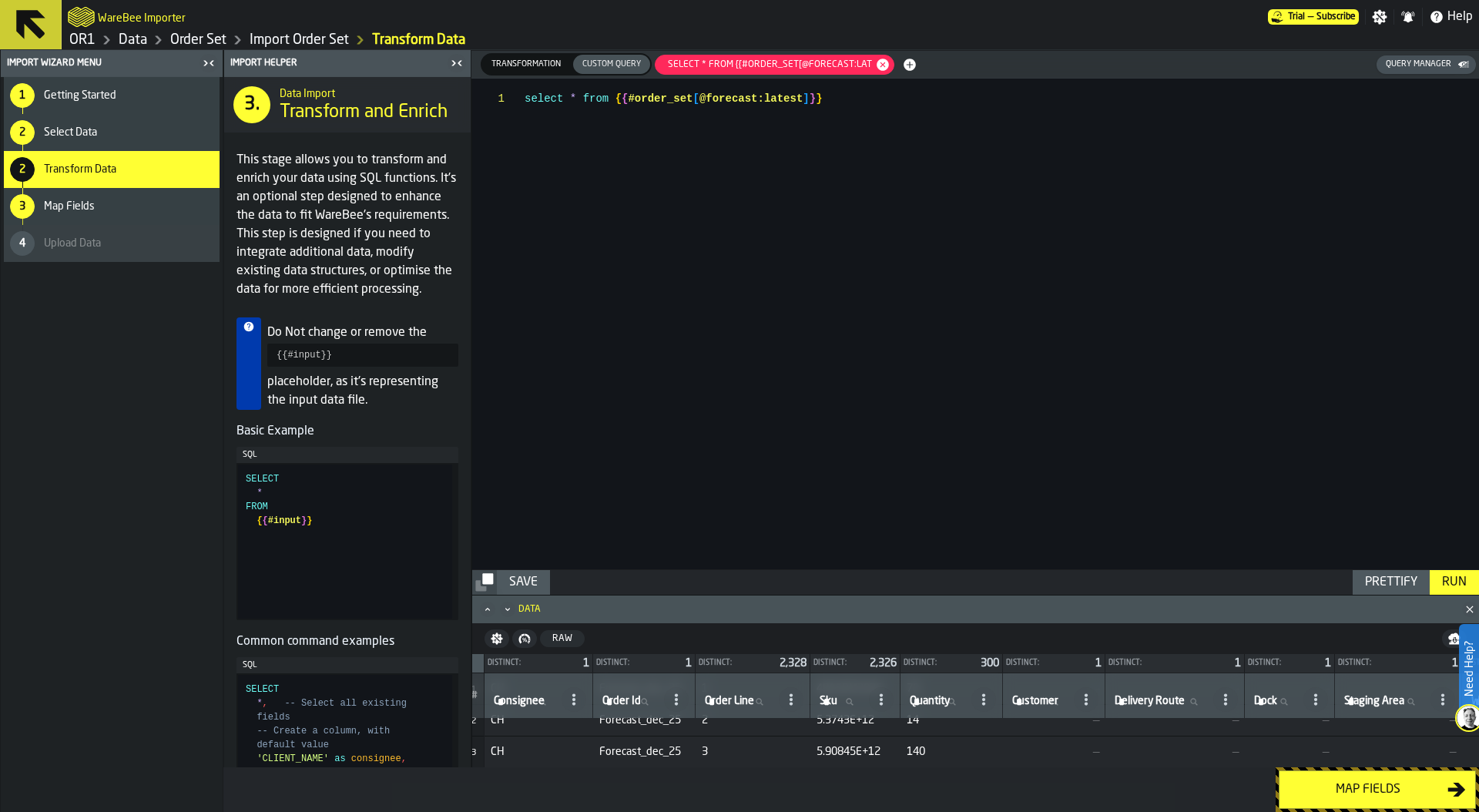
scroll to position [0, 7]
click at [525, 65] on span "Transformation" at bounding box center [526, 64] width 82 height 13
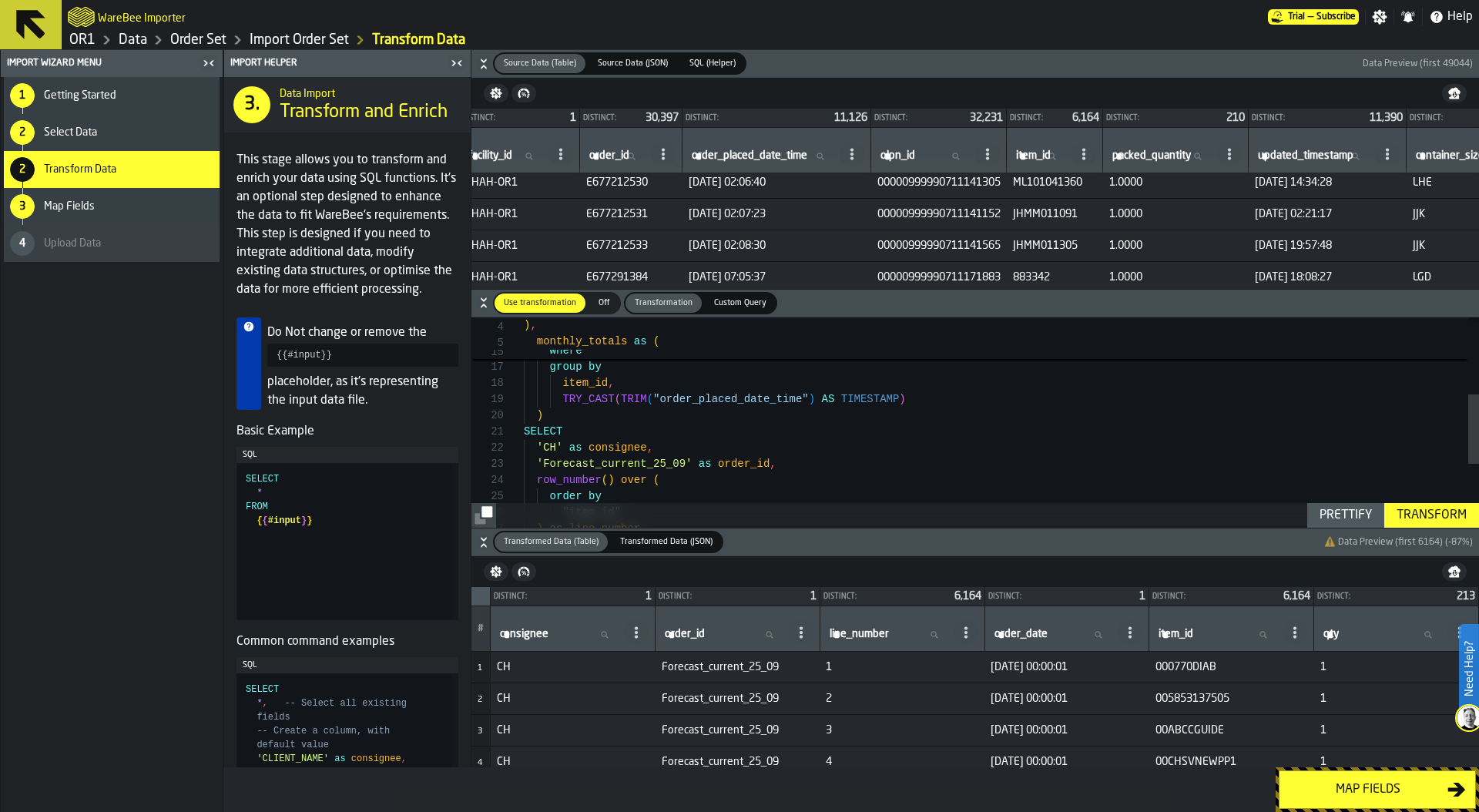
click at [571, 415] on div "packed_quantity <> '' group by item_id , TRY_CAST ( TRIM ( "order_placed_date_t…" at bounding box center [1001, 403] width 955 height 631
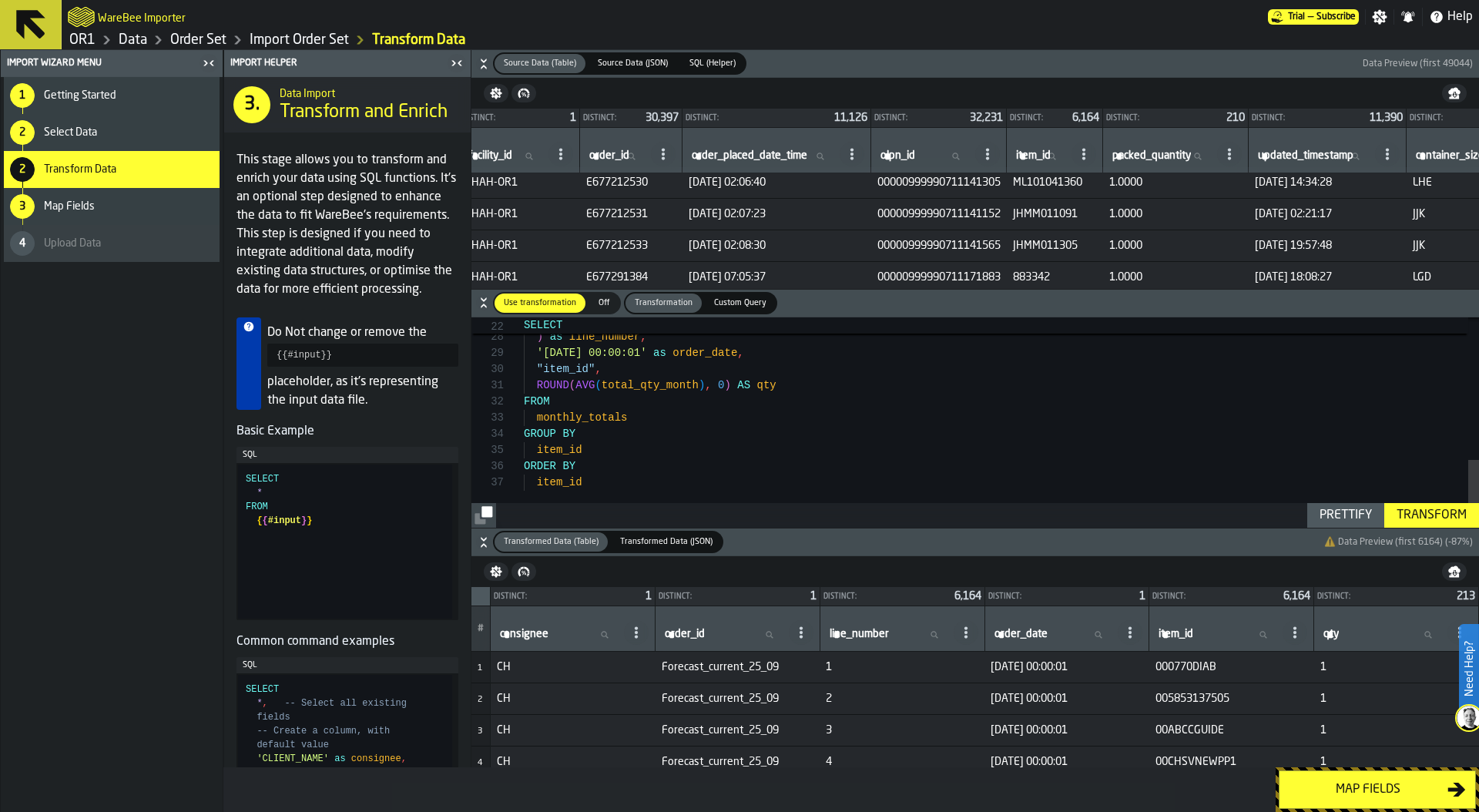
click at [619, 480] on div ""item_id" ) as line_number , '2025-12-01 00:00:01' as order_date , "item_id" , …" at bounding box center [1001, 203] width 955 height 647
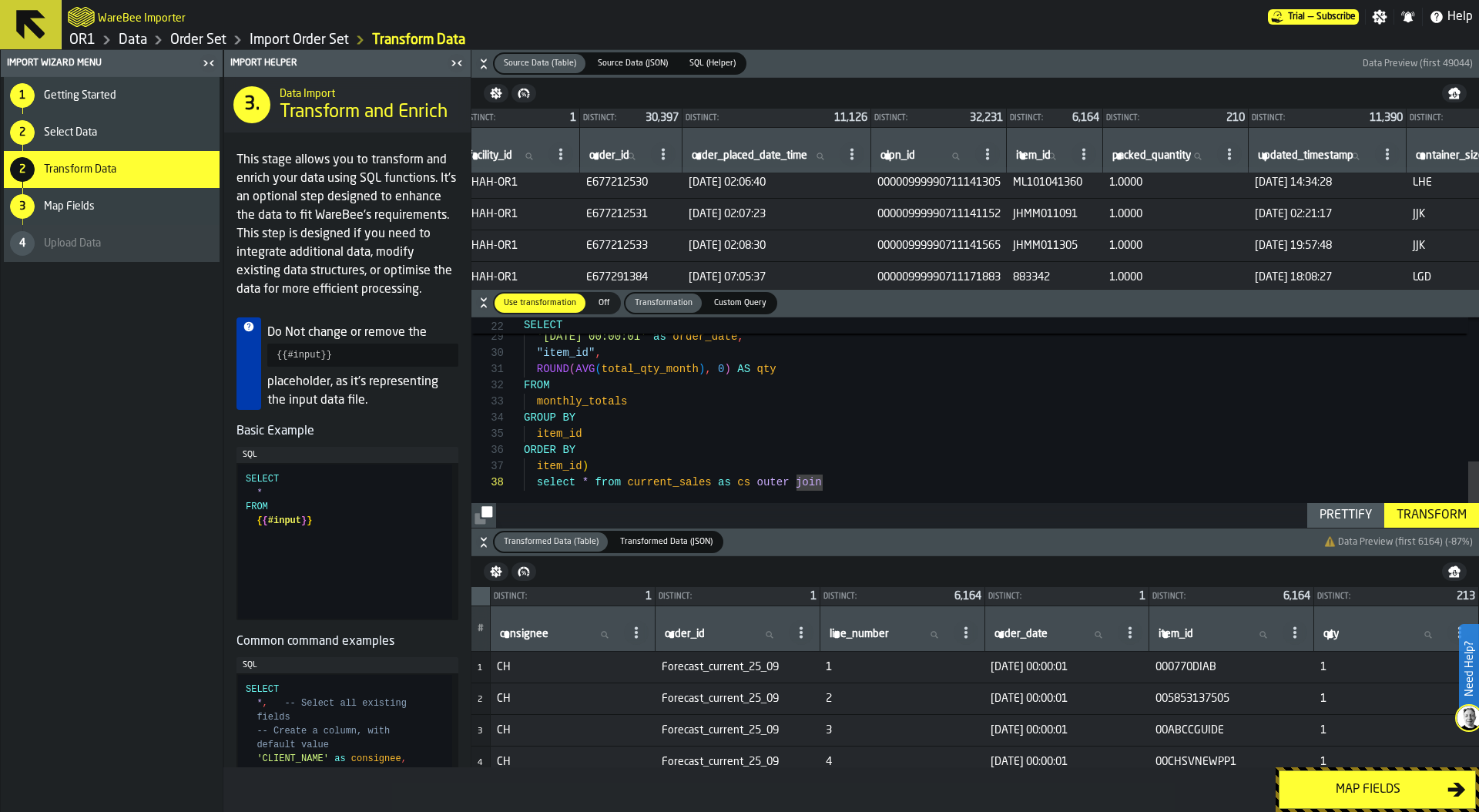
click at [832, 484] on div ") as line_number , '2025-12-01 00:00:01' as order_date , "item_id" , ROUND ( AV…" at bounding box center [1001, 195] width 955 height 663
drag, startPoint x: 837, startPoint y: 484, endPoint x: 760, endPoint y: 476, distance: 77.4
click at [760, 476] on div ") as line_number , '2025-12-01 00:00:01' as order_date , "item_id" , ROUND ( AV…" at bounding box center [1001, 195] width 955 height 663
click at [610, 463] on div ") as line_number , '2025-12-01 00:00:01' as order_date , "item_id" , ROUND ( AV…" at bounding box center [1001, 195] width 955 height 663
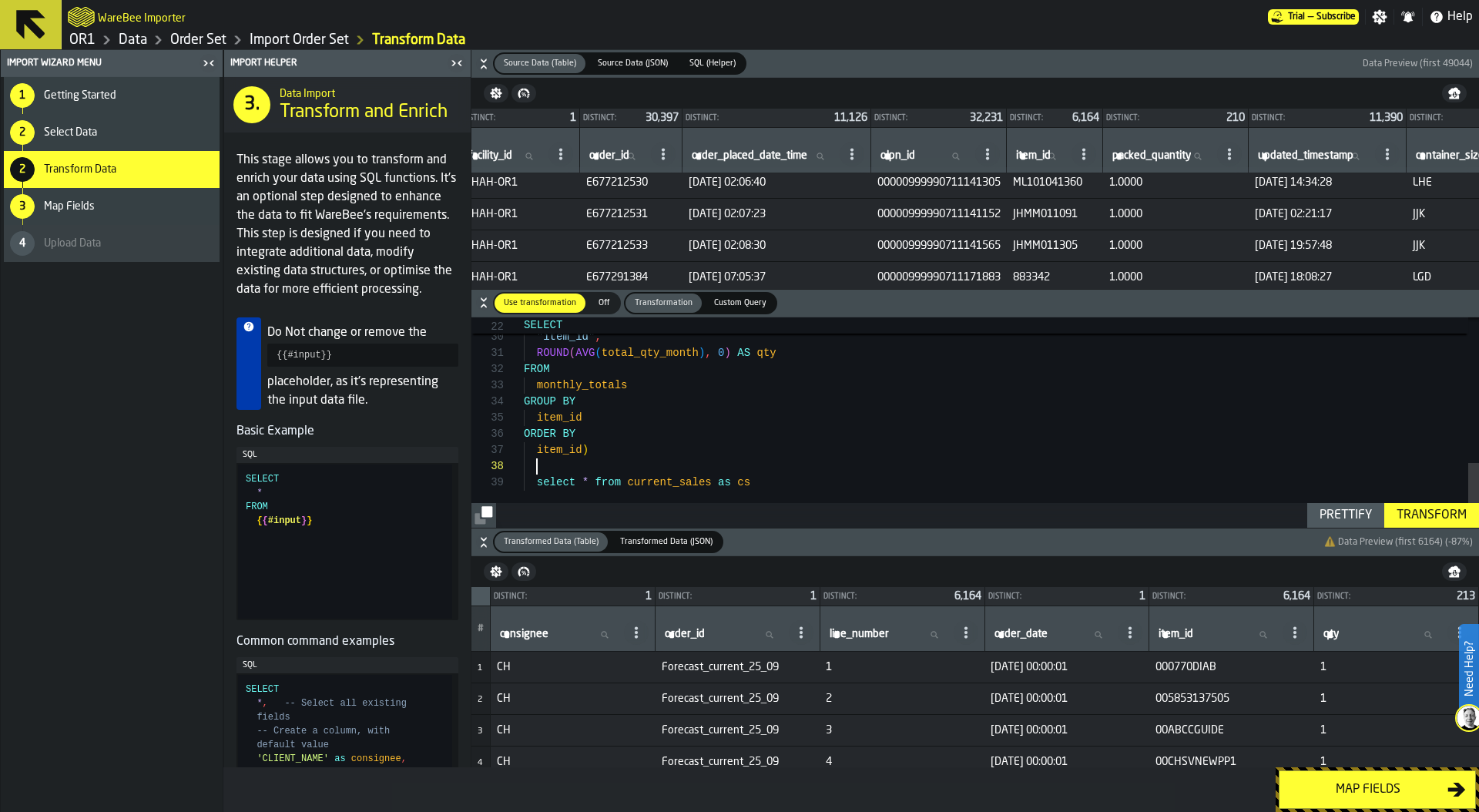
scroll to position [113, 0]
click at [638, 449] on div "'2025-12-01 00:00:01' as order_date , "item_id" , ROUND ( AVG ( total_qty_month…" at bounding box center [1001, 187] width 955 height 680
click at [780, 494] on div ""item_id" , ROUND ( AVG ( total_qty_month ) , 0 ) AS qty FROM monthly_totals GR…" at bounding box center [1001, 179] width 955 height 696
click at [754, 484] on div ""item_id" , ROUND ( AVG ( total_qty_month ) , 0 ) AS qty FROM monthly_totals GR…" at bounding box center [1001, 179] width 955 height 696
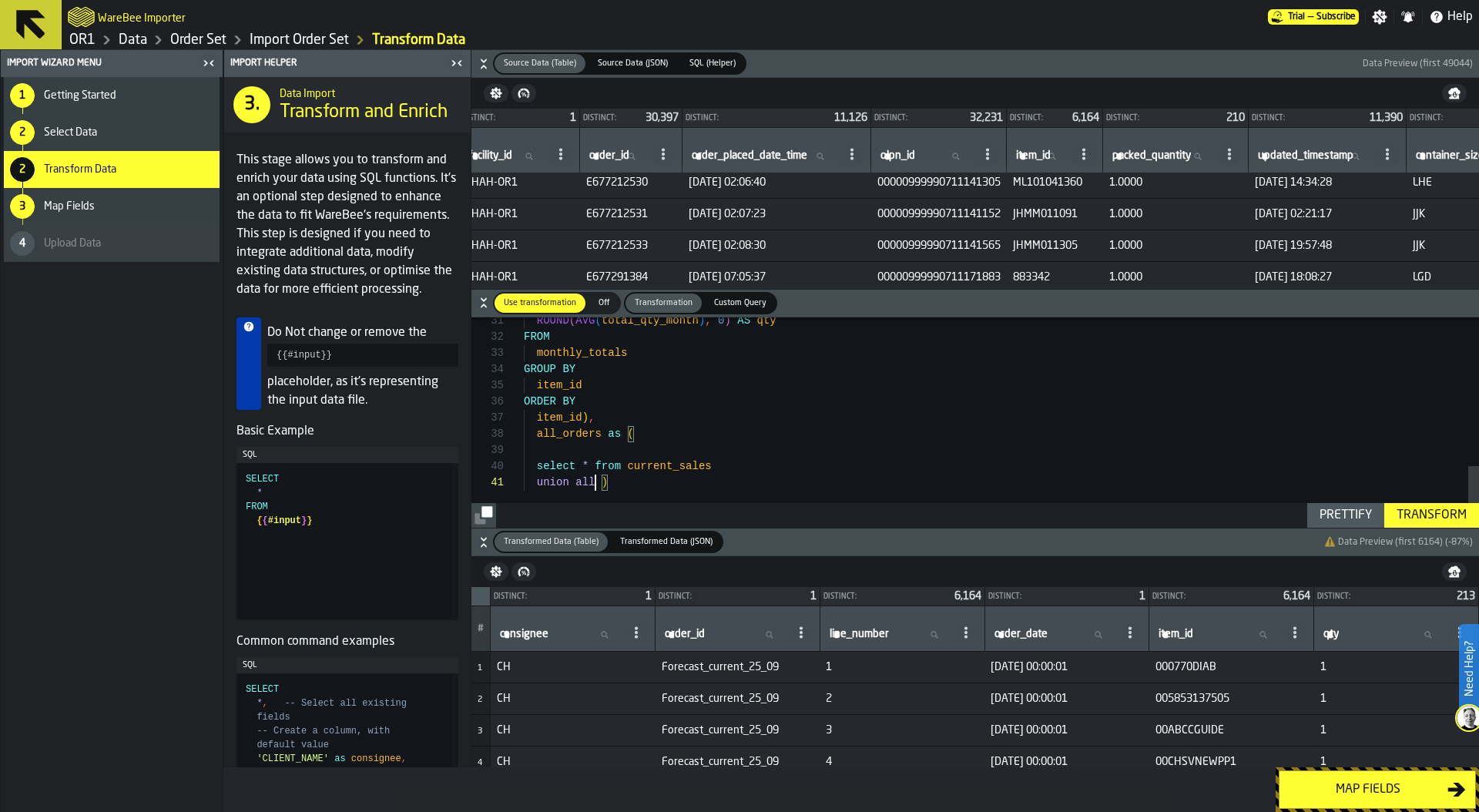
scroll to position [16, 0]
type textarea "**********"
click at [736, 300] on span "Custom Query" at bounding box center [740, 303] width 65 height 13
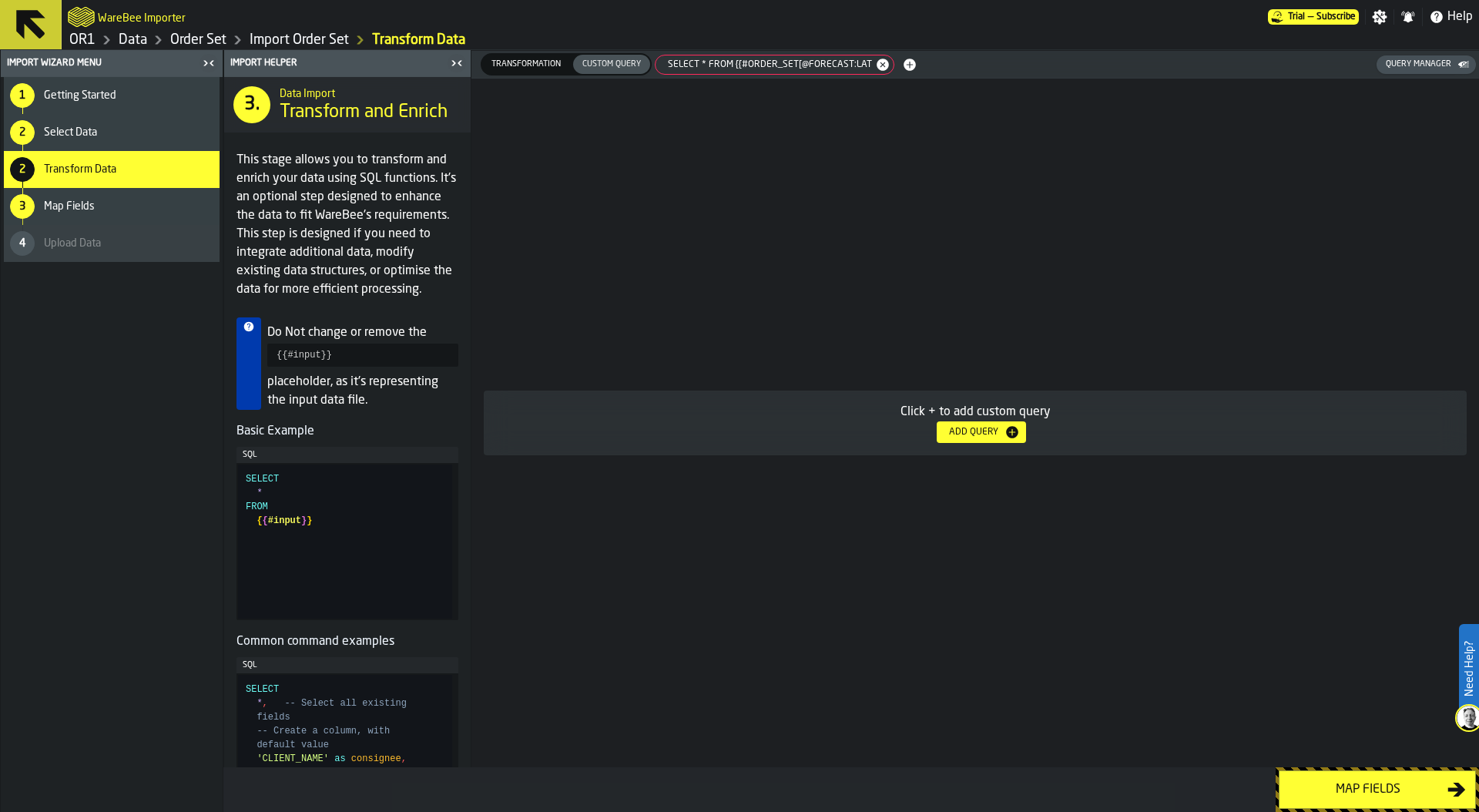
click at [758, 72] on div "select * from {{#order_set[@forecast:lat" at bounding box center [774, 64] width 239 height 20
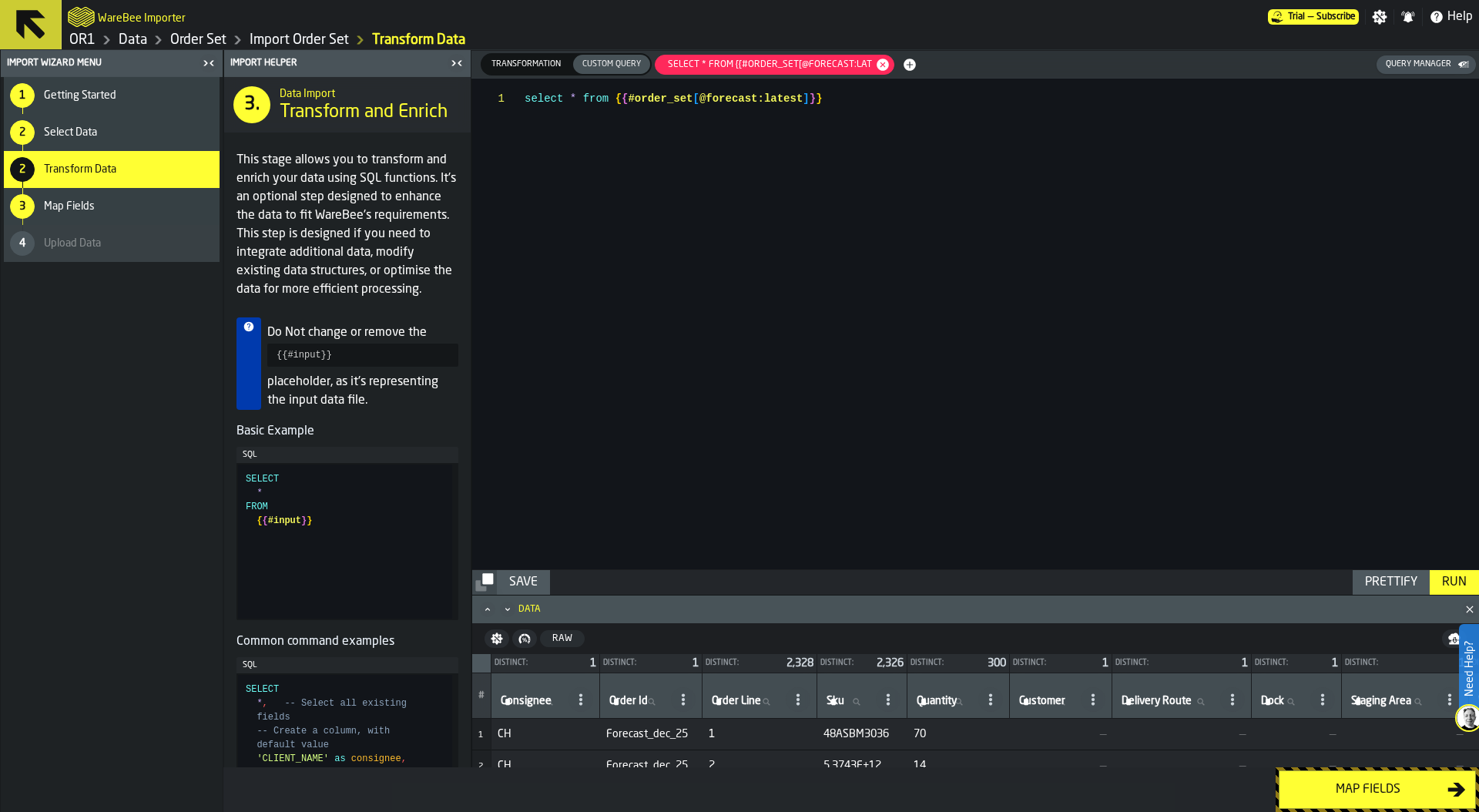
click at [529, 71] on div "Transformation" at bounding box center [525, 64] width 88 height 19
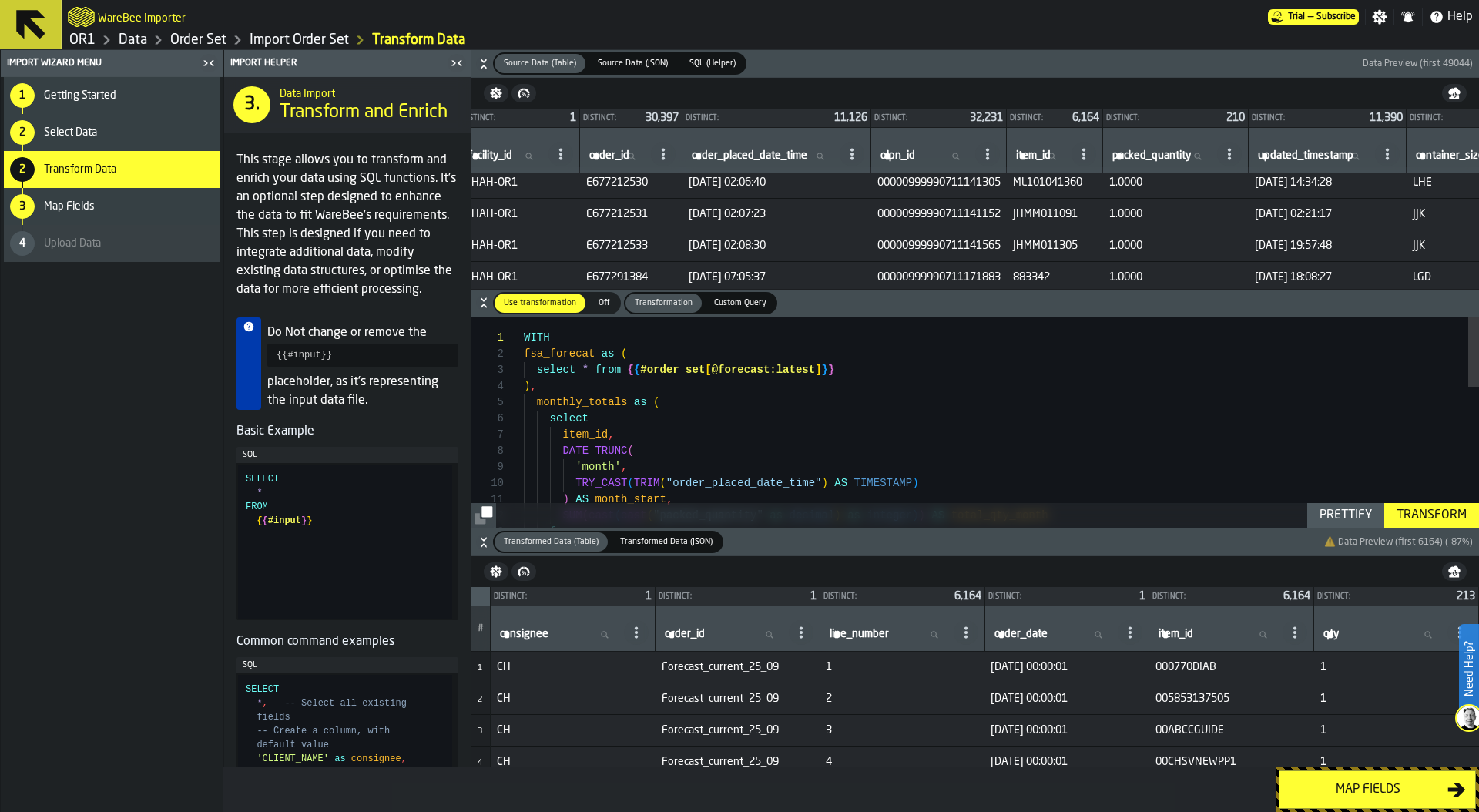
click at [708, 63] on span "SQL (Helper)" at bounding box center [712, 63] width 59 height 13
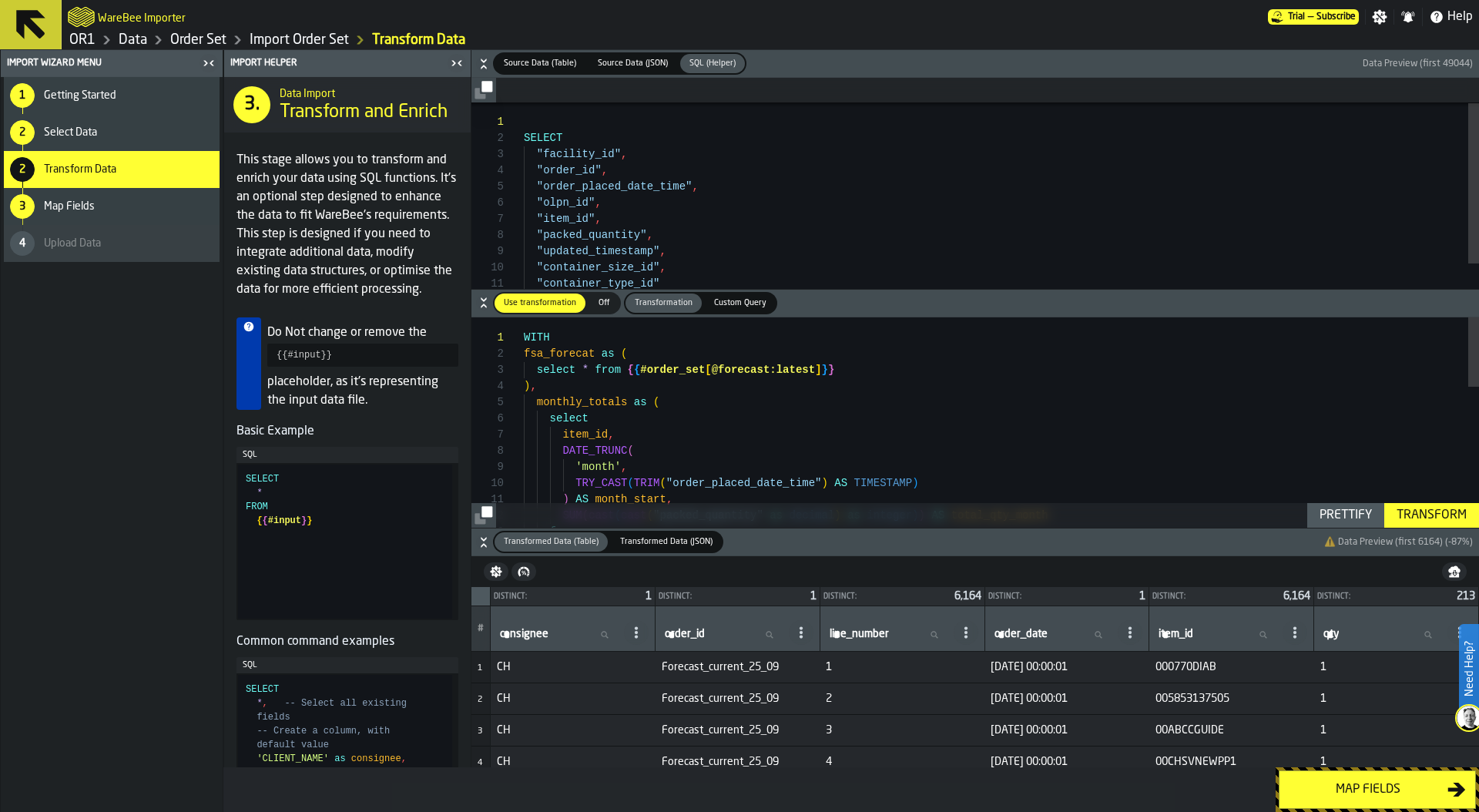
click at [538, 67] on span "Source Data (Table)" at bounding box center [539, 63] width 84 height 13
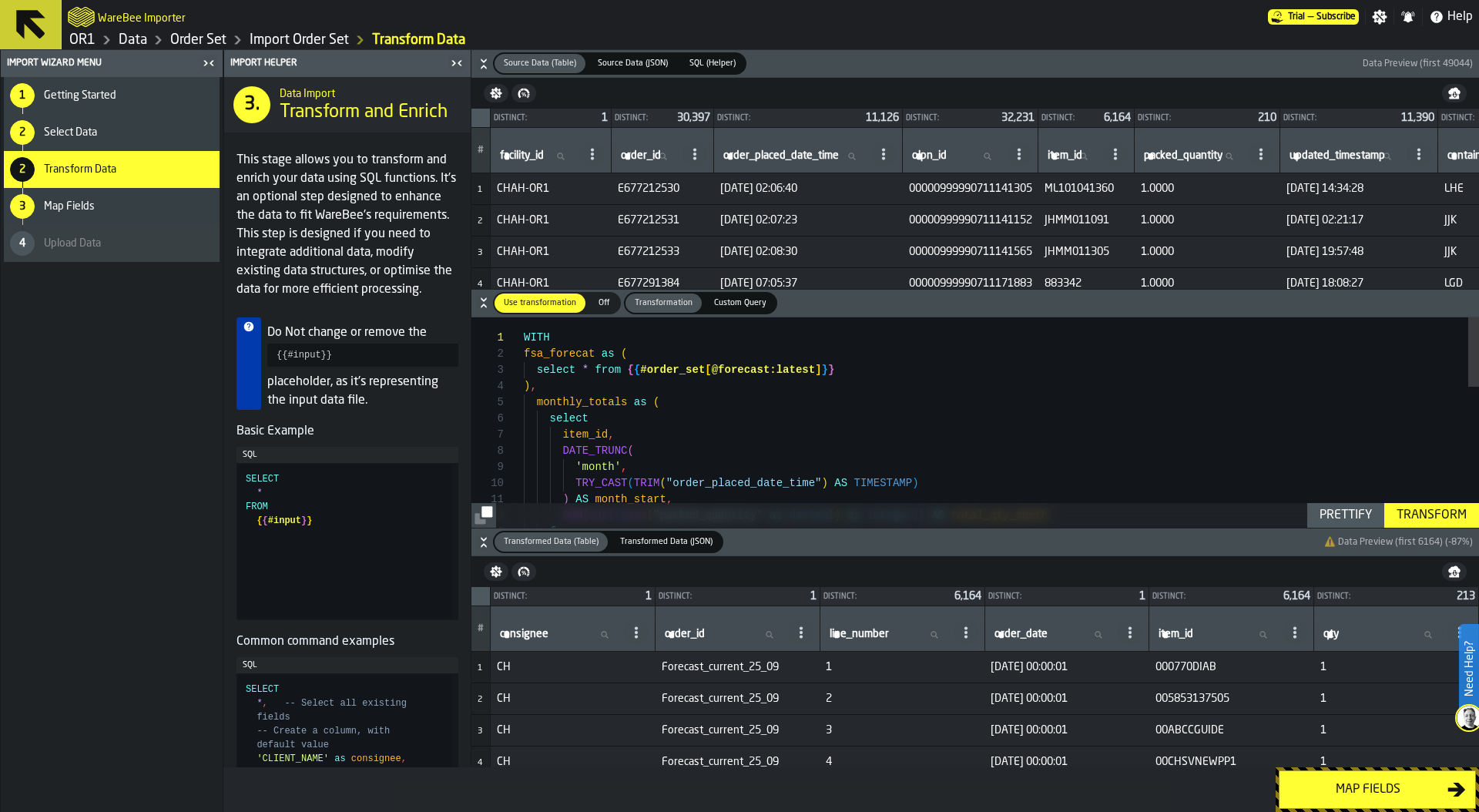
click at [738, 304] on span "Custom Query" at bounding box center [740, 303] width 65 height 13
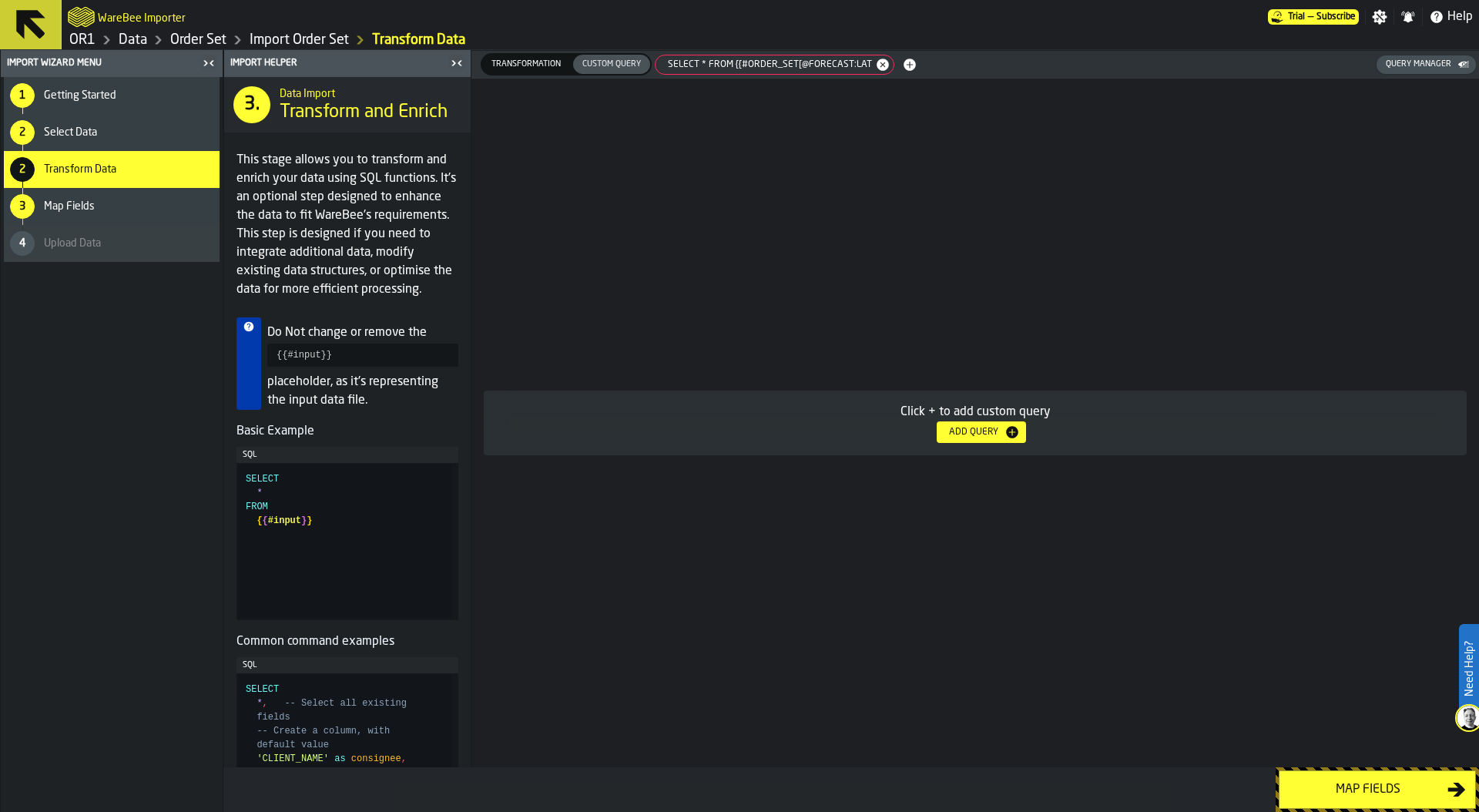
click at [766, 59] on span "select * from {{#order_set[@forecast:lat" at bounding box center [766, 64] width 216 height 10
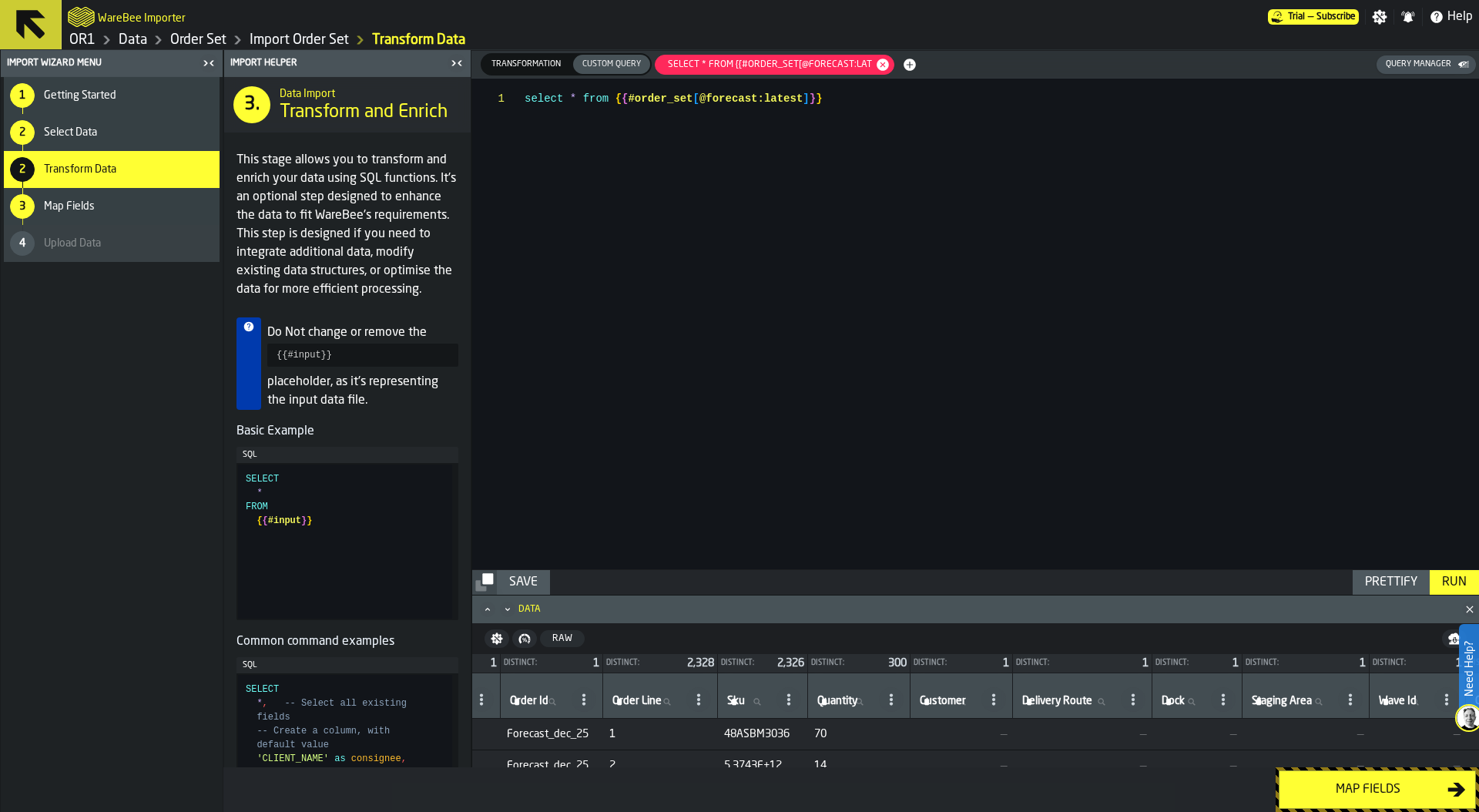
scroll to position [0, 0]
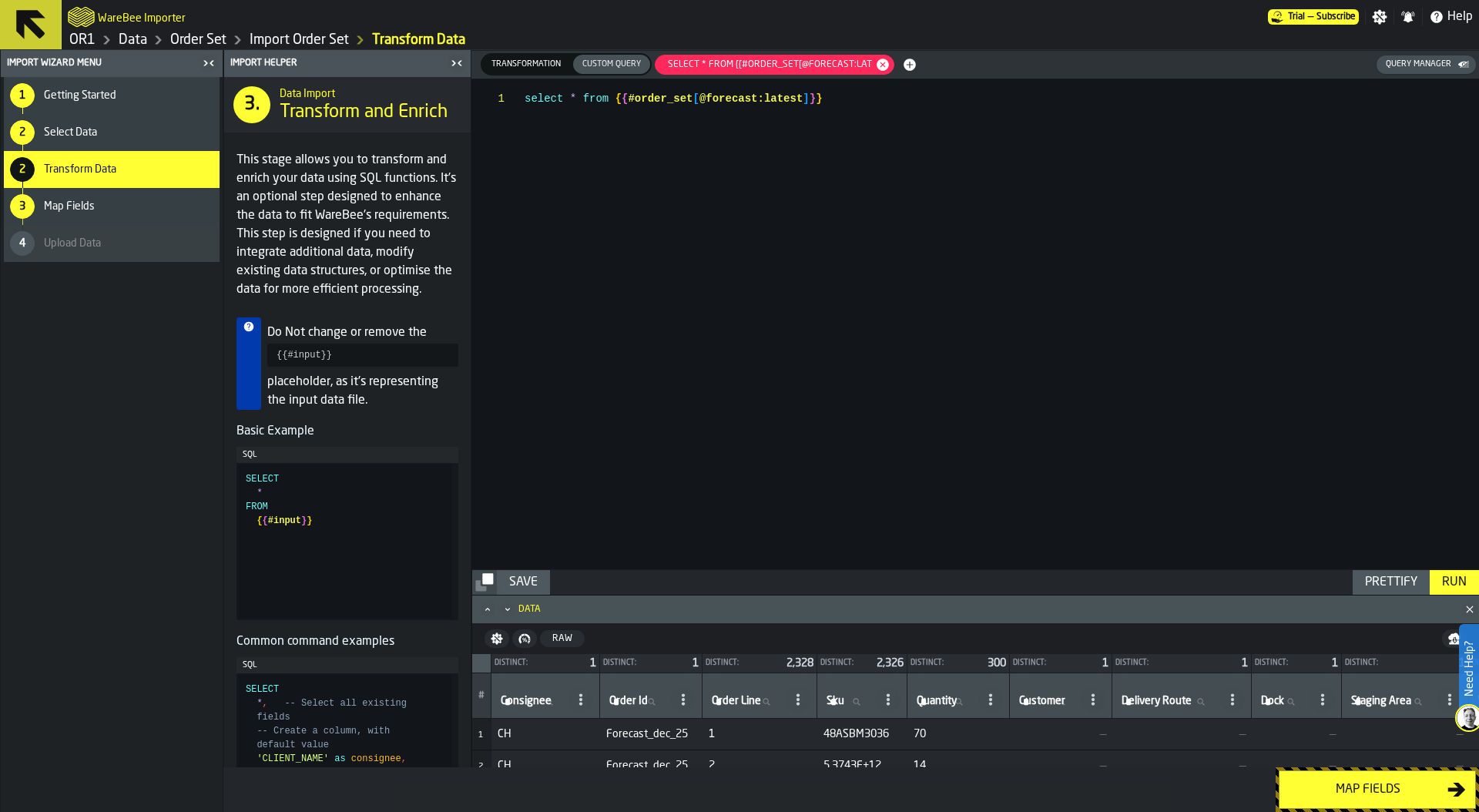
click at [544, 58] on span "Transformation" at bounding box center [526, 64] width 82 height 13
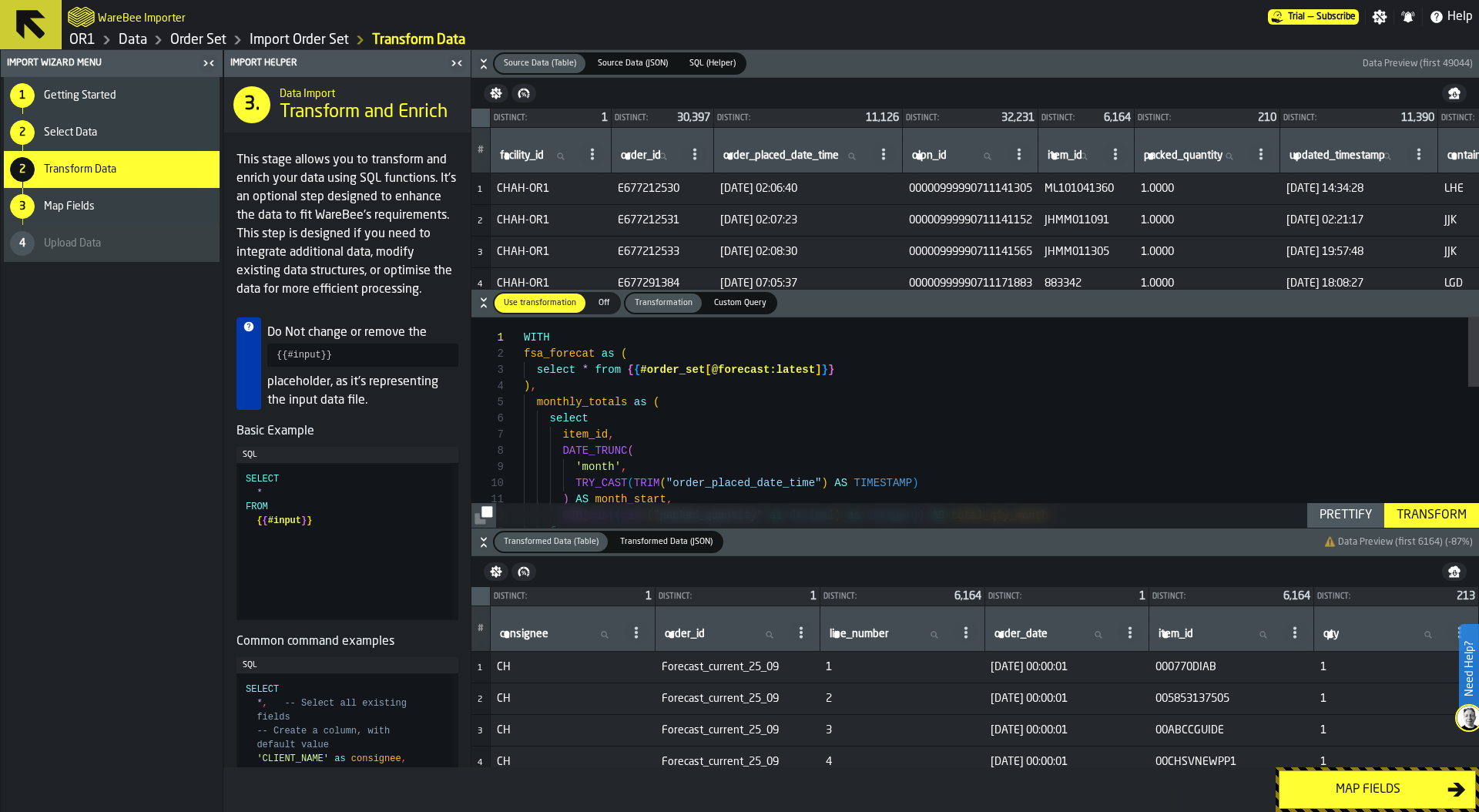
scroll to position [32, 0]
click at [586, 373] on div "TRY_CAST ( TRIM ( "order_placed_date_time" ) AS TIMESTAMP ) ) AS month_start , …" at bounding box center [1001, 633] width 955 height 631
type textarea "**********"
click at [1441, 514] on div "Transform" at bounding box center [1432, 515] width 83 height 18
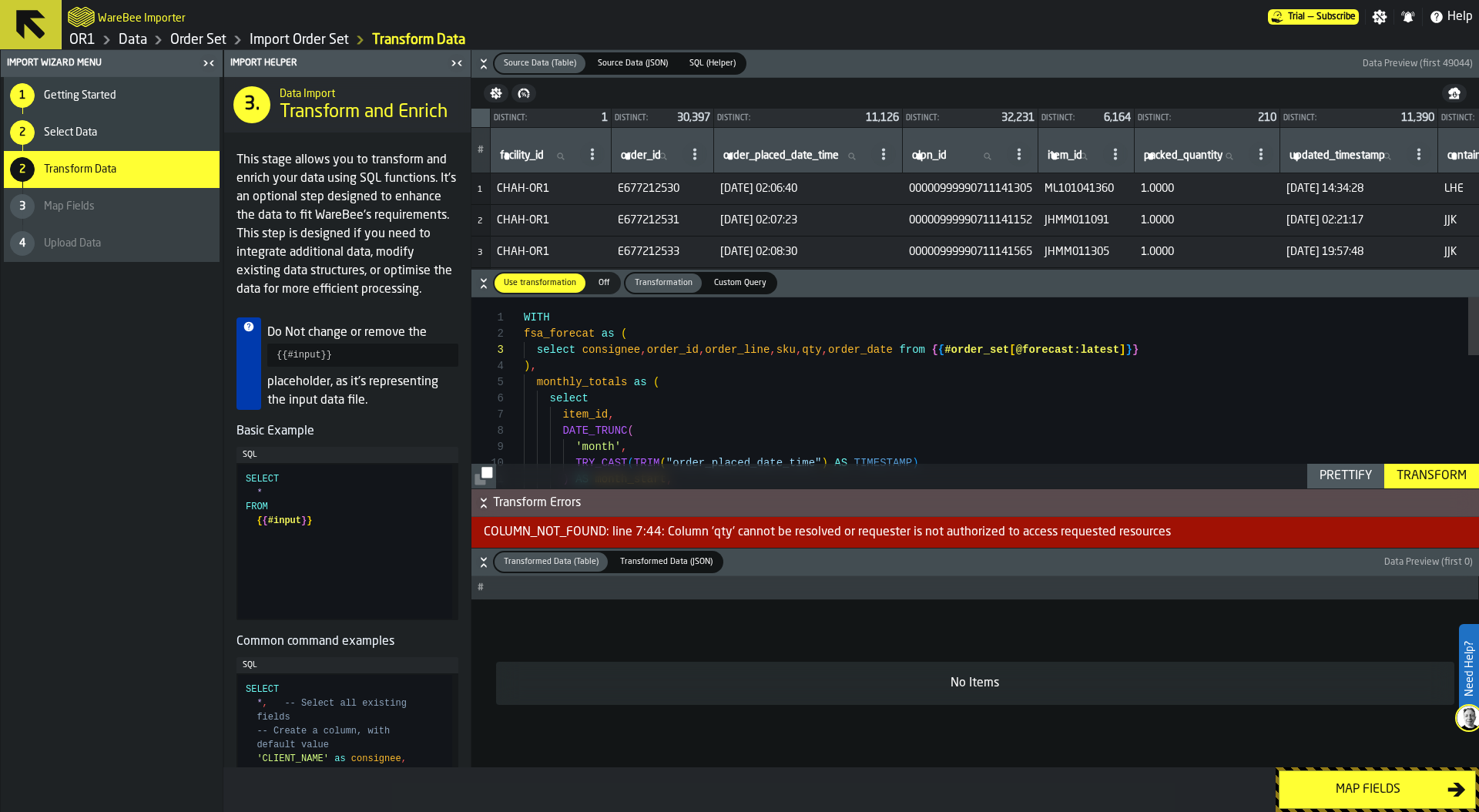
click at [742, 286] on span "Custom Query" at bounding box center [740, 283] width 65 height 13
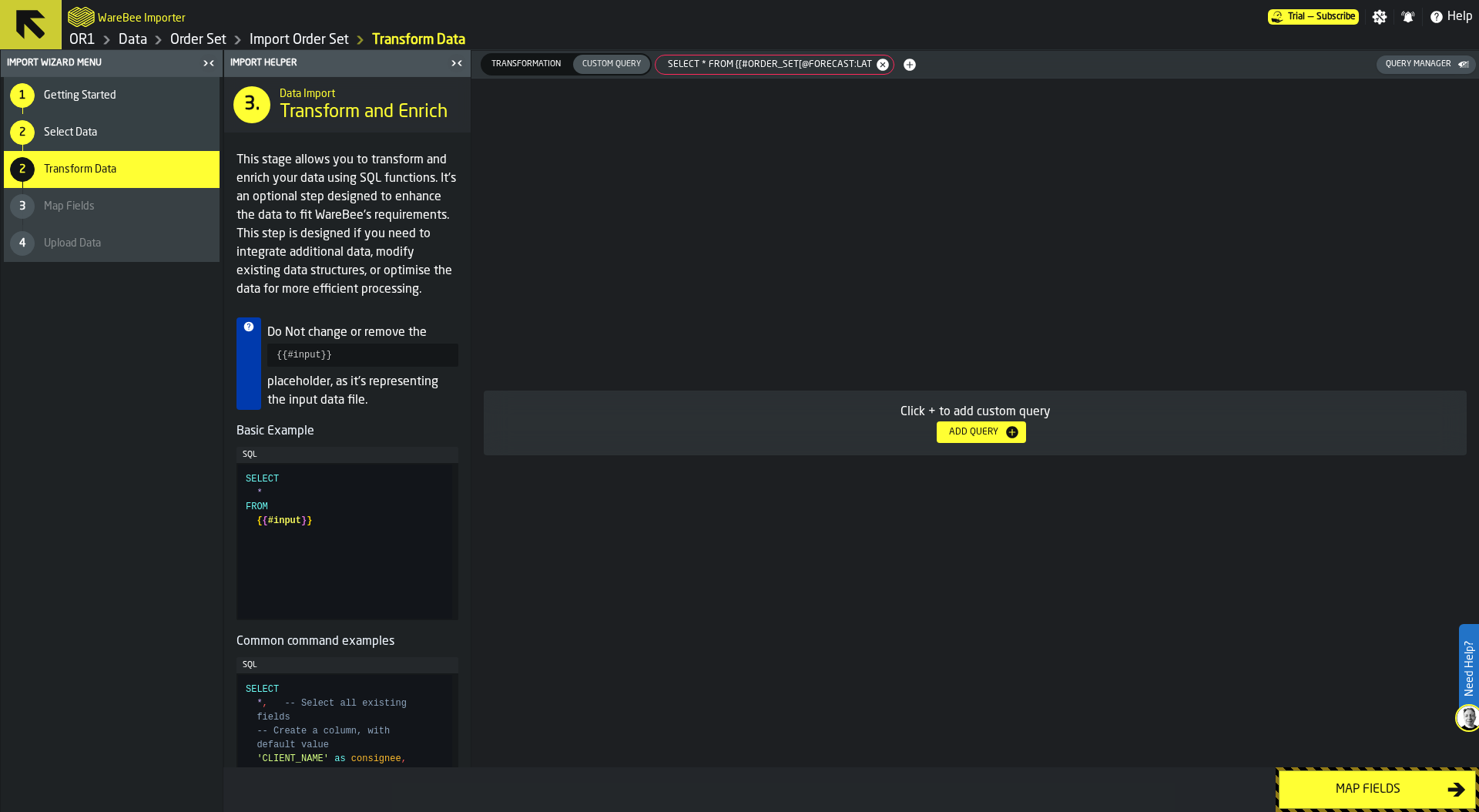
click at [774, 64] on span "select * from {{#order_set[@forecast:lat" at bounding box center [766, 64] width 216 height 10
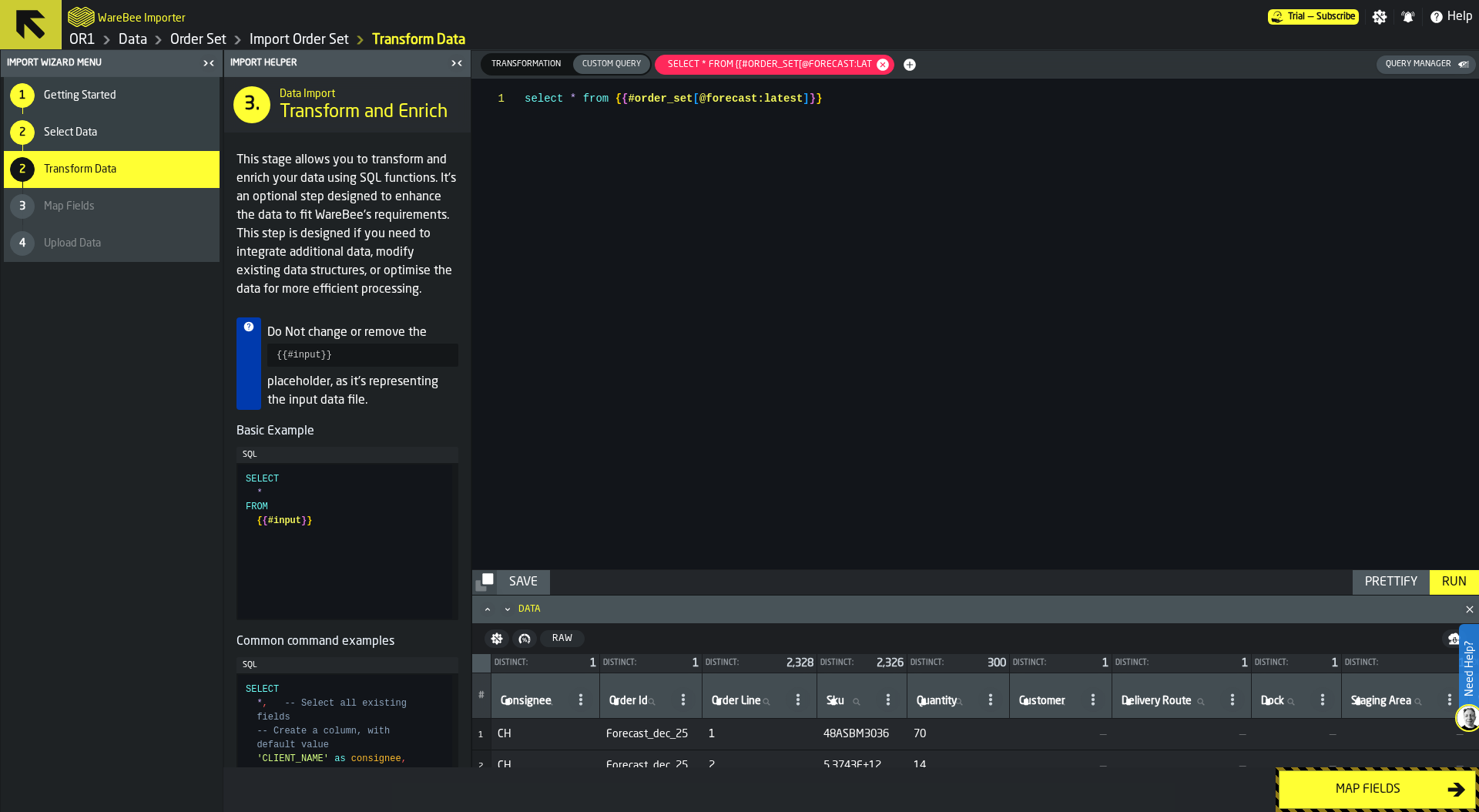
click at [529, 64] on span "Transformation" at bounding box center [526, 64] width 82 height 13
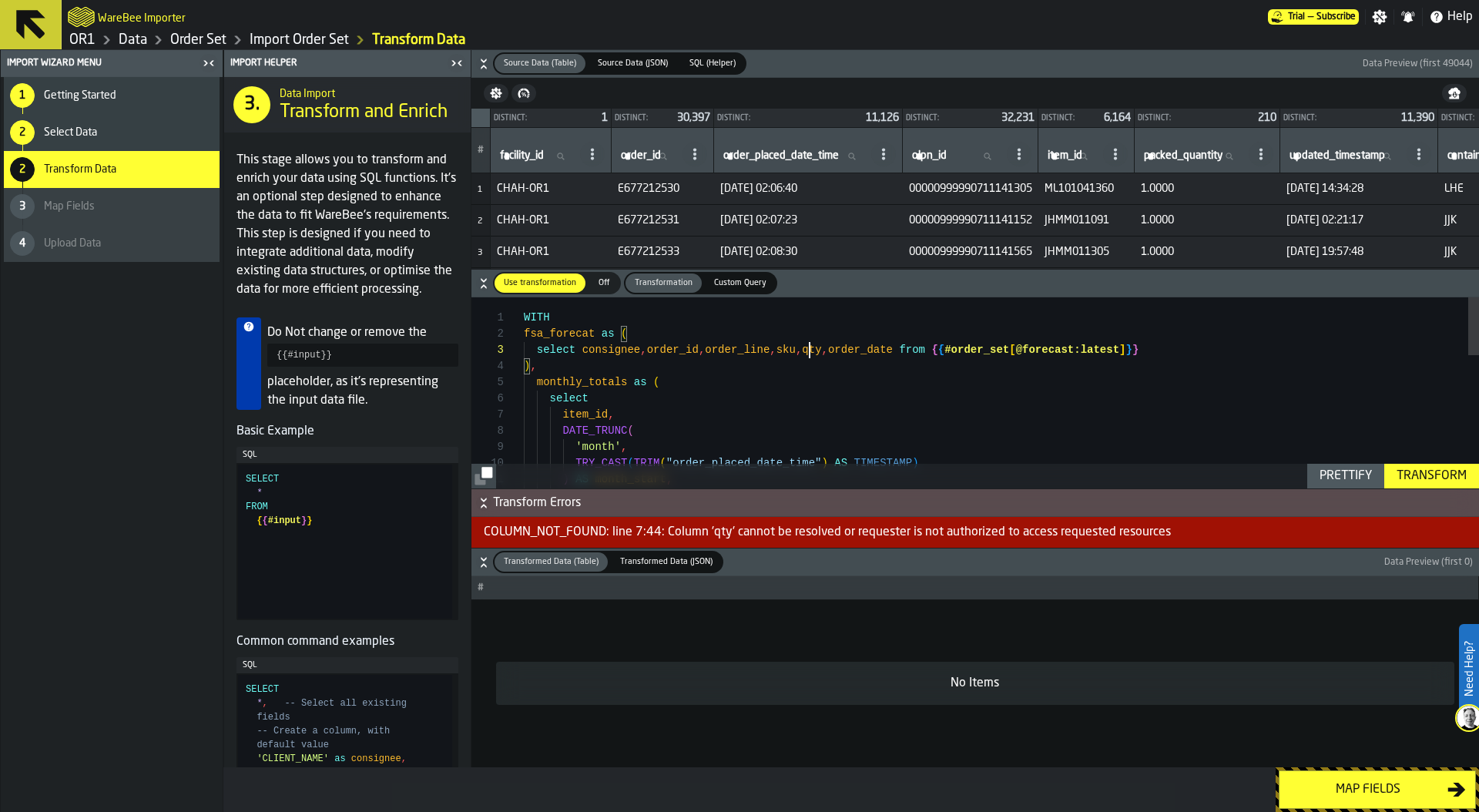
click at [812, 350] on div "WITH fsa_forecat as ( select consignee , order_id , order_line , sku , qty , or…" at bounding box center [1001, 613] width 955 height 631
click at [1399, 471] on div "Transform" at bounding box center [1432, 475] width 83 height 18
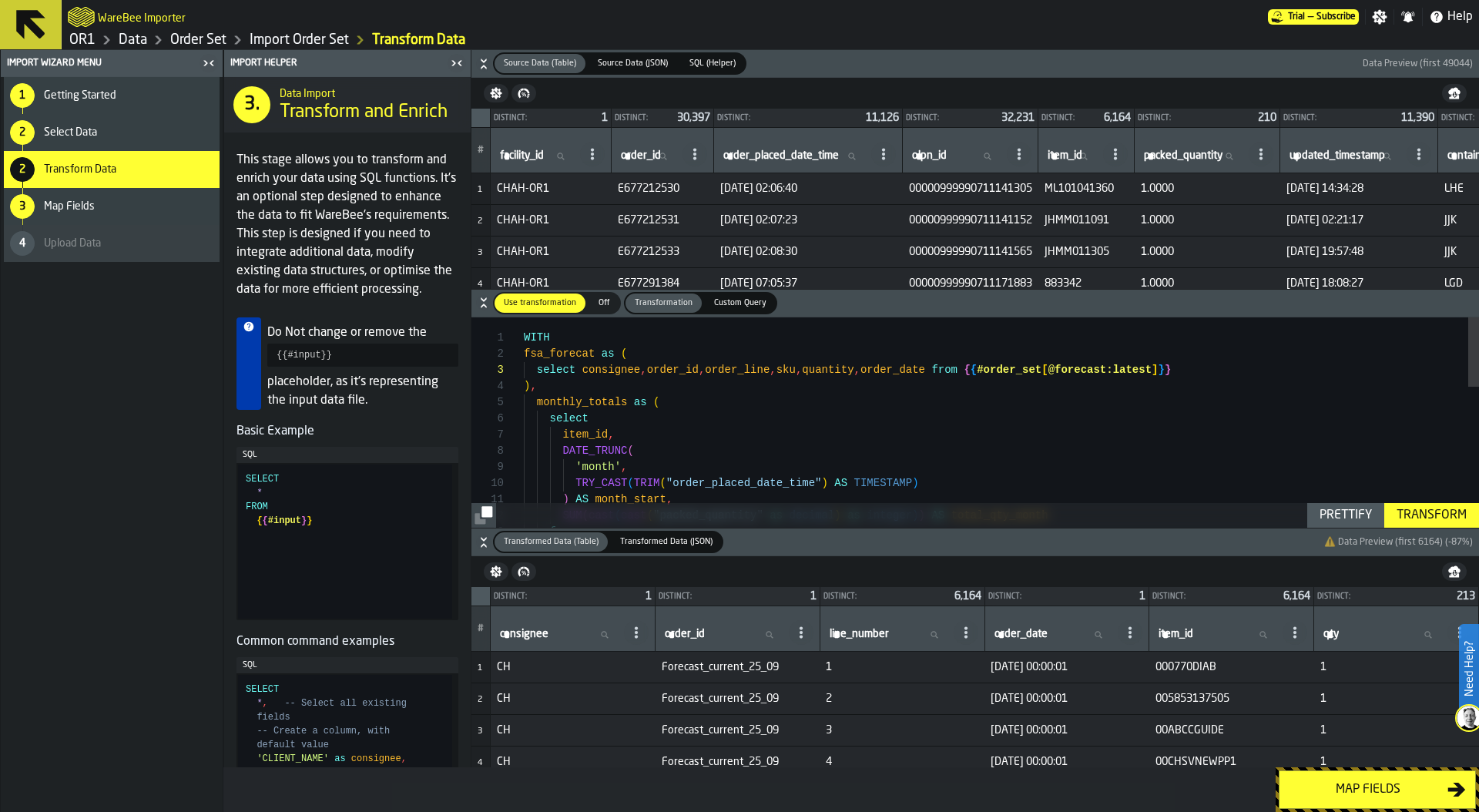
click at [890, 369] on div "from 'month' , TRY_CAST ( TRIM ( "order_placed_date_time" ) AS TIMESTAMP ) ) AS…" at bounding box center [1001, 633] width 955 height 631
click at [772, 370] on div "from 'month' , TRY_CAST ( TRIM ( "order_placed_date_time" ) AS TIMESTAMP ) ) AS…" at bounding box center [1001, 633] width 955 height 631
click at [1440, 516] on div "Transform" at bounding box center [1432, 515] width 83 height 18
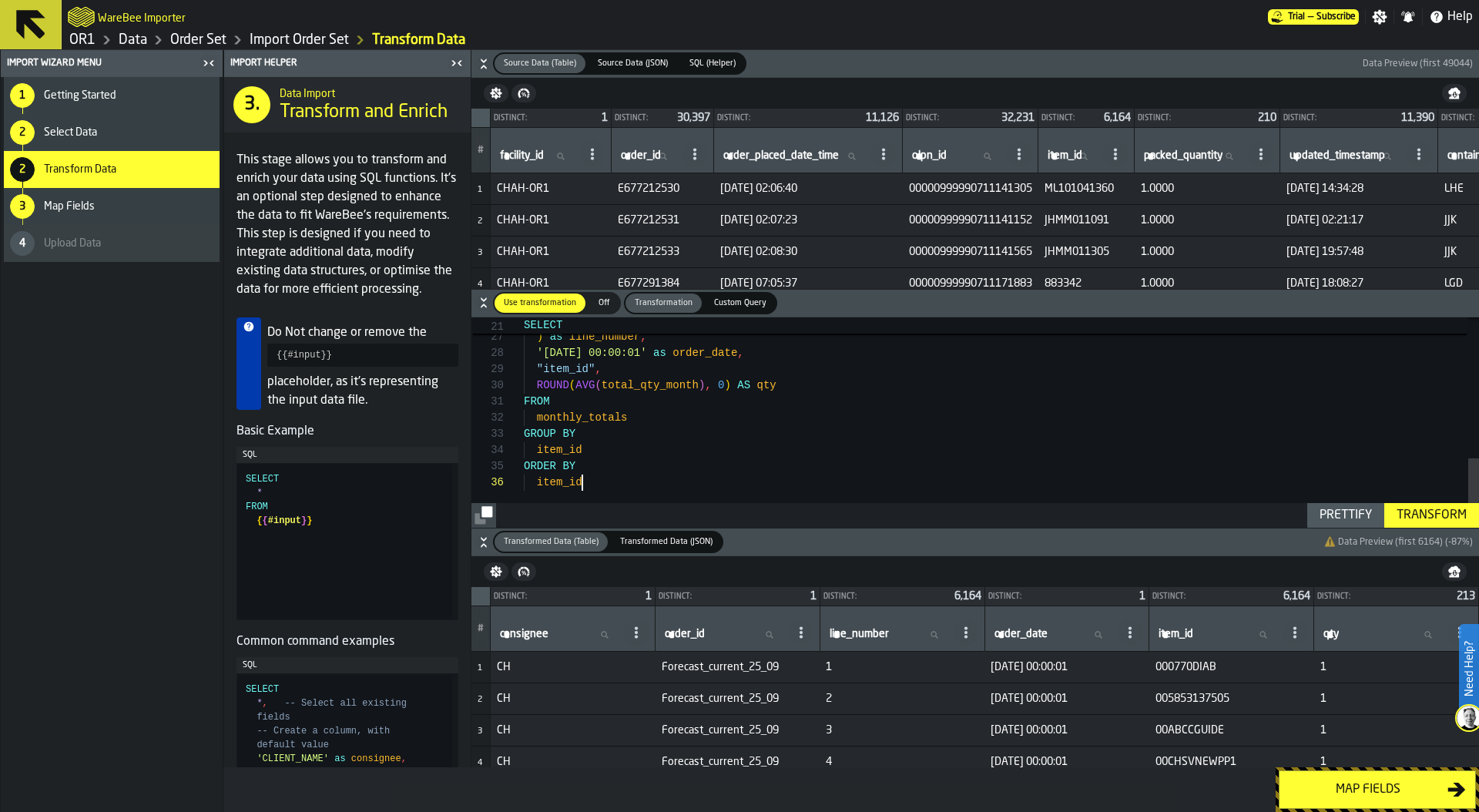
click at [656, 479] on div ""item_id" ) as line_number , '2025-12-01 00:00:01' as order_date , "item_id" , …" at bounding box center [1001, 212] width 955 height 631
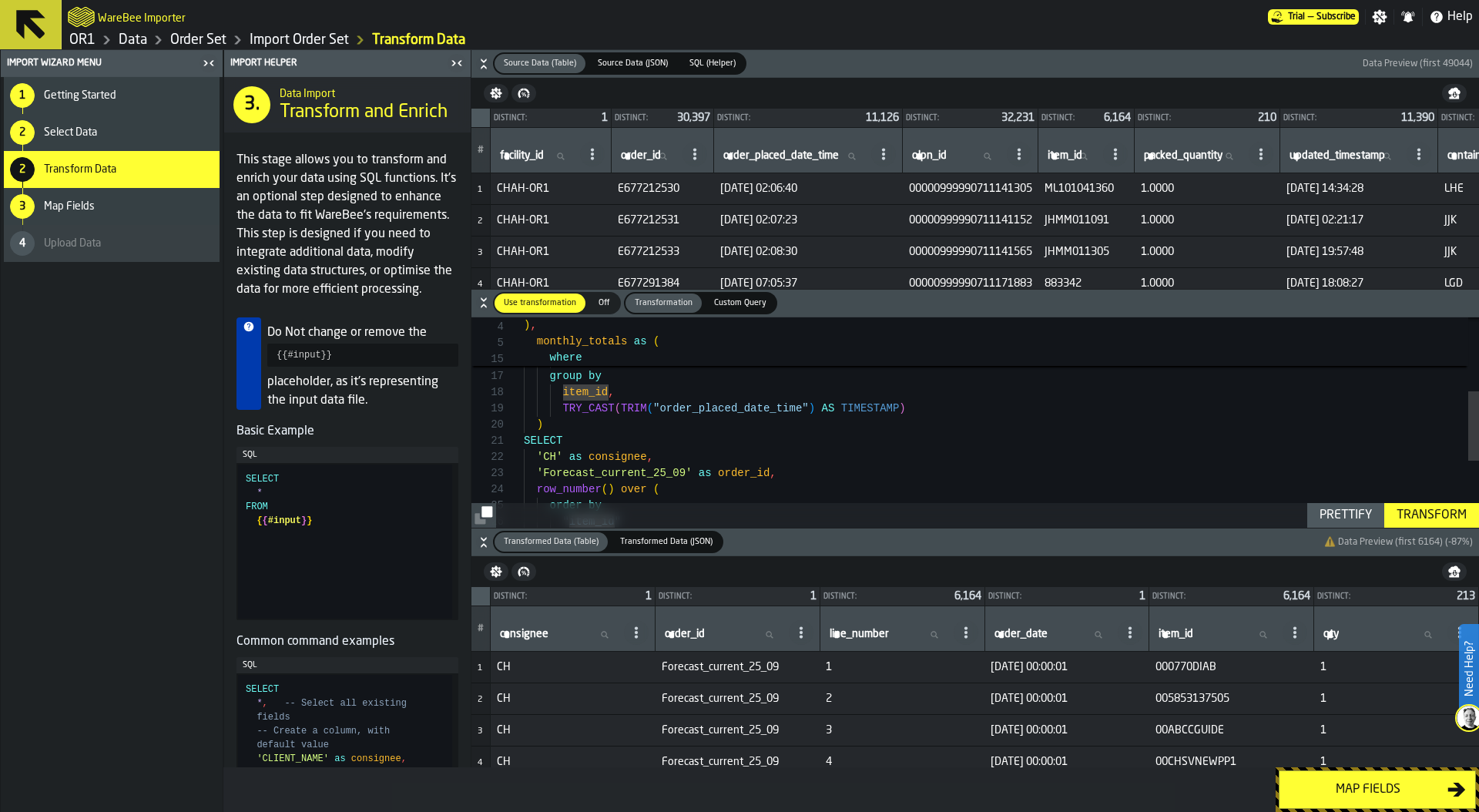
click at [613, 424] on div ""item_id" order by row_number ( ) over ( 'Forecast_current_25_09' as order_id ,…" at bounding box center [1001, 413] width 955 height 631
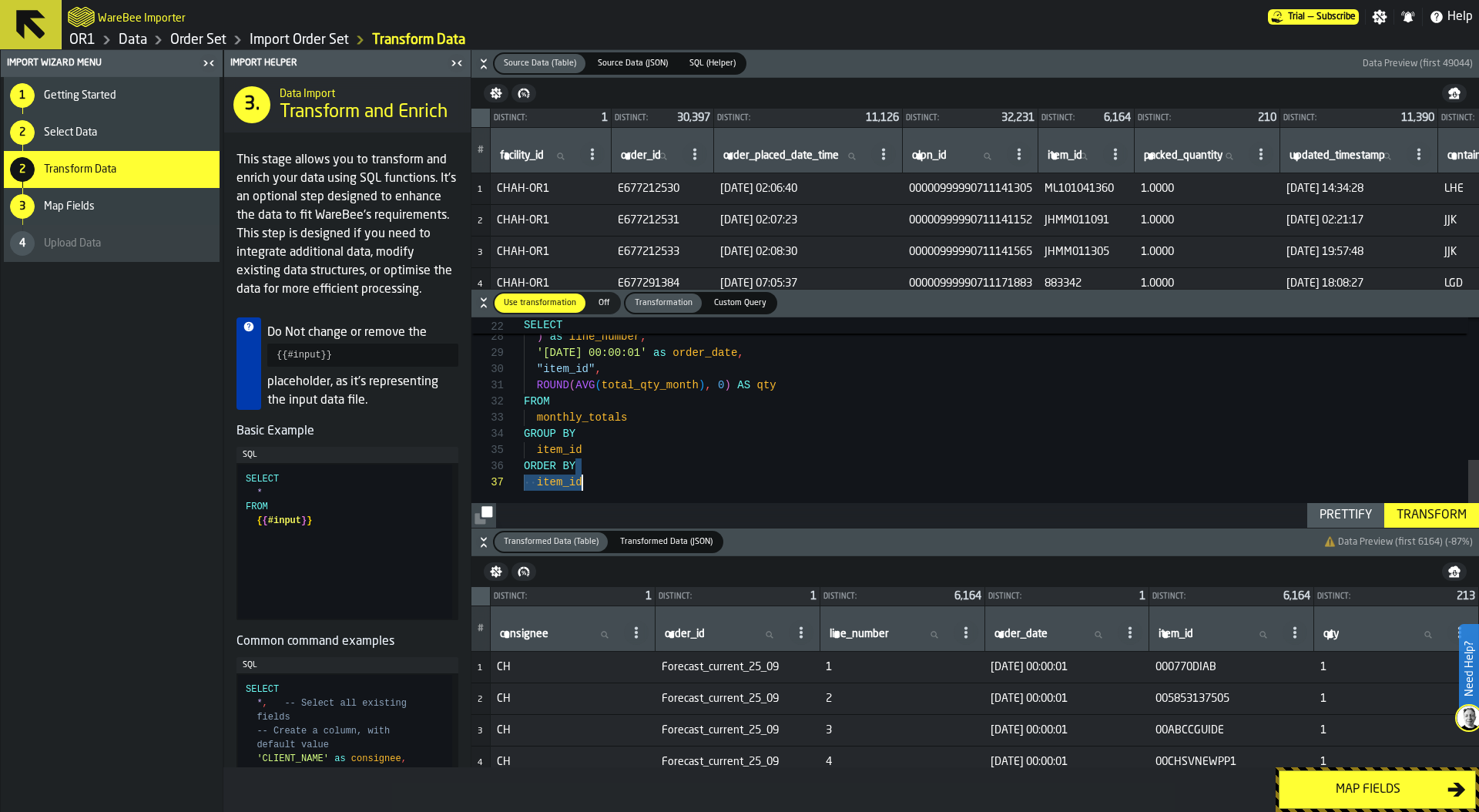
click at [628, 474] on div ""item_id" ) as line_number , '2025-12-01 00:00:01' as order_date , "item_id" , …" at bounding box center [1001, 203] width 955 height 647
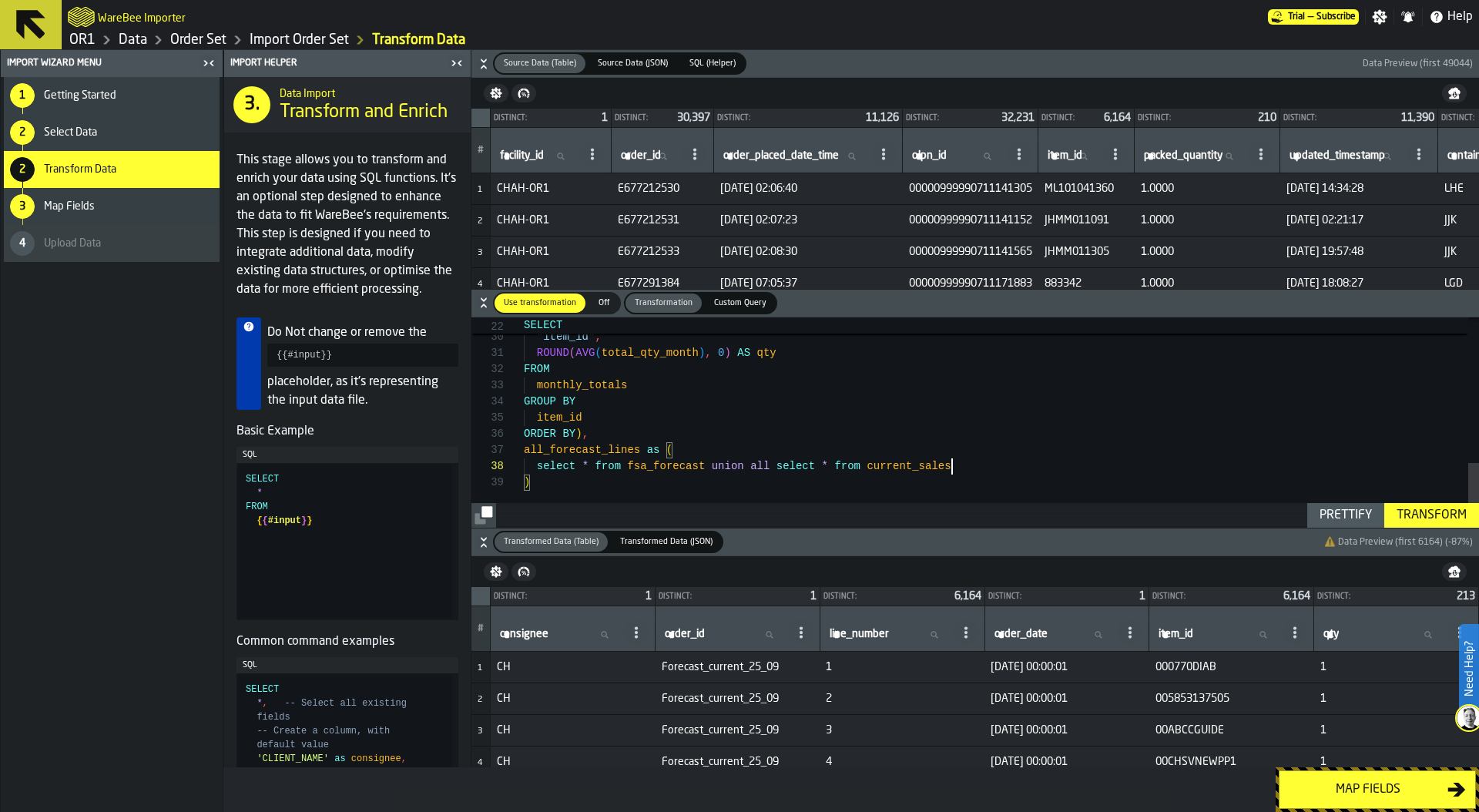
click at [764, 475] on div "'2025-12-01 00:00:01' as order_date , "item_id" , ROUND ( AVG ( total_qty_month…" at bounding box center [1001, 187] width 955 height 680
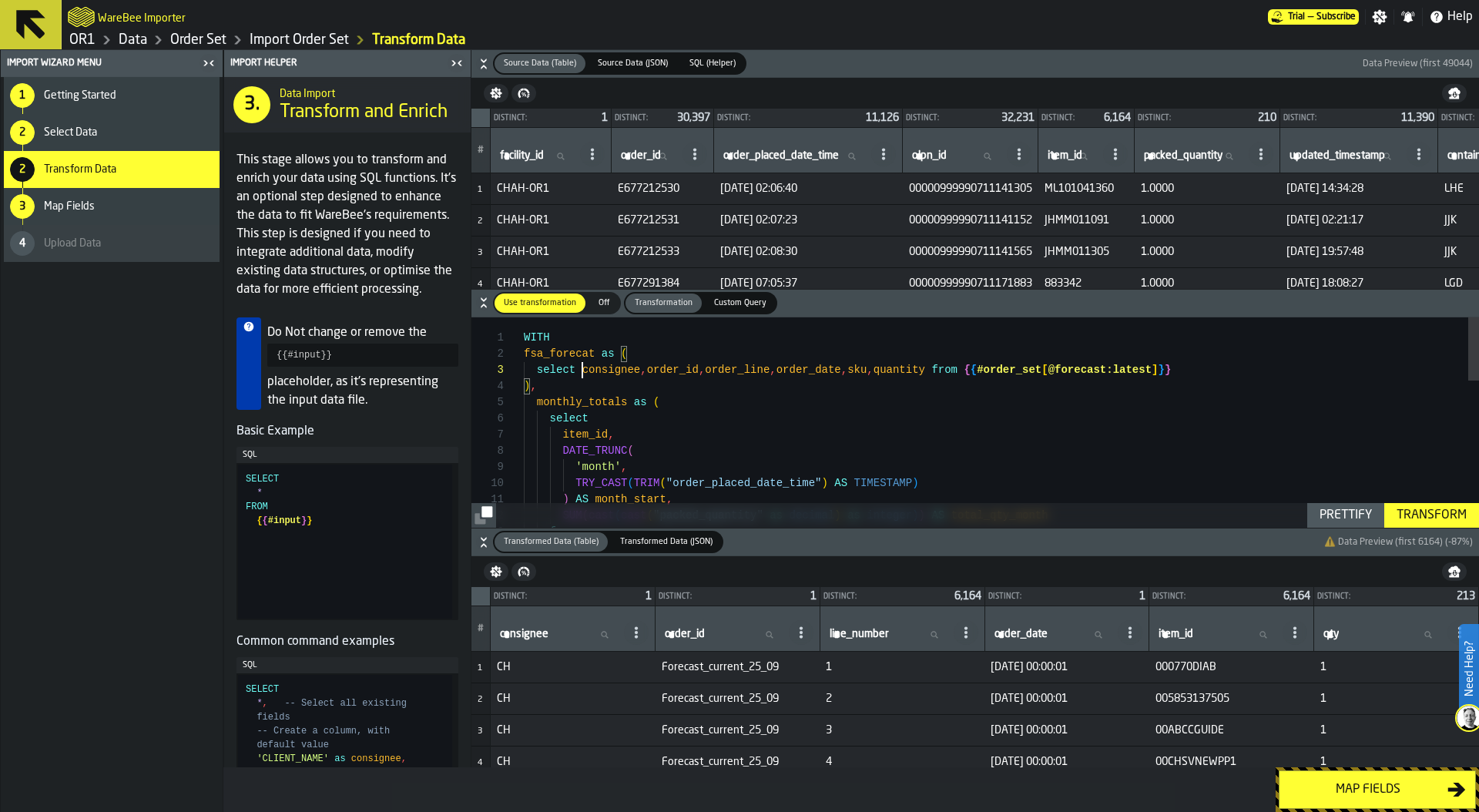
scroll to position [32, 0]
drag, startPoint x: 583, startPoint y: 368, endPoint x: 924, endPoint y: 369, distance: 341.0
click at [924, 369] on span "select consignee , order_id , order_line , order_date , sku , quantity from { {…" at bounding box center [847, 370] width 647 height 16
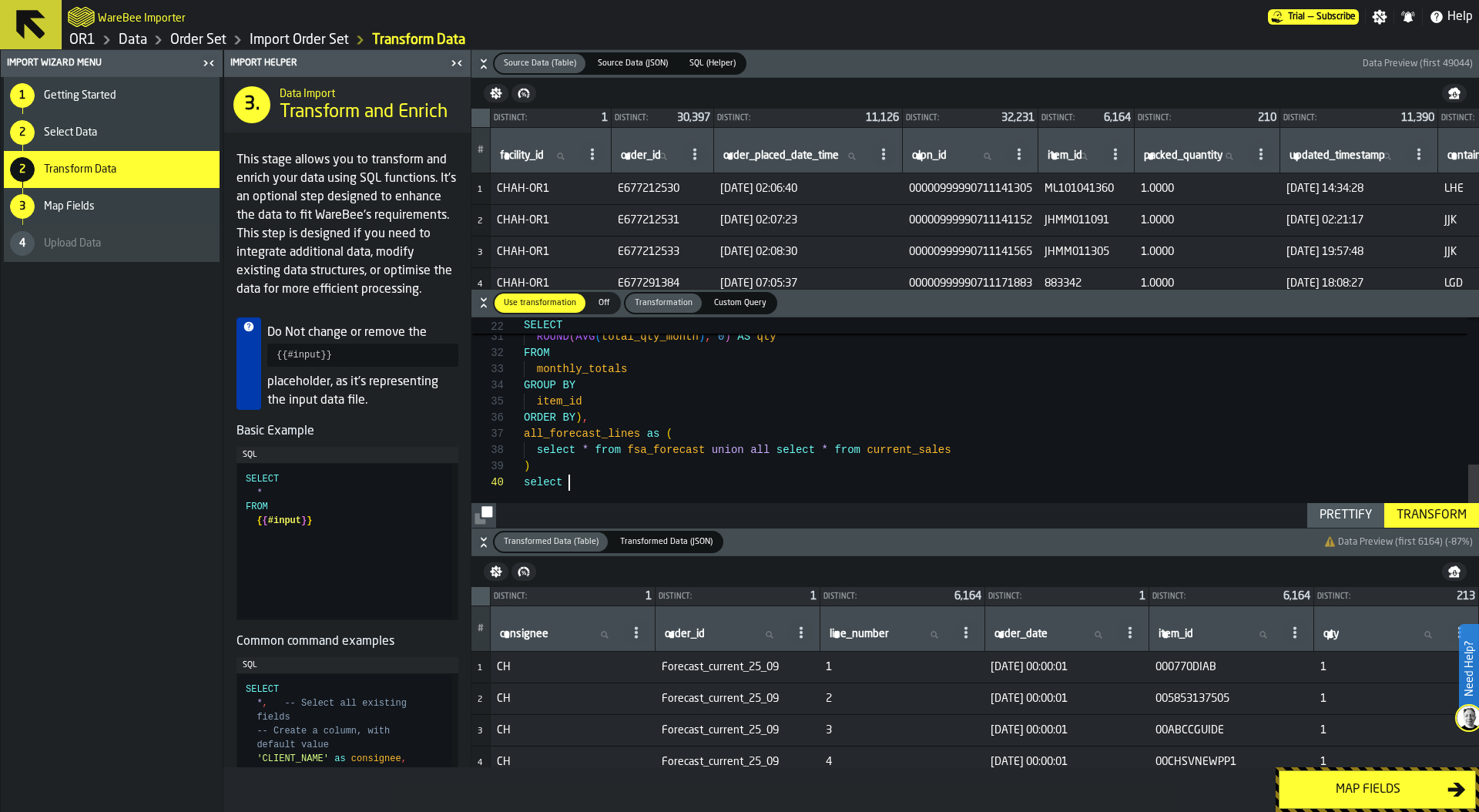
click at [595, 482] on div ""item_id" , ROUND ( AVG ( total_qty_month ) , 0 ) AS qty FROM monthly_totals GR…" at bounding box center [1001, 179] width 955 height 696
click at [722, 483] on div ""item_id" , ROUND ( AVG ( total_qty_month ) , 0 ) AS qty FROM monthly_totals GR…" at bounding box center [1001, 179] width 955 height 696
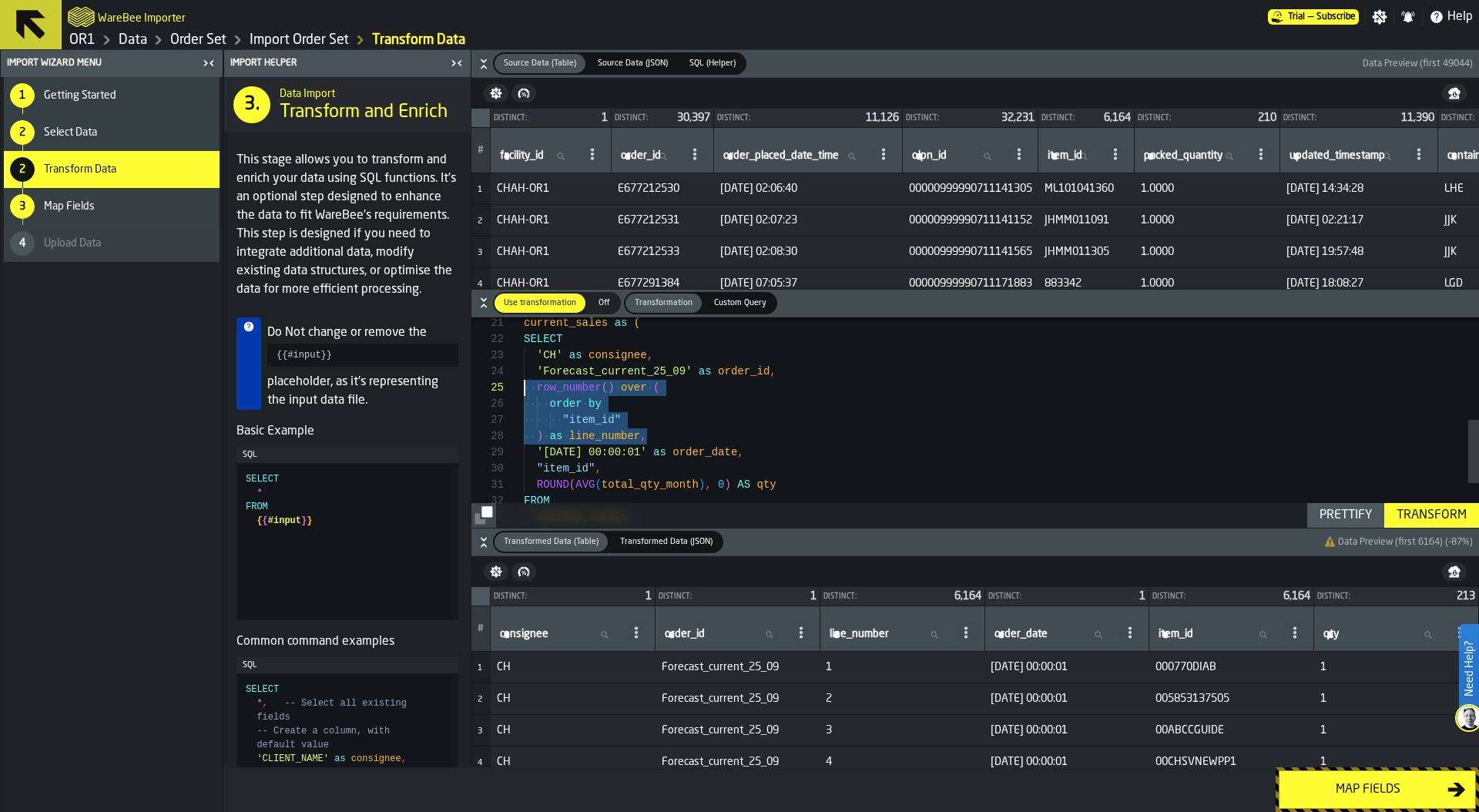
scroll to position [65, 0]
drag, startPoint x: 672, startPoint y: 435, endPoint x: 503, endPoint y: 393, distance: 174.1
click at [524, 393] on div ""item_id" , ROUND ( AVG ( total_qty_month ) , 0 ) AS qty FROM monthly_totals GR…" at bounding box center [1001, 327] width 955 height 696
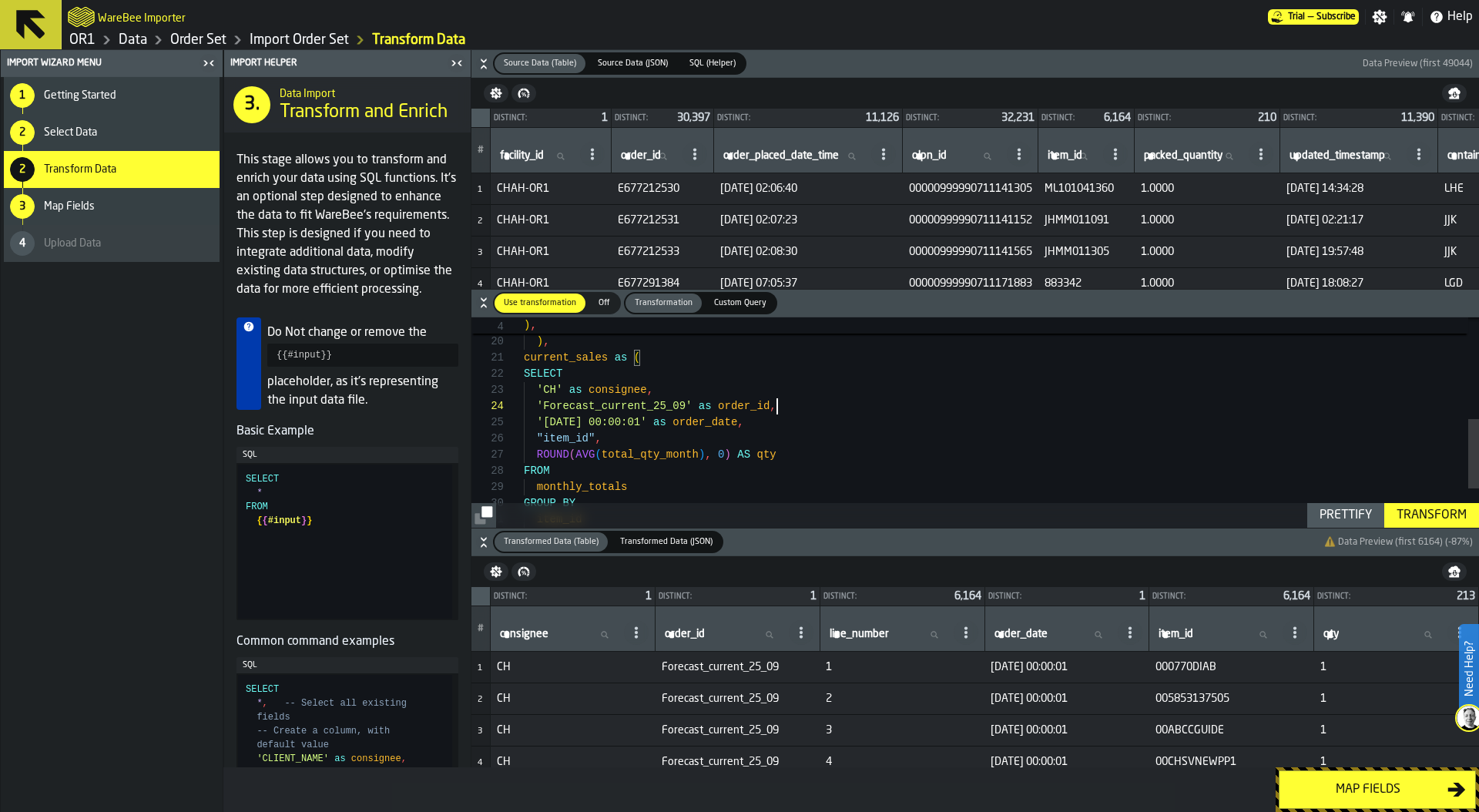
scroll to position [48, 0]
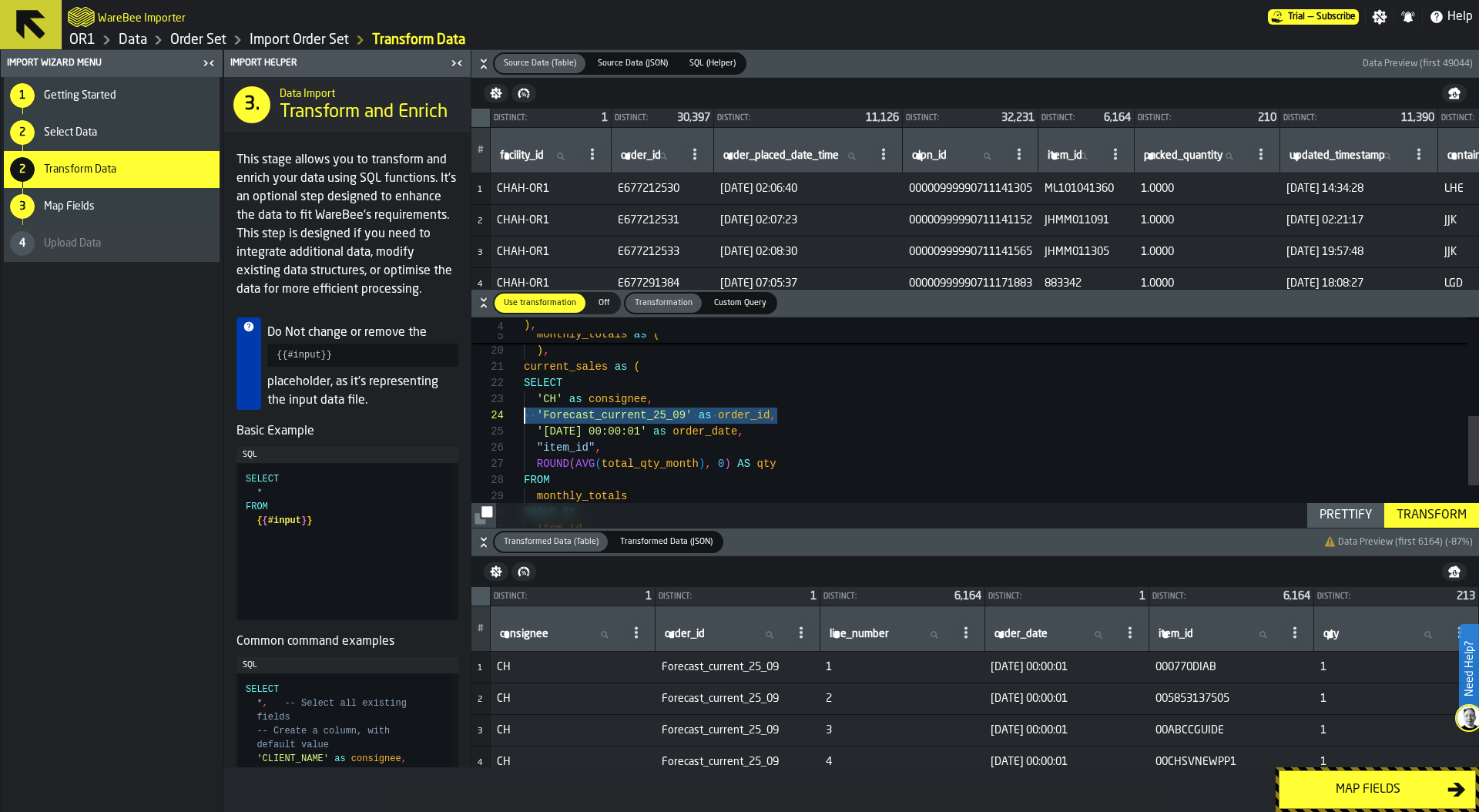
drag, startPoint x: 790, startPoint y: 416, endPoint x: 488, endPoint y: 409, distance: 302.1
click at [524, 409] on div ""item_id" , ROUND ( AVG ( total_qty_month ) , 0 ) AS qty FROM monthly_totals GR…" at bounding box center [1001, 339] width 955 height 631
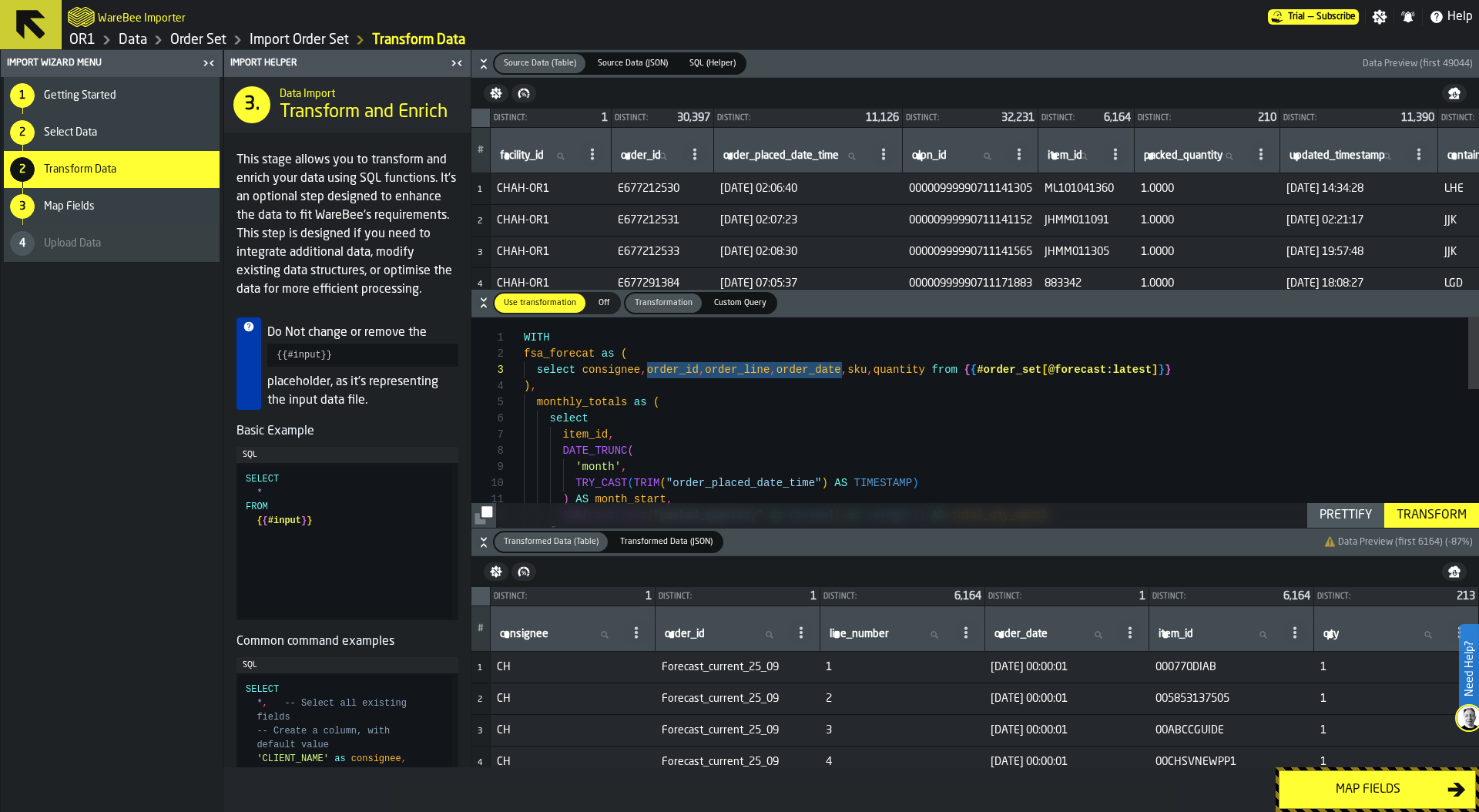
drag, startPoint x: 647, startPoint y: 370, endPoint x: 841, endPoint y: 373, distance: 194.0
click at [841, 373] on div "from SUM ( cast ( cast ( "packed_quantity" as decimal ) as integer ) ) AS total…" at bounding box center [1001, 625] width 955 height 615
drag, startPoint x: 583, startPoint y: 371, endPoint x: 644, endPoint y: 376, distance: 61.2
click at [645, 377] on span "select consignee , sku , quantity from { { #order_set [ @forecast:latest ] } }" at bounding box center [747, 370] width 447 height 16
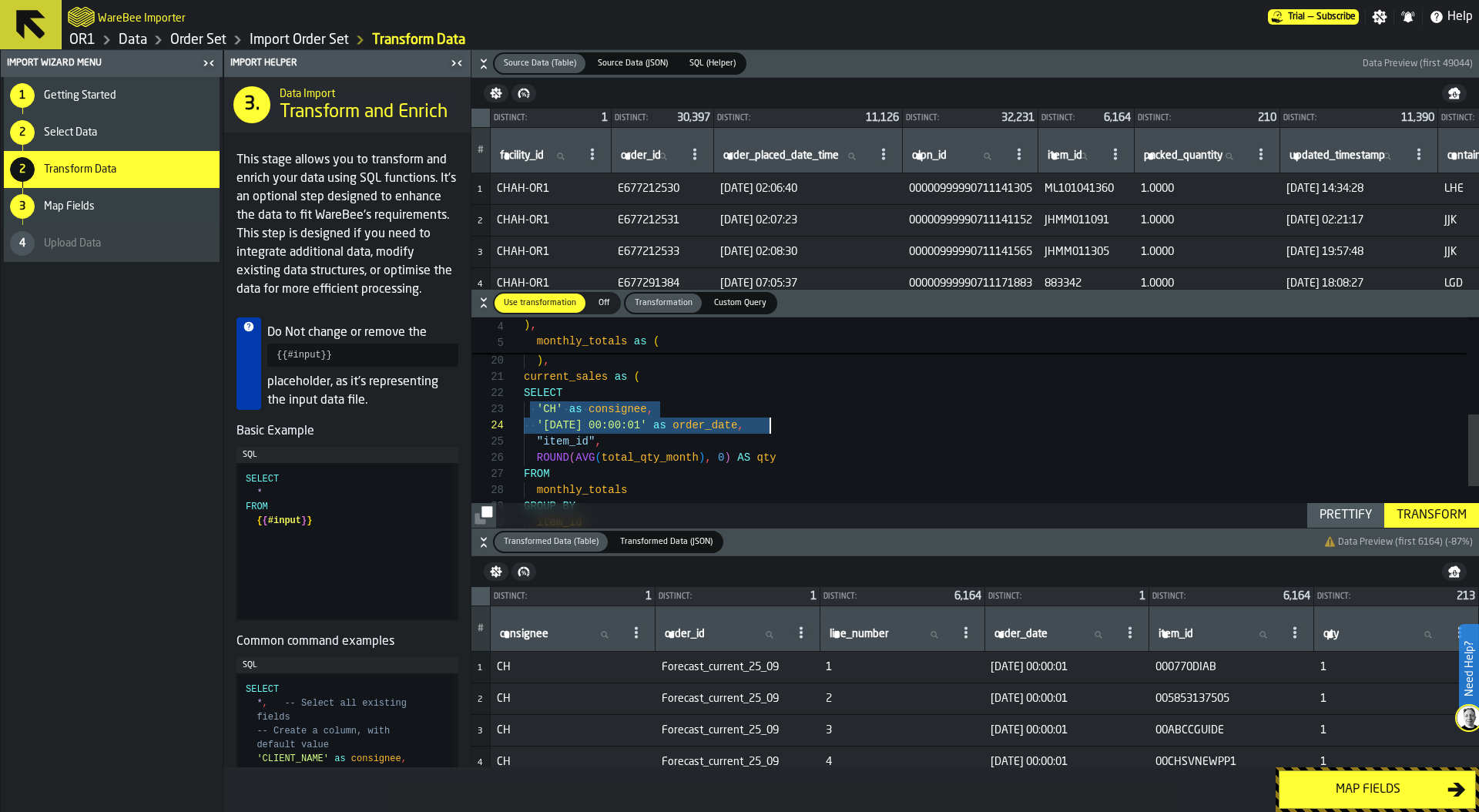
drag, startPoint x: 528, startPoint y: 407, endPoint x: 806, endPoint y: 431, distance: 279.0
click at [806, 431] on div ""item_id" , ROUND ( AVG ( total_qty_month ) , 0 ) AS qty FROM monthly_totals GR…" at bounding box center [1001, 341] width 955 height 615
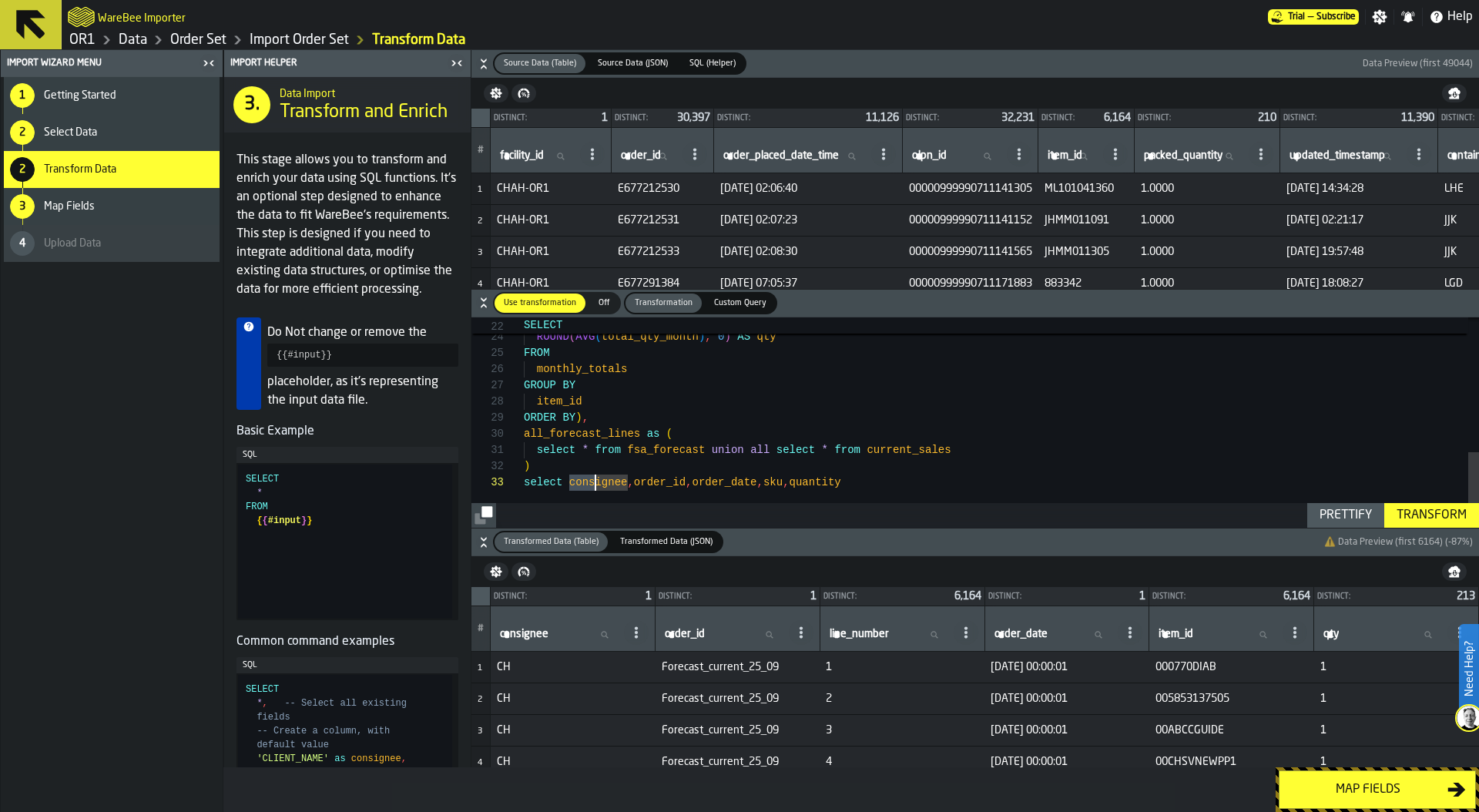
drag, startPoint x: 570, startPoint y: 483, endPoint x: 593, endPoint y: 483, distance: 23.0
click at [593, 483] on div ""item_id" , ROUND ( AVG ( total_qty_month ) , 0 ) AS qty FROM monthly_totals GR…" at bounding box center [1001, 236] width 955 height 583
click at [601, 484] on div ""item_id" , ROUND ( AVG ( total_qty_month ) , 0 ) AS qty FROM monthly_totals GR…" at bounding box center [1001, 236] width 955 height 583
click at [693, 480] on div ""item_id" , ROUND ( AVG ( total_qty_month ) , 0 ) AS qty FROM monthly_totals GR…" at bounding box center [1001, 236] width 955 height 583
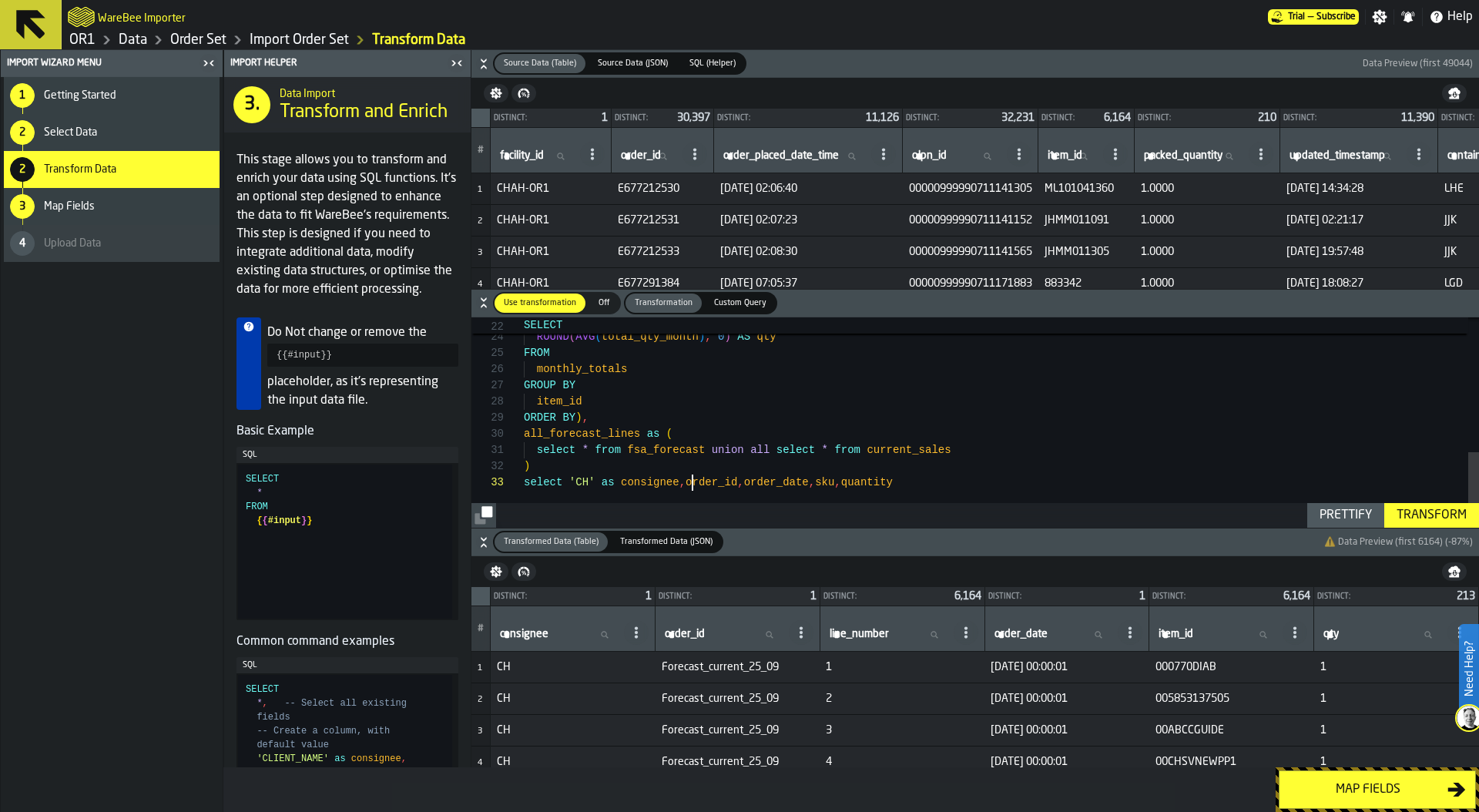
click at [693, 480] on div ""item_id" , ROUND ( AVG ( total_qty_month ) , 0 ) AS qty FROM monthly_totals GR…" at bounding box center [1001, 236] width 955 height 583
click at [913, 482] on div ""item_id" , ROUND ( AVG ( total_qty_month ) , 0 ) AS qty FROM monthly_totals GR…" at bounding box center [1001, 236] width 955 height 583
click at [852, 478] on div ""item_id" , ROUND ( AVG ( total_qty_month ) , 0 ) AS qty FROM monthly_totals GR…" at bounding box center [1001, 236] width 955 height 583
click at [1021, 480] on div ""item_id" , ROUND ( AVG ( total_qty_month ) , 0 ) AS qty FROM monthly_totals GR…" at bounding box center [1001, 236] width 955 height 583
click at [1012, 481] on div ""item_id" , ROUND ( AVG ( total_qty_month ) , 0 ) AS qty FROM monthly_totals GR…" at bounding box center [1001, 236] width 955 height 583
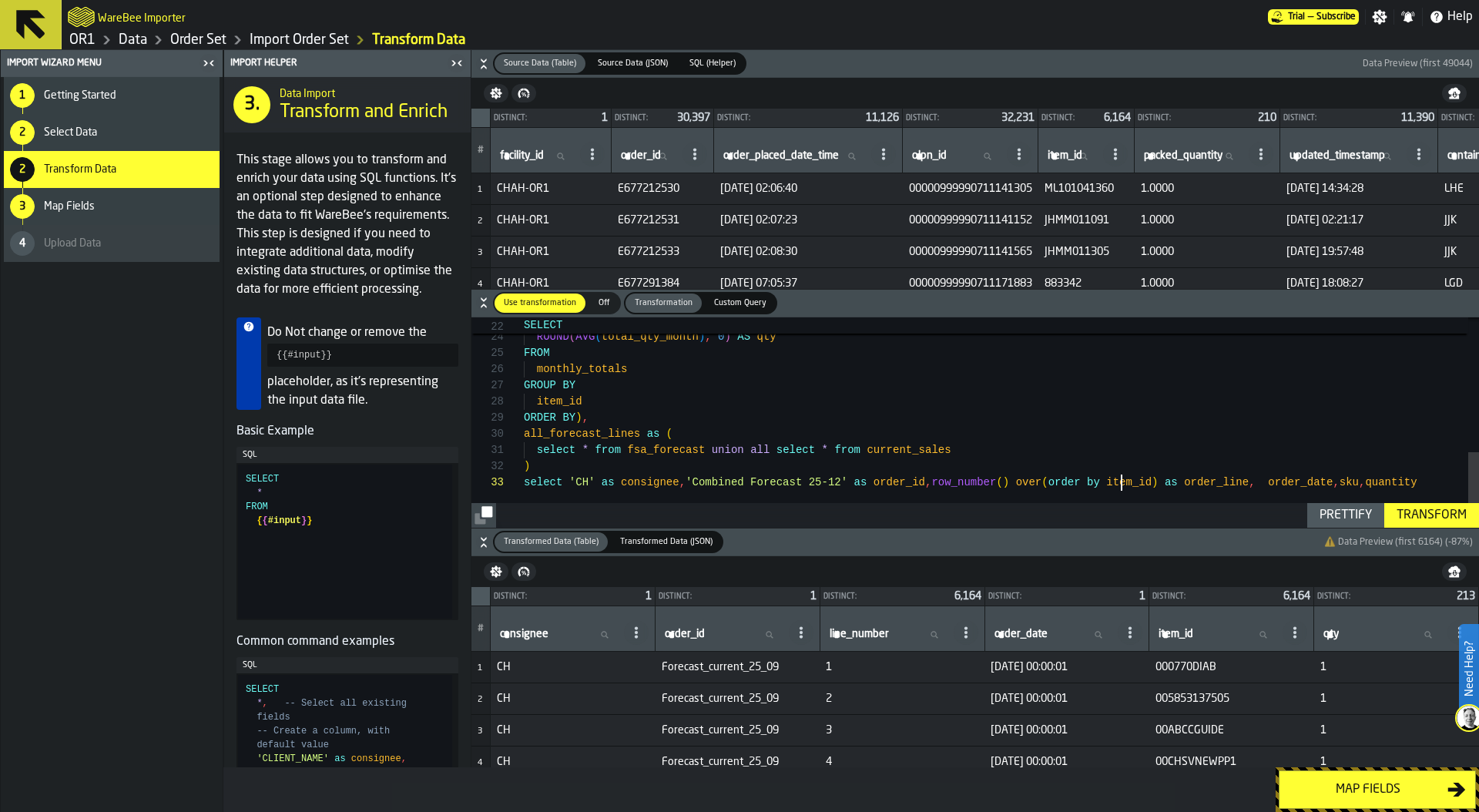
click at [1122, 483] on div ""item_id" , ROUND ( AVG ( total_qty_month ) , 0 ) AS qty FROM monthly_totals GR…" at bounding box center [1001, 236] width 955 height 583
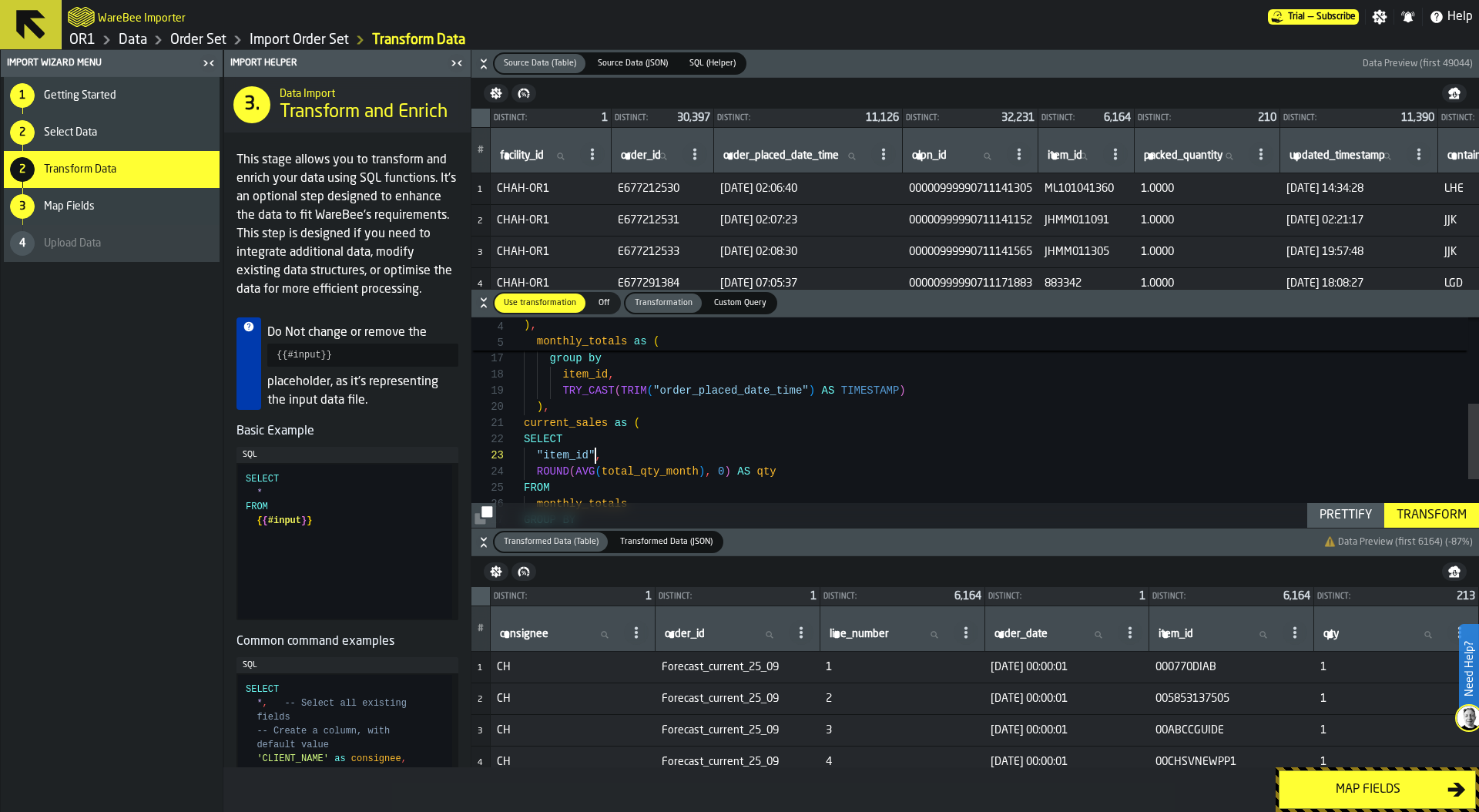
click at [597, 455] on div ""item_id" , ROUND ( AVG ( total_qty_month ) , 0 ) AS qty FROM monthly_totals GR…" at bounding box center [1001, 371] width 955 height 583
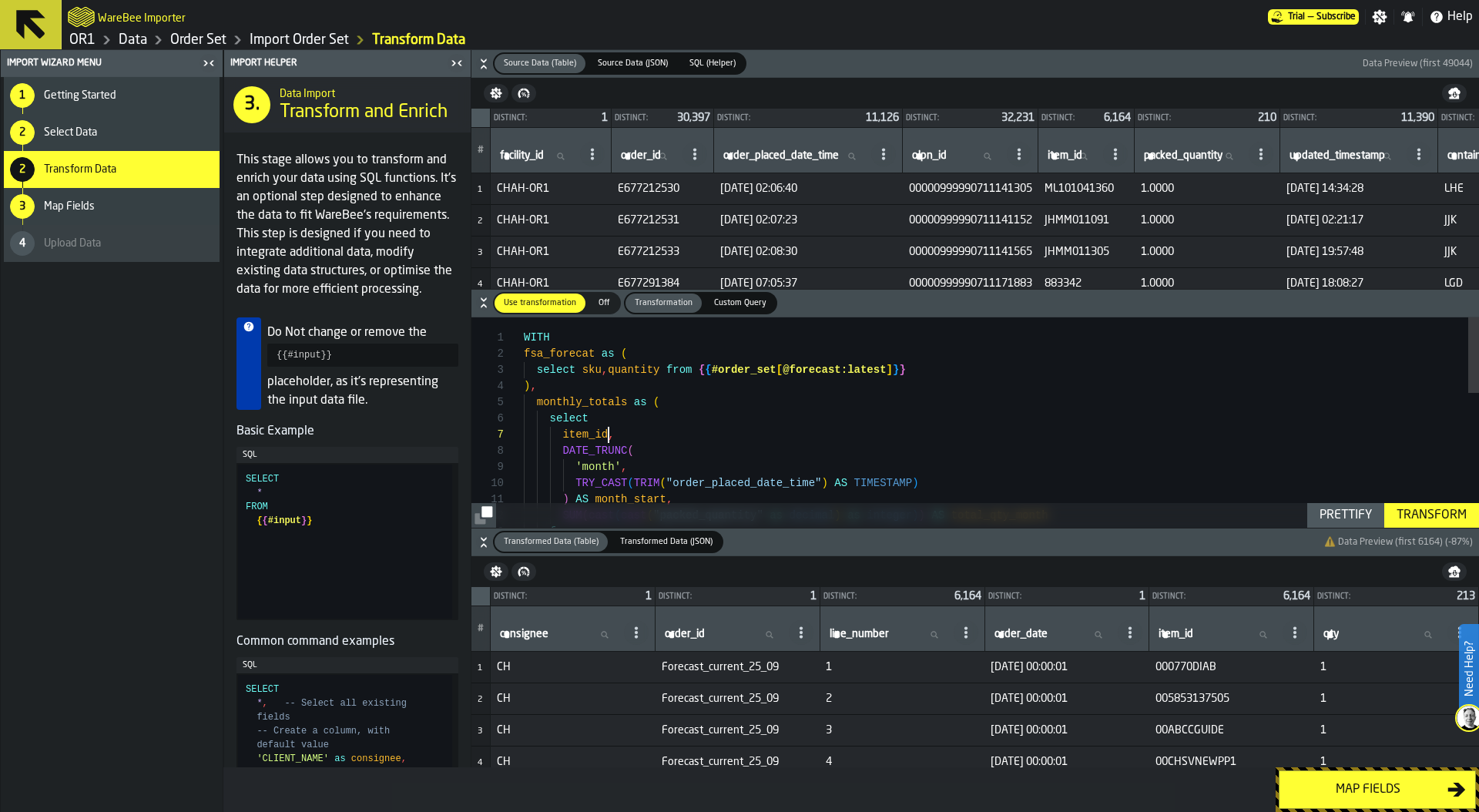
click at [611, 439] on div "from SUM ( cast ( cast ( "packed_quantity" as decimal ) as integer ) ) AS total…" at bounding box center [1001, 609] width 955 height 583
click at [1339, 514] on div "Prettify" at bounding box center [1346, 515] width 65 height 18
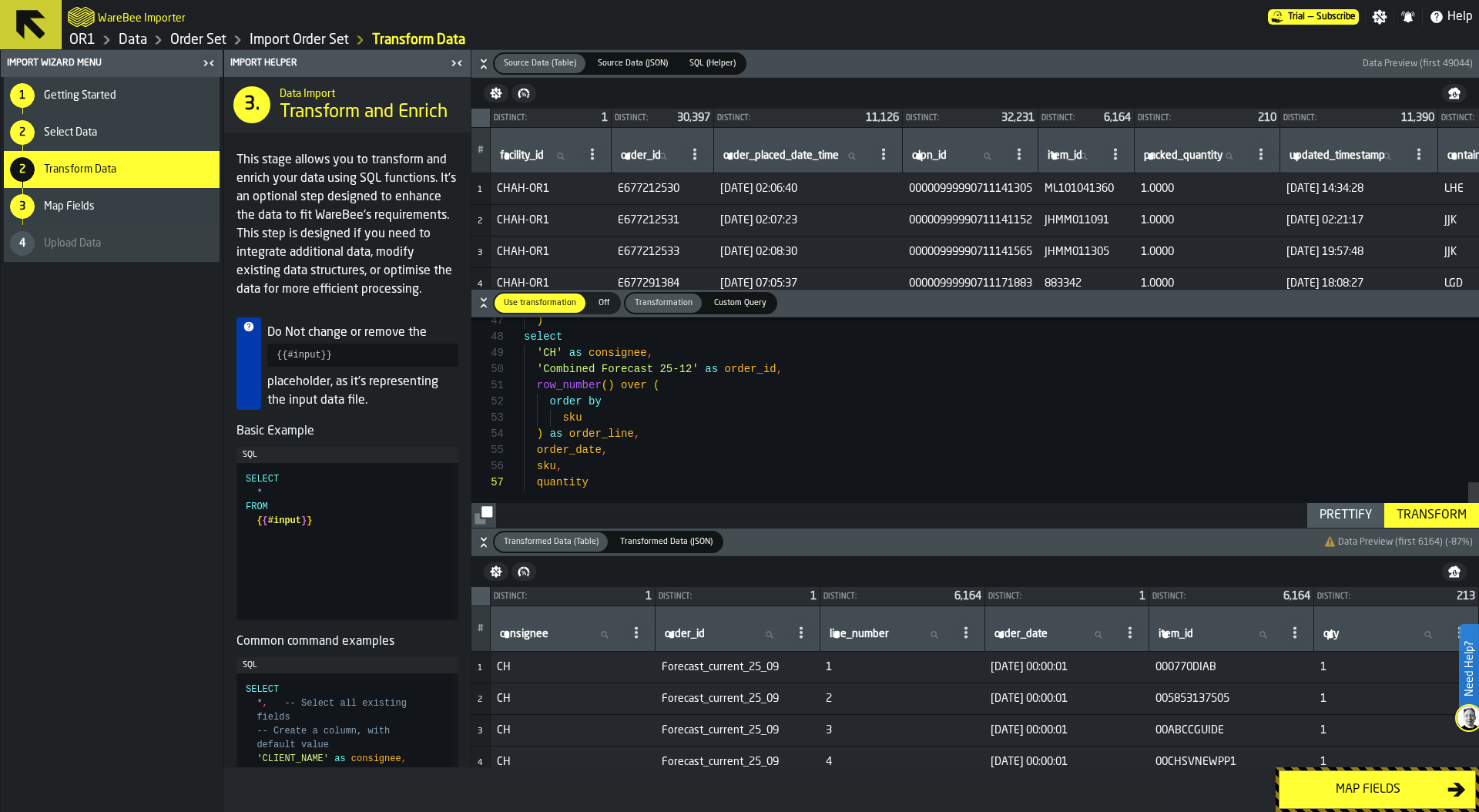
scroll to position [65, 0]
click at [582, 451] on div ") select 'CH' as consignee , 'Combined Forecast 25-12' as order_id , row_number…" at bounding box center [1001, 42] width 955 height 971
click at [652, 476] on div ") select 'CH' as consignee , 'Combined Forecast 25-12' as order_id , row_number…" at bounding box center [1001, 42] width 955 height 971
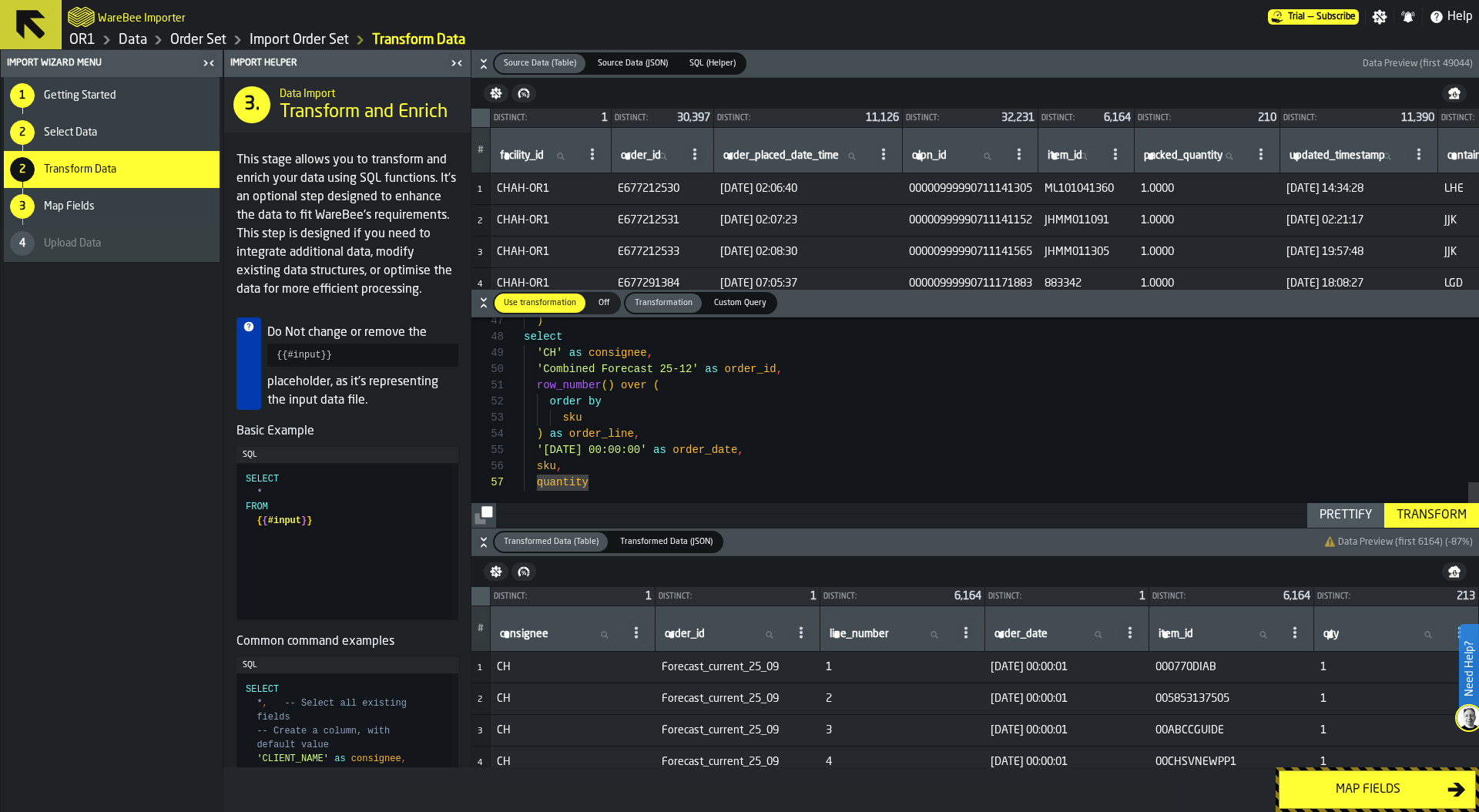
click at [1336, 516] on div "Prettify" at bounding box center [1346, 515] width 65 height 18
click at [1437, 508] on div "Transform" at bounding box center [1432, 515] width 83 height 18
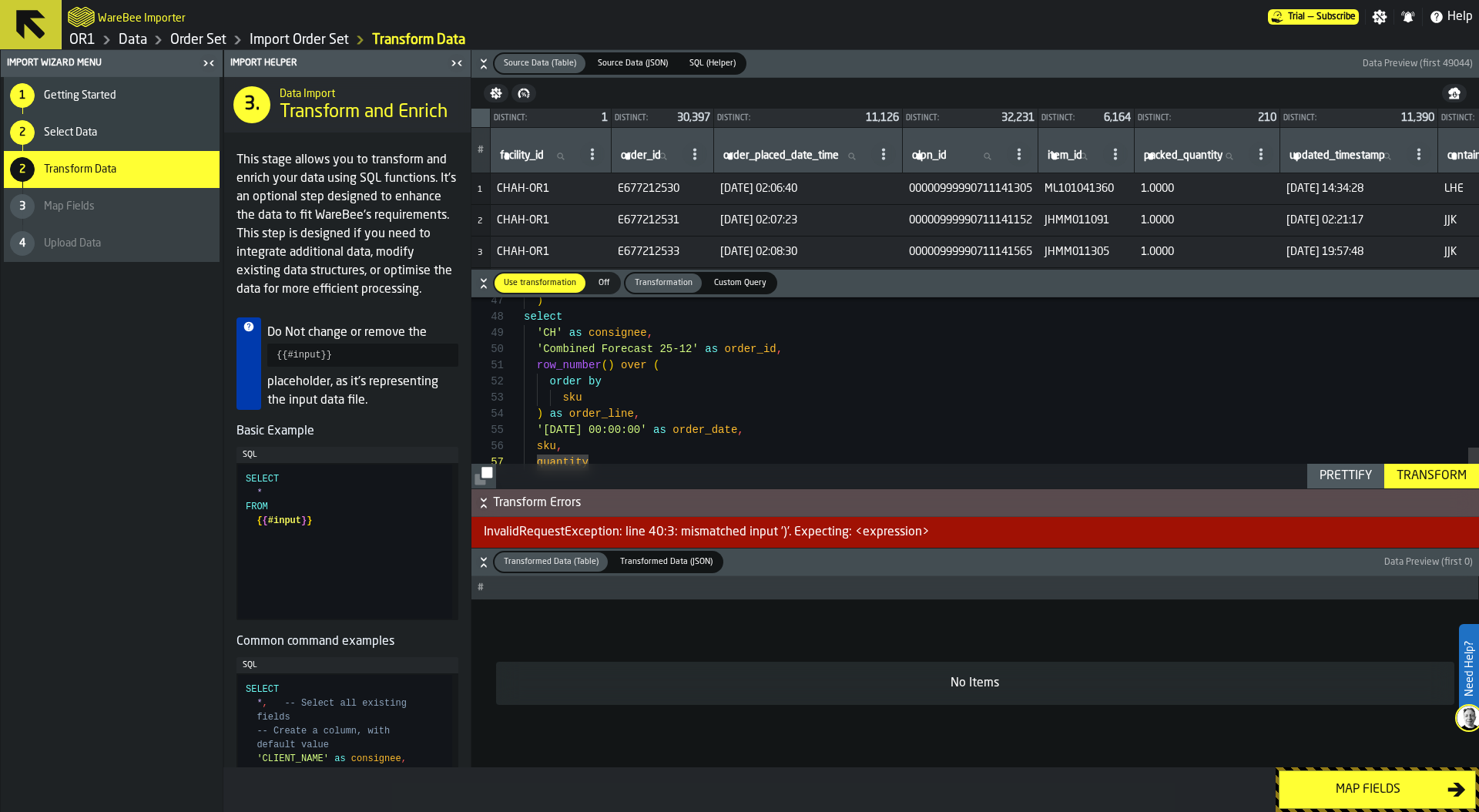
click at [766, 538] on div "InvalidRequestException: line 40:3: mismatched input ')'. Expecting: <expressio…" at bounding box center [975, 532] width 1007 height 31
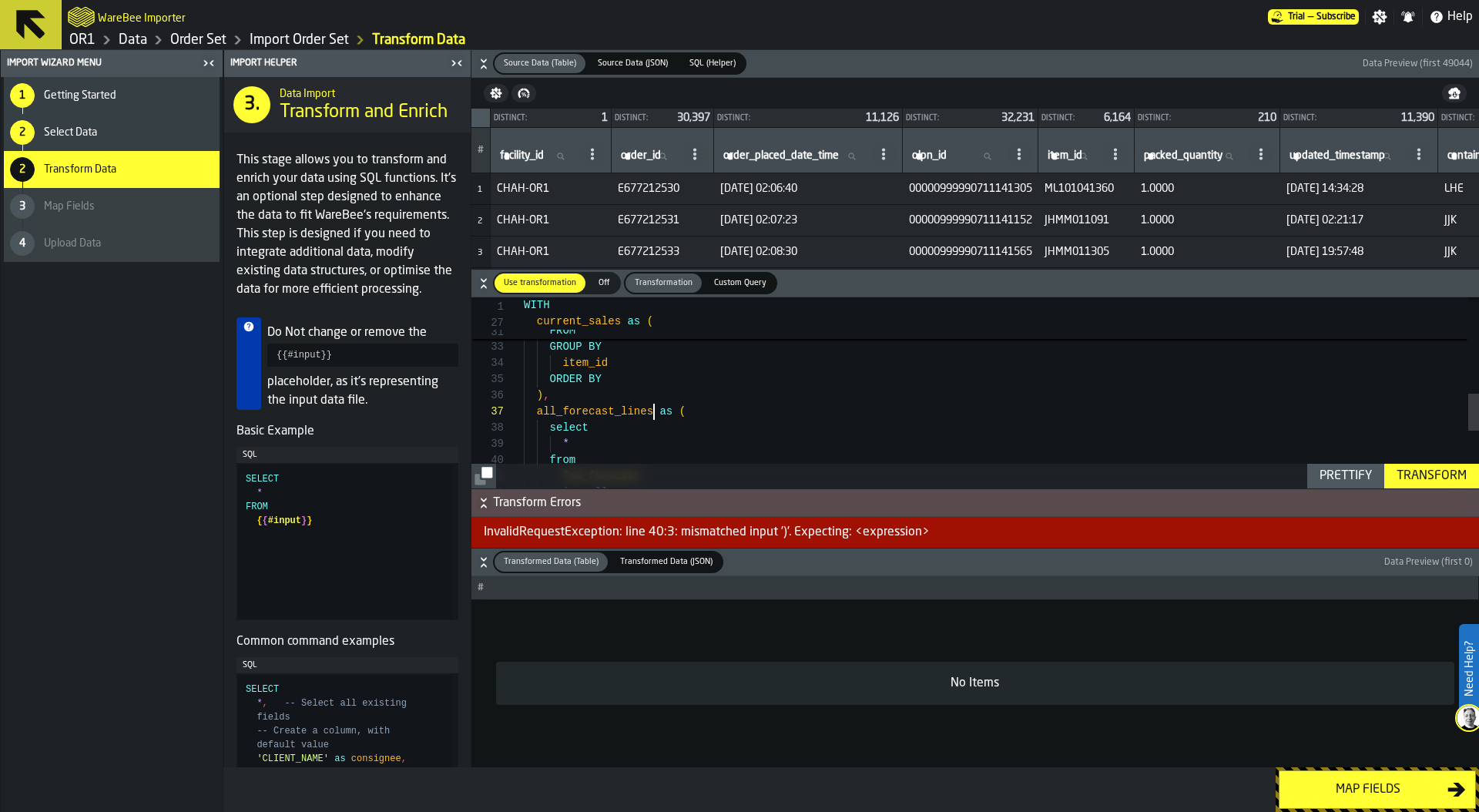
click at [651, 410] on div "union all fsa_forecast from * select all_forecast_lines as ( ) , ORDER BY item_…" at bounding box center [1001, 294] width 955 height 971
click at [574, 398] on div "union all fsa_forecast from * select all_forecast_lines as ( ) , ORDER BY item_…" at bounding box center [1001, 294] width 955 height 971
click at [659, 374] on div "GROUP BY monthly_totals FROM ROUND ( AVG ( total_qty_month ) , 0 ) AS qty "item…" at bounding box center [1001, 414] width 955 height 971
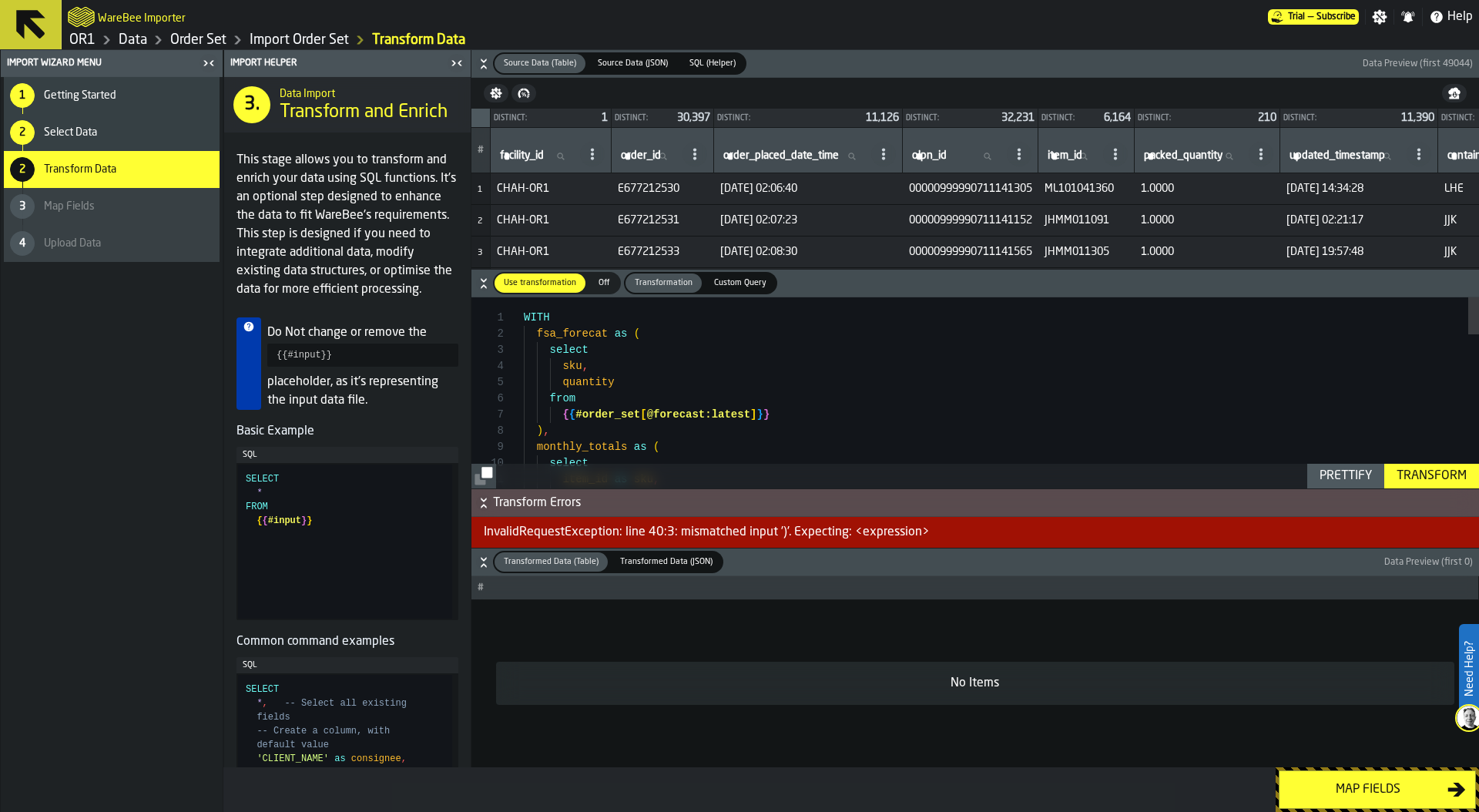
click at [750, 363] on div "DATE_TRUNC ( item_id as sku , select monthly_totals as ( ) , { { #order_set [ @…" at bounding box center [1001, 782] width 955 height 971
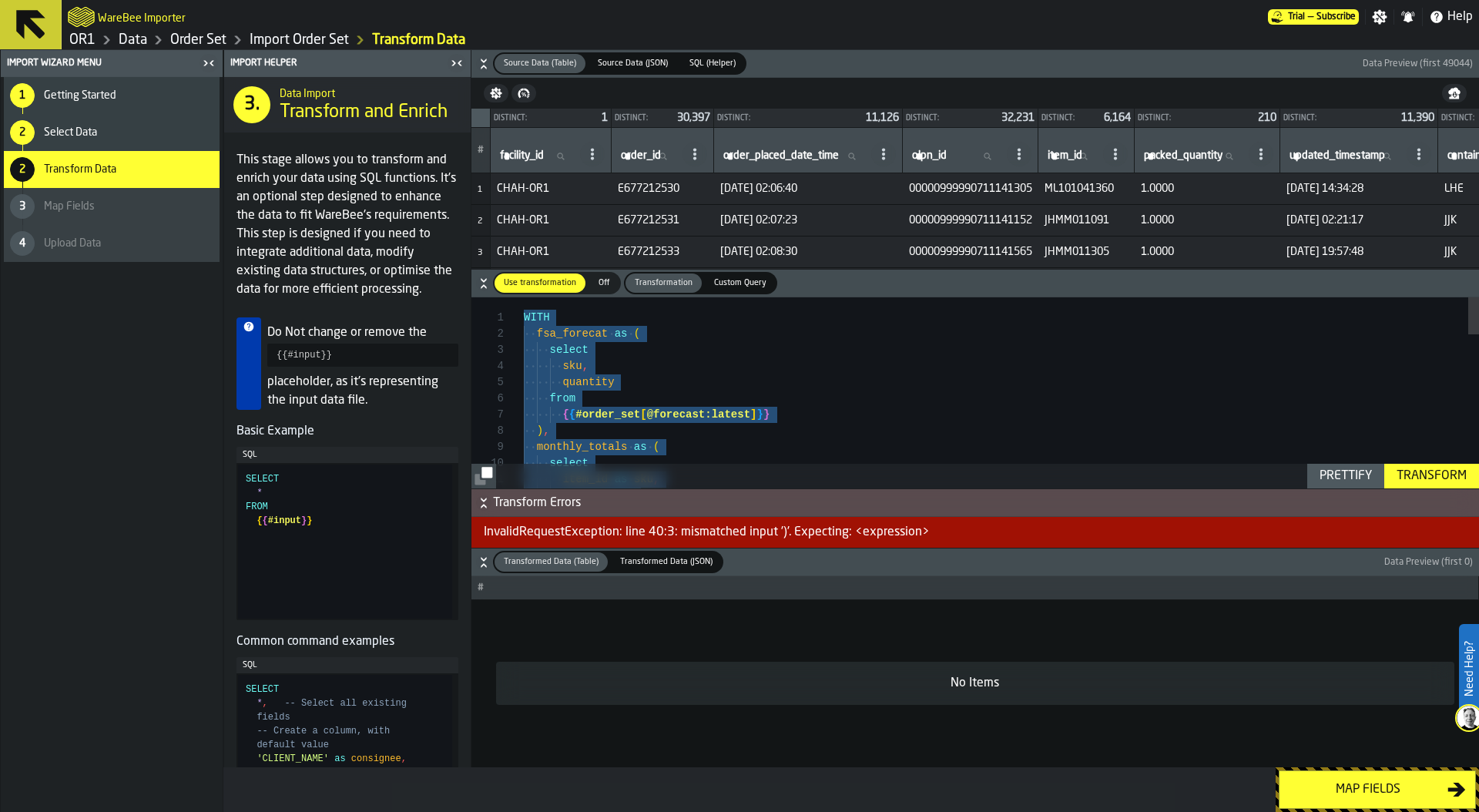
click at [603, 332] on div "DATE_TRUNC ( item_id as sku , select monthly_totals as ( ) , { { #order_set [ @…" at bounding box center [1001, 782] width 955 height 971
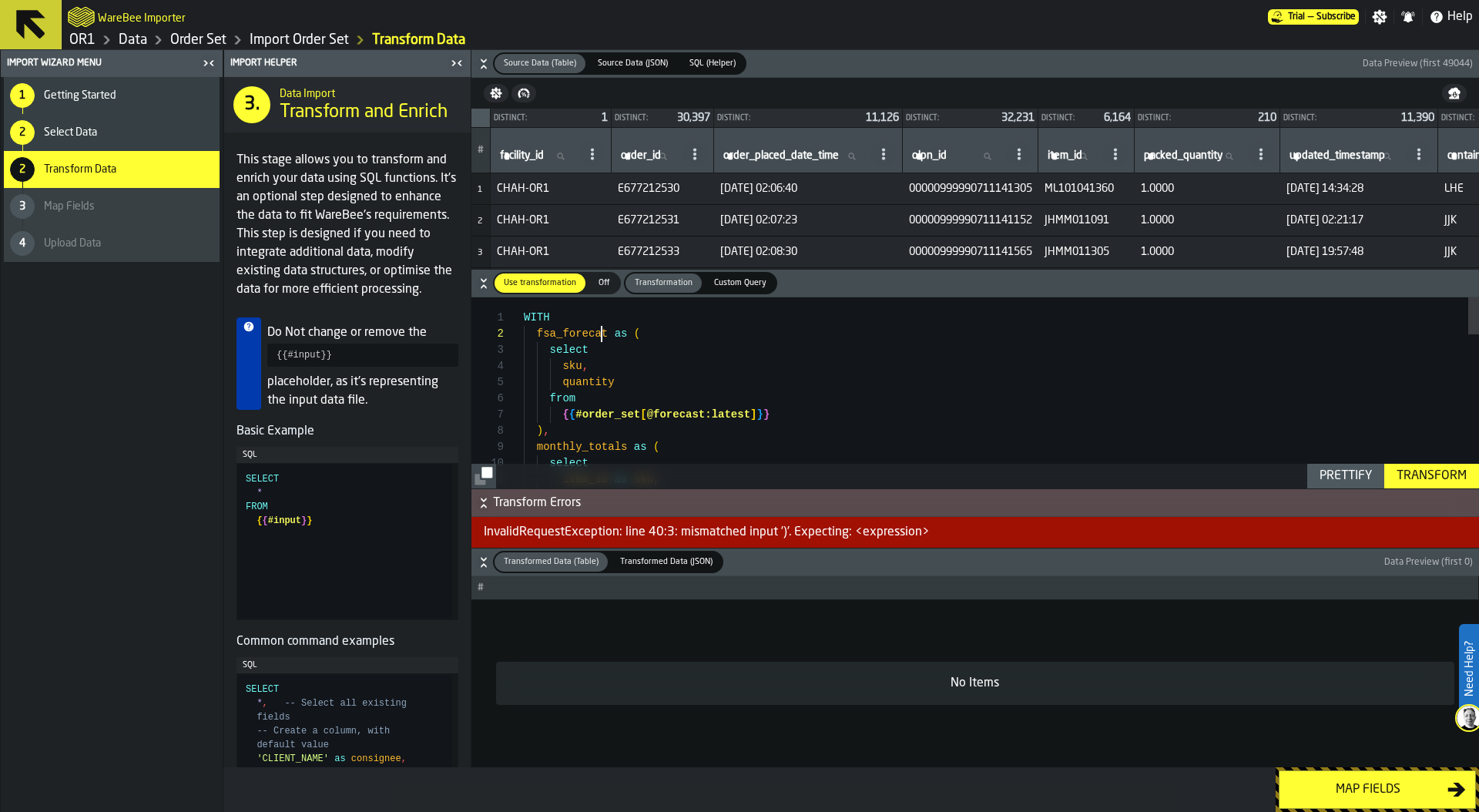
click at [603, 332] on div "DATE_TRUNC ( item_id as sku , select monthly_totals as ( ) , { { #order_set [ @…" at bounding box center [1001, 782] width 955 height 971
click at [603, 331] on div "DATE_TRUNC ( item_id as sku , select monthly_totals as ( ) , { { #order_set [ @…" at bounding box center [1001, 782] width 955 height 971
click at [613, 385] on div "DATE_TRUNC ( item_id as sku , select monthly_totals as ( ) , { { #order_set [ @…" at bounding box center [1001, 782] width 955 height 971
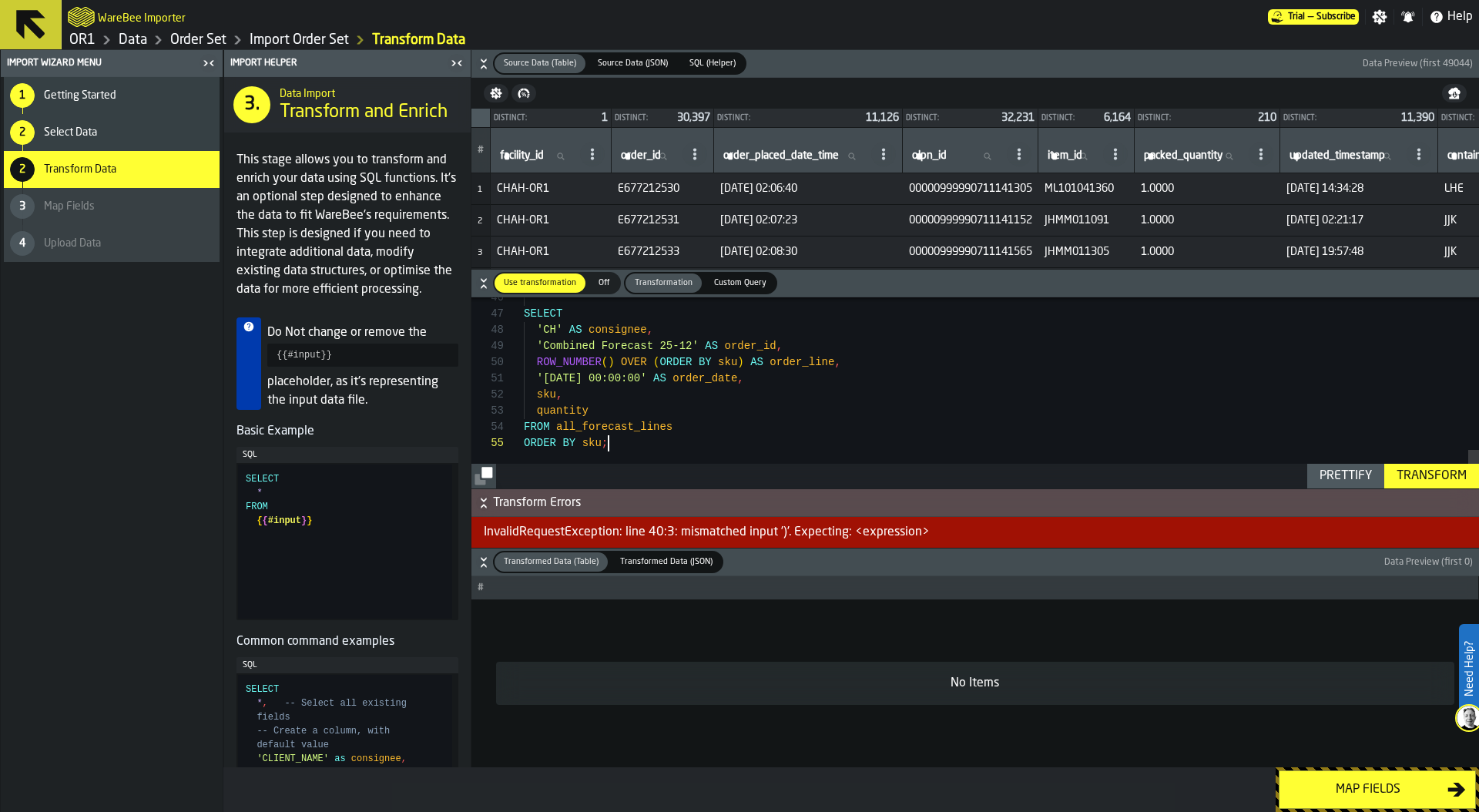
type textarea "**********"
click at [1418, 469] on div "Transform" at bounding box center [1432, 475] width 83 height 18
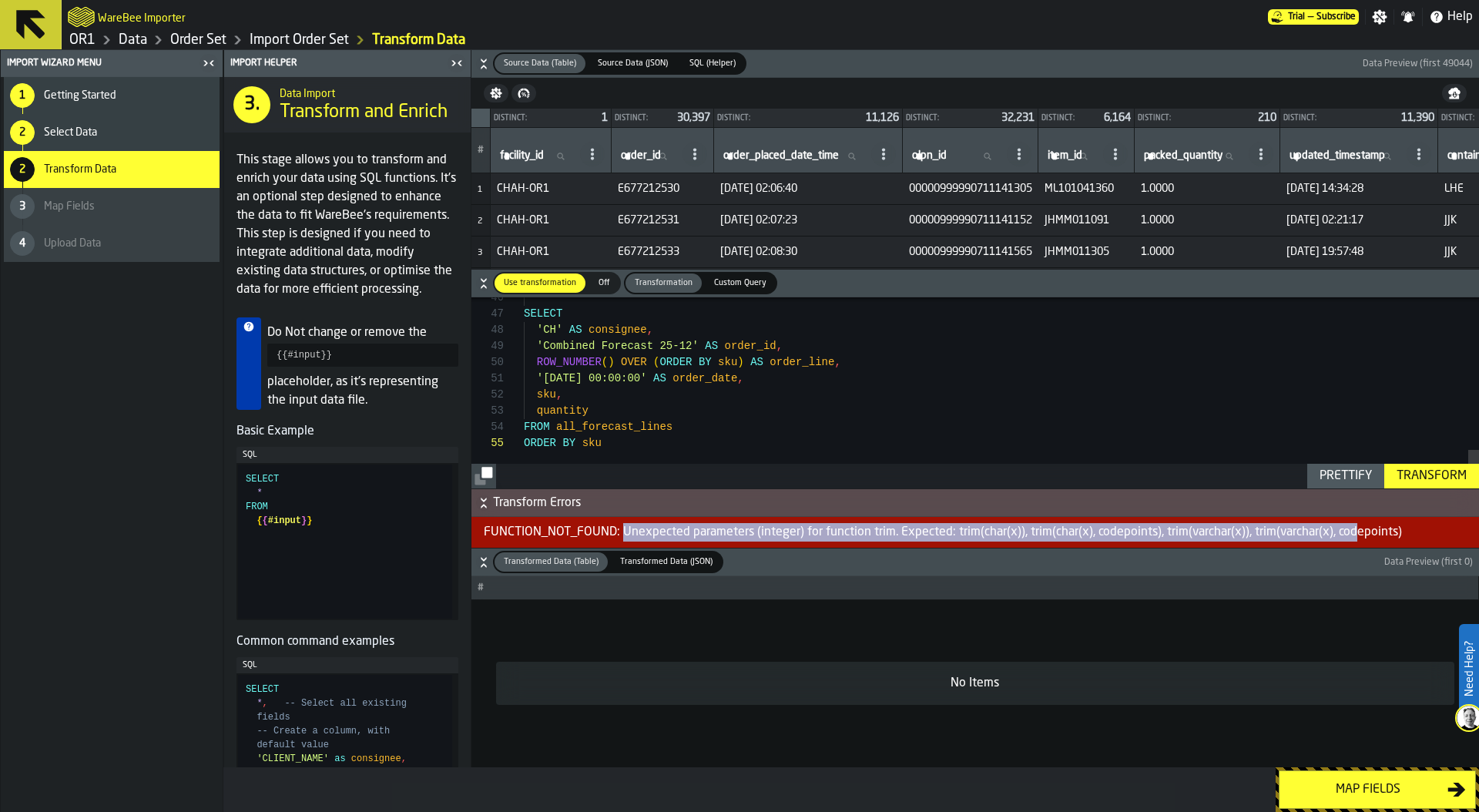
drag, startPoint x: 621, startPoint y: 532, endPoint x: 1358, endPoint y: 538, distance: 737.0
click at [1358, 538] on div "FUNCTION_NOT_FOUND: Unexpected parameters (integer) for function trim. Expected…" at bounding box center [975, 532] width 1007 height 31
click at [1420, 528] on div "FUNCTION_NOT_FOUND: Unexpected parameters (integer) for function trim. Expected…" at bounding box center [975, 532] width 1007 height 31
copy div "Unexpected parameters (integer) for function trim. Expected: trim(char(x)), tri…"
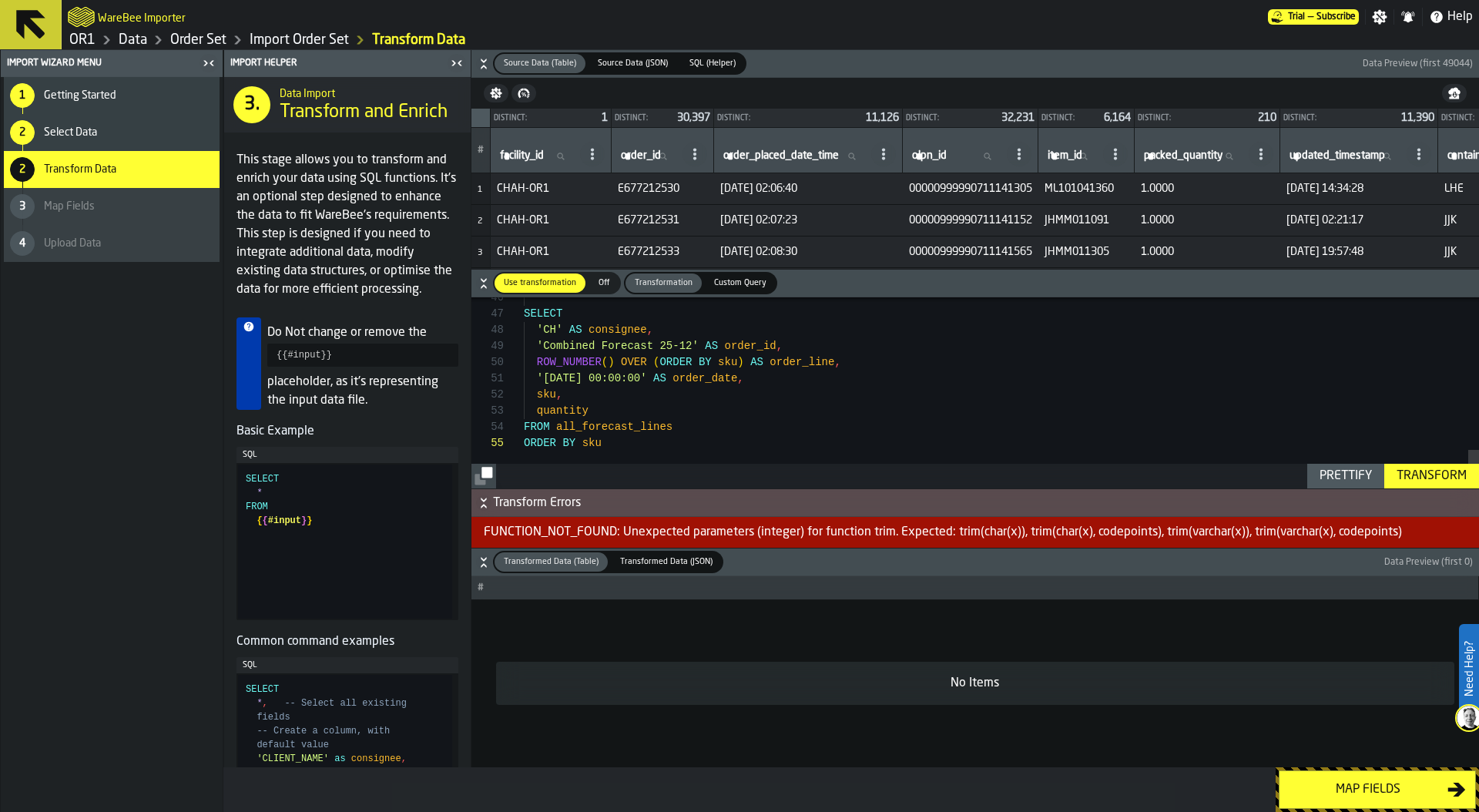
click at [738, 388] on div "SELECT 'CH' AS consignee , 'Combined Forecast 25-12' AS order_id , ROW_NUMBER (…" at bounding box center [1001, 18] width 955 height 939
type textarea "*"
type textarea "**********"
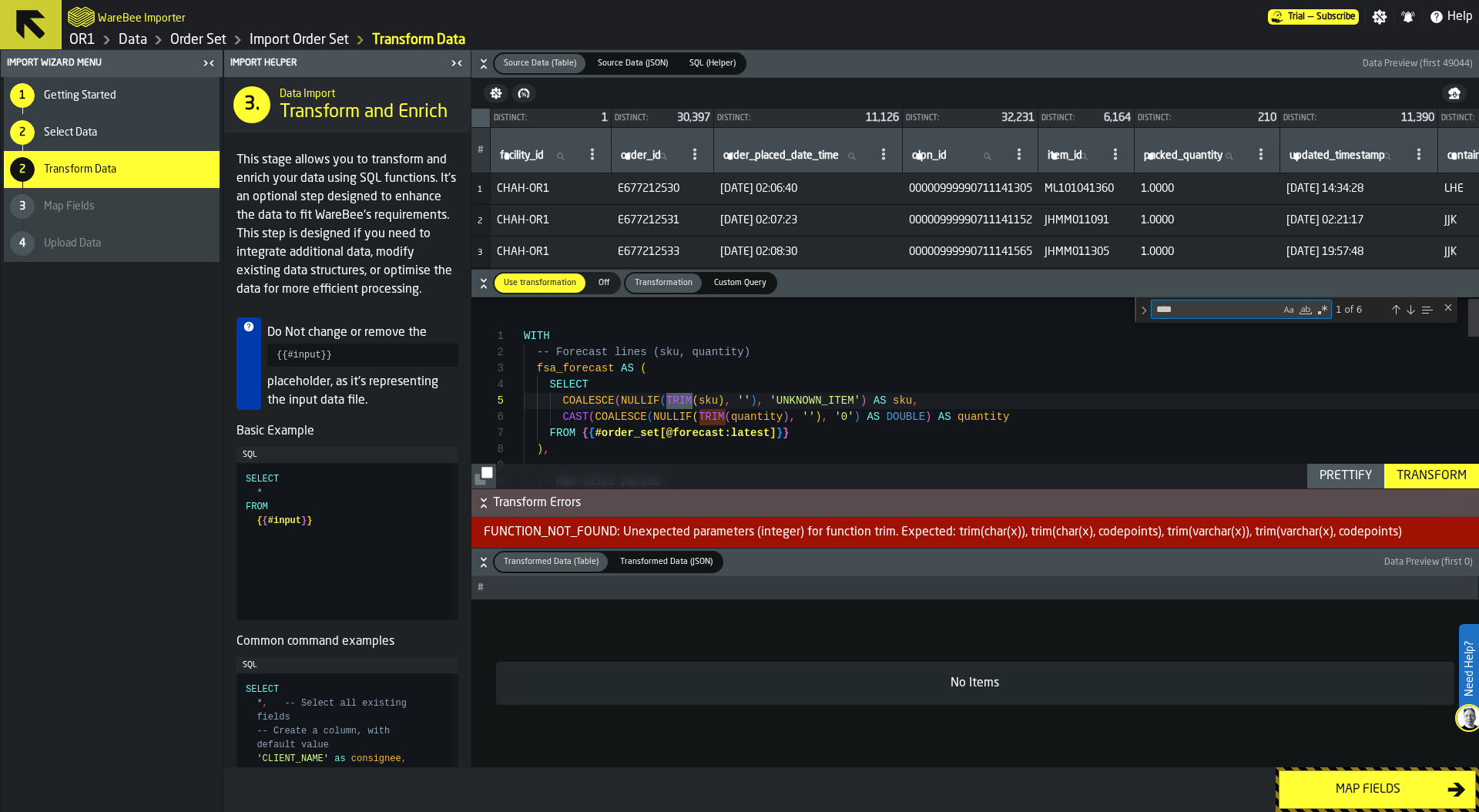
type textarea "****"
click at [697, 418] on div "WITH -- Forecast lines (sku, quantity) fsa_forecast AS ( SELECT COALESCE ( NULL…" at bounding box center [1001, 772] width 955 height 964
click at [588, 404] on div "WITH -- Forecast lines (sku, quantity) fsa_forecast AS ( SELECT COALESCE ( NULL…" at bounding box center [1001, 772] width 955 height 964
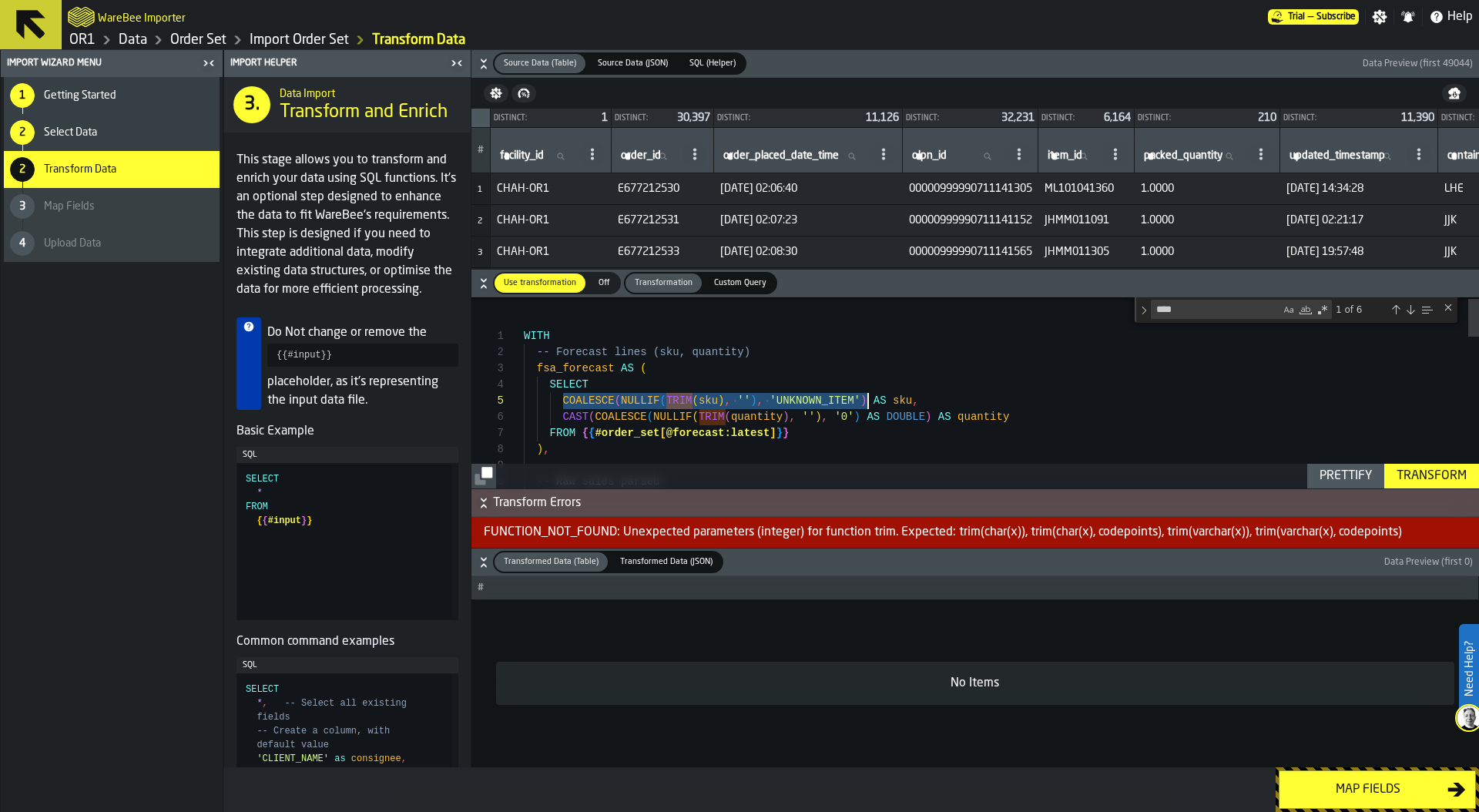
drag, startPoint x: 560, startPoint y: 400, endPoint x: 866, endPoint y: 401, distance: 306.0
click at [867, 401] on div "WITH -- Forecast lines (sku, quantity) fsa_forecast AS ( SELECT COALESCE ( NULL…" at bounding box center [1001, 772] width 955 height 964
click at [754, 414] on div "WITH -- Forecast lines (sku, quantity) fsa_forecast AS ( SELECT sku , CAST ( CO…" at bounding box center [1001, 771] width 955 height 964
click at [627, 390] on div "WITH -- Forecast lines (sku, quantity) fsa_forecast AS ( SELECT sku , CAST ( CO…" at bounding box center [1001, 771] width 955 height 964
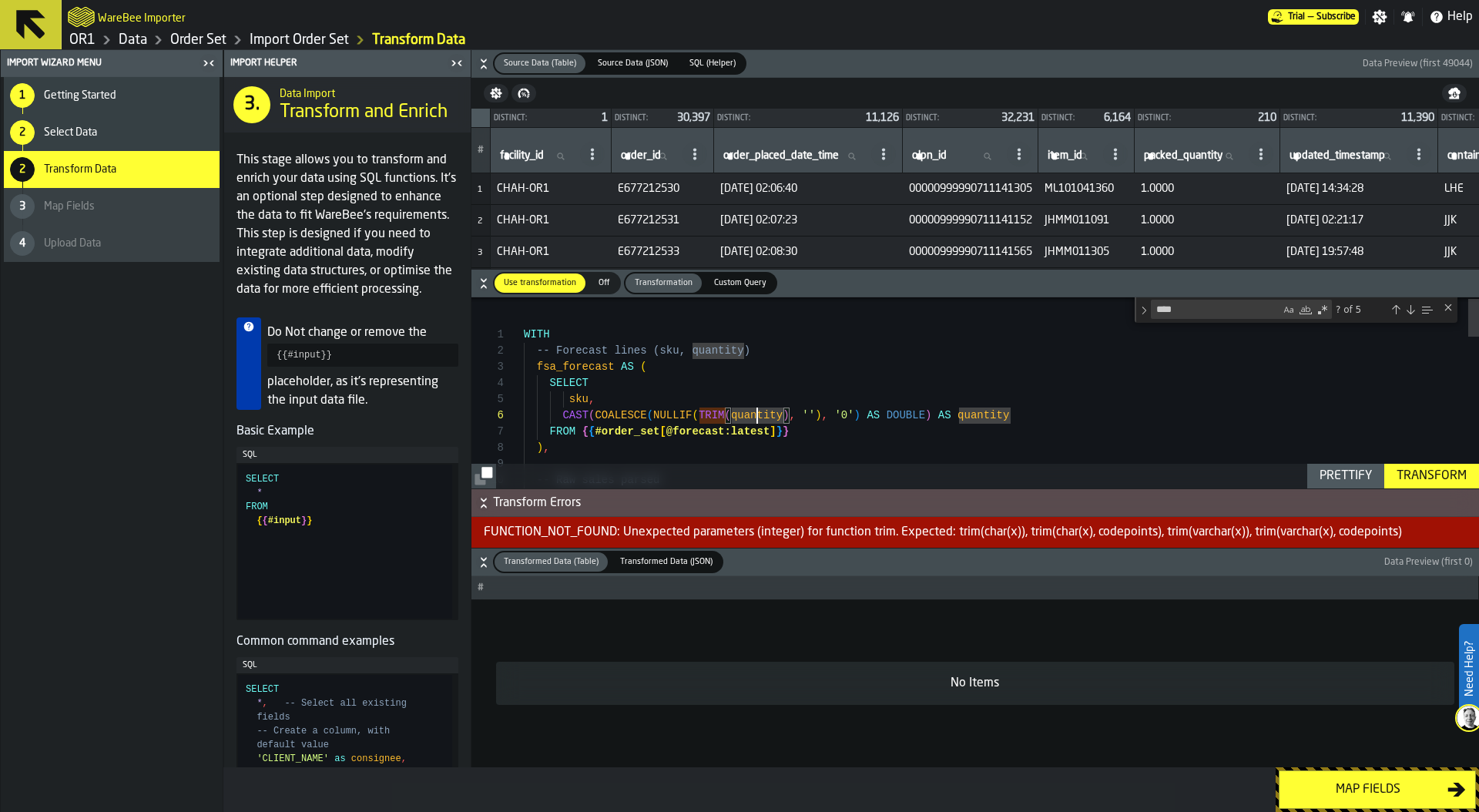
scroll to position [48, 0]
type textarea "**********"
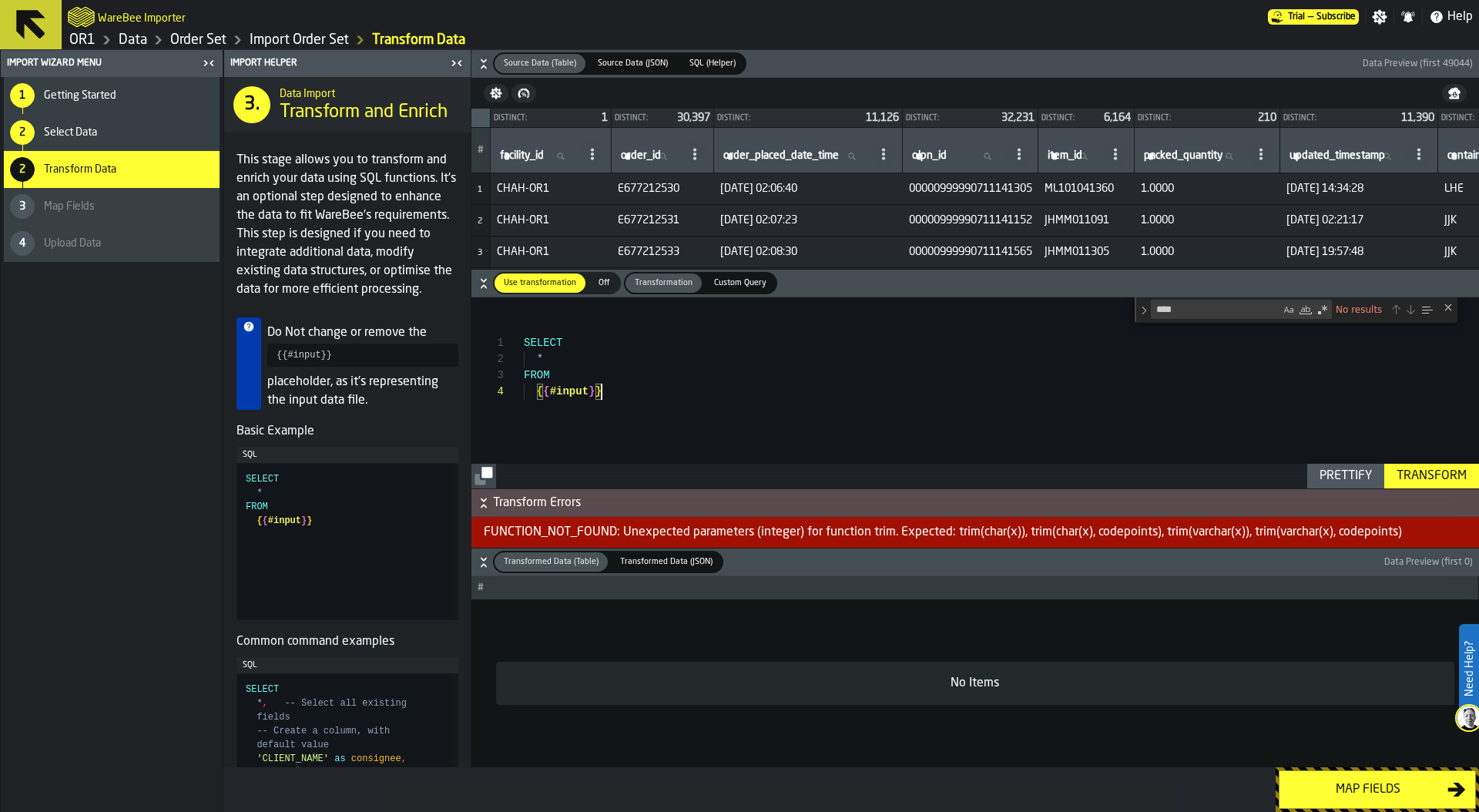
scroll to position [0, 0]
drag, startPoint x: 609, startPoint y: 390, endPoint x: 465, endPoint y: 297, distance: 171.4
click at [524, 297] on div "SELECT * FROM { { #input } }" at bounding box center [1001, 393] width 955 height 191
type textarea "**********"
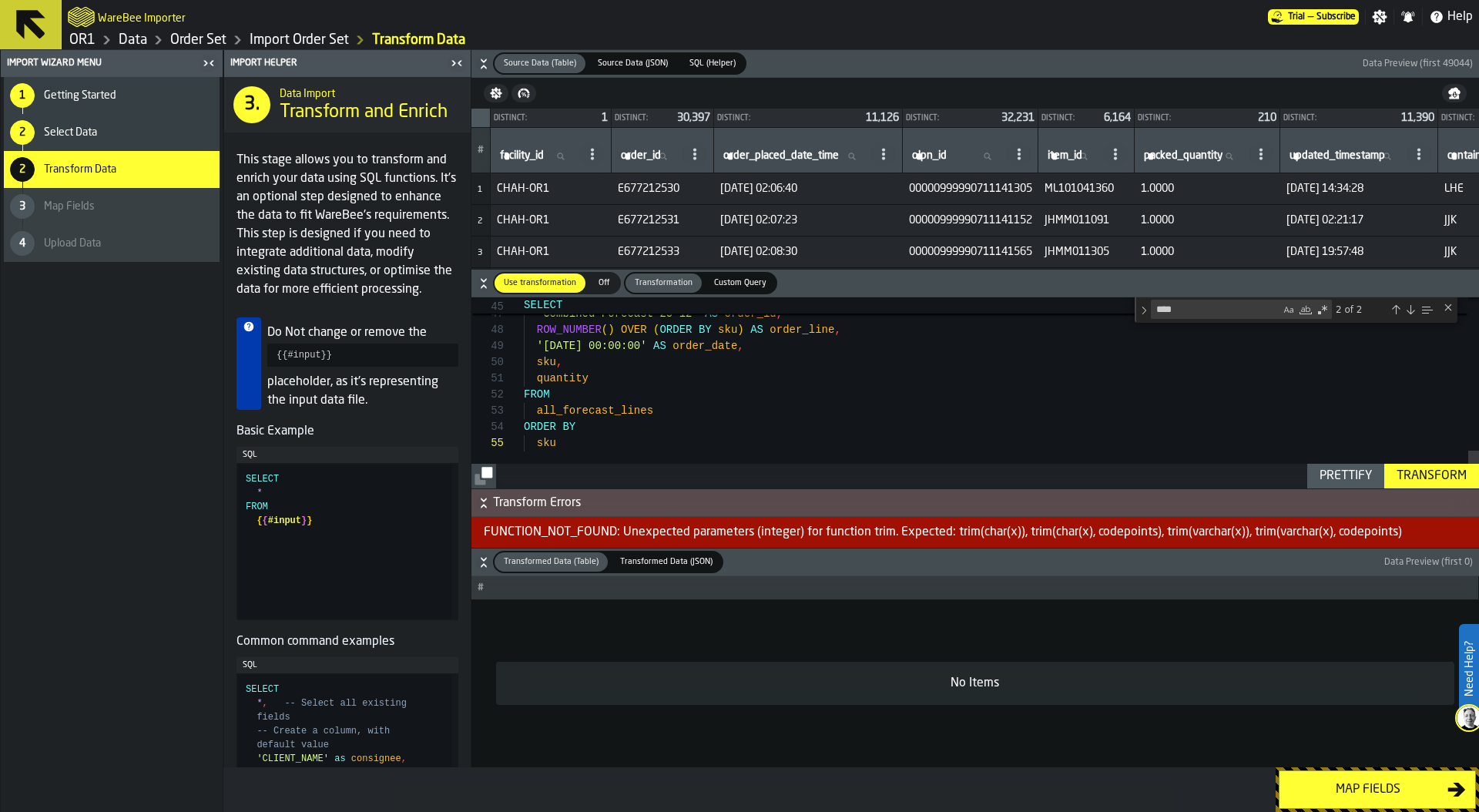
click at [1412, 471] on div "Transform" at bounding box center [1432, 475] width 83 height 18
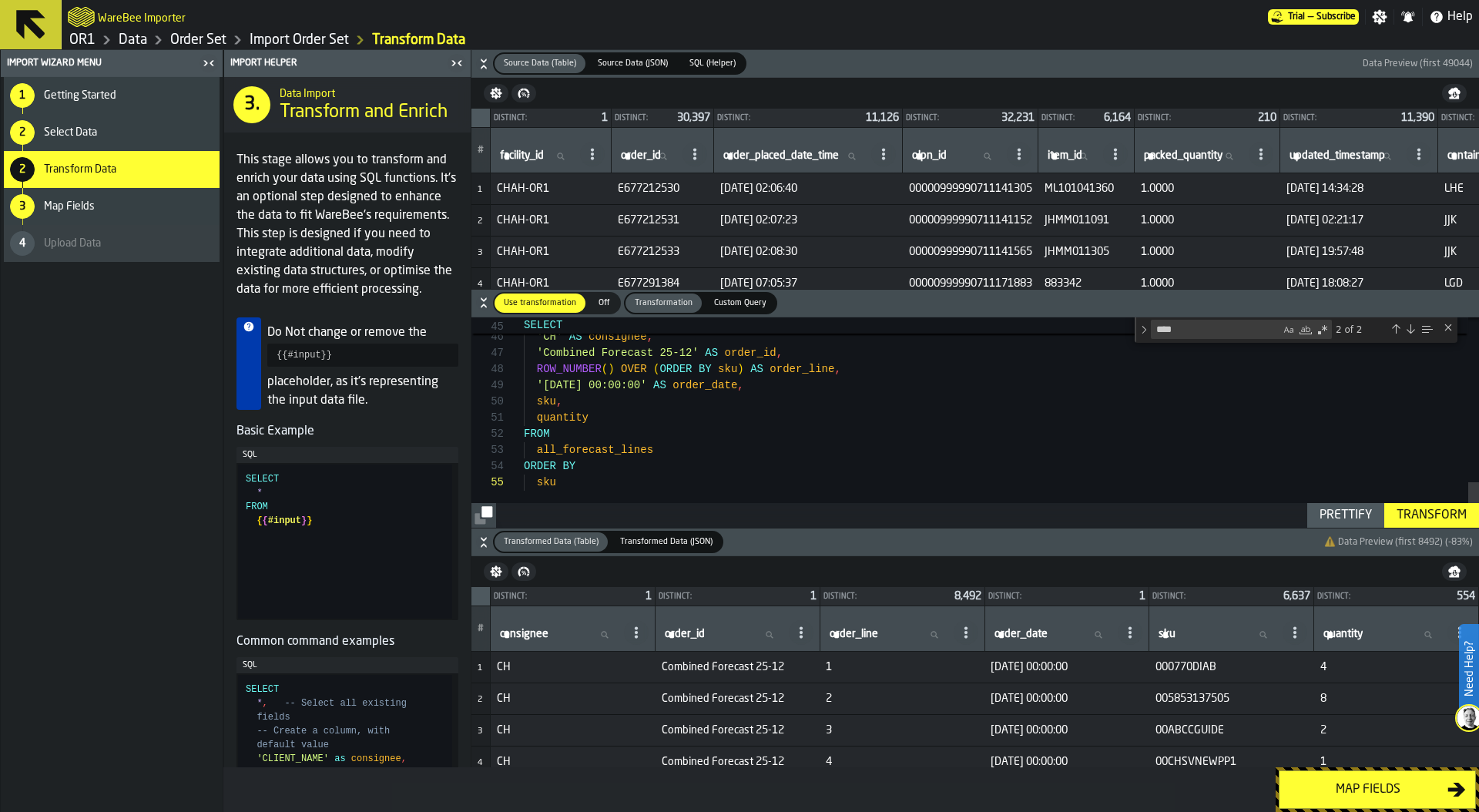
click at [1207, 639] on input "sku sku" at bounding box center [1217, 635] width 124 height 20
paste input "**********"
type input "**********"
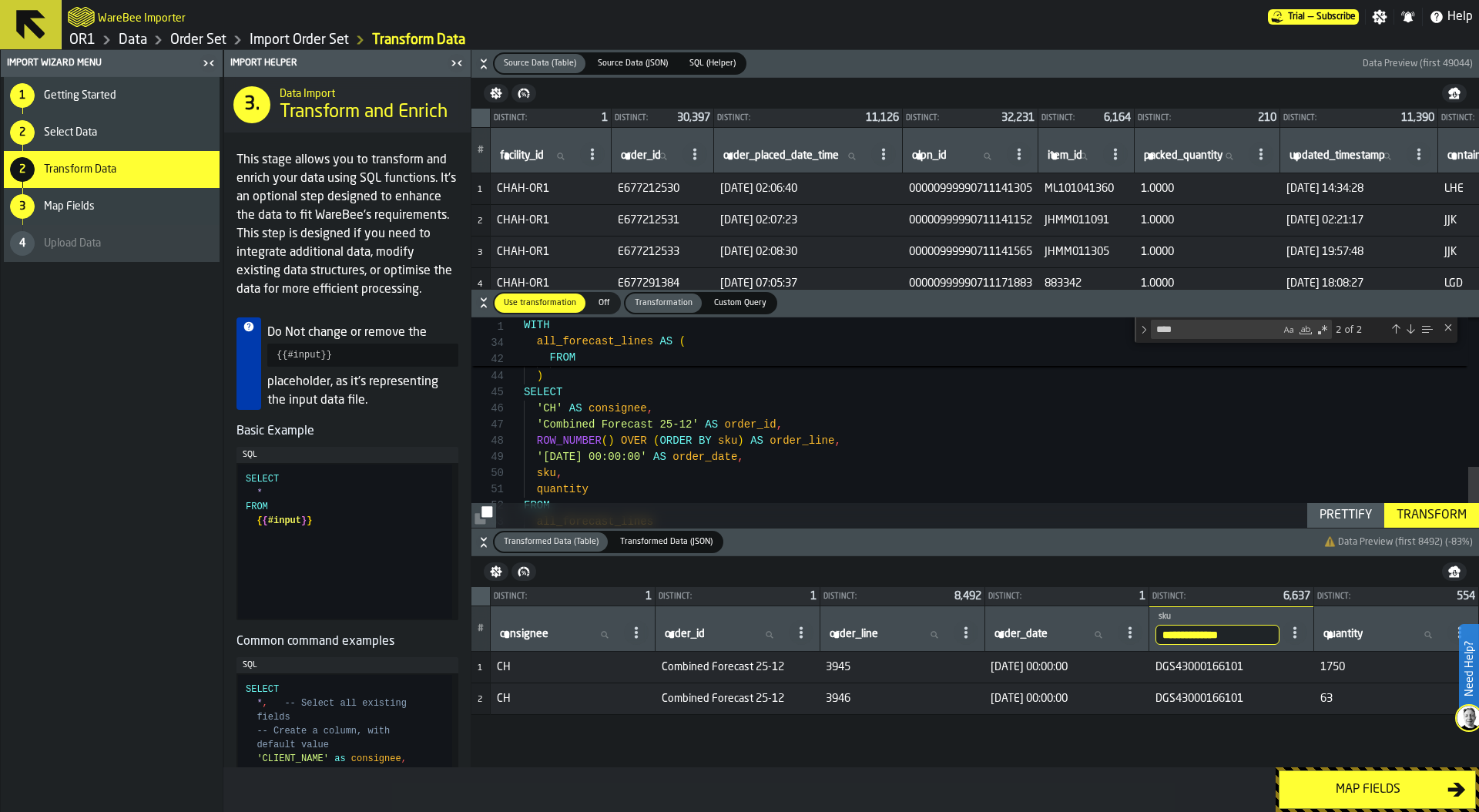
click at [530, 487] on div "SELECT 'CH' AS consignee , 'Combined Forecast 25-12' AS order_id , ROW_NUMBER (…" at bounding box center [1001, 117] width 955 height 964
click at [537, 491] on div "SELECT 'CH' AS consignee , 'Combined Forecast 25-12' AS order_id , ROW_NUMBER (…" at bounding box center [1001, 117] width 955 height 964
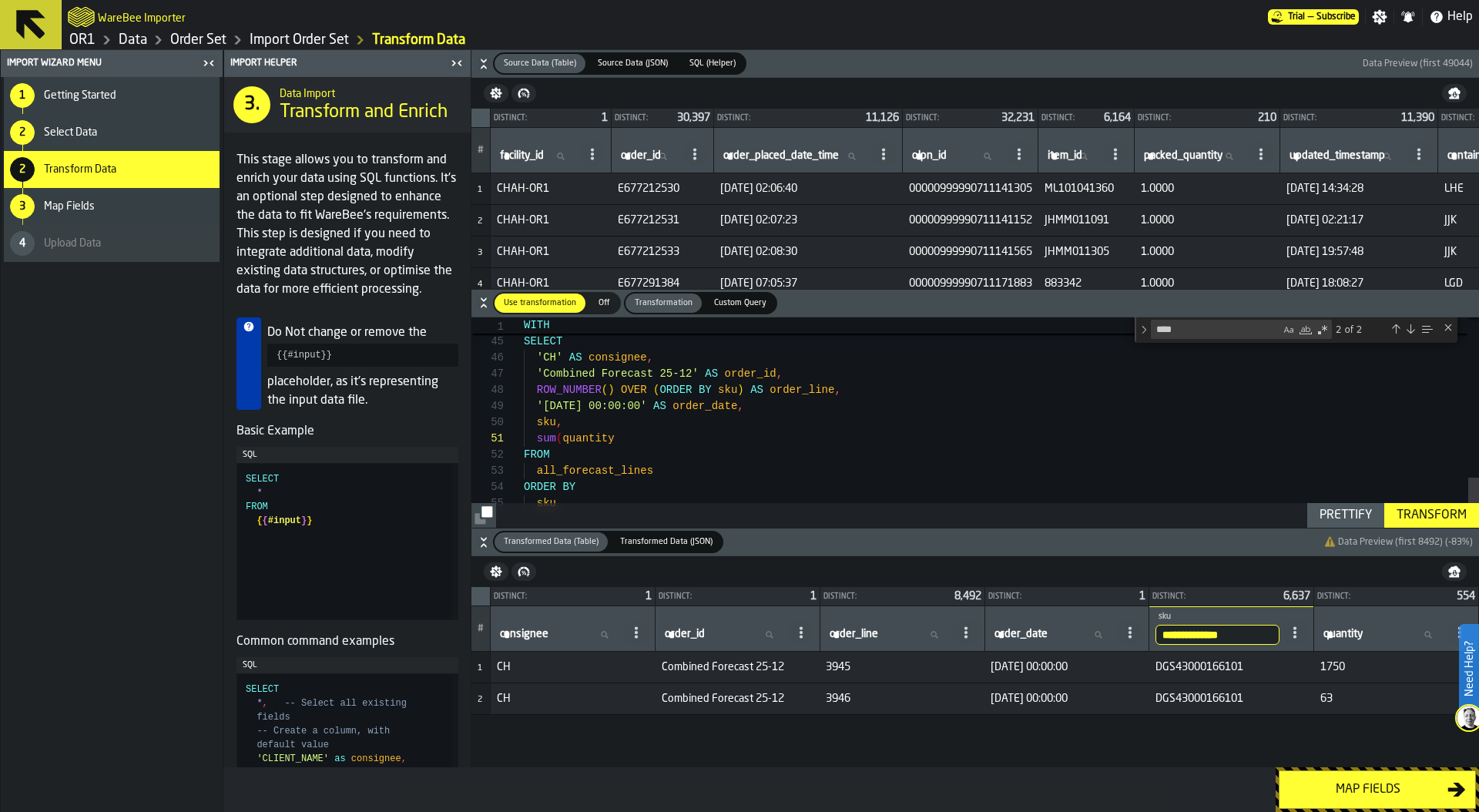
click at [642, 437] on div "SELECT 'CH' AS consignee , 'Combined Forecast 25-12' AS order_id , ROW_NUMBER (…" at bounding box center [1001, 66] width 955 height 964
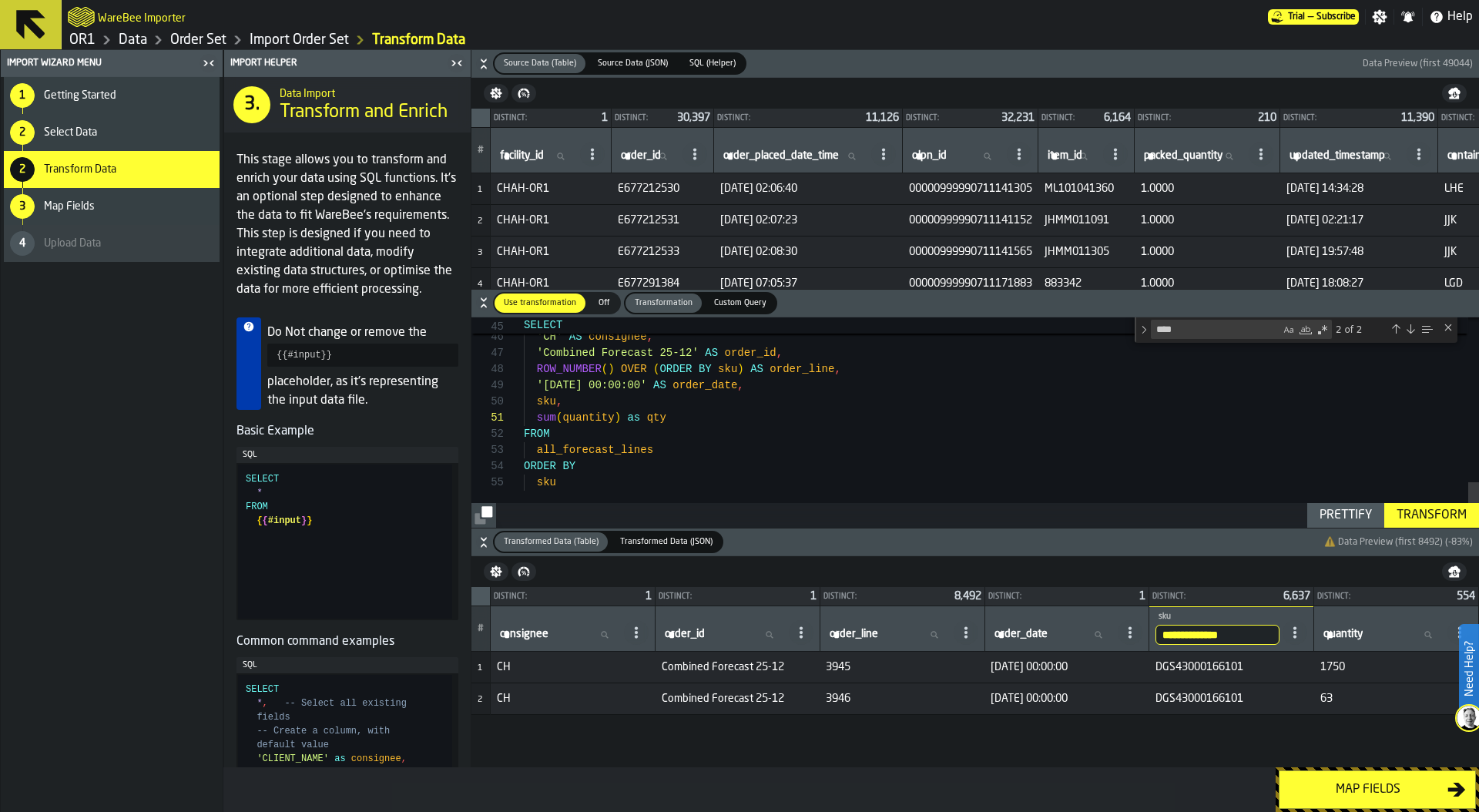
click at [605, 482] on div "SELECT 'CH' AS consignee , 'Combined Forecast 25-12' AS order_id , ROW_NUMBER (…" at bounding box center [1001, 45] width 955 height 964
click at [674, 453] on div "SELECT 'CH' AS consignee , 'Combined Forecast 25-12' AS order_id , ROW_NUMBER (…" at bounding box center [1001, 45] width 955 height 964
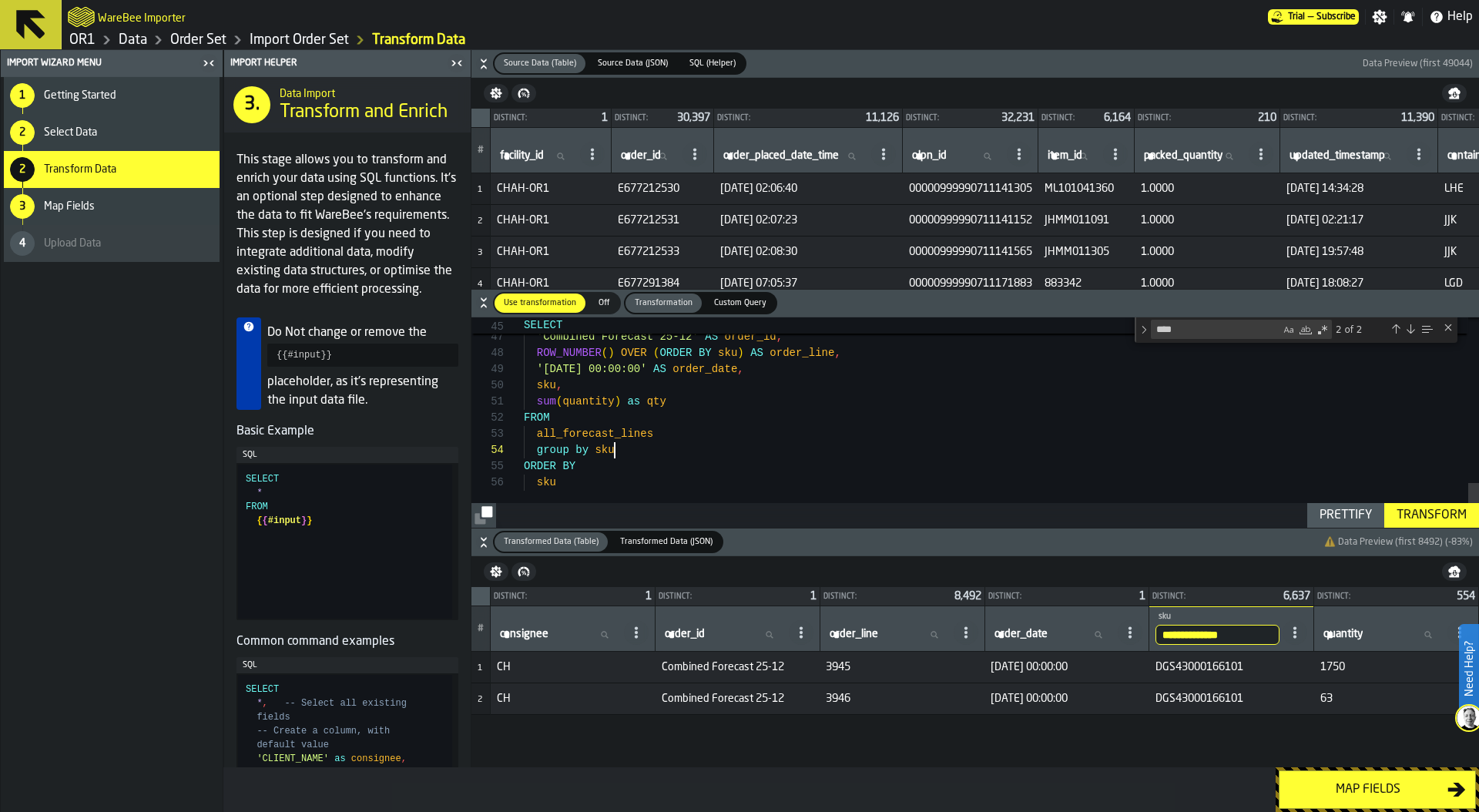
click at [1346, 517] on div "Prettify" at bounding box center [1346, 515] width 65 height 18
type textarea "**********"
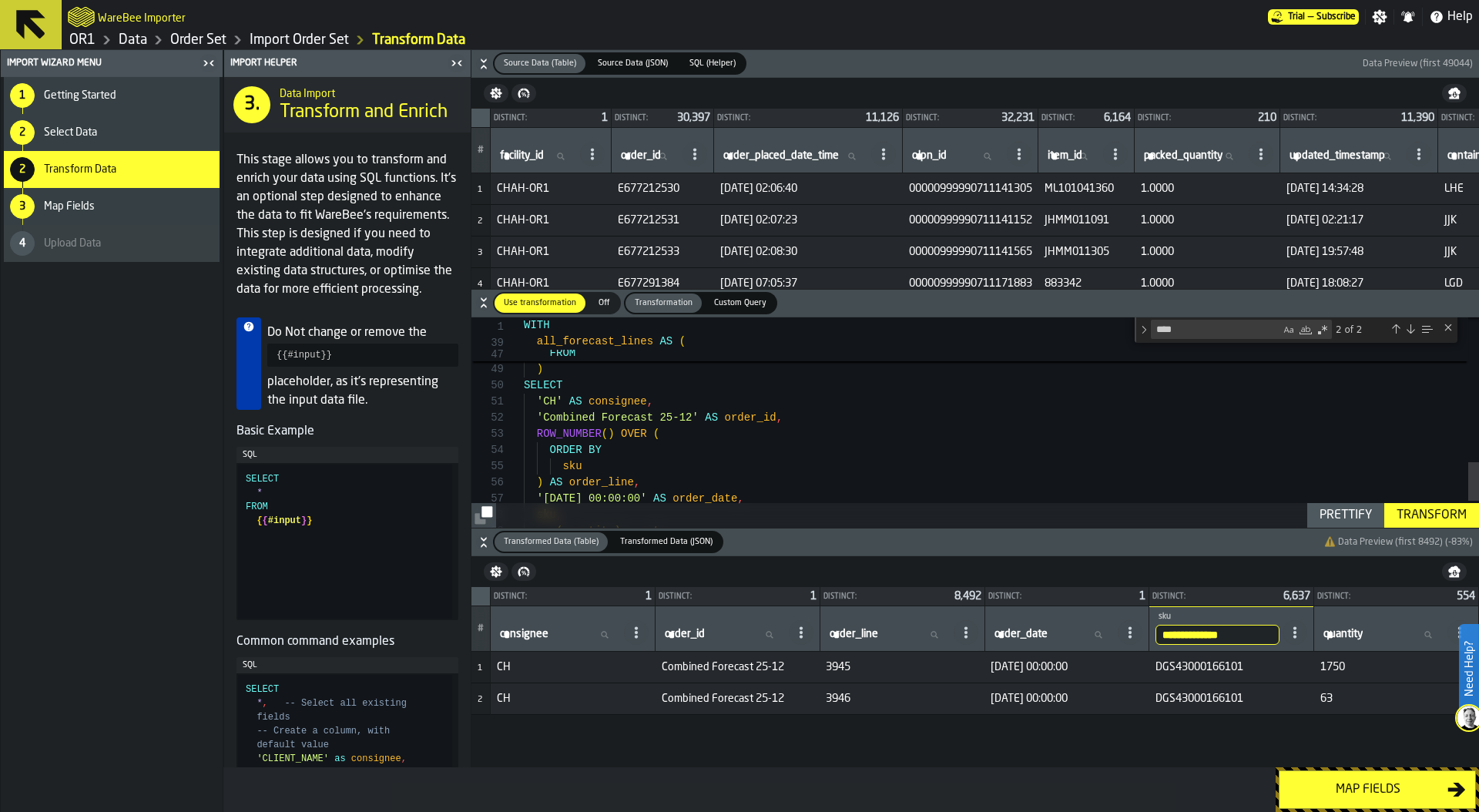
click at [1432, 516] on div "Transform" at bounding box center [1432, 515] width 83 height 18
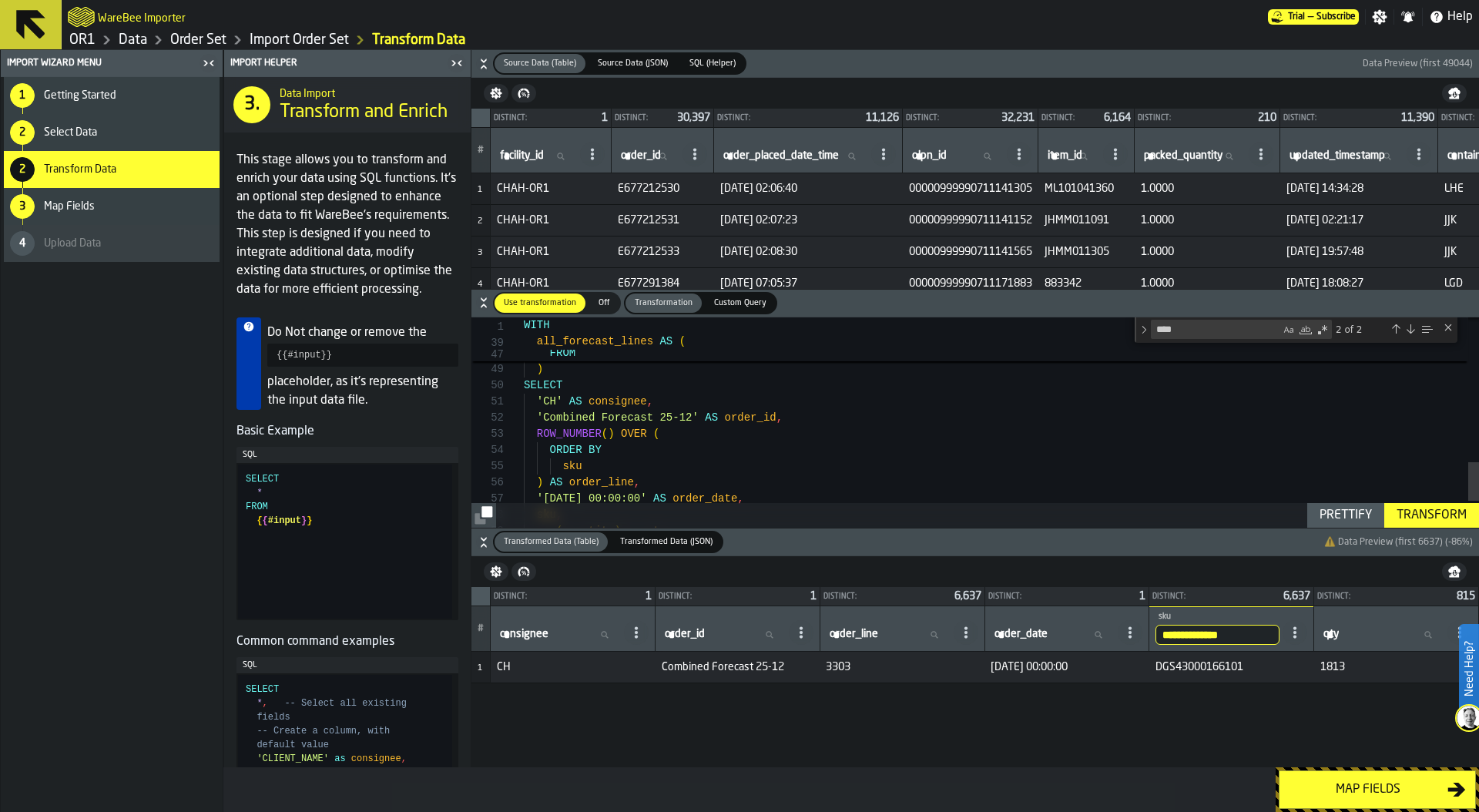
click at [1353, 793] on div "Map fields" at bounding box center [1368, 789] width 159 height 18
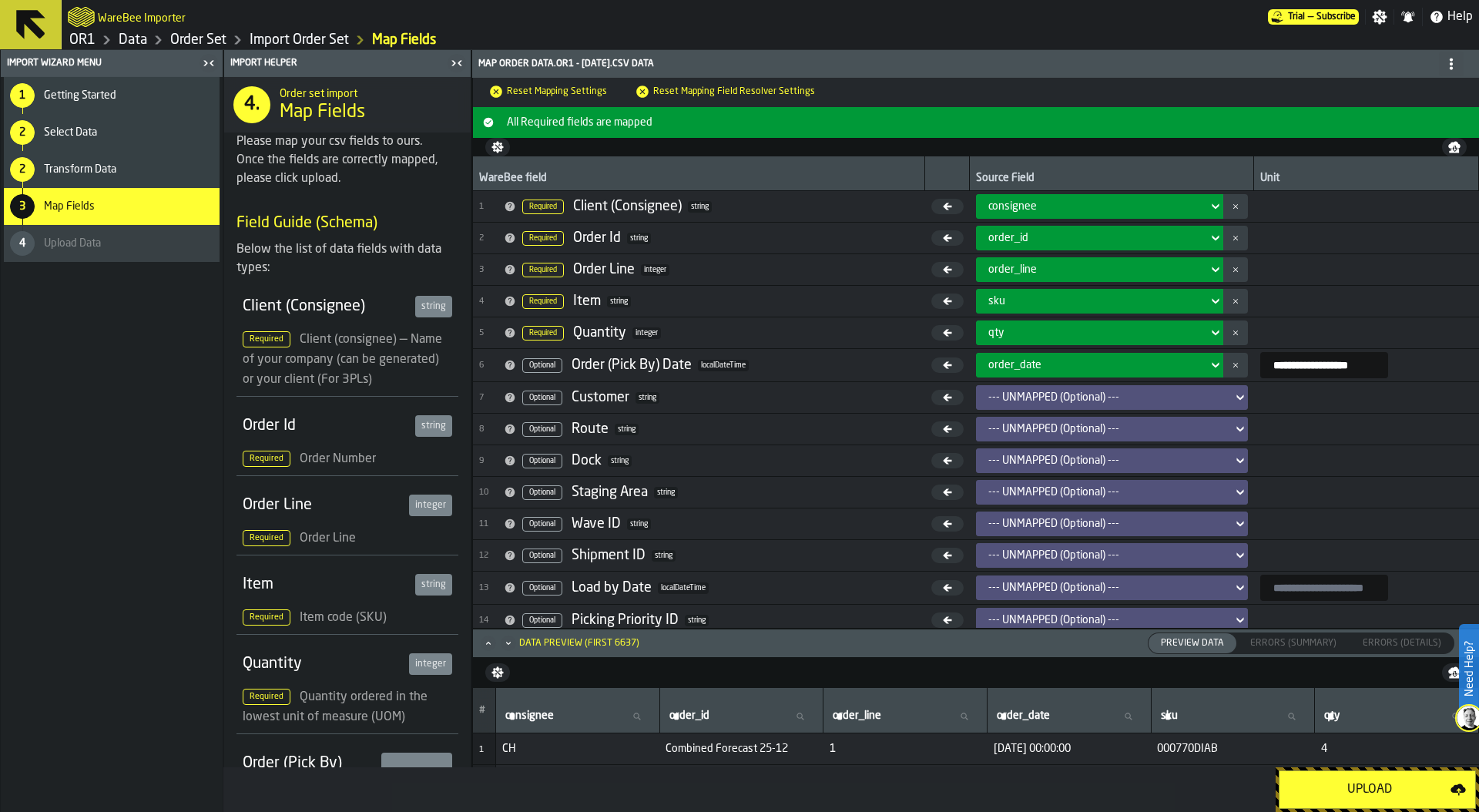
click at [140, 156] on div "2 Transform Data" at bounding box center [112, 169] width 215 height 37
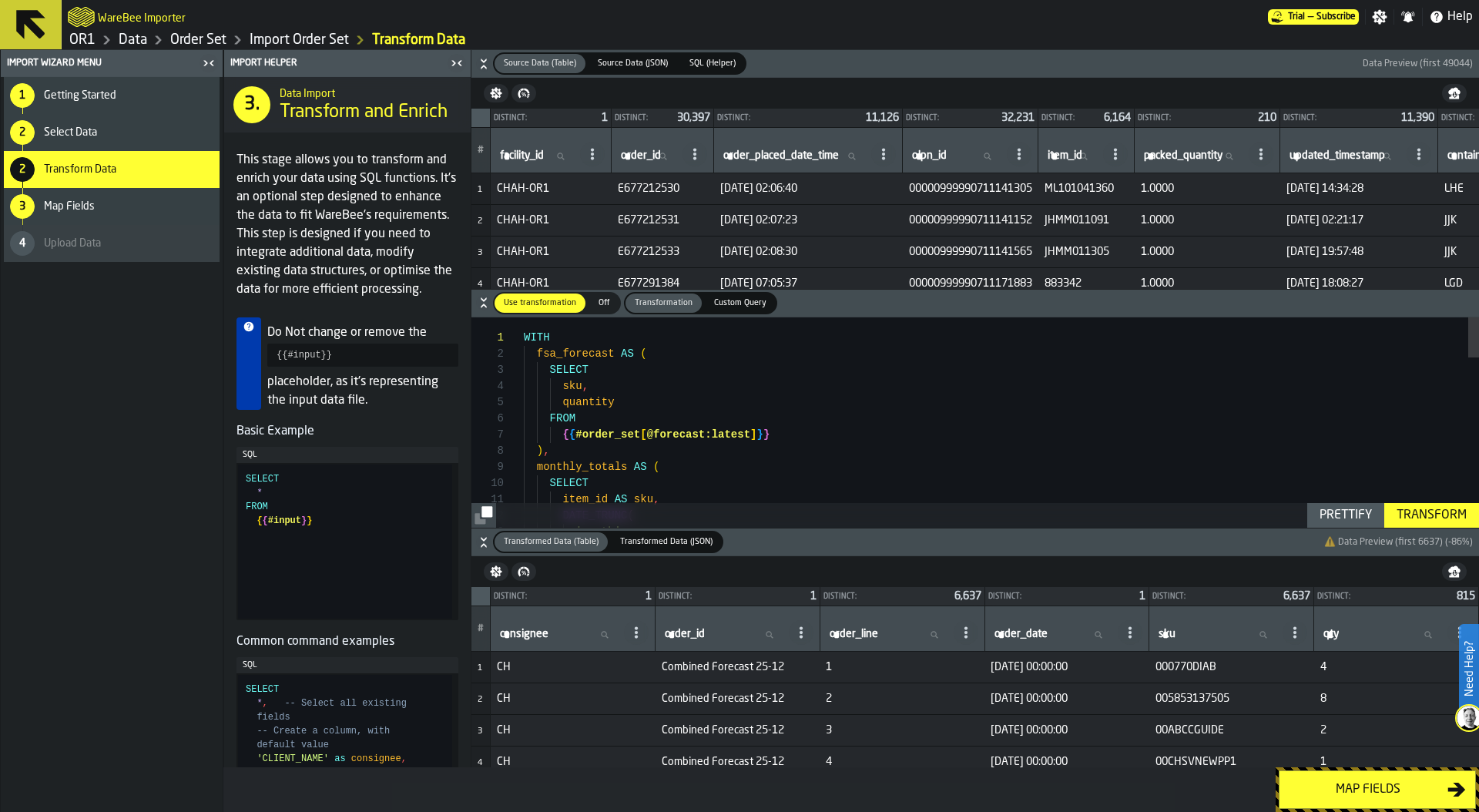
scroll to position [113, 0]
type textarea "**********"
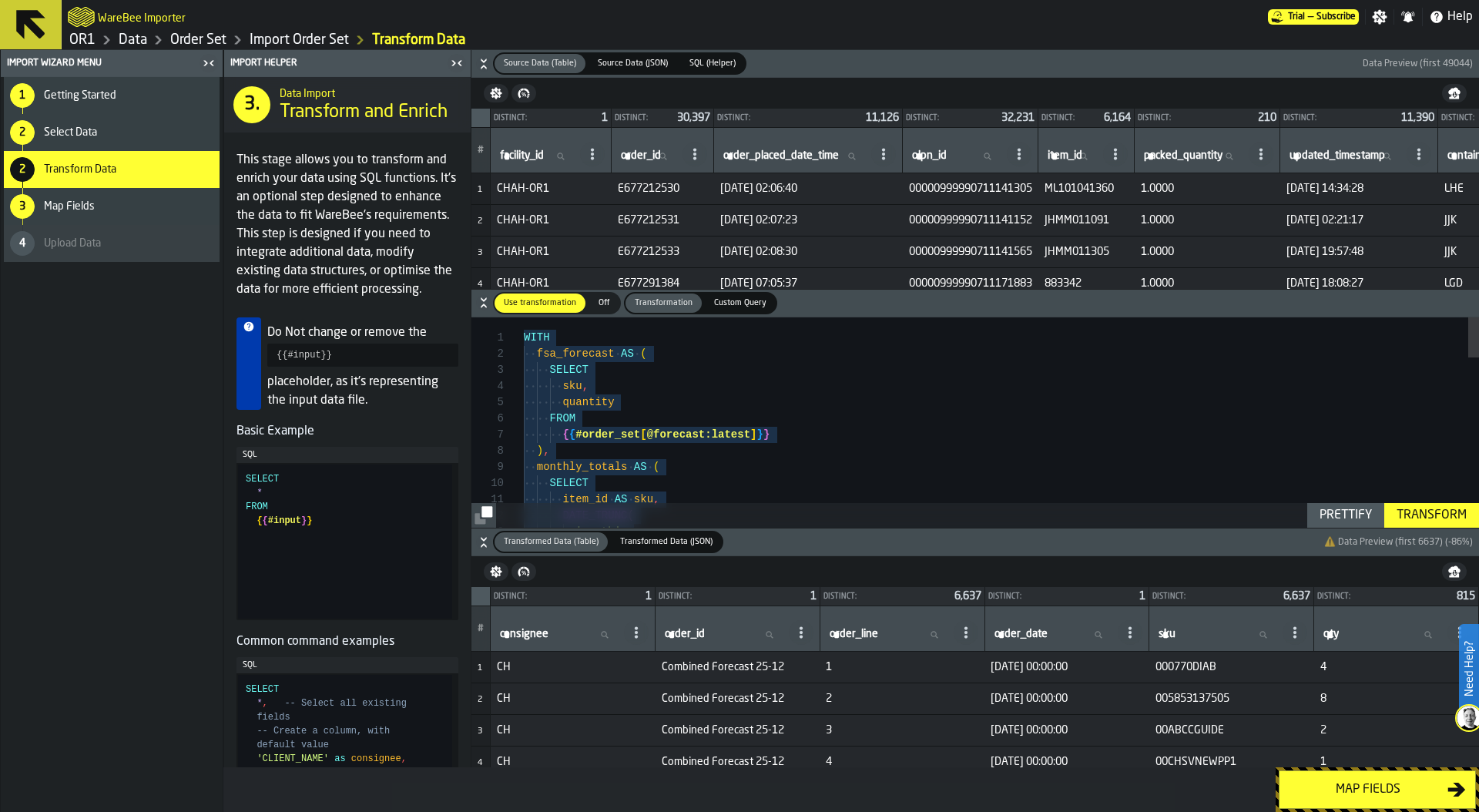
click at [1376, 790] on div "Map fields" at bounding box center [1368, 789] width 159 height 18
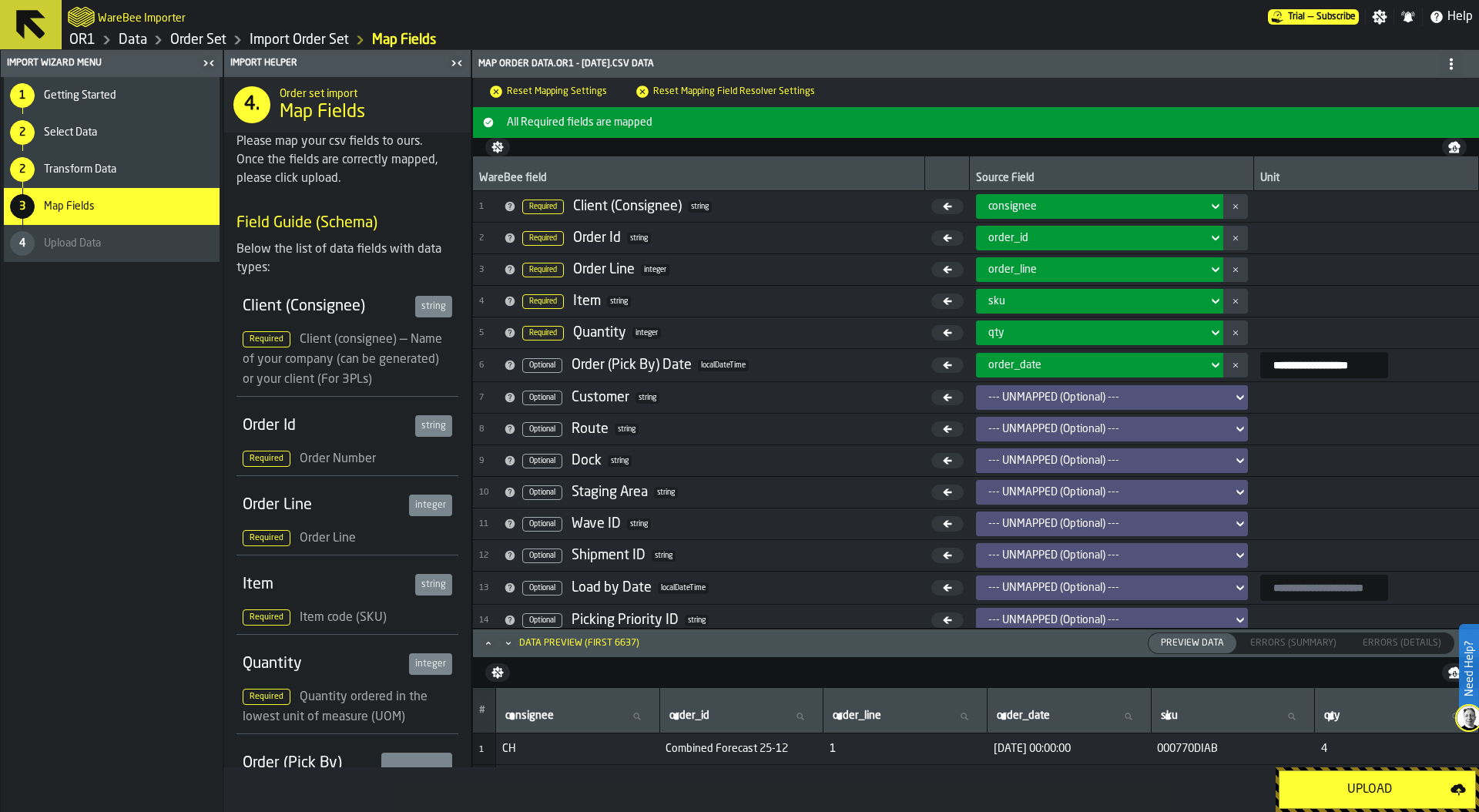
click at [1376, 790] on div "Upload" at bounding box center [1369, 789] width 161 height 18
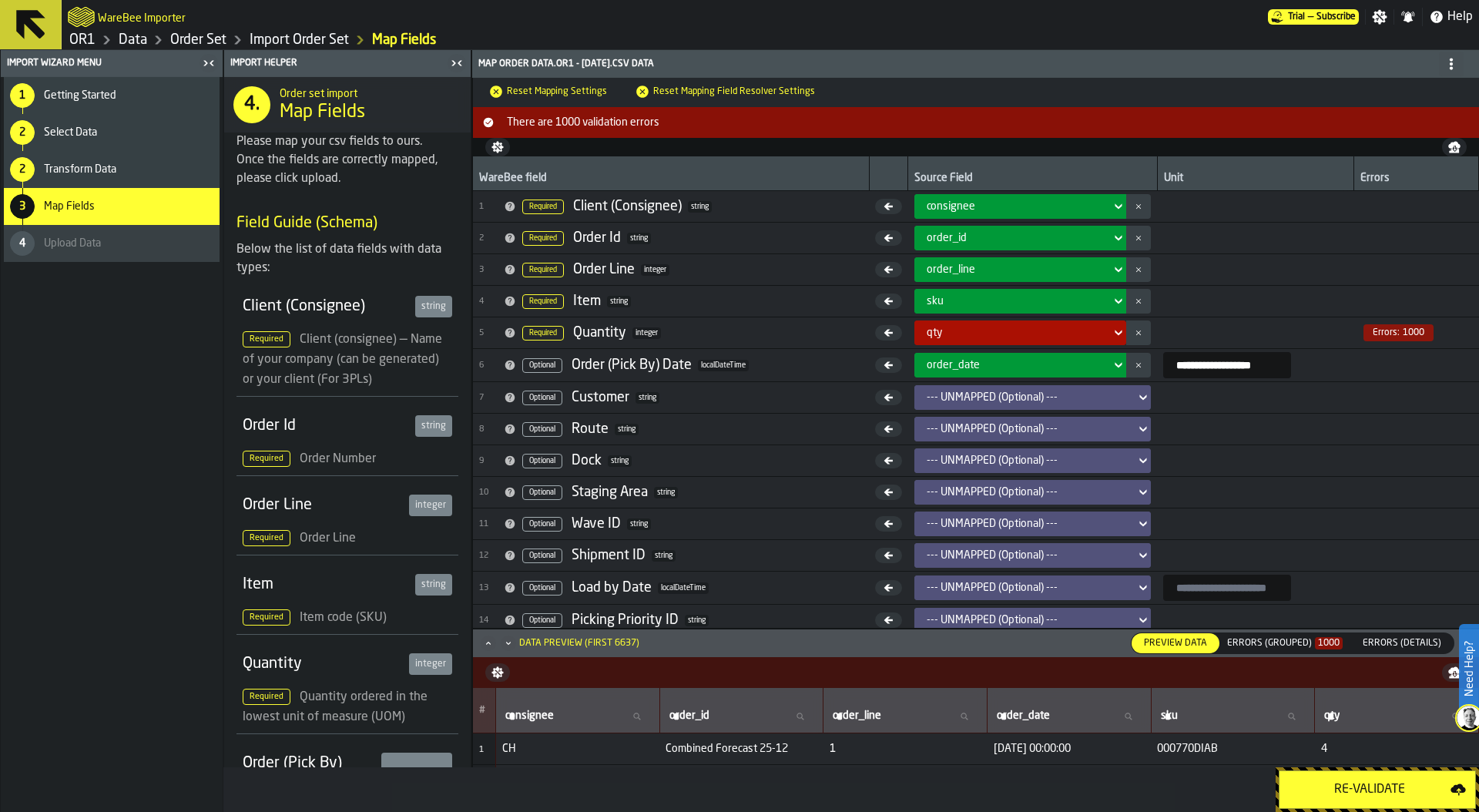
click at [1301, 640] on div "Errors (Grouped) 1000" at bounding box center [1285, 643] width 116 height 10
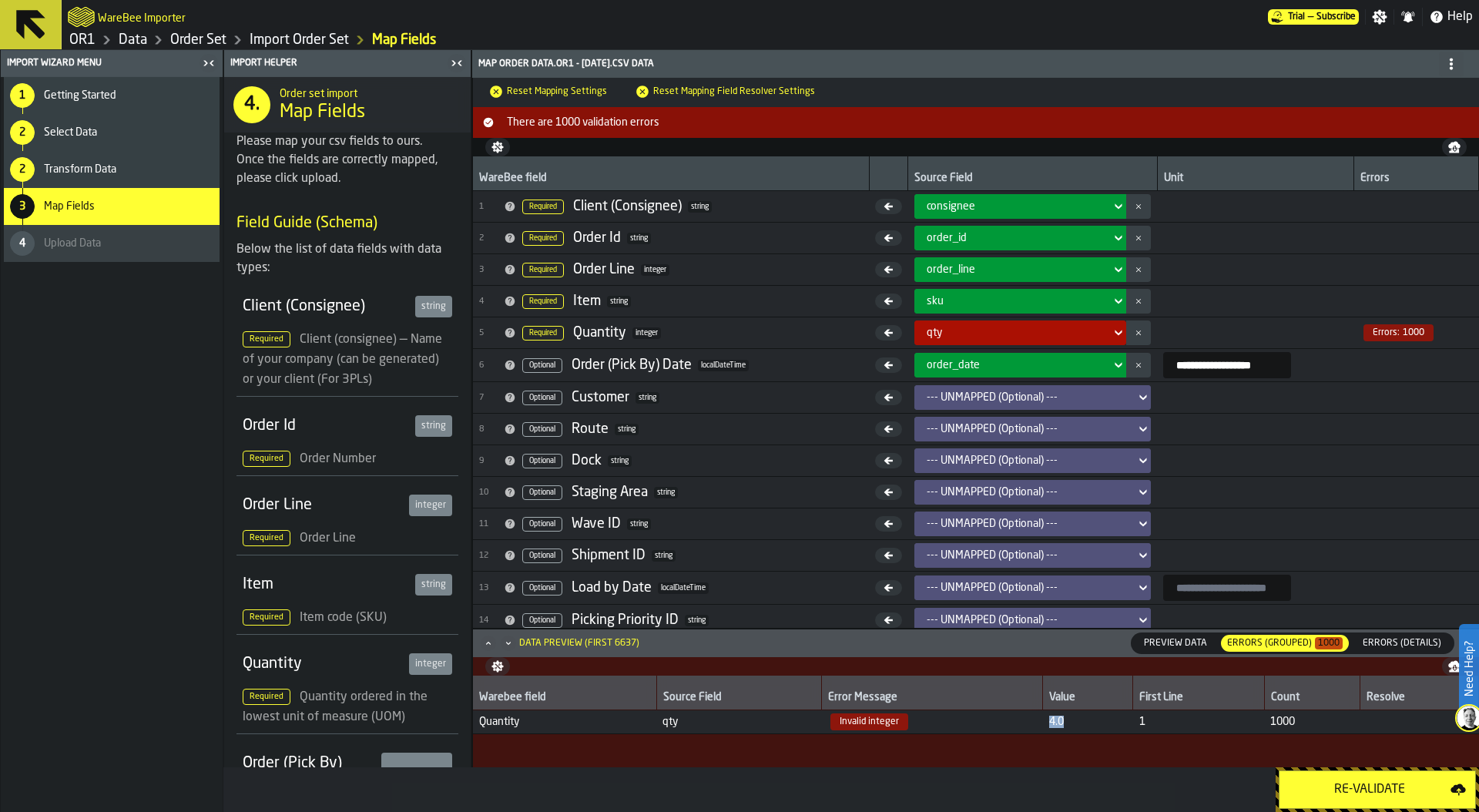
drag, startPoint x: 1064, startPoint y: 720, endPoint x: 1041, endPoint y: 720, distance: 23.0
click at [1043, 720] on td "4.0" at bounding box center [1088, 722] width 90 height 24
click at [147, 161] on div "2 Transform Data" at bounding box center [112, 169] width 215 height 37
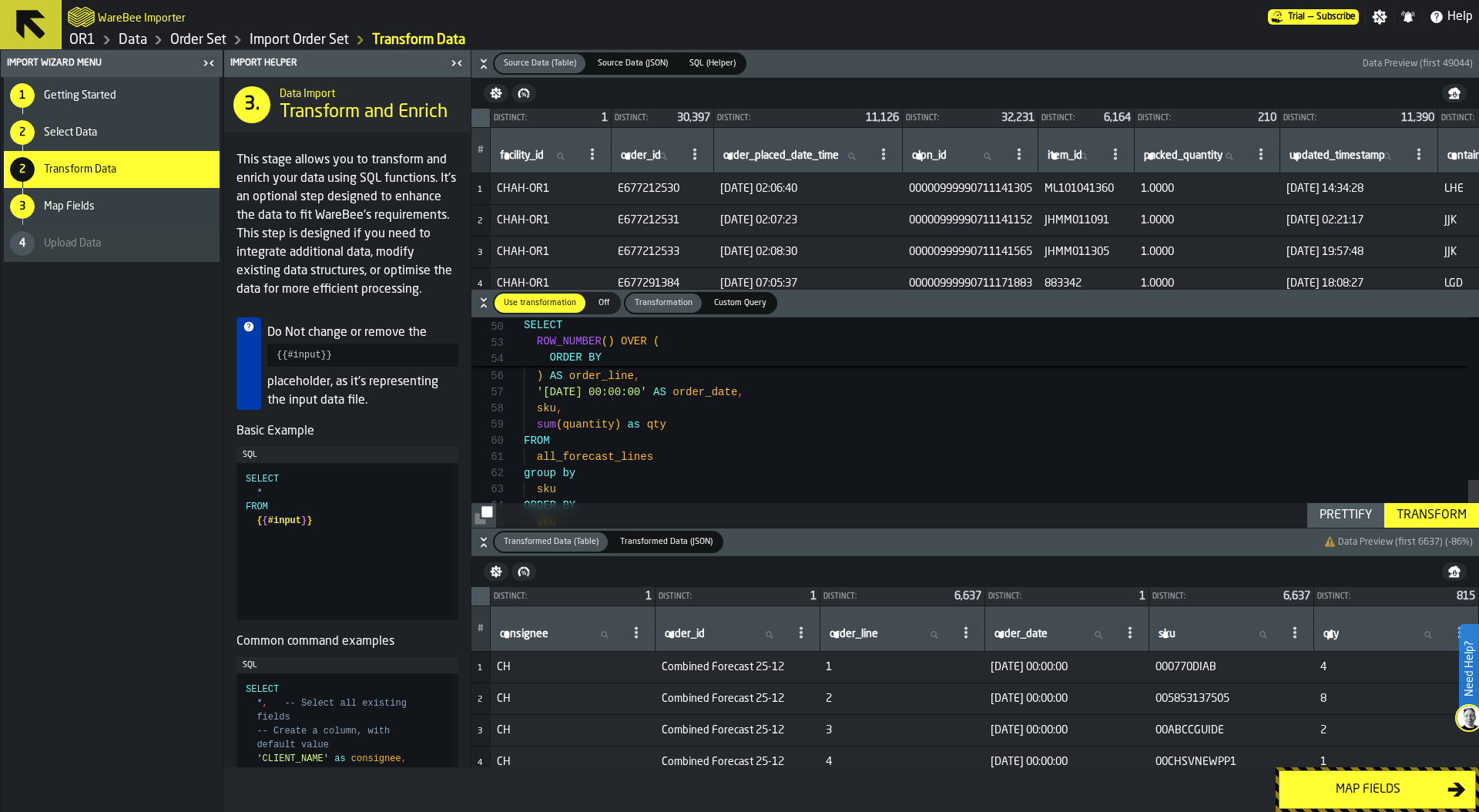
click at [564, 424] on div "sku ) AS order_line , '2025-12-01 00:00:00' AS order_date , sku , sum ( quantit…" at bounding box center [1001, 17] width 955 height 1100
type textarea "**********"
click at [1425, 508] on div "Transform" at bounding box center [1432, 515] width 83 height 18
click at [1379, 790] on div "Map fields" at bounding box center [1368, 789] width 159 height 18
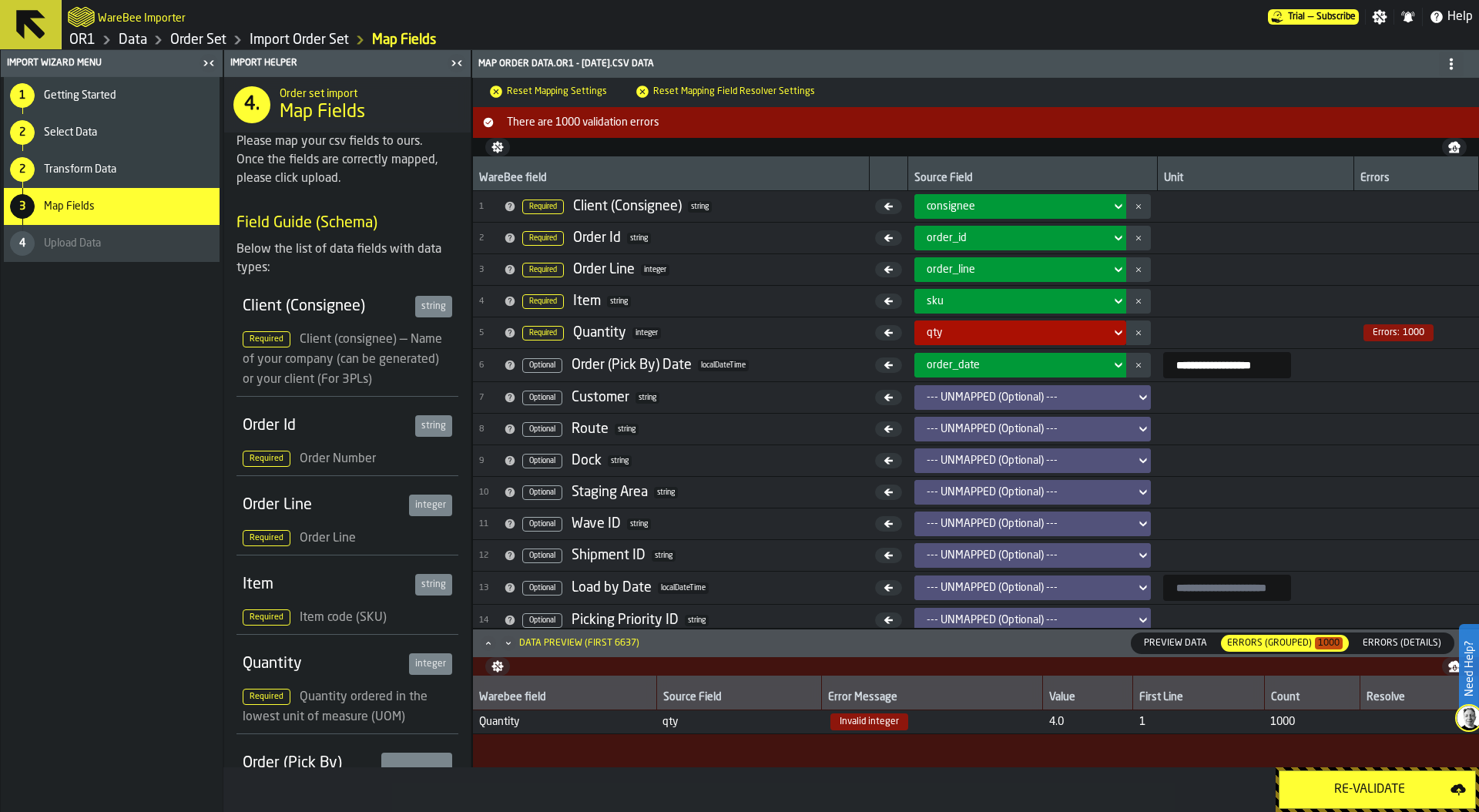
click at [1379, 778] on button "Re-Validate" at bounding box center [1377, 790] width 197 height 39
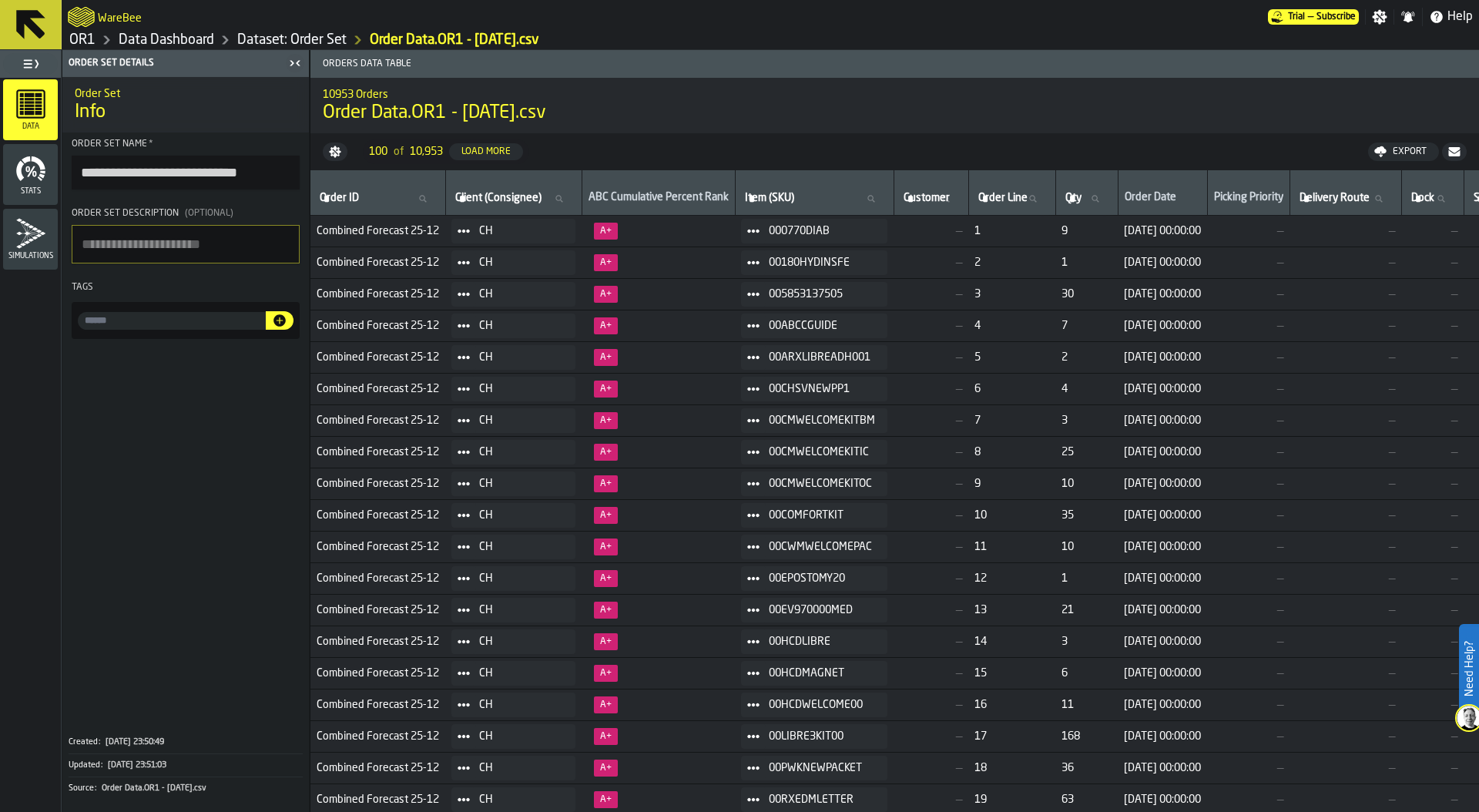
click at [813, 194] on input "Item (SKU) Item (SKU)" at bounding box center [814, 198] width 145 height 20
paste input "**********"
type input "**********"
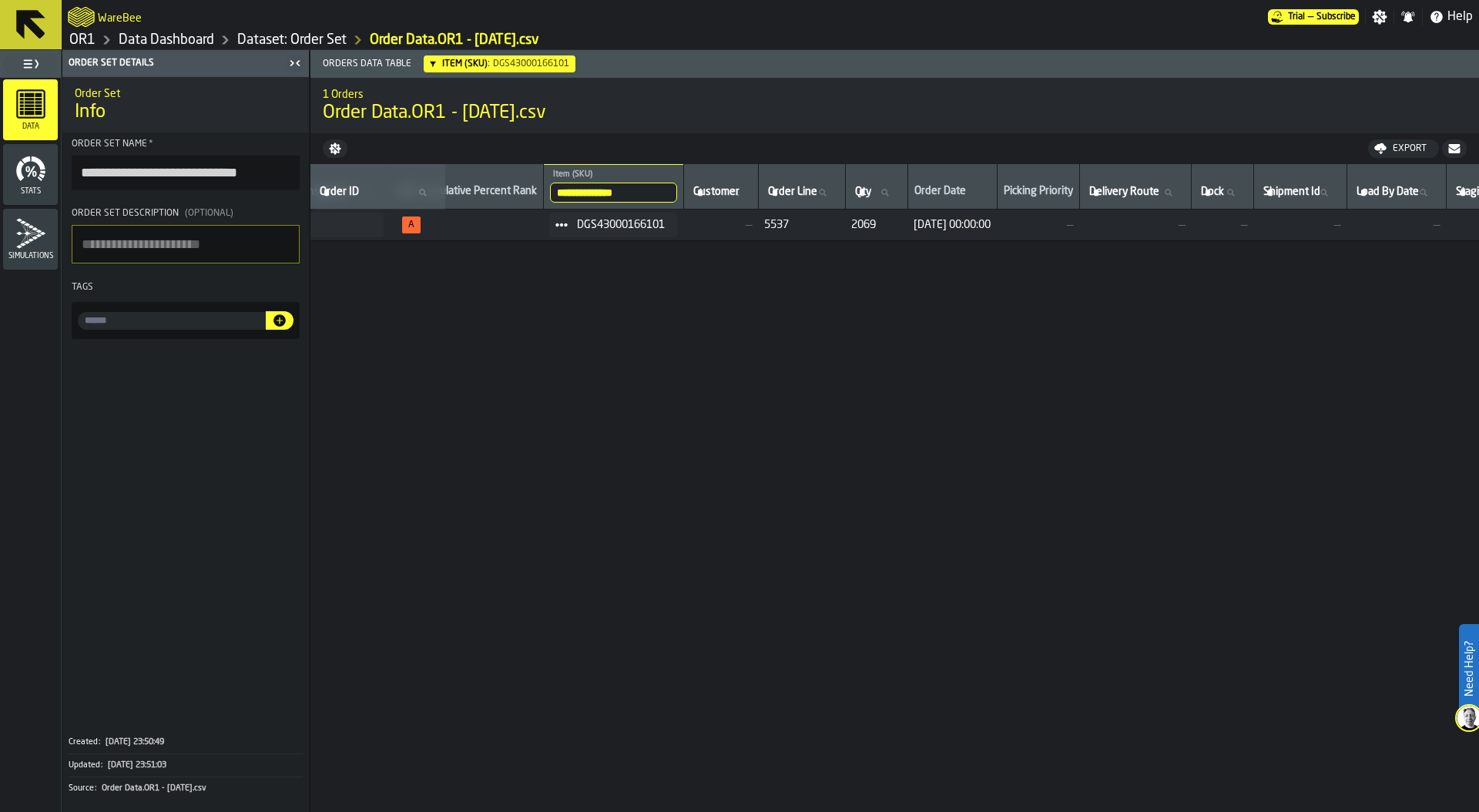
scroll to position [0, 190]
drag, startPoint x: 899, startPoint y: 225, endPoint x: 833, endPoint y: 225, distance: 66.0
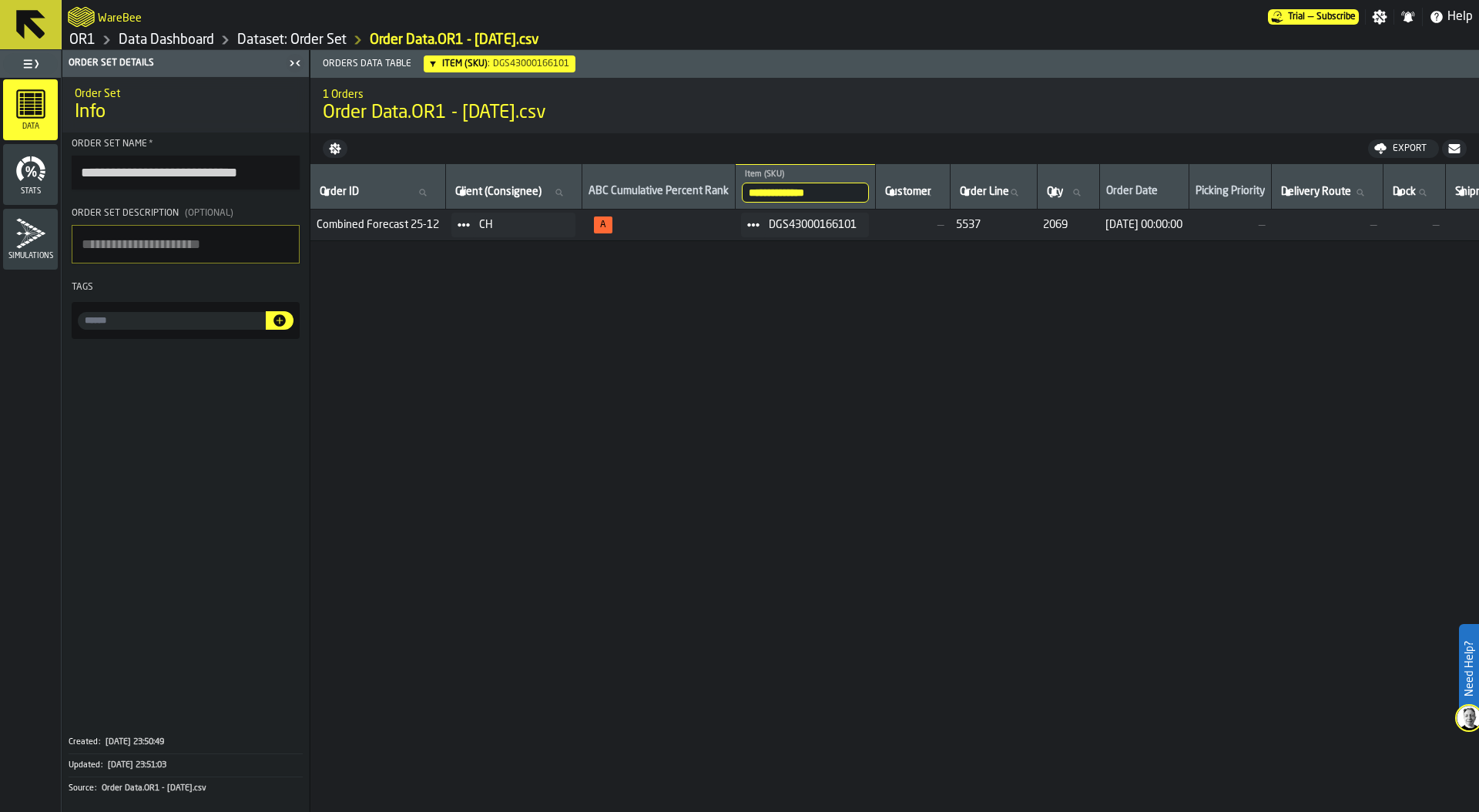
drag, startPoint x: 82, startPoint y: 173, endPoint x: 306, endPoint y: 171, distance: 224.0
click at [306, 171] on section "**********" at bounding box center [186, 239] width 247 height 213
type input "**********"
click at [166, 235] on textarea "Order Set Description (Optional)" at bounding box center [186, 244] width 228 height 39
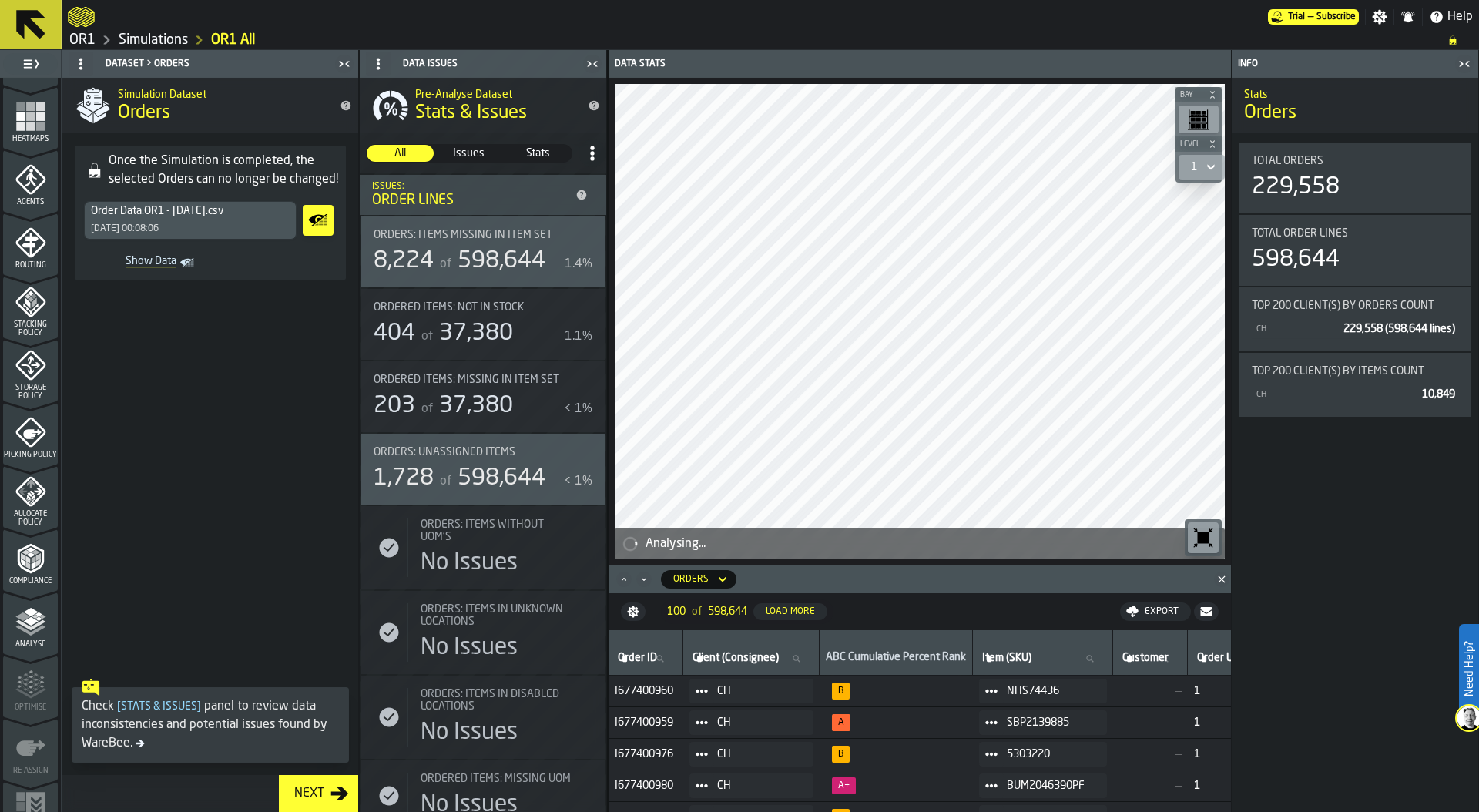
scroll to position [404, 0]
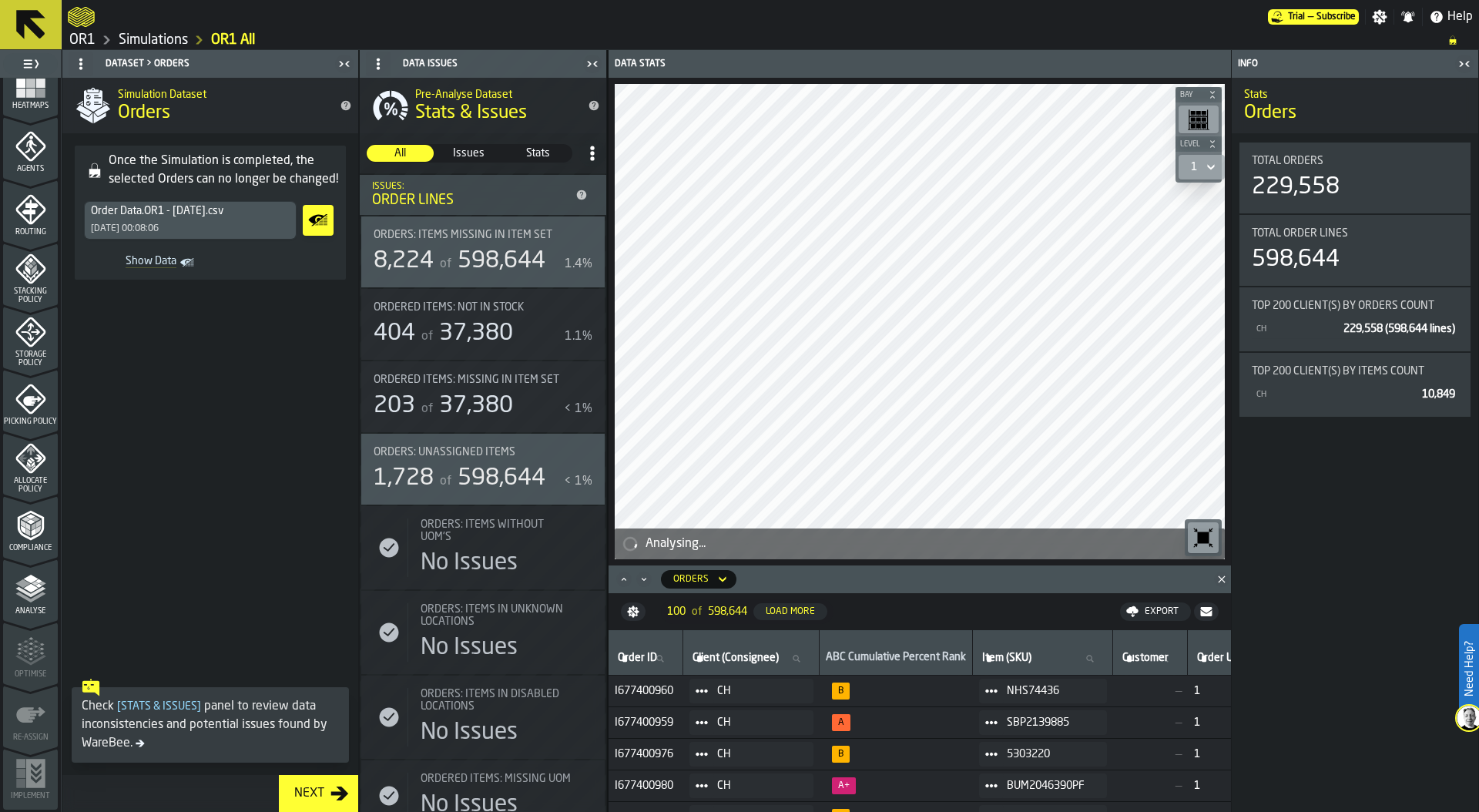
click at [30, 600] on polyline "menu Analyse" at bounding box center [30, 597] width 30 height 10
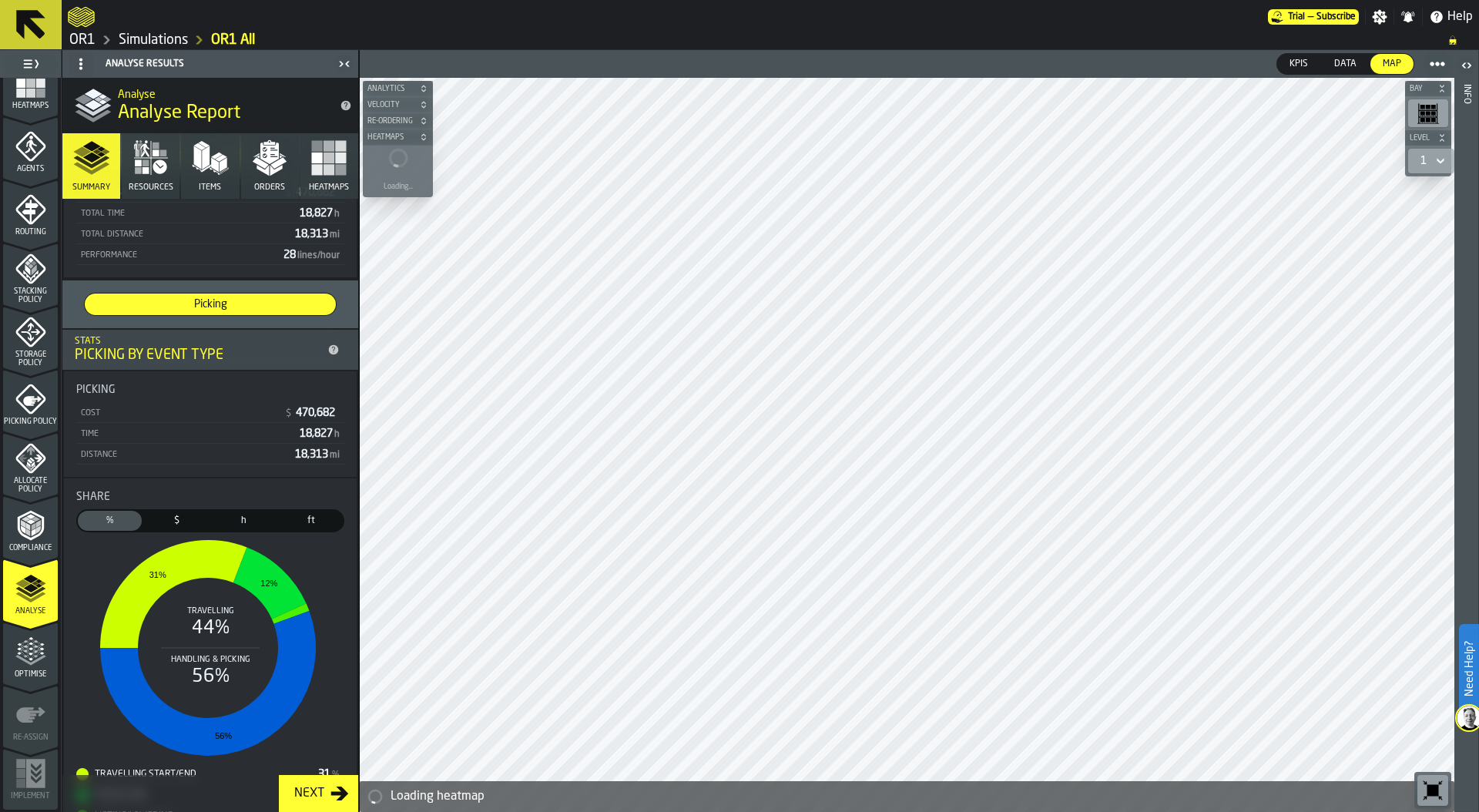
scroll to position [226, 0]
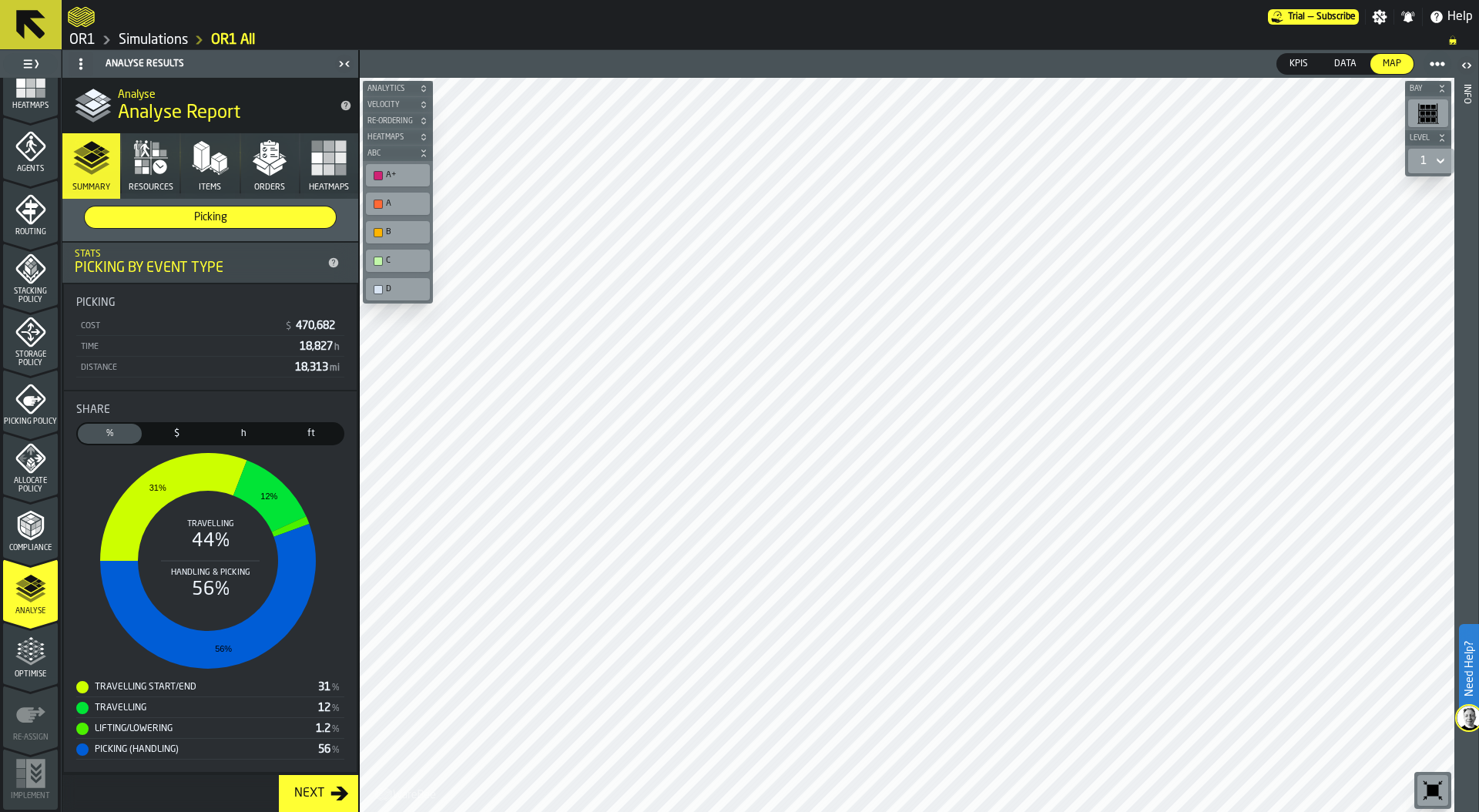
click at [153, 162] on icon "button" at bounding box center [159, 165] width 14 height 14
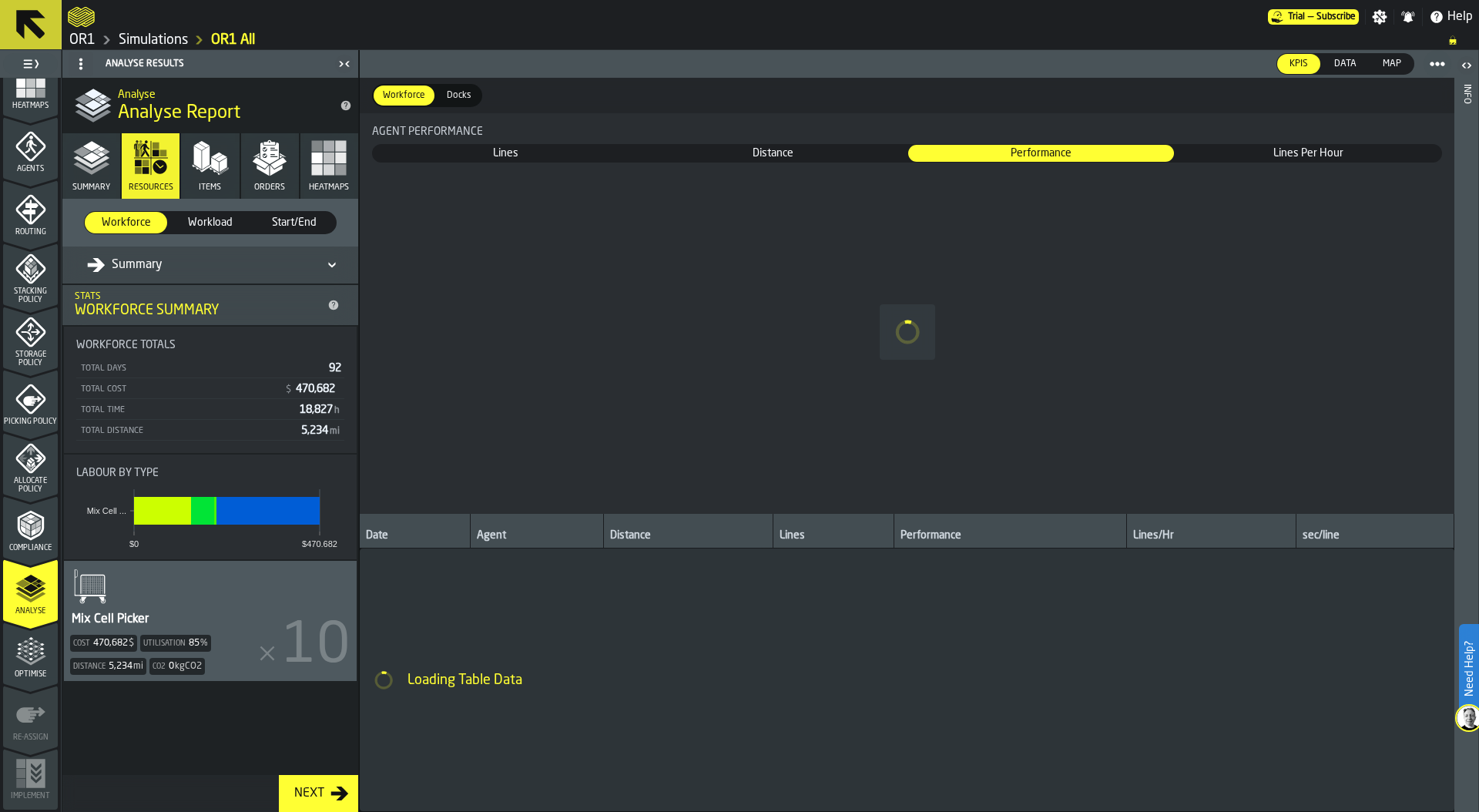
click at [545, 154] on span "Lines" at bounding box center [505, 153] width 264 height 15
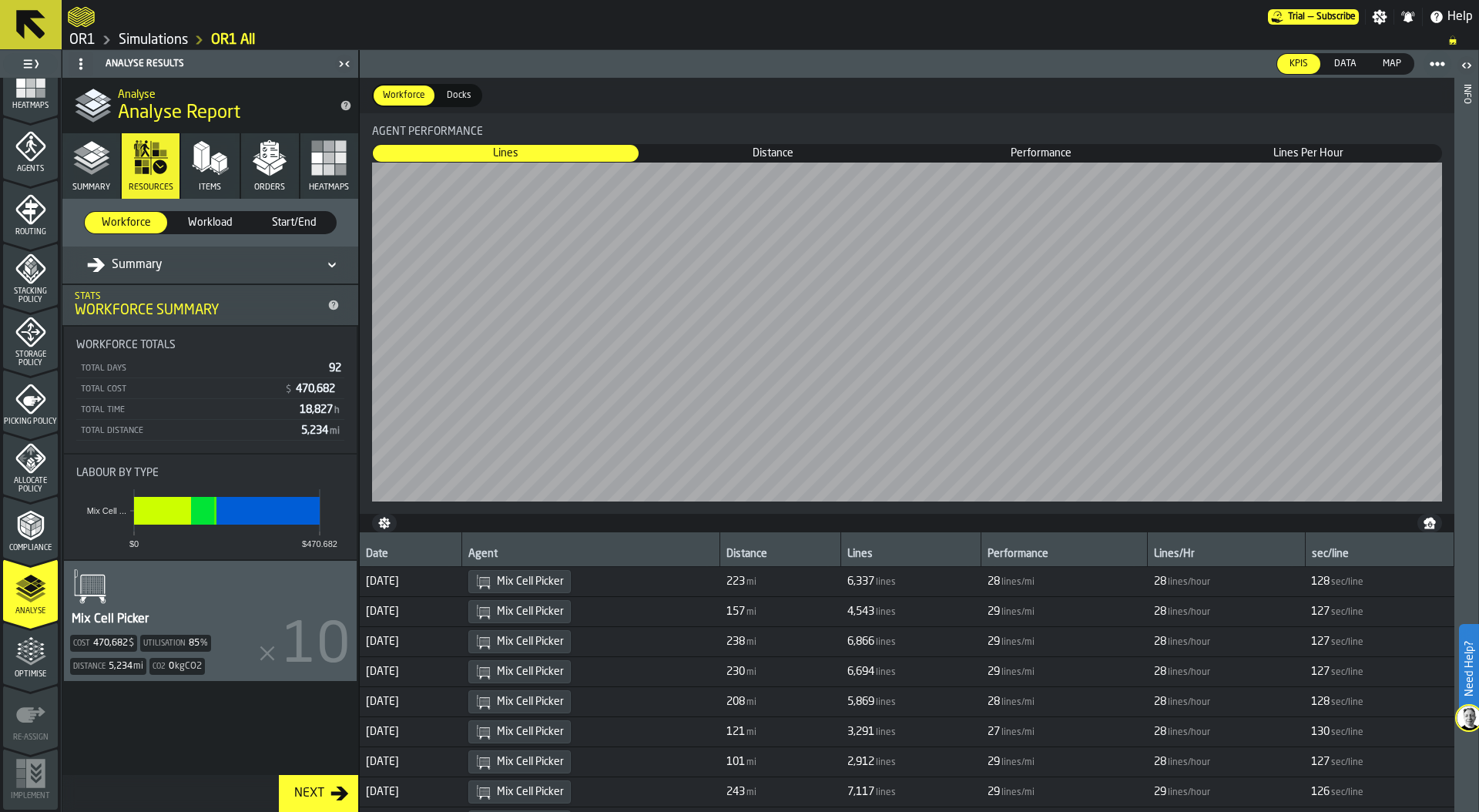
click at [244, 257] on div "Summary" at bounding box center [202, 264] width 231 height 18
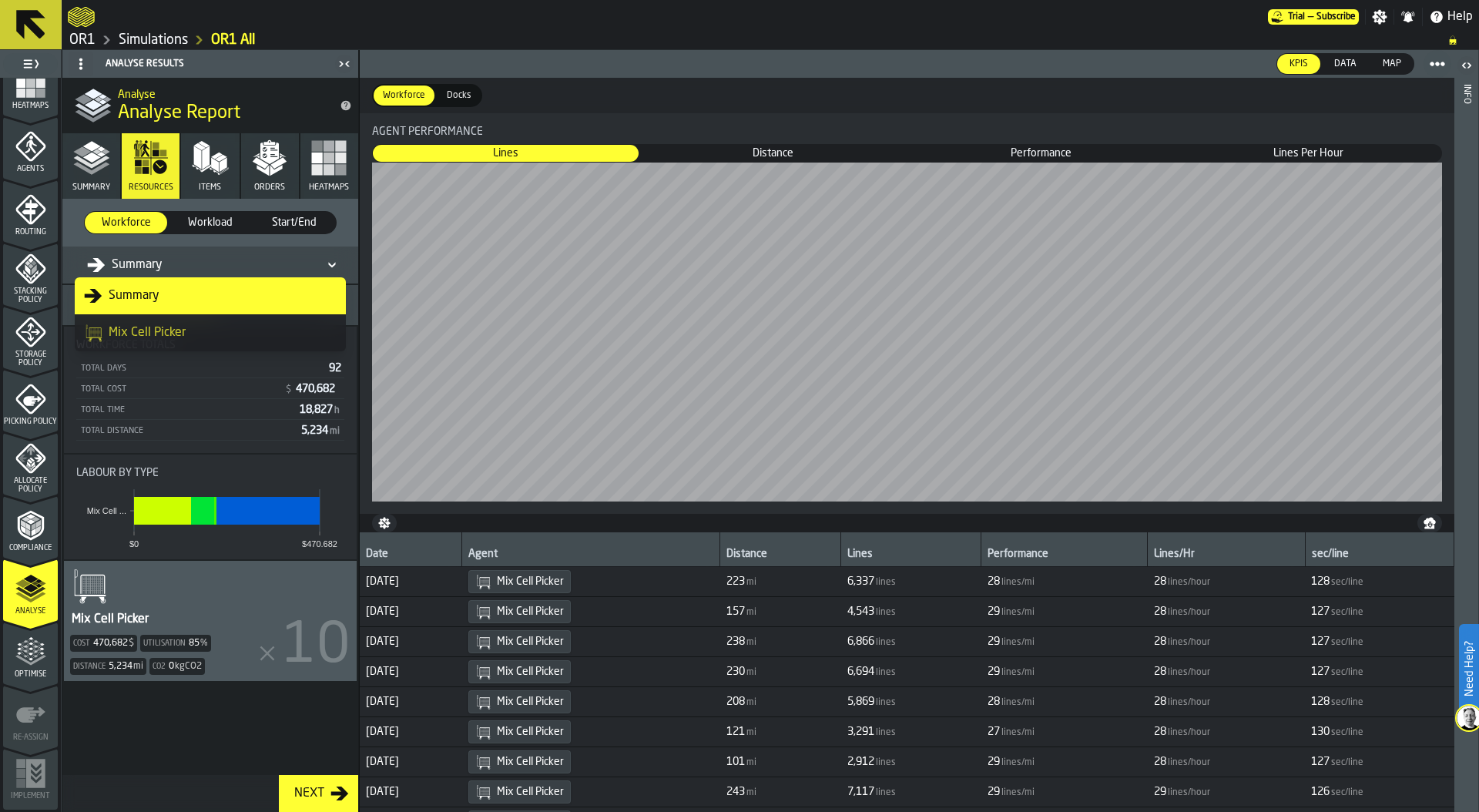
click at [203, 324] on div "Mix Cell Picker" at bounding box center [210, 333] width 252 height 18
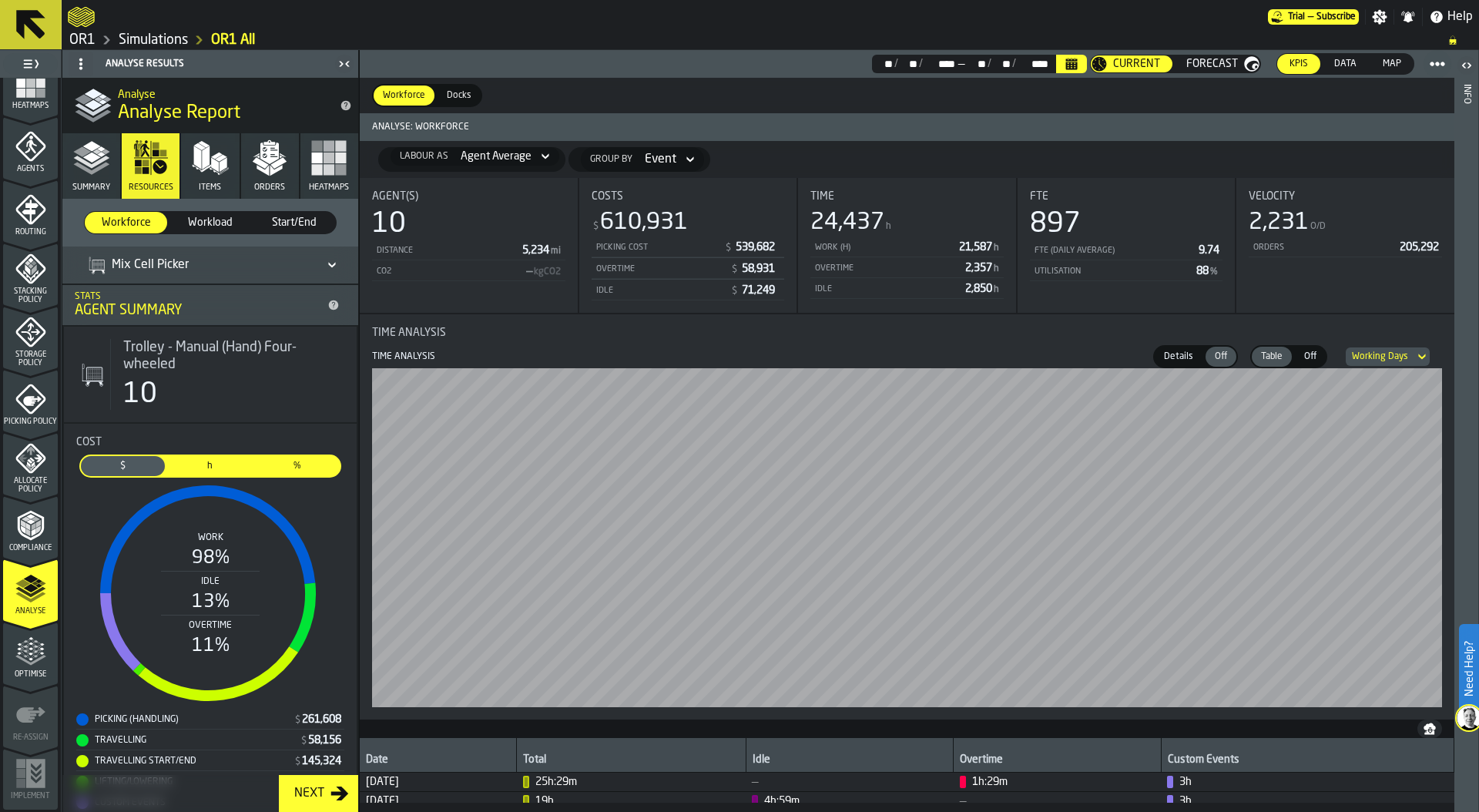
click at [23, 651] on polygon "menu Optimise" at bounding box center [25, 651] width 4 height 3
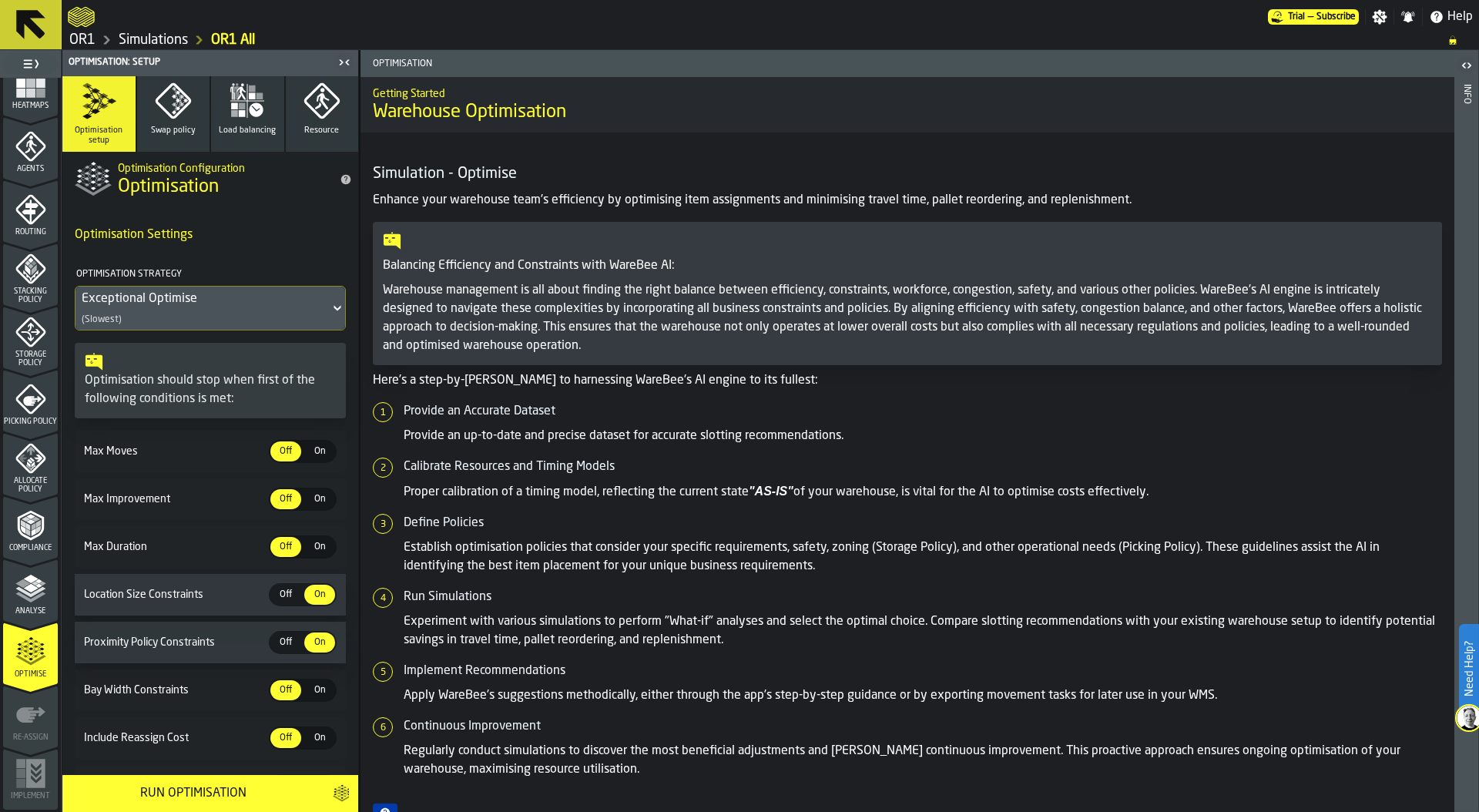
click at [162, 35] on link "Simulations" at bounding box center [153, 39] width 69 height 17
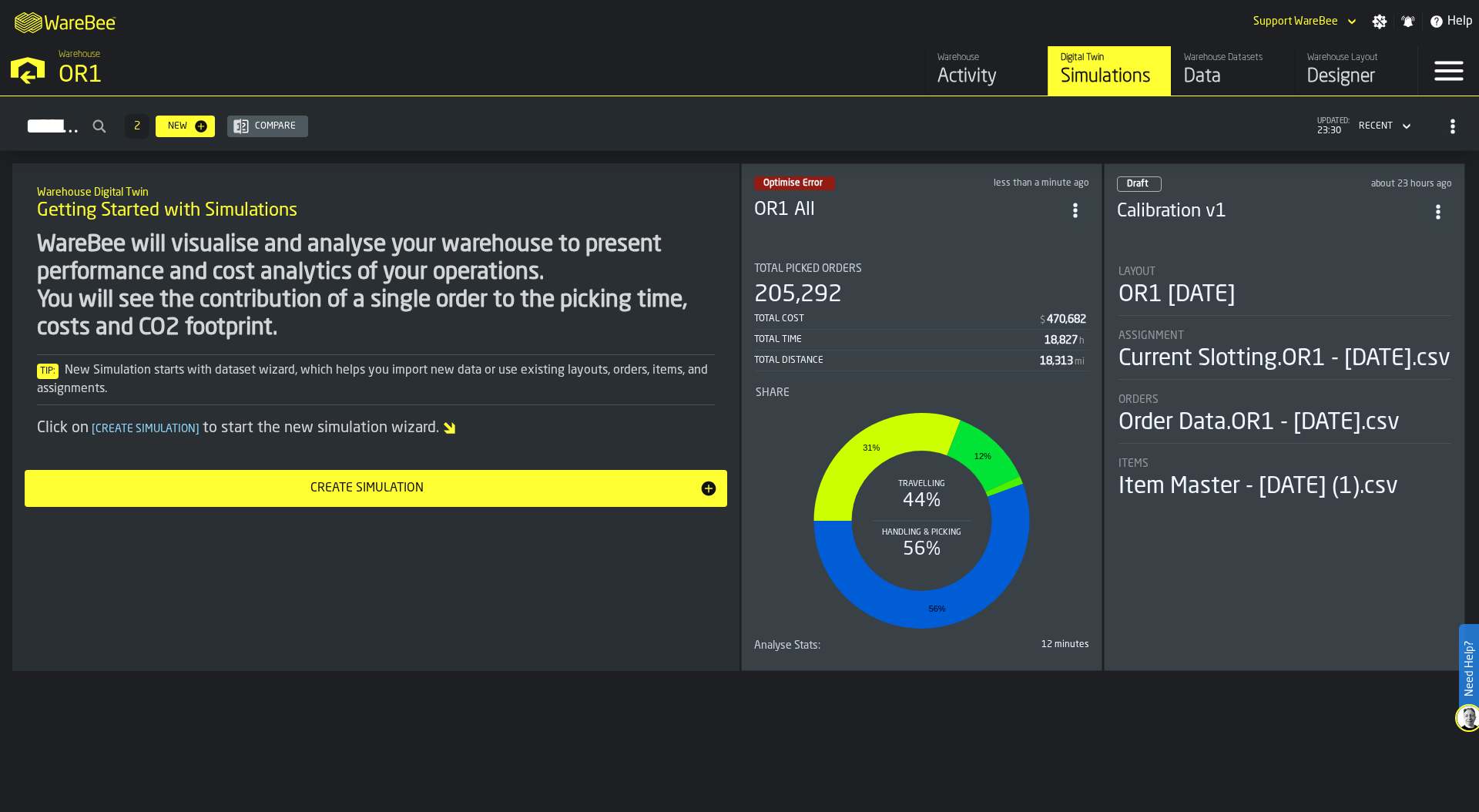
click at [902, 287] on div "205,292" at bounding box center [921, 295] width 335 height 28
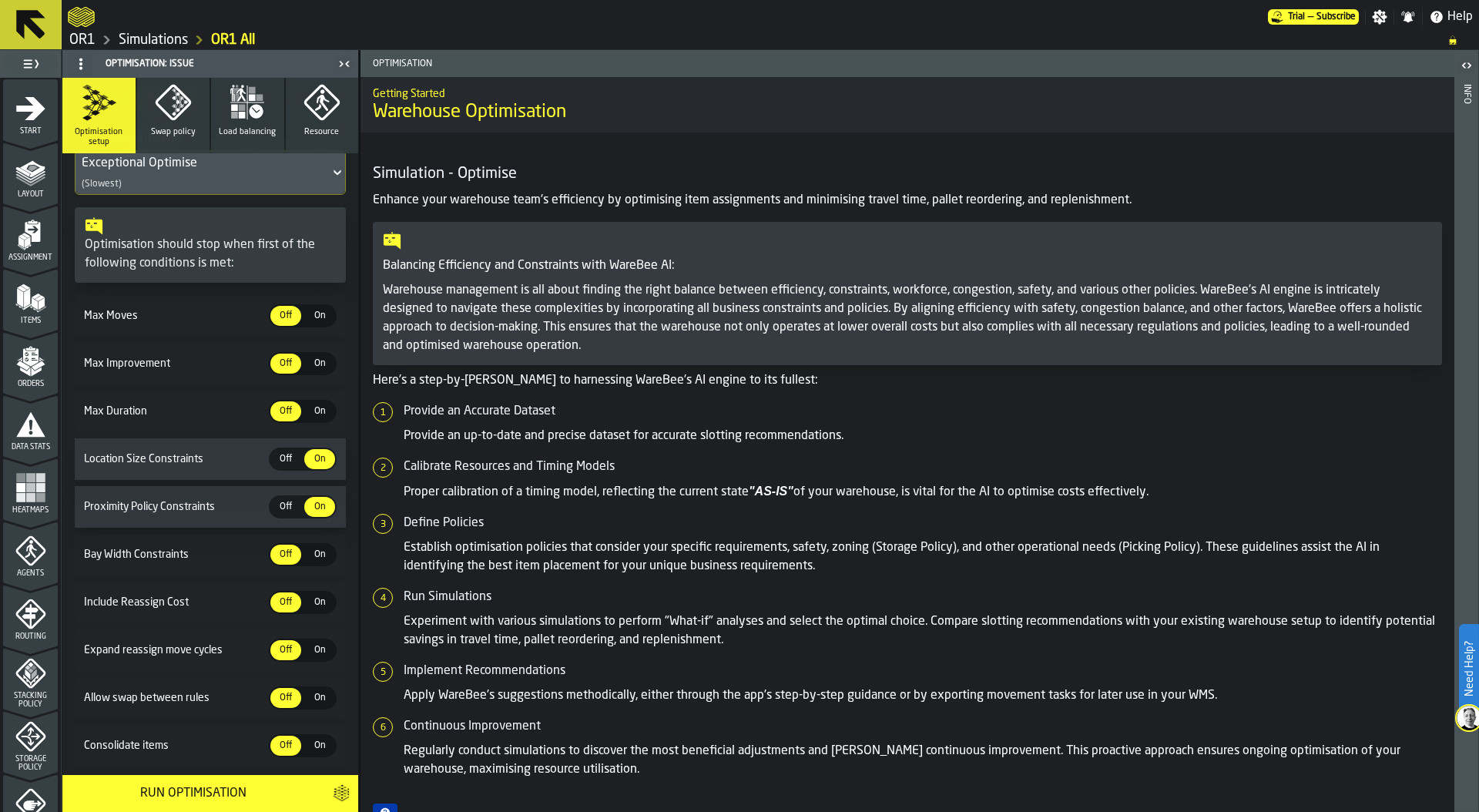
scroll to position [305, 0]
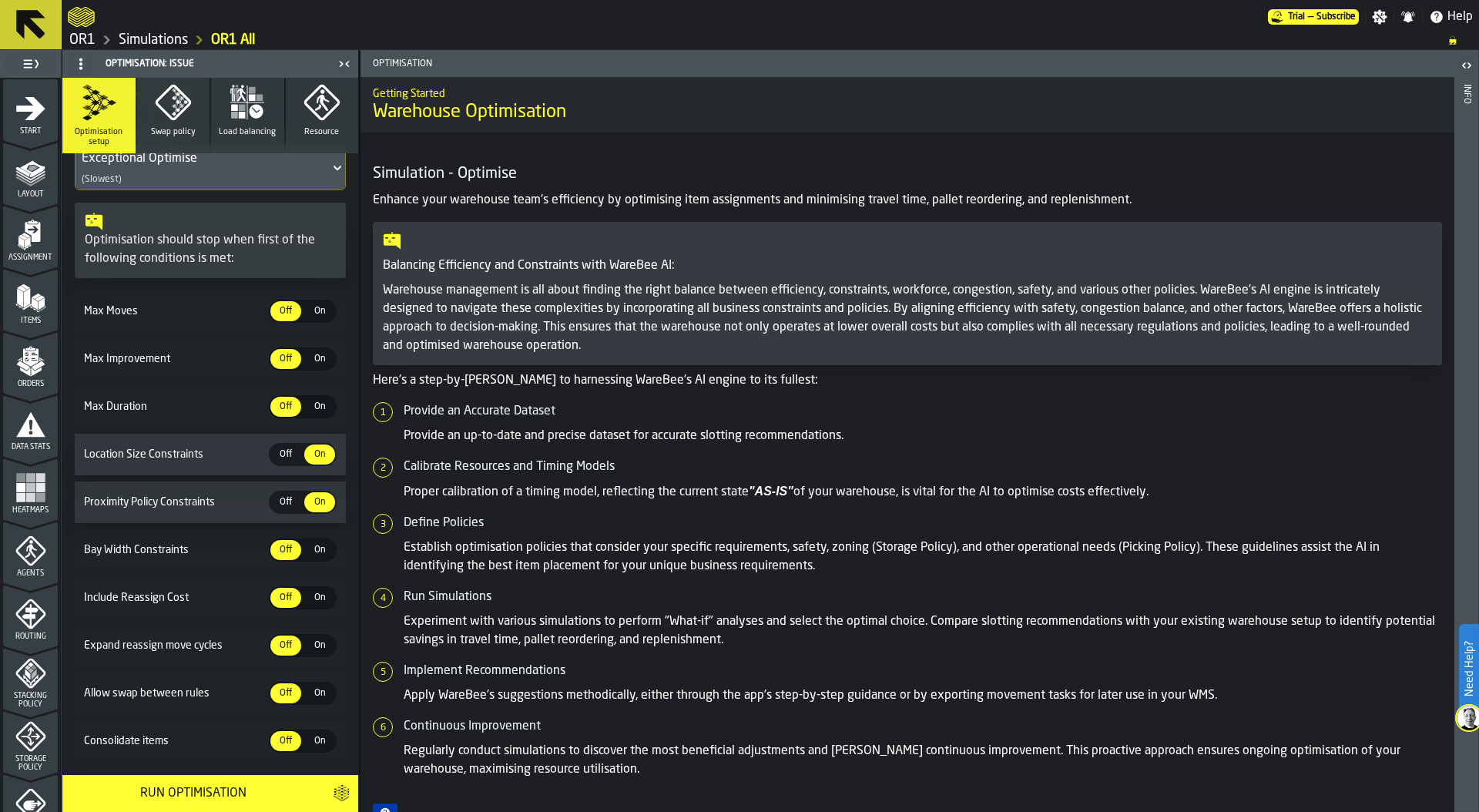
click at [282, 496] on span "Off" at bounding box center [285, 502] width 25 height 14
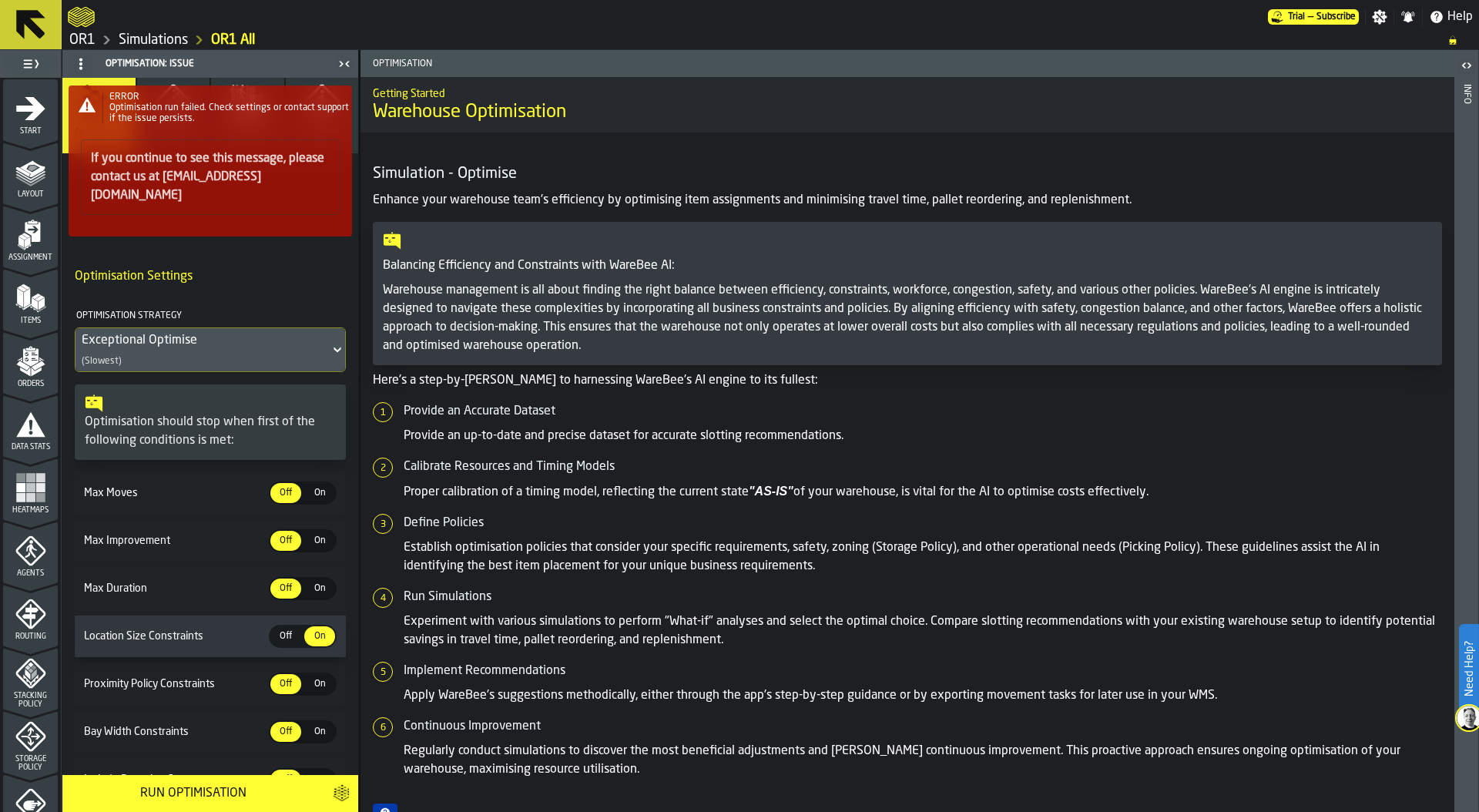
scroll to position [0, 0]
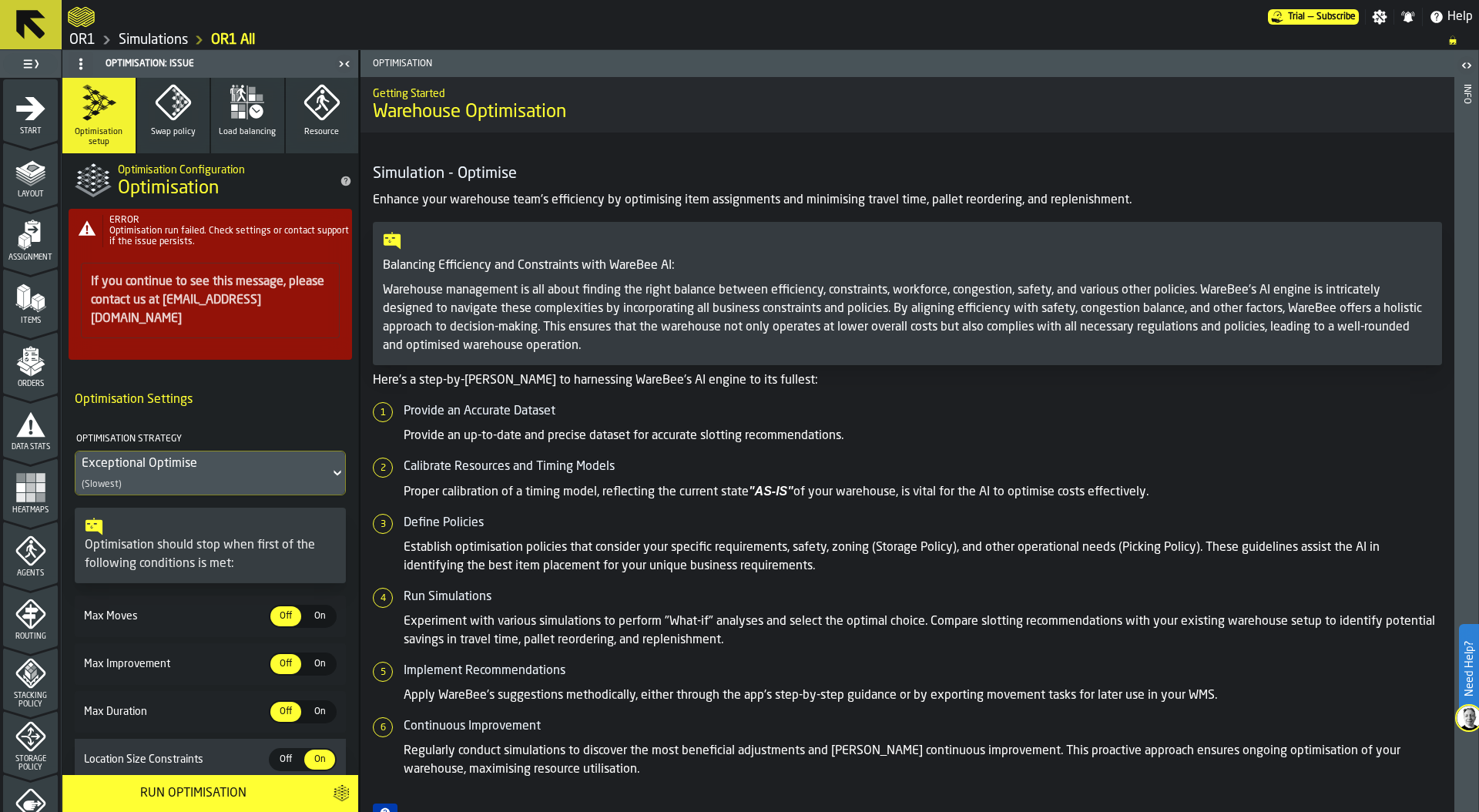
click at [170, 108] on icon "button" at bounding box center [174, 103] width 37 height 37
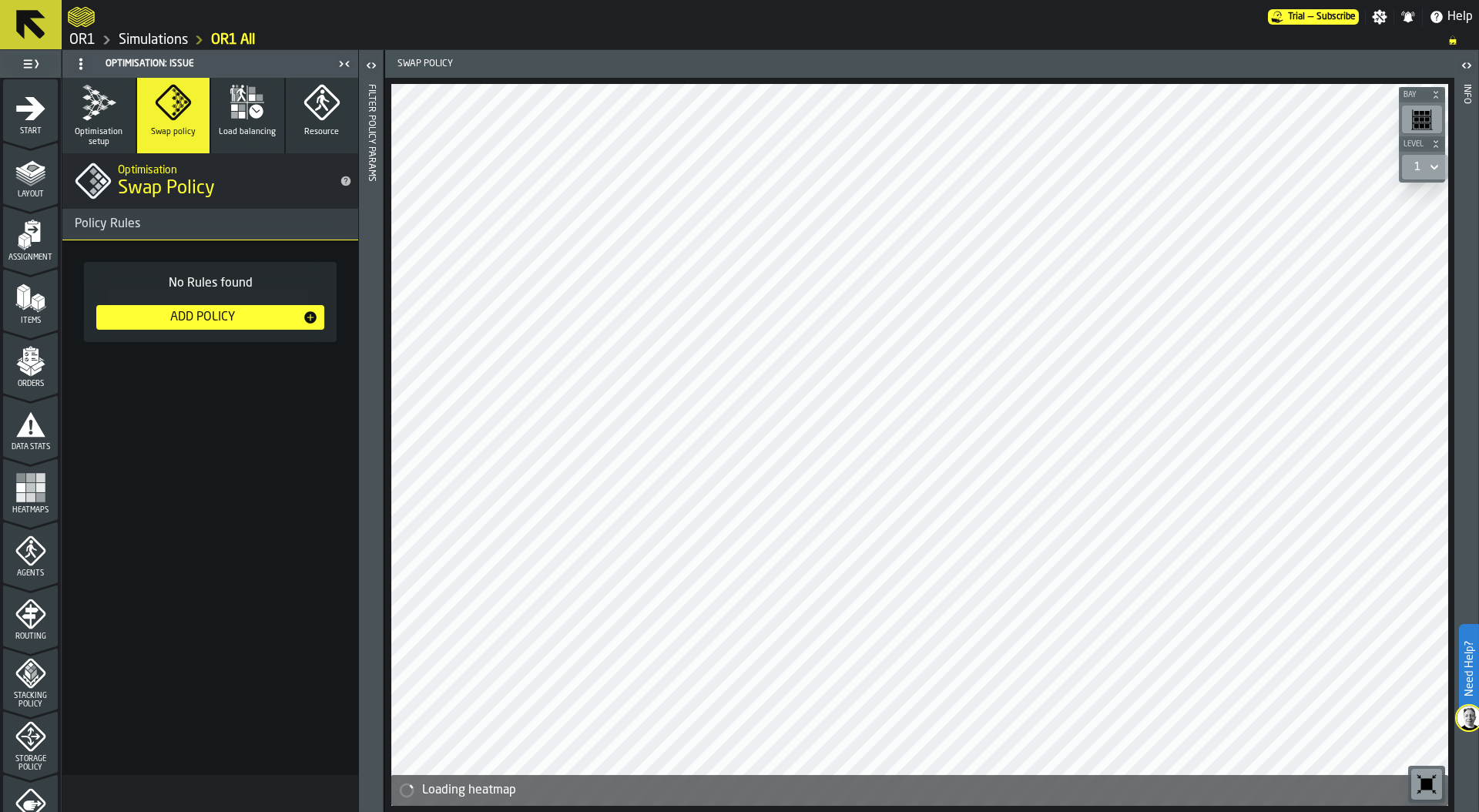
click at [219, 318] on div "Add Policy" at bounding box center [202, 317] width 200 height 18
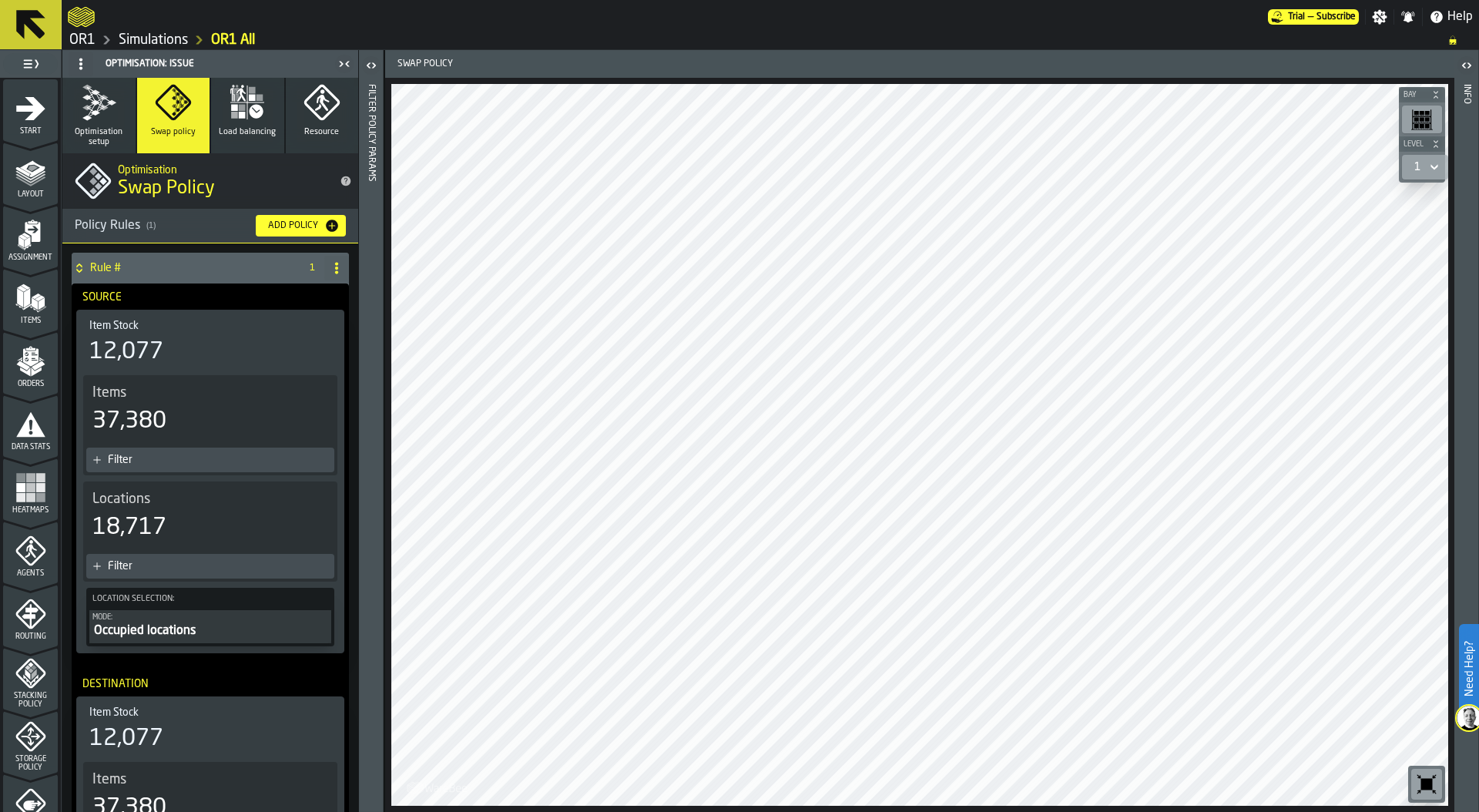
click at [191, 635] on div "Occupied locations" at bounding box center [210, 630] width 235 height 18
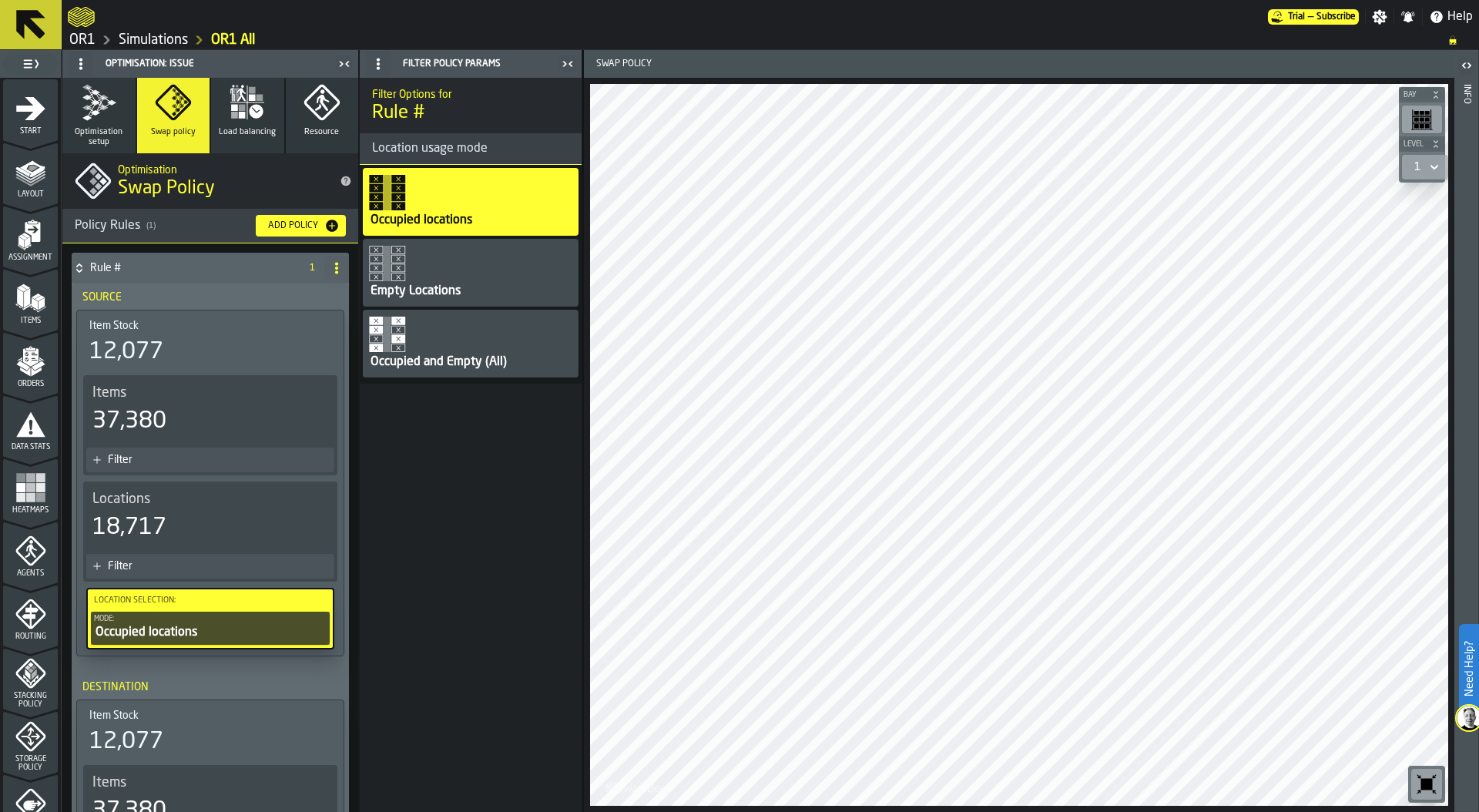
click at [480, 360] on div "Occupied and Empty (All)" at bounding box center [439, 361] width 140 height 18
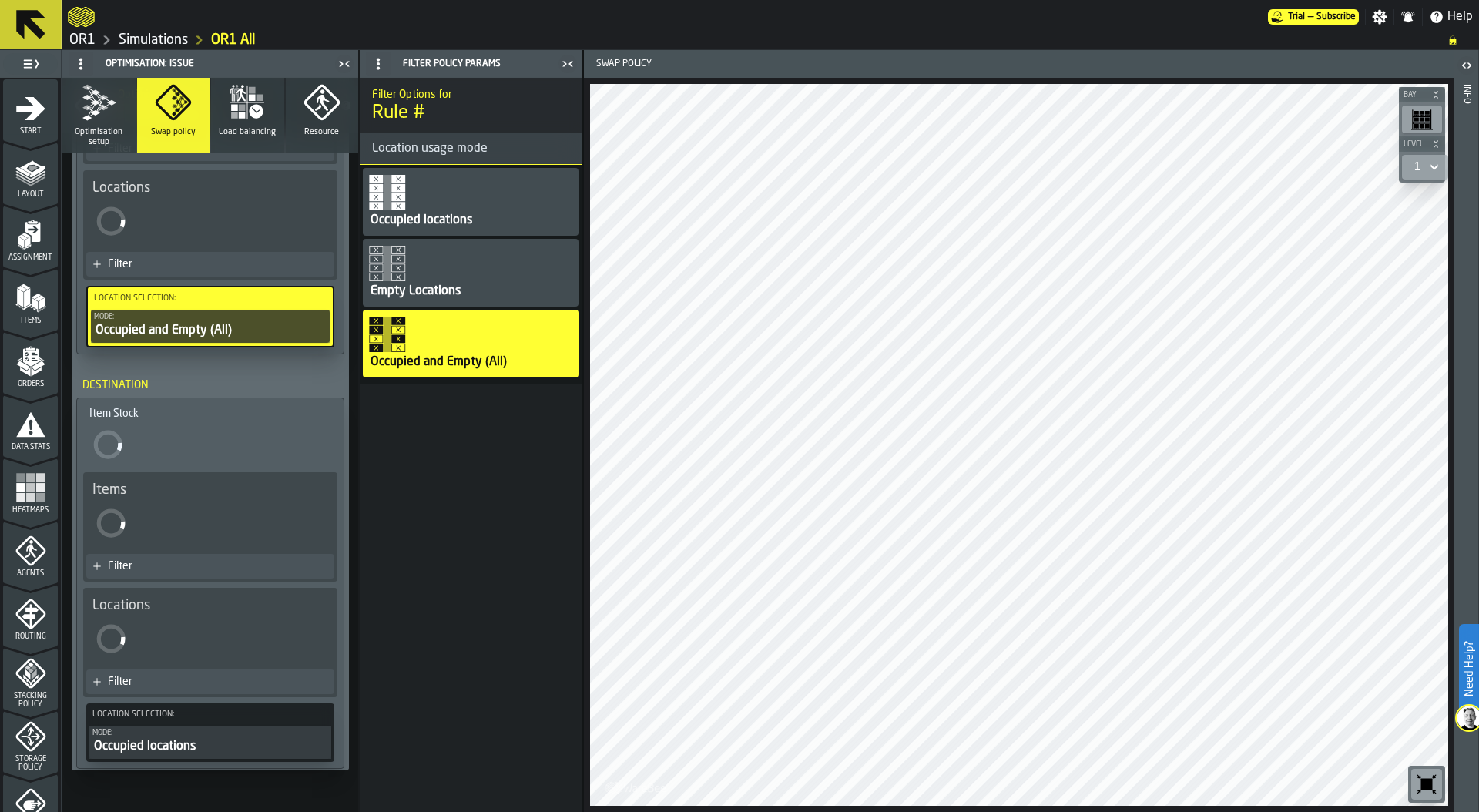
scroll to position [374, 0]
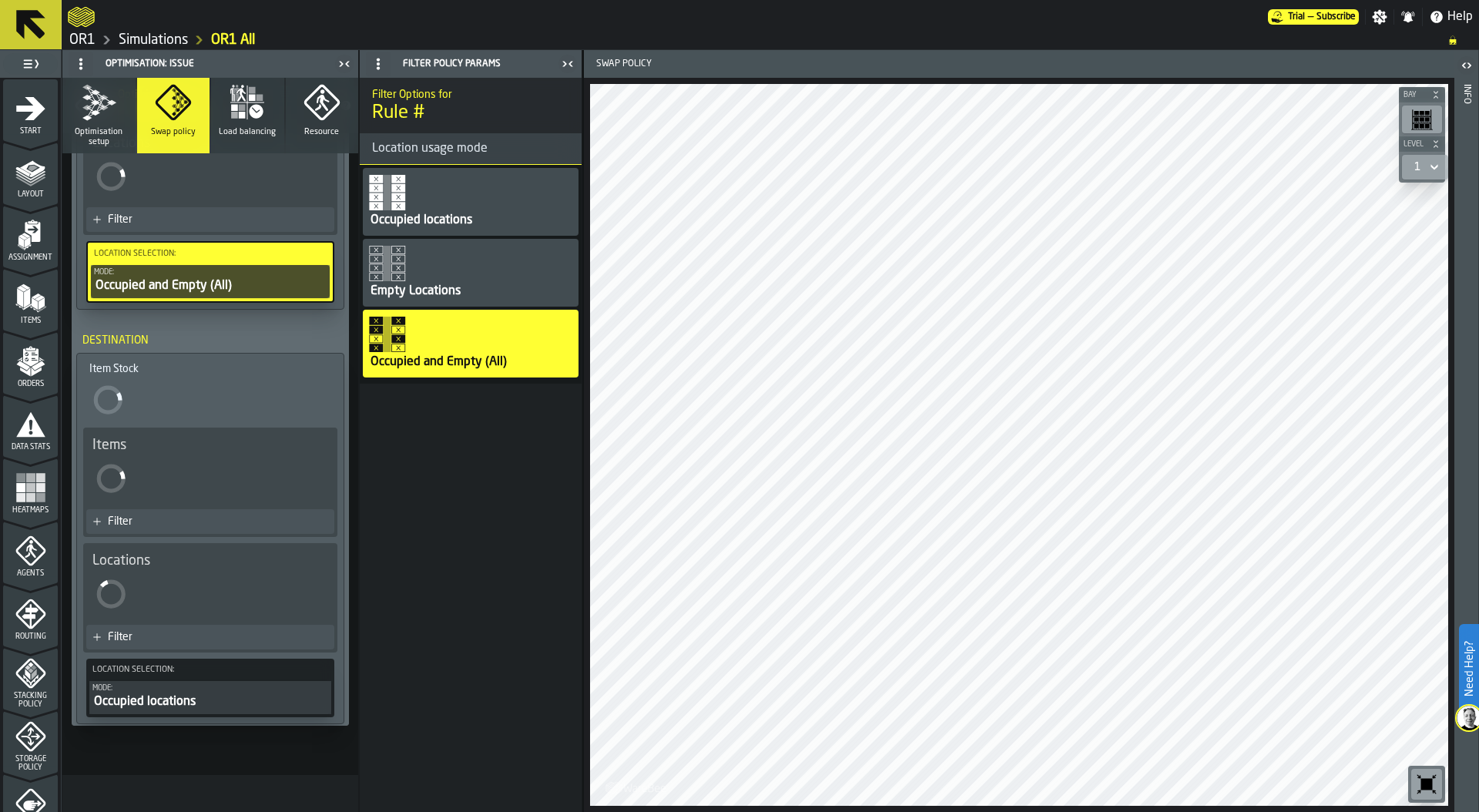
click at [181, 693] on div "Occupied locations" at bounding box center [210, 701] width 235 height 18
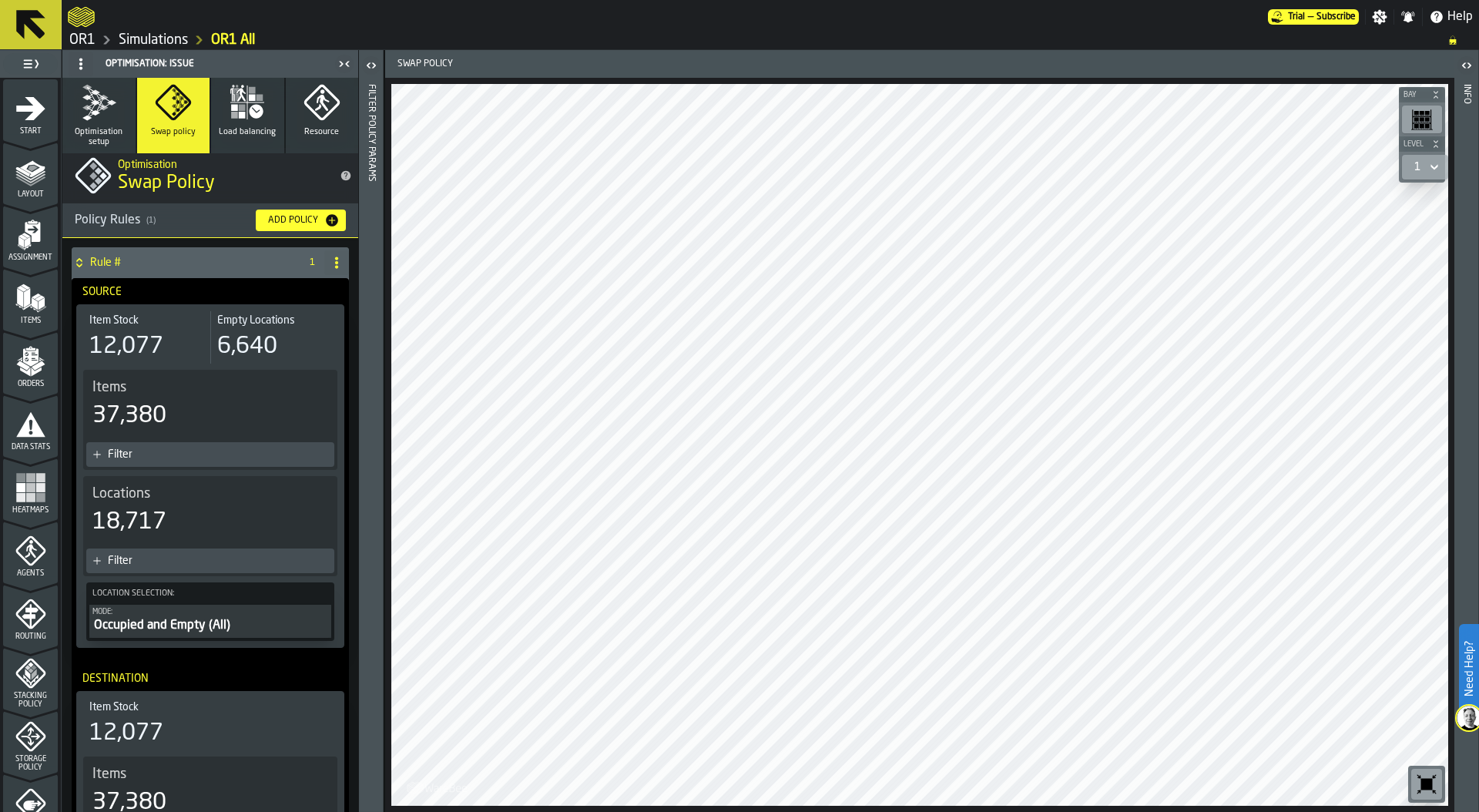
scroll to position [0, 0]
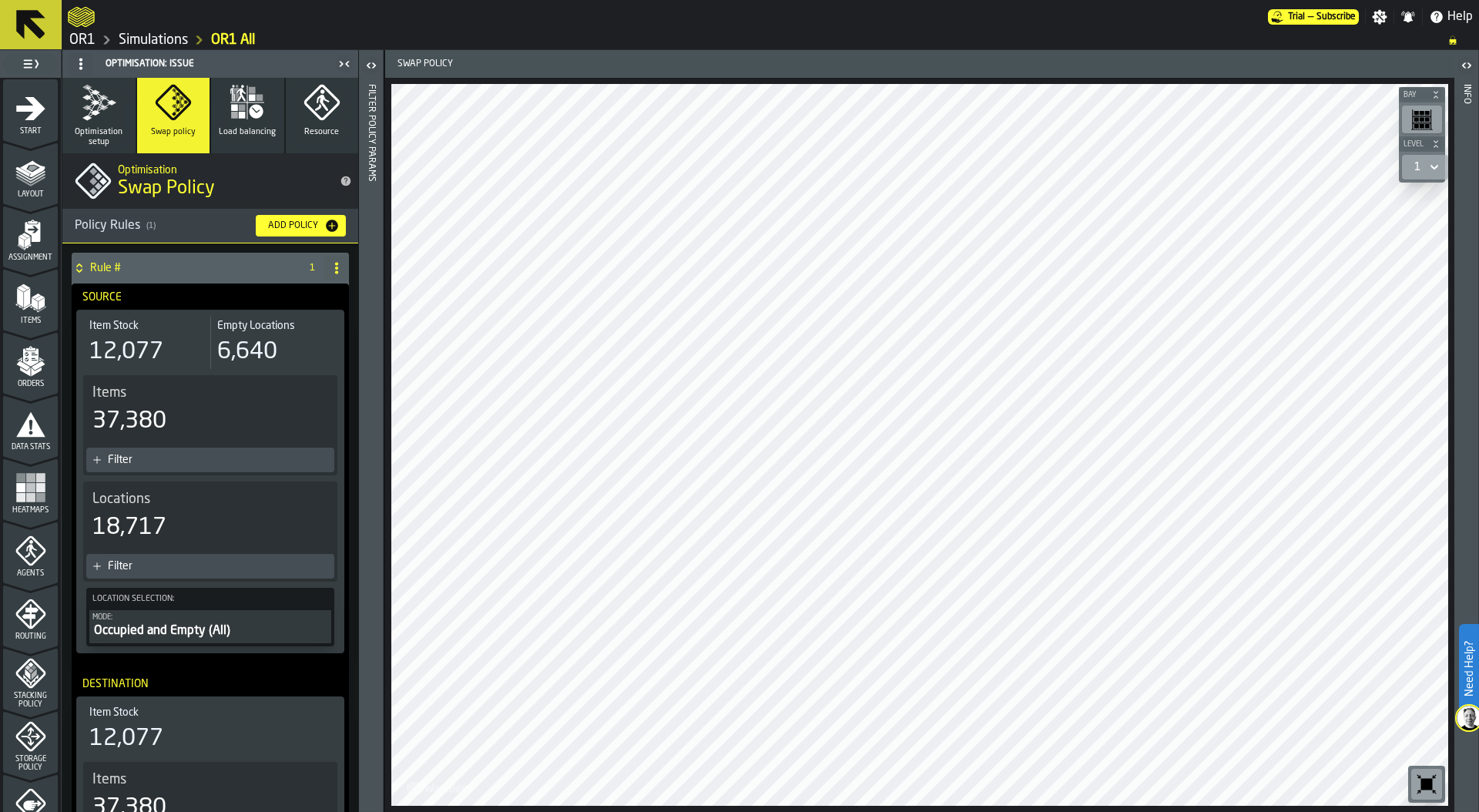
click at [161, 41] on link "Simulations" at bounding box center [153, 39] width 69 height 17
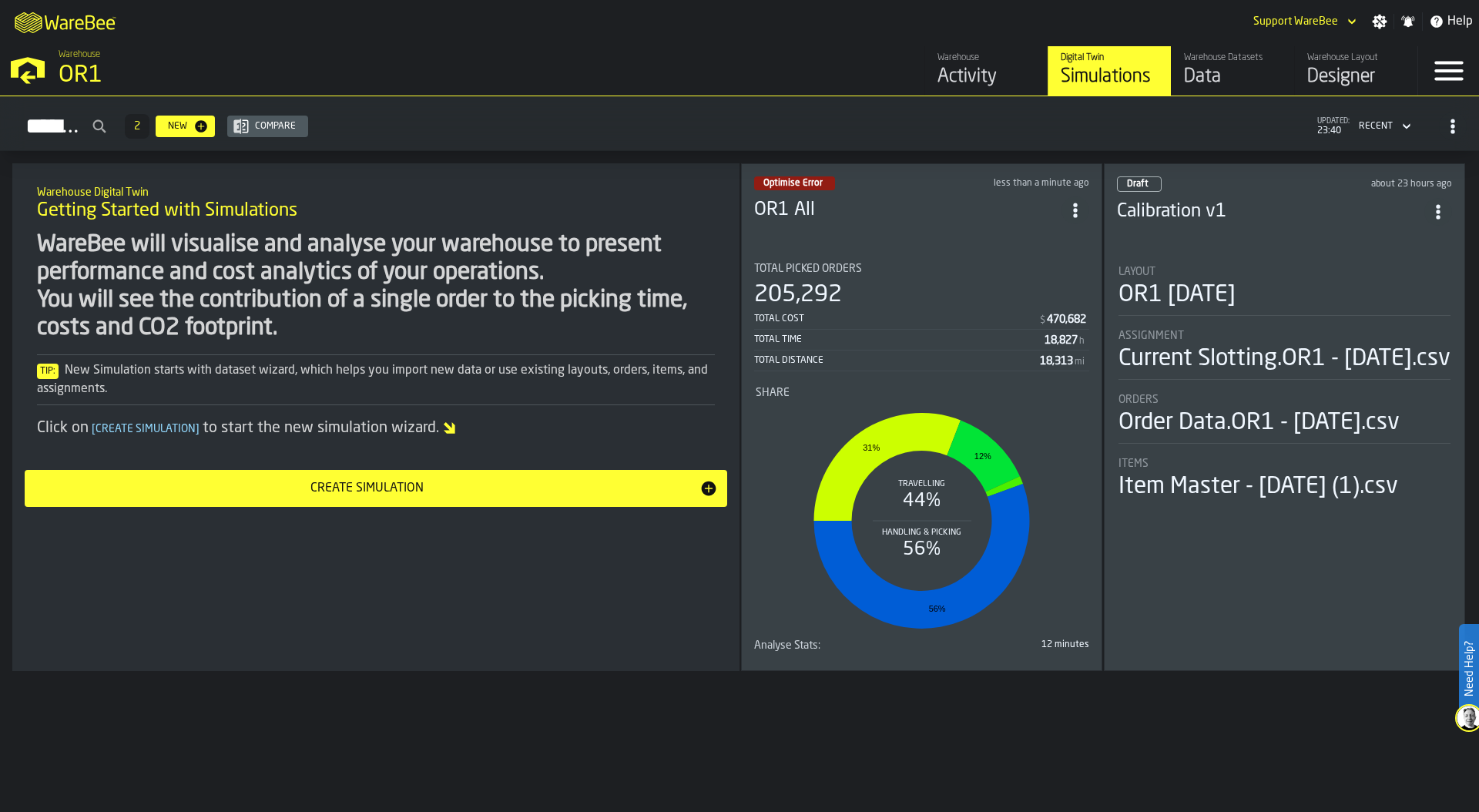
click at [978, 242] on div "Optimise Error less than a minute ago OR1 All Total Picked Orders 205,292 Total…" at bounding box center [921, 417] width 362 height 508
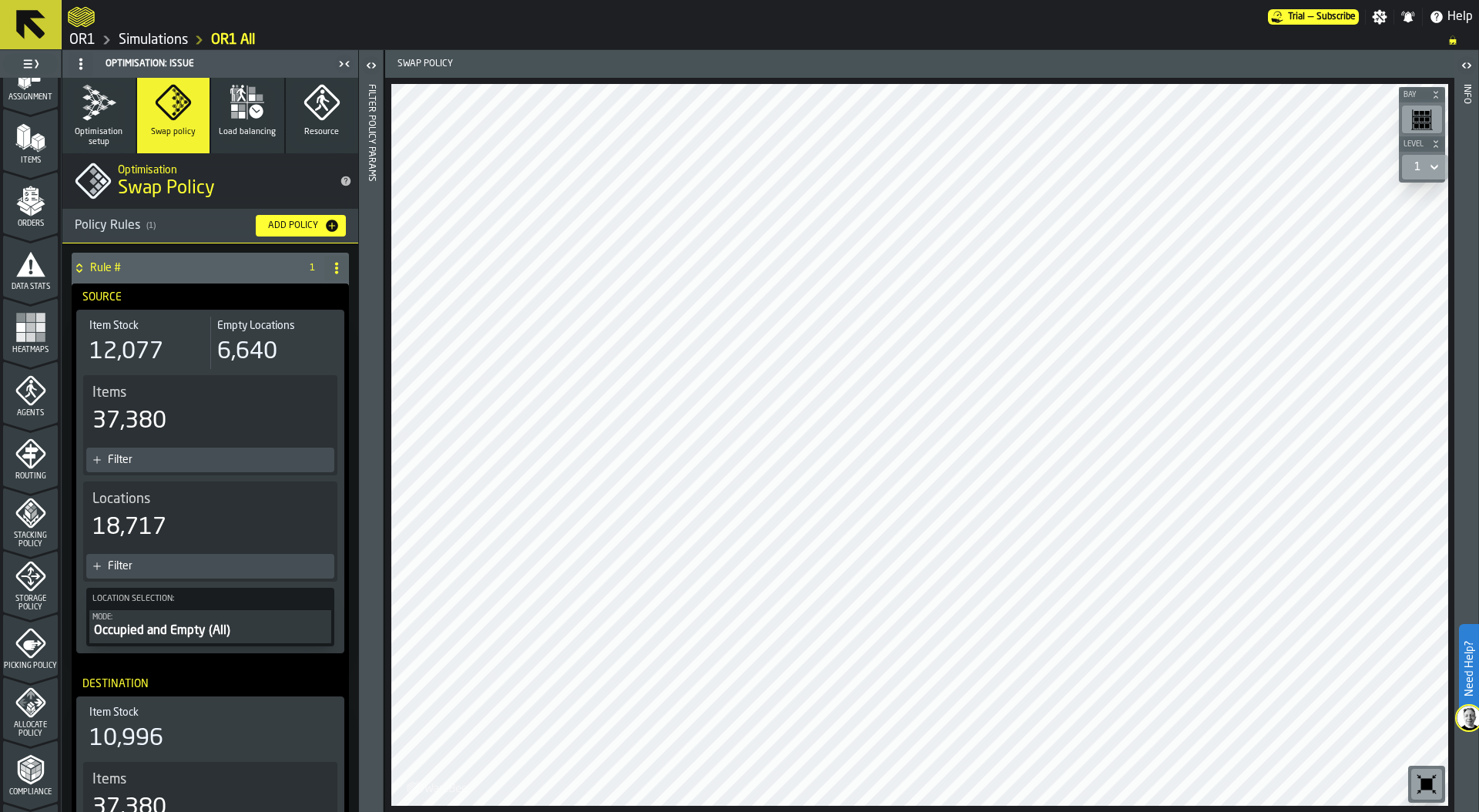
scroll to position [327, 0]
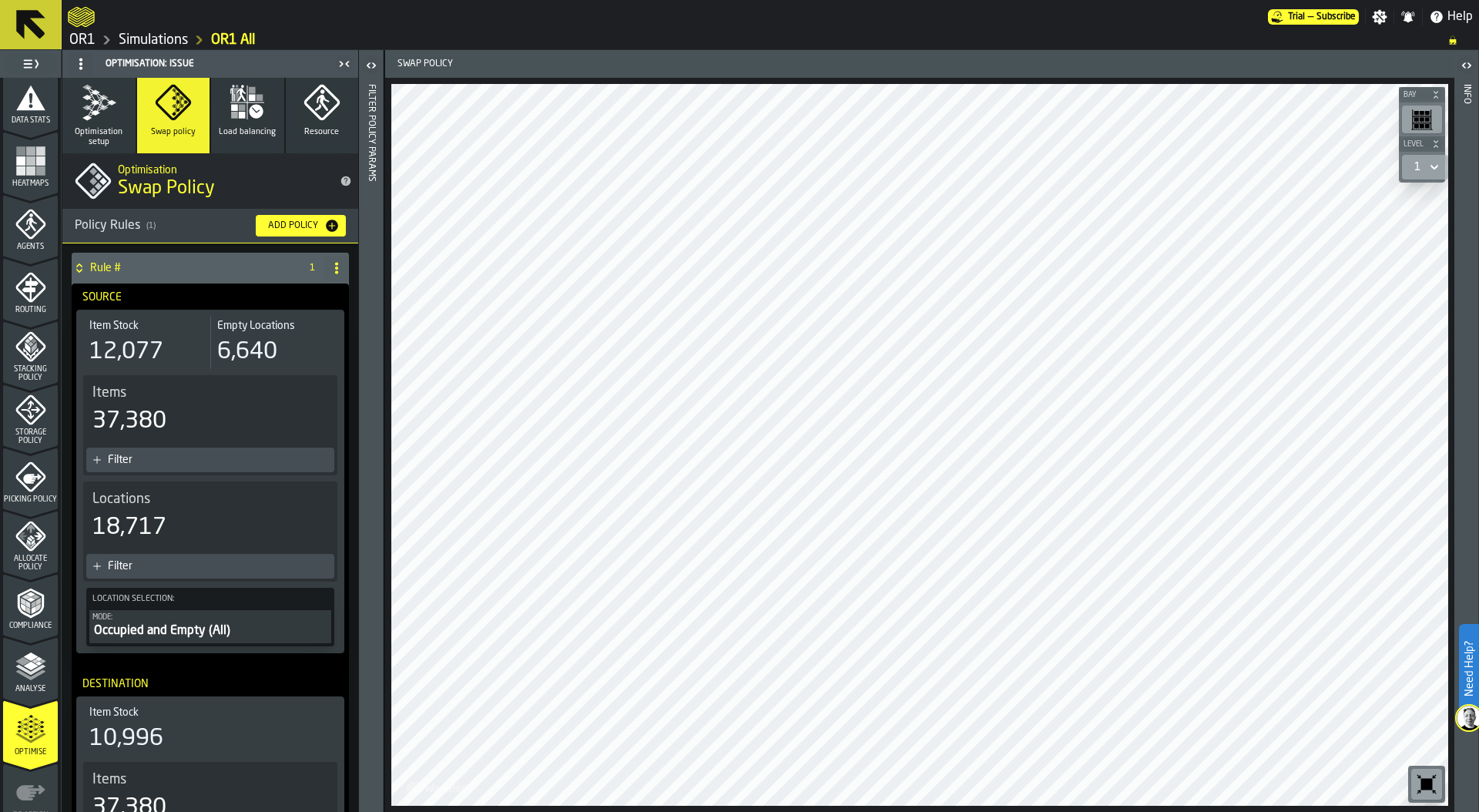
click at [24, 674] on polyline "menu Analyse" at bounding box center [30, 675] width 30 height 10
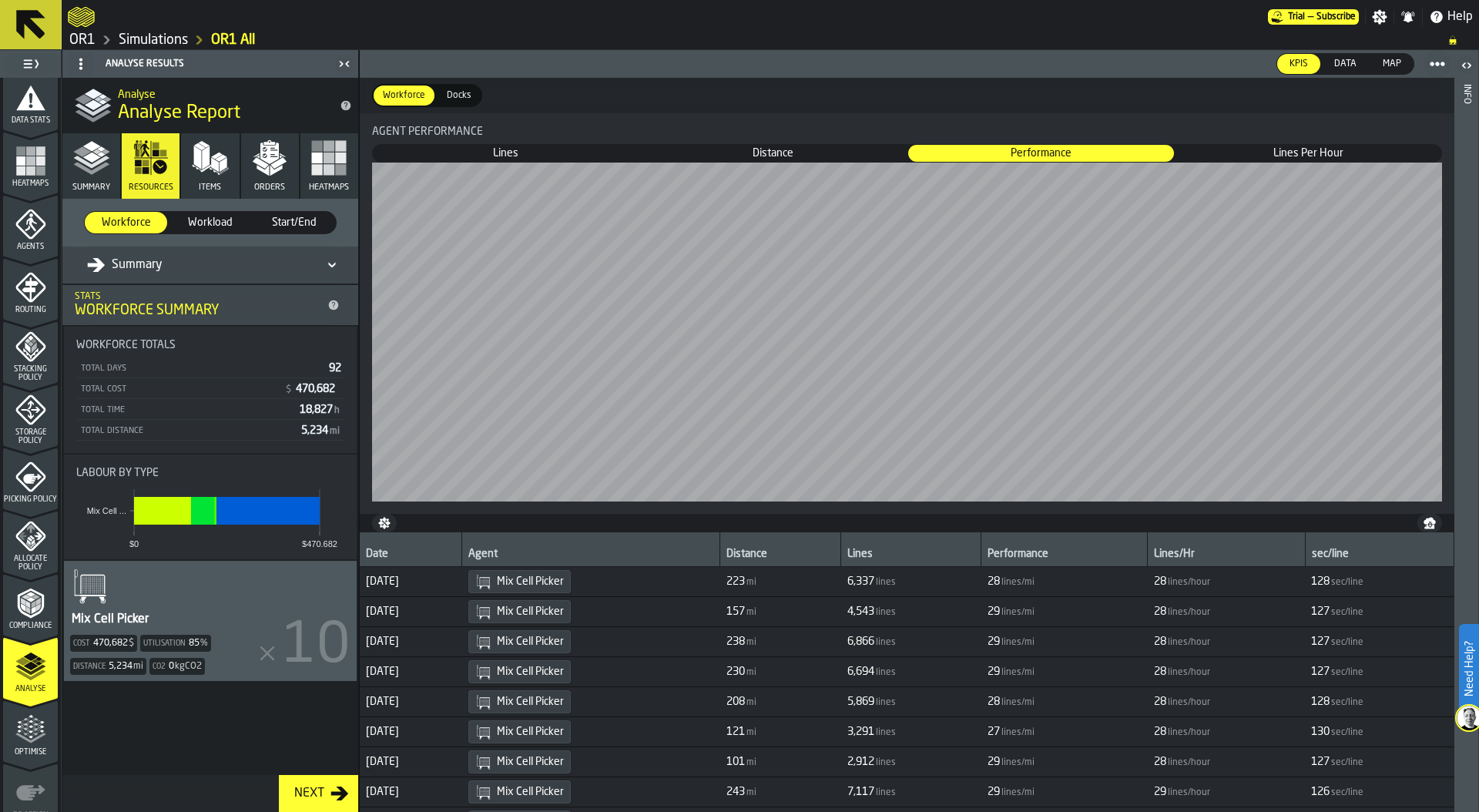
click at [171, 39] on link "Simulations" at bounding box center [153, 39] width 69 height 17
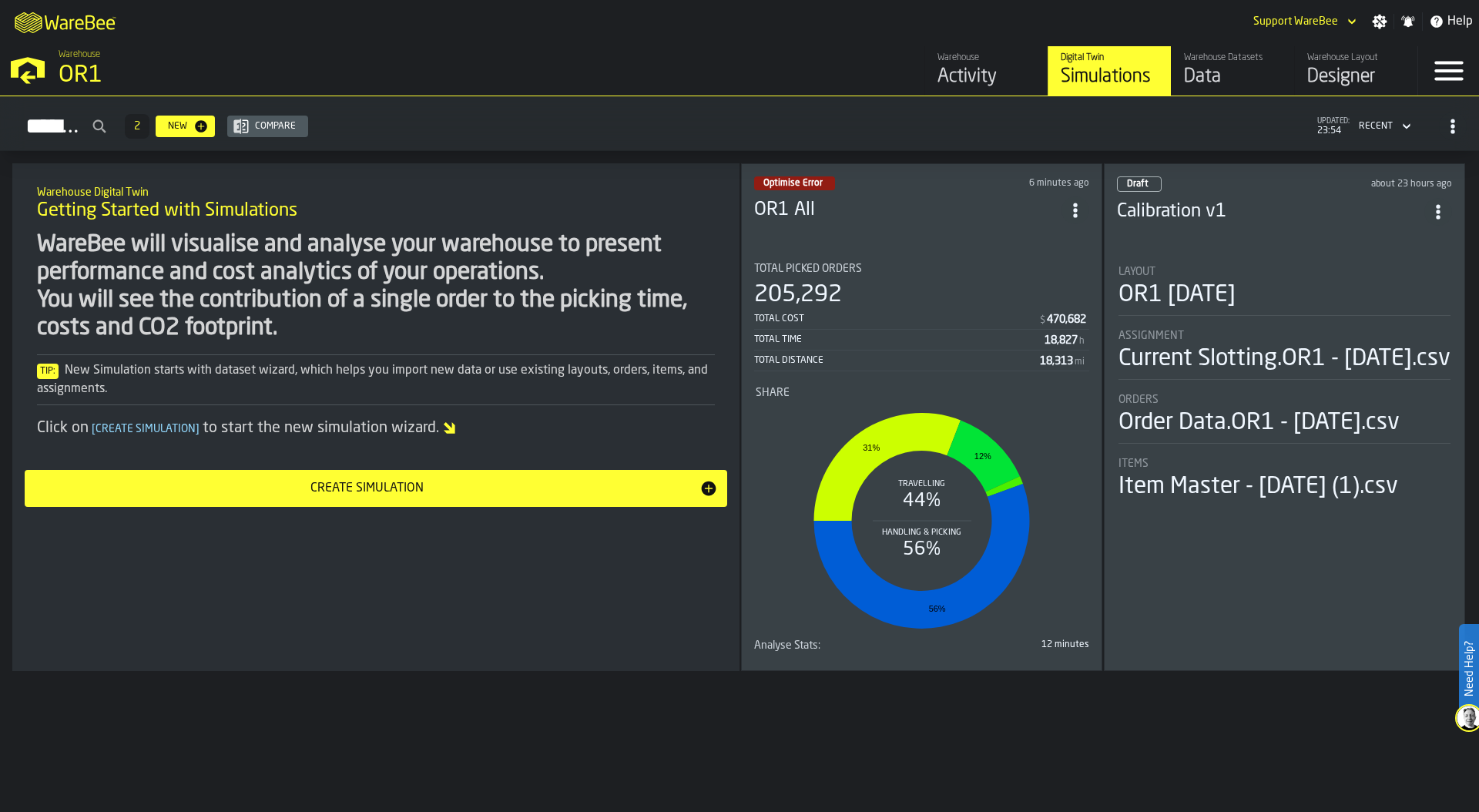
click at [1017, 271] on div "Total Picked Orders 205,292 Total Cost $ 470,682 Total Time 18,827 h Total Dist…" at bounding box center [921, 316] width 335 height 108
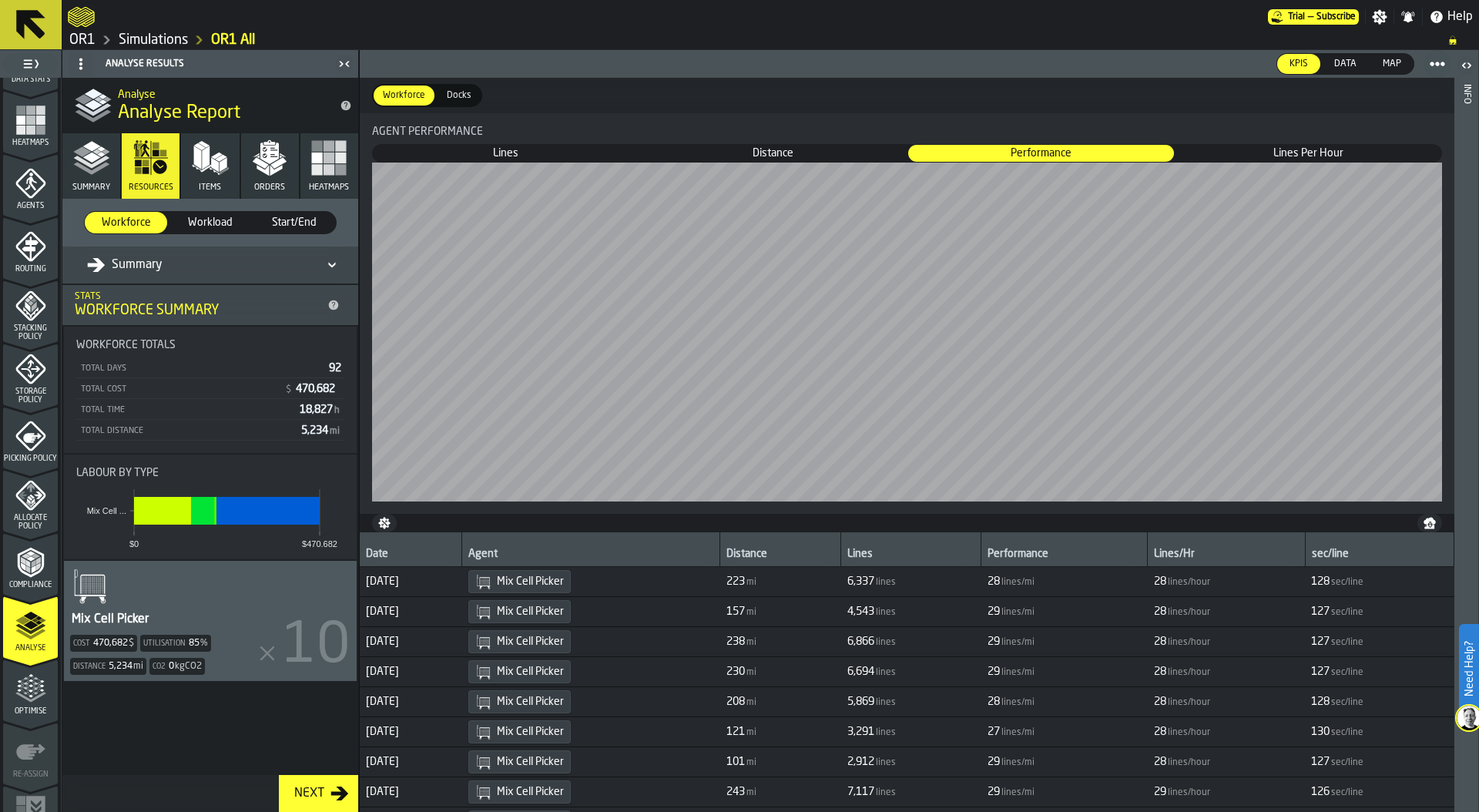
scroll to position [404, 0]
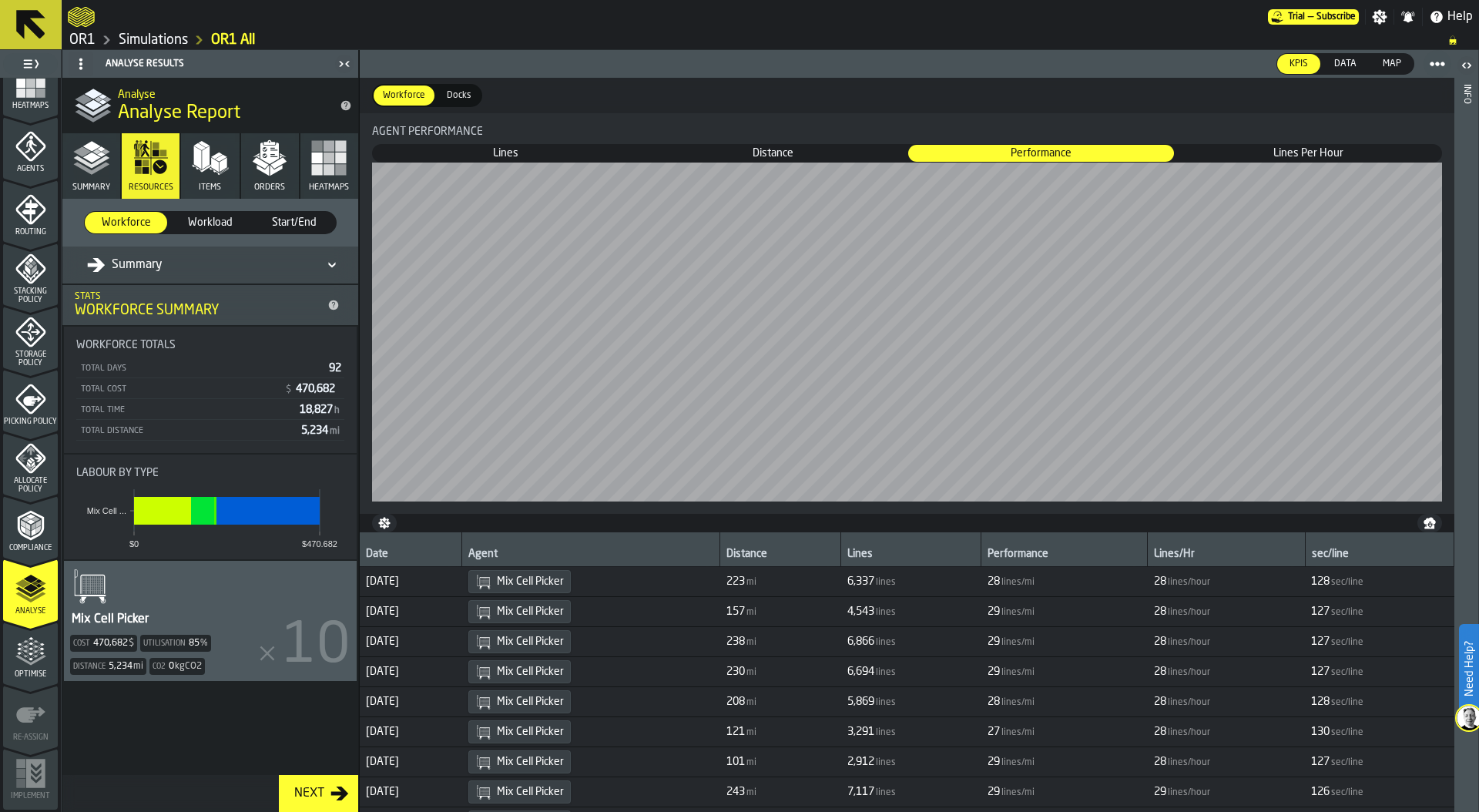
click at [1105, 25] on div at bounding box center [668, 17] width 1200 height 28
click at [150, 32] on link "Simulations" at bounding box center [153, 39] width 69 height 17
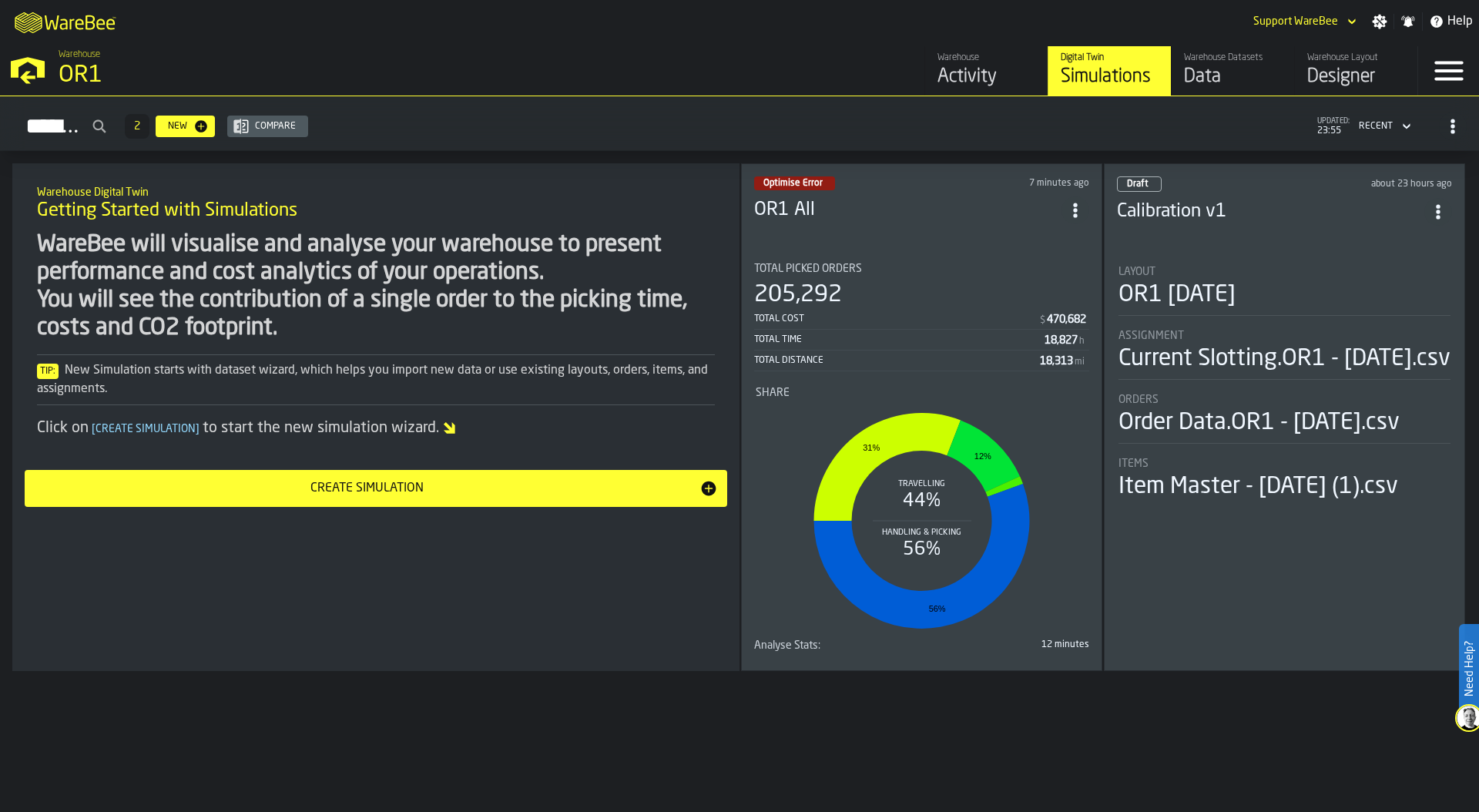
click at [925, 316] on div "Total Cost" at bounding box center [897, 318] width 284 height 10
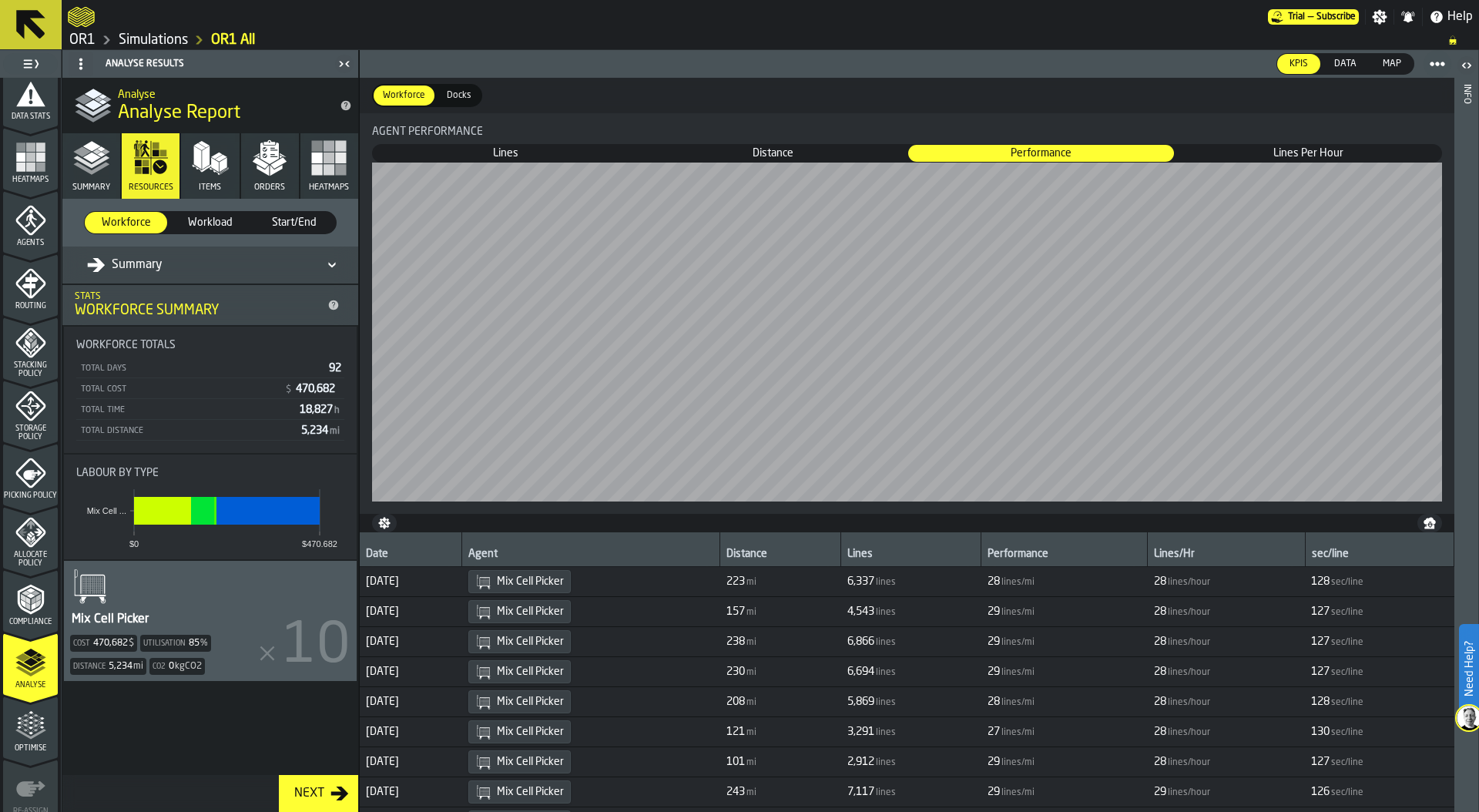
scroll to position [391, 0]
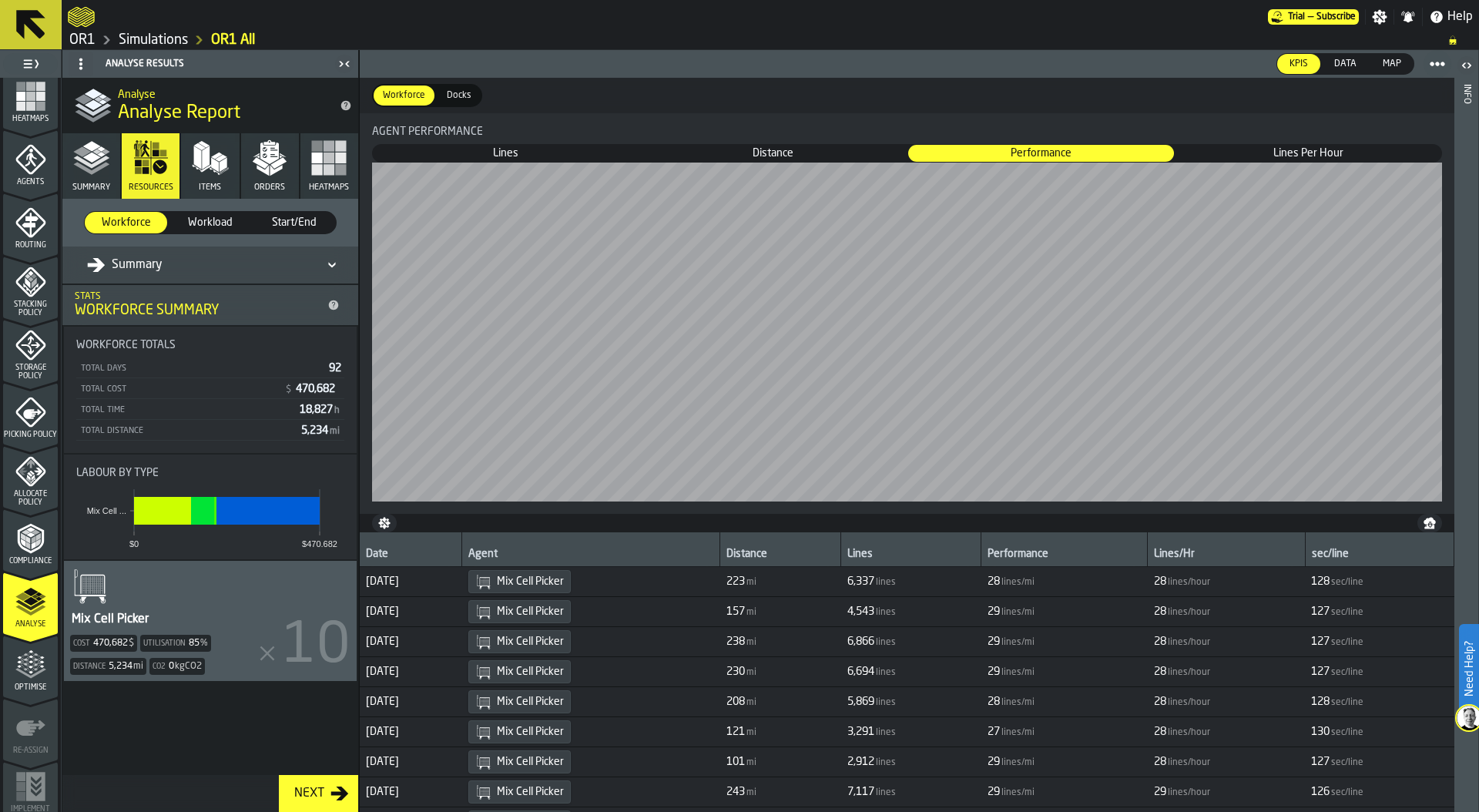
click at [31, 673] on icon "menu Optimise" at bounding box center [31, 664] width 31 height 31
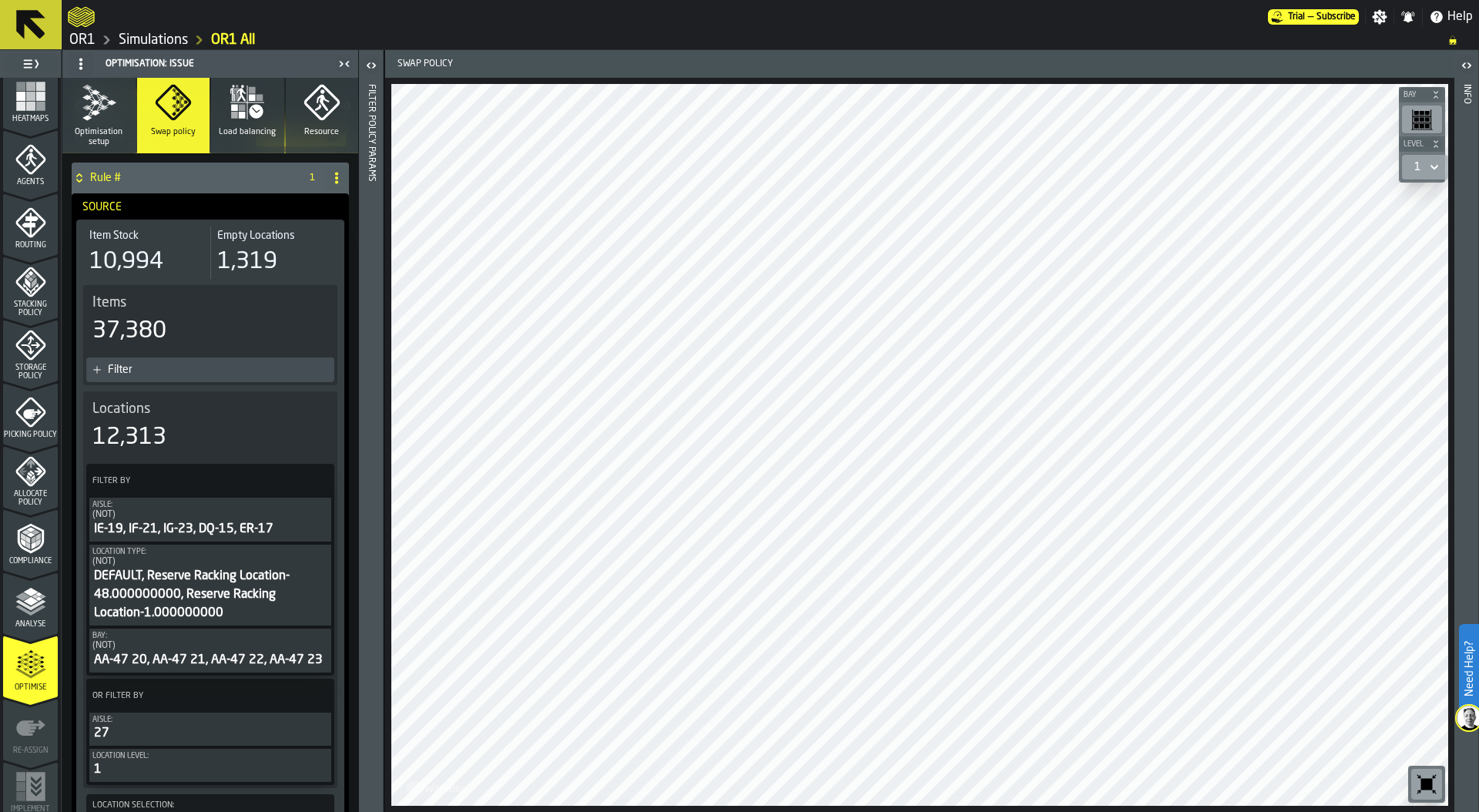
scroll to position [0, 0]
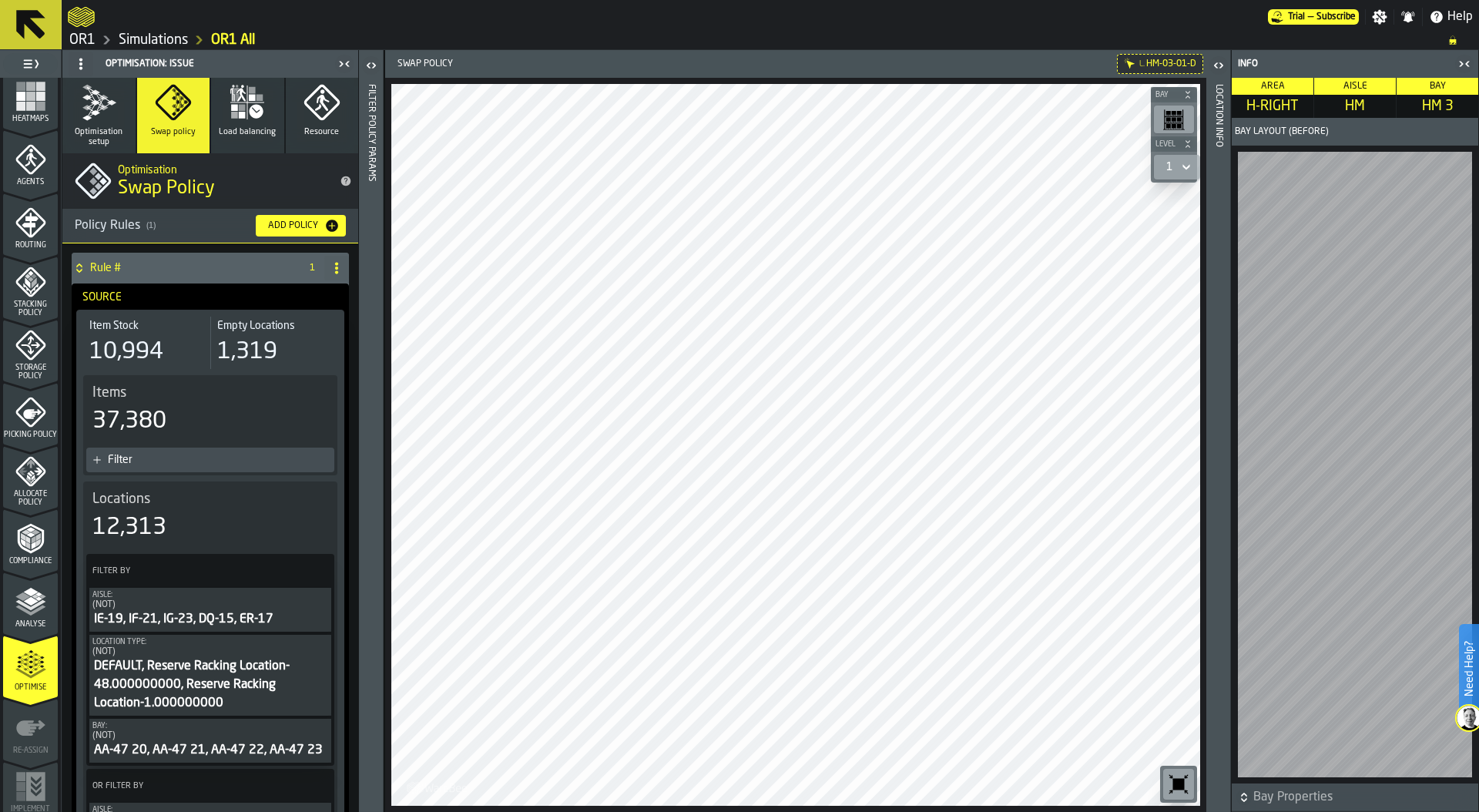
click at [168, 39] on link "Simulations" at bounding box center [153, 39] width 69 height 17
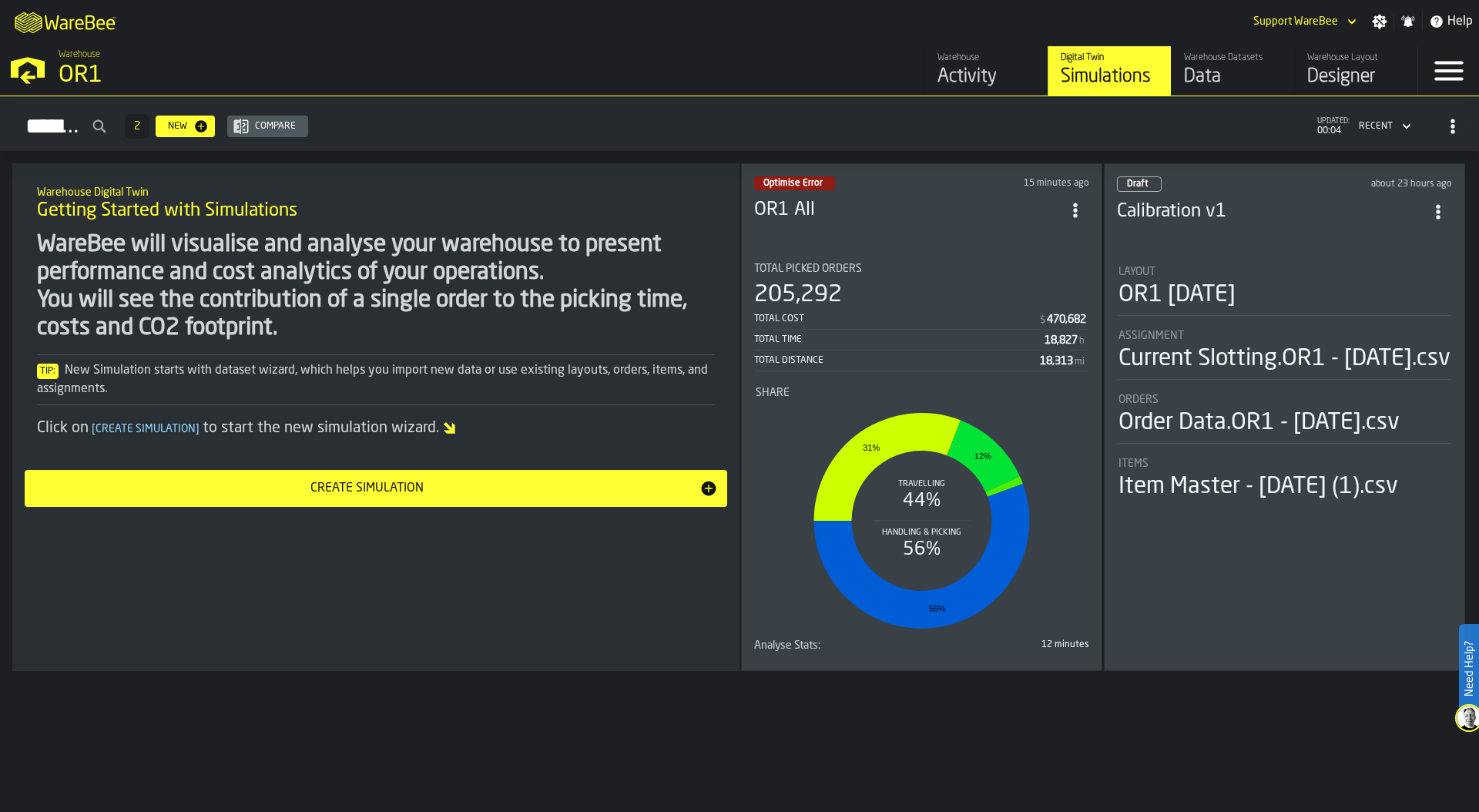
click at [1346, 68] on div "Designer" at bounding box center [1356, 77] width 98 height 25
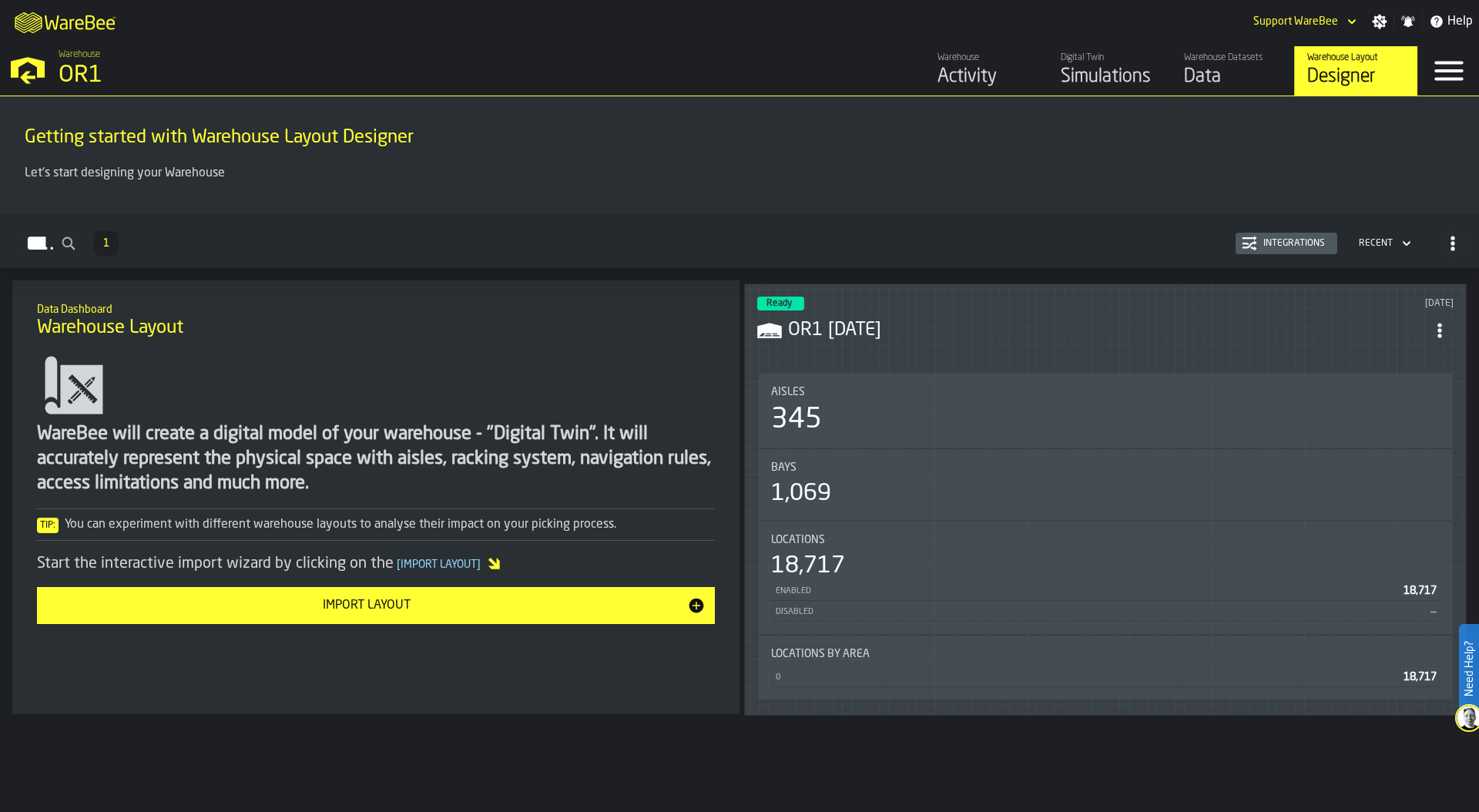
click at [1440, 328] on icon "ItemListCard-DashboardItemContainer" at bounding box center [1439, 330] width 15 height 15
click at [1410, 434] on div "Edit in Designer" at bounding box center [1408, 431] width 85 height 18
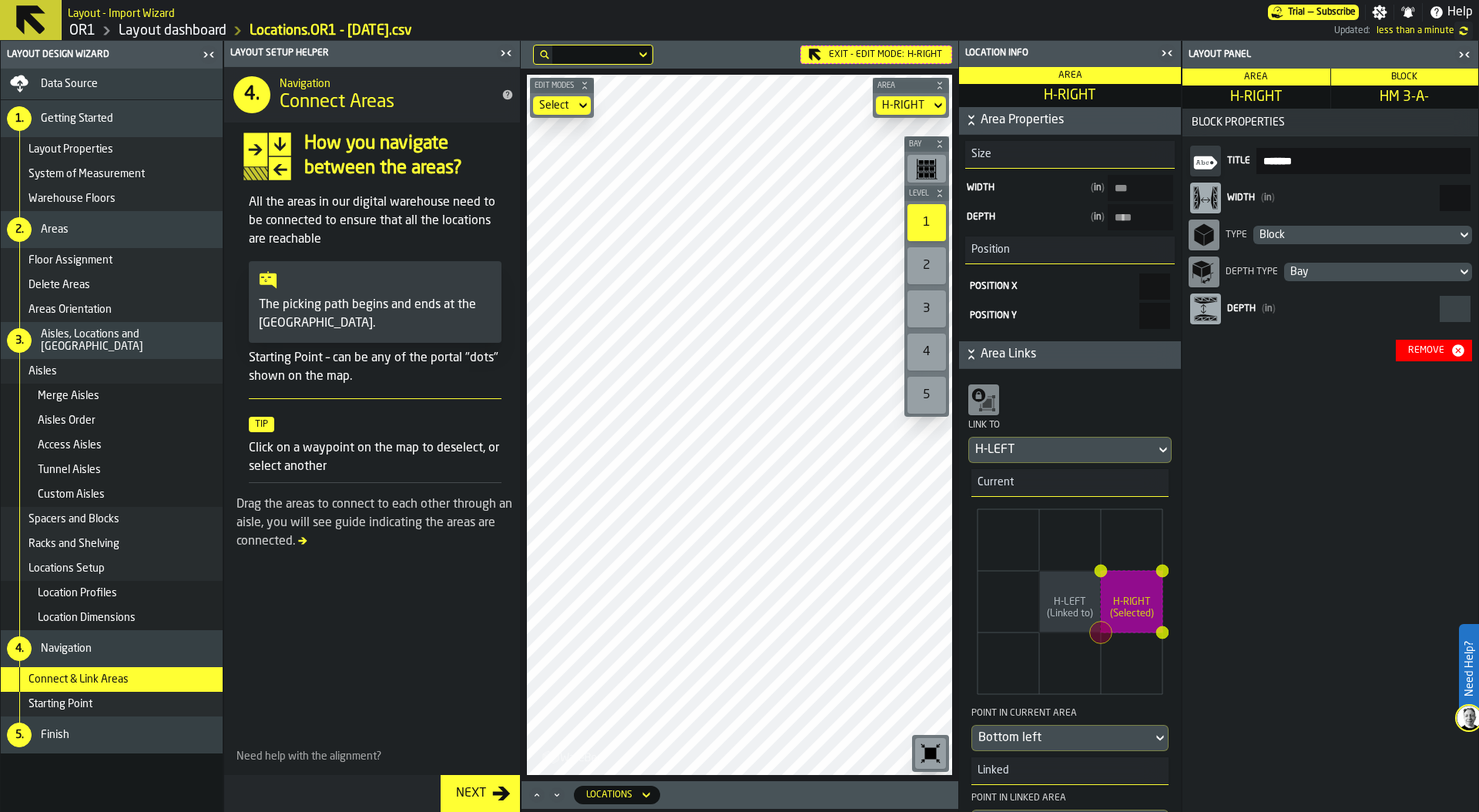
drag, startPoint x: 1451, startPoint y: 196, endPoint x: 1478, endPoint y: 196, distance: 27.0
click at [1478, 196] on div "Layout panel Area H-RIGHT Block HM 3-A- Block Properties Title ******* Width ( …" at bounding box center [1330, 426] width 297 height 771
click at [1440, 206] on input "**" at bounding box center [1455, 198] width 31 height 27
click at [931, 163] on rect "button-toolbar-undefined" at bounding box center [932, 161] width 5 height 4
click at [1448, 196] on input "**" at bounding box center [1455, 198] width 31 height 27
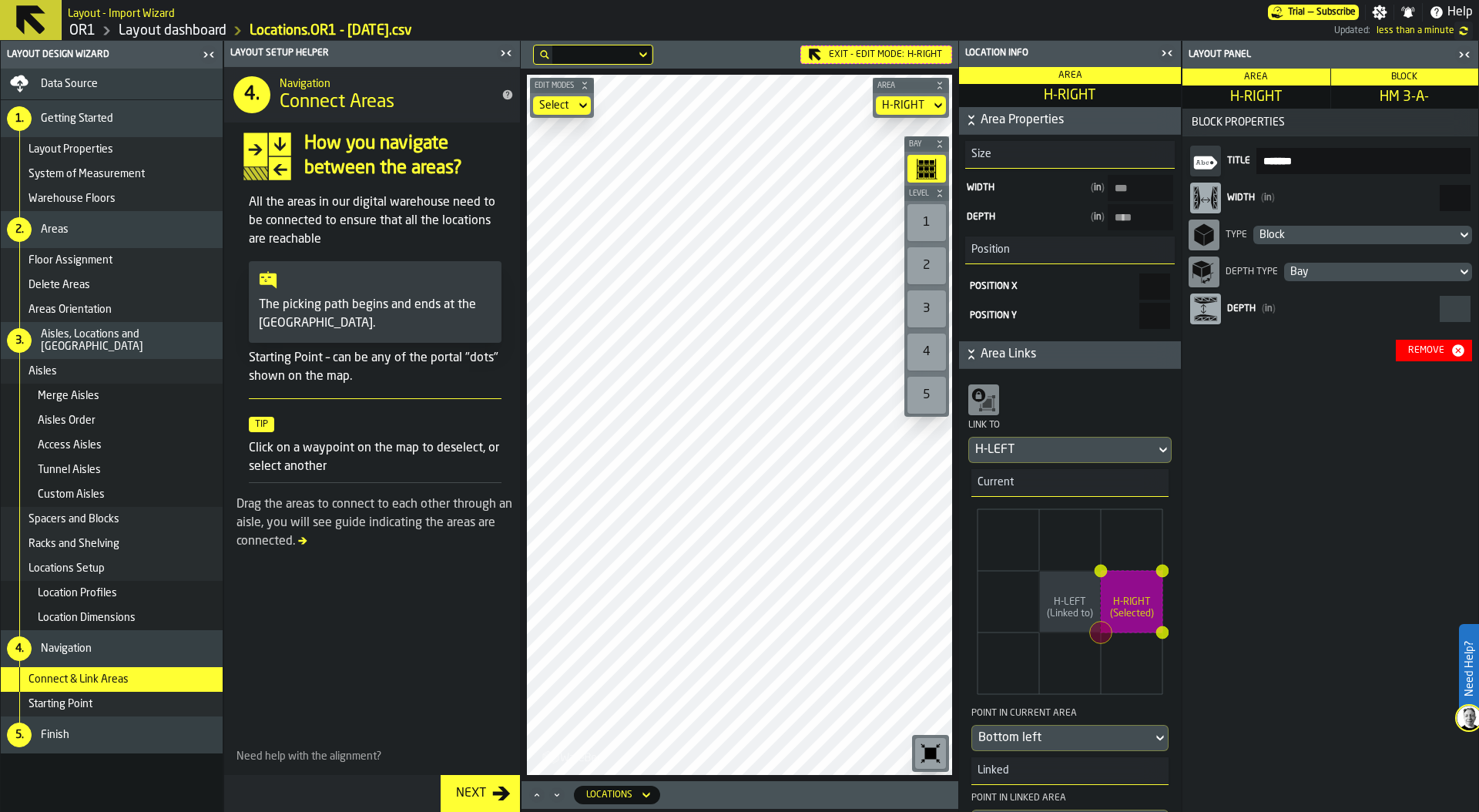
type input "**"
click at [84, 615] on span "Location Dimensions" at bounding box center [87, 617] width 98 height 12
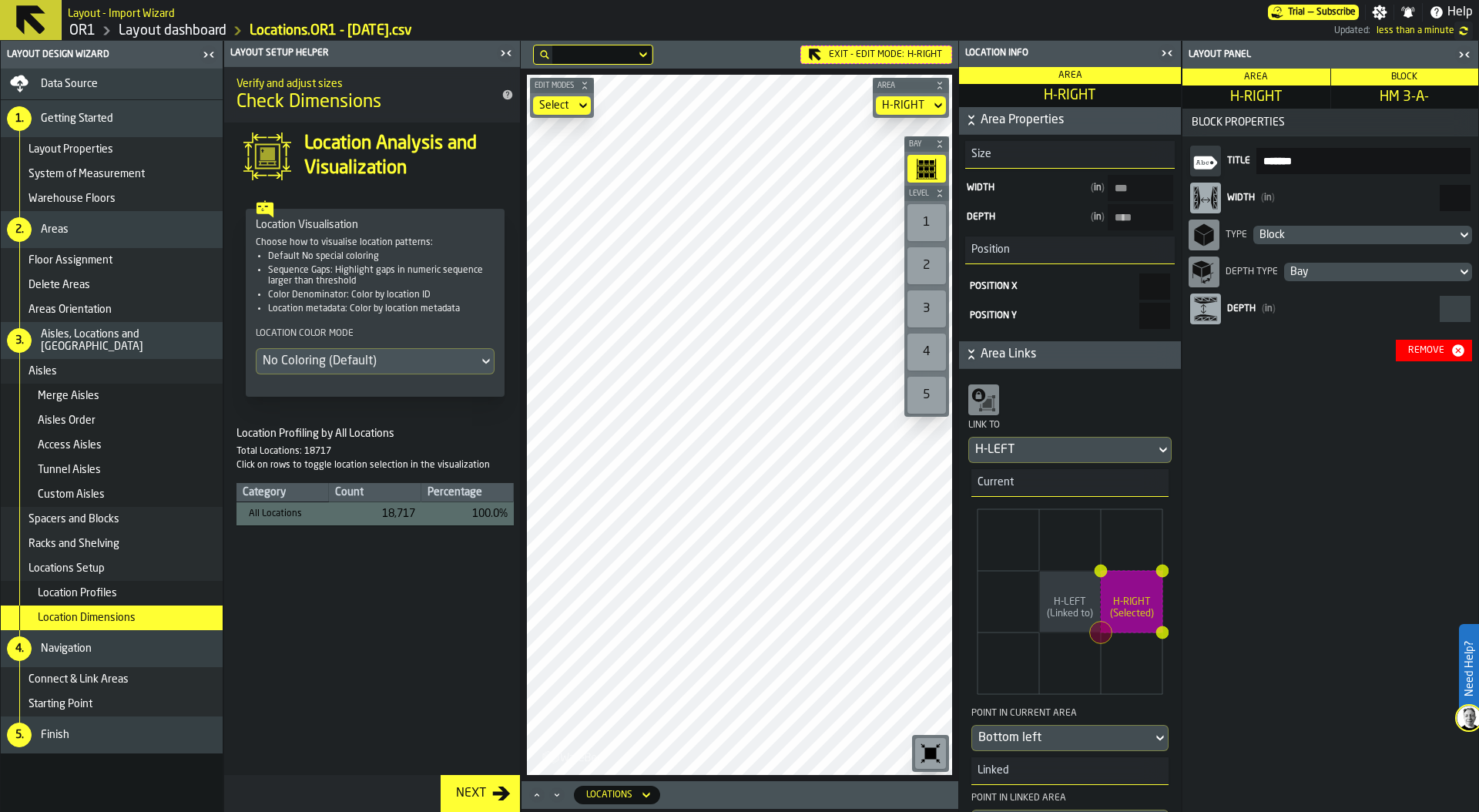
click at [0, 0] on icon at bounding box center [0, 0] width 0 height 0
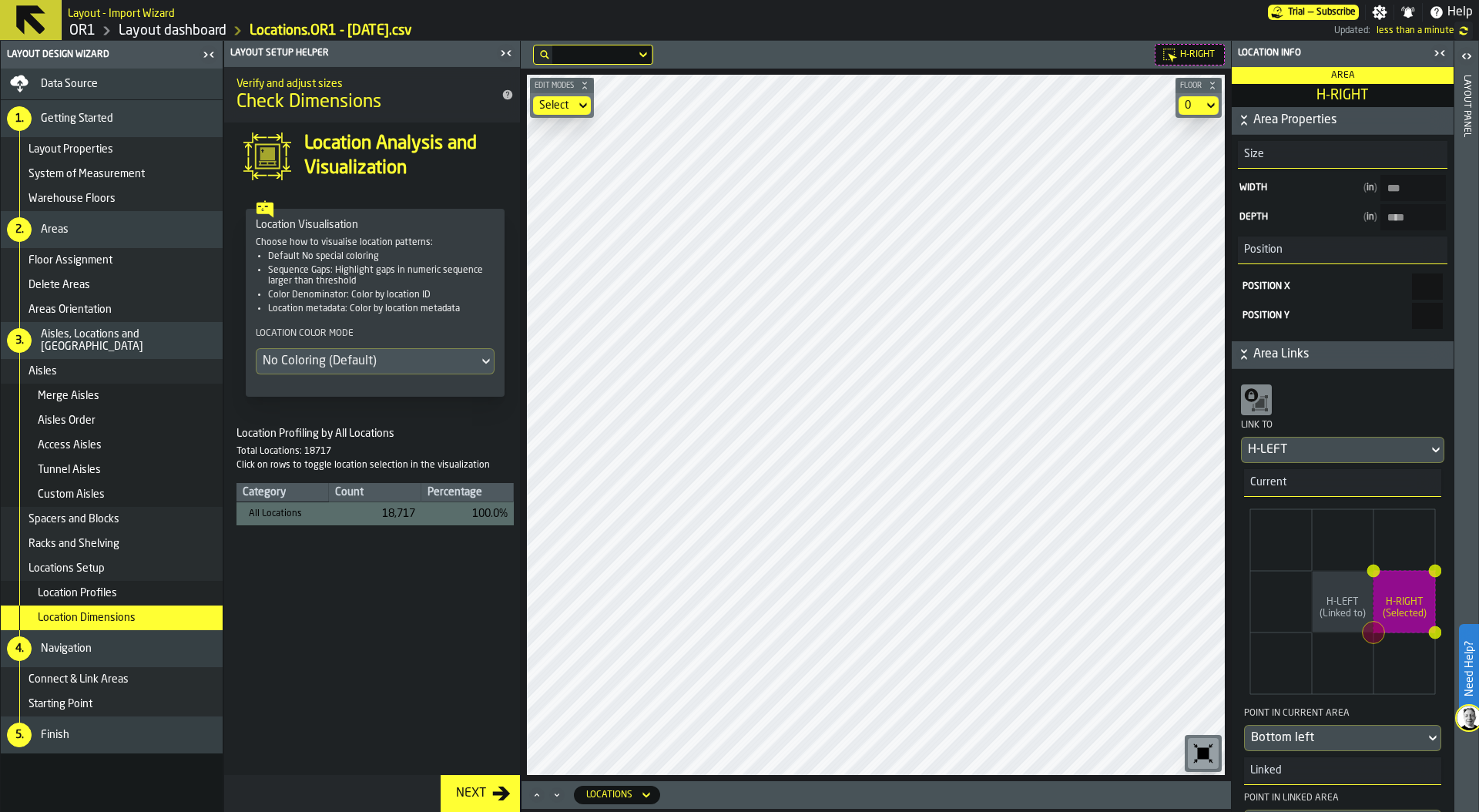
click at [146, 724] on div "5. Finish" at bounding box center [112, 735] width 222 height 37
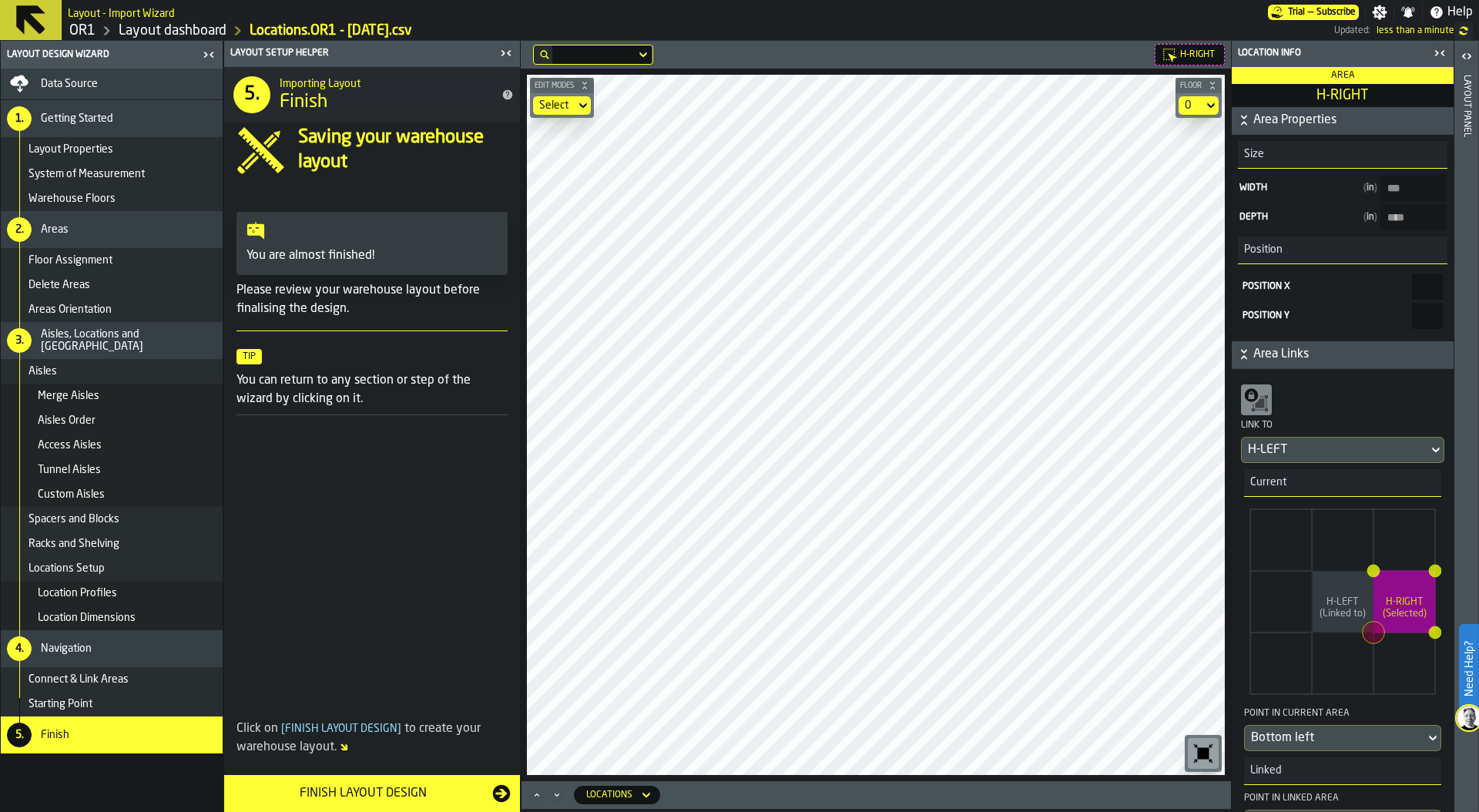
click at [407, 790] on div "Finish Layout Design" at bounding box center [363, 793] width 259 height 18
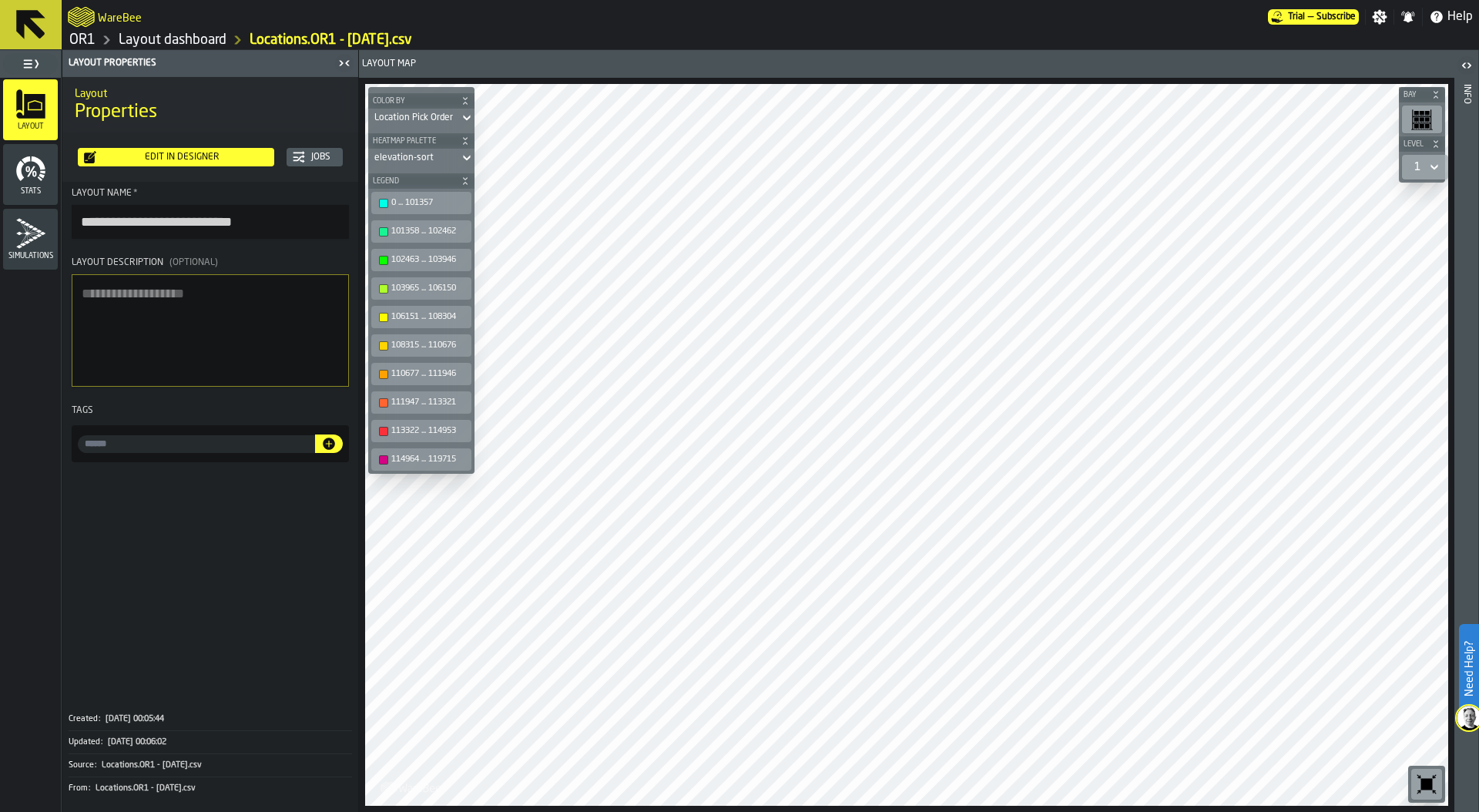
click at [224, 222] on input "**********" at bounding box center [210, 222] width 277 height 34
drag, startPoint x: 194, startPoint y: 222, endPoint x: 182, endPoint y: 222, distance: 12.0
click at [182, 222] on input "**********" at bounding box center [210, 222] width 277 height 34
type input "**********"
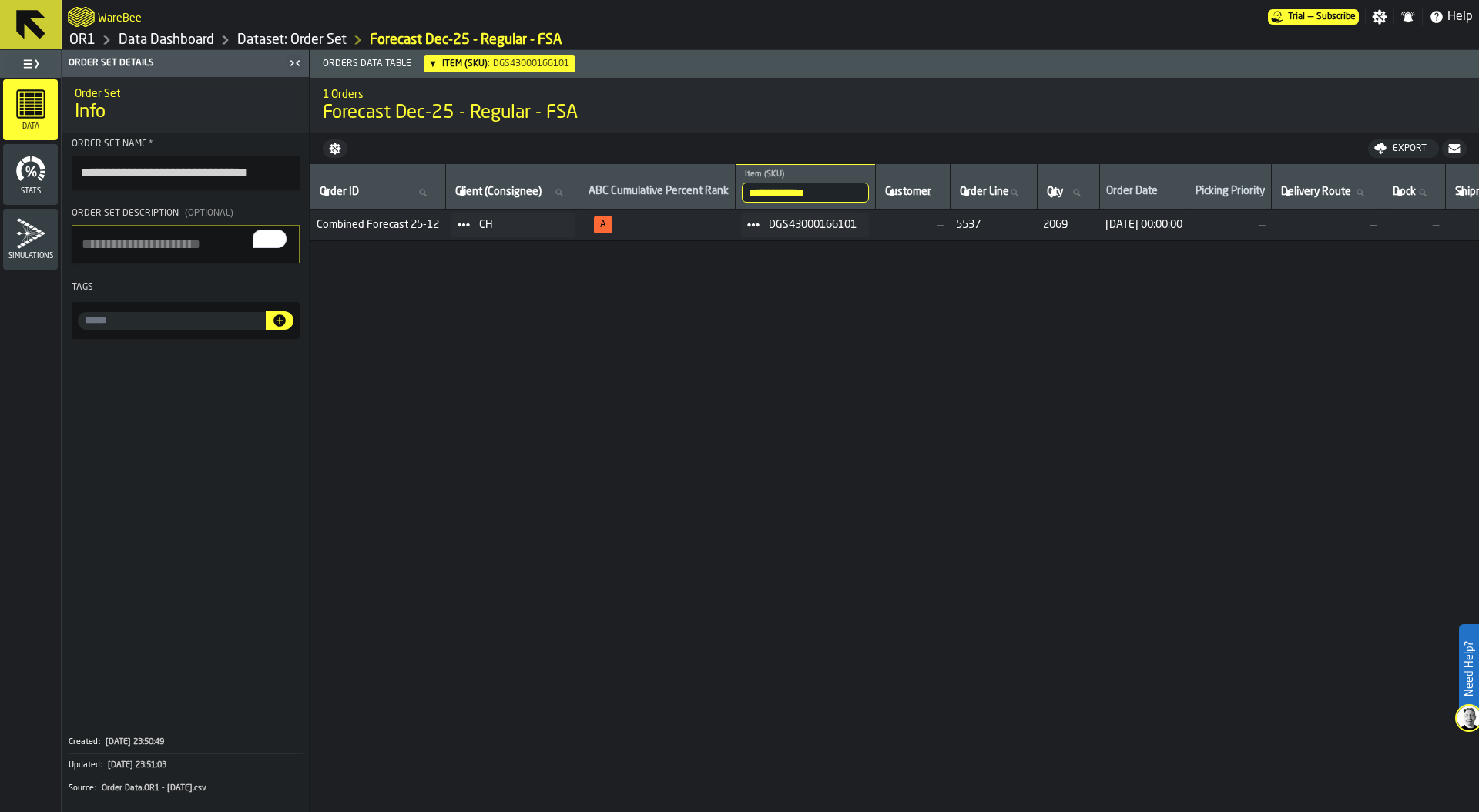
click at [273, 40] on link "Dataset: Order Set" at bounding box center [292, 39] width 109 height 17
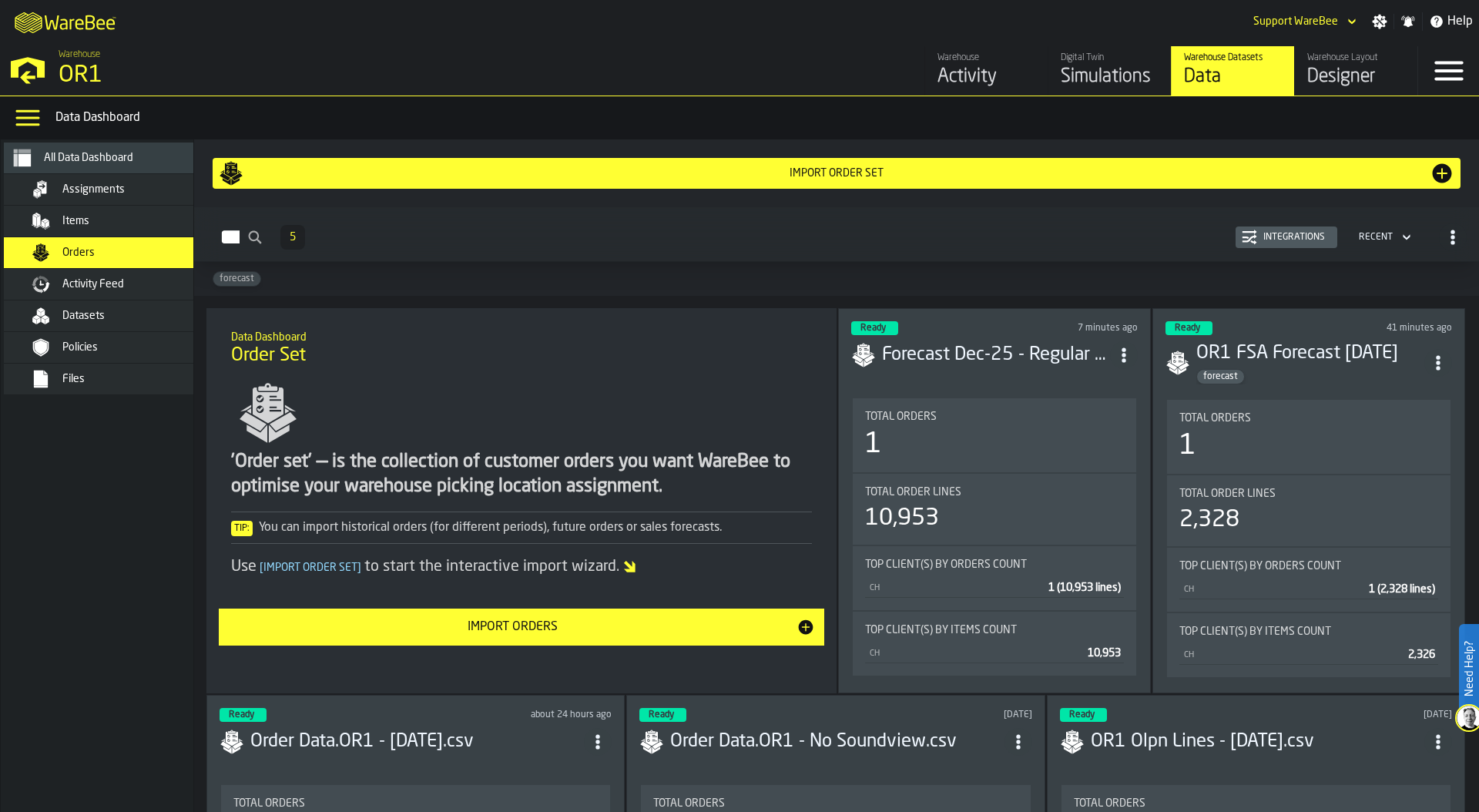
click at [1283, 242] on div "Integrations" at bounding box center [1294, 237] width 74 height 10
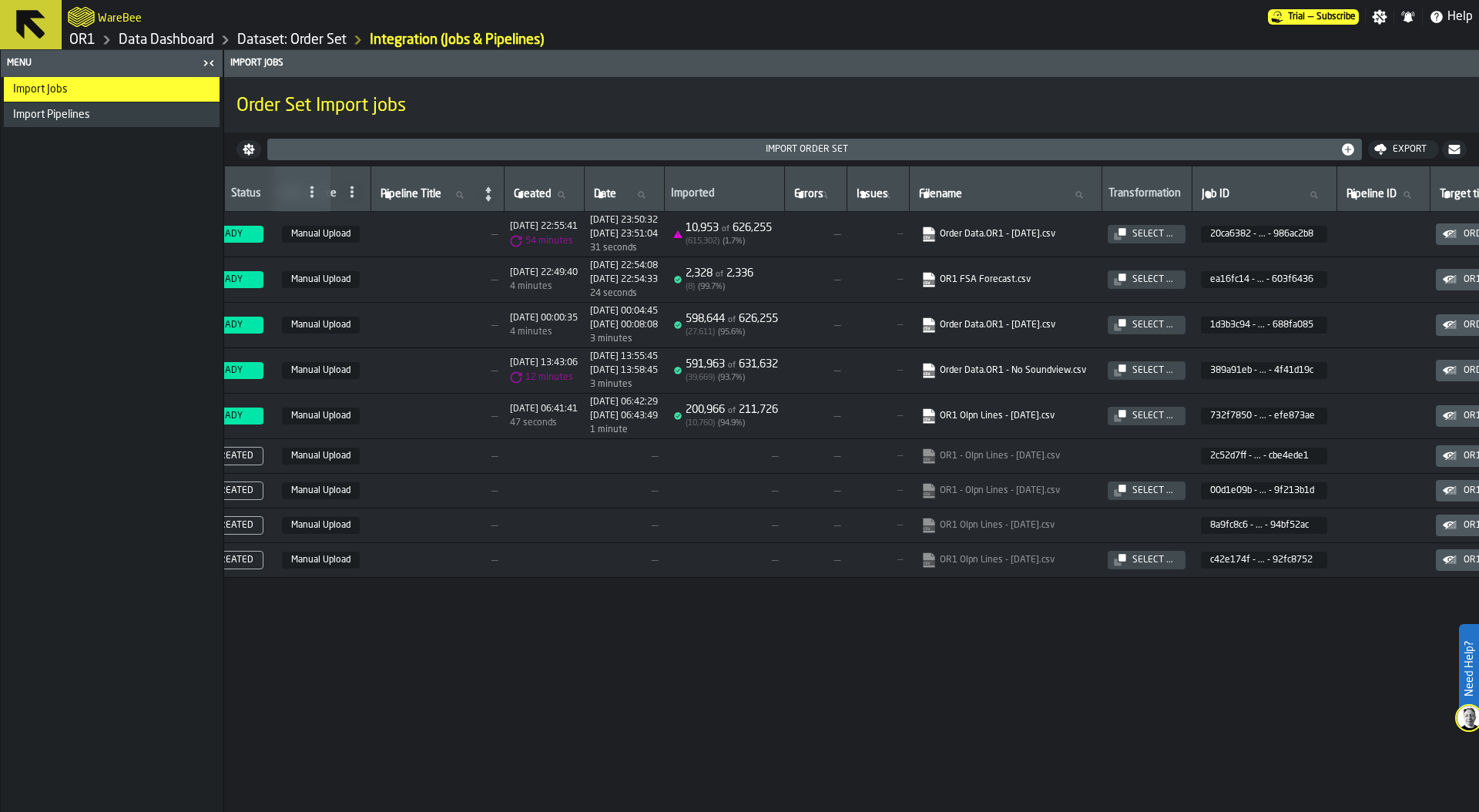
scroll to position [0, 112]
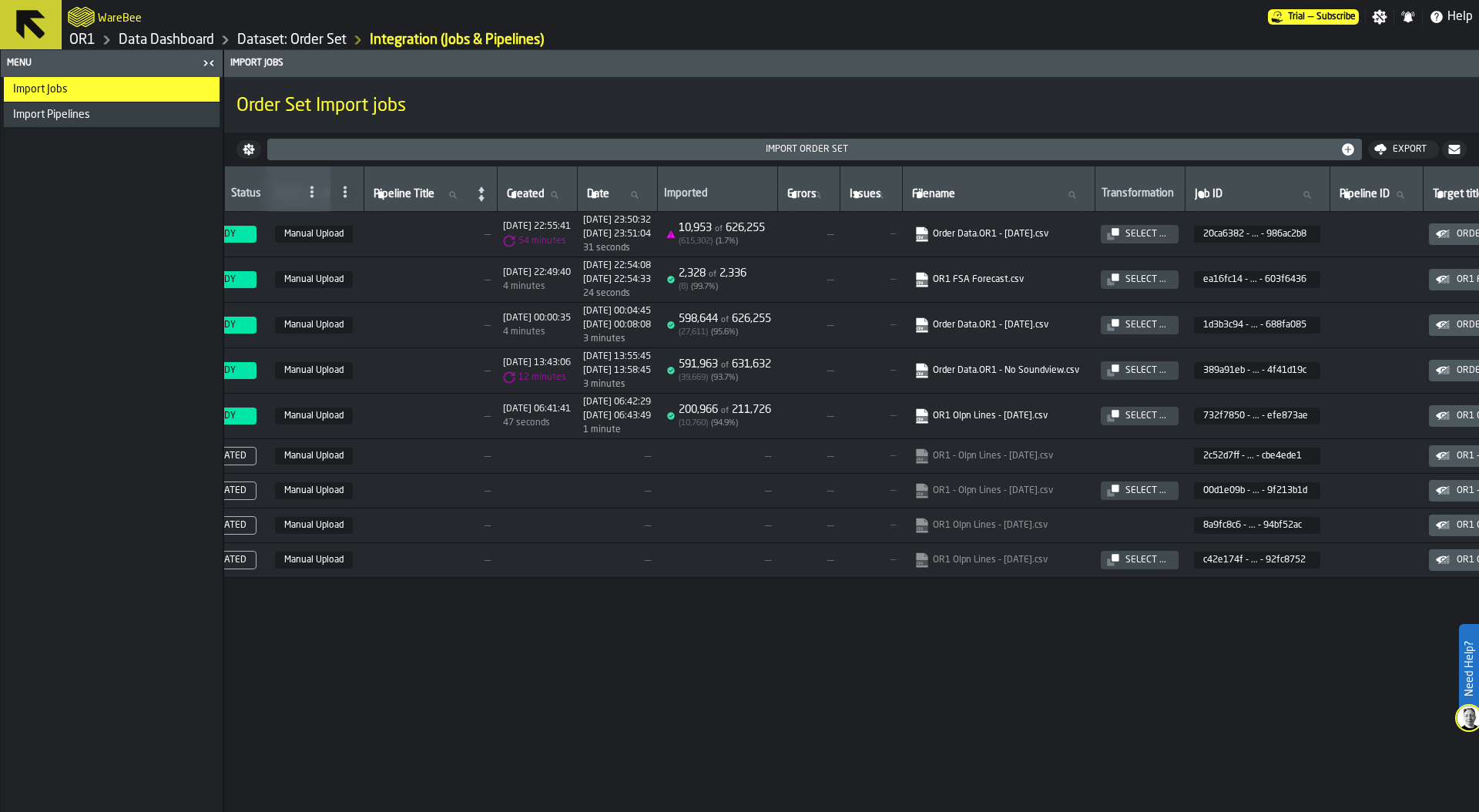
click at [1172, 232] on div "Select ..." at bounding box center [1146, 234] width 53 height 10
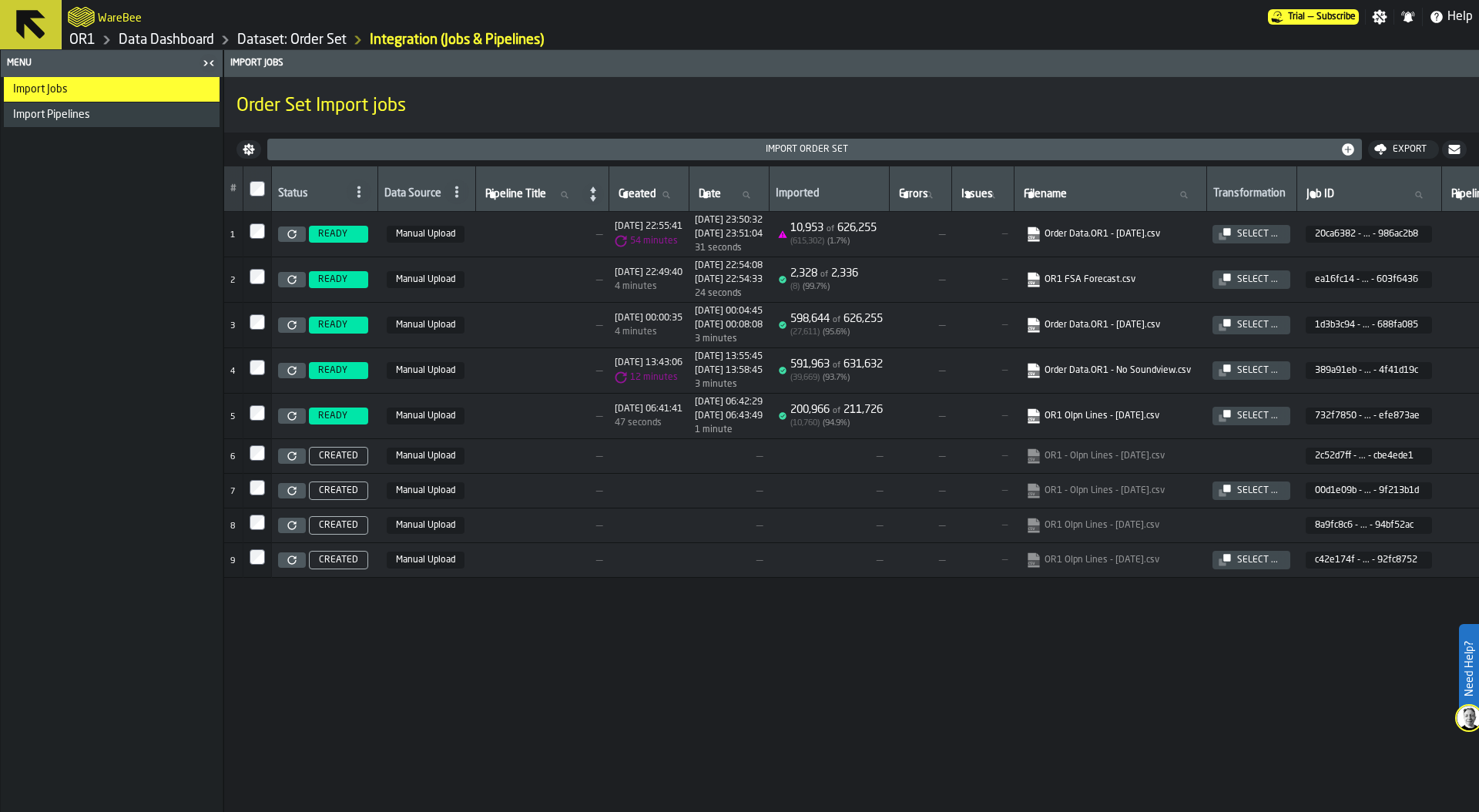
click at [476, 235] on td "—" at bounding box center [542, 235] width 133 height 46
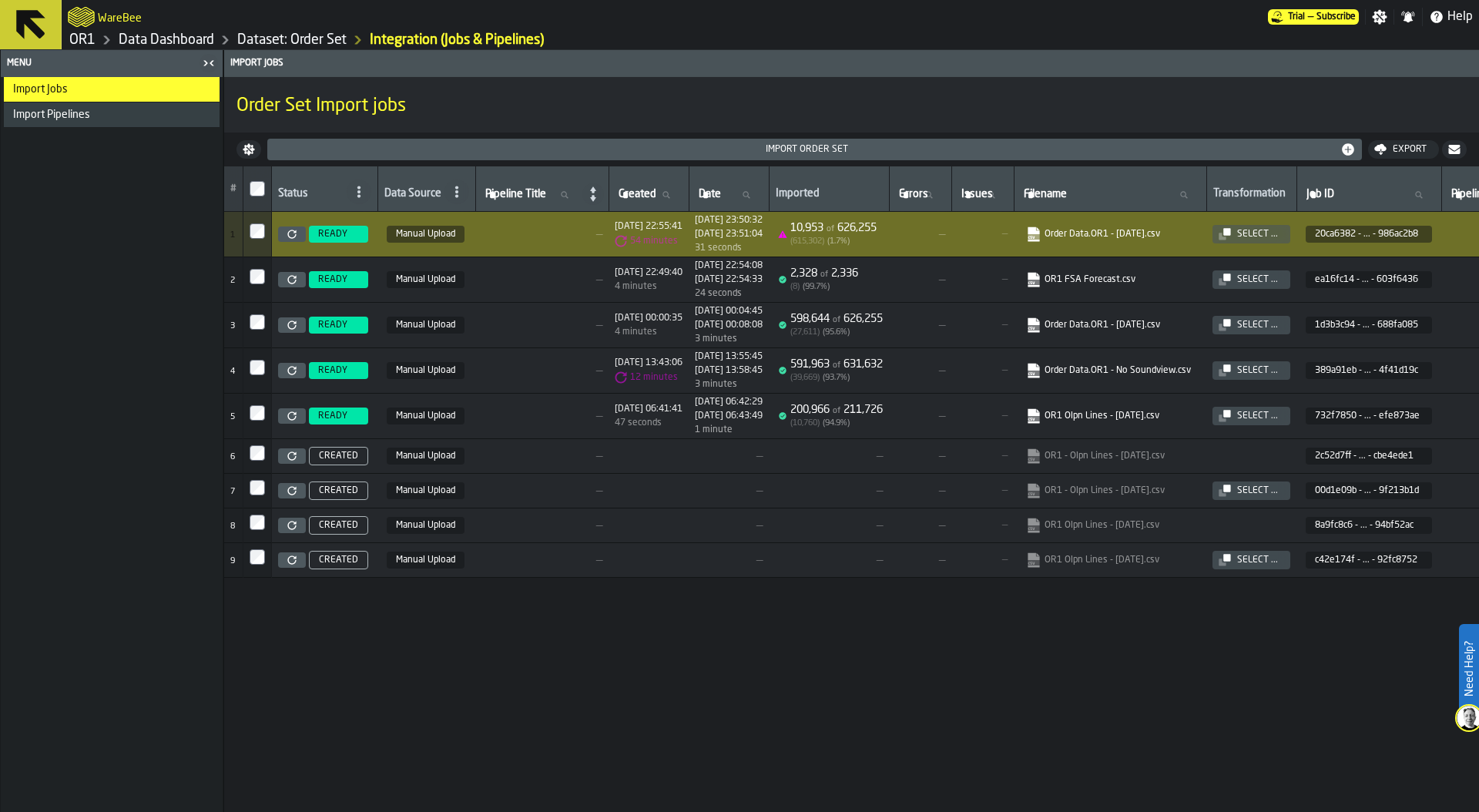
click at [1284, 320] on div "Select ..." at bounding box center [1257, 324] width 53 height 10
click at [200, 43] on link "Data Dashboard" at bounding box center [166, 39] width 96 height 17
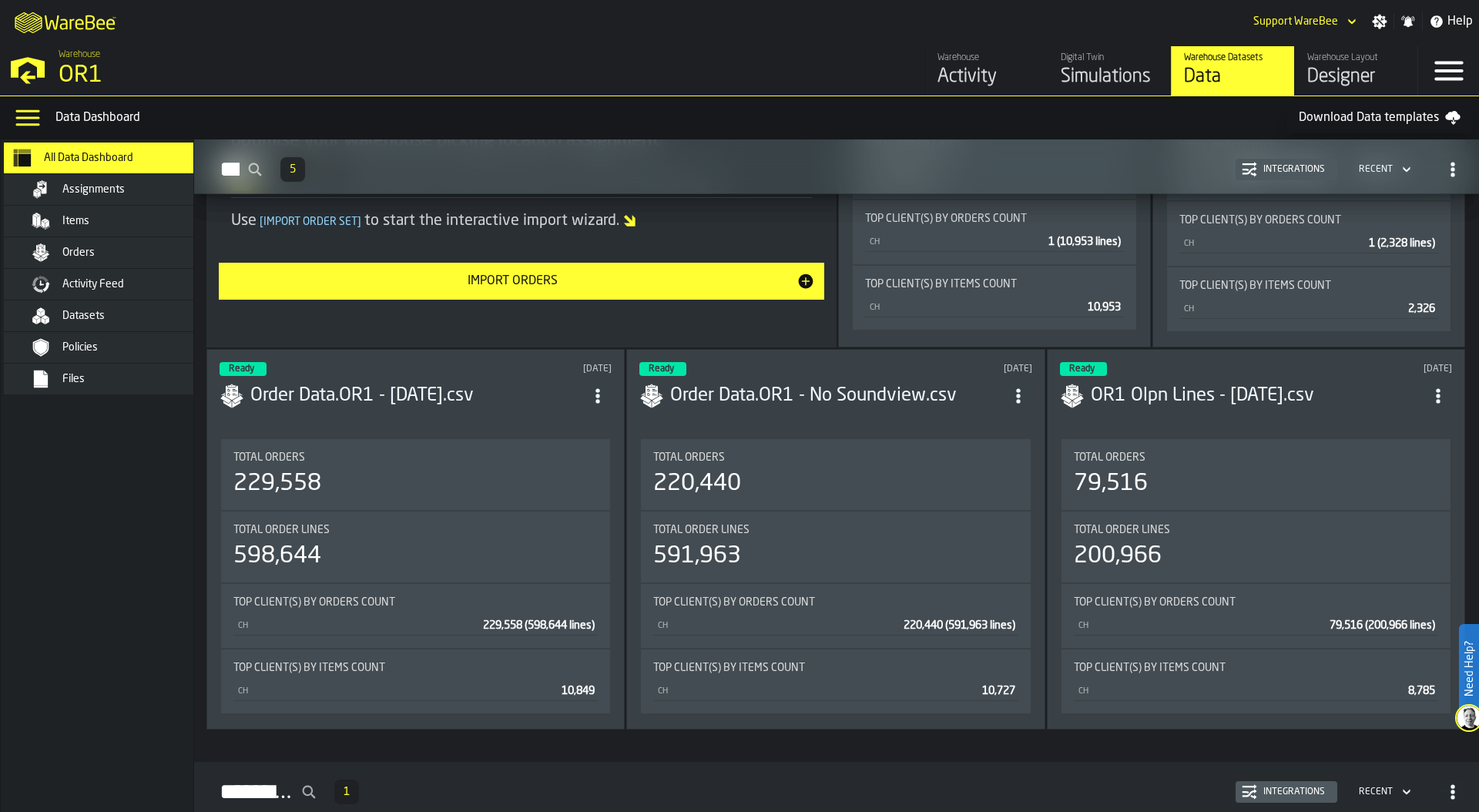
scroll to position [1257, 0]
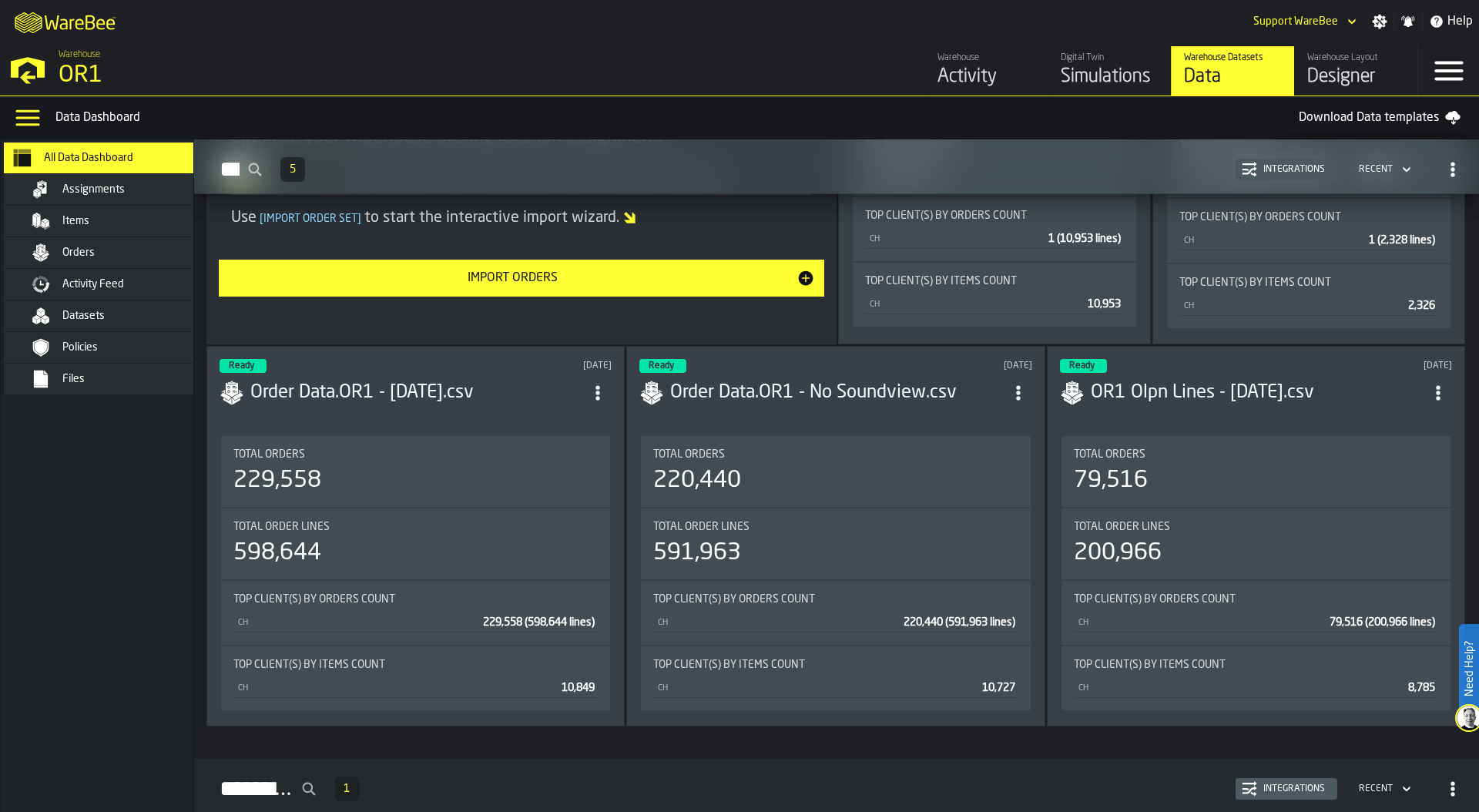
click at [419, 539] on div "598,644" at bounding box center [416, 553] width 365 height 28
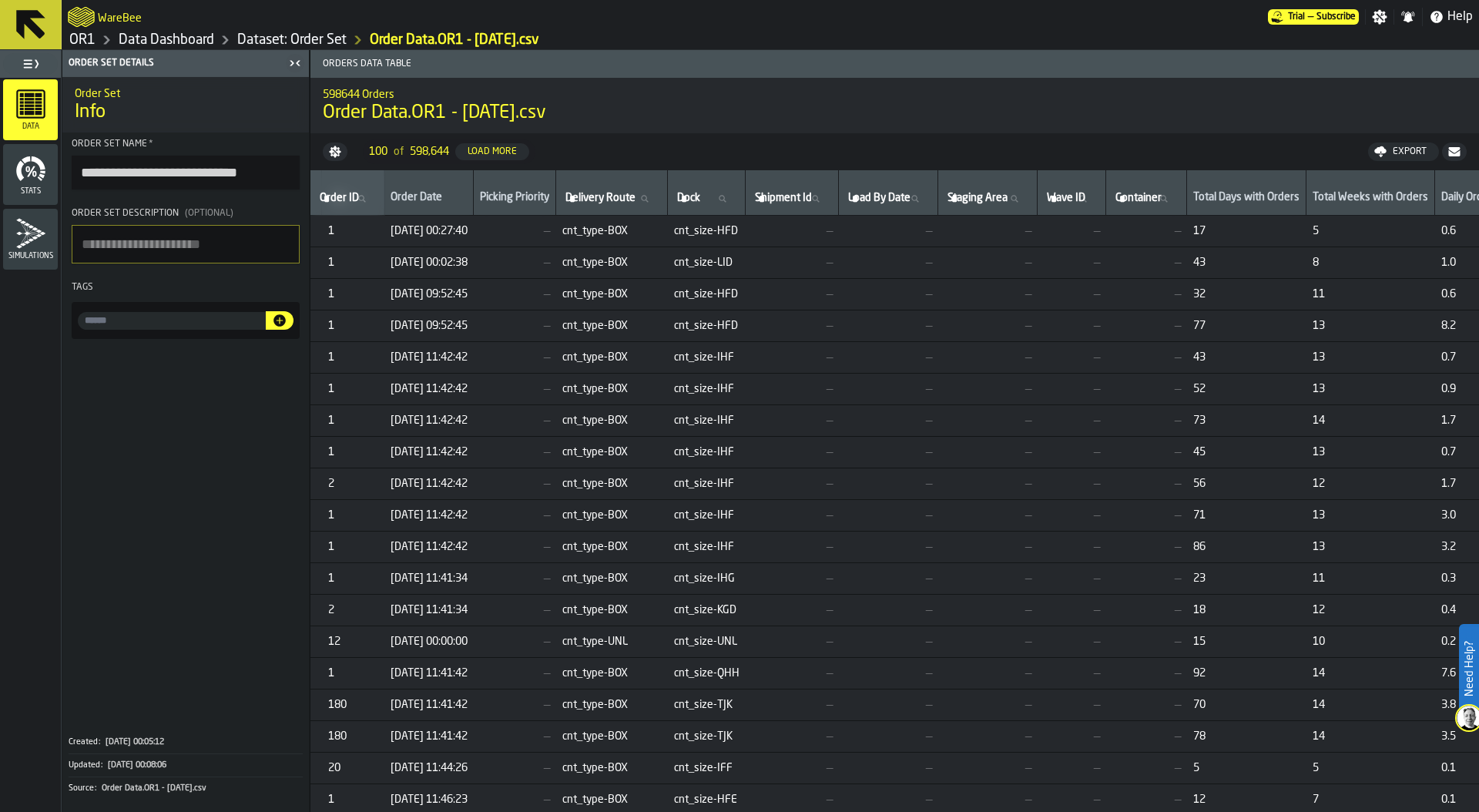
scroll to position [0, 631]
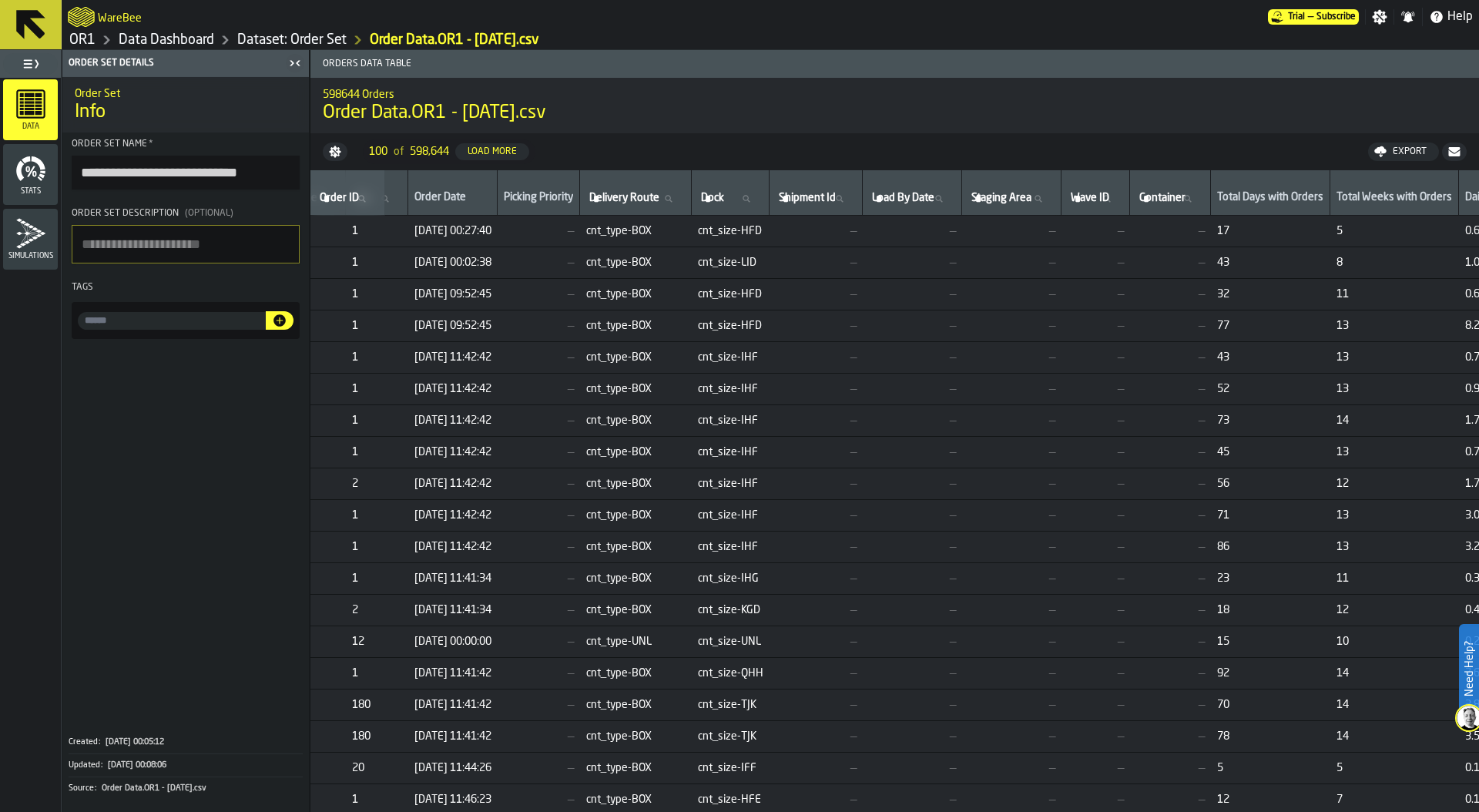
drag, startPoint x: 80, startPoint y: 173, endPoint x: 176, endPoint y: 174, distance: 96.0
click at [176, 175] on input "**********" at bounding box center [186, 173] width 228 height 34
click at [265, 173] on input "**********" at bounding box center [186, 173] width 228 height 34
type input "**********"
click at [179, 240] on textarea "Order Set Description (Optional)" at bounding box center [186, 244] width 228 height 39
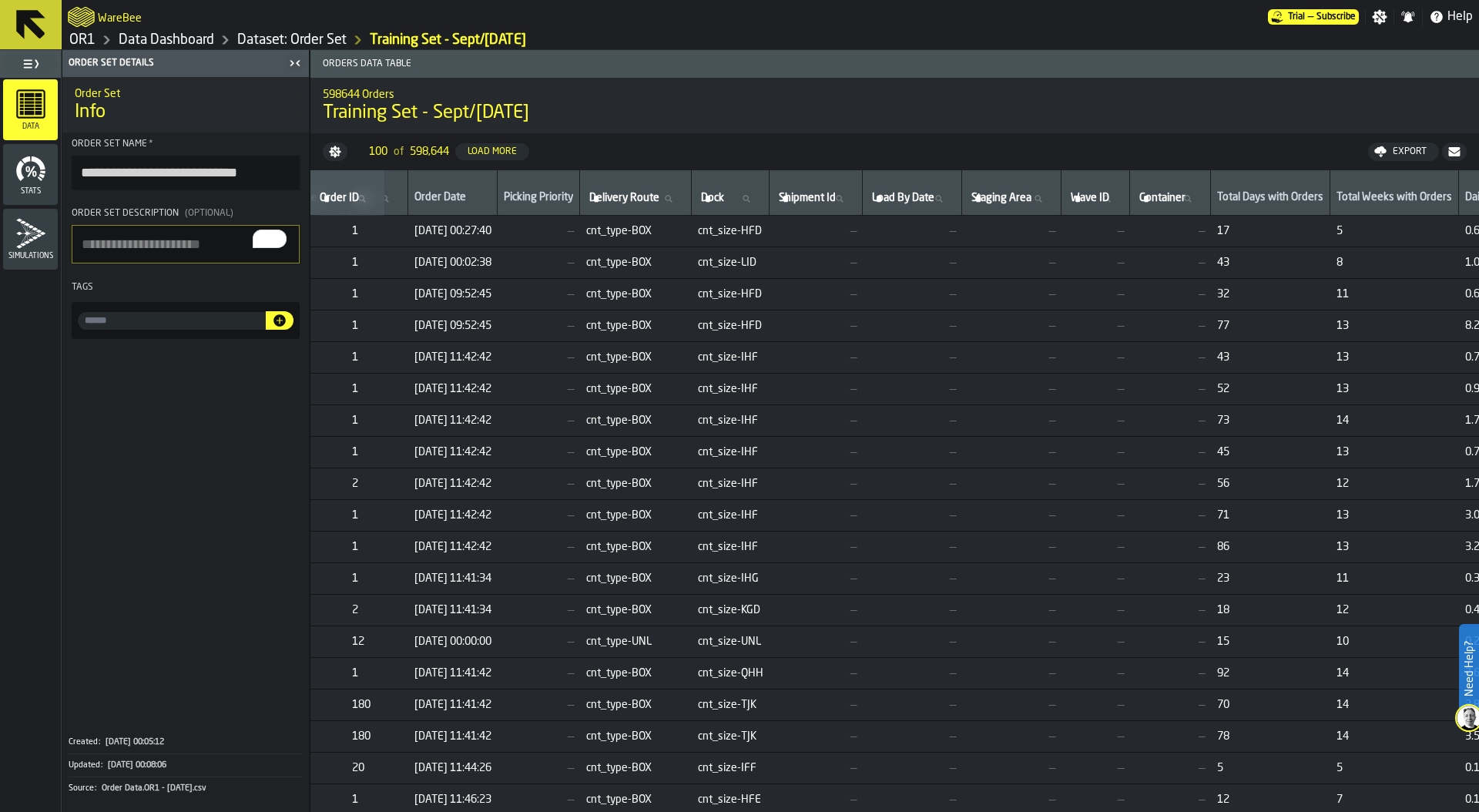
click at [134, 321] on input "input-value-" at bounding box center [172, 320] width 188 height 18
type input "**********"
click at [272, 318] on icon "button-" at bounding box center [279, 320] width 15 height 15
click at [311, 37] on link "Dataset: Order Set" at bounding box center [292, 39] width 109 height 17
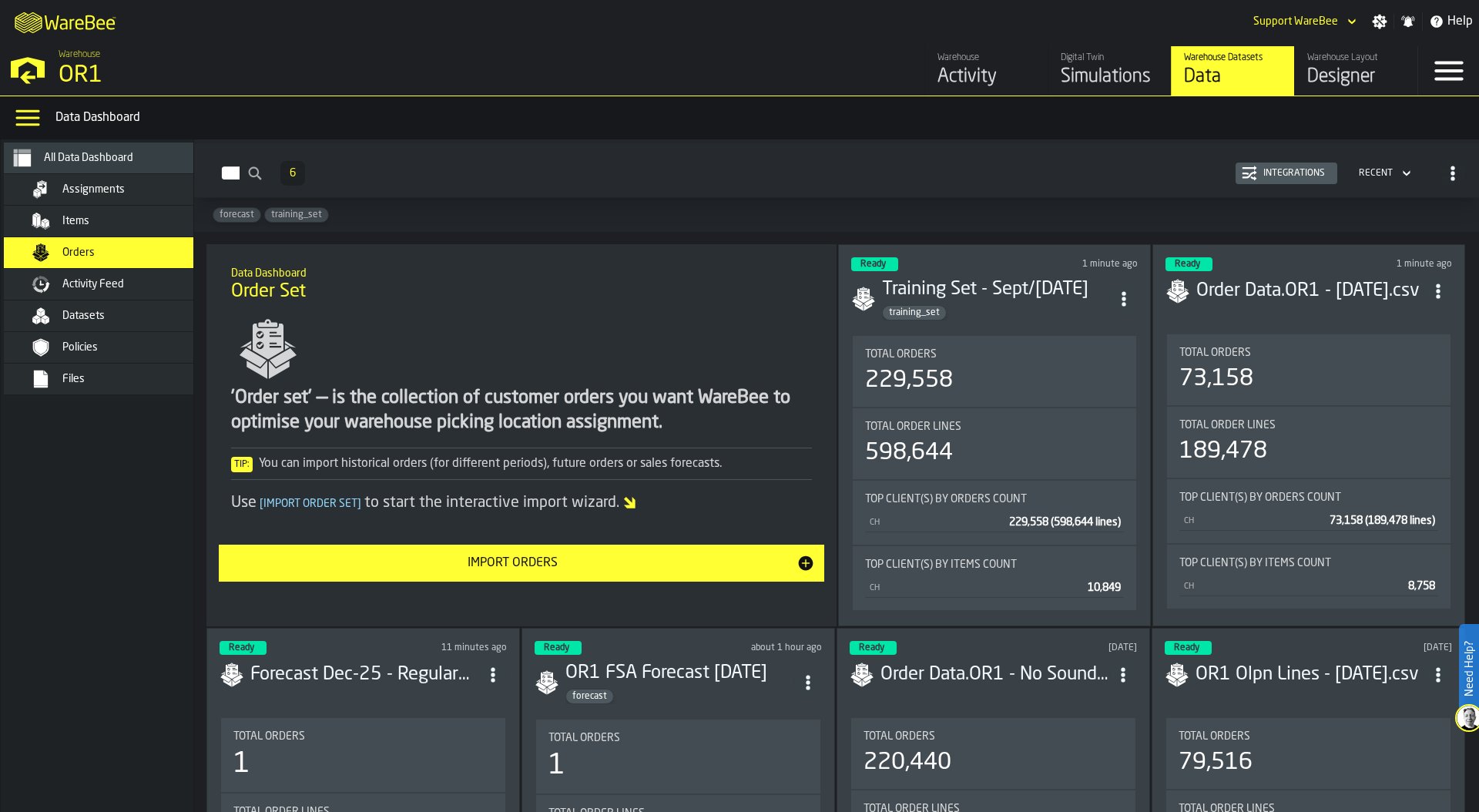
scroll to position [97, 0]
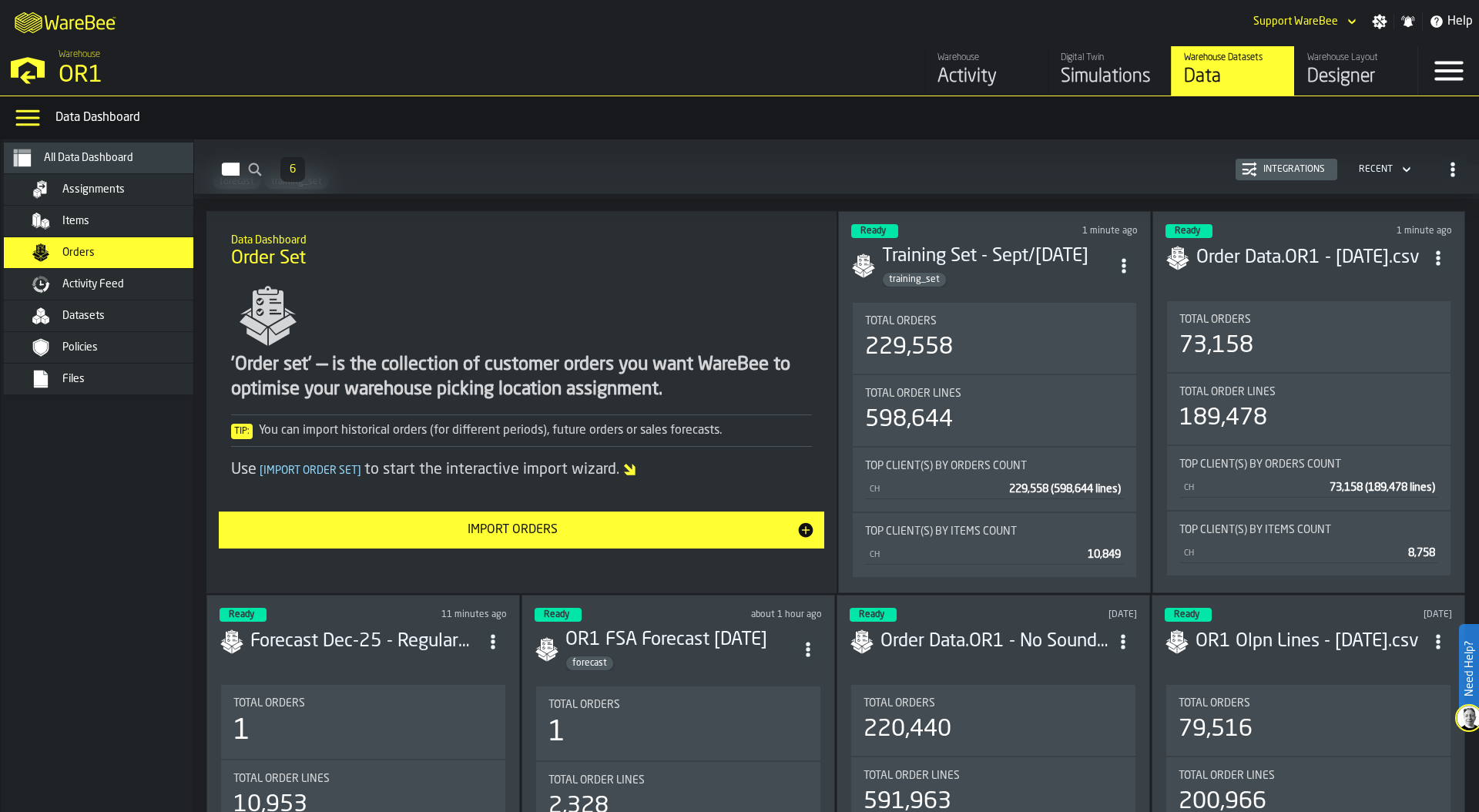
click at [385, 712] on div "Total Orders 1" at bounding box center [363, 721] width 259 height 49
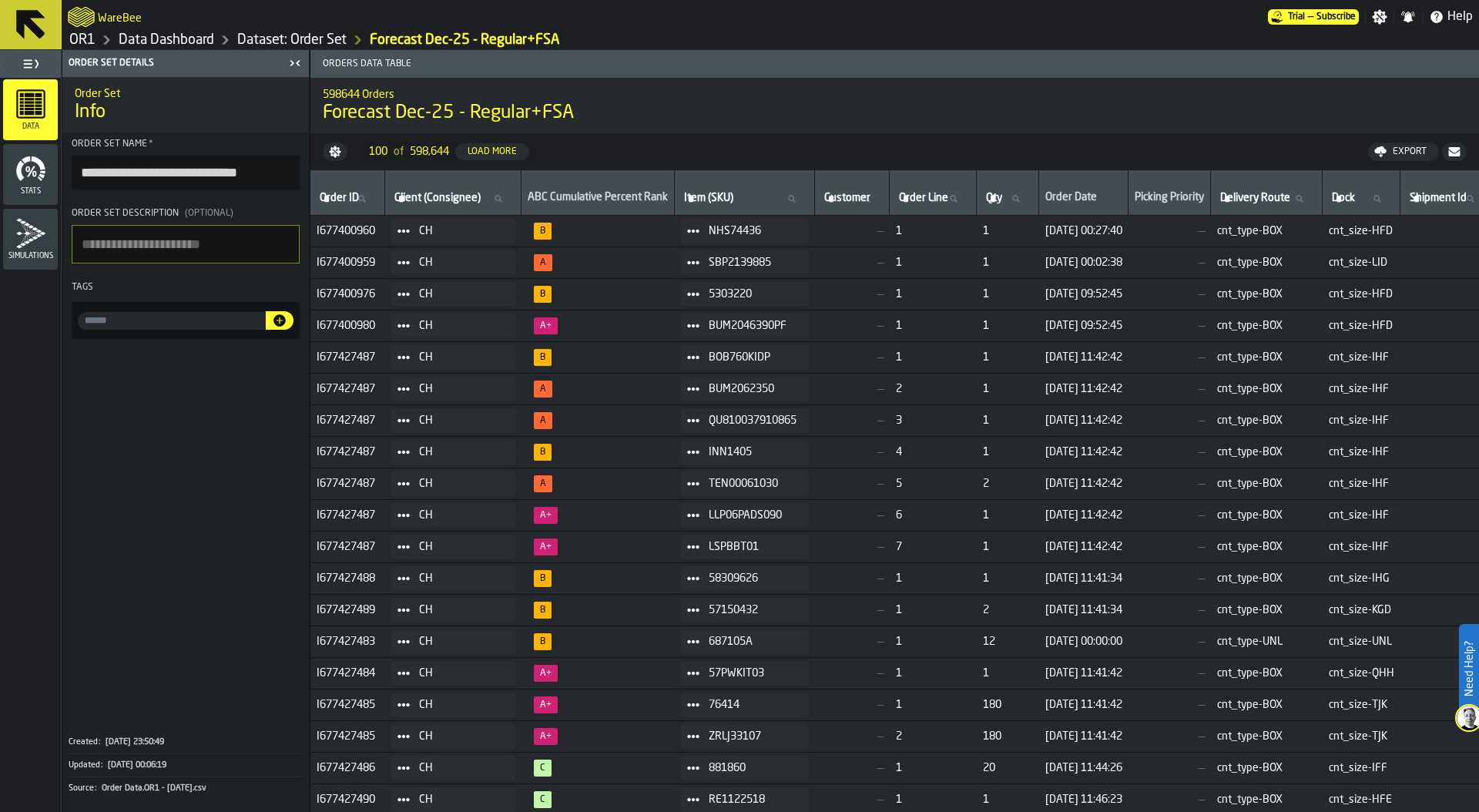
click at [200, 39] on link "Data Dashboard" at bounding box center [166, 39] width 96 height 17
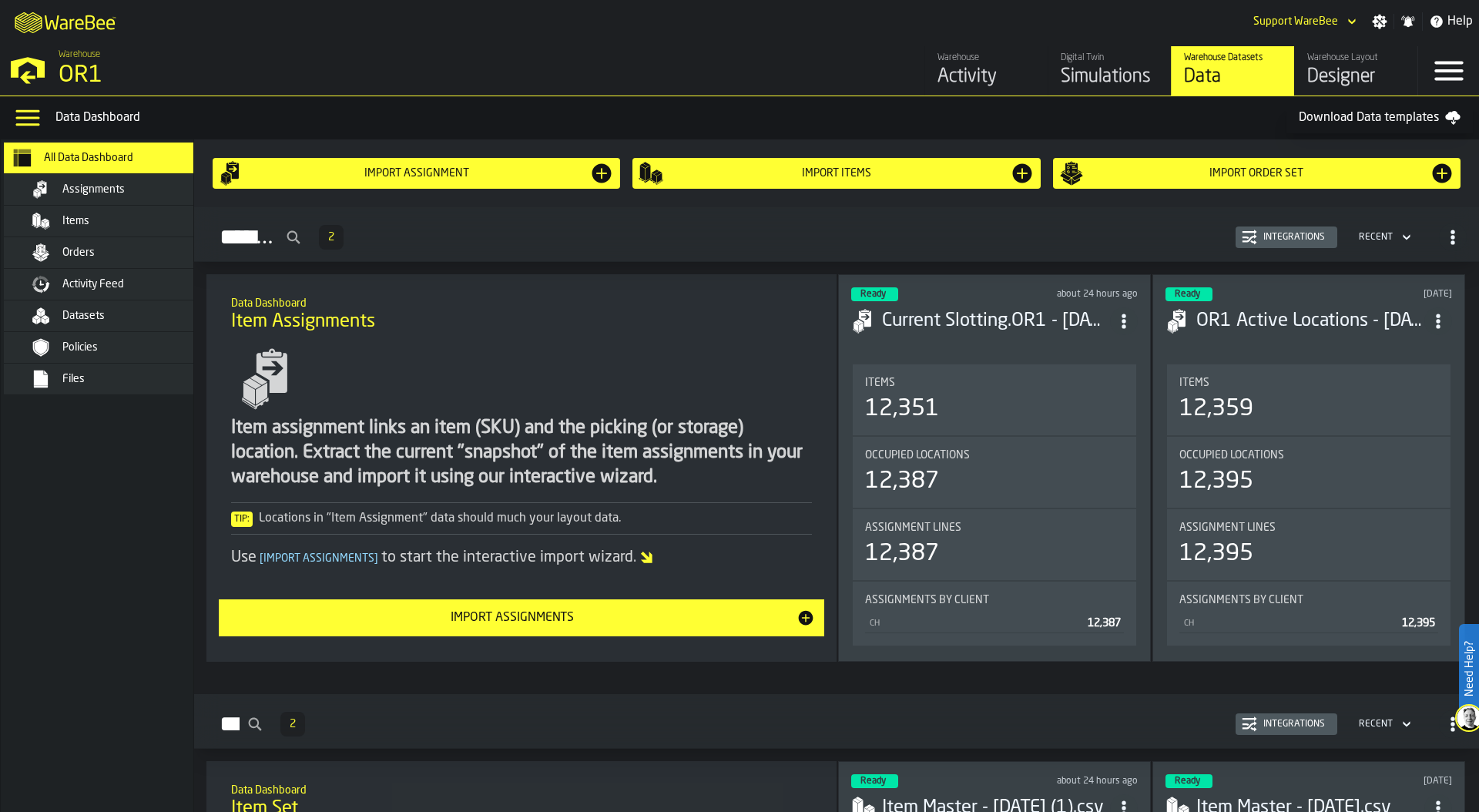
click at [1109, 68] on div "Simulations" at bounding box center [1109, 77] width 98 height 25
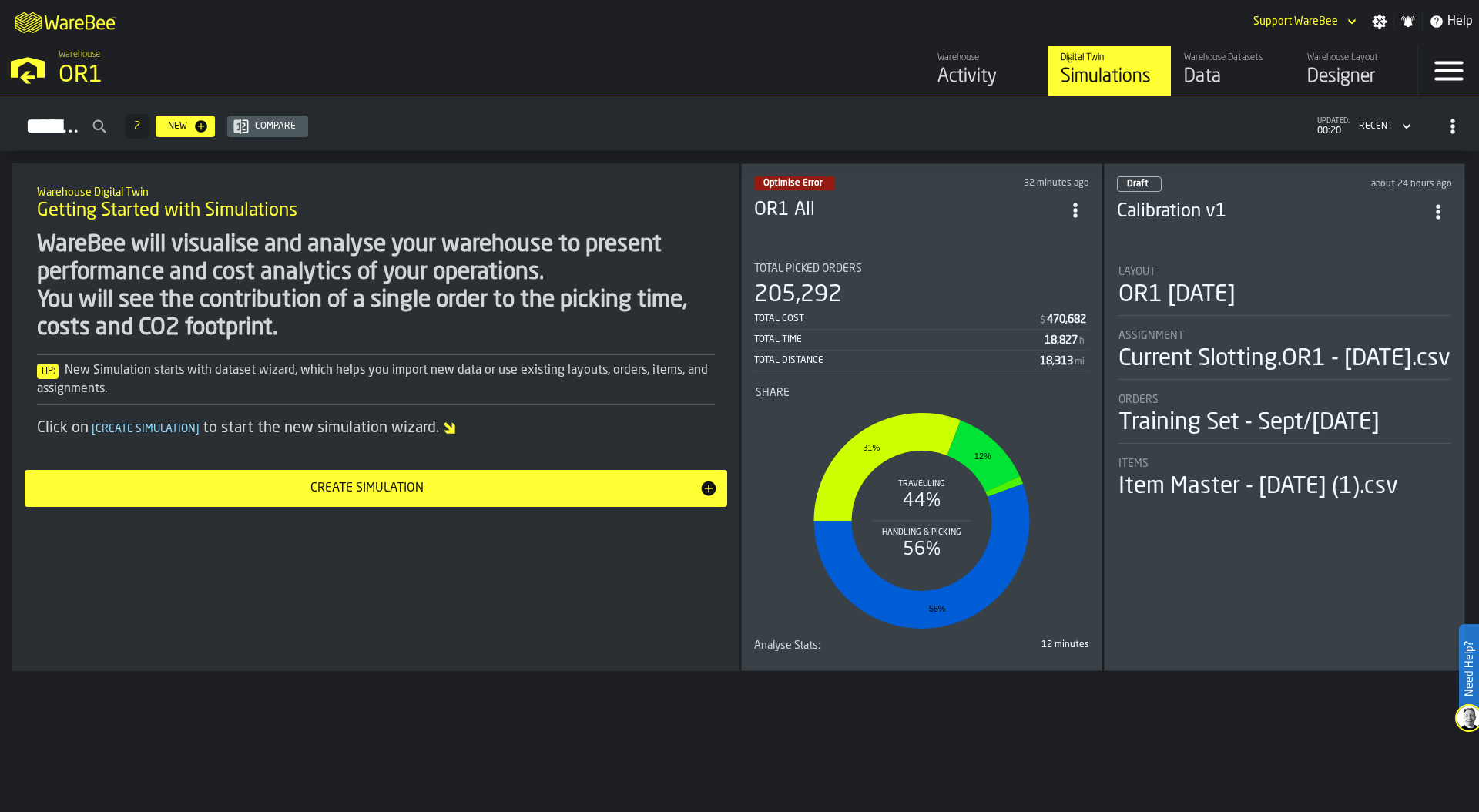
click at [851, 285] on div "205,292" at bounding box center [921, 295] width 335 height 28
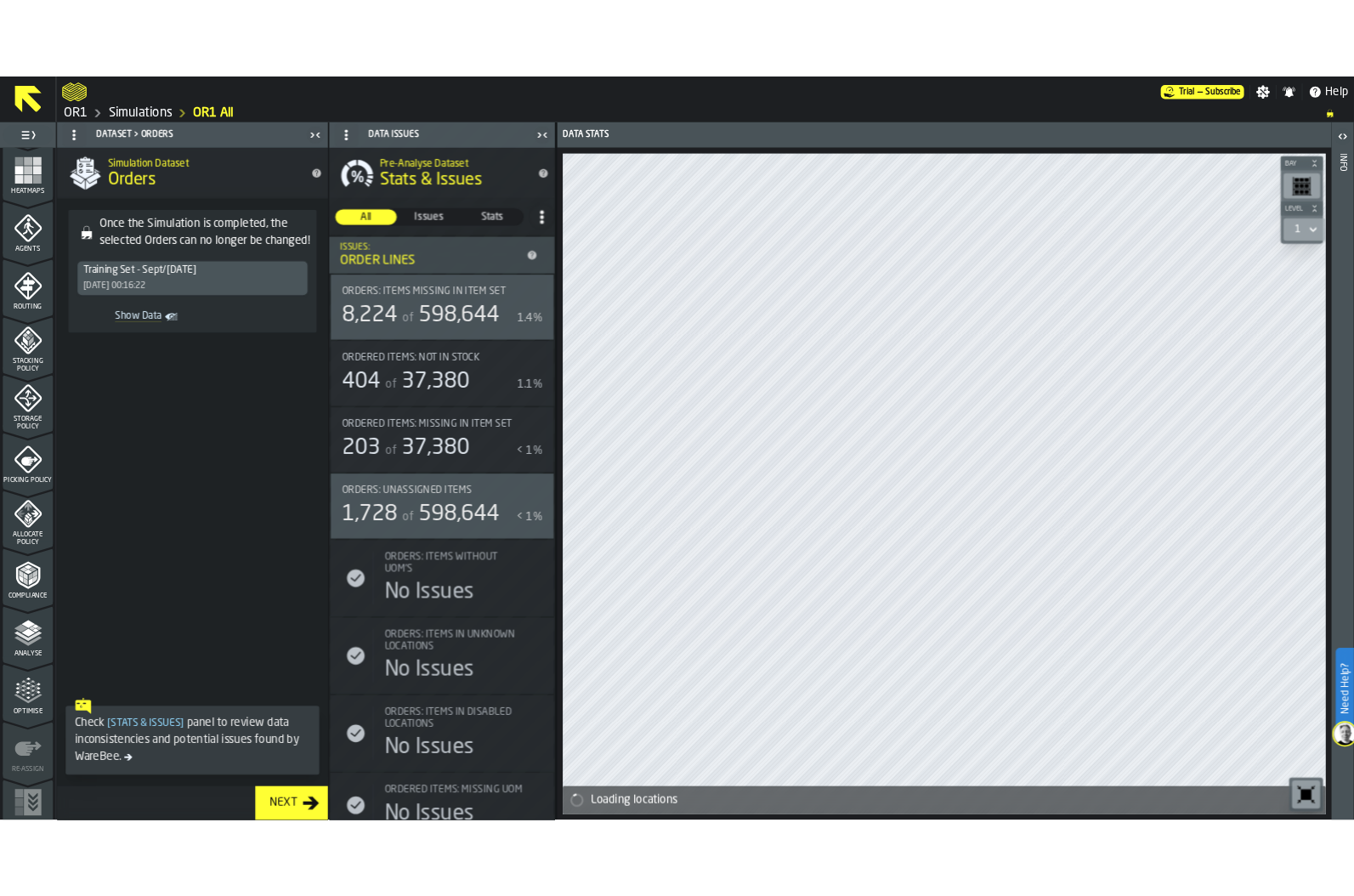
scroll to position [446, 0]
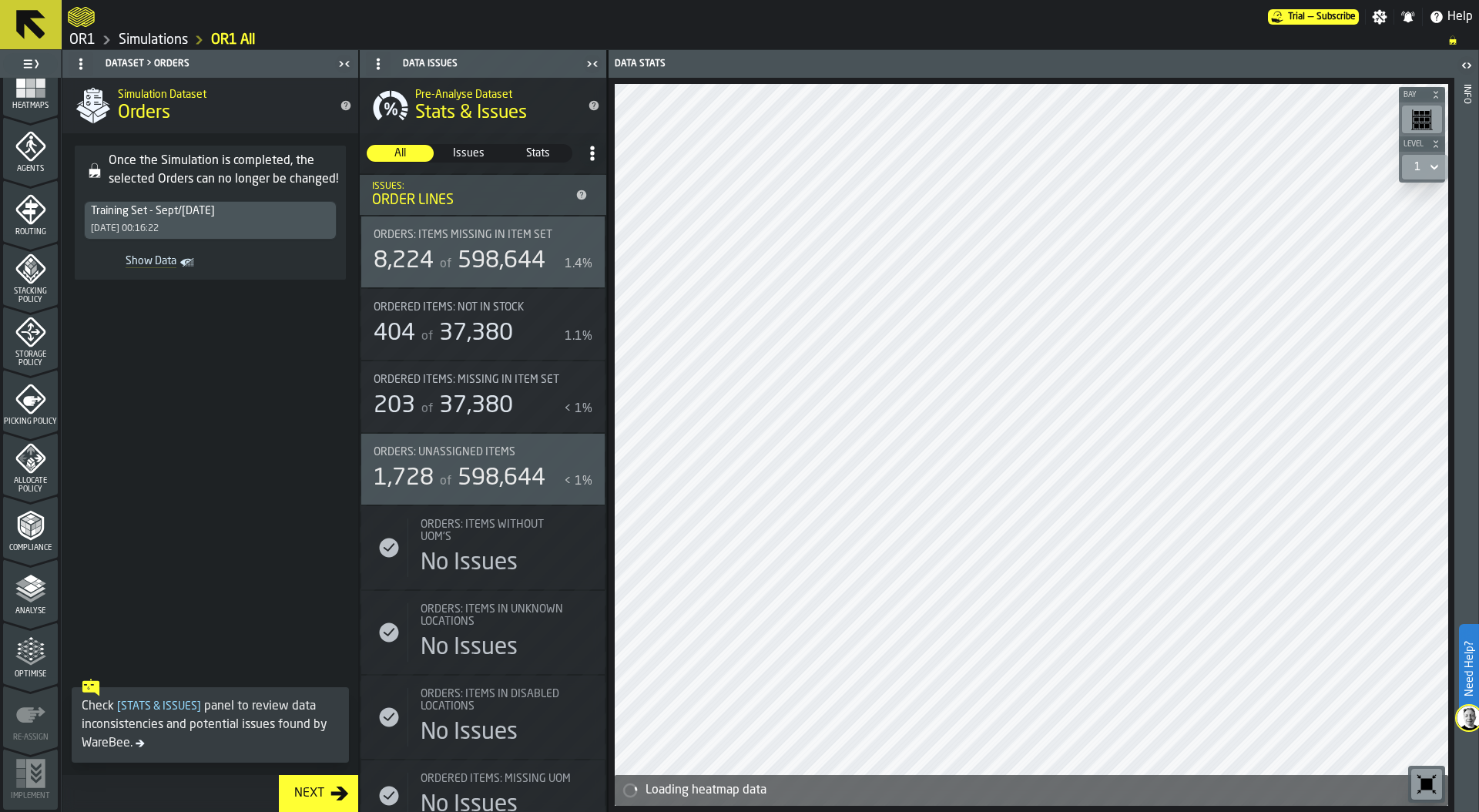
click at [24, 656] on polygon "menu Optimise" at bounding box center [25, 656] width 4 height 3
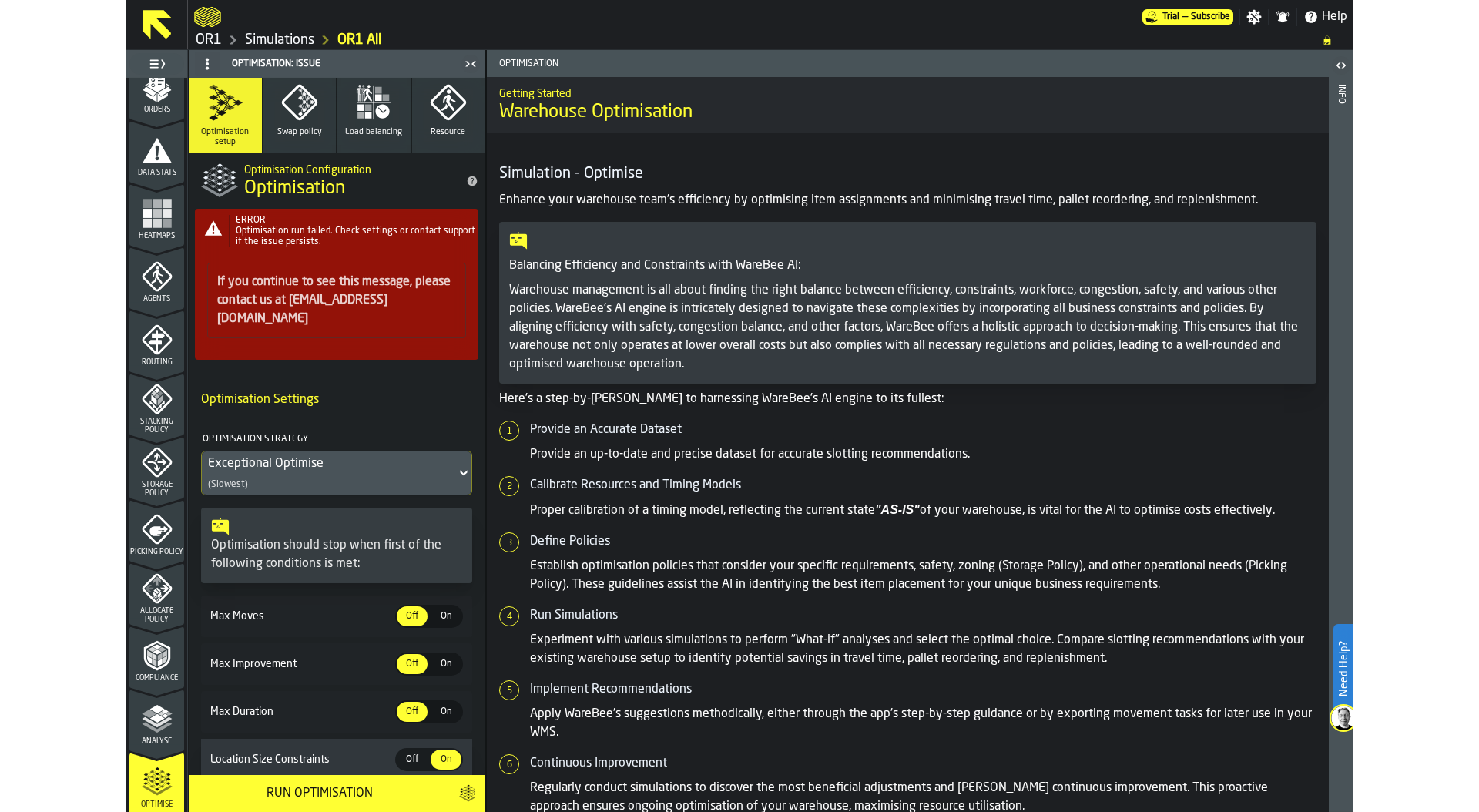
scroll to position [226, 0]
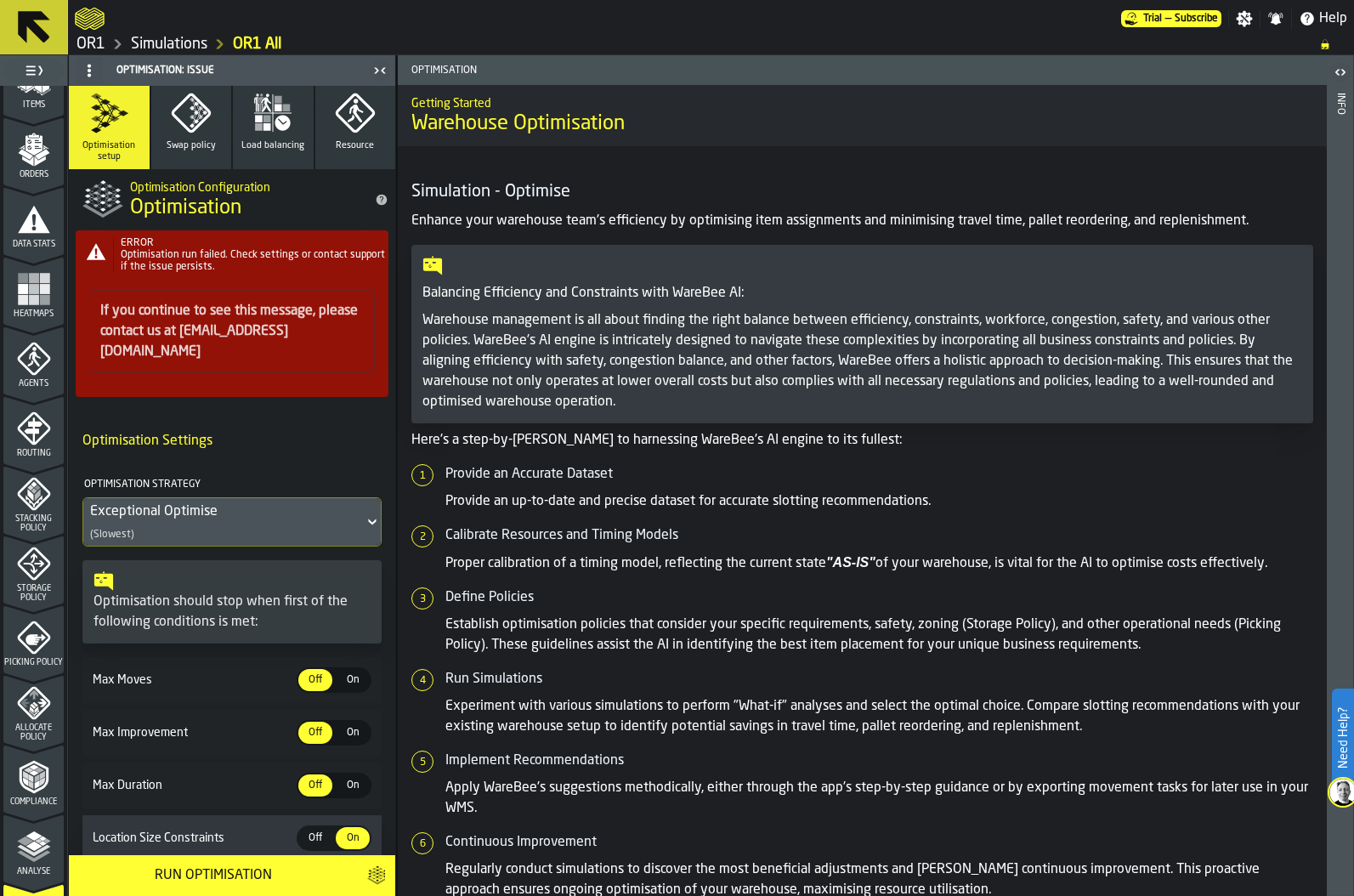
click at [27, 224] on icon "menu Data Stats" at bounding box center [34, 219] width 32 height 27
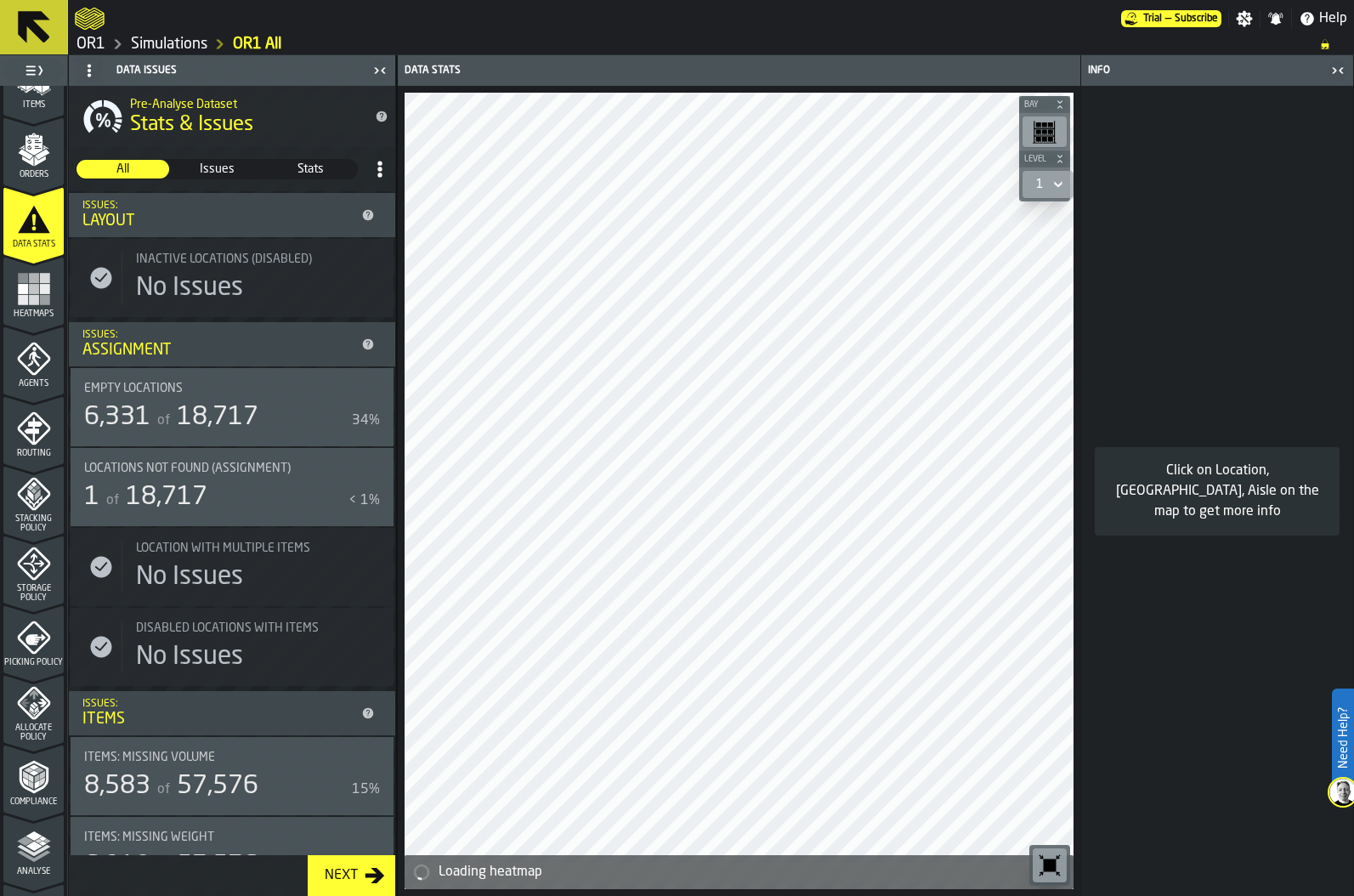
click at [246, 421] on span "18,717" at bounding box center [217, 417] width 82 height 26
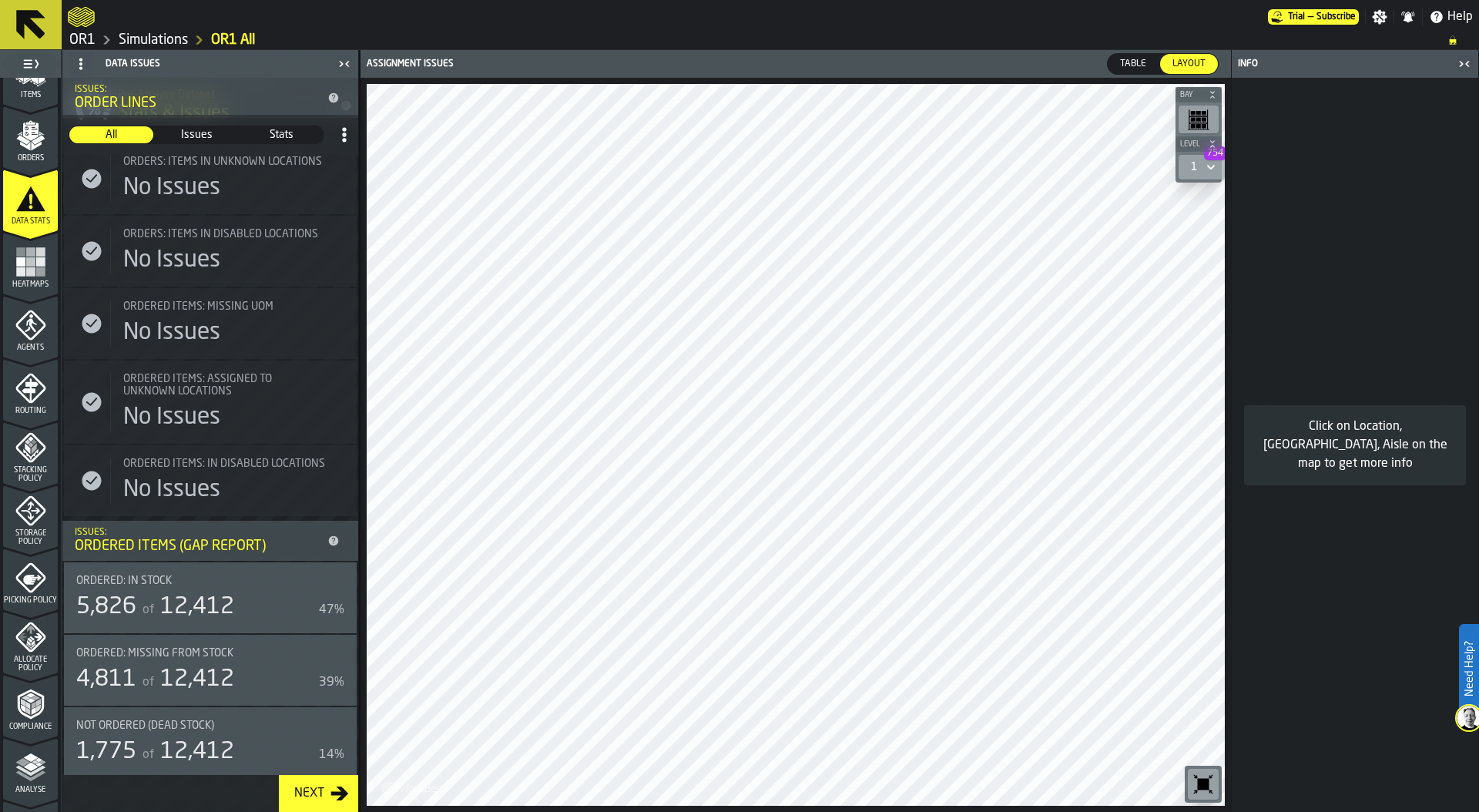
scroll to position [1239, 0]
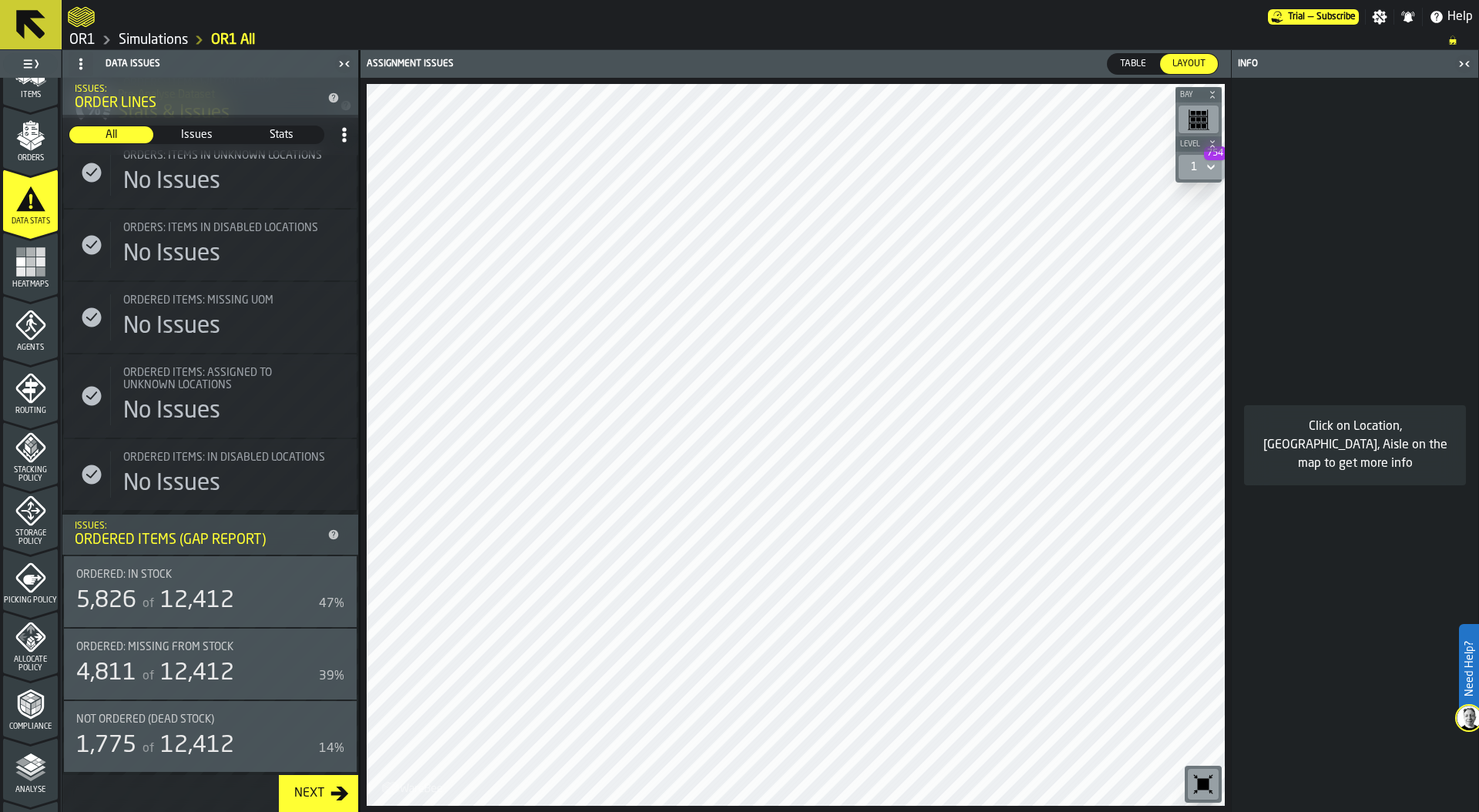
click at [28, 330] on icon "menu Agents" at bounding box center [31, 324] width 31 height 31
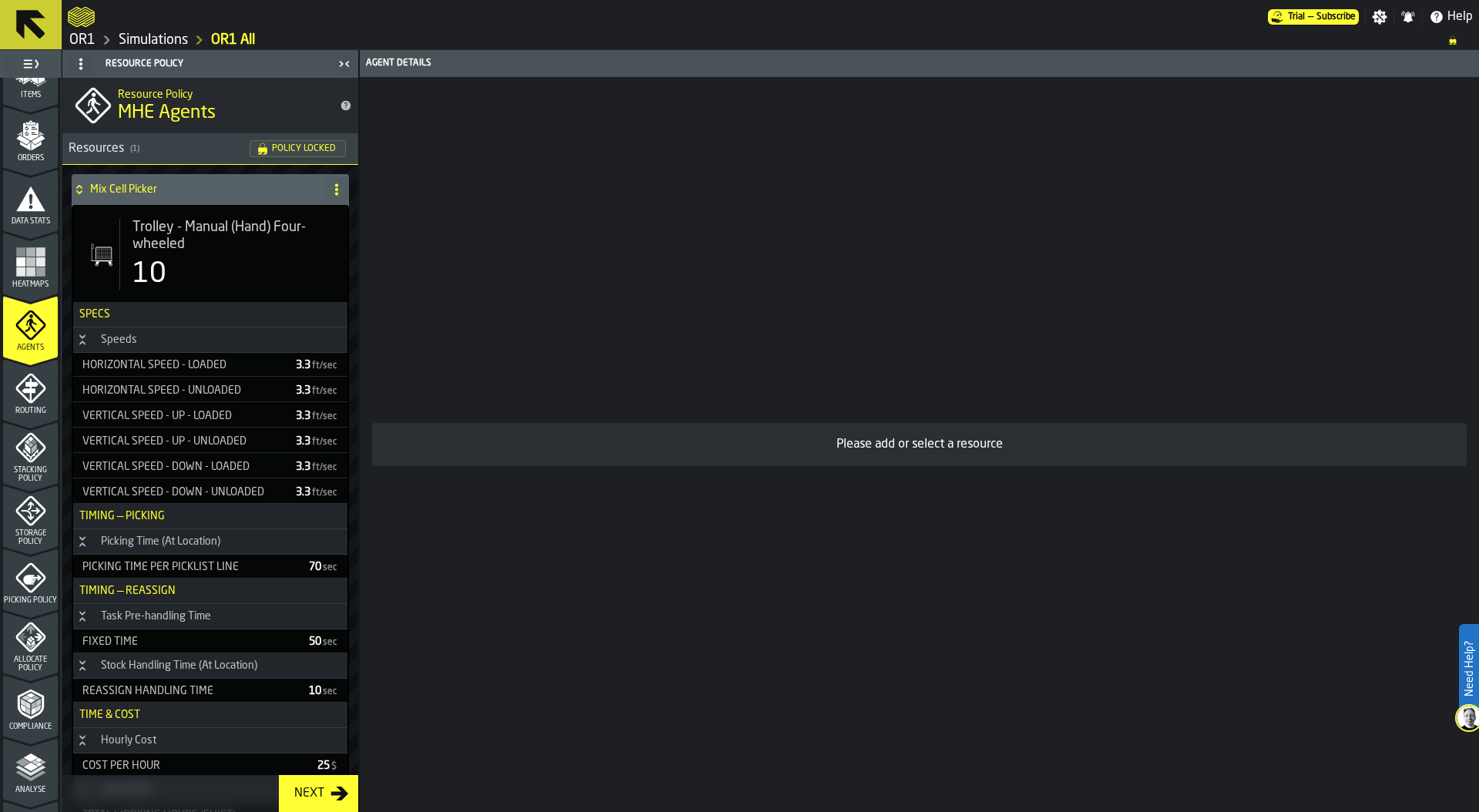
click at [176, 267] on div "10" at bounding box center [234, 274] width 202 height 31
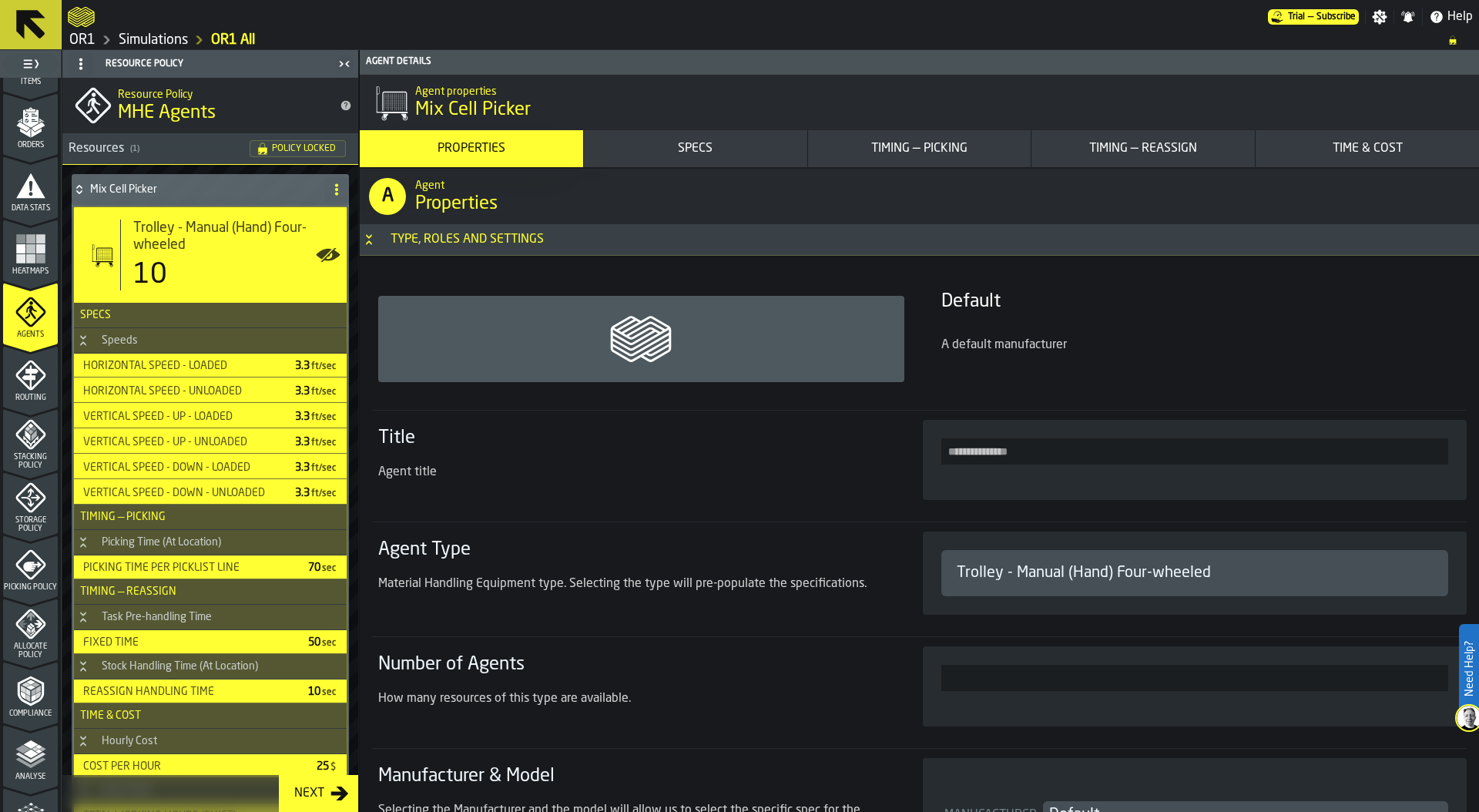
scroll to position [253, 0]
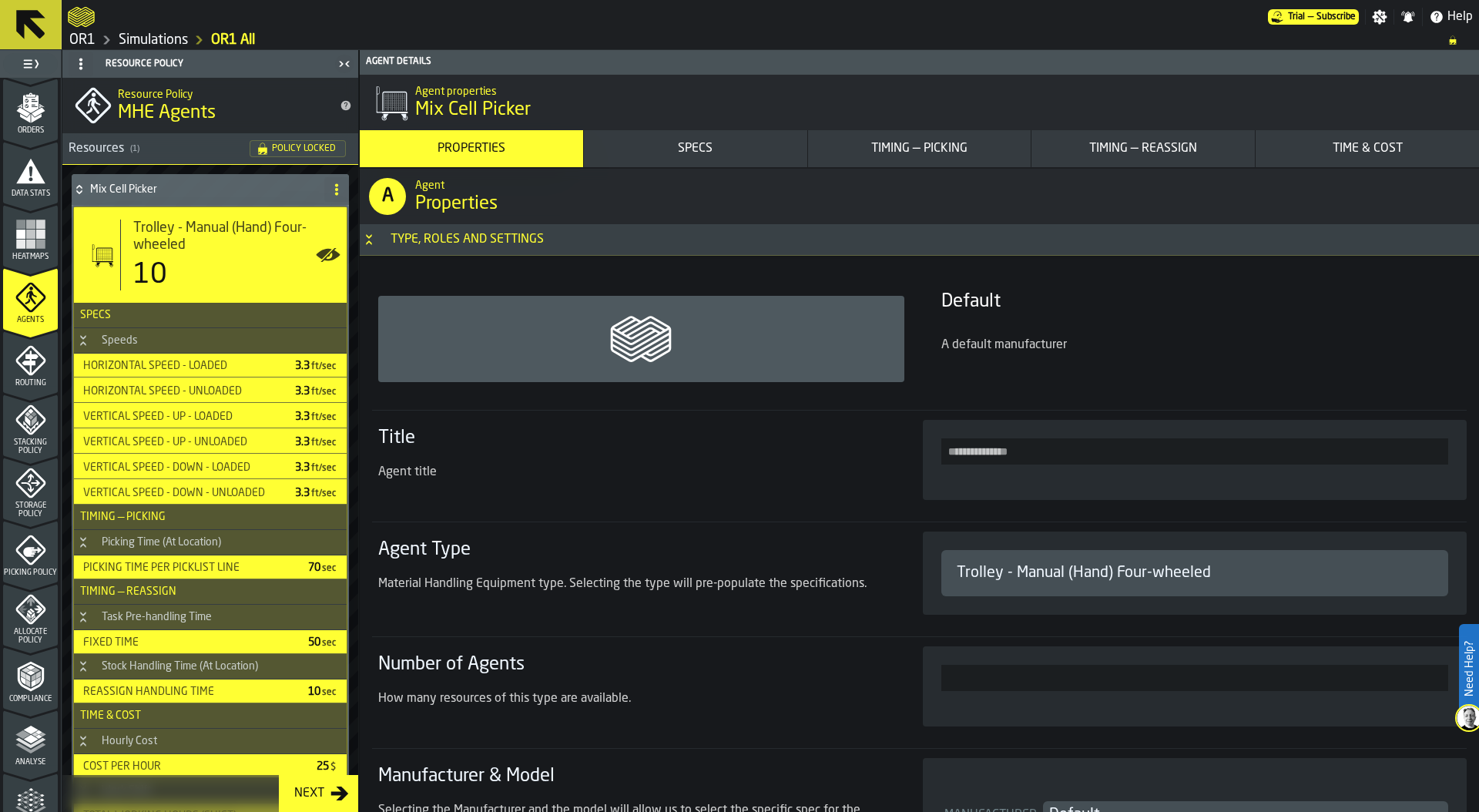
click at [18, 409] on icon "menu Stacking Policy" at bounding box center [31, 419] width 31 height 31
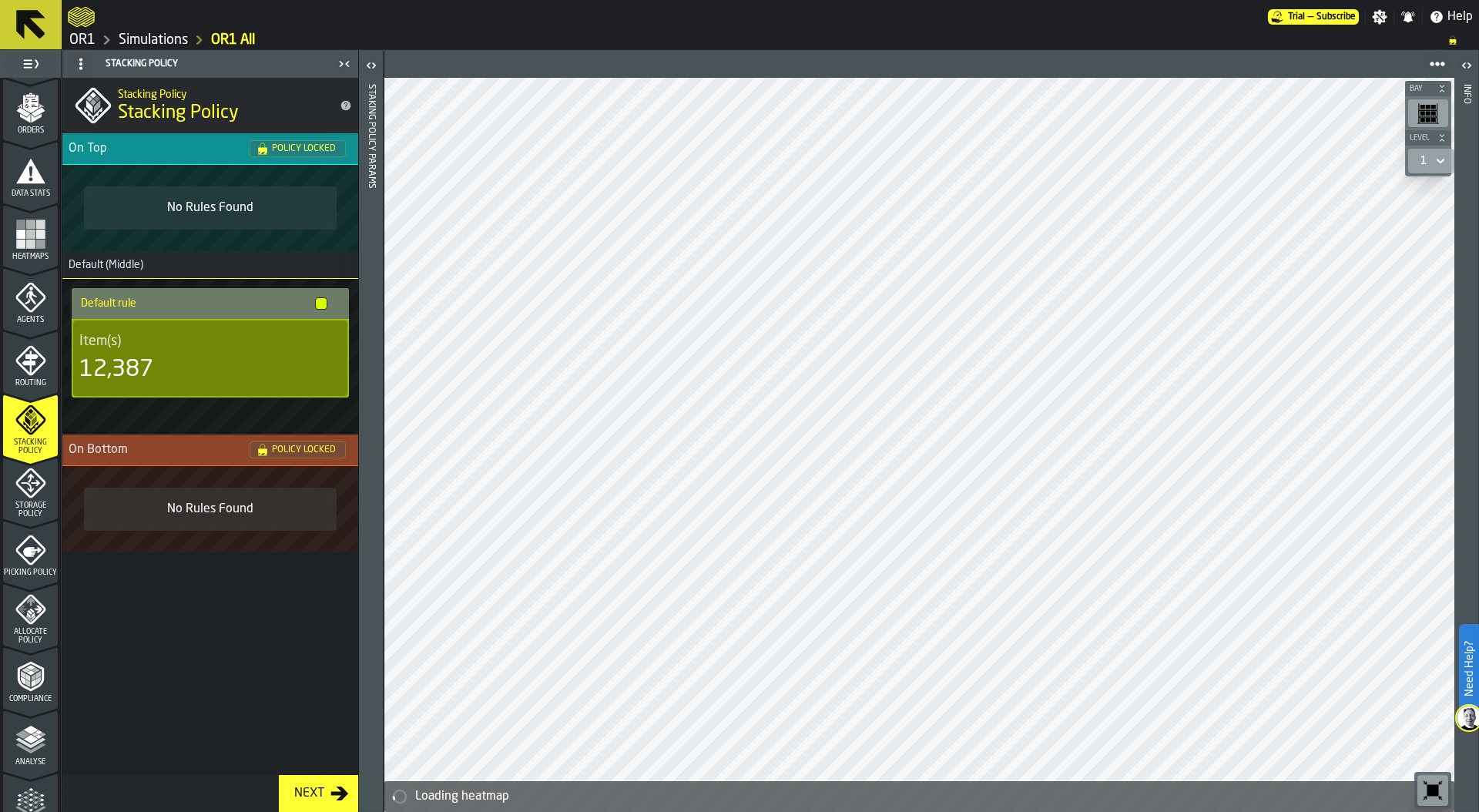
click at [27, 484] on icon "menu Storage Policy" at bounding box center [31, 483] width 19 height 19
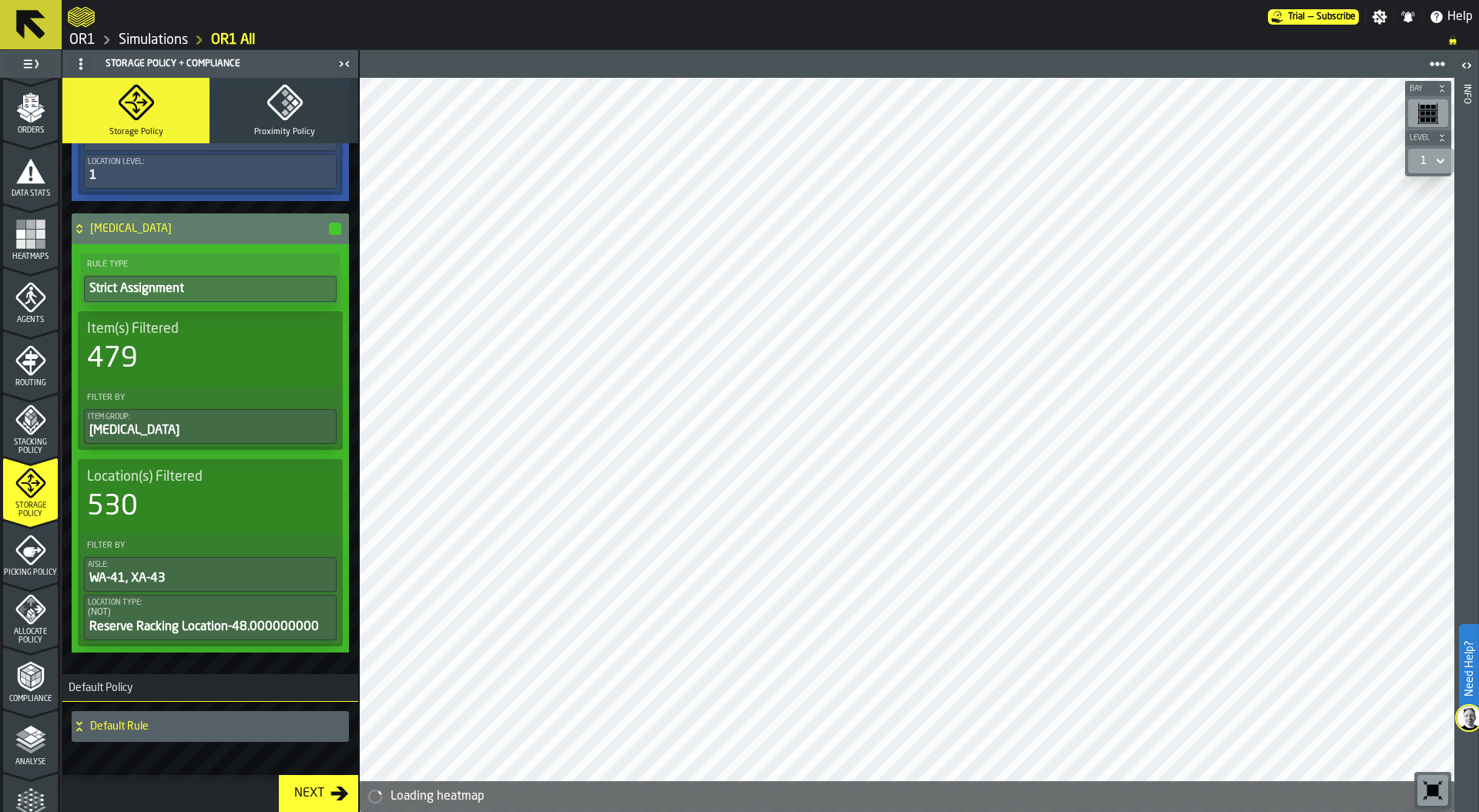
scroll to position [750, 0]
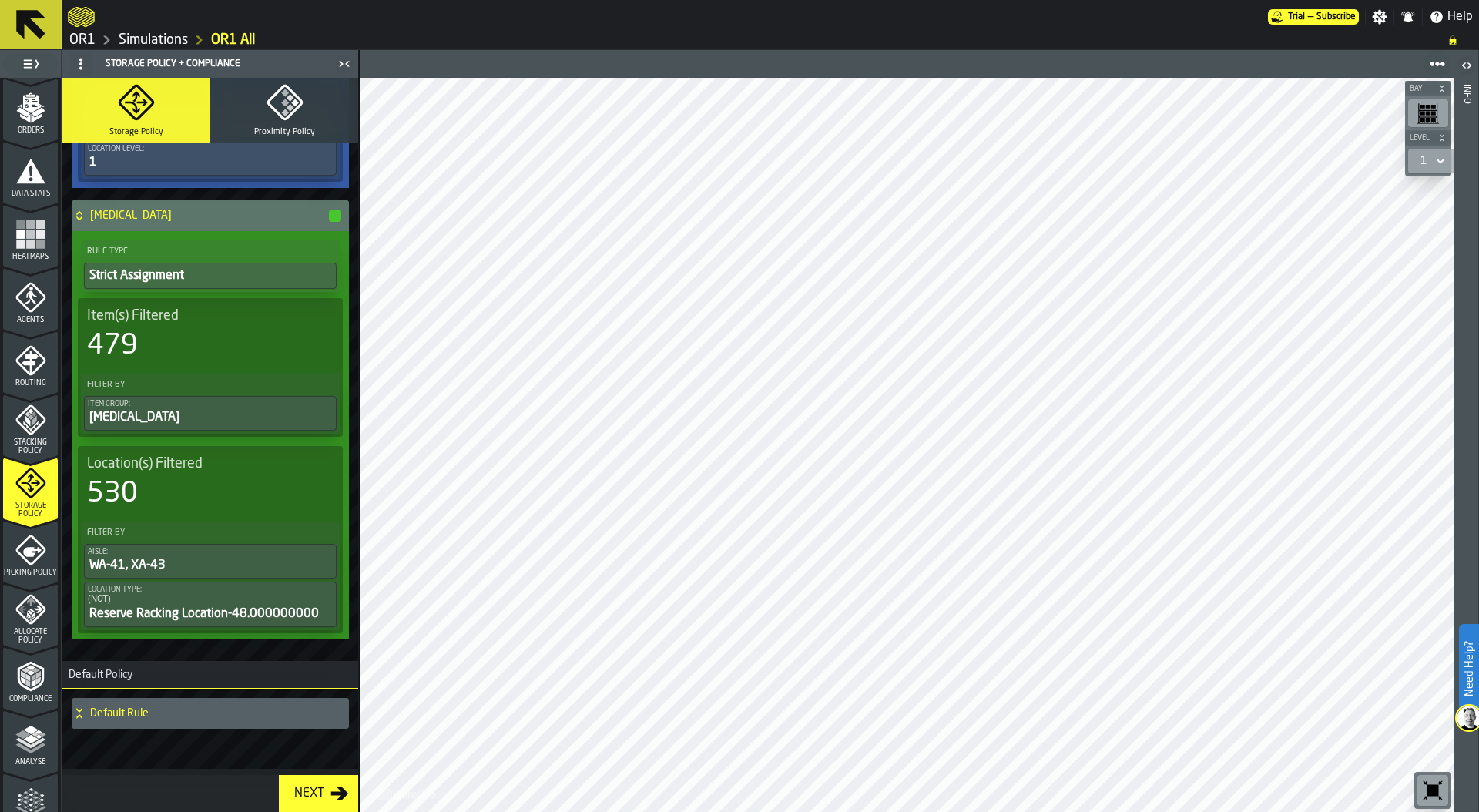
click at [26, 560] on icon "menu Picking Policy" at bounding box center [31, 549] width 31 height 31
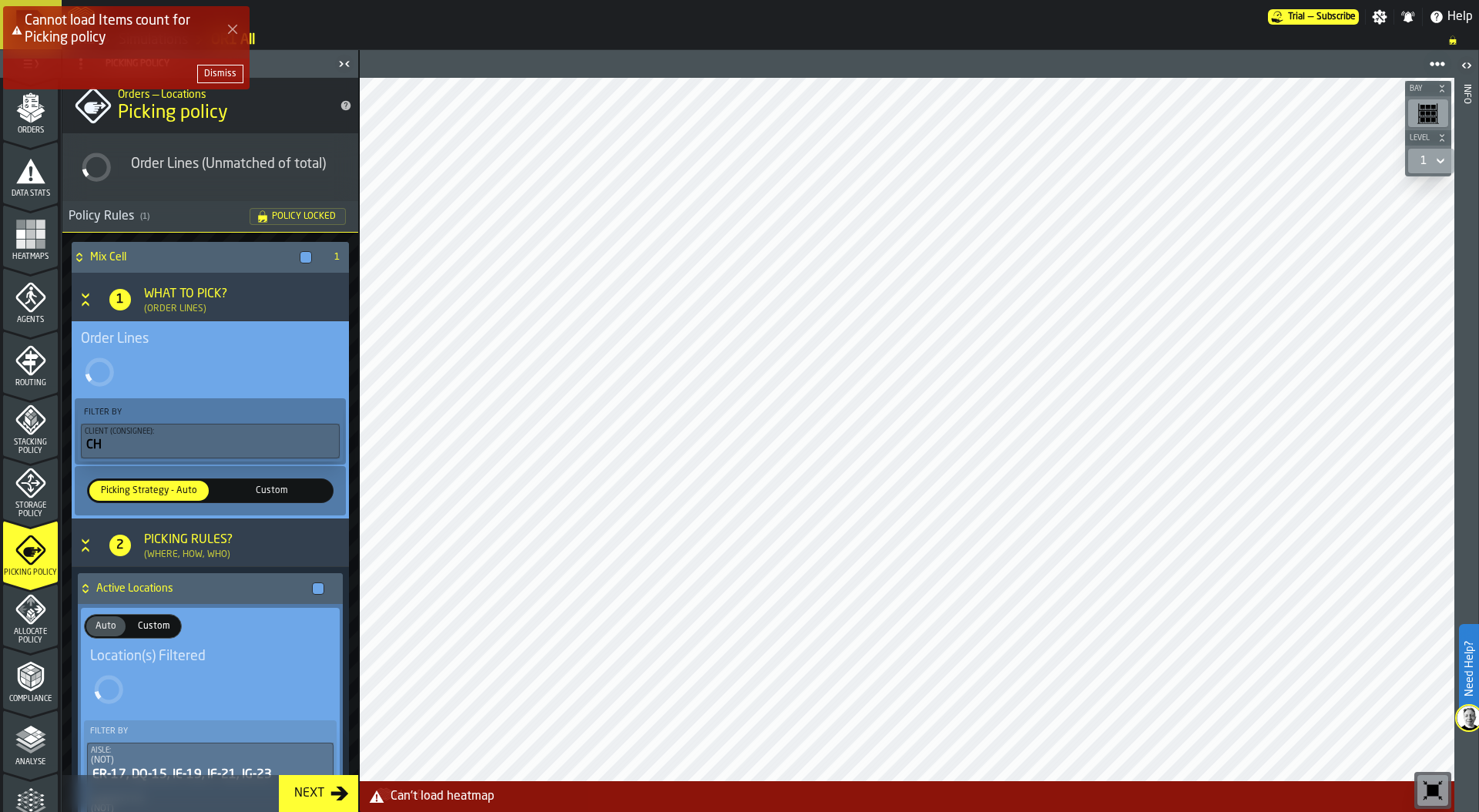
click at [228, 69] on div "Dismiss" at bounding box center [220, 73] width 32 height 10
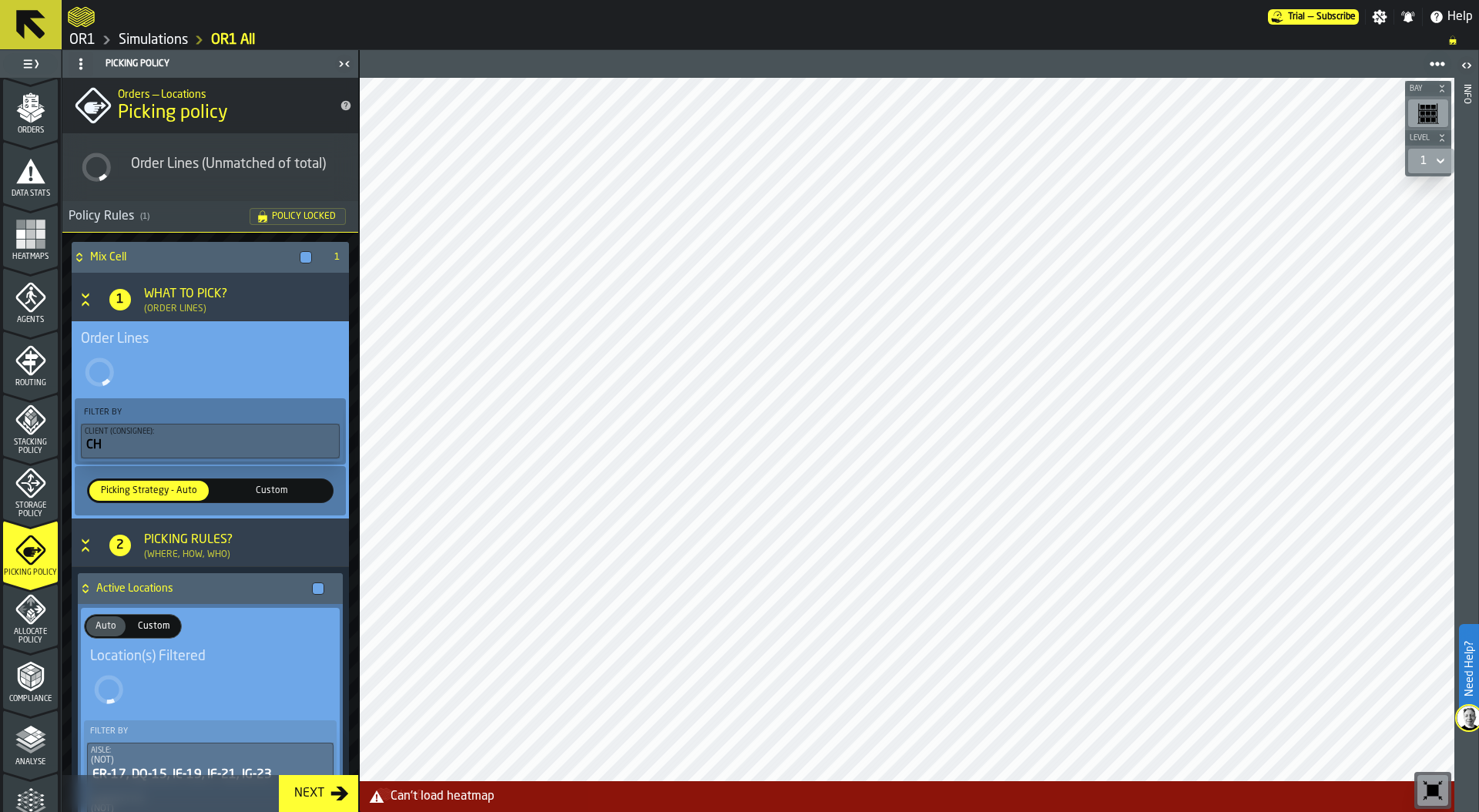
click at [178, 42] on link "Simulations" at bounding box center [153, 39] width 69 height 17
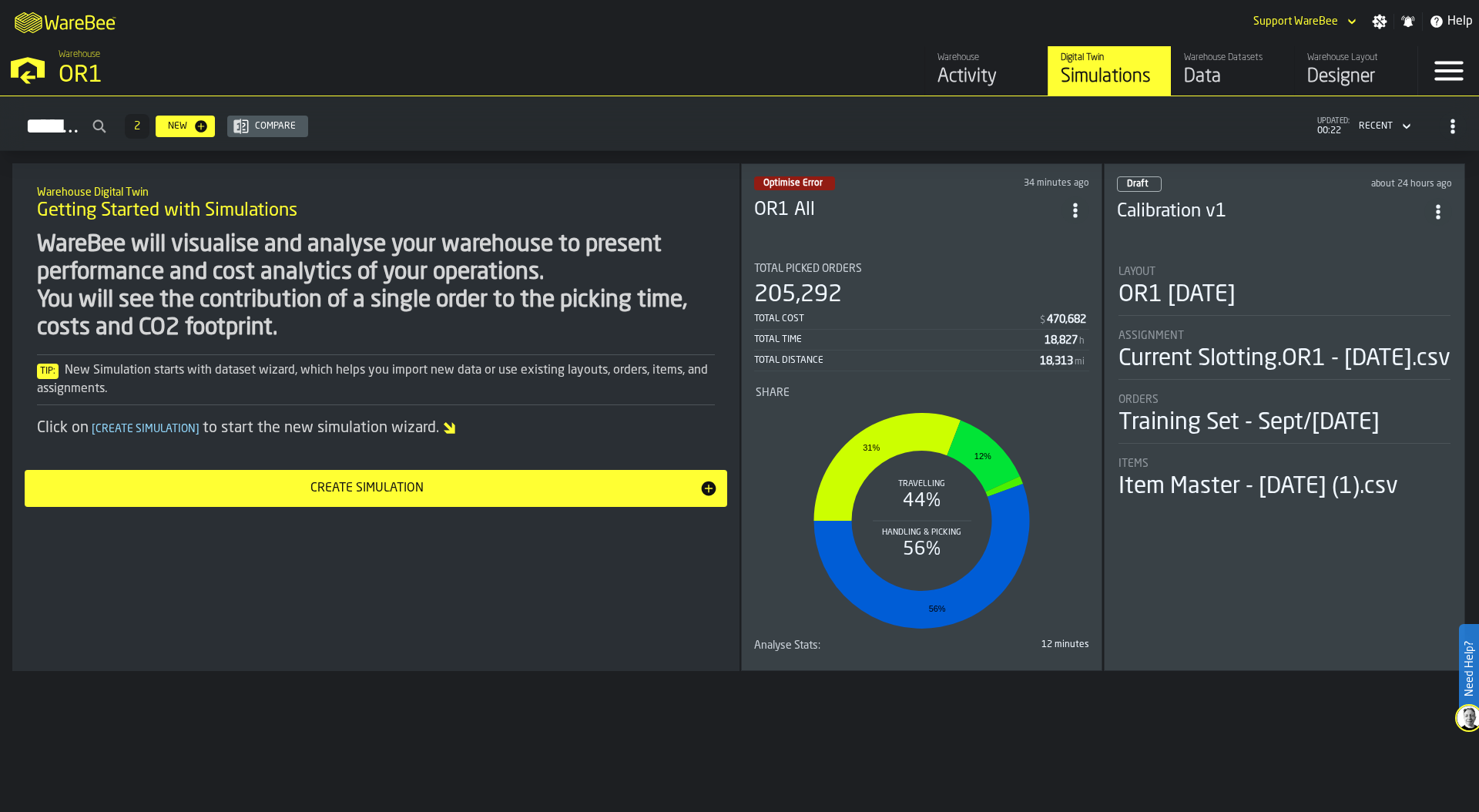
click at [1077, 208] on icon "ItemListCard-DashboardItemContainer" at bounding box center [1075, 210] width 15 height 15
click at [1039, 308] on div "Duplicate" at bounding box center [1045, 310] width 80 height 18
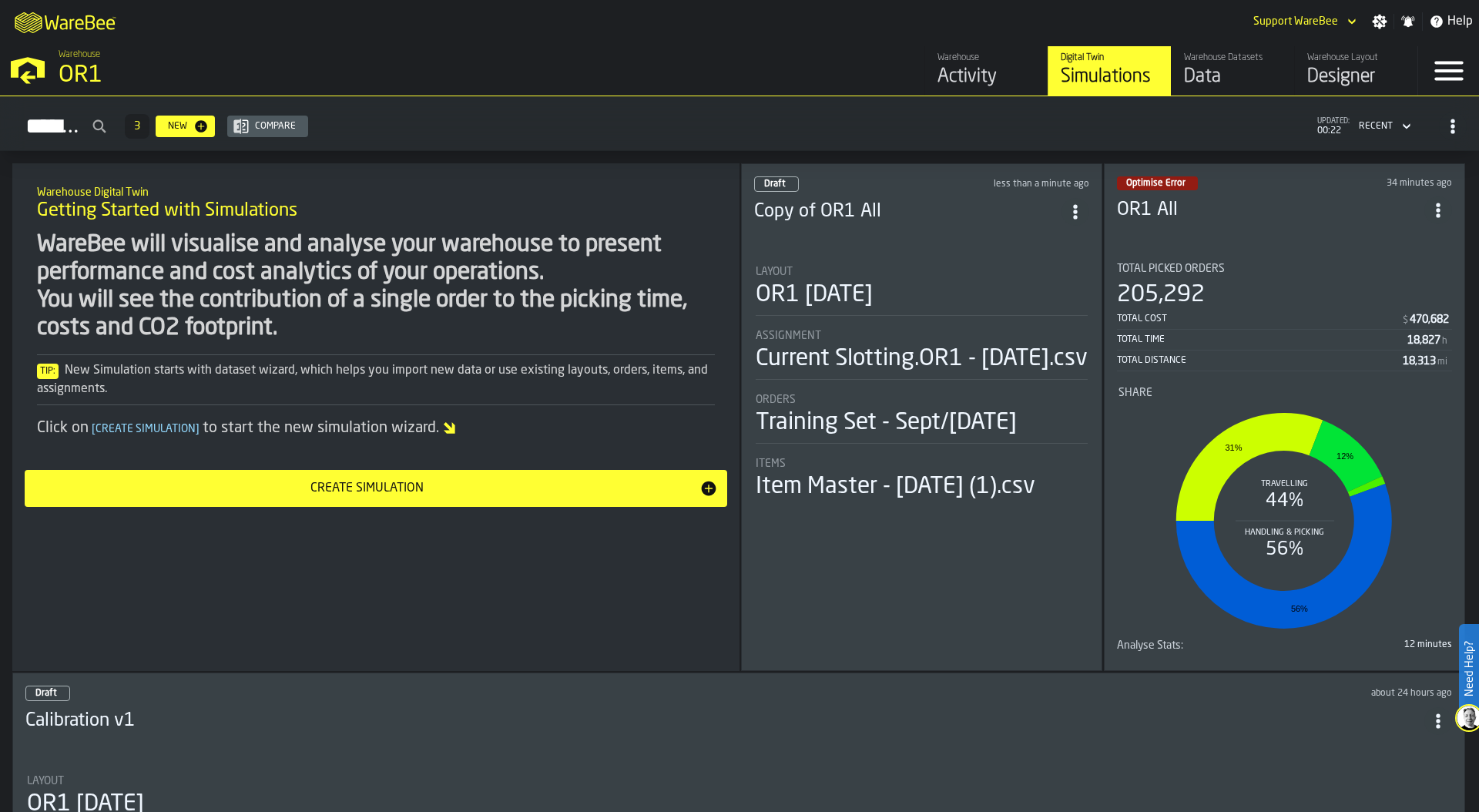
click at [903, 296] on div "OR1 [DATE]" at bounding box center [921, 295] width 332 height 28
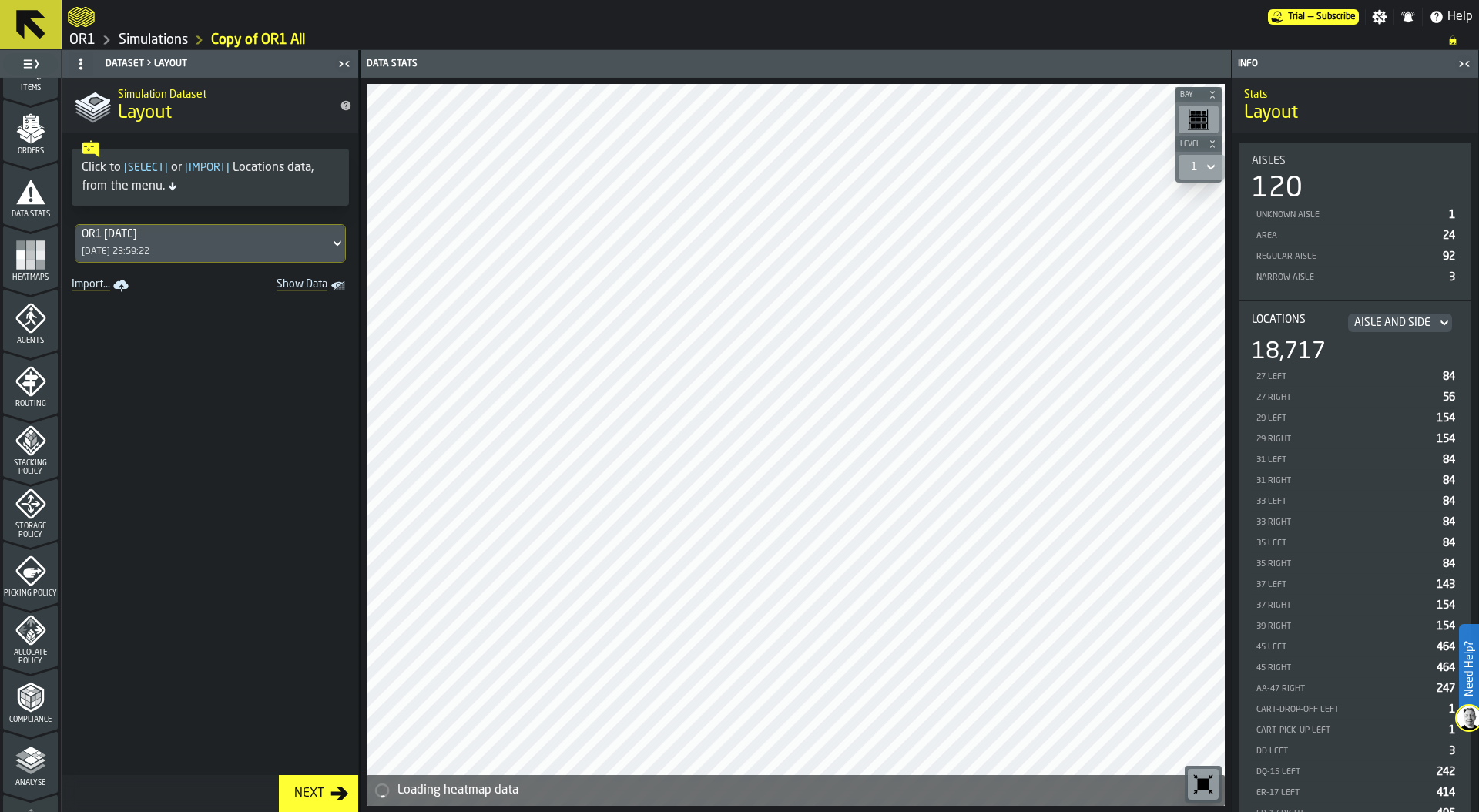
scroll to position [374, 0]
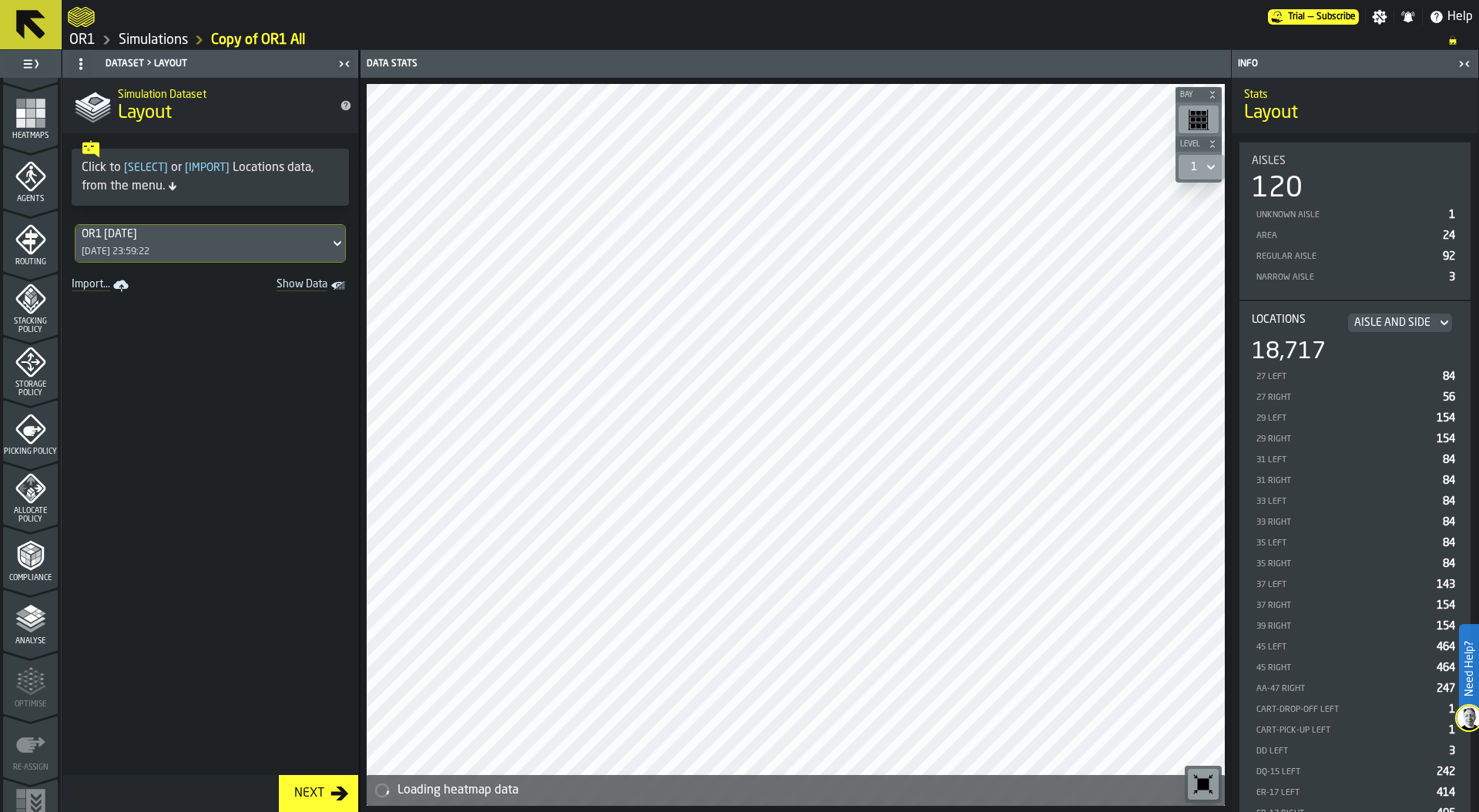
click at [34, 447] on span "Picking Policy" at bounding box center [31, 451] width 55 height 9
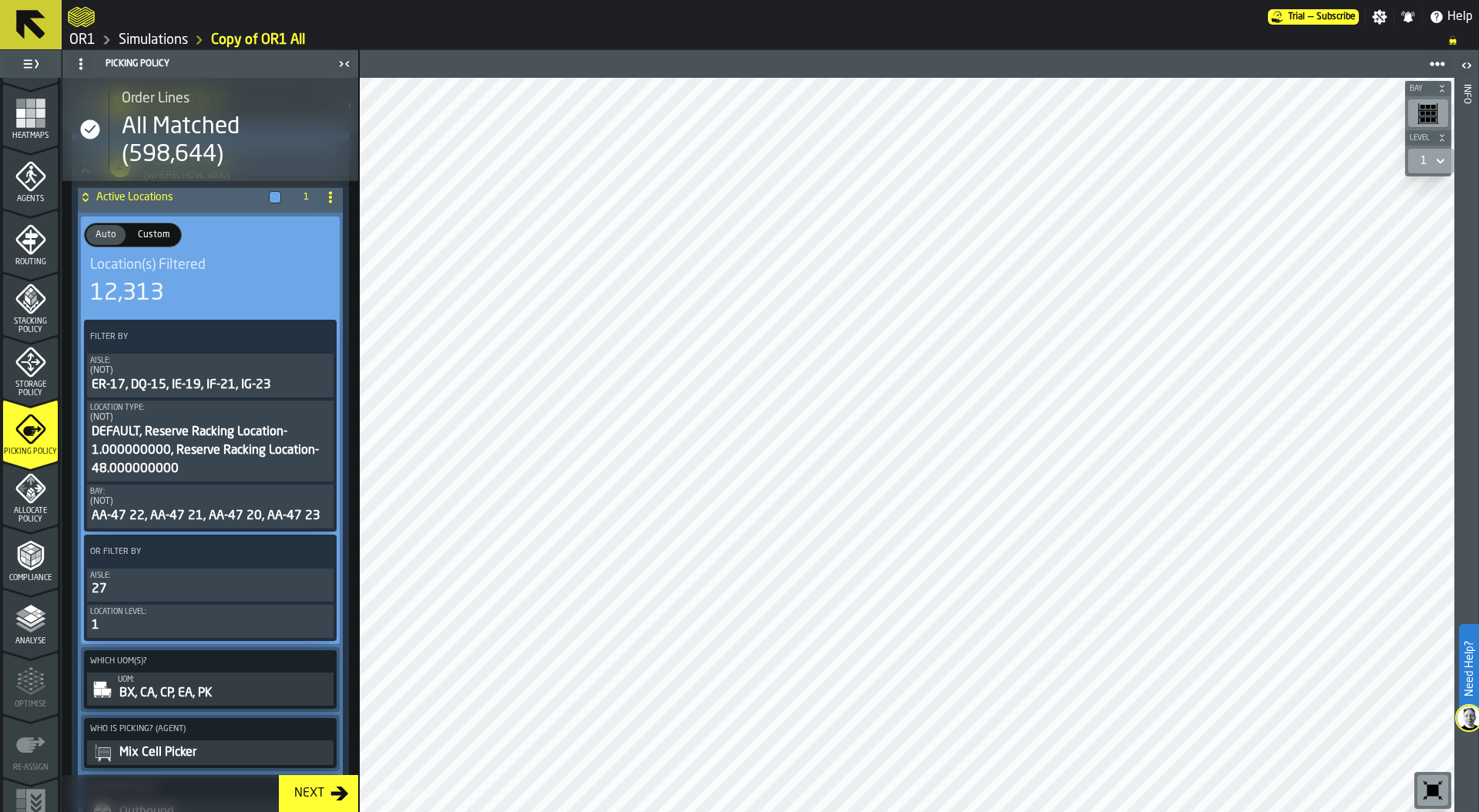
scroll to position [445, 0]
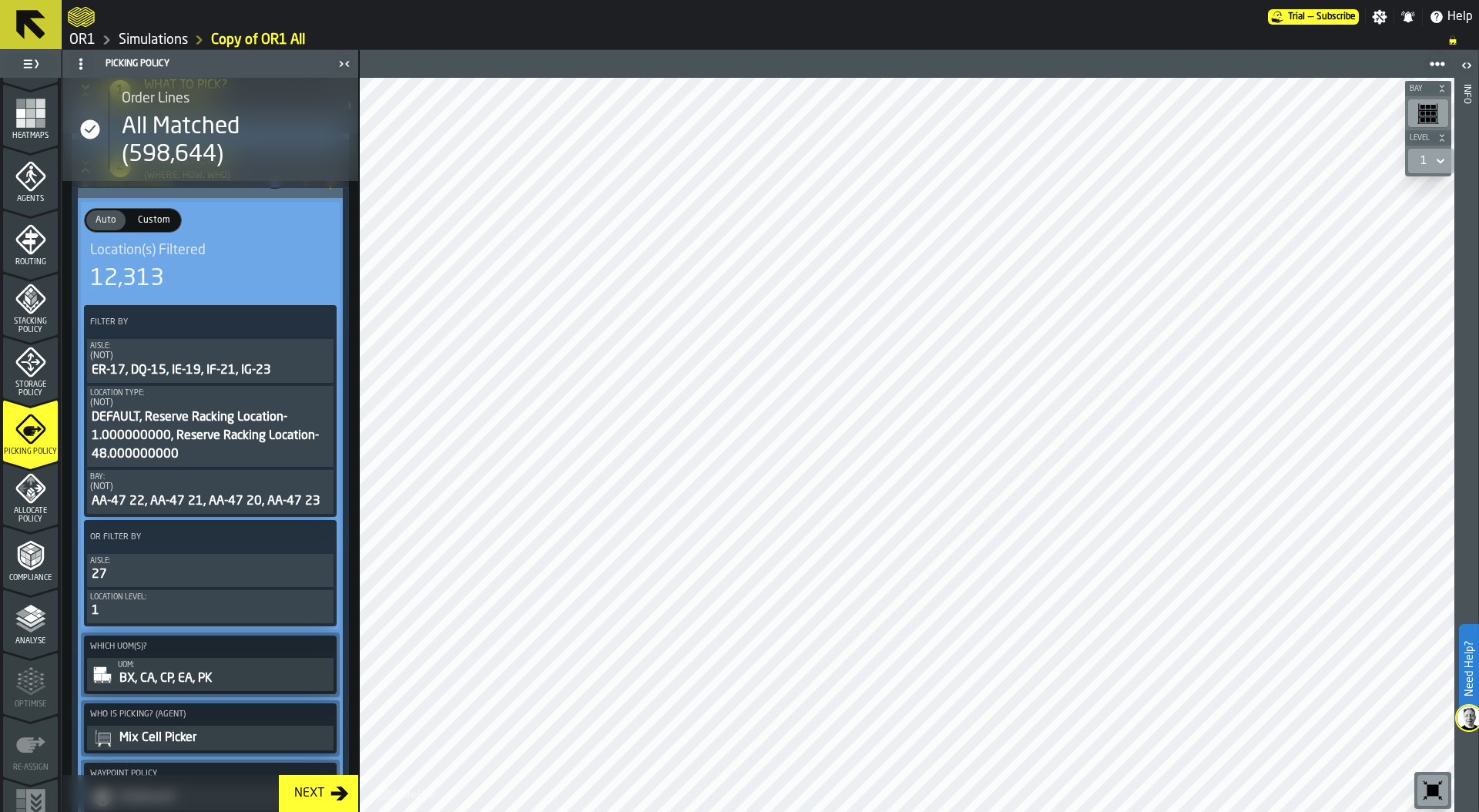
click at [231, 281] on div "12,313" at bounding box center [210, 279] width 240 height 28
click at [192, 410] on div "DEFAULT, Reserve Racking Location-1.000000000, Reserve Racking Location-48.0000…" at bounding box center [210, 435] width 240 height 55
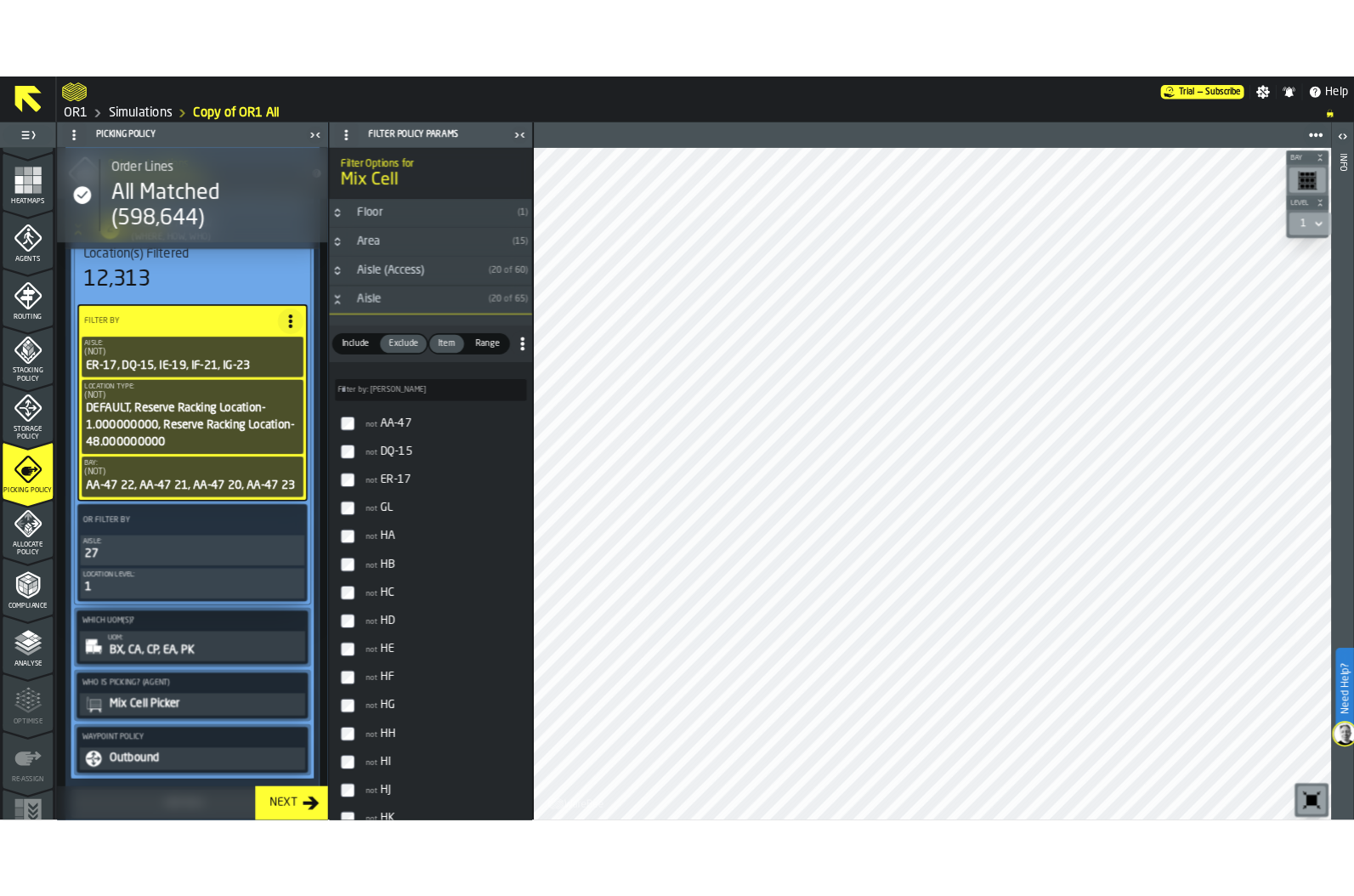
scroll to position [619, 0]
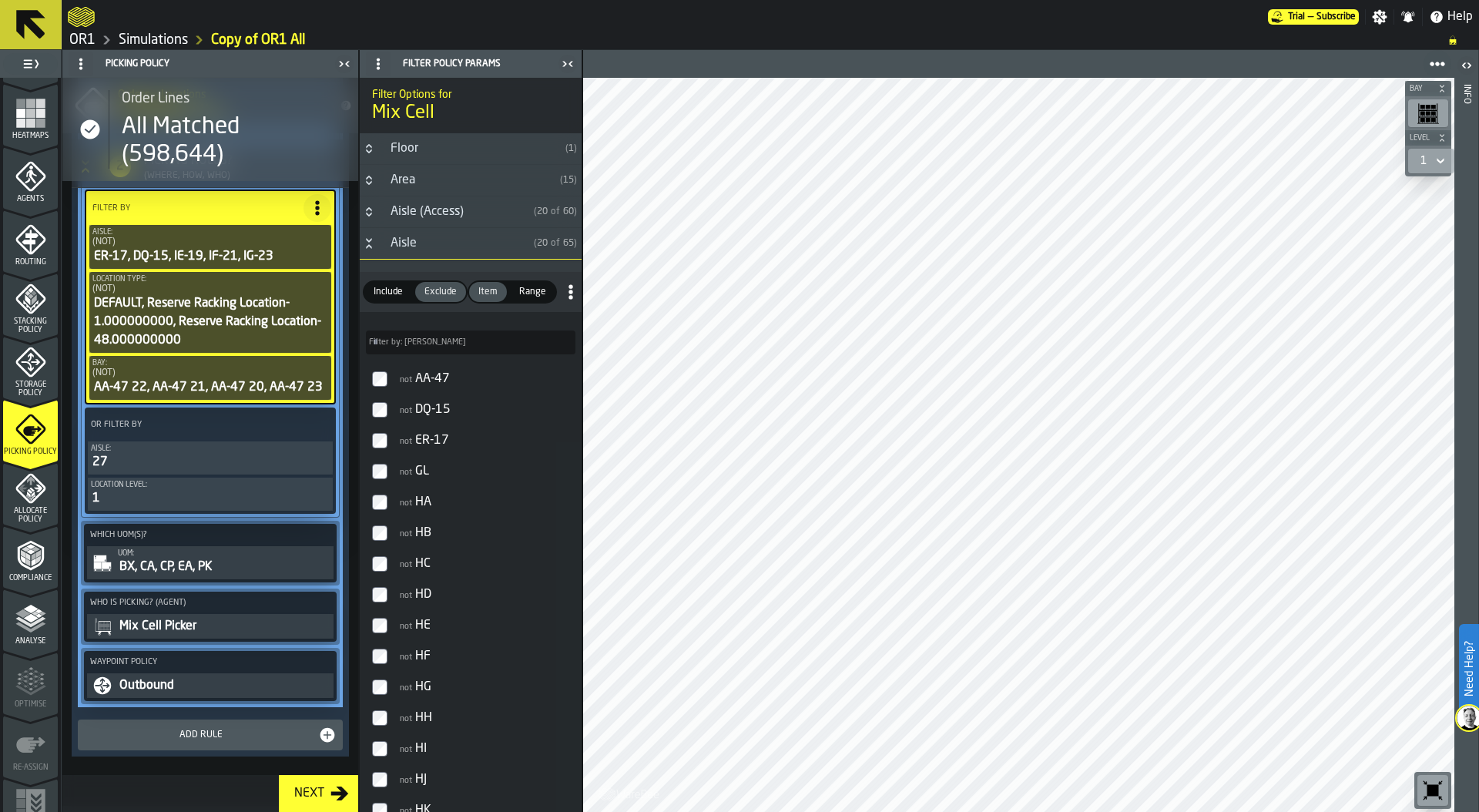
click at [176, 565] on div "BX, CA, CP, EA, PK" at bounding box center [224, 566] width 213 height 18
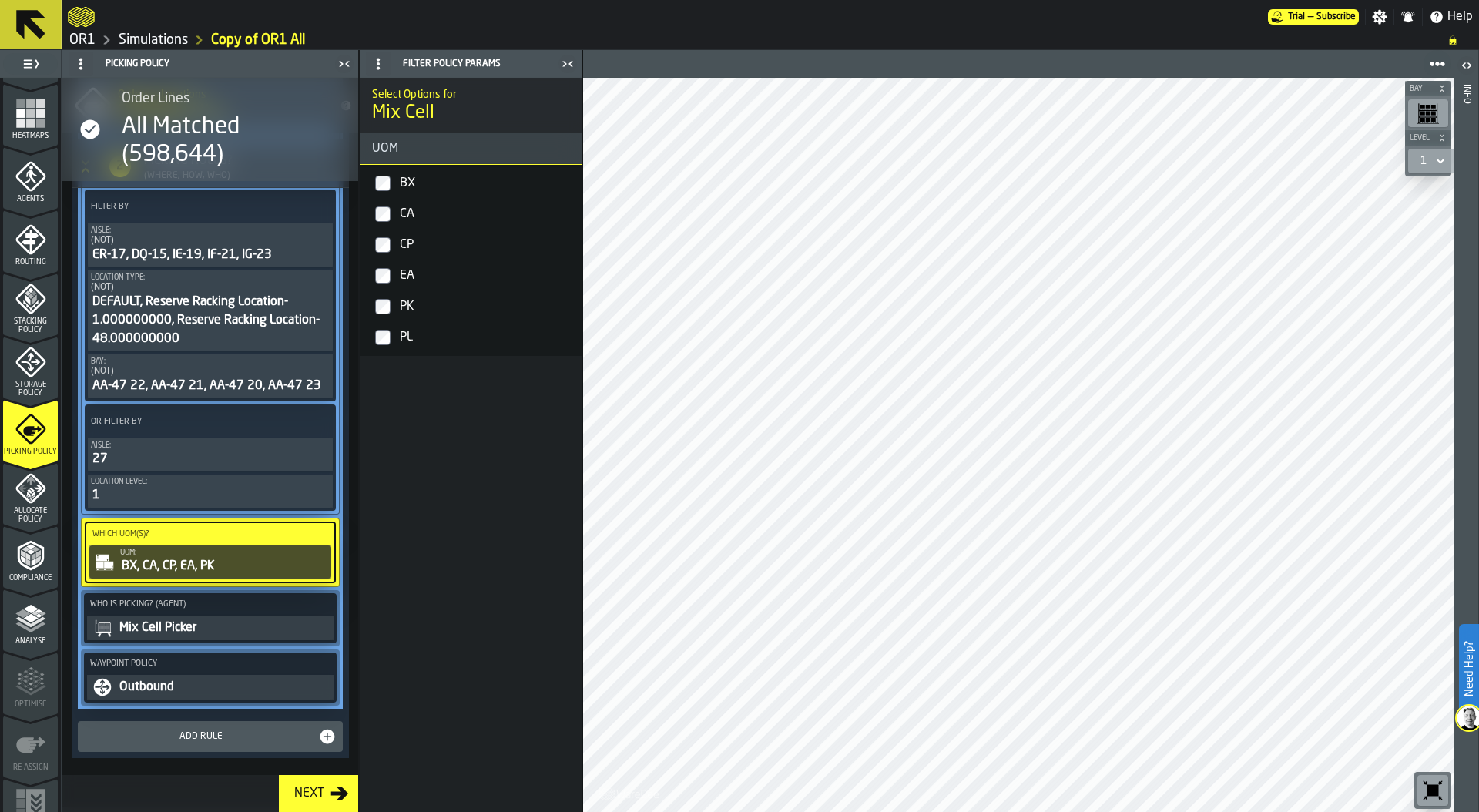
click at [32, 508] on span "Allocate Policy" at bounding box center [31, 515] width 55 height 17
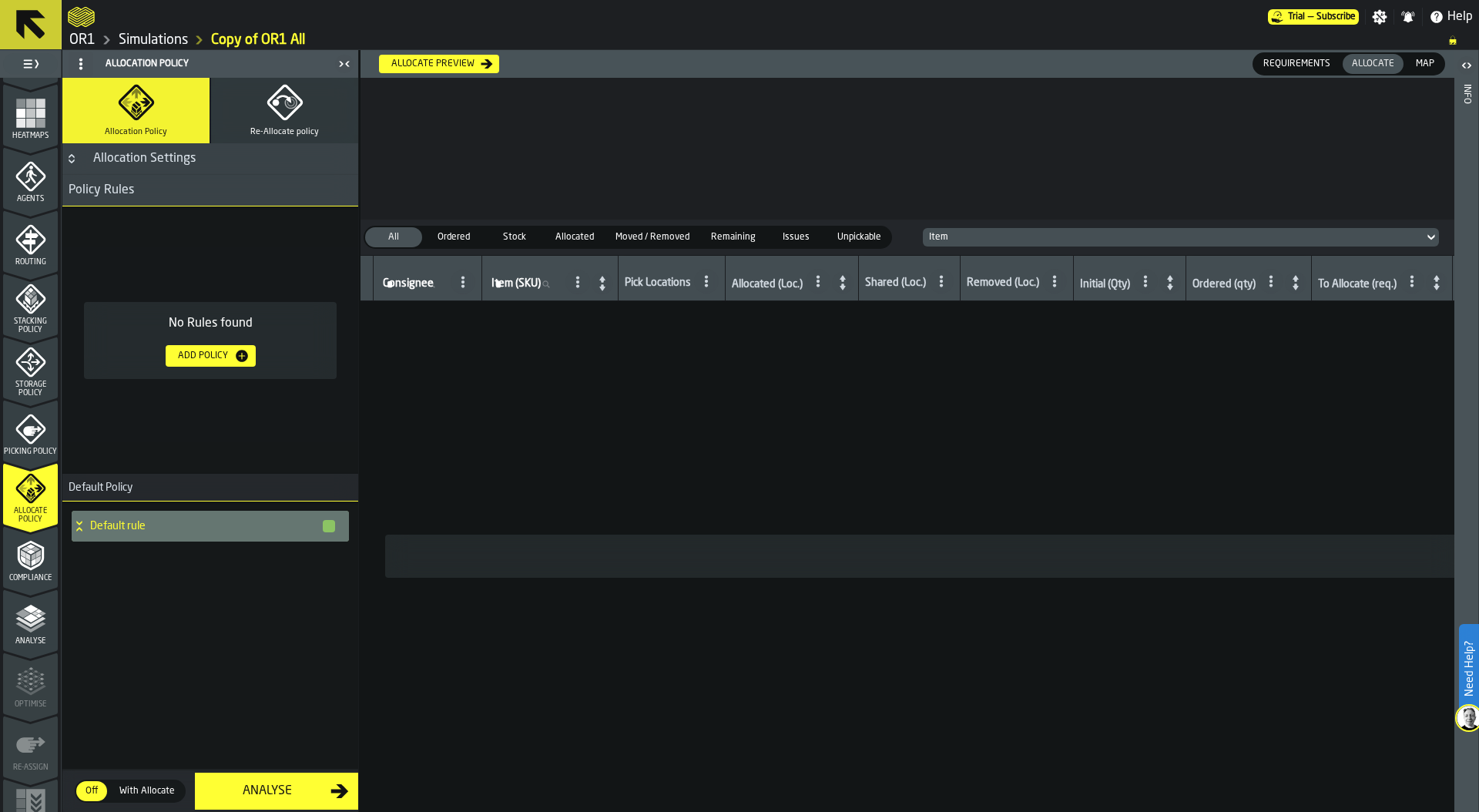
click at [17, 560] on icon "menu Compliance" at bounding box center [30, 555] width 27 height 30
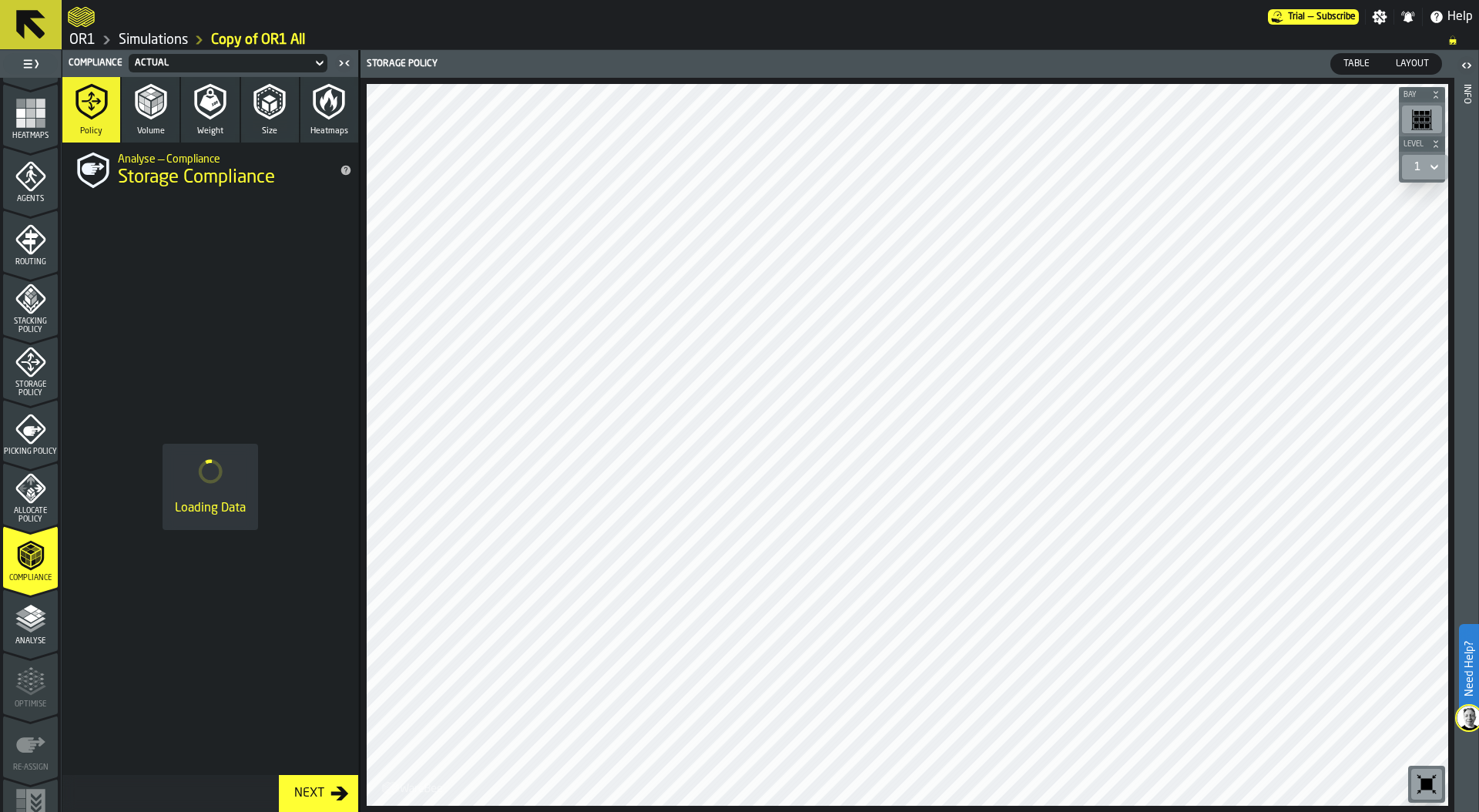
click at [35, 637] on span "Analyse" at bounding box center [31, 641] width 55 height 9
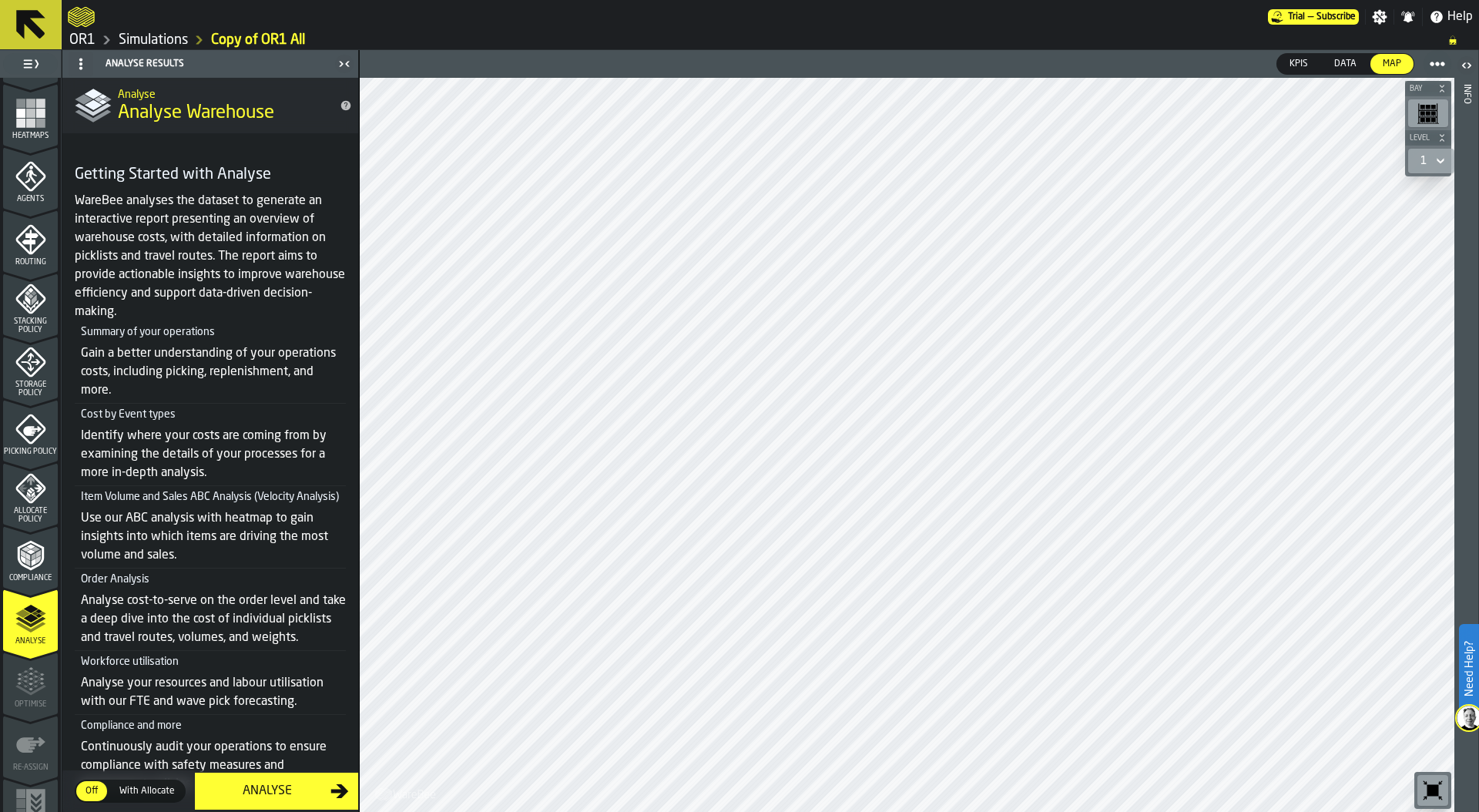
click at [291, 790] on div "Analyse" at bounding box center [267, 790] width 126 height 18
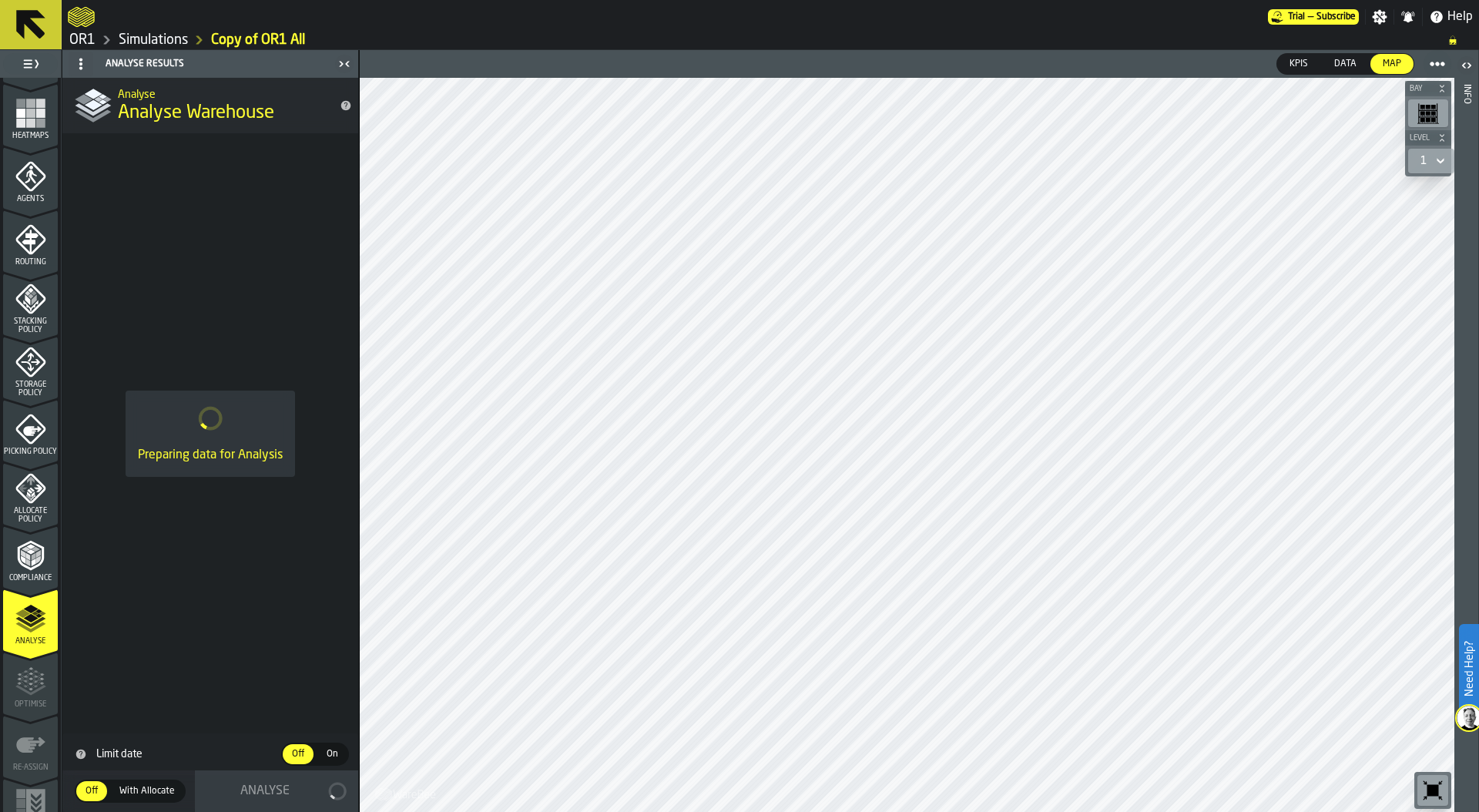
click at [307, 296] on div "Preparing data for Analysis" at bounding box center [210, 433] width 296 height 600
